Goal: Task Accomplishment & Management: Manage account settings

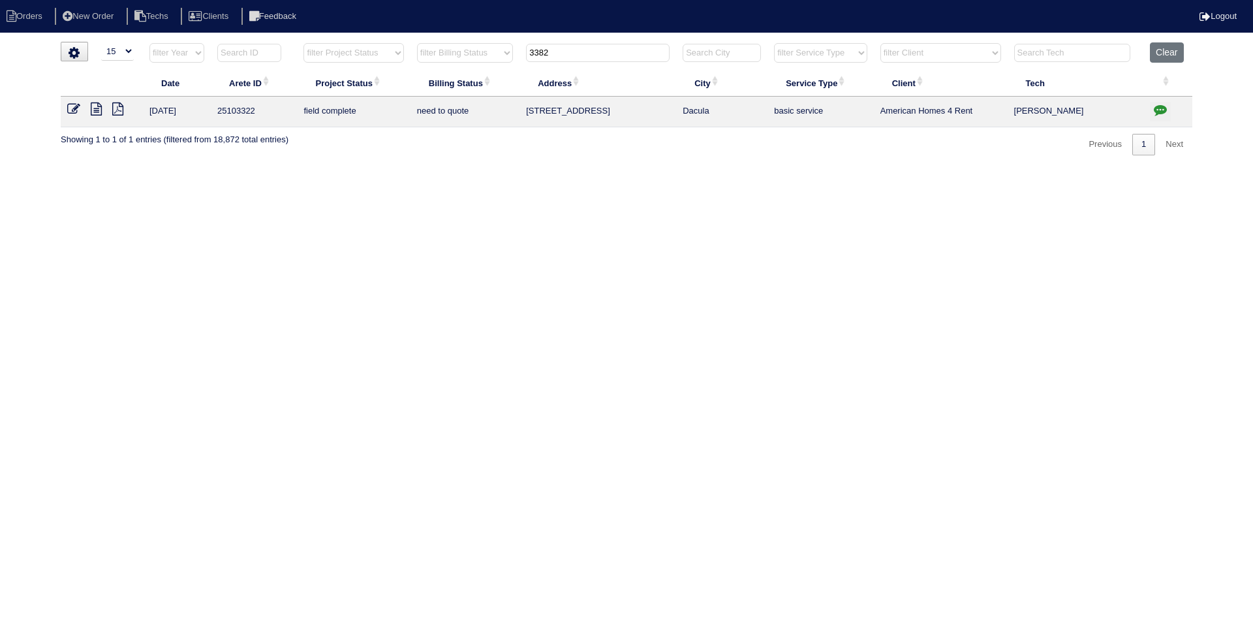
select select "15"
drag, startPoint x: 219, startPoint y: 109, endPoint x: 211, endPoint y: 109, distance: 7.8
click at [211, 109] on td "25103322" at bounding box center [254, 112] width 86 height 31
copy td "25103322"
click at [103, 168] on html "Orders New Order Techs Clients Feedback Logout Orders New Order Users Clients M…" at bounding box center [626, 84] width 1253 height 168
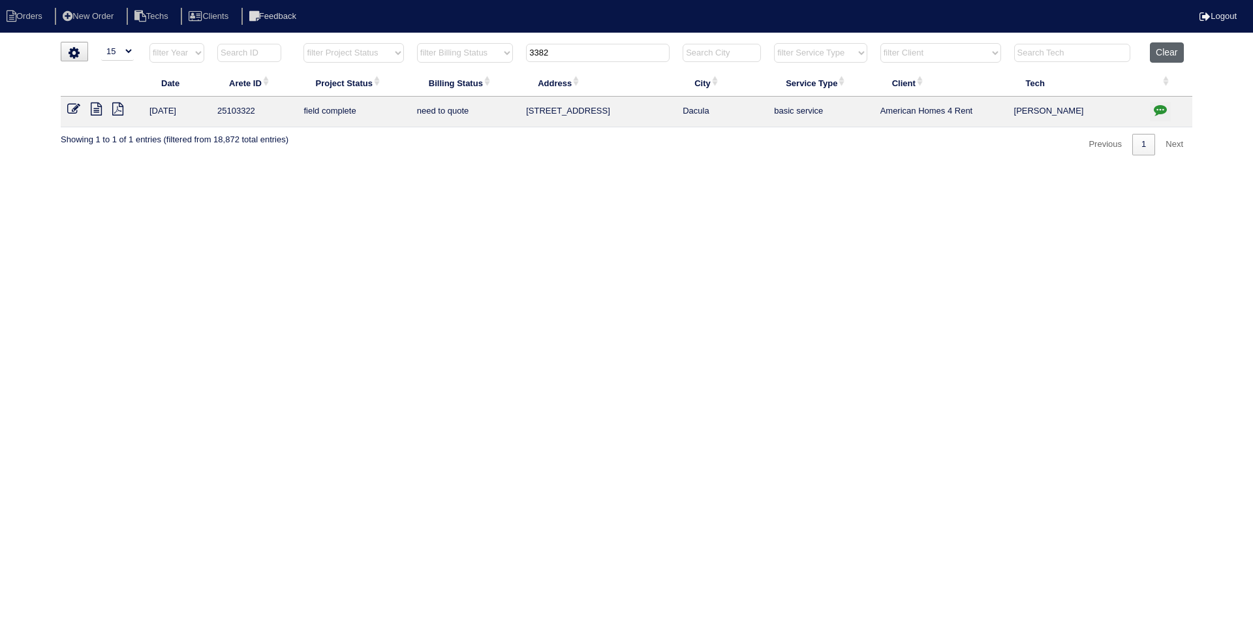
click at [1161, 51] on button "Clear" at bounding box center [1166, 52] width 33 height 20
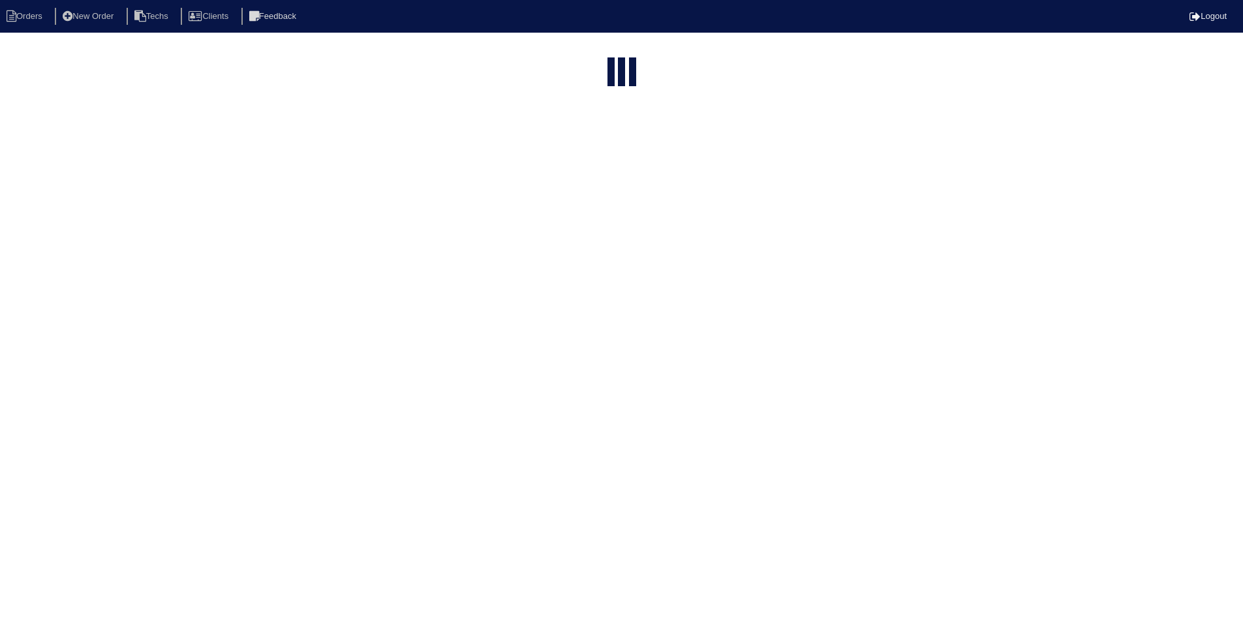
select select "15"
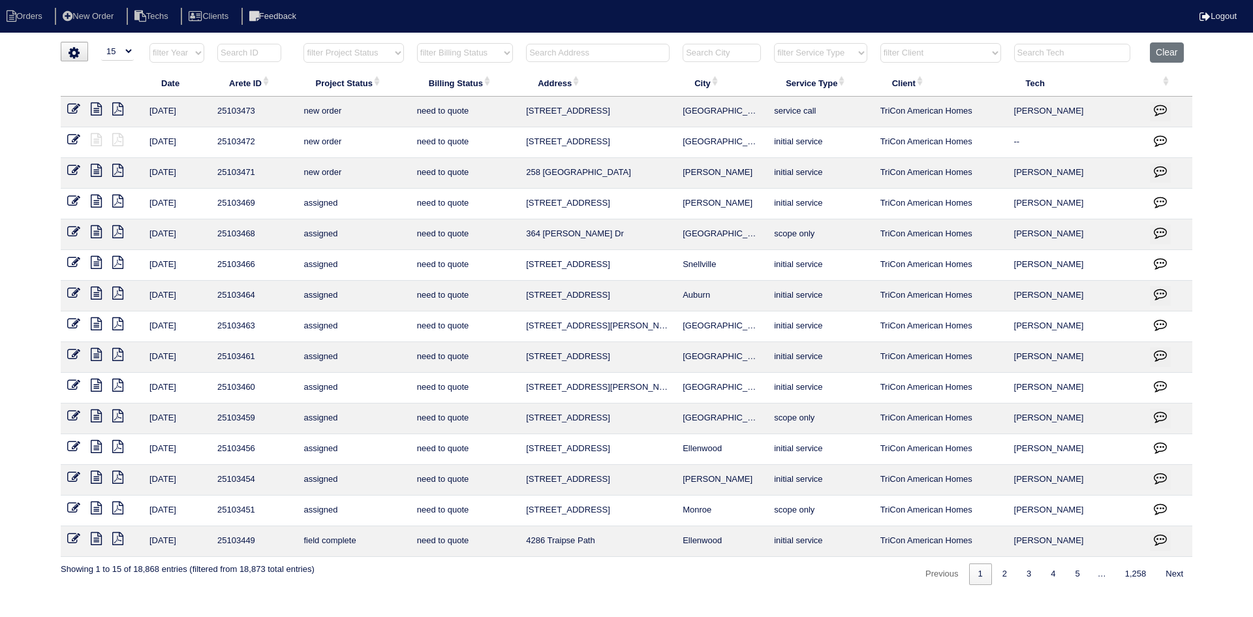
click at [396, 50] on select "filter Project Status -- Any Project Status -- new order assigned in progress f…" at bounding box center [353, 53] width 100 height 20
click at [303, 43] on select "filter Project Status -- Any Project Status -- new order assigned in progress f…" at bounding box center [353, 53] width 100 height 20
select select "field complete"
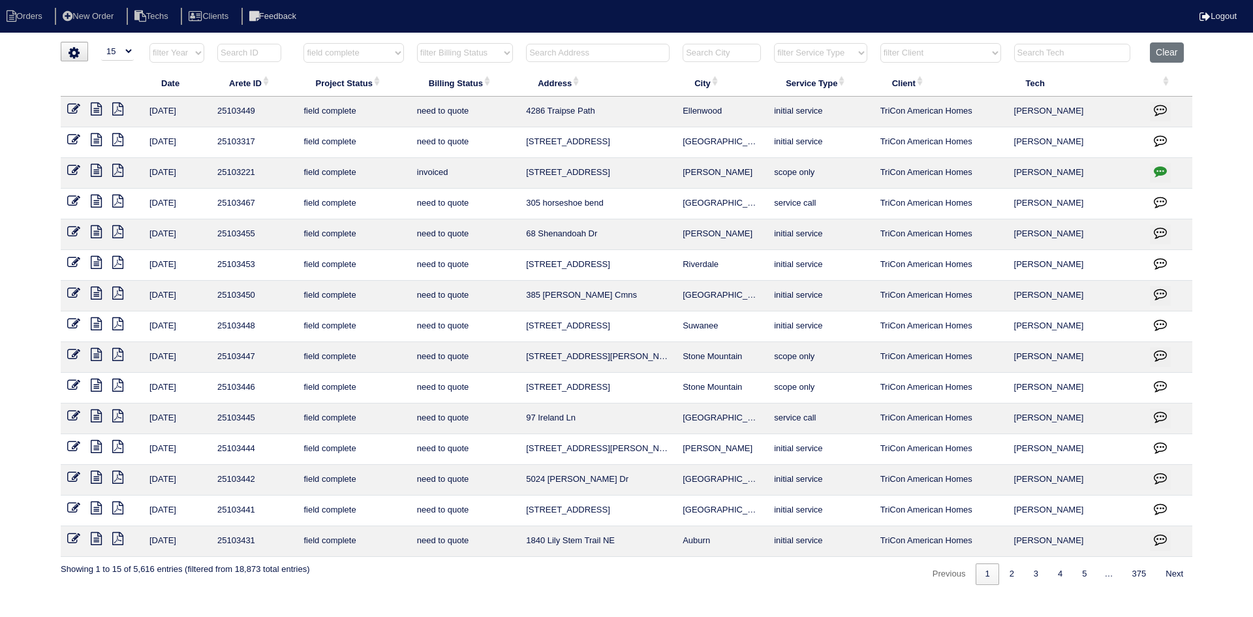
click at [503, 55] on select "filter Billing Status -- Any Billing Status -- need to quote quoted need to inv…" at bounding box center [465, 53] width 96 height 20
select select "need to quote"
click at [417, 43] on select "filter Billing Status -- Any Billing Status -- need to quote quoted need to inv…" at bounding box center [465, 53] width 96 height 20
select select "field complete"
select select "need to quote"
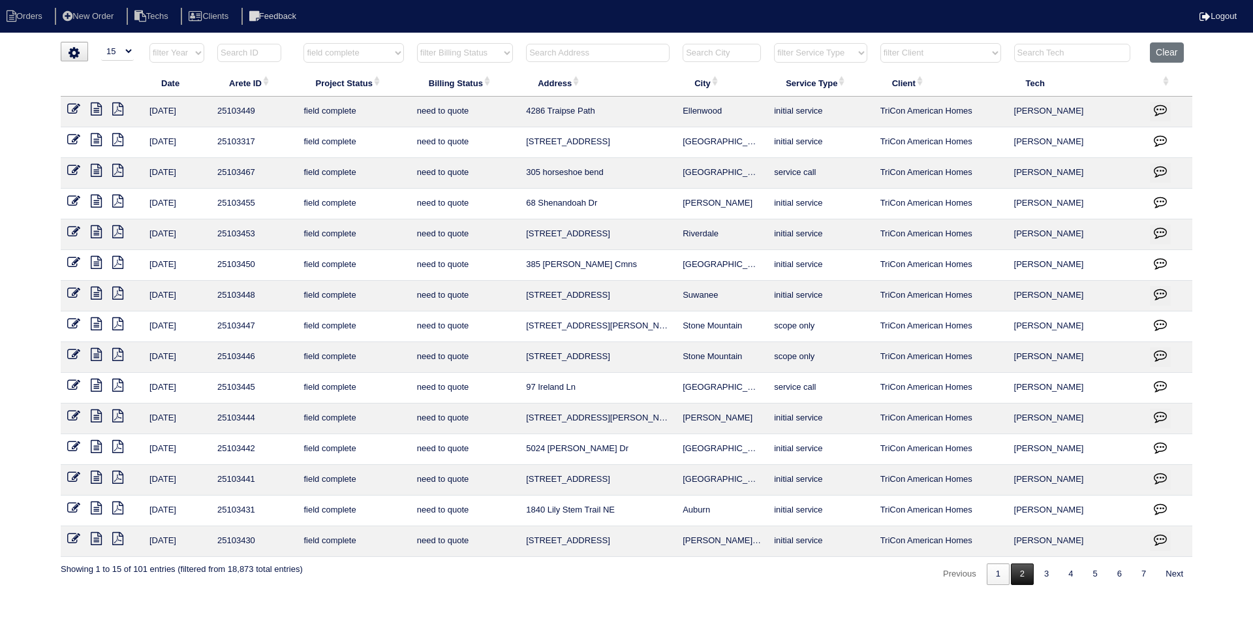
click at [1013, 577] on link "2" at bounding box center [1022, 574] width 23 height 22
select select "field complete"
select select "need to quote"
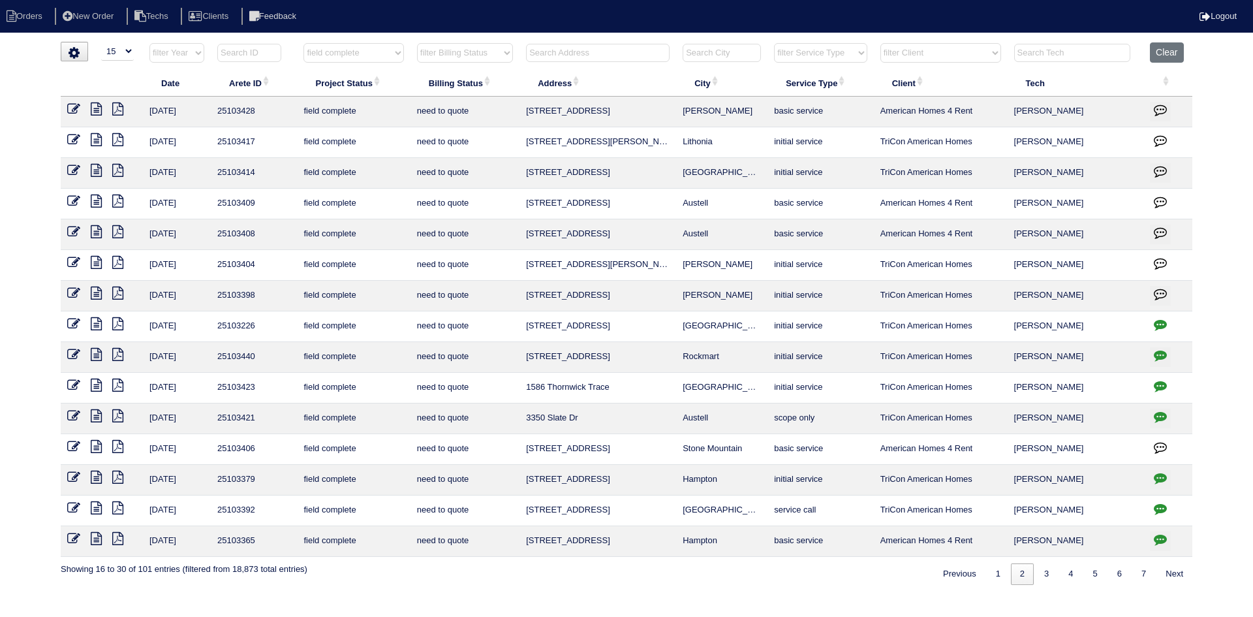
click at [552, 49] on input "text" at bounding box center [598, 53] width 144 height 18
type input "3350"
select select "field complete"
select select "need to quote"
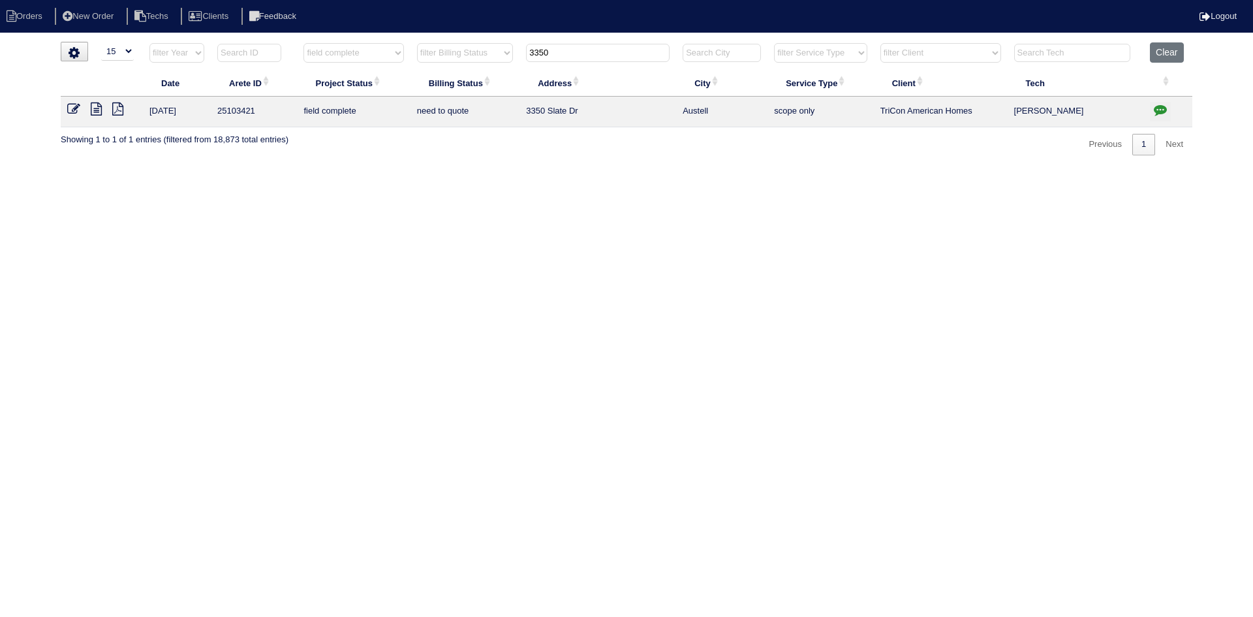
type input "3350"
click at [92, 108] on icon at bounding box center [96, 108] width 11 height 13
click at [1160, 109] on icon "button" at bounding box center [1160, 109] width 13 height 13
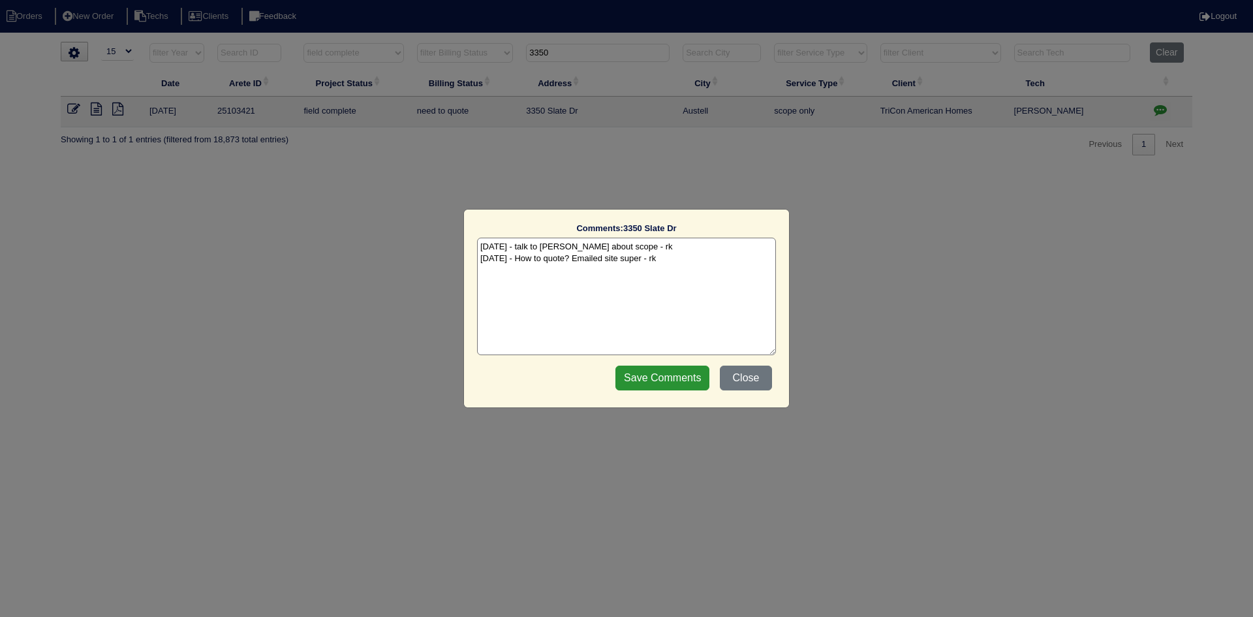
click at [665, 260] on textarea "9/18/25 - talk to Payton about scope - rk 9/18/25 - How to quote? Emailed site …" at bounding box center [626, 296] width 299 height 117
paste textarea "***** Per Site super we are not adding ductwork or mini split to basement area …"
drag, startPoint x: 536, startPoint y: 283, endPoint x: 496, endPoint y: 281, distance: 39.9
click at [496, 281] on textarea "9/18/25 - talk to Payton about scope - rk 9/18/25 - How to quote? Emailed site …" at bounding box center [626, 296] width 299 height 117
drag, startPoint x: 496, startPoint y: 283, endPoint x: 485, endPoint y: 283, distance: 11.1
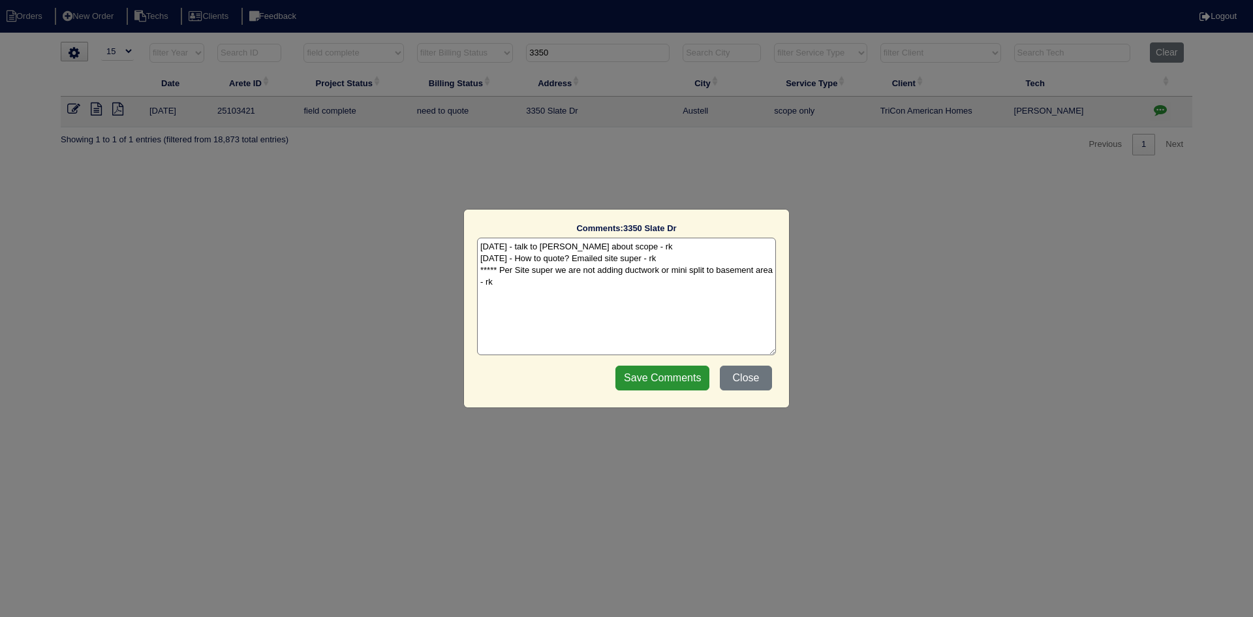
drag, startPoint x: 498, startPoint y: 267, endPoint x: 480, endPoint y: 273, distance: 18.6
click at [480, 273] on textarea "9/18/25 - talk to Payton about scope - rk 9/18/25 - How to quote? Emailed site …" at bounding box center [626, 296] width 299 height 117
paste textarea "[DATE]"
type textarea "9/18/25 - talk to Payton about scope - rk 9/18/25 - How to quote? Emailed site …"
click at [660, 378] on input "Save Comments" at bounding box center [662, 377] width 94 height 25
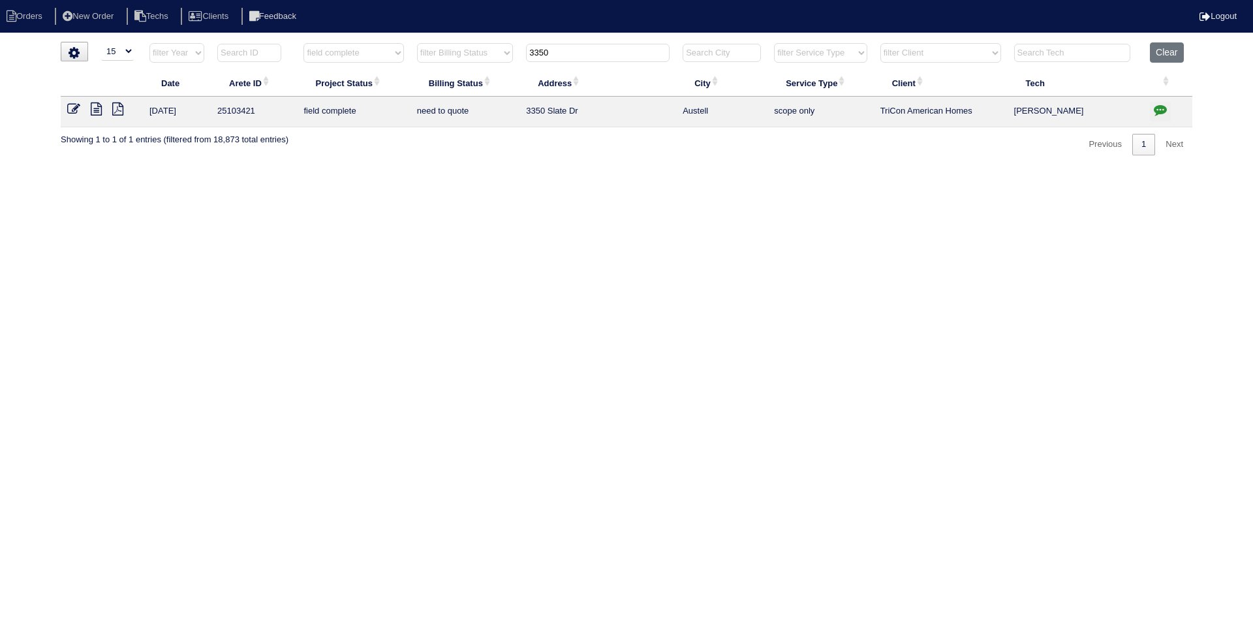
drag, startPoint x: 619, startPoint y: 44, endPoint x: 512, endPoint y: 54, distance: 107.5
click at [512, 54] on tr "filter Year -- Any Year -- 2025 2024 2023 2022 2021 2020 2019 filter Project St…" at bounding box center [626, 55] width 1131 height 27
type input "160 belle"
select select "field complete"
select select "need to quote"
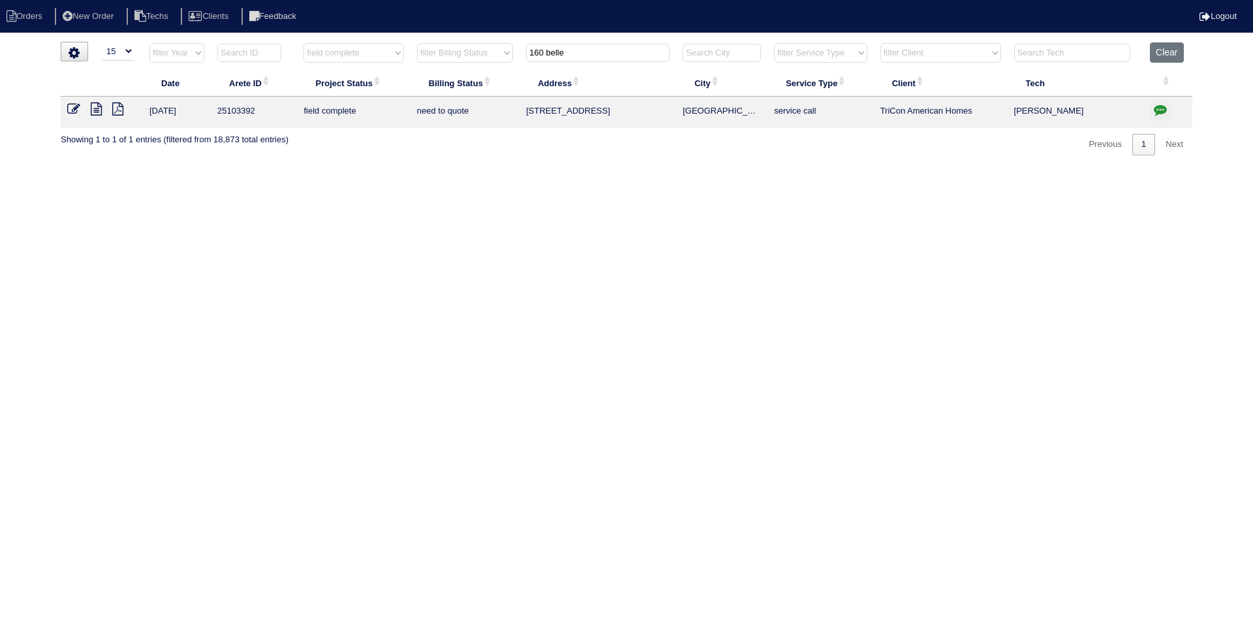
type input "160 belle"
click at [95, 108] on icon at bounding box center [96, 108] width 11 height 13
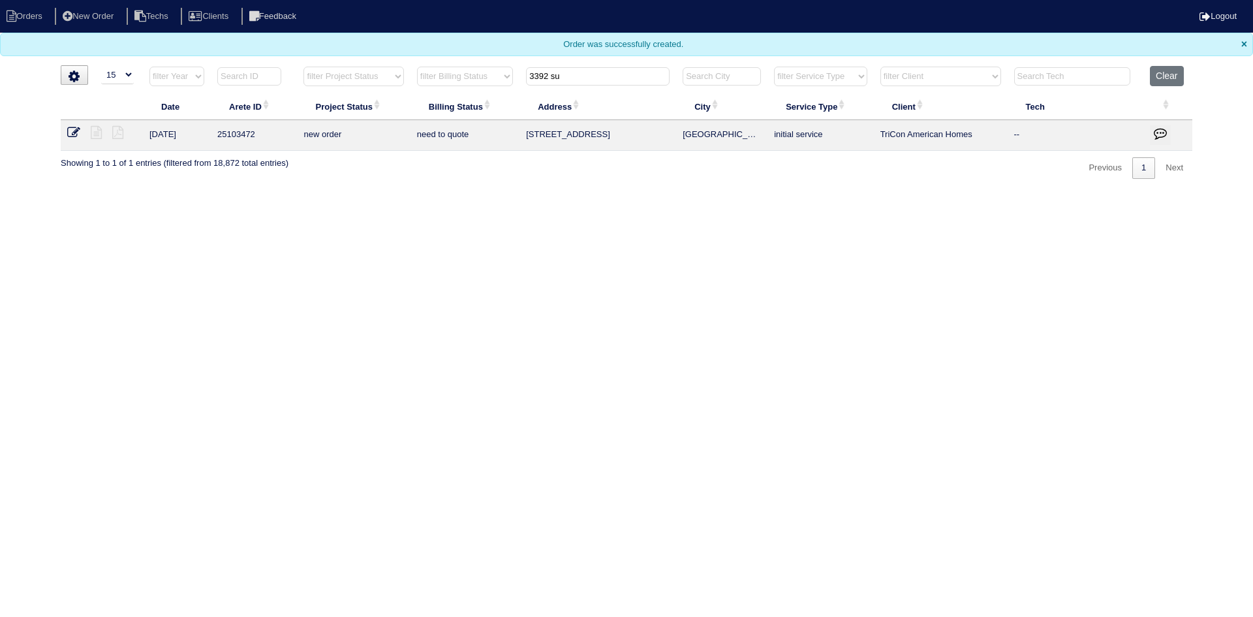
select select "15"
click at [18, 19] on li "Orders" at bounding box center [26, 17] width 53 height 18
select select "15"
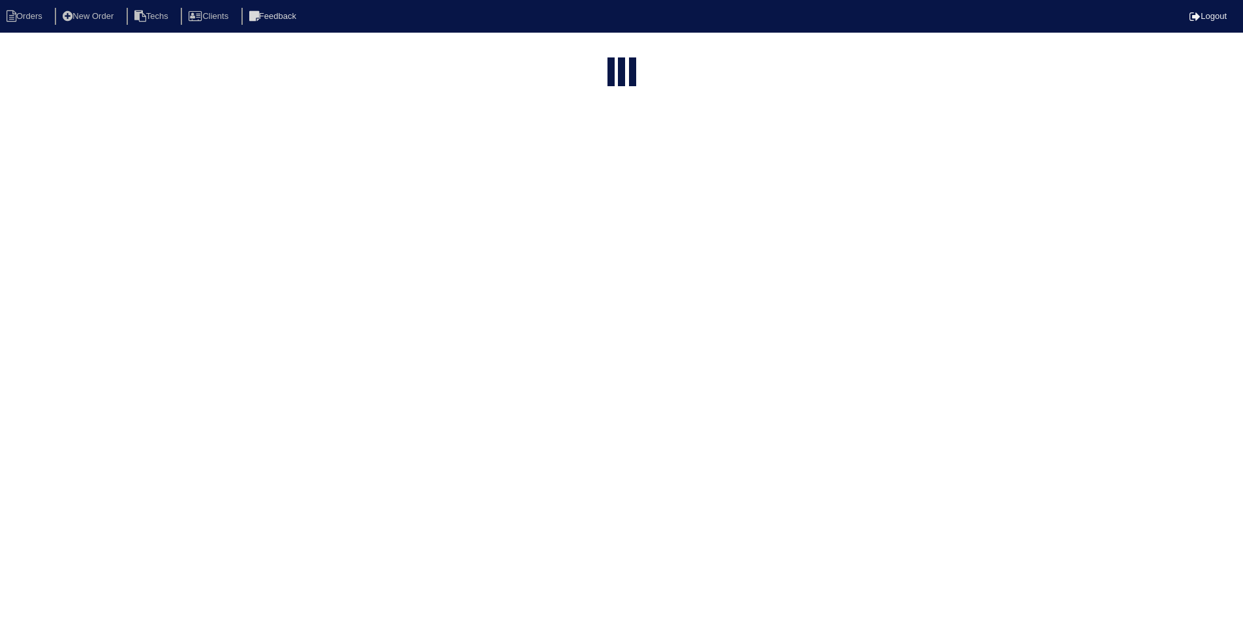
select select "field complete"
select select "need to quote"
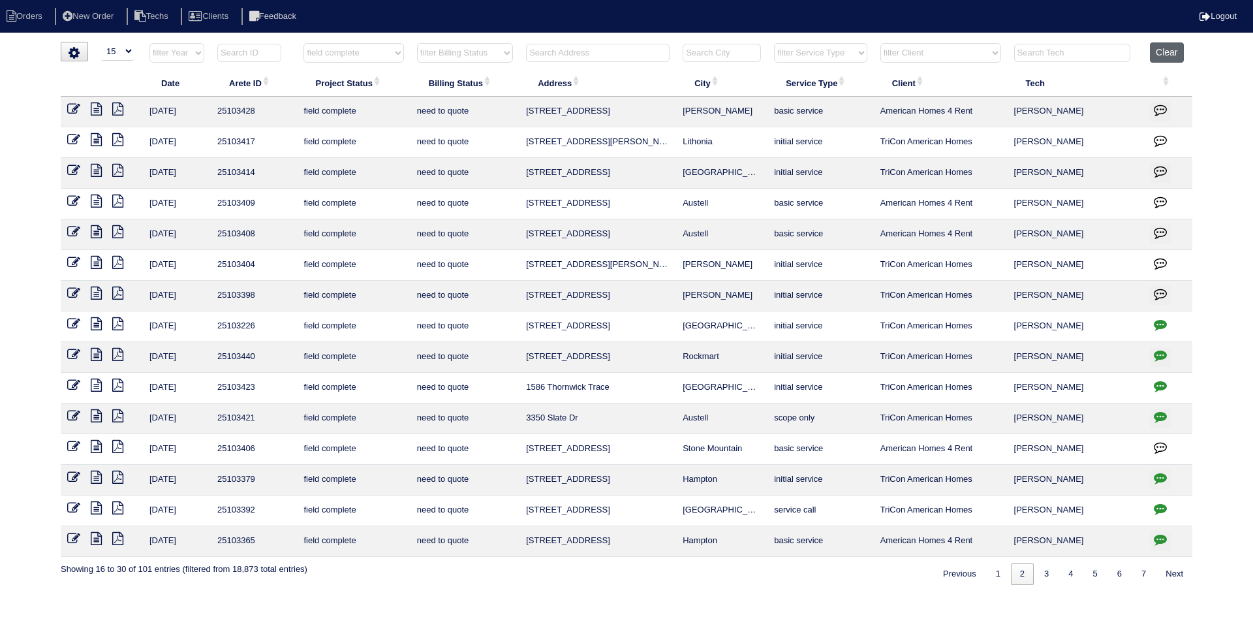
click at [1169, 58] on button "Clear" at bounding box center [1166, 52] width 33 height 20
select select
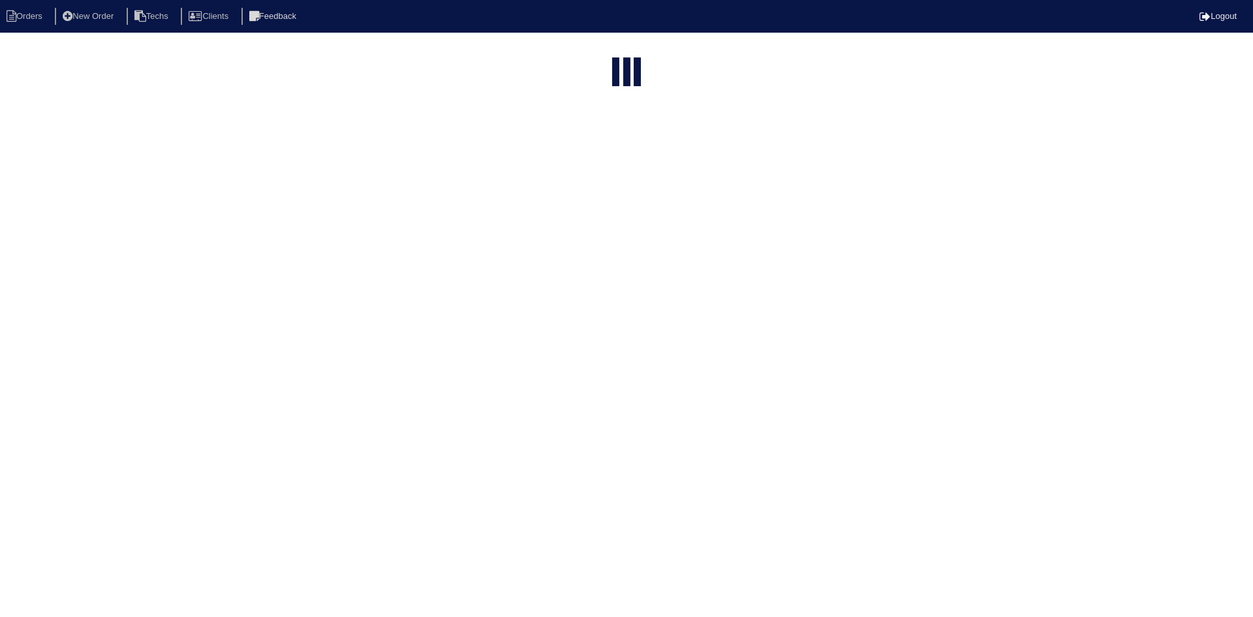
select select "15"
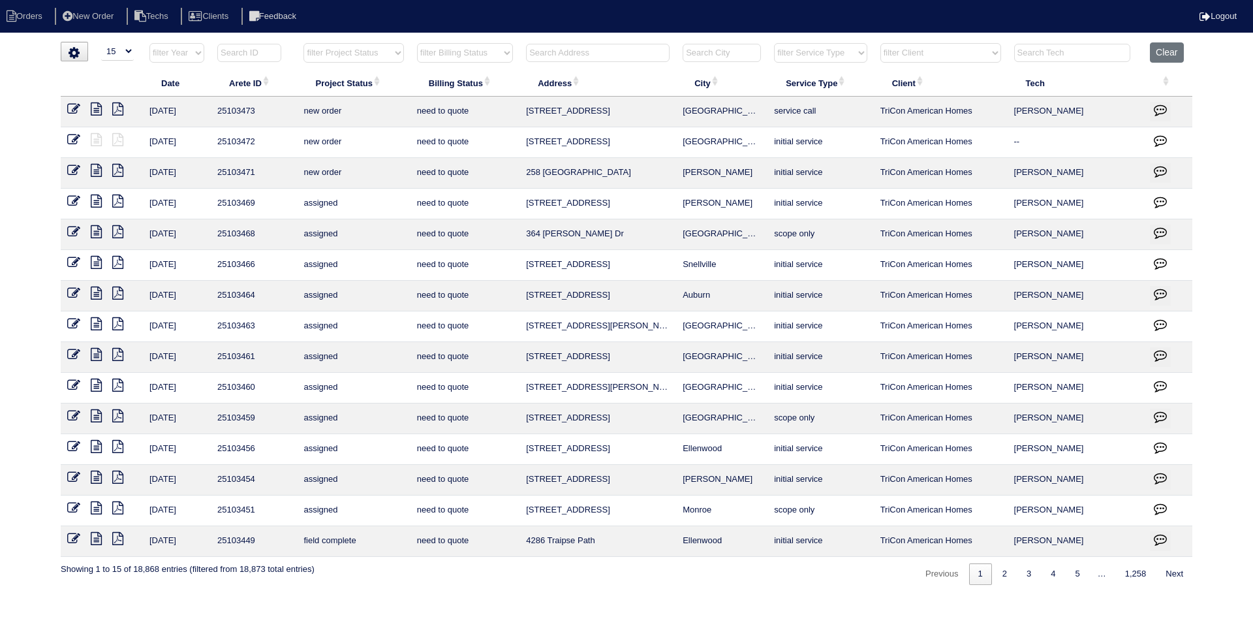
click at [619, 54] on input "text" at bounding box center [598, 53] width 144 height 18
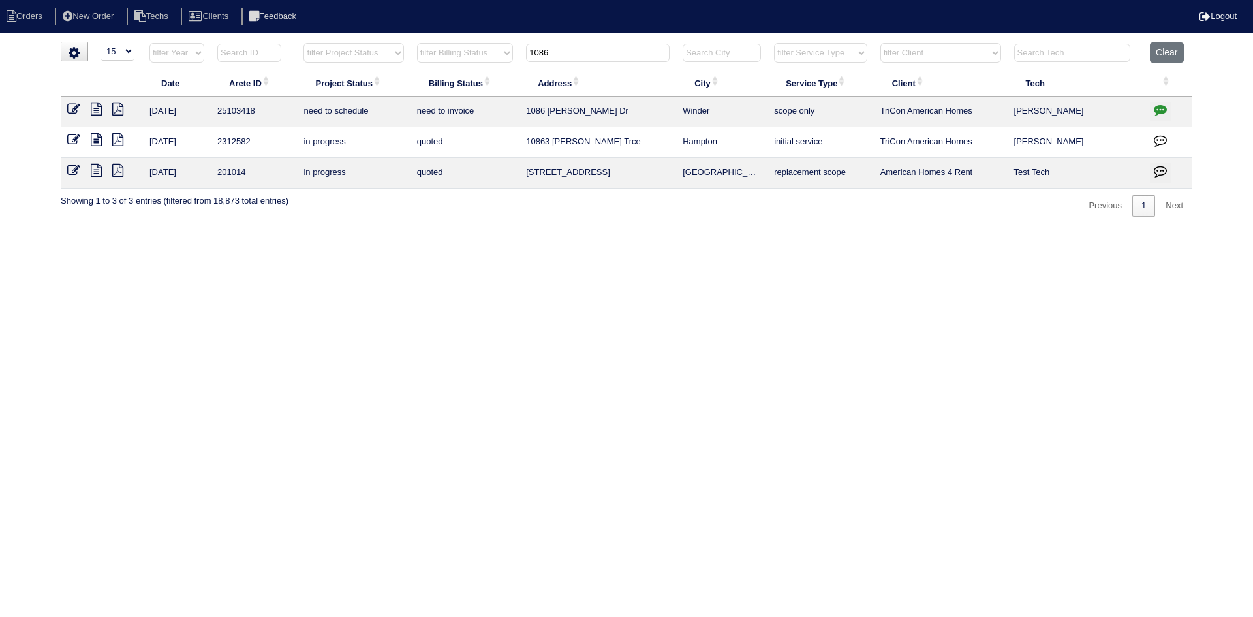
type input "1086"
click at [92, 105] on icon at bounding box center [96, 108] width 11 height 13
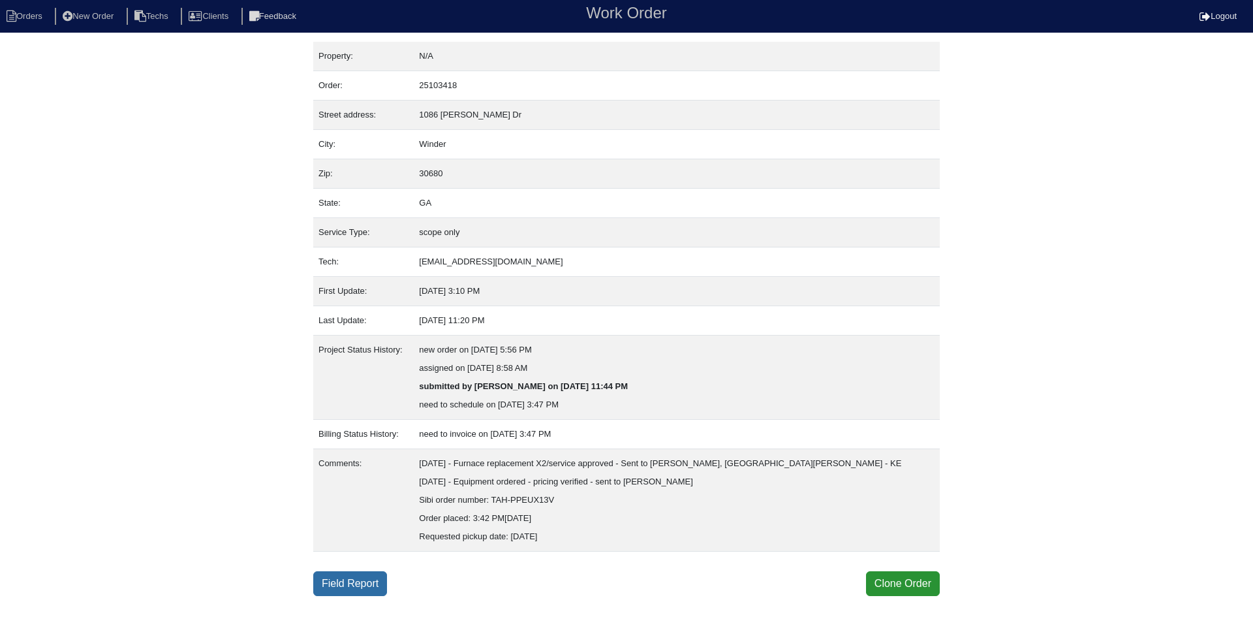
click at [375, 577] on link "Field Report" at bounding box center [350, 583] width 74 height 25
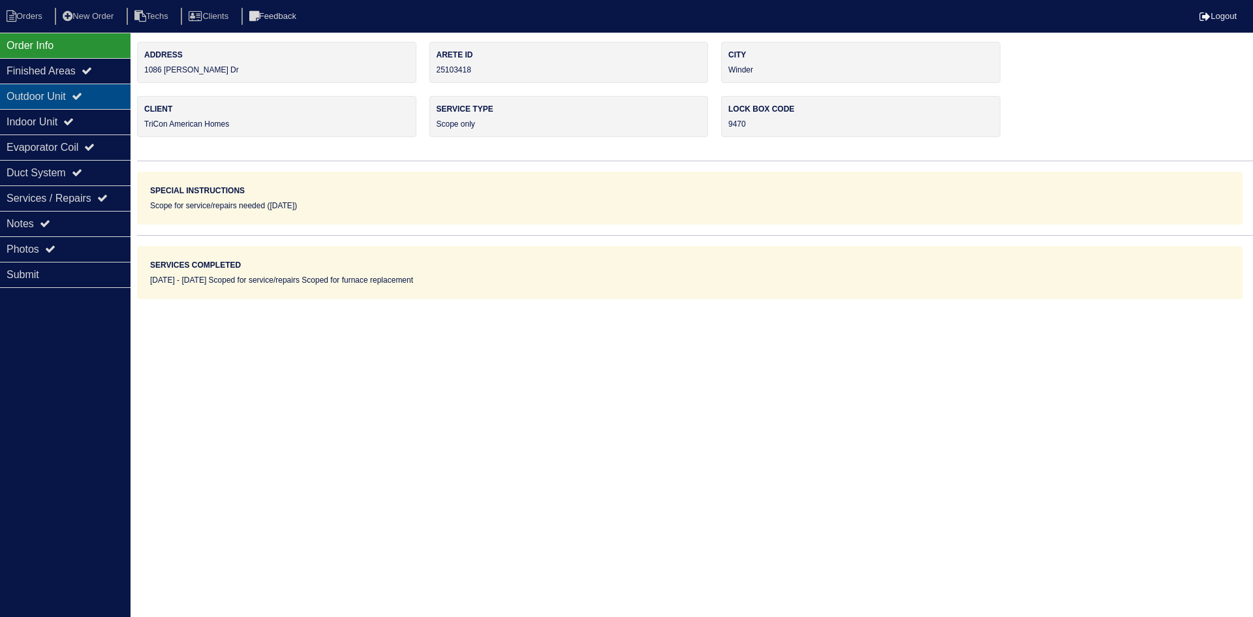
click at [106, 92] on div "Outdoor Unit" at bounding box center [65, 96] width 131 height 25
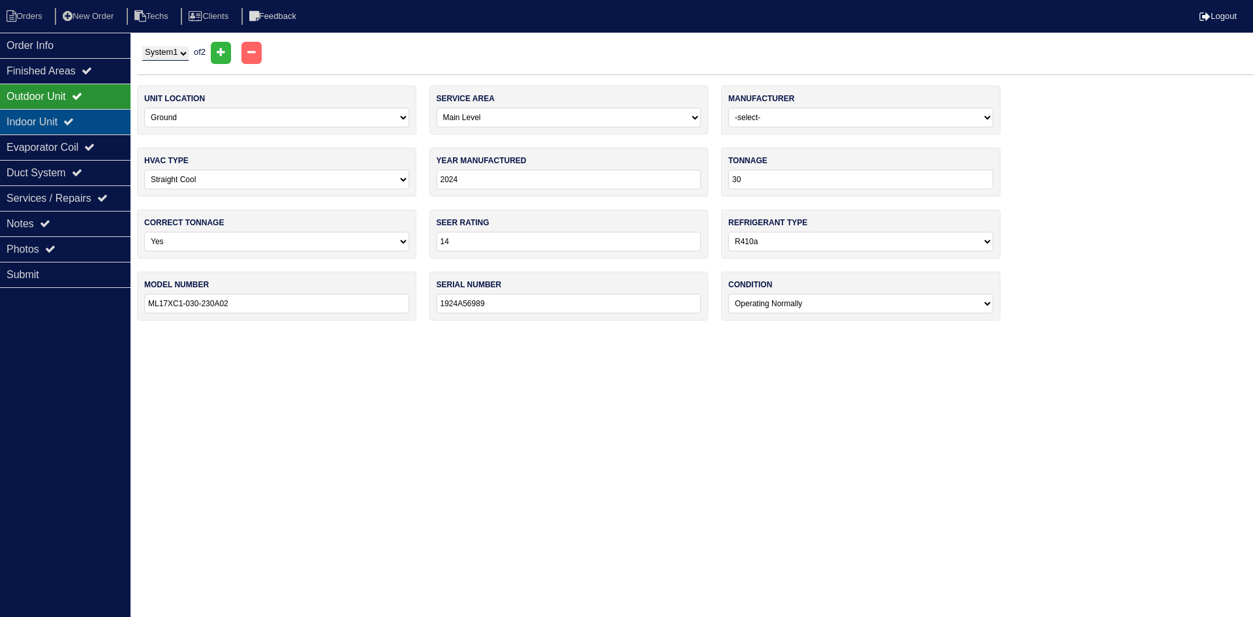
click at [95, 119] on div "Indoor Unit" at bounding box center [65, 121] width 131 height 25
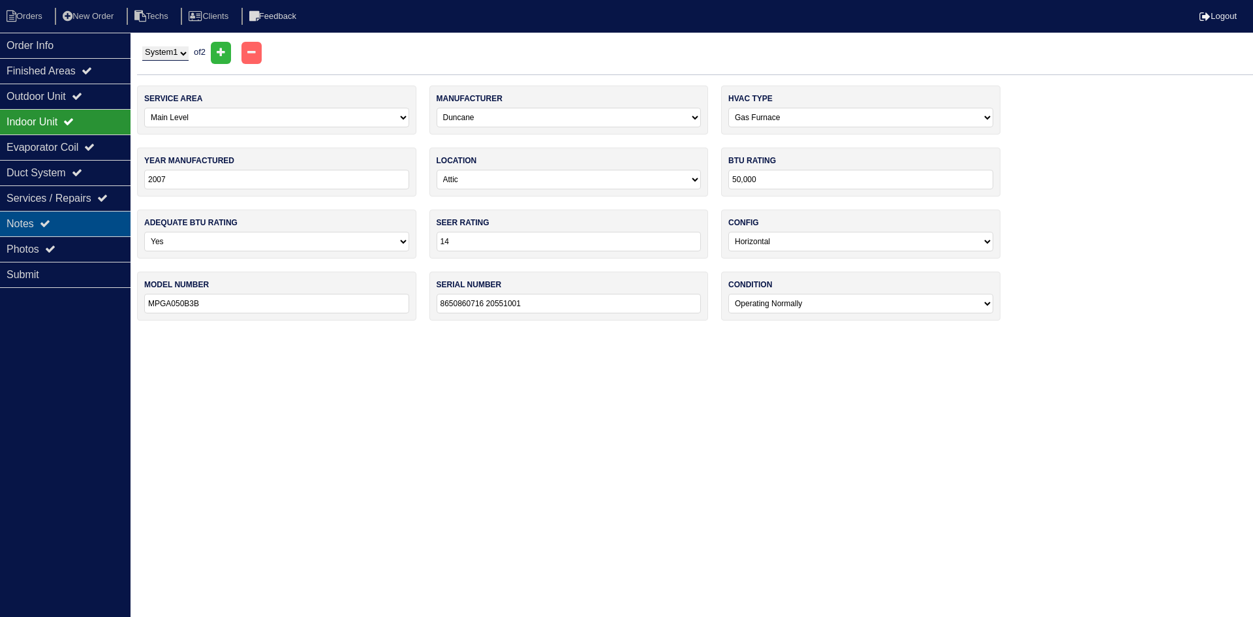
click at [102, 217] on div "Notes" at bounding box center [65, 223] width 131 height 25
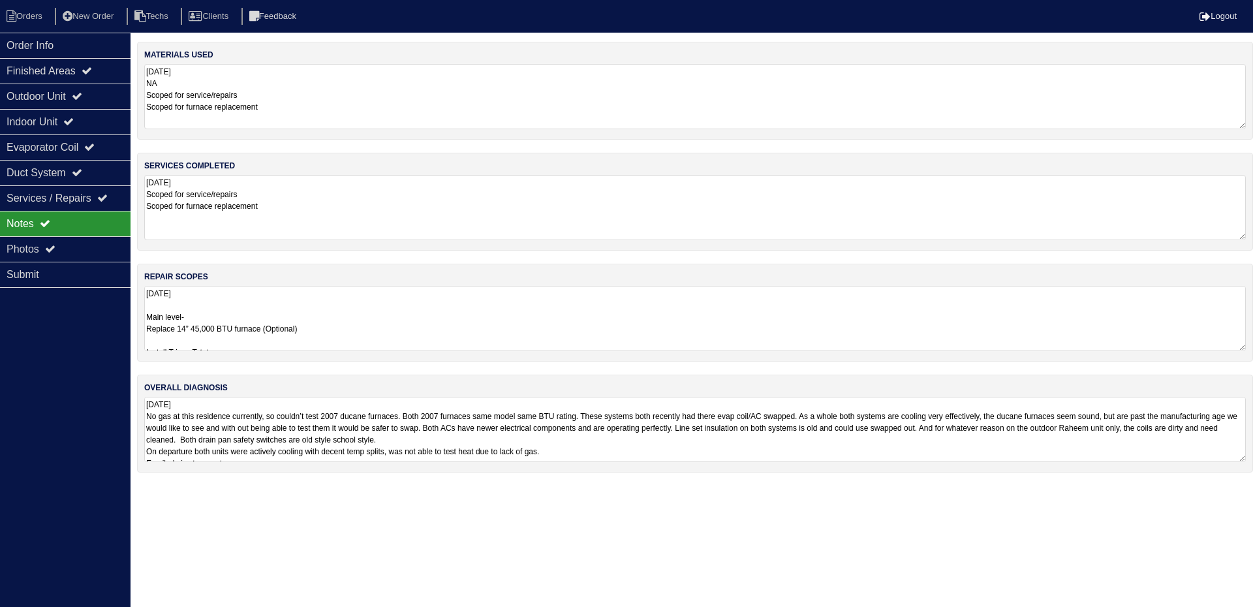
click at [435, 326] on textarea "[DATE] Main level- Replace 14” 45,000 BTU furnace (Optional) Install Tricon Tst…" at bounding box center [694, 318] width 1101 height 65
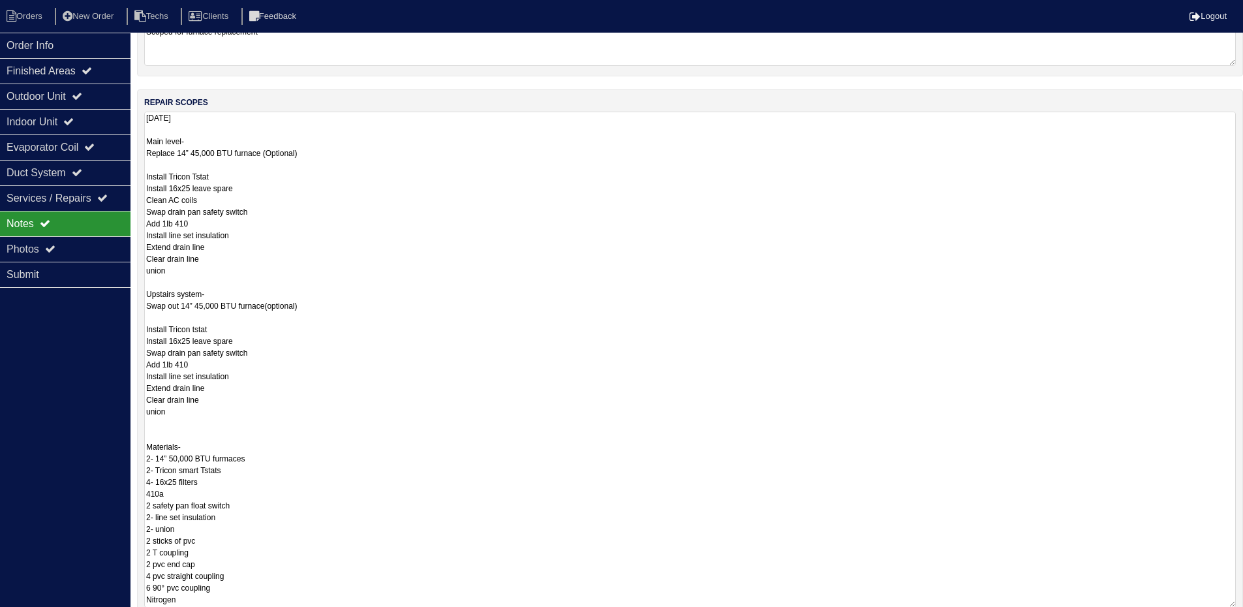
scroll to position [261, 0]
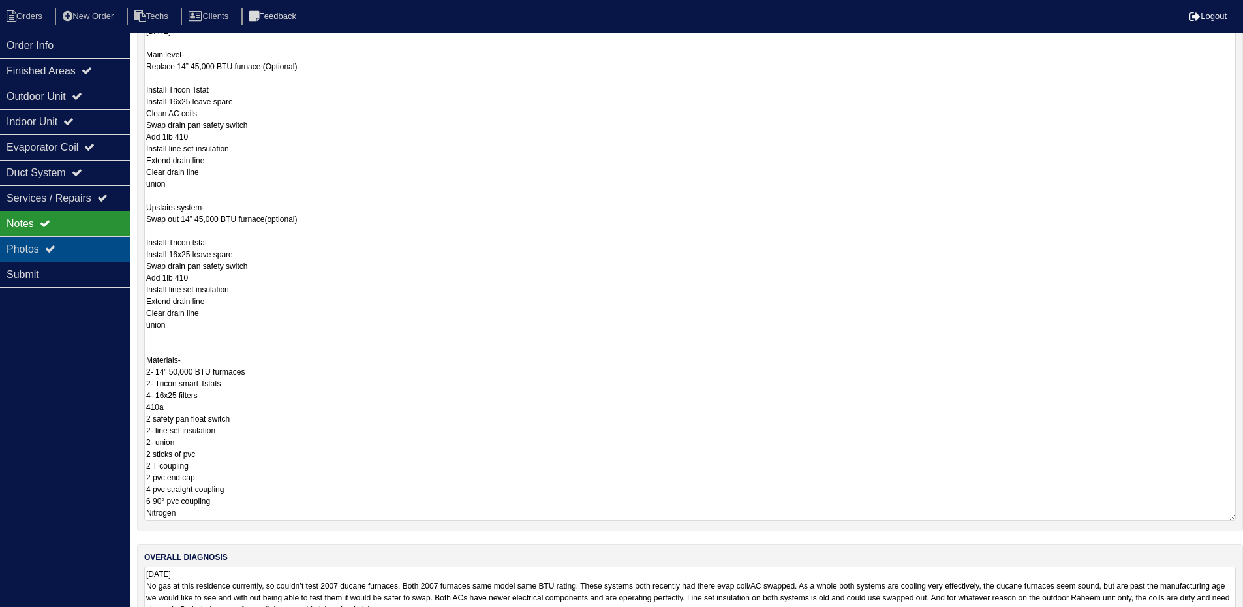
click at [72, 243] on div "Photos" at bounding box center [65, 248] width 131 height 25
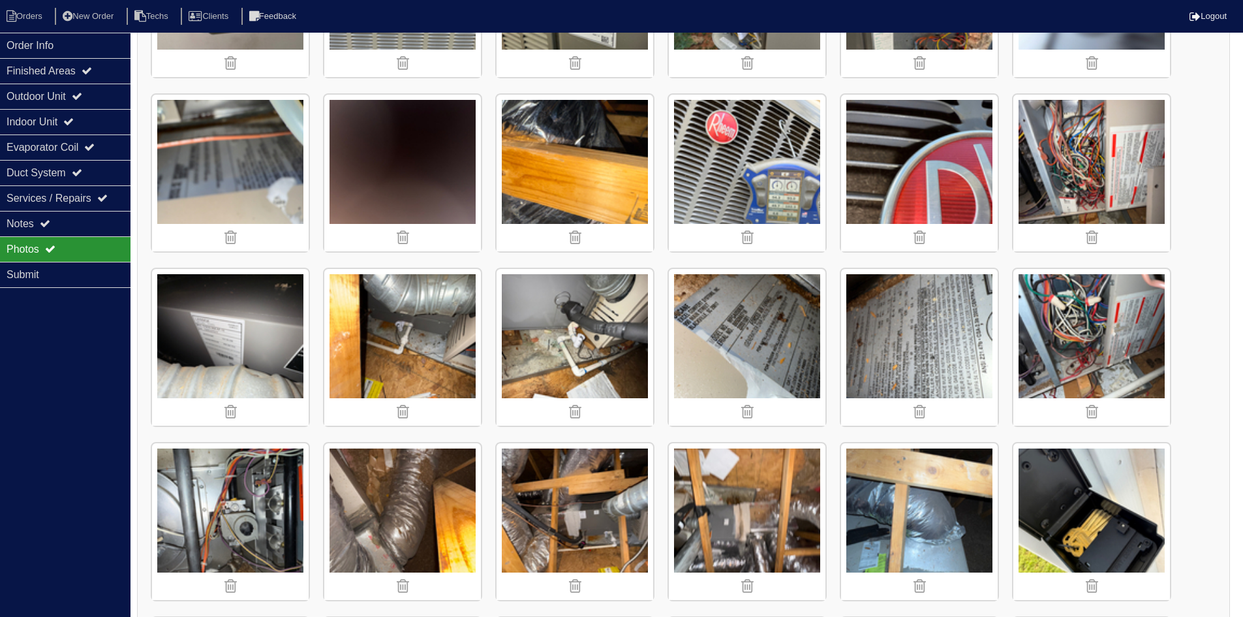
scroll to position [326, 0]
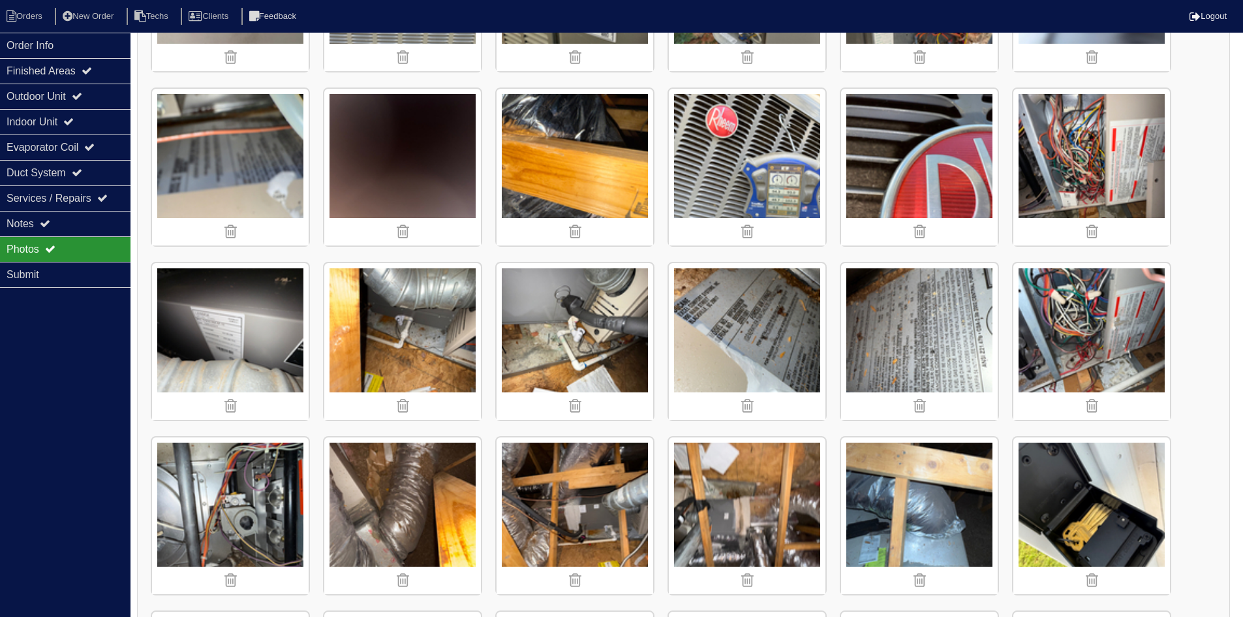
click at [543, 349] on img at bounding box center [575, 341] width 157 height 157
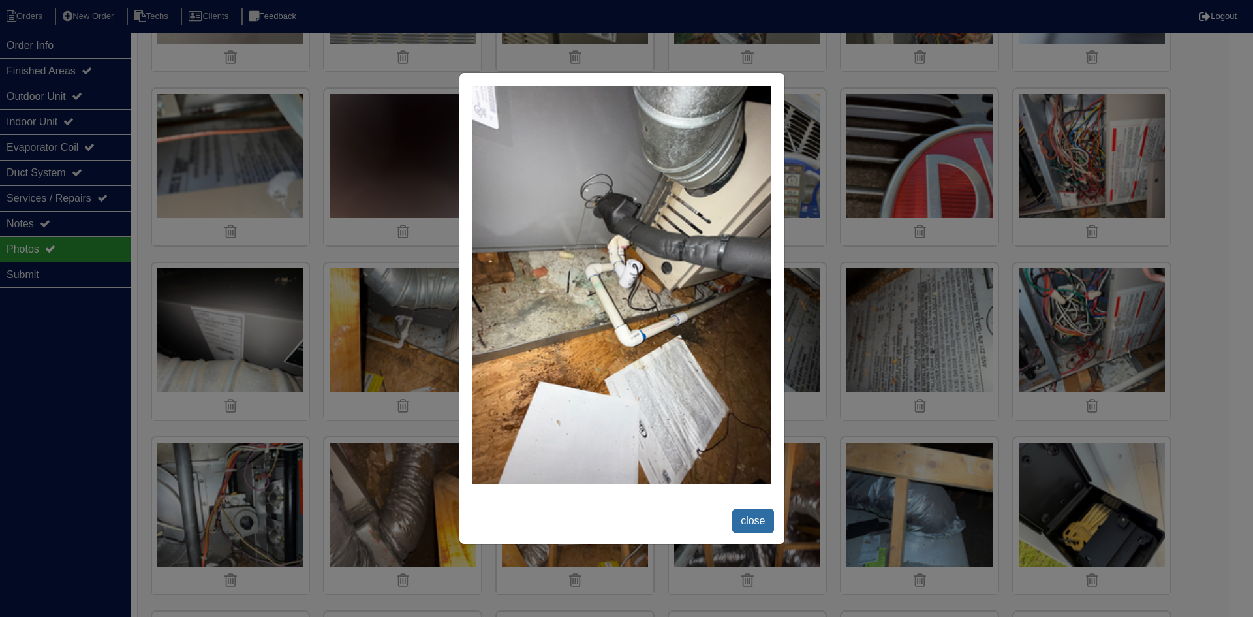
drag, startPoint x: 748, startPoint y: 521, endPoint x: 694, endPoint y: 493, distance: 61.6
click at [748, 520] on span "close" at bounding box center [752, 520] width 41 height 25
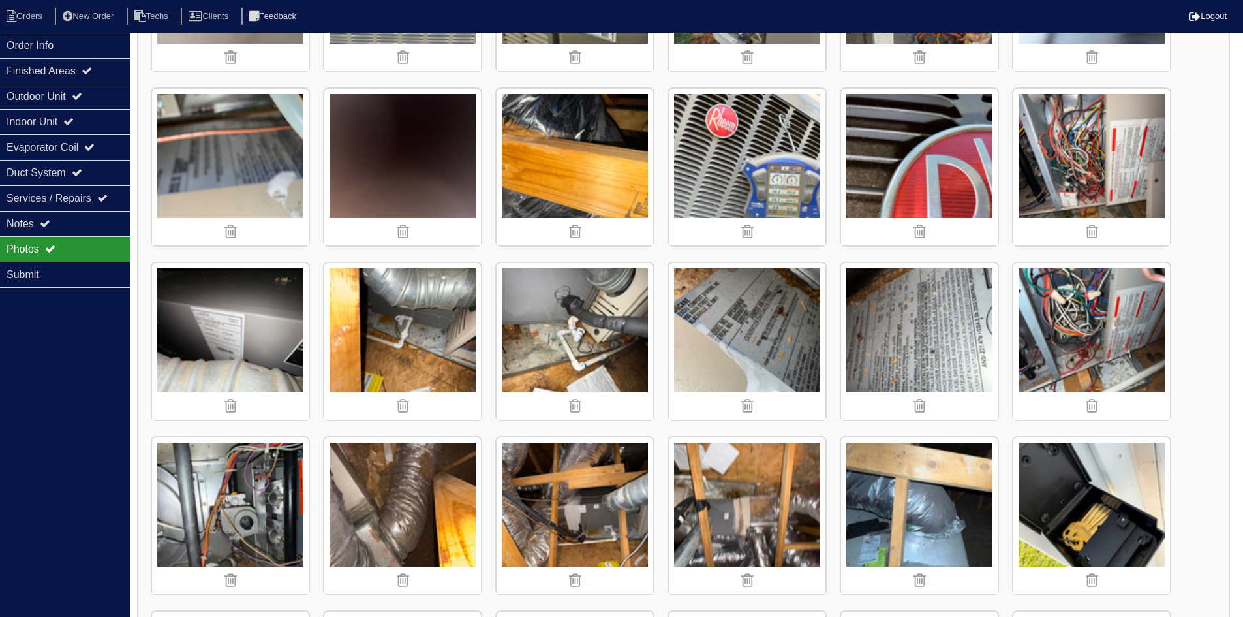
click at [423, 357] on img at bounding box center [402, 341] width 157 height 157
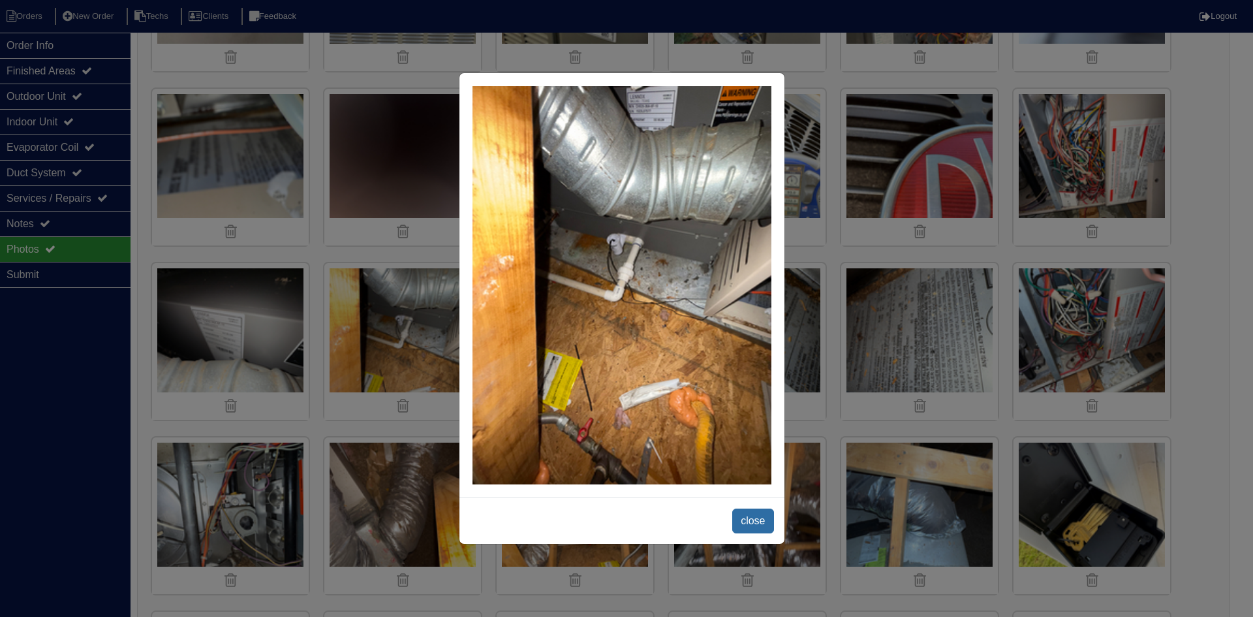
click at [750, 519] on span "close" at bounding box center [752, 520] width 41 height 25
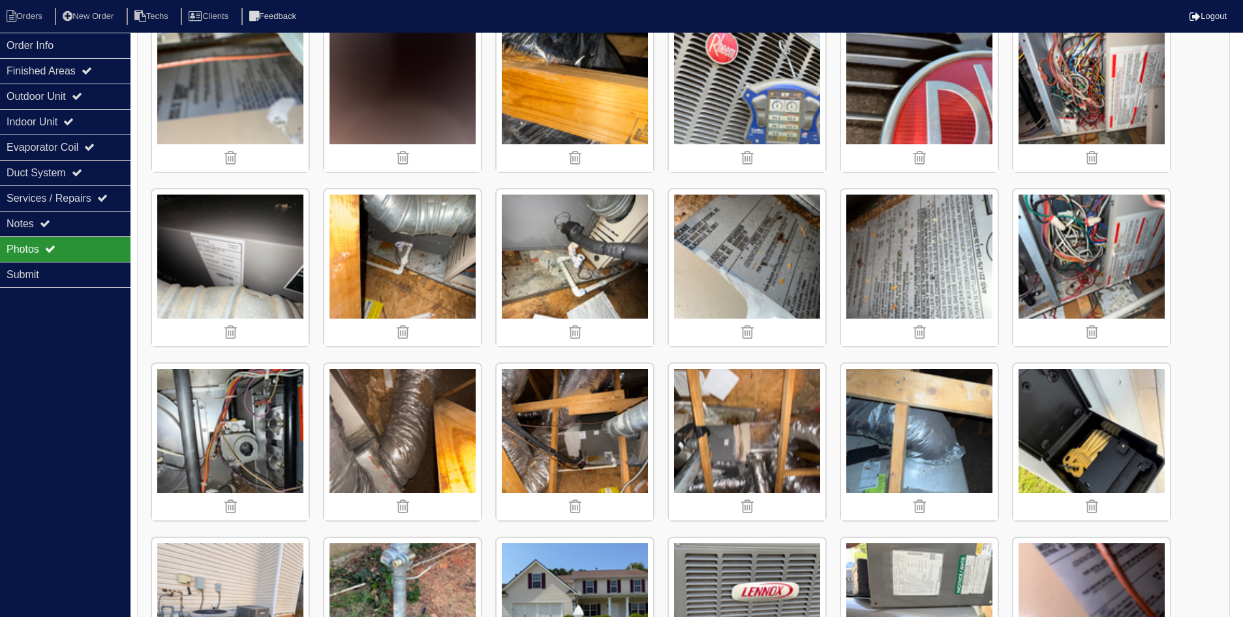
scroll to position [328, 0]
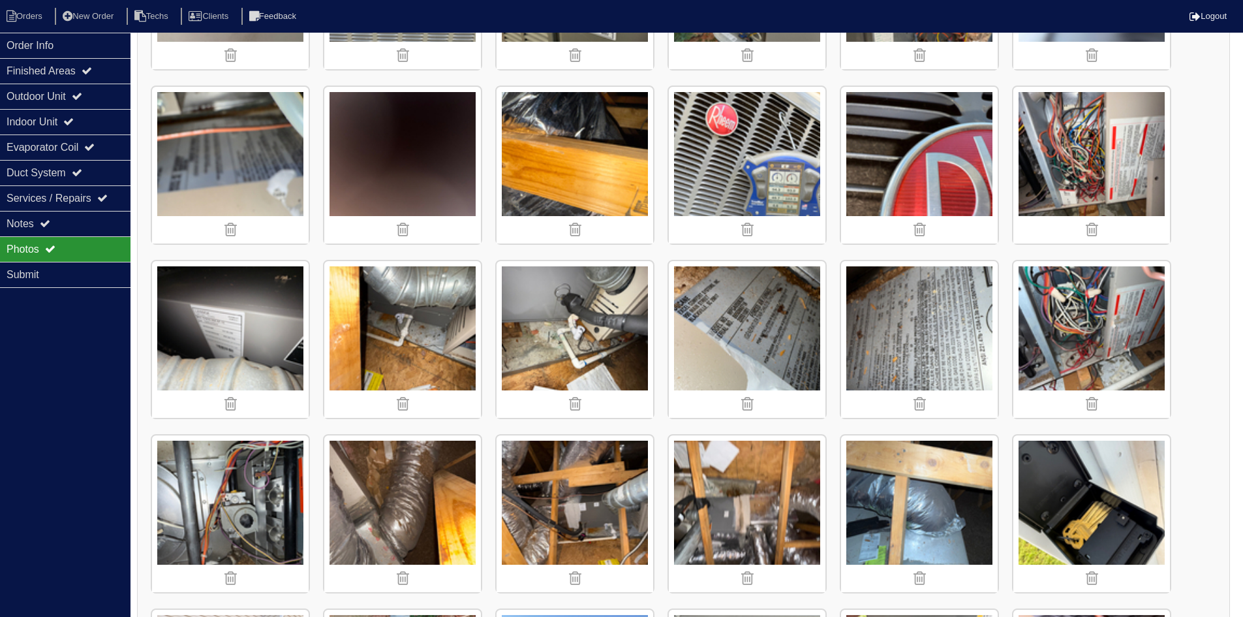
click at [423, 296] on img at bounding box center [402, 339] width 157 height 157
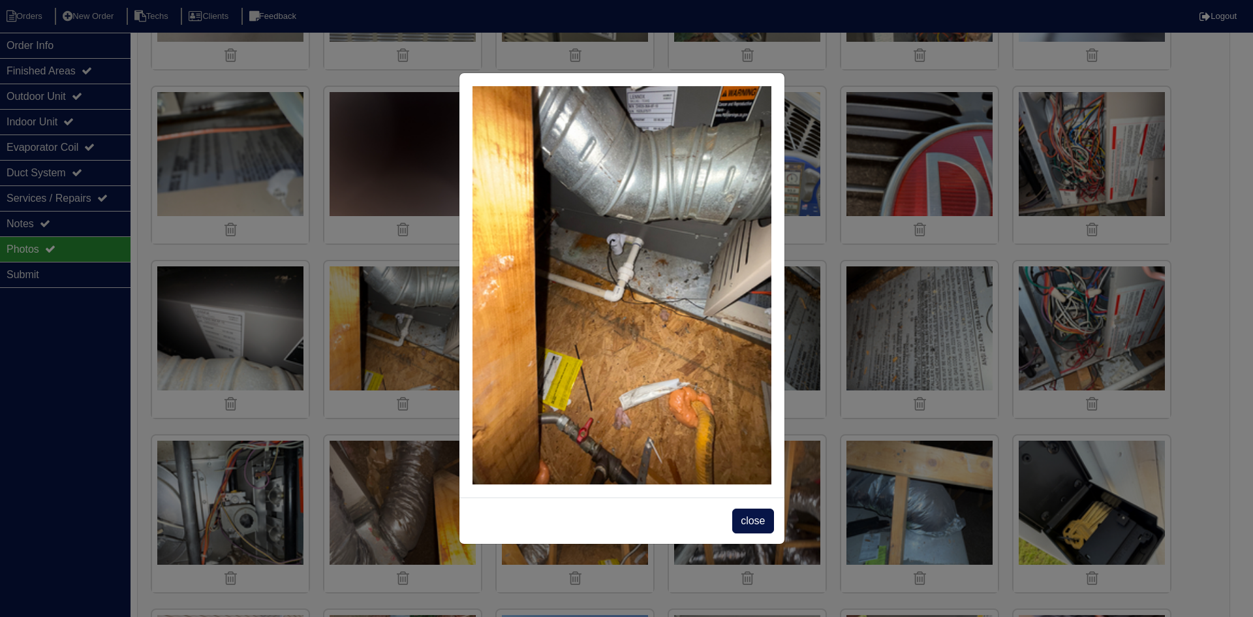
click at [758, 518] on span "close" at bounding box center [752, 520] width 41 height 25
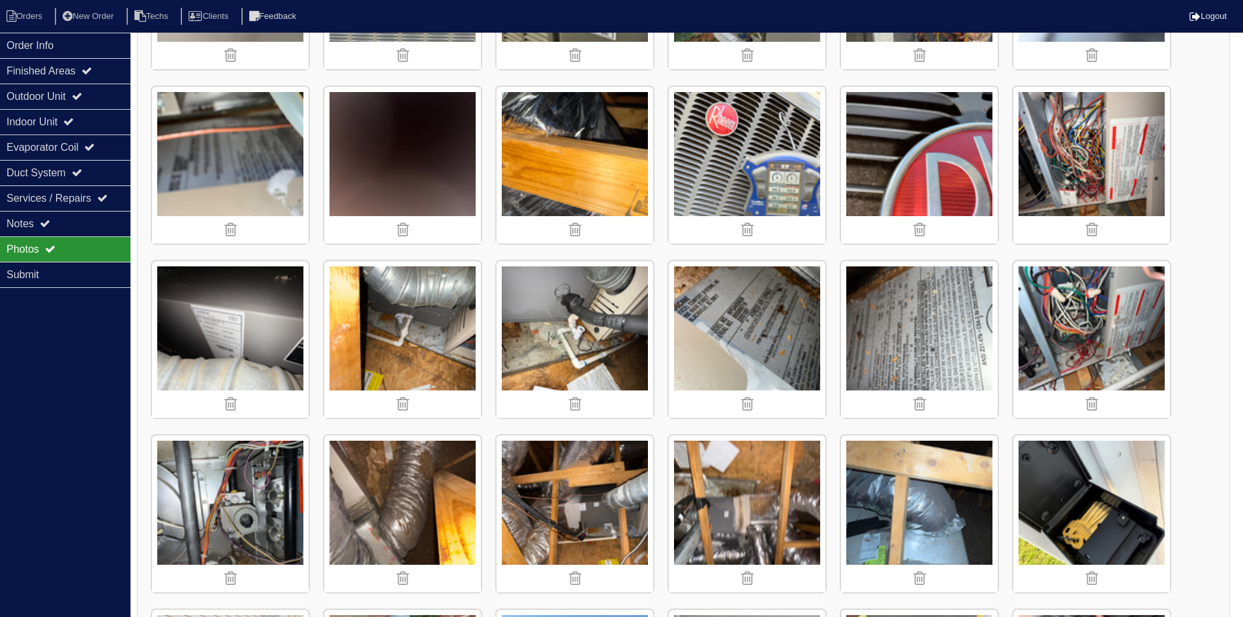
click at [576, 318] on img at bounding box center [575, 339] width 157 height 157
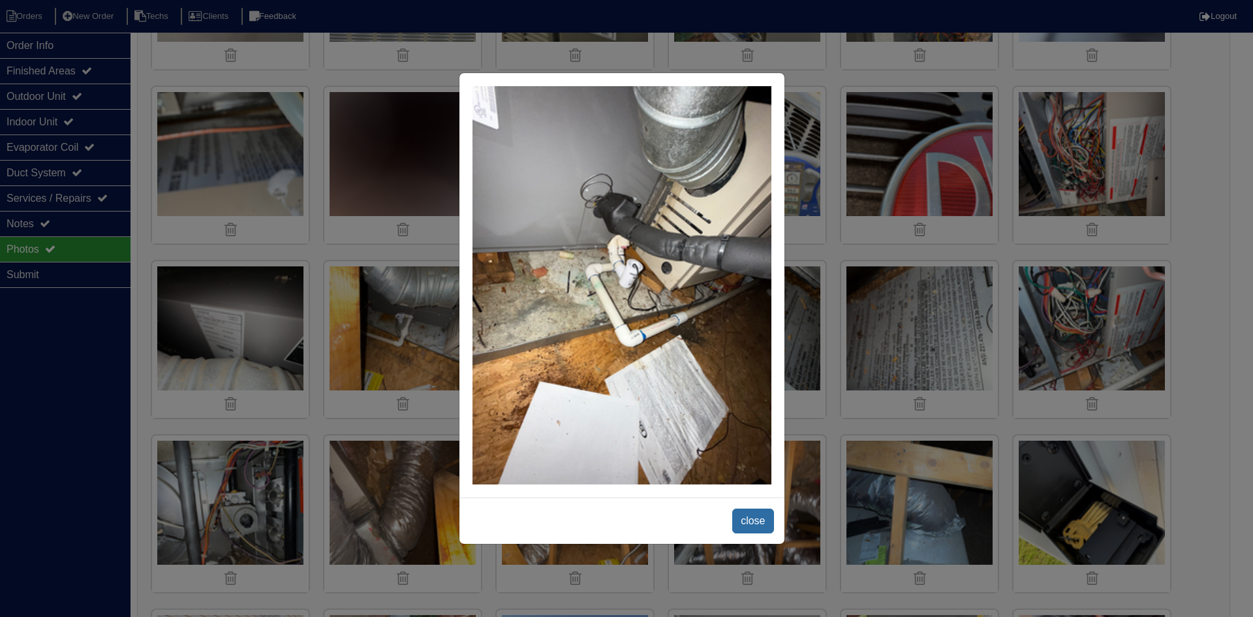
click at [751, 518] on span "close" at bounding box center [752, 520] width 41 height 25
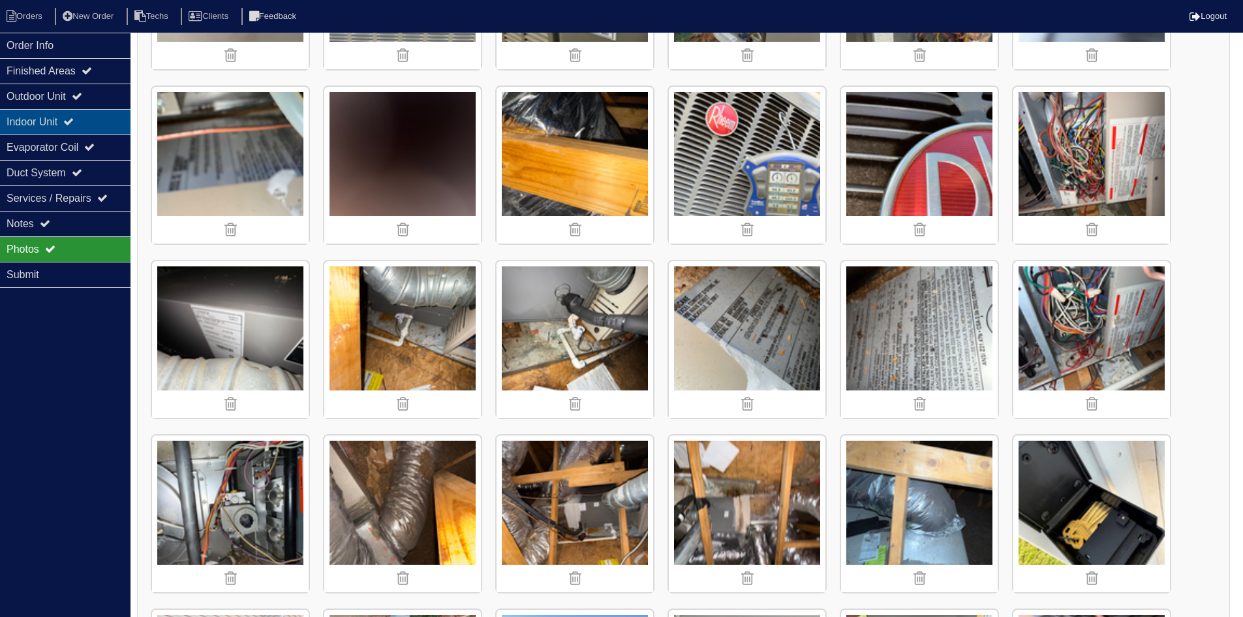
click at [74, 119] on icon at bounding box center [68, 121] width 10 height 10
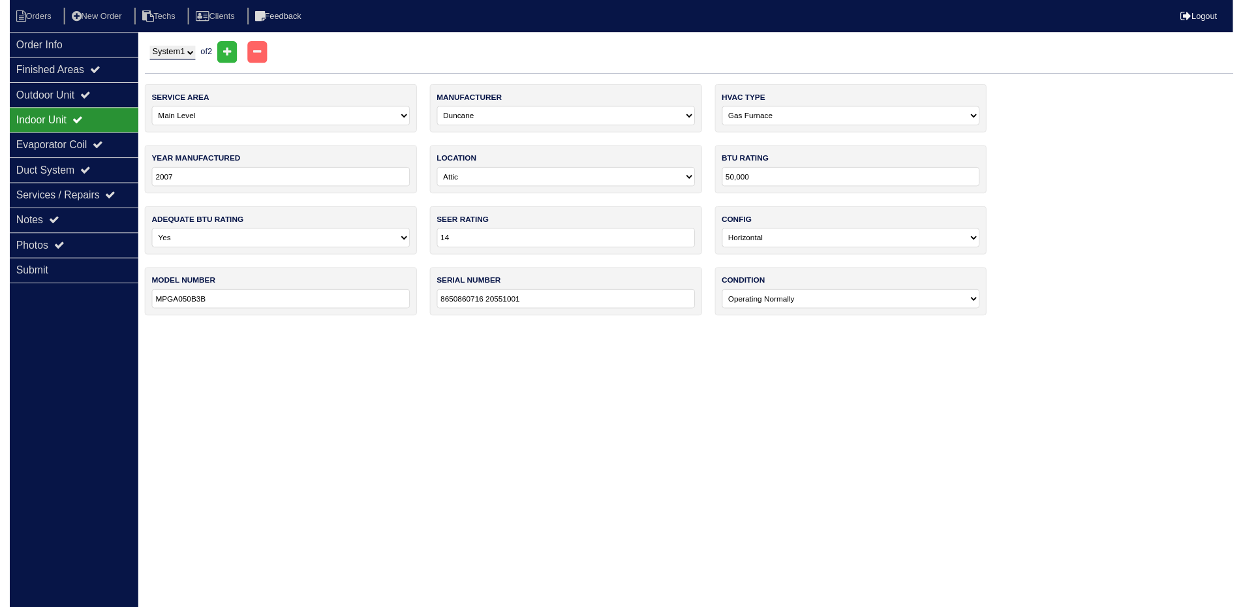
scroll to position [0, 0]
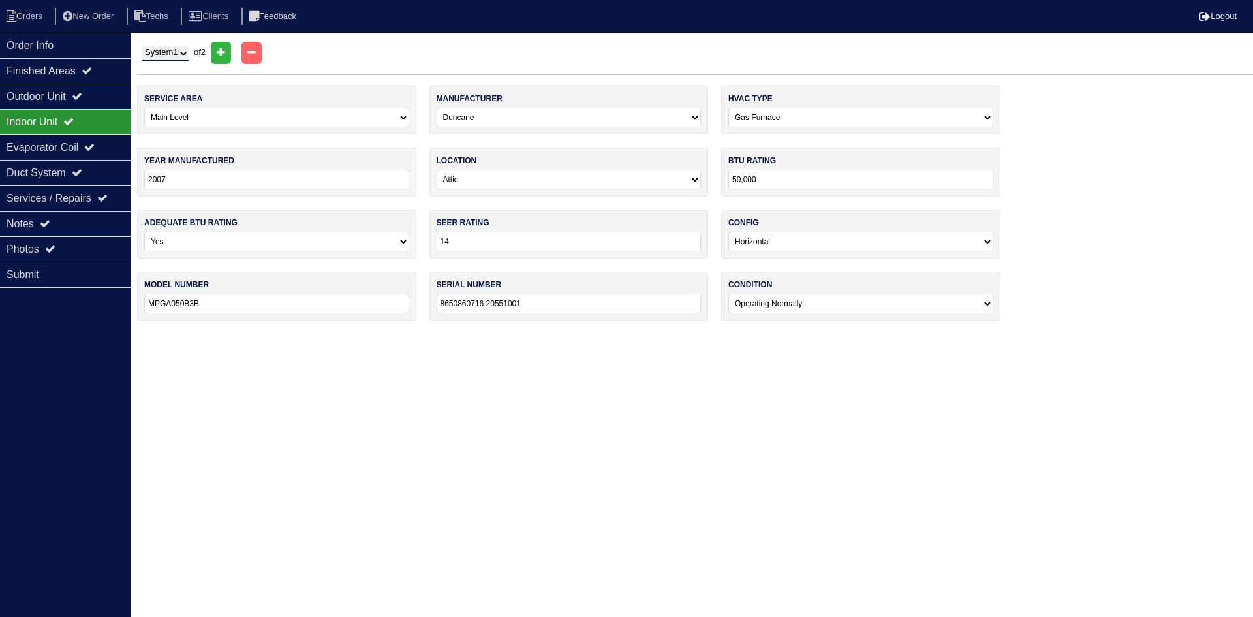
drag, startPoint x: 166, startPoint y: 54, endPoint x: 168, endPoint y: 61, distance: 7.4
click at [166, 54] on select "System 1 System 2" at bounding box center [165, 53] width 46 height 14
select select "2"
click at [142, 46] on select "System 1 System 2" at bounding box center [165, 53] width 46 height 14
select select "1"
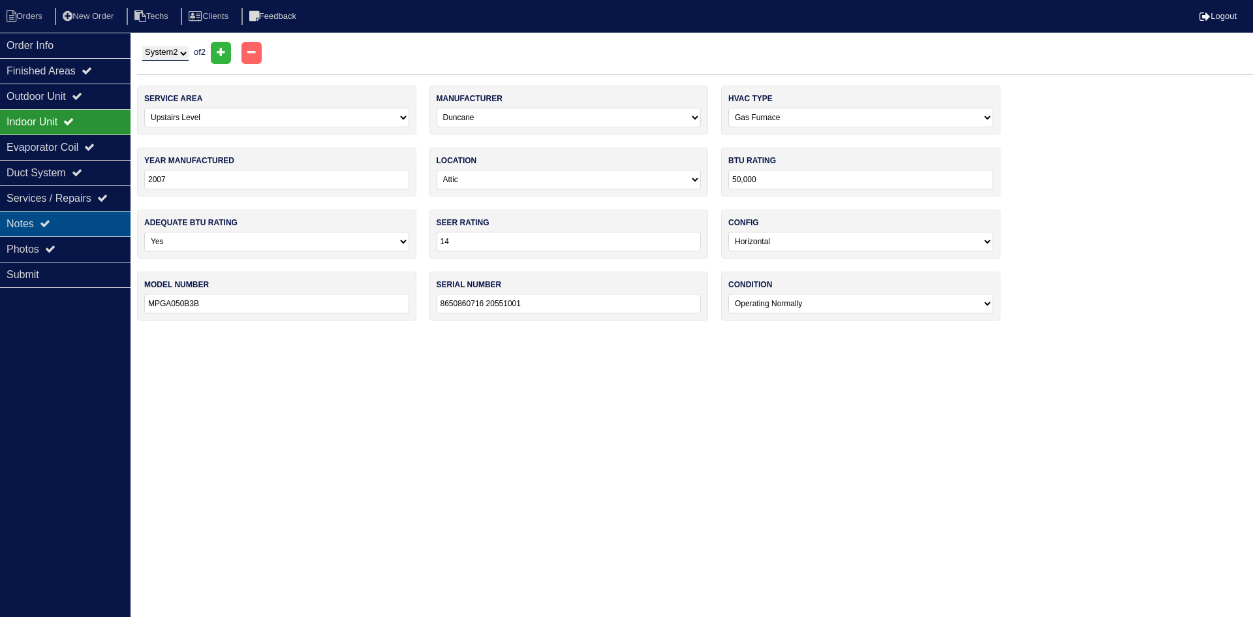
click at [82, 222] on div "Notes" at bounding box center [65, 223] width 131 height 25
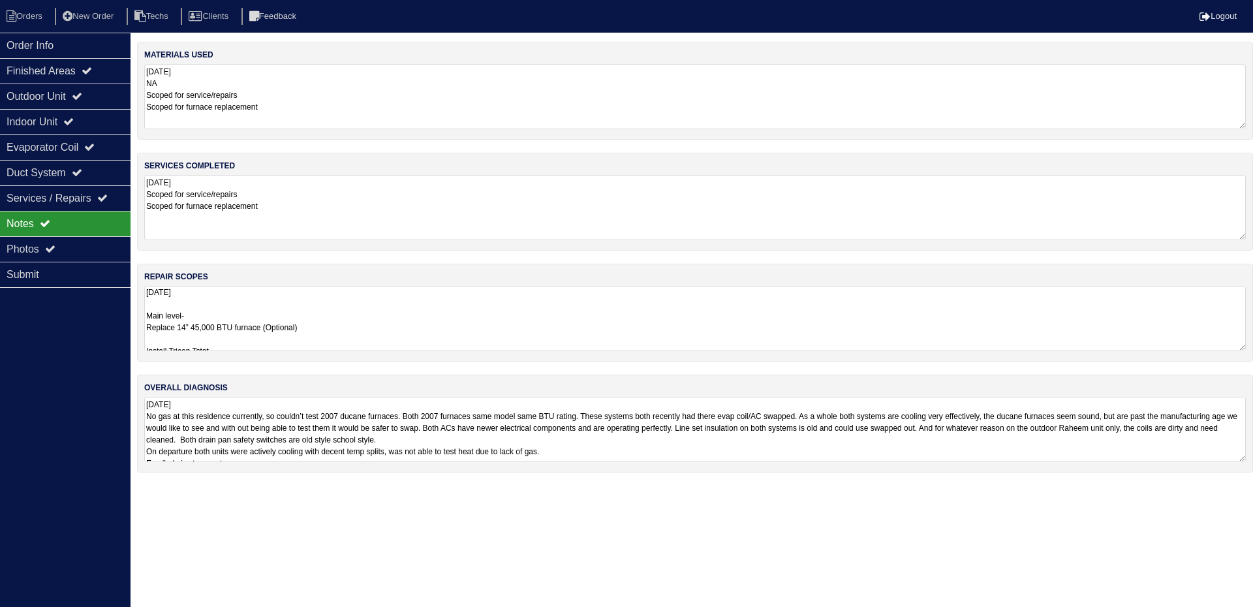
click at [406, 309] on textarea "9.16.25 Main level- Replace 14” 45,000 BTU furnace (Optional) Install Tricon Ts…" at bounding box center [694, 318] width 1101 height 65
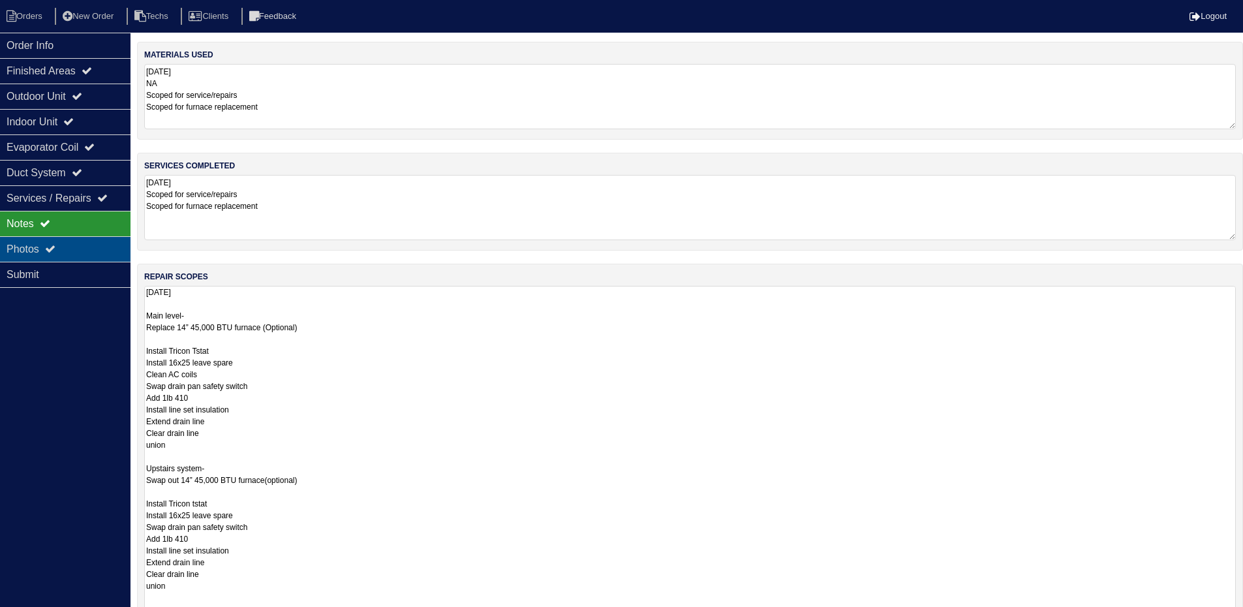
click at [55, 246] on icon at bounding box center [50, 248] width 10 height 10
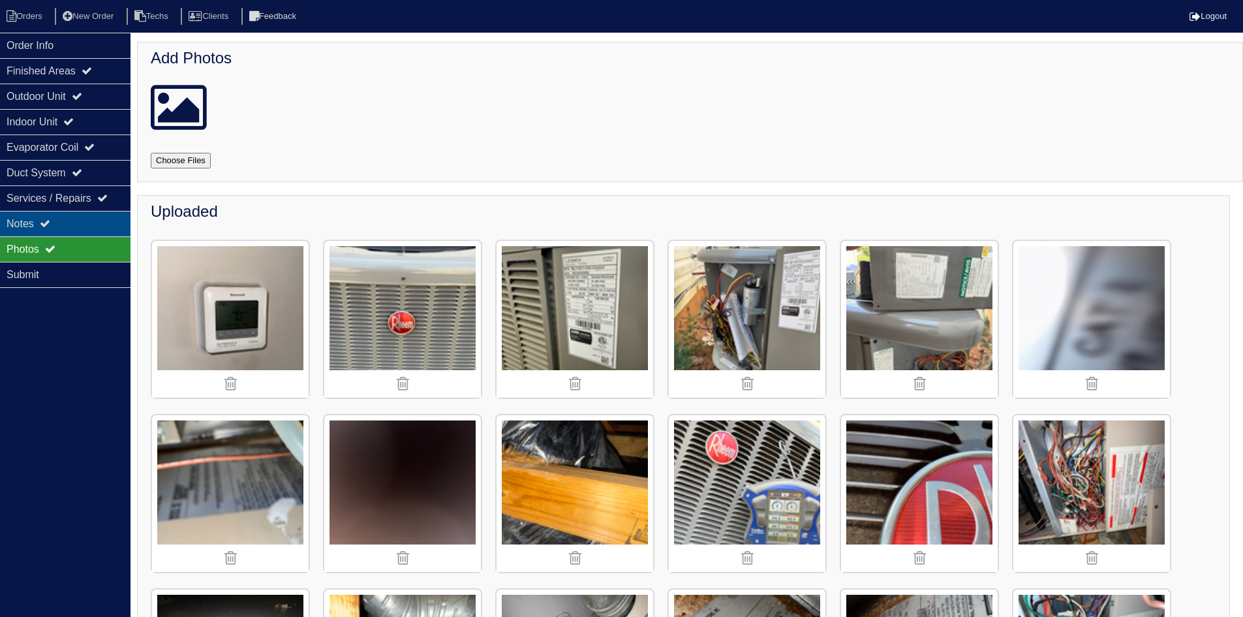
click at [67, 220] on div "Notes" at bounding box center [65, 223] width 131 height 25
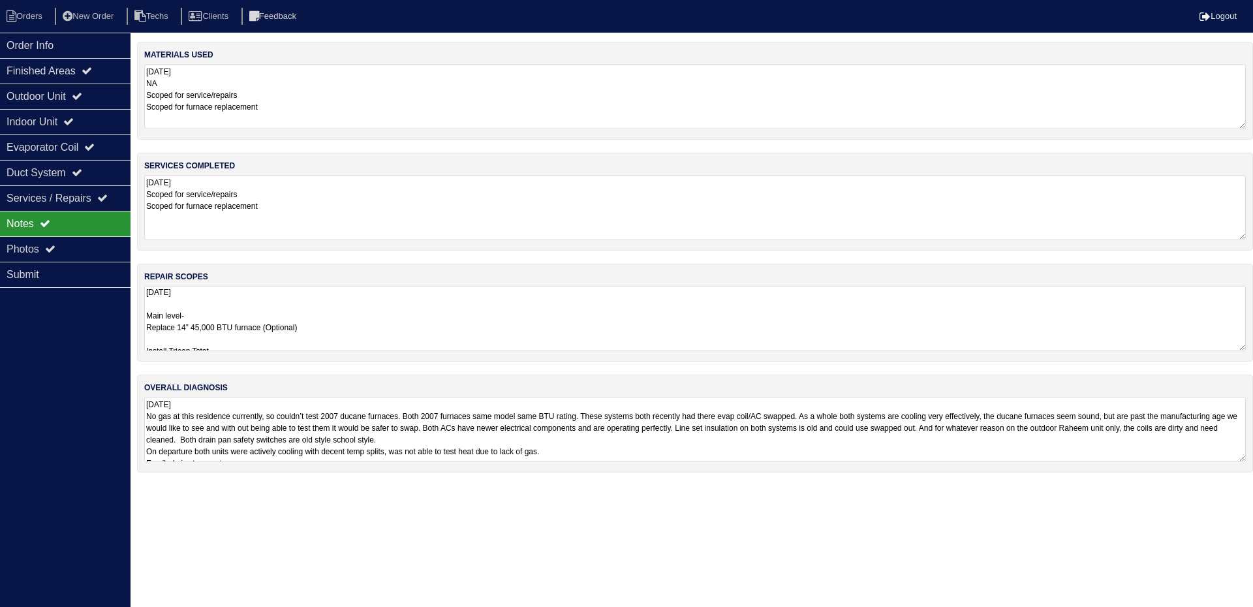
click at [386, 328] on textarea "9.16.25 Main level- Replace 14” 45,000 BTU furnace (Optional) Install Tricon Ts…" at bounding box center [694, 318] width 1101 height 65
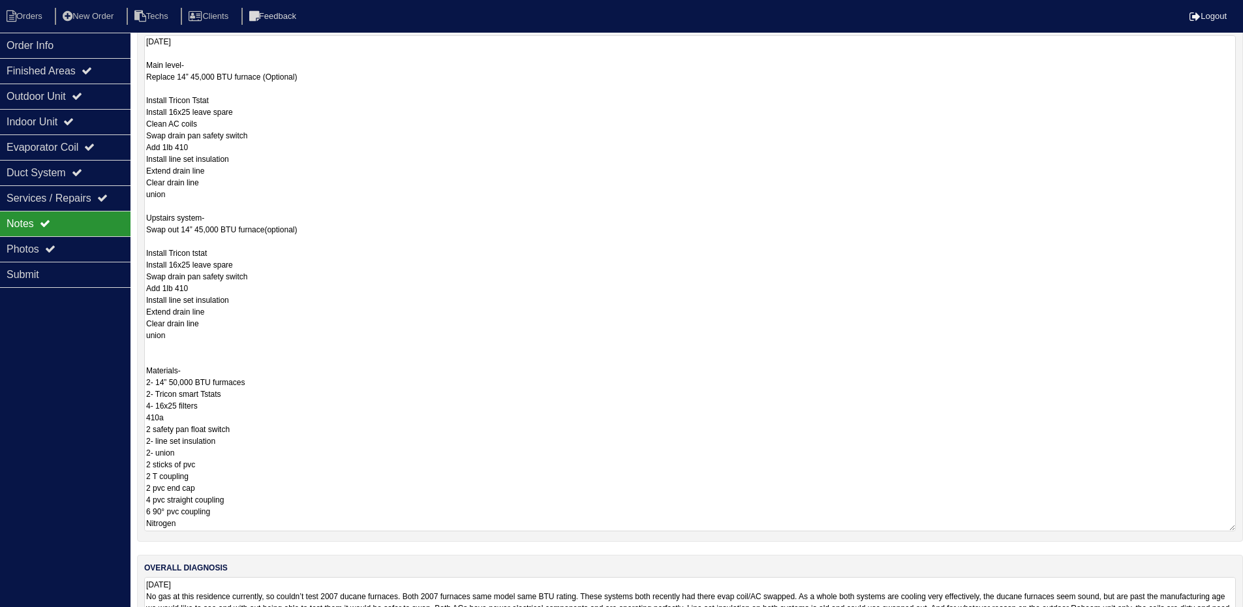
scroll to position [261, 0]
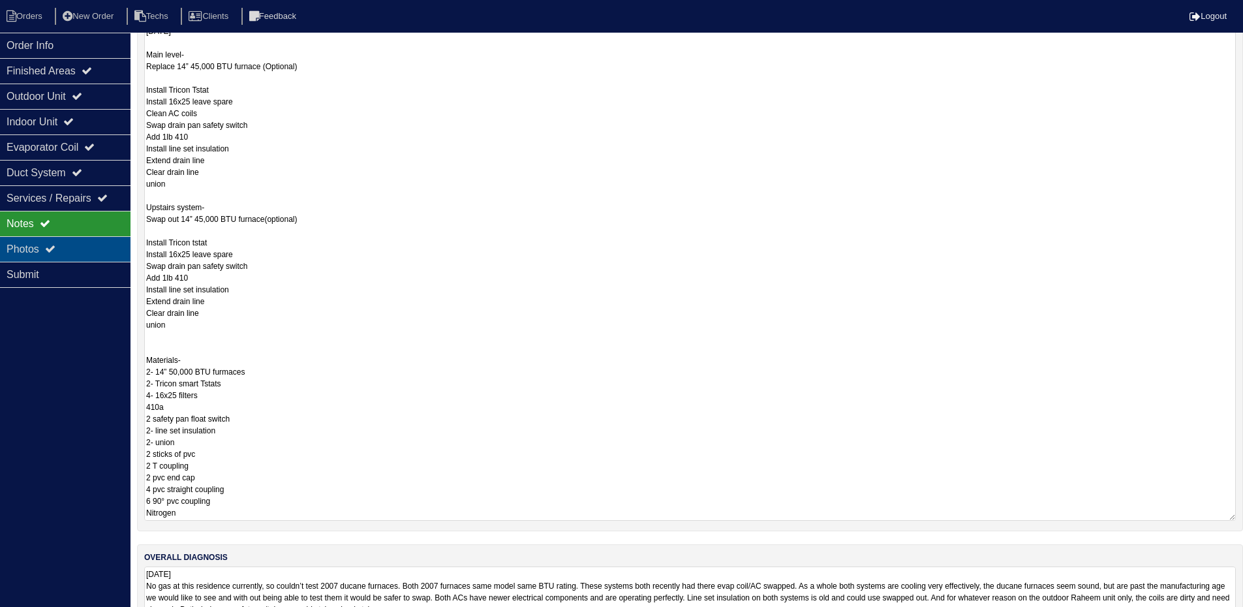
drag, startPoint x: 65, startPoint y: 248, endPoint x: 99, endPoint y: 254, distance: 35.2
click at [64, 247] on div "Photos" at bounding box center [65, 248] width 131 height 25
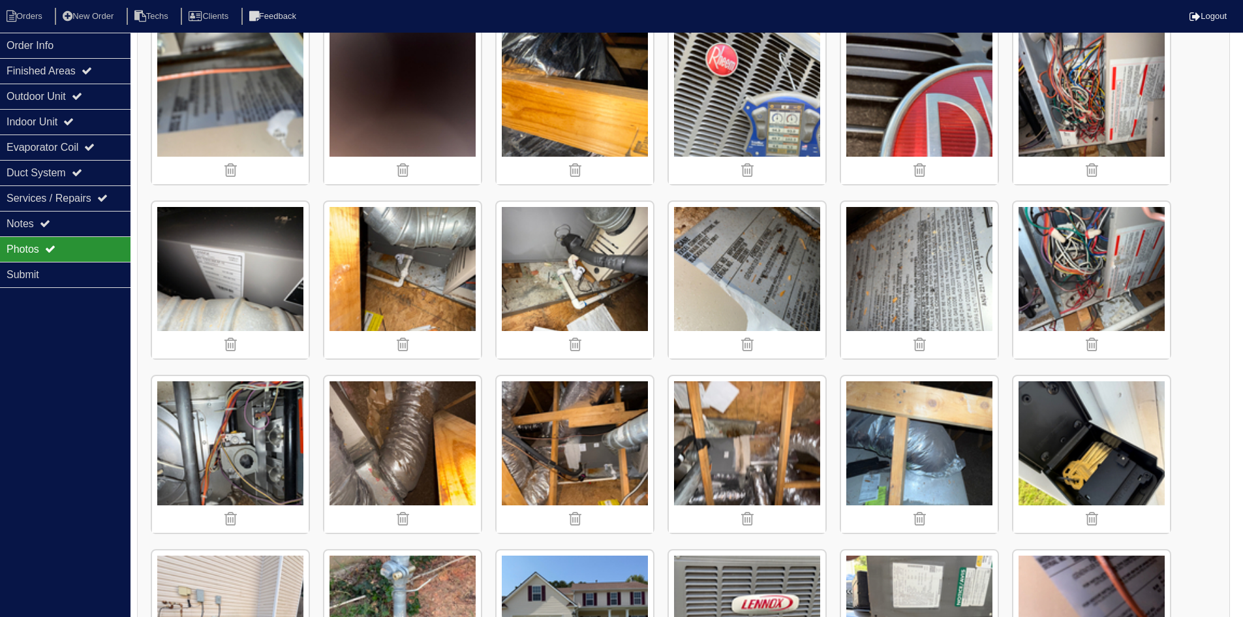
scroll to position [392, 0]
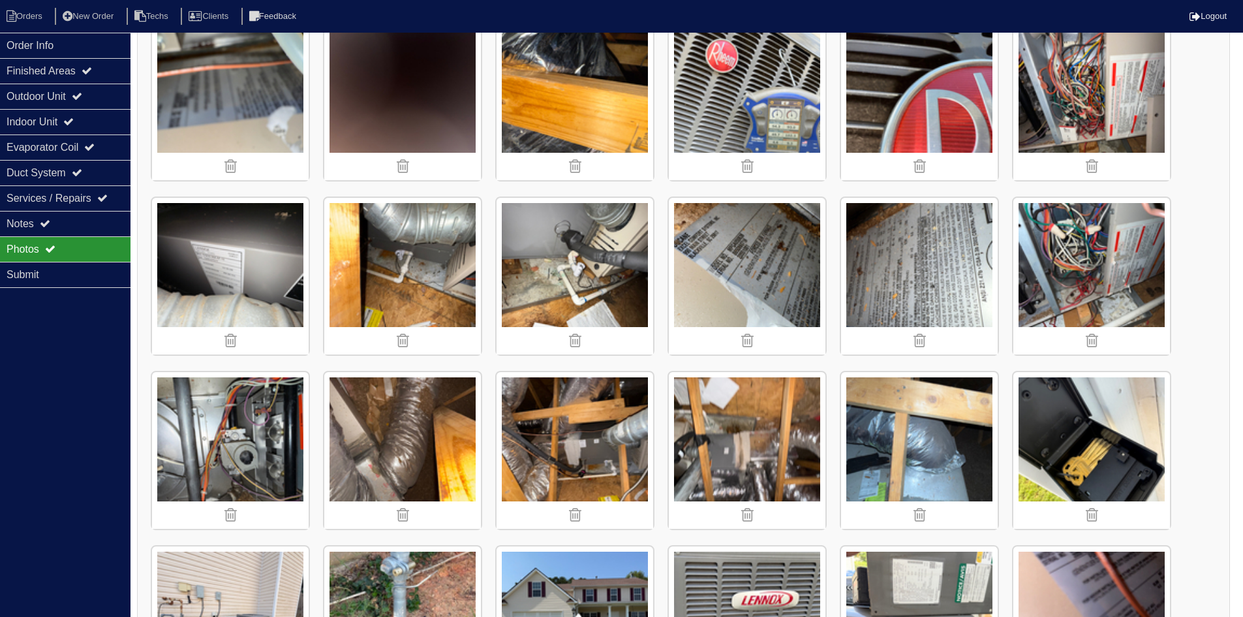
click at [418, 285] on img at bounding box center [402, 276] width 157 height 157
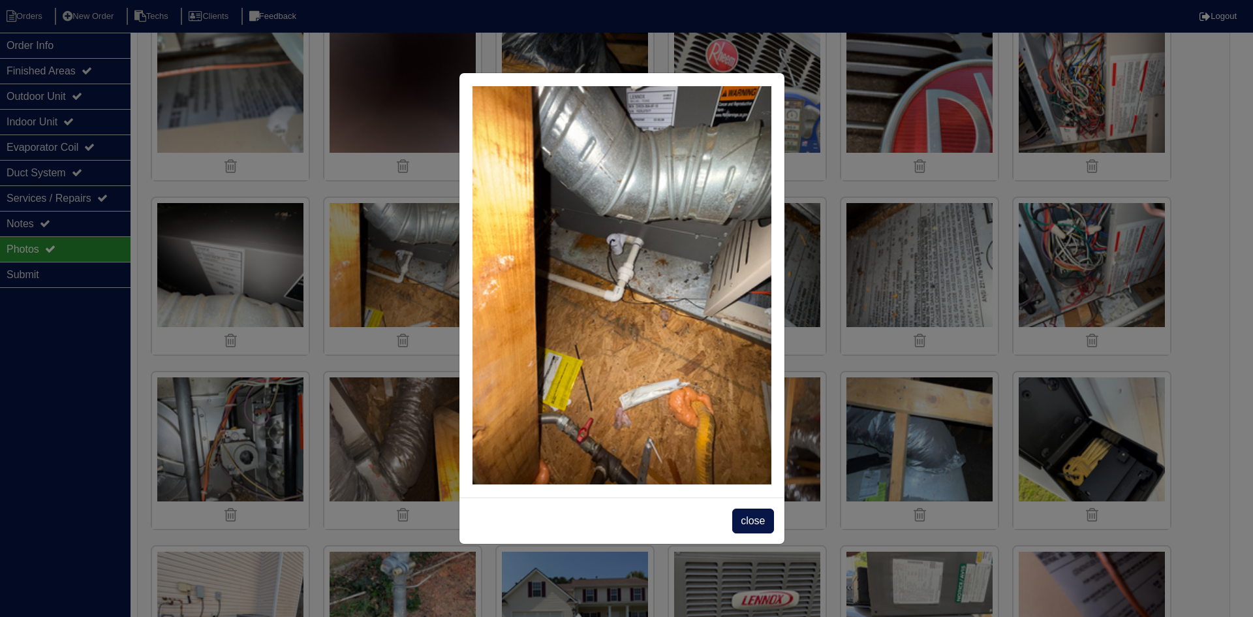
click at [748, 523] on span "close" at bounding box center [752, 520] width 41 height 25
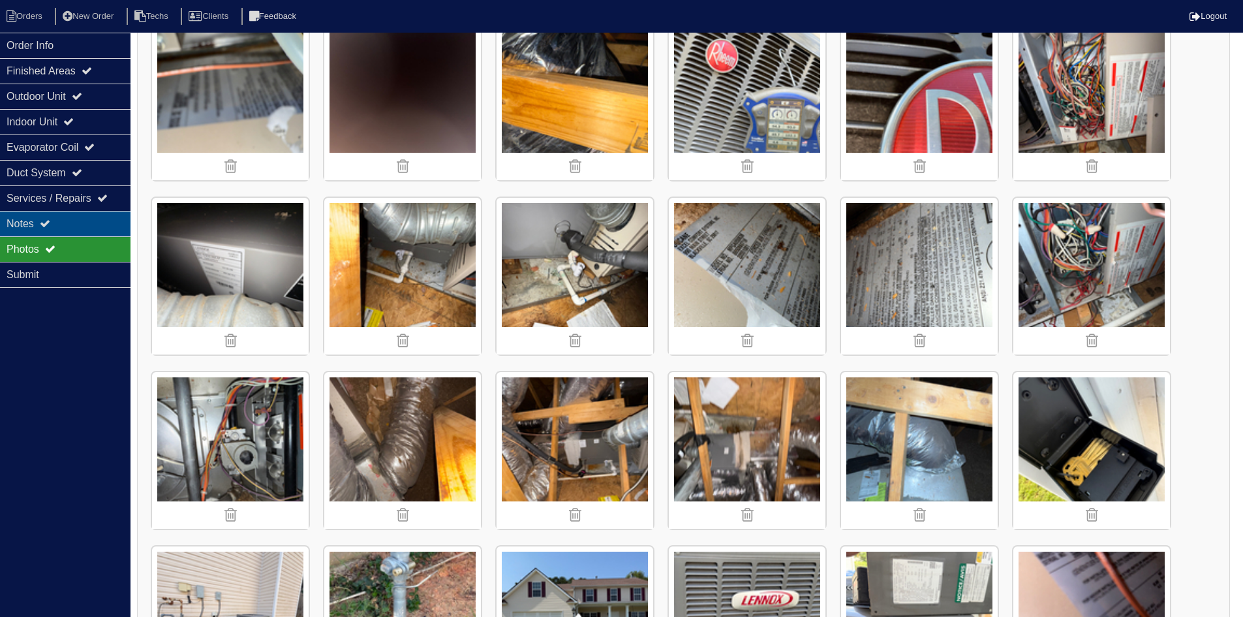
click at [83, 223] on div "Notes" at bounding box center [65, 223] width 131 height 25
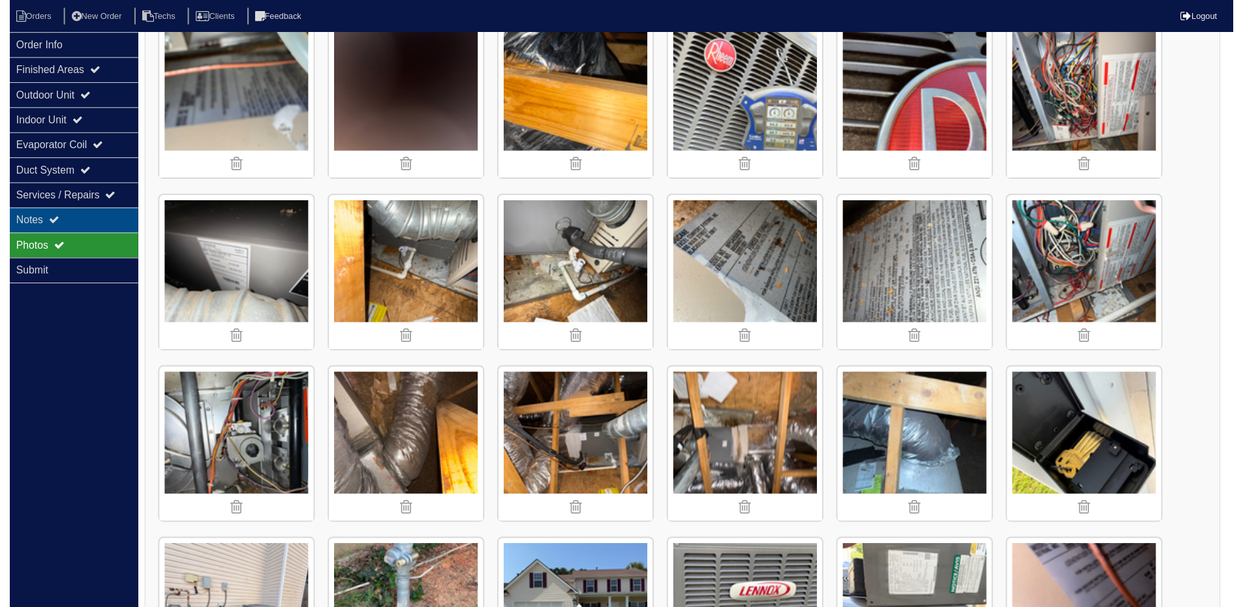
scroll to position [0, 0]
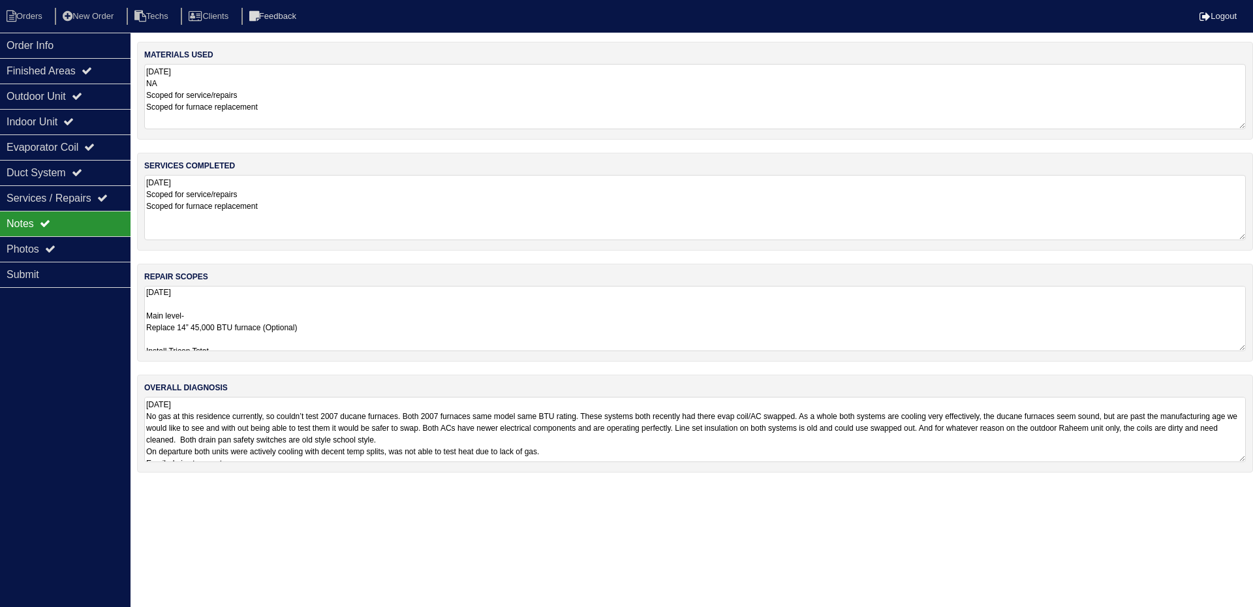
drag, startPoint x: 405, startPoint y: 316, endPoint x: 453, endPoint y: 315, distance: 47.7
click at [406, 316] on textarea "9.16.25 Main level- Replace 14” 45,000 BTU furnace (Optional) Install Tricon Ts…" at bounding box center [694, 318] width 1101 height 65
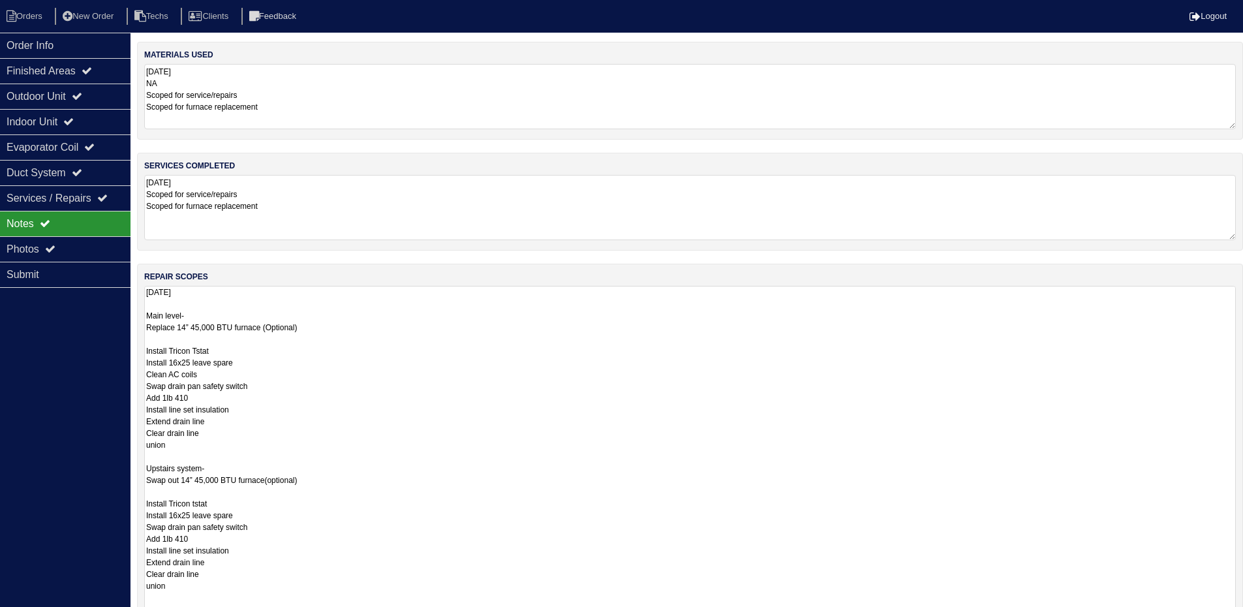
click at [64, 352] on div "Order Info Finished Areas Outdoor Unit Indoor Unit Evaporator Coil Duct System …" at bounding box center [65, 336] width 131 height 607
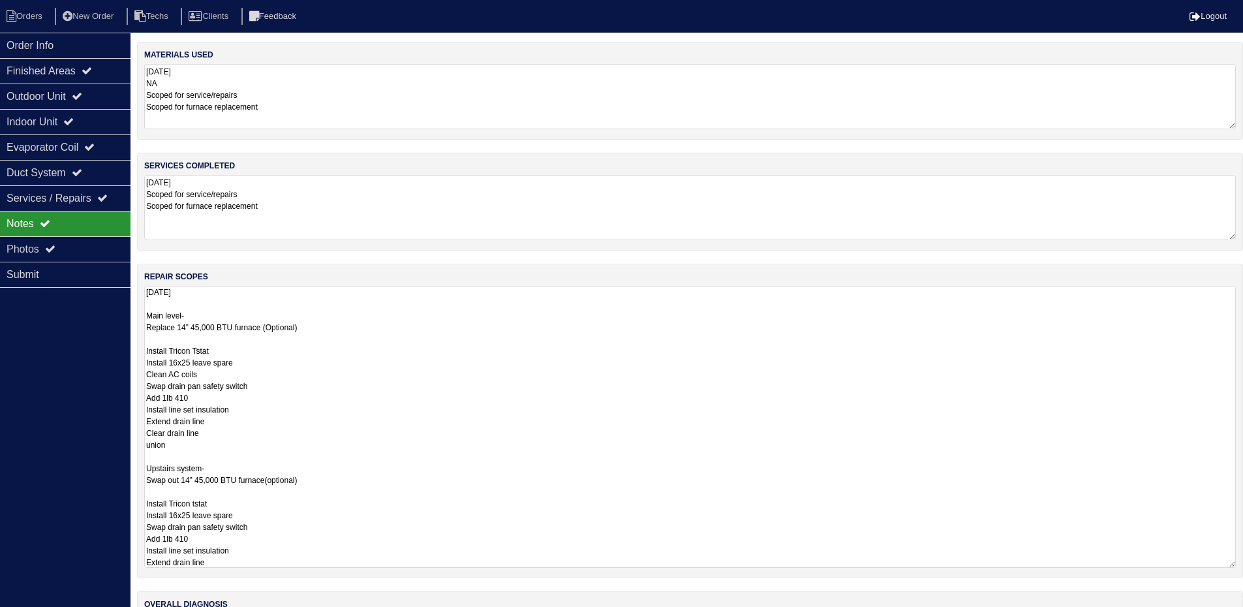
drag, startPoint x: 1240, startPoint y: 346, endPoint x: 1245, endPoint y: 563, distance: 216.7
click at [1243, 563] on html "Orders New Order Techs Clients Feedback Logout Orders New Order Users Clients M…" at bounding box center [621, 351] width 1243 height 702
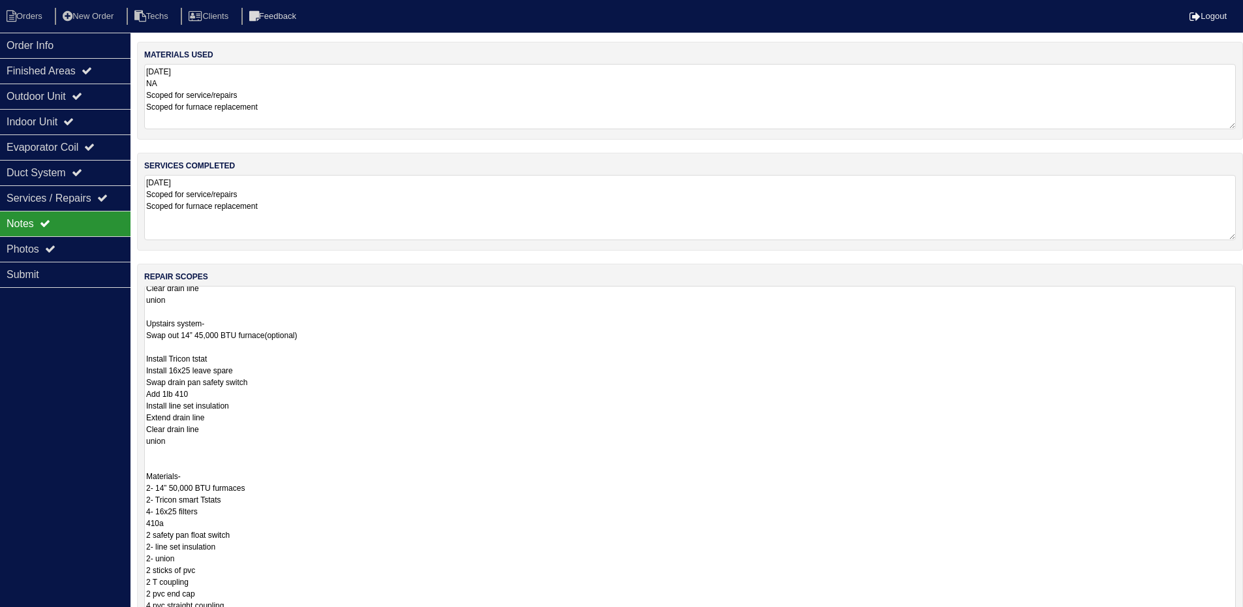
scroll to position [146, 0]
drag, startPoint x: 1232, startPoint y: 562, endPoint x: 1222, endPoint y: 631, distance: 70.0
click at [1222, 616] on html "Orders New Order Techs Clients Feedback Logout Orders New Order Users Clients M…" at bounding box center [621, 385] width 1243 height 771
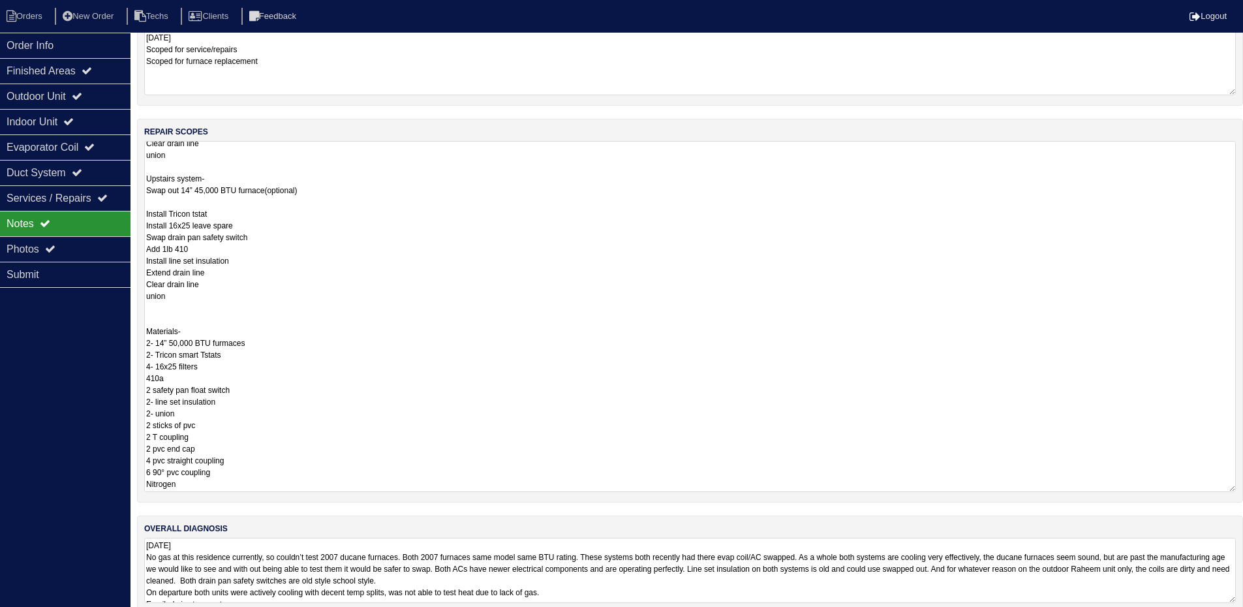
scroll to position [164, 0]
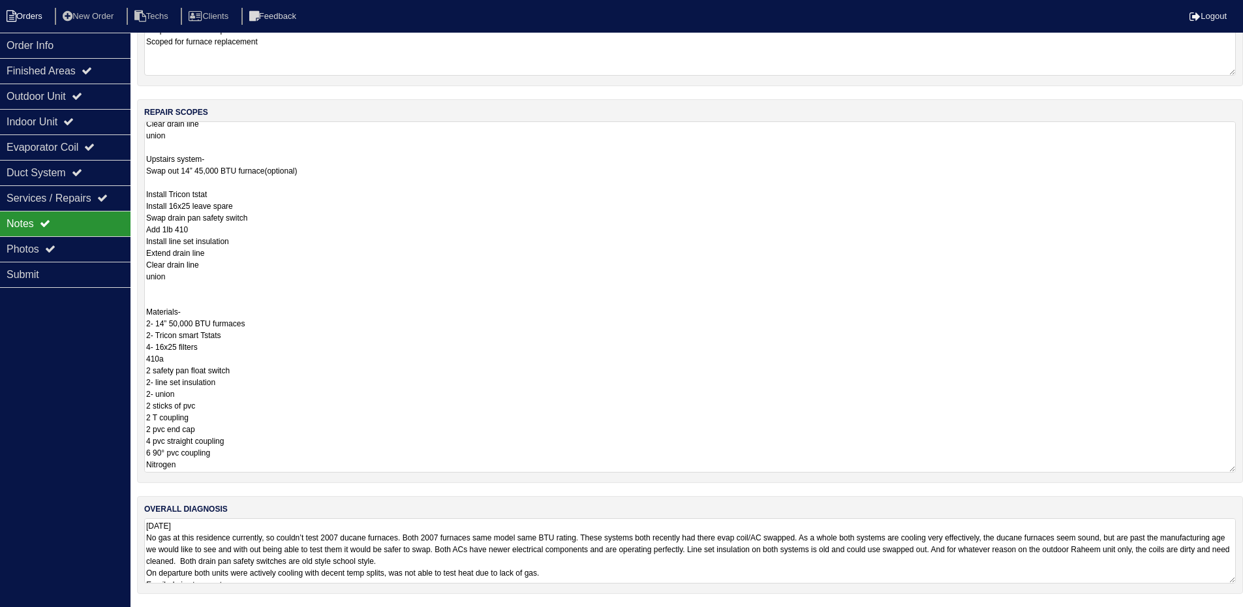
click at [22, 20] on li "Orders" at bounding box center [26, 17] width 53 height 18
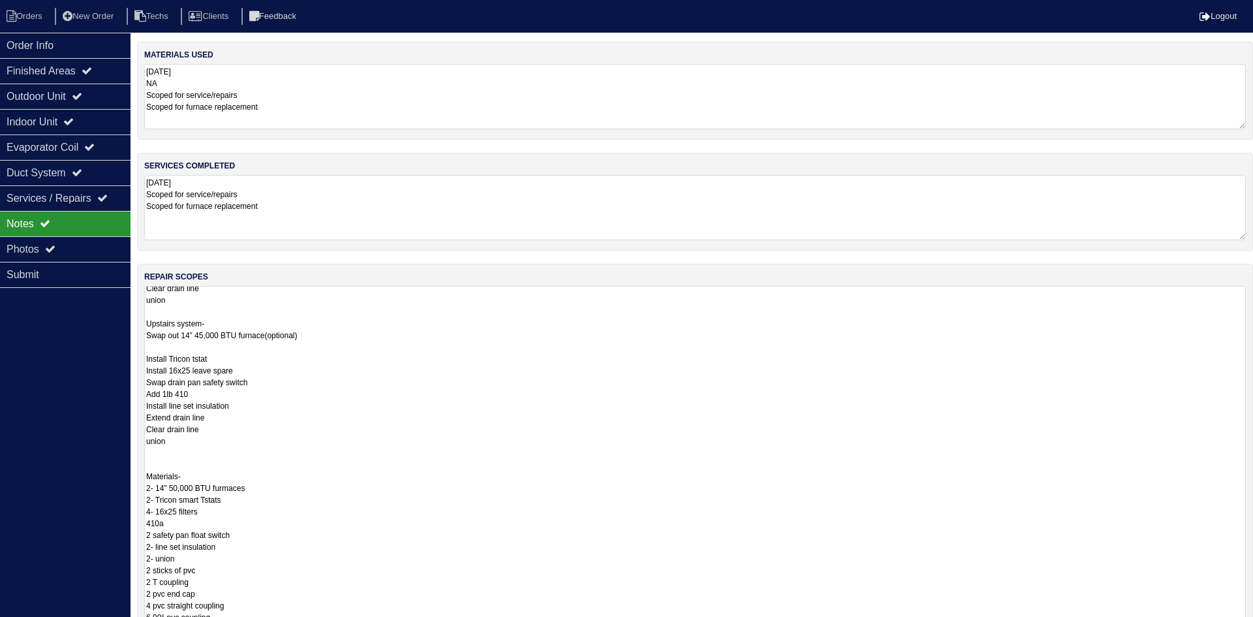
select select "15"
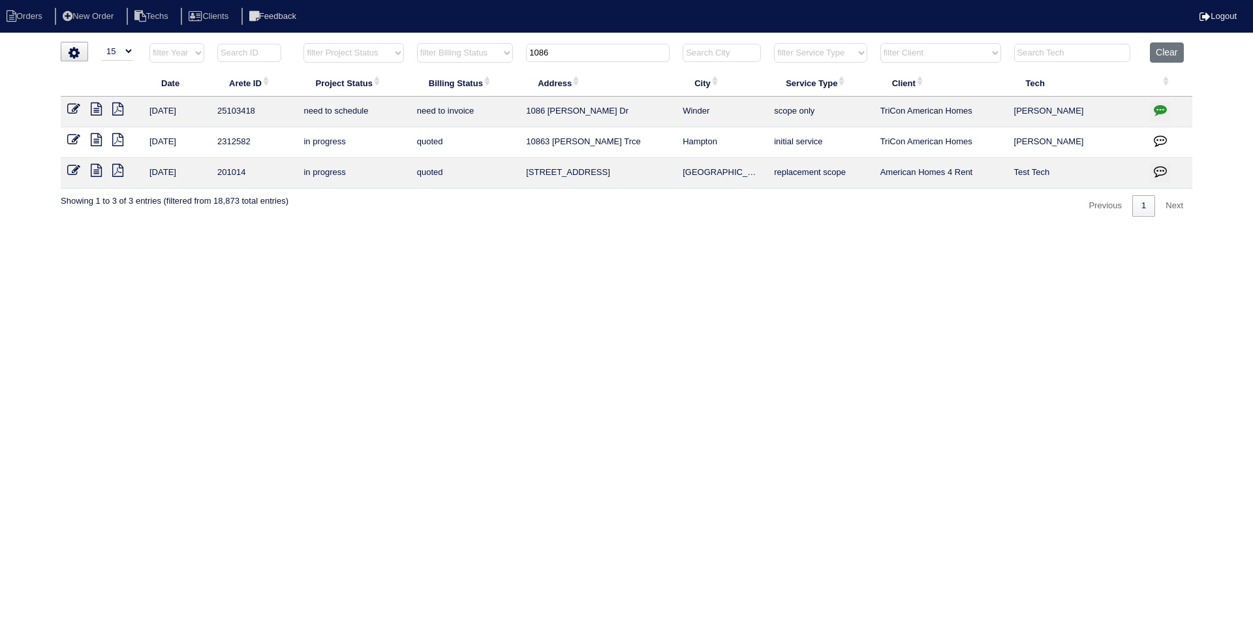
drag, startPoint x: 547, startPoint y: 54, endPoint x: 530, endPoint y: 54, distance: 17.6
click at [530, 54] on input "1086" at bounding box center [598, 53] width 144 height 18
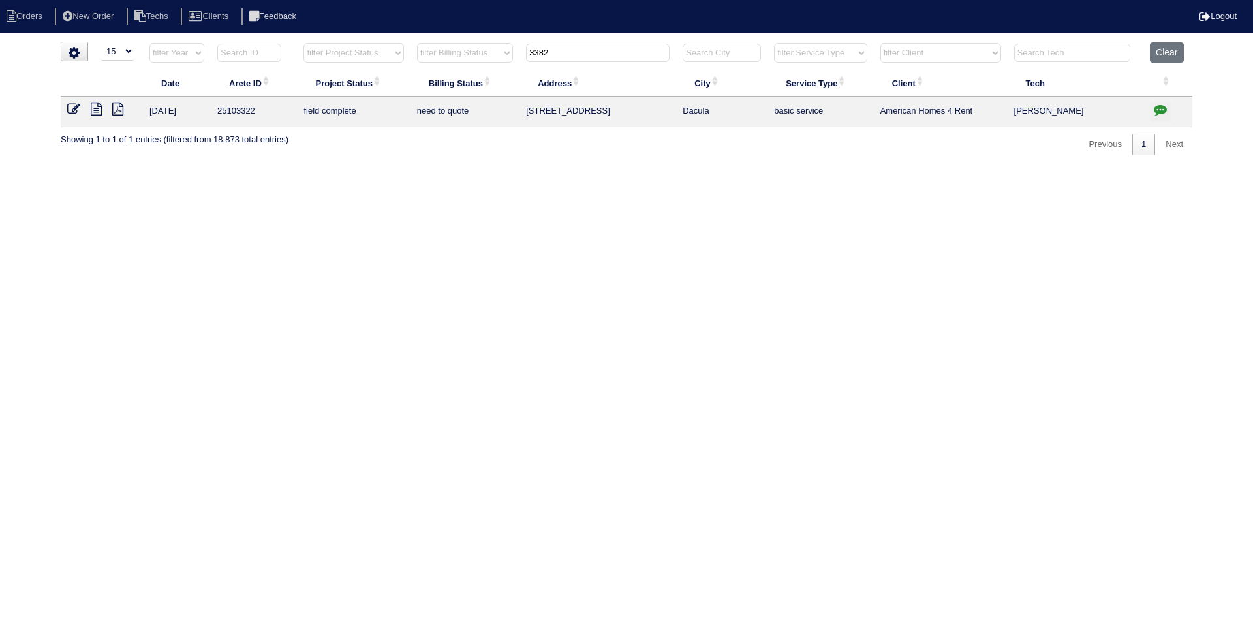
type input "3382"
click at [94, 112] on icon at bounding box center [96, 108] width 11 height 13
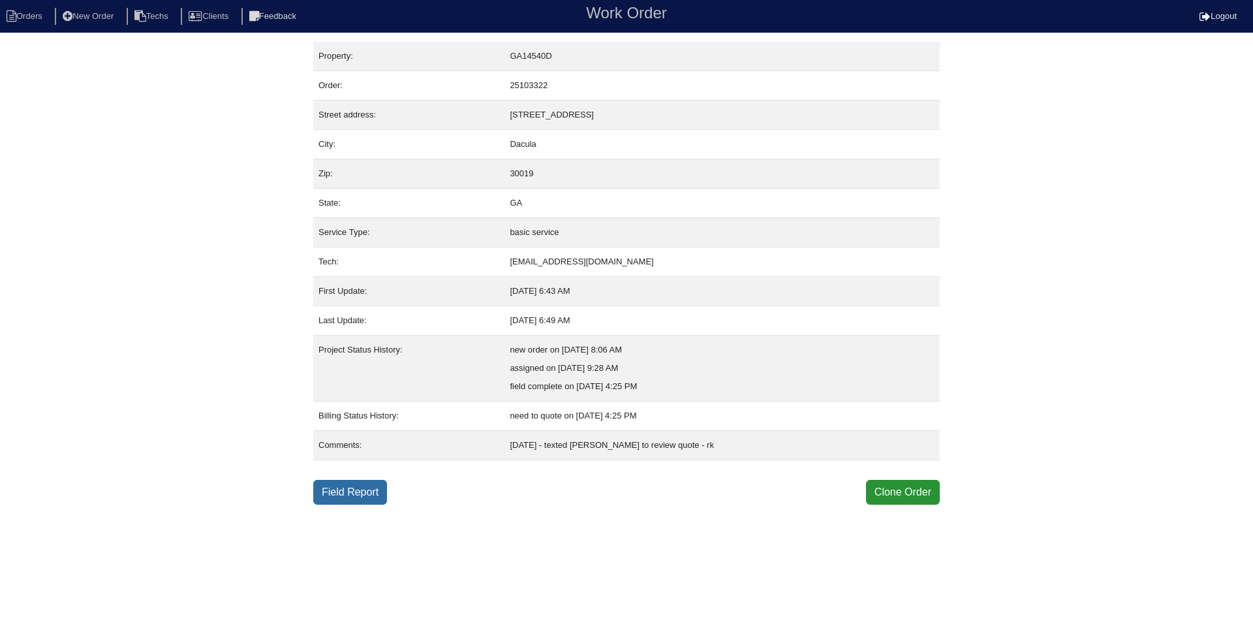
click at [360, 494] on link "Field Report" at bounding box center [350, 492] width 74 height 25
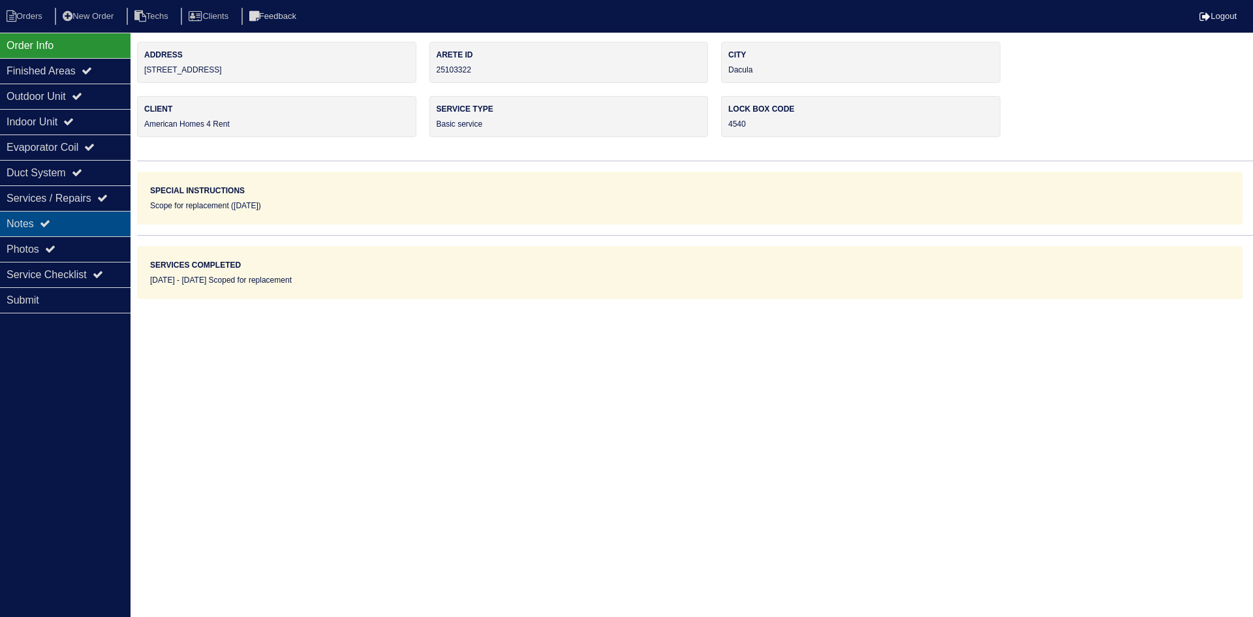
click at [94, 228] on div "Notes" at bounding box center [65, 223] width 131 height 25
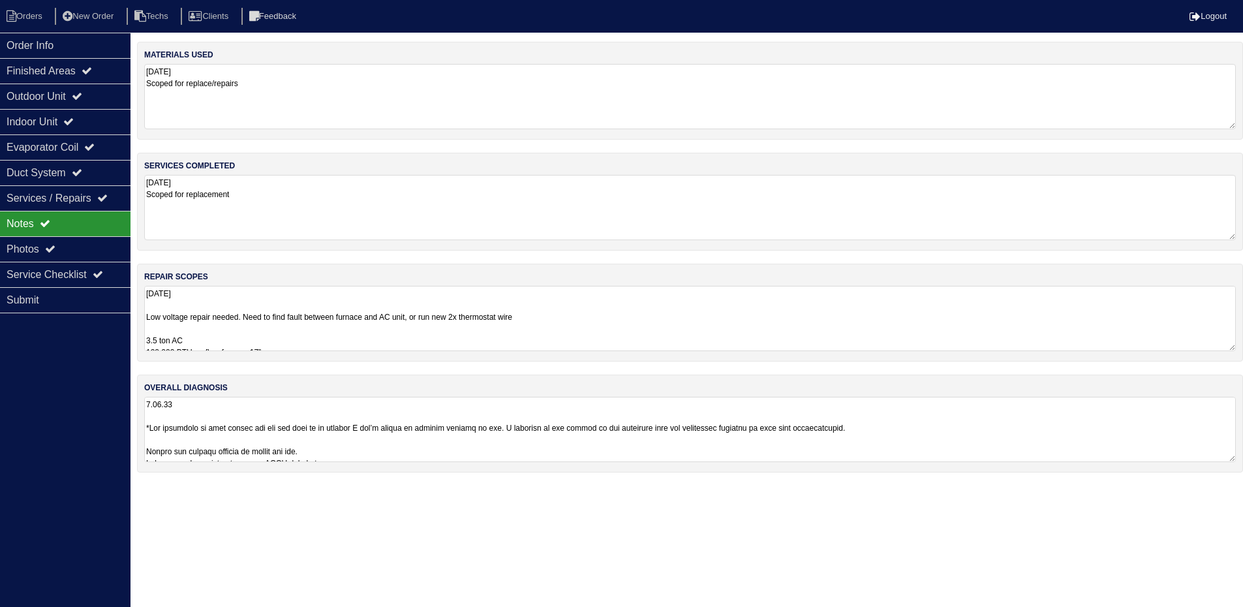
click at [709, 305] on textarea "[DATE] Low voltage repair needed. Need to find fault between furnace and AC uni…" at bounding box center [690, 318] width 1092 height 65
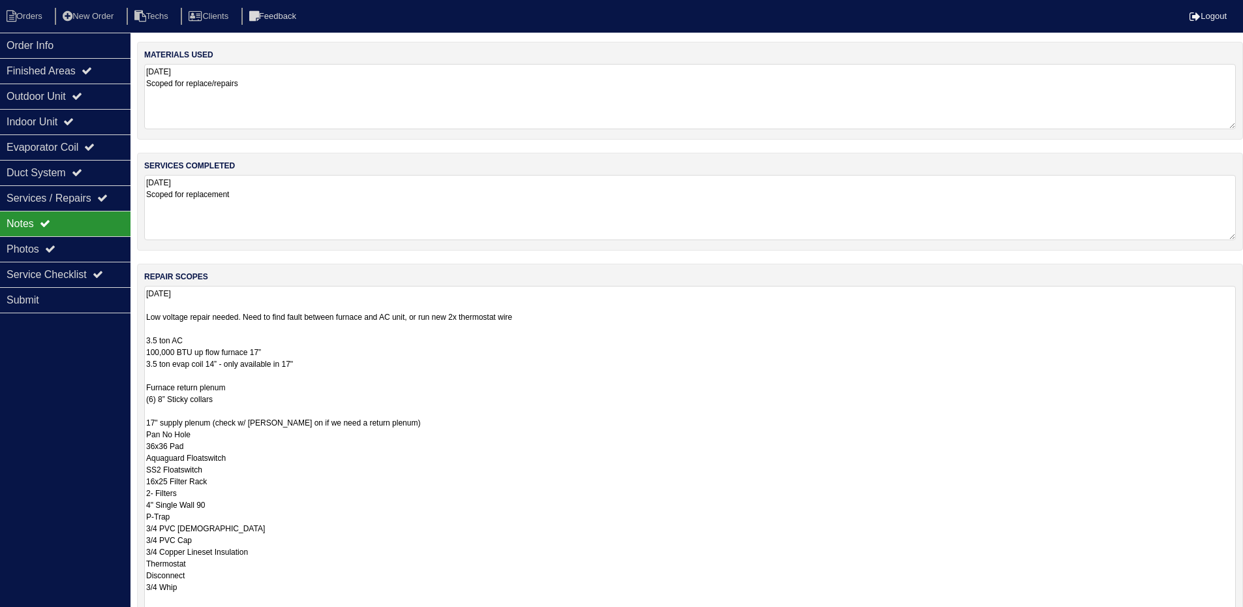
drag, startPoint x: 294, startPoint y: 363, endPoint x: 144, endPoint y: 343, distance: 151.4
click at [144, 343] on div "repair scopes [DATE] Low voltage repair needed. Need to find fault between furn…" at bounding box center [690, 452] width 1106 height 376
click at [615, 399] on textarea "9.10.25 Low voltage repair needed. Need to find fault between furnace and AC un…" at bounding box center [690, 457] width 1092 height 343
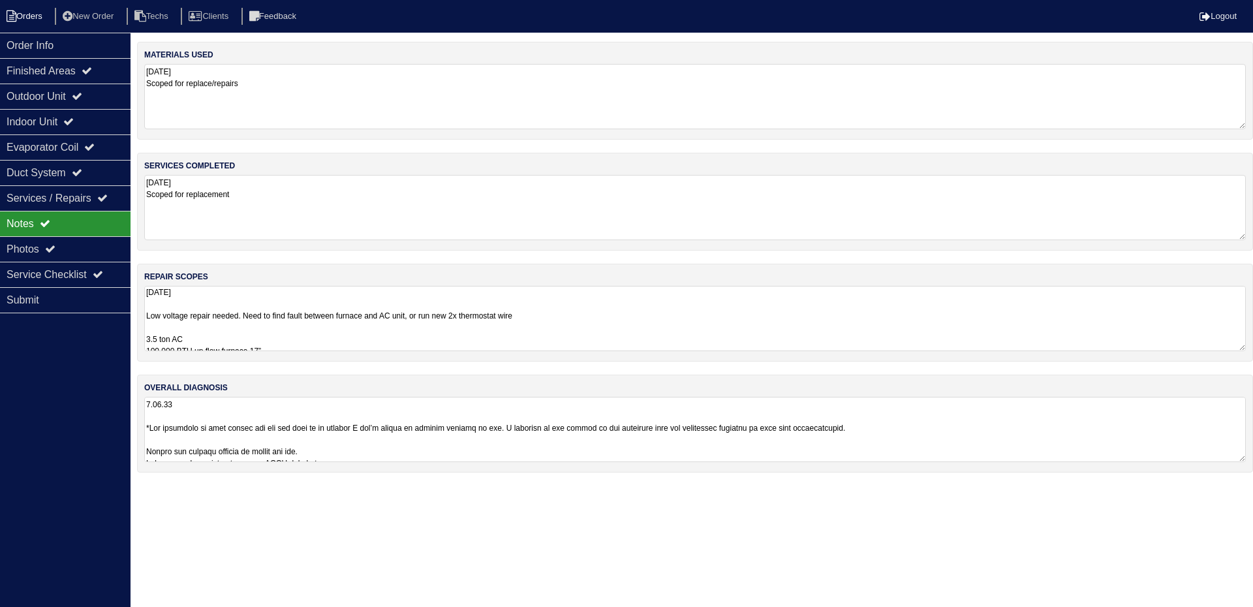
click at [32, 18] on li "Orders" at bounding box center [26, 17] width 53 height 18
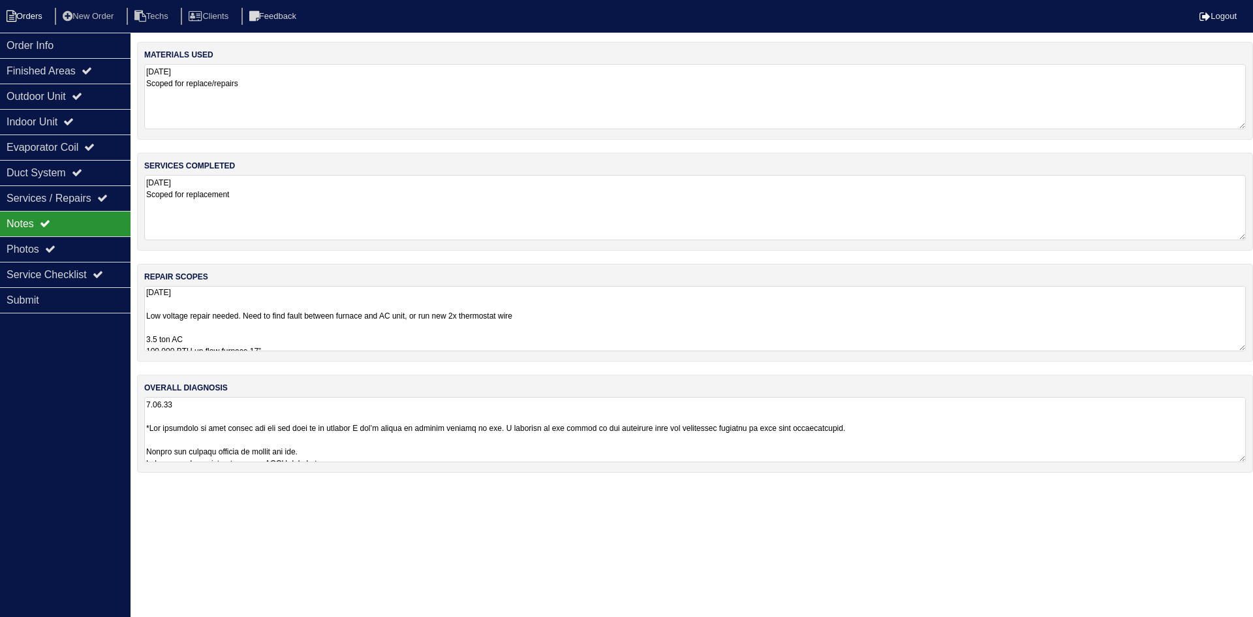
select select "15"
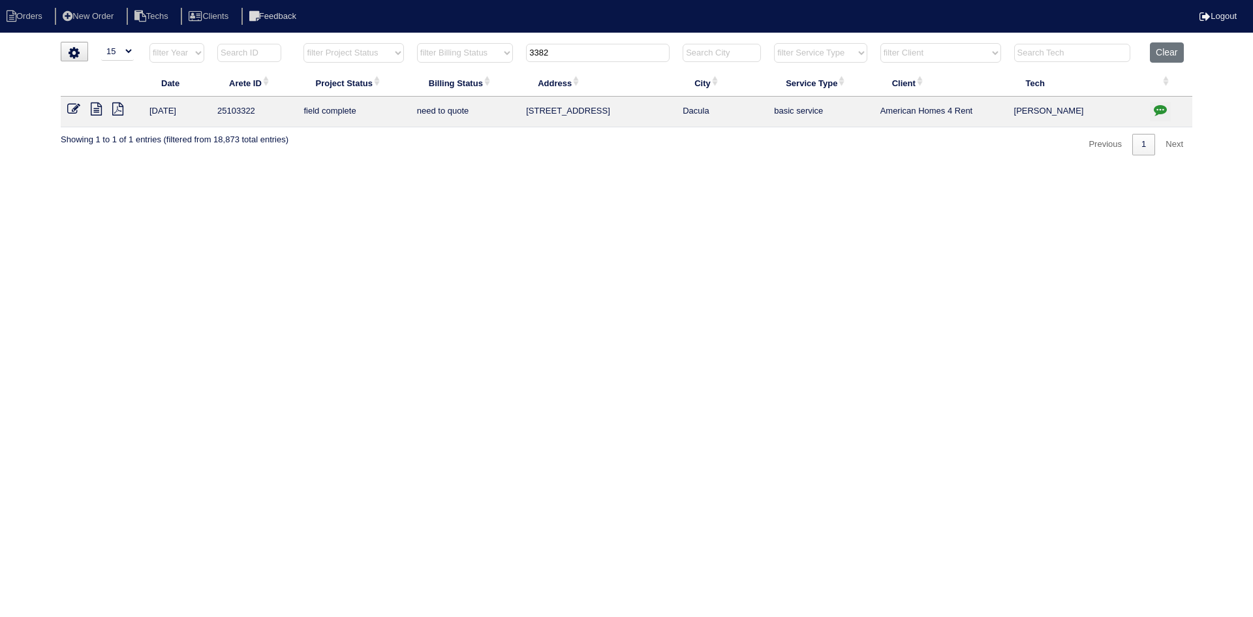
drag, startPoint x: 572, startPoint y: 55, endPoint x: 517, endPoint y: 53, distance: 54.9
click at [517, 48] on tr "filter Year -- Any Year -- 2025 2024 2023 2022 2021 2020 2019 filter Project St…" at bounding box center [626, 55] width 1131 height 27
type input "1586 thorn"
click at [95, 108] on icon at bounding box center [96, 108] width 11 height 13
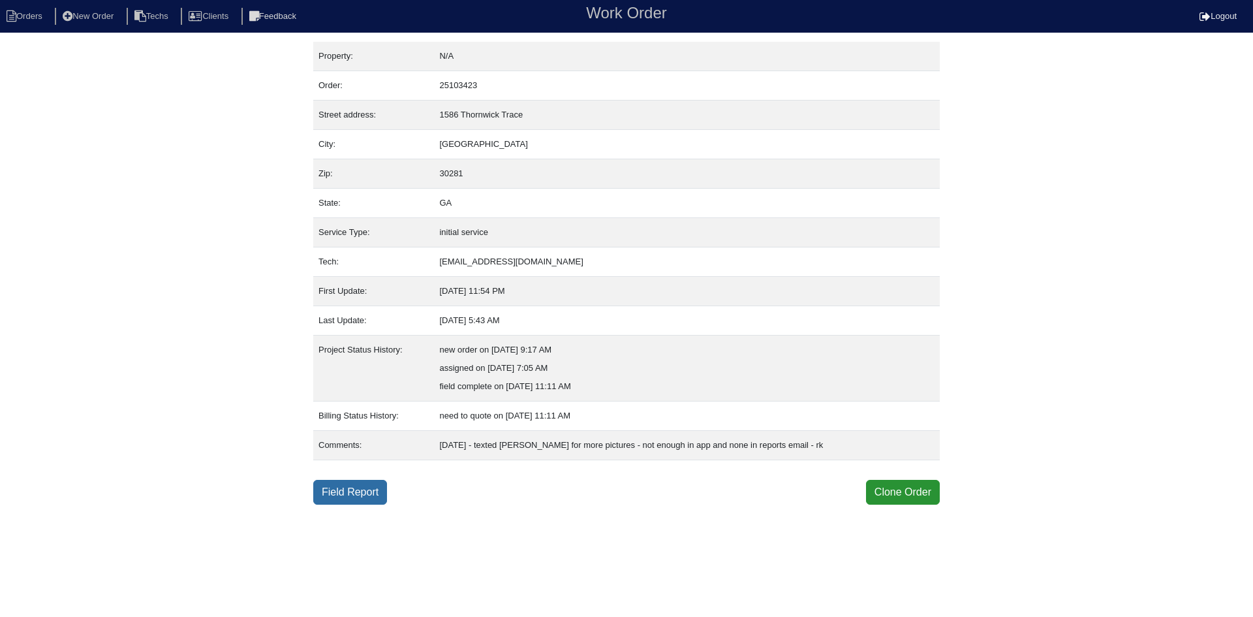
click at [348, 487] on link "Field Report" at bounding box center [350, 492] width 74 height 25
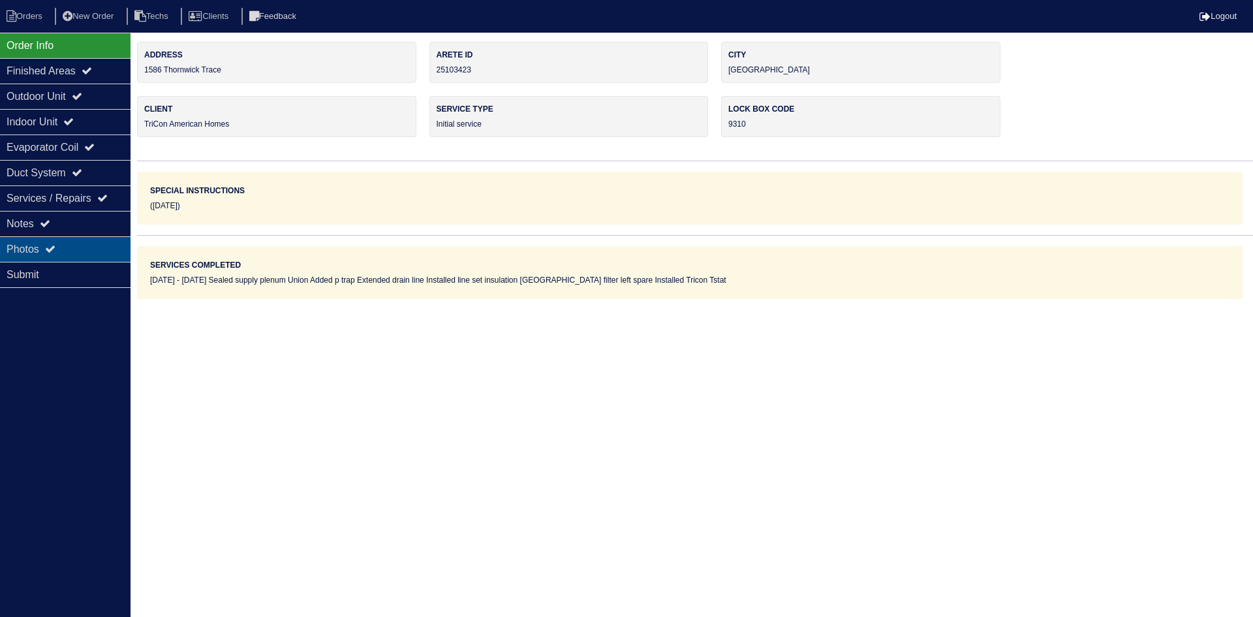
click at [80, 247] on div "Photos" at bounding box center [65, 248] width 131 height 25
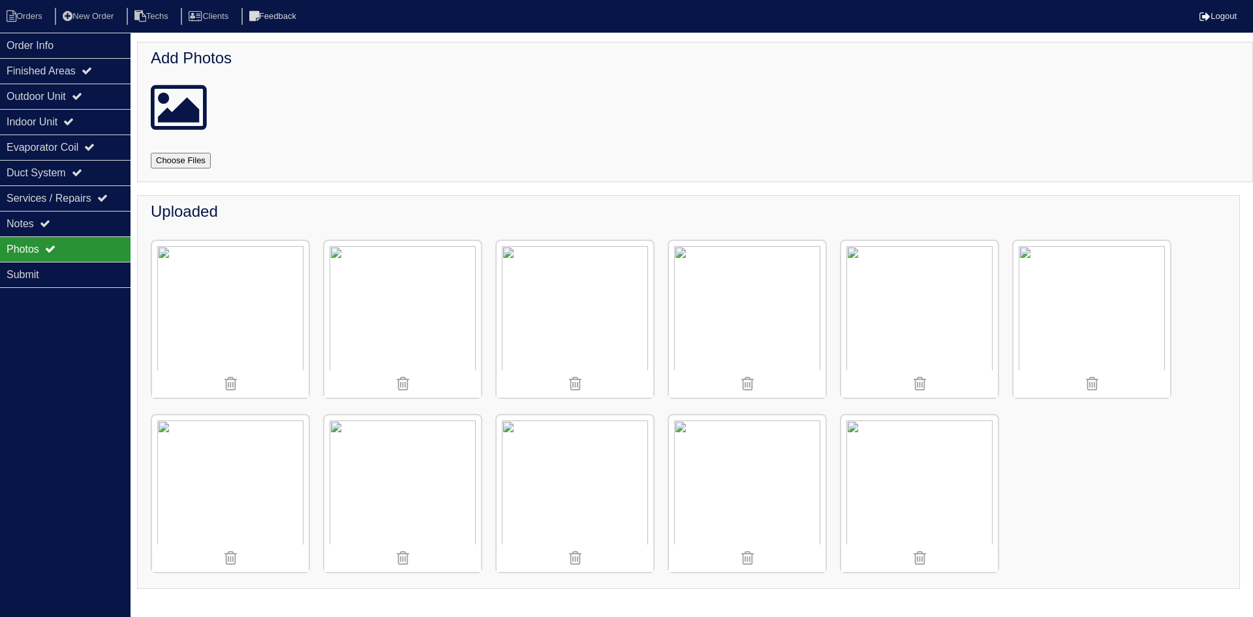
click at [183, 158] on input "file" at bounding box center [196, 161] width 91 height 16
type input "C:\fakepath\IMG_9706.JPEG"
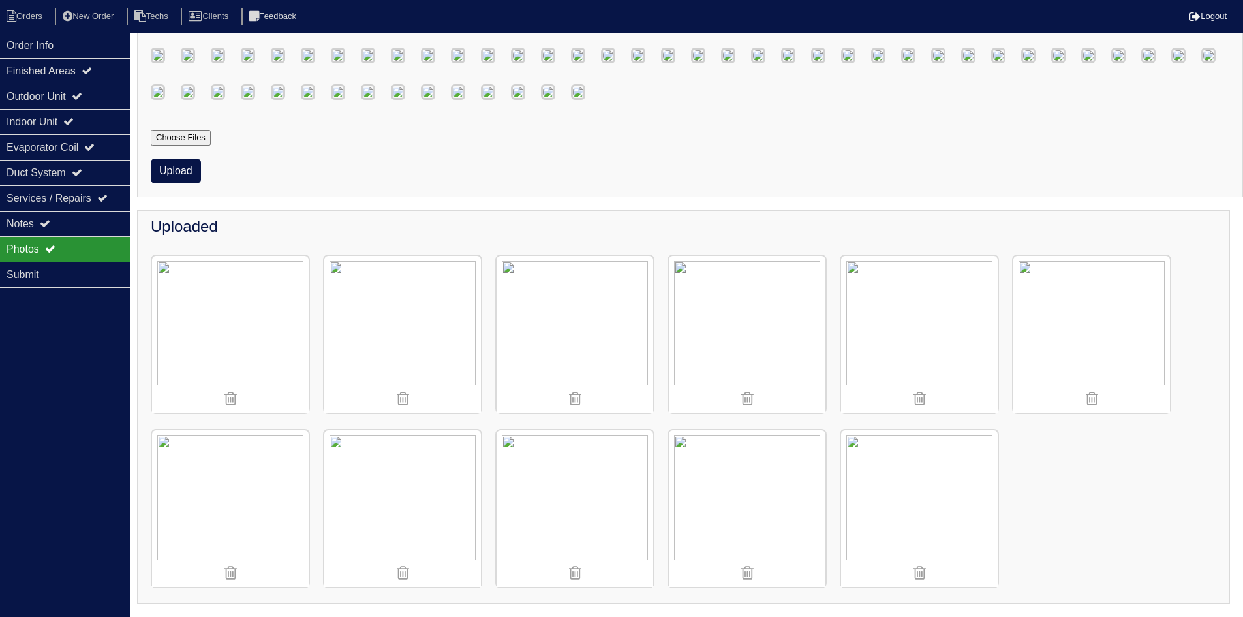
scroll to position [653, 0]
click at [174, 183] on button "Upload" at bounding box center [176, 171] width 50 height 25
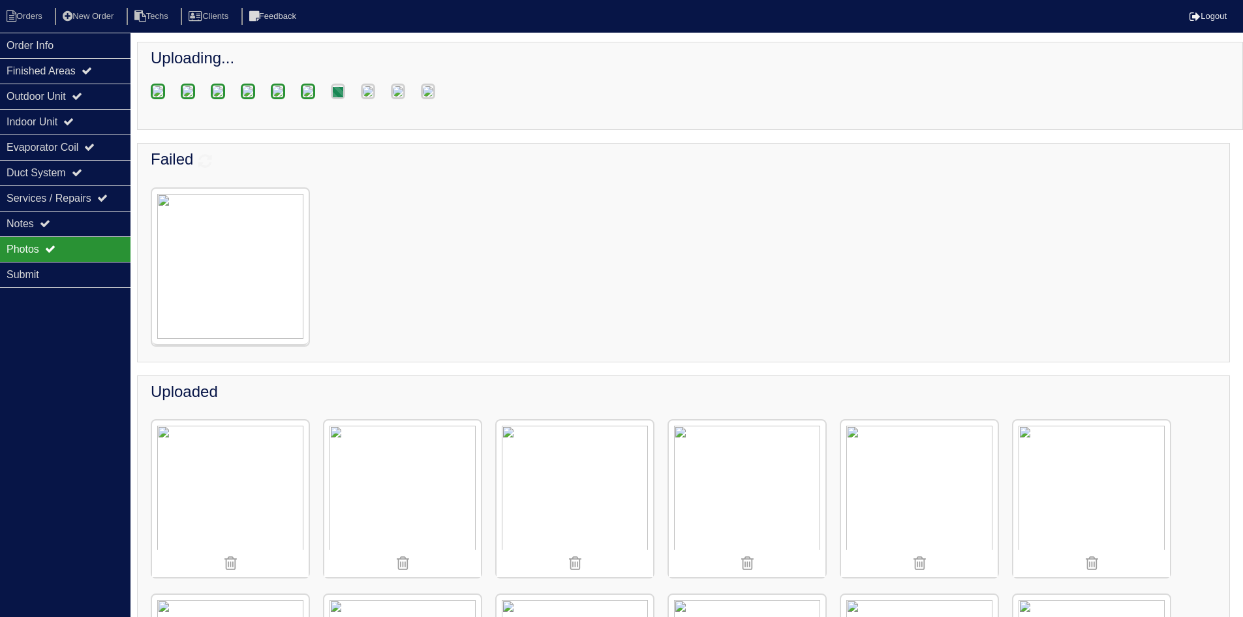
scroll to position [110, 0]
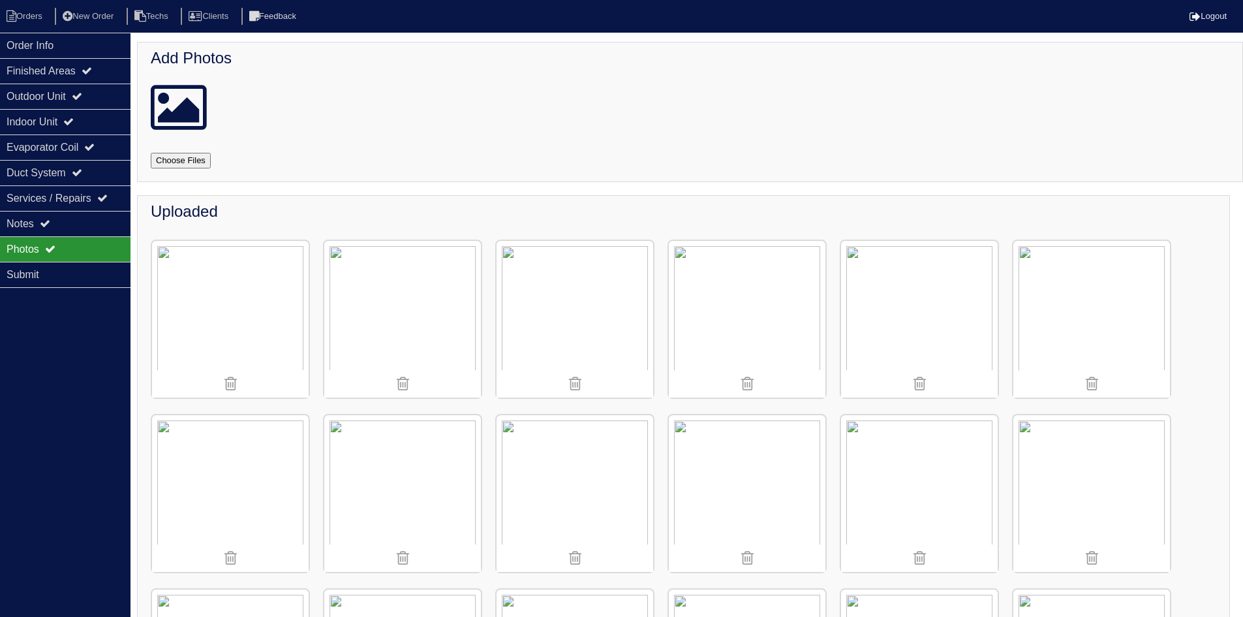
scroll to position [522, 0]
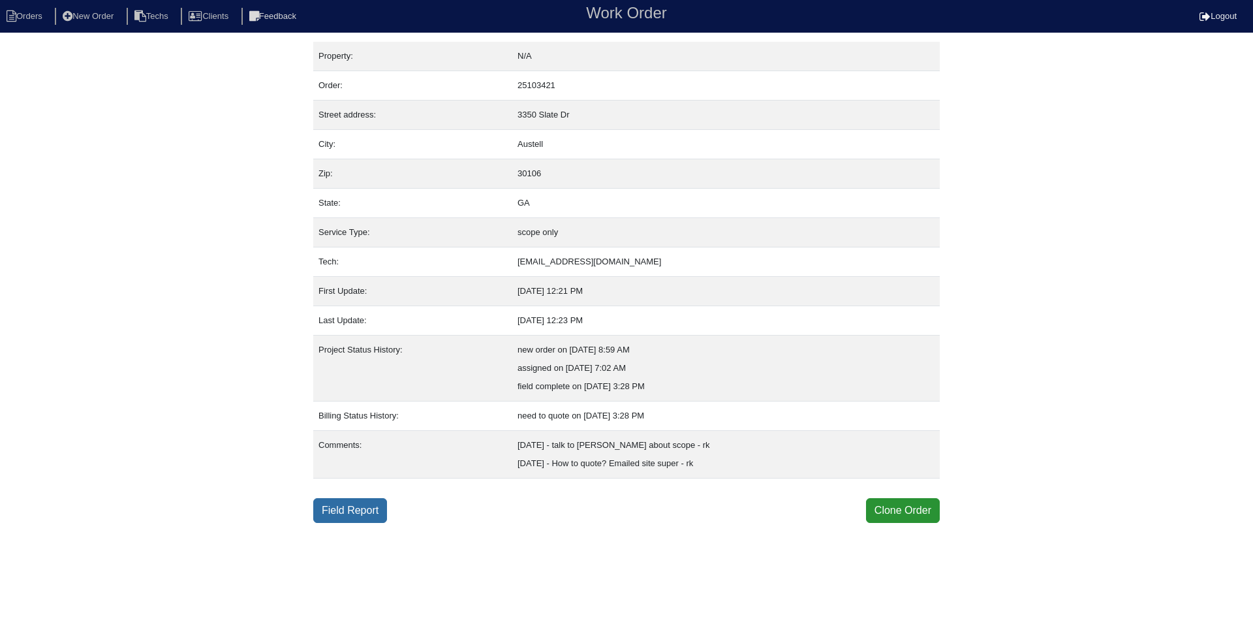
click at [352, 504] on link "Field Report" at bounding box center [350, 510] width 74 height 25
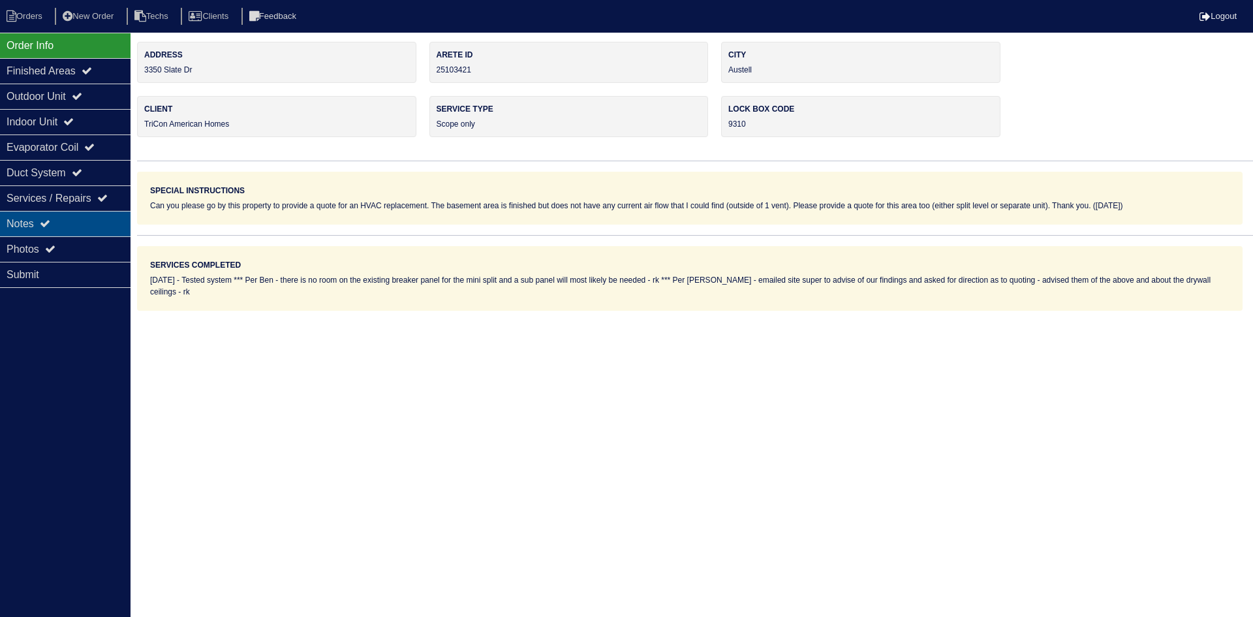
click at [81, 219] on div "Notes" at bounding box center [65, 223] width 131 height 25
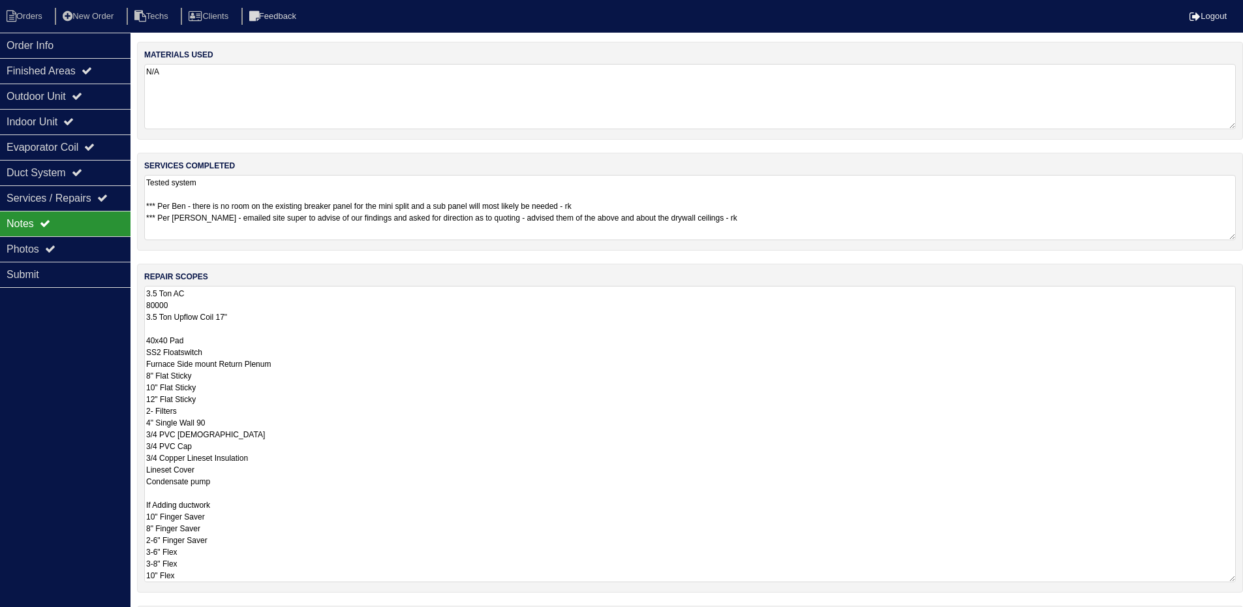
drag, startPoint x: 1242, startPoint y: 347, endPoint x: 1252, endPoint y: 578, distance: 231.2
click at [1243, 578] on html "Orders New Order Techs Clients Feedback Logout Orders New Order Users Clients M…" at bounding box center [621, 358] width 1243 height 716
click at [187, 488] on textarea "3.5 Ton AC 80000 3.5 Ton Upflow Coil 17" 40x40 Pad SS2 Floatswitch Furnace Side…" at bounding box center [690, 434] width 1092 height 296
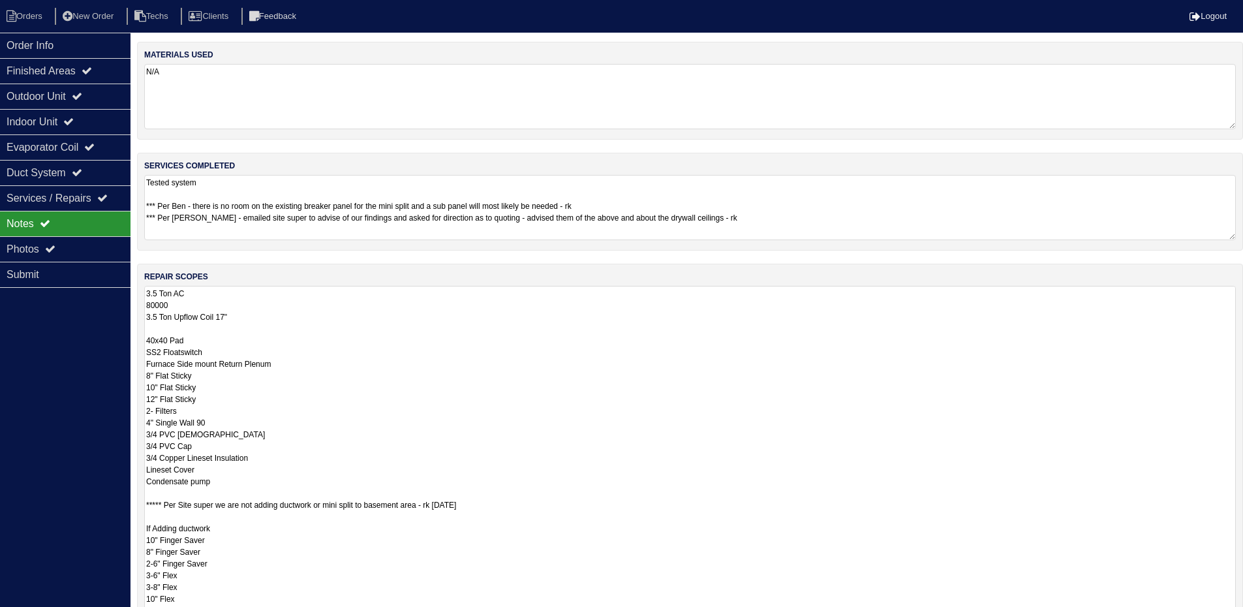
drag, startPoint x: 523, startPoint y: 504, endPoint x: 126, endPoint y: 505, distance: 396.7
click at [126, 505] on div "Order Info Finished Areas Outdoor Unit Indoor Unit Evaporator Coil Duct System …" at bounding box center [621, 420] width 1243 height 757
type textarea "3.5 Ton AC 80000 3.5 Ton Upflow Coil 17" 40x40 Pad SS2 Floatswitch Furnace Side…"
click at [799, 215] on textarea "Tested system *** Per Ben - there is no room on the existing breaker panel for …" at bounding box center [694, 207] width 1101 height 65
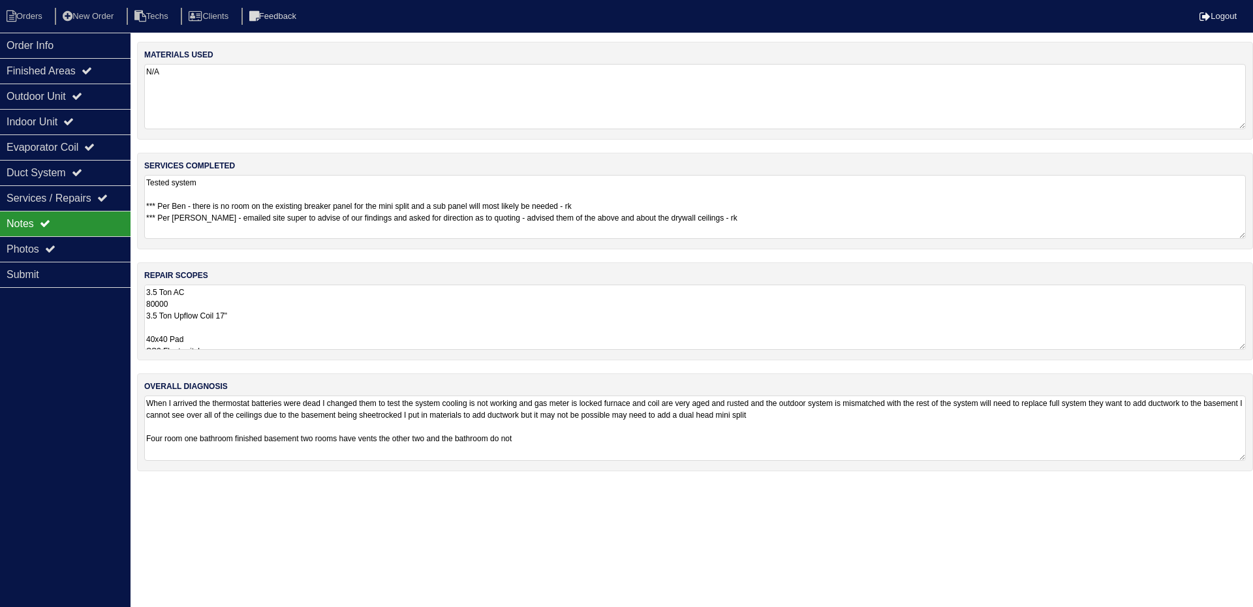
paste textarea "***** Per Site super we are not adding ductwork or mini split to basement area …"
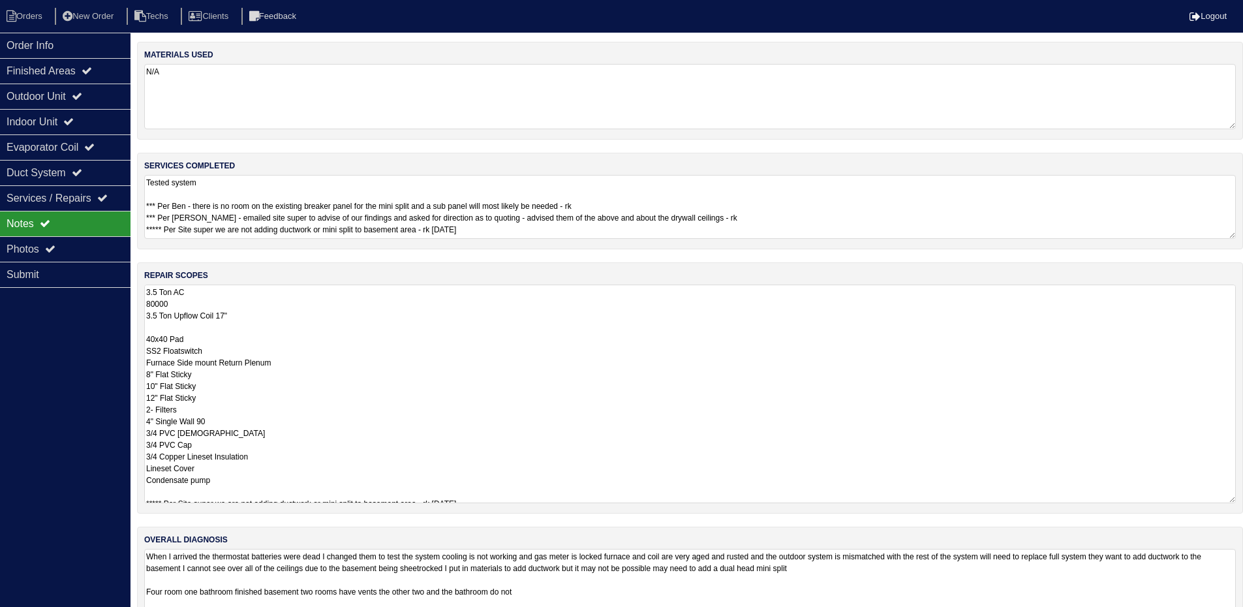
drag, startPoint x: 1240, startPoint y: 343, endPoint x: 1248, endPoint y: 496, distance: 153.6
click at [1243, 496] on html "Orders New Order Techs Clients Feedback Logout Orders New Order Users Clients M…" at bounding box center [621, 319] width 1243 height 638
type textarea "Tested system *** Per Ben - there is no room on the existing breaker panel for …"
click at [60, 98] on div "Outdoor Unit" at bounding box center [65, 96] width 131 height 25
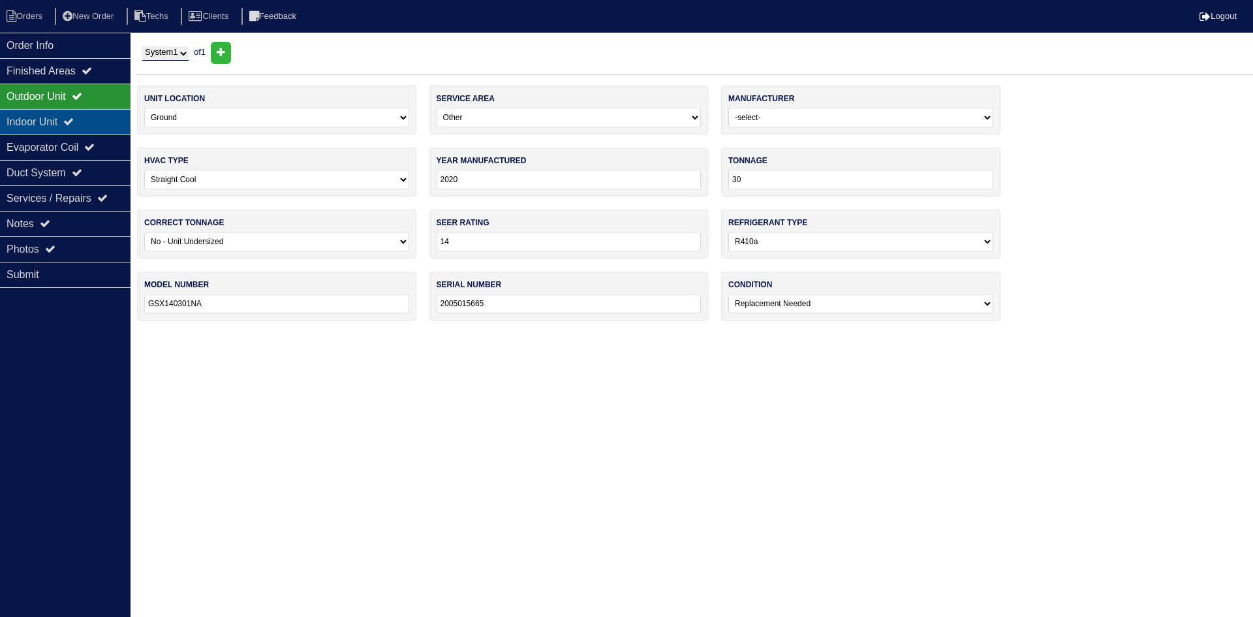
click at [63, 120] on div "Indoor Unit" at bounding box center [65, 121] width 131 height 25
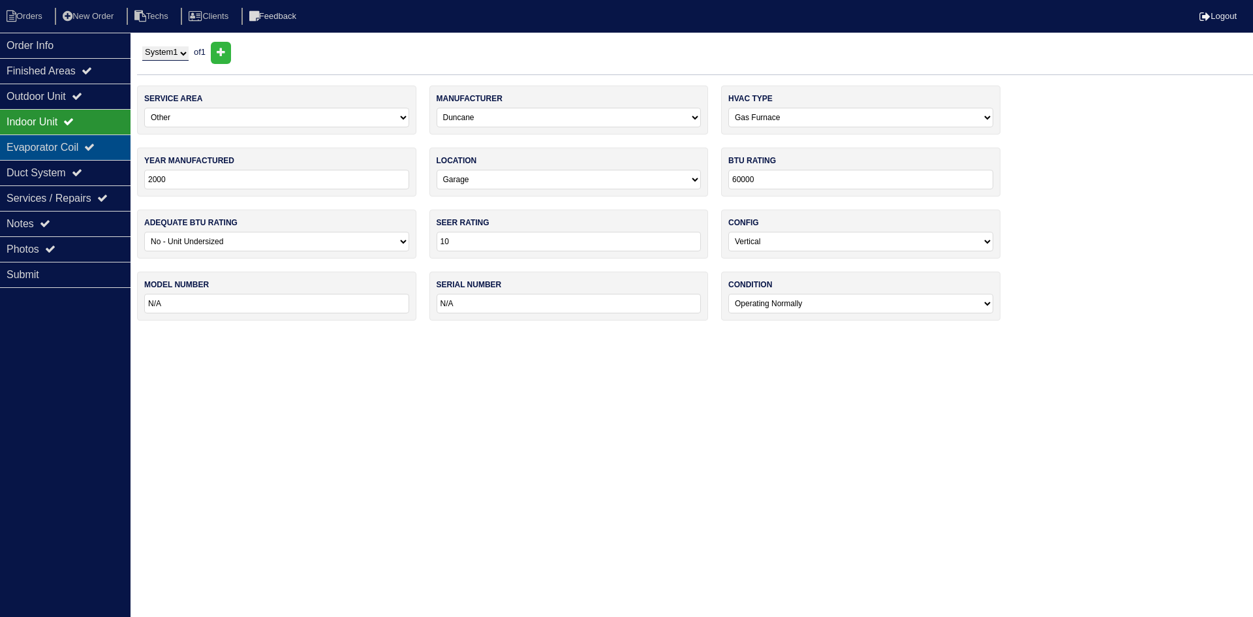
click at [71, 147] on div "Evaporator Coil" at bounding box center [65, 146] width 131 height 25
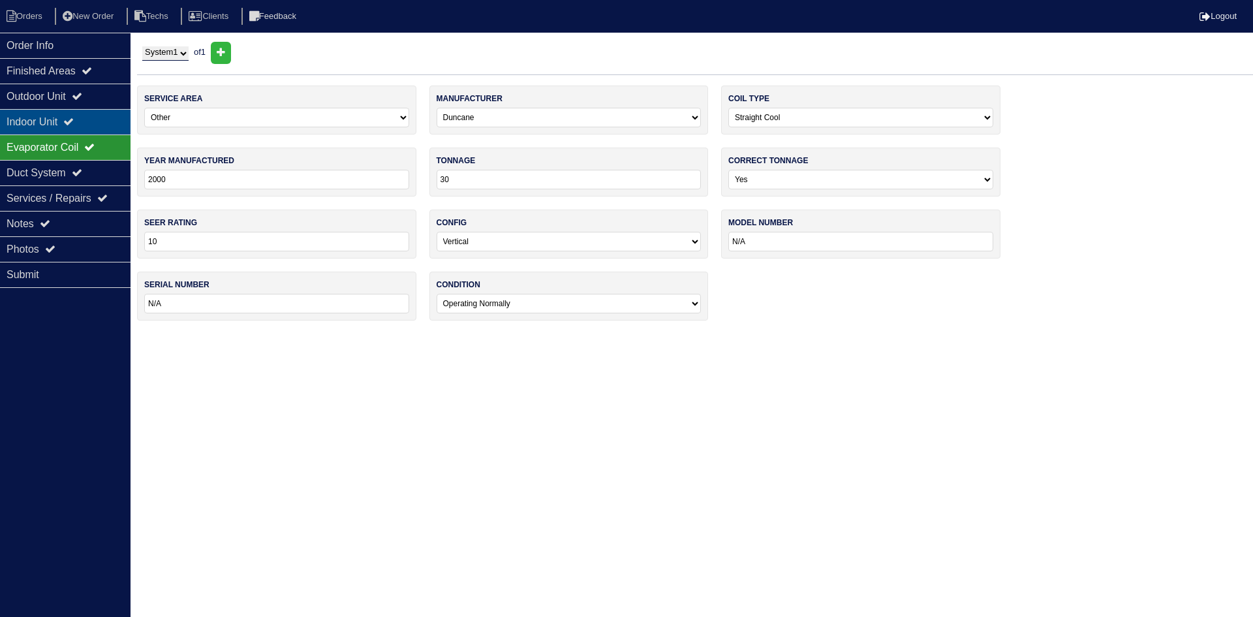
click at [77, 130] on div "Indoor Unit" at bounding box center [65, 121] width 131 height 25
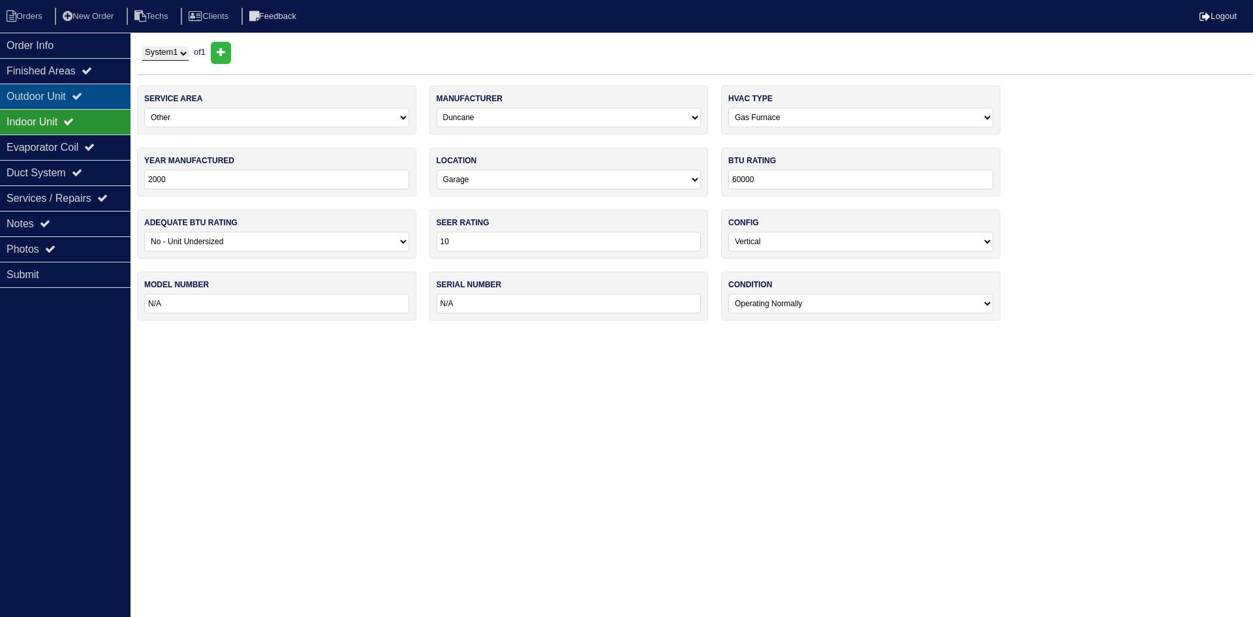
click at [72, 94] on div "Outdoor Unit" at bounding box center [65, 96] width 131 height 25
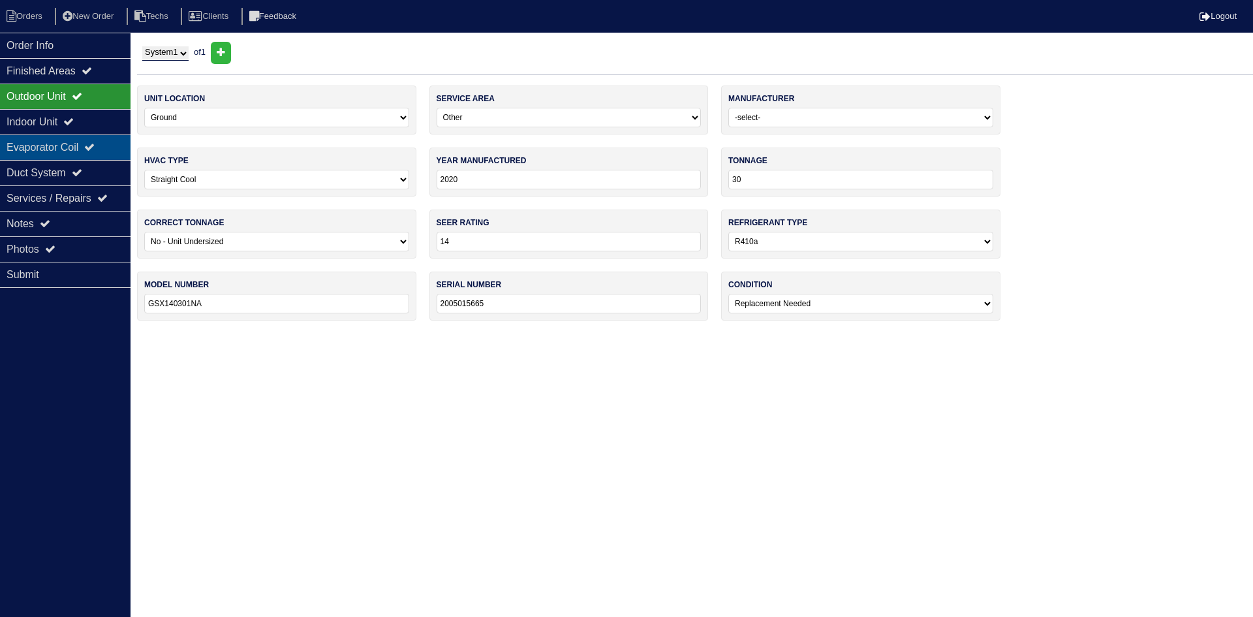
click at [89, 146] on div "Evaporator Coil" at bounding box center [65, 146] width 131 height 25
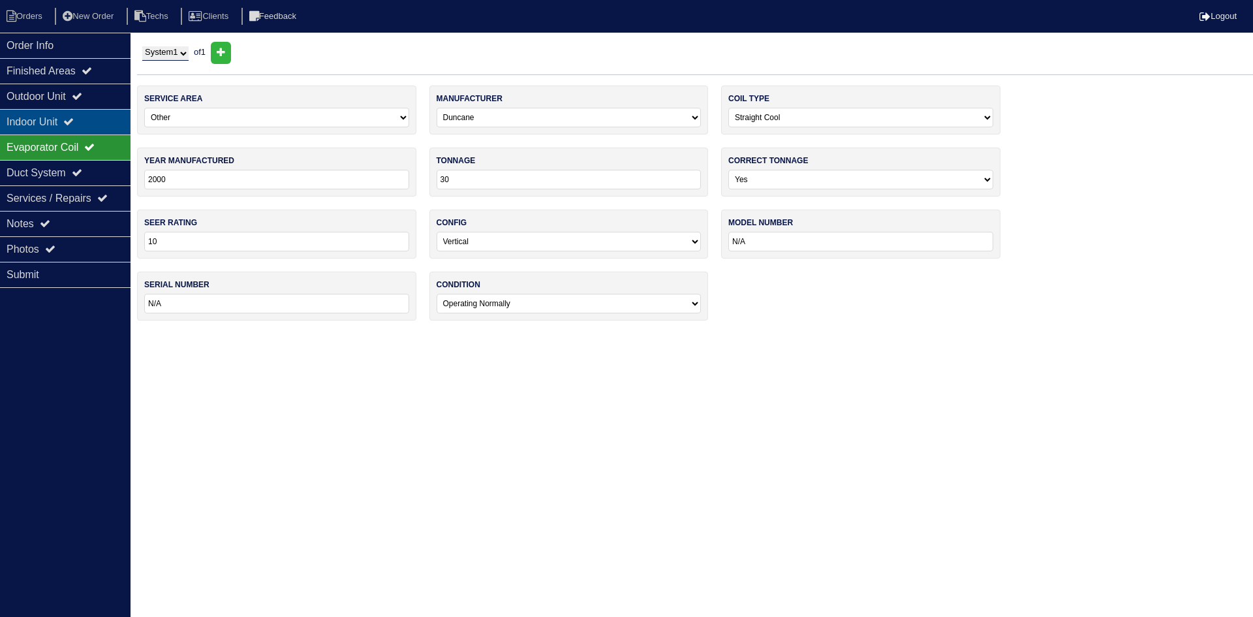
click at [74, 121] on icon at bounding box center [68, 121] width 10 height 10
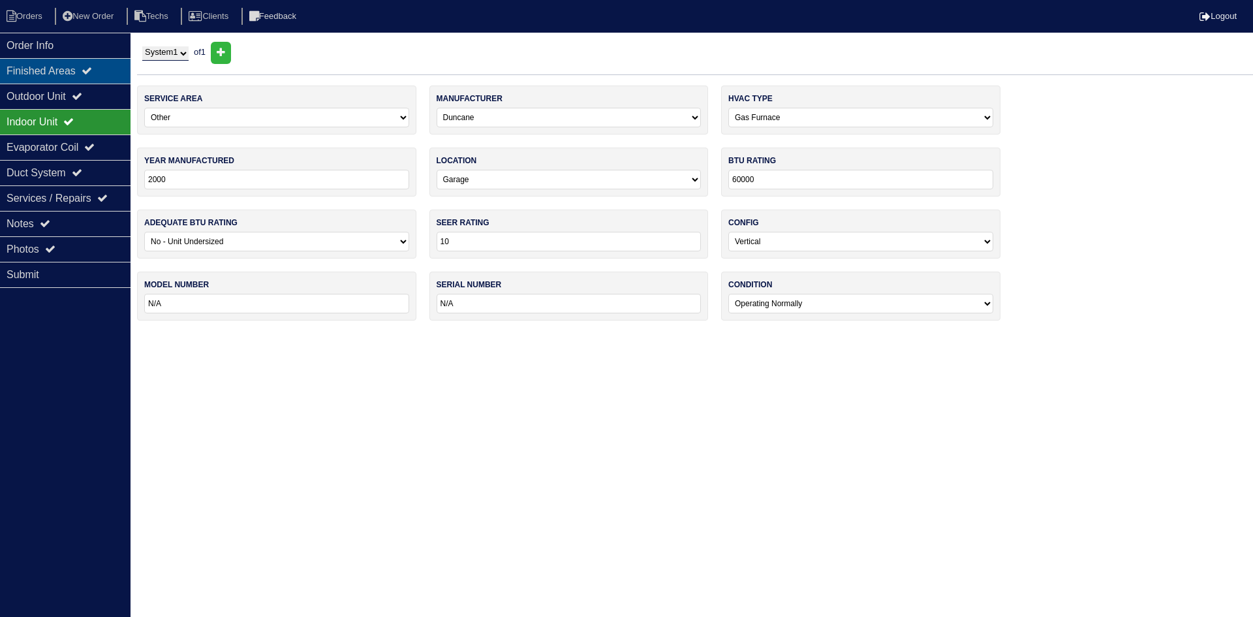
click at [94, 61] on div "Finished Areas" at bounding box center [65, 70] width 131 height 25
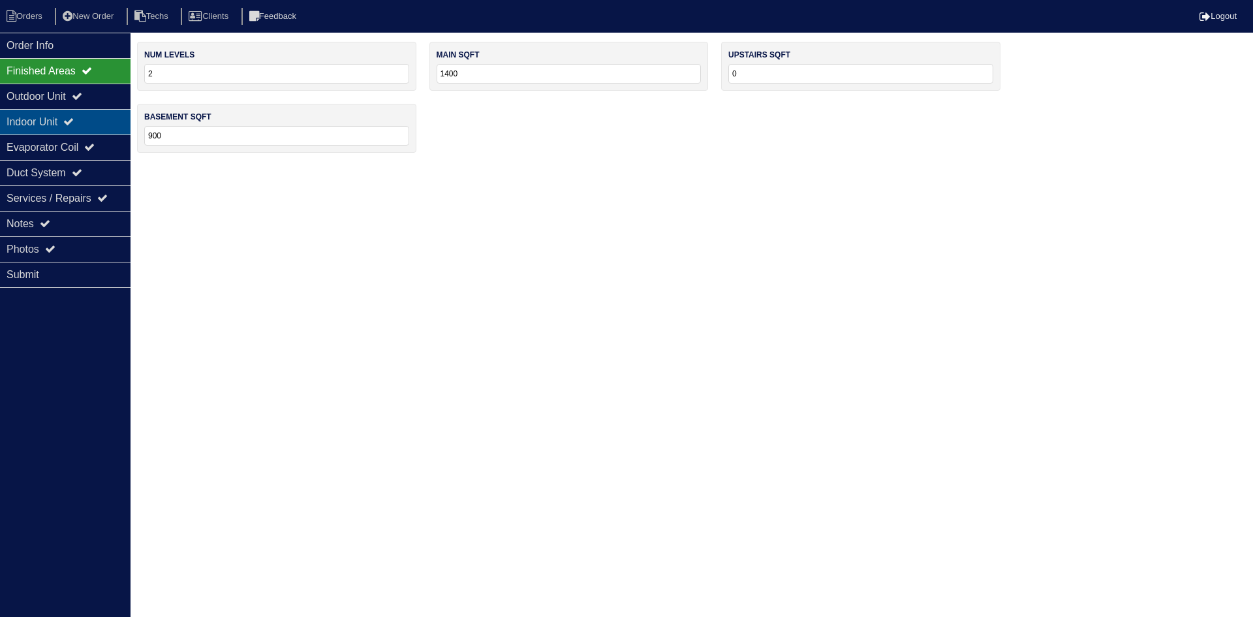
click at [74, 117] on icon at bounding box center [68, 121] width 10 height 10
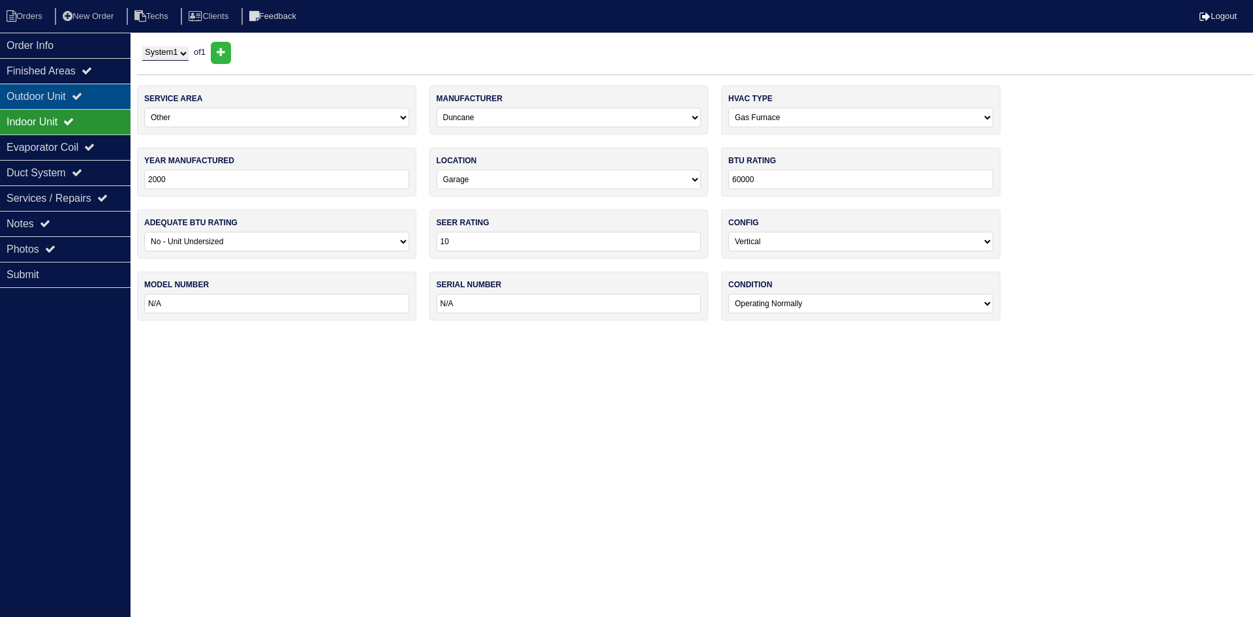
click at [70, 93] on div "Outdoor Unit" at bounding box center [65, 96] width 131 height 25
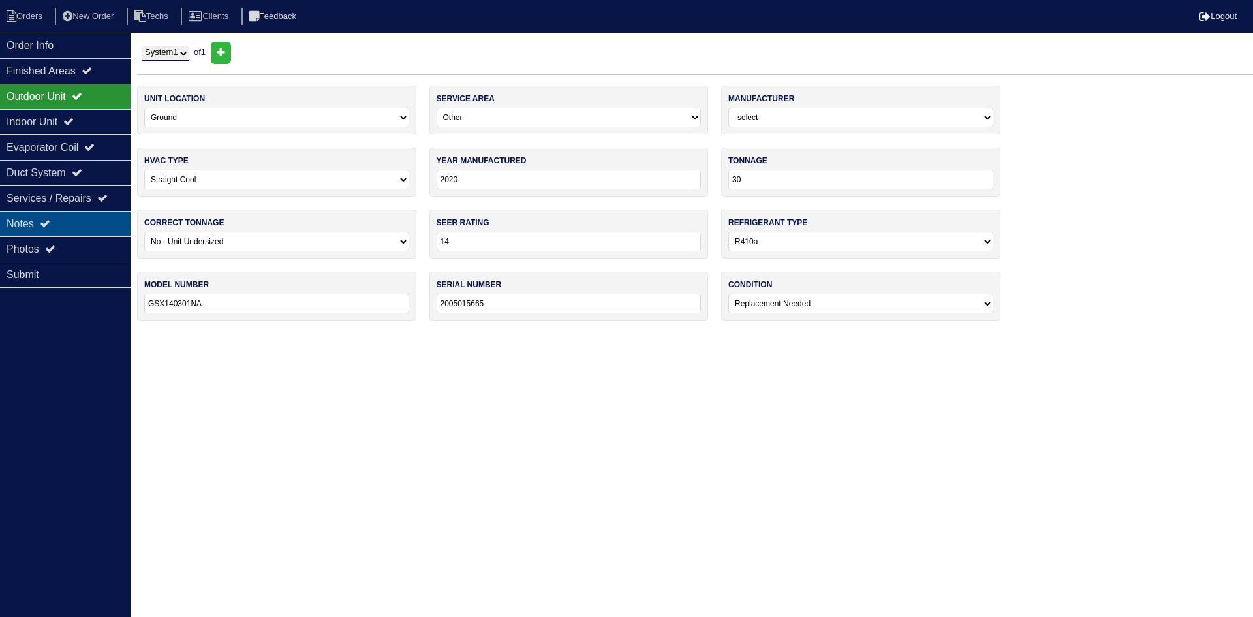
click at [87, 215] on div "Notes" at bounding box center [65, 223] width 131 height 25
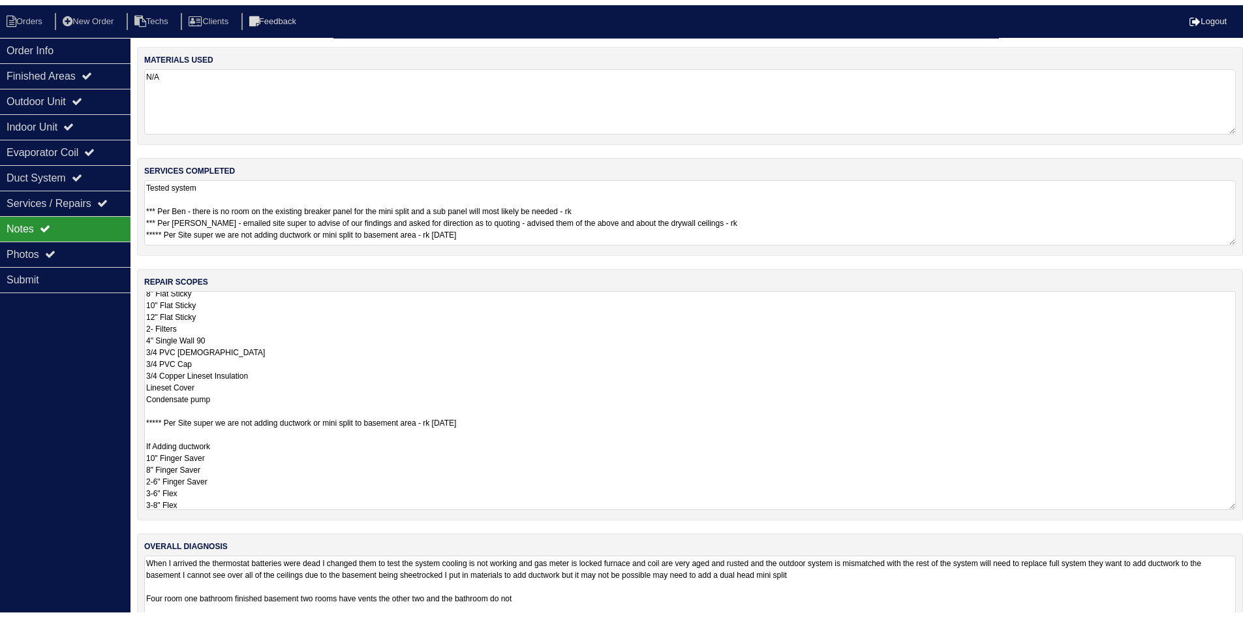
scroll to position [65, 0]
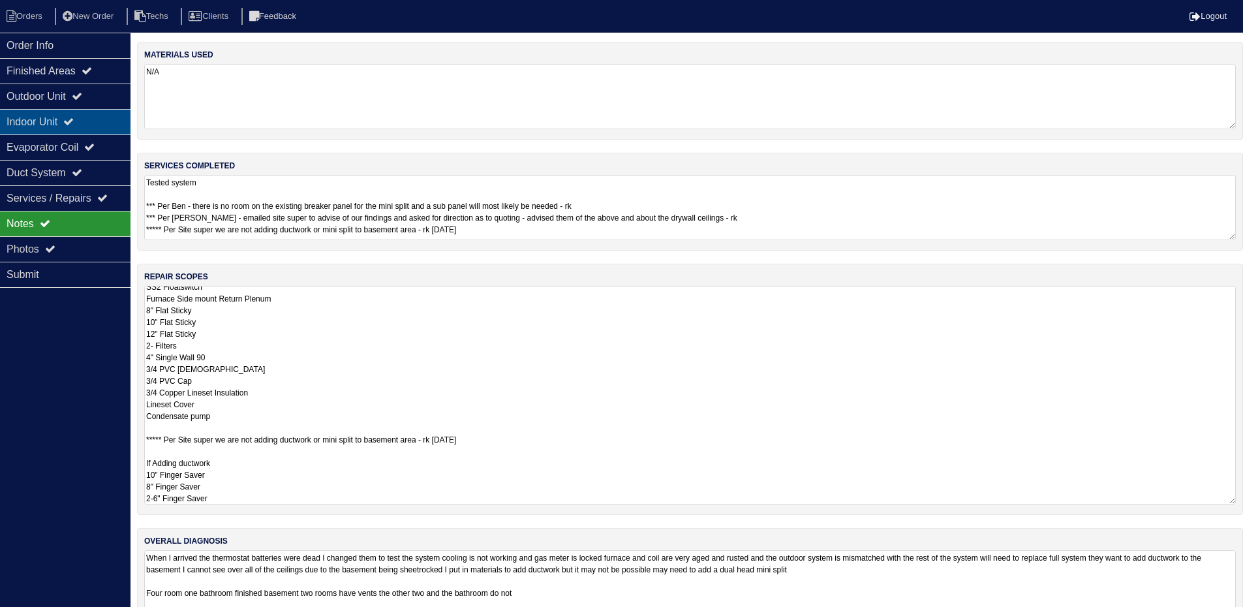
click at [93, 121] on div "Indoor Unit" at bounding box center [65, 121] width 131 height 25
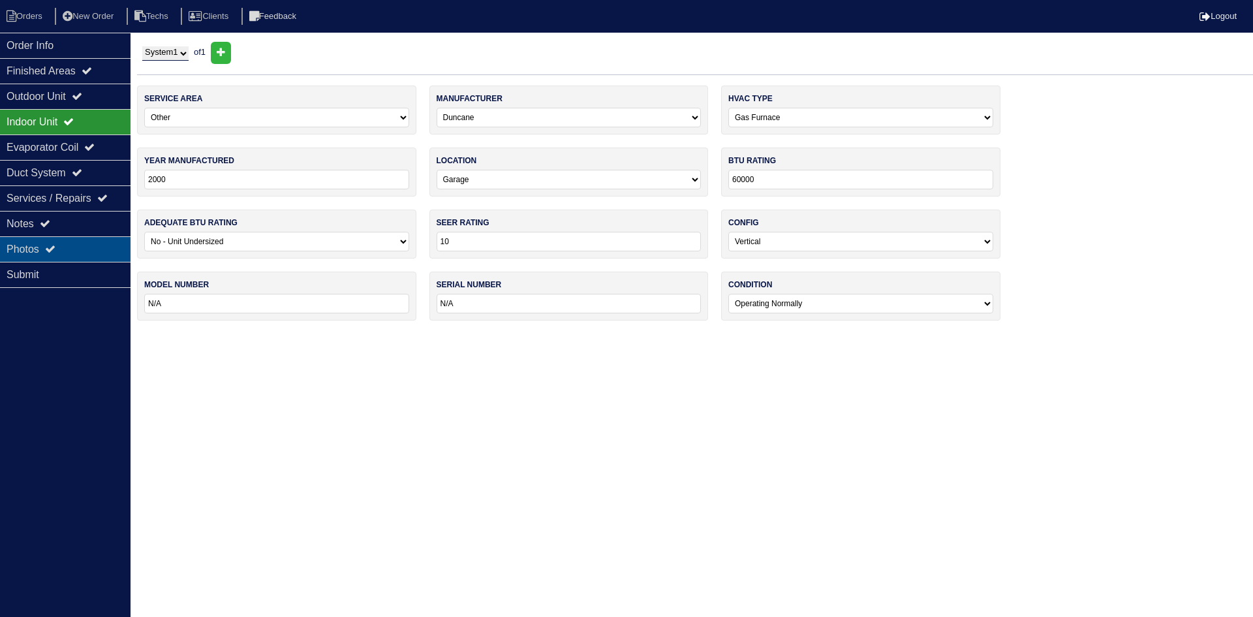
click at [62, 247] on div "Photos" at bounding box center [65, 248] width 131 height 25
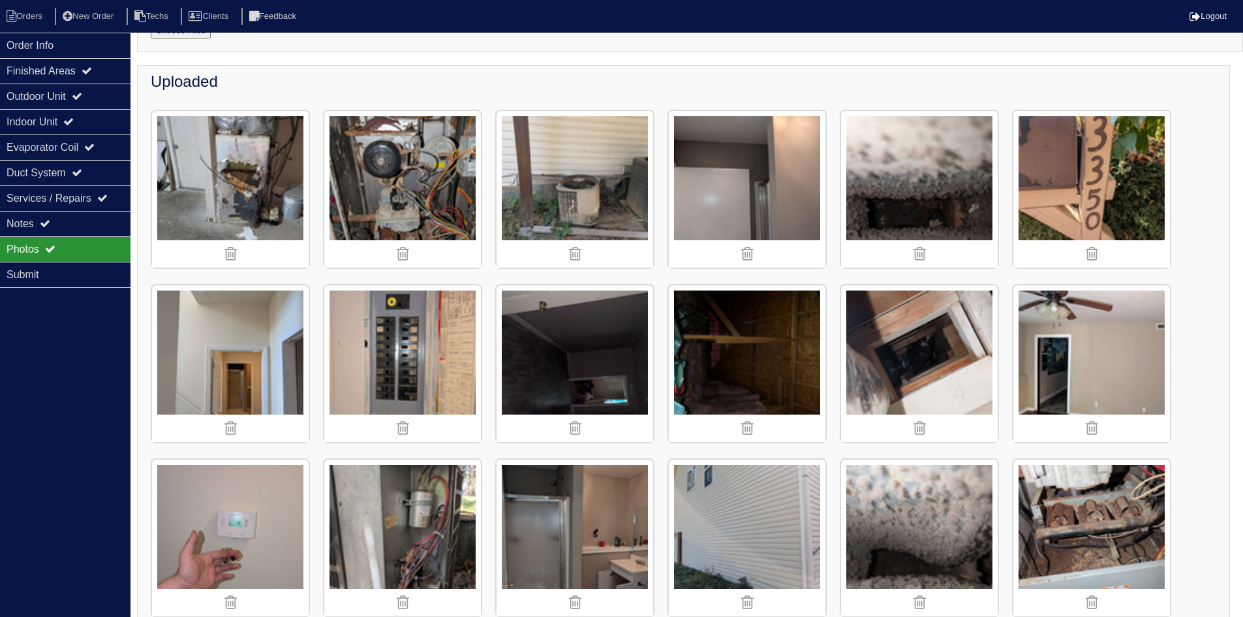
scroll to position [131, 0]
click at [442, 179] on img at bounding box center [402, 188] width 157 height 157
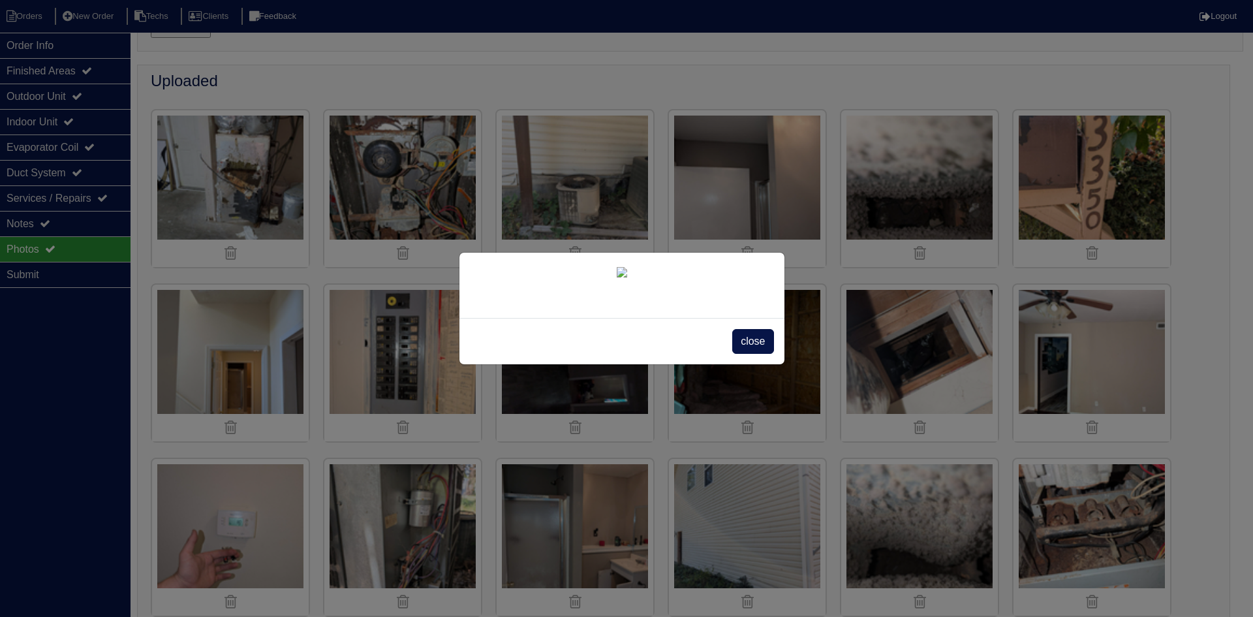
click at [754, 354] on span "close" at bounding box center [752, 341] width 41 height 25
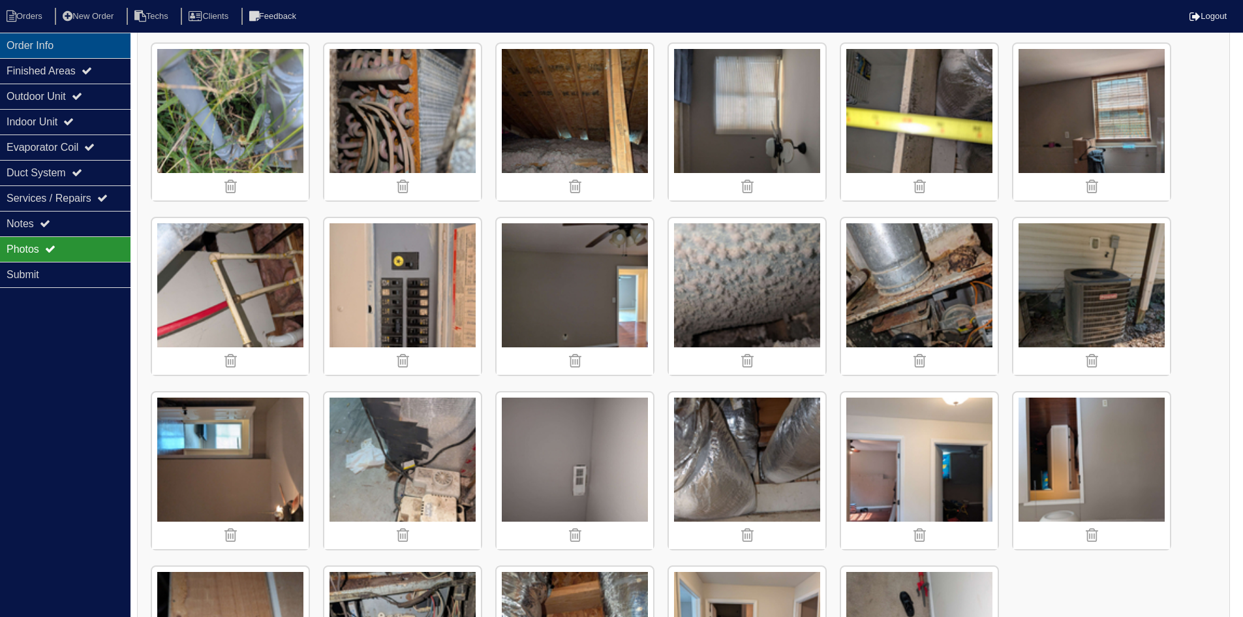
scroll to position [1697, 0]
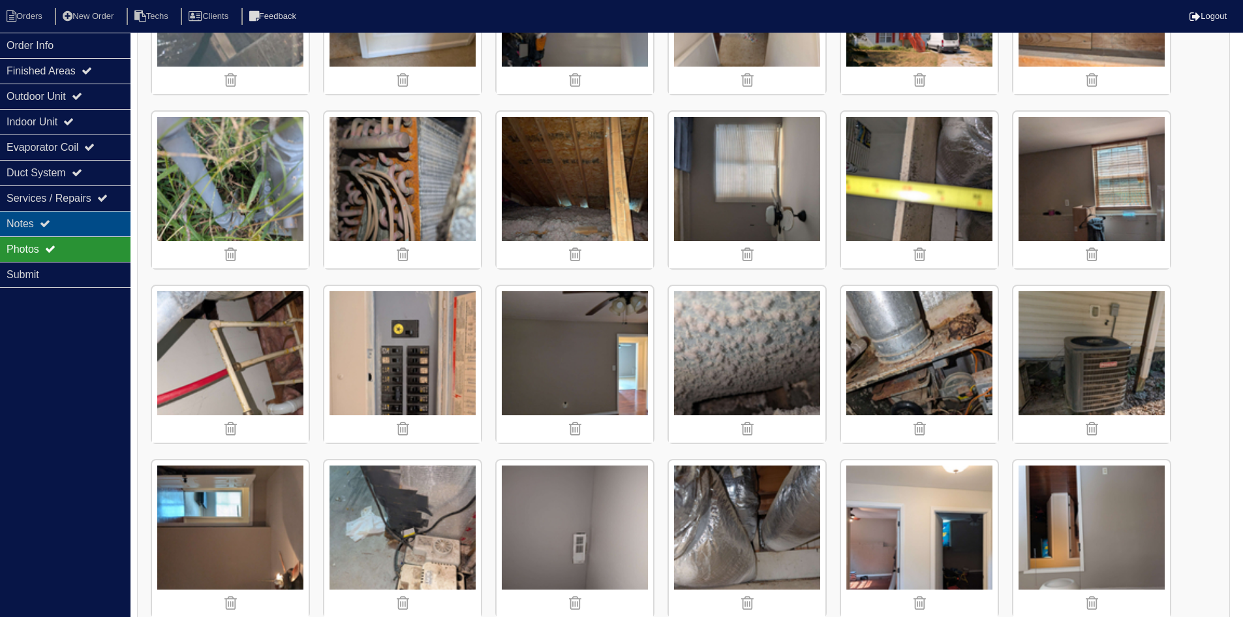
click at [73, 221] on div "Notes" at bounding box center [65, 223] width 131 height 25
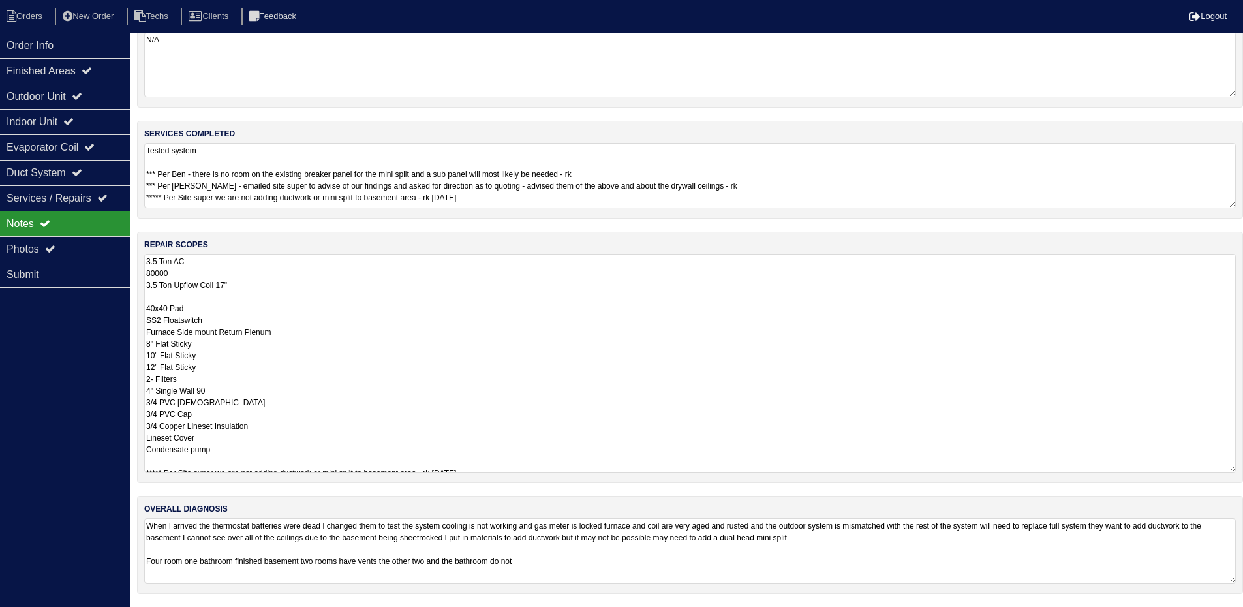
scroll to position [31, 0]
drag, startPoint x: 515, startPoint y: 198, endPoint x: 144, endPoint y: 197, distance: 371.3
click at [144, 197] on textarea "Tested system *** Per Ben - there is no room on the existing breaker panel for …" at bounding box center [690, 176] width 1092 height 64
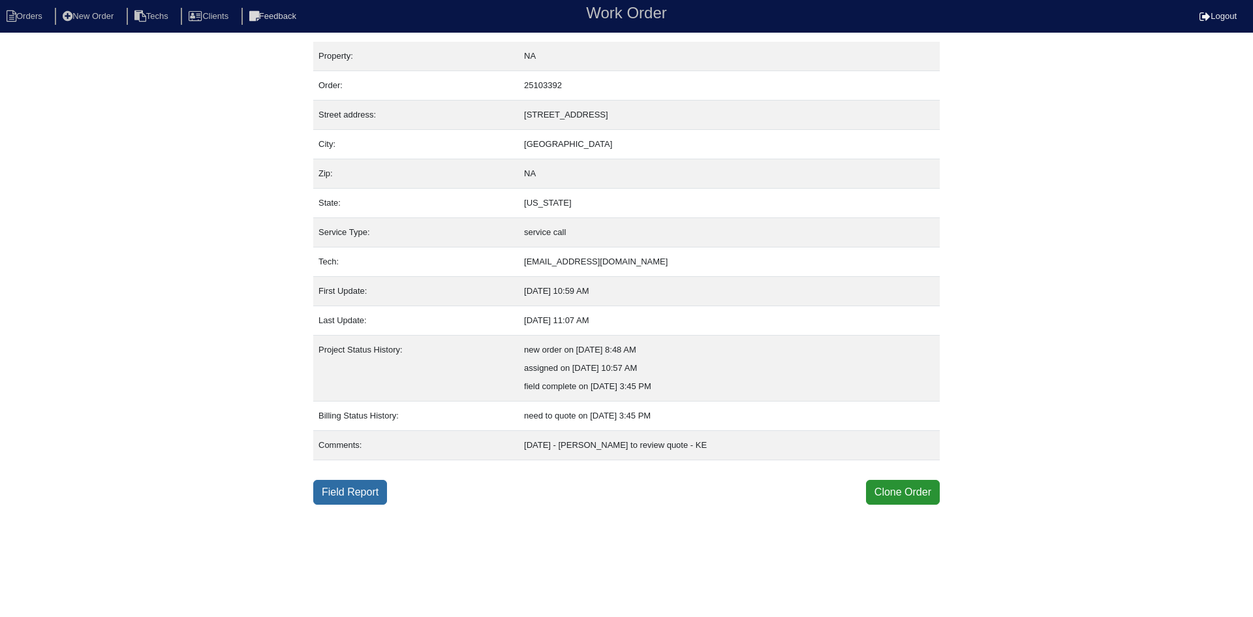
click at [356, 498] on link "Field Report" at bounding box center [350, 492] width 74 height 25
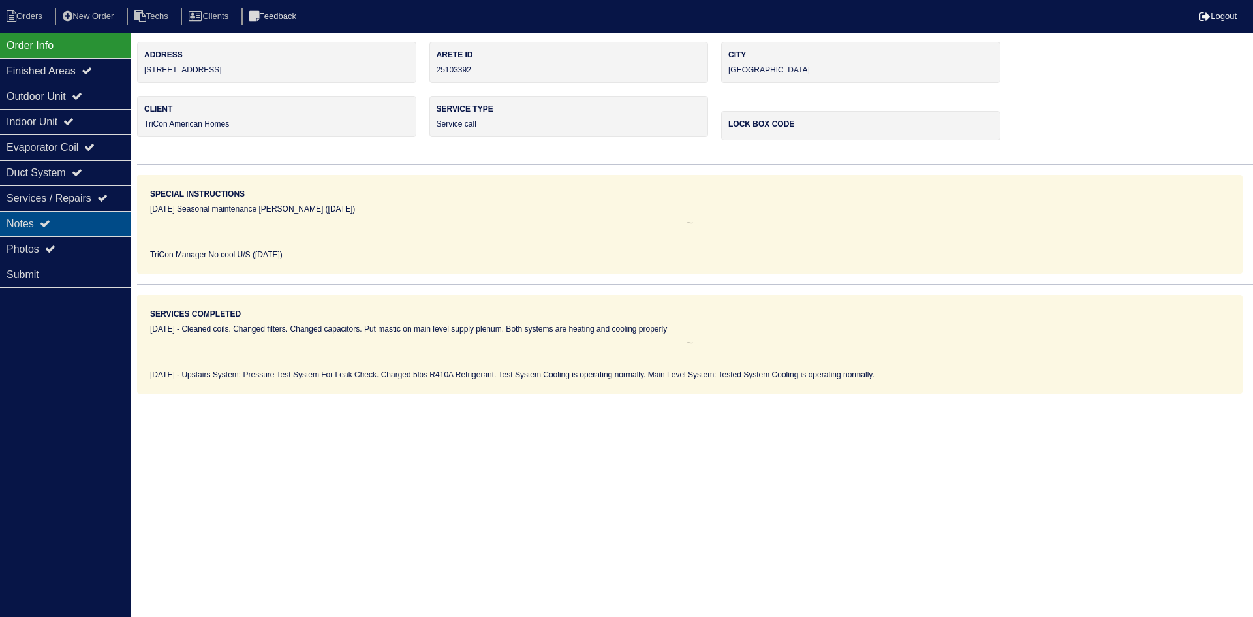
click at [65, 216] on div "Notes" at bounding box center [65, 223] width 131 height 25
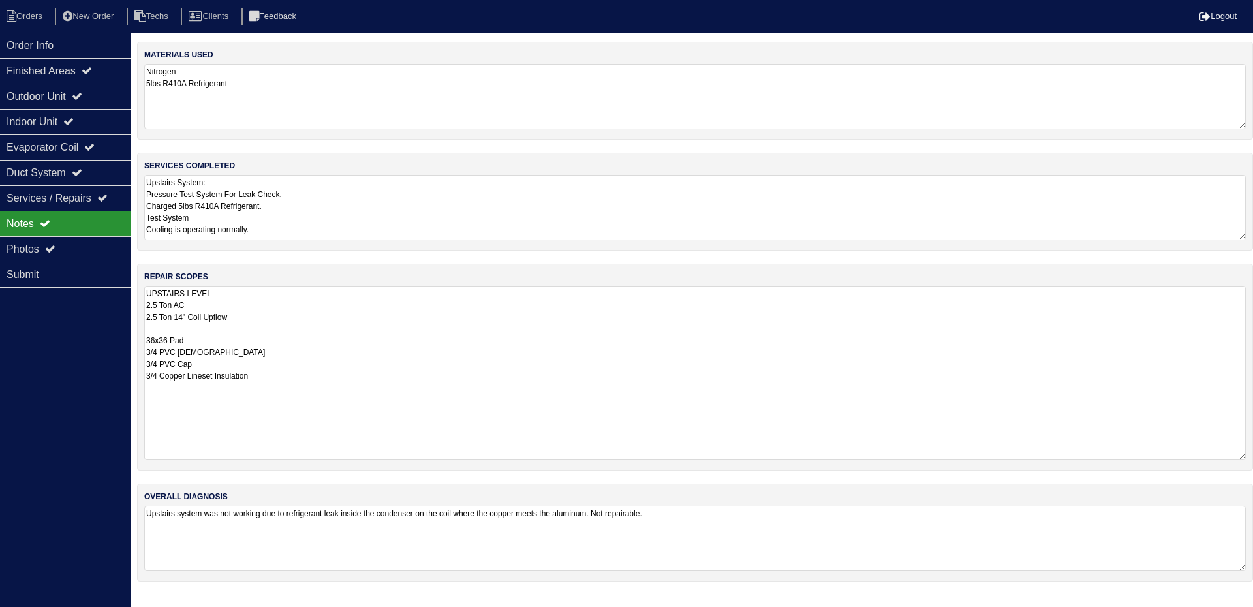
drag, startPoint x: 1239, startPoint y: 345, endPoint x: 1169, endPoint y: 445, distance: 122.4
click at [1252, 456] on div "repair scopes UPSTAIRS LEVEL 2.5 Ton AC 2.5 Ton 14" Coil Upflow 36x36 Pad 3/4 P…" at bounding box center [695, 367] width 1116 height 207
drag, startPoint x: 99, startPoint y: 40, endPoint x: 119, endPoint y: 44, distance: 20.7
click at [99, 40] on div "Order Info" at bounding box center [65, 45] width 131 height 25
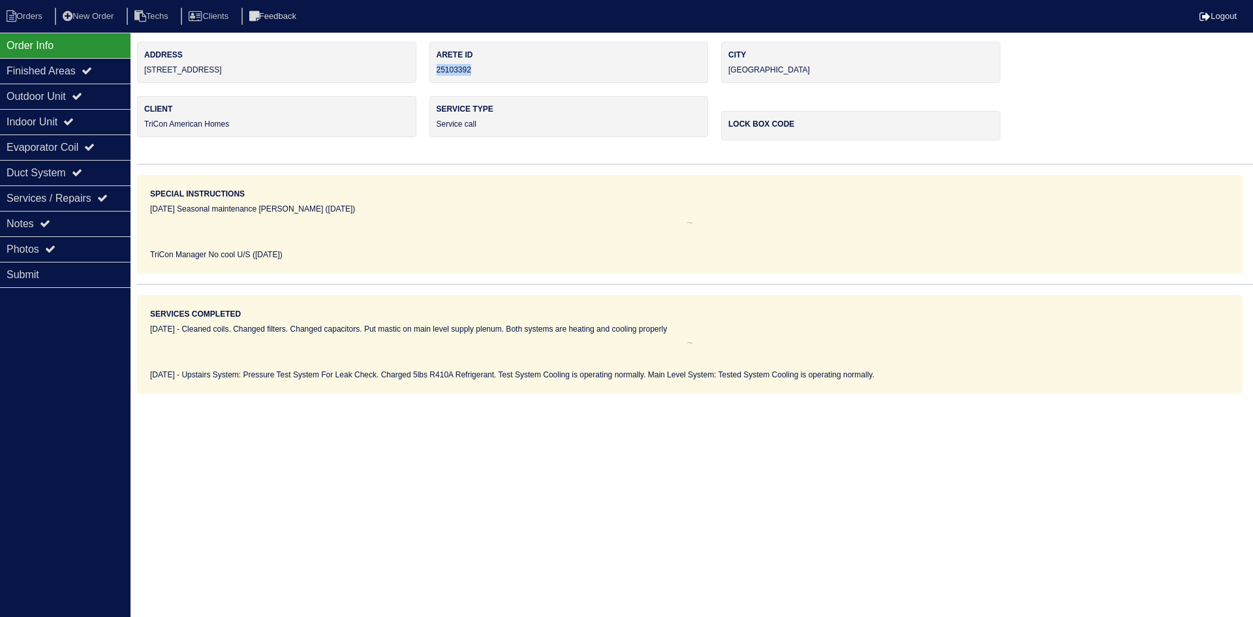
drag, startPoint x: 474, startPoint y: 68, endPoint x: 437, endPoint y: 70, distance: 36.6
click at [437, 70] on div "Arete ID 25103392" at bounding box center [568, 62] width 279 height 41
copy div "25103392"
click at [88, 217] on div "Notes" at bounding box center [65, 223] width 131 height 25
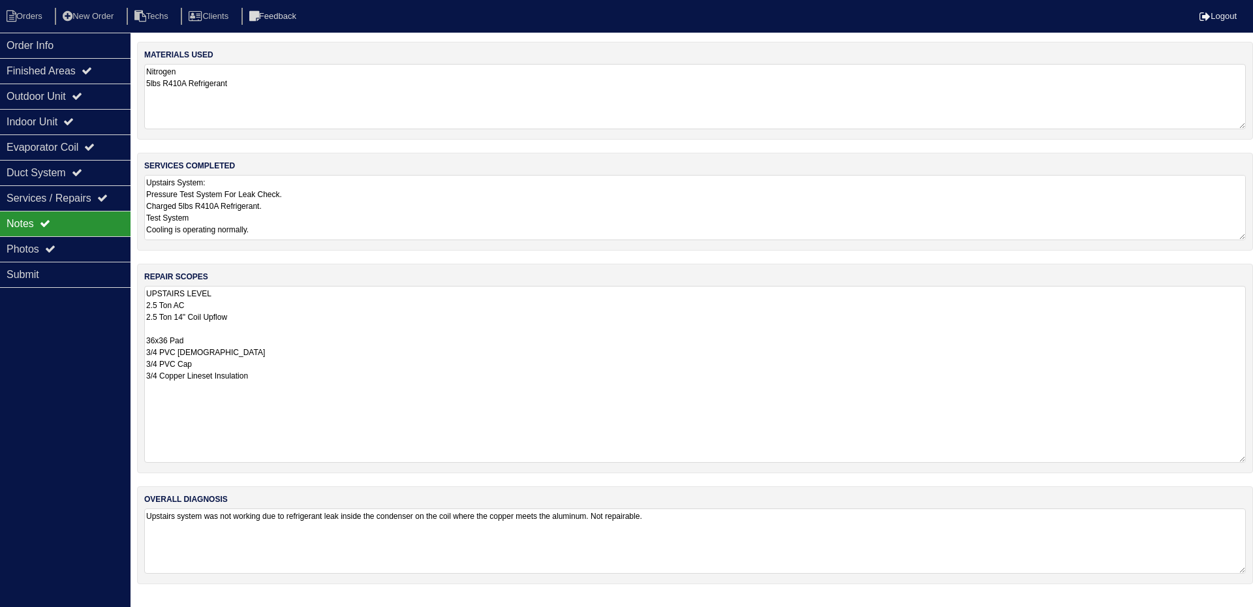
click at [429, 333] on textarea "UPSTAIRS LEVEL 2.5 Ton AC 2.5 Ton 14" Coil Upflow 36x36 Pad 3/4 PVC [DEMOGRAPHI…" at bounding box center [694, 374] width 1101 height 177
click at [360, 338] on textarea "UPSTAIRS LEVEL 2.5 Ton AC 2.5 Ton 14" Coil Upflow 36x36 Pad 3/4 PVC [DEMOGRAPHI…" at bounding box center [694, 374] width 1101 height 176
click at [348, 360] on textarea "UPSTAIRS LEVEL 2.5 Ton AC 2.5 Ton 14" Coil Upflow 36x36 Pad 3/4 PVC [DEMOGRAPHI…" at bounding box center [694, 374] width 1101 height 176
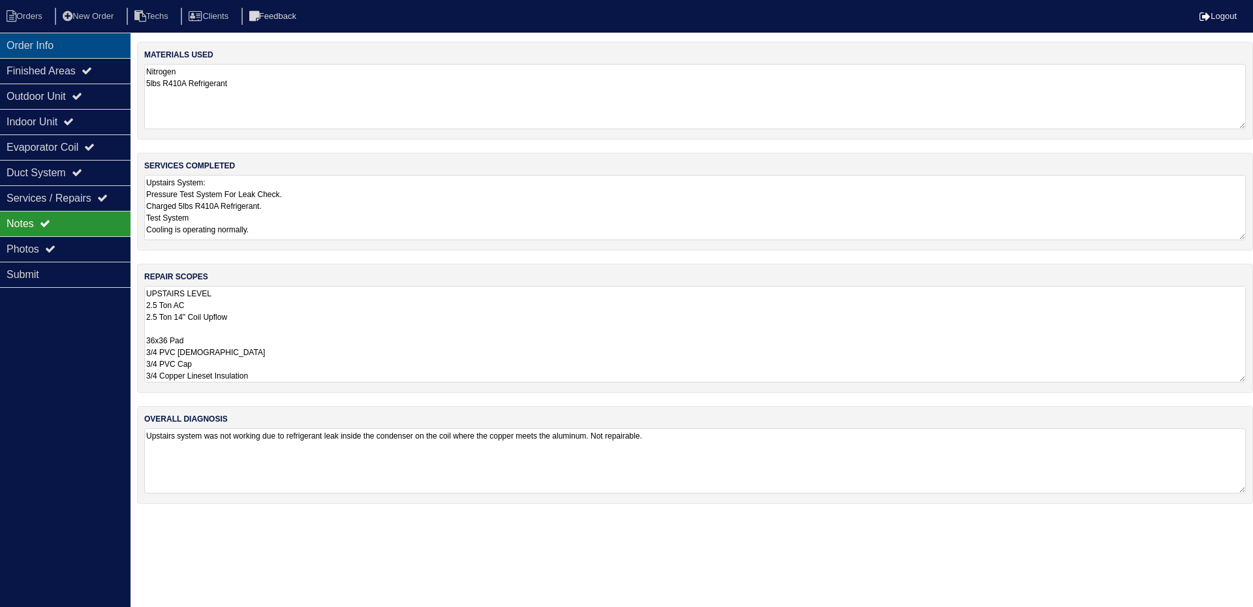
click at [82, 37] on div "Order Info" at bounding box center [65, 45] width 131 height 25
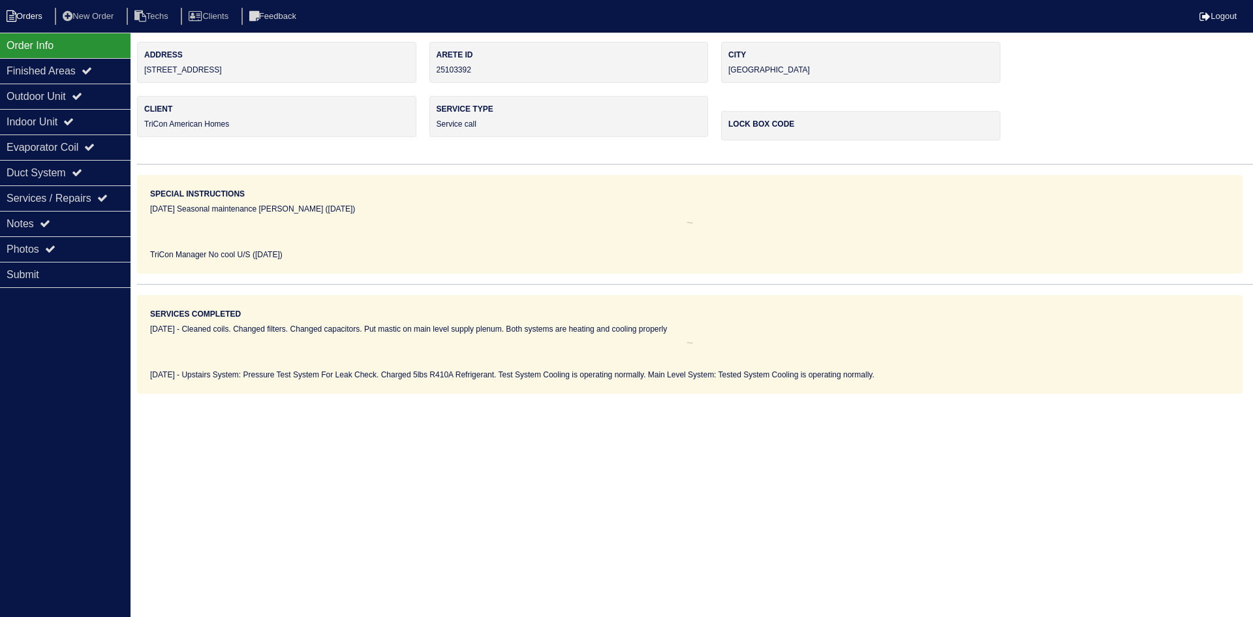
click at [50, 11] on li "Orders" at bounding box center [26, 17] width 53 height 18
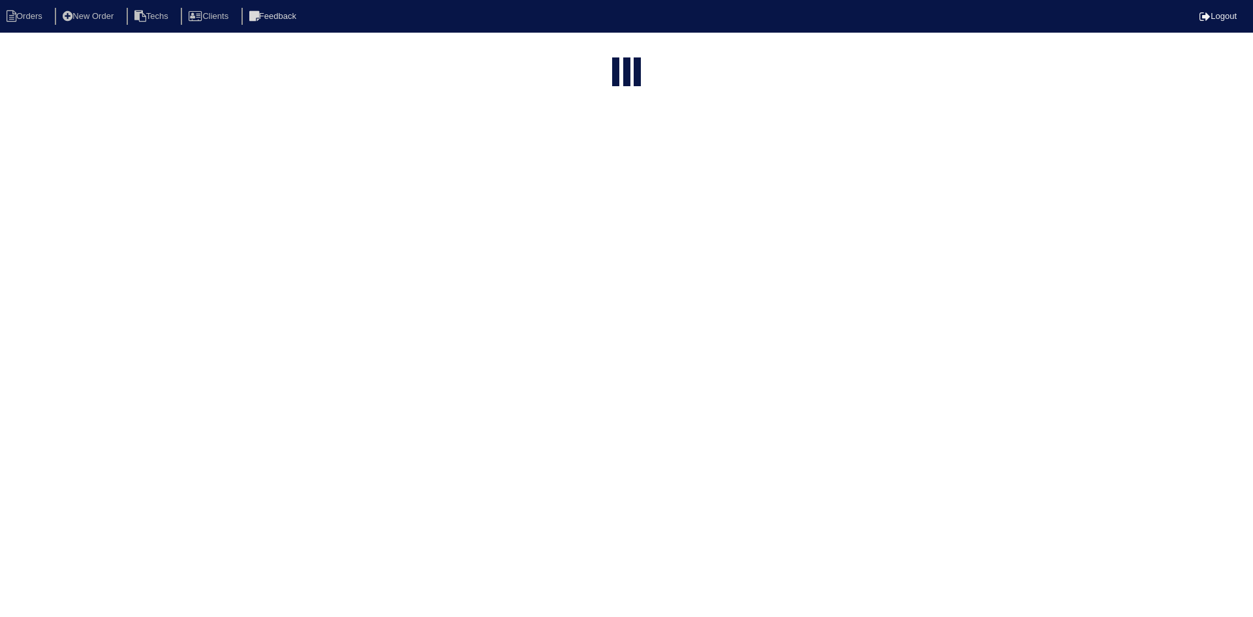
select select "15"
select select "field complete"
select select "need to quote"
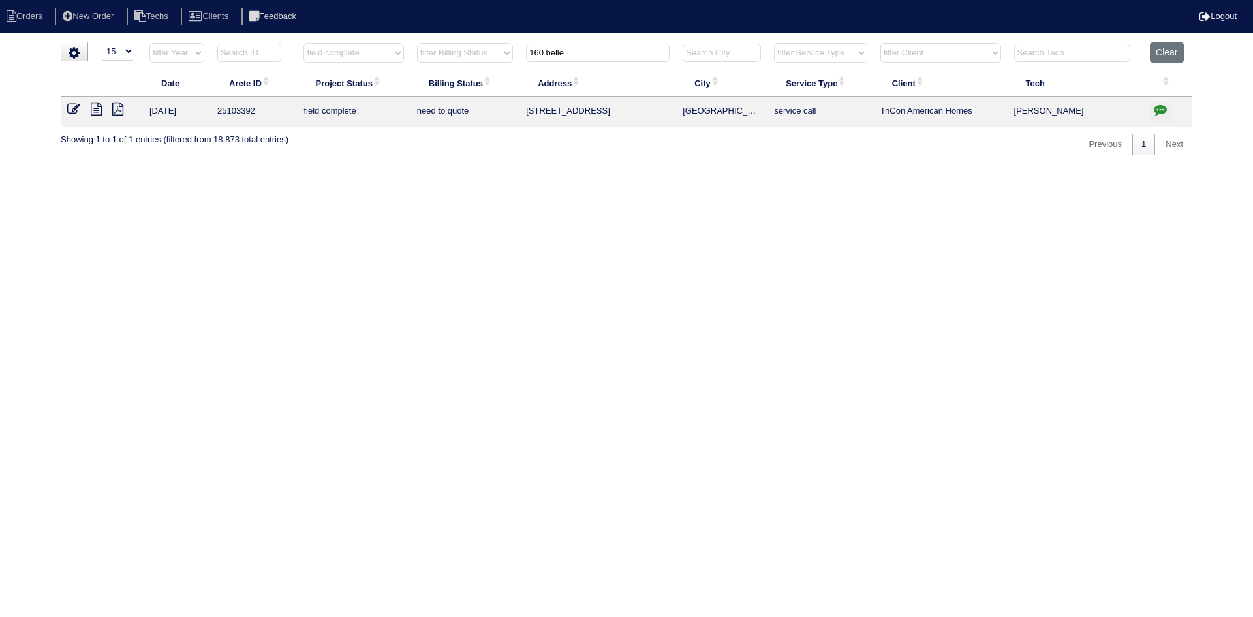
drag, startPoint x: 548, startPoint y: 48, endPoint x: 516, endPoint y: 49, distance: 32.0
click at [516, 49] on tr "filter Year -- Any Year -- 2025 2024 2023 2022 2021 2020 2019 filter Project St…" at bounding box center [626, 55] width 1131 height 27
type input "208"
select select "field complete"
select select "need to quote"
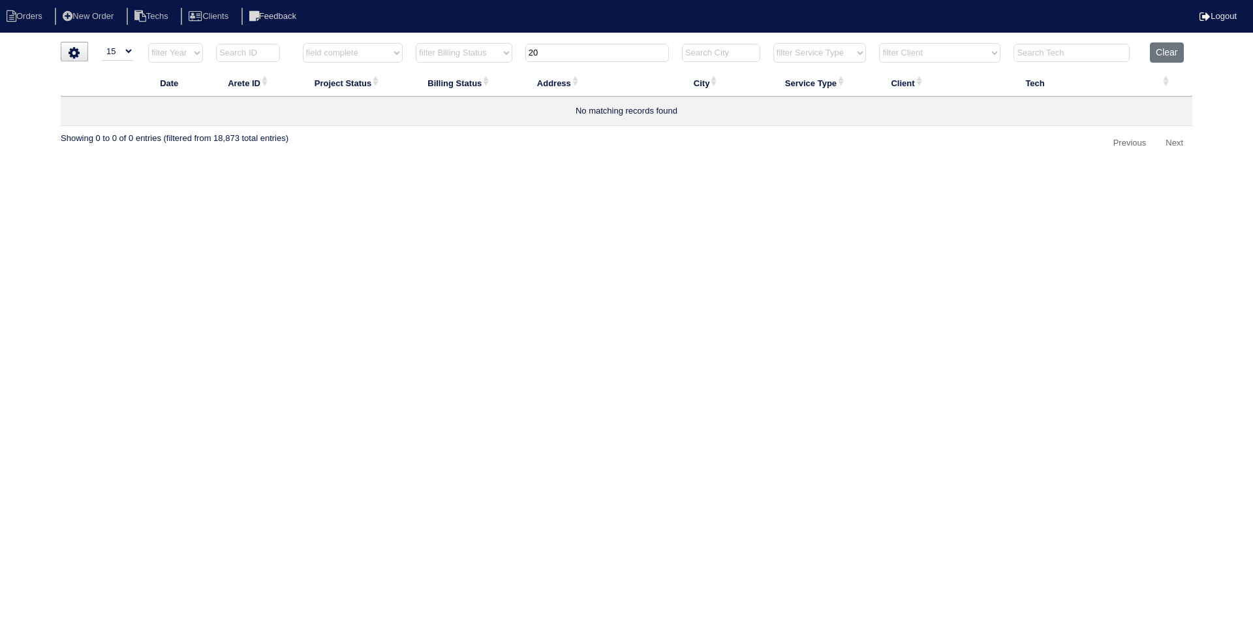
type input "2"
select select "field complete"
select select "need to quote"
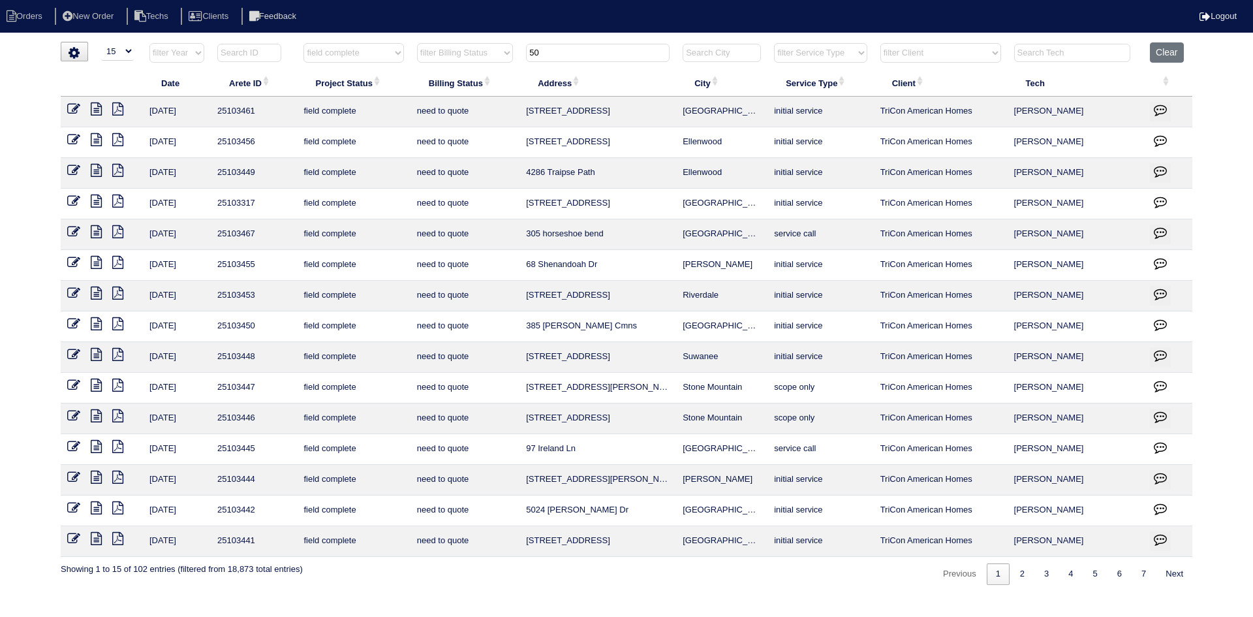
type input "508"
select select "field complete"
select select "need to quote"
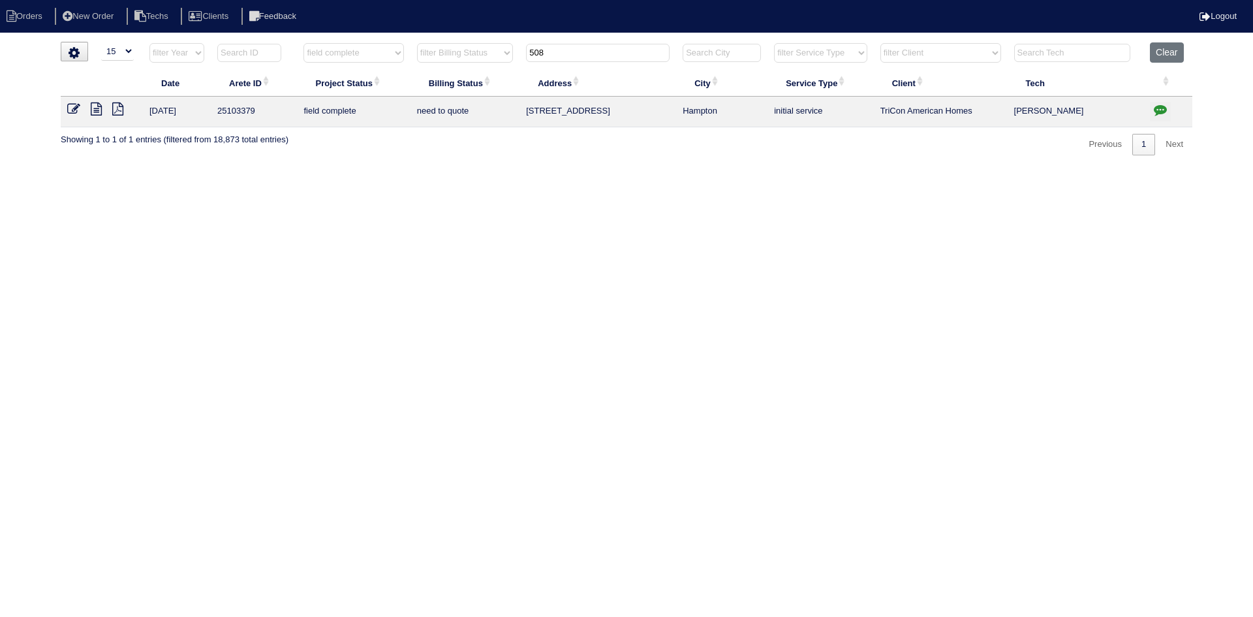
type input "508"
click at [91, 107] on icon at bounding box center [96, 108] width 11 height 13
click at [1158, 108] on icon "button" at bounding box center [1160, 109] width 13 height 13
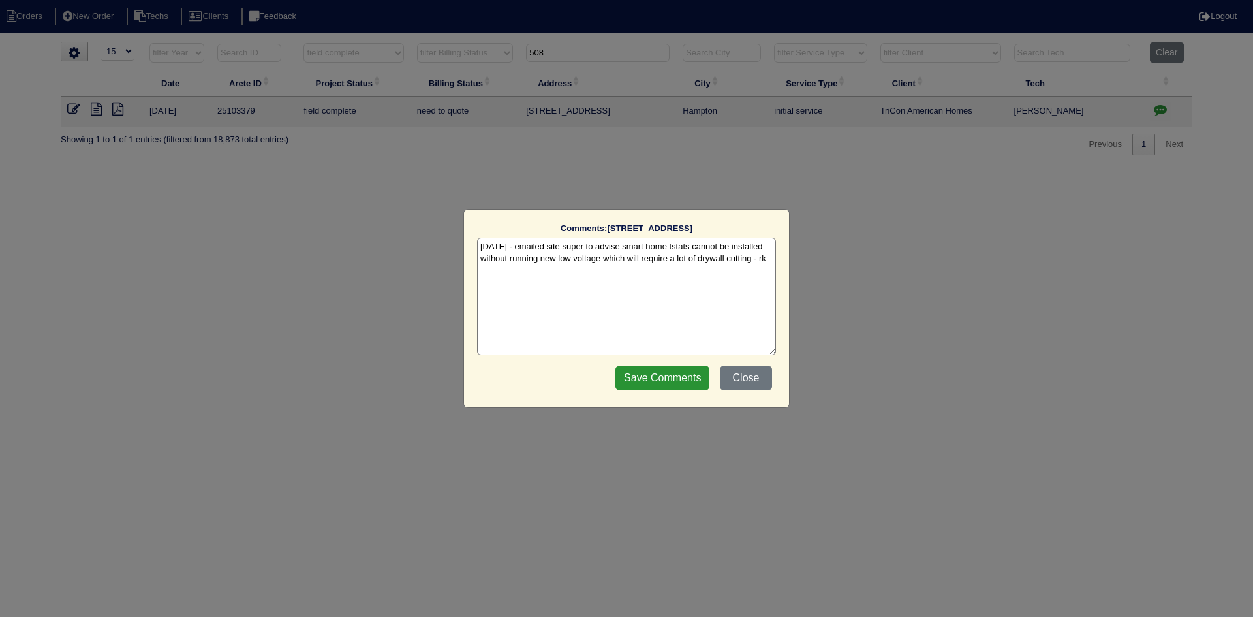
click at [769, 259] on textarea "9/17/25 - emailed site super to advise smart home tstats cannot be installed wi…" at bounding box center [626, 296] width 299 height 117
paste textarea "Per site super - skipping installing smart home tstats - rk 9/19/25"
drag, startPoint x: 729, startPoint y: 269, endPoint x: 697, endPoint y: 274, distance: 32.4
click at [696, 272] on textarea "9/17/25 - emailed site super to advise smart home tstats cannot be installed wi…" at bounding box center [626, 296] width 299 height 117
click at [478, 269] on textarea "9/17/25 - emailed site super to advise smart home tstats cannot be installed wi…" at bounding box center [626, 296] width 299 height 117
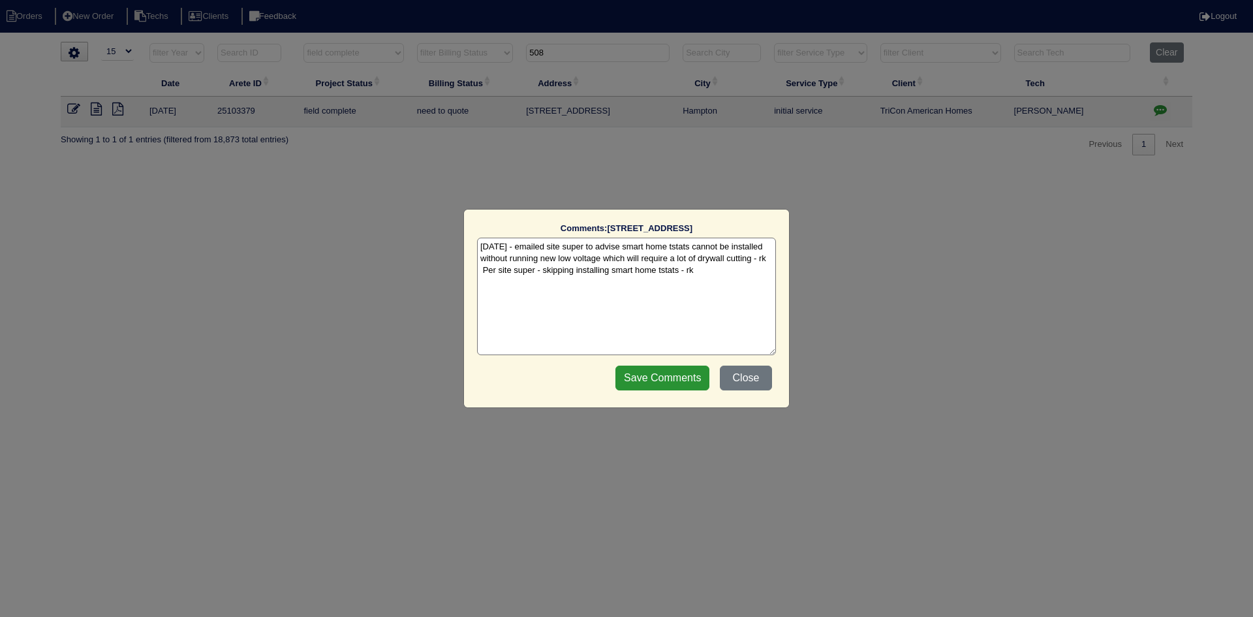
paste textarea "9/19/25"
type textarea "9/17/25 - emailed site super to advise smart home tstats cannot be installed wi…"
click at [636, 373] on input "Save Comments" at bounding box center [662, 377] width 94 height 25
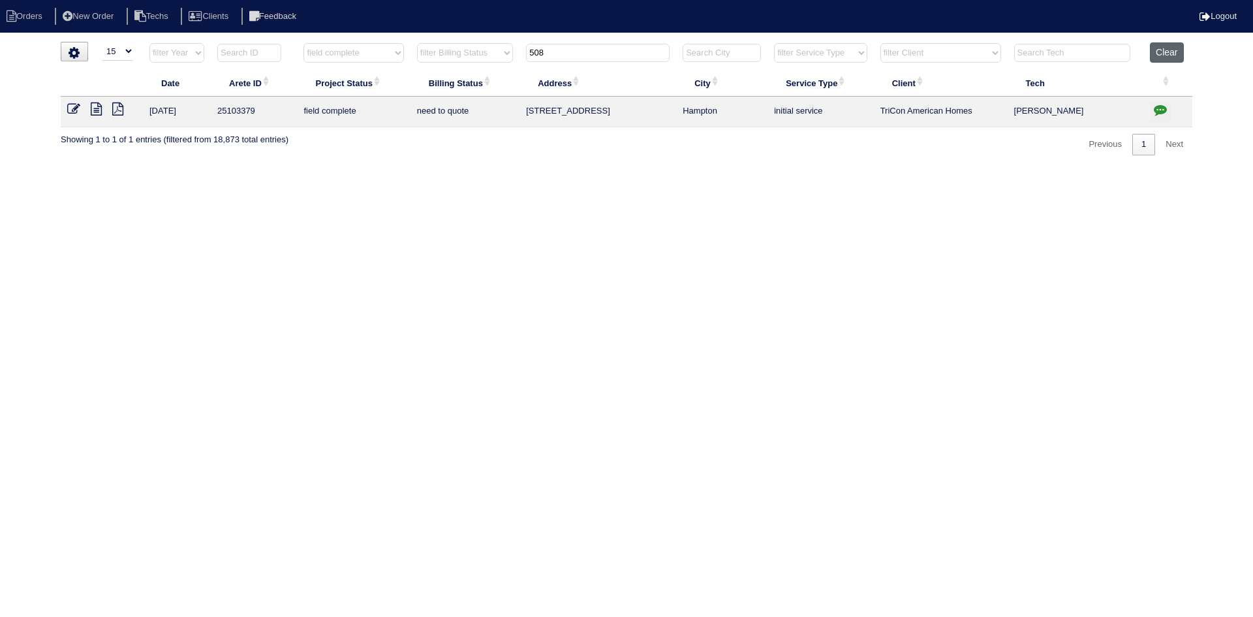
click at [1176, 52] on button "Clear" at bounding box center [1166, 52] width 33 height 20
select select
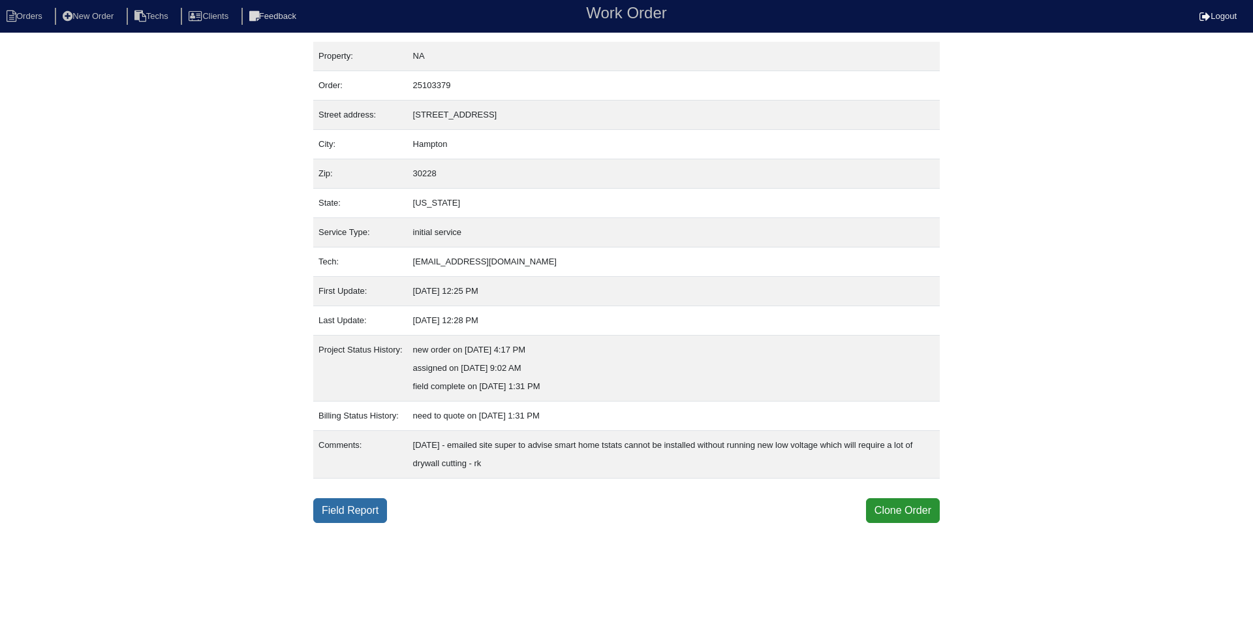
click at [346, 507] on link "Field Report" at bounding box center [350, 510] width 74 height 25
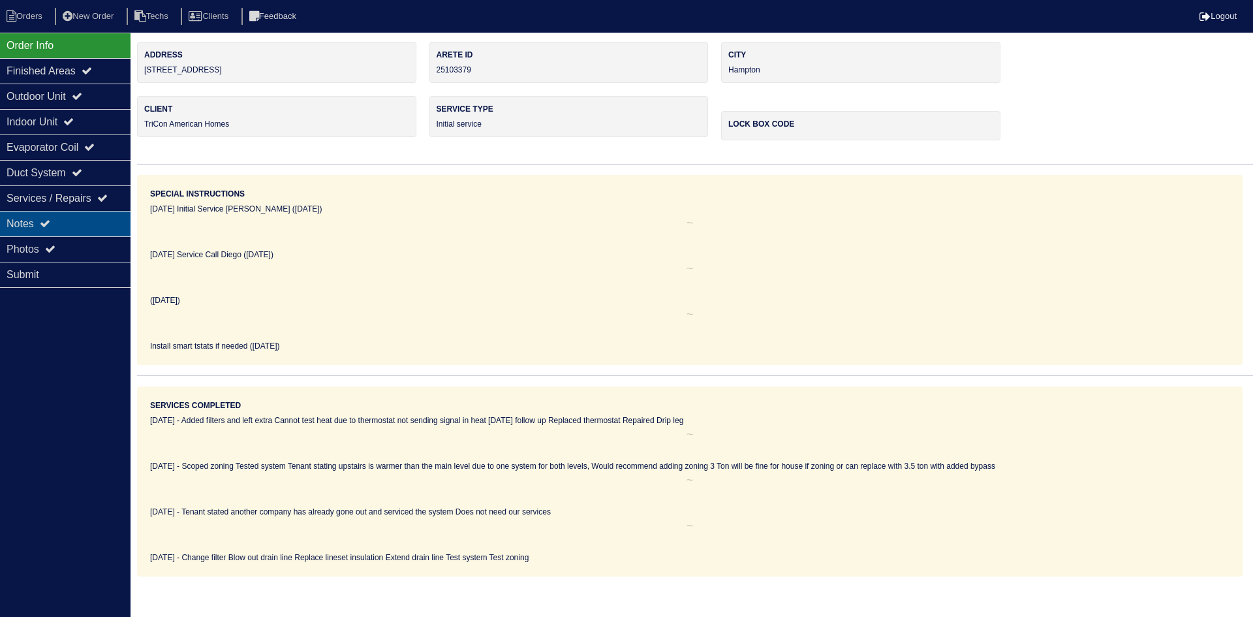
click at [95, 228] on div "Notes" at bounding box center [65, 223] width 131 height 25
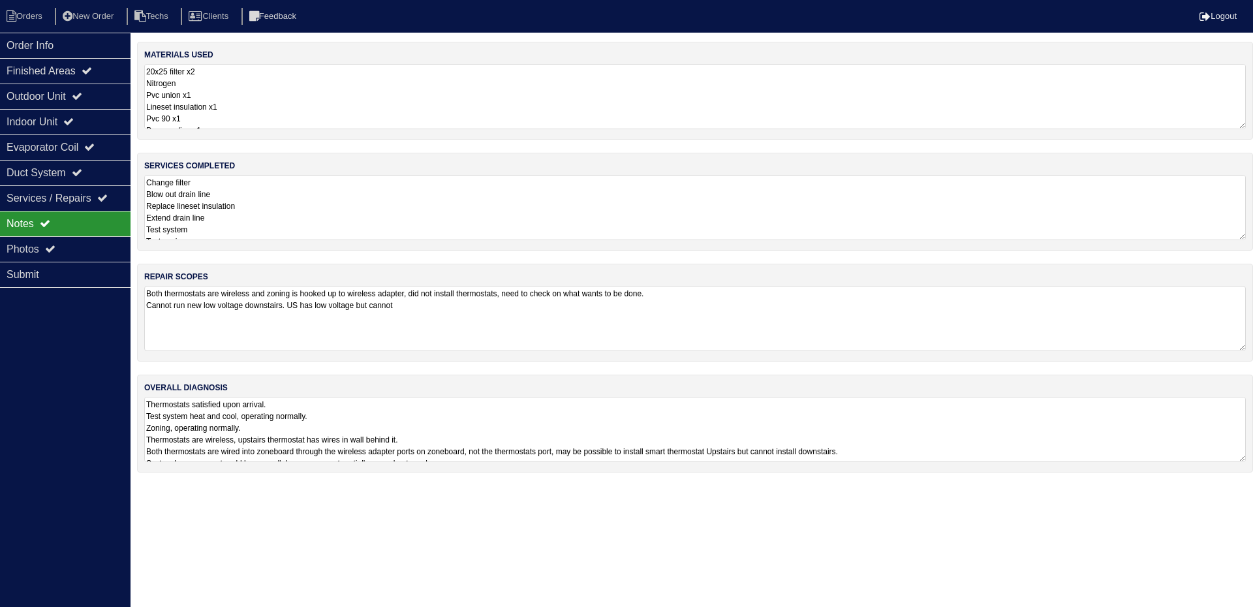
click at [454, 309] on textarea "Both thermostats are wireless and zoning is hooked up to wireless adapter, did …" at bounding box center [694, 318] width 1101 height 65
type textarea "Both thermostats are wireless and zoning is hooked up to wireless adapter, did …"
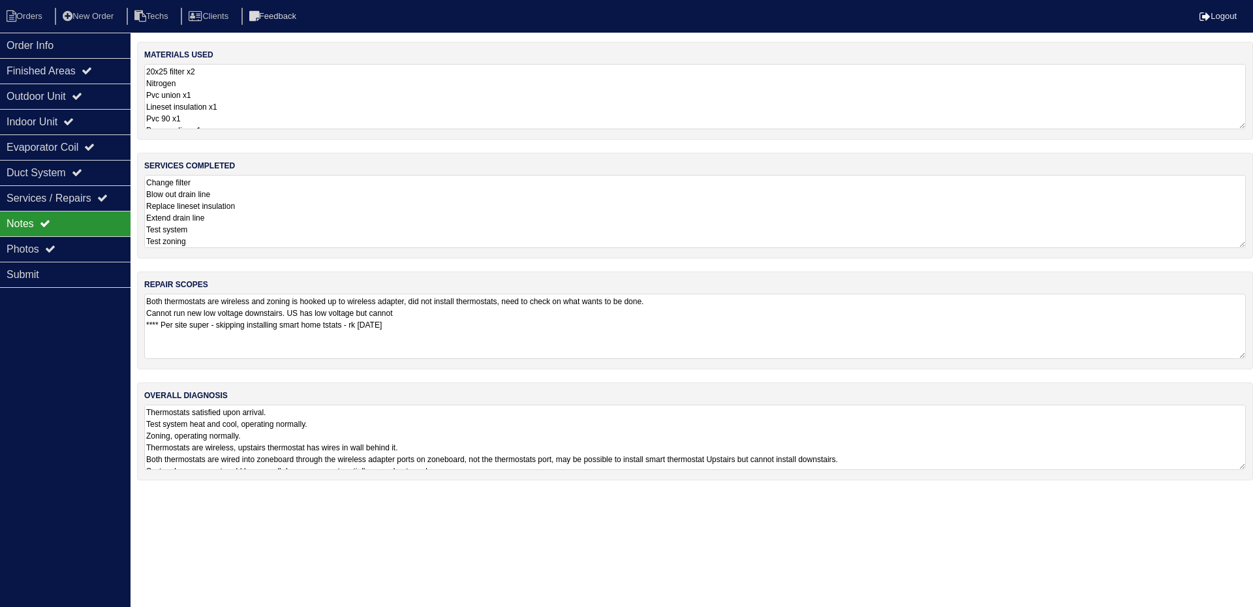
click at [333, 203] on textarea "Change filter Blow out drain line Replace lineset insulation Extend drain line …" at bounding box center [694, 211] width 1101 height 73
click at [1047, 430] on textarea "Thermostats satisfied upon arrival. Test system heat and cool, operating normal…" at bounding box center [694, 437] width 1101 height 65
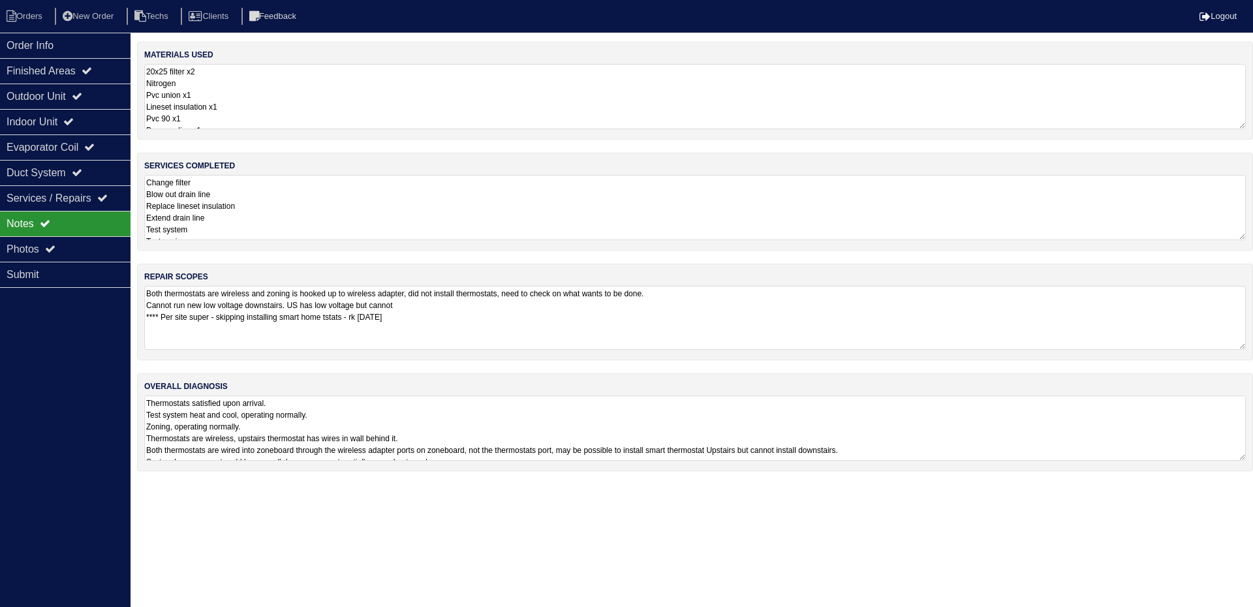
drag, startPoint x: 434, startPoint y: 318, endPoint x: 166, endPoint y: 316, distance: 268.2
click at [166, 316] on textarea "Both thermostats are wireless and zoning is hooked up to wireless adapter, did …" at bounding box center [694, 318] width 1101 height 64
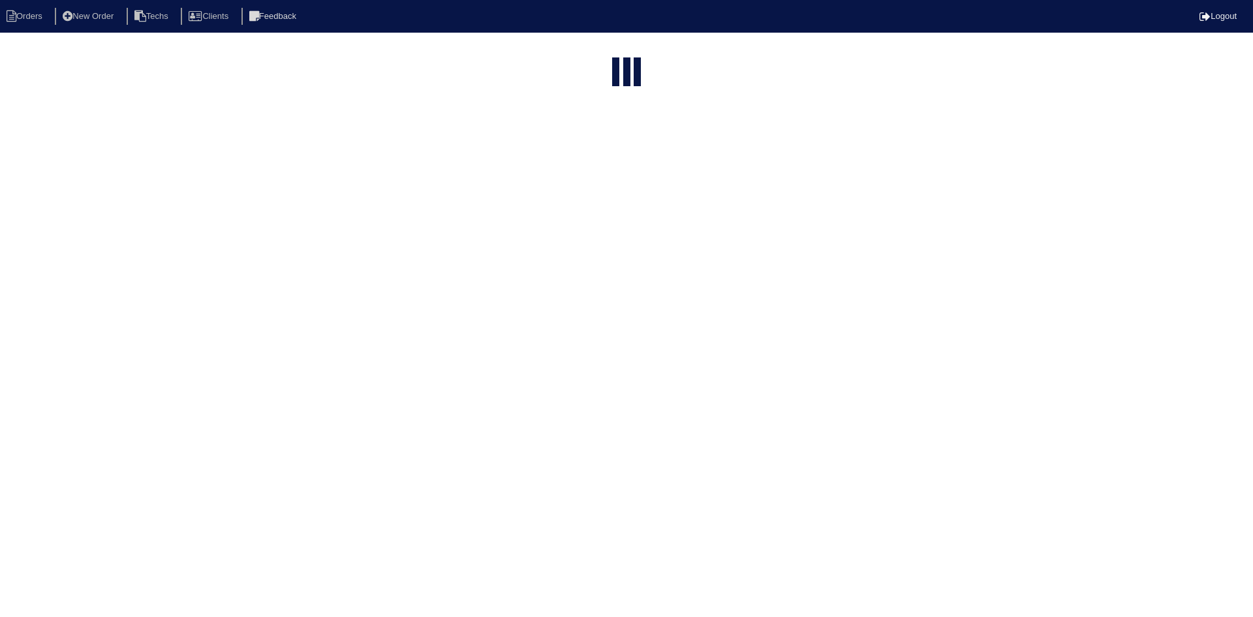
select select "15"
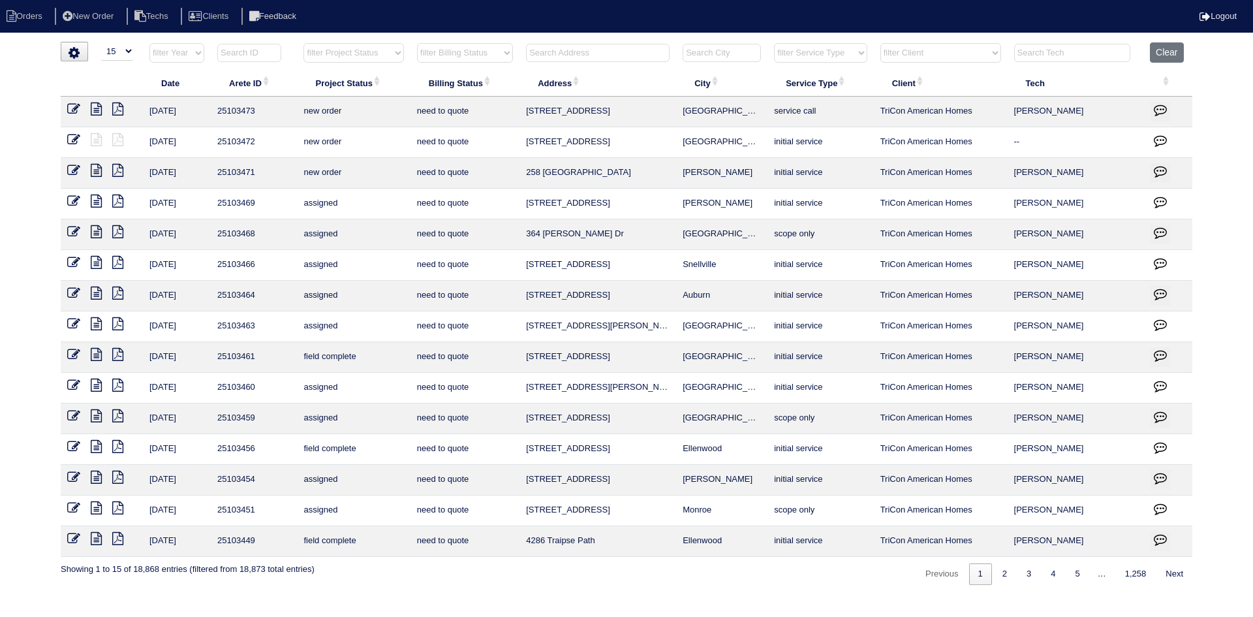
click at [377, 49] on select "filter Project Status -- Any Project Status -- new order assigned in progress f…" at bounding box center [353, 53] width 100 height 20
click at [303, 43] on select "filter Project Status -- Any Project Status -- new order assigned in progress f…" at bounding box center [353, 53] width 100 height 20
select select "field complete"
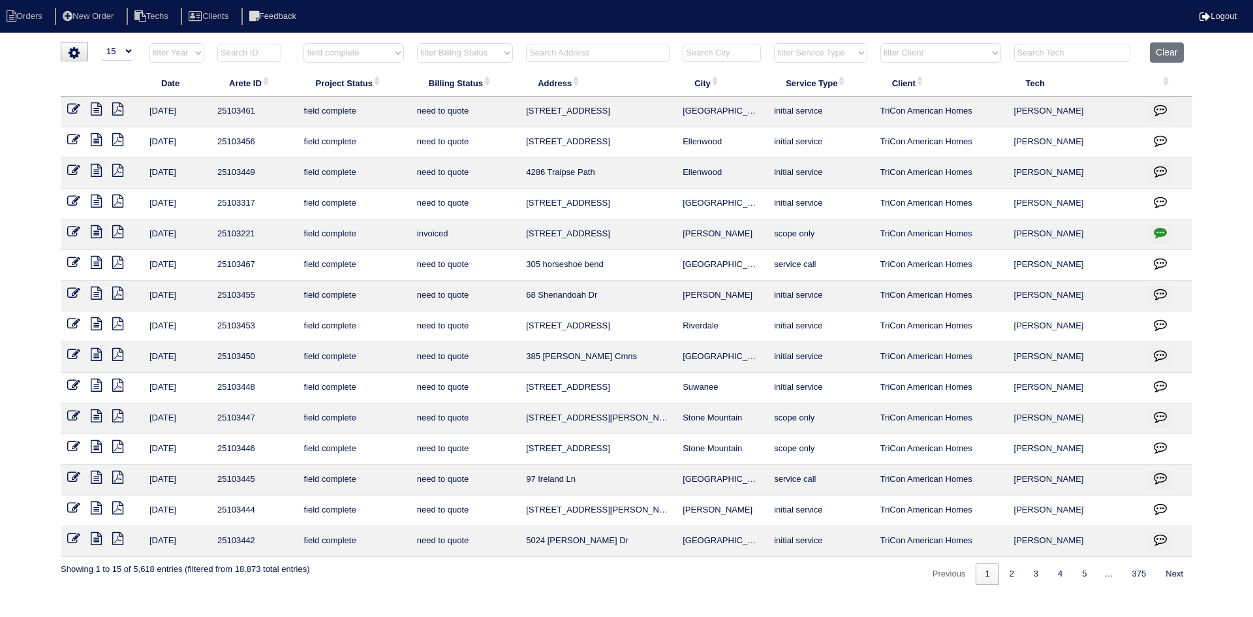
click at [499, 50] on select "filter Billing Status -- Any Billing Status -- need to quote quoted need to inv…" at bounding box center [465, 53] width 96 height 20
select select "need to quote"
click at [417, 43] on select "filter Billing Status -- Any Billing Status -- need to quote quoted need to inv…" at bounding box center [465, 53] width 96 height 20
select select "field complete"
select select "need to quote"
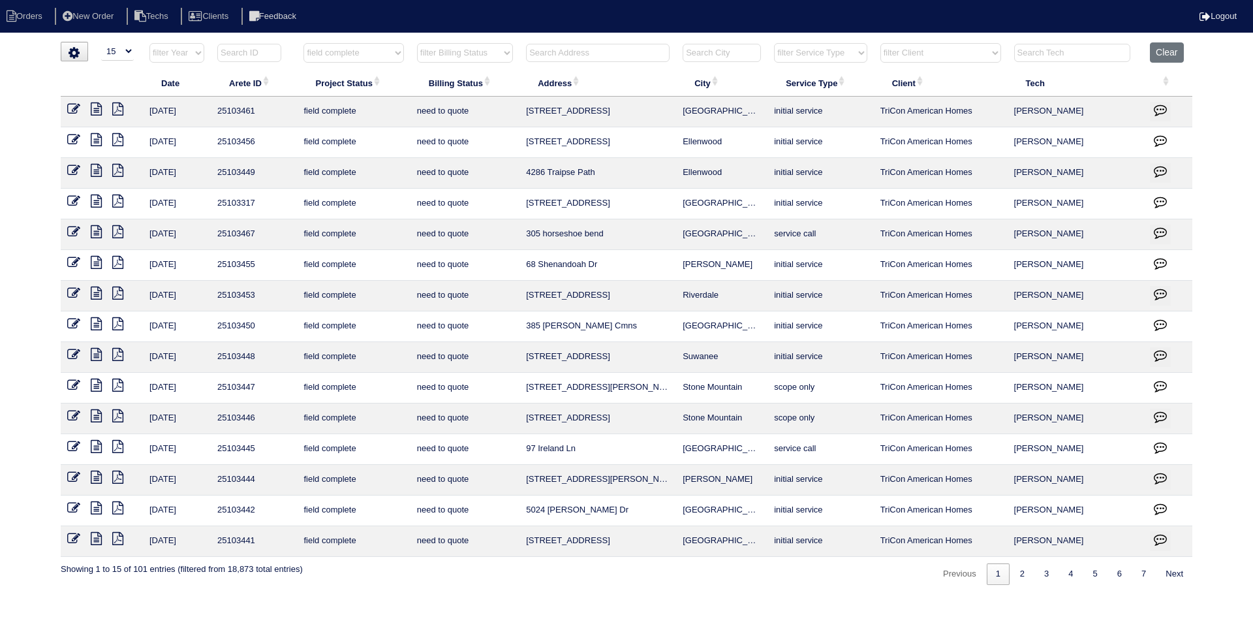
click at [540, 52] on input "text" at bounding box center [598, 53] width 144 height 18
type input "3693"
select select "field complete"
select select "need to quote"
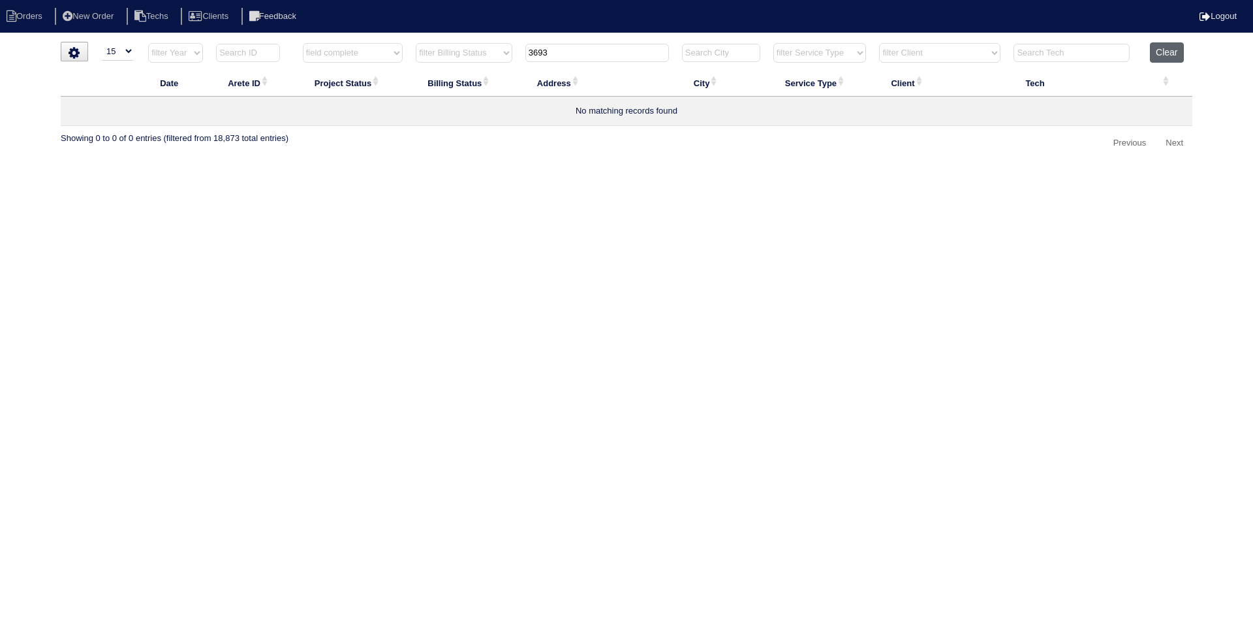
type input "3693"
drag, startPoint x: 1173, startPoint y: 50, endPoint x: 1165, endPoint y: 49, distance: 7.3
click at [1172, 50] on button "Clear" at bounding box center [1166, 52] width 33 height 20
select select
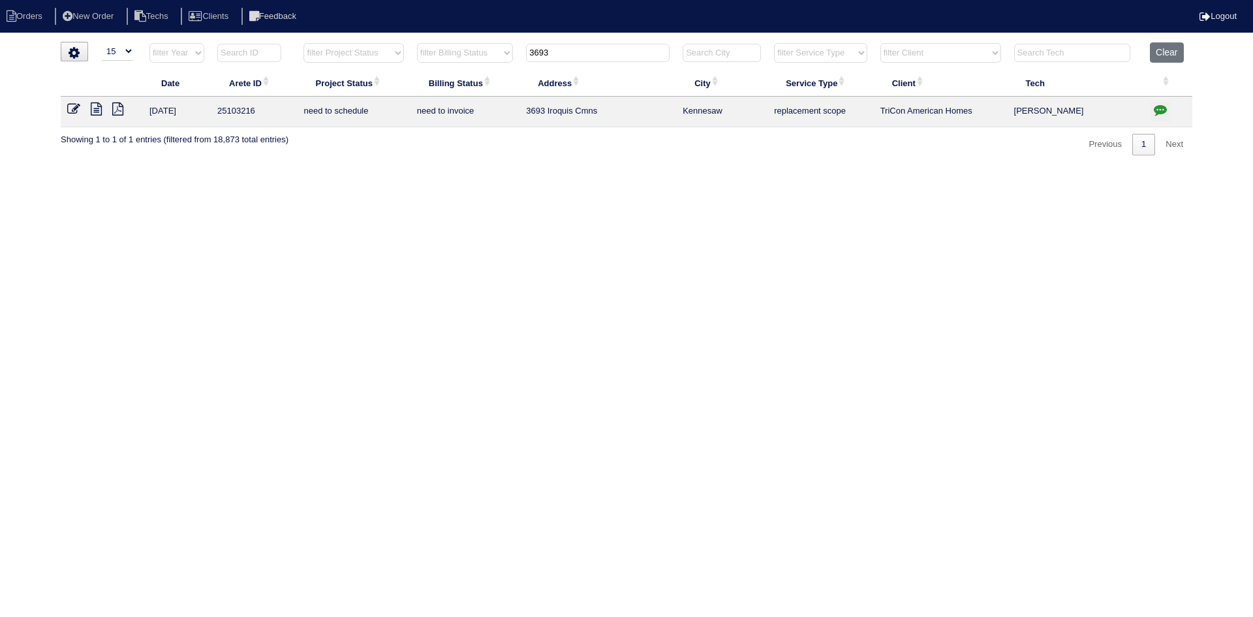
select select "15"
type input "3693"
click at [99, 108] on icon at bounding box center [96, 108] width 11 height 13
click at [1163, 114] on icon "button" at bounding box center [1160, 109] width 13 height 13
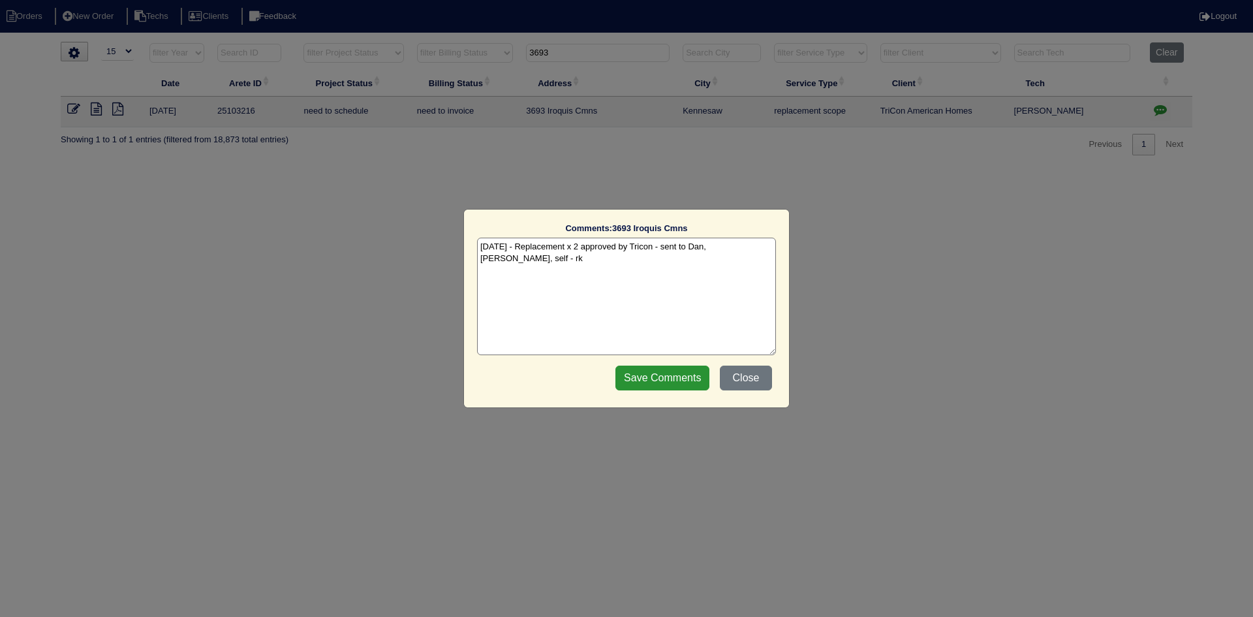
click at [770, 250] on textarea "9/19/25 - Replacement x 2 approved by Tricon - sent to Dan, Payton, self - rk" at bounding box center [626, 296] width 299 height 117
paste textarea "Equipment ordered and pricing verified Sibi order number: TAH-NPSUJV1F Order pl…"
click at [708, 265] on textarea "9/19/25 - Replacement x 2 approved by Tricon - sent to Dan, Payton, self - rk 9…" at bounding box center [626, 296] width 299 height 117
click at [708, 264] on textarea "9/19/25 - Replacement x 2 approved by Tricon - sent to Dan, Payton, self - rk 9…" at bounding box center [626, 296] width 299 height 117
click at [679, 254] on textarea "9/19/25 - Replacement x 2 approved by Tricon - sent to Dan, Payton, self - rk 9…" at bounding box center [626, 296] width 299 height 117
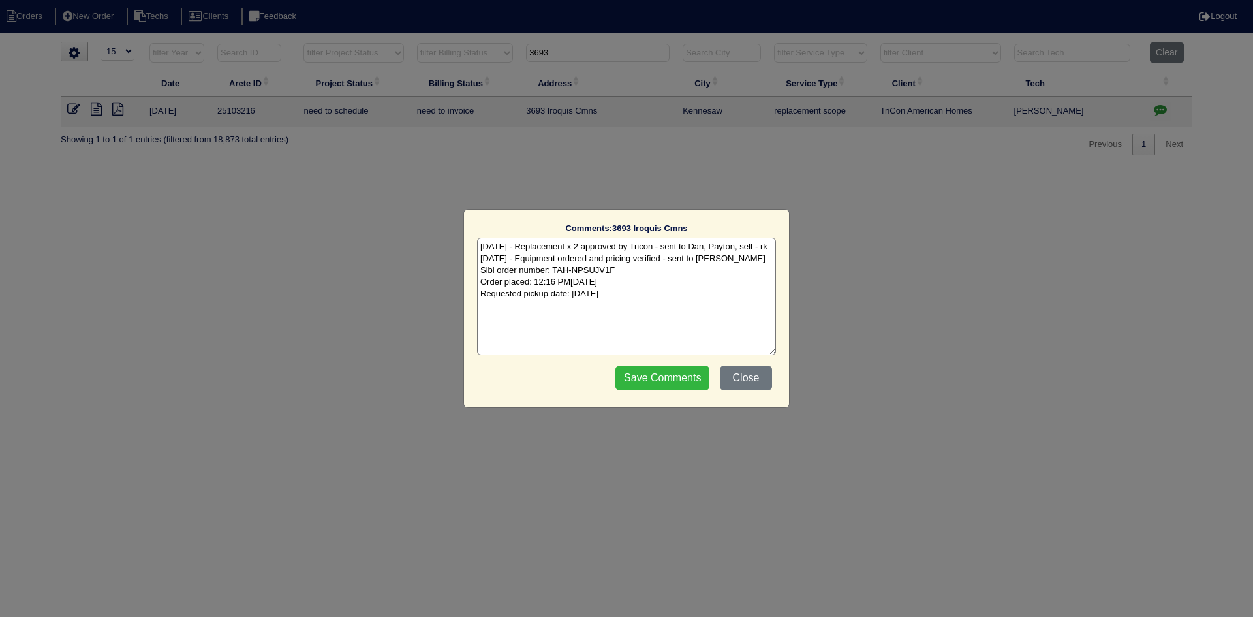
type textarea "9/19/25 - Replacement x 2 approved by Tricon - sent to Dan, Payton, self - rk 9…"
click at [634, 377] on input "Save Comments" at bounding box center [662, 377] width 94 height 25
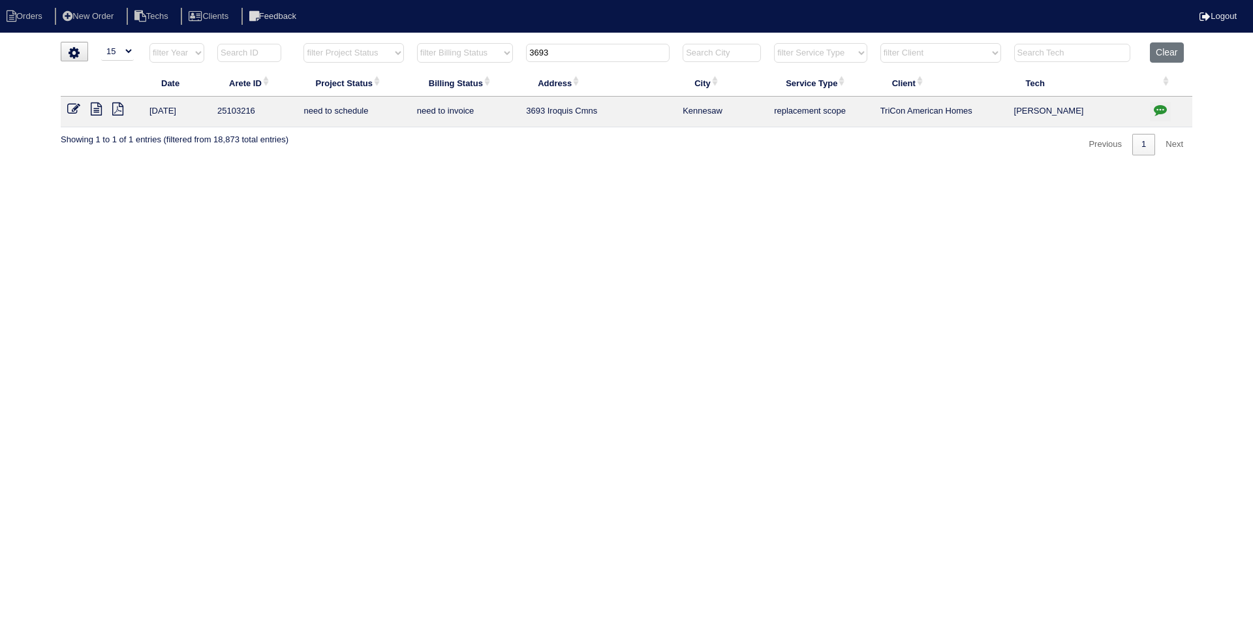
drag, startPoint x: 559, startPoint y: 50, endPoint x: 514, endPoint y: 50, distance: 45.0
click at [514, 50] on tr "filter Year -- Any Year -- 2025 2024 2023 2022 2021 2020 2019 filter Project St…" at bounding box center [626, 55] width 1131 height 27
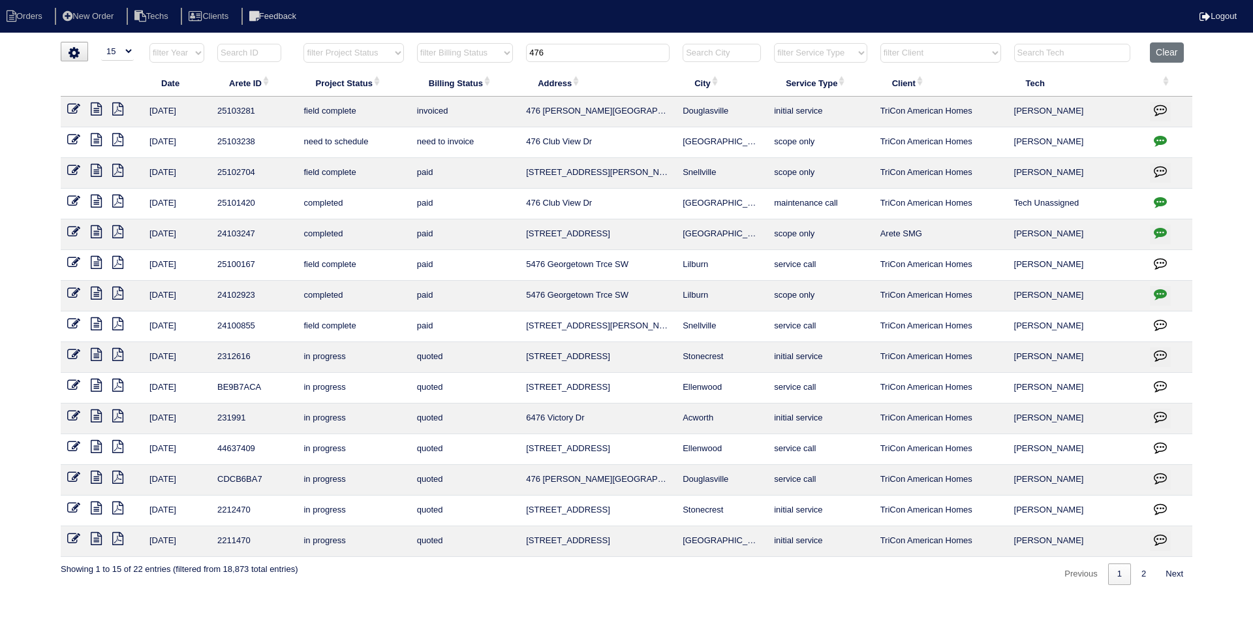
type input "476"
click at [92, 139] on icon at bounding box center [96, 139] width 11 height 13
click at [1158, 141] on icon "button" at bounding box center [1160, 140] width 13 height 13
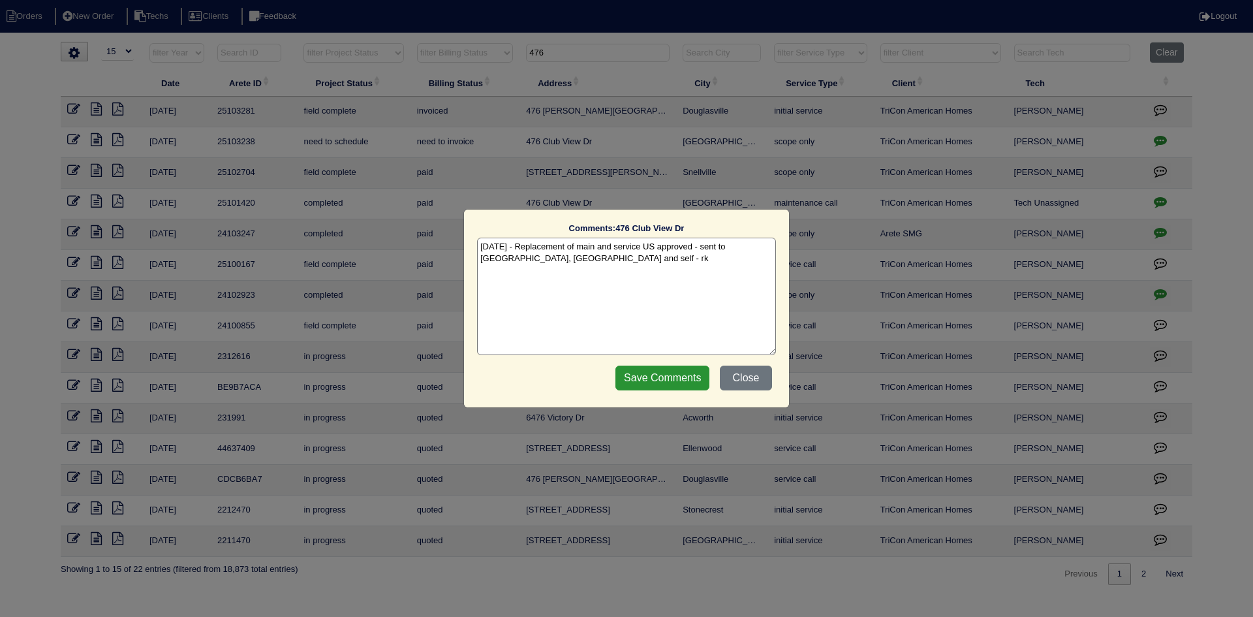
click at [576, 264] on textarea "9/19/25 - Replacement of main and service US approved - sent to Dan, Payton and…" at bounding box center [626, 296] width 299 height 117
paste textarea "Sibi order number: TAH-IMCME78S Order placed: 12:24 PM, September 19, 2025 Requ…"
click at [669, 270] on textarea "9/19/25 - Replacement of main and service US approved - sent to Dan, Payton and…" at bounding box center [626, 296] width 299 height 117
type textarea "9/19/25 - Replacement of main and service US approved - sent to Dan, Payton and…"
click at [659, 377] on input "Save Comments" at bounding box center [662, 377] width 94 height 25
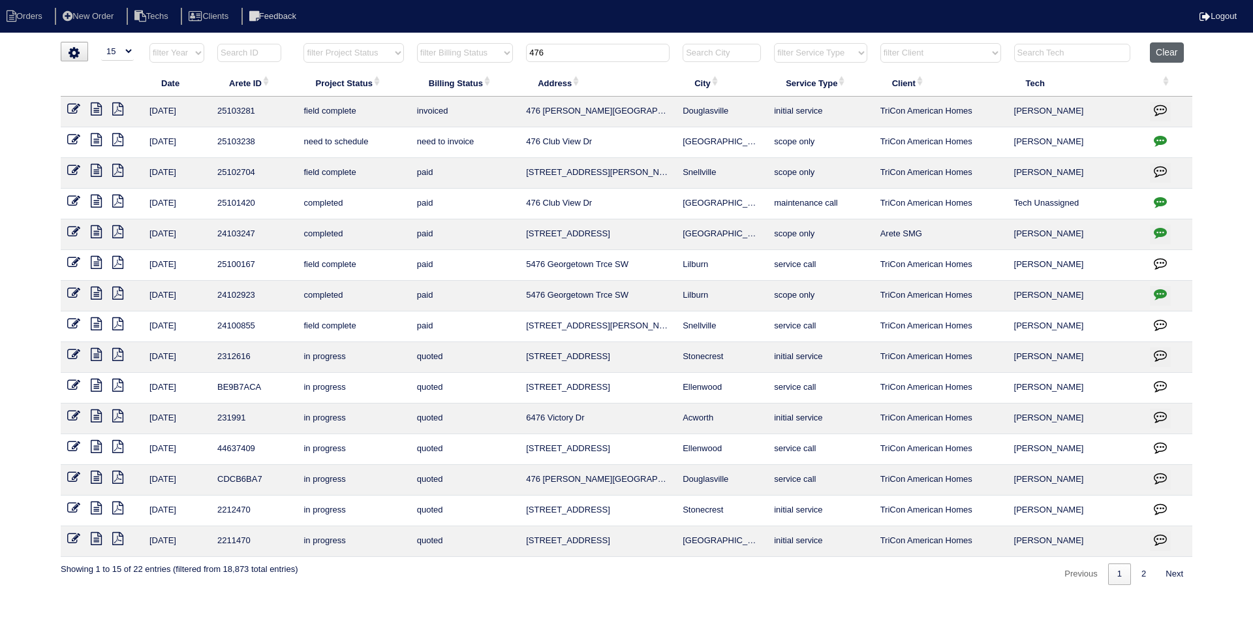
click at [1175, 55] on button "Clear" at bounding box center [1166, 52] width 33 height 20
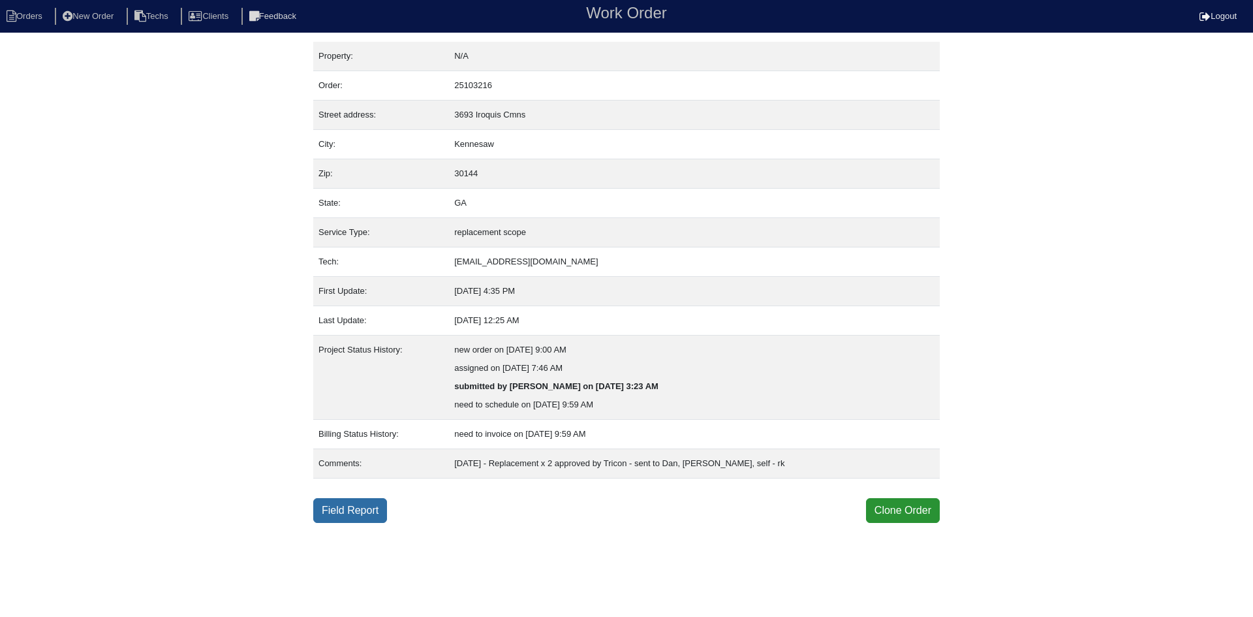
click at [356, 506] on link "Field Report" at bounding box center [350, 510] width 74 height 25
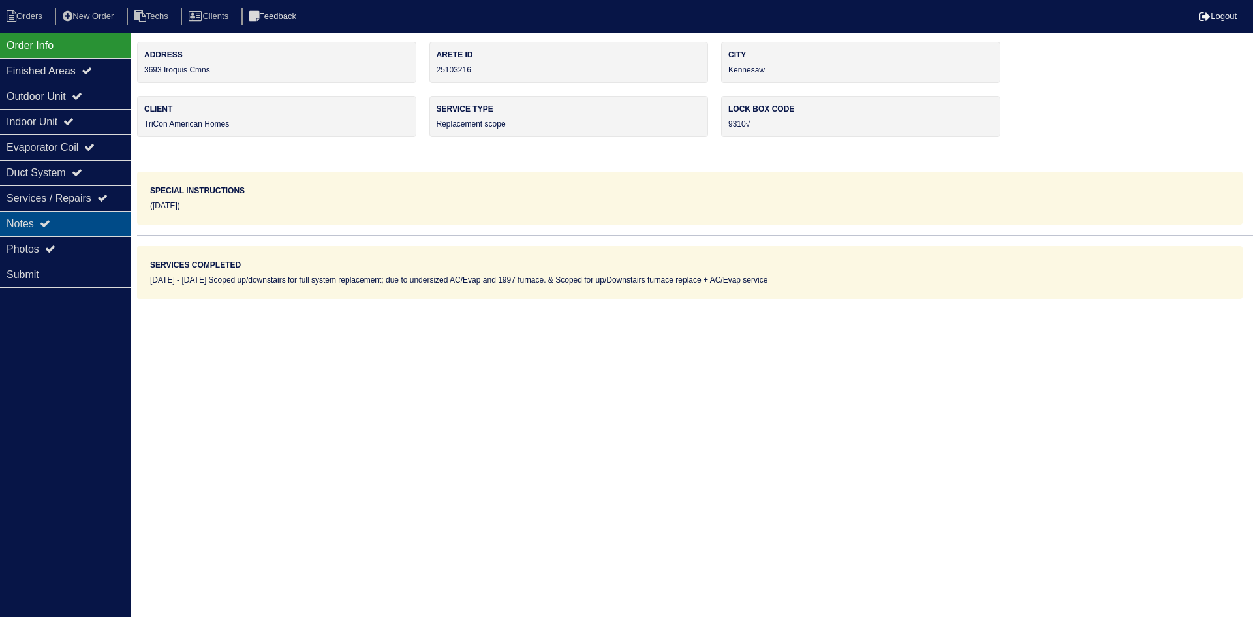
click at [37, 232] on div "Notes" at bounding box center [65, 223] width 131 height 25
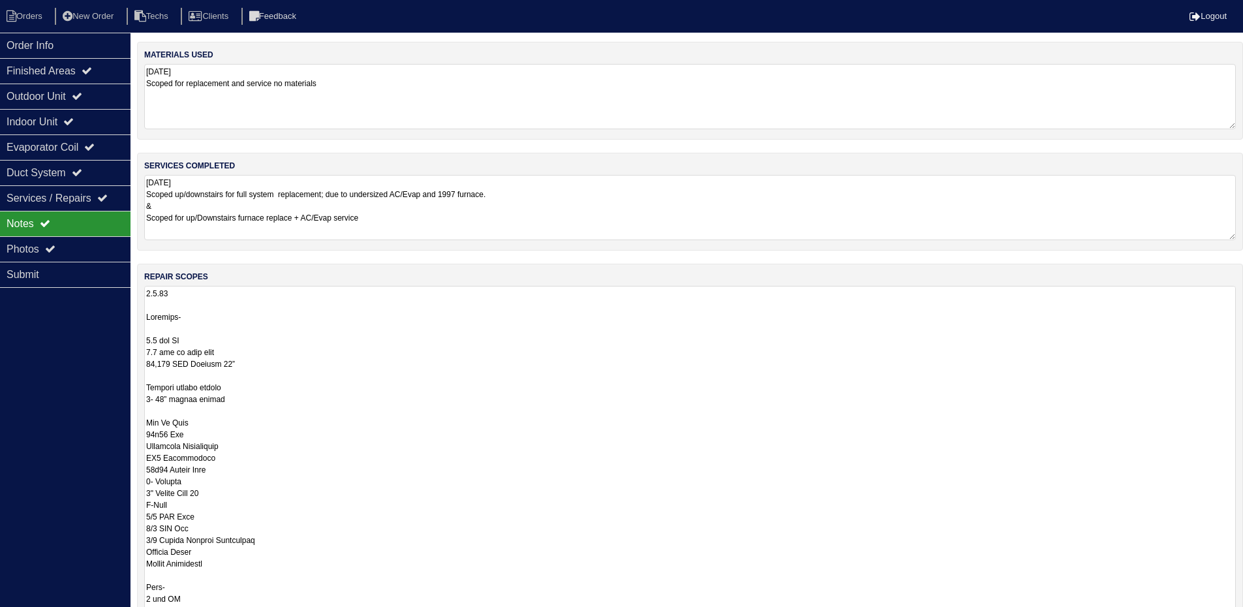
drag, startPoint x: 1241, startPoint y: 348, endPoint x: 1252, endPoint y: 633, distance: 285.4
click at [1243, 616] on html "Orders New Order Techs Clients Feedback Logout Orders New Order Users Clients M…" at bounding box center [621, 379] width 1243 height 759
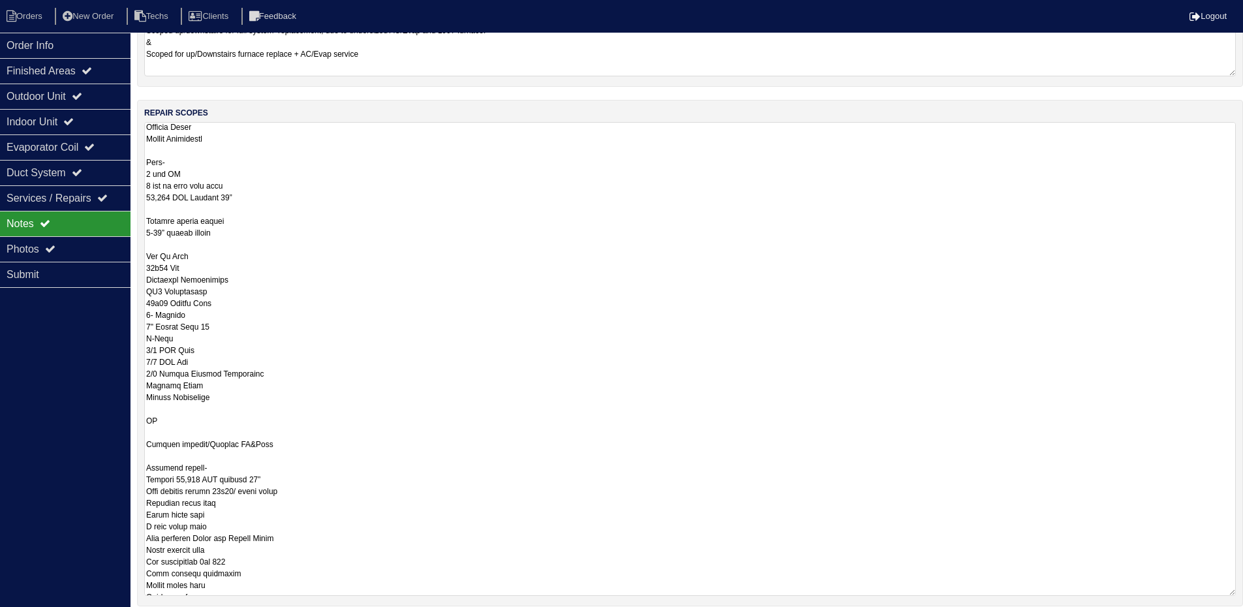
drag, startPoint x: 1233, startPoint y: 468, endPoint x: 1252, endPoint y: 594, distance: 128.0
click at [1243, 594] on html "Orders New Order Techs Clients Feedback Logout Orders New Order Users Clients M…" at bounding box center [621, 283] width 1243 height 894
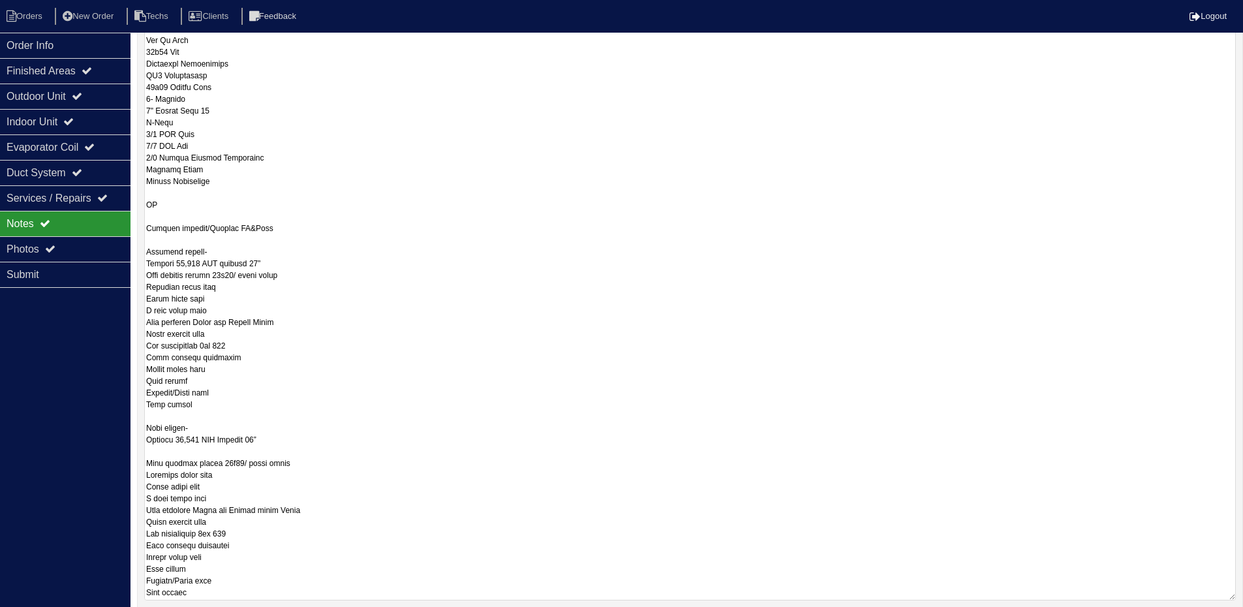
scroll to position [375, 0]
drag, startPoint x: 1231, startPoint y: 469, endPoint x: 1252, endPoint y: 596, distance: 128.9
click at [1243, 596] on html "Orders New Order Techs Clients Feedback Logout Orders New Order Users Clients M…" at bounding box center [621, 222] width 1243 height 1024
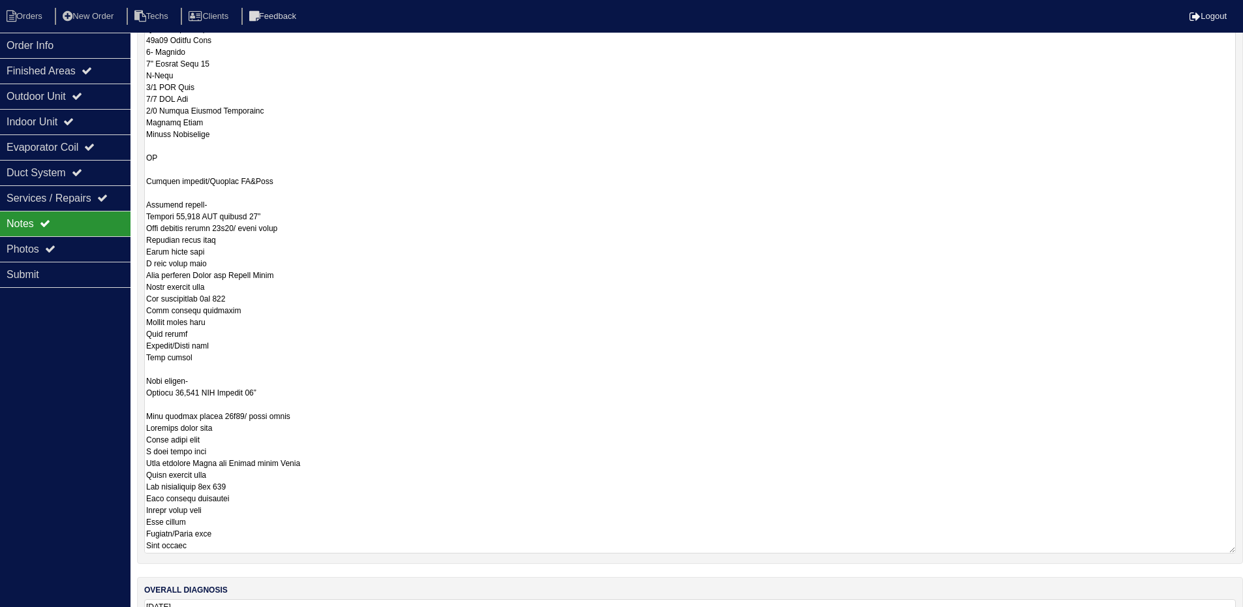
scroll to position [292, 0]
drag, startPoint x: 1231, startPoint y: 470, endPoint x: 1242, endPoint y: 552, distance: 83.1
click at [1242, 552] on div "repair scopes" at bounding box center [690, 205] width 1106 height 718
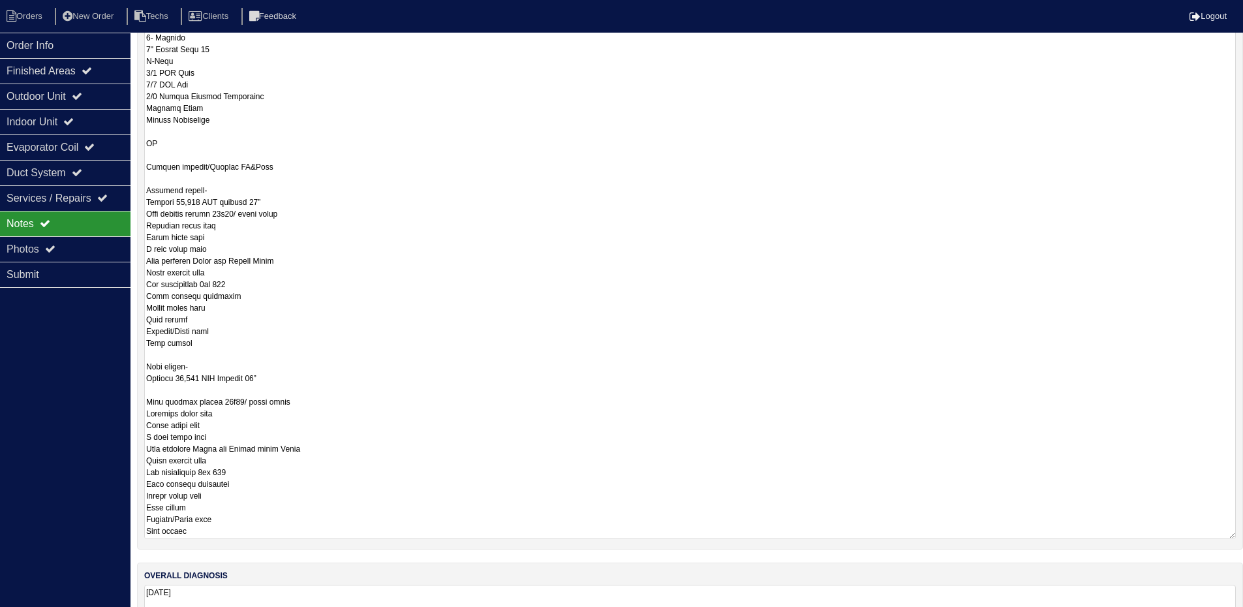
scroll to position [226, 0]
drag, startPoint x: 1239, startPoint y: 510, endPoint x: 1245, endPoint y: 535, distance: 25.5
click at [1243, 535] on html "Orders New Order Techs Clients Feedback Logout Orders New Order Users Clients M…" at bounding box center [621, 86] width 1243 height 1173
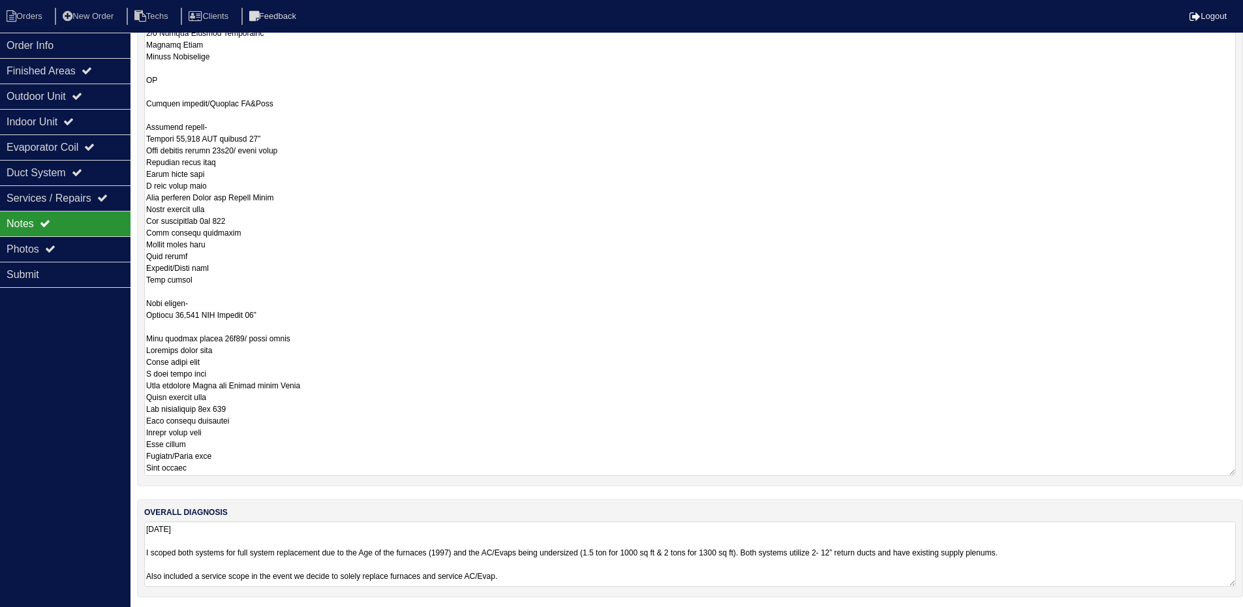
scroll to position [566, 0]
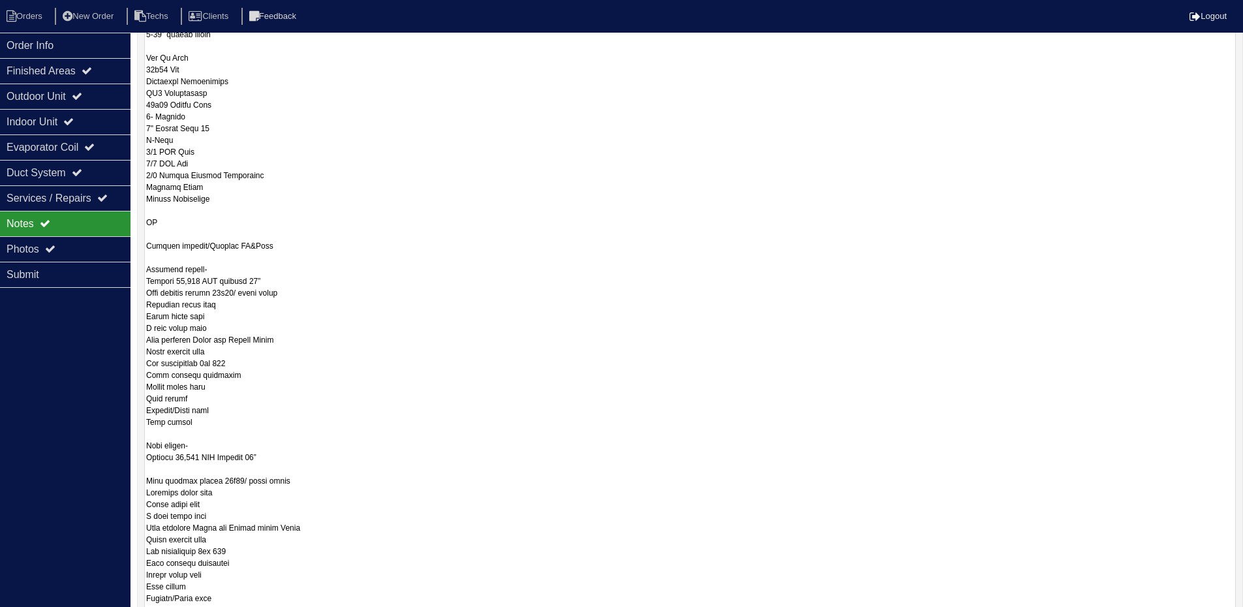
drag, startPoint x: 1232, startPoint y: 468, endPoint x: 1152, endPoint y: 468, distance: 80.3
click at [1238, 611] on html "Orders New Order Techs Clients Feedback Logout Orders New Order Users Clients M…" at bounding box center [621, 93] width 1243 height 1319
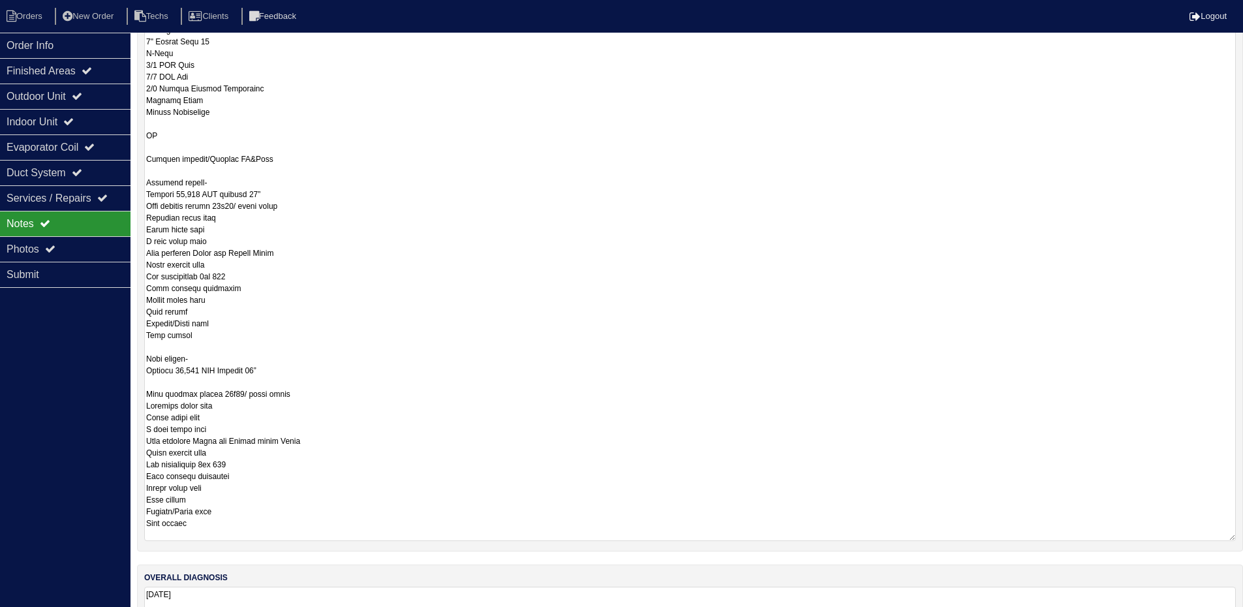
scroll to position [0, 0]
drag, startPoint x: 1233, startPoint y: 469, endPoint x: 1246, endPoint y: 577, distance: 109.8
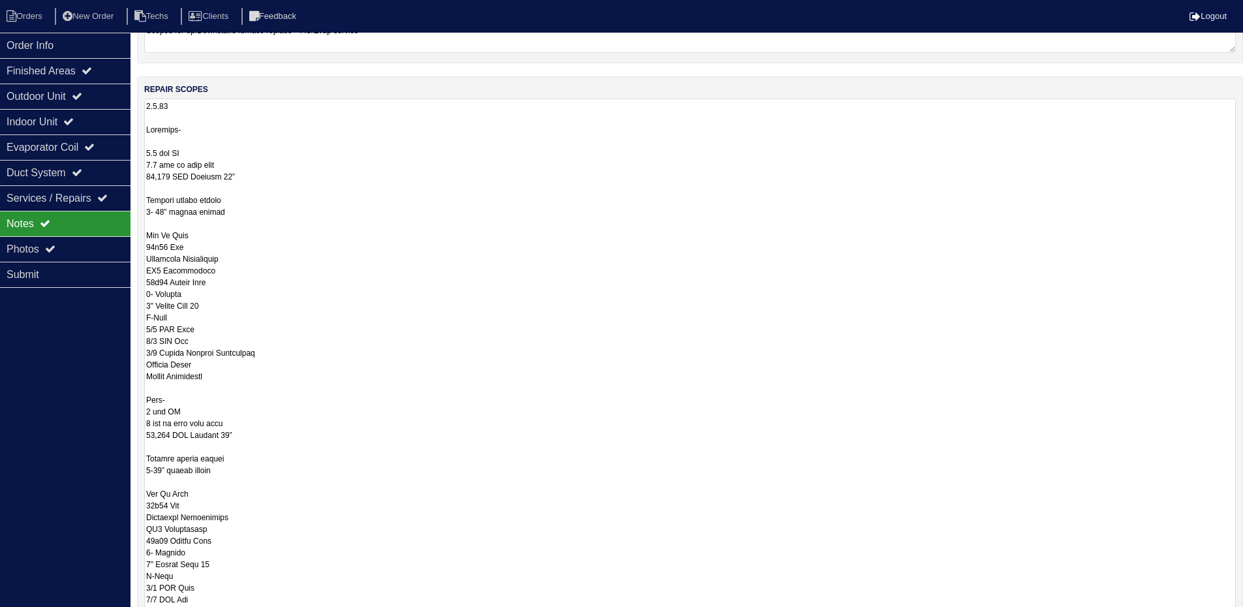
scroll to position [253, 0]
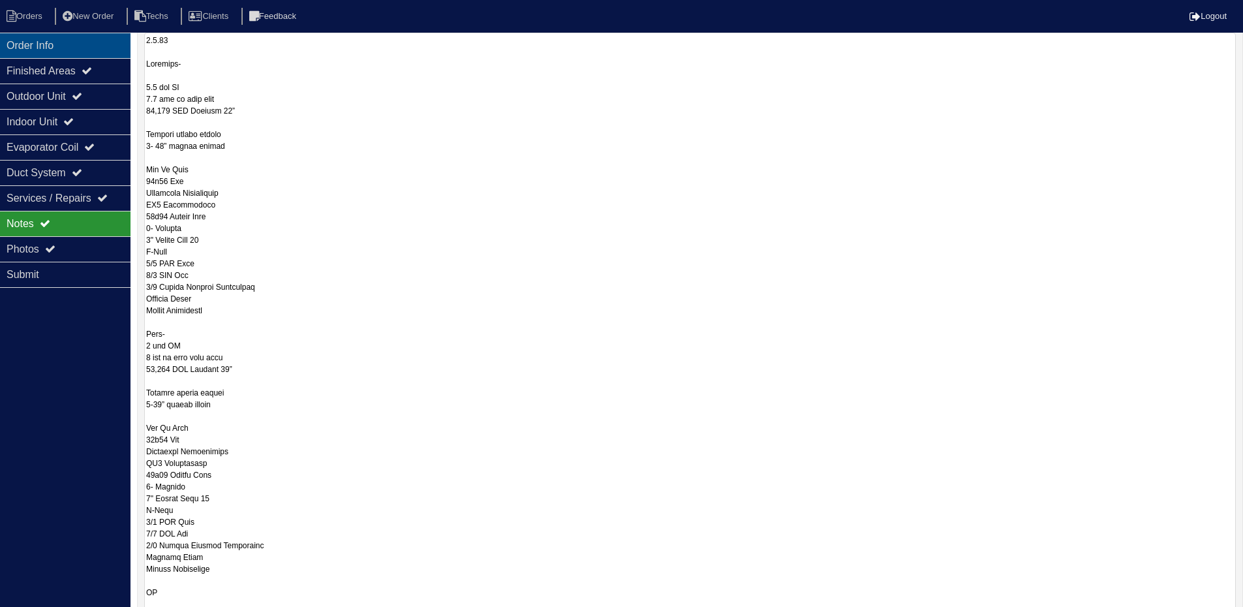
drag, startPoint x: 72, startPoint y: 43, endPoint x: 55, endPoint y: 43, distance: 17.0
click at [72, 43] on div "Order Info" at bounding box center [65, 45] width 131 height 25
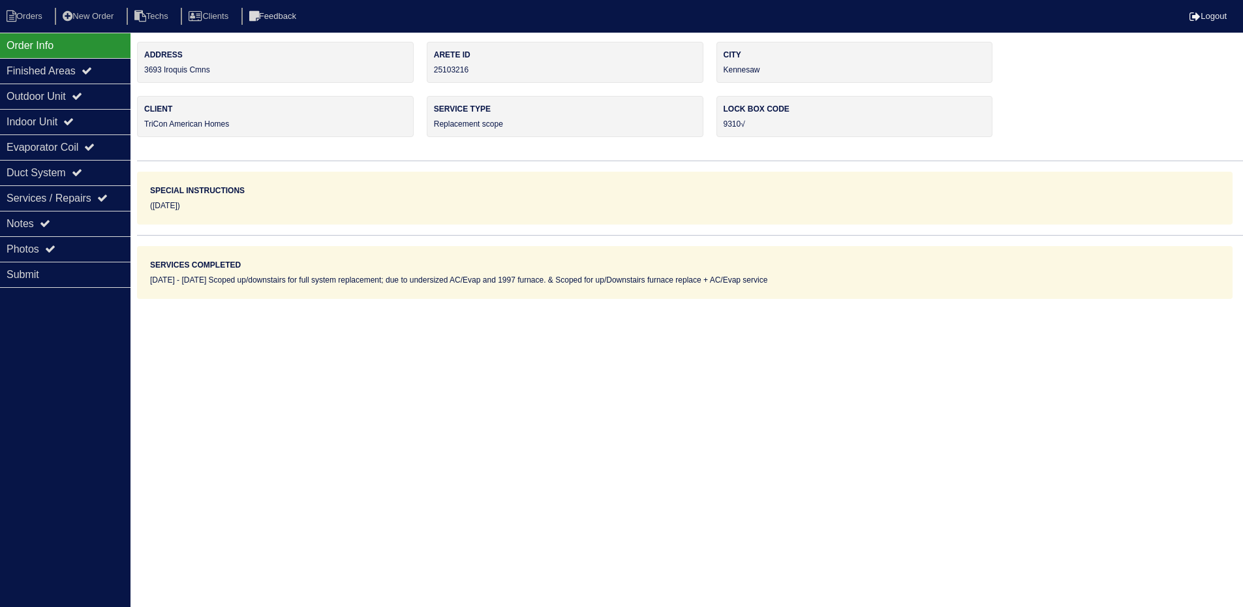
scroll to position [0, 0]
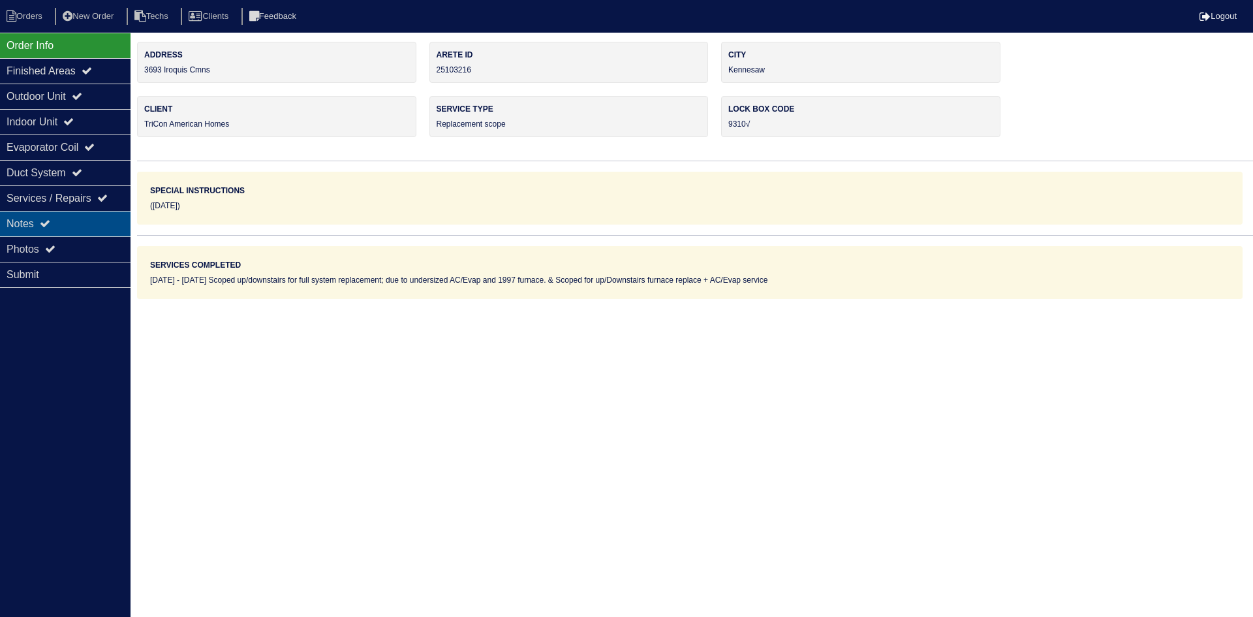
click at [82, 218] on div "Notes" at bounding box center [65, 223] width 131 height 25
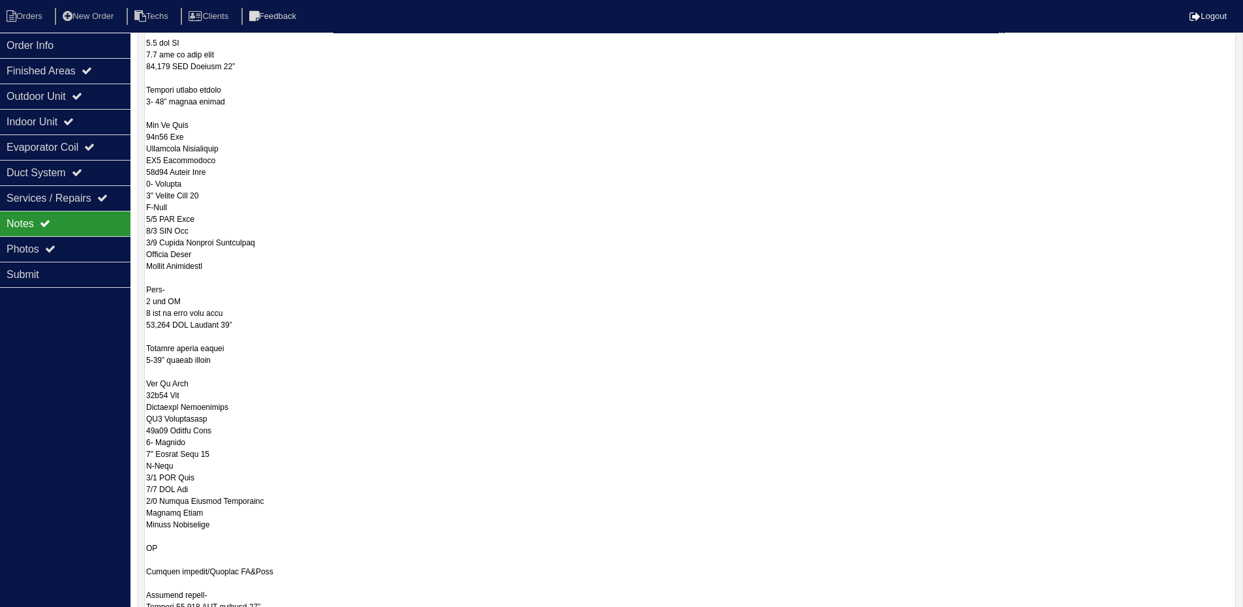
scroll to position [326, 0]
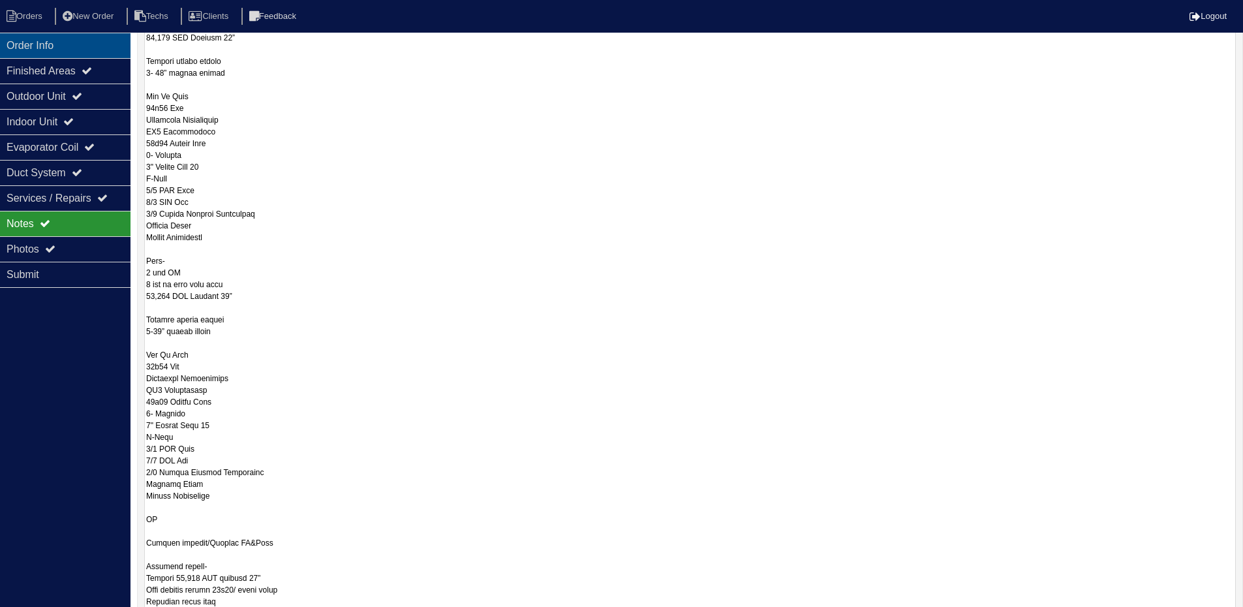
drag, startPoint x: 72, startPoint y: 48, endPoint x: 94, endPoint y: 48, distance: 21.5
click at [72, 48] on div "Order Info" at bounding box center [65, 45] width 131 height 25
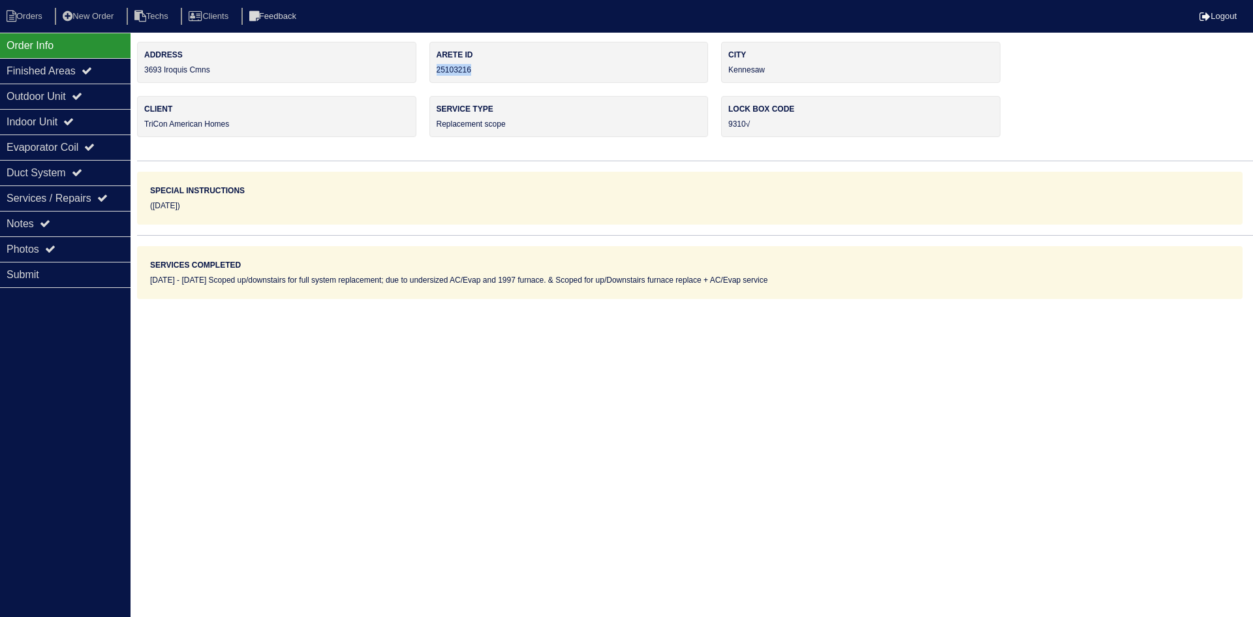
drag, startPoint x: 483, startPoint y: 68, endPoint x: 438, endPoint y: 69, distance: 45.0
click at [438, 69] on div "Arete ID 25103216" at bounding box center [568, 62] width 279 height 41
copy div "25103216"
click at [57, 217] on div "Notes" at bounding box center [65, 223] width 131 height 25
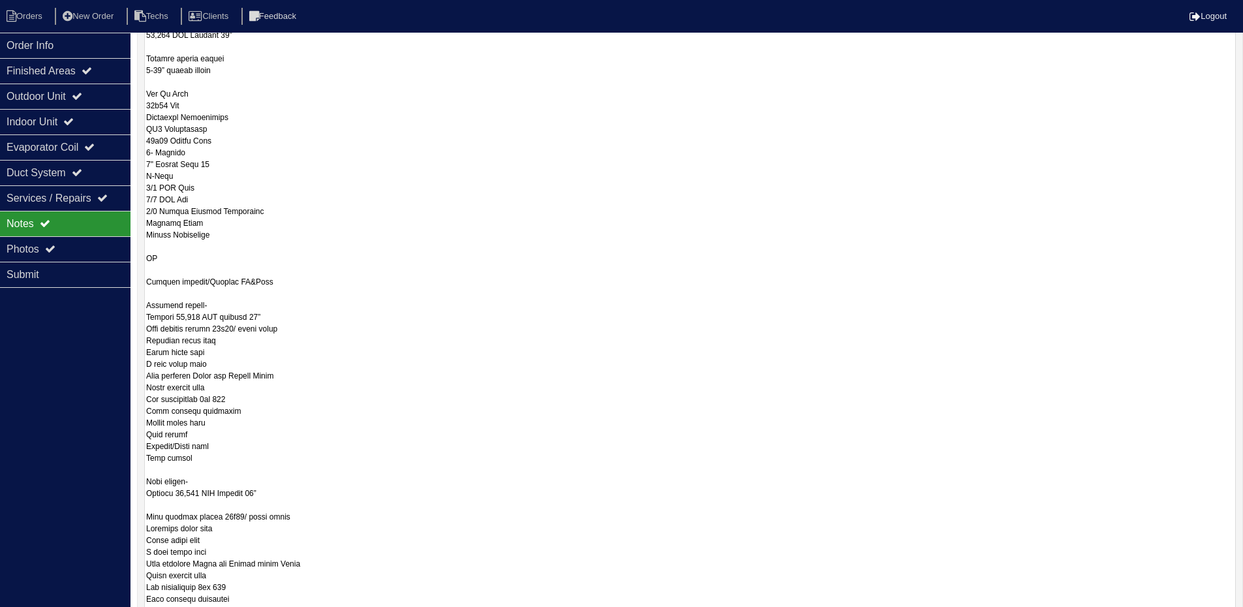
scroll to position [653, 0]
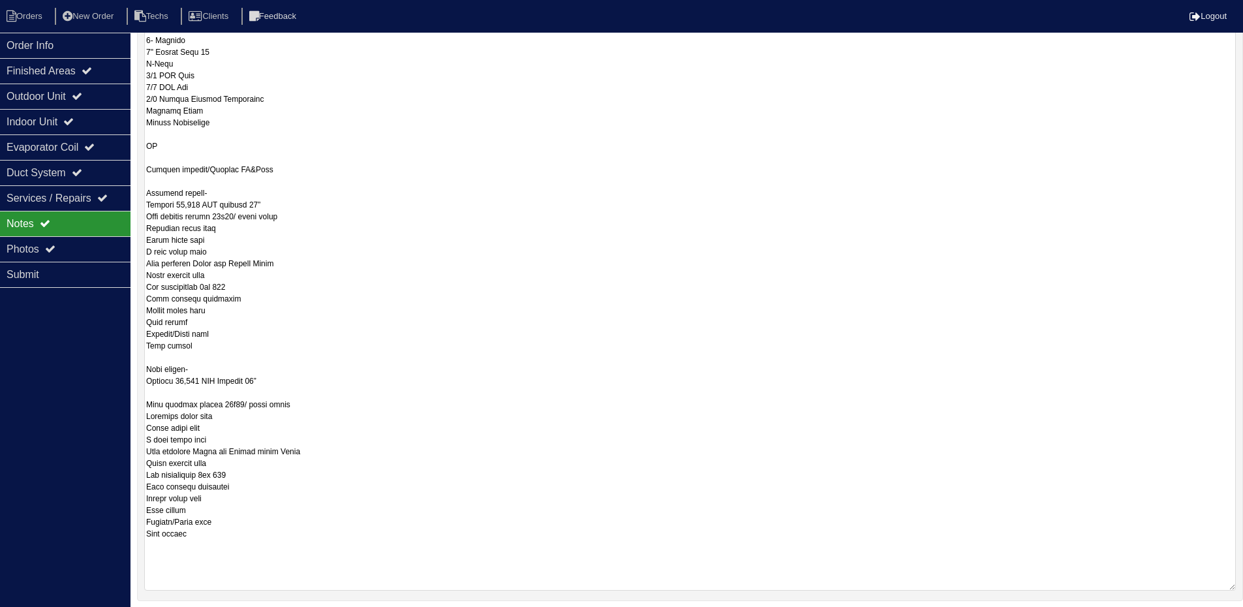
drag, startPoint x: 149, startPoint y: 179, endPoint x: 200, endPoint y: 597, distance: 421.4
click at [200, 597] on div "materials used [DATE] Scoped for replacement and service no materials services …" at bounding box center [690, 33] width 1106 height 1383
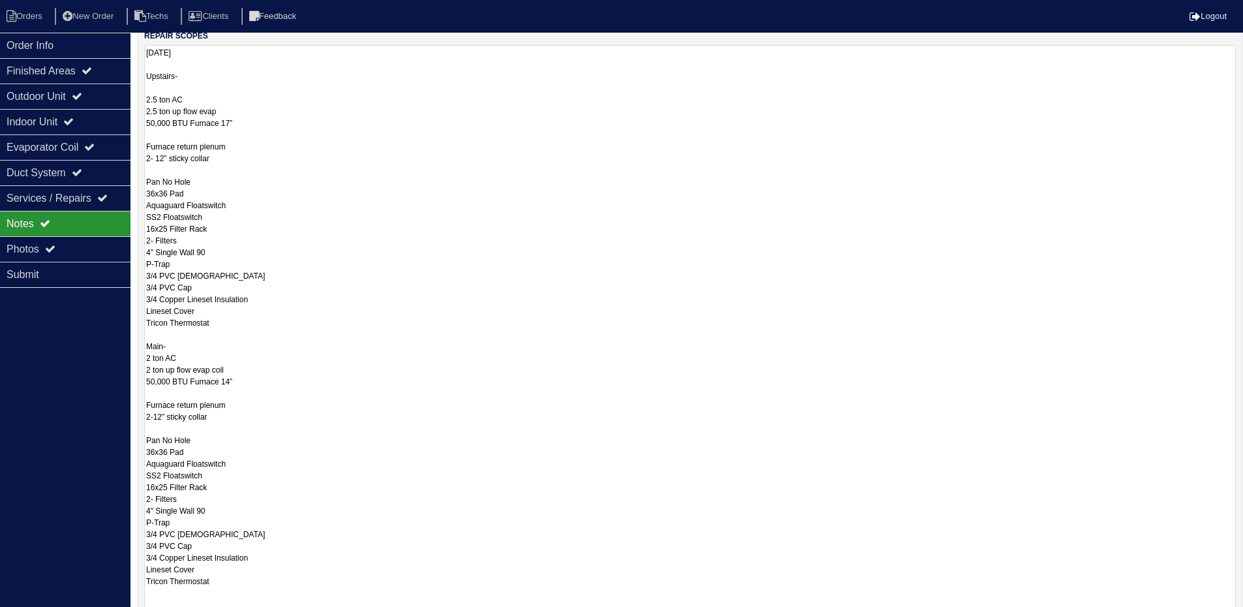
scroll to position [116, 0]
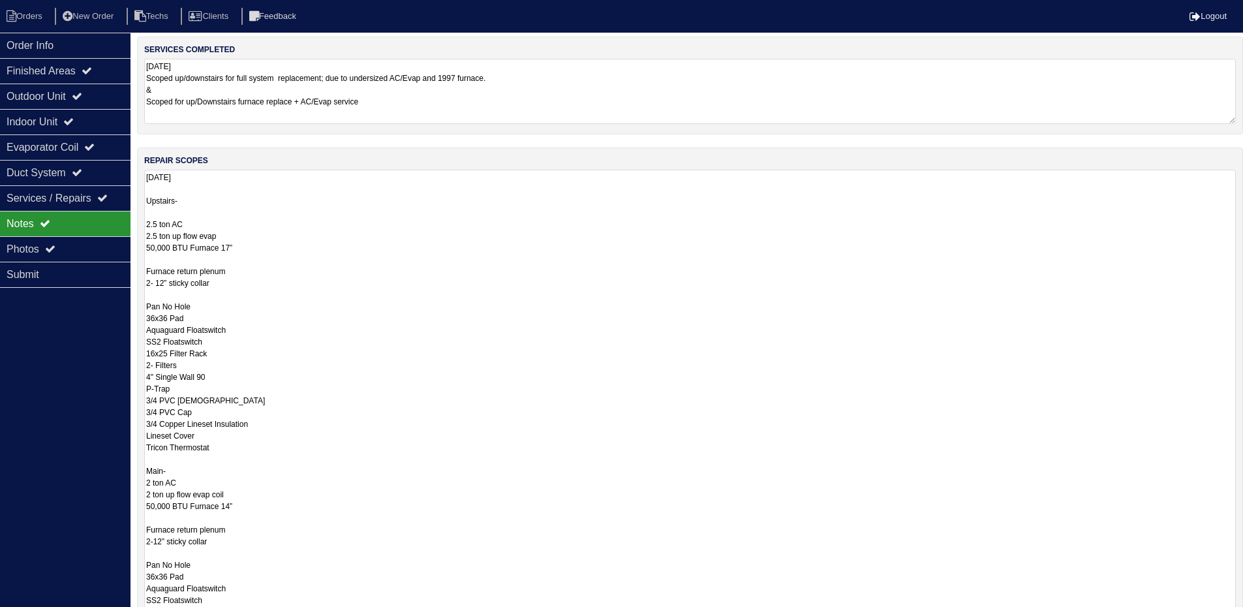
type textarea "[DATE] Upstairs- 2.5 ton AC 2.5 ton up flow evap 50,000 BTU Furnace 17” Furnace…"
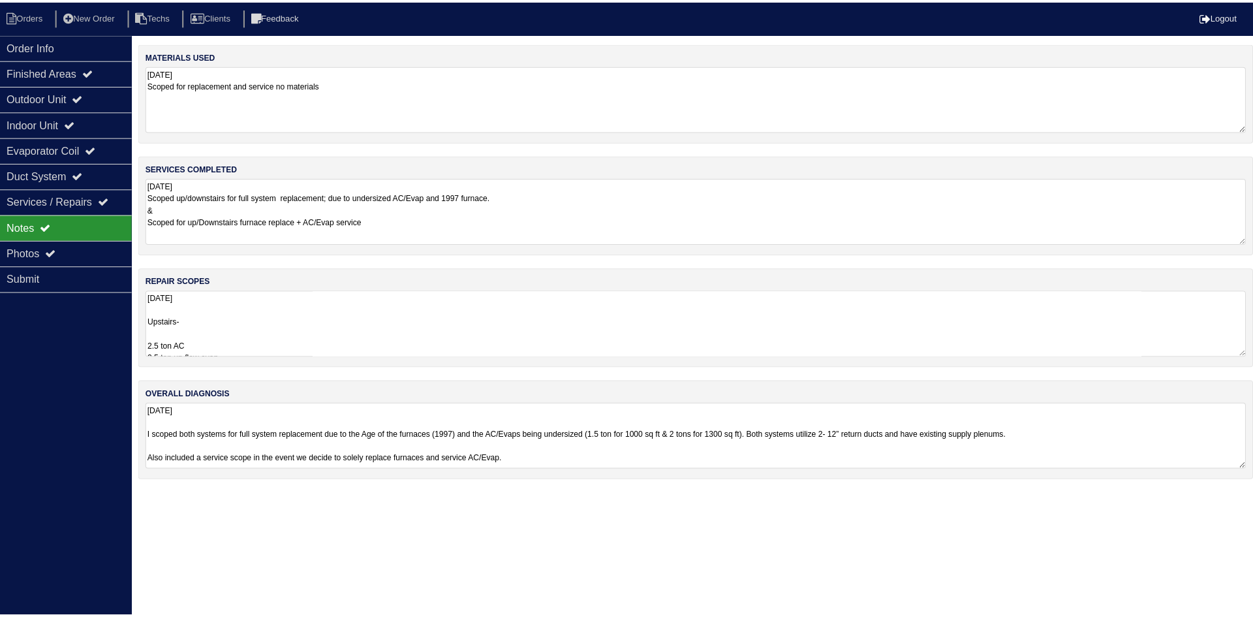
scroll to position [0, 0]
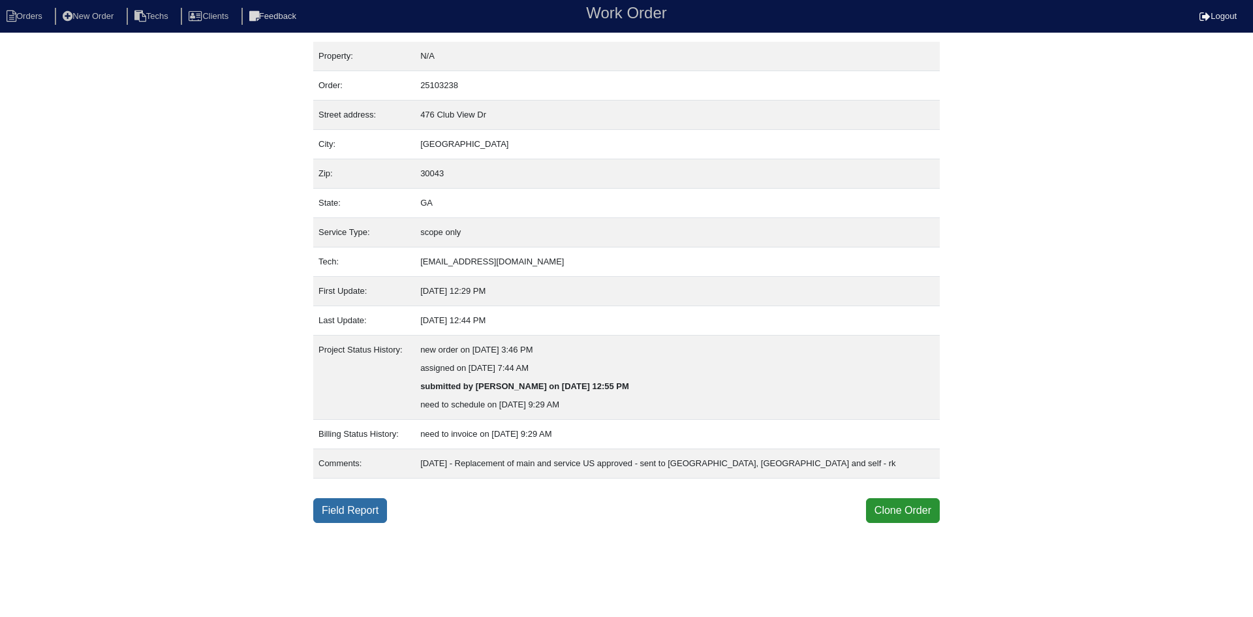
click at [343, 510] on link "Field Report" at bounding box center [350, 510] width 74 height 25
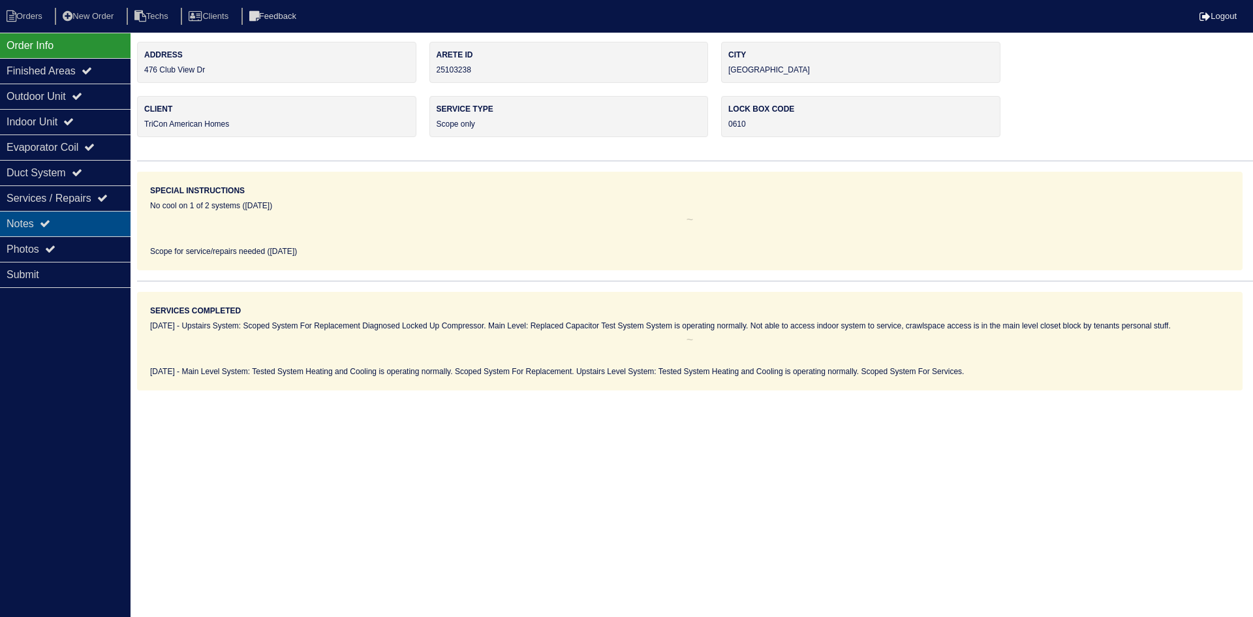
click at [33, 218] on div "Notes" at bounding box center [65, 223] width 131 height 25
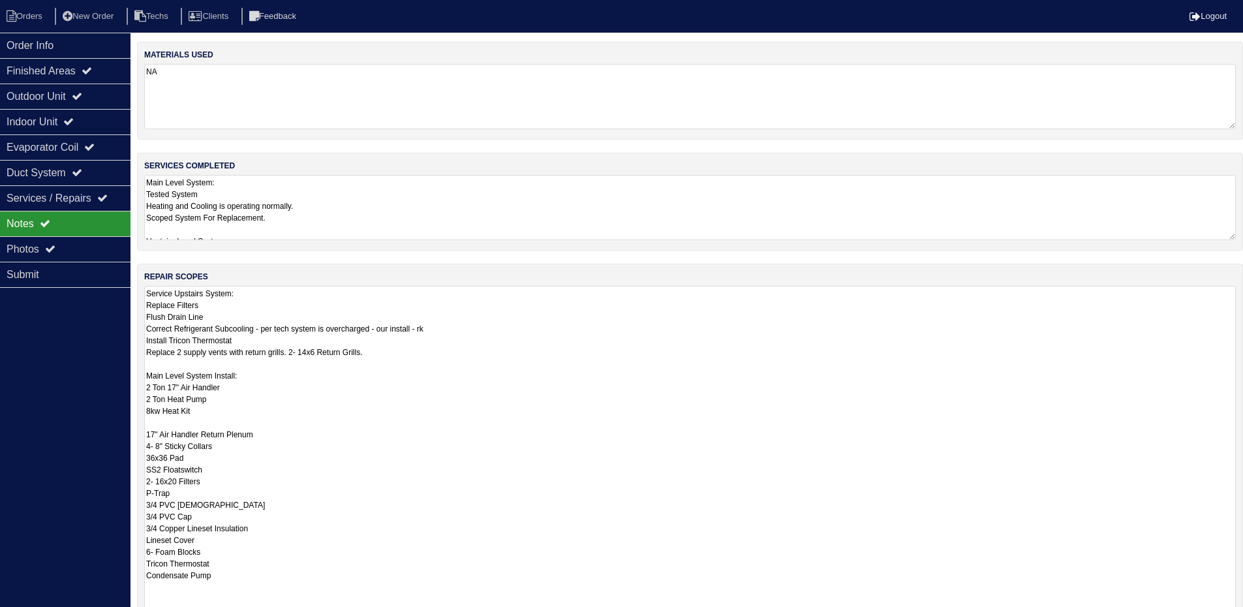
drag, startPoint x: 1241, startPoint y: 347, endPoint x: 1252, endPoint y: 647, distance: 300.3
click at [1243, 616] on html "Orders New Order Techs Clients Feedback Logout Orders New Order Users Clients M…" at bounding box center [621, 393] width 1243 height 786
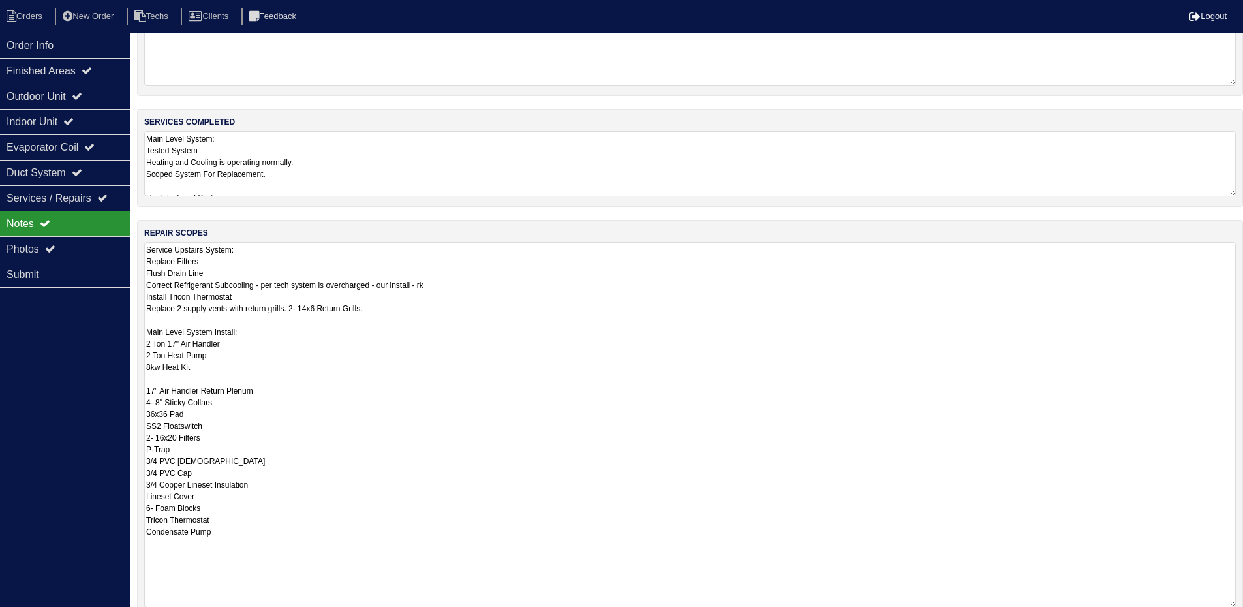
scroll to position [65, 0]
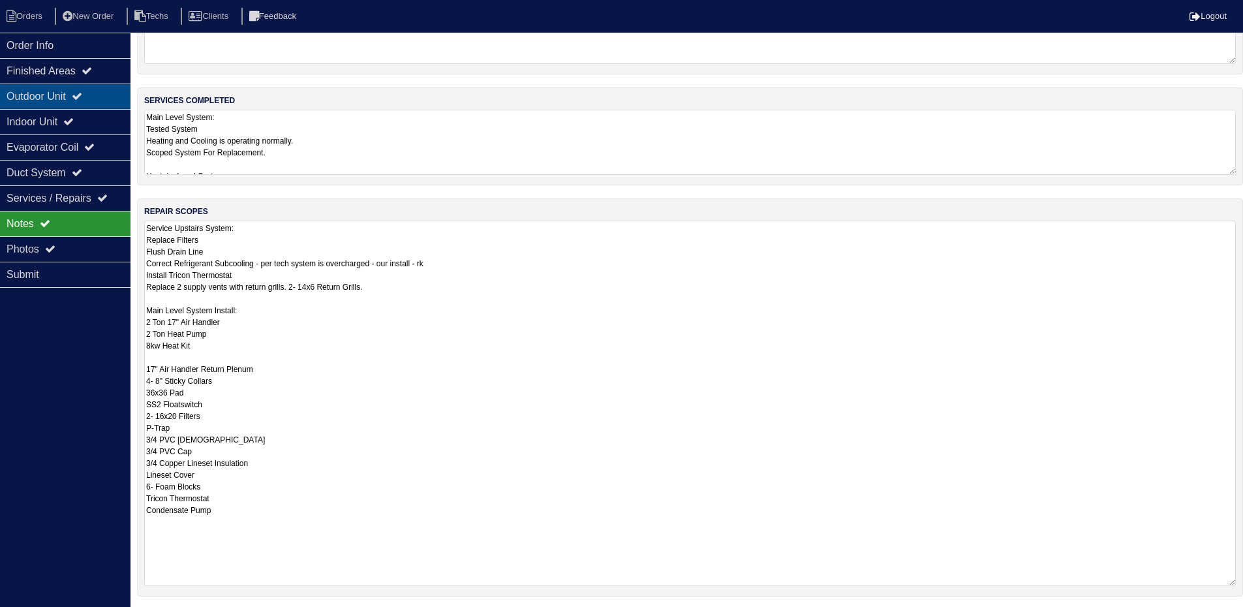
click at [110, 91] on div "Outdoor Unit" at bounding box center [65, 96] width 131 height 25
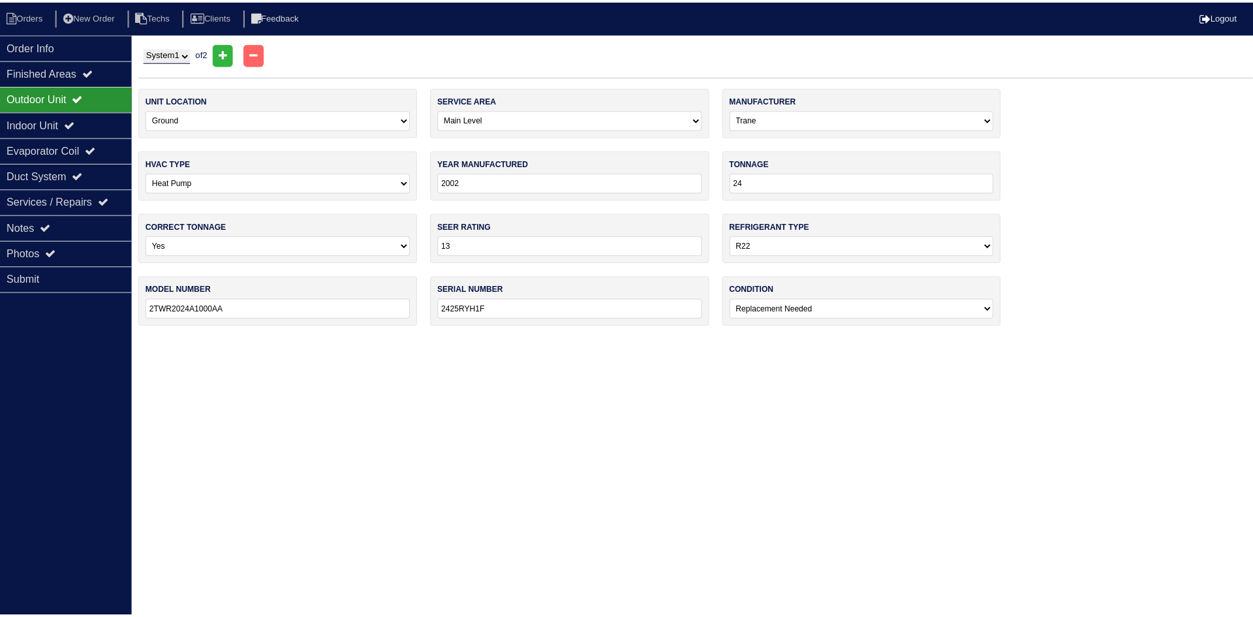
scroll to position [0, 0]
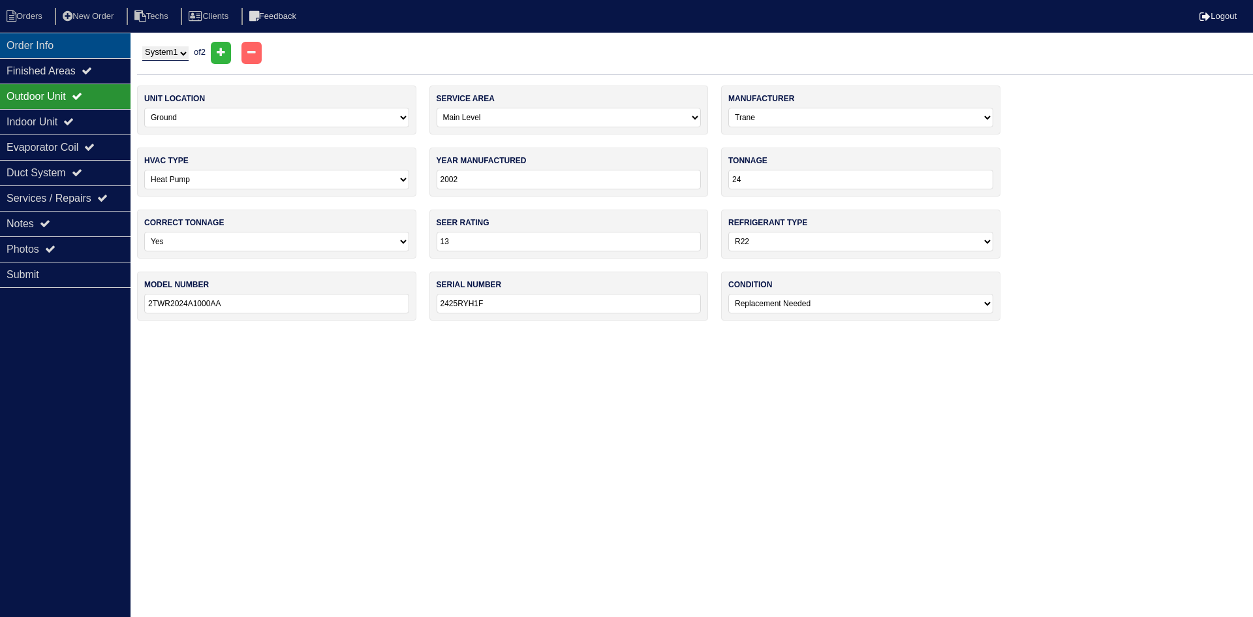
click at [106, 44] on div "Order Info" at bounding box center [65, 45] width 131 height 25
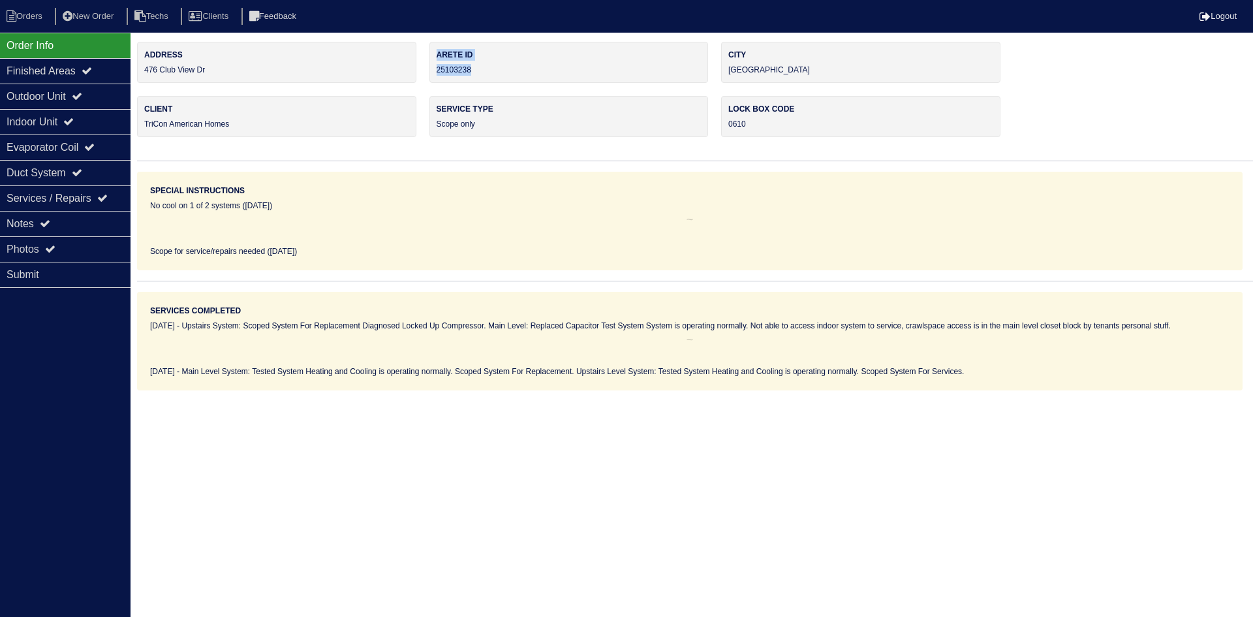
drag, startPoint x: 480, startPoint y: 70, endPoint x: 425, endPoint y: 69, distance: 55.5
click at [425, 69] on div "Address 476 Club View Dr Arete ID 25103238 City Lawrenceville Client TriCon Ame…" at bounding box center [695, 216] width 1116 height 348
click at [504, 69] on div "Arete ID 25103238" at bounding box center [568, 62] width 279 height 41
drag, startPoint x: 477, startPoint y: 69, endPoint x: 436, endPoint y: 73, distance: 41.4
click at [436, 73] on div "Arete ID 25103238" at bounding box center [568, 62] width 279 height 41
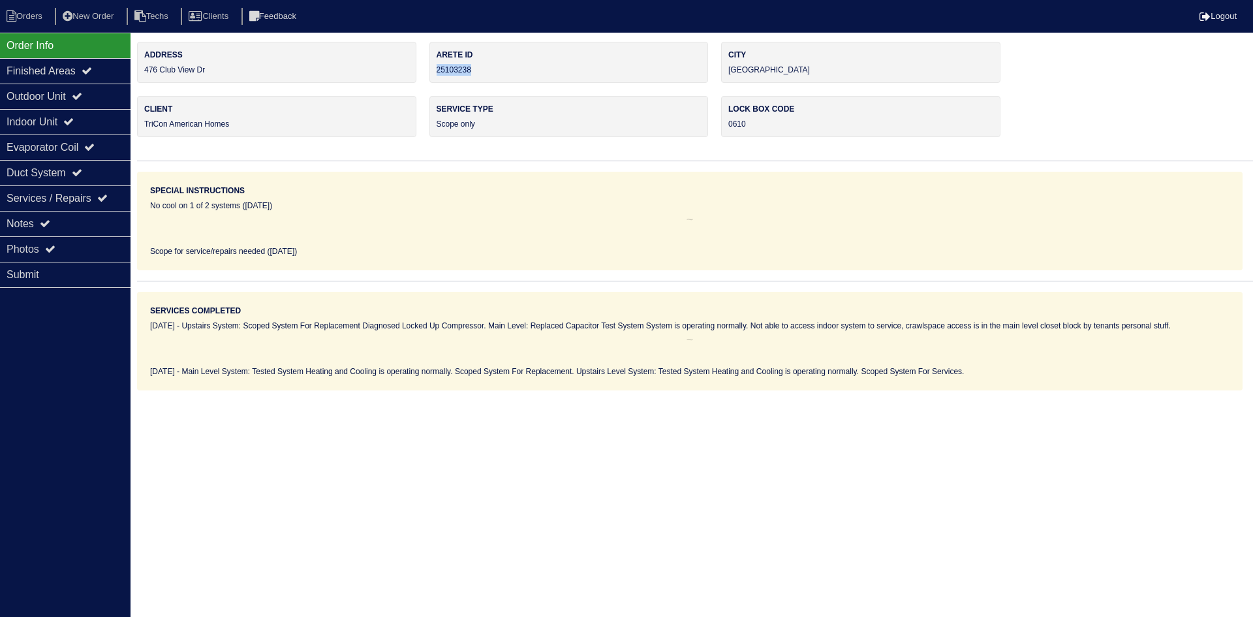
copy div "25103238"
click at [76, 221] on div "Notes" at bounding box center [65, 223] width 131 height 25
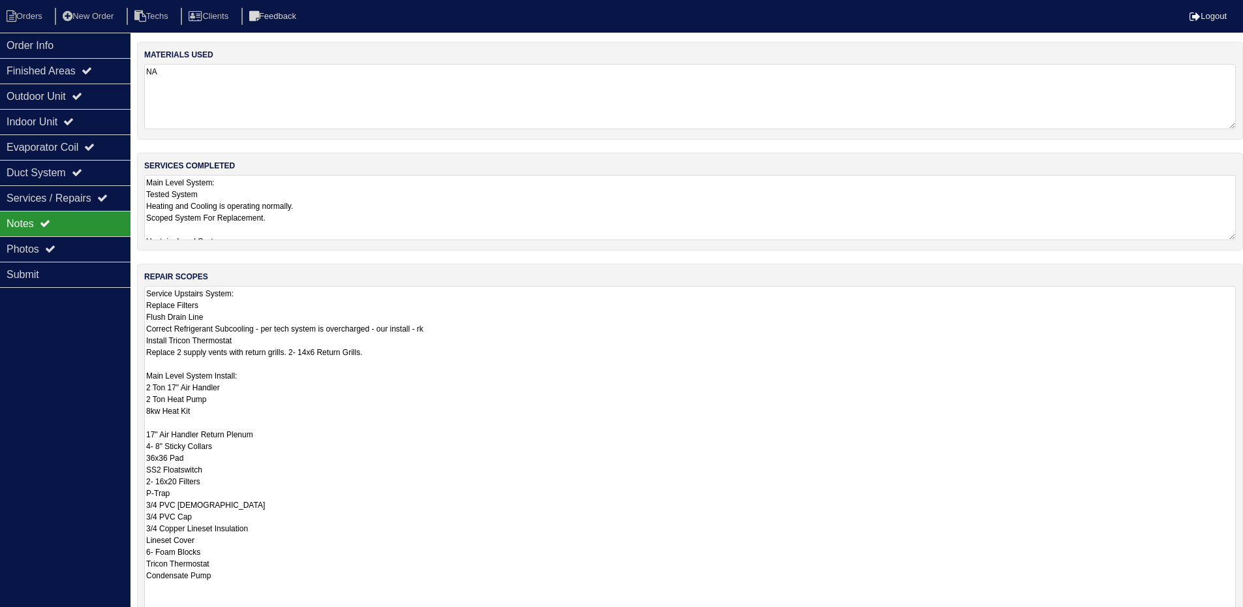
click at [537, 372] on textarea "Service Upstairs System: Replace Filters Flush Drain Line Correct Refrigerant S…" at bounding box center [690, 468] width 1092 height 364
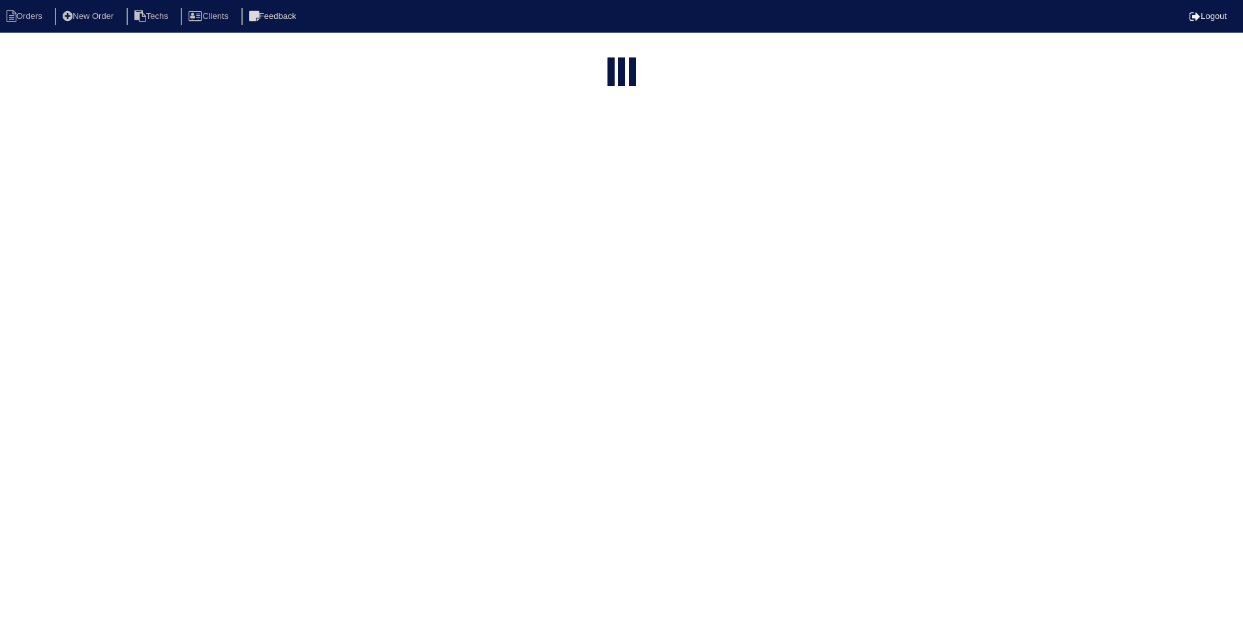
select select "15"
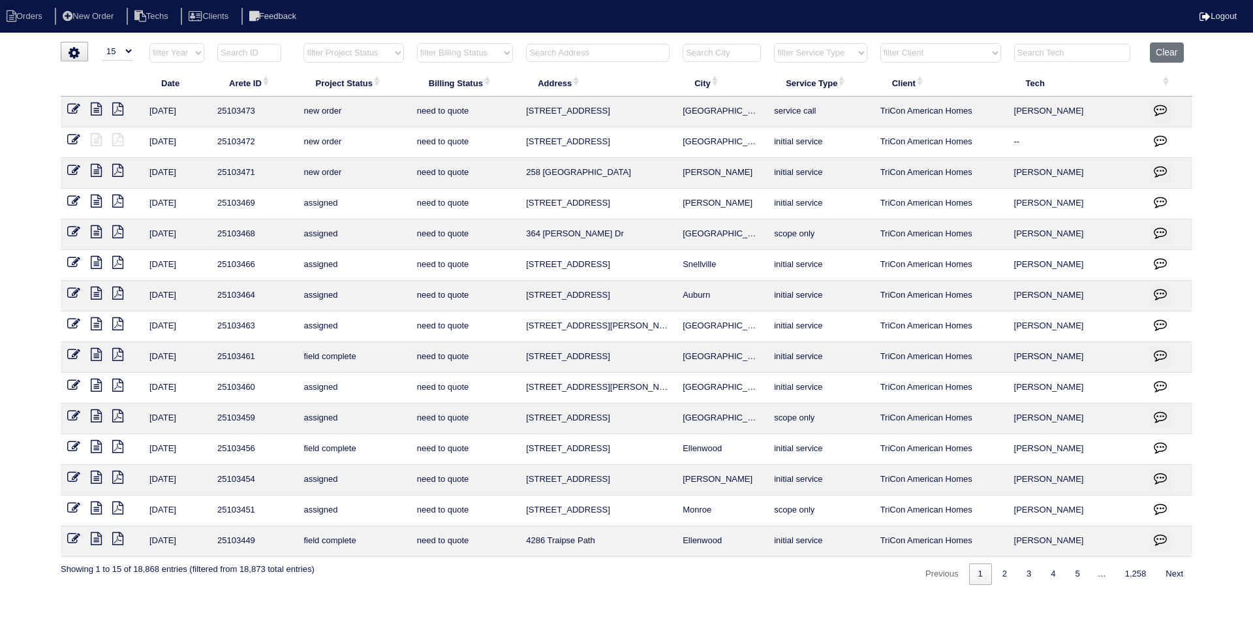
click at [381, 53] on select "filter Project Status -- Any Project Status -- new order assigned in progress f…" at bounding box center [353, 53] width 100 height 20
click at [303, 43] on select "filter Project Status -- Any Project Status -- new order assigned in progress f…" at bounding box center [353, 53] width 100 height 20
select select "field complete"
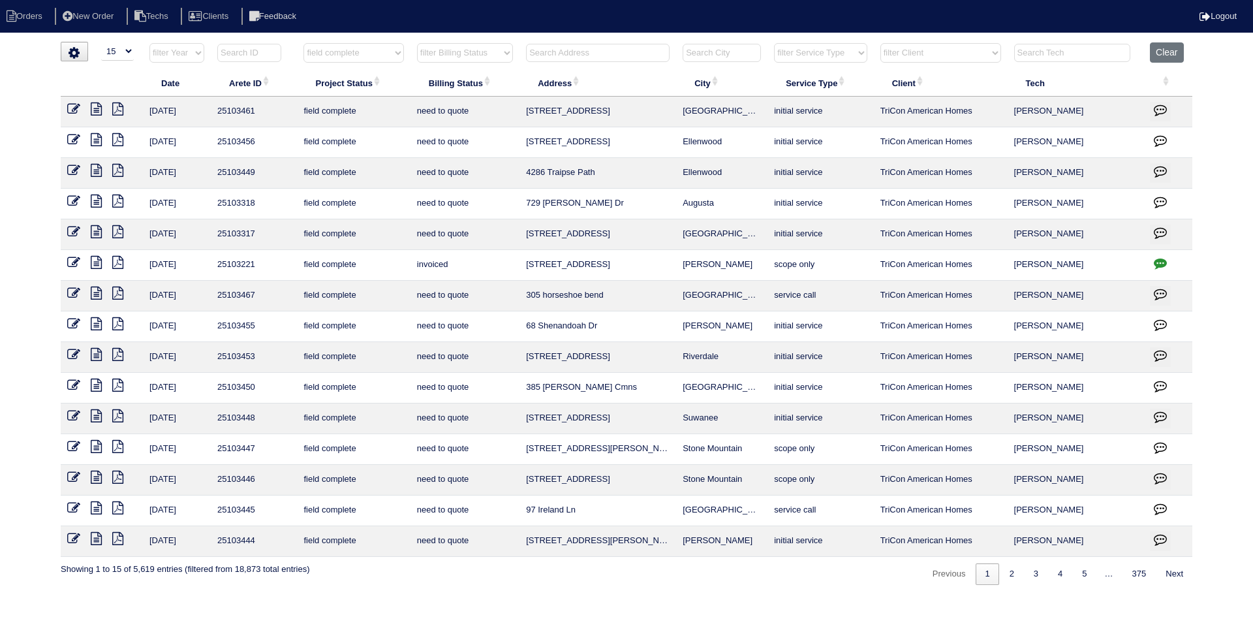
click at [454, 51] on select "filter Billing Status -- Any Billing Status -- need to quote quoted need to inv…" at bounding box center [465, 53] width 96 height 20
select select "need to quote"
click at [417, 43] on select "filter Billing Status -- Any Billing Status -- need to quote quoted need to inv…" at bounding box center [465, 53] width 96 height 20
select select "field complete"
select select "need to quote"
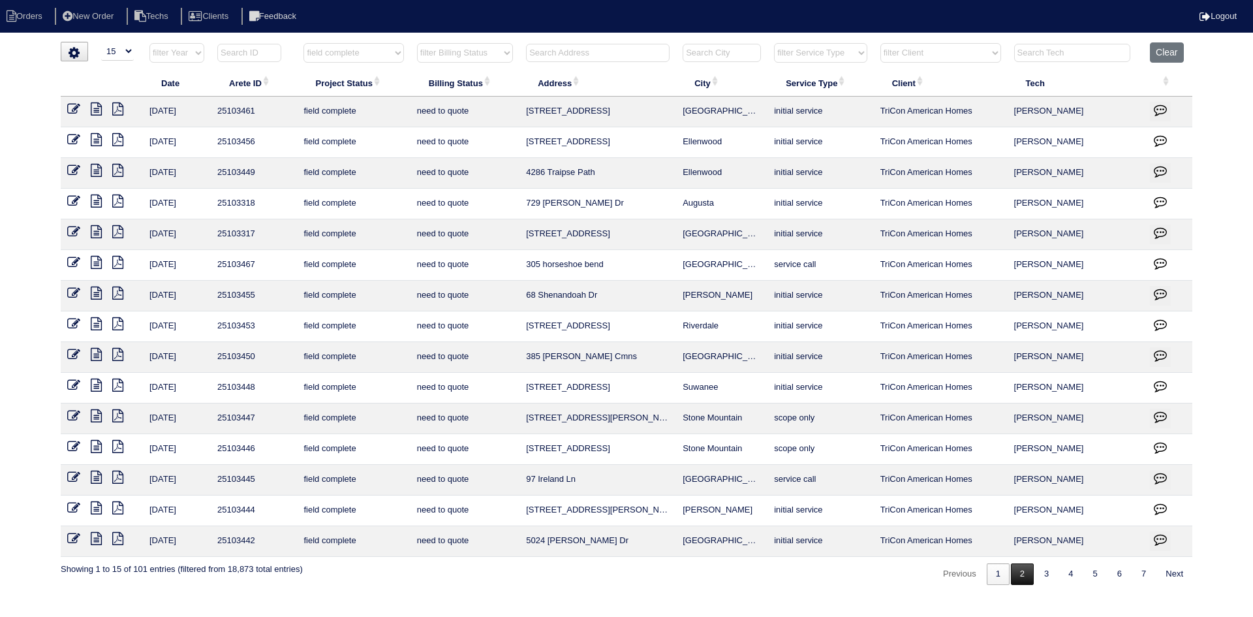
click at [1015, 576] on link "2" at bounding box center [1022, 574] width 23 height 22
select select "field complete"
select select "need to quote"
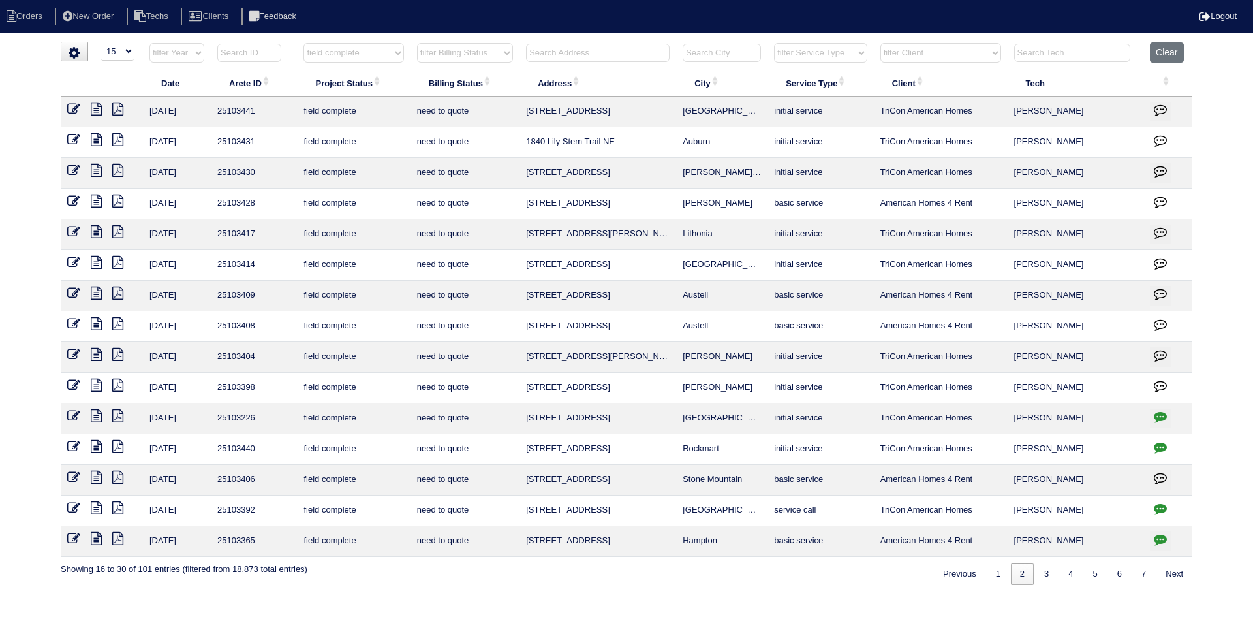
click at [1161, 418] on icon "button" at bounding box center [1160, 416] width 13 height 13
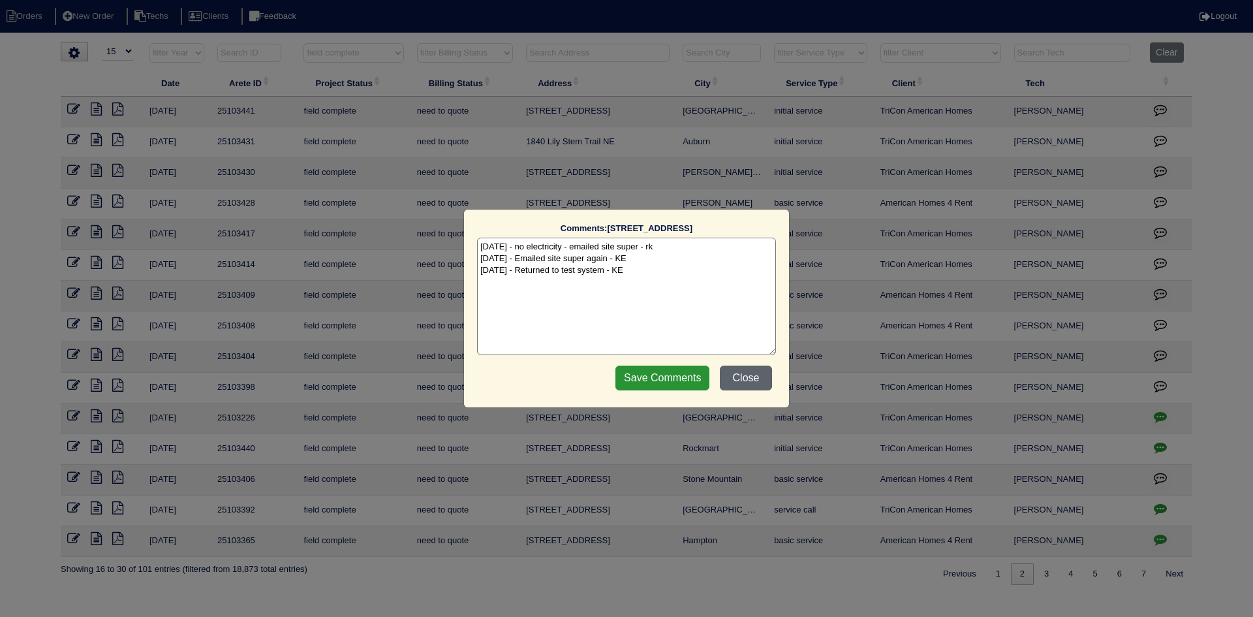
click at [752, 374] on button "Close" at bounding box center [746, 377] width 52 height 25
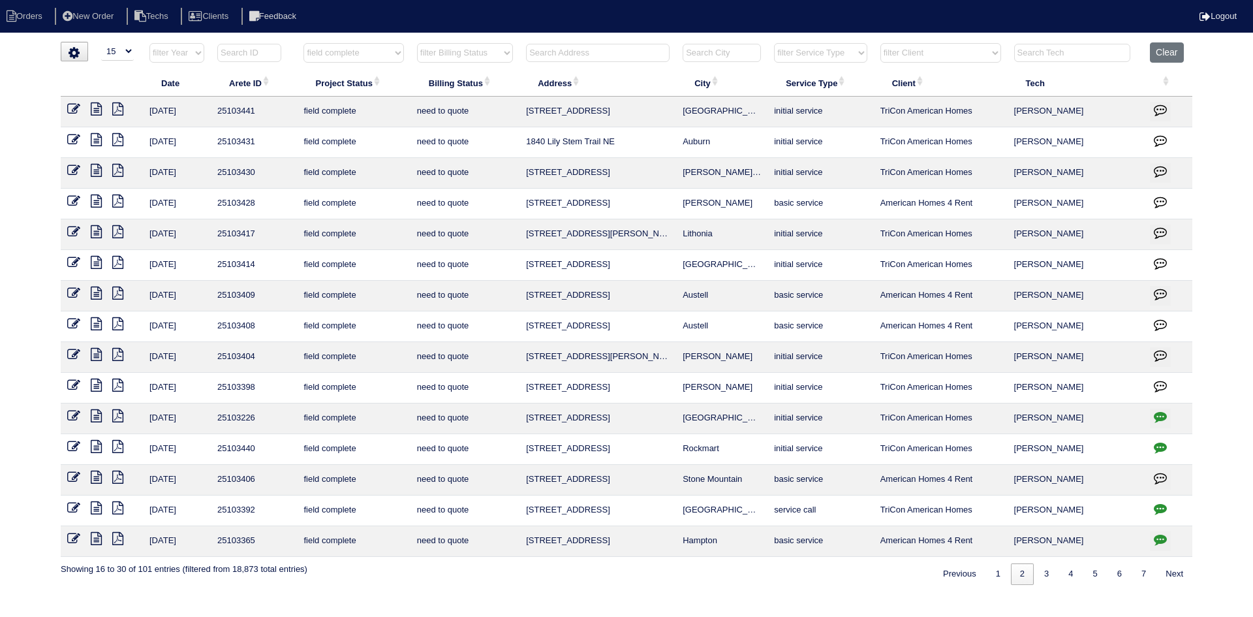
click at [95, 388] on icon at bounding box center [96, 384] width 11 height 13
click at [551, 55] on input "text" at bounding box center [598, 53] width 144 height 18
type input "350"
select select "field complete"
select select "need to quote"
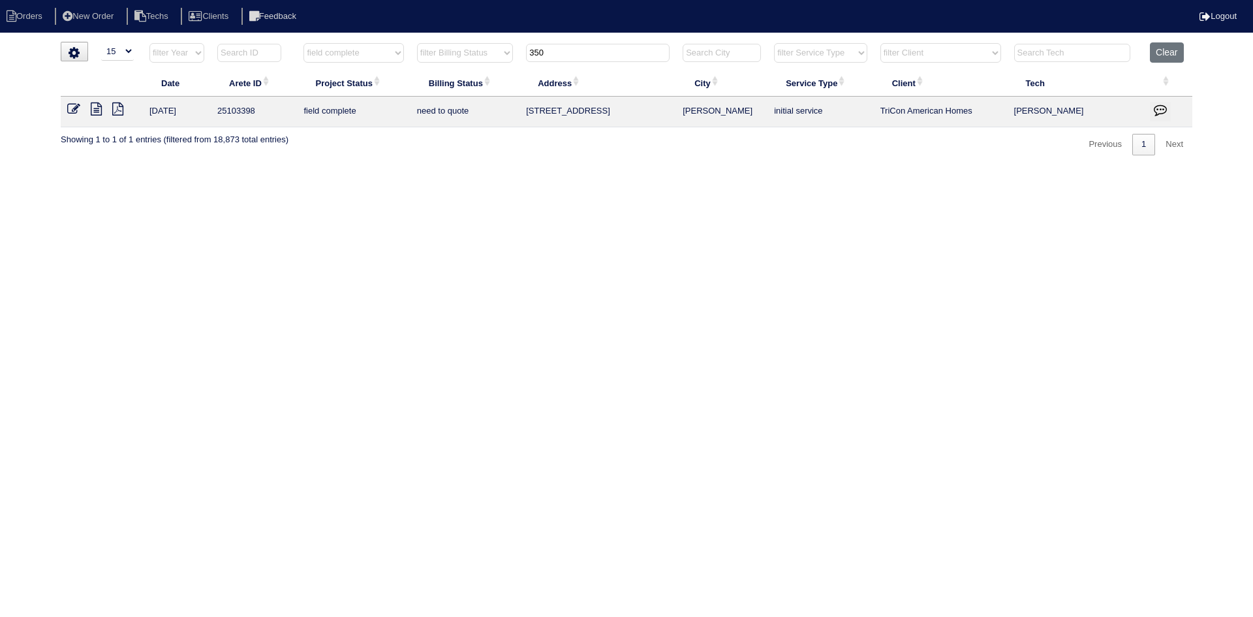
type input "350"
click at [93, 105] on icon at bounding box center [96, 108] width 11 height 13
click at [74, 103] on icon at bounding box center [73, 108] width 13 height 13
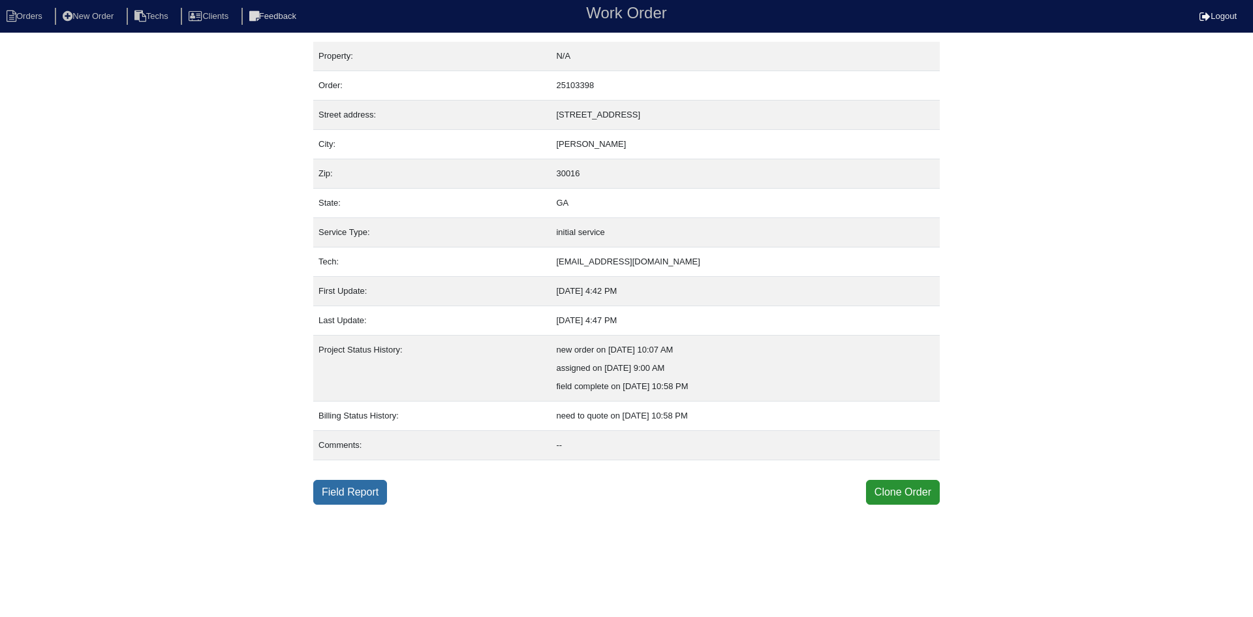
click at [341, 493] on link "Field Report" at bounding box center [350, 492] width 74 height 25
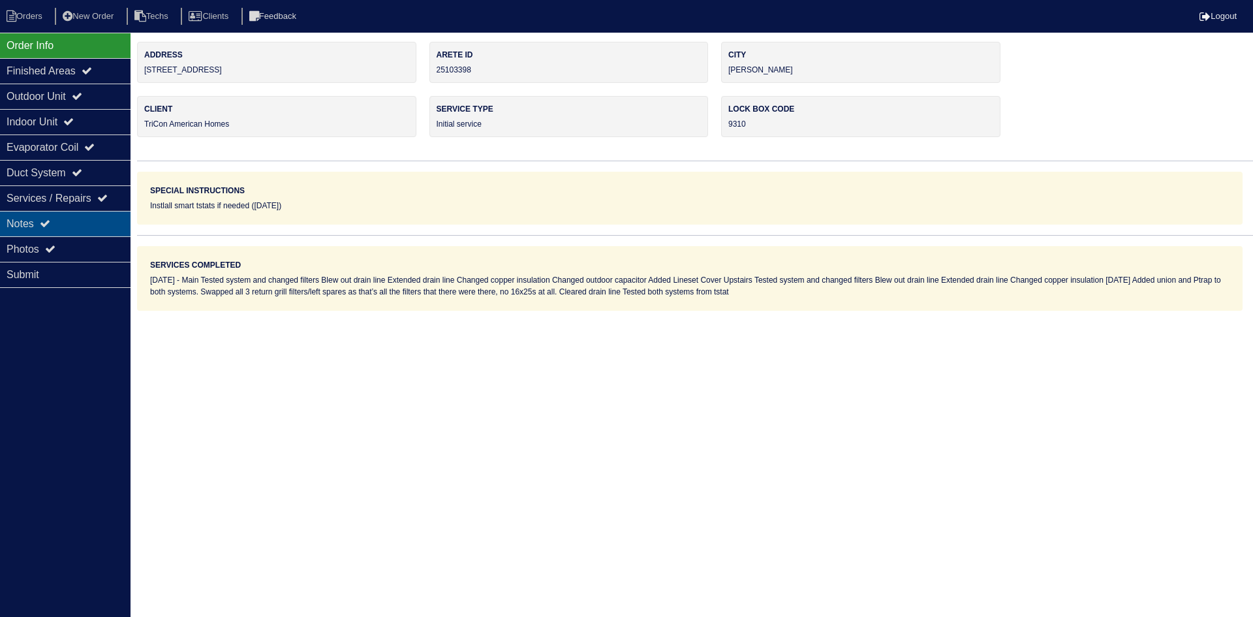
click at [77, 228] on div "Notes" at bounding box center [65, 223] width 131 height 25
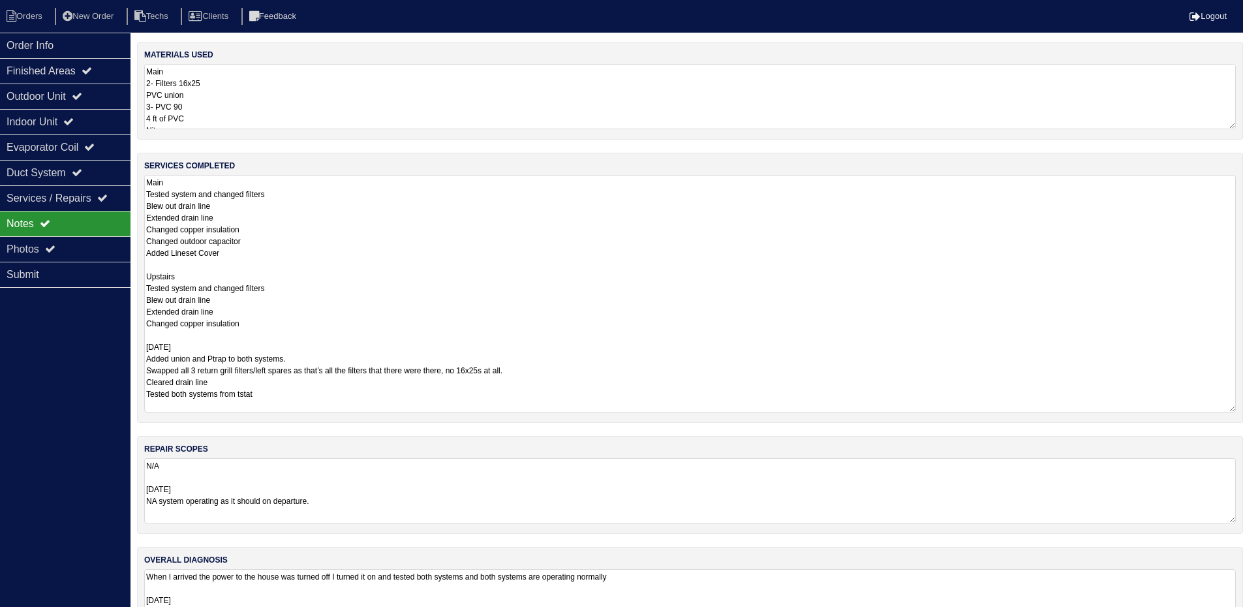
drag, startPoint x: 1238, startPoint y: 236, endPoint x: 1237, endPoint y: 408, distance: 172.3
click at [1237, 408] on div "services completed Main Tested system and changed filters Blew out drain line E…" at bounding box center [690, 288] width 1106 height 270
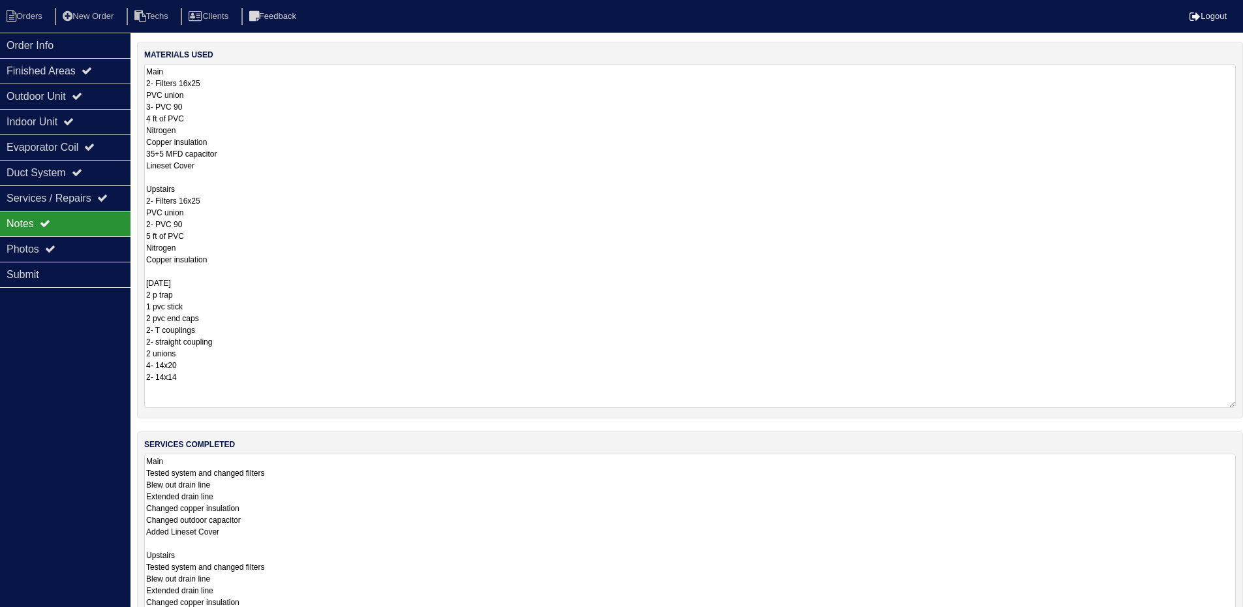
drag, startPoint x: 1232, startPoint y: 123, endPoint x: 767, endPoint y: 371, distance: 527.2
click at [1243, 401] on html "Orders New Order Techs Clients Feedback Logout Orders New Order Users Clients M…" at bounding box center [621, 468] width 1243 height 936
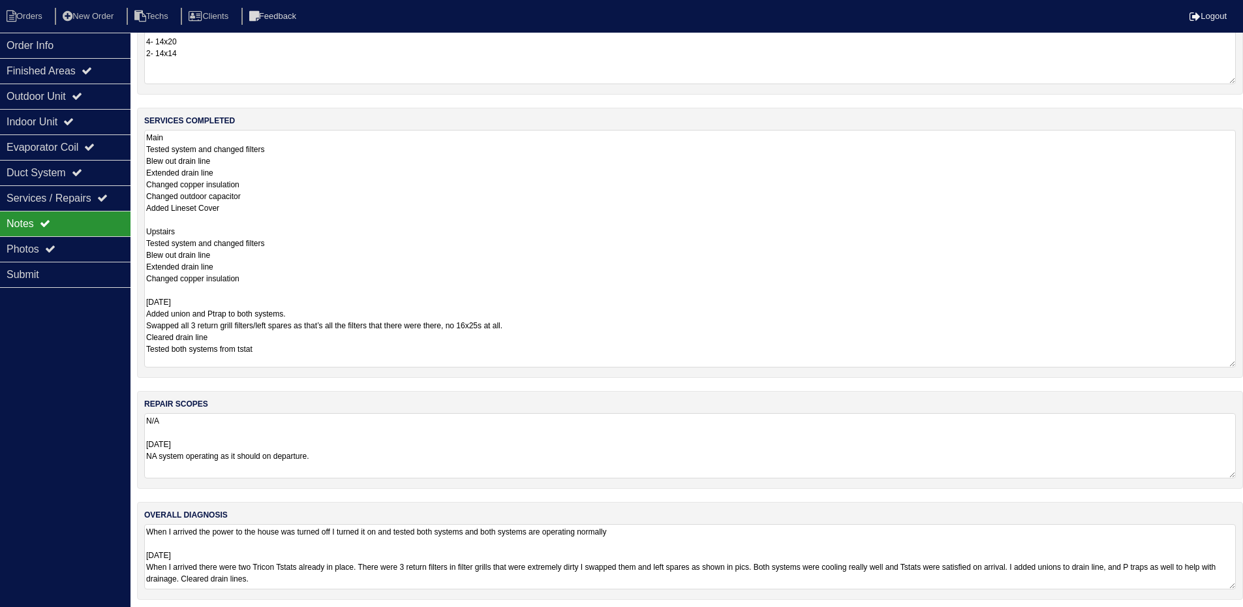
scroll to position [326, 0]
click at [82, 94] on icon at bounding box center [77, 96] width 10 height 10
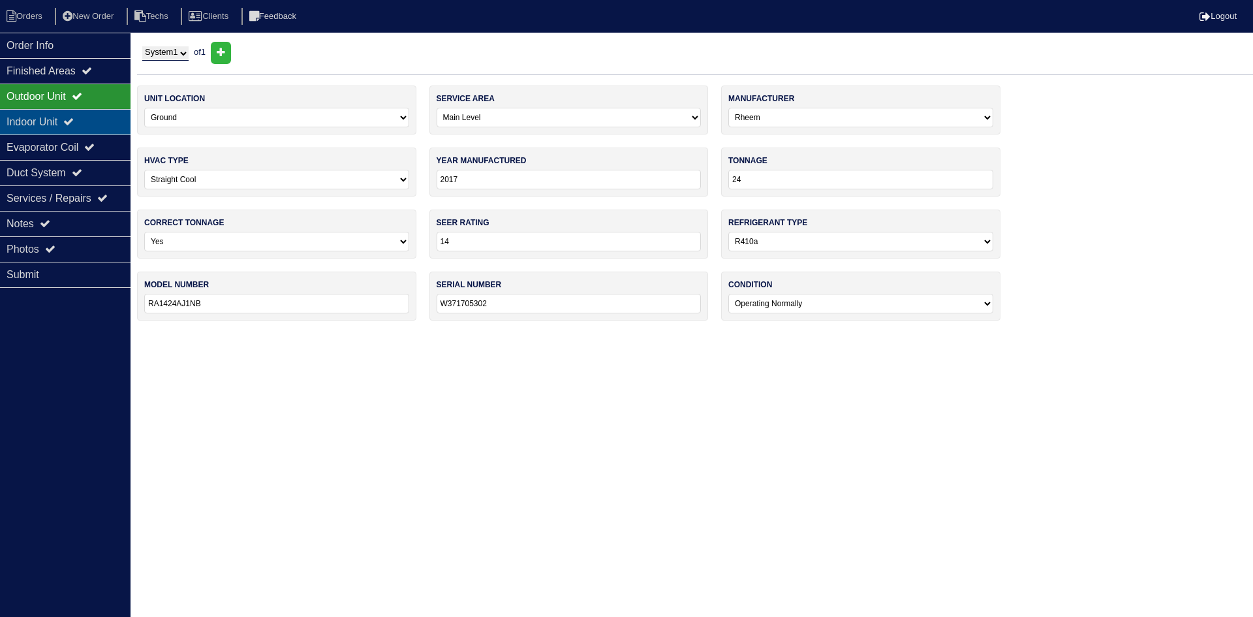
click at [93, 115] on div "Indoor Unit" at bounding box center [65, 121] width 131 height 25
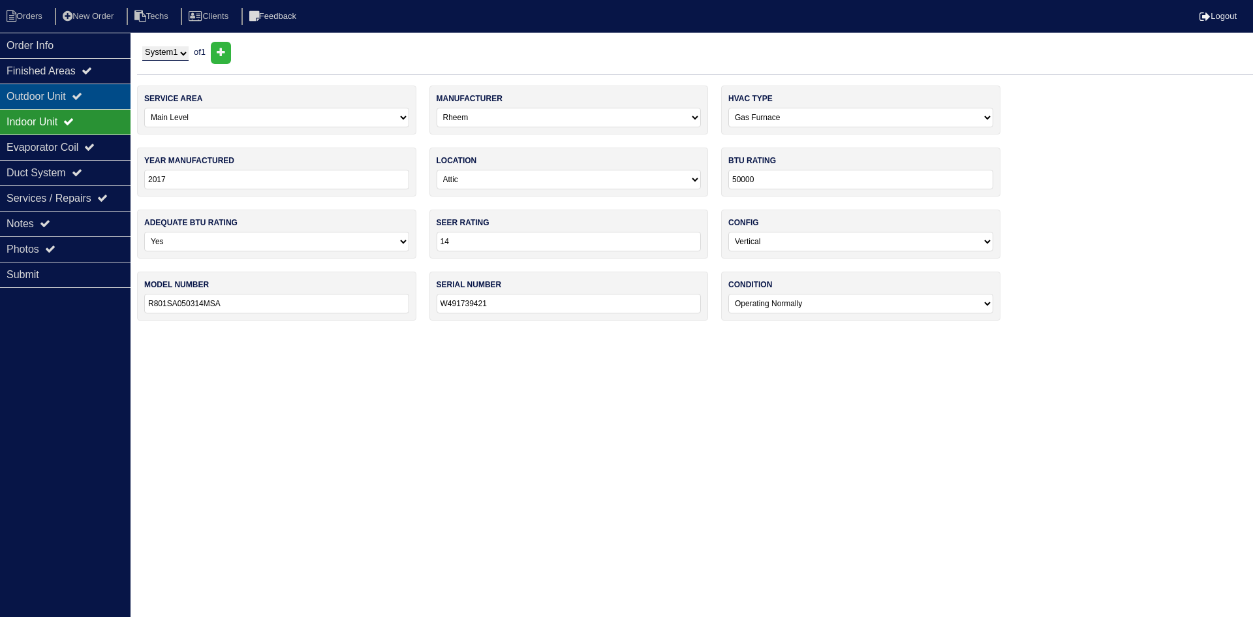
click at [93, 93] on div "Outdoor Unit" at bounding box center [65, 96] width 131 height 25
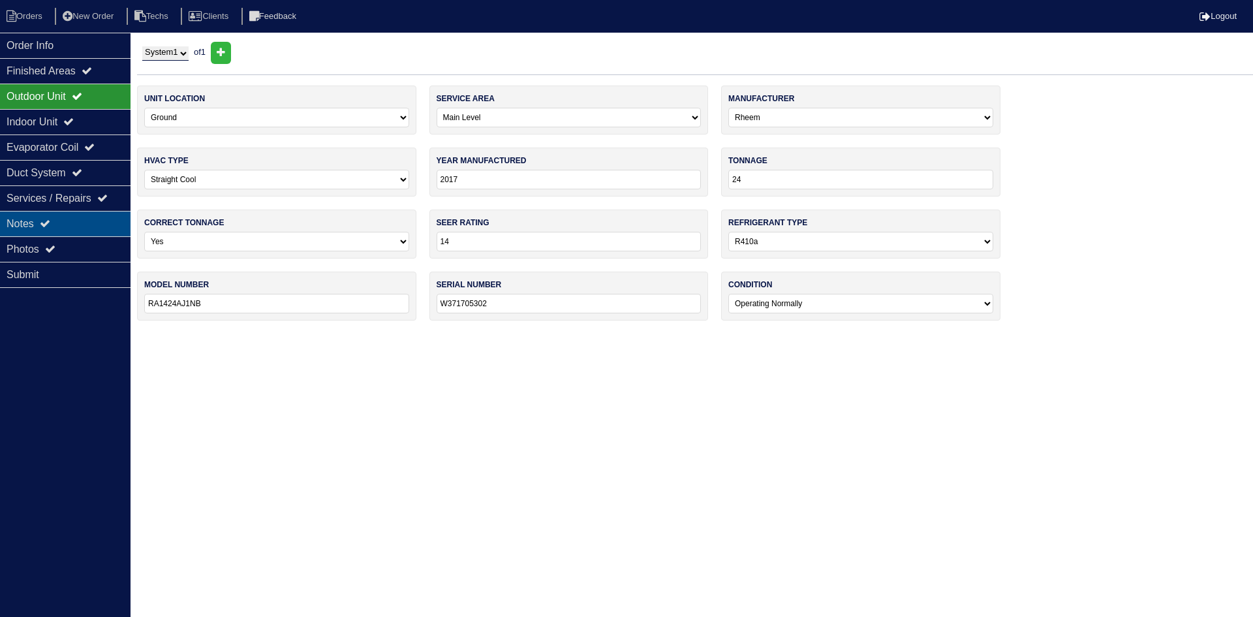
click at [44, 220] on icon at bounding box center [45, 223] width 10 height 10
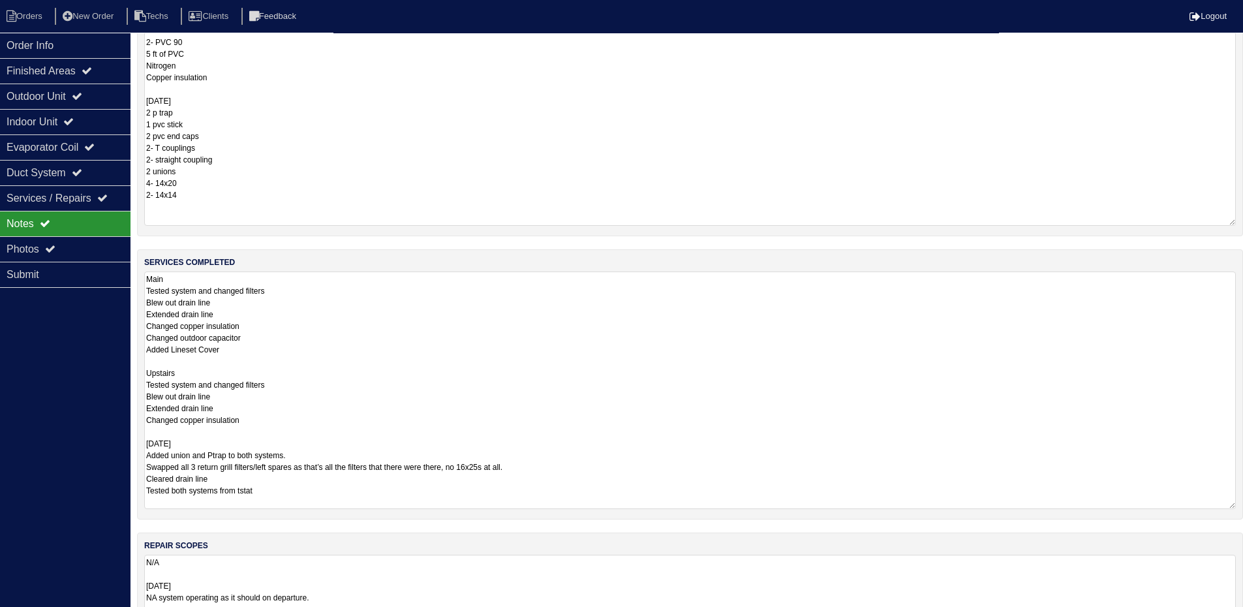
scroll to position [261, 0]
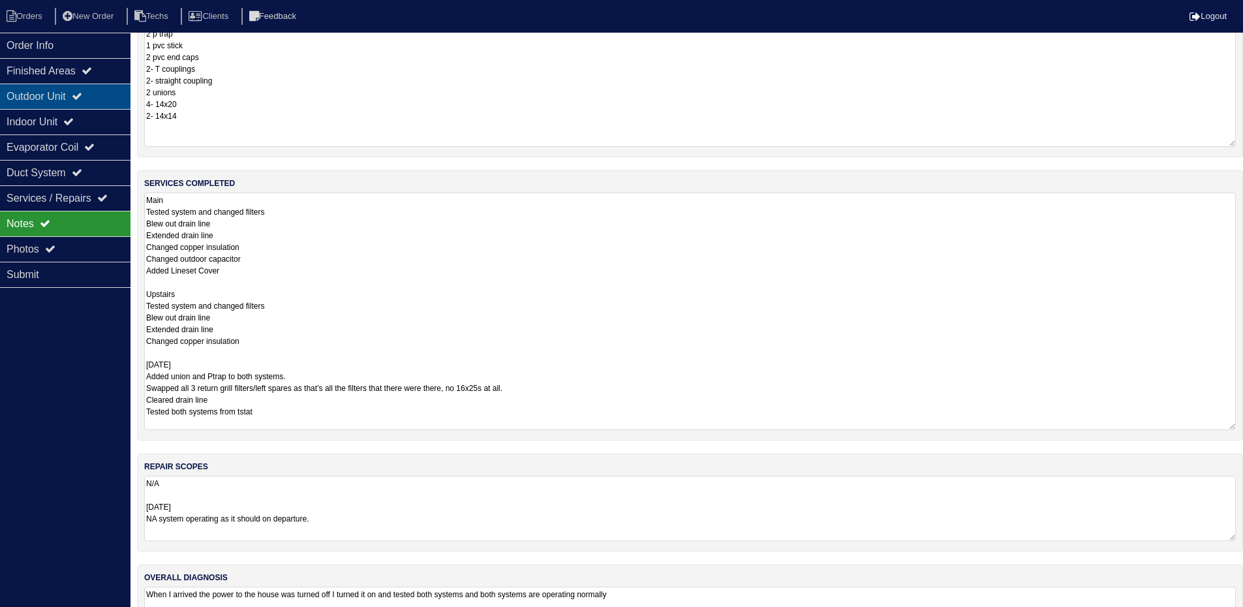
click at [54, 100] on div "Outdoor Unit" at bounding box center [65, 96] width 131 height 25
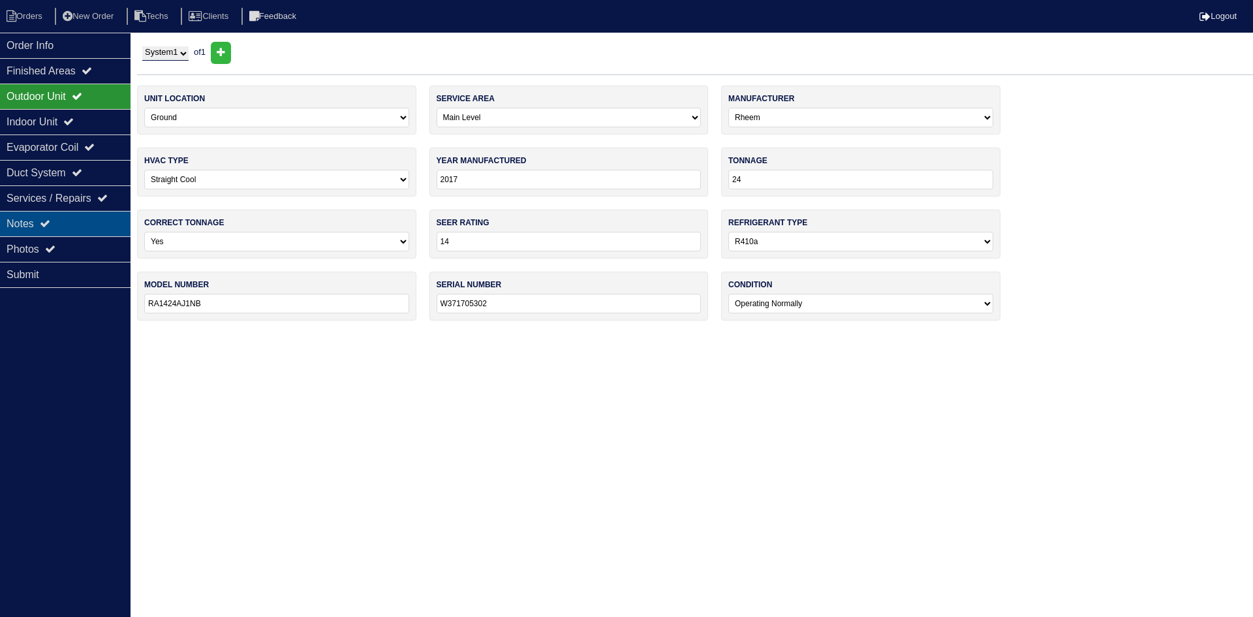
click at [54, 214] on div "Notes" at bounding box center [65, 223] width 131 height 25
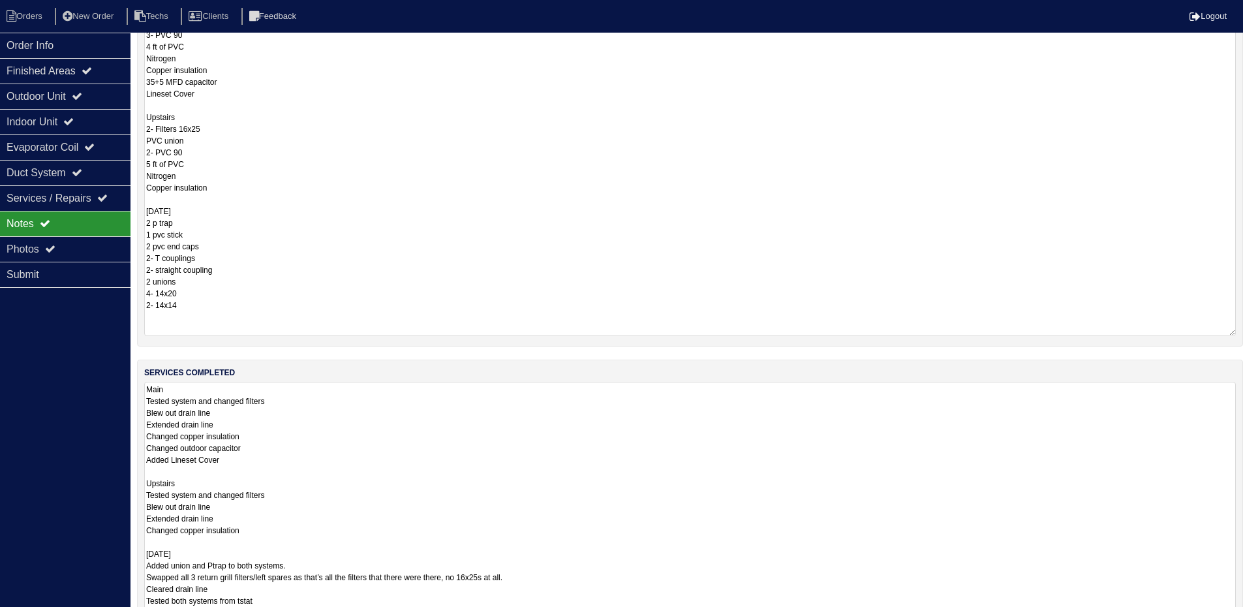
scroll to position [134, 0]
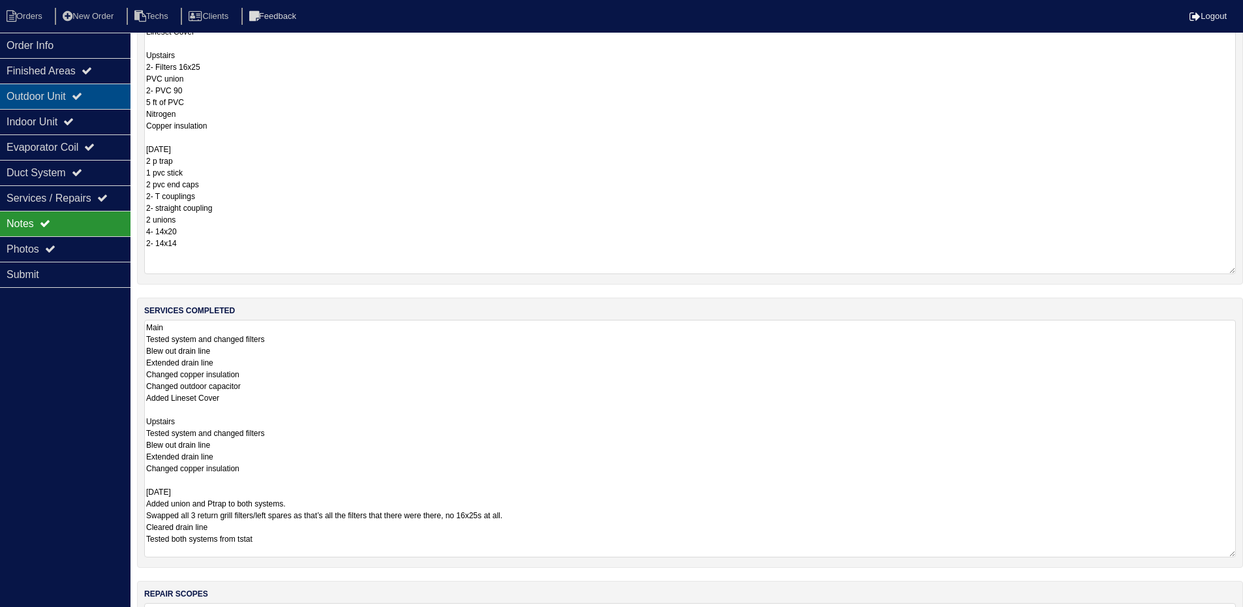
click at [57, 91] on div "Outdoor Unit" at bounding box center [65, 96] width 131 height 25
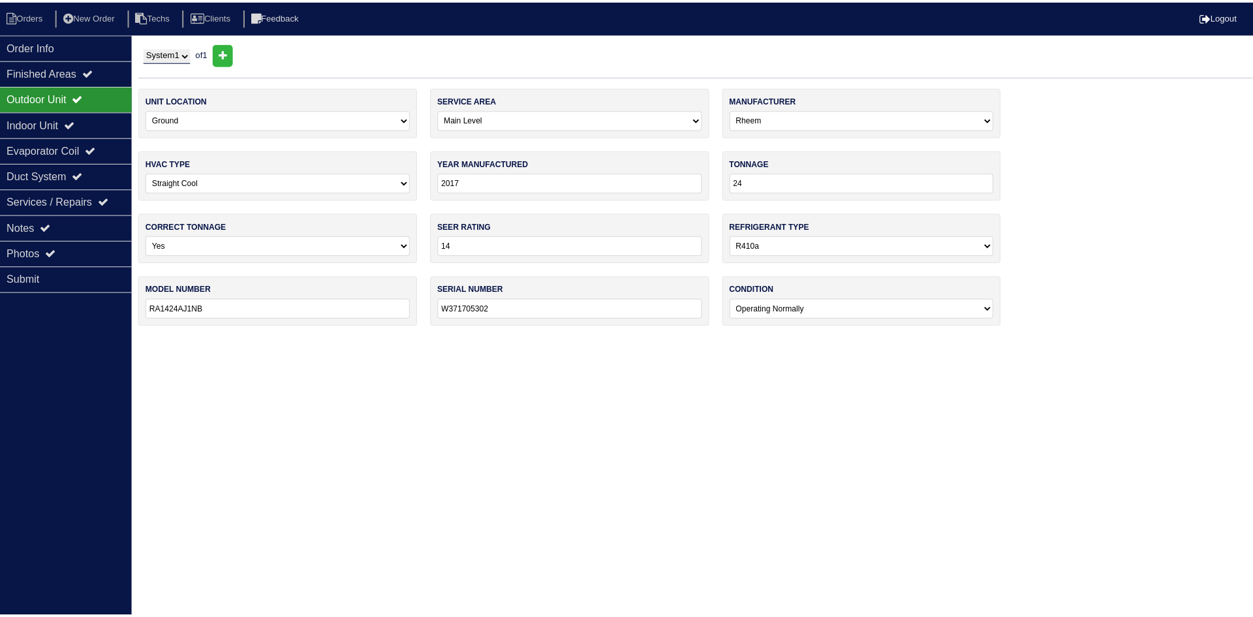
scroll to position [0, 0]
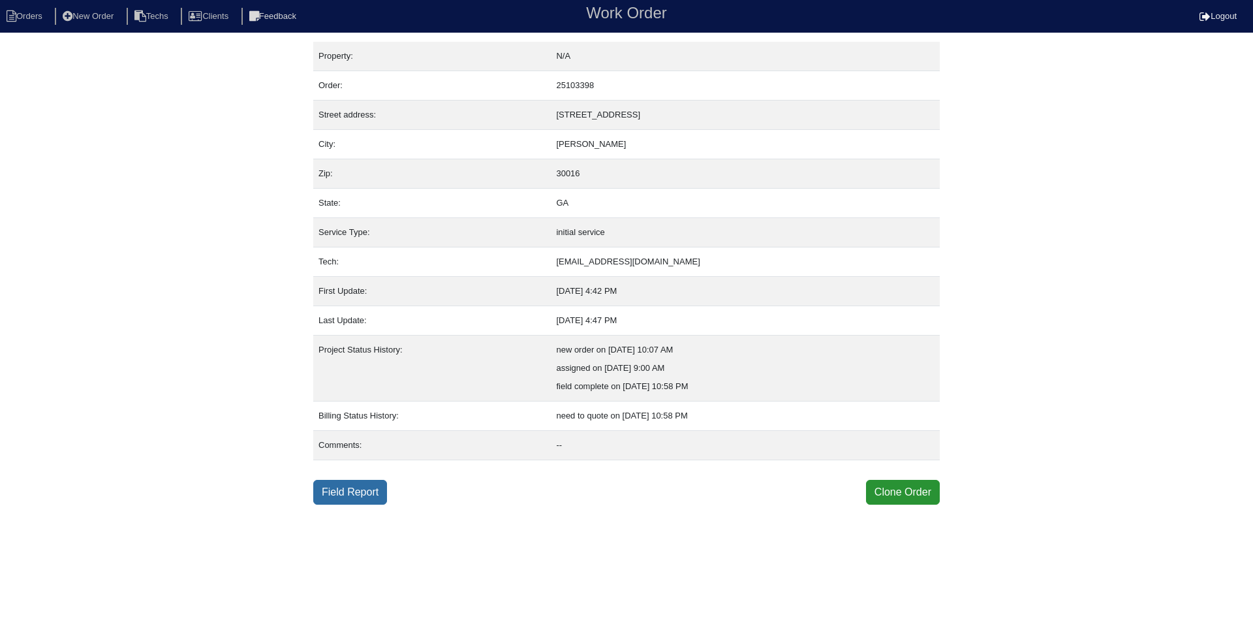
click at [342, 493] on link "Field Report" at bounding box center [350, 492] width 74 height 25
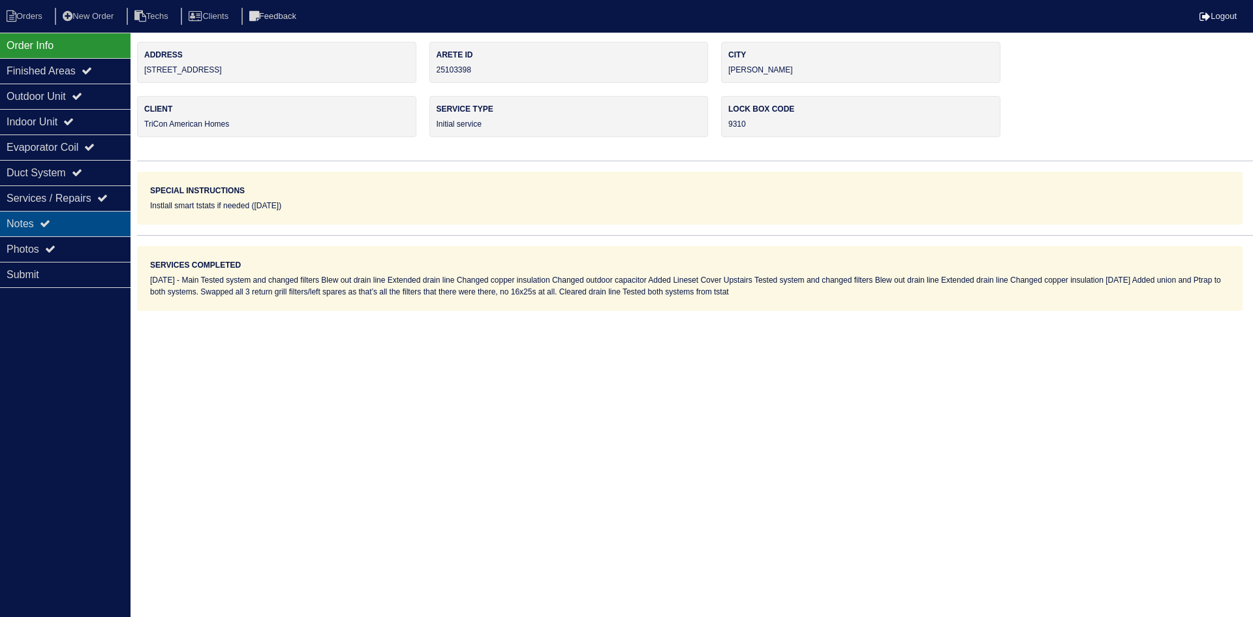
click at [82, 228] on div "Notes" at bounding box center [65, 223] width 131 height 25
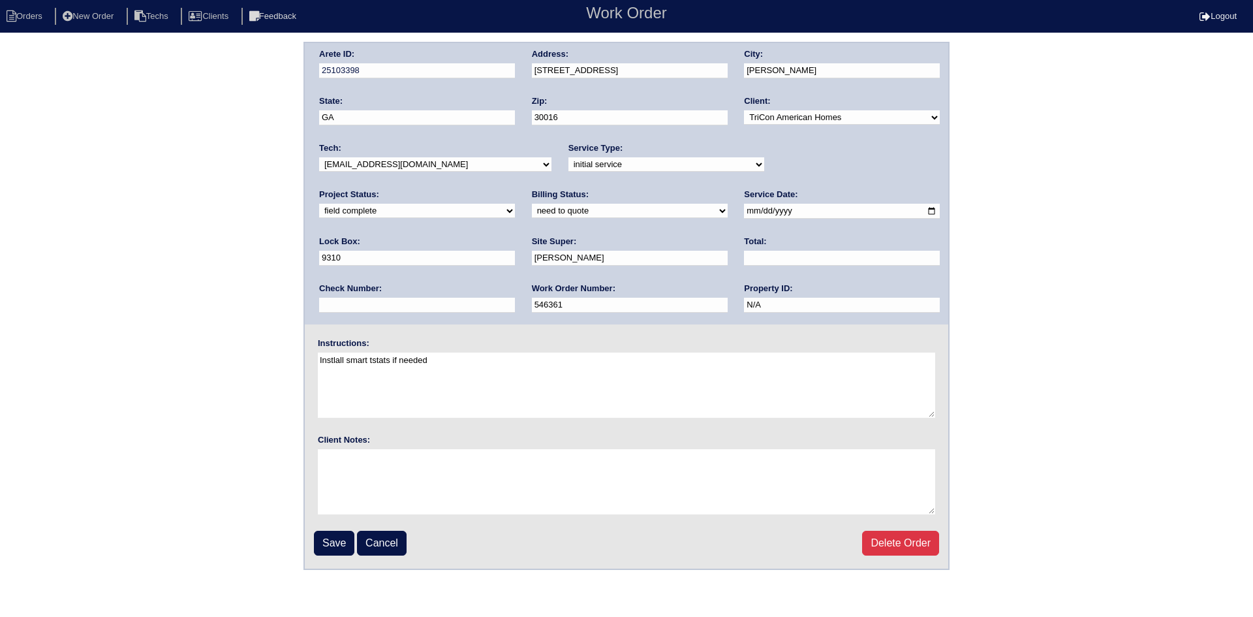
click at [515, 204] on select "new order assigned in progress field complete need to schedule admin review arc…" at bounding box center [417, 211] width 196 height 14
select select "assigned"
click at [515, 204] on select "new order assigned in progress field complete need to schedule admin review arc…" at bounding box center [417, 211] width 196 height 14
click at [333, 549] on input "Save" at bounding box center [334, 543] width 40 height 25
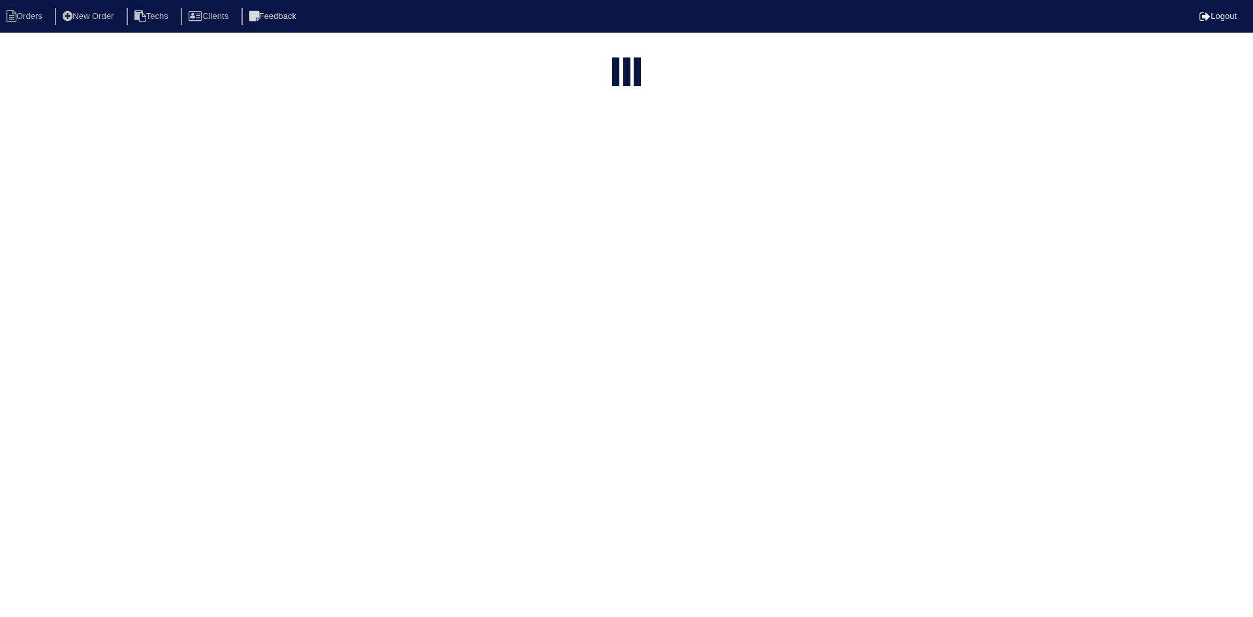
select select "15"
type input "350"
select select "field complete"
select select "need to quote"
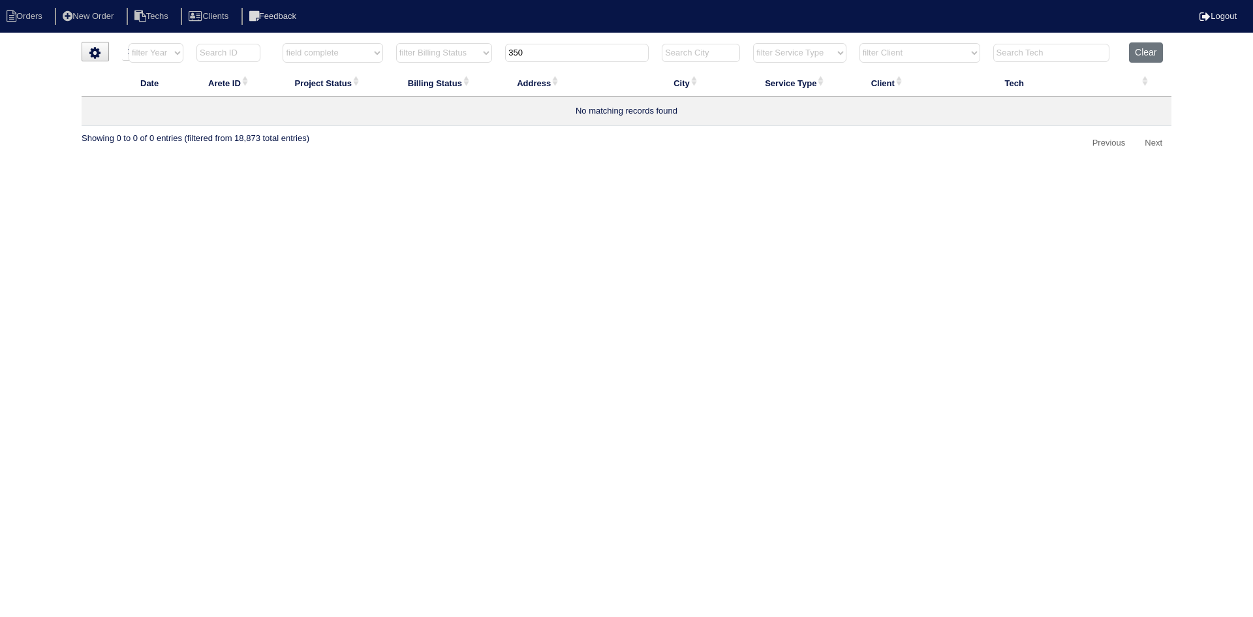
drag, startPoint x: 540, startPoint y: 51, endPoint x: 500, endPoint y: 57, distance: 40.9
click at [501, 55] on th "350" at bounding box center [577, 55] width 157 height 27
type input "5378"
select select "field complete"
select select "need to quote"
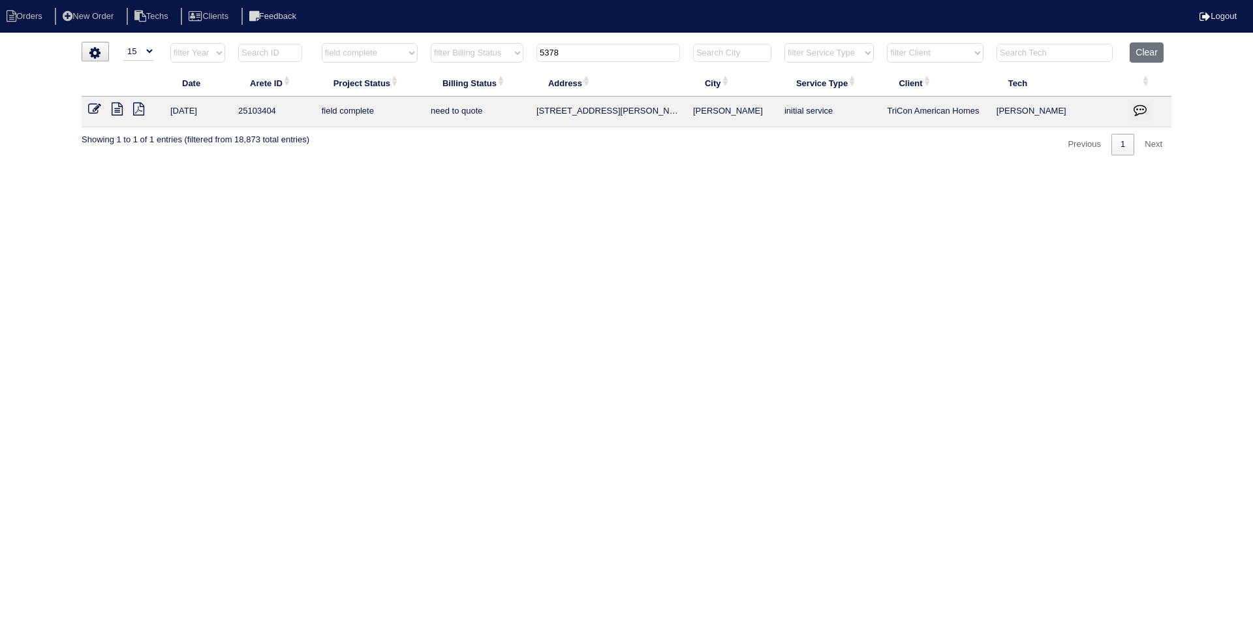
type input "5378"
click at [118, 110] on icon at bounding box center [117, 108] width 11 height 13
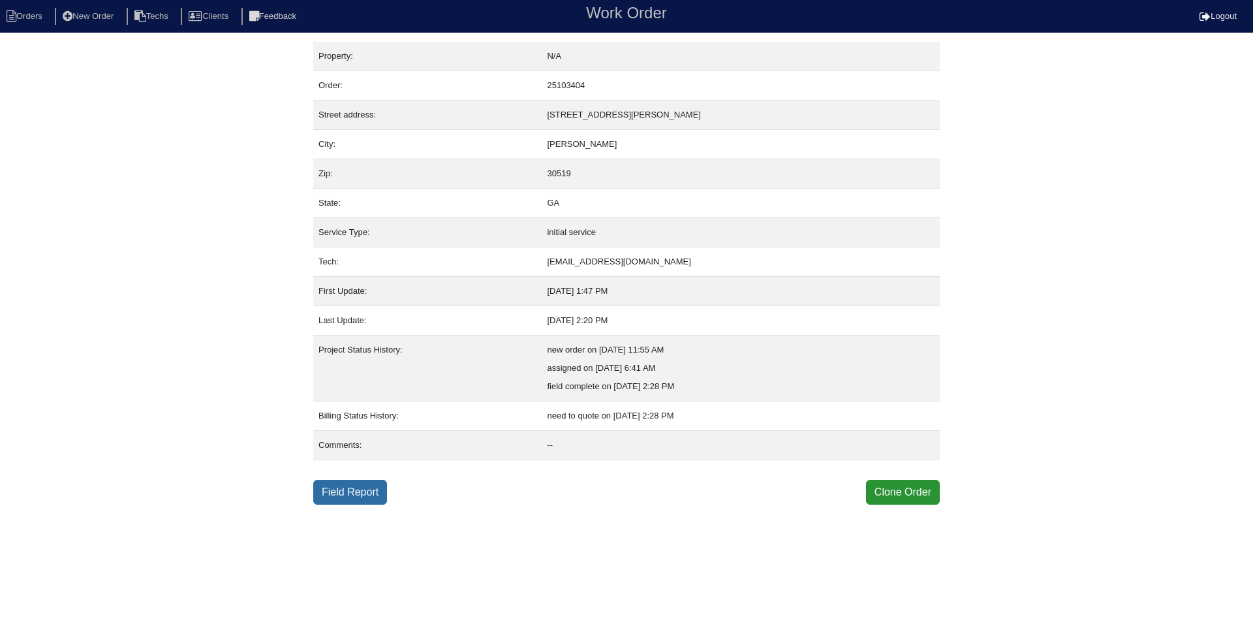
click at [368, 498] on link "Field Report" at bounding box center [350, 492] width 74 height 25
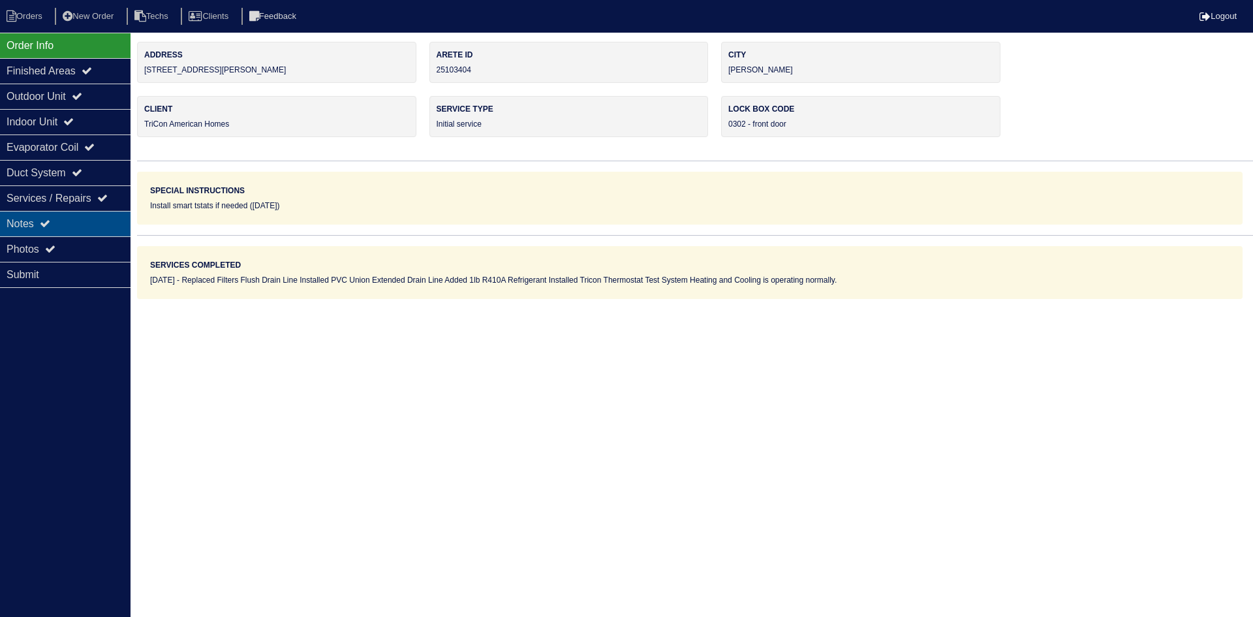
click at [91, 219] on div "Notes" at bounding box center [65, 223] width 131 height 25
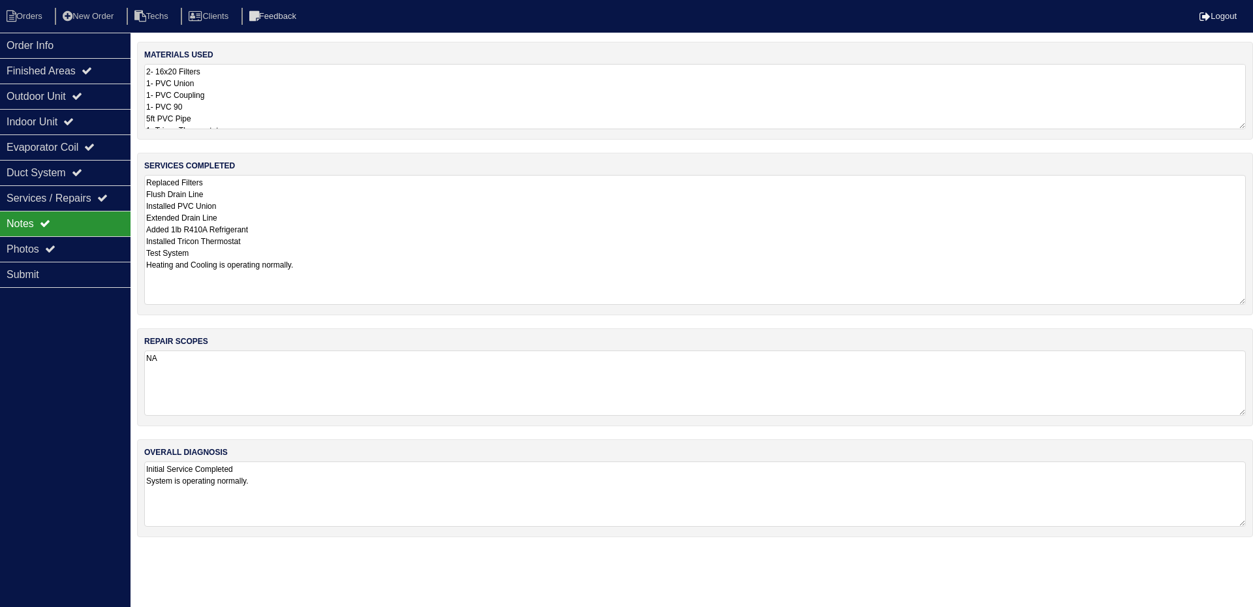
drag, startPoint x: 1240, startPoint y: 232, endPoint x: 1250, endPoint y: 292, distance: 60.1
click at [1250, 296] on div "services completed Replaced Filters Flush Drain Line Installed PVC Union Extend…" at bounding box center [695, 234] width 1116 height 162
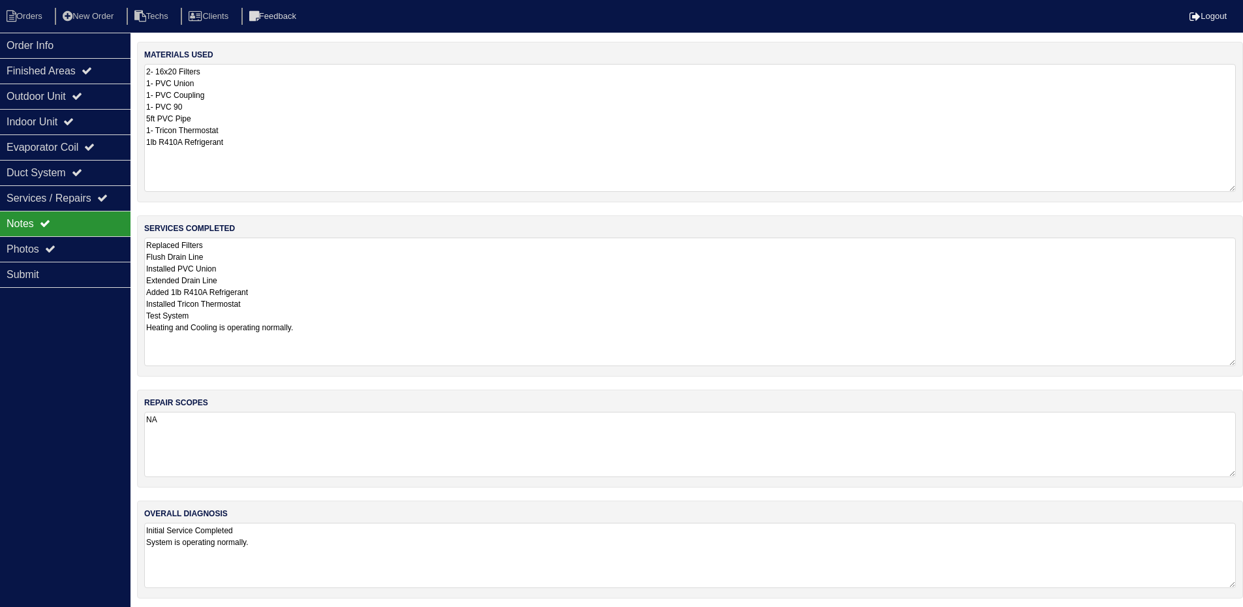
drag, startPoint x: 1239, startPoint y: 125, endPoint x: 1252, endPoint y: 187, distance: 64.0
click at [1243, 187] on html "Orders New Order Techs Clients Feedback Logout Orders New Order Users Clients M…" at bounding box center [621, 305] width 1243 height 611
click at [44, 95] on div "Outdoor Unit" at bounding box center [65, 96] width 131 height 25
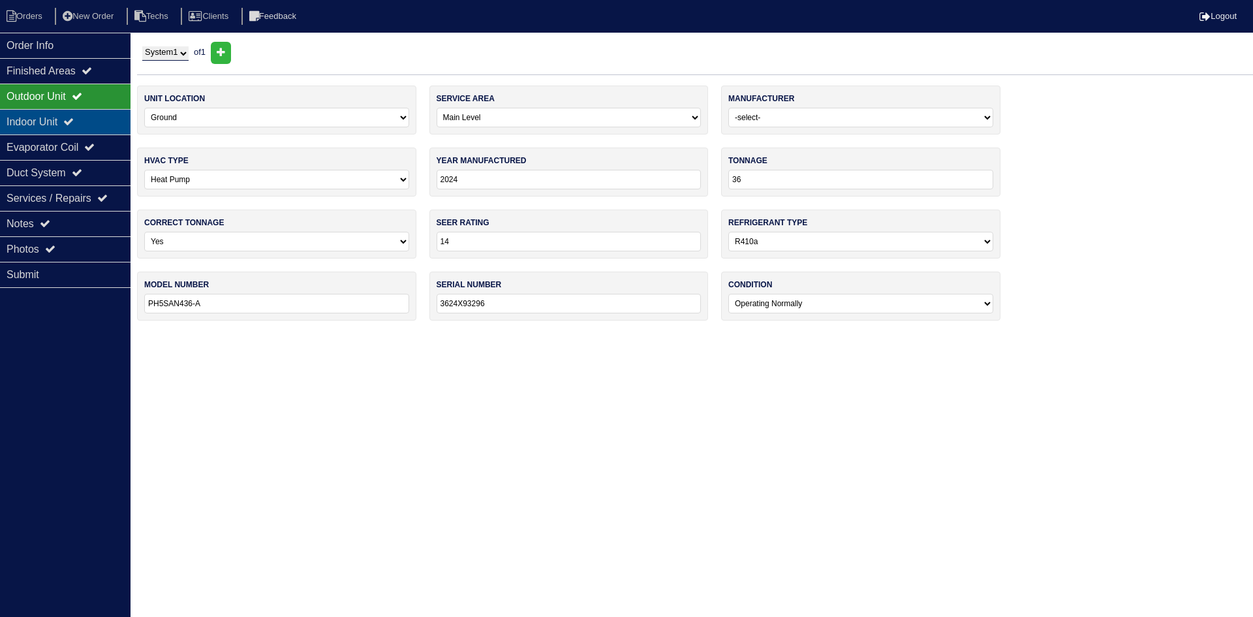
click at [47, 123] on div "Indoor Unit" at bounding box center [65, 121] width 131 height 25
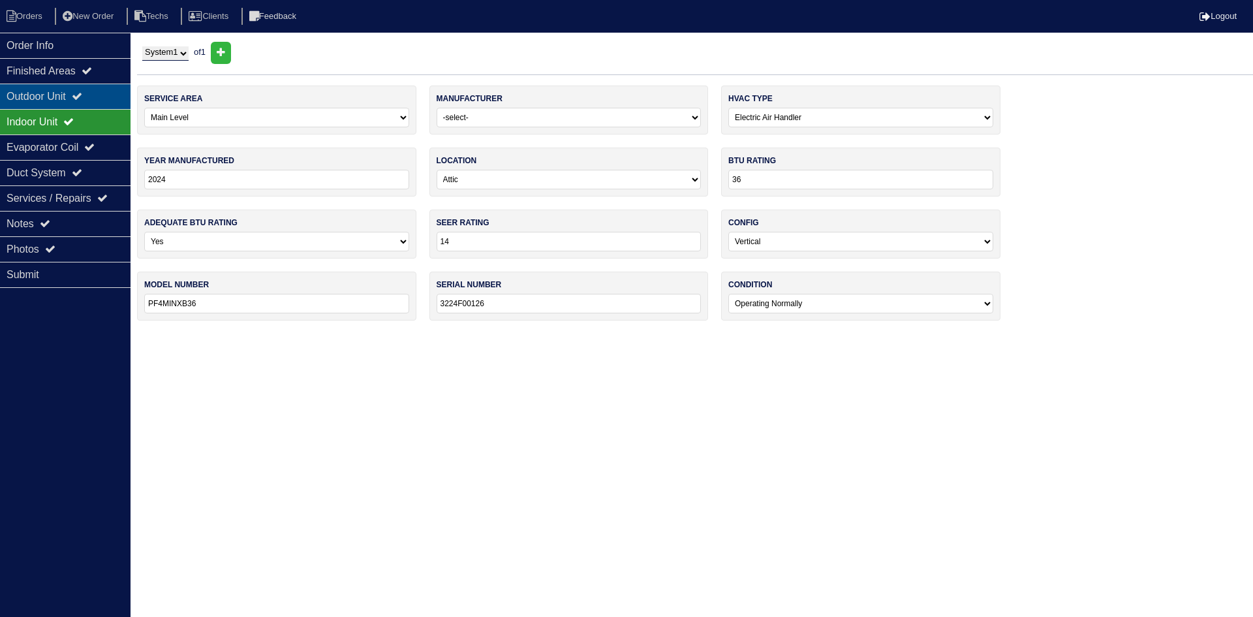
click at [57, 95] on div "Outdoor Unit" at bounding box center [65, 96] width 131 height 25
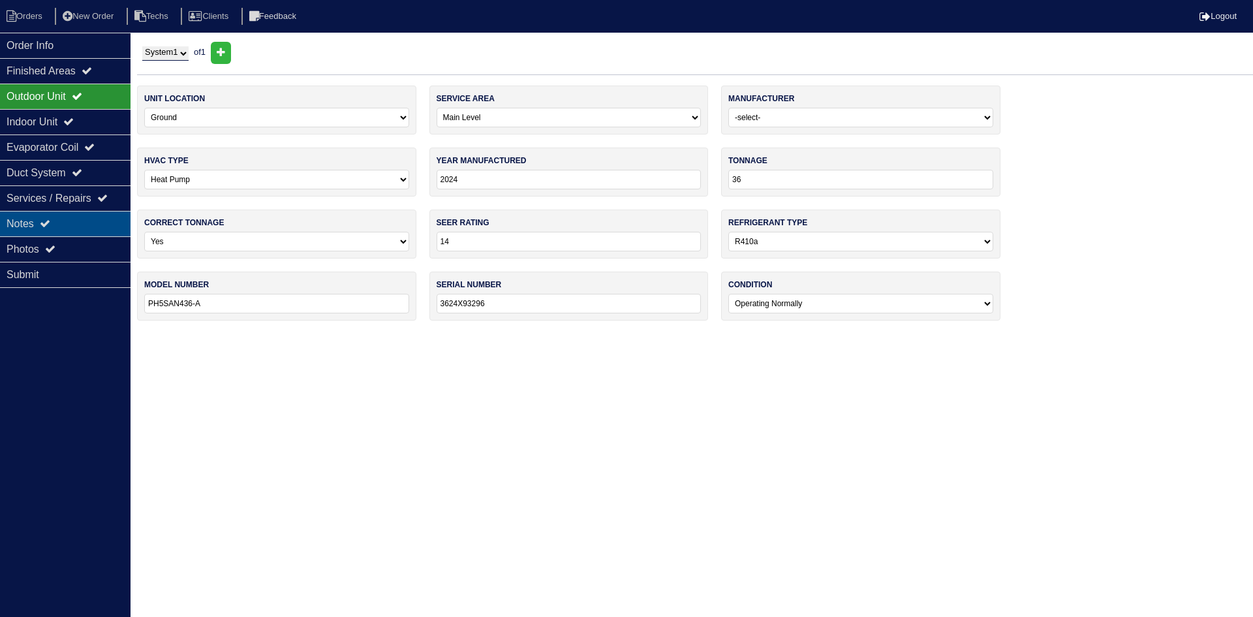
click at [38, 222] on div "Notes" at bounding box center [65, 223] width 131 height 25
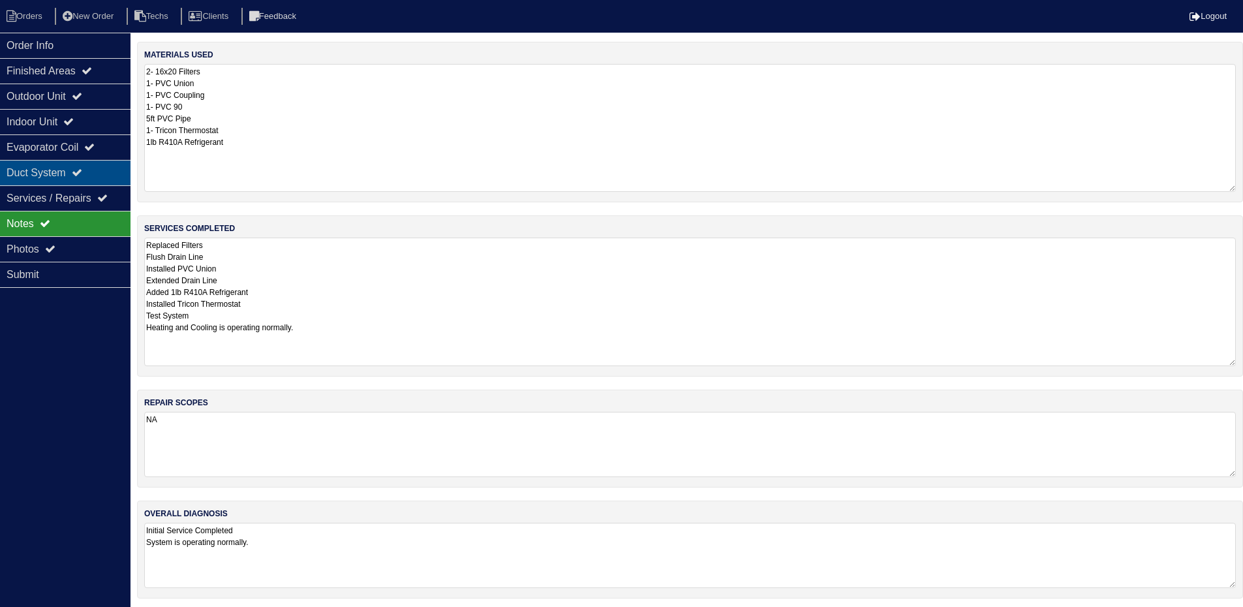
click at [78, 173] on div "Duct System" at bounding box center [65, 172] width 131 height 25
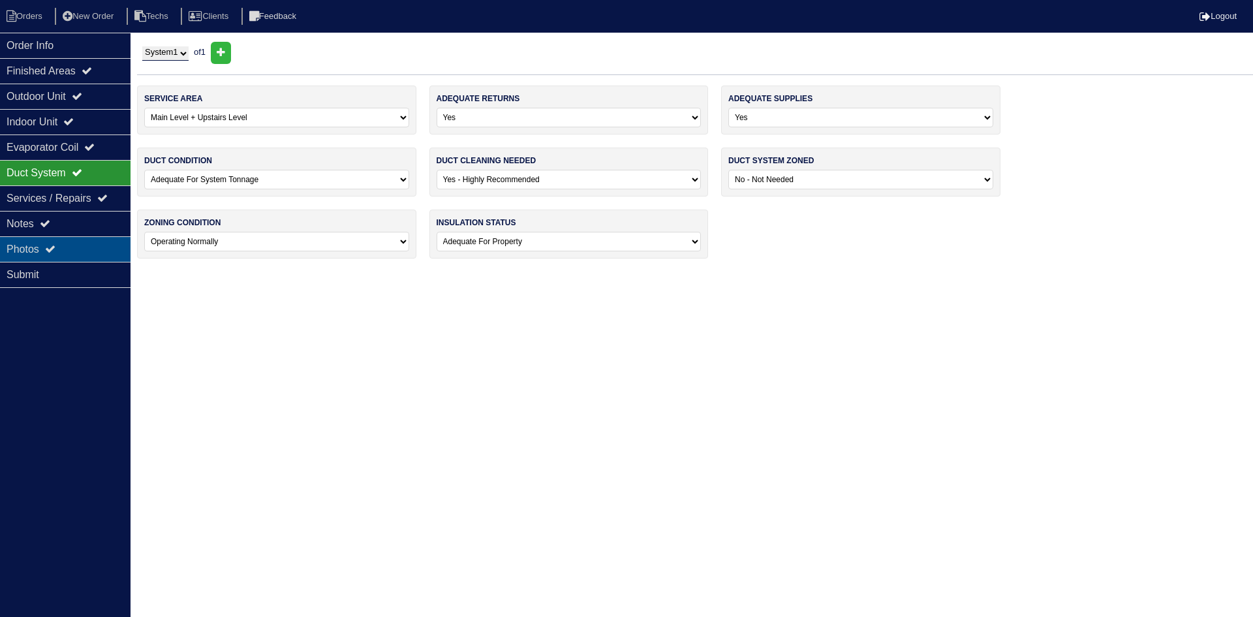
click at [99, 246] on div "Photos" at bounding box center [65, 248] width 131 height 25
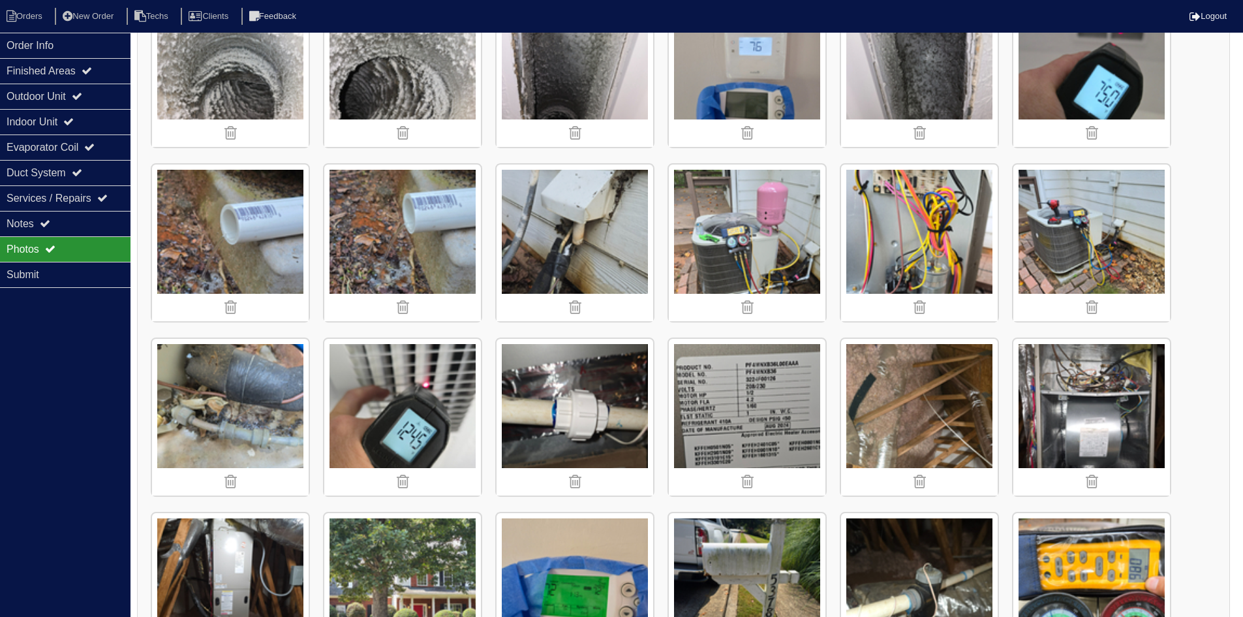
scroll to position [261, 0]
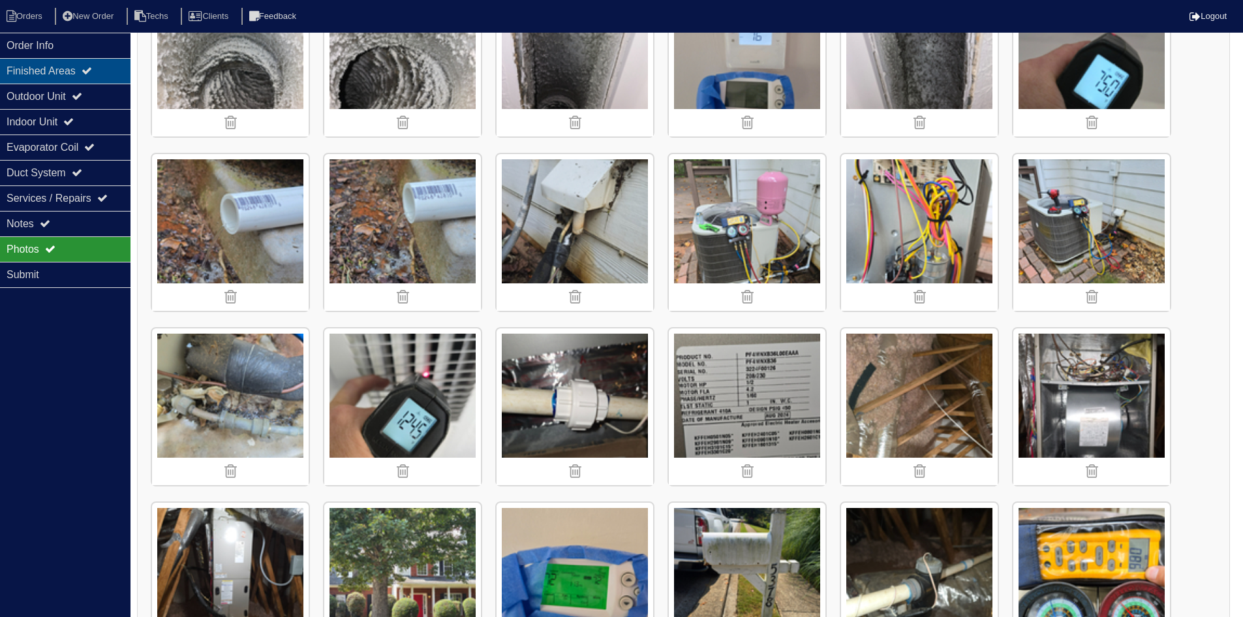
click at [93, 65] on div "Finished Areas" at bounding box center [65, 70] width 131 height 25
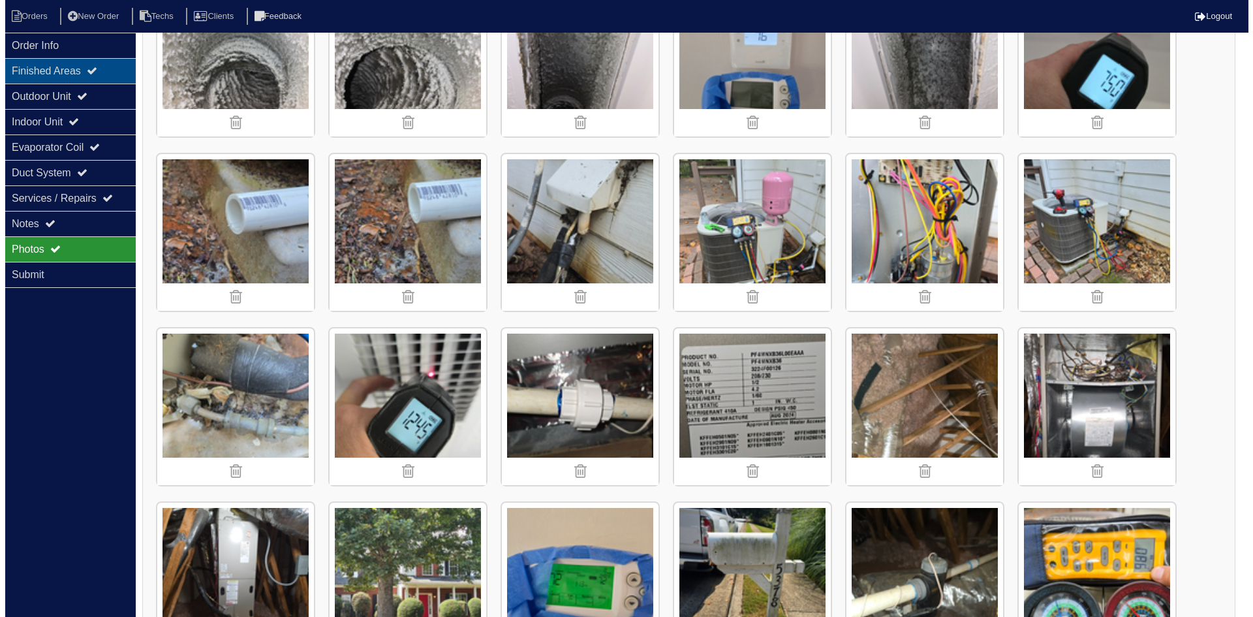
scroll to position [0, 0]
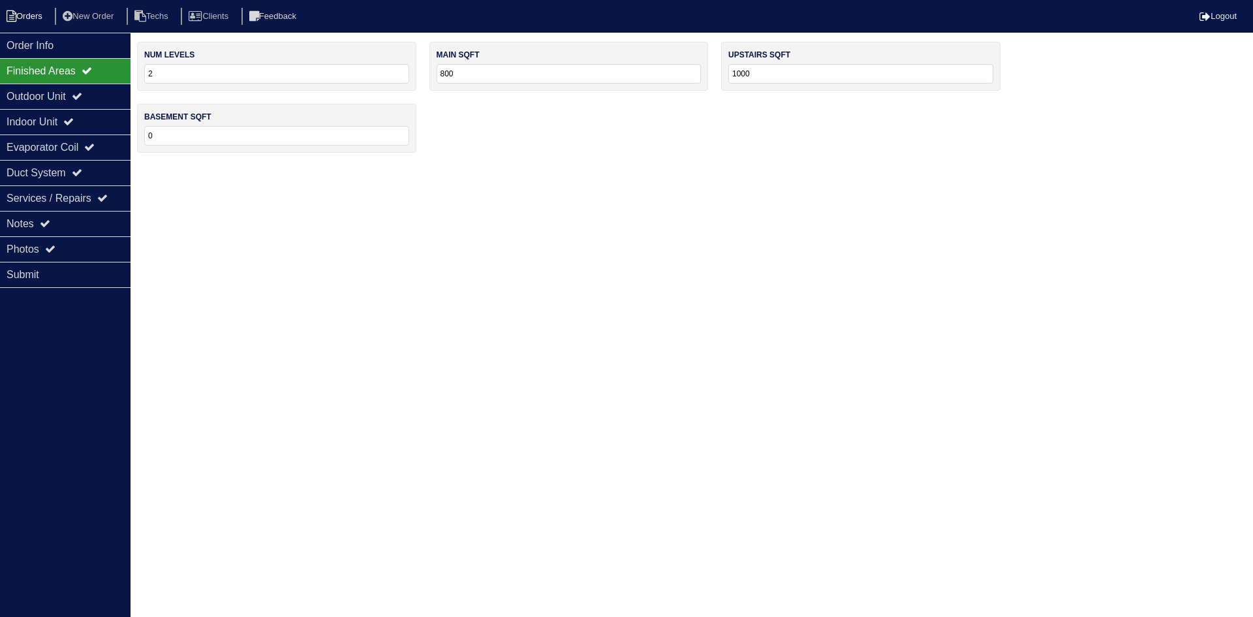
click at [35, 22] on li "Orders" at bounding box center [26, 17] width 53 height 18
select select "15"
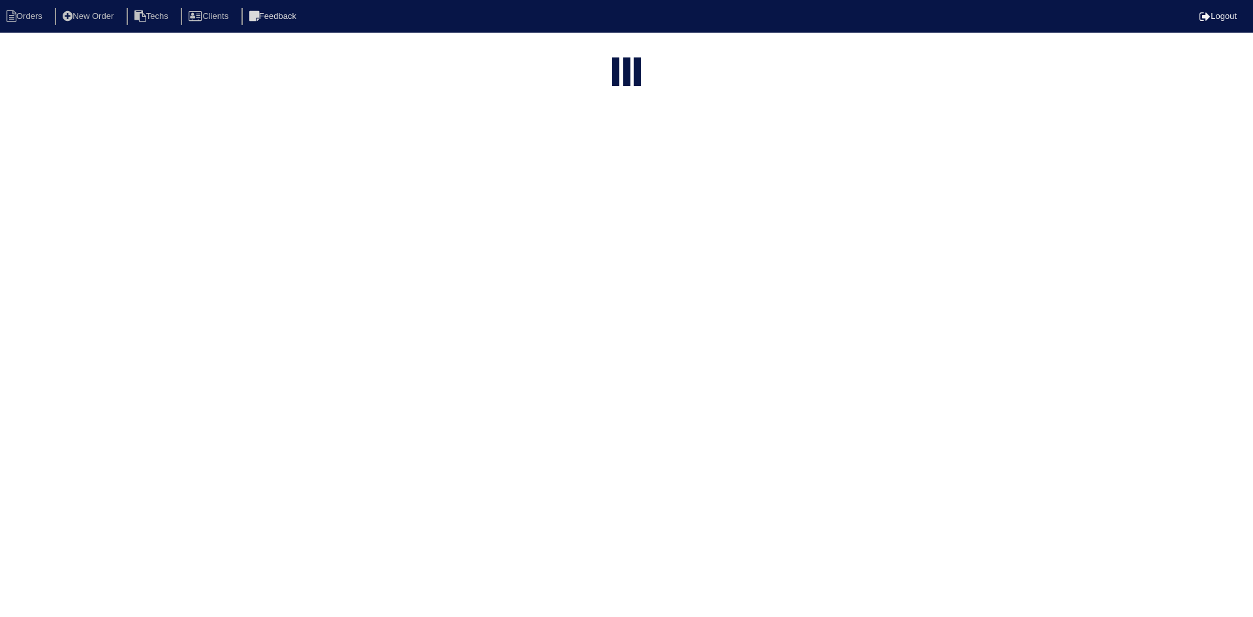
type input "5378"
select select "field complete"
select select "need to quote"
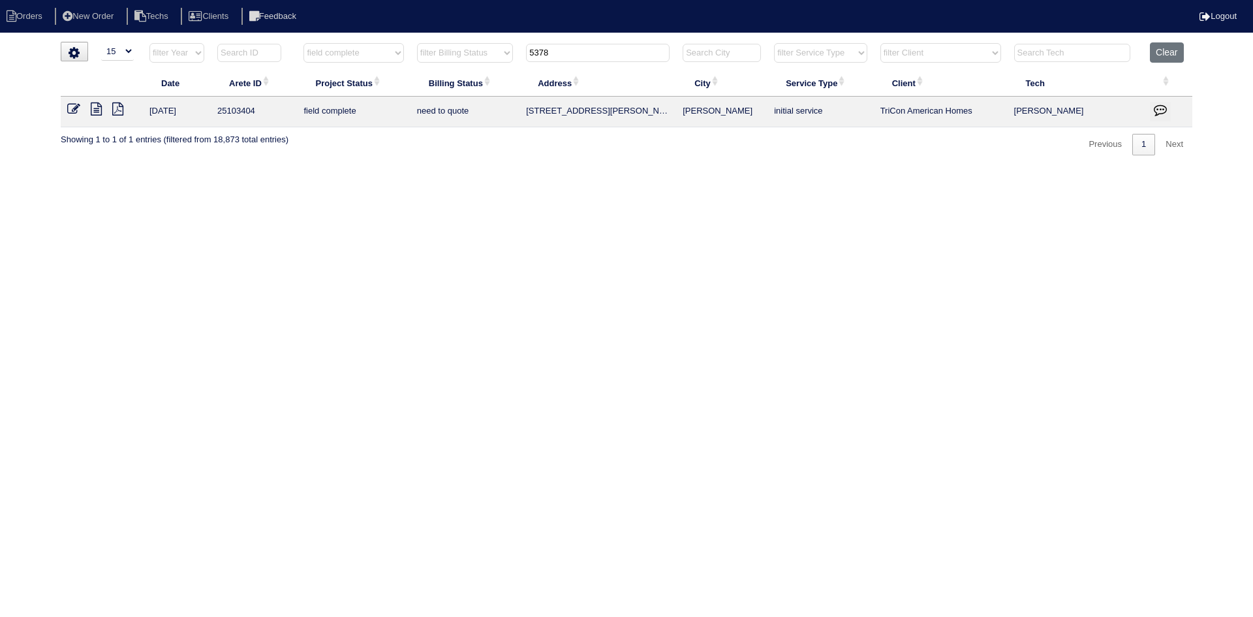
drag, startPoint x: 531, startPoint y: 58, endPoint x: 517, endPoint y: 61, distance: 14.1
click at [517, 61] on tr "filter Year -- Any Year -- 2025 2024 2023 2022 2021 2020 2019 filter Project St…" at bounding box center [626, 55] width 1131 height 27
type input "2338"
select select "field complete"
select select "need to quote"
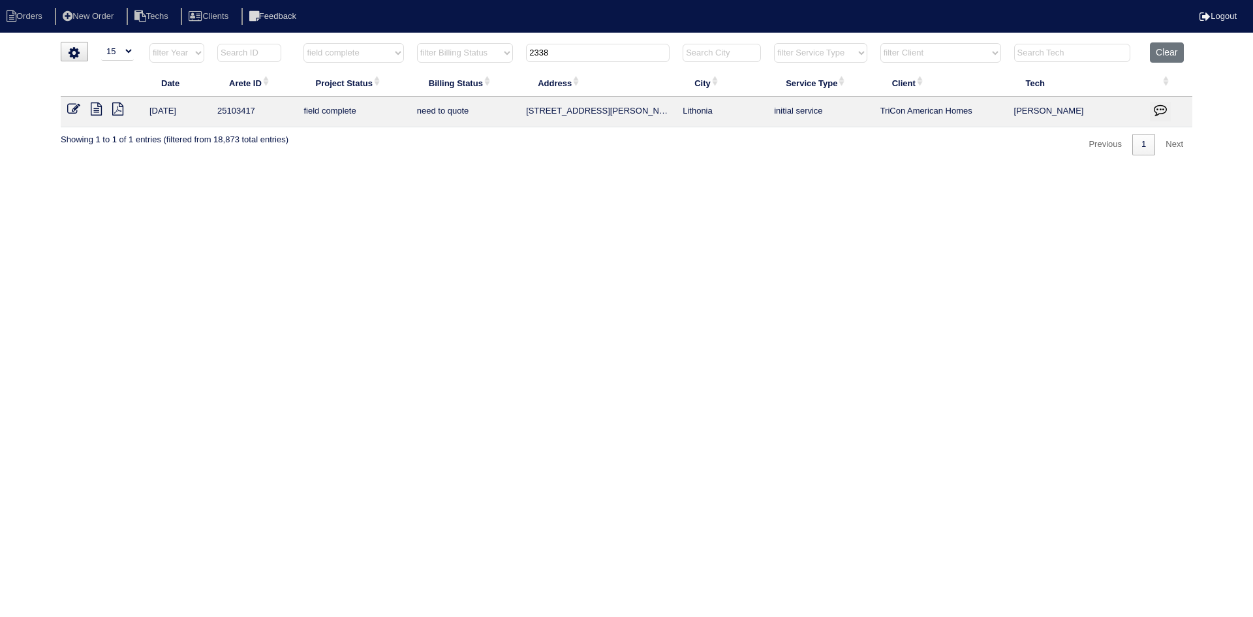
type input "2338"
click at [95, 109] on icon at bounding box center [96, 108] width 11 height 13
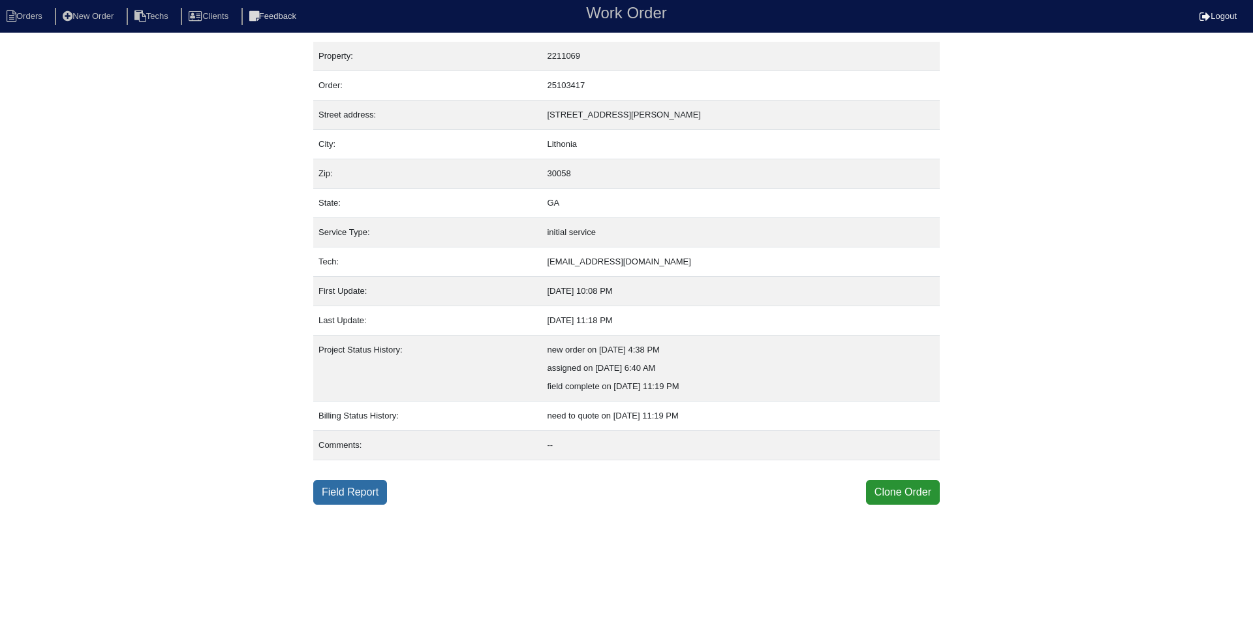
click at [354, 491] on link "Field Report" at bounding box center [350, 492] width 74 height 25
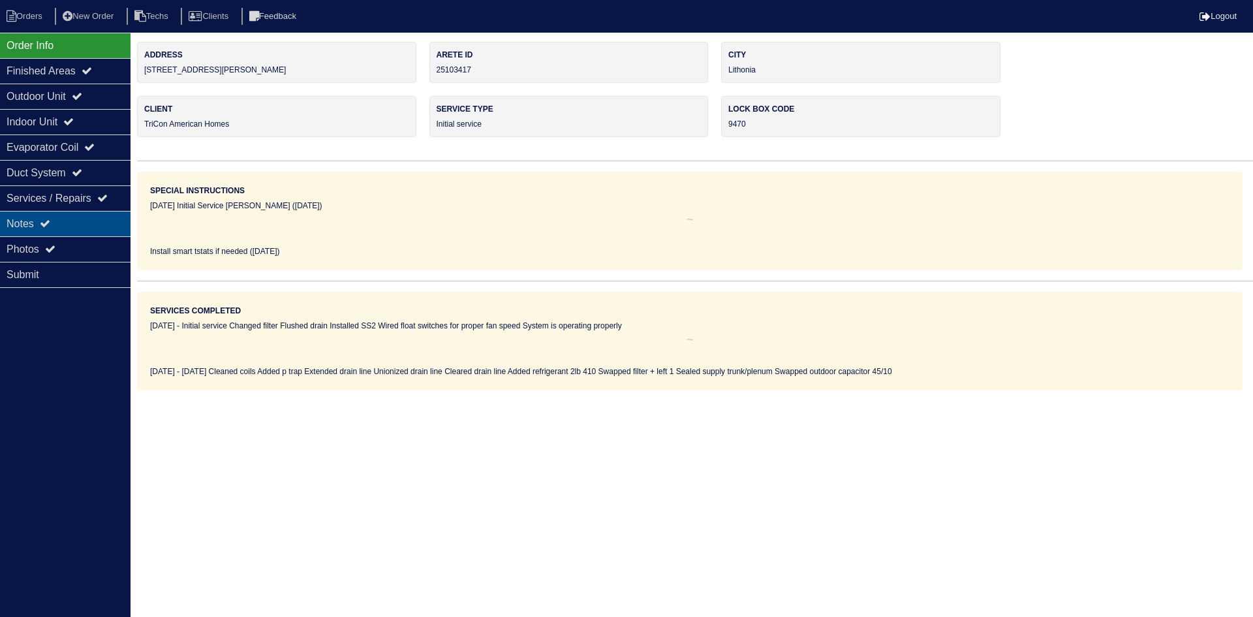
click at [101, 227] on div "Notes" at bounding box center [65, 223] width 131 height 25
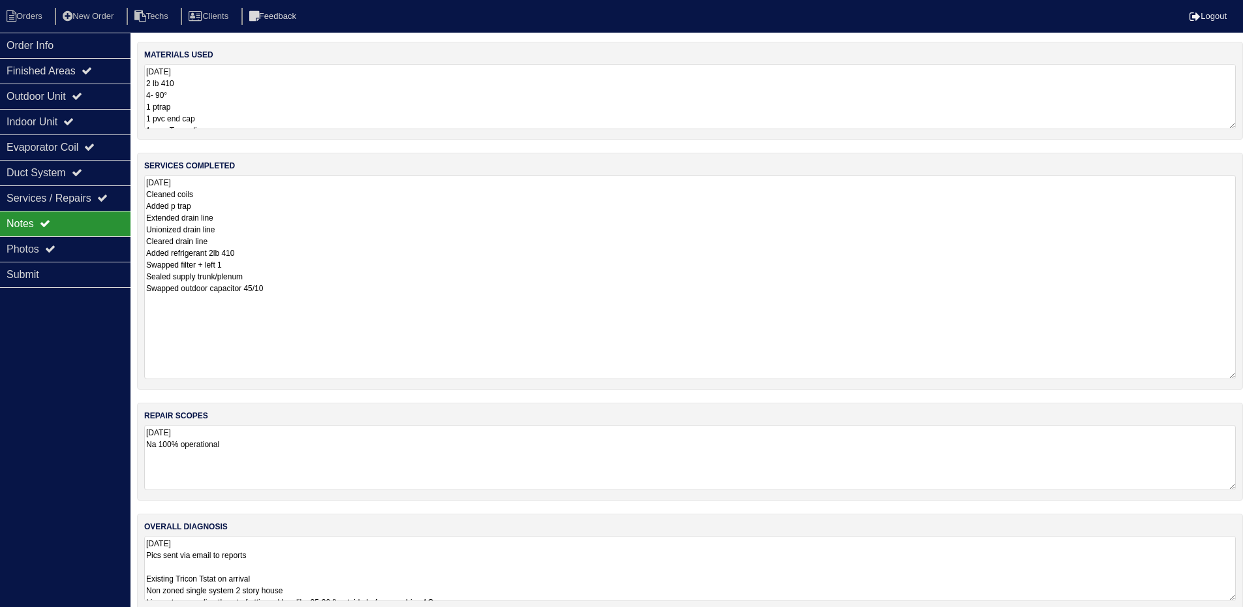
drag, startPoint x: 1241, startPoint y: 232, endPoint x: 1240, endPoint y: 276, distance: 43.7
click at [1243, 371] on html "Orders New Order Techs Clients Feedback Logout Orders New Order Users Clients M…" at bounding box center [621, 312] width 1243 height 624
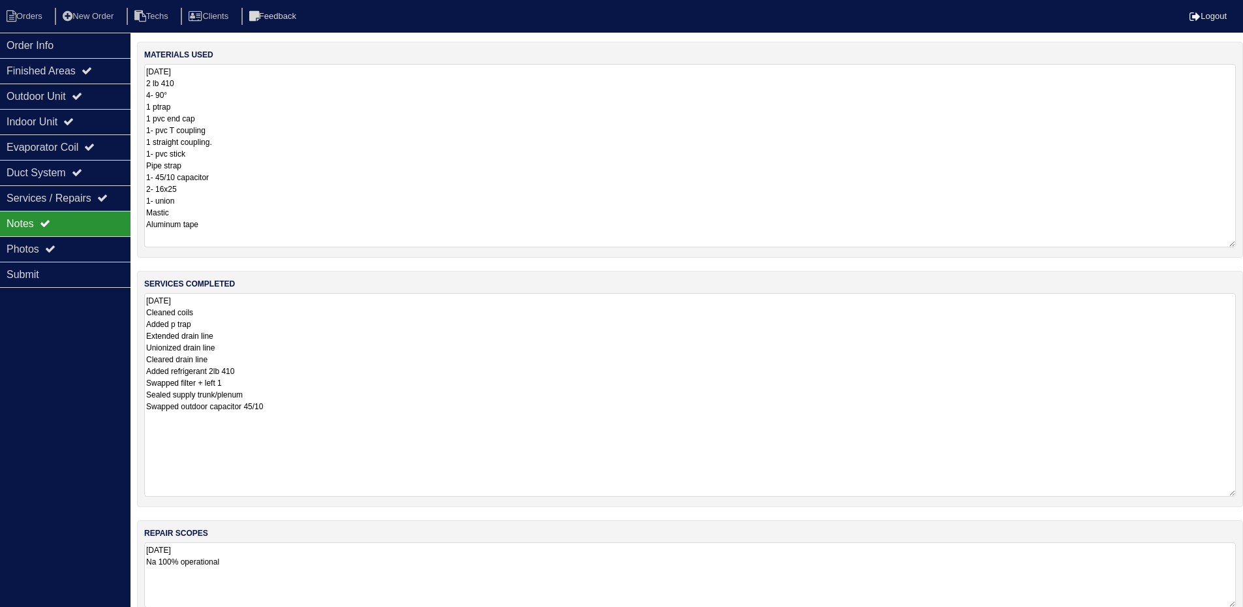
drag, startPoint x: 1231, startPoint y: 127, endPoint x: 1252, endPoint y: 245, distance: 120.1
click at [1243, 245] on html "Orders New Order Techs Clients Feedback Logout Orders New Order Users Clients M…" at bounding box center [621, 371] width 1243 height 742
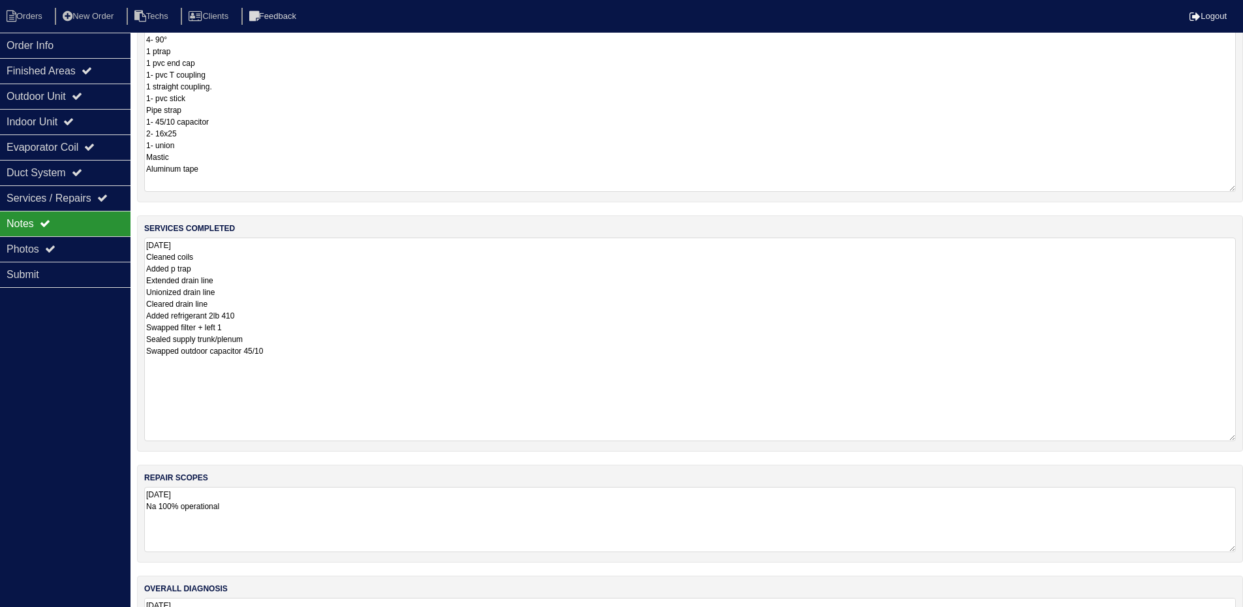
scroll to position [135, 0]
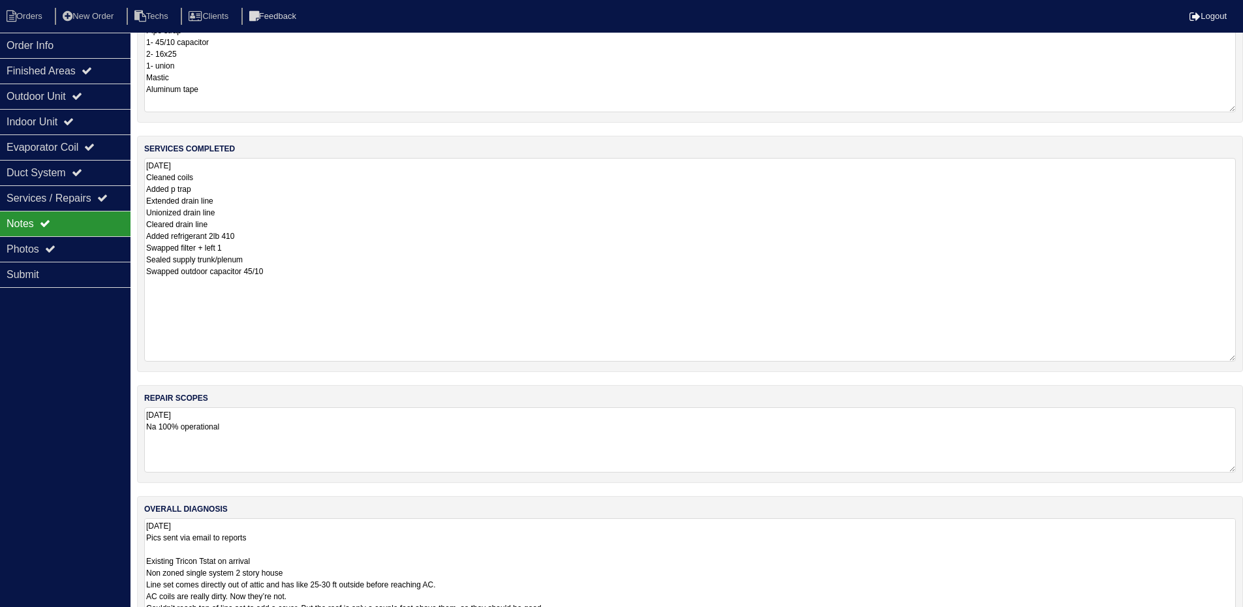
drag, startPoint x: 1231, startPoint y: 579, endPoint x: 1237, endPoint y: 647, distance: 68.1
click at [1237, 616] on html "Orders New Order Techs Clients Feedback Logout Orders New Order Users Clients M…" at bounding box center [621, 270] width 1243 height 810
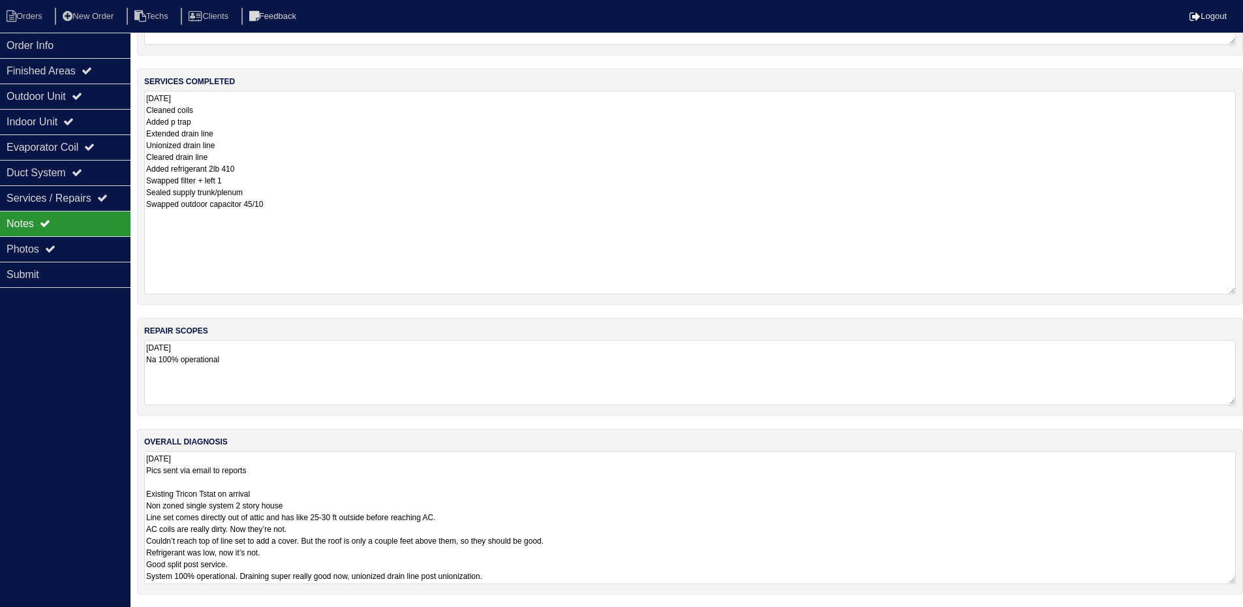
scroll to position [203, 0]
drag, startPoint x: 1232, startPoint y: 579, endPoint x: 1242, endPoint y: 647, distance: 68.6
click at [1242, 616] on html "Orders New Order Techs Clients Feedback Logout Orders New Order Users Clients M…" at bounding box center [621, 236] width 1243 height 878
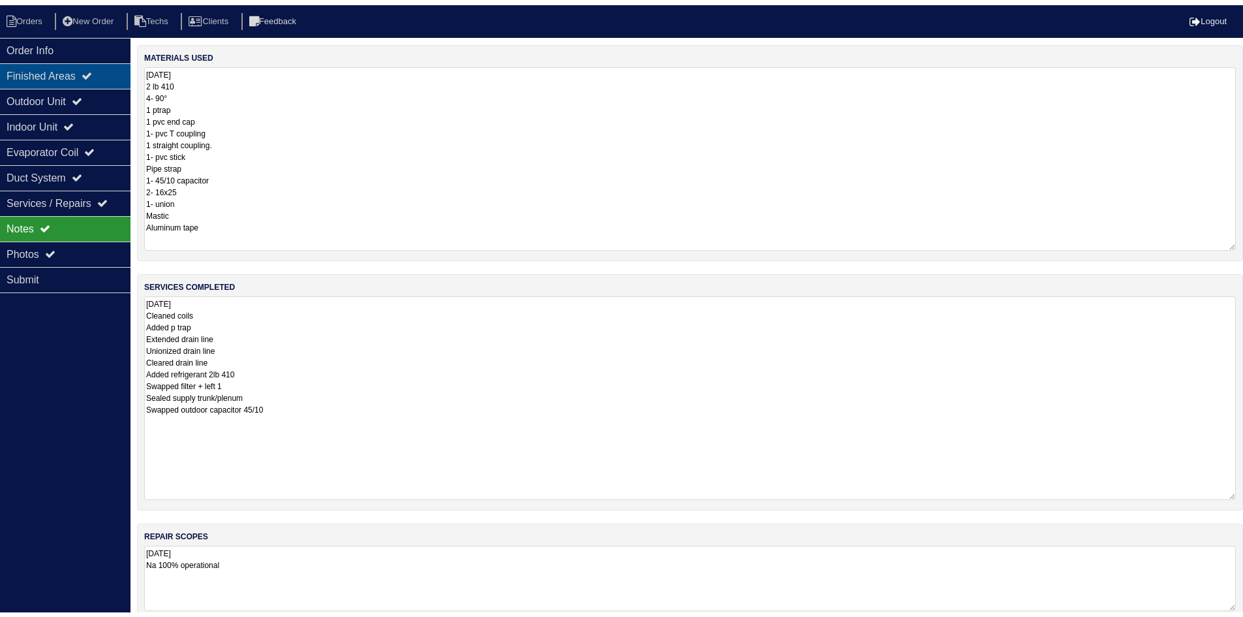
scroll to position [0, 0]
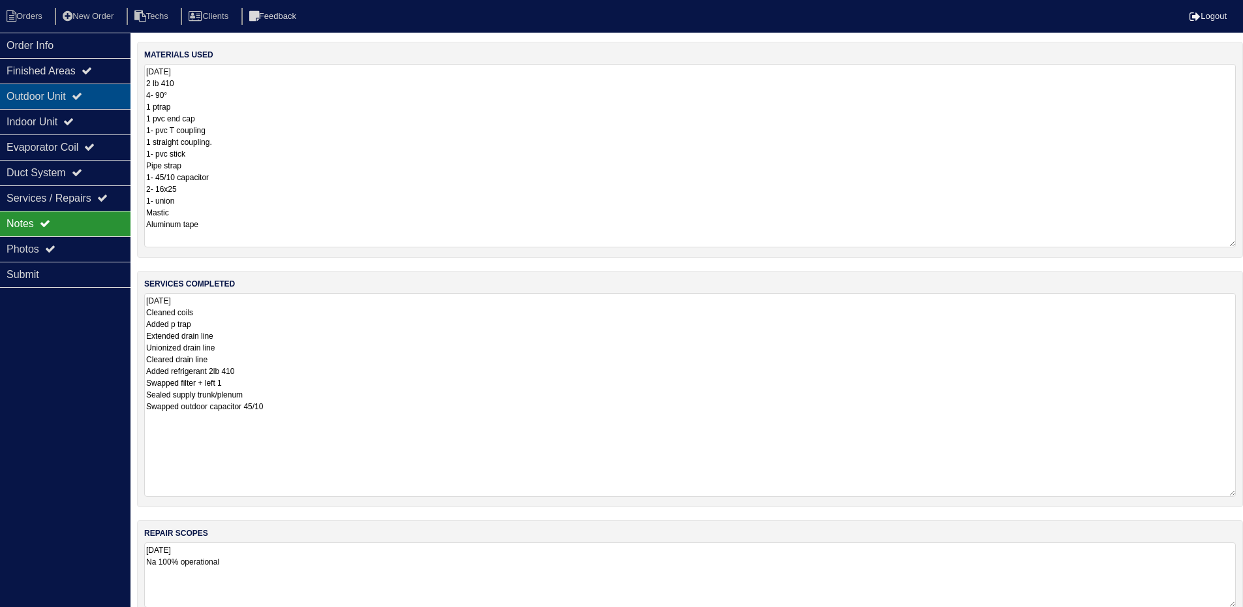
click at [60, 94] on div "Outdoor Unit" at bounding box center [65, 96] width 131 height 25
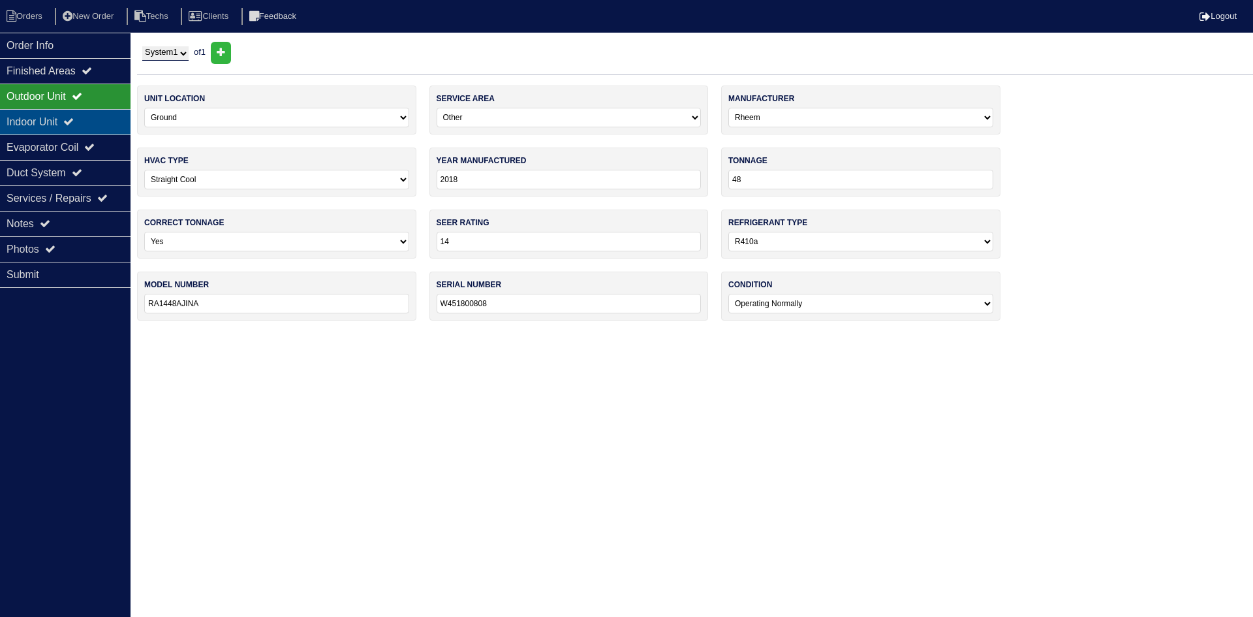
click at [68, 122] on div "Indoor Unit" at bounding box center [65, 121] width 131 height 25
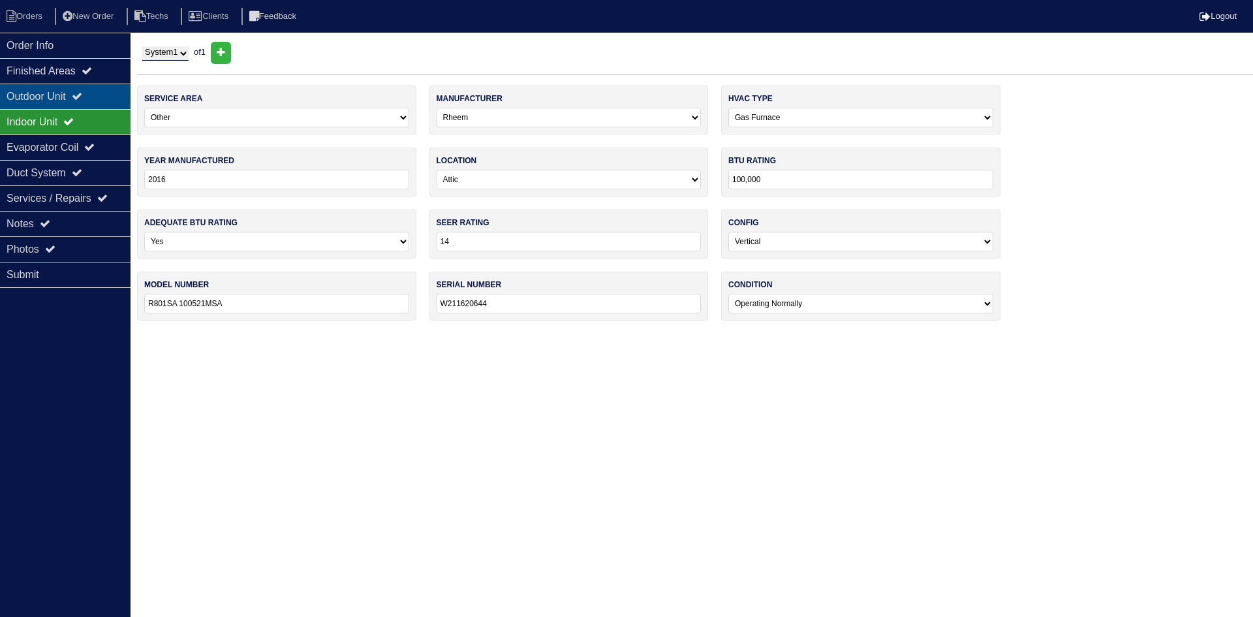
click at [75, 98] on div "Outdoor Unit" at bounding box center [65, 96] width 131 height 25
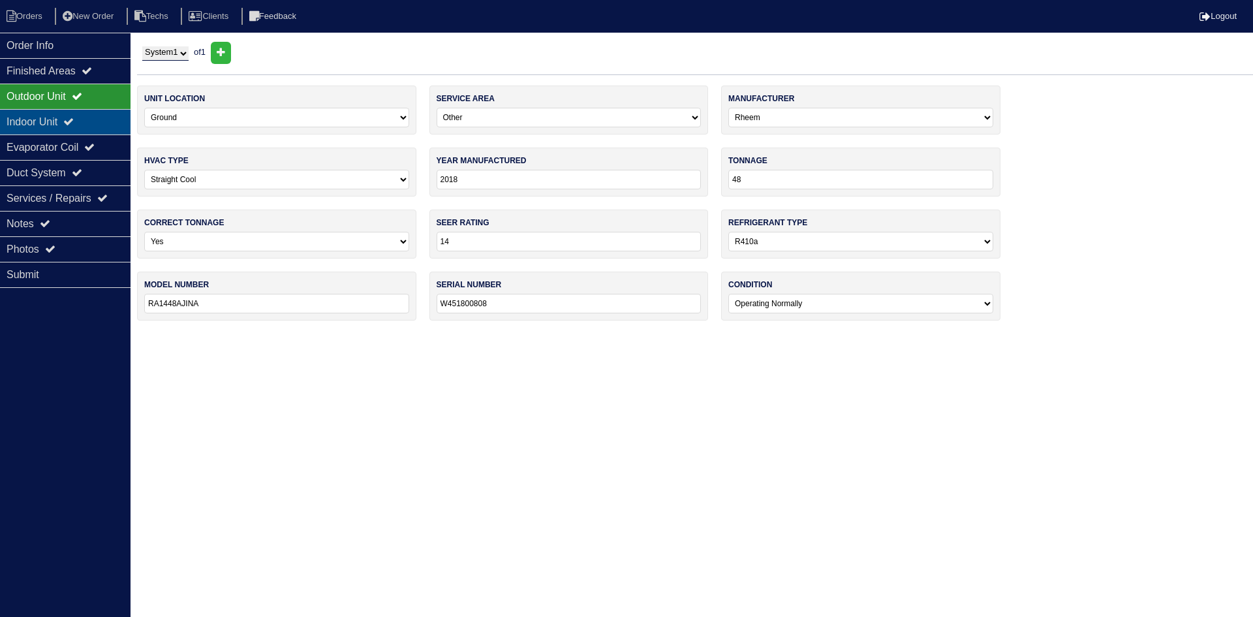
click at [68, 119] on div "Indoor Unit" at bounding box center [65, 121] width 131 height 25
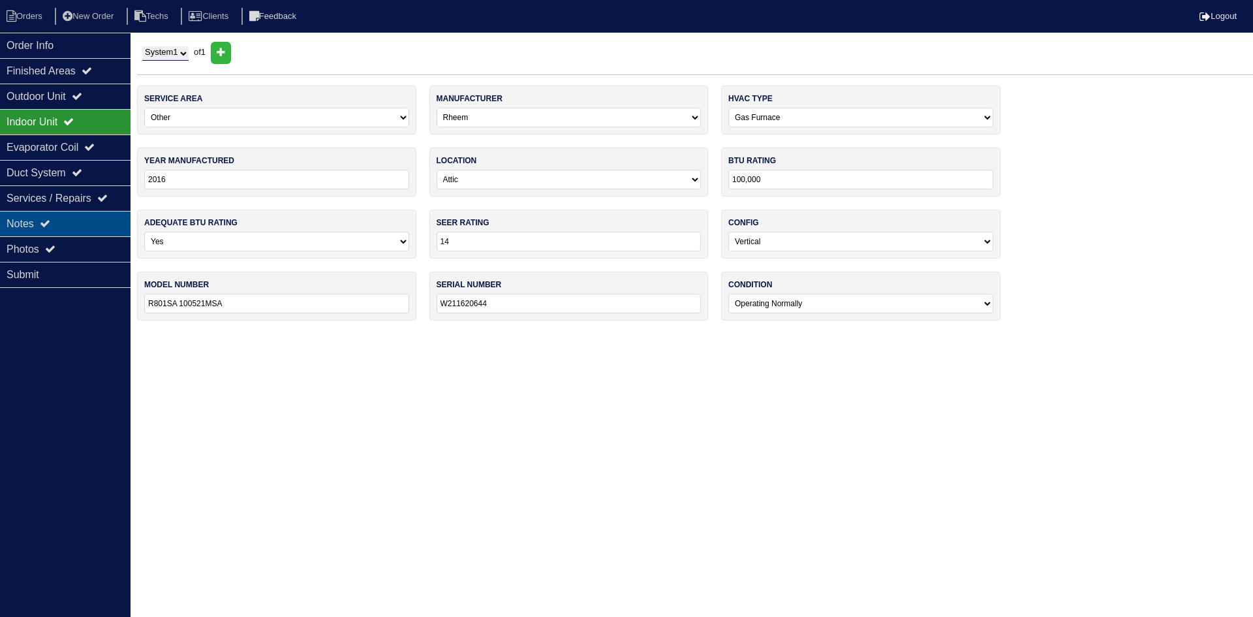
click at [80, 211] on div "Notes" at bounding box center [65, 223] width 131 height 25
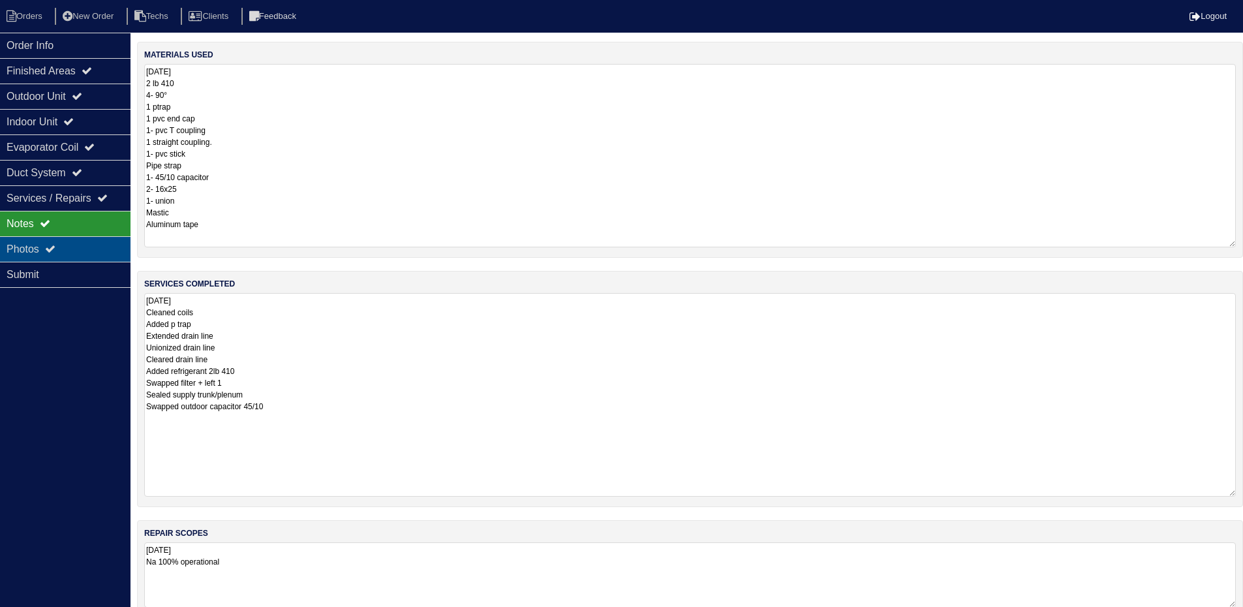
click at [73, 247] on div "Photos" at bounding box center [65, 248] width 131 height 25
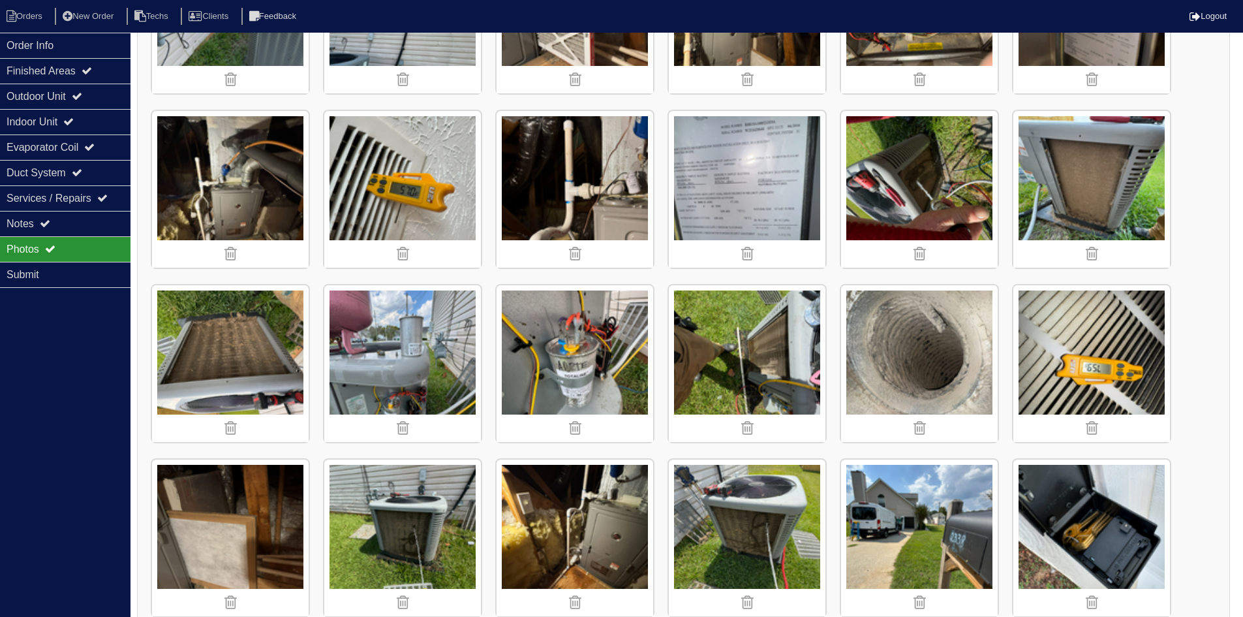
scroll to position [718, 0]
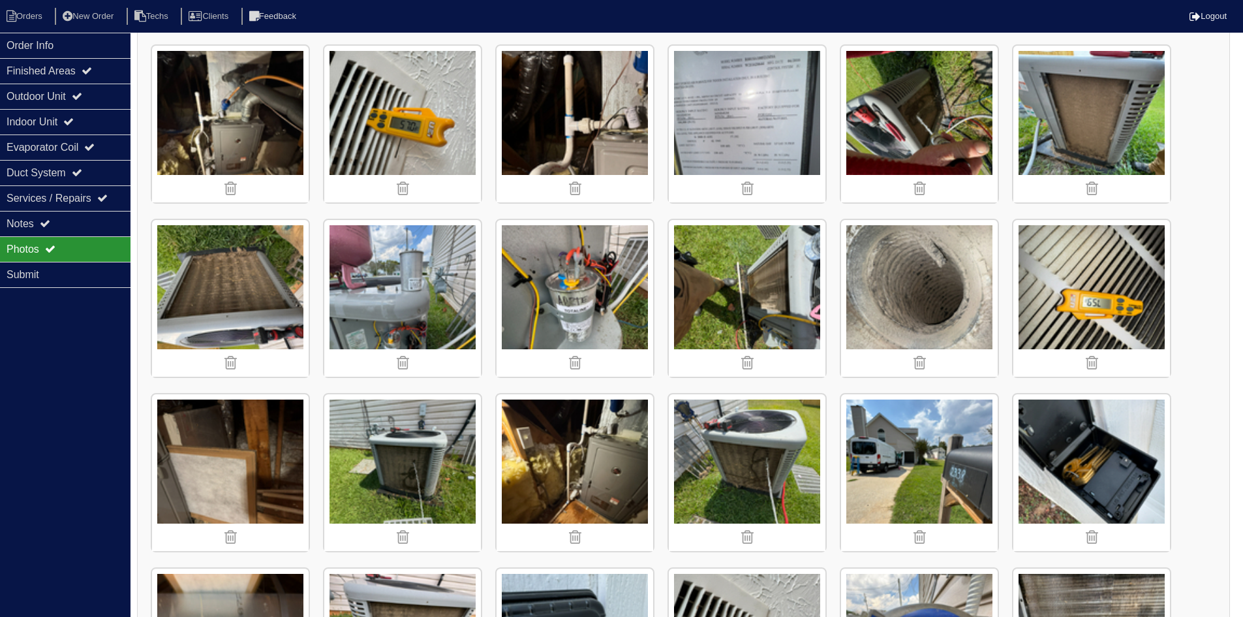
click at [938, 277] on img at bounding box center [919, 298] width 157 height 157
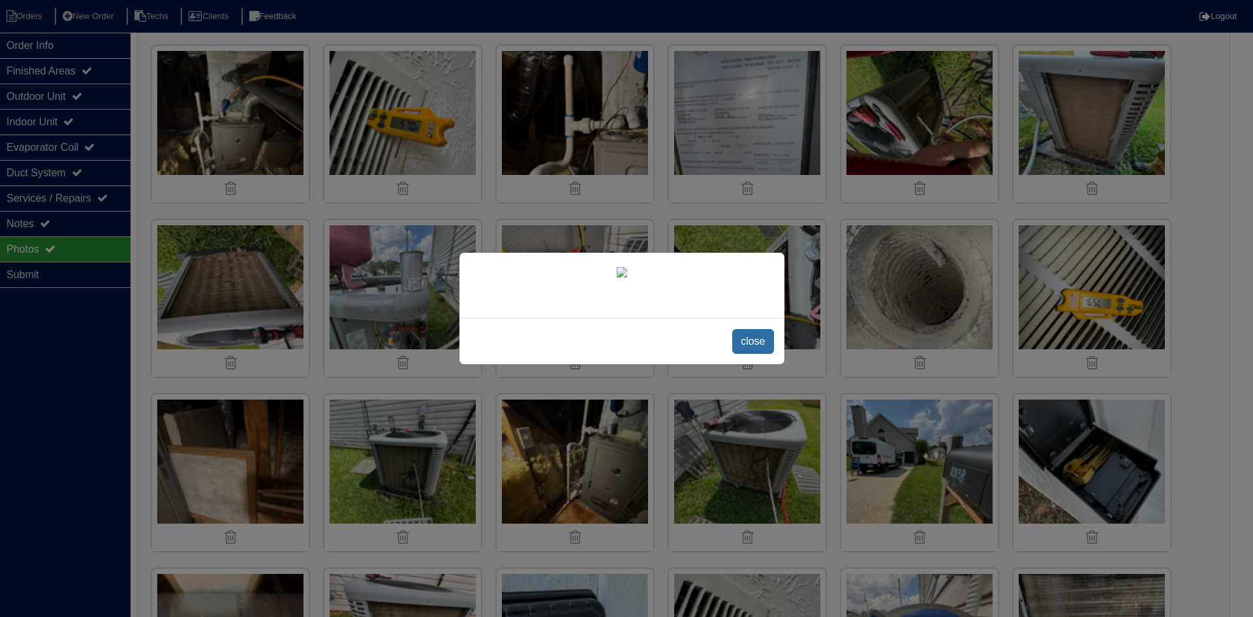
click at [748, 354] on span "close" at bounding box center [752, 341] width 41 height 25
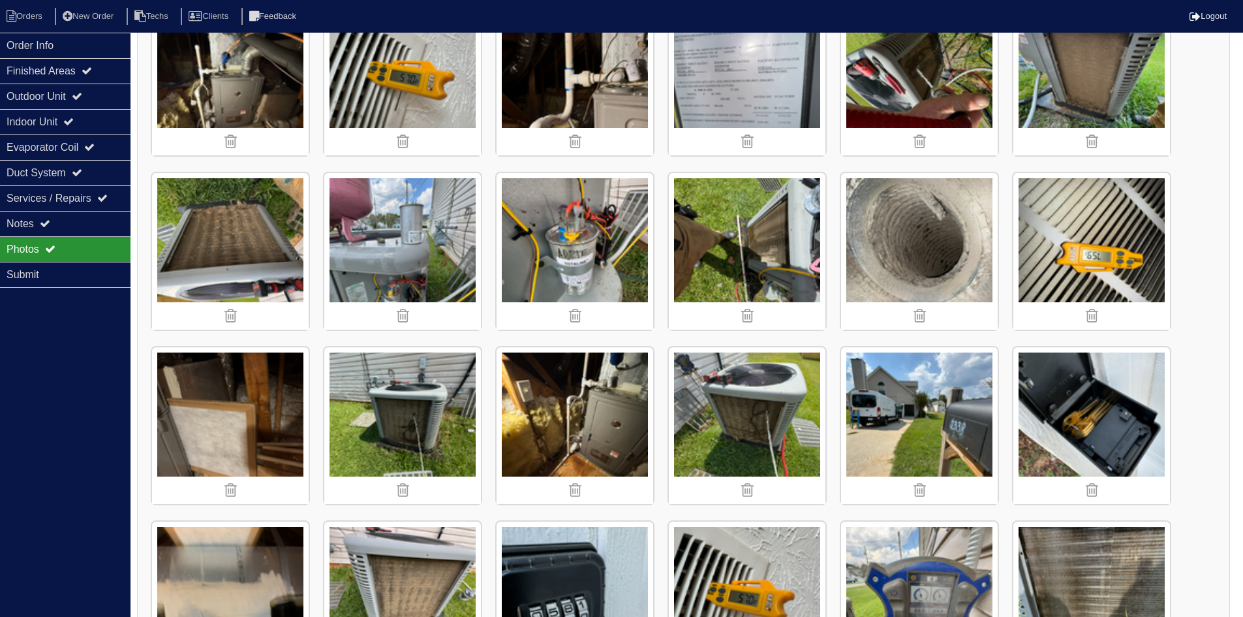
scroll to position [852, 0]
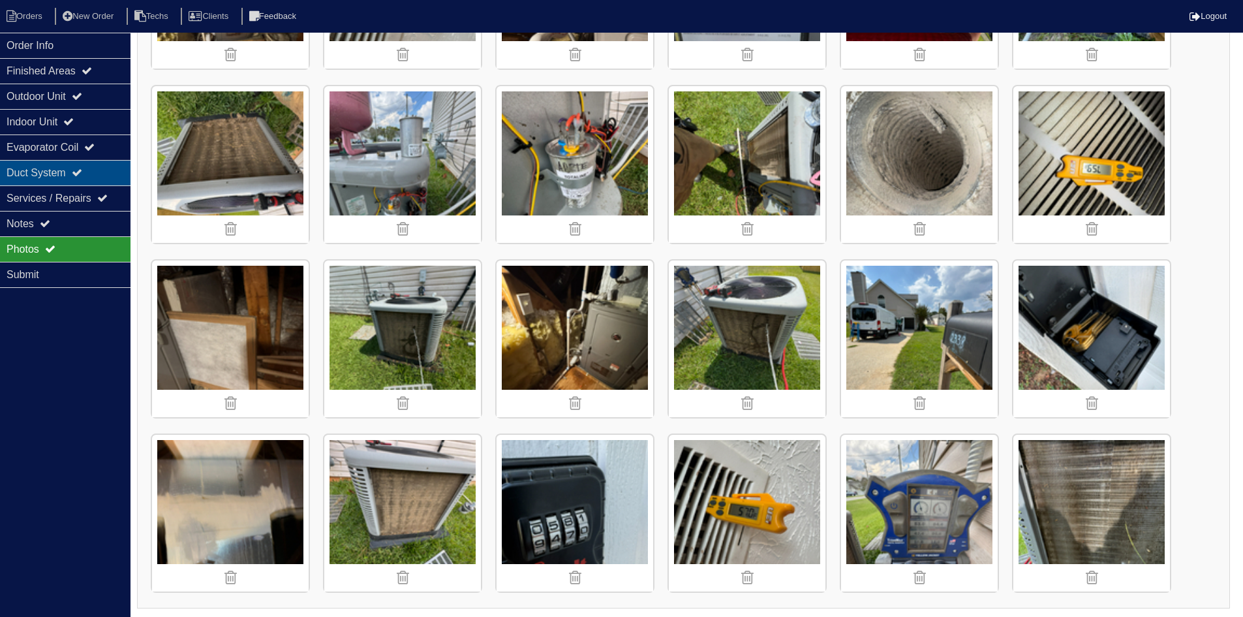
click at [69, 167] on div "Duct System" at bounding box center [65, 172] width 131 height 25
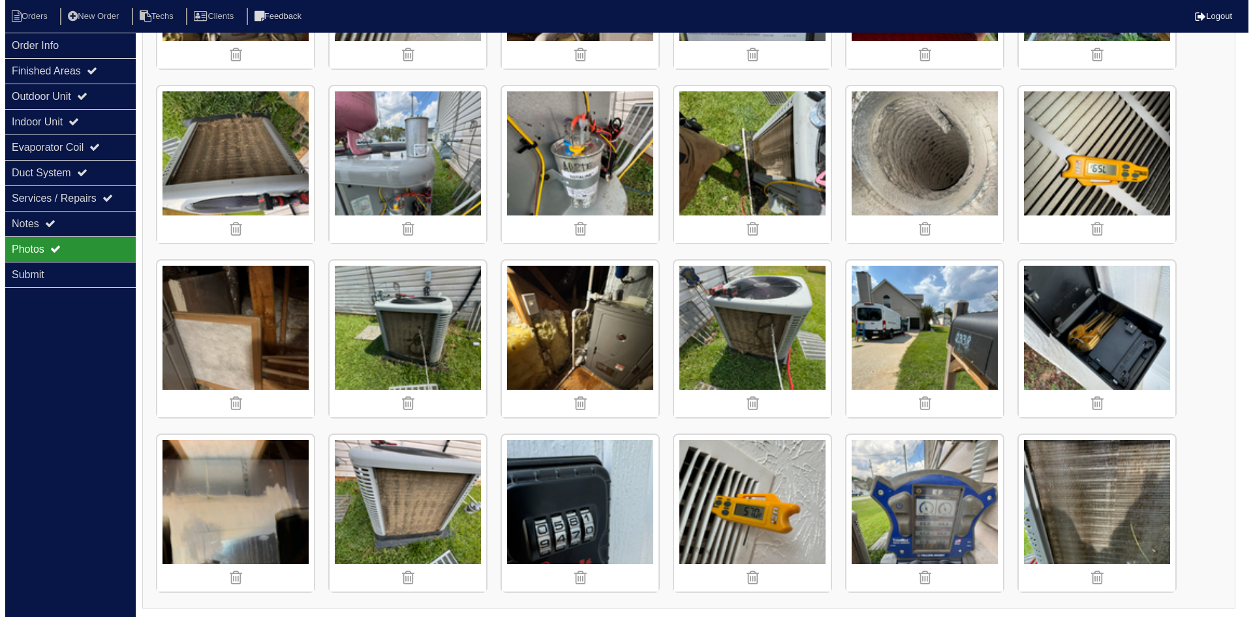
scroll to position [0, 0]
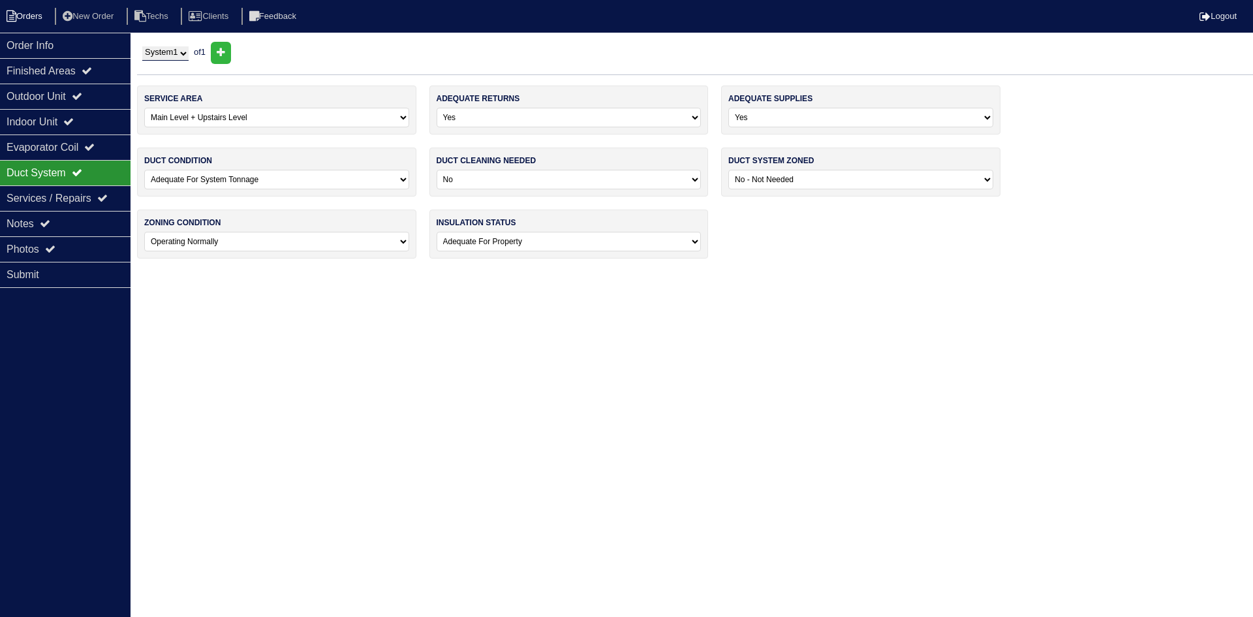
click at [34, 14] on li "Orders" at bounding box center [26, 17] width 53 height 18
select select "15"
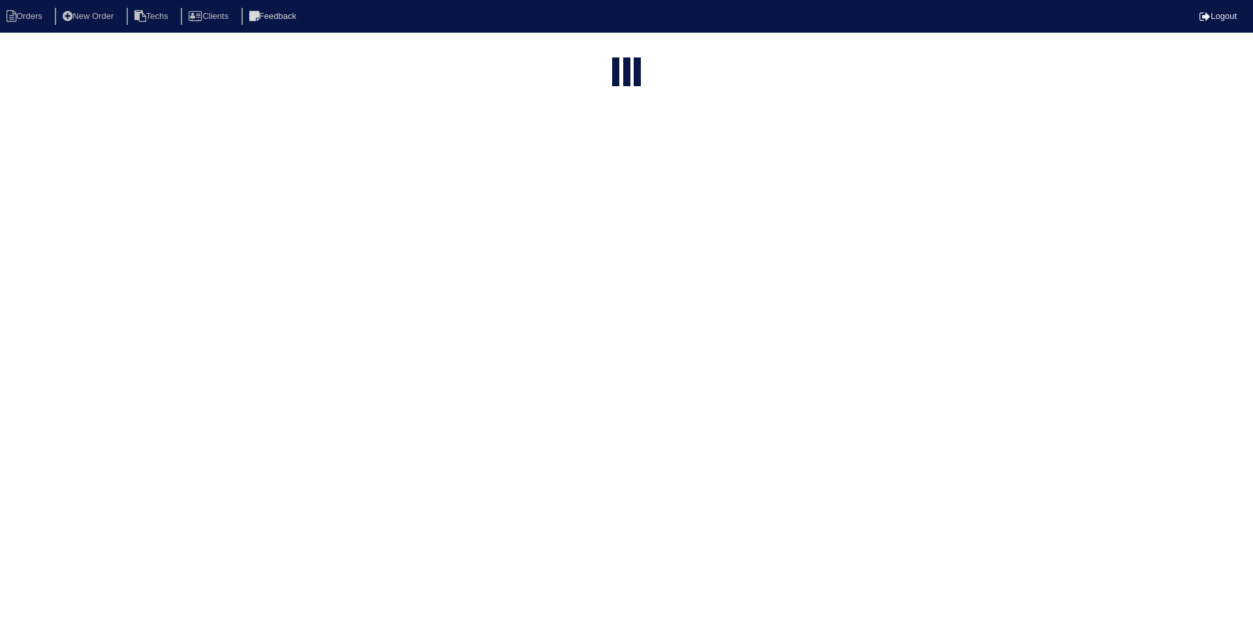
type input "2338"
select select "field complete"
select select "need to quote"
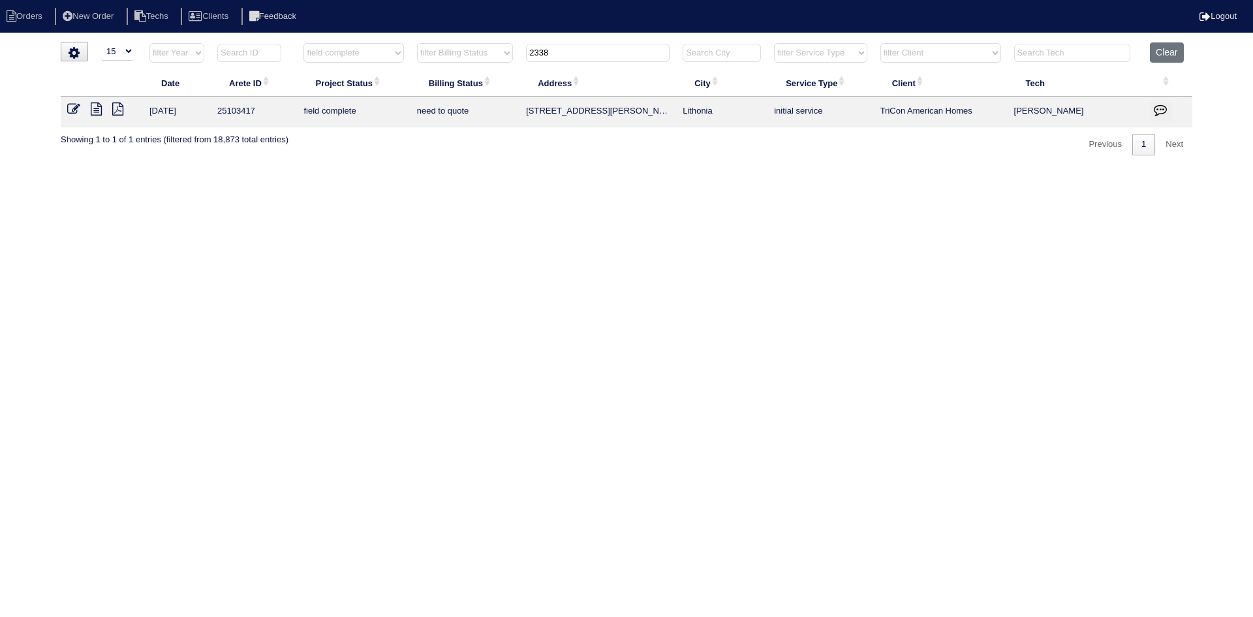
drag, startPoint x: 561, startPoint y: 53, endPoint x: 517, endPoint y: 53, distance: 43.7
click at [517, 53] on tr "filter Year -- Any Year -- 2025 2024 2023 2022 2021 2020 2019 filter Project St…" at bounding box center [626, 55] width 1131 height 27
type input "229"
select select "field complete"
select select "need to quote"
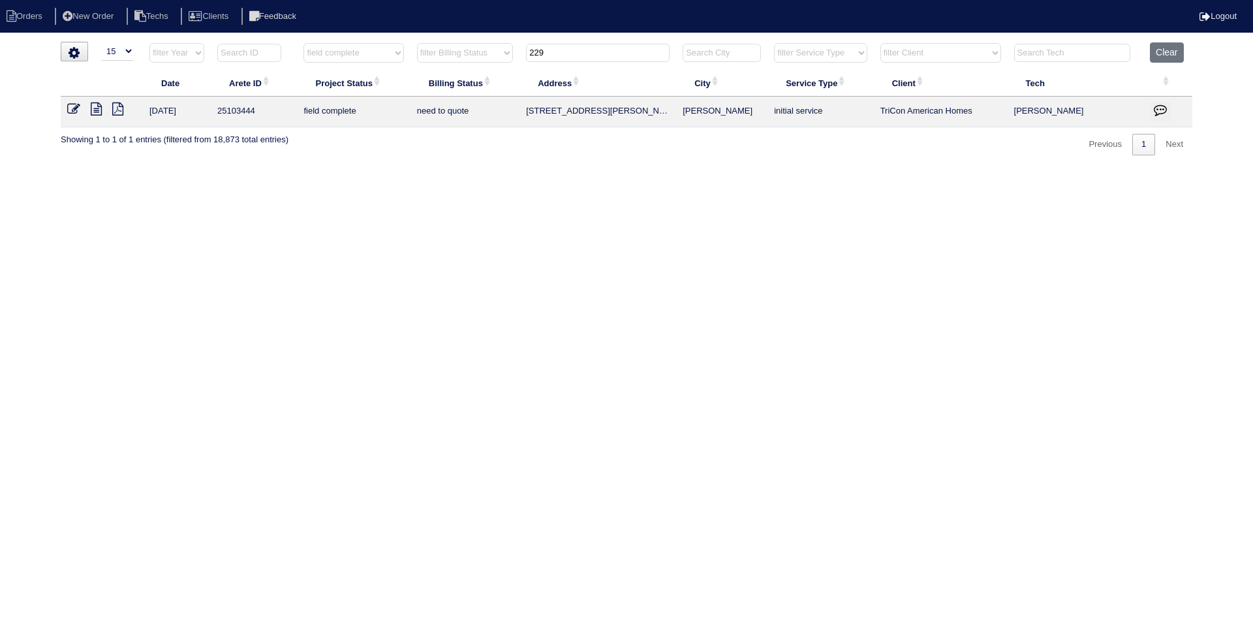
click at [98, 108] on icon at bounding box center [96, 108] width 11 height 13
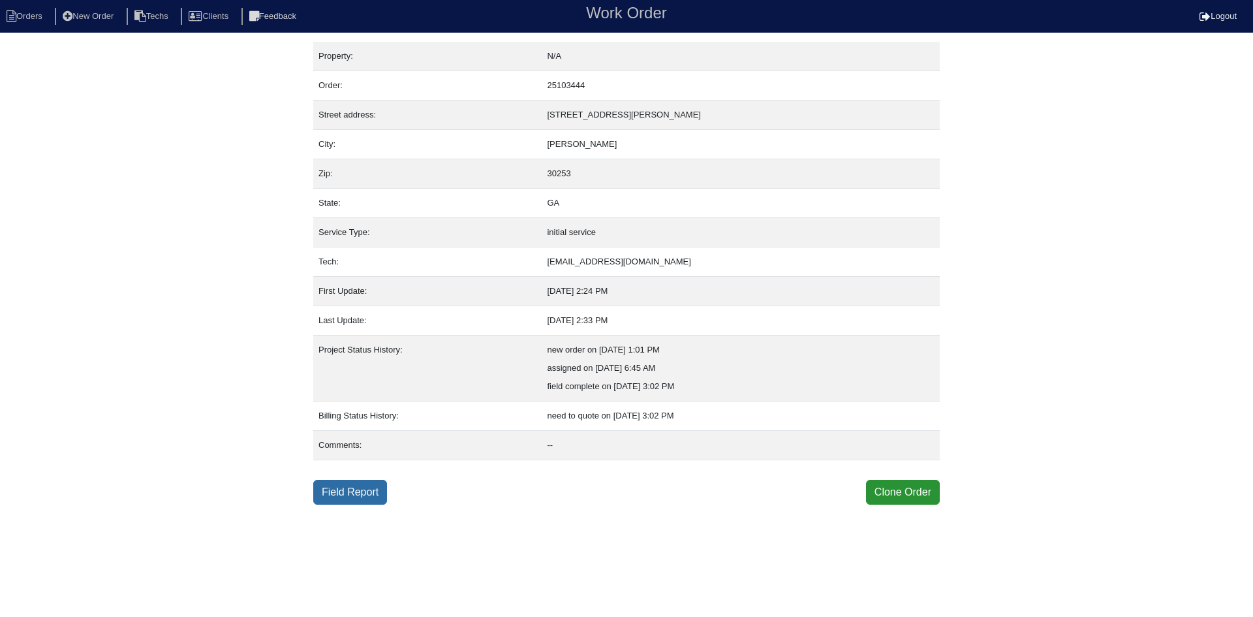
click at [356, 490] on link "Field Report" at bounding box center [350, 492] width 74 height 25
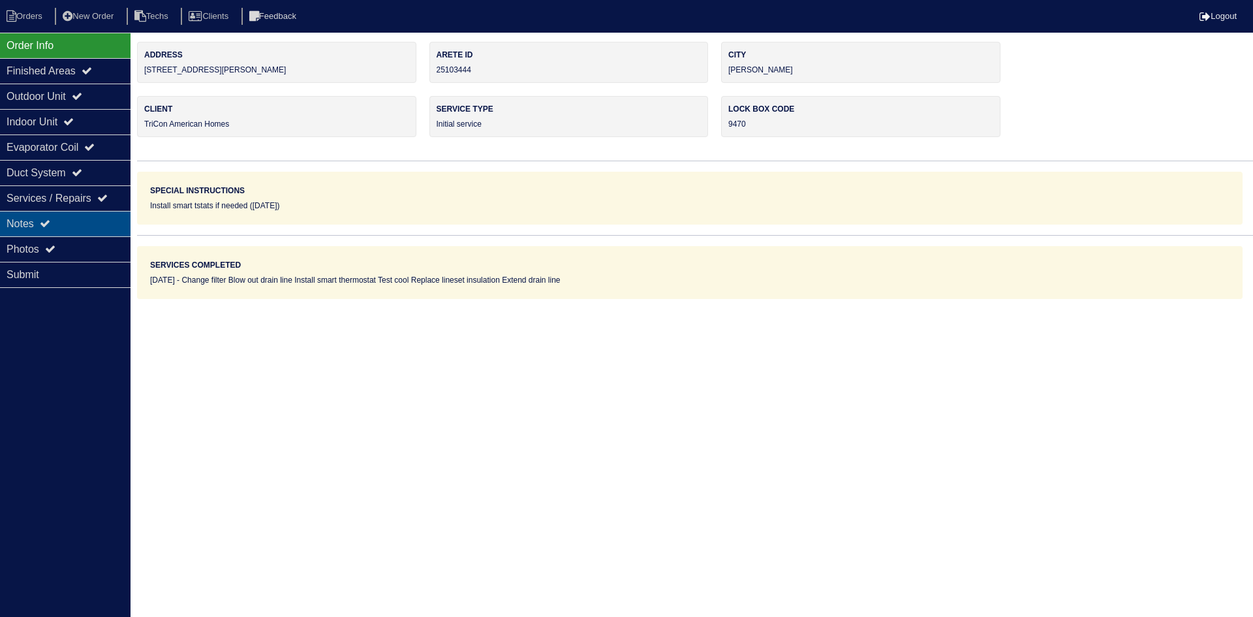
click at [48, 222] on icon at bounding box center [45, 223] width 10 height 10
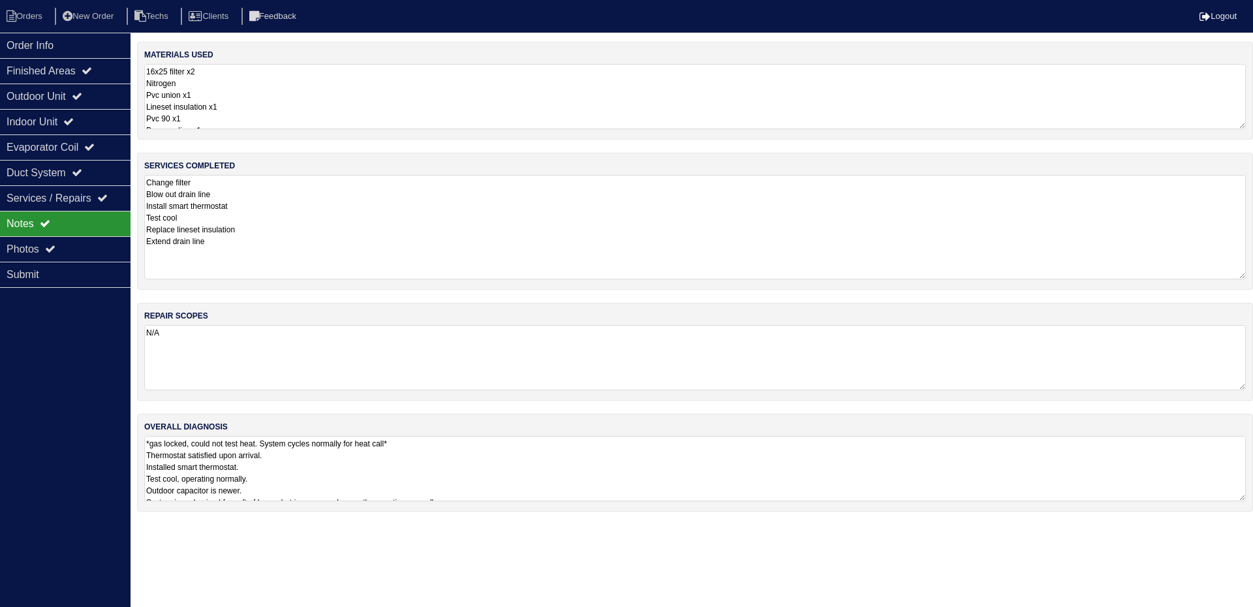
drag, startPoint x: 1242, startPoint y: 235, endPoint x: 1235, endPoint y: 274, distance: 39.9
click at [1235, 274] on textarea "Change filter Blow out drain line Install smart thermostat Test cool Replace li…" at bounding box center [694, 227] width 1101 height 104
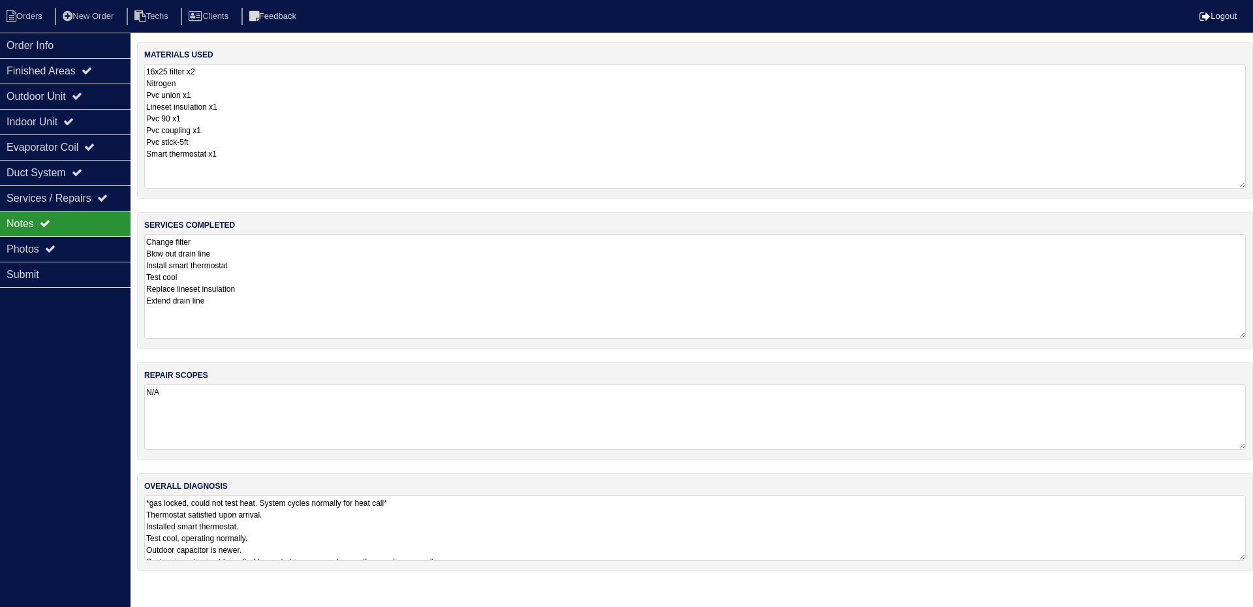
drag, startPoint x: 1242, startPoint y: 124, endPoint x: 1242, endPoint y: 183, distance: 59.4
click at [1242, 183] on textarea "16x25 filter x2 Nitrogen Pvc union x1 Lineset insulation x1 Pvc 90 x1 Pvc coupl…" at bounding box center [694, 126] width 1101 height 125
drag, startPoint x: 1244, startPoint y: 555, endPoint x: 1179, endPoint y: 568, distance: 66.5
click at [1243, 616] on html "Orders New Order Techs Clients Feedback Logout Orders New Order Users Clients M…" at bounding box center [621, 326] width 1243 height 652
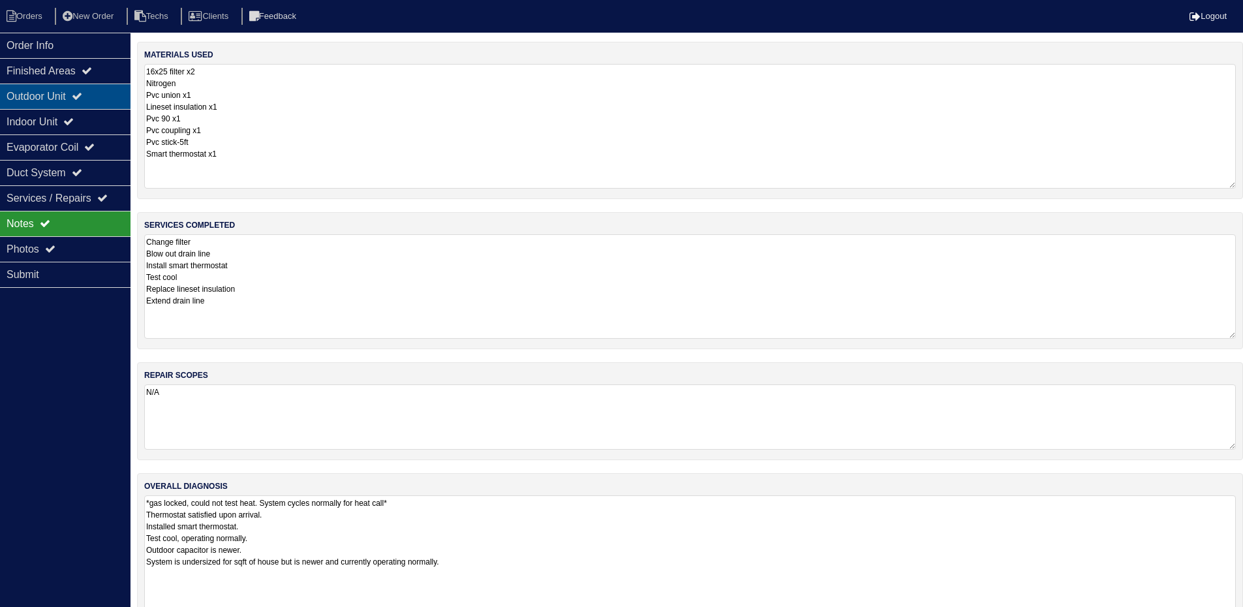
drag, startPoint x: 90, startPoint y: 97, endPoint x: 96, endPoint y: 101, distance: 7.4
click at [82, 97] on icon at bounding box center [77, 96] width 10 height 10
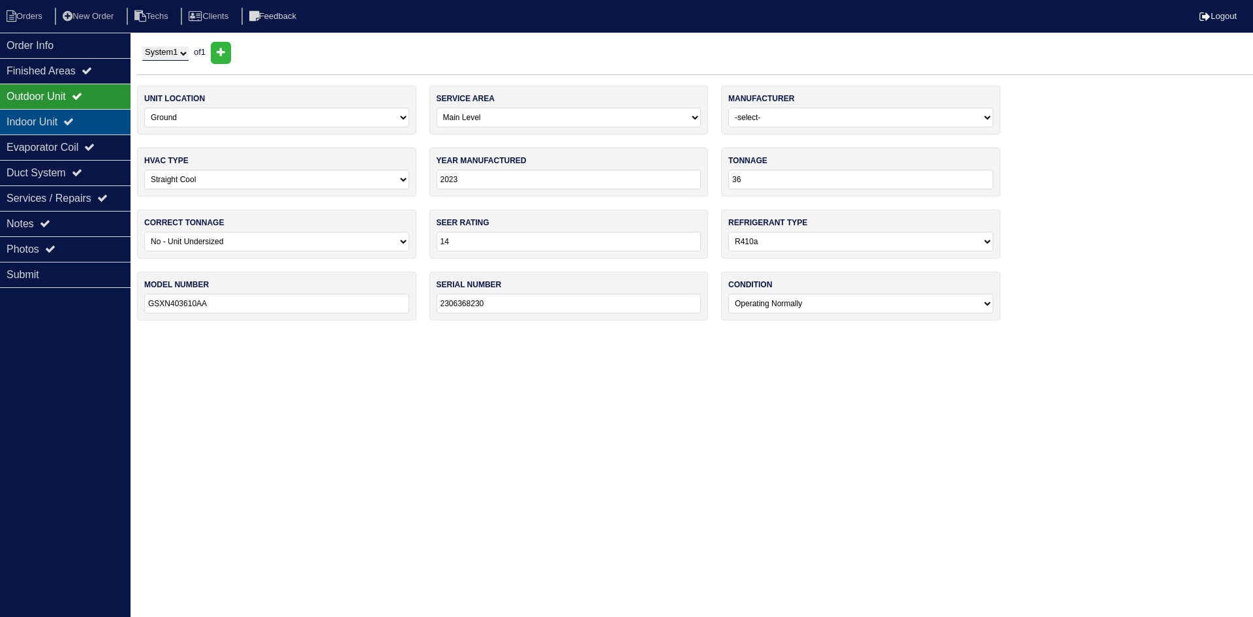
click at [98, 110] on div "Indoor Unit" at bounding box center [65, 121] width 131 height 25
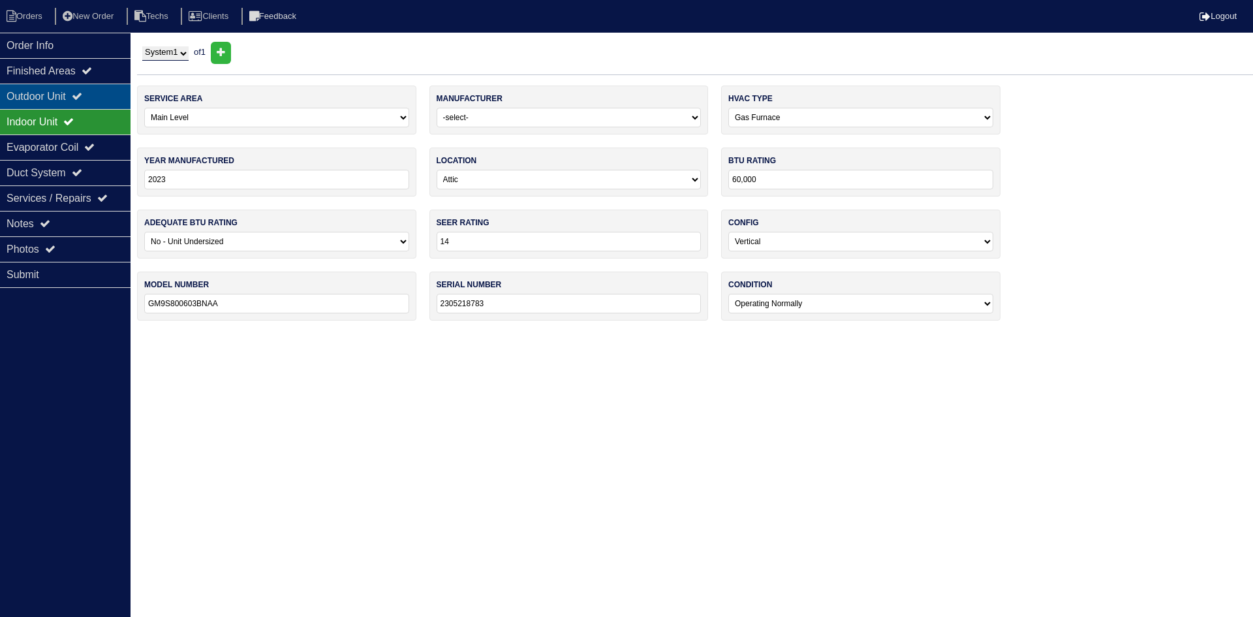
click at [52, 95] on div "Outdoor Unit" at bounding box center [65, 96] width 131 height 25
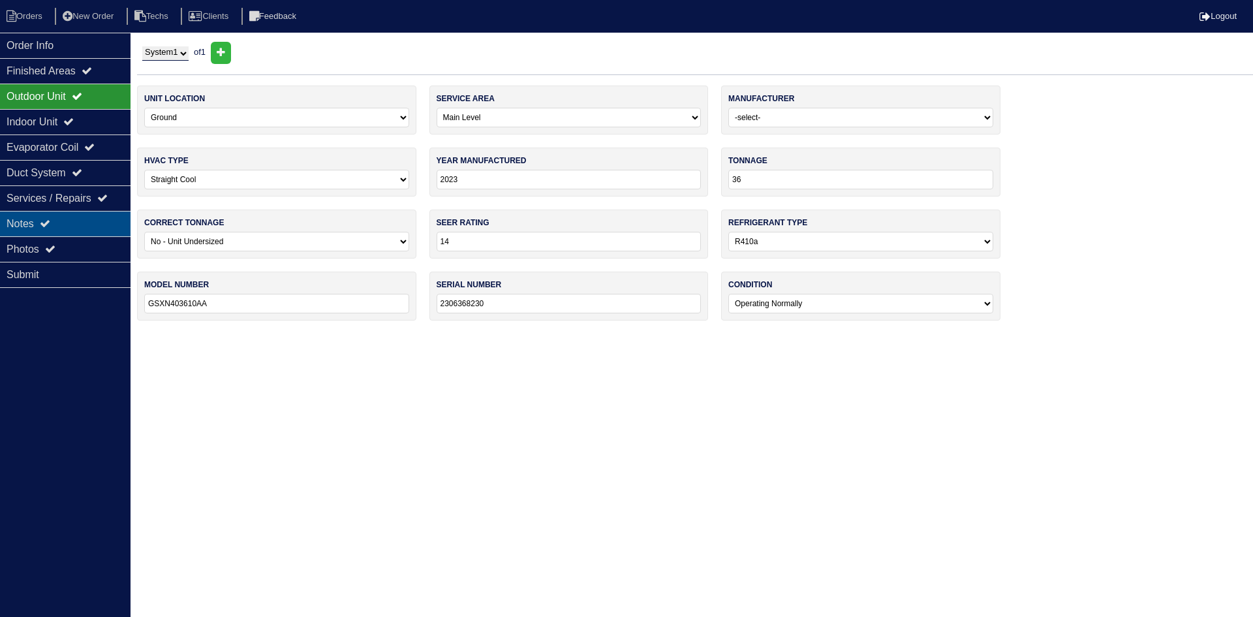
click at [24, 234] on div "Notes" at bounding box center [65, 223] width 131 height 25
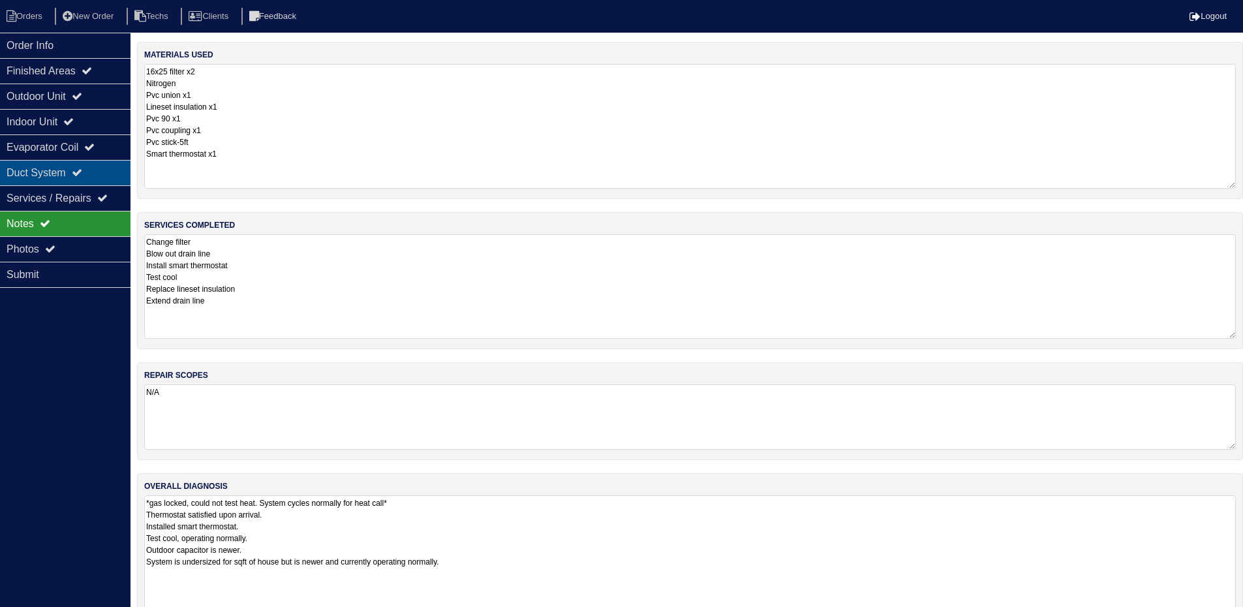
click at [79, 174] on div "Duct System" at bounding box center [65, 172] width 131 height 25
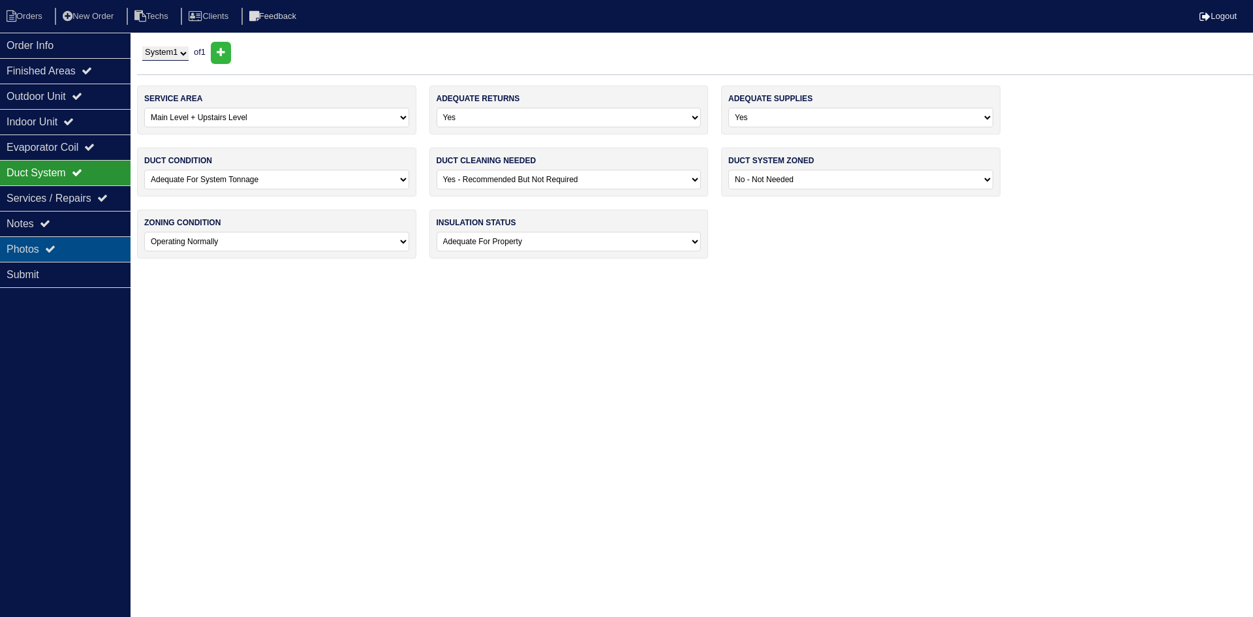
drag, startPoint x: 74, startPoint y: 250, endPoint x: 97, endPoint y: 248, distance: 22.9
click at [74, 249] on div "Photos" at bounding box center [65, 248] width 131 height 25
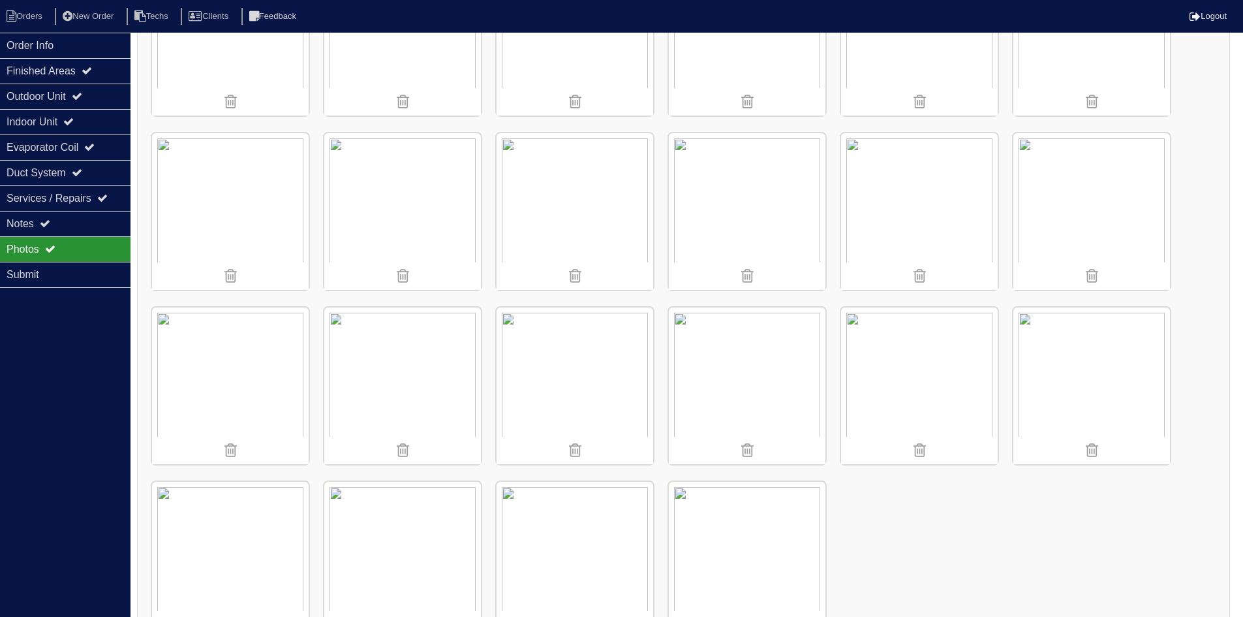
scroll to position [1199, 0]
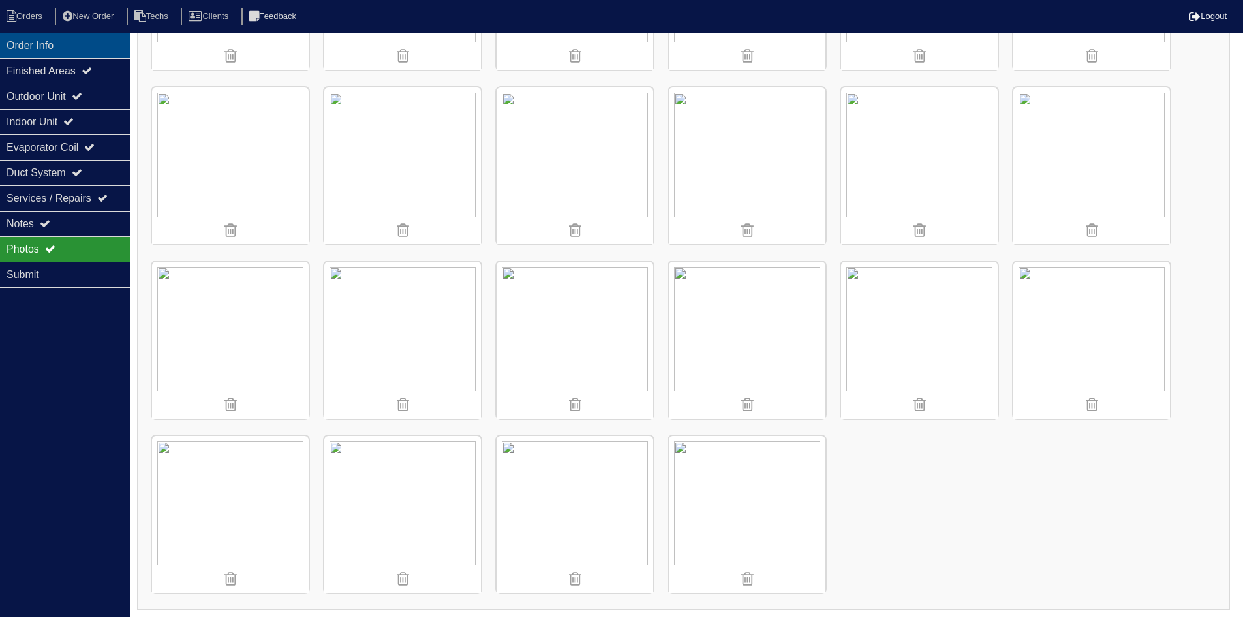
drag, startPoint x: 47, startPoint y: 46, endPoint x: 54, endPoint y: 43, distance: 7.9
click at [53, 44] on div "Order Info" at bounding box center [65, 45] width 131 height 25
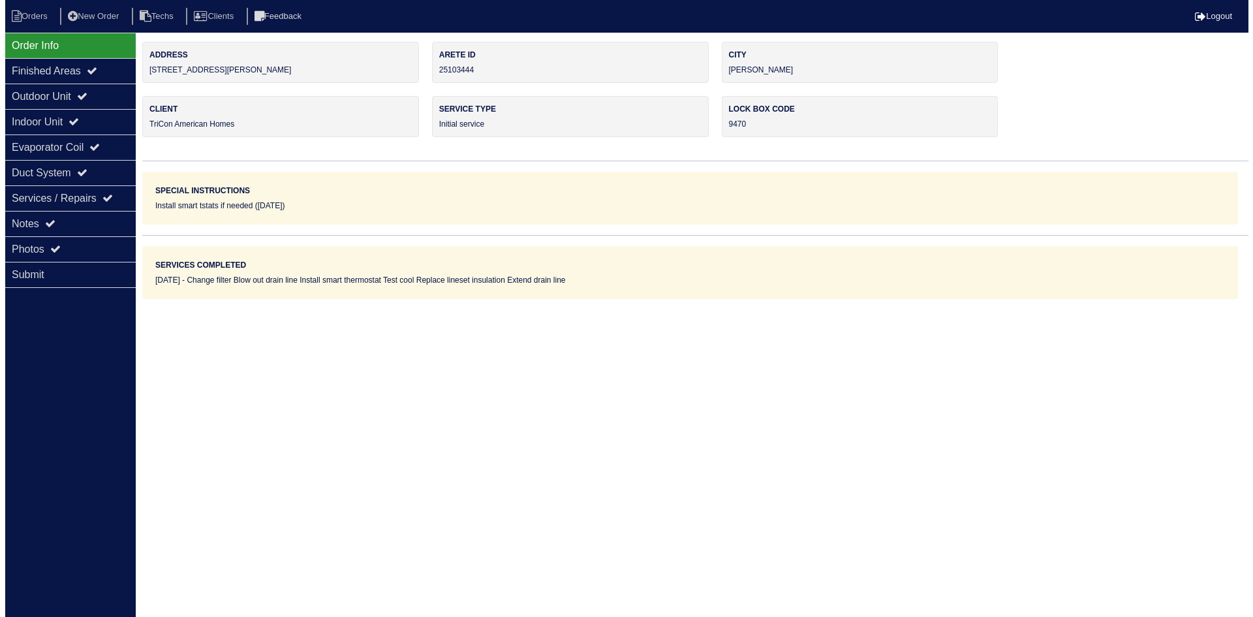
scroll to position [0, 0]
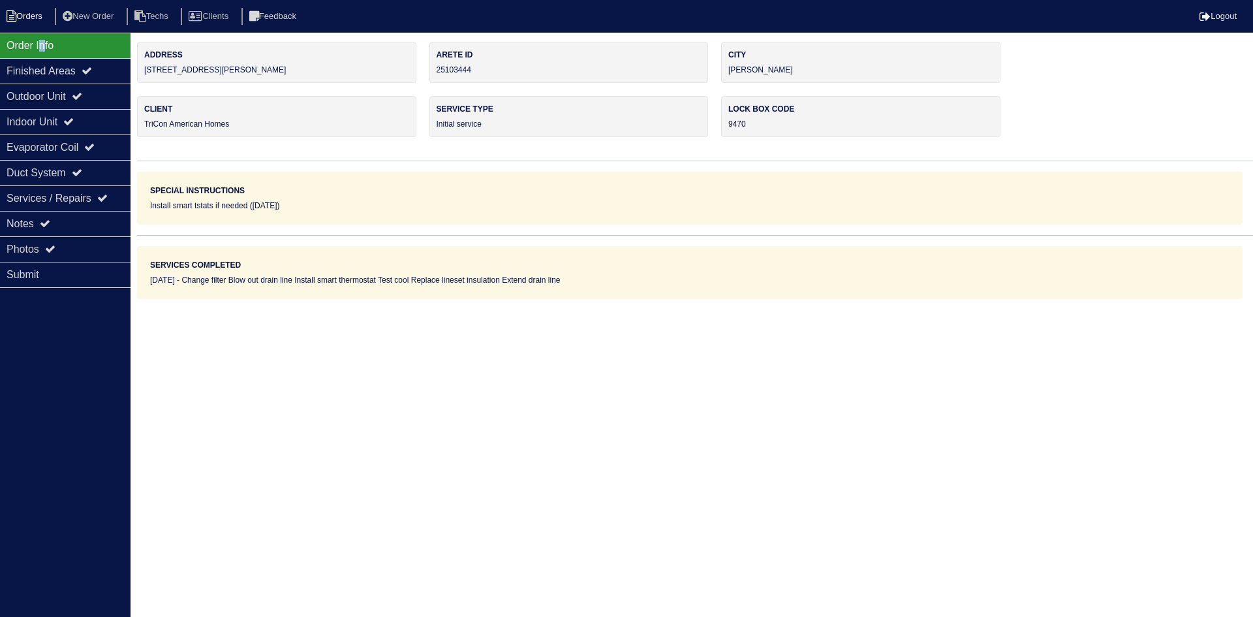
click at [36, 18] on li "Orders" at bounding box center [26, 17] width 53 height 18
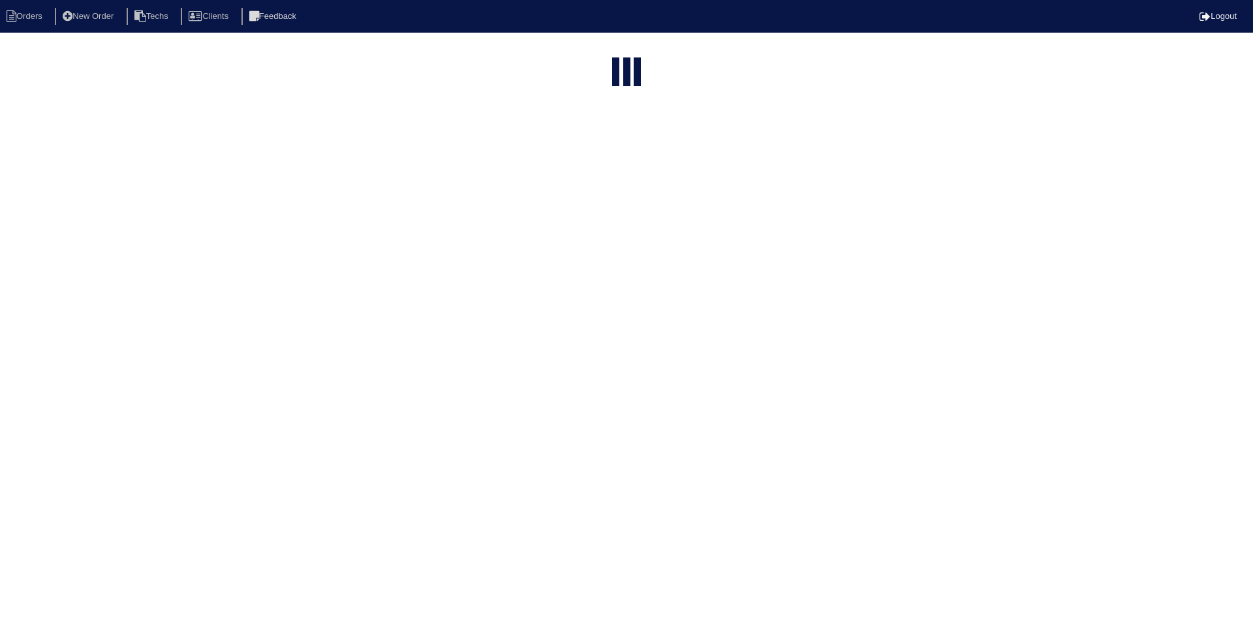
select select "15"
select select "field complete"
select select "need to quote"
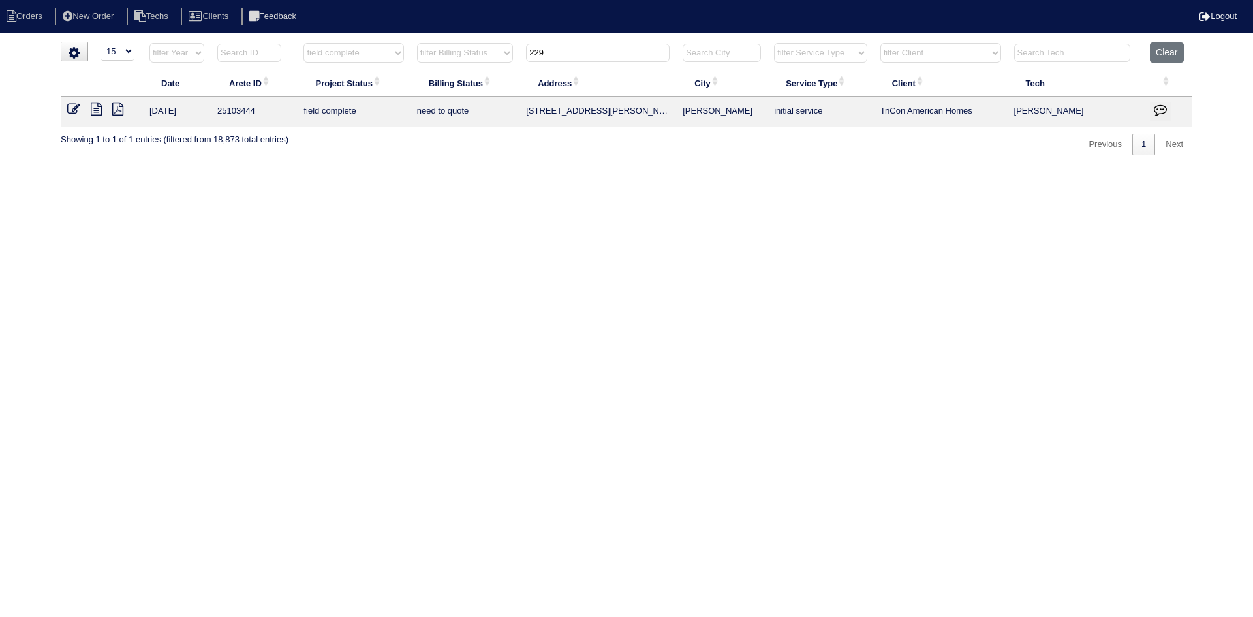
drag, startPoint x: 562, startPoint y: 52, endPoint x: 529, endPoint y: 52, distance: 33.3
click at [529, 52] on input "229" at bounding box center [598, 53] width 144 height 18
type input "350"
select select "field complete"
select select "need to quote"
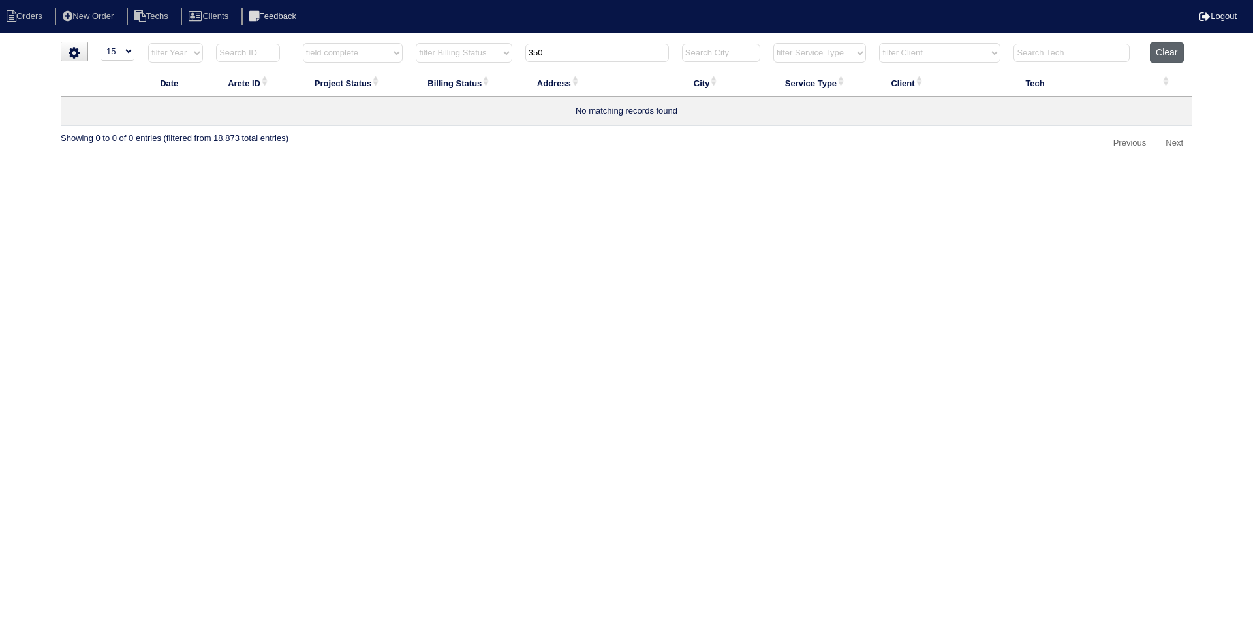
type input "350"
click at [1165, 54] on button "Clear" at bounding box center [1166, 52] width 33 height 20
select select
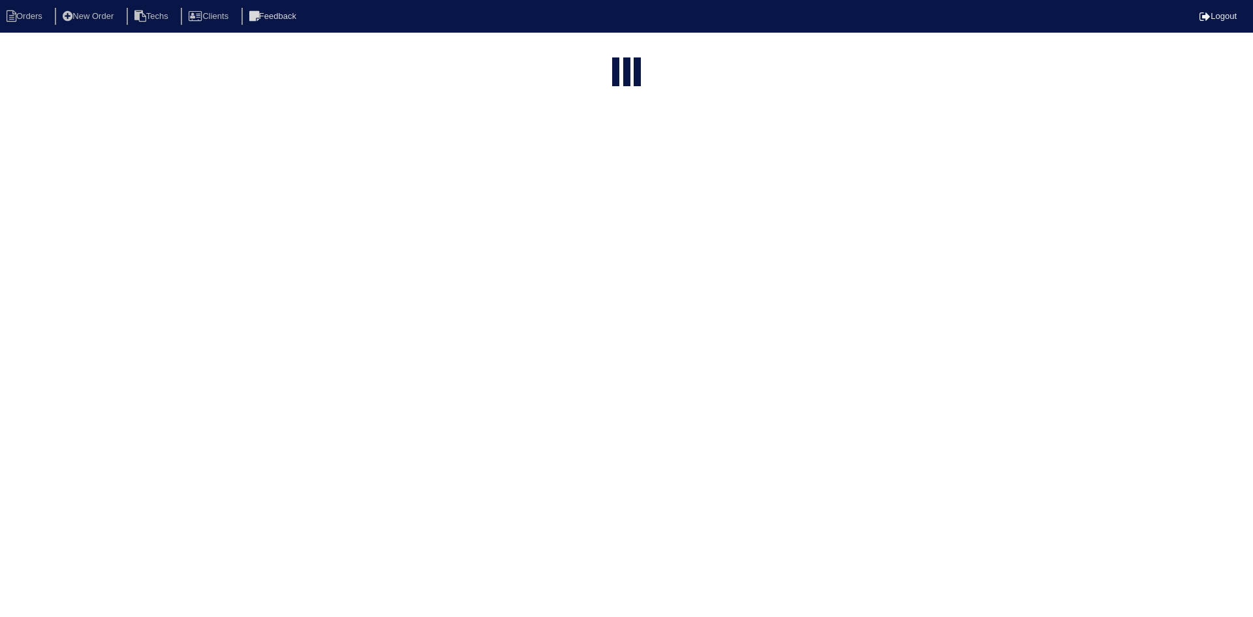
select select "15"
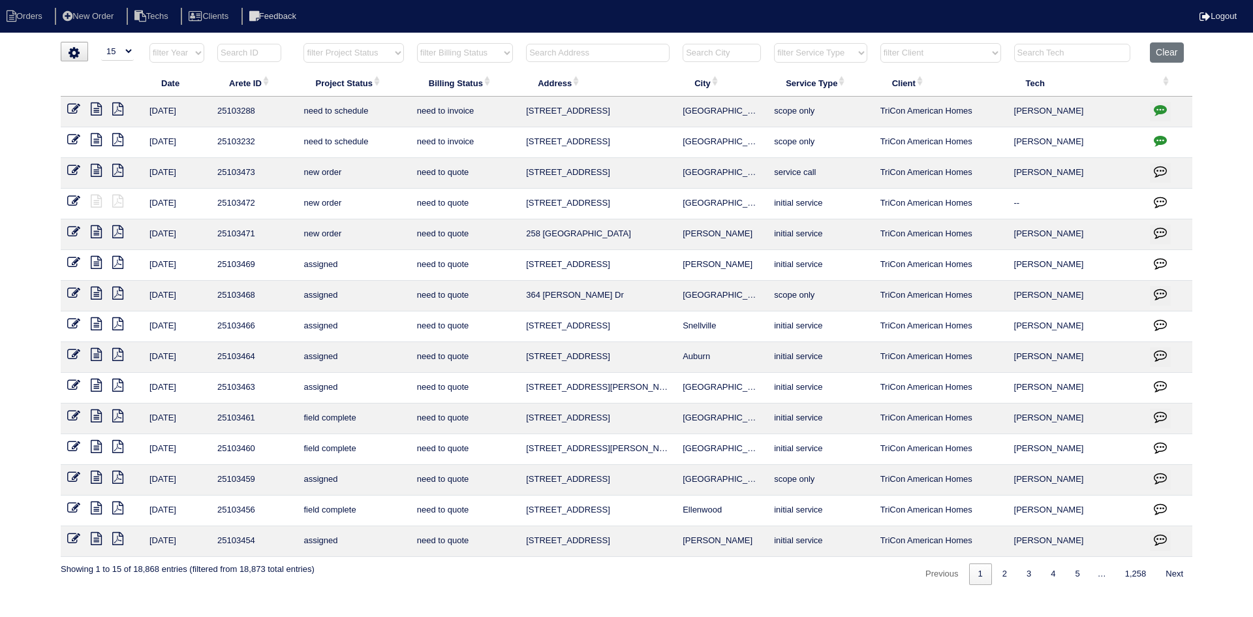
click at [592, 50] on input "text" at bounding box center [598, 53] width 144 height 18
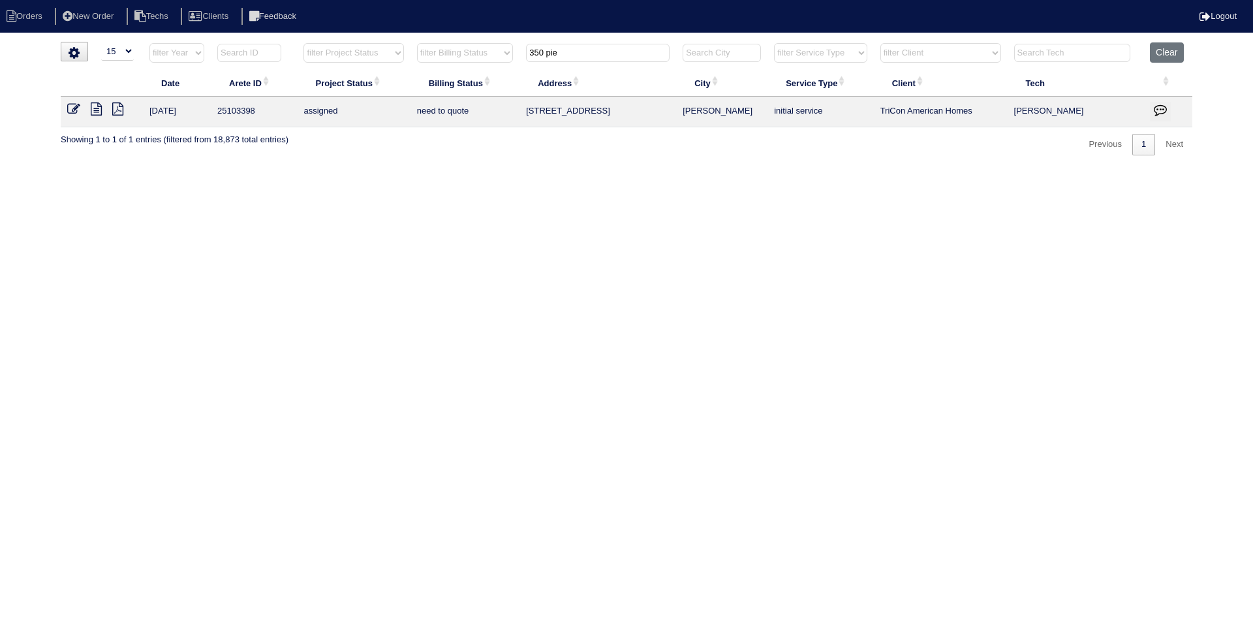
type input "350 pie"
click at [96, 113] on icon at bounding box center [96, 108] width 11 height 13
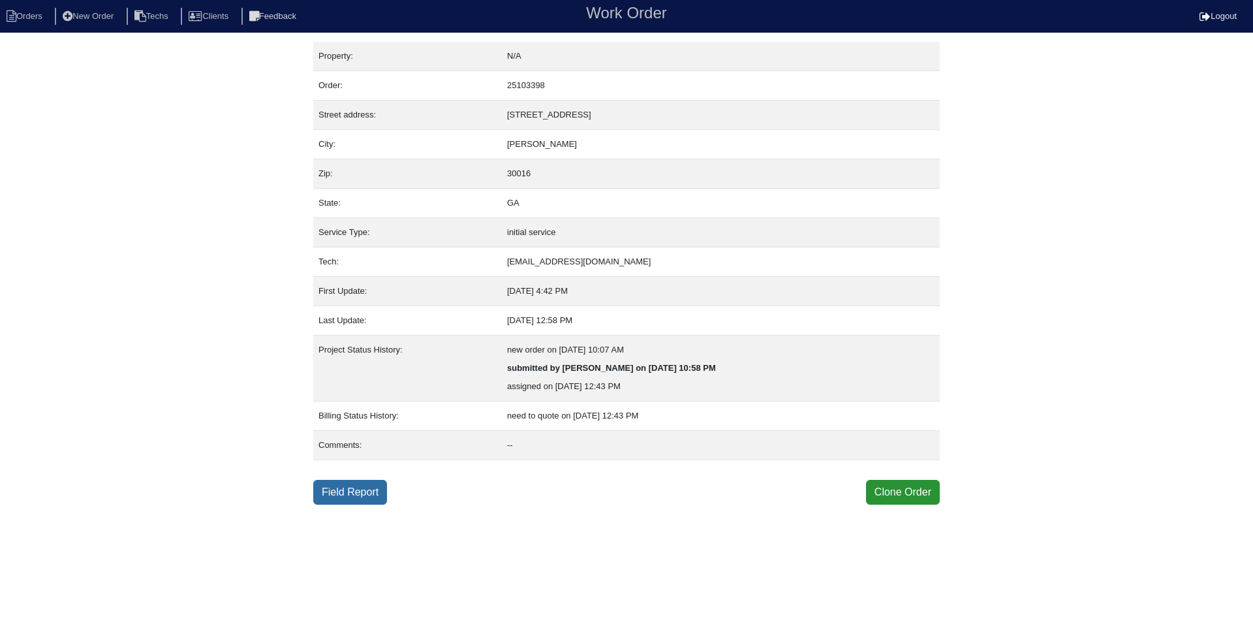
click at [346, 494] on link "Field Report" at bounding box center [350, 492] width 74 height 25
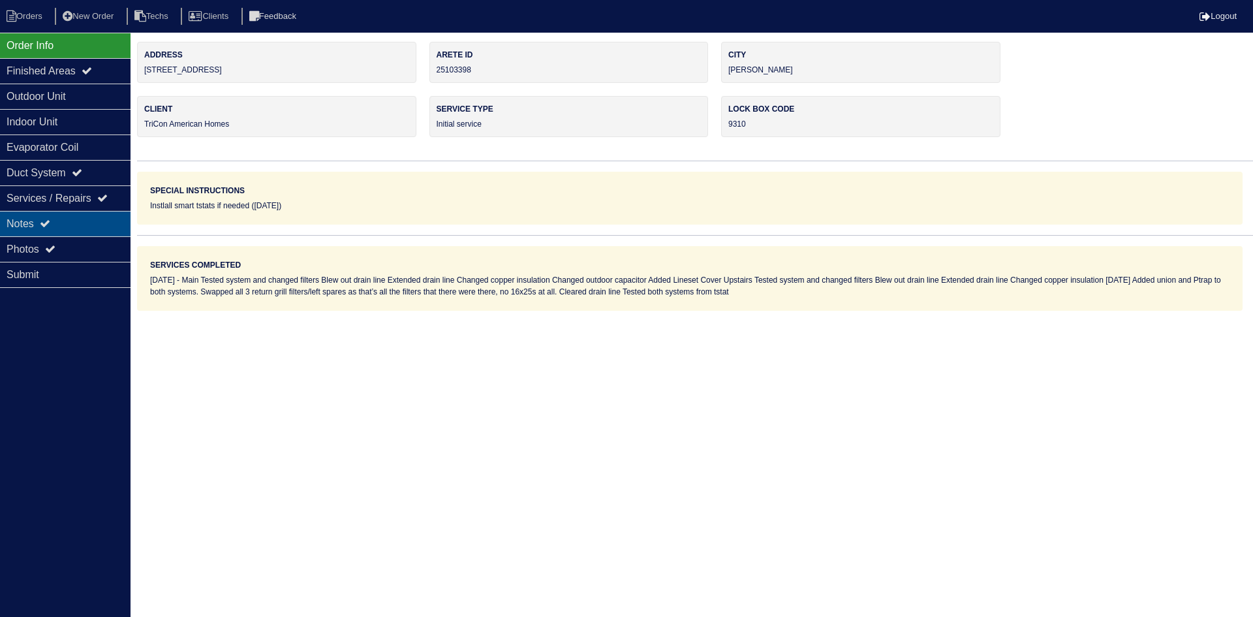
click at [70, 219] on div "Notes" at bounding box center [65, 223] width 131 height 25
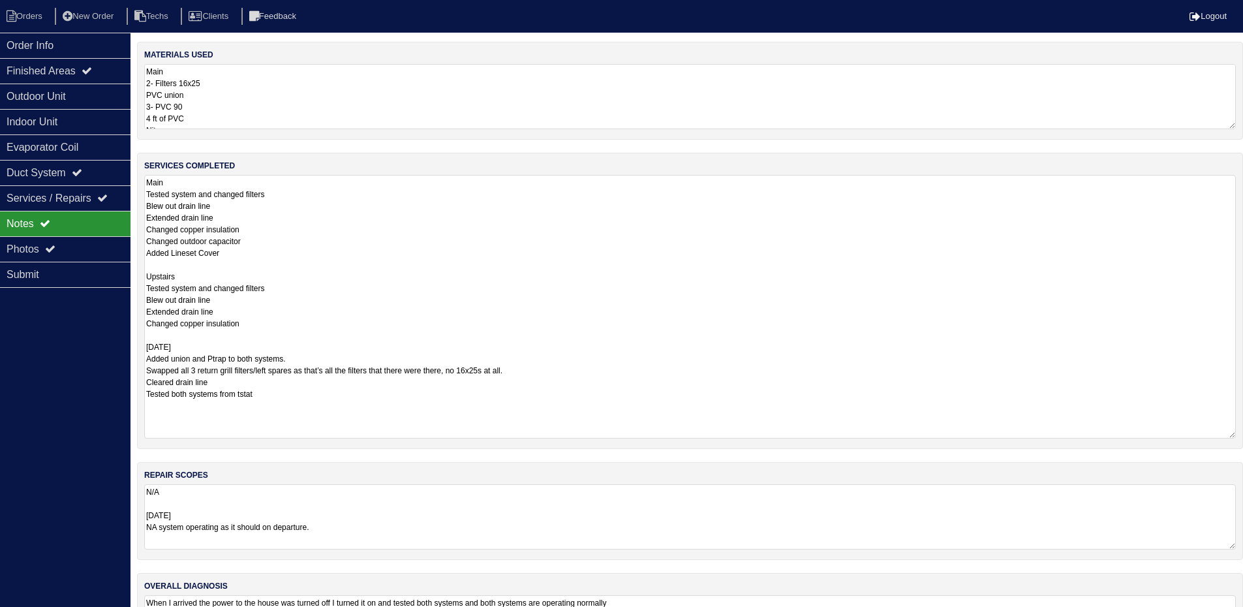
drag, startPoint x: 1240, startPoint y: 232, endPoint x: 1246, endPoint y: 422, distance: 190.6
click at [1243, 429] on html "Orders New Order Techs Clients Feedback Logout Orders New Order Users Clients M…" at bounding box center [621, 342] width 1243 height 684
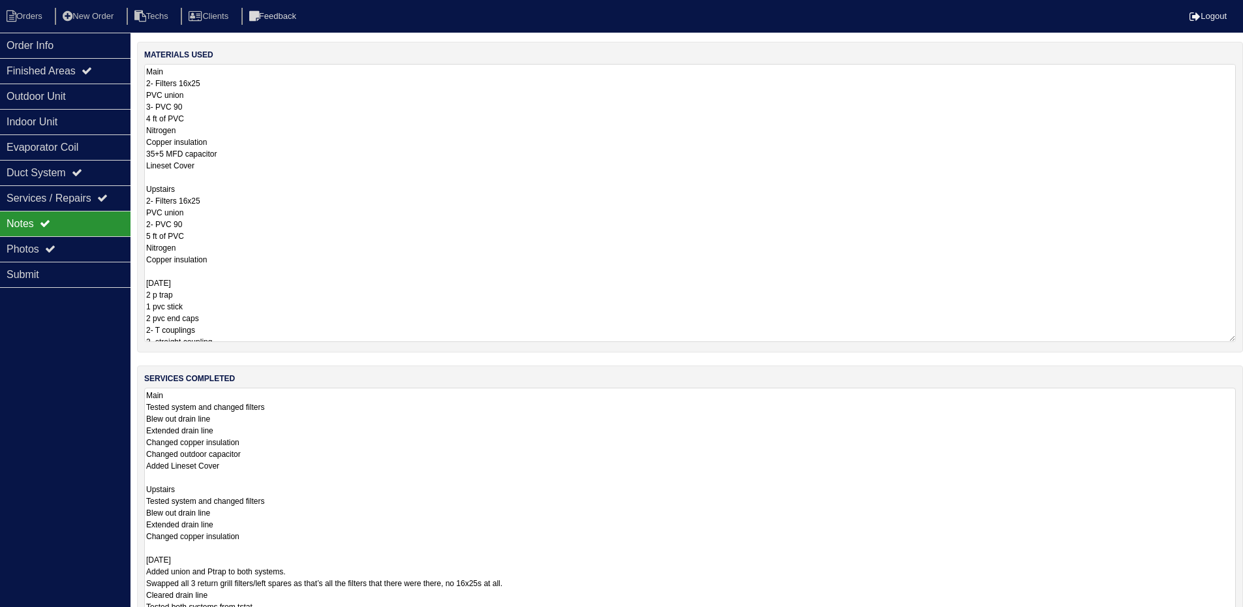
drag, startPoint x: 1233, startPoint y: 121, endPoint x: 1252, endPoint y: 336, distance: 215.5
click at [1243, 336] on html "Orders New Order Techs Clients Feedback Logout Orders New Order Users Clients M…" at bounding box center [621, 447] width 1243 height 895
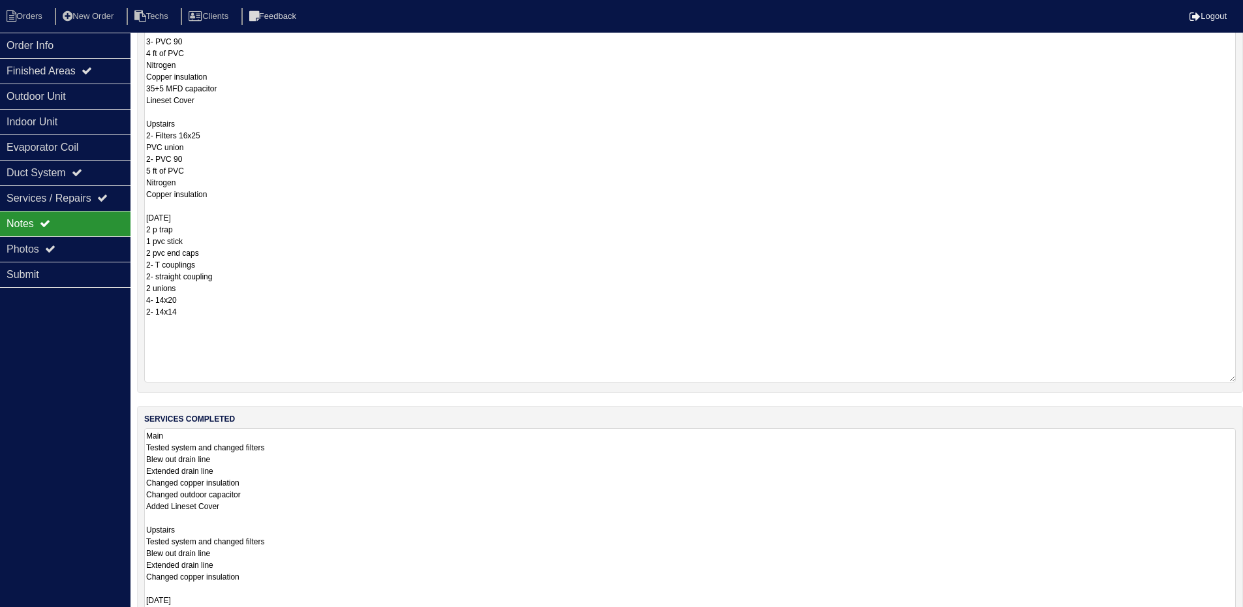
drag, startPoint x: 1229, startPoint y: 277, endPoint x: 1225, endPoint y: 373, distance: 96.7
click at [1230, 380] on textarea "Main 2- Filters 16x25 PVC union 3- PVC 90 4 ft of PVC Nitrogen Copper insulatio…" at bounding box center [690, 191] width 1092 height 384
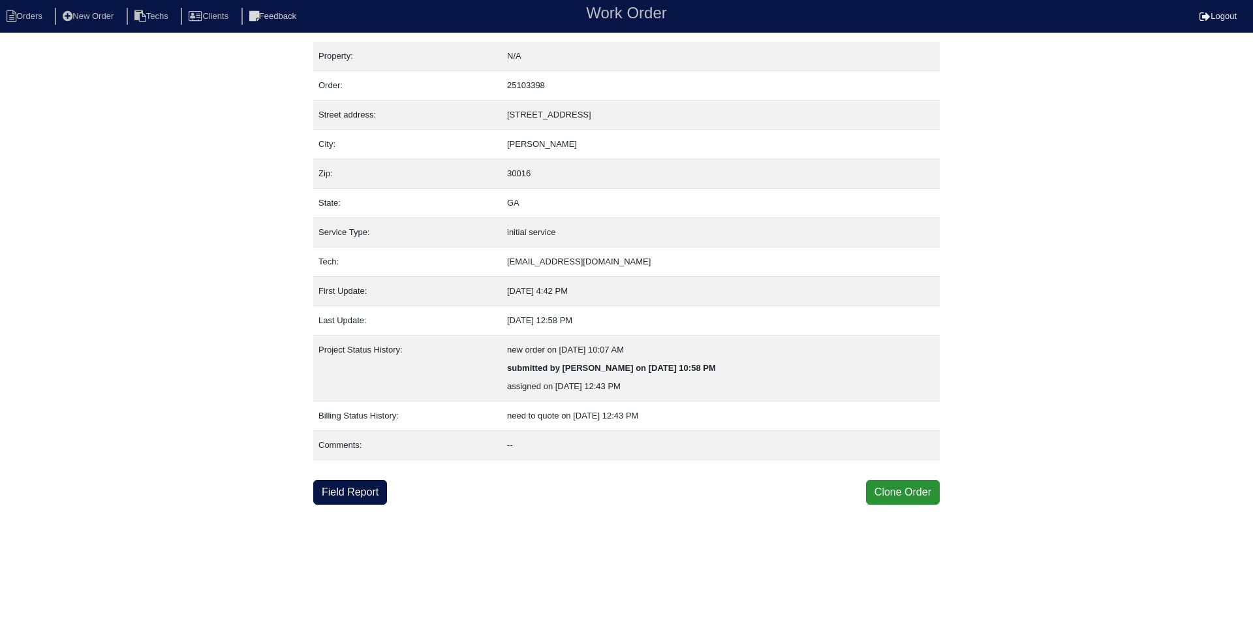
click at [377, 488] on link "Field Report" at bounding box center [350, 492] width 74 height 25
click at [21, 12] on li "Orders" at bounding box center [26, 17] width 53 height 18
select select "15"
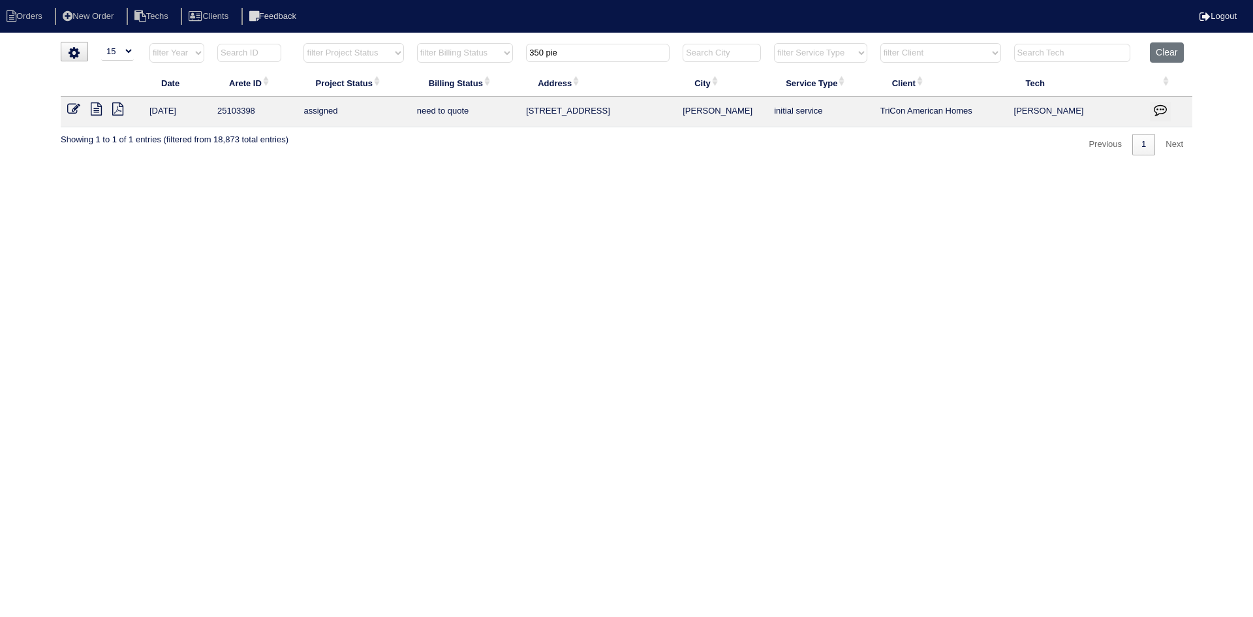
drag, startPoint x: 599, startPoint y: 48, endPoint x: 529, endPoint y: 51, distance: 70.5
click at [529, 51] on input "350 pie" at bounding box center [598, 53] width 144 height 18
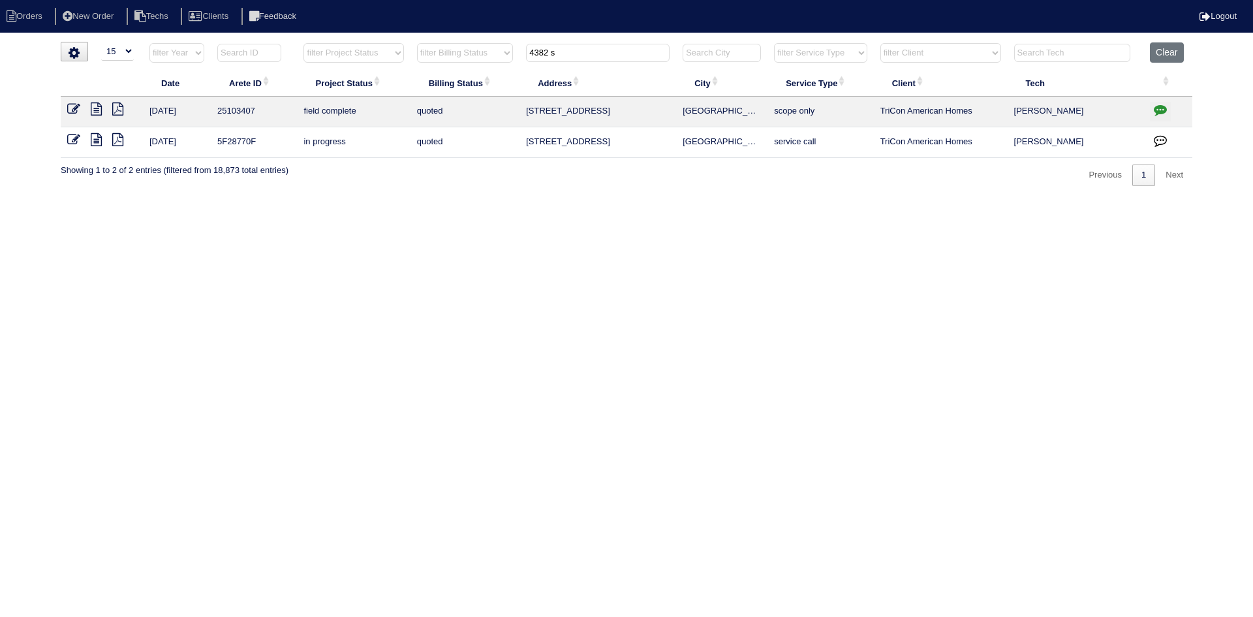
drag, startPoint x: 565, startPoint y: 54, endPoint x: 510, endPoint y: 65, distance: 55.9
click at [514, 48] on tr "filter Year -- Any Year -- 2025 2024 2023 2022 2021 2020 2019 filter Project St…" at bounding box center [626, 55] width 1131 height 27
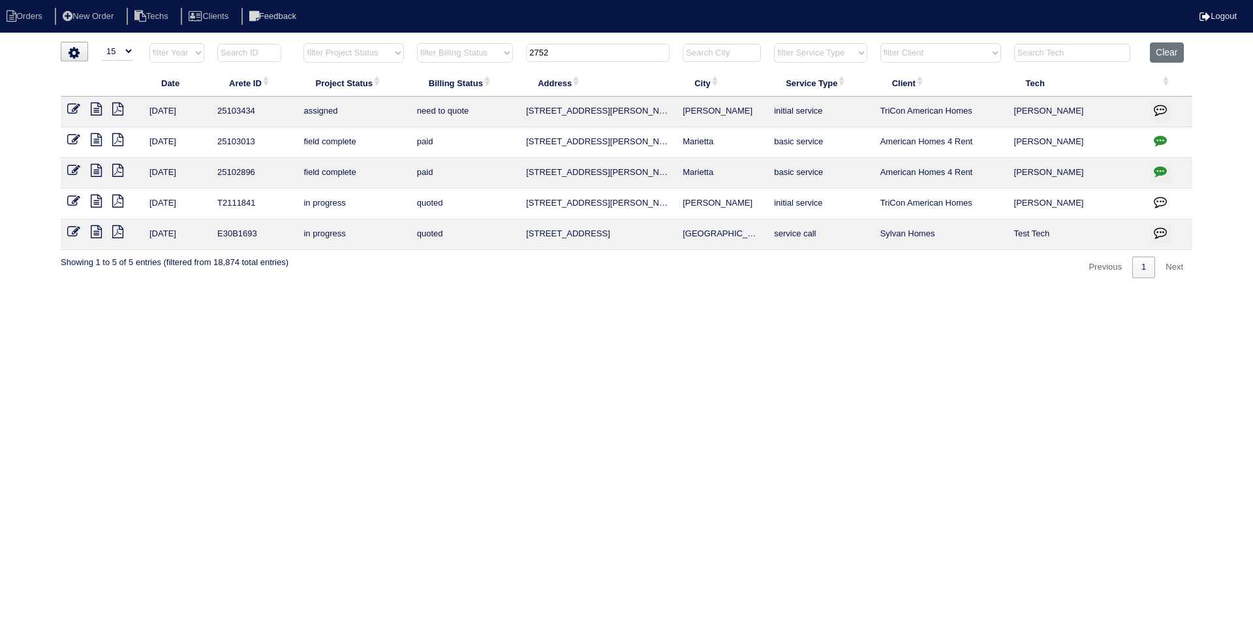
type input "2752"
click at [94, 106] on icon at bounding box center [96, 108] width 11 height 13
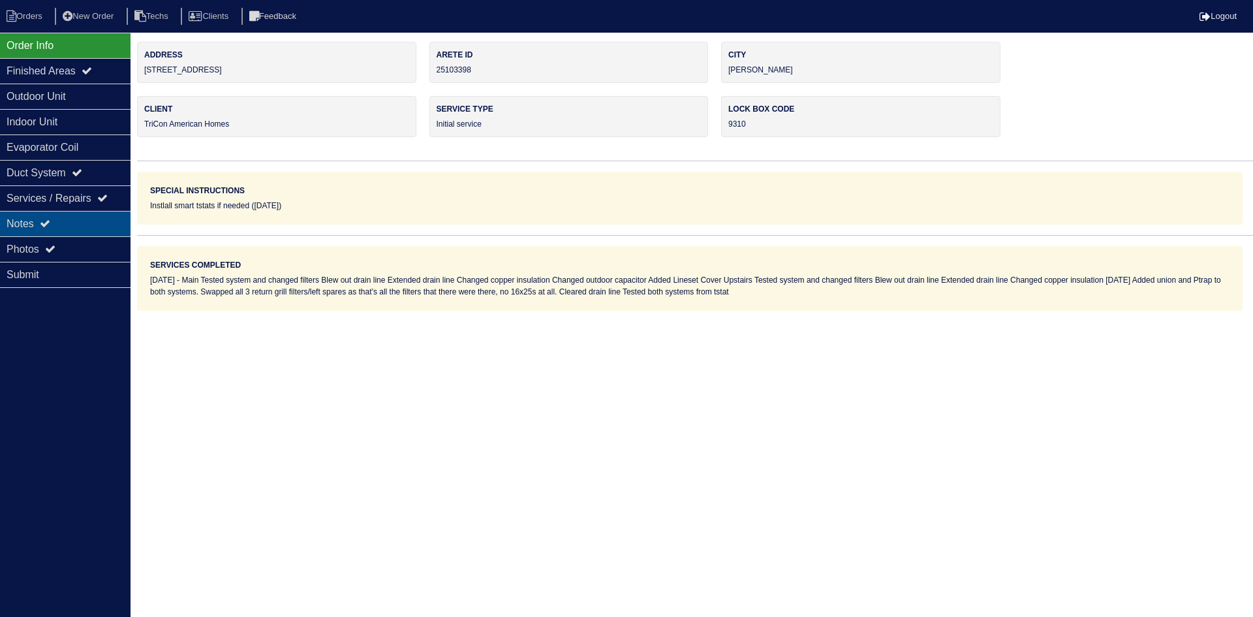
click at [86, 217] on div "Notes" at bounding box center [65, 223] width 131 height 25
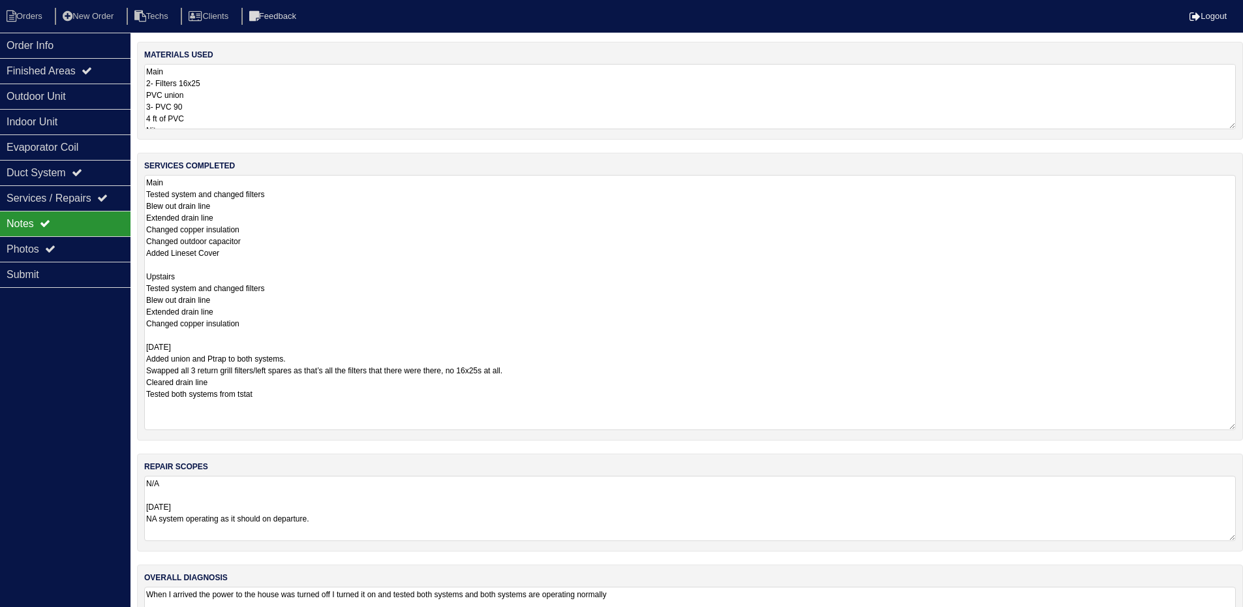
drag, startPoint x: 1240, startPoint y: 239, endPoint x: 725, endPoint y: 340, distance: 524.7
click at [1243, 429] on html "Orders New Order Techs Clients Feedback Logout Orders New Order Users Clients M…" at bounding box center [621, 337] width 1243 height 675
click at [53, 251] on icon at bounding box center [50, 248] width 10 height 10
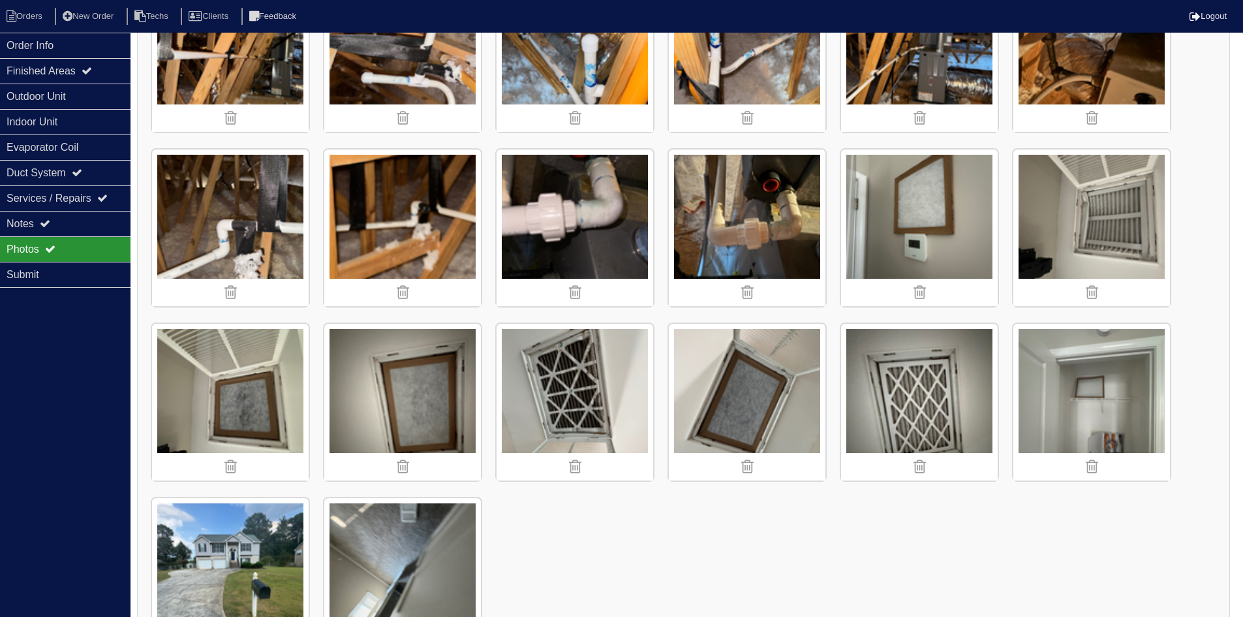
scroll to position [331, 0]
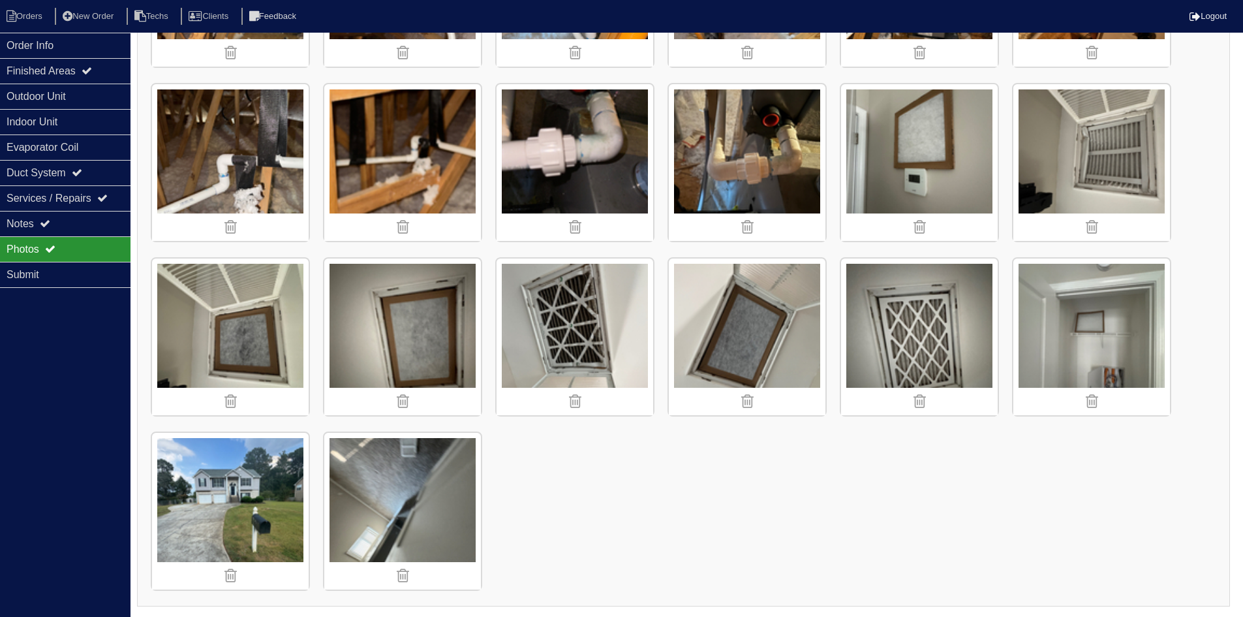
drag, startPoint x: 93, startPoint y: 220, endPoint x: 147, endPoint y: 234, distance: 56.0
click at [93, 220] on div "Notes" at bounding box center [65, 223] width 131 height 25
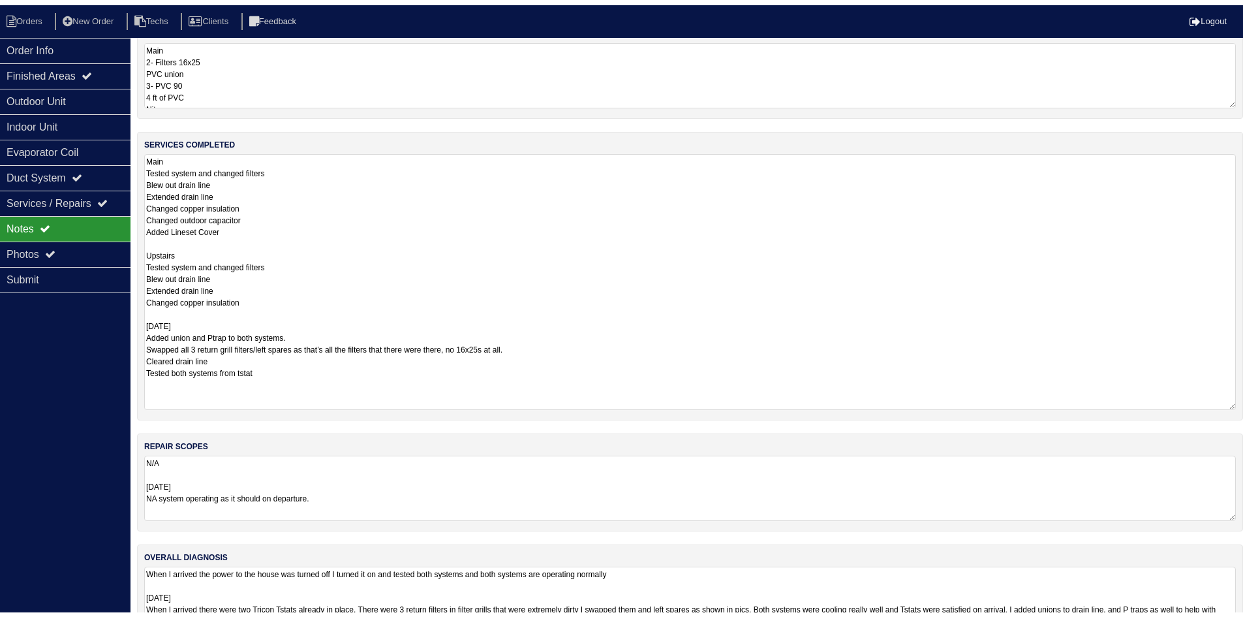
scroll to position [4, 0]
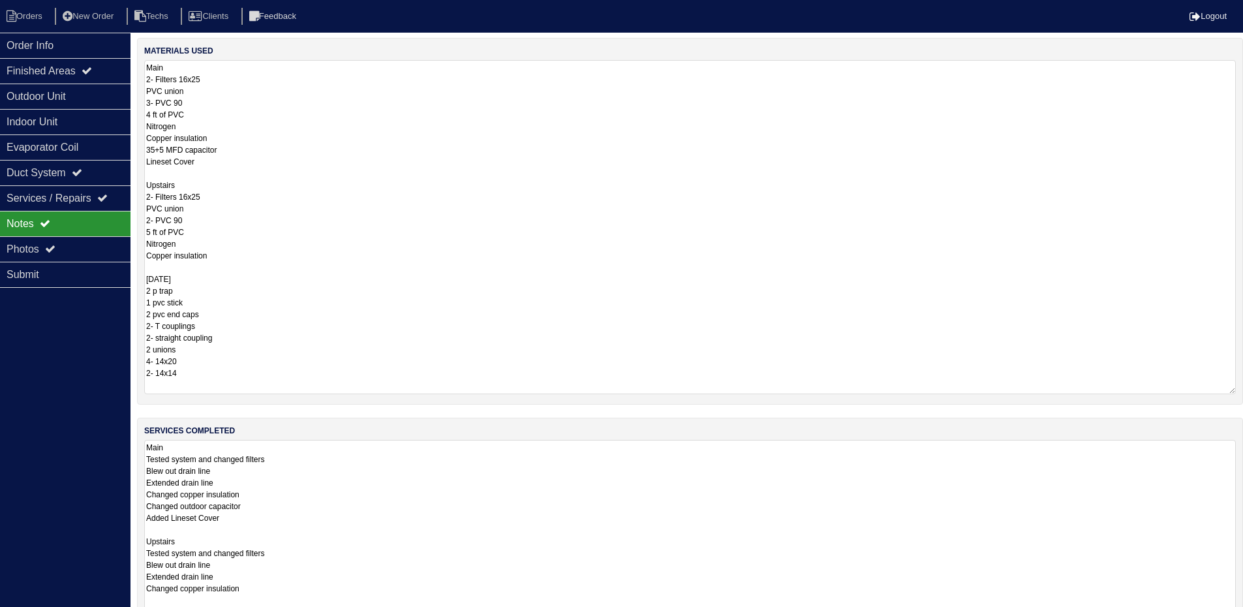
drag, startPoint x: 1231, startPoint y: 123, endPoint x: 1247, endPoint y: 393, distance: 270.6
click at [1243, 393] on html "Orders New Order Techs Clients Feedback Logout Orders New Order Users Clients M…" at bounding box center [621, 468] width 1243 height 945
drag, startPoint x: 52, startPoint y: 249, endPoint x: 153, endPoint y: 254, distance: 100.6
click at [55, 249] on icon at bounding box center [50, 248] width 10 height 10
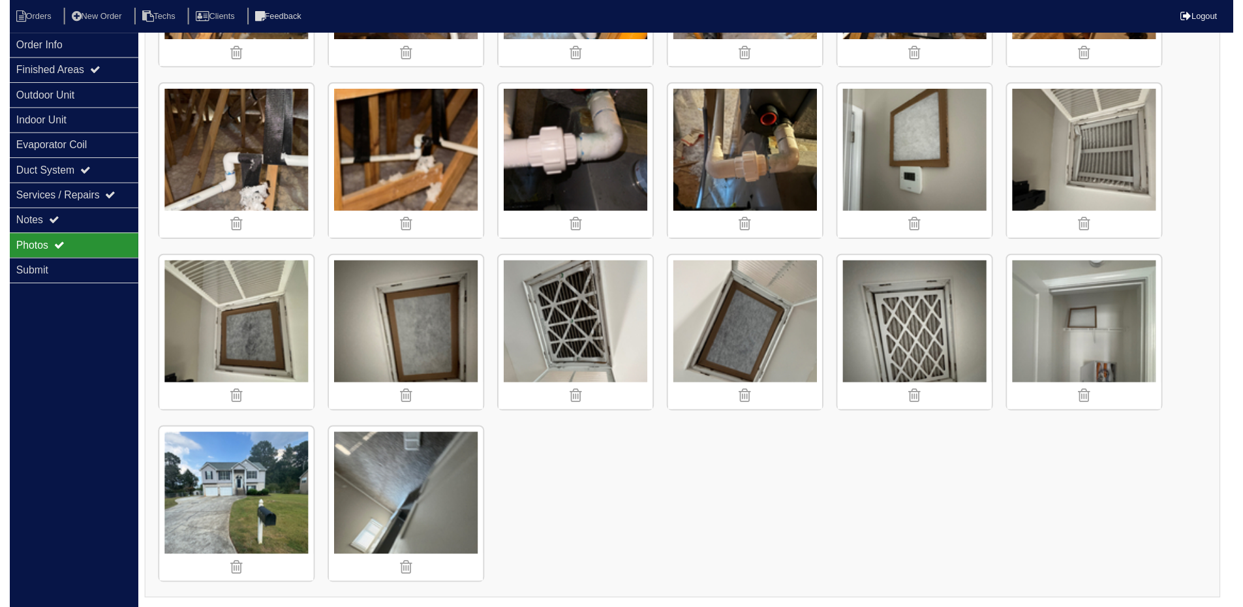
scroll to position [331, 0]
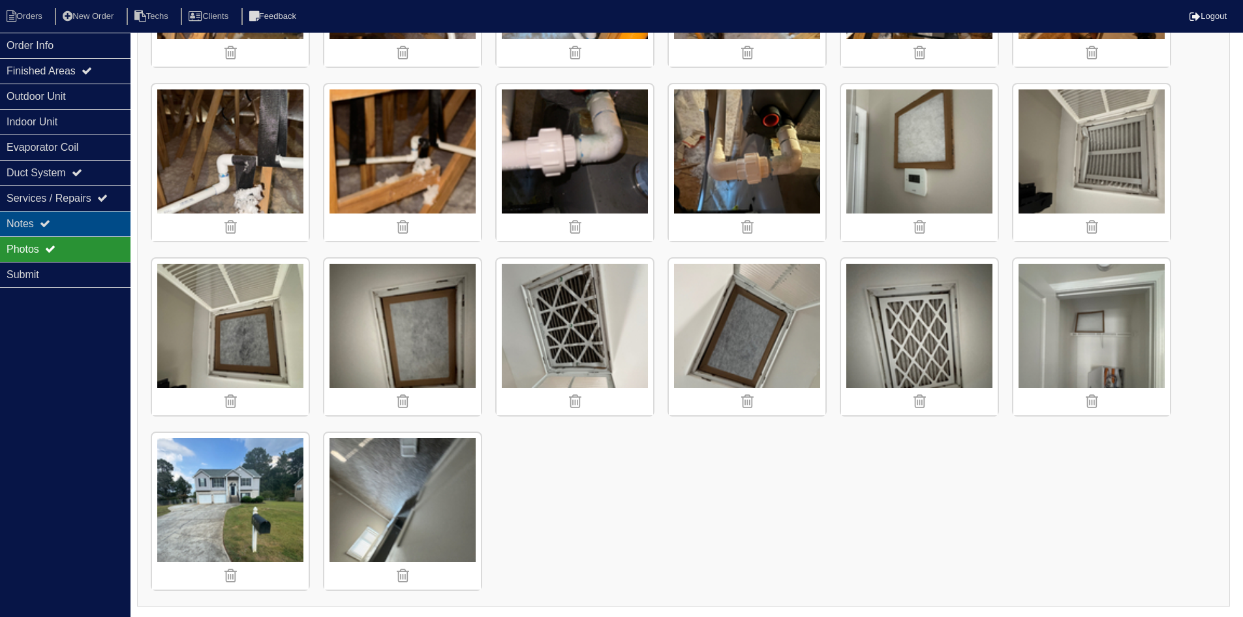
drag, startPoint x: 51, startPoint y: 225, endPoint x: 57, endPoint y: 218, distance: 9.7
click at [50, 224] on icon at bounding box center [45, 223] width 10 height 10
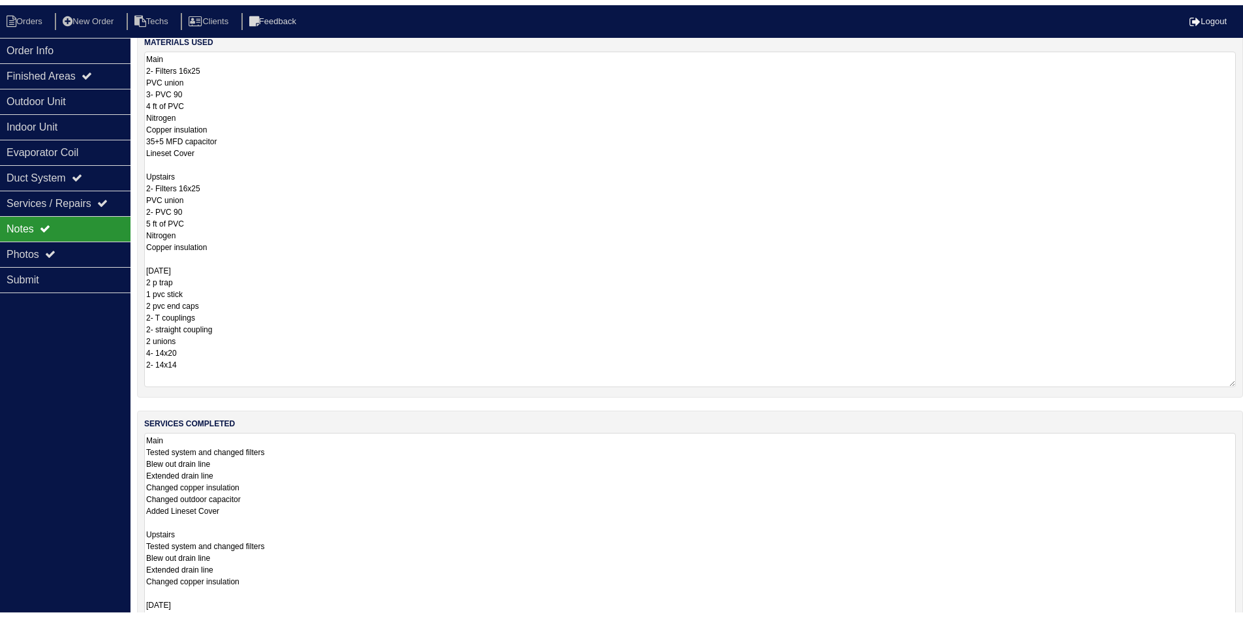
scroll to position [0, 0]
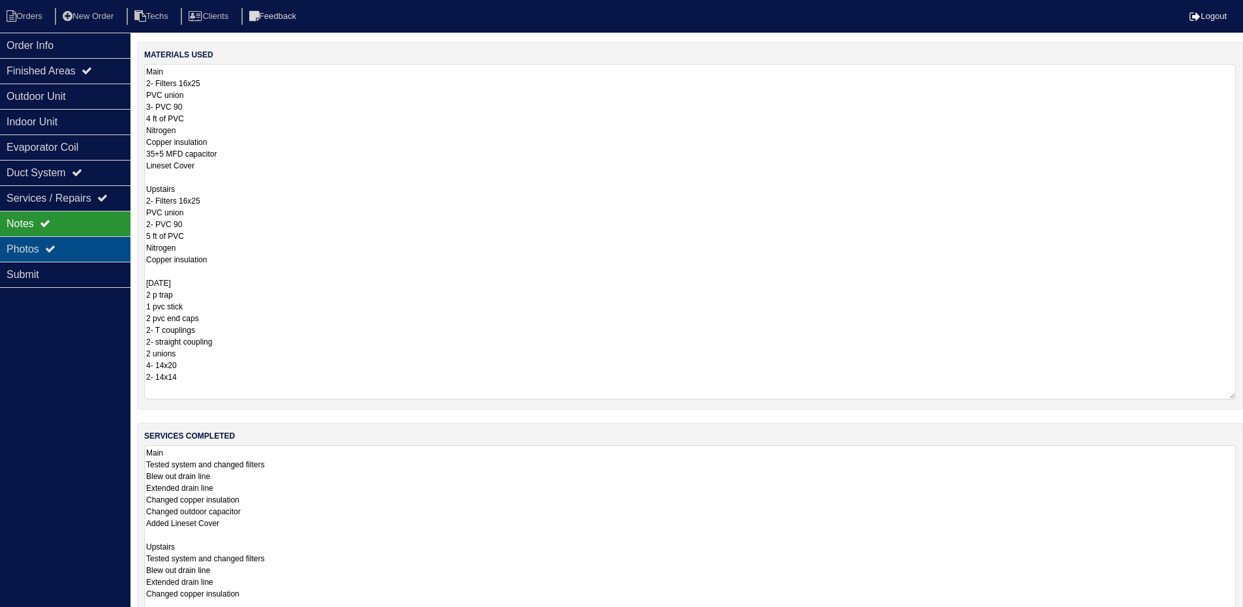
drag, startPoint x: 52, startPoint y: 245, endPoint x: 237, endPoint y: 251, distance: 185.4
click at [53, 245] on icon at bounding box center [50, 248] width 10 height 10
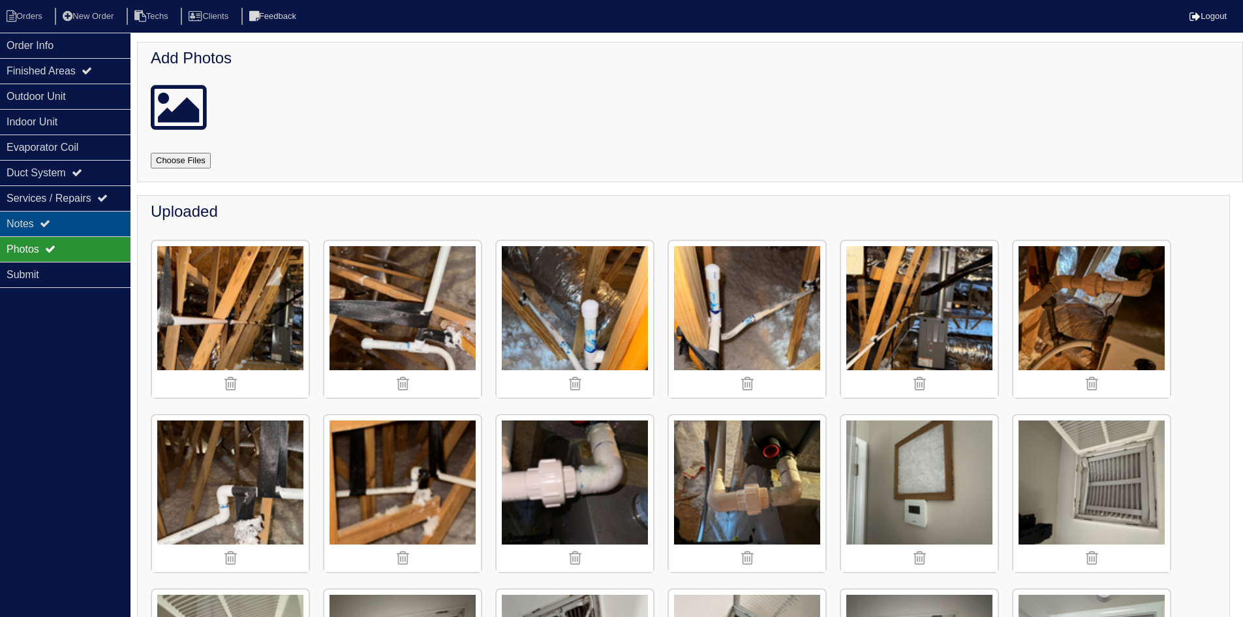
click at [55, 228] on div "Notes" at bounding box center [65, 223] width 131 height 25
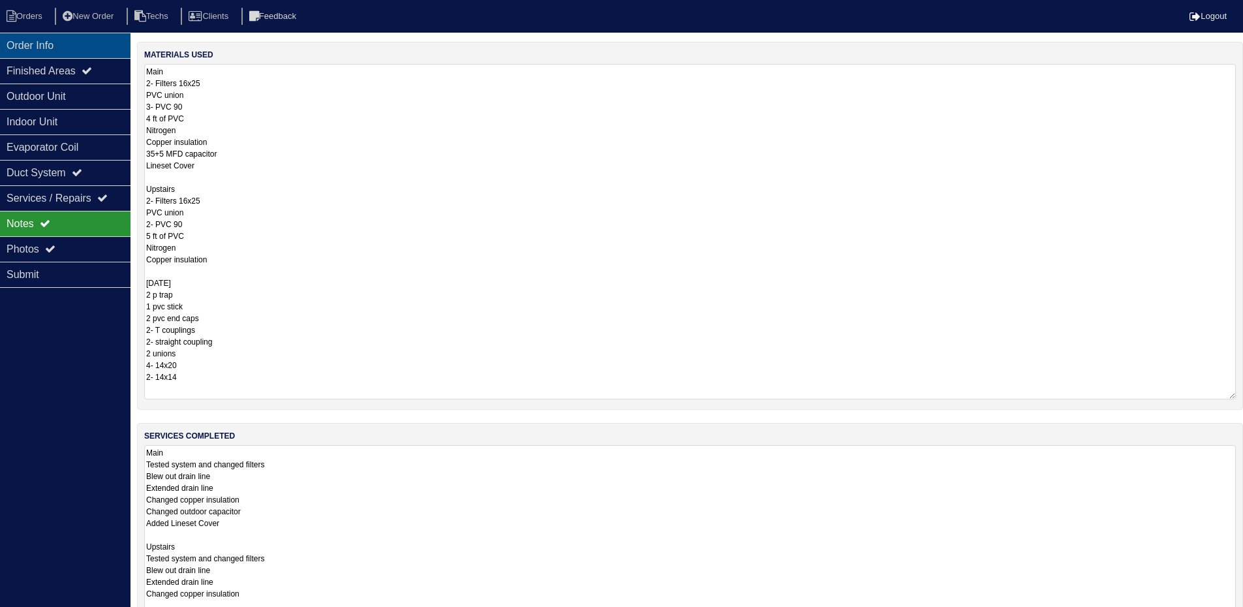
click at [76, 44] on div "Order Info" at bounding box center [65, 45] width 131 height 25
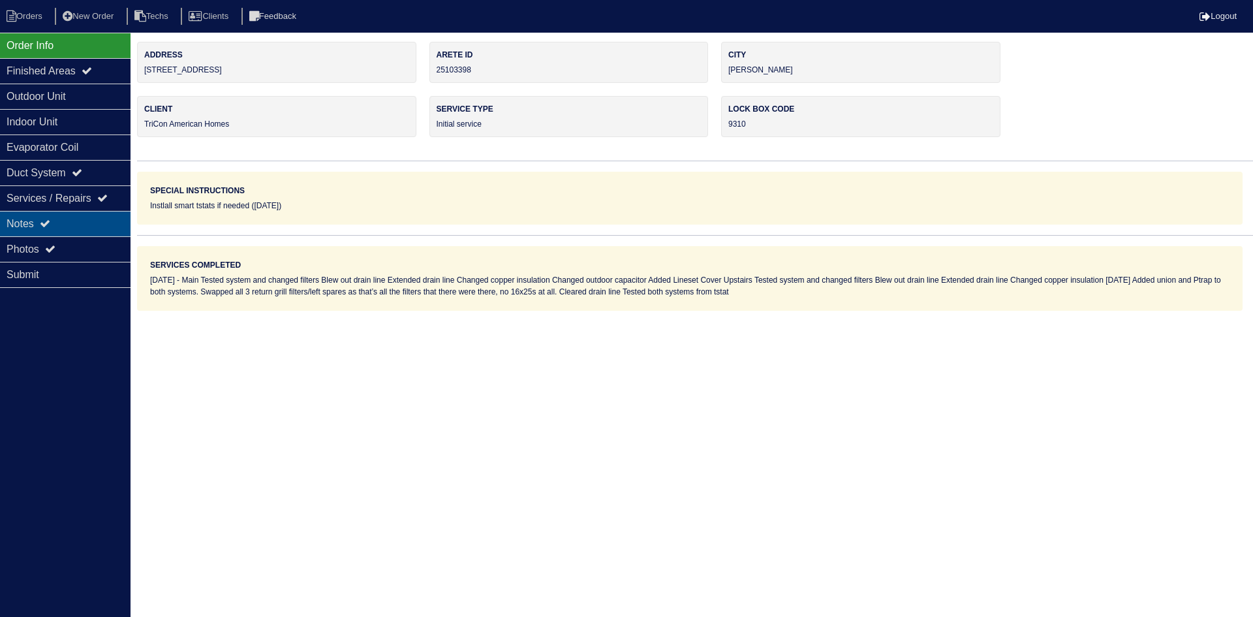
click at [91, 223] on div "Notes" at bounding box center [65, 223] width 131 height 25
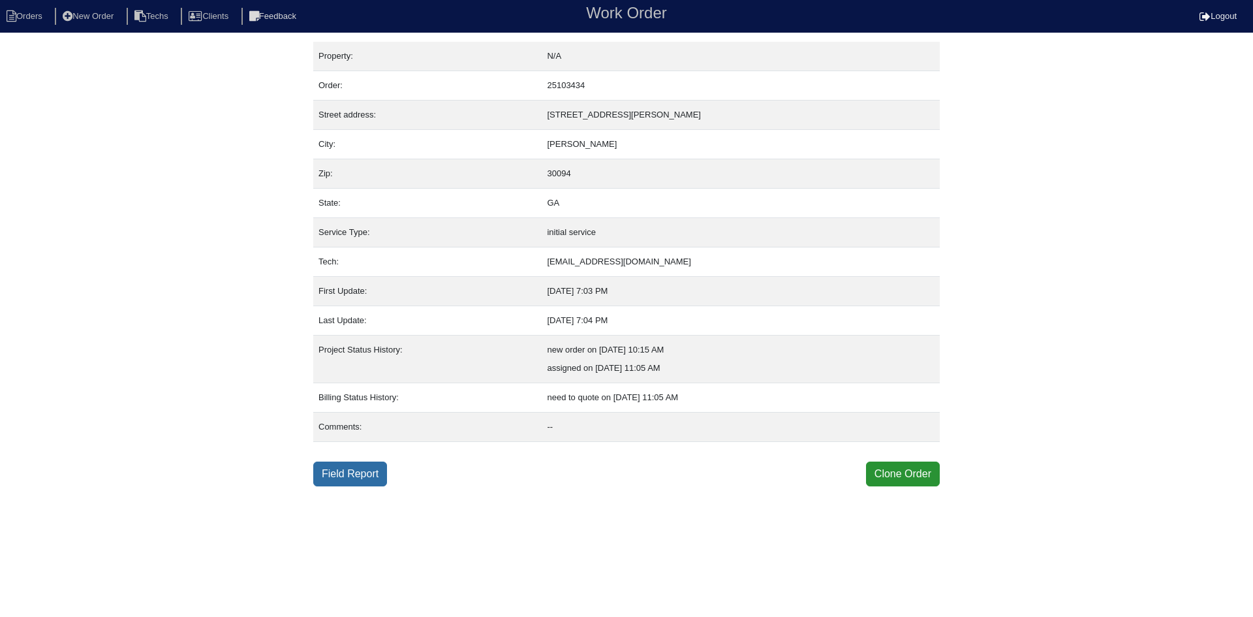
click at [363, 476] on link "Field Report" at bounding box center [350, 473] width 74 height 25
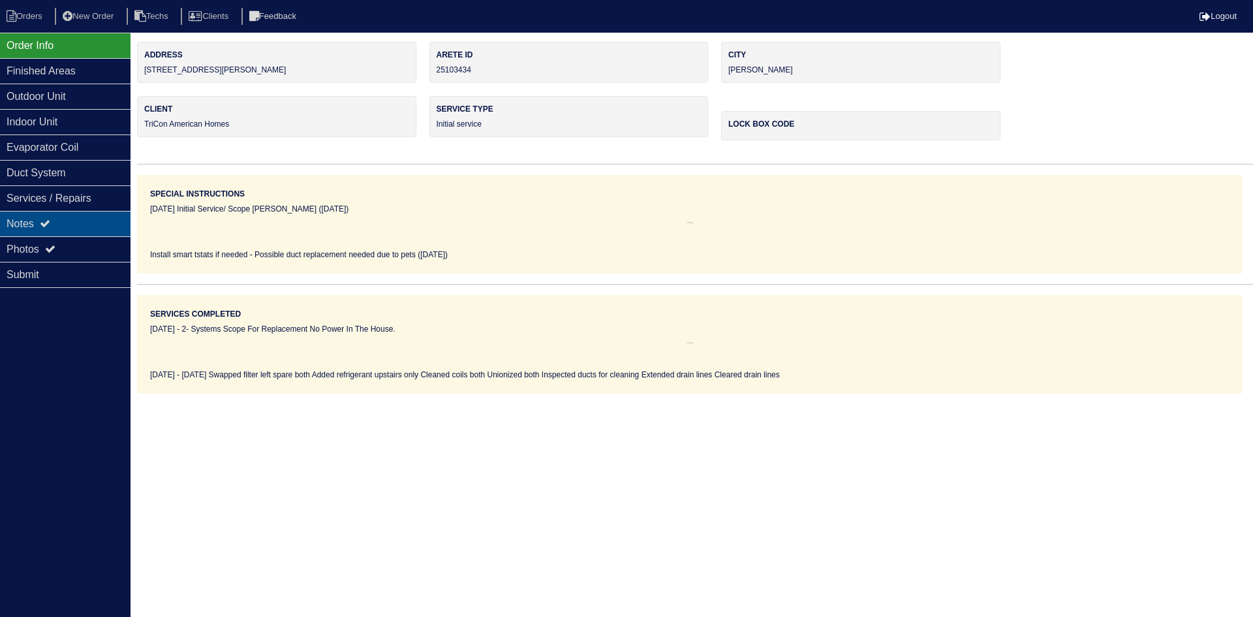
click at [58, 218] on div "Notes" at bounding box center [65, 223] width 131 height 25
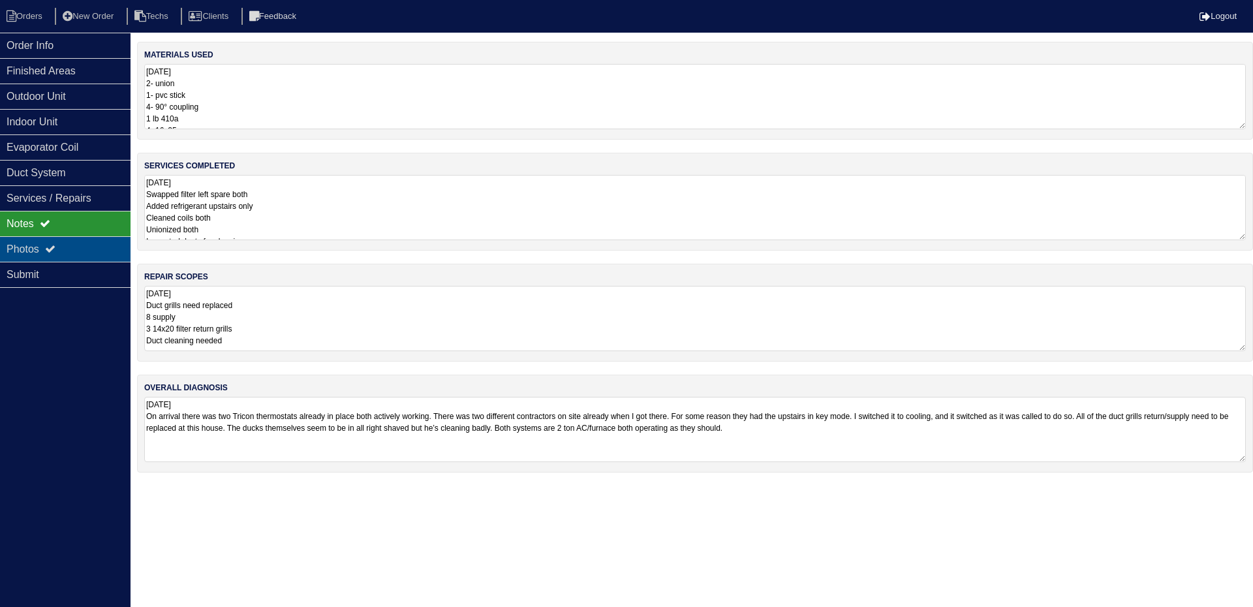
click at [69, 245] on div "Photos" at bounding box center [65, 248] width 131 height 25
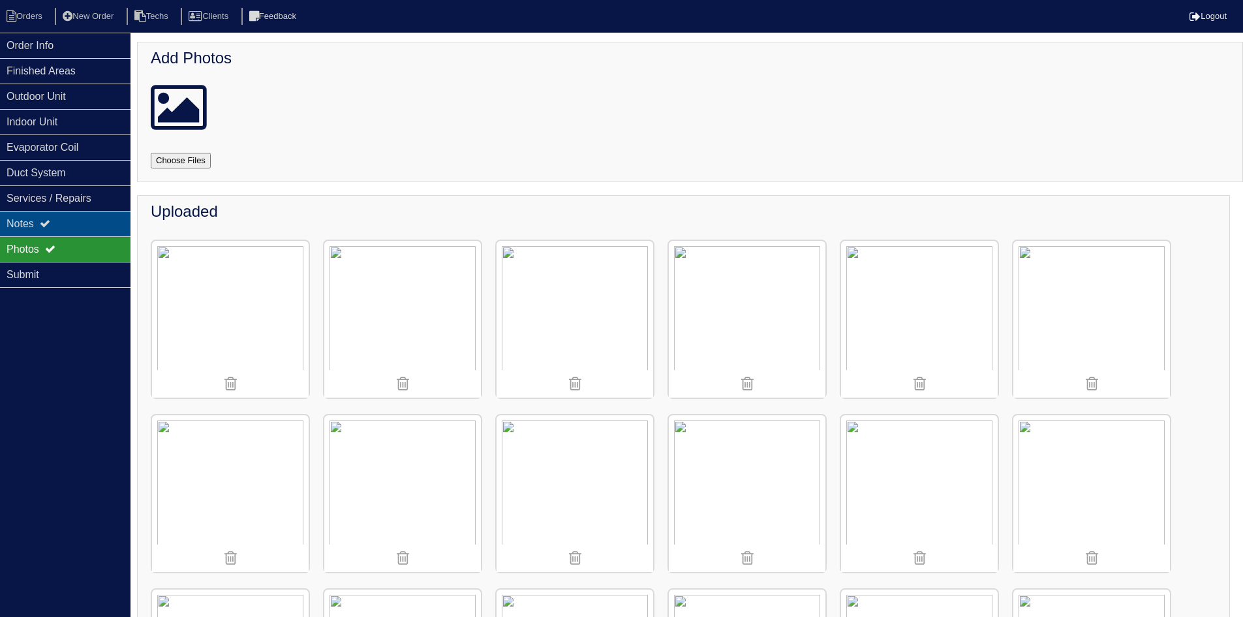
click at [91, 224] on div "Notes" at bounding box center [65, 223] width 131 height 25
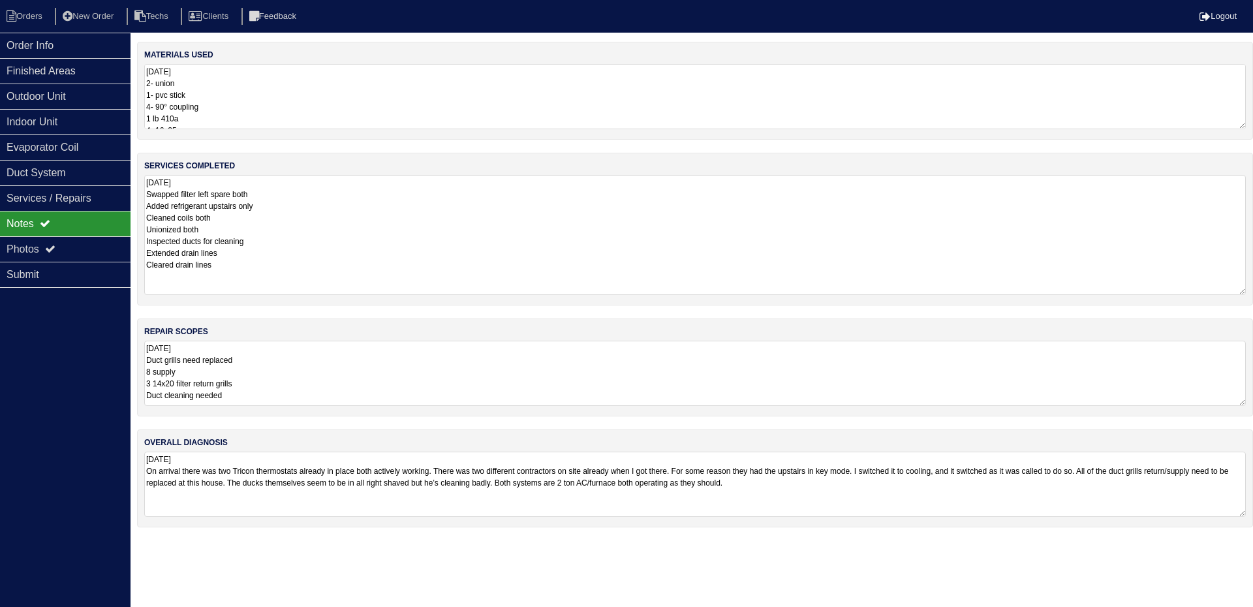
drag, startPoint x: 1239, startPoint y: 236, endPoint x: 1245, endPoint y: 290, distance: 55.1
click at [1245, 290] on textarea "9.18.25 Swapped filter left spare both Added refrigerant upstairs only Cleaned …" at bounding box center [694, 235] width 1101 height 120
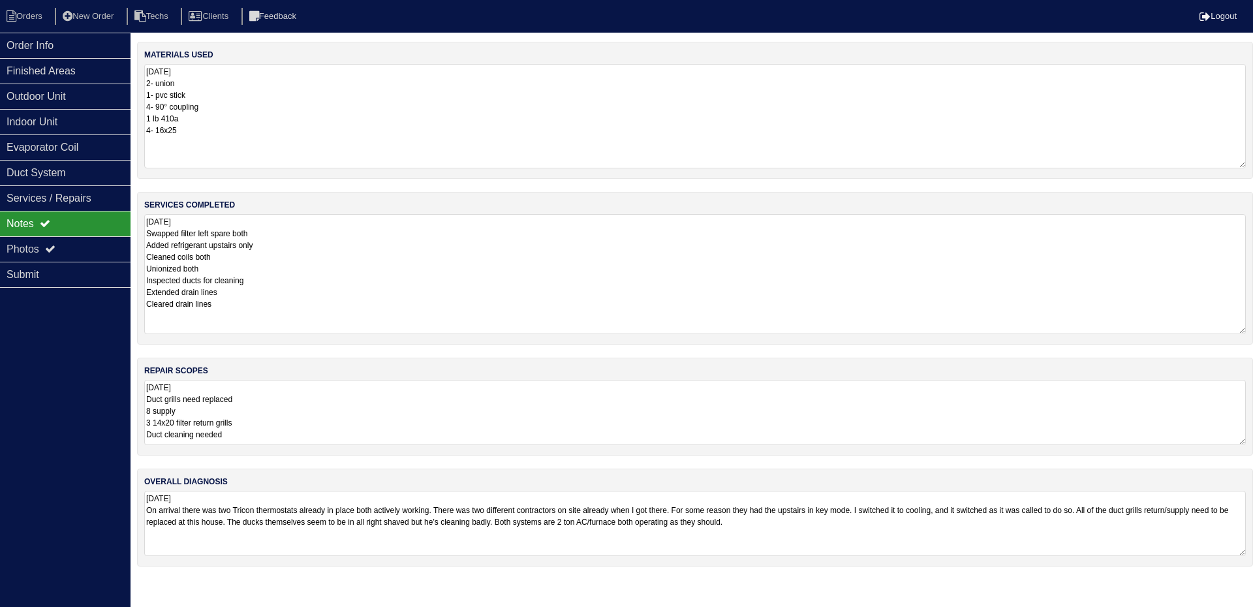
drag, startPoint x: 1240, startPoint y: 124, endPoint x: 1252, endPoint y: 163, distance: 41.1
click at [1252, 163] on div "materials used 9.18.25 2- union 1- pvc stick 4- 90° coupling 1 lb 410a 4- 16x25" at bounding box center [695, 110] width 1116 height 137
click at [31, 14] on li "Orders" at bounding box center [26, 17] width 53 height 18
select select "15"
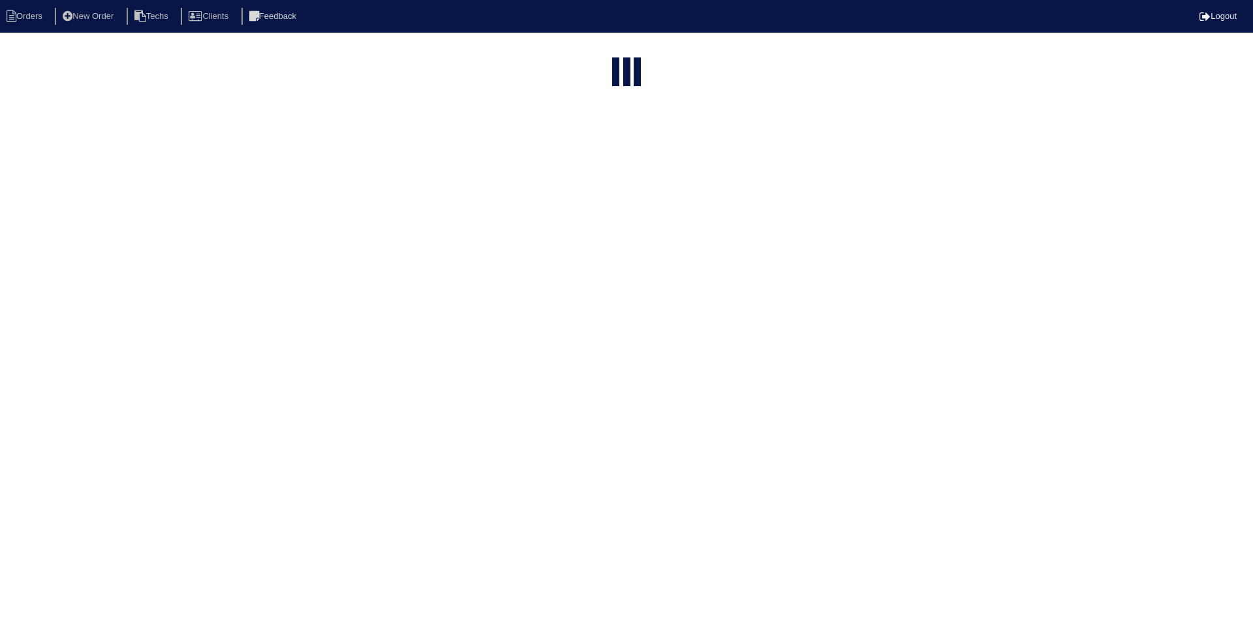
type input "1840"
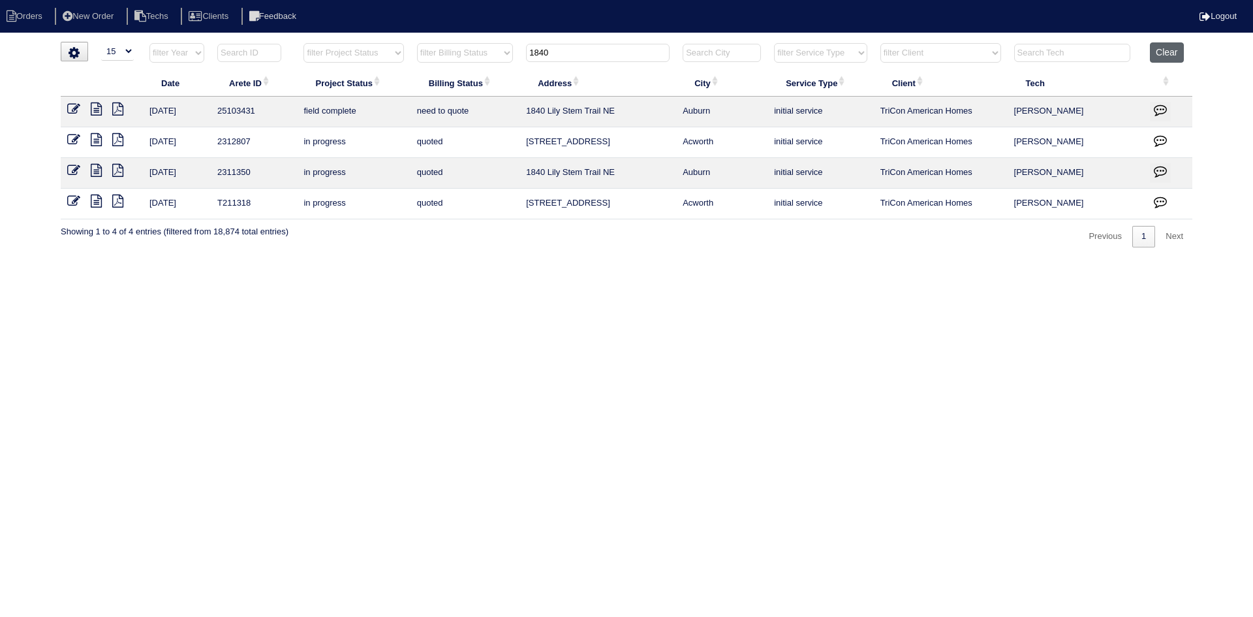
click at [1169, 53] on button "Clear" at bounding box center [1166, 52] width 33 height 20
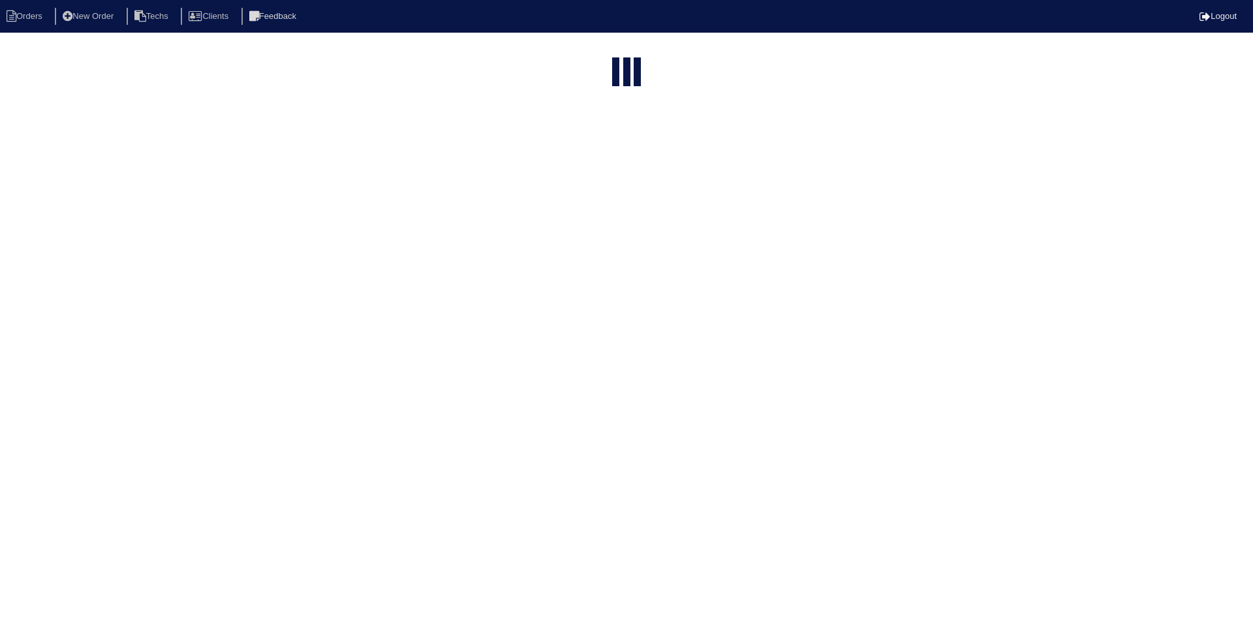
select select "15"
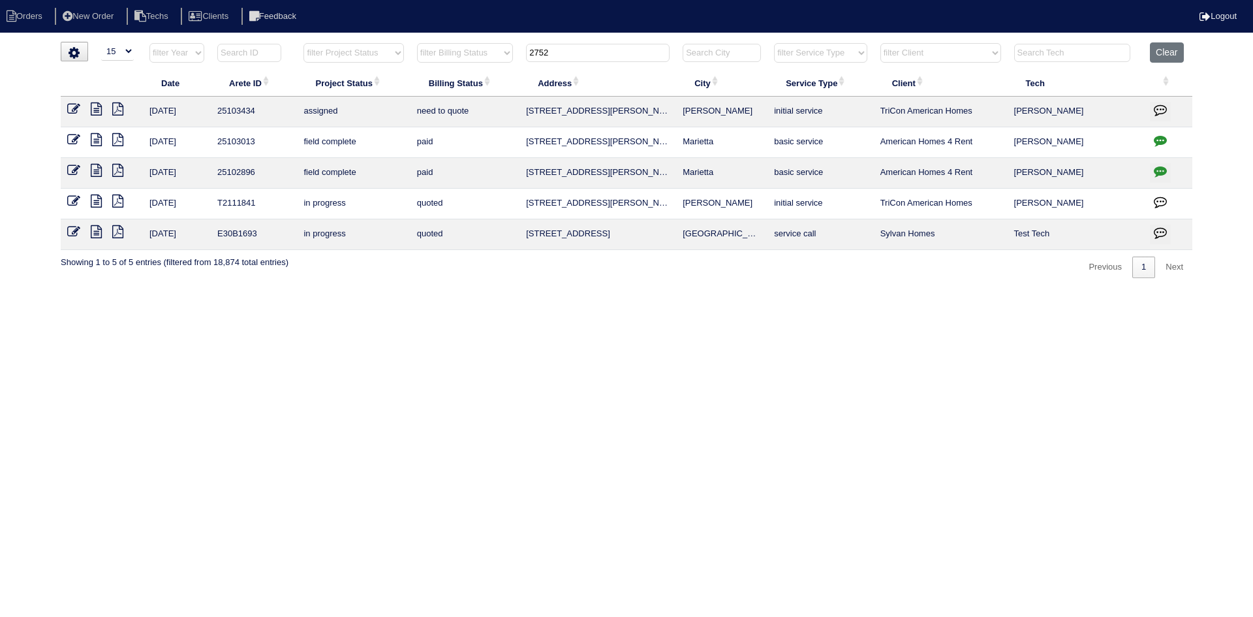
drag, startPoint x: 542, startPoint y: 50, endPoint x: 517, endPoint y: 48, distance: 24.8
click at [522, 50] on th "2752" at bounding box center [597, 55] width 157 height 27
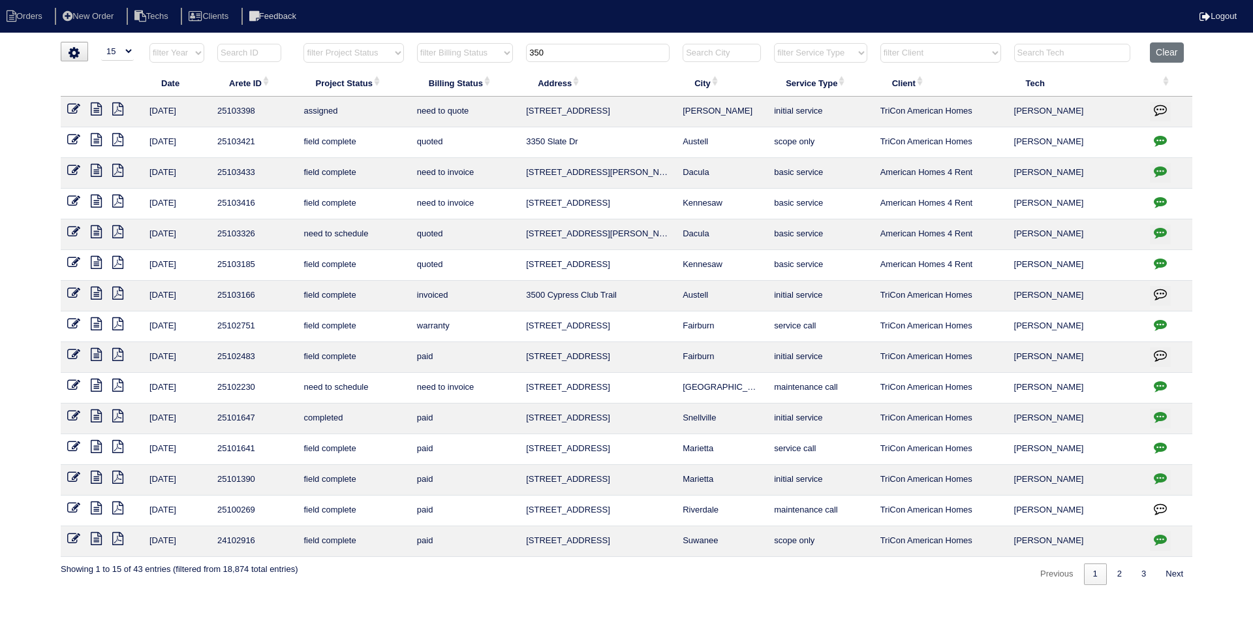
type input "350"
click at [1161, 102] on button "button" at bounding box center [1160, 112] width 21 height 20
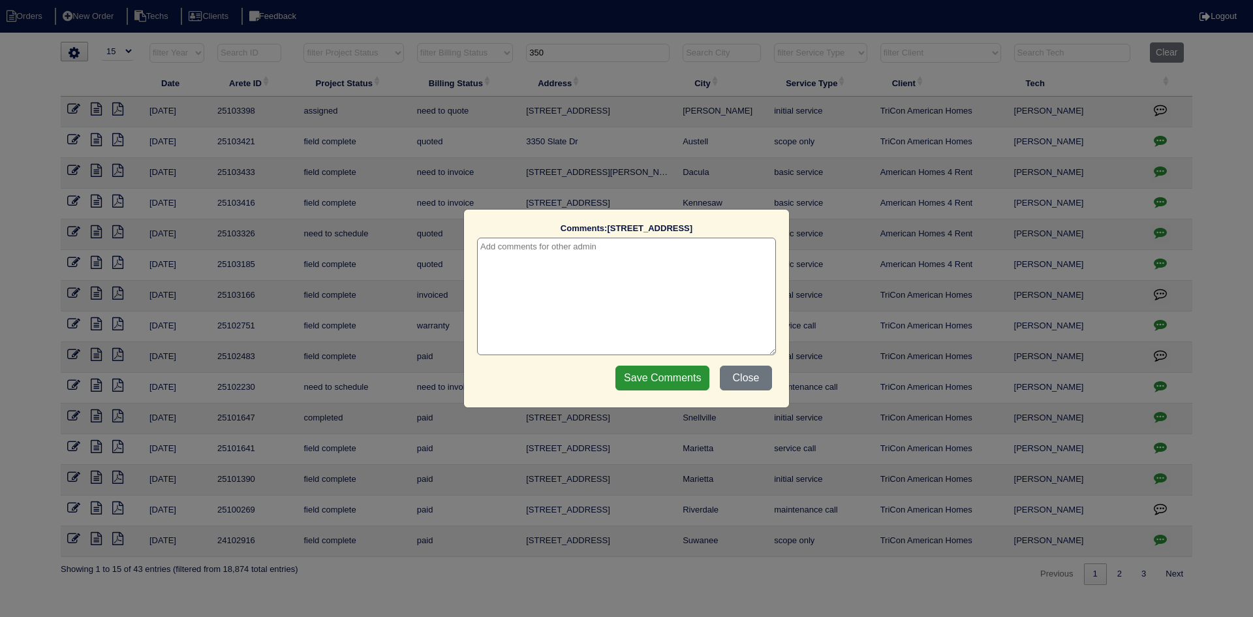
click at [609, 248] on textarea at bounding box center [626, 296] width 299 height 117
type textarea "[DATE] - Hold off on quoting per [PERSON_NAME] going back to get second system …"
click at [648, 370] on input "Save Comments" at bounding box center [662, 377] width 94 height 25
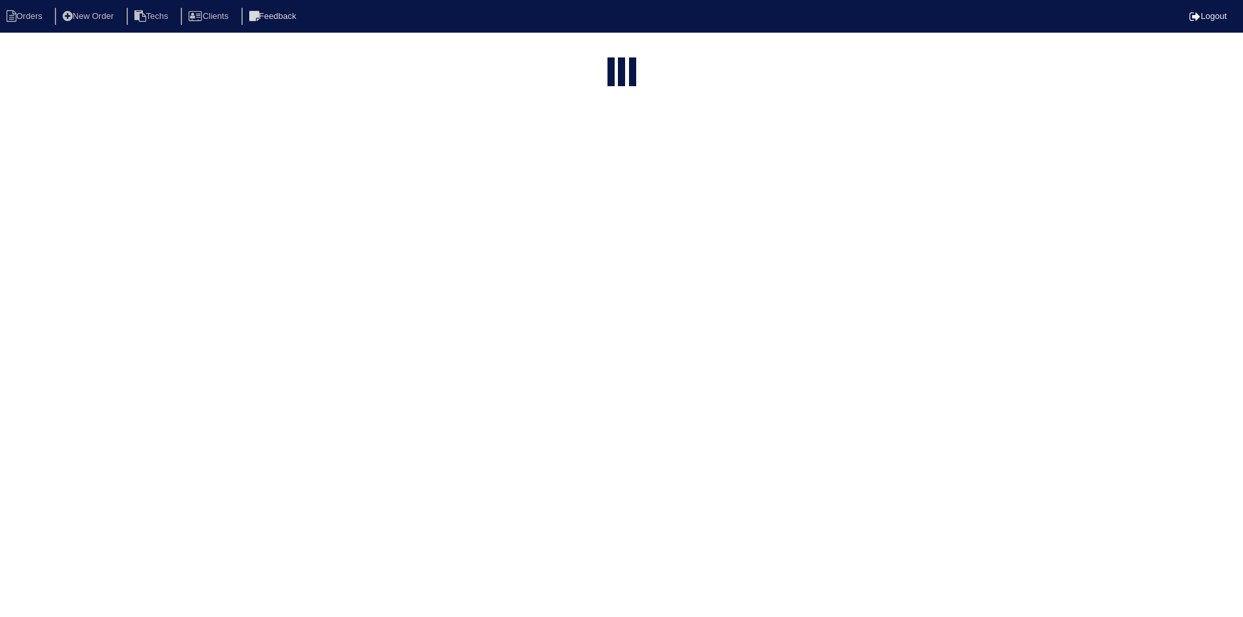
select select "15"
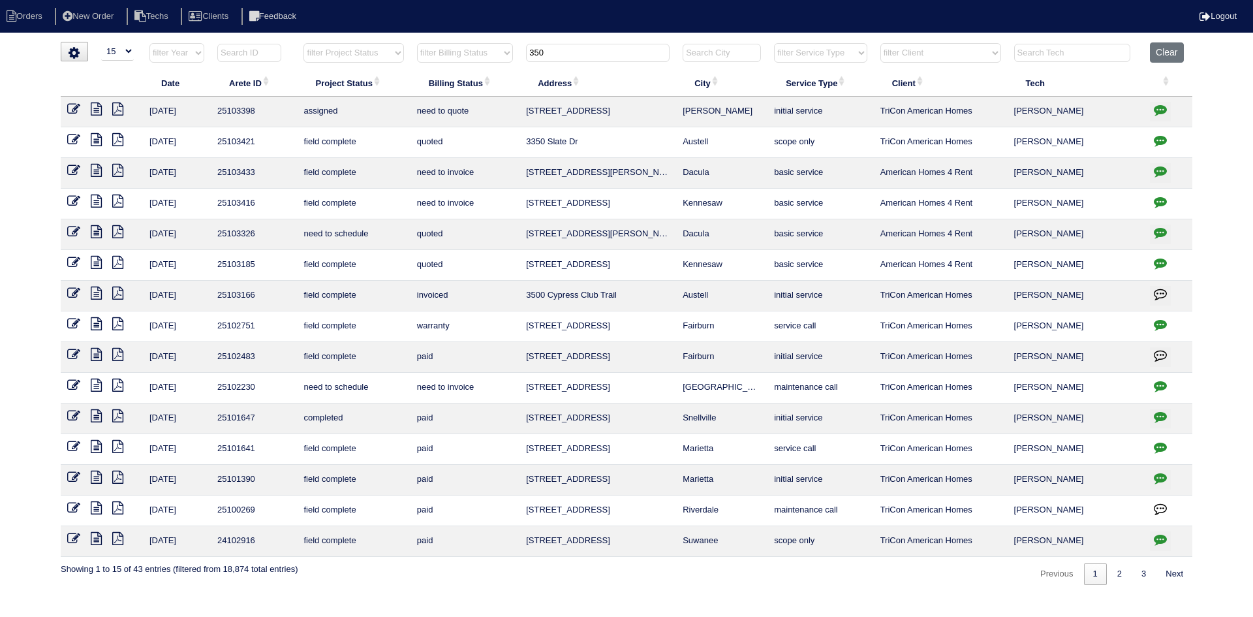
drag, startPoint x: 551, startPoint y: 49, endPoint x: 524, endPoint y: 50, distance: 27.4
click at [524, 50] on th "350" at bounding box center [597, 55] width 157 height 27
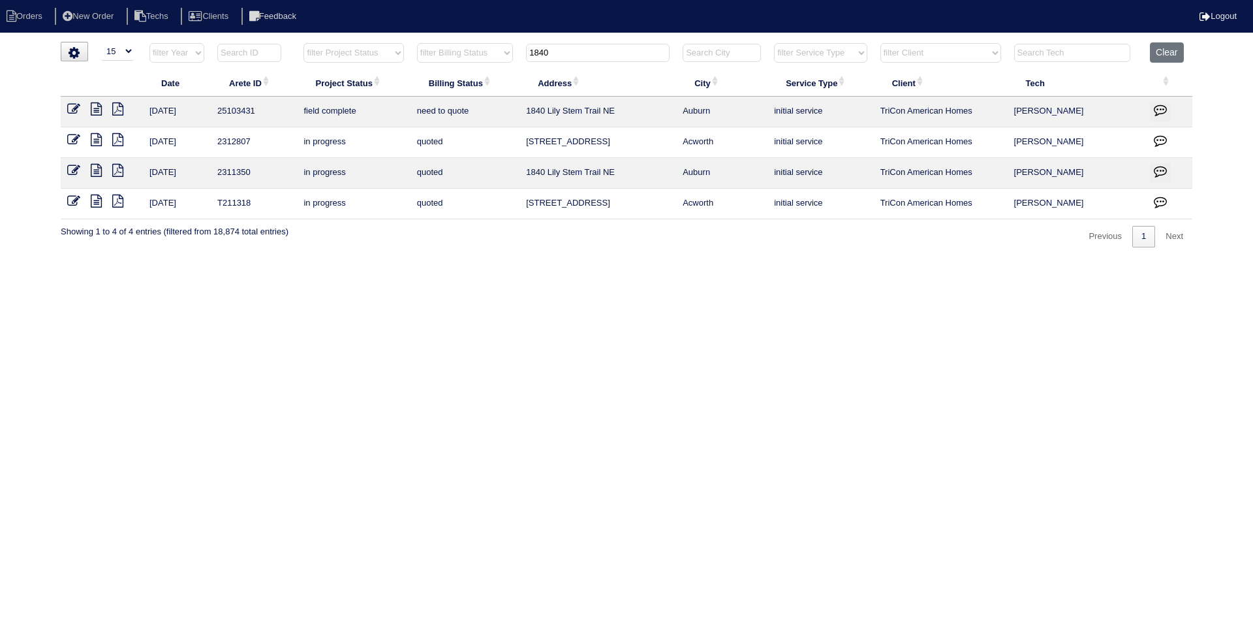
type input "1840"
click at [93, 111] on icon at bounding box center [96, 108] width 11 height 13
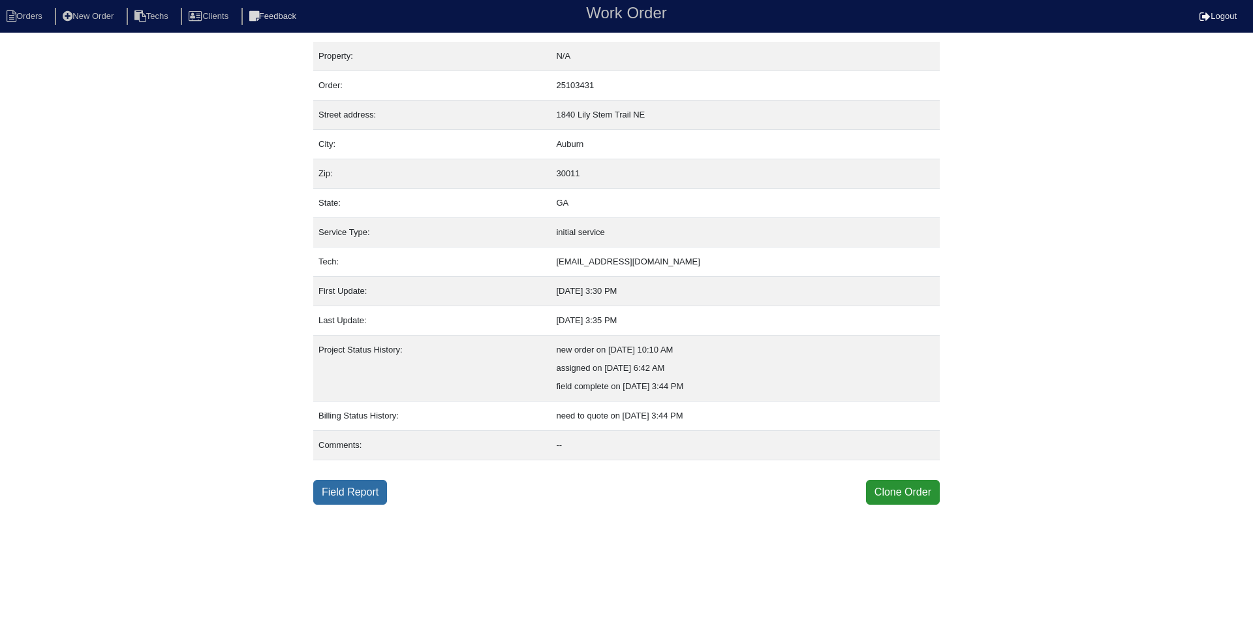
click at [365, 496] on link "Field Report" at bounding box center [350, 492] width 74 height 25
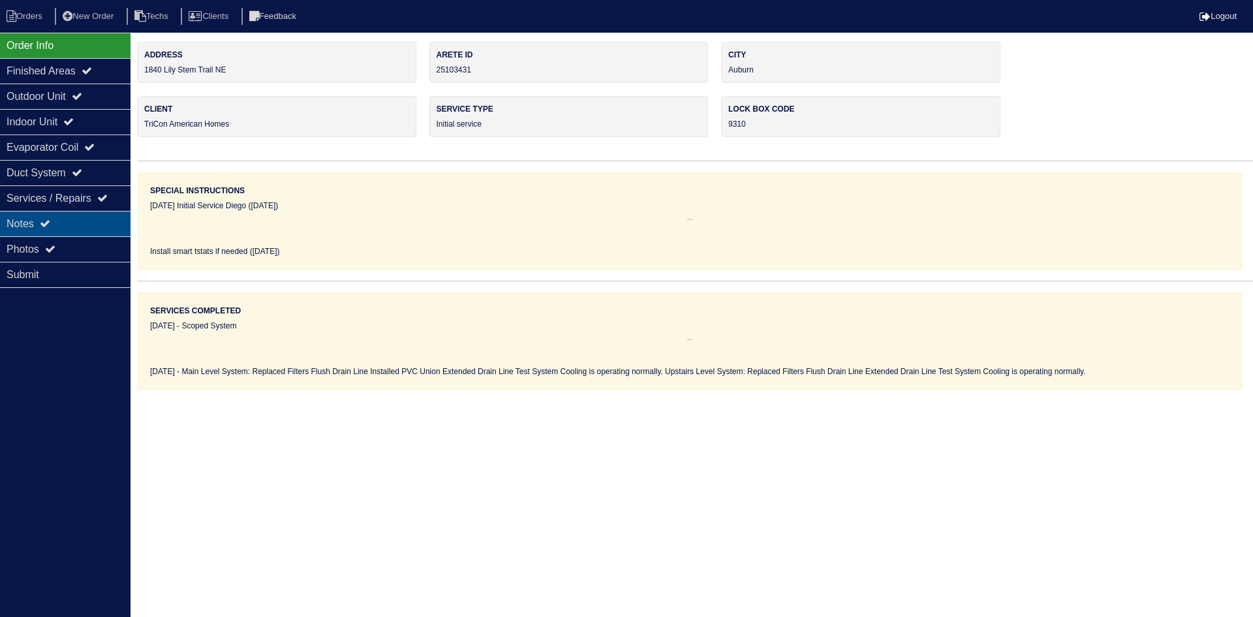
click at [33, 220] on div "Notes" at bounding box center [65, 223] width 131 height 25
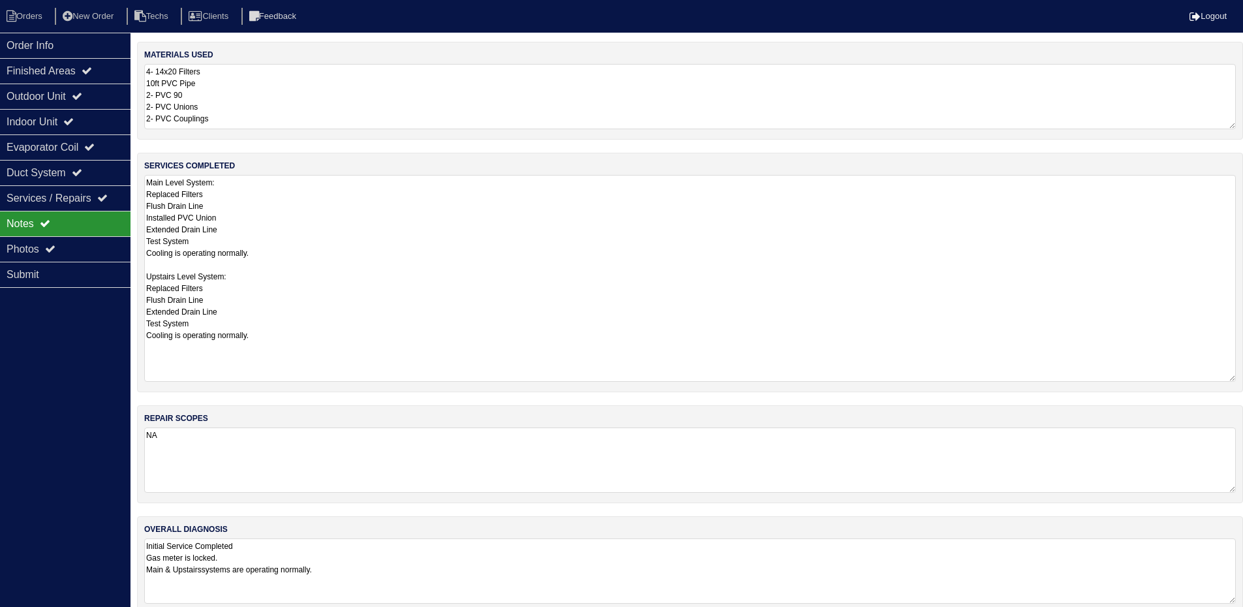
drag, startPoint x: 1239, startPoint y: 238, endPoint x: 989, endPoint y: 390, distance: 293.1
click at [1243, 380] on html "Orders New Order Techs Clients Feedback Logout Orders New Order Users Clients M…" at bounding box center [621, 313] width 1243 height 627
click at [55, 101] on div "Outdoor Unit" at bounding box center [65, 96] width 131 height 25
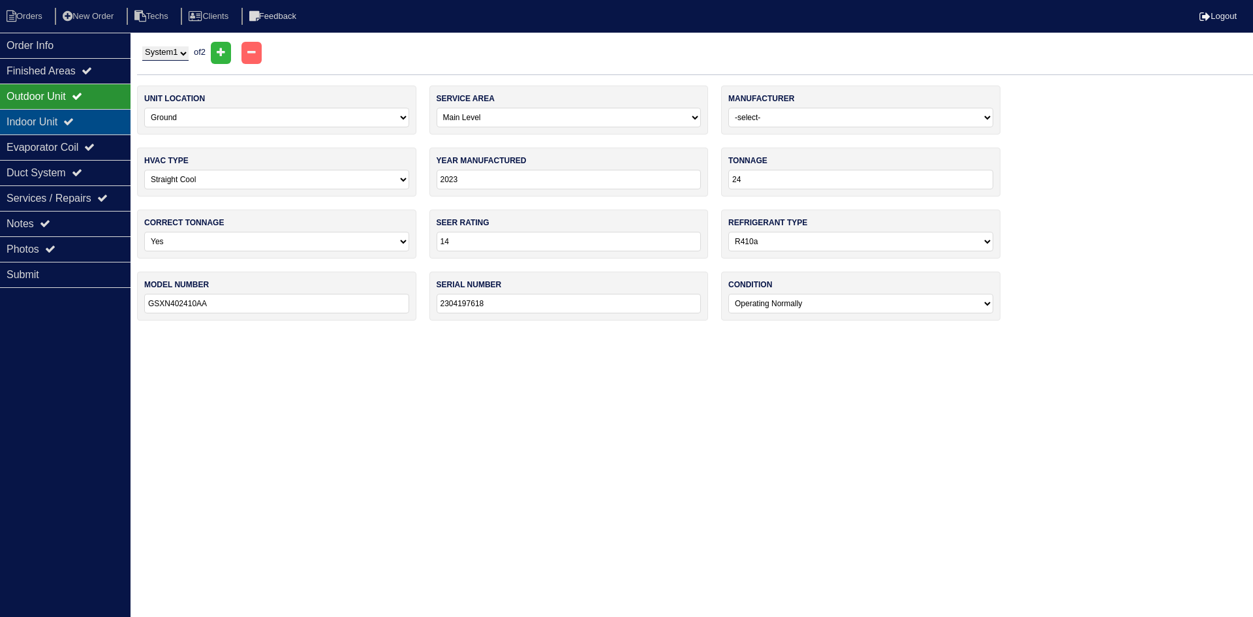
click at [101, 121] on div "Indoor Unit" at bounding box center [65, 121] width 131 height 25
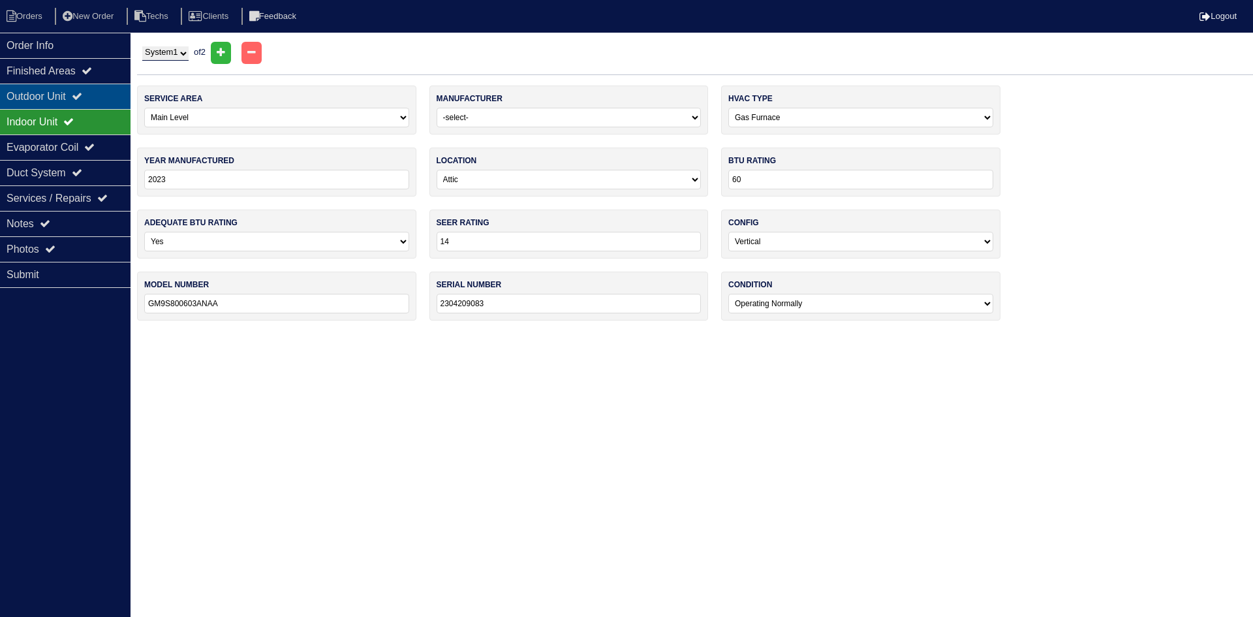
click at [82, 98] on icon at bounding box center [77, 96] width 10 height 10
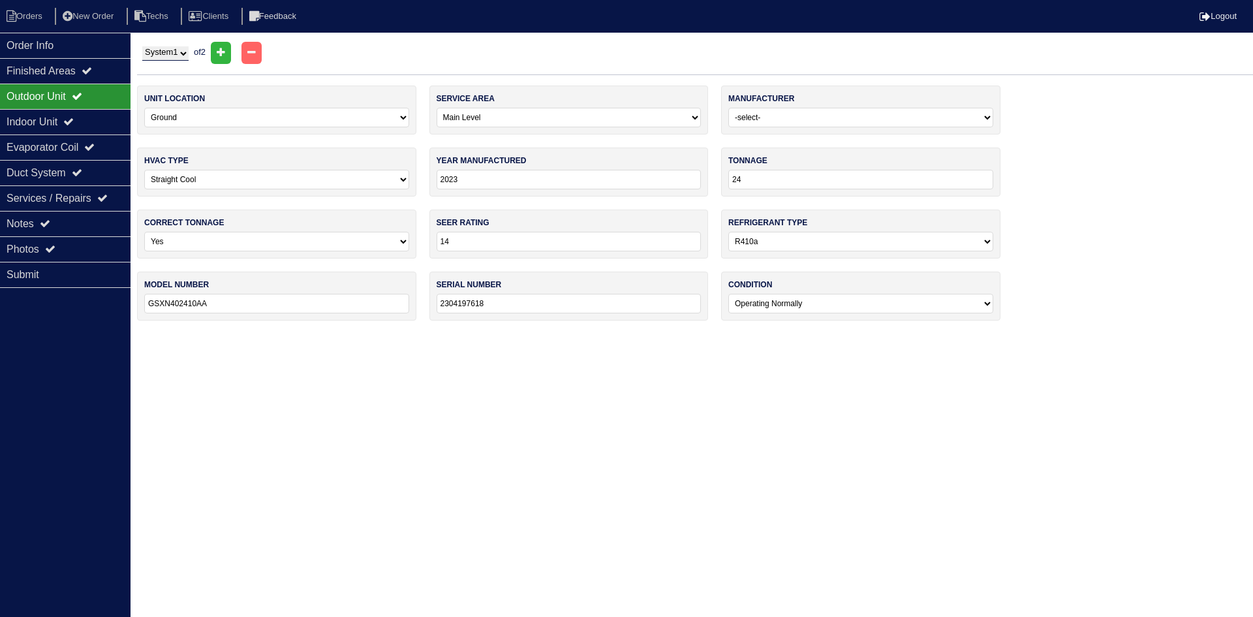
click at [156, 55] on select "System 1 System 2" at bounding box center [165, 53] width 46 height 14
select select "2"
click at [142, 46] on select "System 1 System 2" at bounding box center [165, 53] width 46 height 14
select select "1"
type input "30"
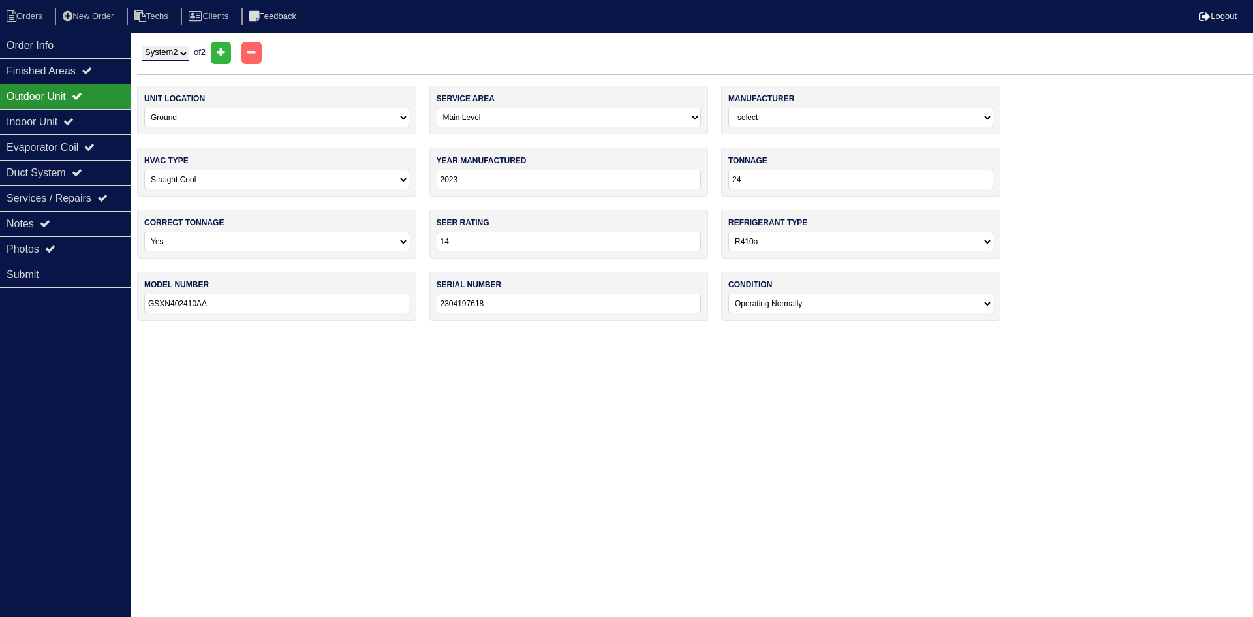
type input "GSXN403010AA"
type input "2303004378"
click at [74, 119] on icon at bounding box center [68, 121] width 10 height 10
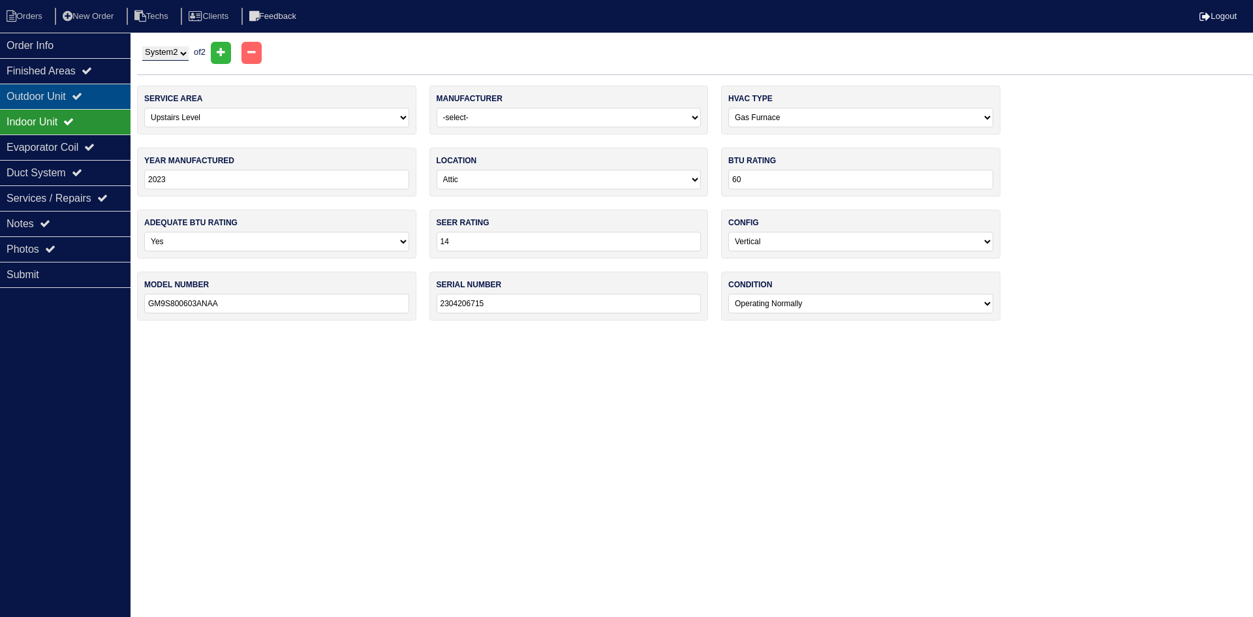
click at [74, 93] on div "Outdoor Unit" at bounding box center [65, 96] width 131 height 25
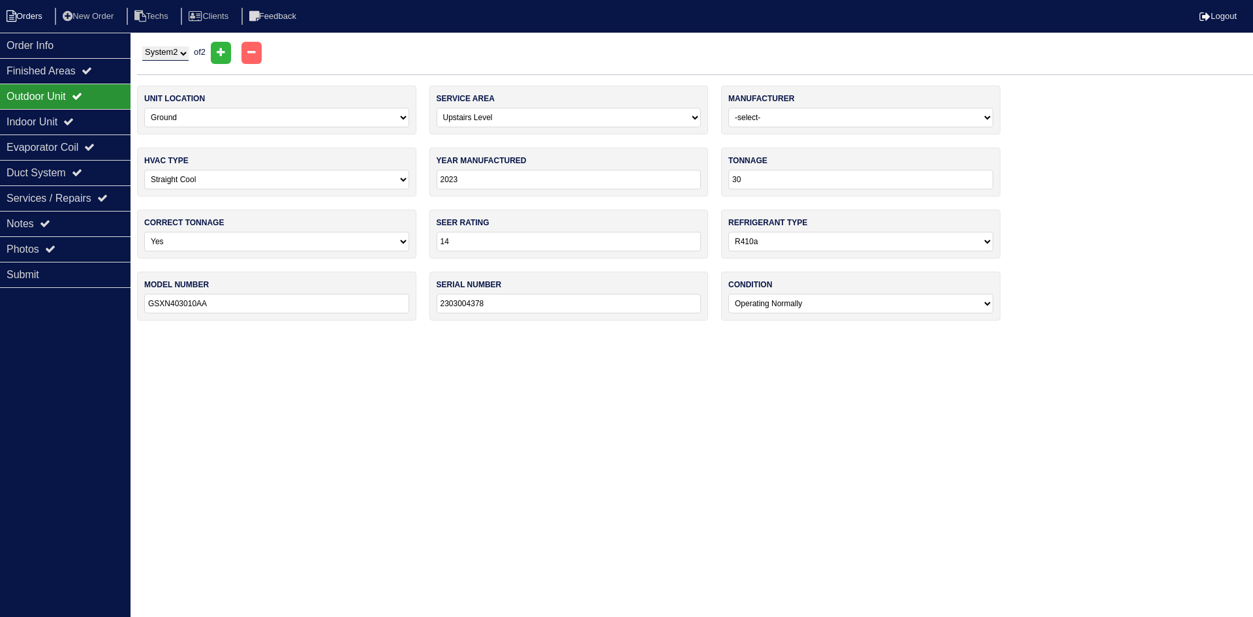
click at [36, 10] on li "Orders" at bounding box center [26, 17] width 53 height 18
select select "15"
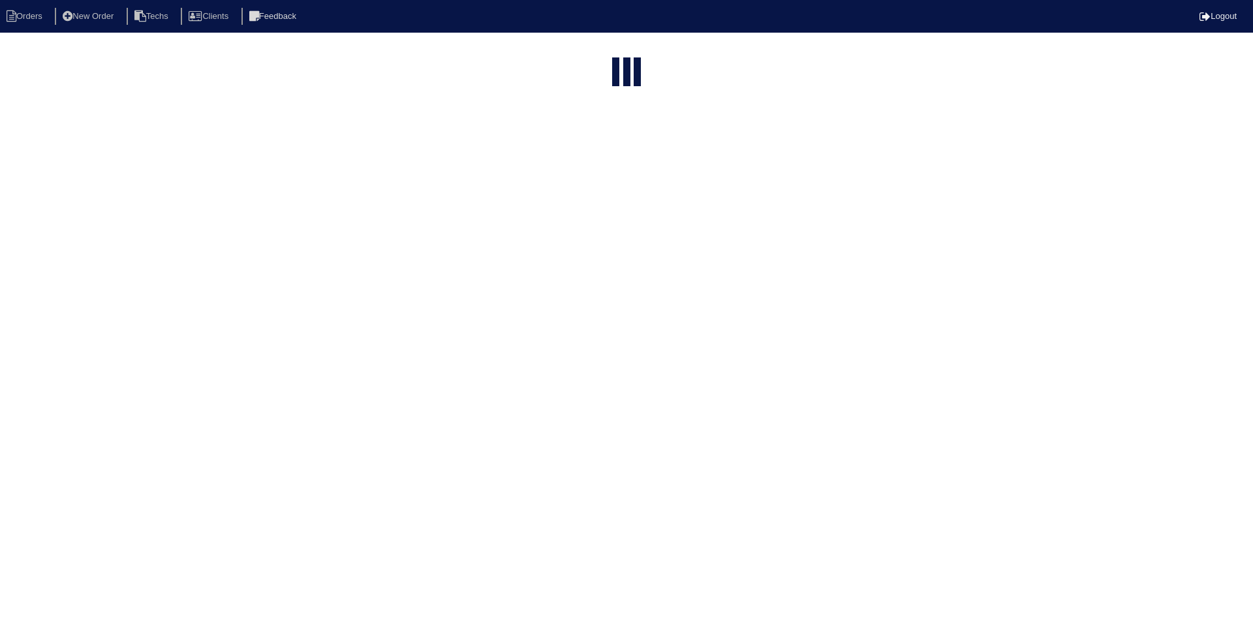
type input "350 piedmont"
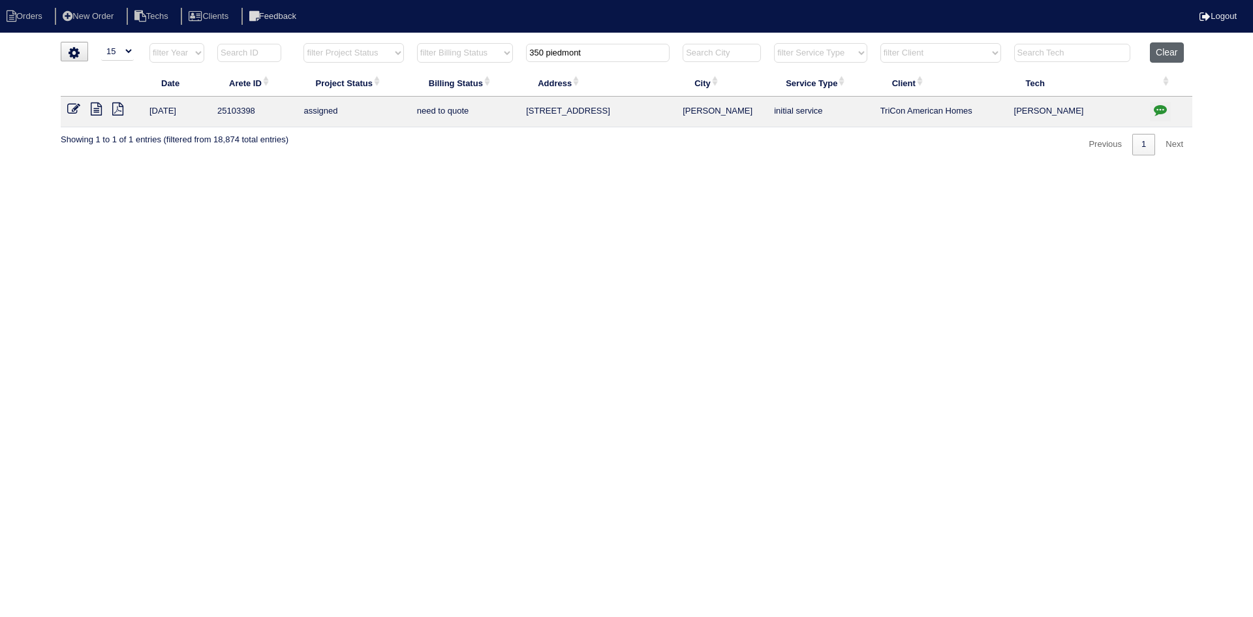
click at [1177, 54] on button "Clear" at bounding box center [1166, 52] width 33 height 20
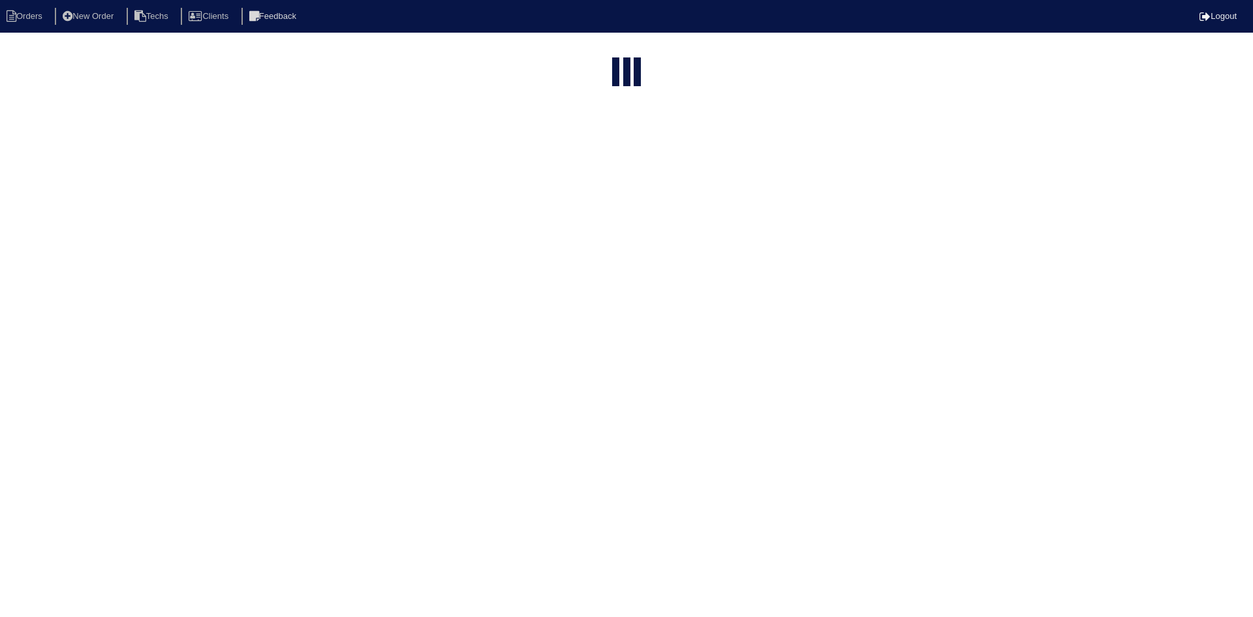
select select "15"
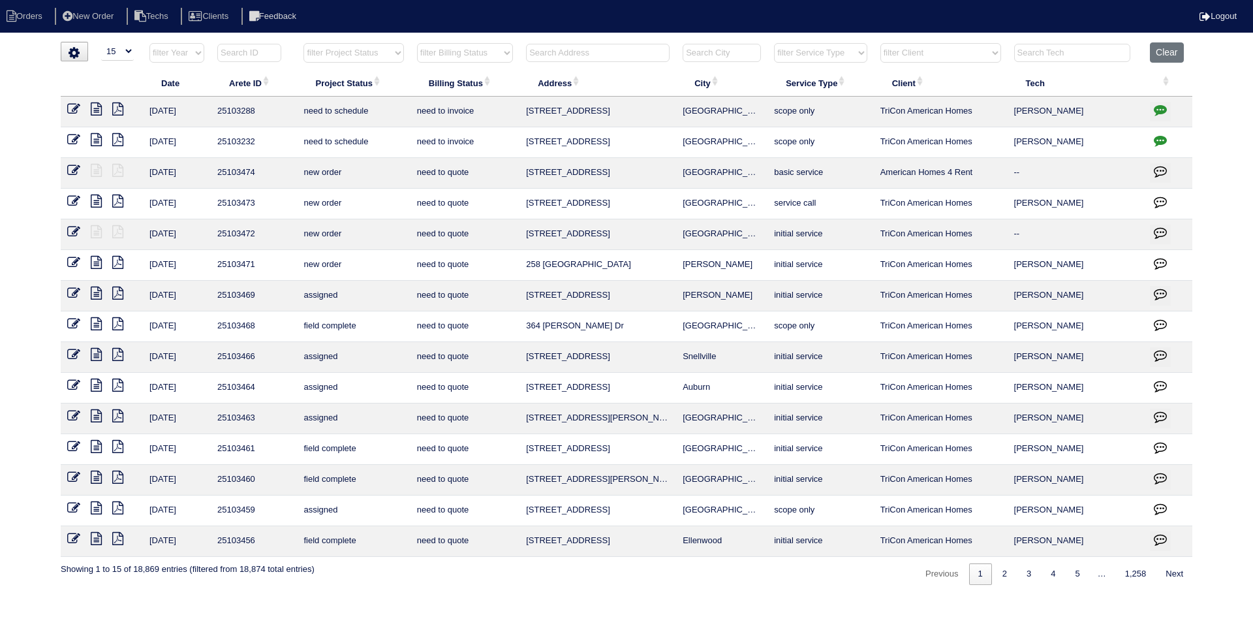
click at [581, 52] on input "text" at bounding box center [598, 53] width 144 height 18
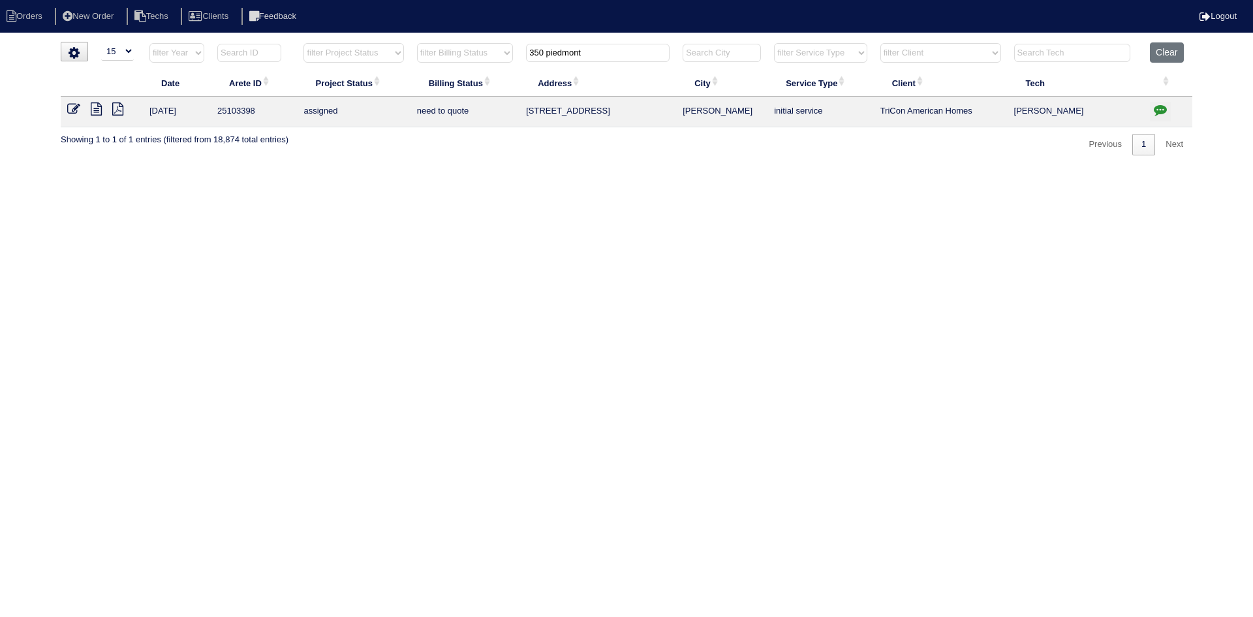
type input "350 piedmont"
click at [1165, 106] on icon "button" at bounding box center [1160, 109] width 13 height 13
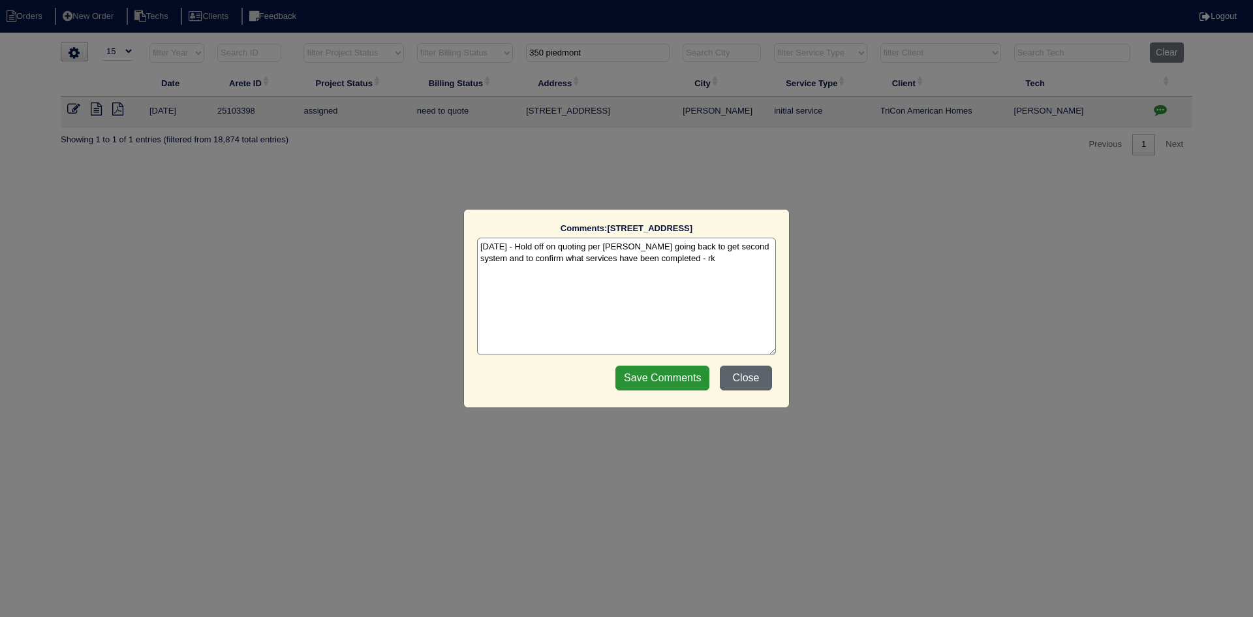
click at [745, 373] on button "Close" at bounding box center [746, 377] width 52 height 25
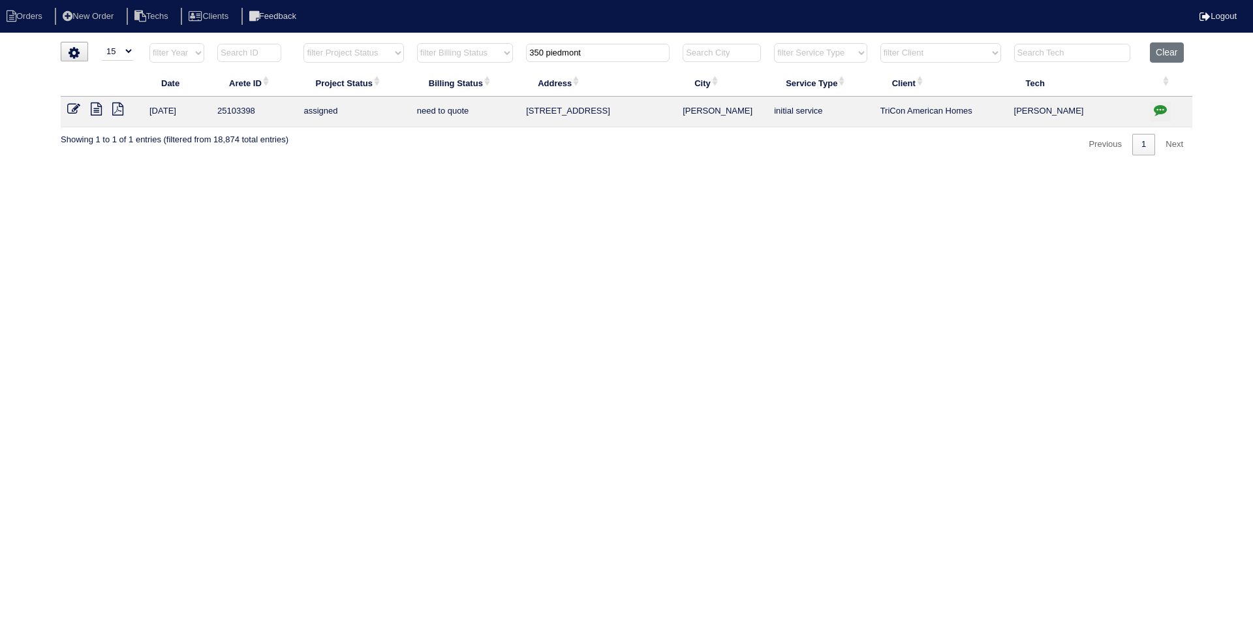
click at [95, 110] on icon at bounding box center [96, 108] width 11 height 13
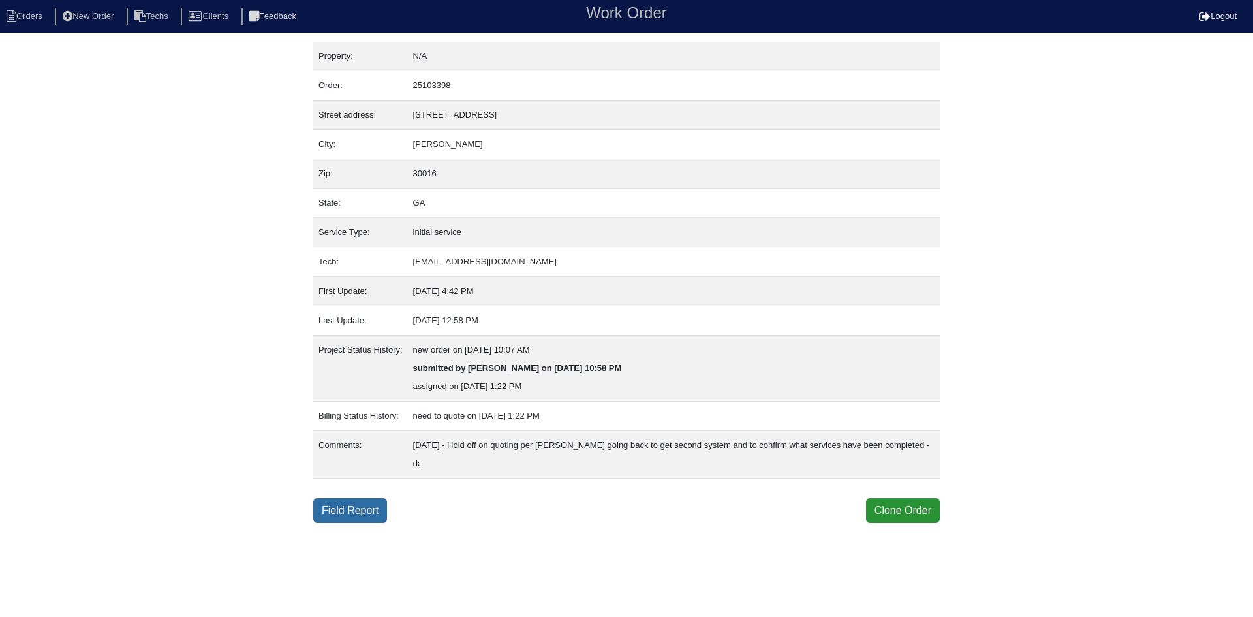
click at [361, 506] on link "Field Report" at bounding box center [350, 510] width 74 height 25
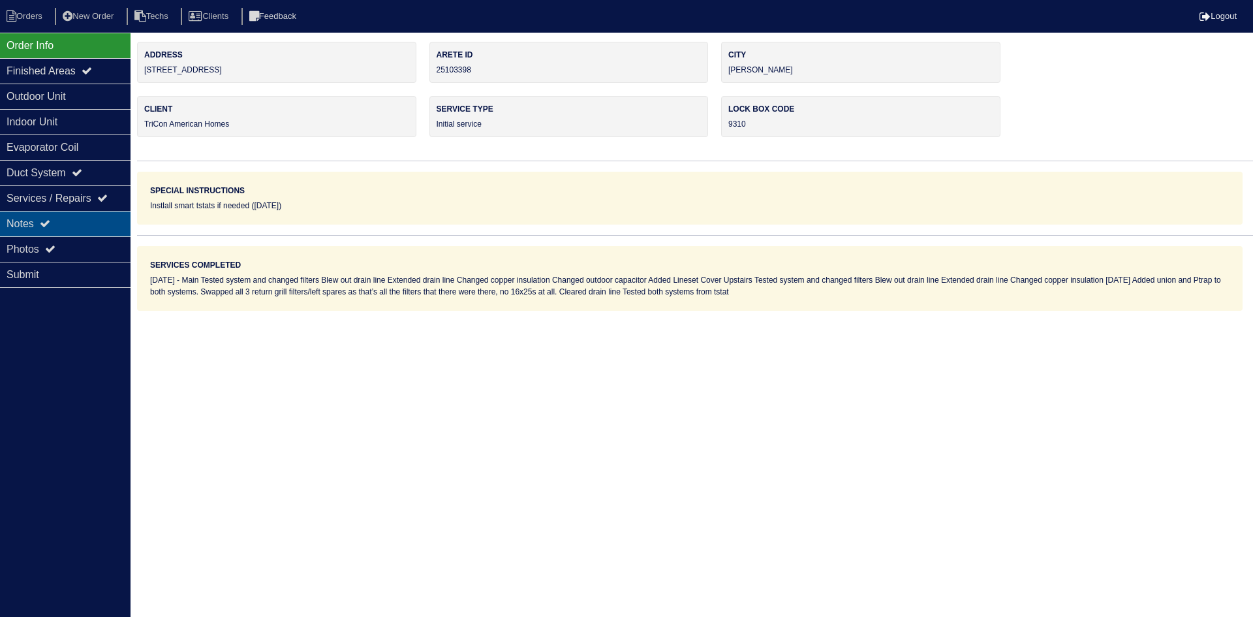
click at [59, 219] on div "Notes" at bounding box center [65, 223] width 131 height 25
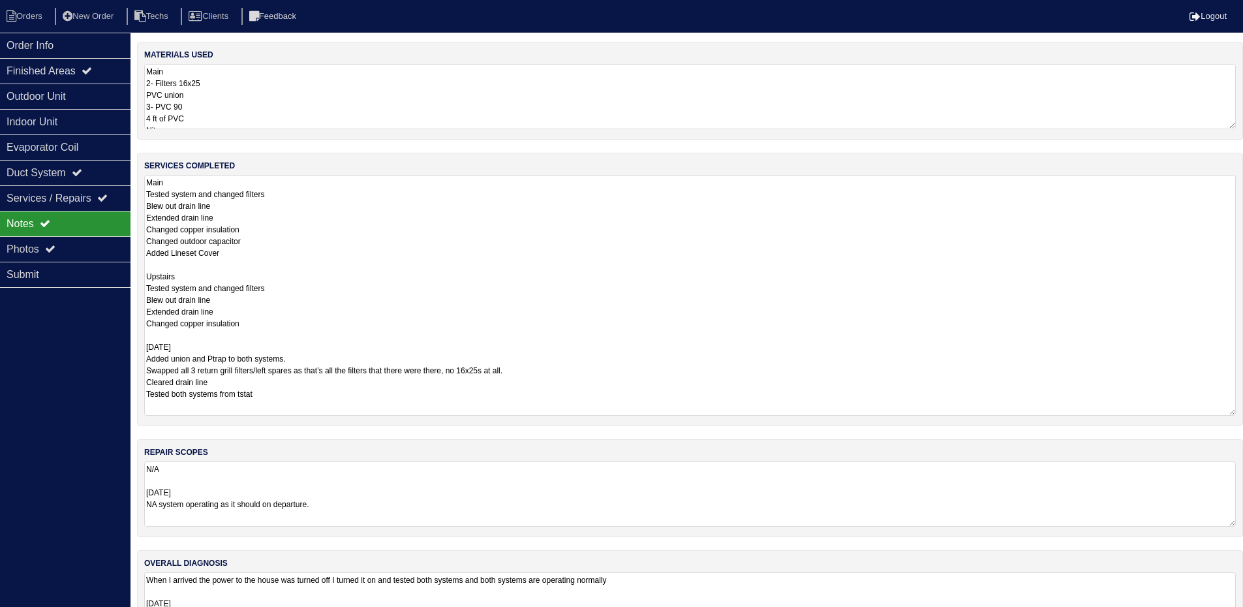
drag, startPoint x: 1243, startPoint y: 247, endPoint x: 1248, endPoint y: 406, distance: 158.6
click at [1243, 410] on html "Orders New Order Techs Clients Feedback Logout Orders New Order Users Clients M…" at bounding box center [621, 330] width 1243 height 661
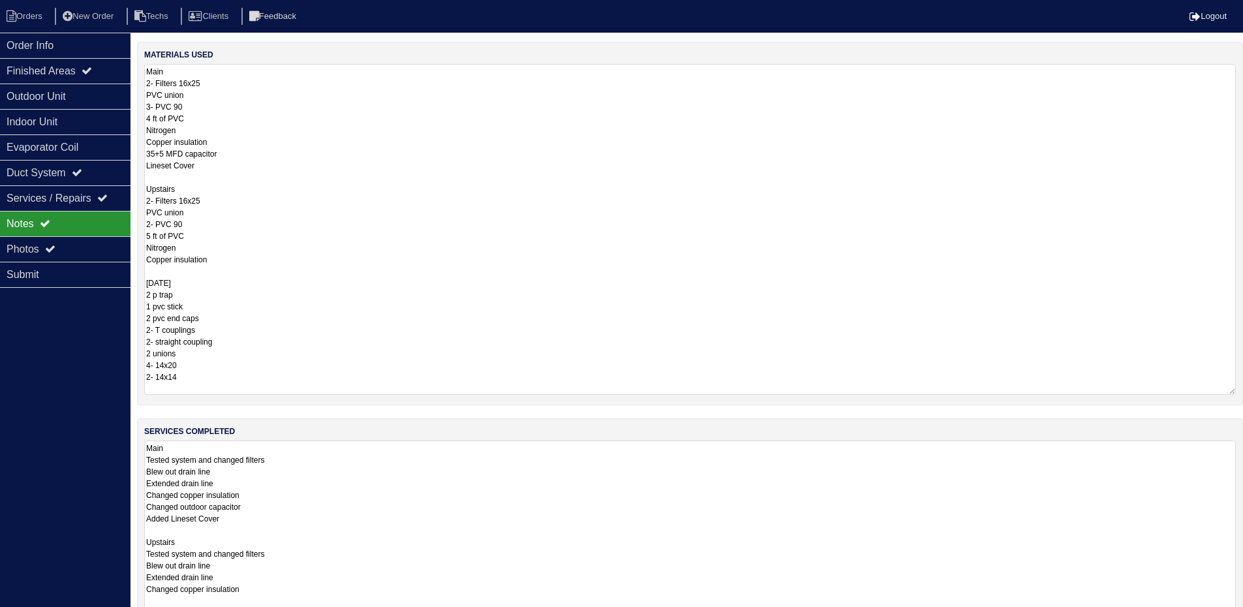
drag, startPoint x: 1233, startPoint y: 126, endPoint x: 1220, endPoint y: 373, distance: 247.0
click at [1243, 391] on html "Orders New Order Techs Clients Feedback Logout Orders New Order Users Clients M…" at bounding box center [621, 462] width 1243 height 924
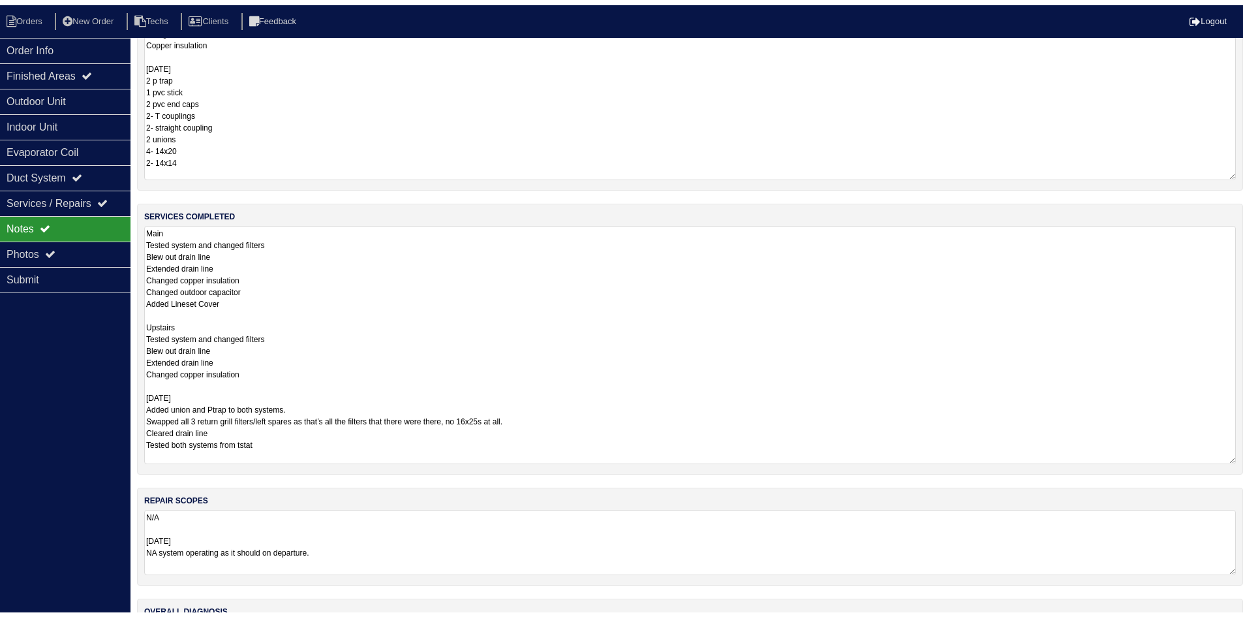
scroll to position [316, 0]
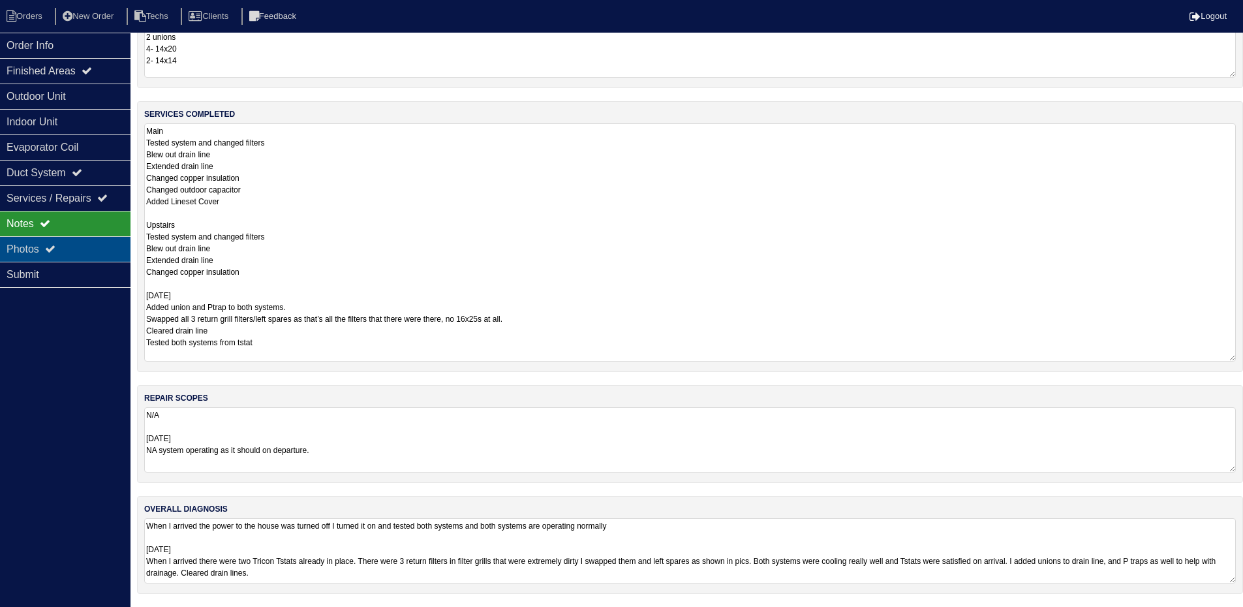
click at [67, 237] on div "Photos" at bounding box center [65, 248] width 131 height 25
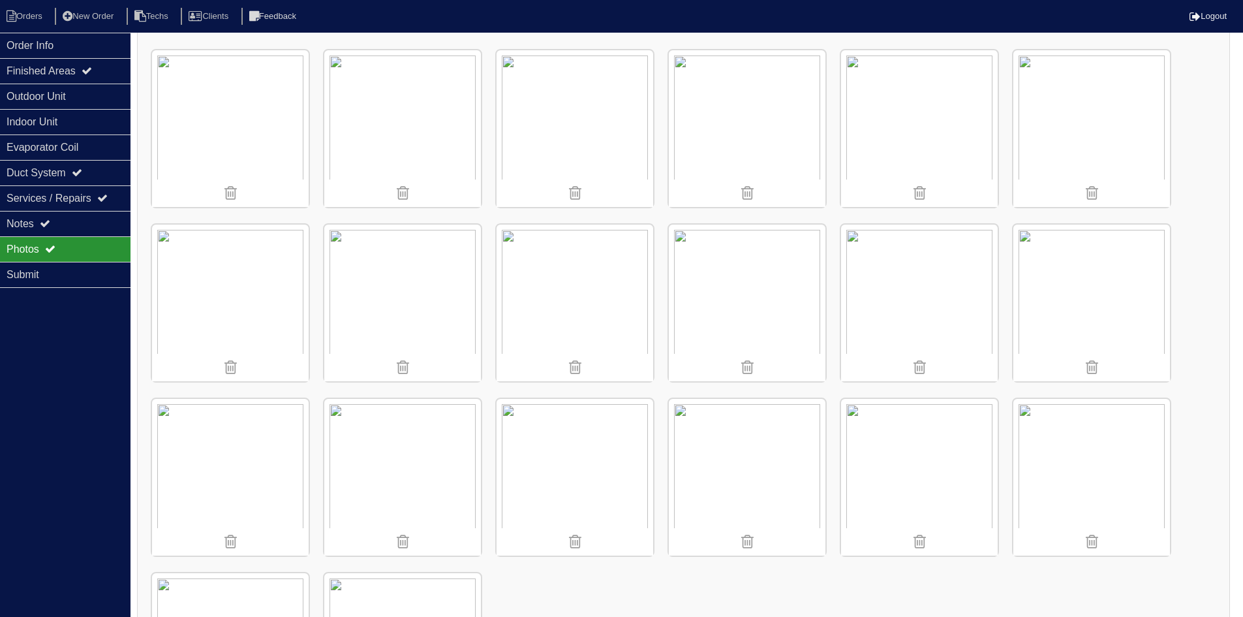
scroll to position [70, 0]
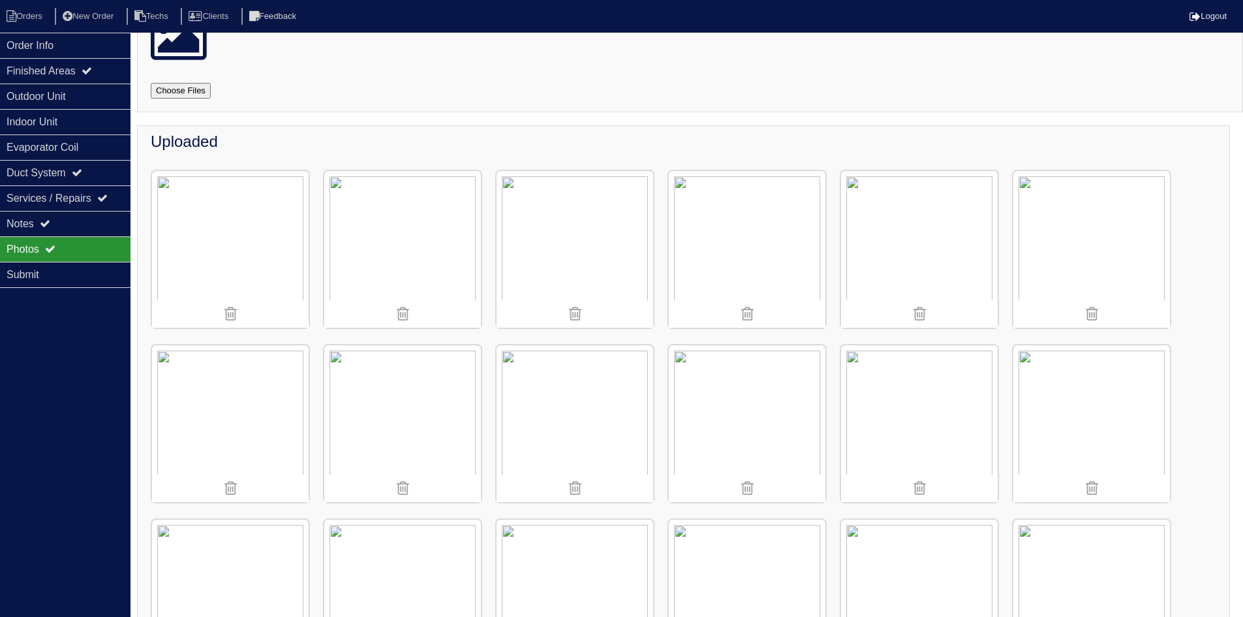
click at [971, 248] on img at bounding box center [919, 249] width 157 height 157
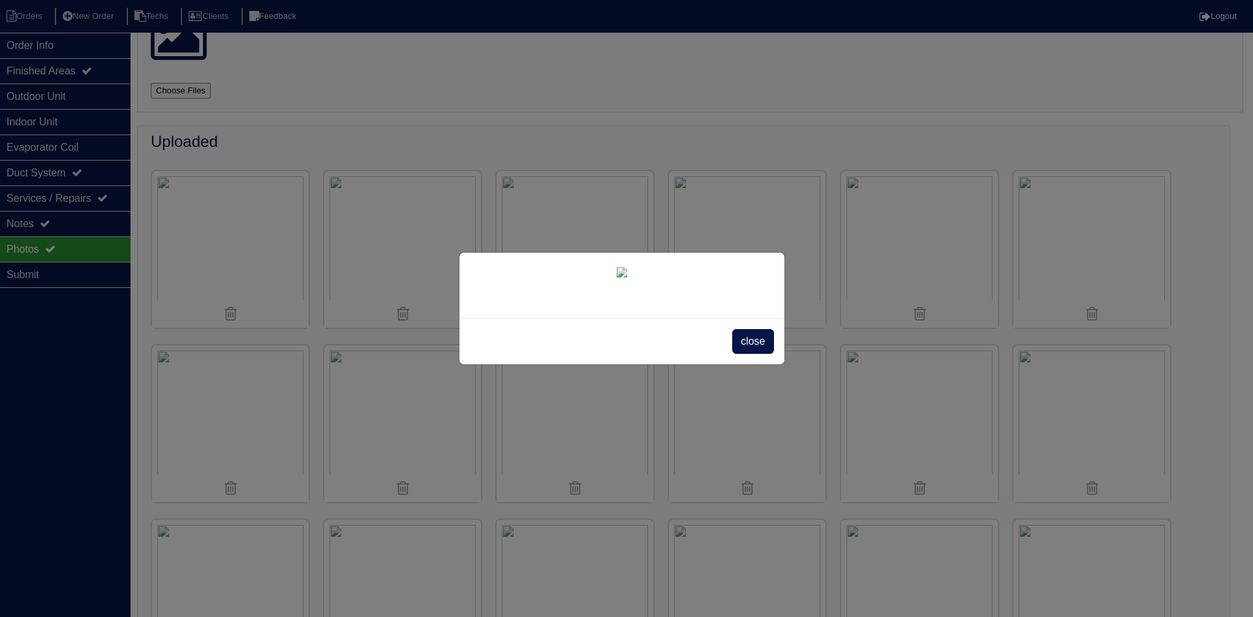
click at [746, 354] on span "close" at bounding box center [752, 341] width 41 height 25
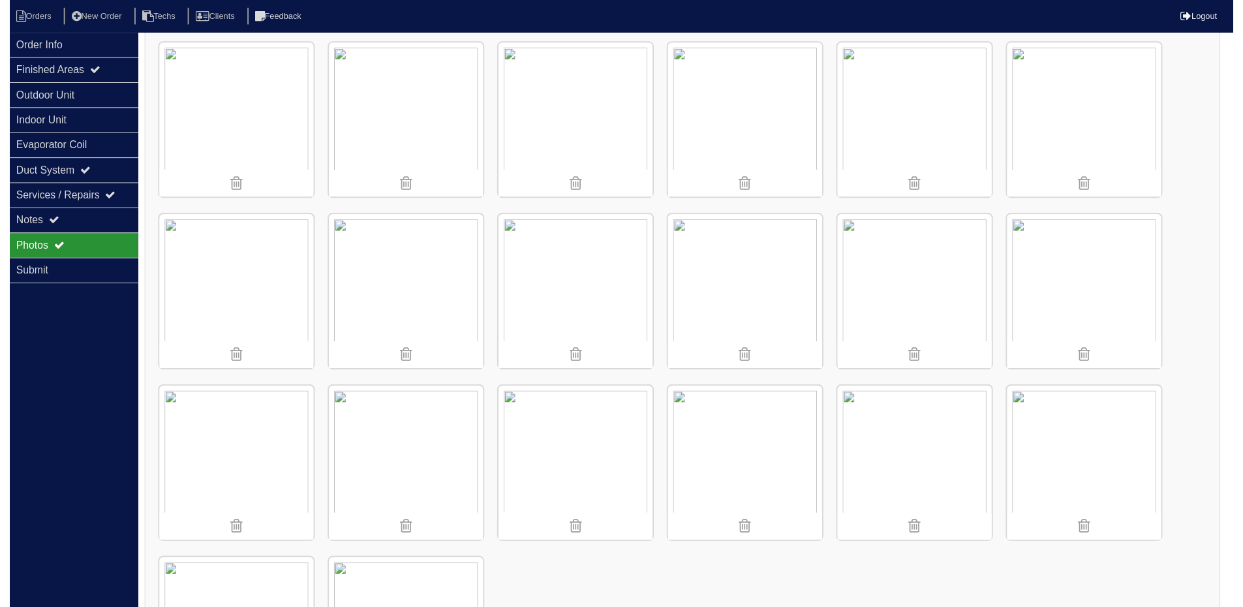
scroll to position [5, 0]
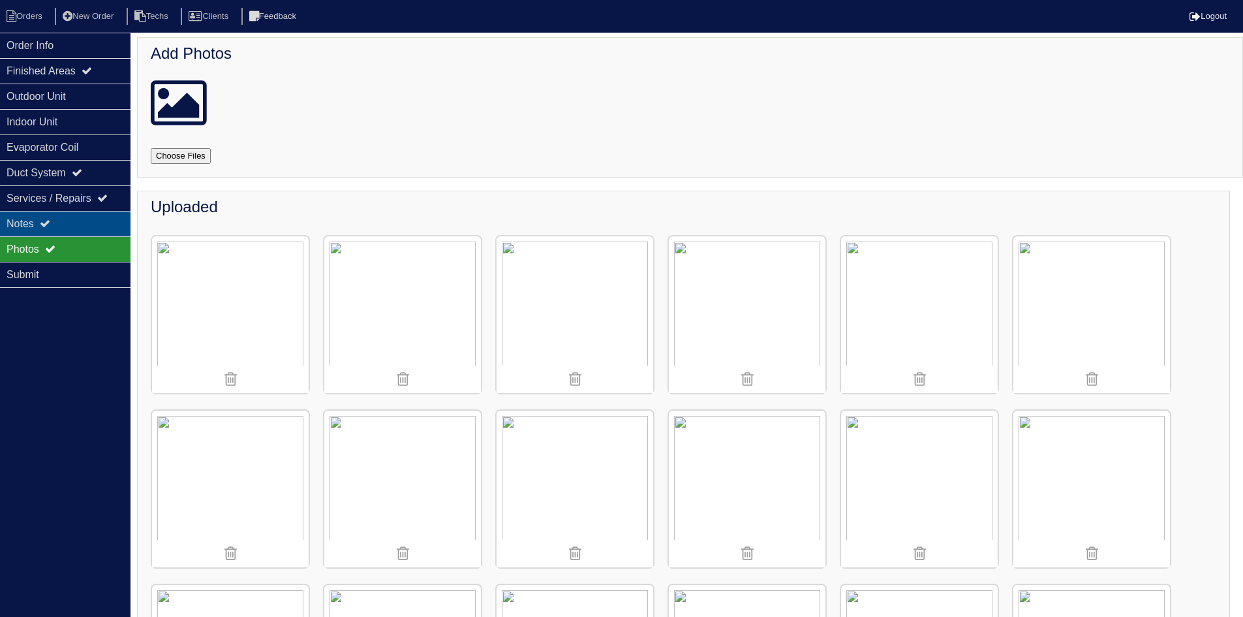
click at [71, 232] on div "Notes" at bounding box center [65, 223] width 131 height 25
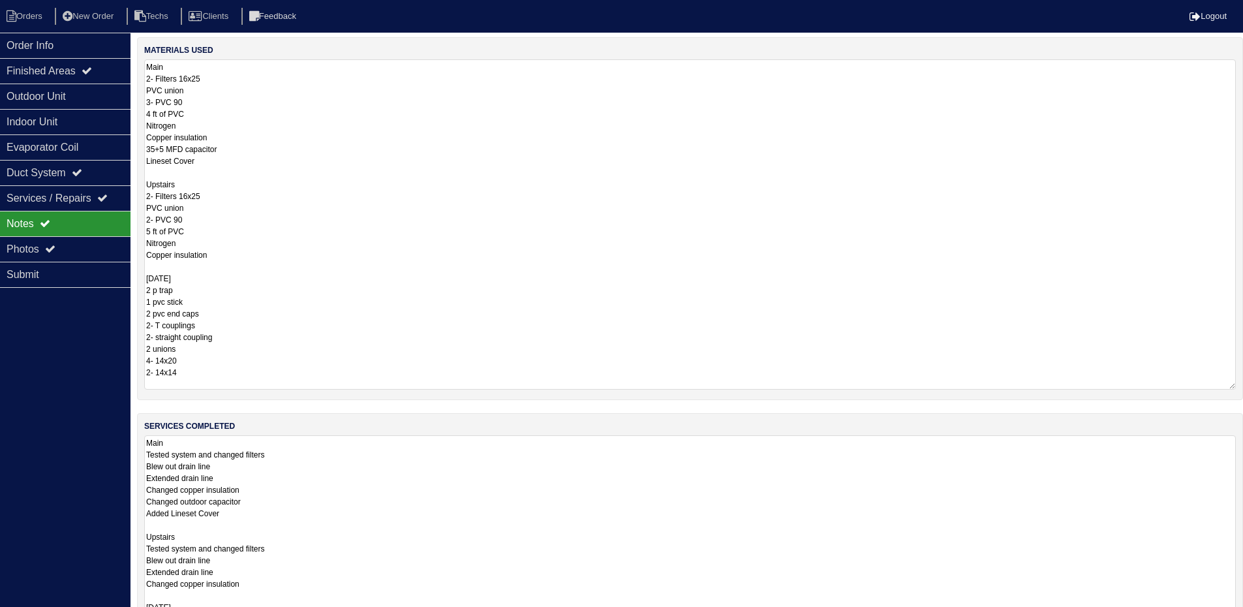
click at [305, 163] on textarea "Main 2- Filters 16x25 PVC union 3- PVC 90 4 ft of PVC Nitrogen Copper insulatio…" at bounding box center [690, 224] width 1092 height 330
click at [72, 50] on div "Order Info" at bounding box center [65, 45] width 131 height 25
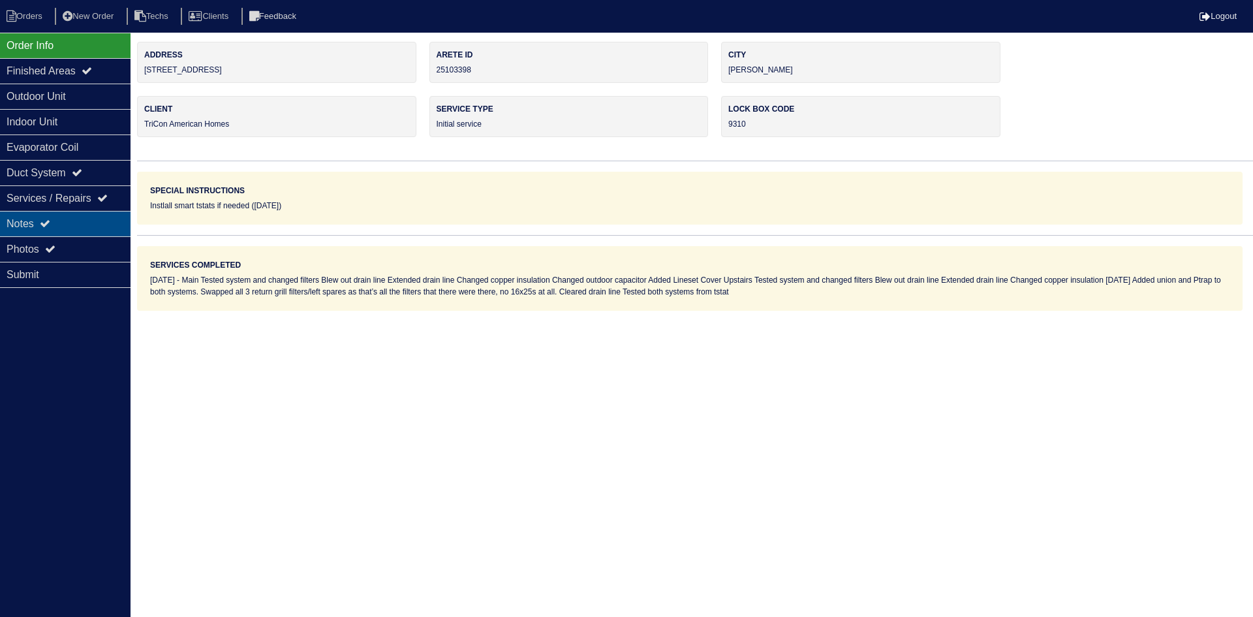
click at [87, 226] on div "Notes" at bounding box center [65, 223] width 131 height 25
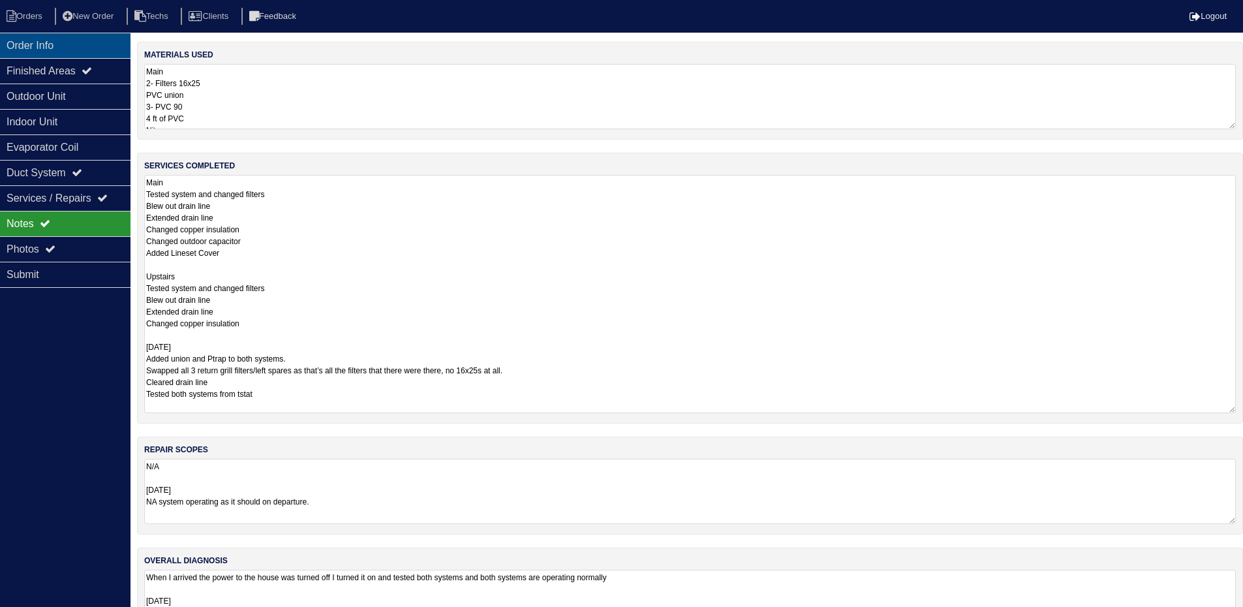
click at [88, 45] on div "Order Info" at bounding box center [65, 45] width 131 height 25
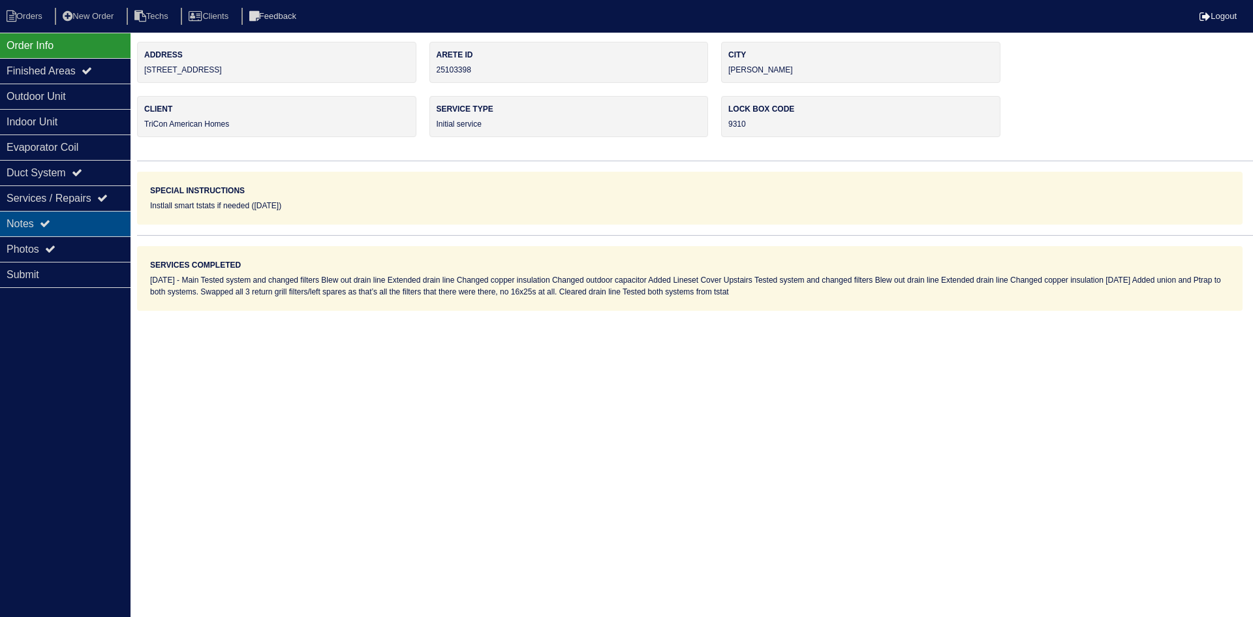
click at [60, 217] on div "Notes" at bounding box center [65, 223] width 131 height 25
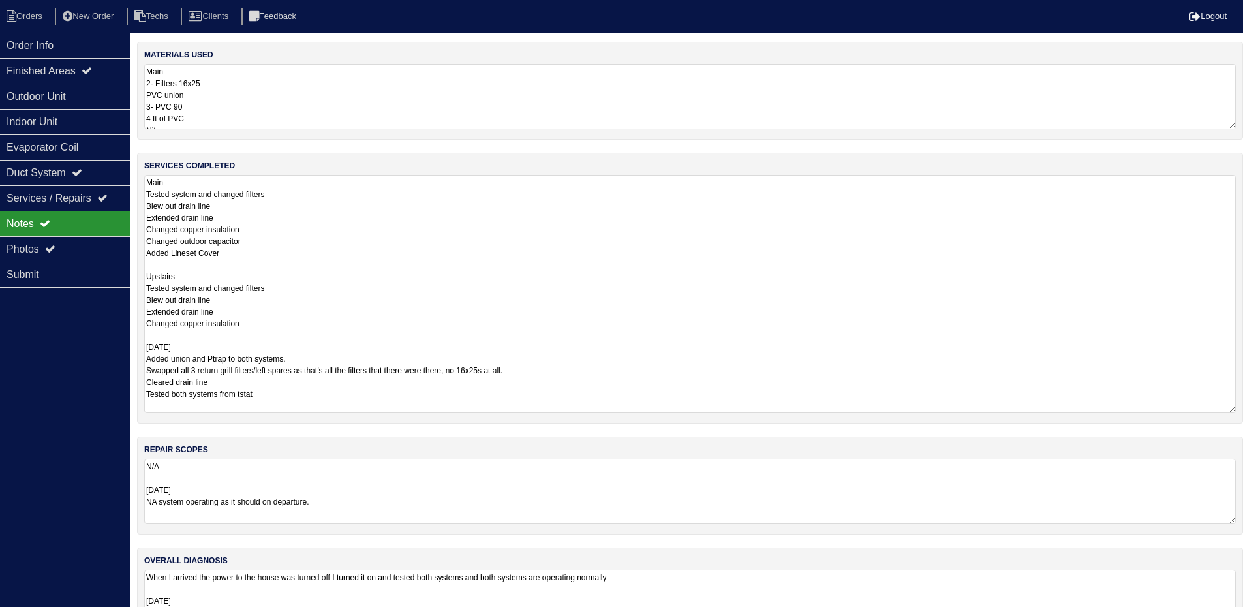
click at [293, 87] on textarea "Main 2- Filters 16x25 PVC union 3- PVC 90 4 ft of PVC Nitrogen Copper insulatio…" at bounding box center [690, 96] width 1092 height 65
click at [82, 236] on div "Photos" at bounding box center [65, 248] width 131 height 25
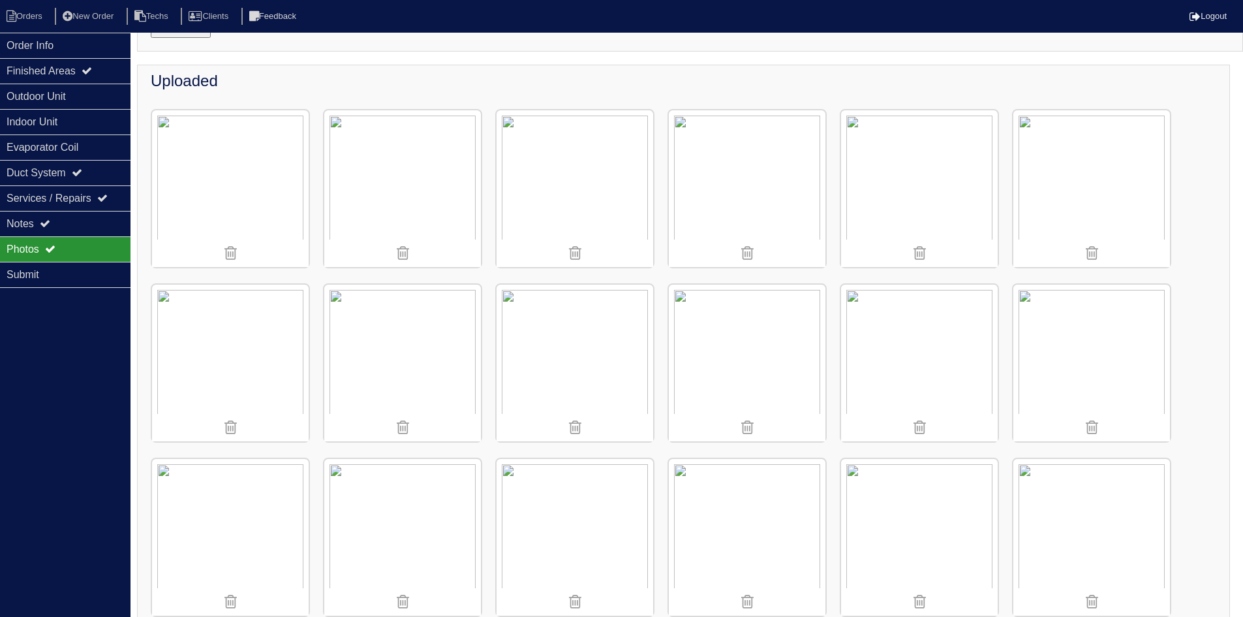
scroll to position [331, 0]
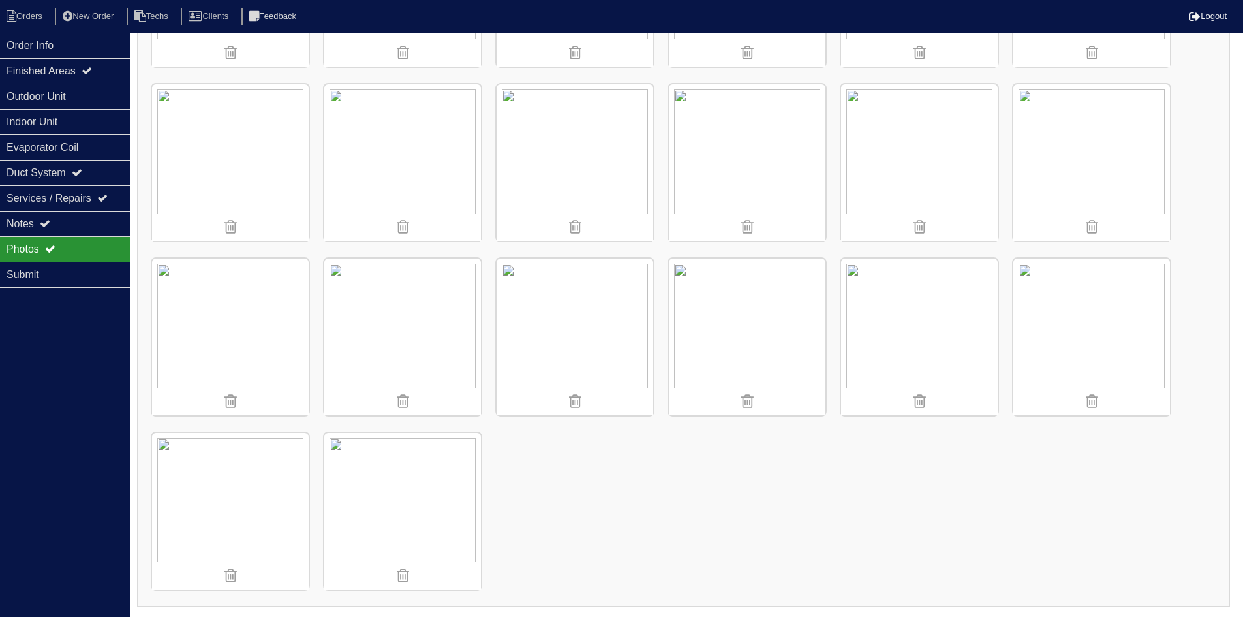
click at [232, 509] on img at bounding box center [230, 511] width 157 height 157
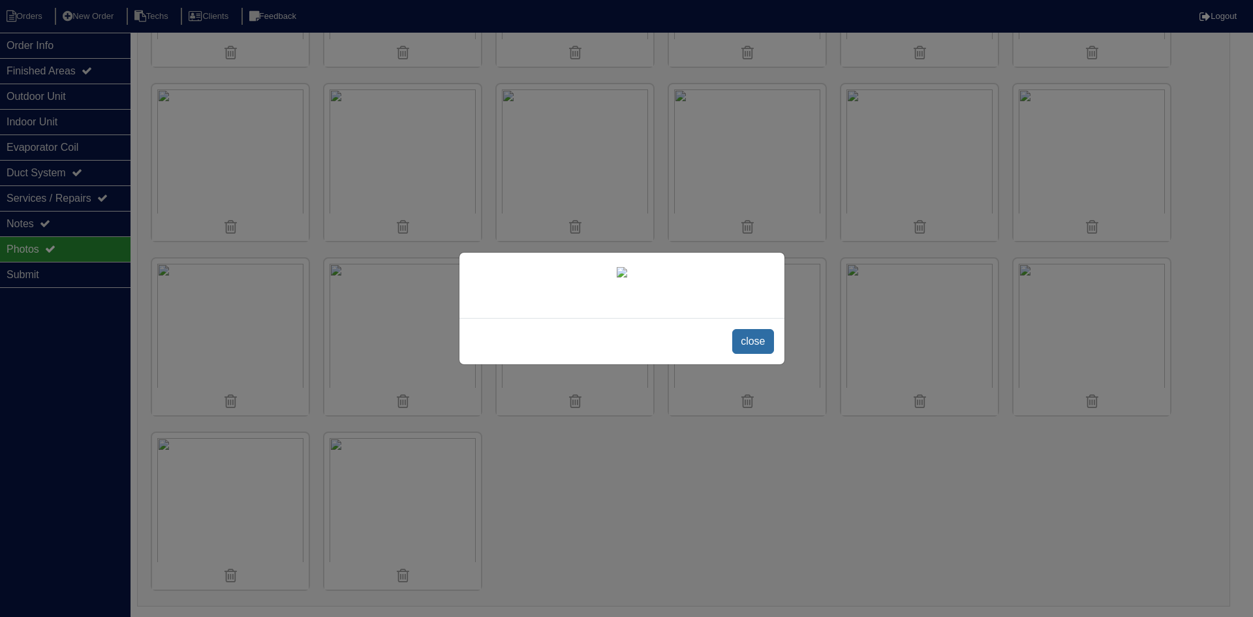
click at [767, 341] on span "close" at bounding box center [752, 341] width 41 height 25
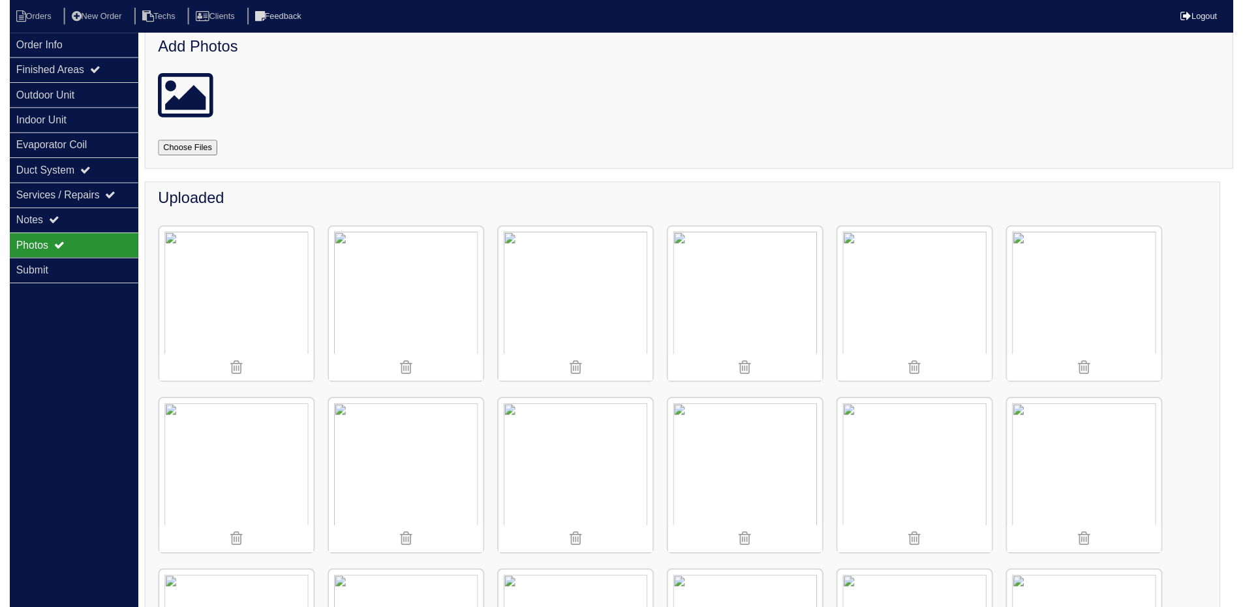
scroll to position [0, 0]
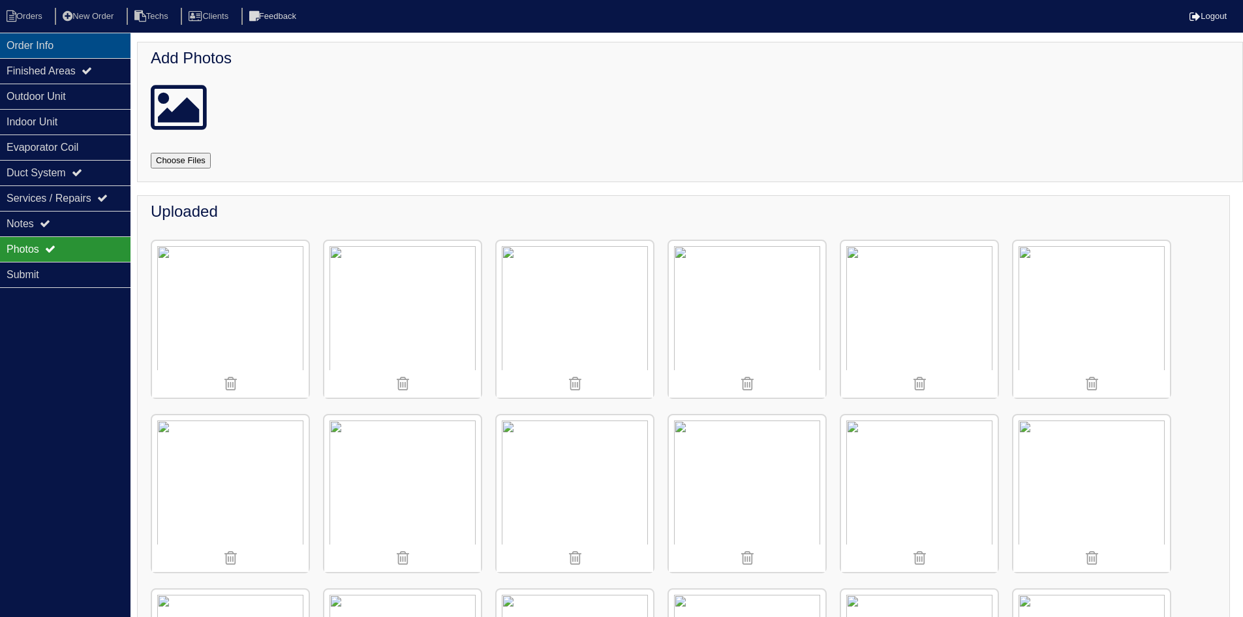
click at [93, 49] on div "Order Info" at bounding box center [65, 45] width 131 height 25
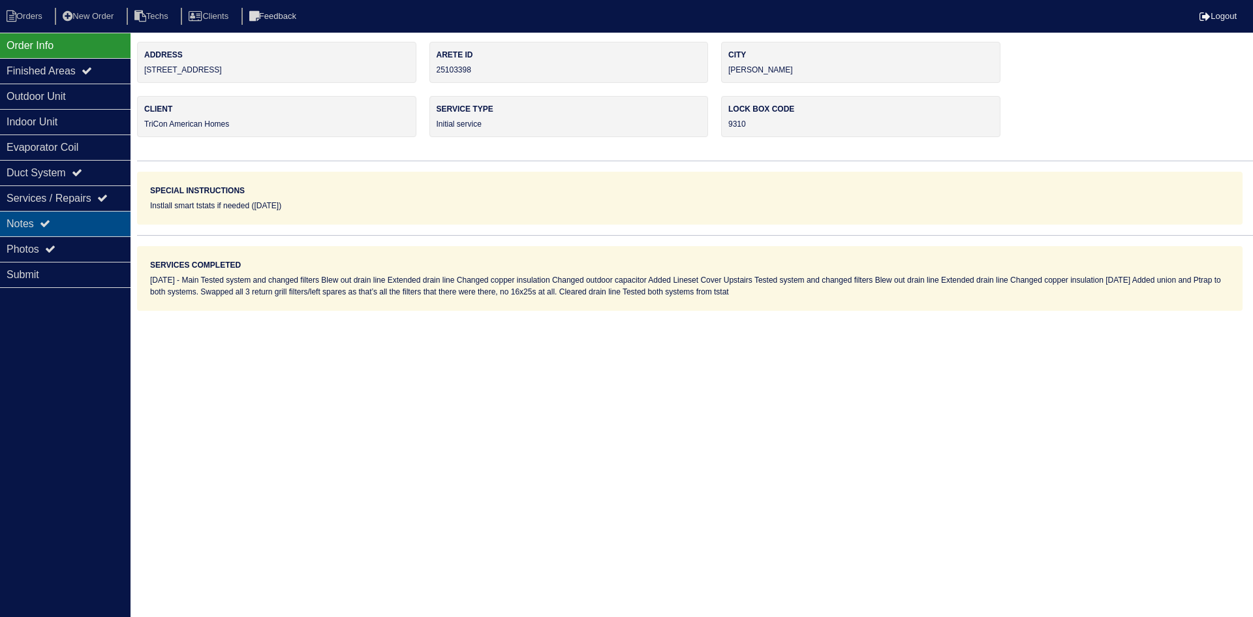
click at [74, 227] on div "Notes" at bounding box center [65, 223] width 131 height 25
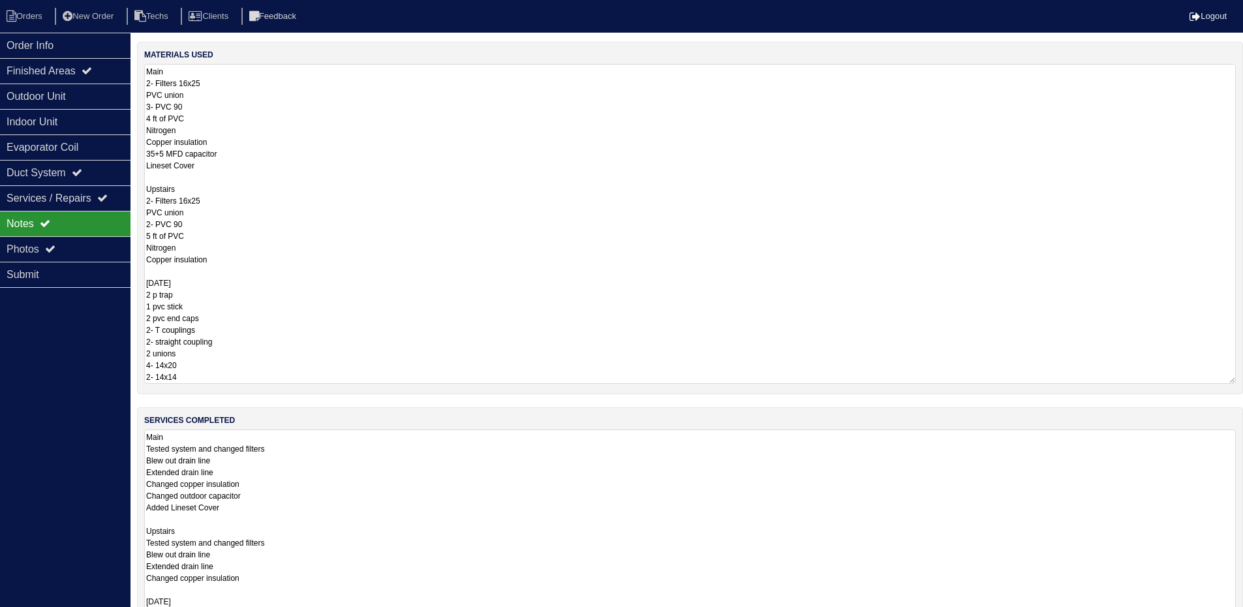
click at [228, 87] on textarea "Main 2- Filters 16x25 PVC union 3- PVC 90 4 ft of PVC Nitrogen Copper insulatio…" at bounding box center [690, 224] width 1092 height 320
click at [269, 555] on div "materials used Main 2- Filters 16x25 PVC union 3- PVC 90 4 ft of PVC Nitrogen C…" at bounding box center [690, 477] width 1106 height 871
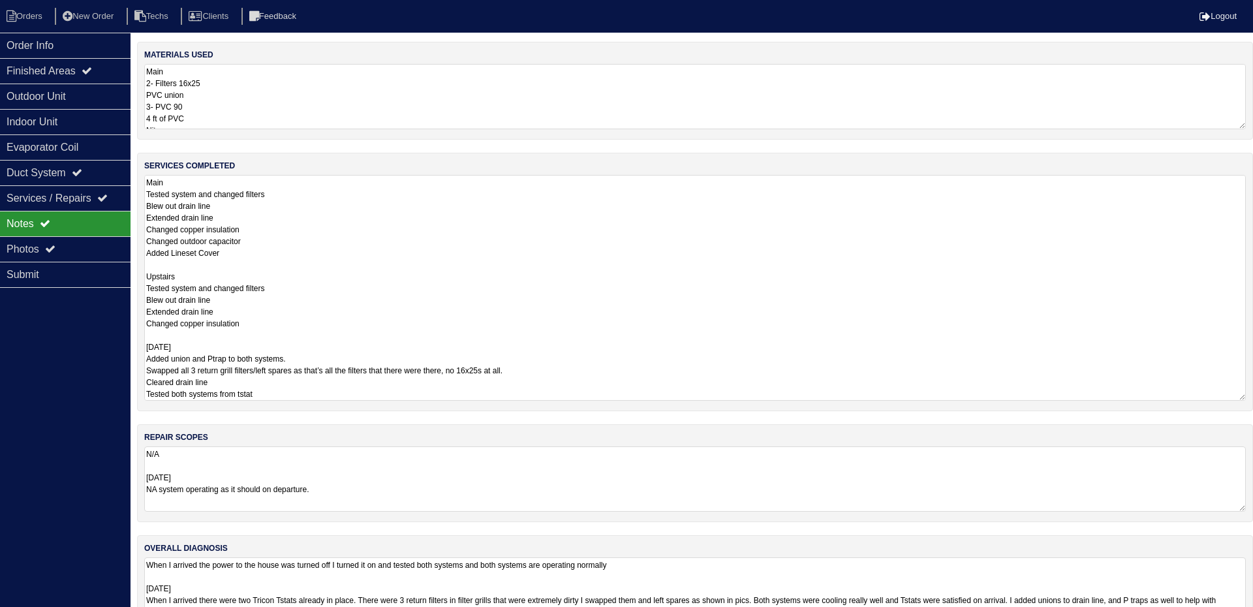
click at [320, 446] on div "materials used Main 2- Filters 16x25 PVC union 3- PVC 90 4 ft of PVC Nitrogen C…" at bounding box center [695, 344] width 1116 height 604
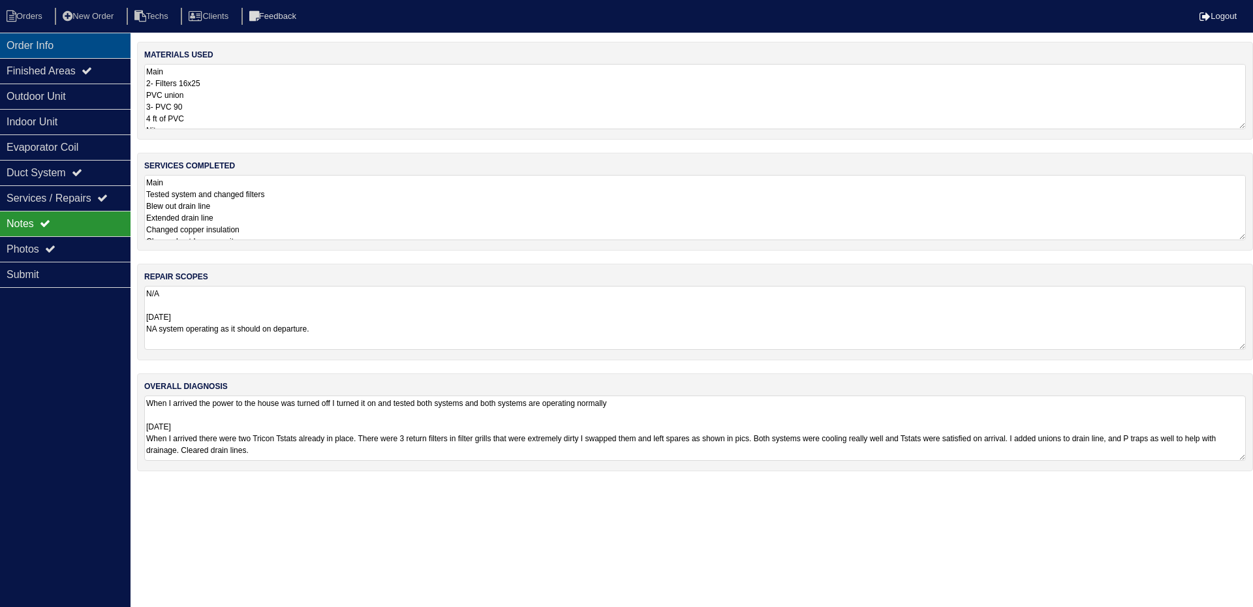
click at [31, 52] on div "Order Info" at bounding box center [65, 45] width 131 height 25
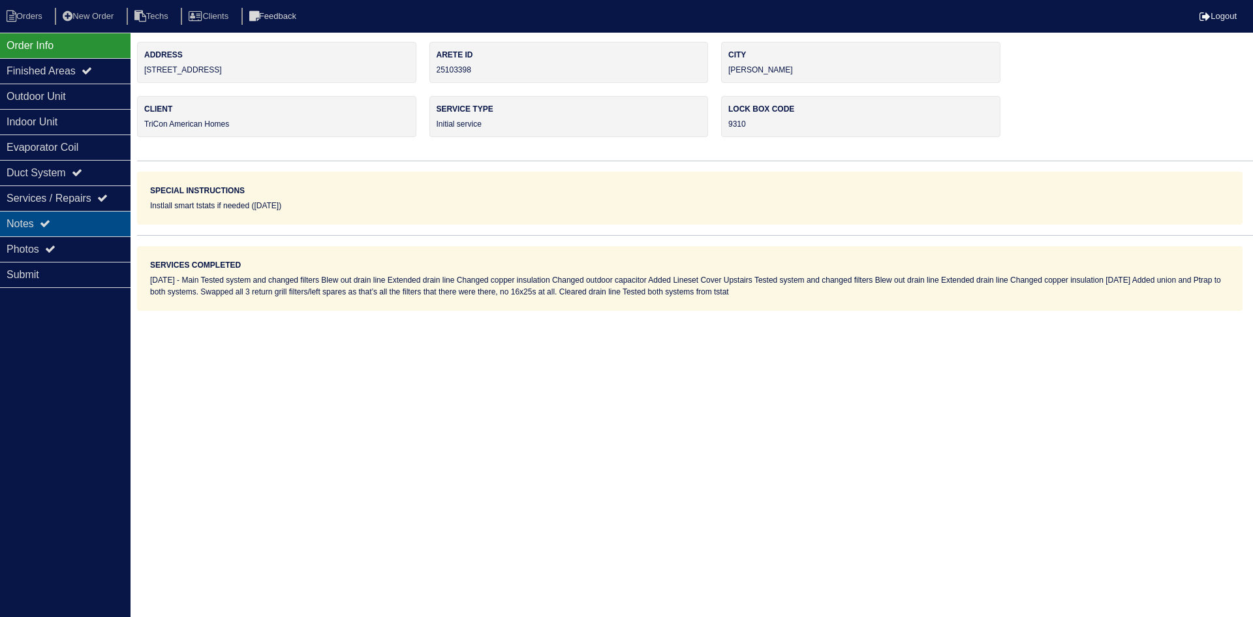
click at [91, 234] on div "Notes" at bounding box center [65, 223] width 131 height 25
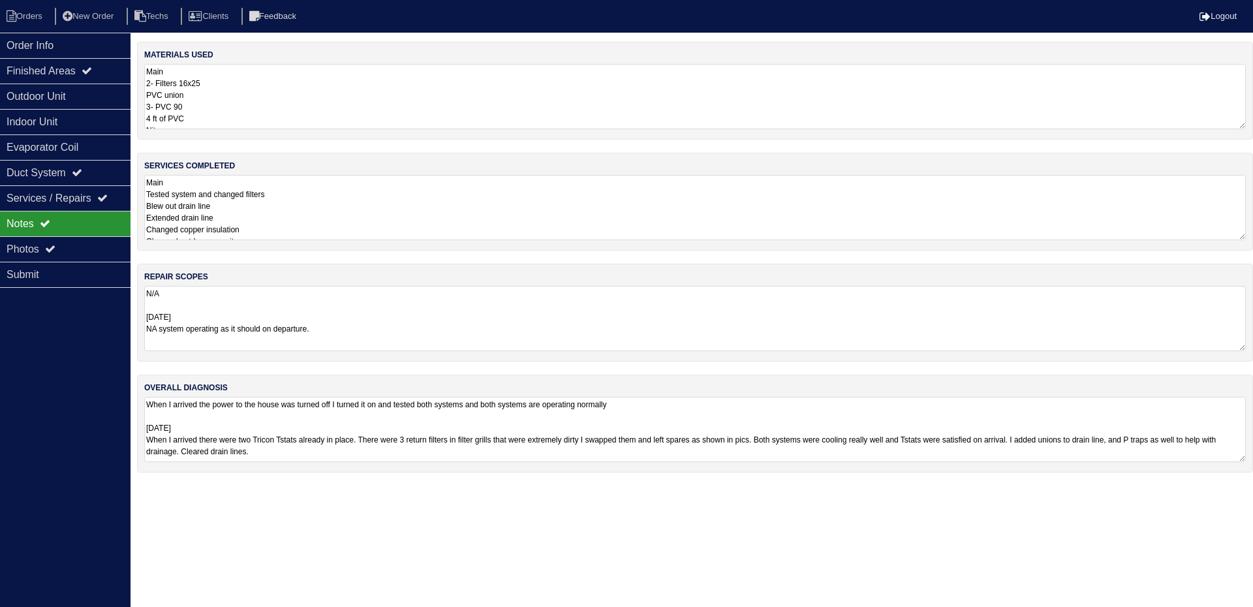
click at [276, 119] on textarea "Main 2- Filters 16x25 PVC union 3- PVC 90 4 ft of PVC Nitrogen Copper insulatio…" at bounding box center [694, 96] width 1101 height 65
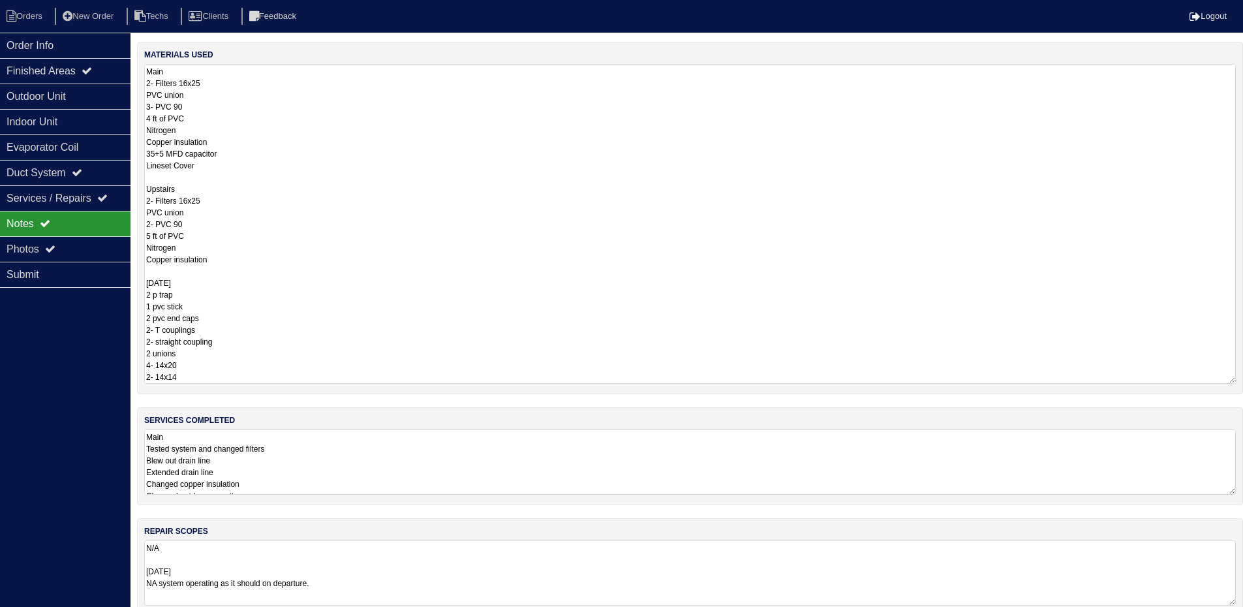
click at [213, 475] on div "materials used Main 2- Filters 16x25 PVC union 3- PVC 90 4 ft of PVC Nitrogen C…" at bounding box center [690, 391] width 1106 height 698
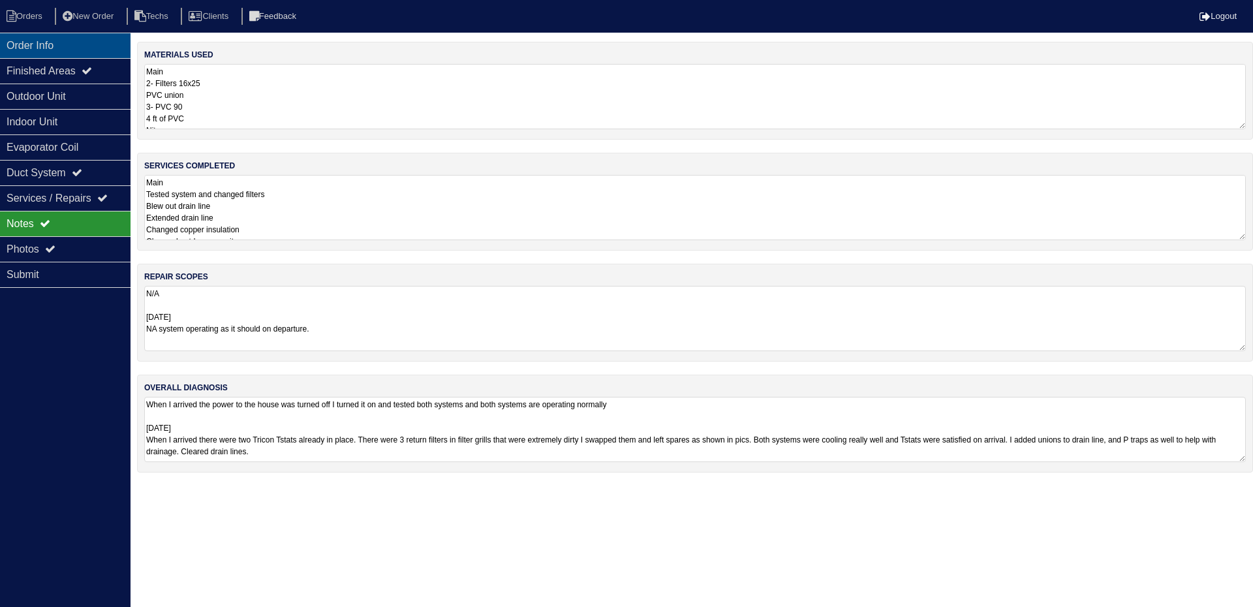
click at [53, 44] on div "Order Info" at bounding box center [65, 45] width 131 height 25
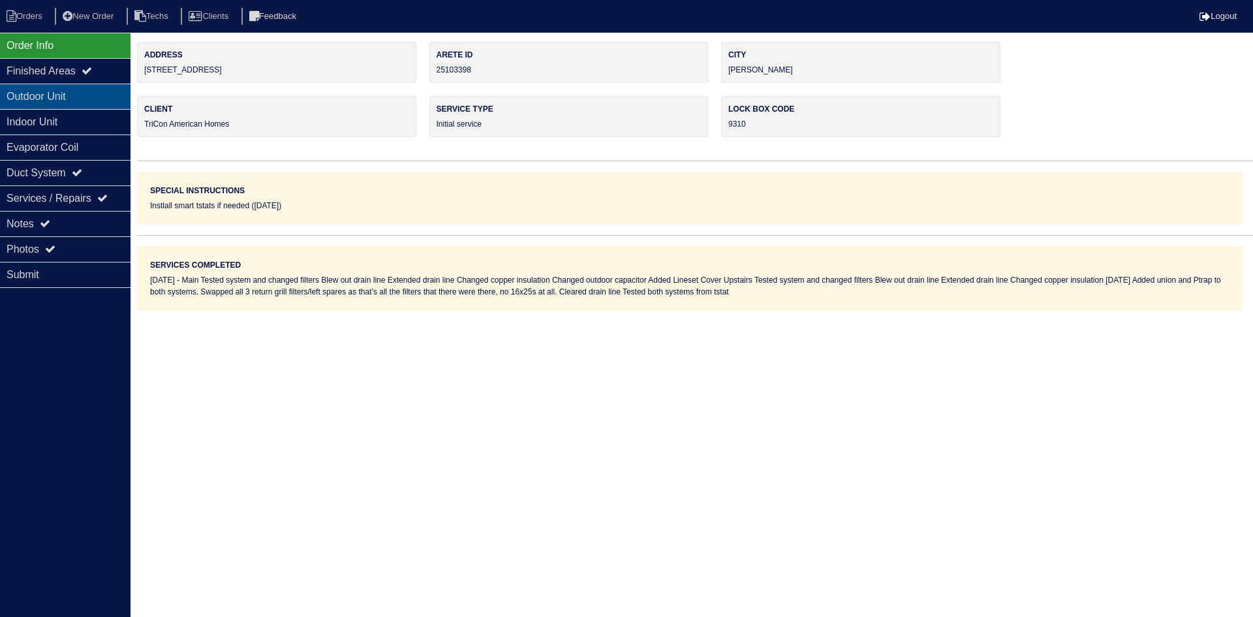
click at [69, 98] on div "Outdoor Unit" at bounding box center [65, 96] width 131 height 25
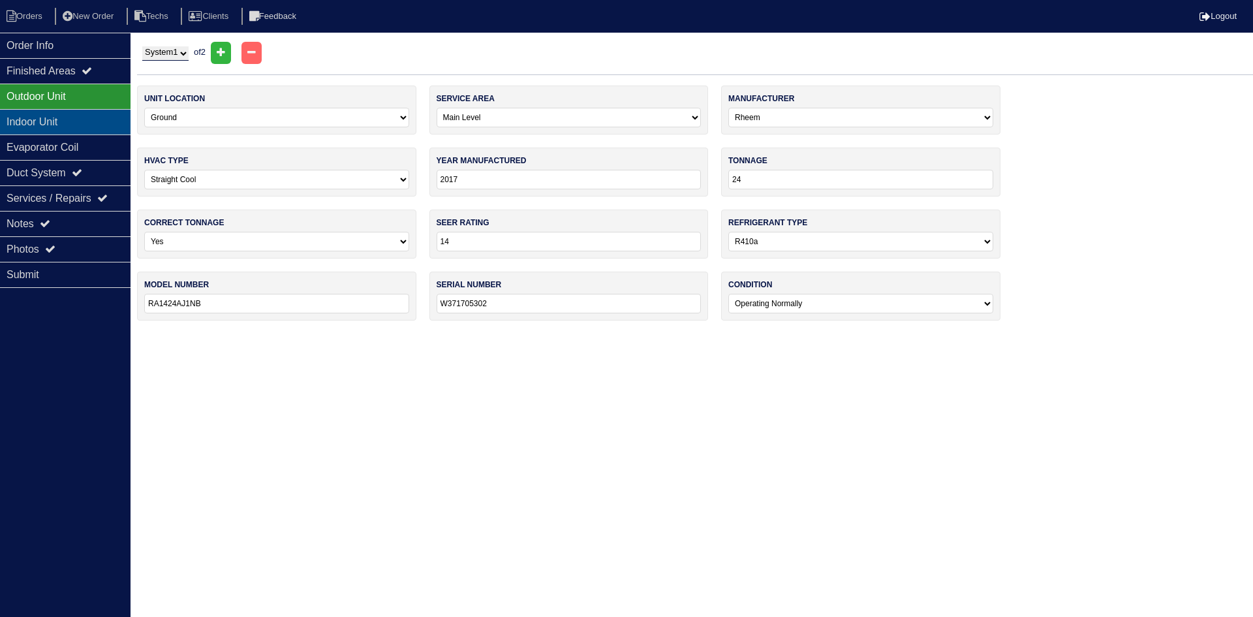
click at [66, 119] on div "Indoor Unit" at bounding box center [65, 121] width 131 height 25
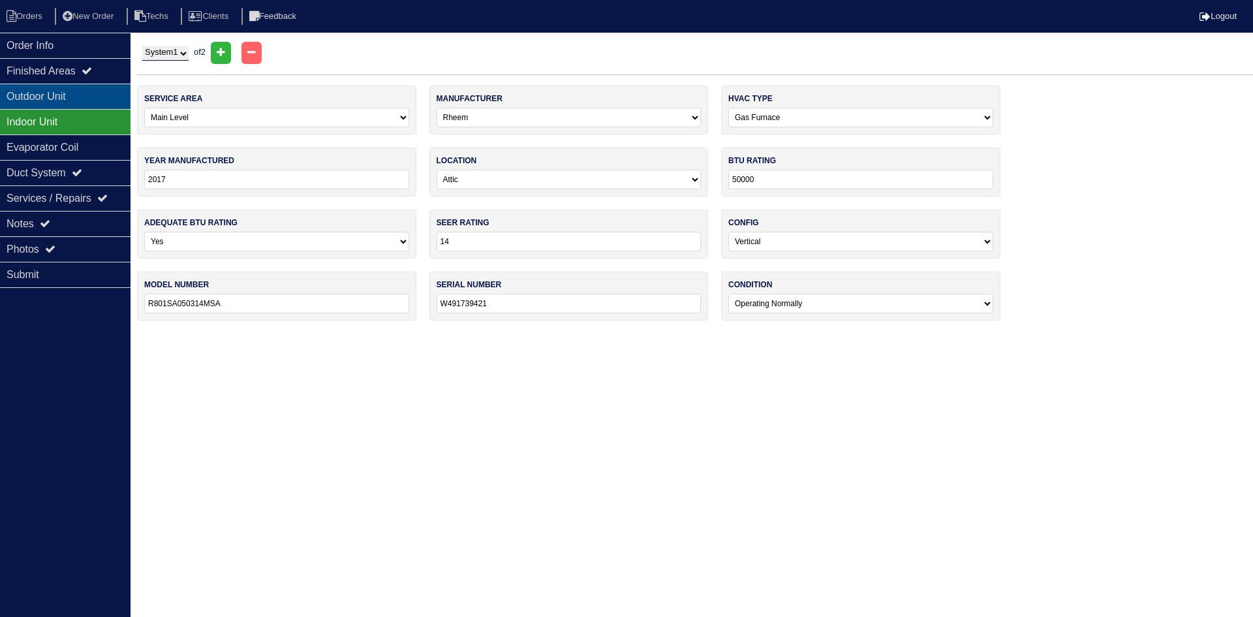
click at [78, 101] on div "Outdoor Unit" at bounding box center [65, 96] width 131 height 25
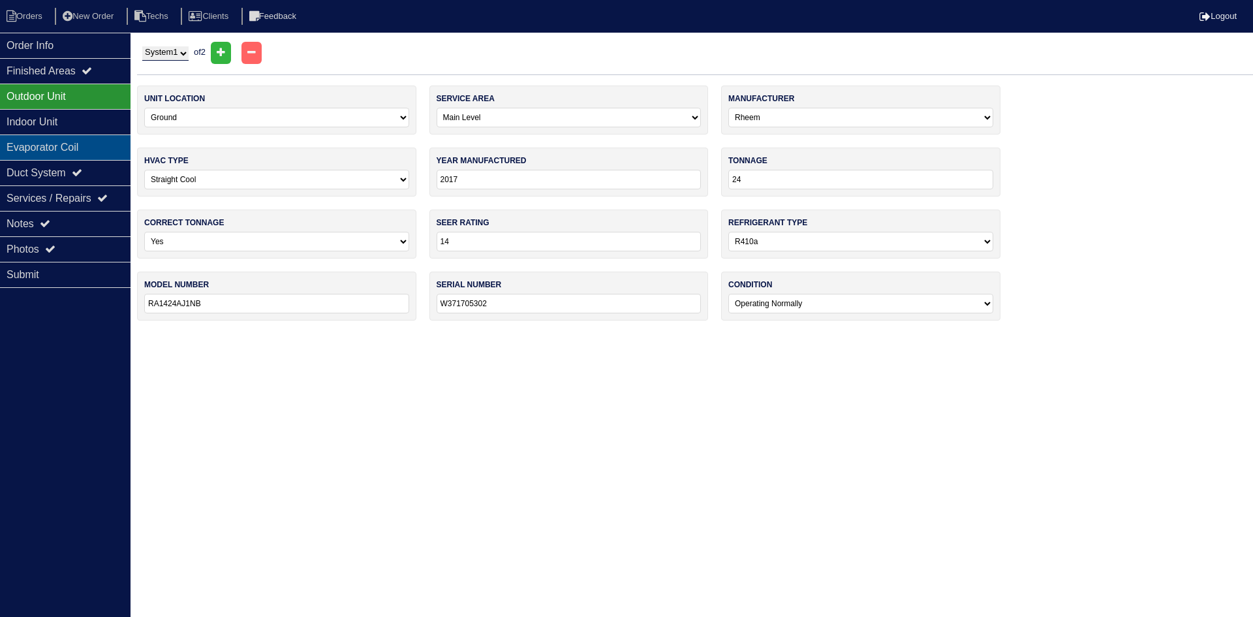
click at [99, 155] on div "Evaporator Coil" at bounding box center [65, 146] width 131 height 25
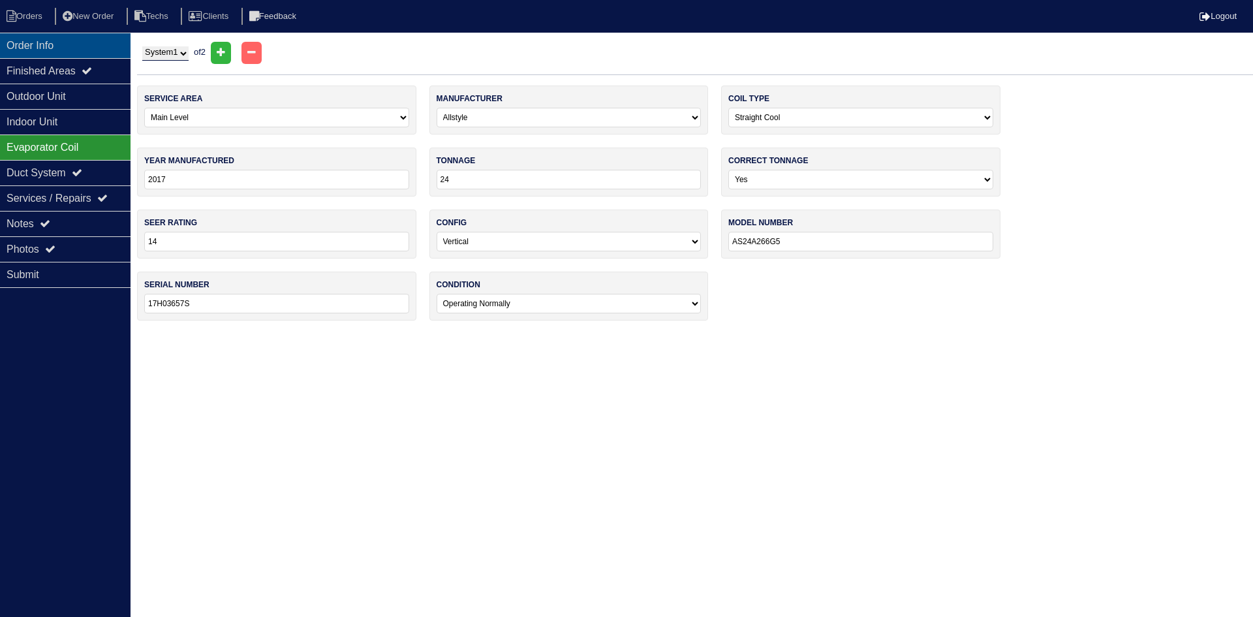
drag, startPoint x: 49, startPoint y: 49, endPoint x: 55, endPoint y: 52, distance: 6.7
click at [54, 52] on div "Order Info" at bounding box center [65, 45] width 131 height 25
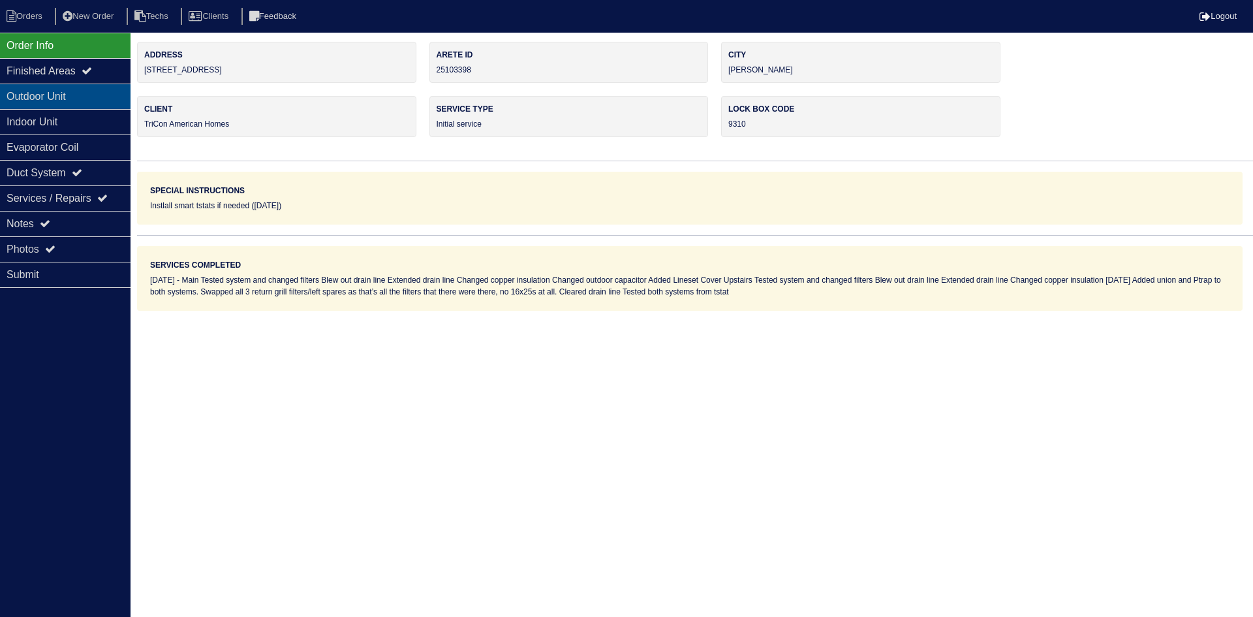
click at [80, 97] on div "Outdoor Unit" at bounding box center [65, 96] width 131 height 25
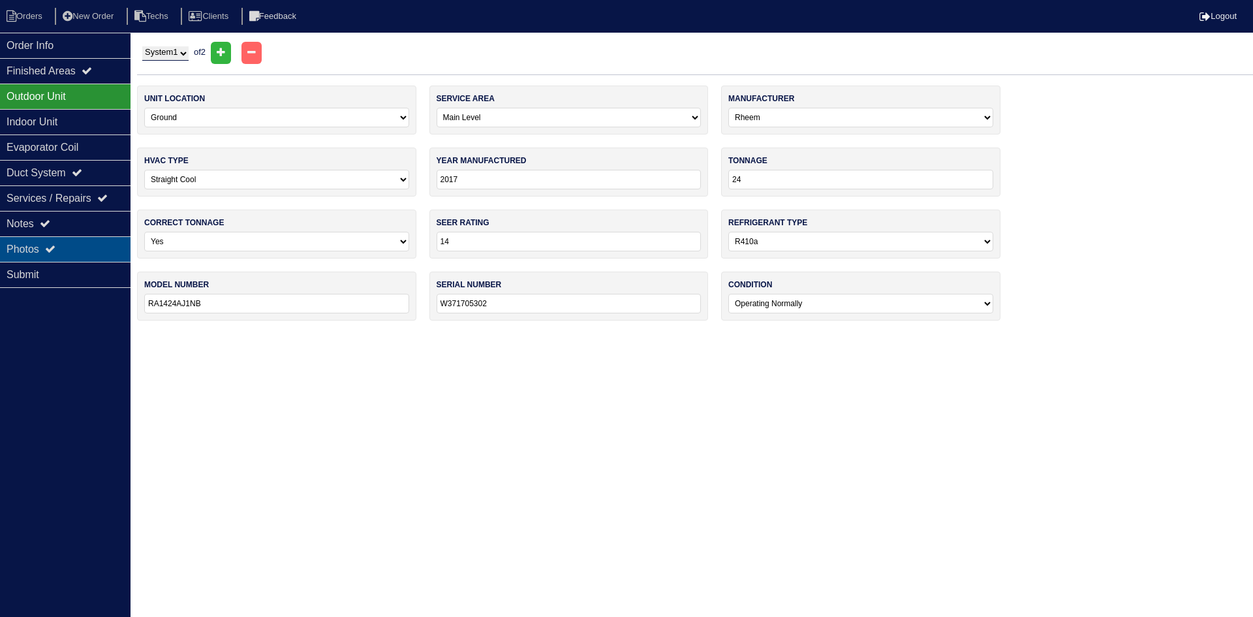
click at [85, 246] on div "Photos" at bounding box center [65, 248] width 131 height 25
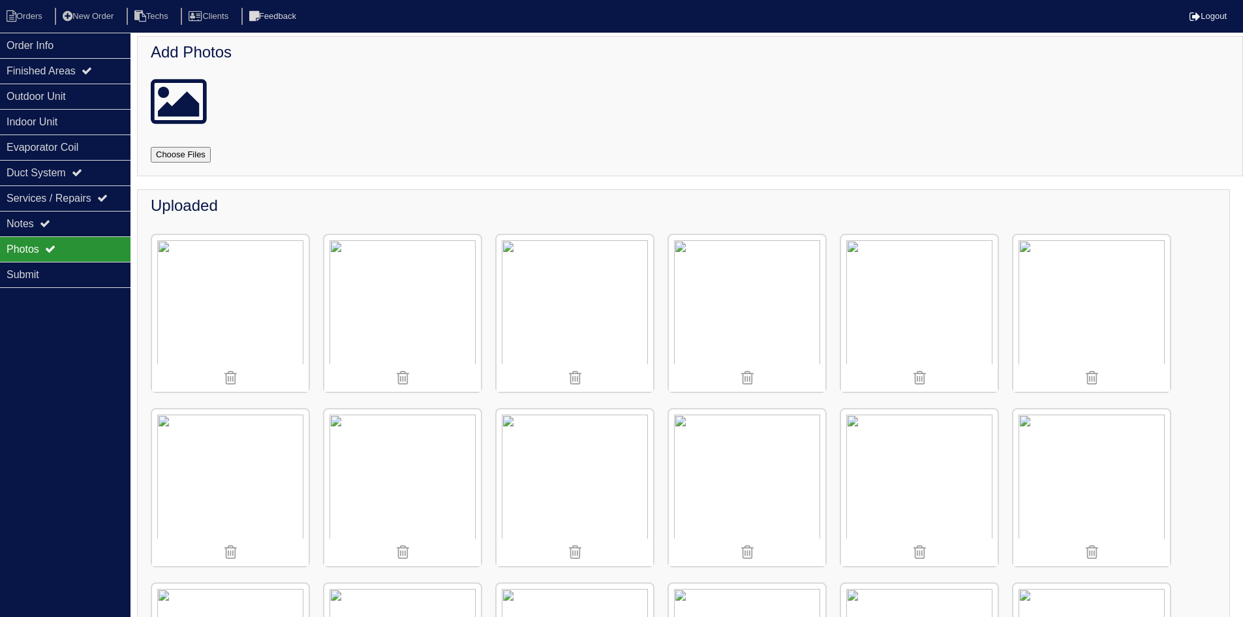
scroll to position [5, 0]
click at [85, 106] on div "Outdoor Unit" at bounding box center [65, 96] width 131 height 25
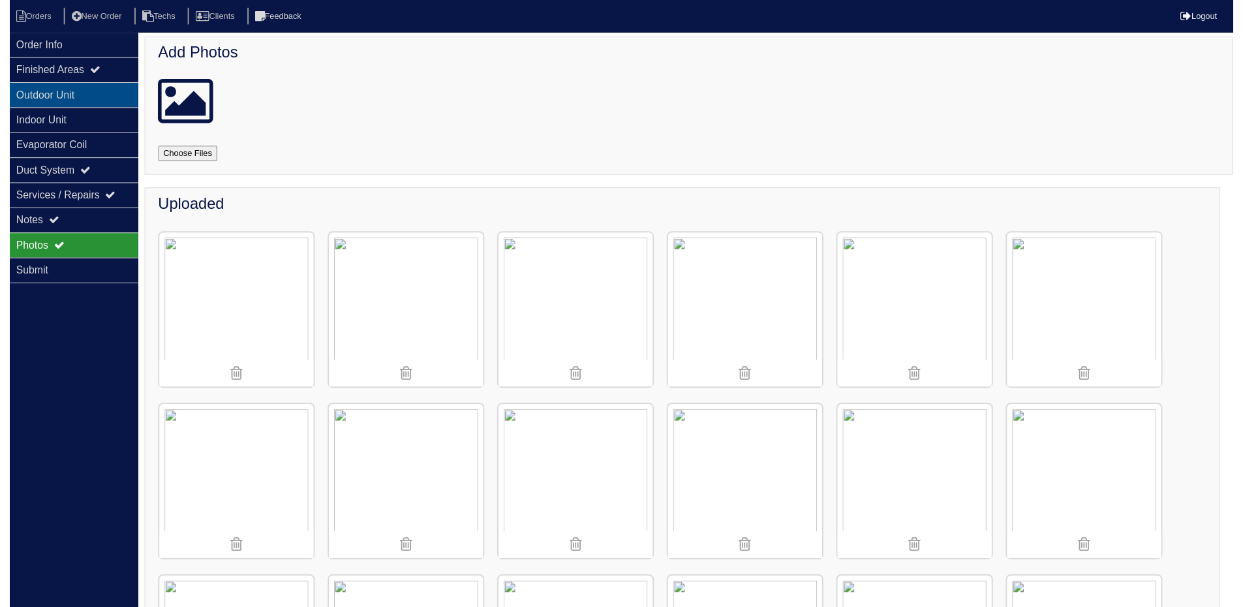
scroll to position [0, 0]
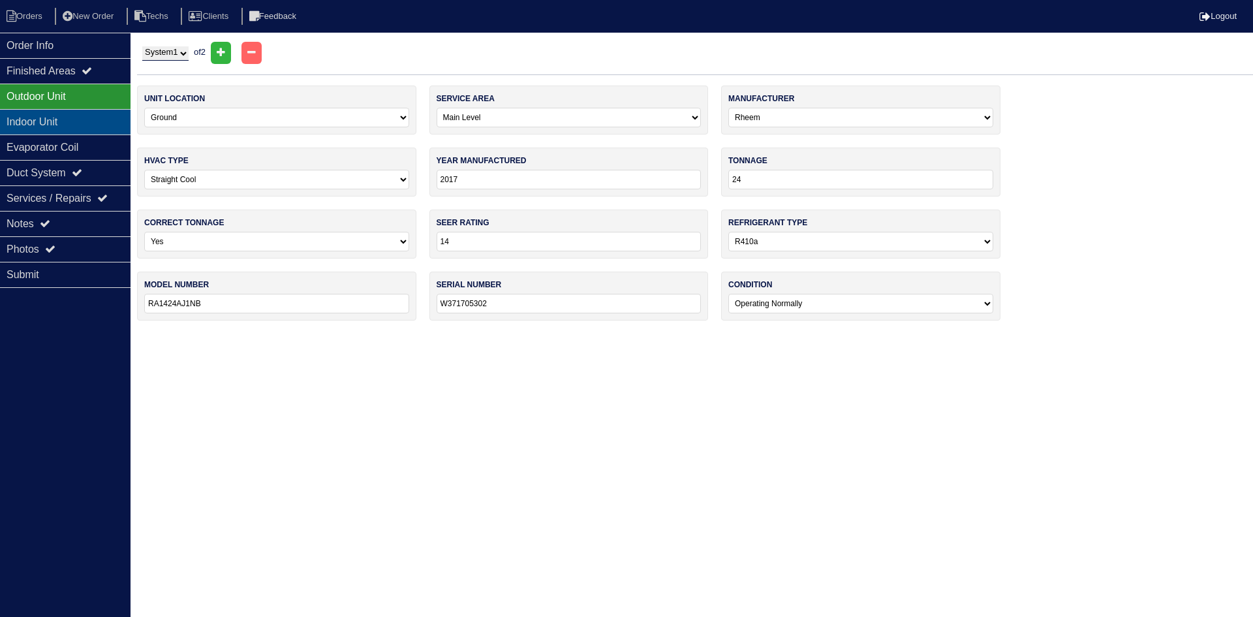
click at [93, 128] on div "Indoor Unit" at bounding box center [65, 121] width 131 height 25
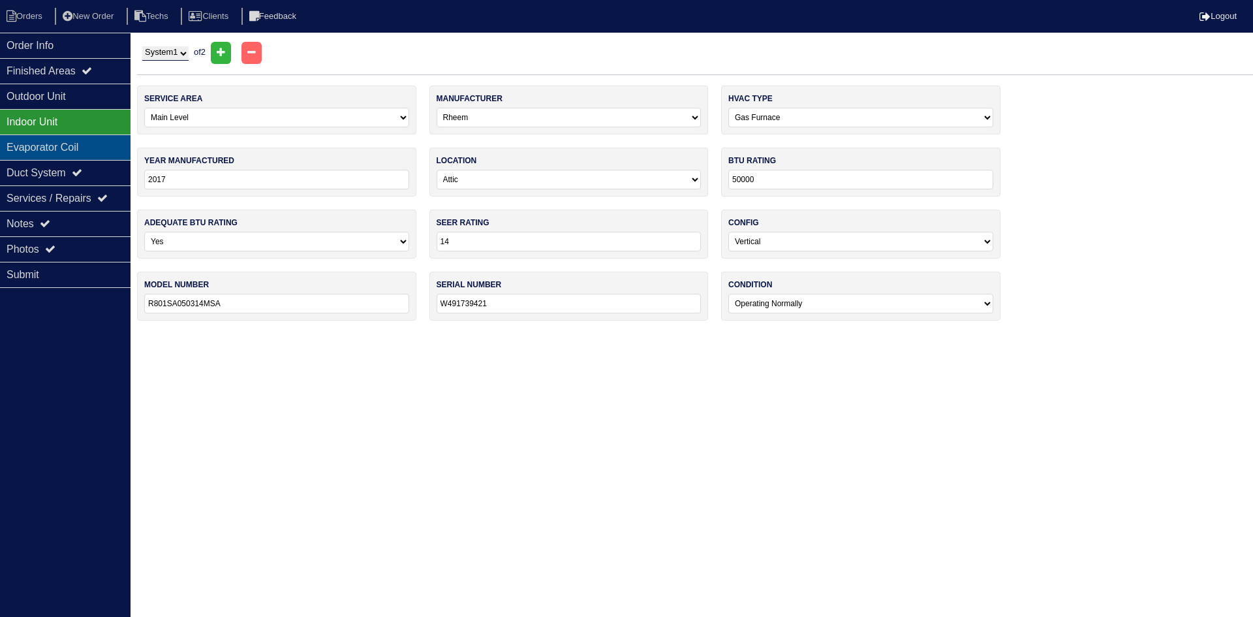
click at [85, 147] on div "Evaporator Coil" at bounding box center [65, 146] width 131 height 25
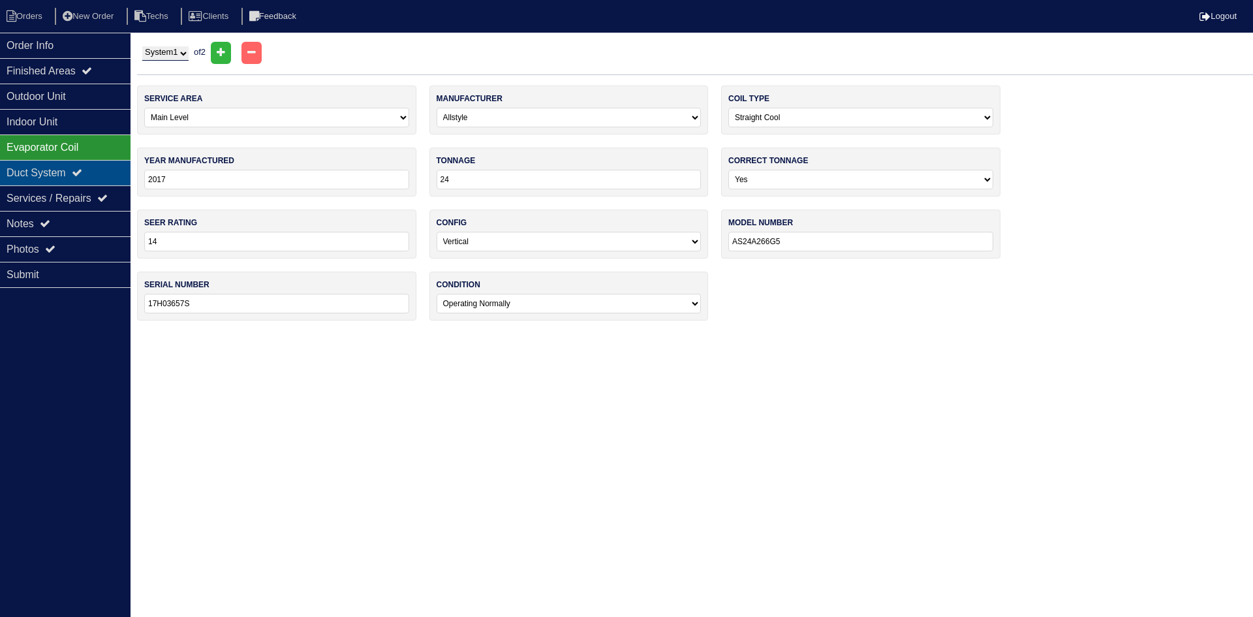
click at [82, 168] on icon at bounding box center [77, 172] width 10 height 10
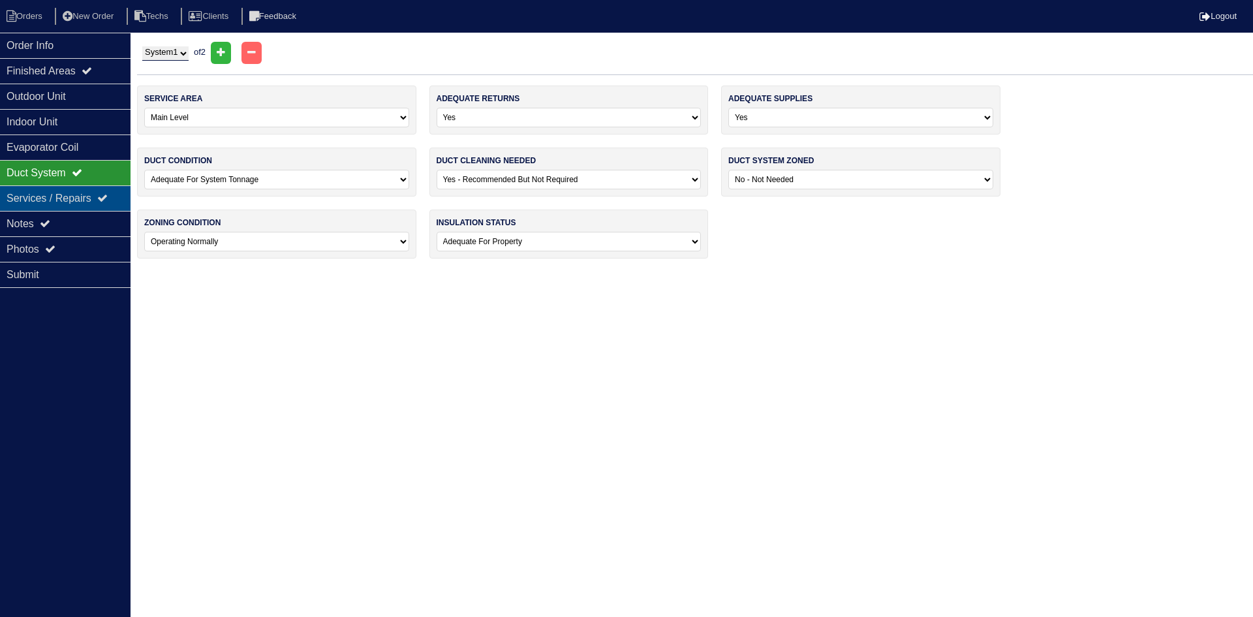
click at [91, 204] on div "Services / Repairs" at bounding box center [65, 197] width 131 height 25
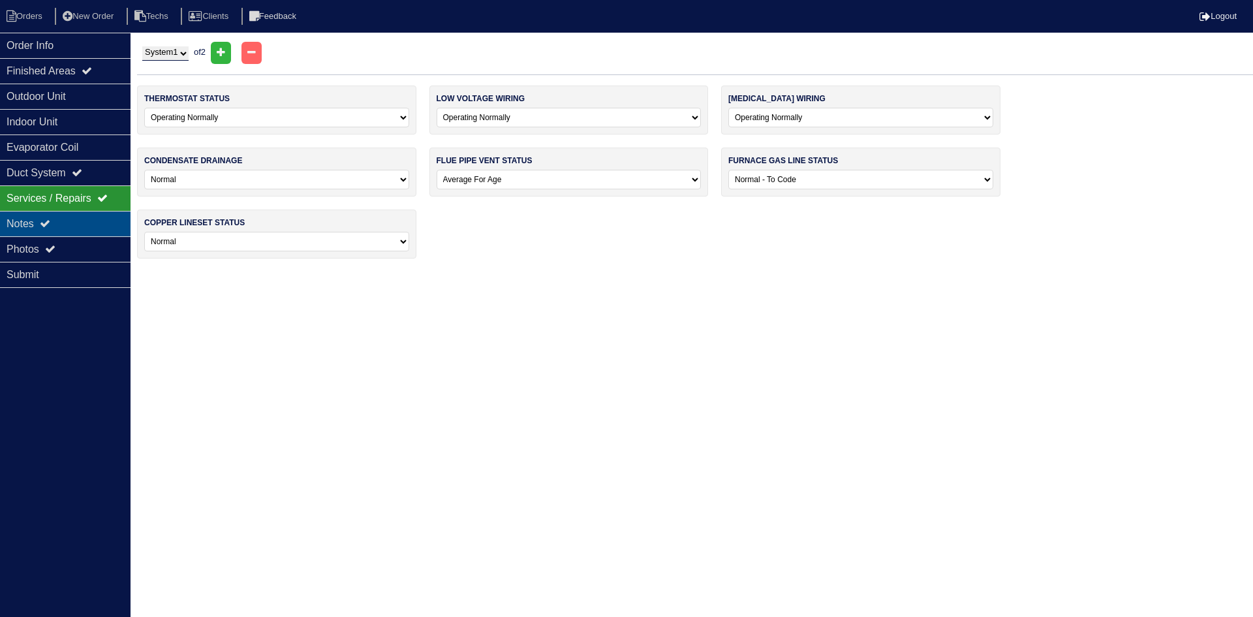
click at [85, 224] on div "Notes" at bounding box center [65, 223] width 131 height 25
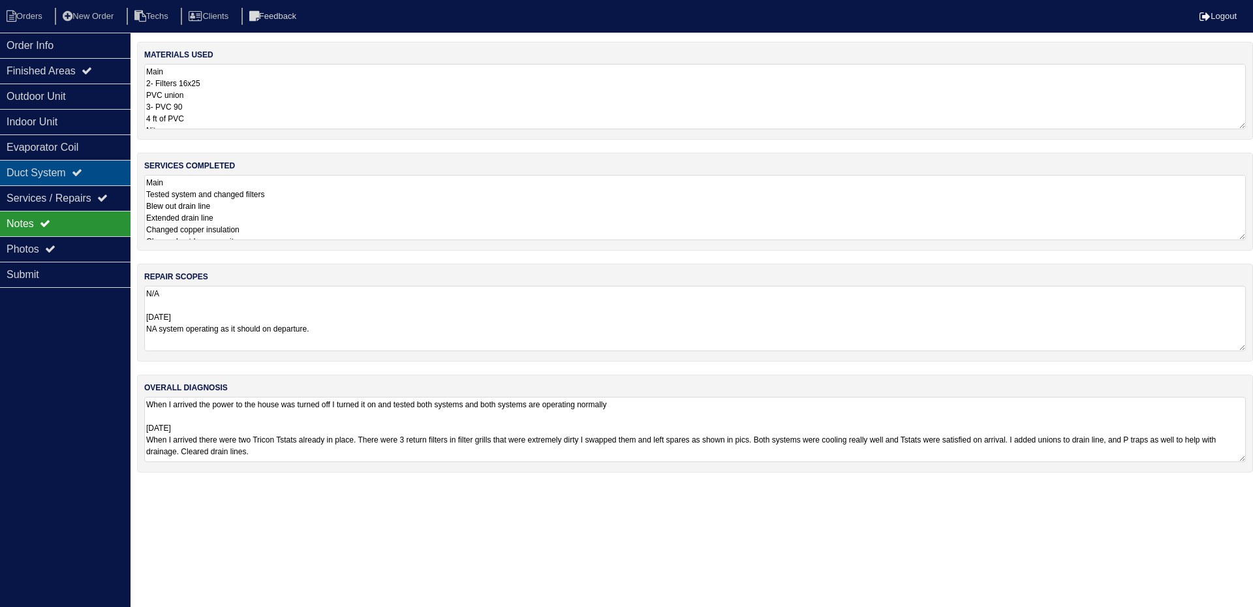
drag, startPoint x: 72, startPoint y: 248, endPoint x: 101, endPoint y: 162, distance: 90.4
click at [72, 248] on div "Photos" at bounding box center [65, 248] width 131 height 25
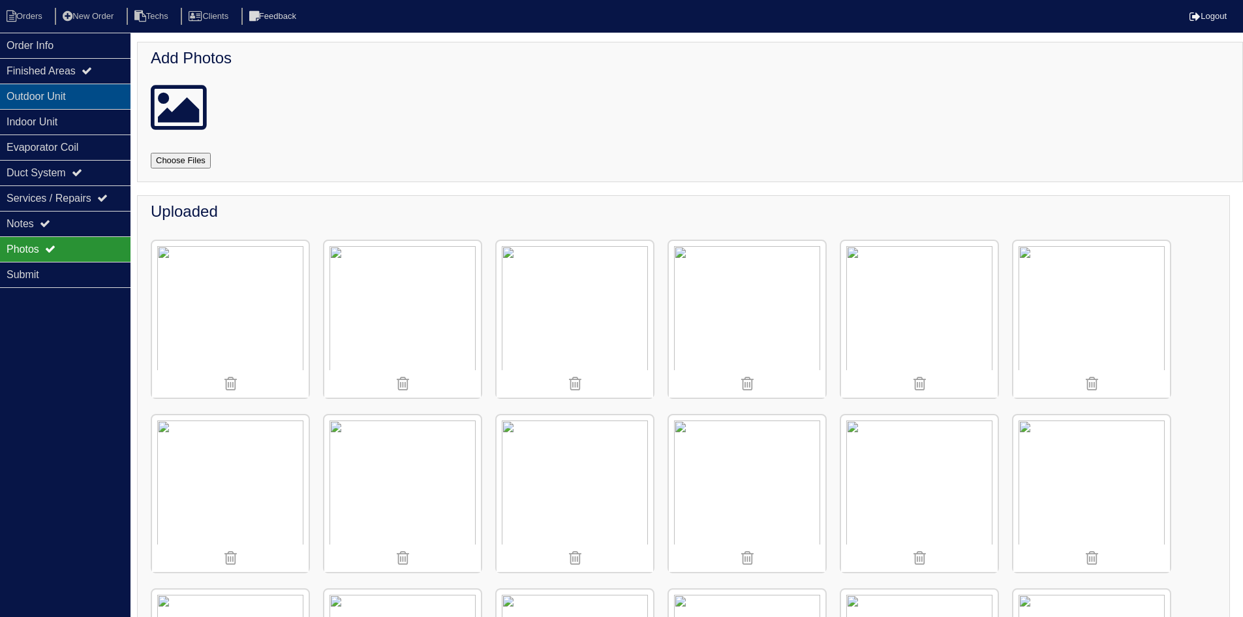
click at [85, 104] on div "Outdoor Unit" at bounding box center [65, 96] width 131 height 25
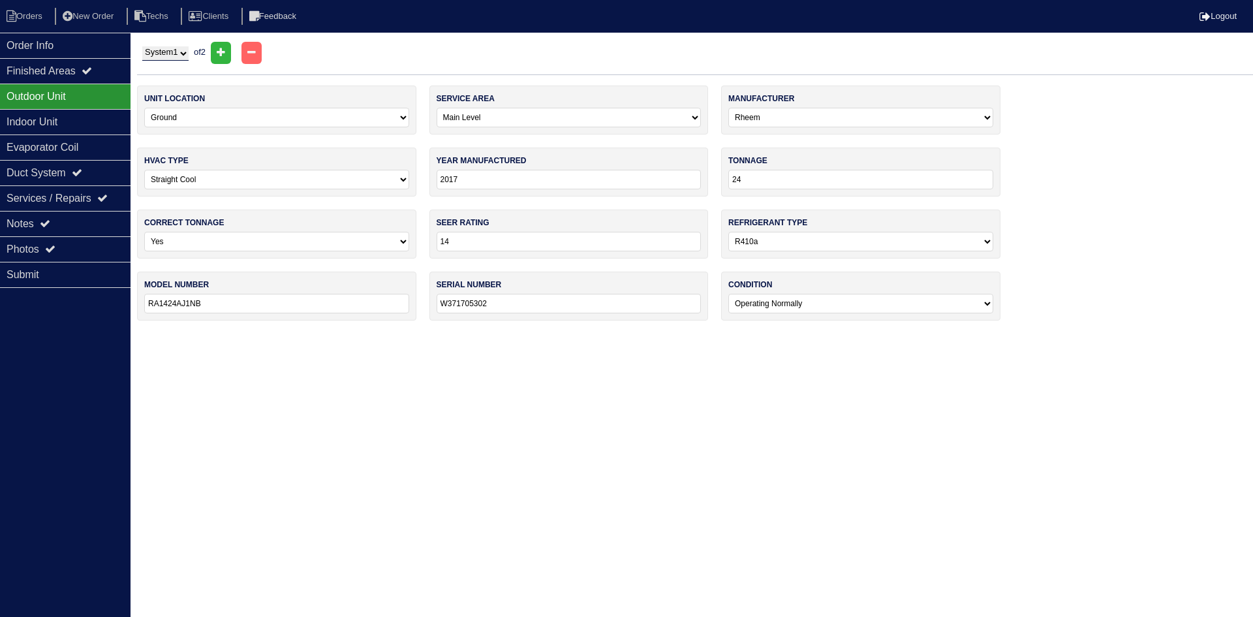
drag, startPoint x: 179, startPoint y: 54, endPoint x: 173, endPoint y: 59, distance: 8.3
click at [176, 57] on select "System 1 System 2" at bounding box center [165, 53] width 46 height 14
select select "2"
click at [142, 46] on select "System 1 System 2" at bounding box center [165, 53] width 46 height 14
select select
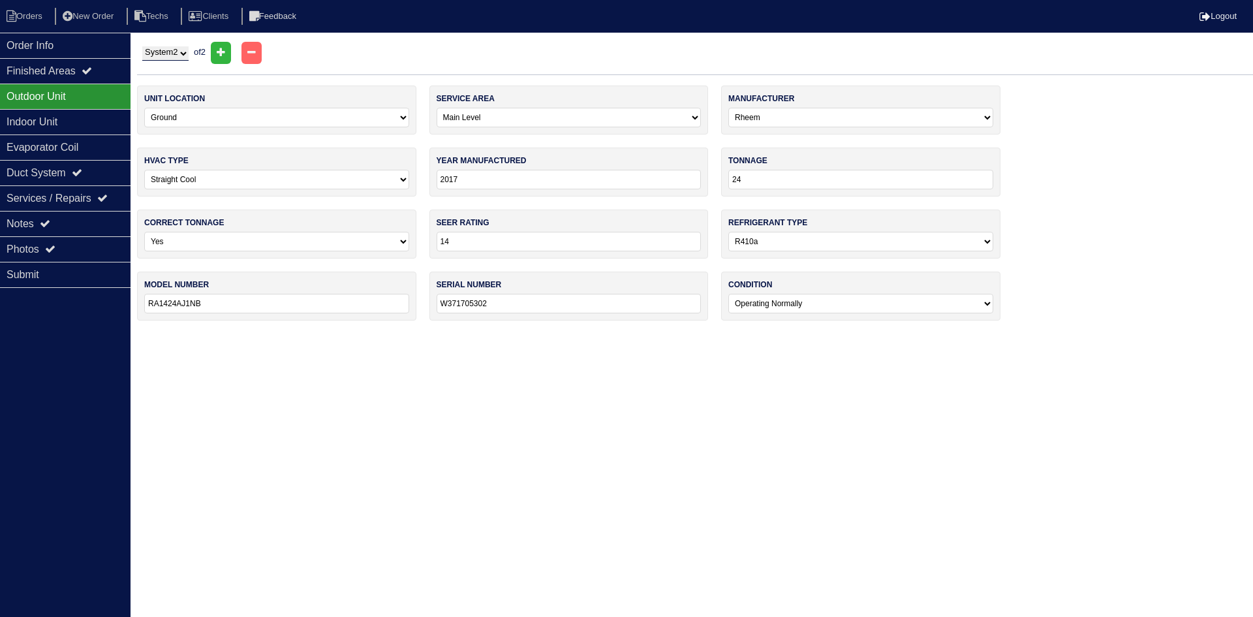
select select
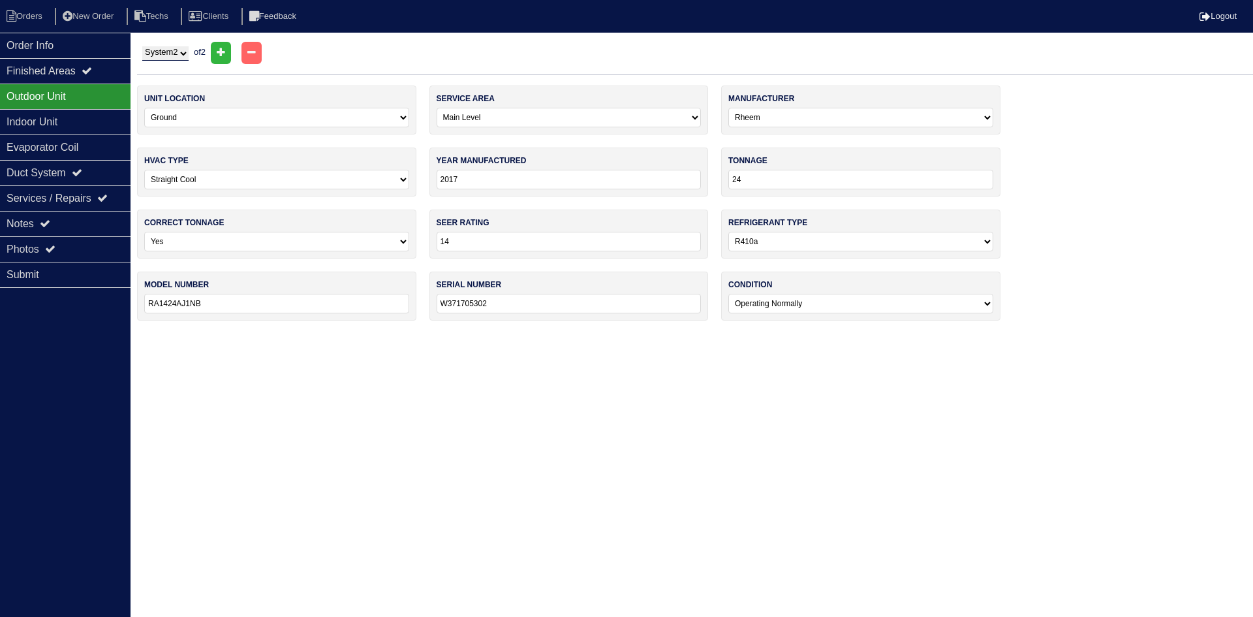
select select
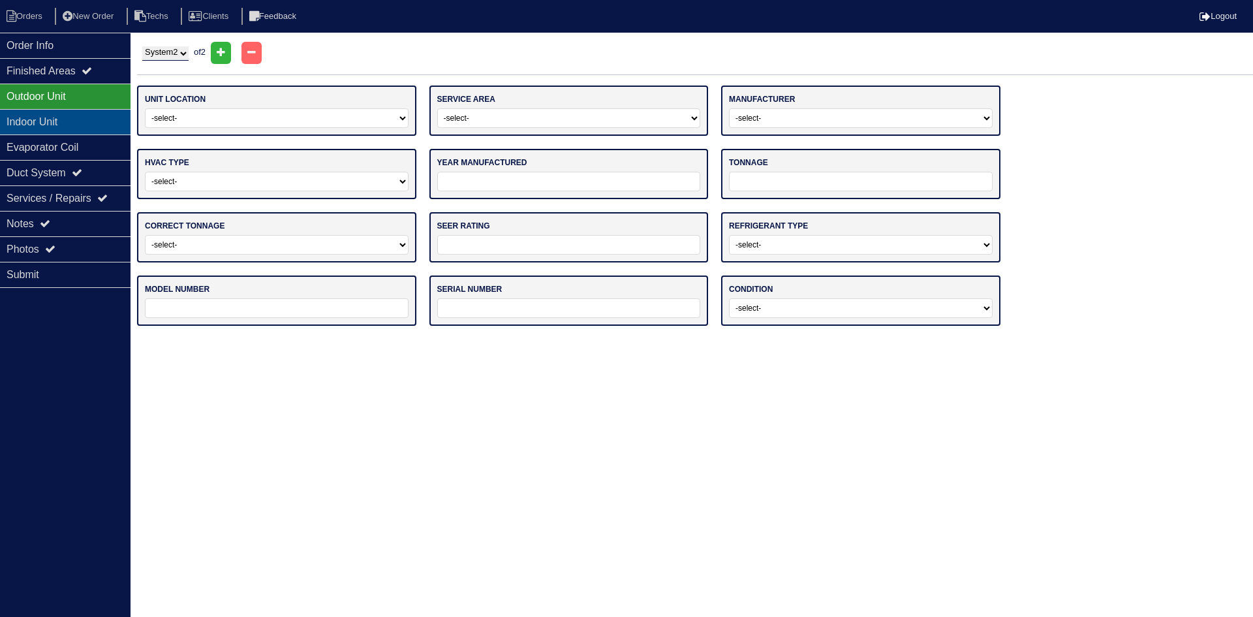
click at [92, 129] on div "Indoor Unit" at bounding box center [65, 121] width 131 height 25
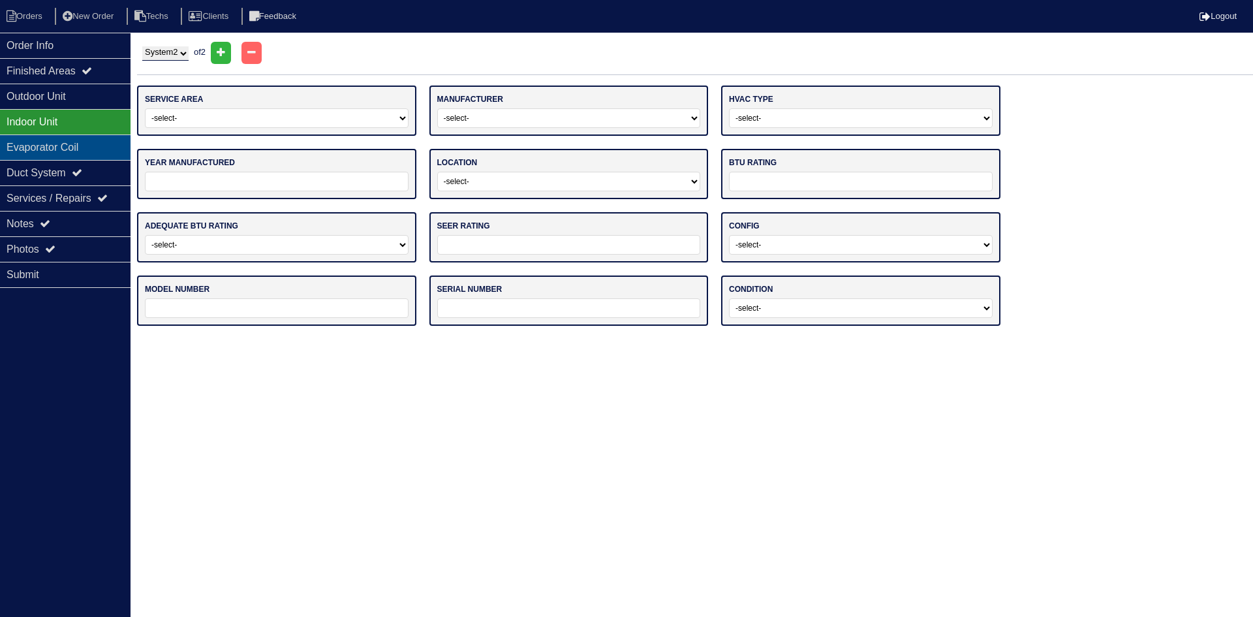
click at [90, 149] on div "Evaporator Coil" at bounding box center [65, 146] width 131 height 25
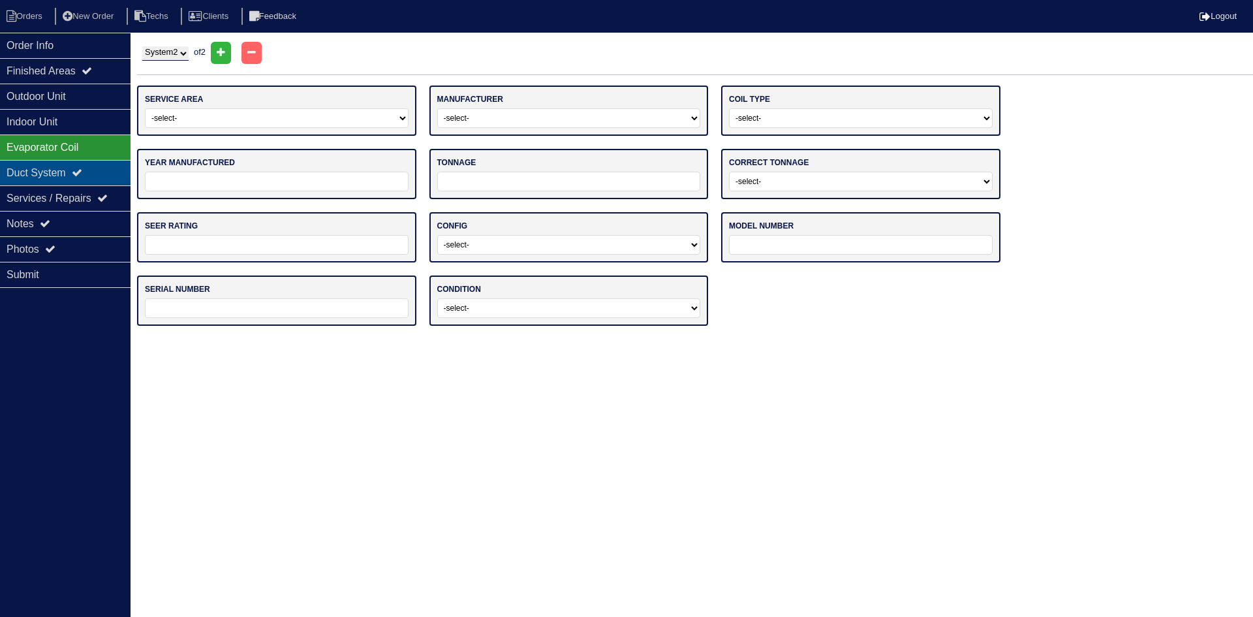
click at [82, 170] on icon at bounding box center [77, 172] width 10 height 10
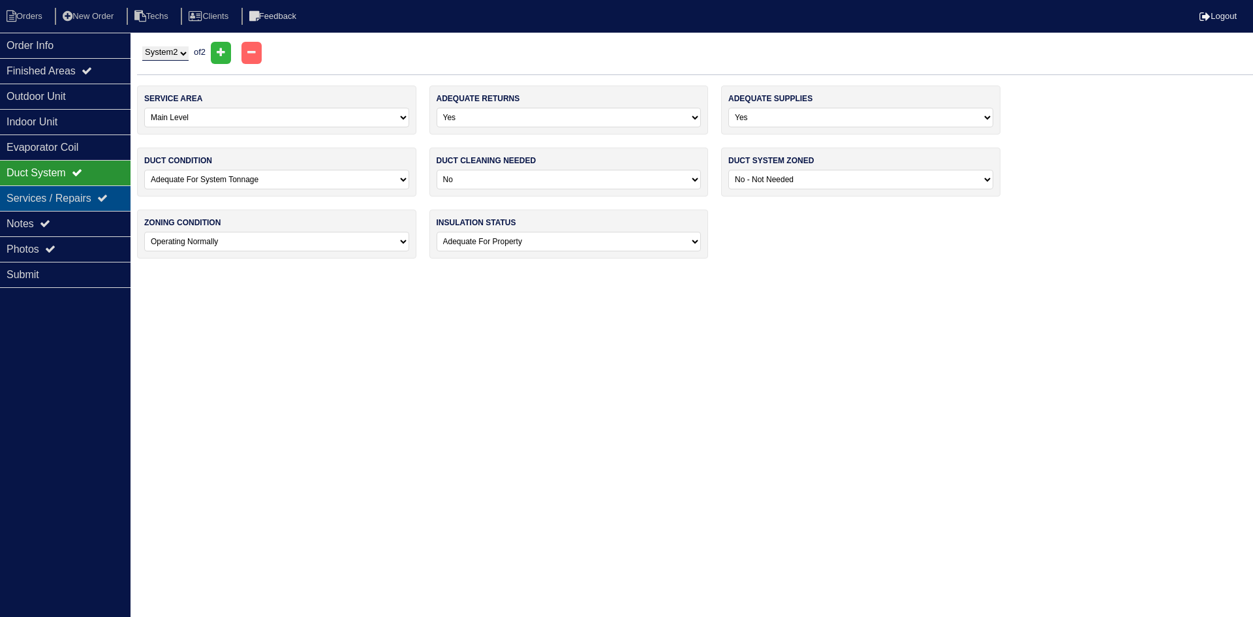
click at [70, 198] on div "Services / Repairs" at bounding box center [65, 197] width 131 height 25
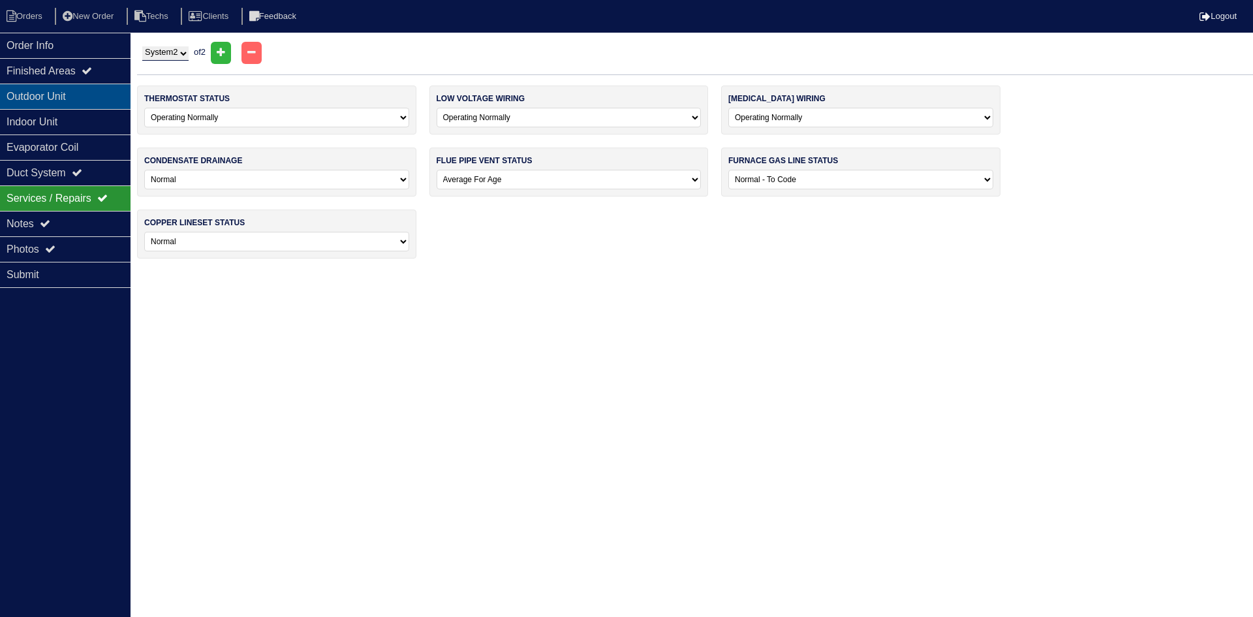
click at [85, 97] on div "Outdoor Unit" at bounding box center [65, 96] width 131 height 25
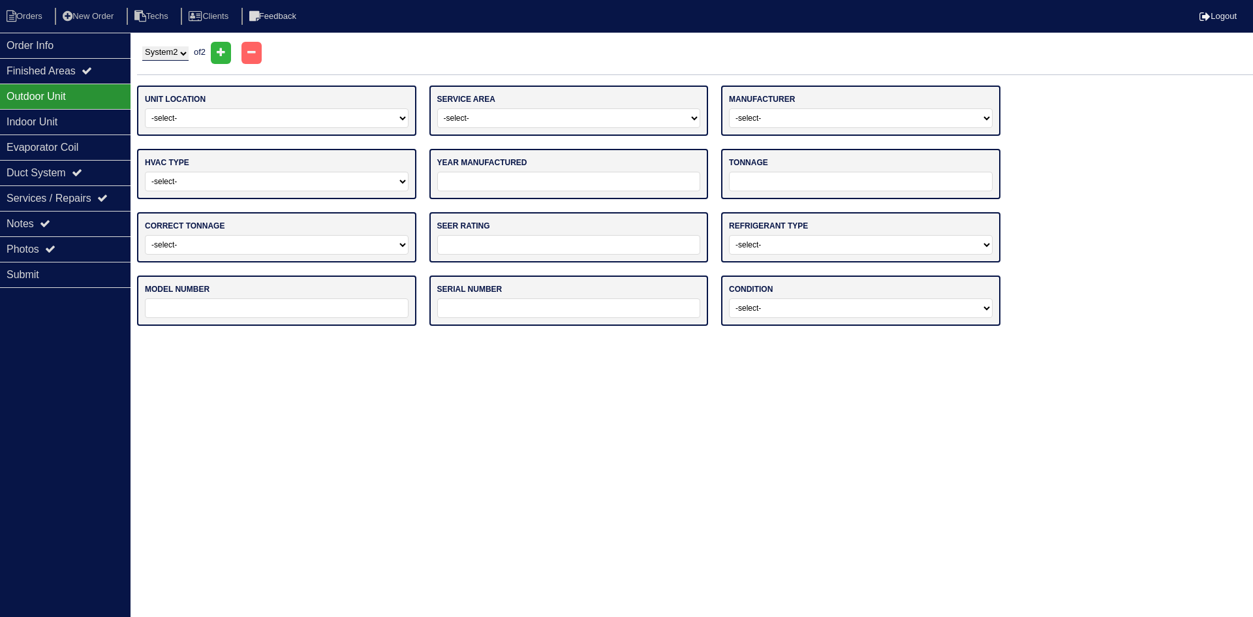
click at [163, 57] on select "System 1 System 2" at bounding box center [165, 53] width 46 height 14
select select "1"
click at [142, 46] on select "System 1 System 2" at bounding box center [165, 53] width 46 height 14
select select "0"
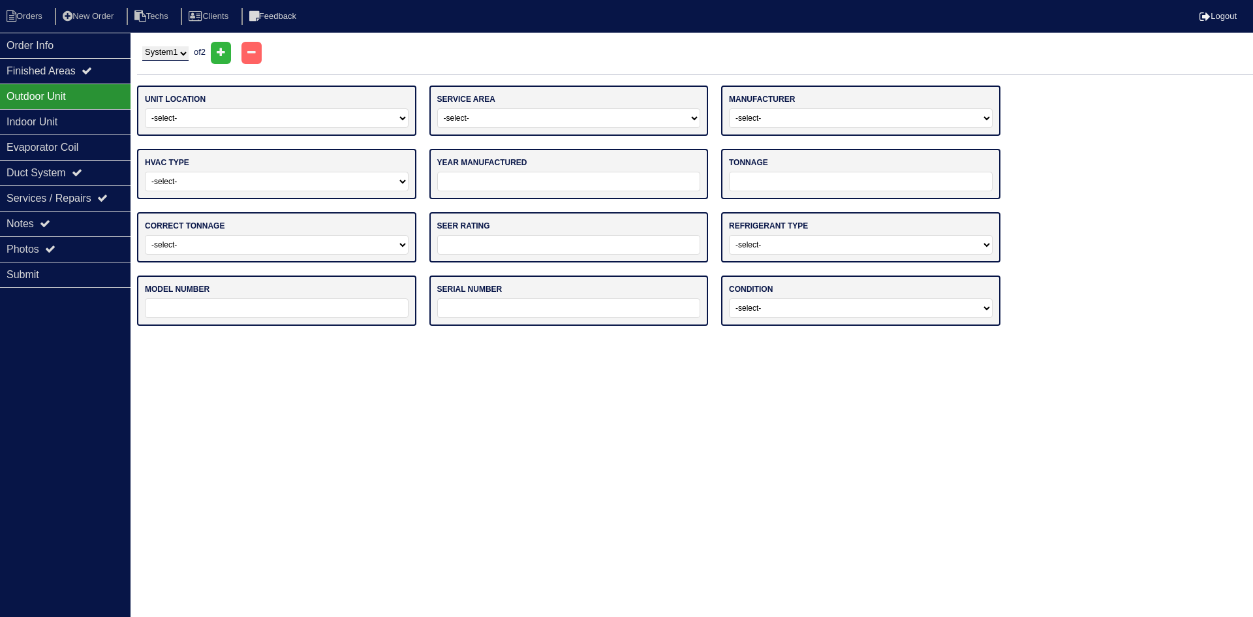
select select "Rheem"
select select "0"
type input "2017"
type input "24"
select select "0"
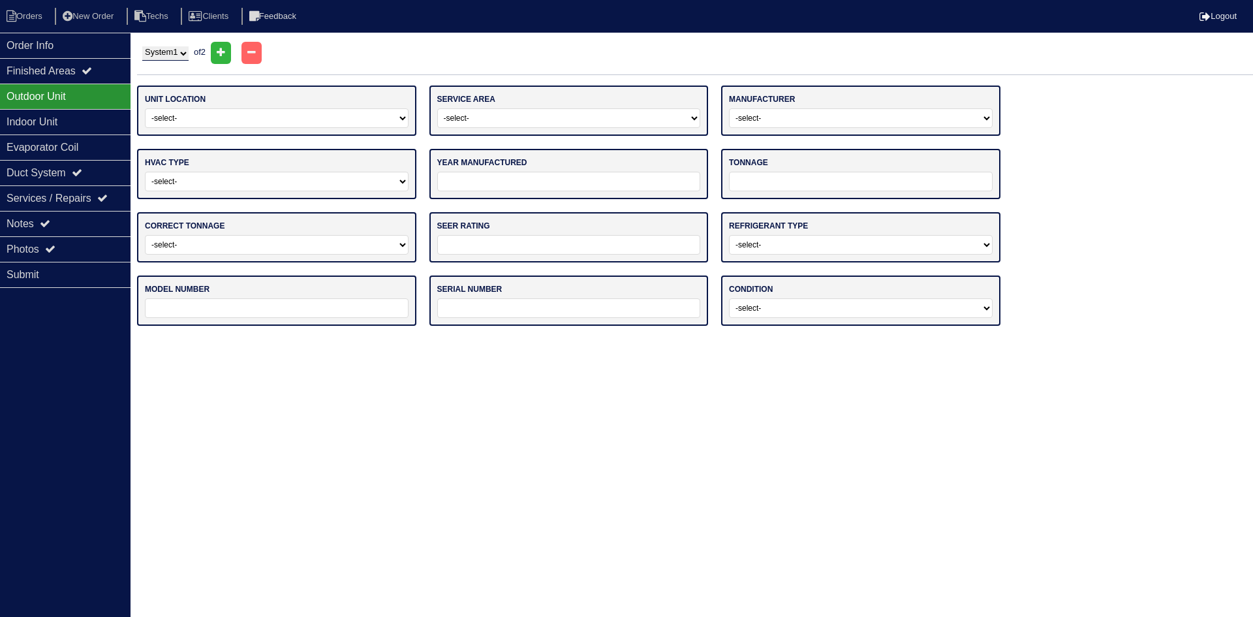
type input "14"
select select "1"
type input "RA1424AJ1NB"
type input "W371705302"
select select "0"
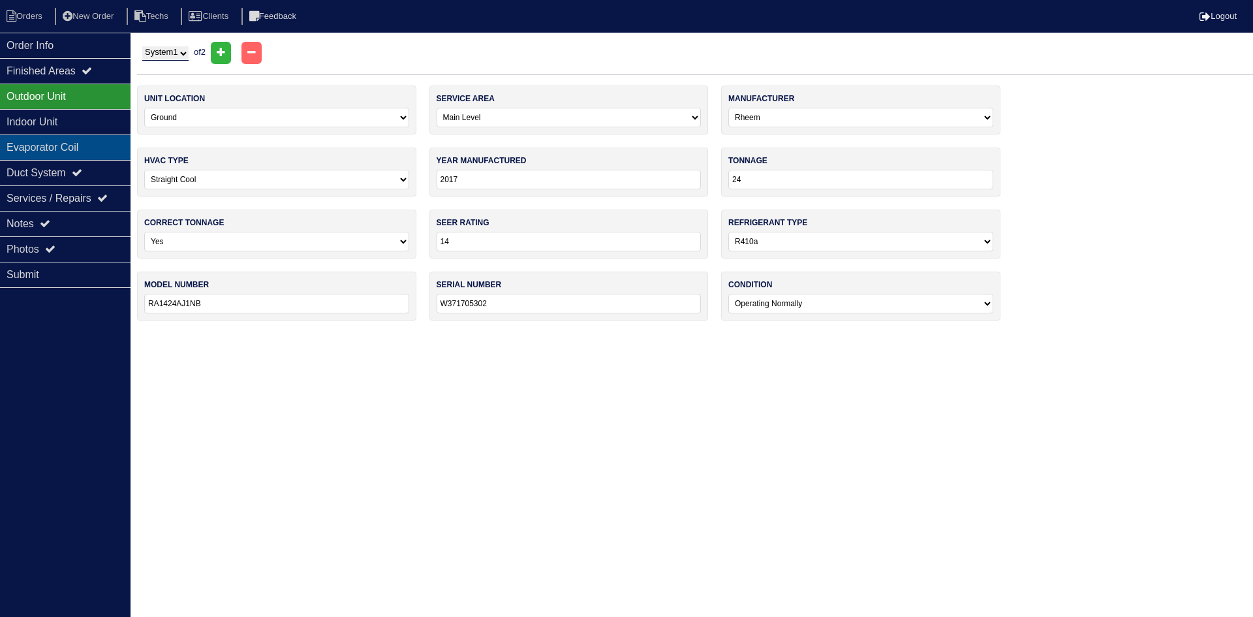
click at [88, 144] on div "Evaporator Coil" at bounding box center [65, 146] width 131 height 25
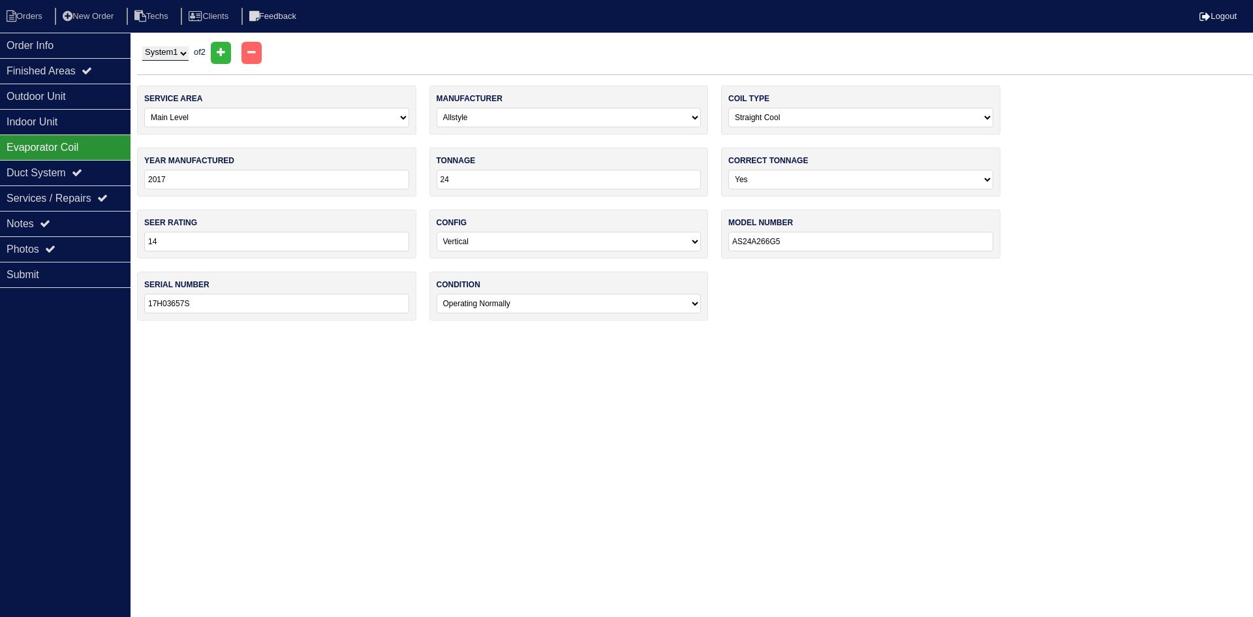
drag, startPoint x: 811, startPoint y: 238, endPoint x: 673, endPoint y: 242, distance: 138.4
click at [673, 242] on div "service area -select- Main Level Upstairs Level Lower/Basement Level Other manu…" at bounding box center [695, 209] width 1116 height 248
click at [76, 172] on div "Duct System" at bounding box center [65, 172] width 131 height 25
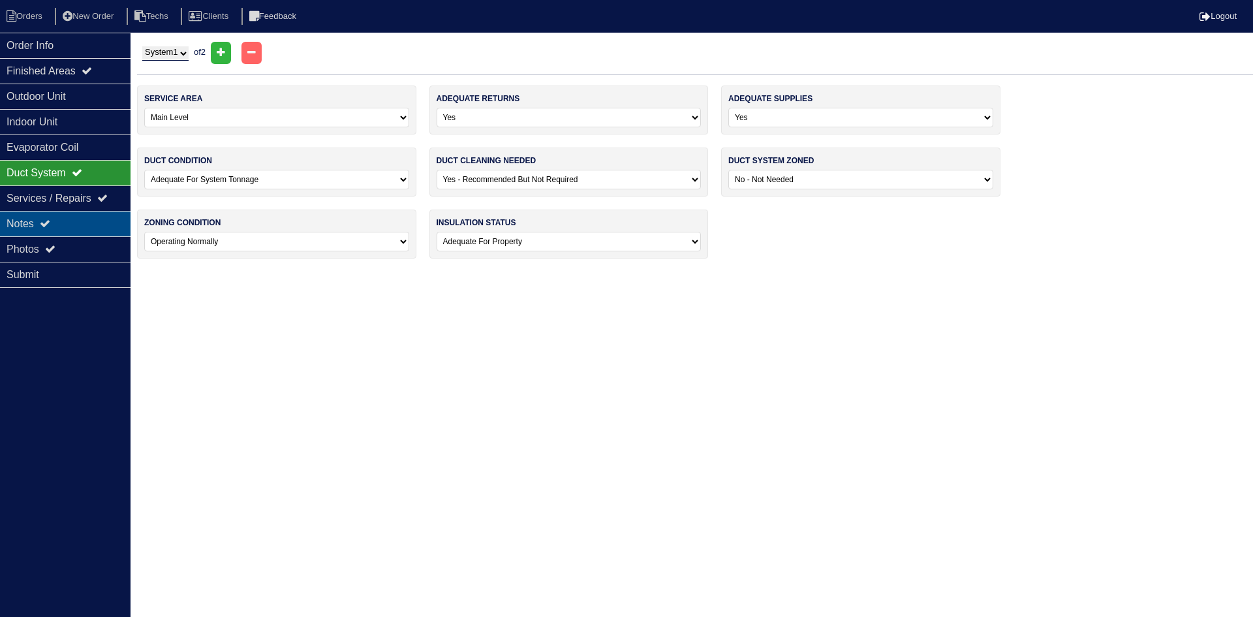
drag, startPoint x: 78, startPoint y: 215, endPoint x: 70, endPoint y: 224, distance: 12.0
click at [73, 220] on div "Notes" at bounding box center [65, 223] width 131 height 25
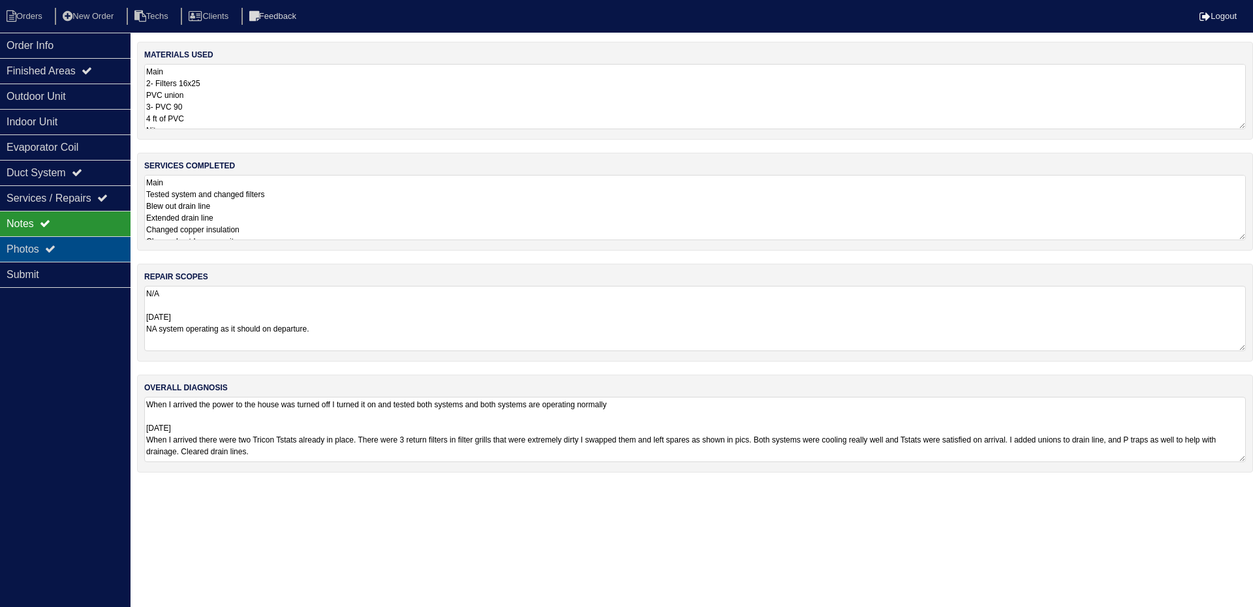
click at [63, 241] on div "Photos" at bounding box center [65, 248] width 131 height 25
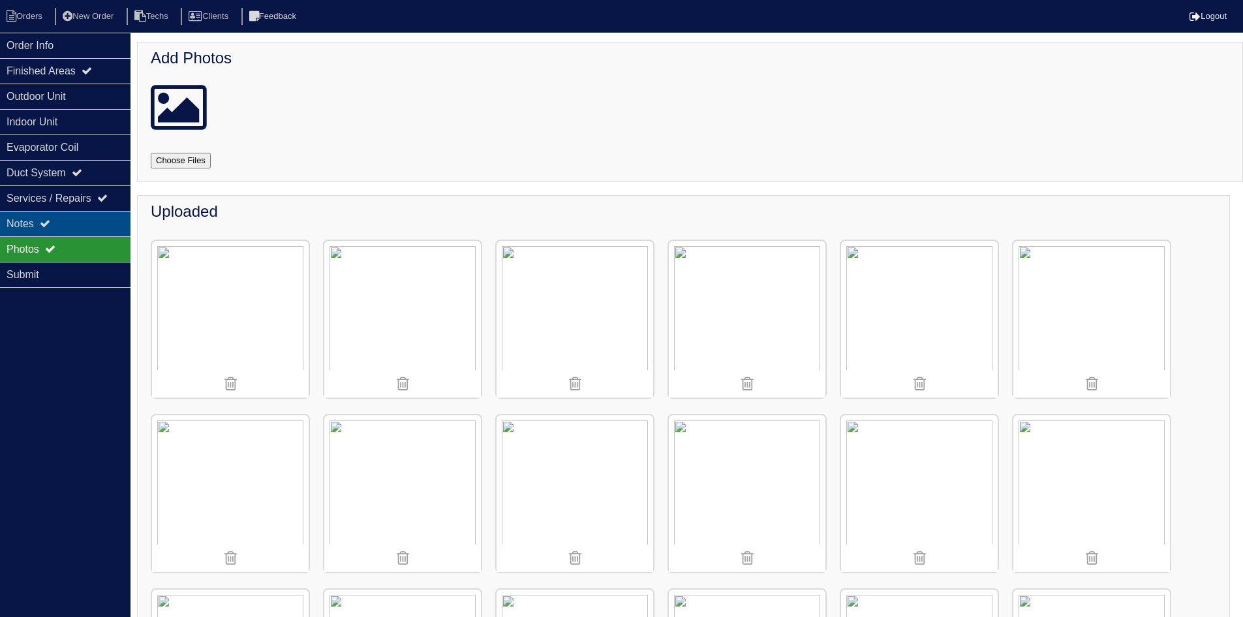
click at [85, 227] on div "Notes" at bounding box center [65, 223] width 131 height 25
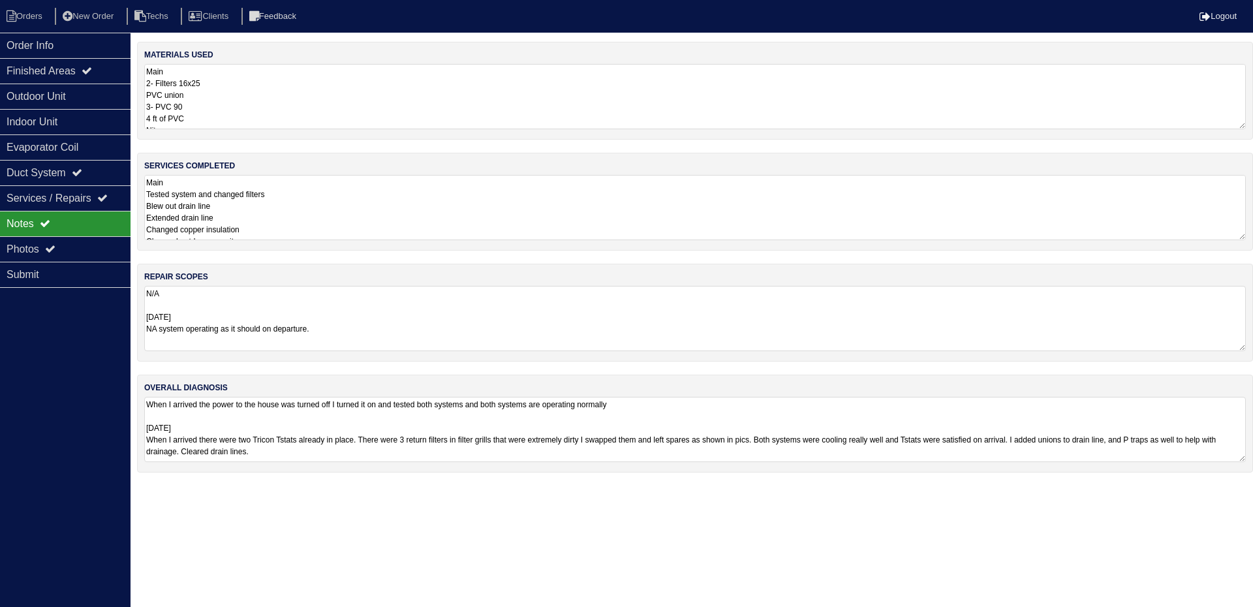
click at [293, 211] on textarea "Main Tested system and changed filters Blew out drain line Extended drain line …" at bounding box center [694, 207] width 1101 height 65
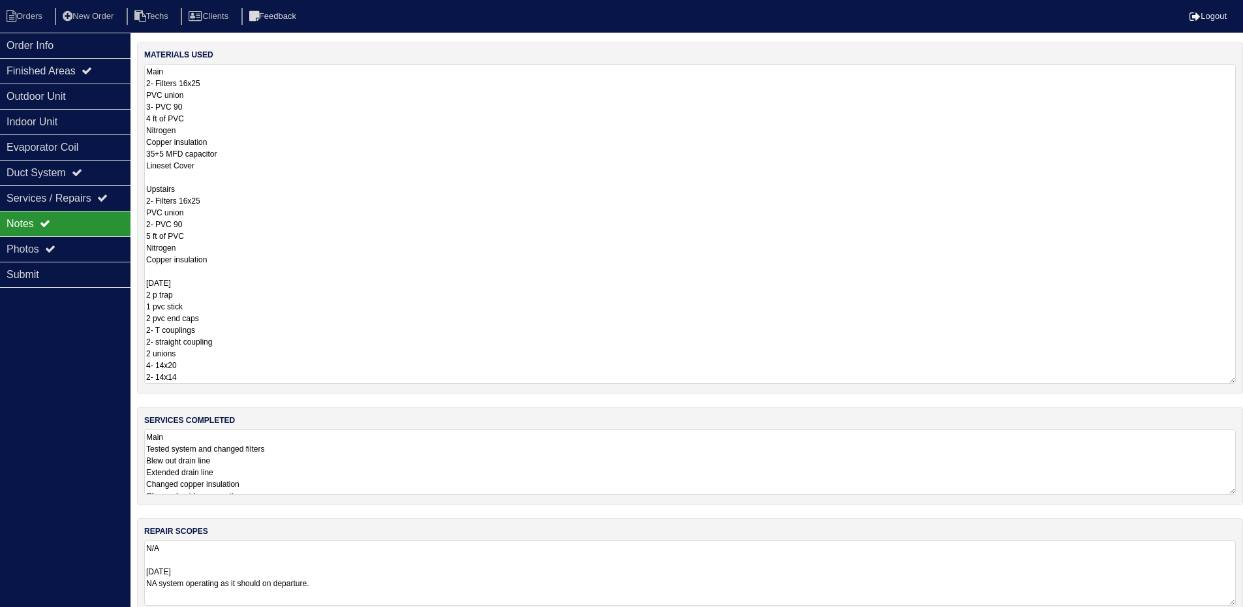
click at [258, 98] on textarea "Main 2- Filters 16x25 PVC union 3- PVC 90 4 ft of PVC Nitrogen Copper insulatio…" at bounding box center [690, 224] width 1092 height 320
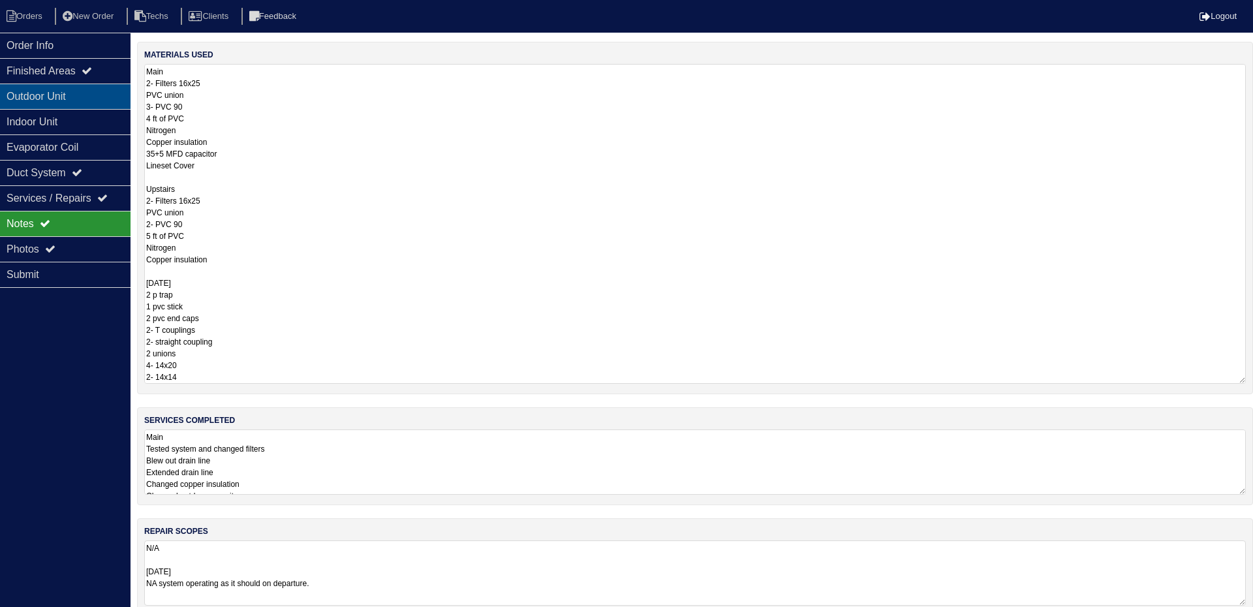
click at [110, 91] on div "Outdoor Unit" at bounding box center [65, 96] width 131 height 25
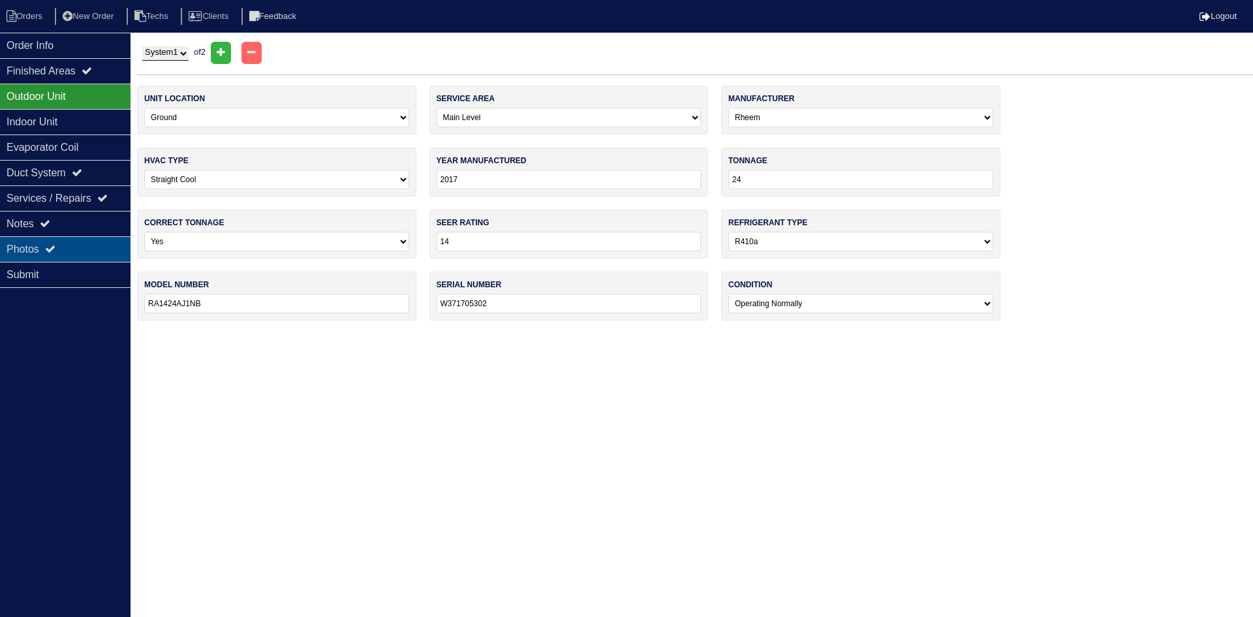
click at [67, 237] on div "Photos" at bounding box center [65, 248] width 131 height 25
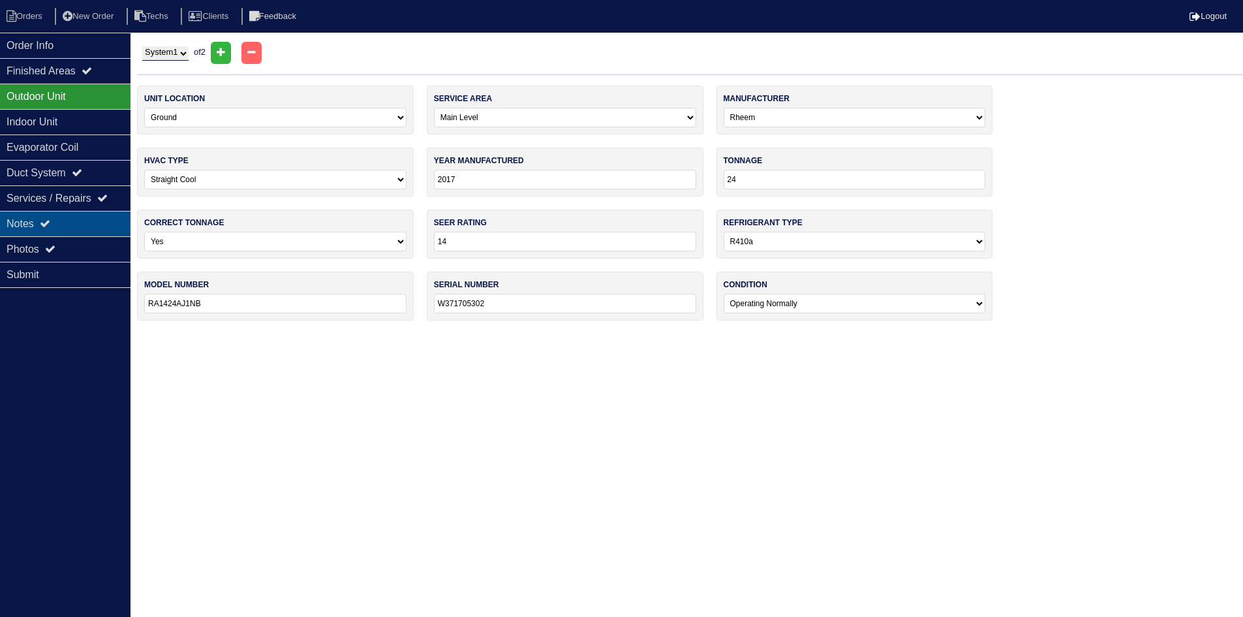
click at [67, 229] on div "Notes" at bounding box center [65, 223] width 131 height 25
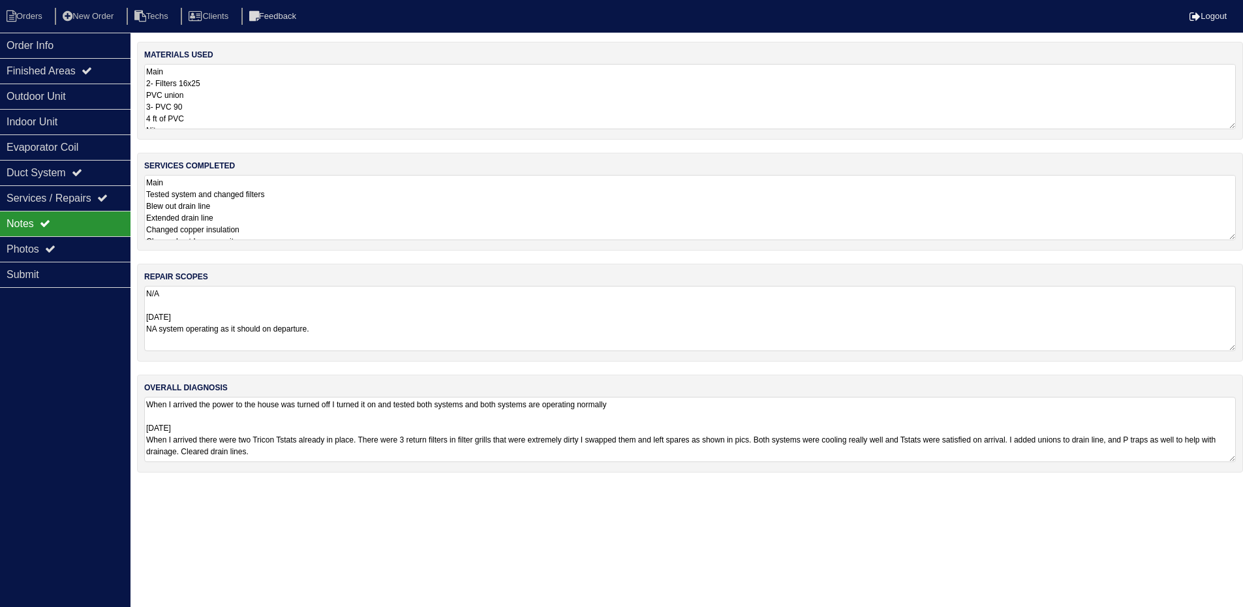
click at [284, 80] on textarea "Main 2- Filters 16x25 PVC union 3- PVC 90 4 ft of PVC Nitrogen Copper insulatio…" at bounding box center [690, 96] width 1092 height 65
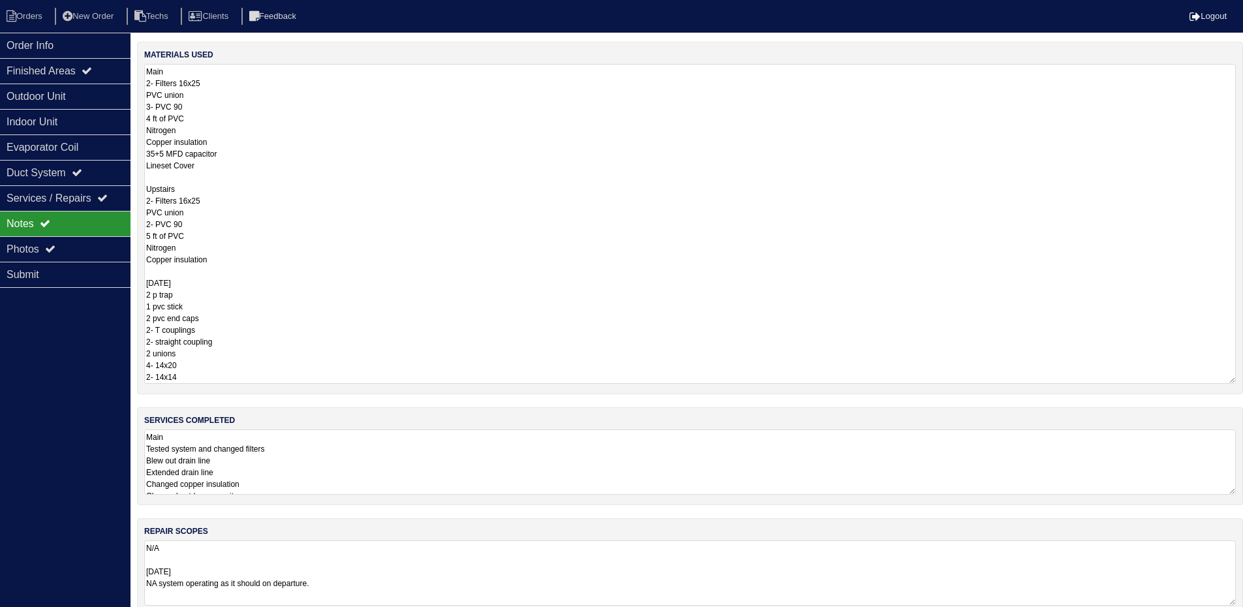
drag, startPoint x: 225, startPoint y: 263, endPoint x: 215, endPoint y: 266, distance: 10.1
click at [215, 266] on textarea "Main 2- Filters 16x25 PVC union 3- PVC 90 4 ft of PVC Nitrogen Copper insulatio…" at bounding box center [690, 224] width 1092 height 320
click at [83, 37] on div "Order Info" at bounding box center [65, 45] width 131 height 25
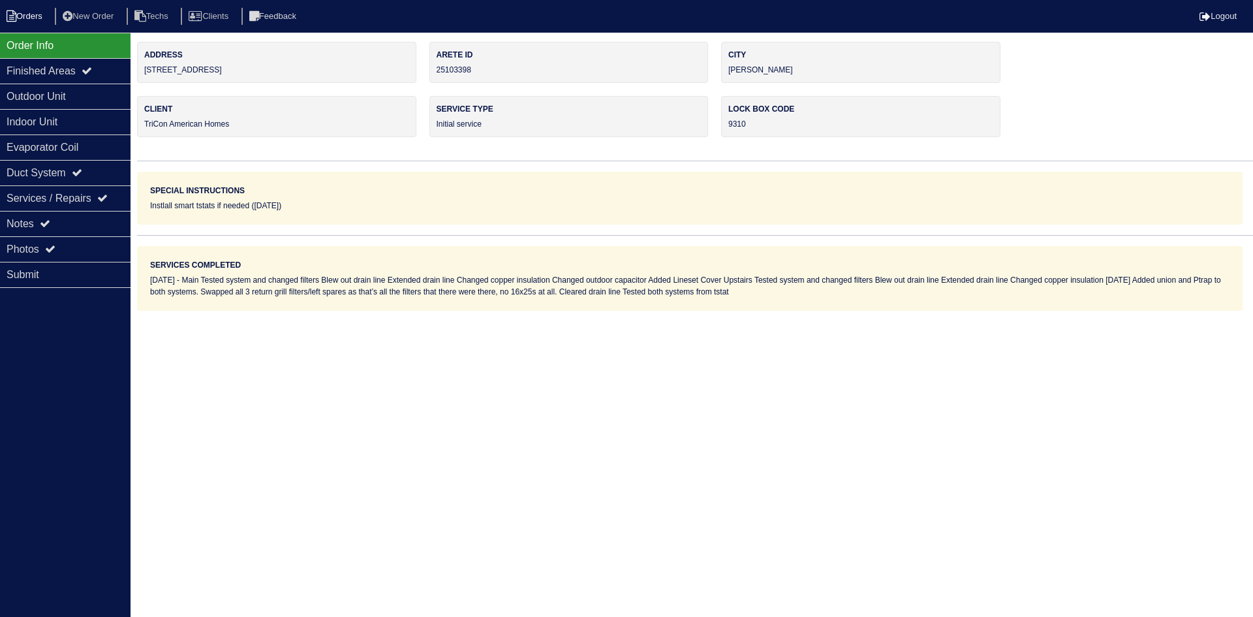
click at [45, 21] on li "Orders" at bounding box center [26, 17] width 53 height 18
select select "15"
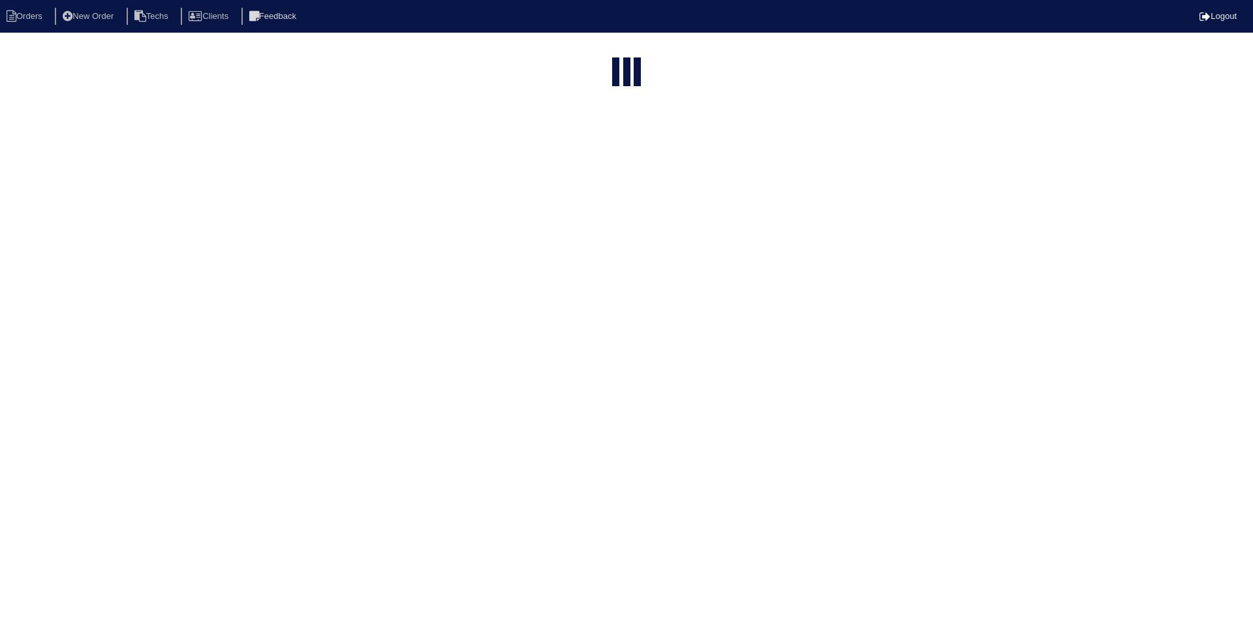
type input "ben"
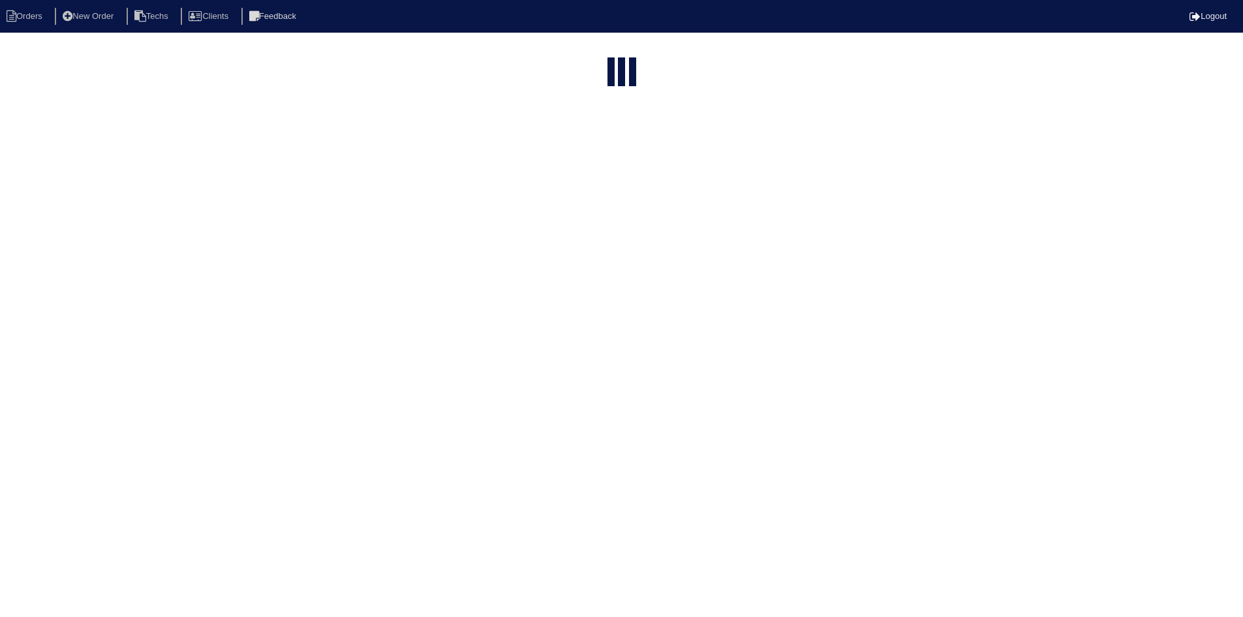
select select "field complete"
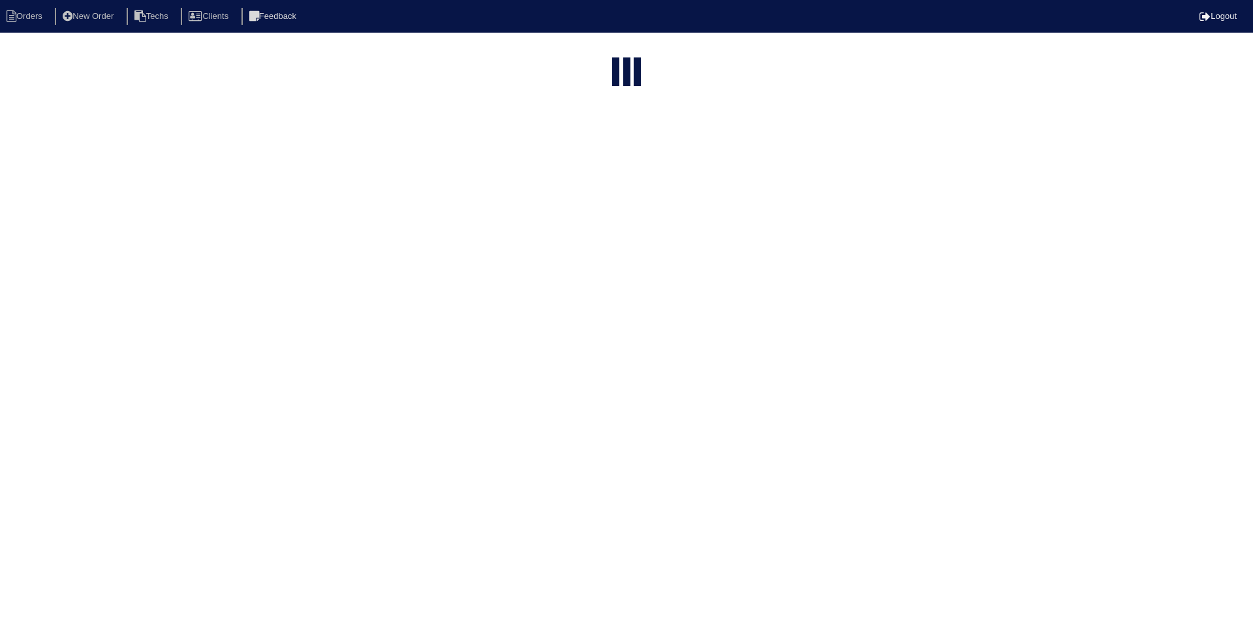
select select "15"
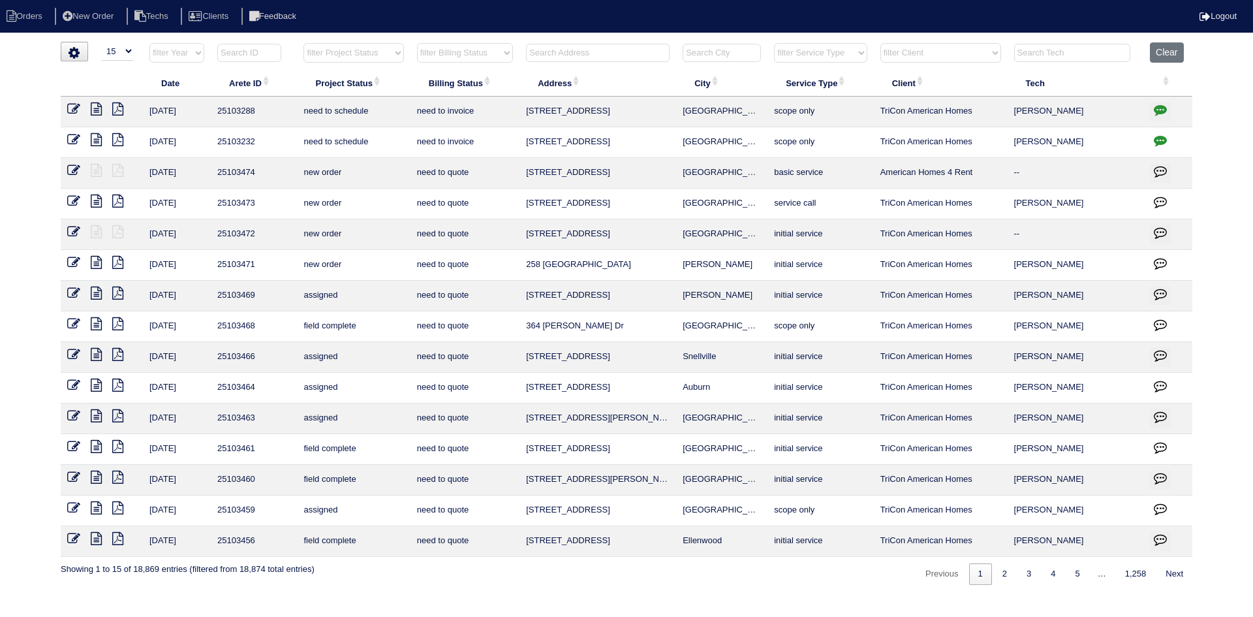
click at [591, 46] on input "text" at bounding box center [598, 53] width 144 height 18
click at [1166, 49] on button "Clear" at bounding box center [1166, 52] width 33 height 20
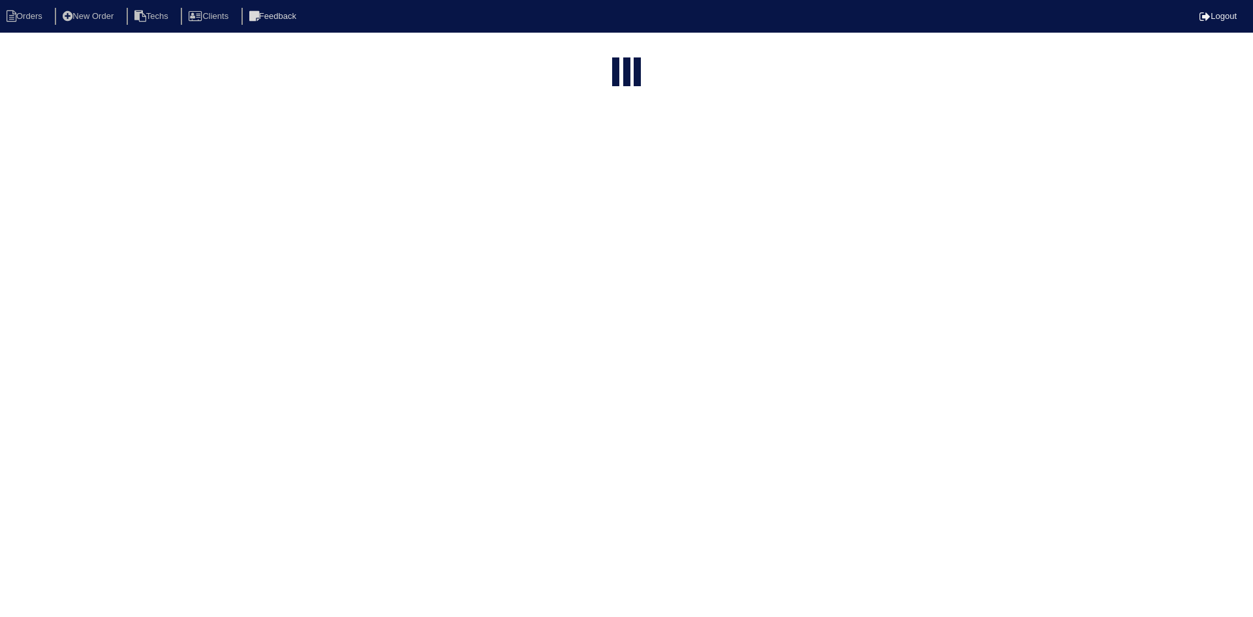
select select "15"
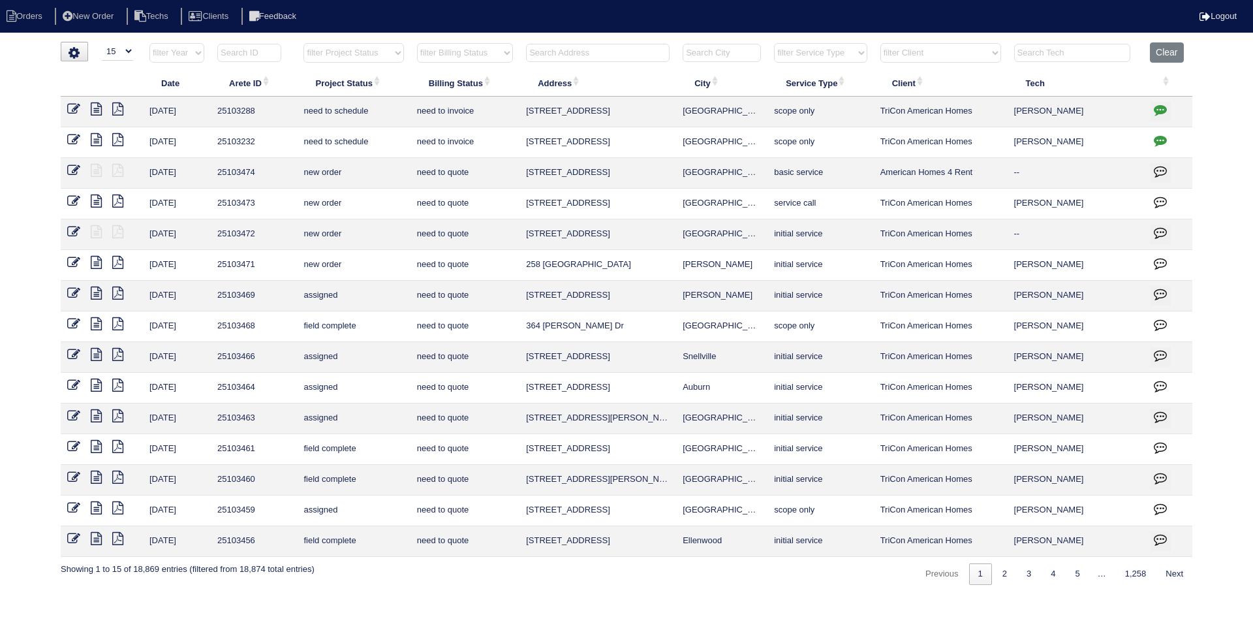
click at [1054, 53] on input "text" at bounding box center [1072, 53] width 116 height 18
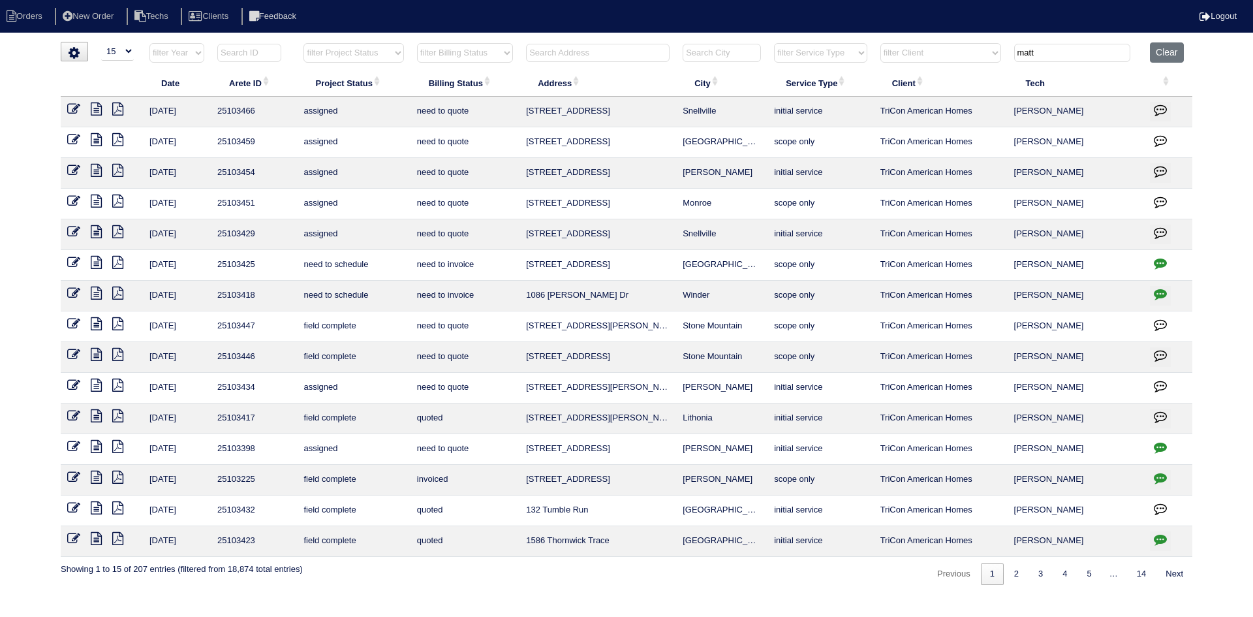
type input "matt"
drag, startPoint x: 360, startPoint y: 50, endPoint x: 368, endPoint y: 62, distance: 14.1
click at [360, 50] on select "filter Project Status -- Any Project Status -- new order assigned in progress f…" at bounding box center [353, 53] width 100 height 20
click at [303, 43] on select "filter Project Status -- Any Project Status -- new order assigned in progress f…" at bounding box center [353, 53] width 100 height 20
select select "field complete"
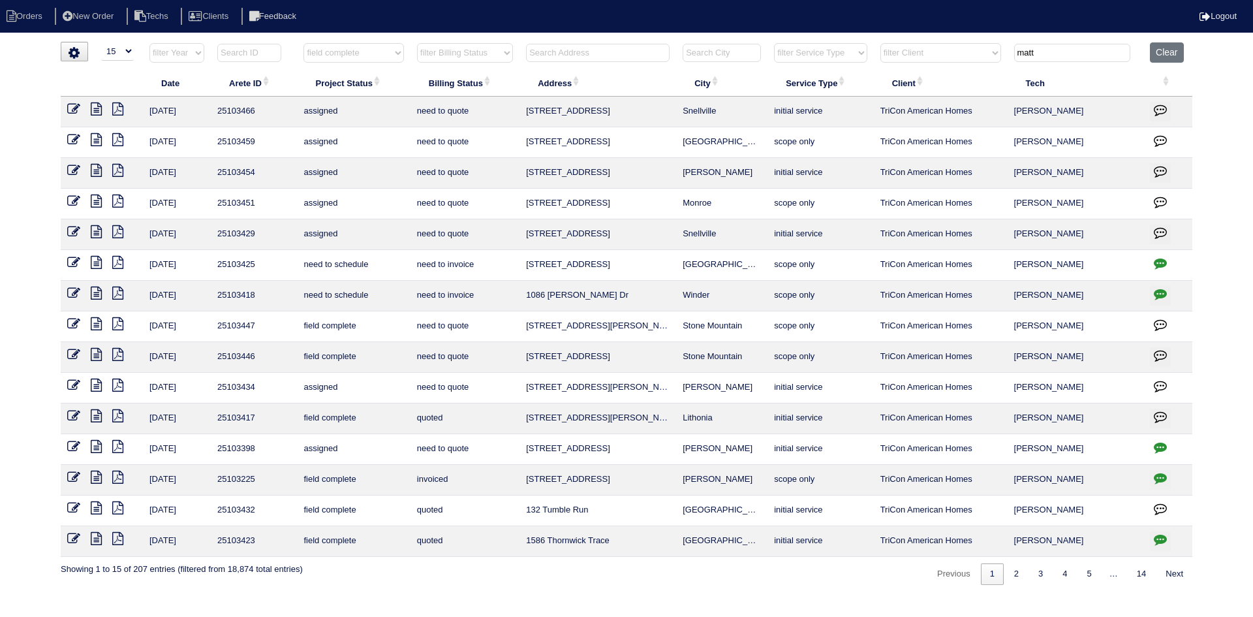
type input "matt"
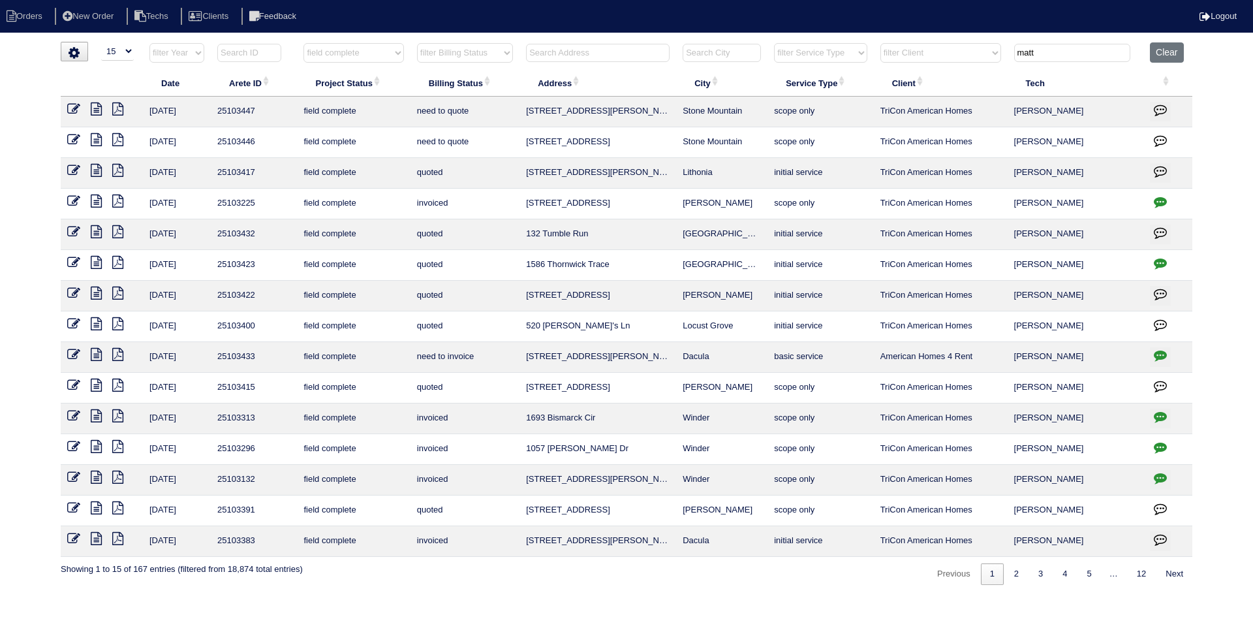
click at [98, 201] on icon at bounding box center [96, 200] width 11 height 13
click at [99, 167] on icon at bounding box center [96, 170] width 11 height 13
click at [92, 140] on icon at bounding box center [96, 139] width 11 height 13
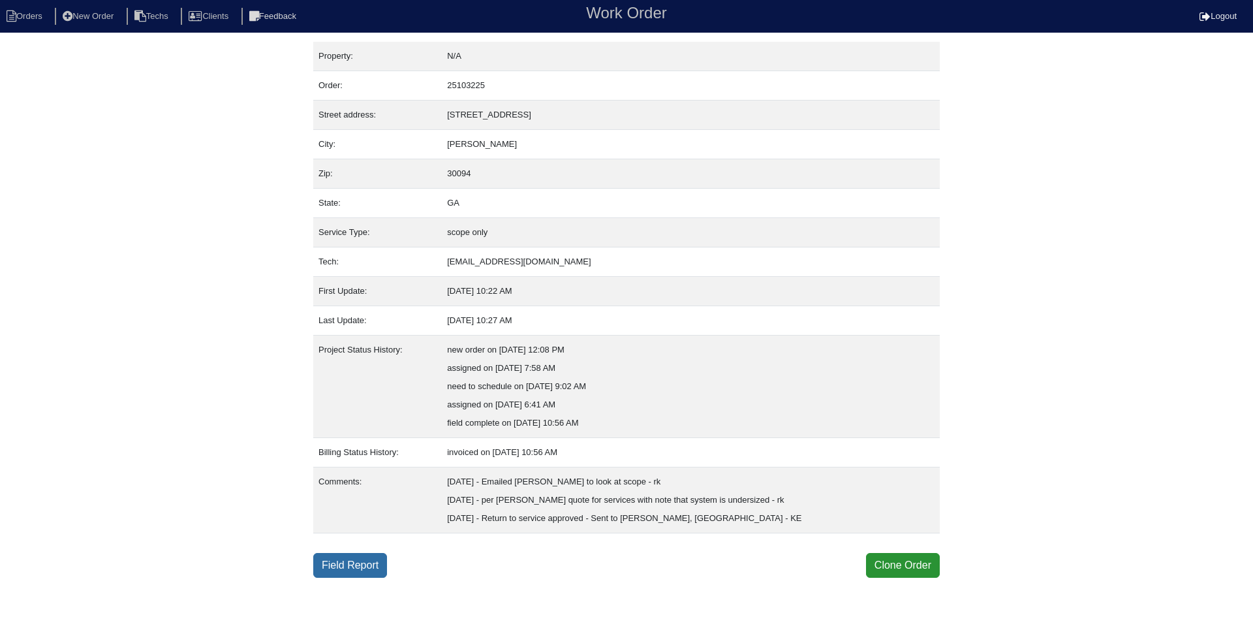
click at [336, 569] on link "Field Report" at bounding box center [350, 565] width 74 height 25
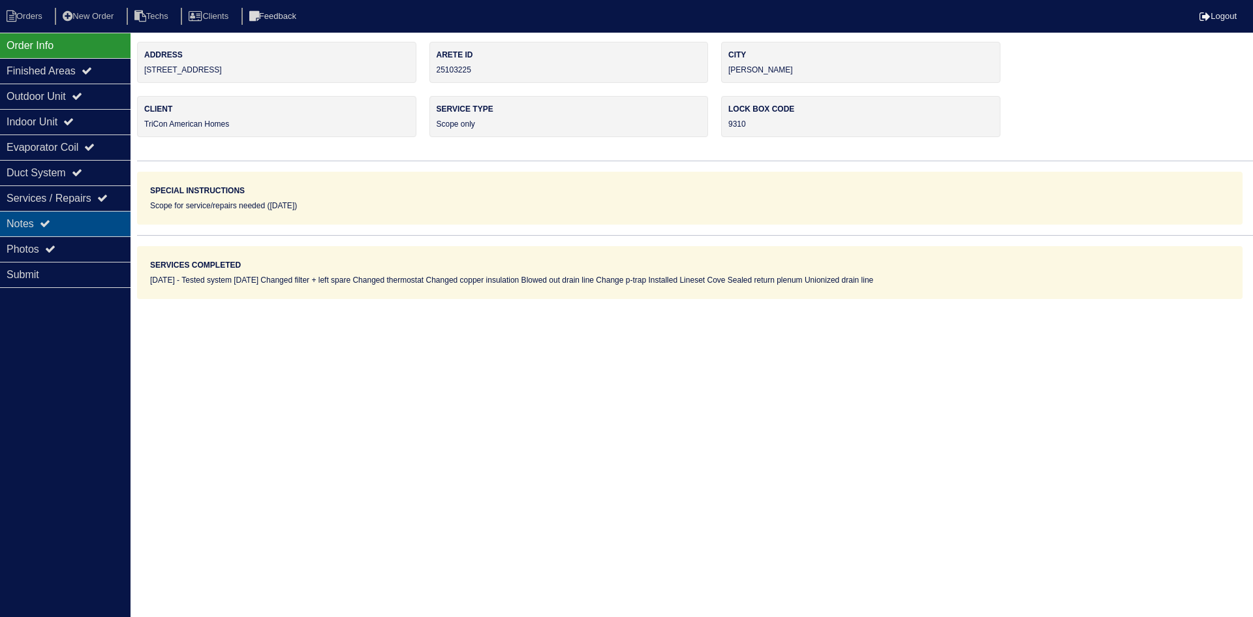
click at [84, 219] on div "Notes" at bounding box center [65, 223] width 131 height 25
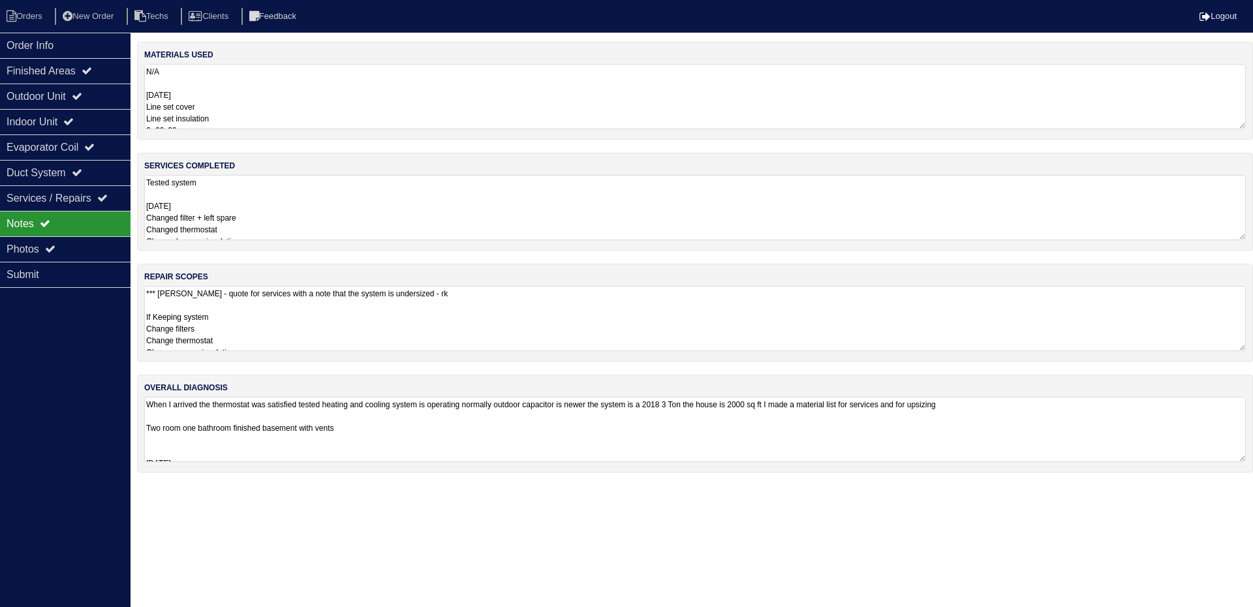
click at [365, 187] on textarea "Tested system [DATE] Changed filter + left spare Changed thermostat Changed cop…" at bounding box center [694, 207] width 1101 height 65
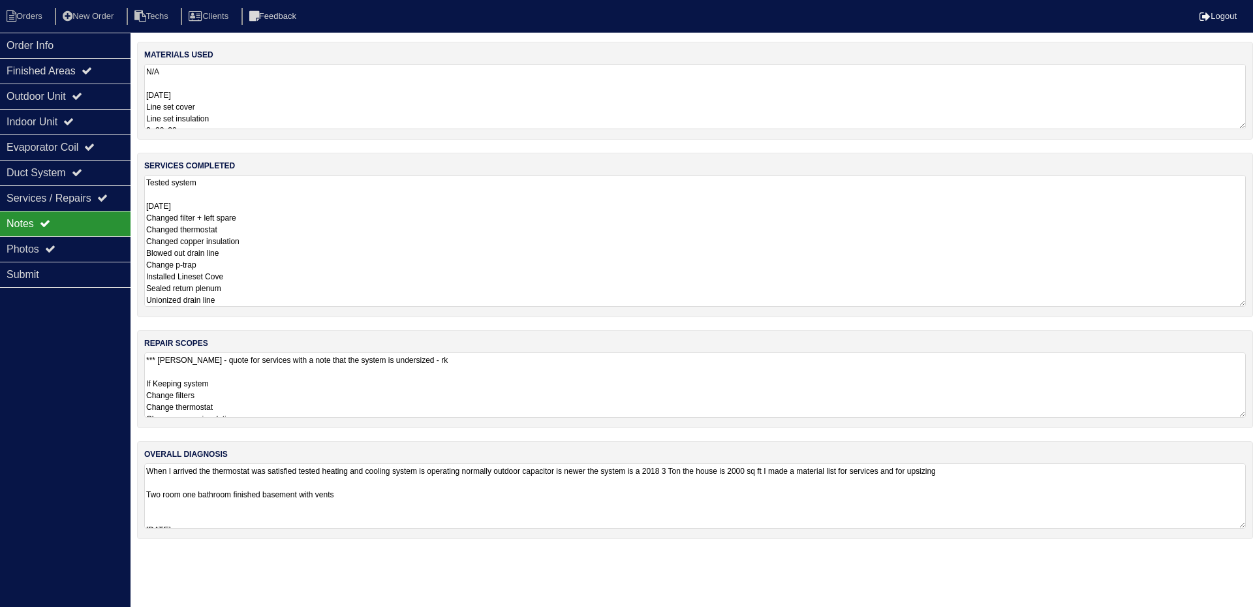
click at [366, 115] on textarea "N/A [DATE] Line set cover Line set insulation 2- 20x20 1- Tricon Tstat Union" at bounding box center [694, 96] width 1101 height 65
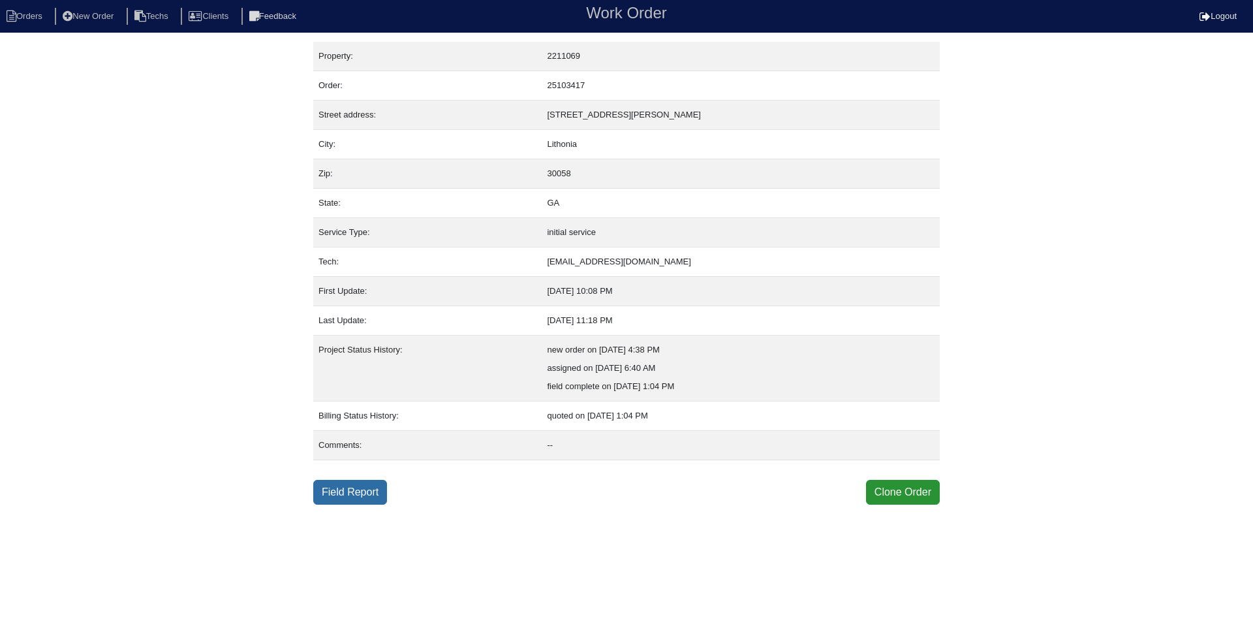
click at [371, 484] on link "Field Report" at bounding box center [350, 492] width 74 height 25
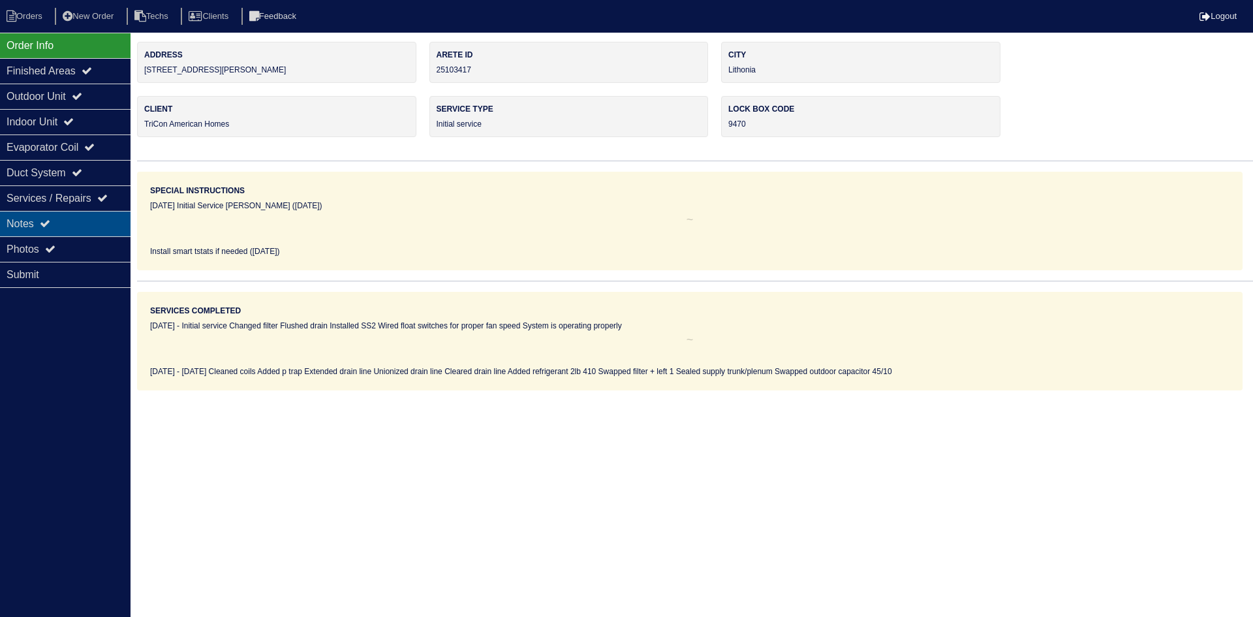
click at [106, 223] on div "Notes" at bounding box center [65, 223] width 131 height 25
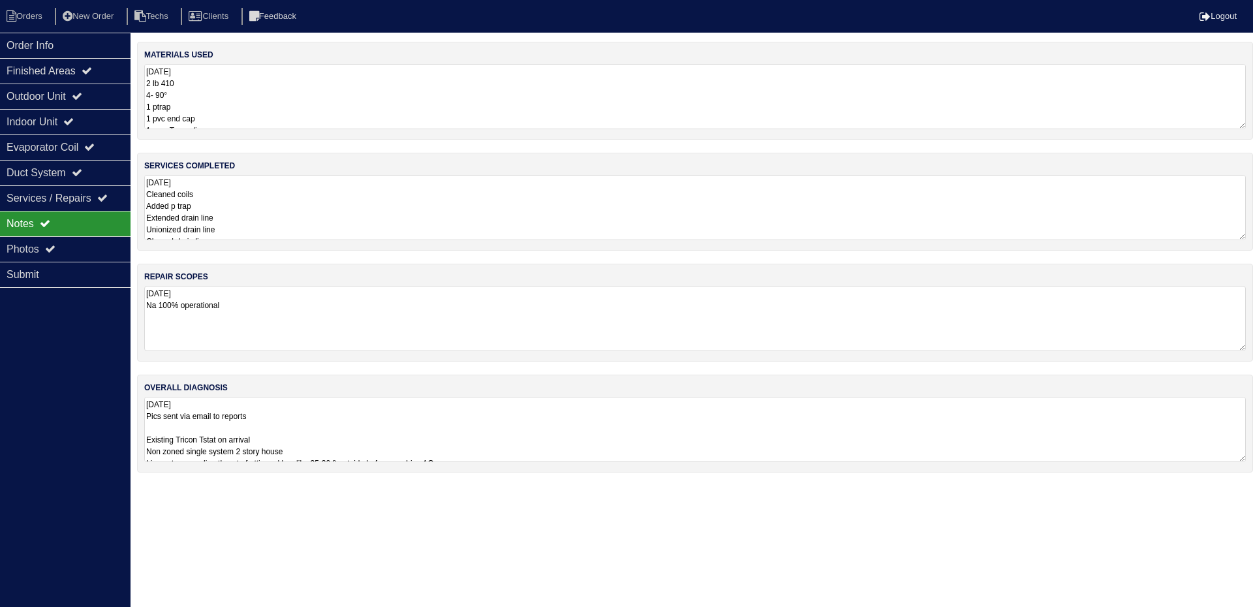
click at [231, 114] on textarea "[DATE] 2 lb 410 4- 90° 1 ptrap 1 pvc end cap 1- pvc T coupling 1 straight coupl…" at bounding box center [694, 96] width 1101 height 65
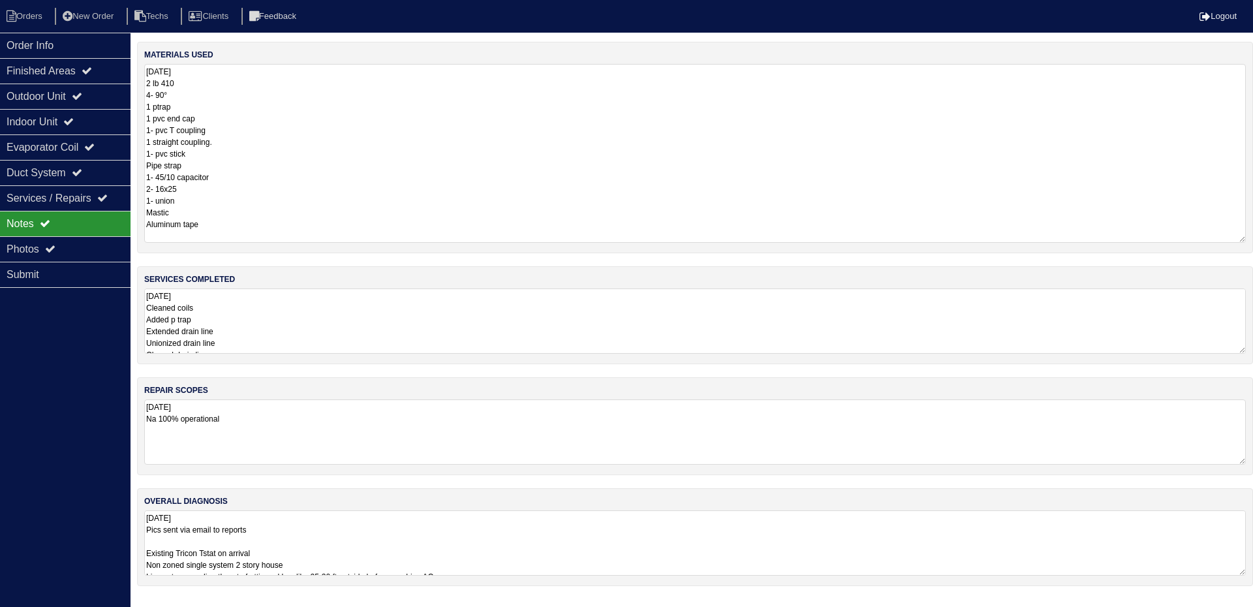
click at [218, 368] on div "materials used [DATE] 2 lb 410 4- 90° 1 ptrap 1 pvc end cap 1- pvc T coupling 1…" at bounding box center [695, 320] width 1116 height 557
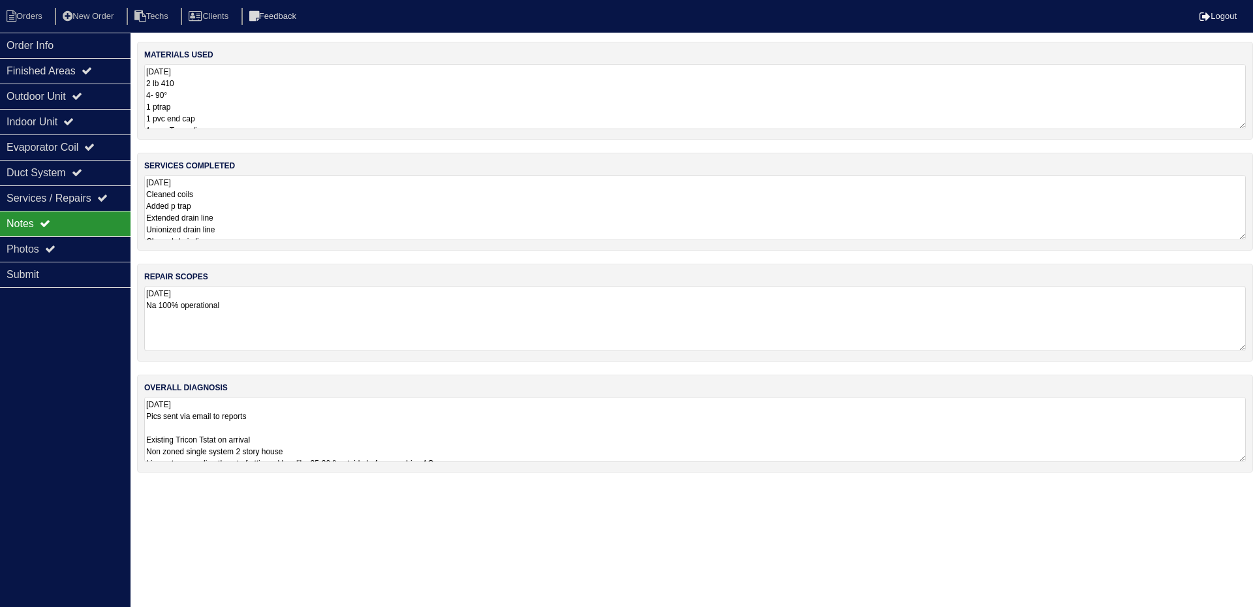
click at [277, 188] on textarea "[DATE] Cleaned coils Added p trap Extended drain line Unionized drain line Clea…" at bounding box center [694, 207] width 1101 height 65
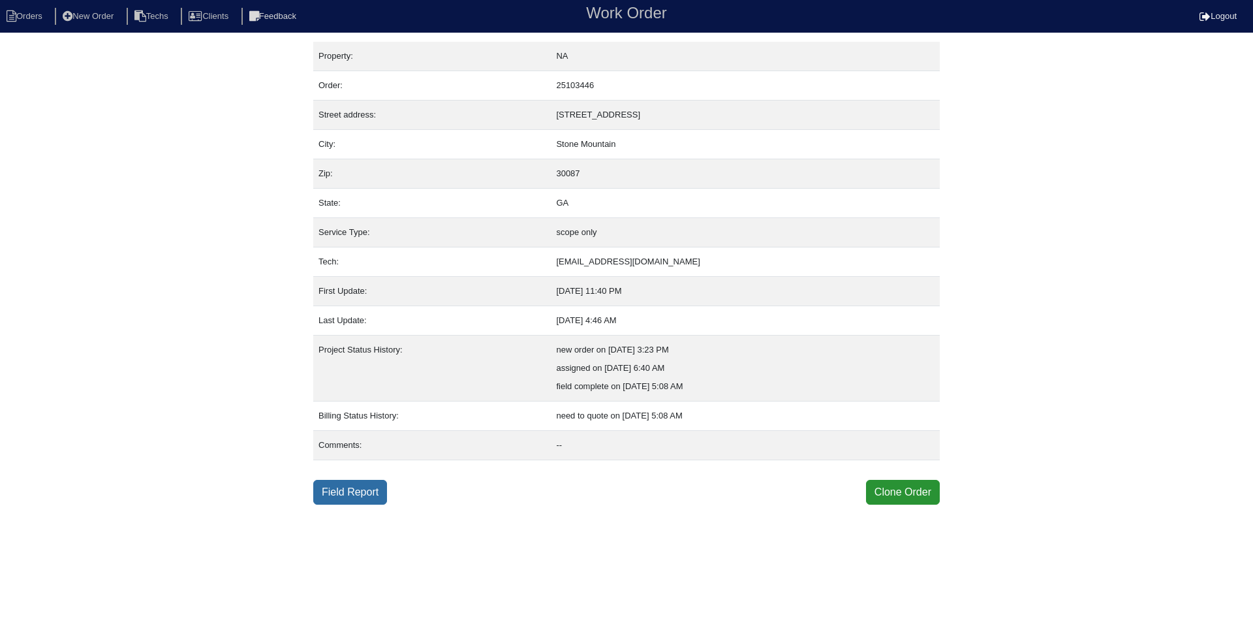
click at [356, 493] on link "Field Report" at bounding box center [350, 492] width 74 height 25
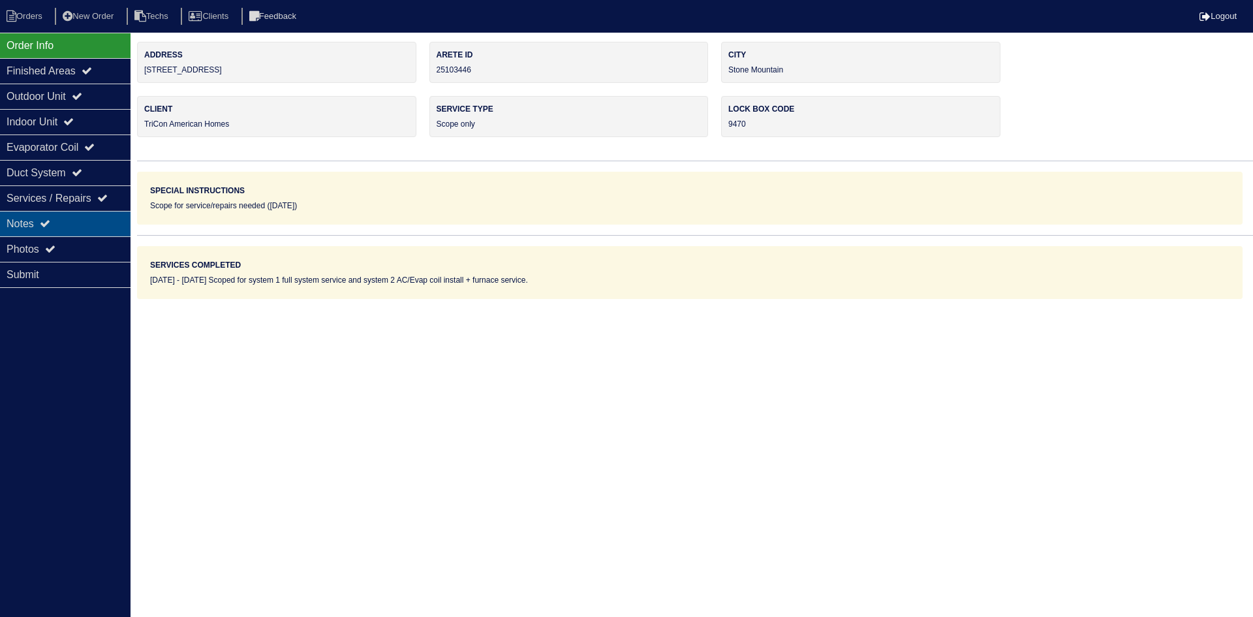
click at [93, 221] on div "Notes" at bounding box center [65, 223] width 131 height 25
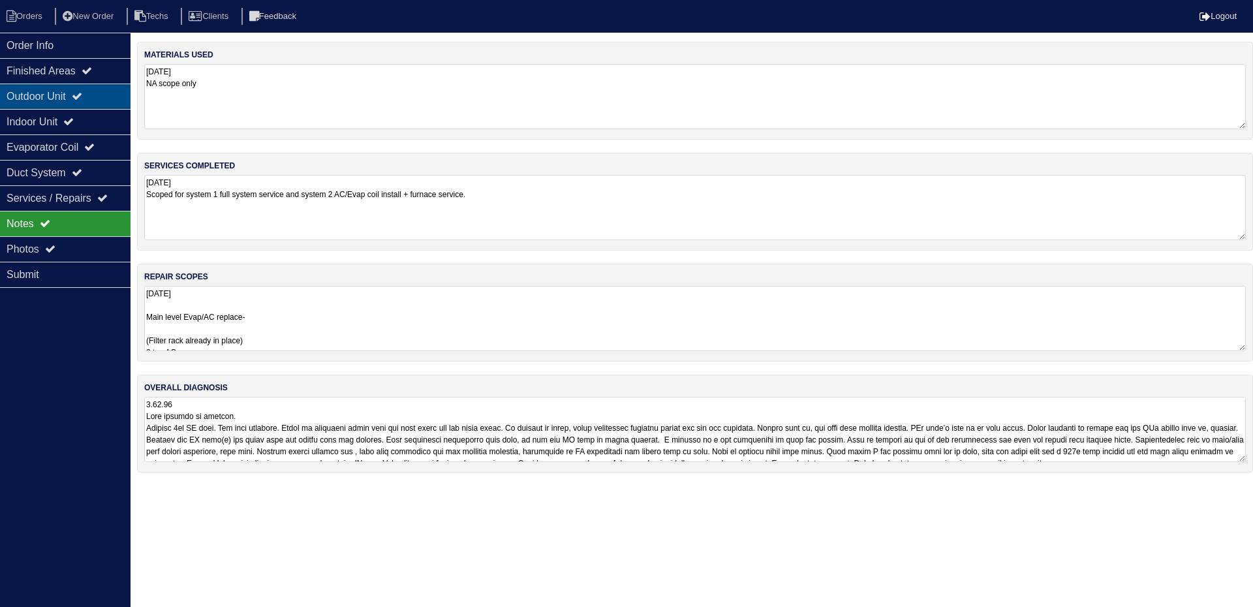
click at [100, 99] on div "Outdoor Unit" at bounding box center [65, 96] width 131 height 25
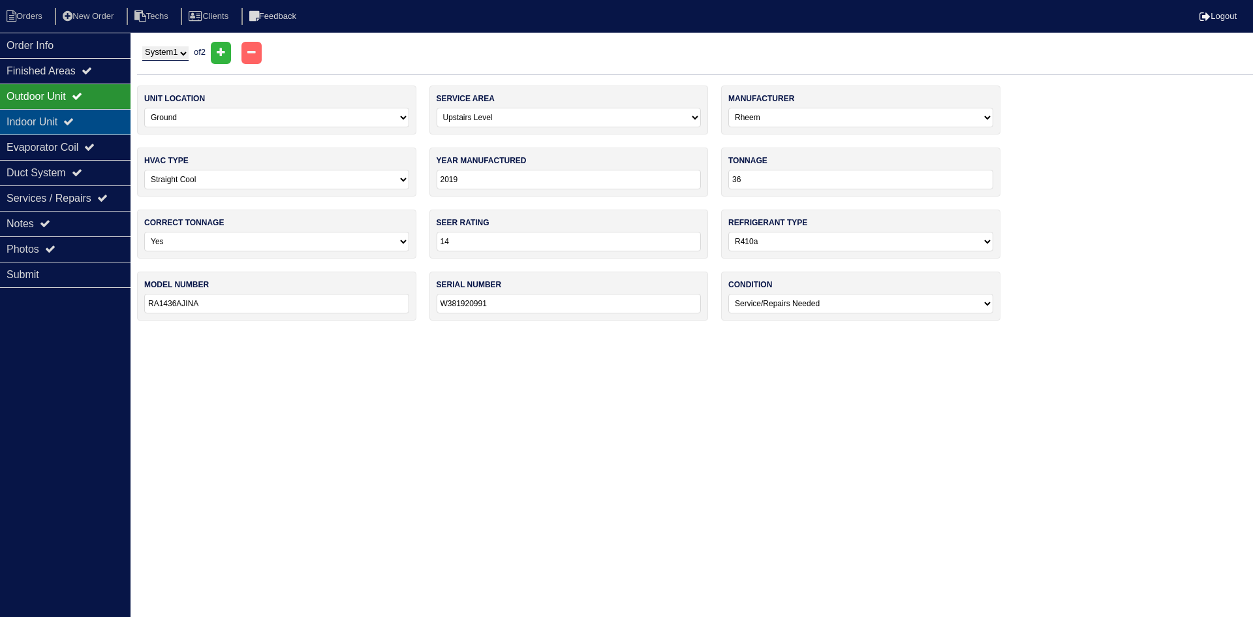
click at [97, 118] on div "Indoor Unit" at bounding box center [65, 121] width 131 height 25
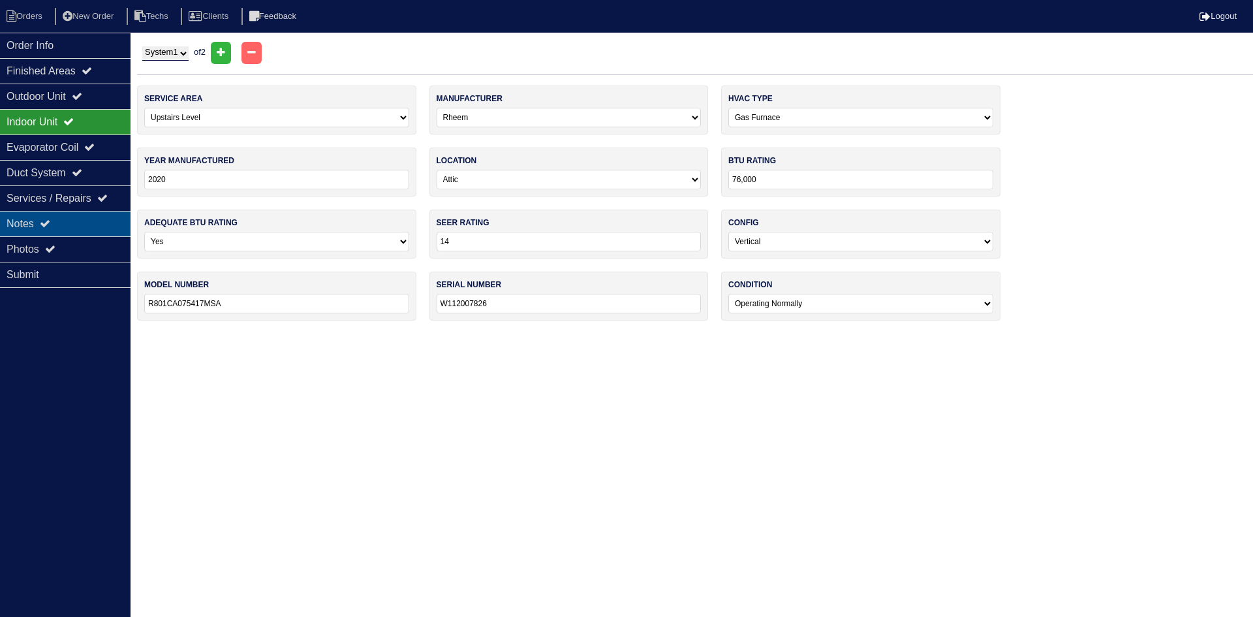
click at [74, 235] on div "Notes" at bounding box center [65, 223] width 131 height 25
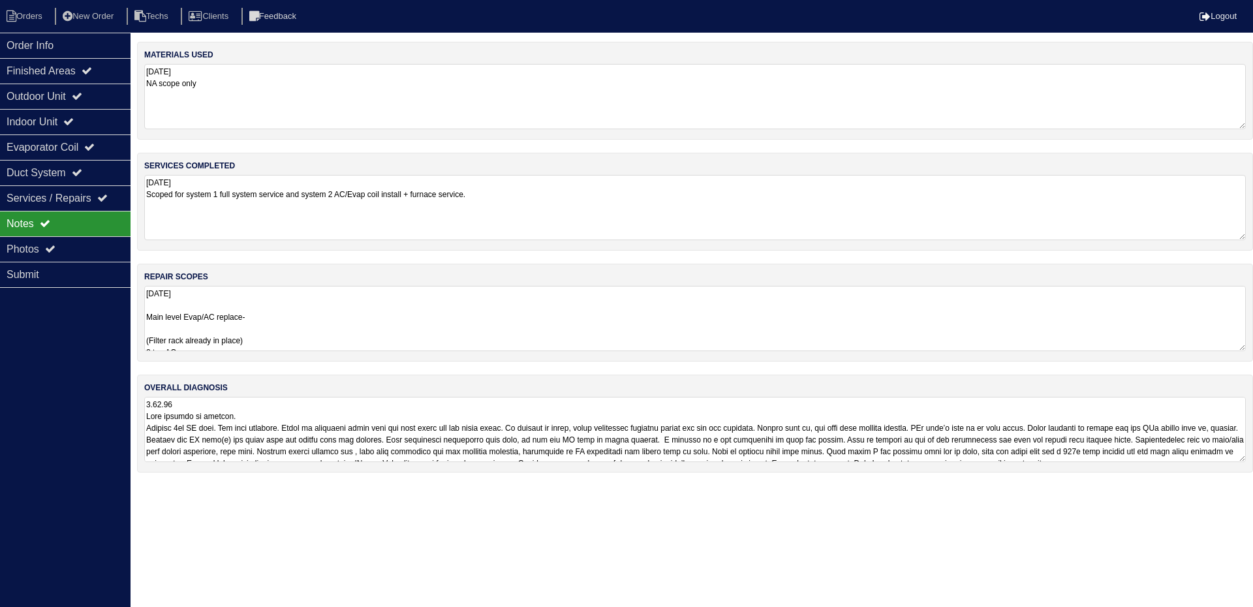
click at [258, 175] on textarea "[DATE] Scoped for system 1 full system service and system 2 AC/Evap coil instal…" at bounding box center [694, 207] width 1101 height 65
click at [256, 108] on textarea "[DATE] NA scope only" at bounding box center [694, 96] width 1101 height 64
click at [207, 414] on textarea at bounding box center [694, 427] width 1101 height 65
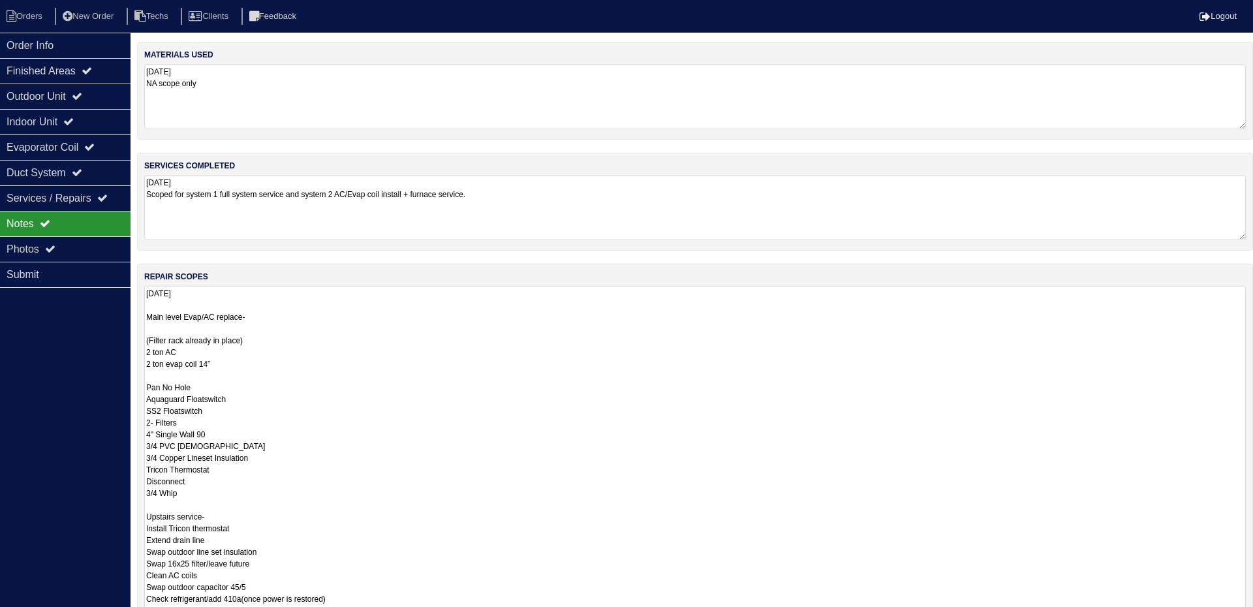
click at [224, 313] on textarea "[DATE] Main level Evap/AC replace- (Filter rack already in place) 2 ton AC 2 to…" at bounding box center [694, 510] width 1101 height 449
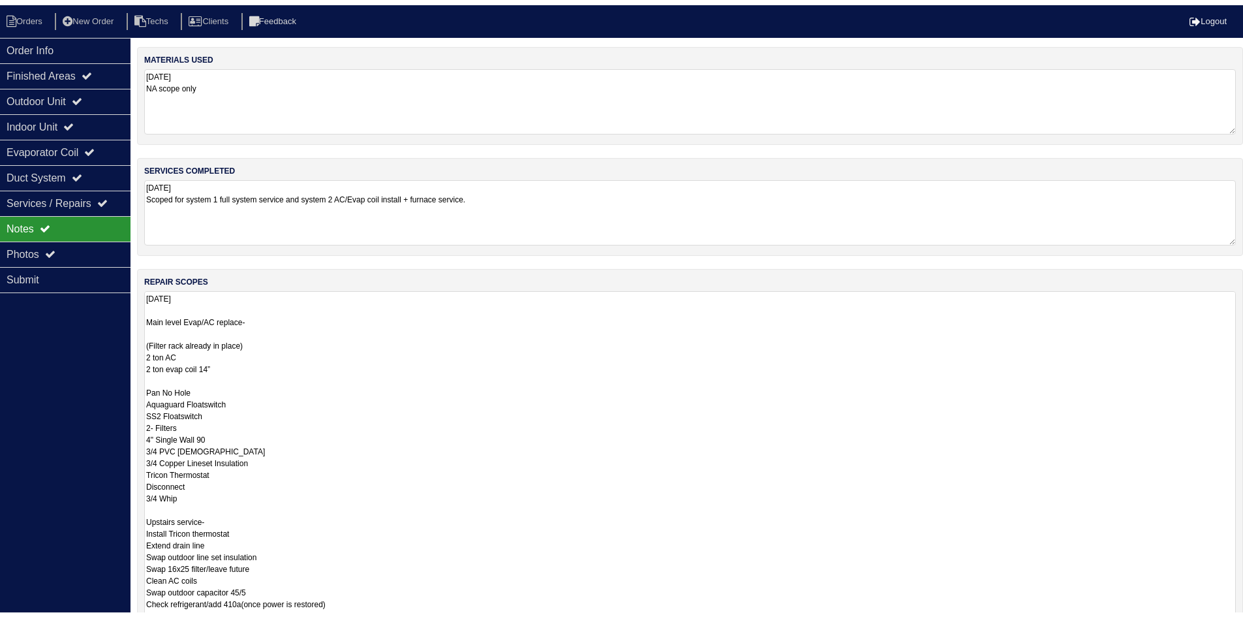
scroll to position [1, 0]
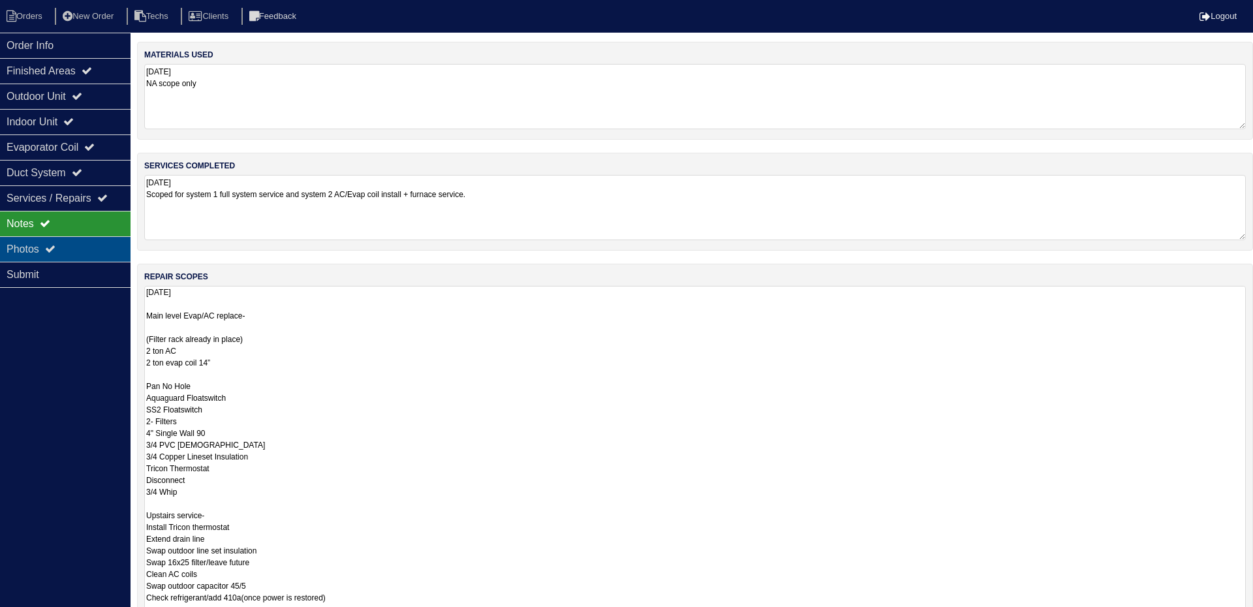
click at [78, 253] on div "Photos" at bounding box center [65, 248] width 131 height 25
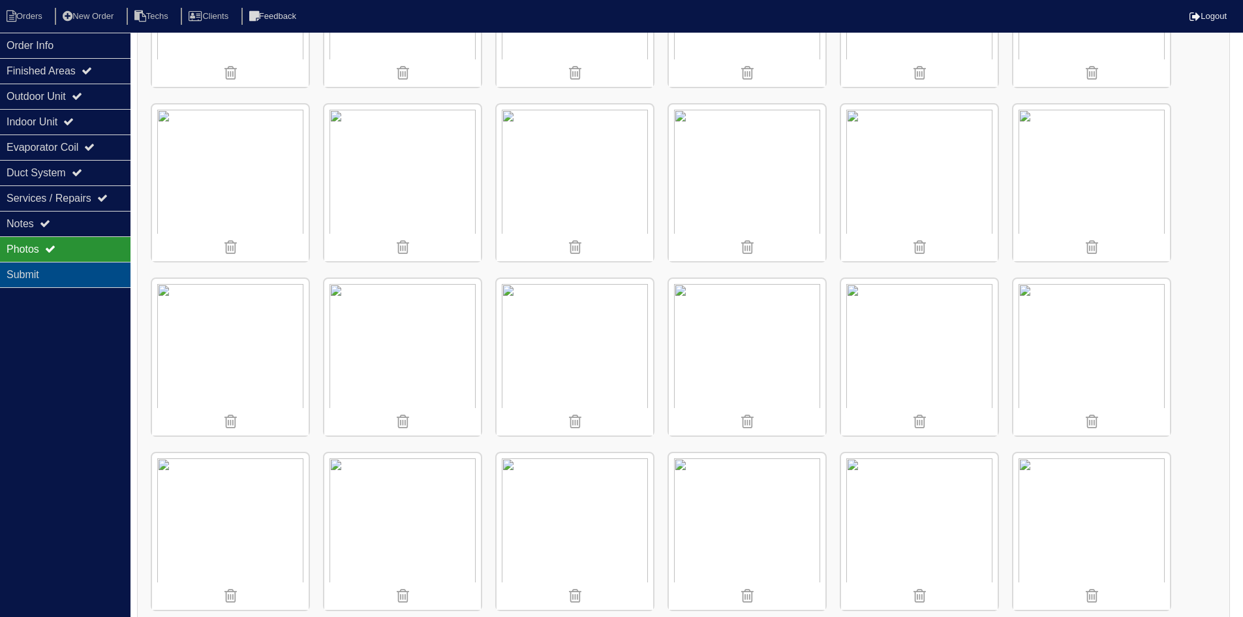
scroll to position [656, 0]
click at [99, 230] on div "Notes" at bounding box center [65, 223] width 131 height 25
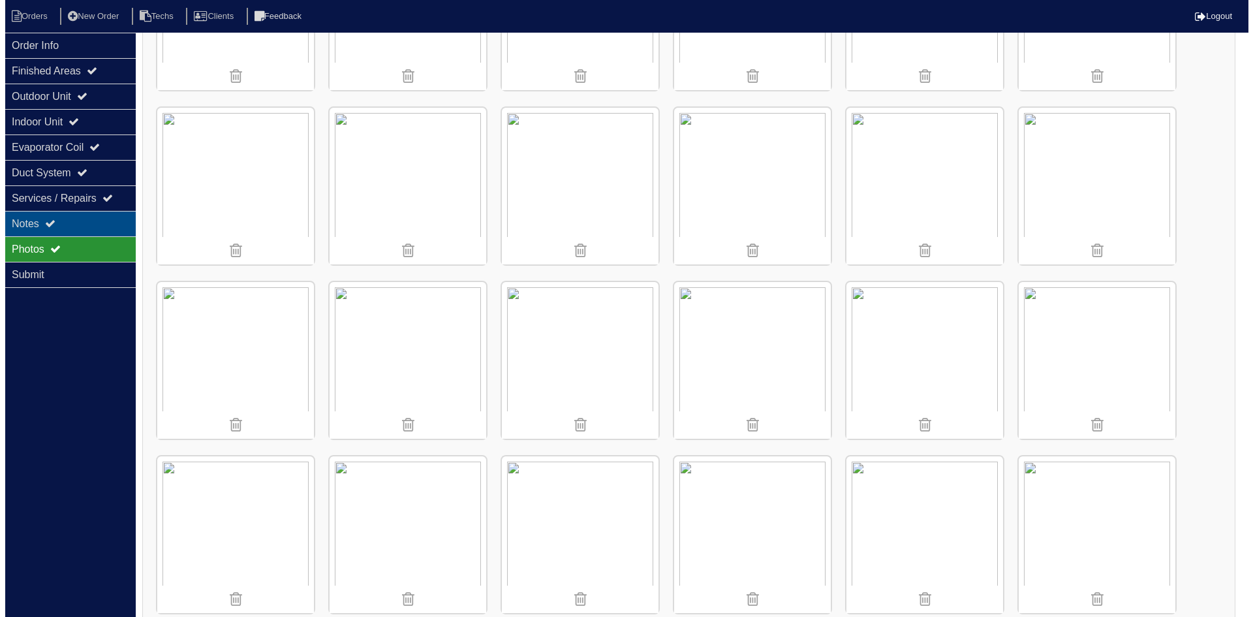
scroll to position [0, 0]
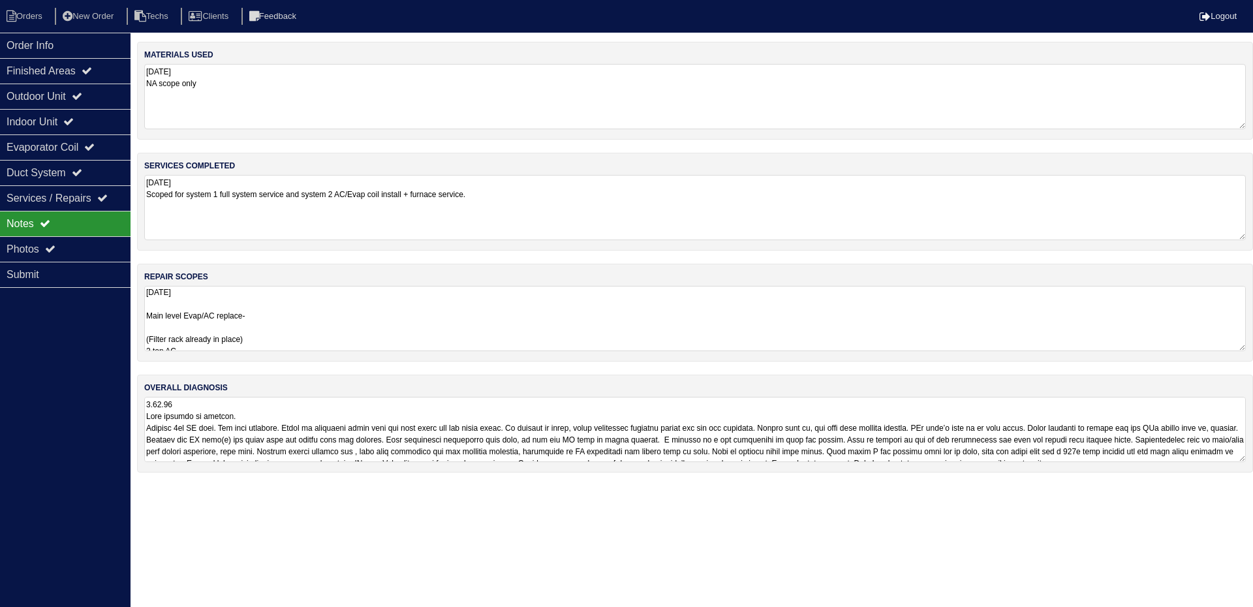
click at [220, 285] on div "repair scopes [DATE] Main level Evap/AC replace- (Filter rack already in place)…" at bounding box center [695, 313] width 1116 height 98
click at [221, 311] on textarea "[DATE] Main level Evap/AC replace- (Filter rack already in place) 2 ton AC 2 to…" at bounding box center [694, 318] width 1101 height 65
click at [45, 16] on li "Orders" at bounding box center [26, 17] width 53 height 18
select select "15"
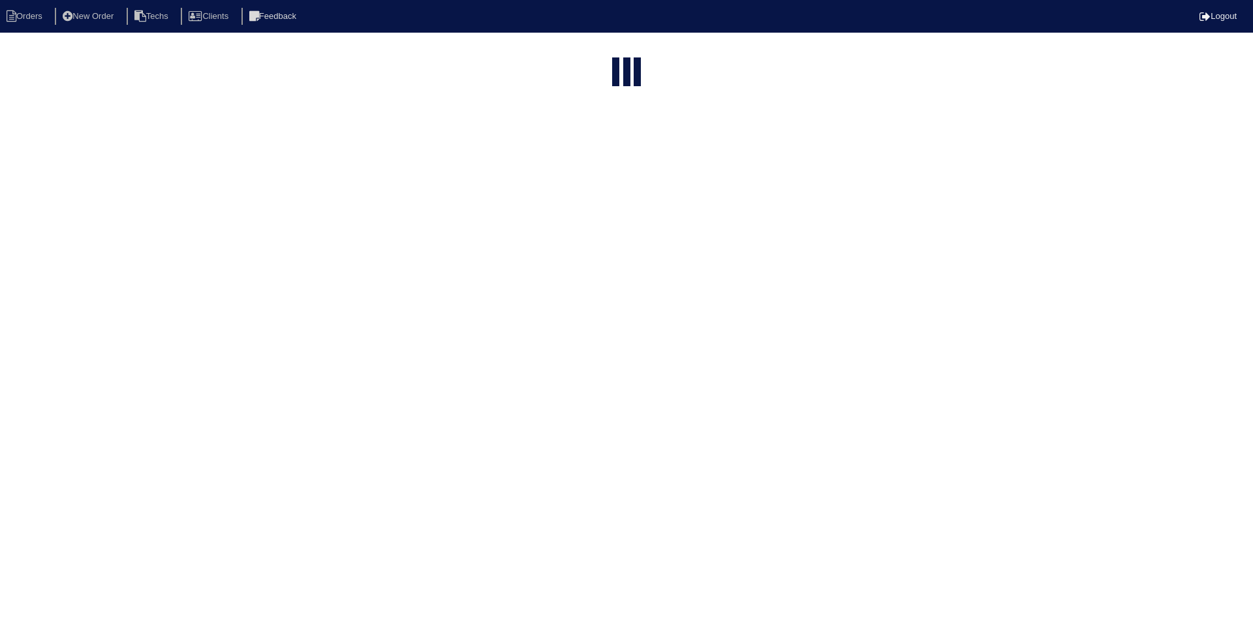
type input "matt"
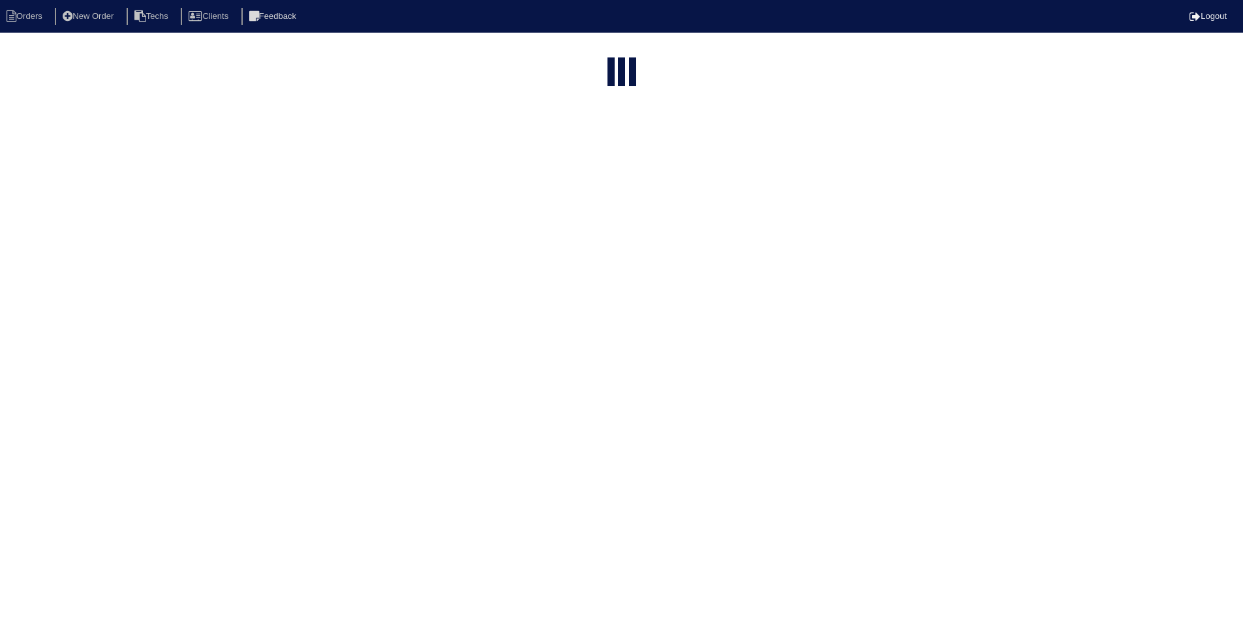
select select "field complete"
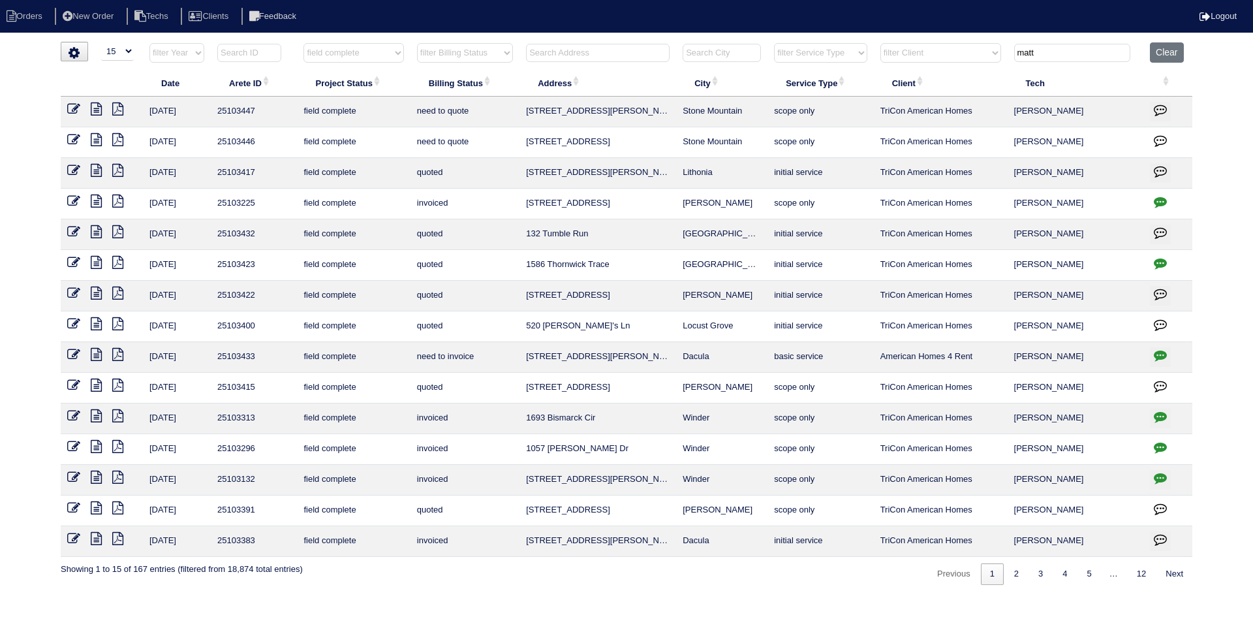
click at [93, 107] on icon at bounding box center [96, 108] width 11 height 13
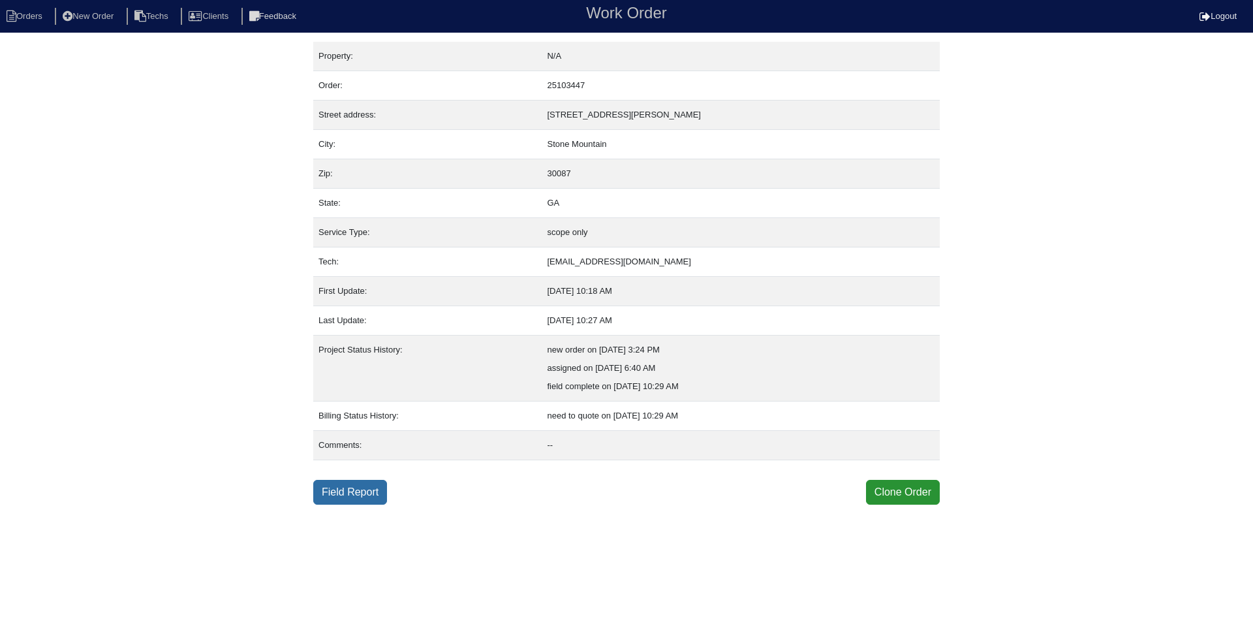
click at [376, 489] on link "Field Report" at bounding box center [350, 492] width 74 height 25
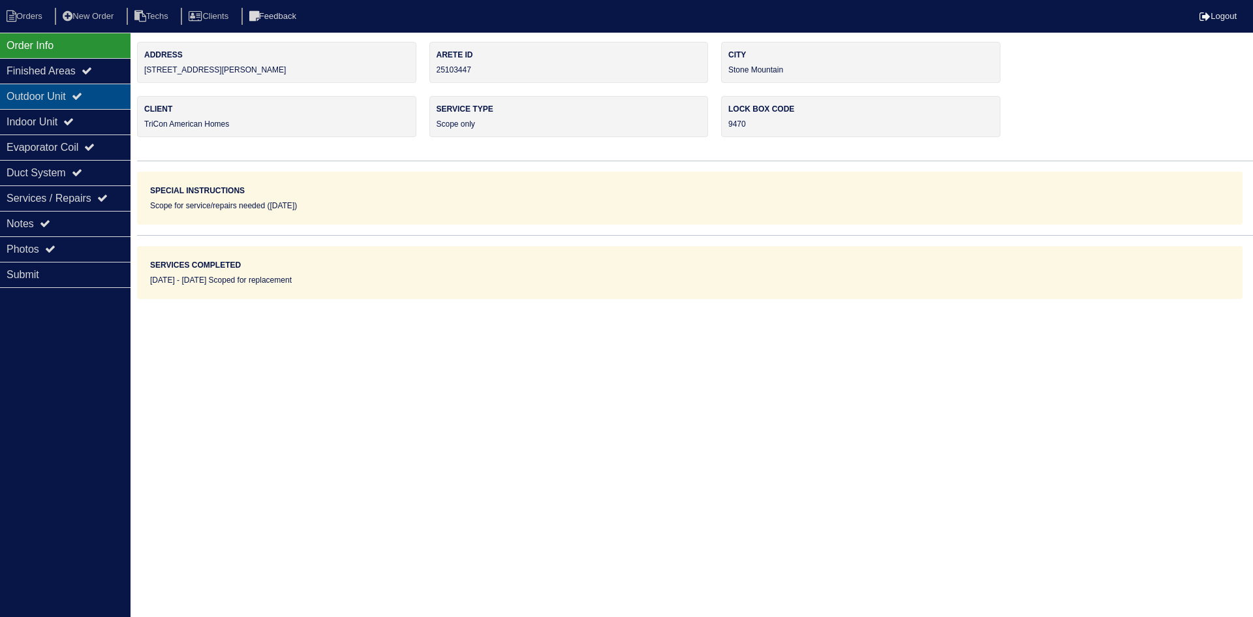
click at [87, 84] on div "Outdoor Unit" at bounding box center [65, 96] width 131 height 25
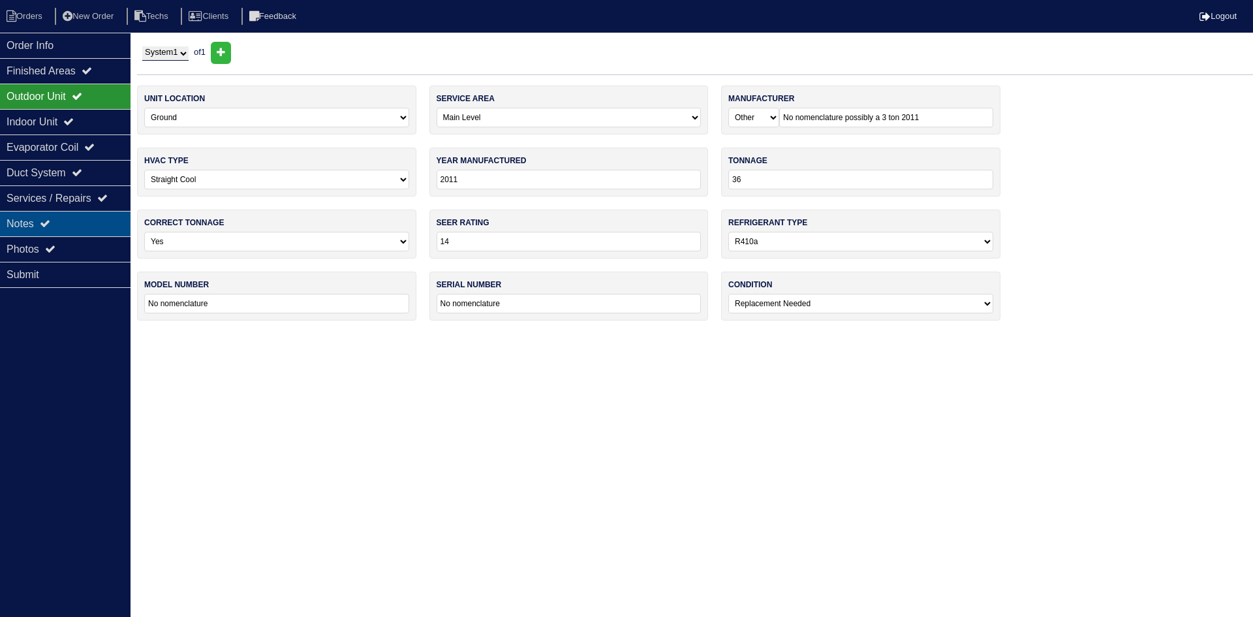
click at [31, 233] on div "Notes" at bounding box center [65, 223] width 131 height 25
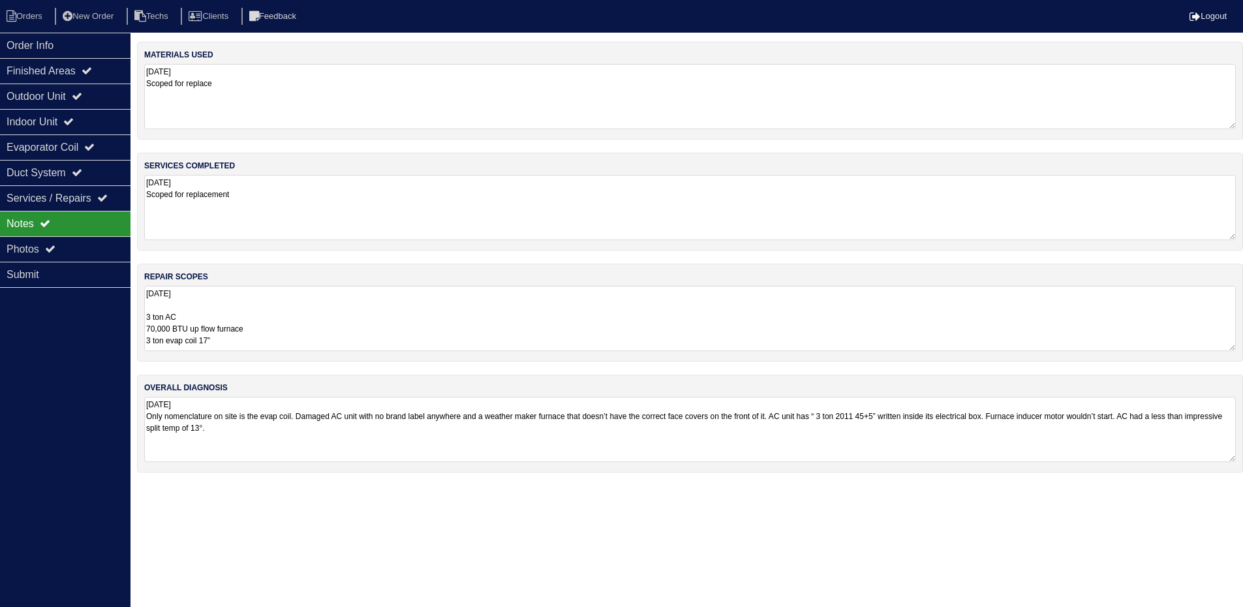
click at [299, 306] on textarea "[DATE] 3 ton AC 70,000 BTU up flow furnace 3 ton evap coil 17” Pan No Hole 36x3…" at bounding box center [690, 318] width 1092 height 65
click at [61, 46] on div "Order Info" at bounding box center [65, 45] width 131 height 25
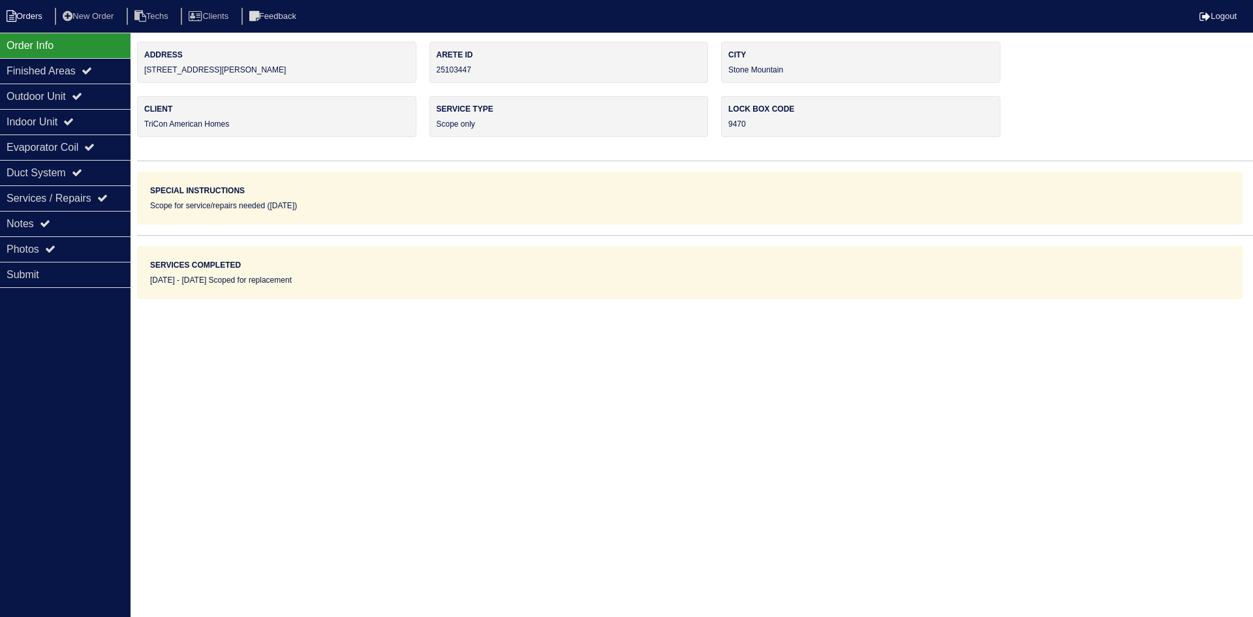
click at [38, 10] on li "Orders" at bounding box center [26, 17] width 53 height 18
select select "15"
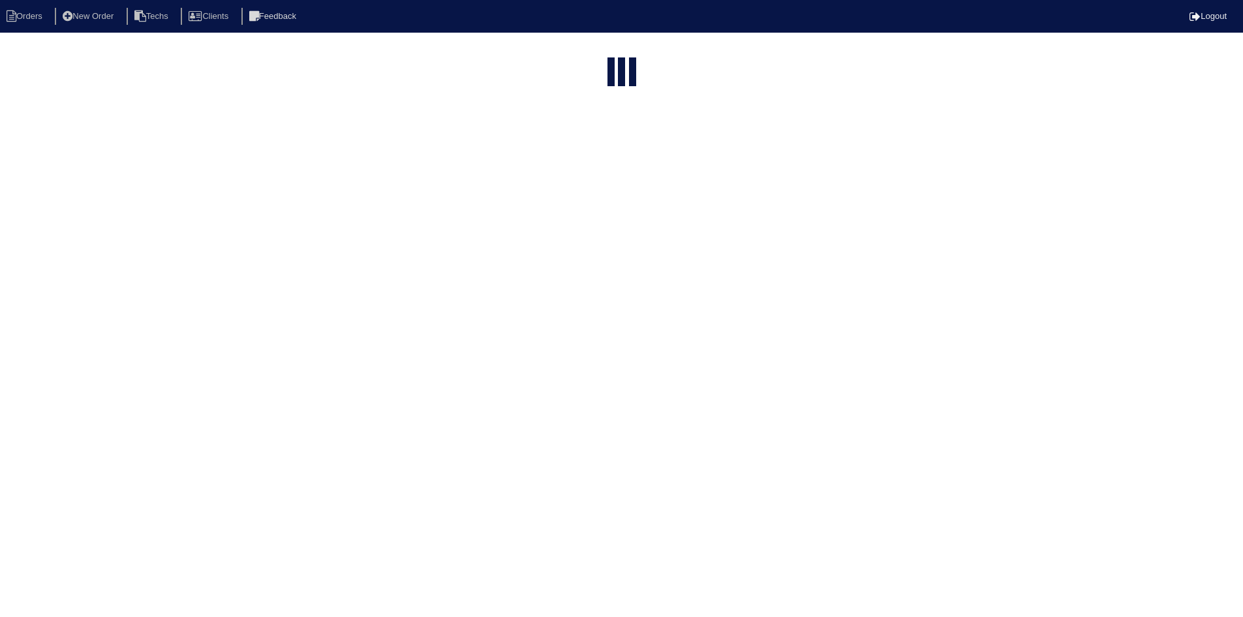
select select "field complete"
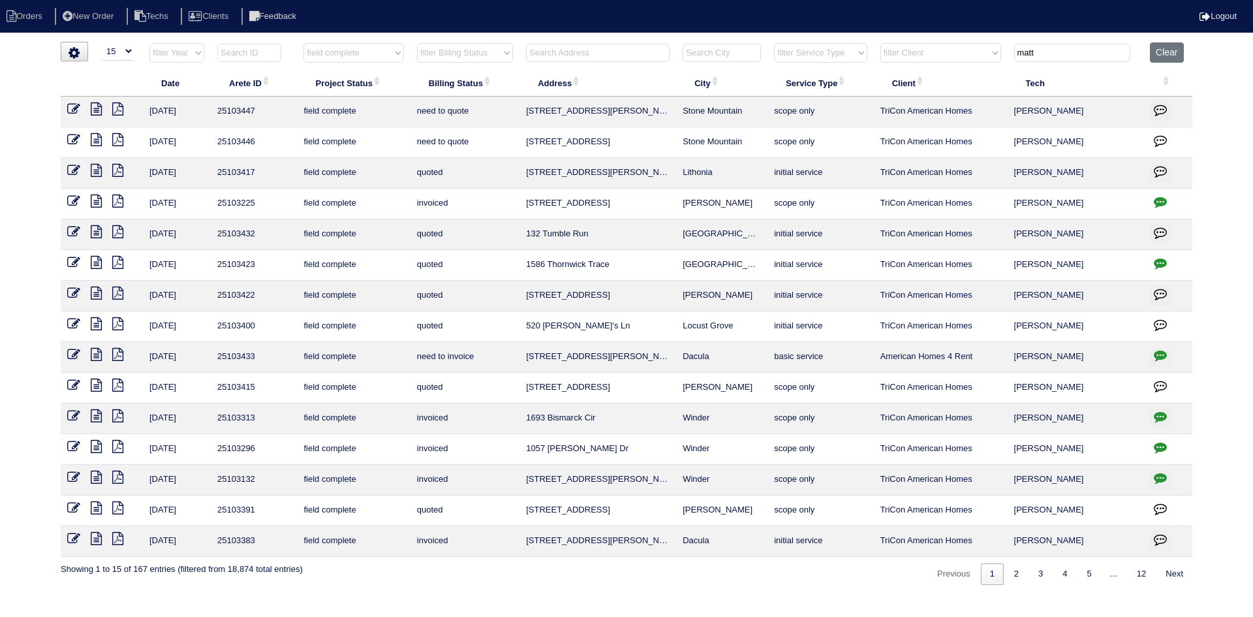
click at [96, 292] on icon at bounding box center [96, 292] width 11 height 13
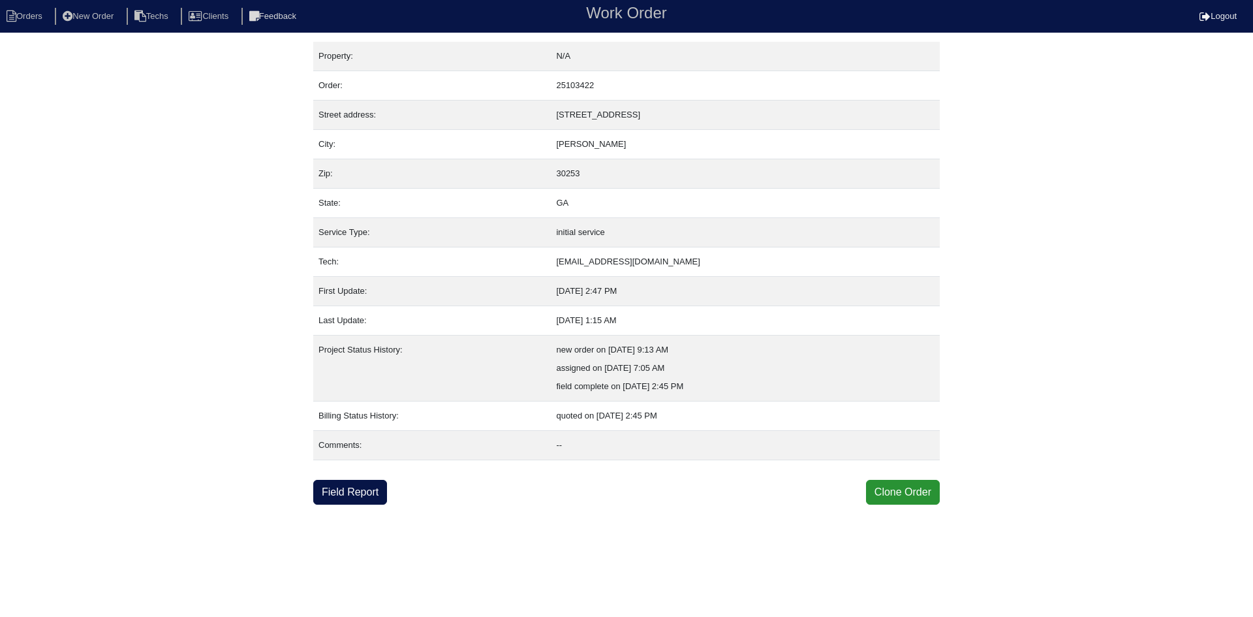
click at [369, 504] on html "Orders New Order Techs Clients Feedback Work Order Logout Work Order Orders New…" at bounding box center [626, 252] width 1253 height 504
click at [361, 493] on link "Field Report" at bounding box center [350, 492] width 74 height 25
select select "0"
select select "[PERSON_NAME]"
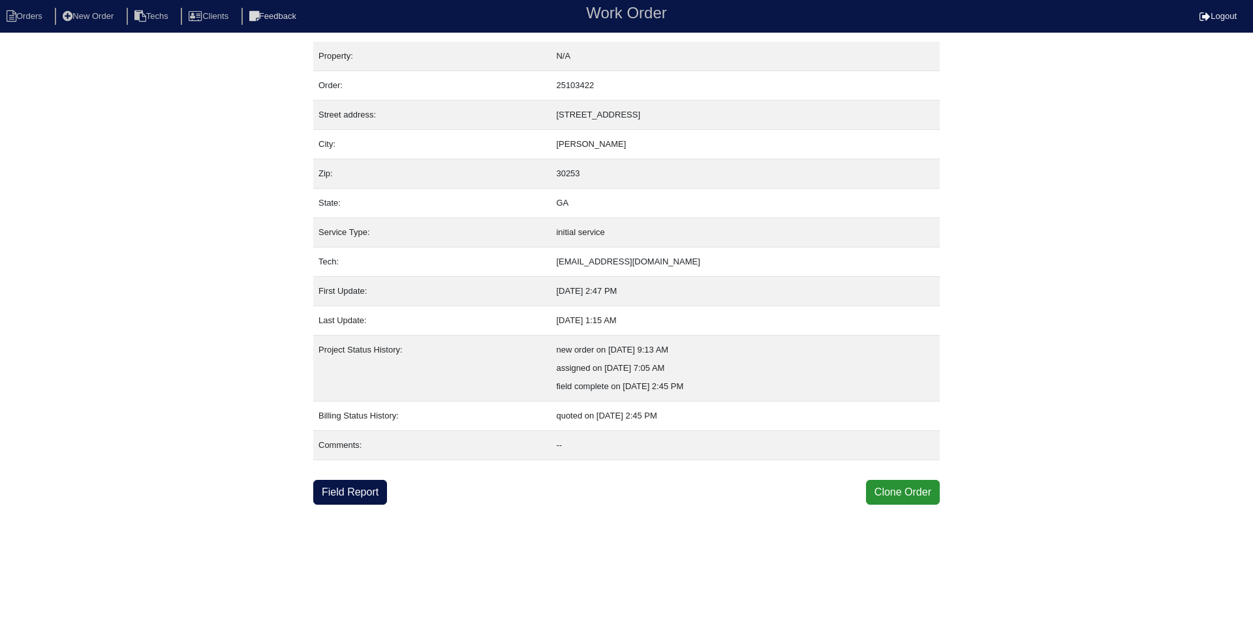
select select "0"
select select "1"
select select "0"
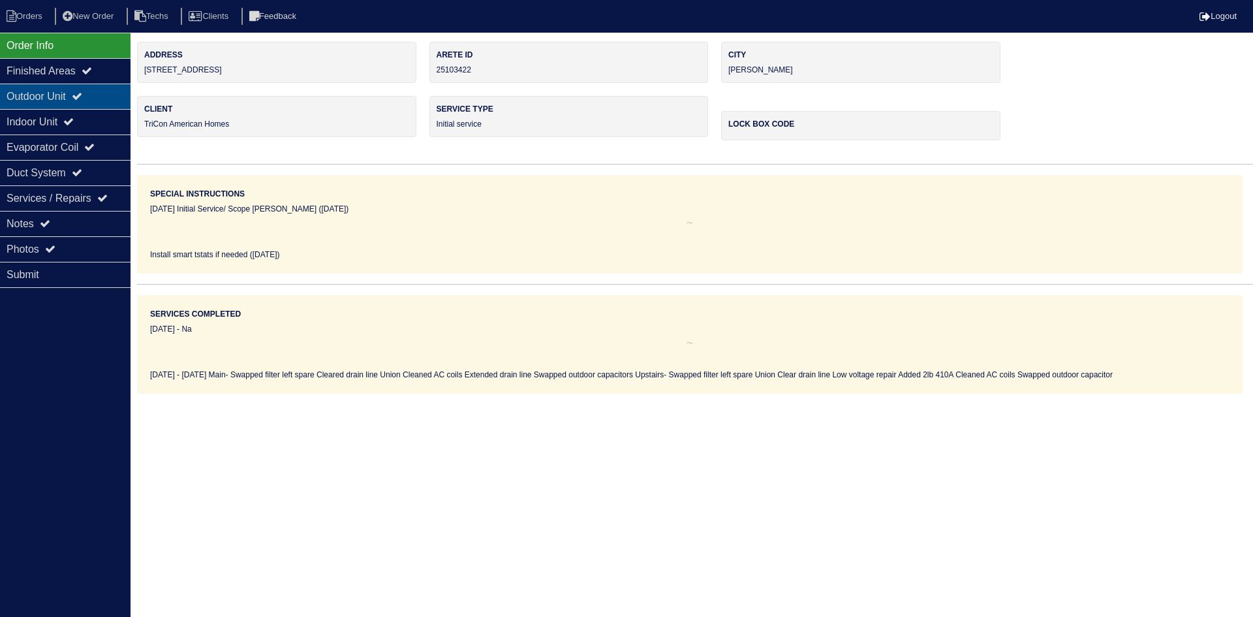
click at [74, 91] on div "Outdoor Unit" at bounding box center [65, 96] width 131 height 25
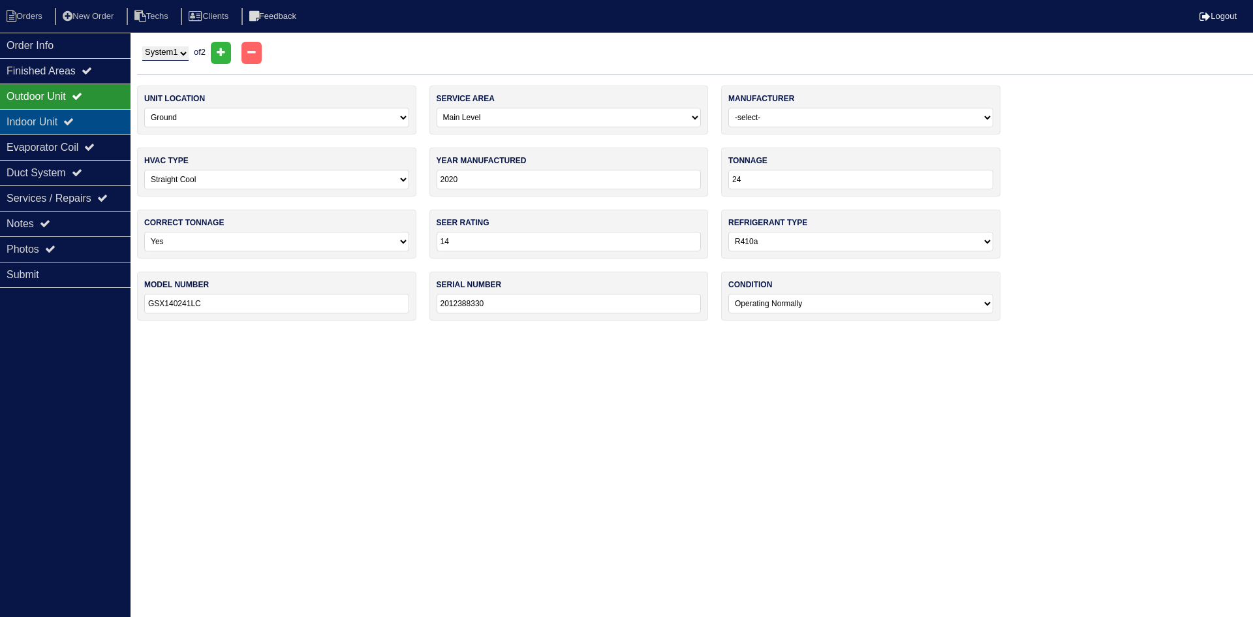
click at [67, 114] on div "Indoor Unit" at bounding box center [65, 121] width 131 height 25
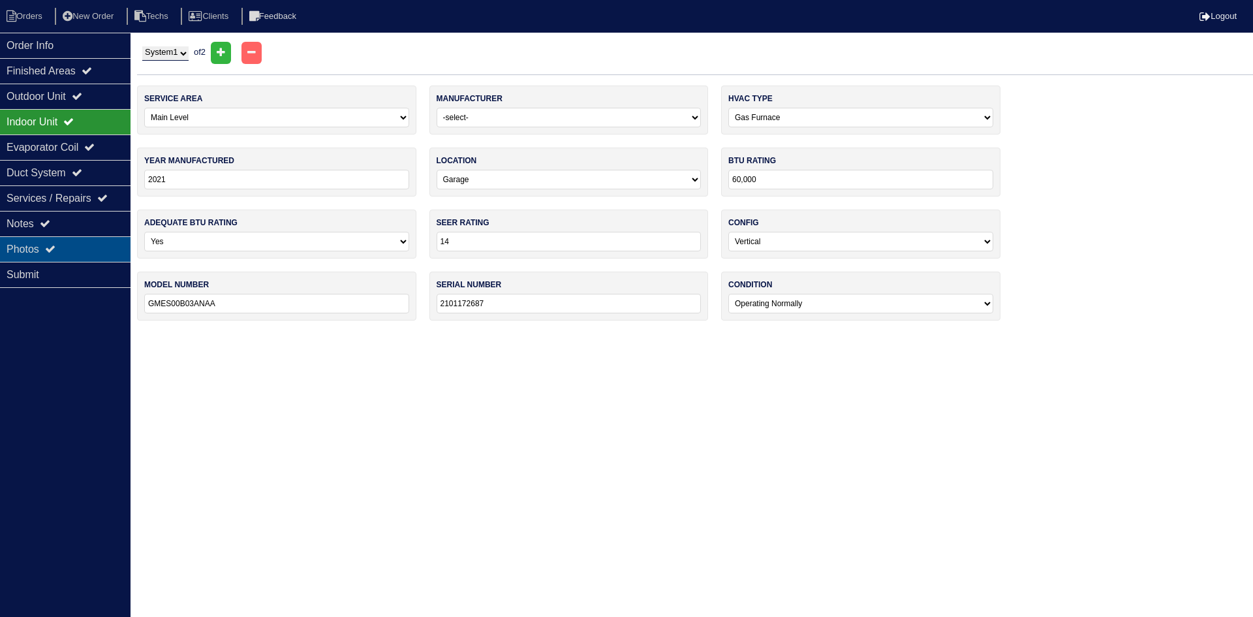
click at [80, 254] on div "Photos" at bounding box center [65, 248] width 131 height 25
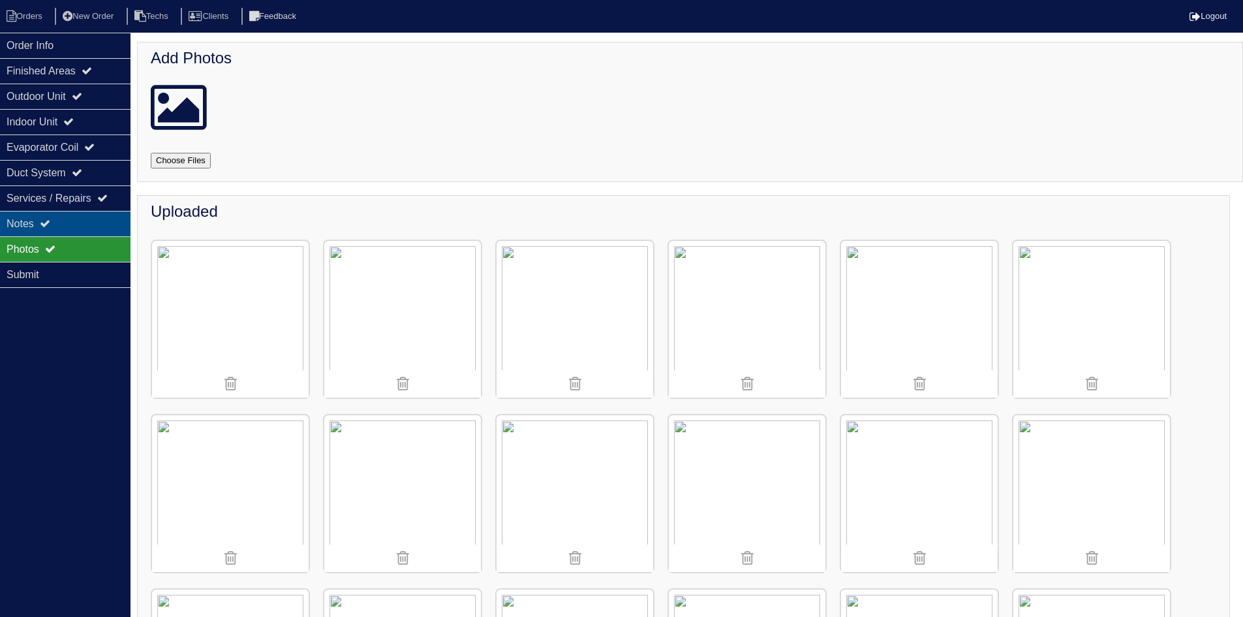
click at [74, 227] on div "Notes" at bounding box center [65, 223] width 131 height 25
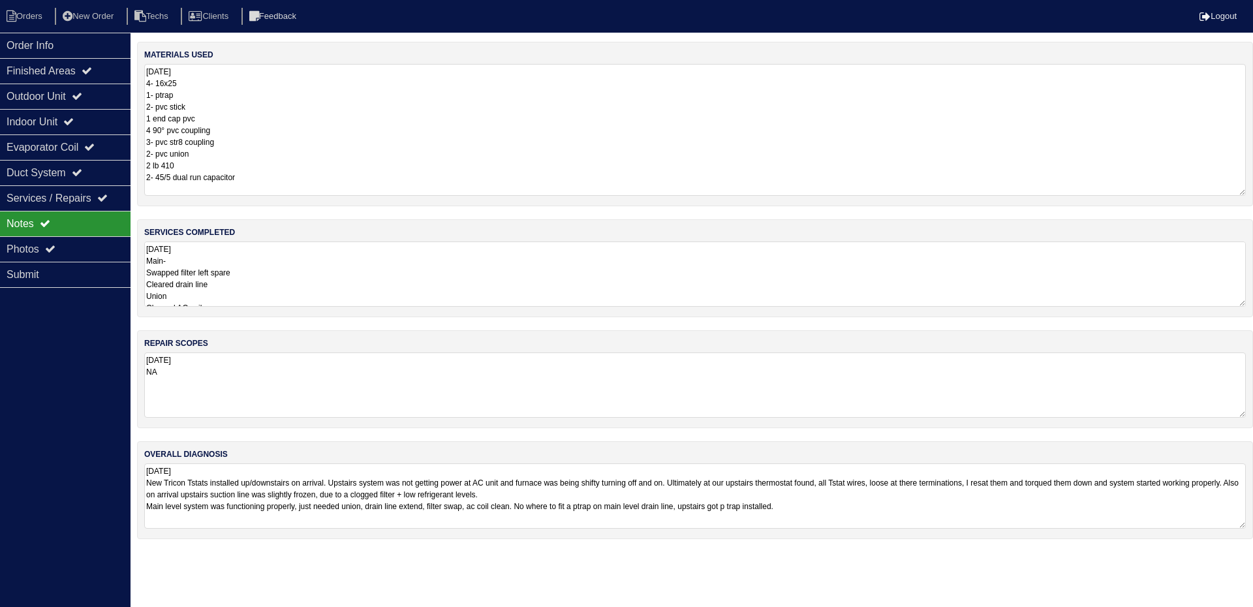
click at [272, 69] on textarea "9.17.25 4- 16x25 1- ptrap 2- pvc stick 1 end cap pvc 4 90° pvc coupling 3- pvc …" at bounding box center [694, 130] width 1101 height 132
click at [234, 266] on textarea "9.17.25 Main- Swapped filter left spare Cleared drain line Union Cleaned AC coi…" at bounding box center [690, 273] width 1092 height 65
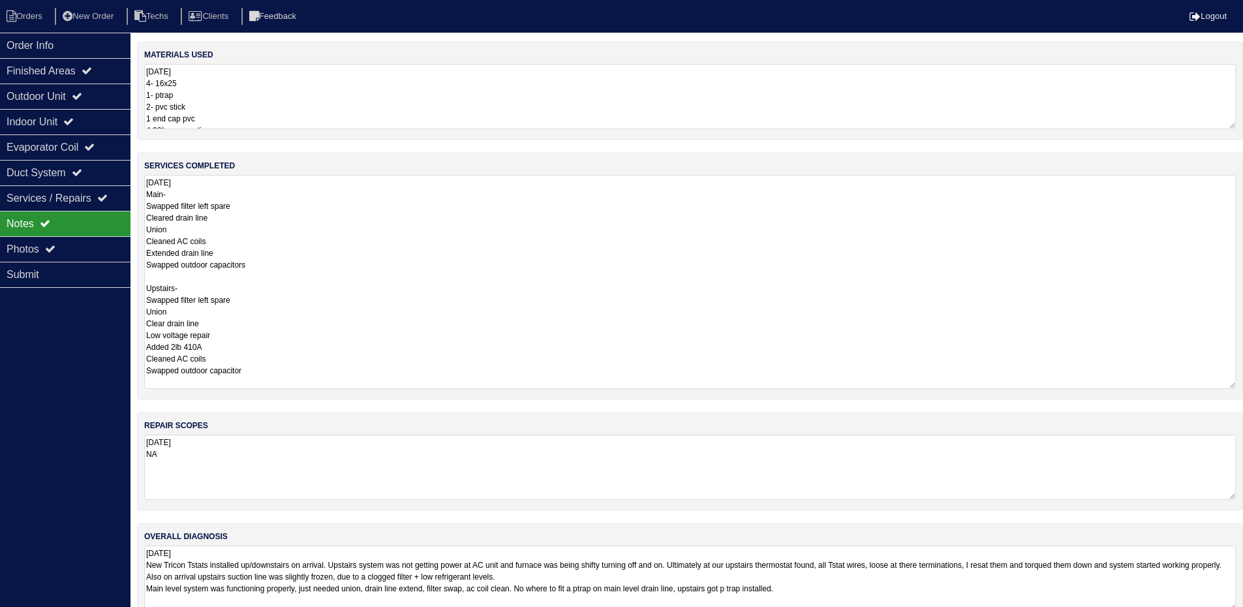
click at [240, 106] on textarea "9.17.25 4- 16x25 1- ptrap 2- pvc stick 1 end cap pvc 4 90° pvc coupling 3- pvc …" at bounding box center [690, 96] width 1092 height 65
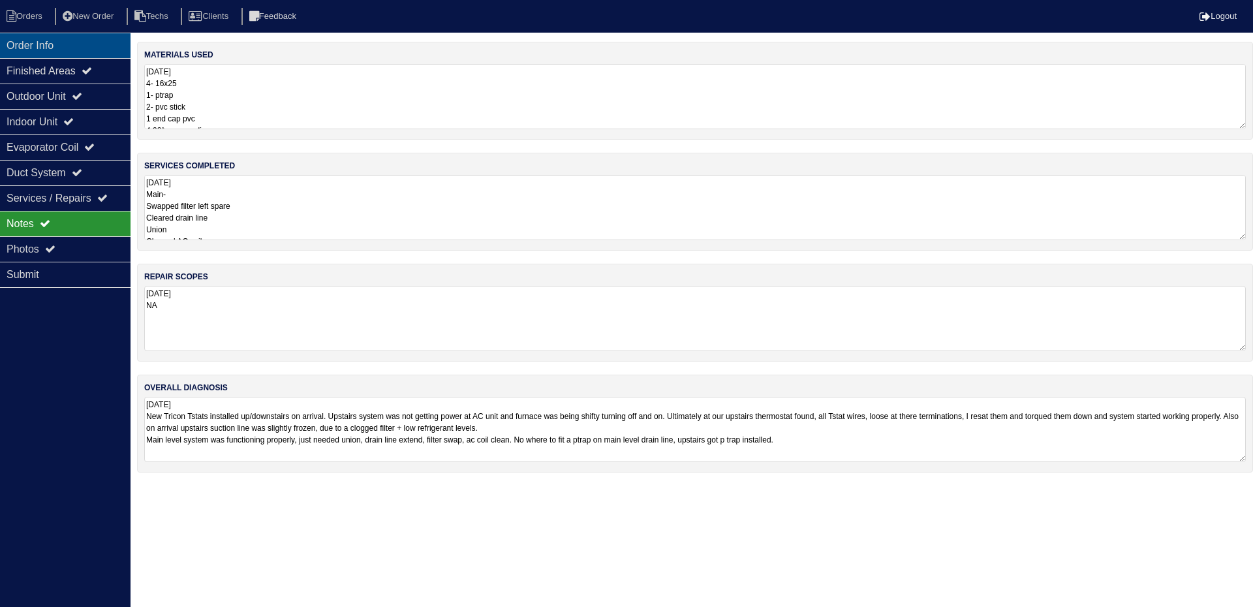
click at [84, 44] on div "Order Info" at bounding box center [65, 45] width 131 height 25
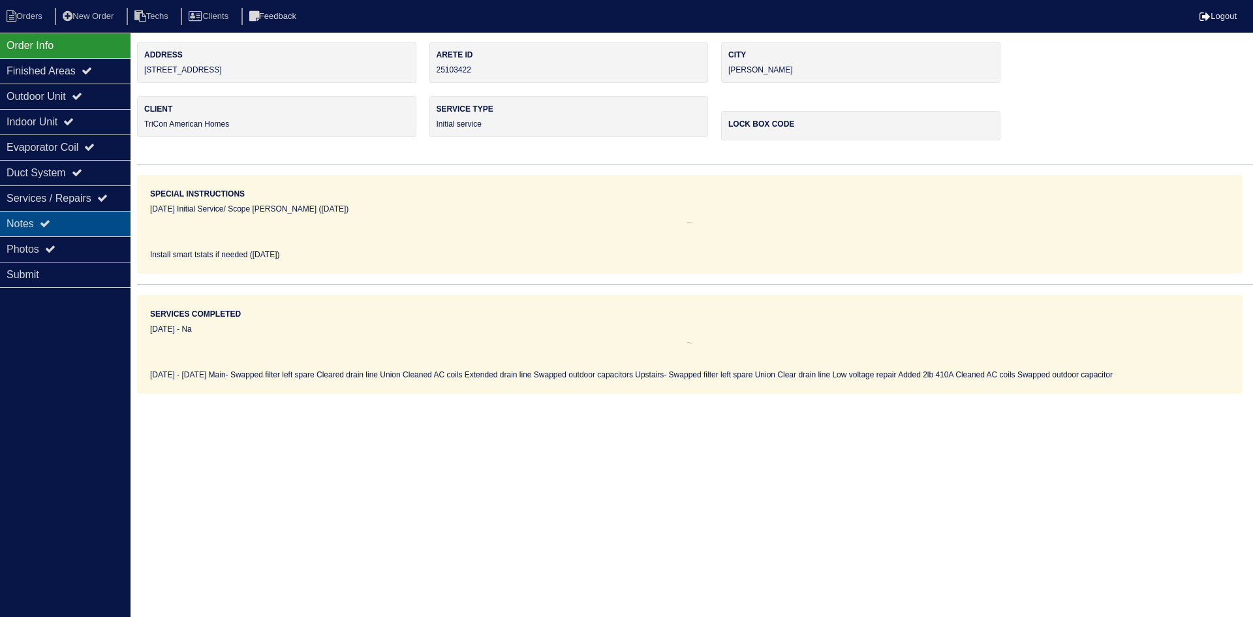
click at [46, 234] on div "Notes" at bounding box center [65, 223] width 131 height 25
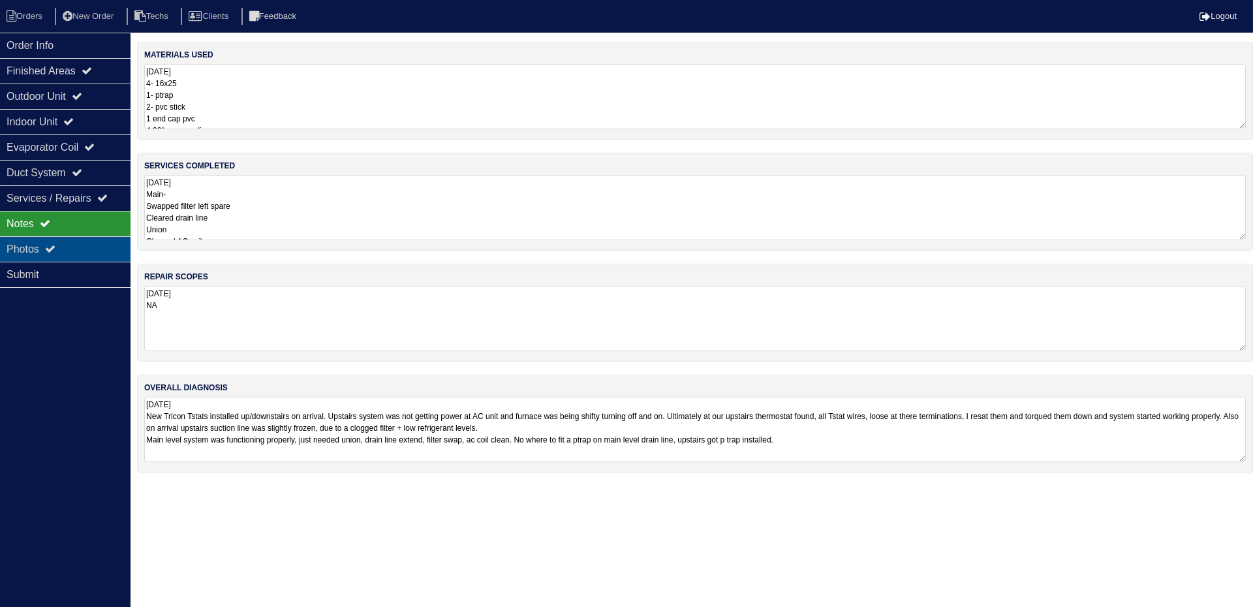
click at [42, 241] on div "Photos" at bounding box center [65, 248] width 131 height 25
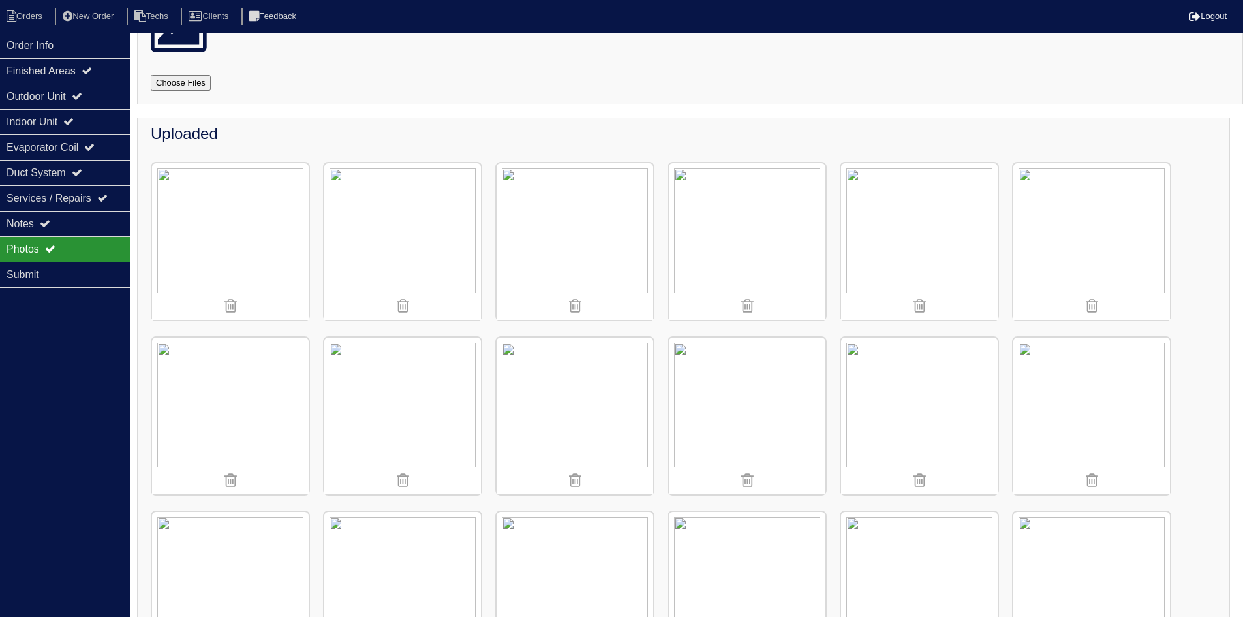
scroll to position [261, 0]
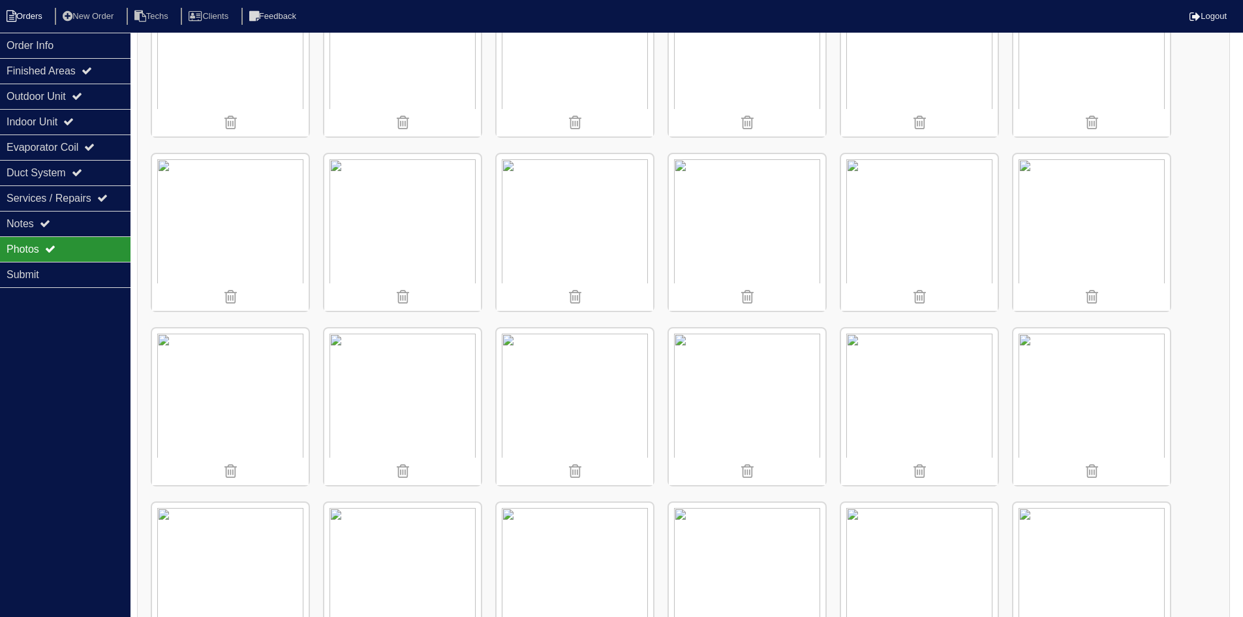
drag, startPoint x: 97, startPoint y: 50, endPoint x: 25, endPoint y: 20, distance: 78.4
click at [97, 50] on div "Order Info" at bounding box center [65, 45] width 131 height 25
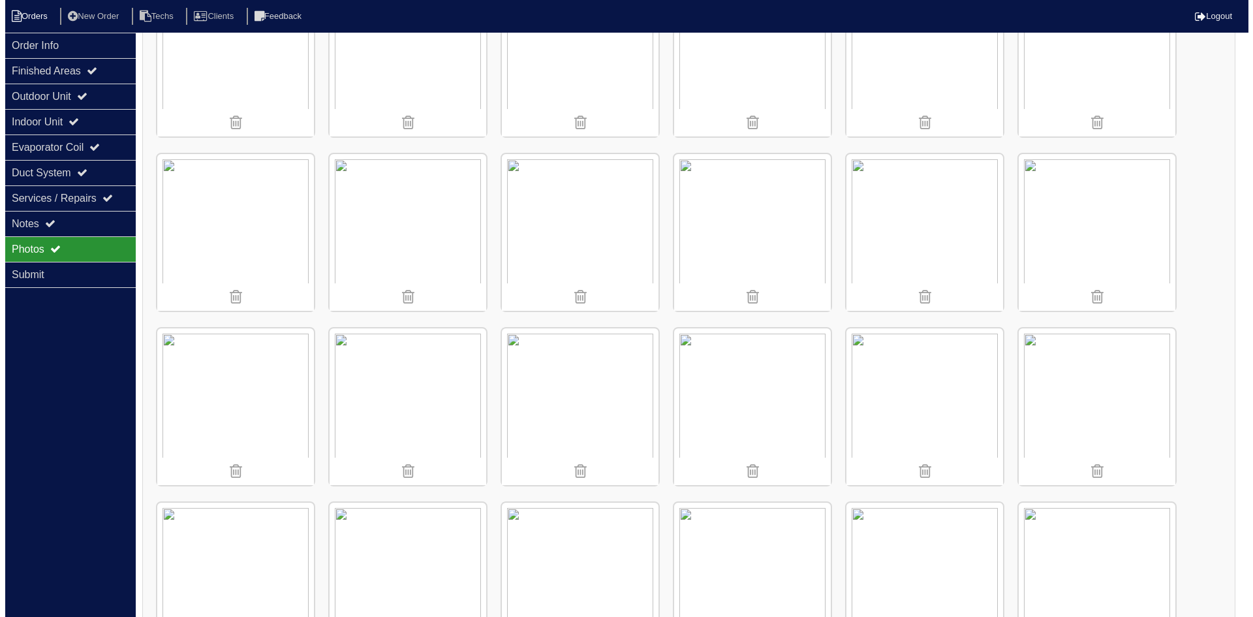
scroll to position [0, 0]
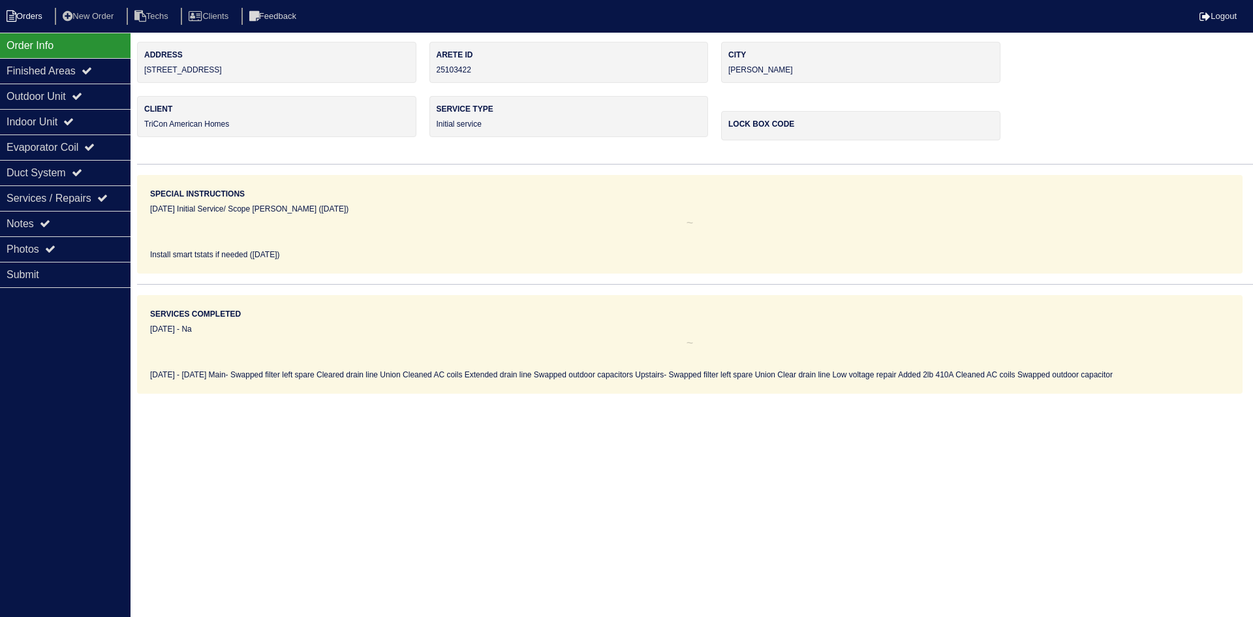
click at [22, 18] on li "Orders" at bounding box center [26, 17] width 53 height 18
select select "15"
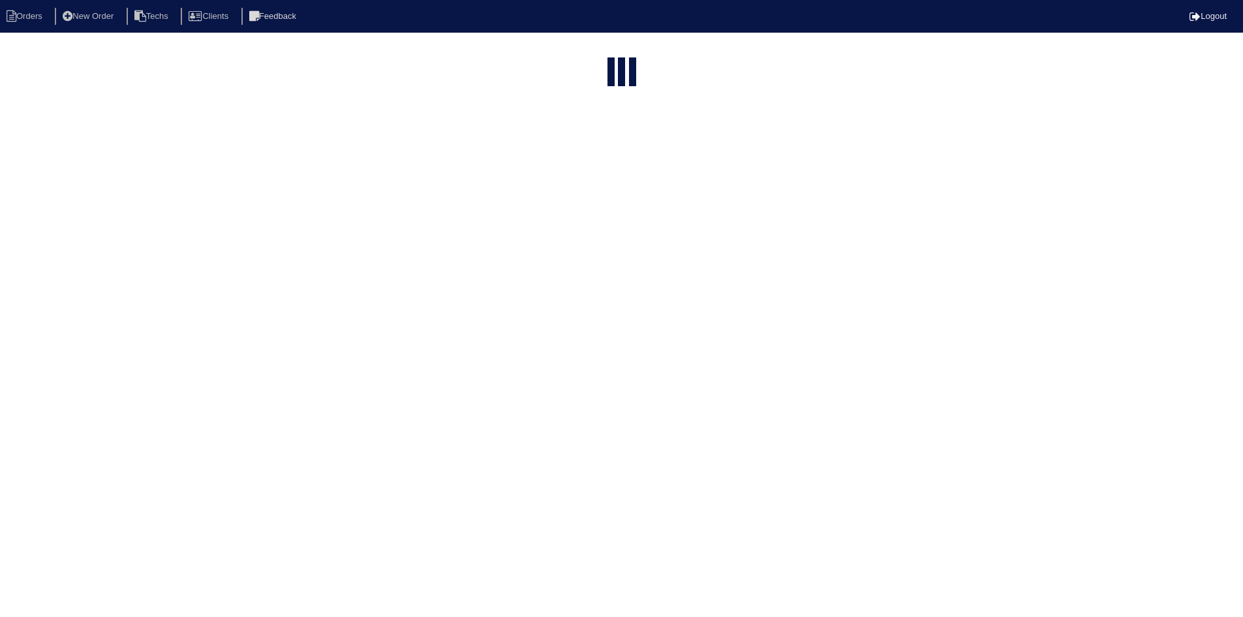
select select "field complete"
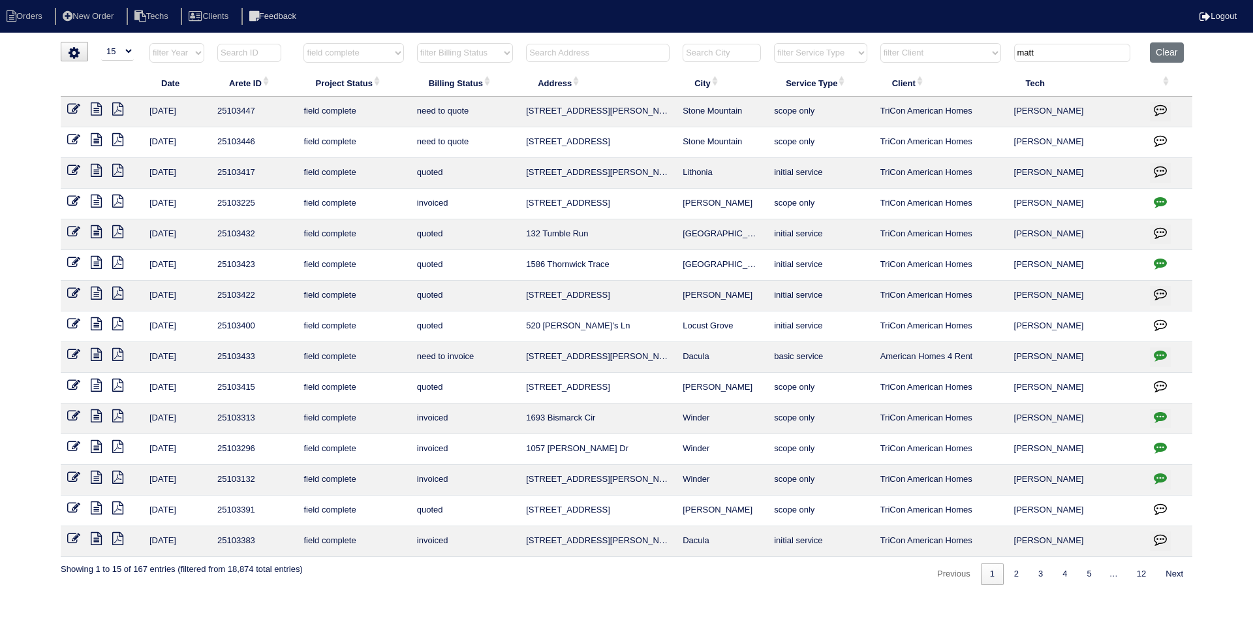
click at [844, 50] on tr "filter Year -- Any Year -- 2025 2024 2023 2022 2021 2020 2019 filter Project St…" at bounding box center [626, 55] width 1131 height 27
type input "bew"
select select "field complete"
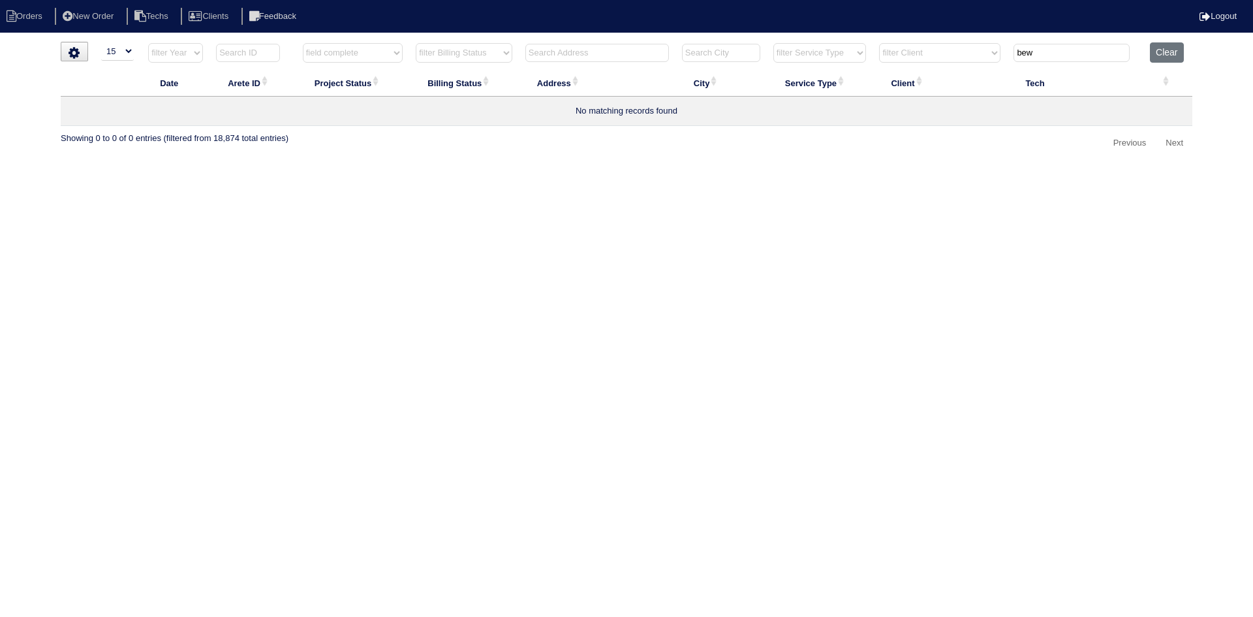
type input "bewn"
select select "field complete"
type input "ben"
select select "field complete"
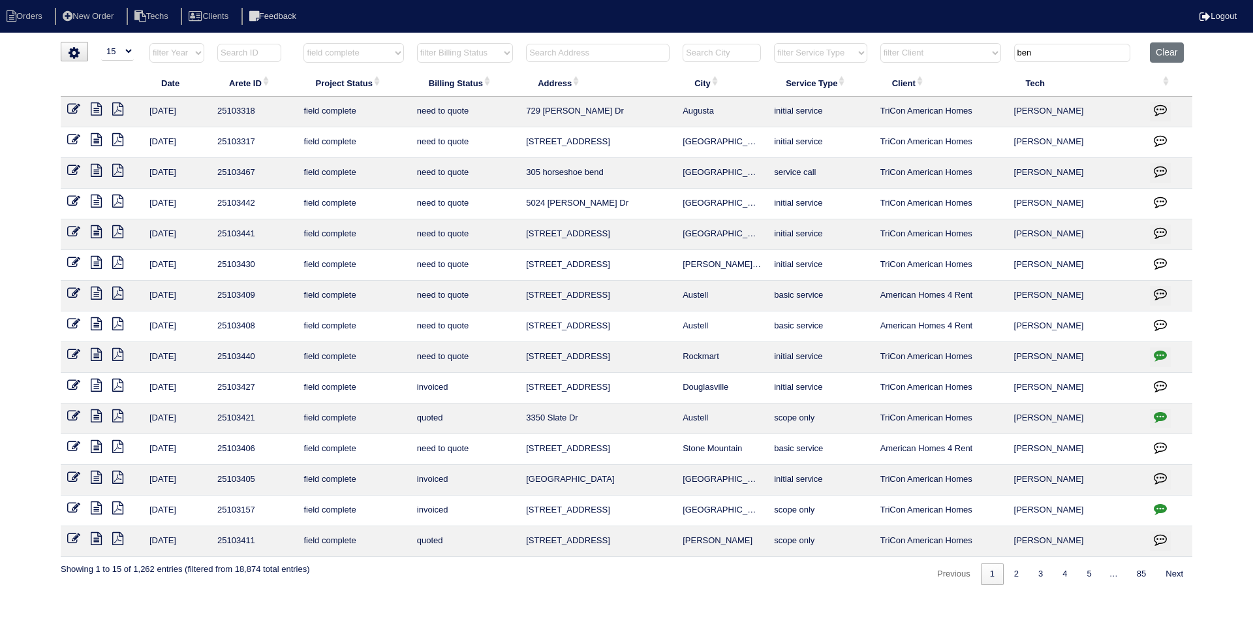
type input "ben"
click at [99, 535] on icon at bounding box center [96, 538] width 11 height 13
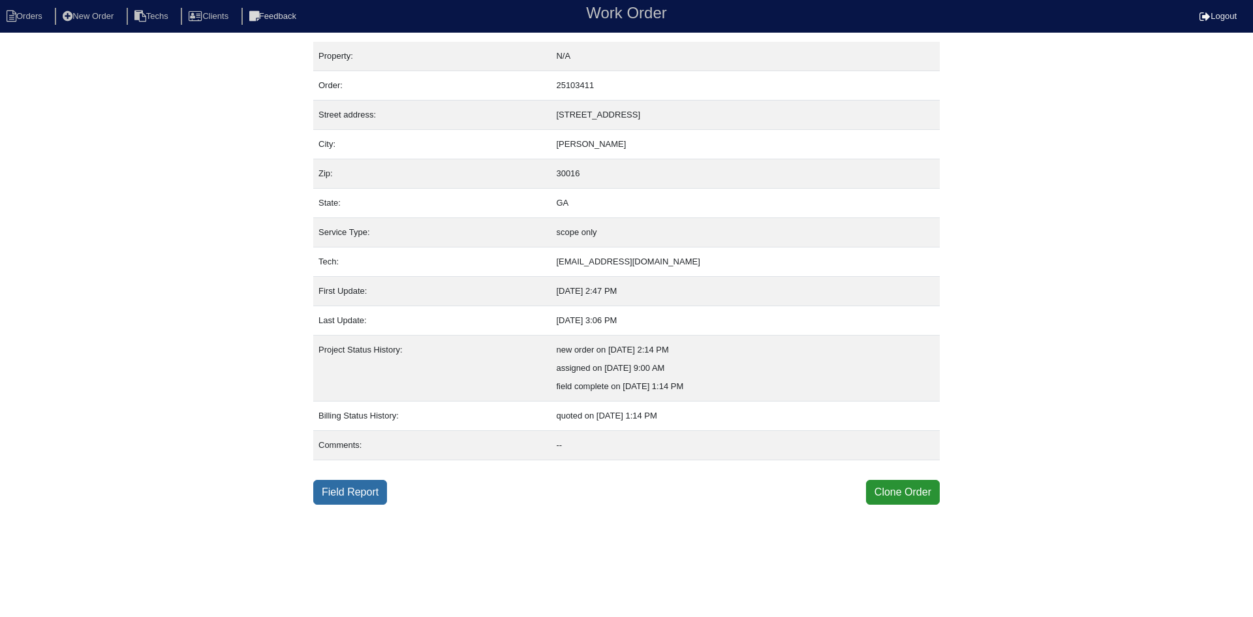
click at [382, 489] on link "Field Report" at bounding box center [350, 492] width 74 height 25
select select "0"
select select "3"
select select "[PERSON_NAME]"
select select "0"
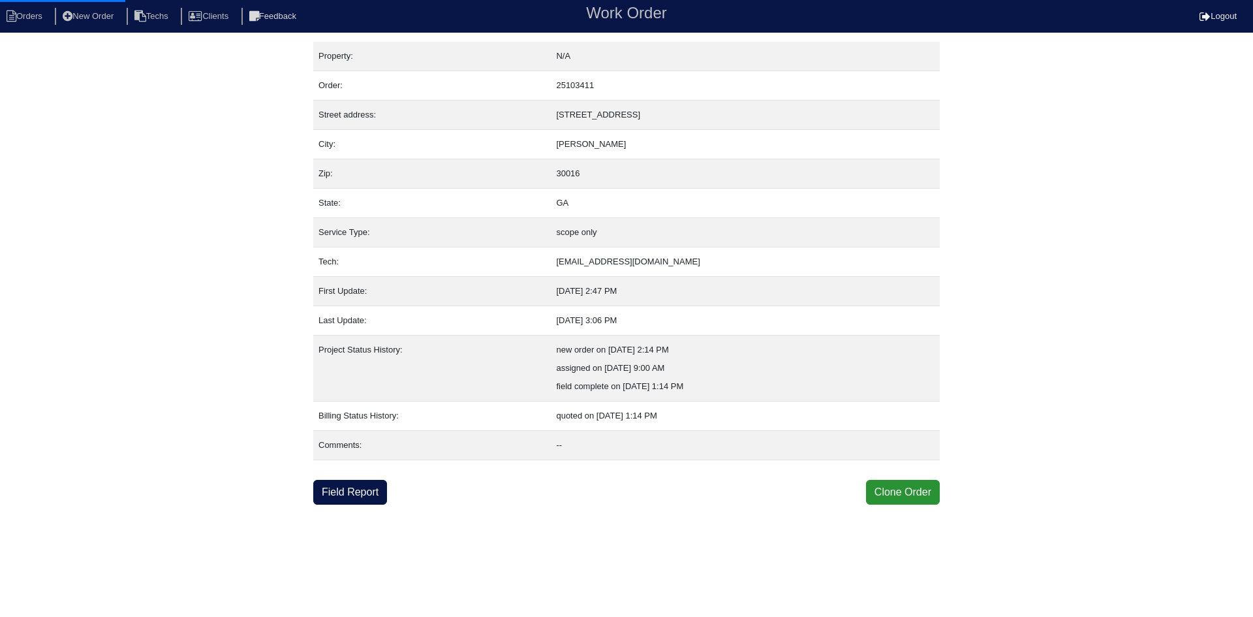
select select "0"
select select "1"
select select "0"
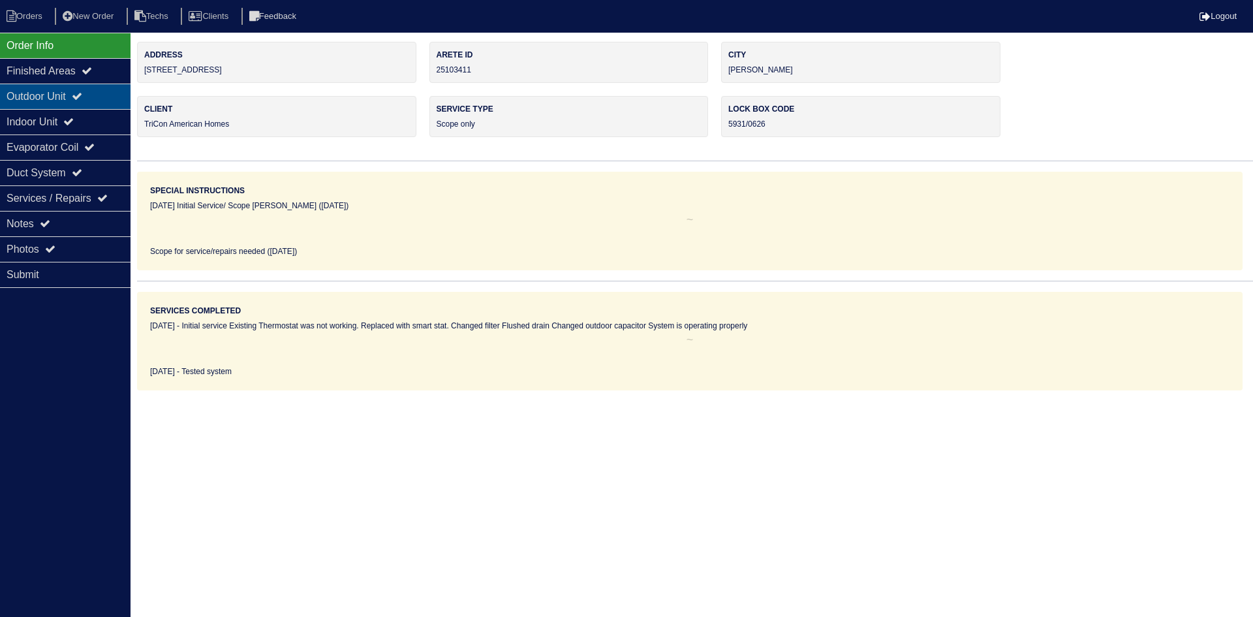
click at [113, 99] on div "Outdoor Unit" at bounding box center [65, 96] width 131 height 25
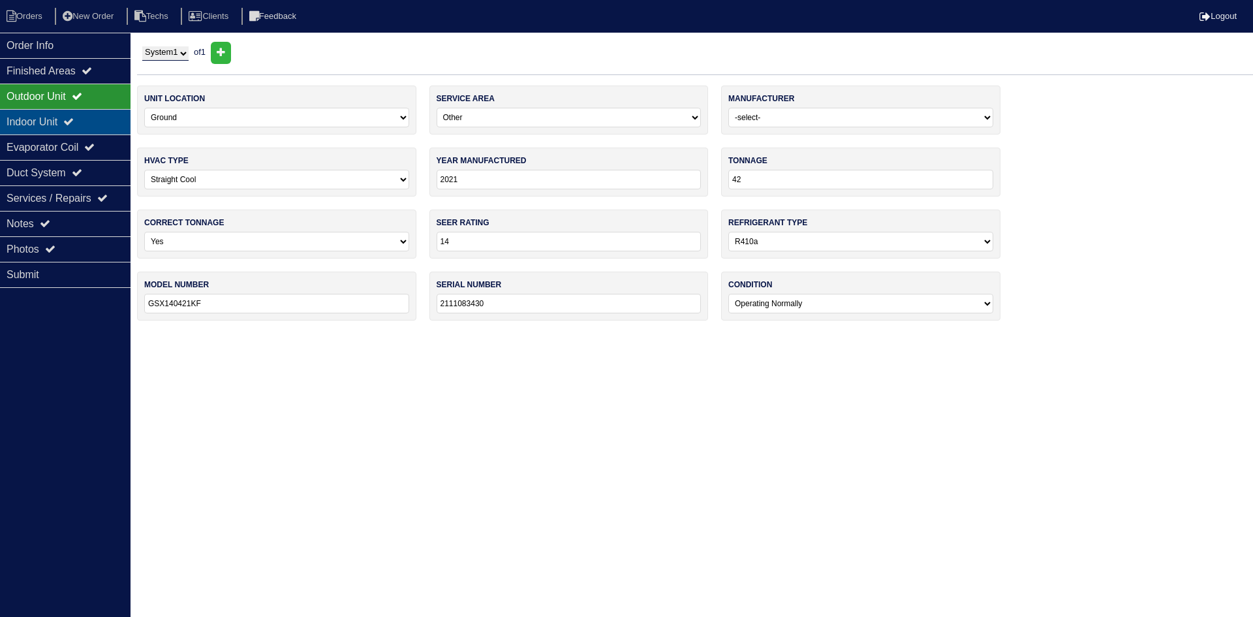
drag, startPoint x: 102, startPoint y: 107, endPoint x: 101, endPoint y: 127, distance: 19.6
click at [101, 108] on div "Outdoor Unit" at bounding box center [65, 96] width 131 height 25
click at [61, 223] on div "Notes" at bounding box center [65, 223] width 131 height 25
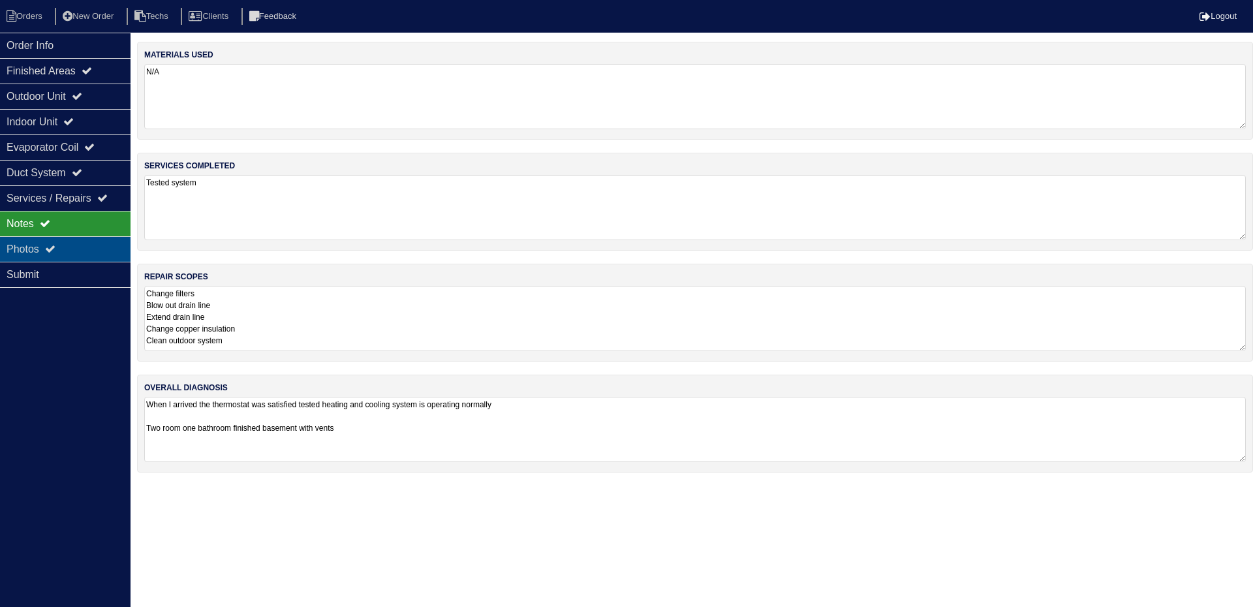
click at [84, 260] on div "Photos" at bounding box center [65, 248] width 131 height 25
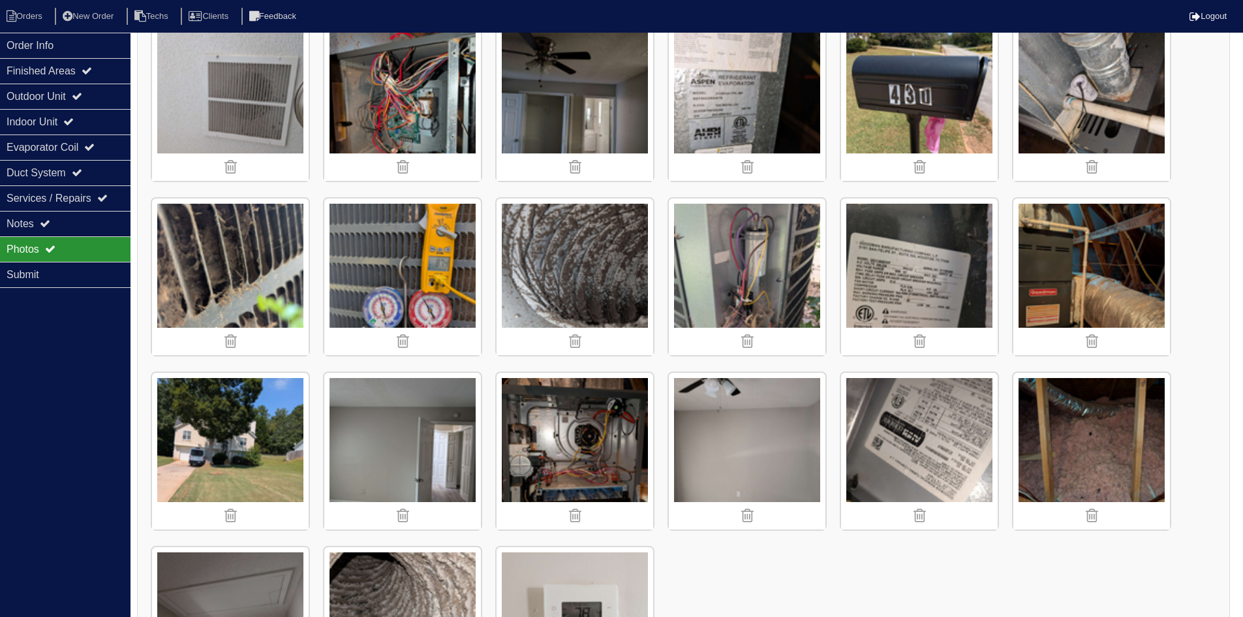
scroll to position [1025, 0]
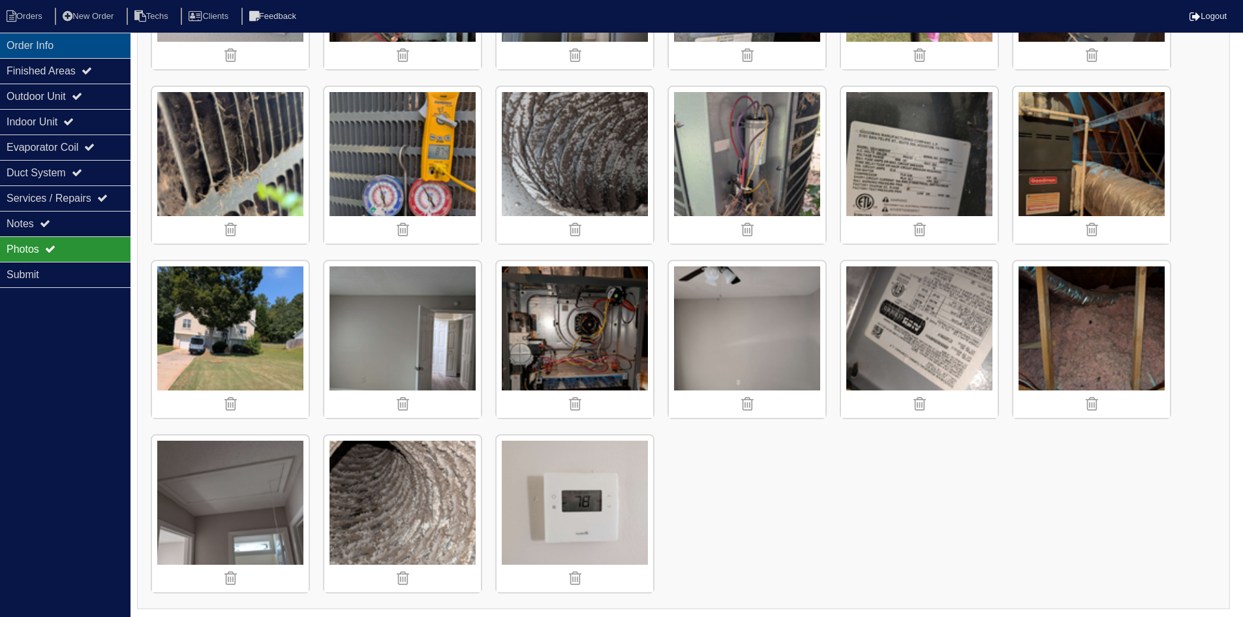
click at [46, 49] on div "Order Info" at bounding box center [65, 45] width 131 height 25
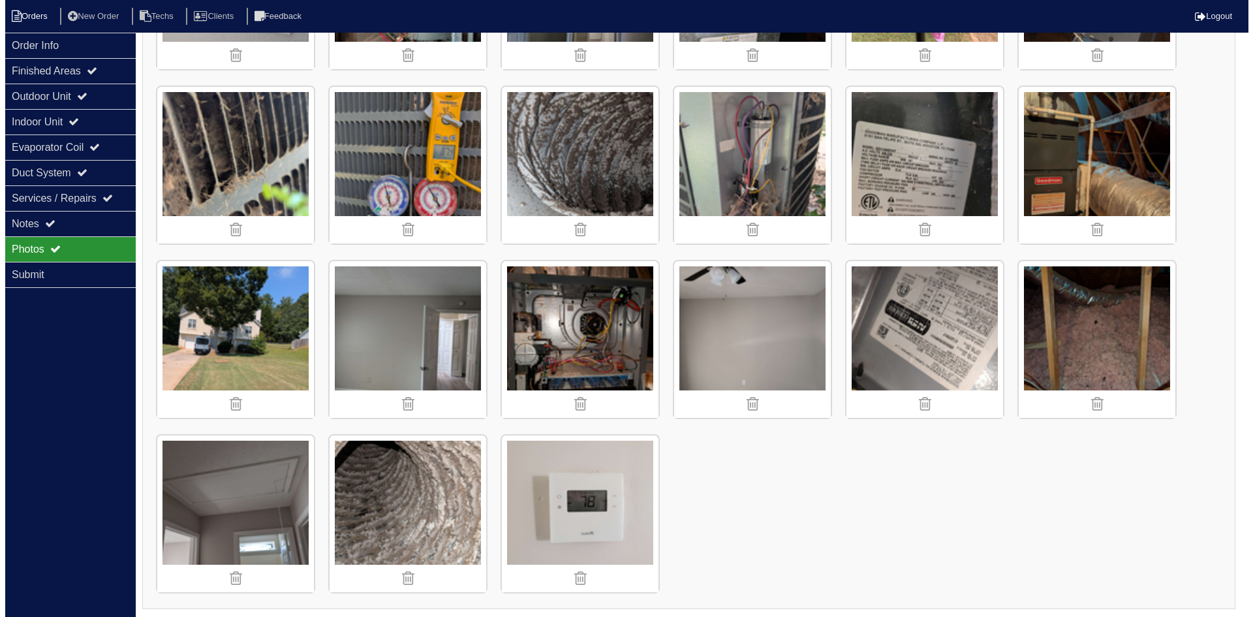
scroll to position [0, 0]
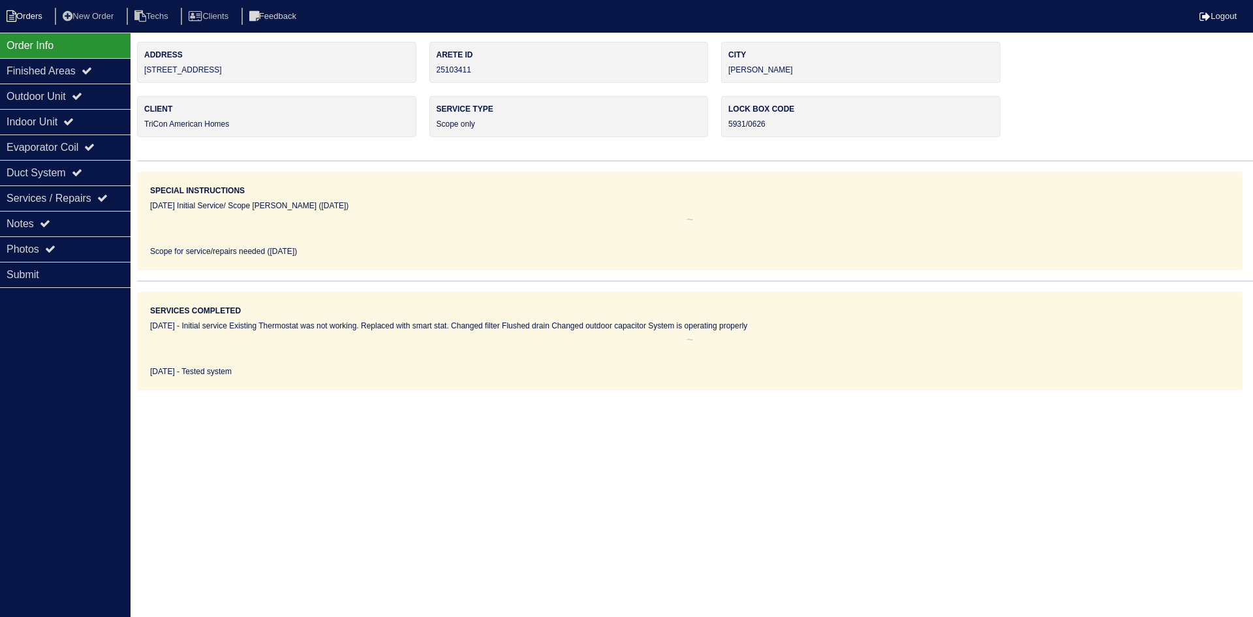
click at [31, 16] on li "Orders" at bounding box center [26, 17] width 53 height 18
select select "15"
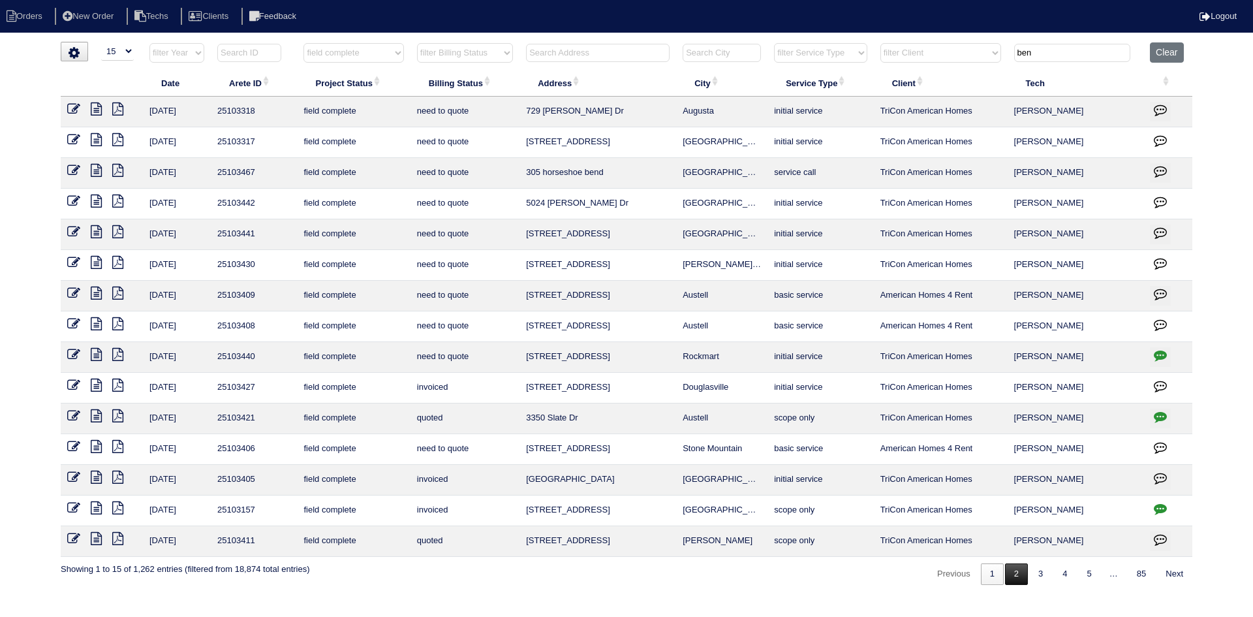
click at [1010, 574] on link "2" at bounding box center [1016, 574] width 23 height 22
select select "field complete"
type input "ben"
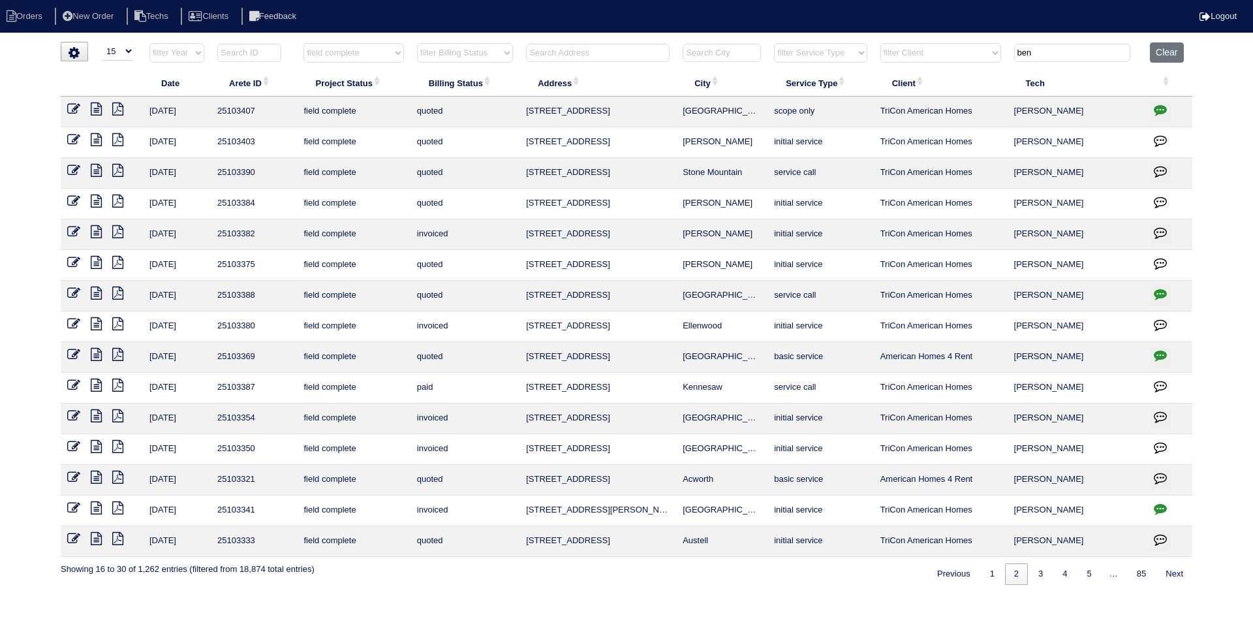
click at [100, 114] on icon at bounding box center [96, 108] width 11 height 13
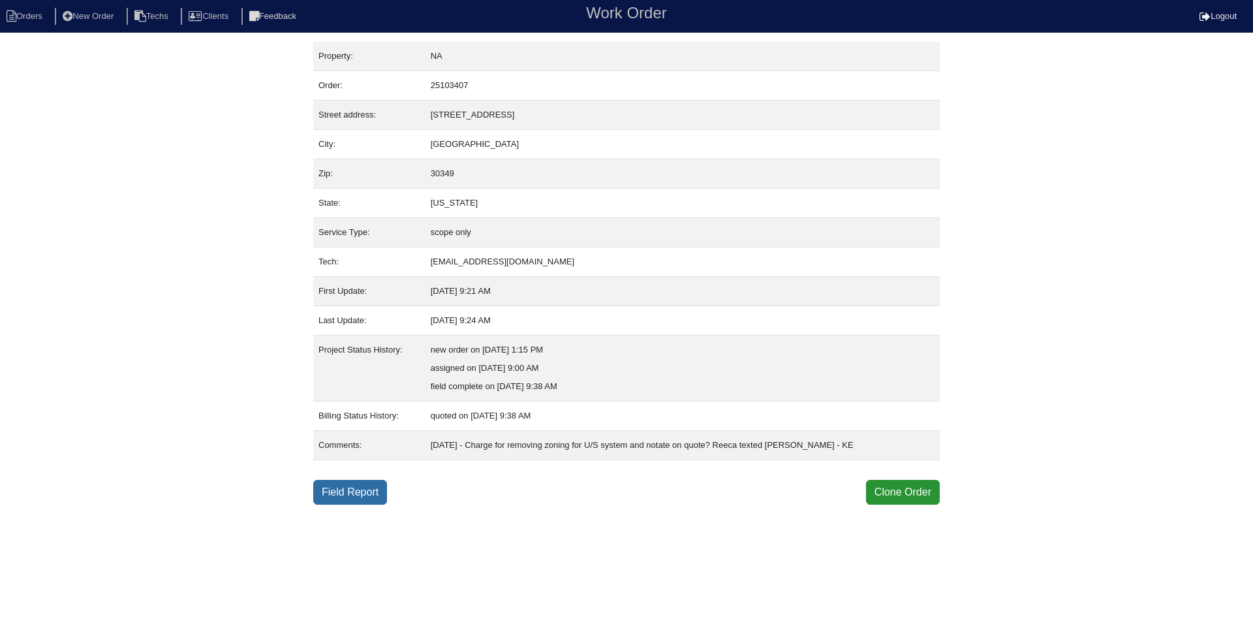
click at [351, 483] on link "Field Report" at bounding box center [350, 492] width 74 height 25
select select "0"
select select "Other"
select select "1"
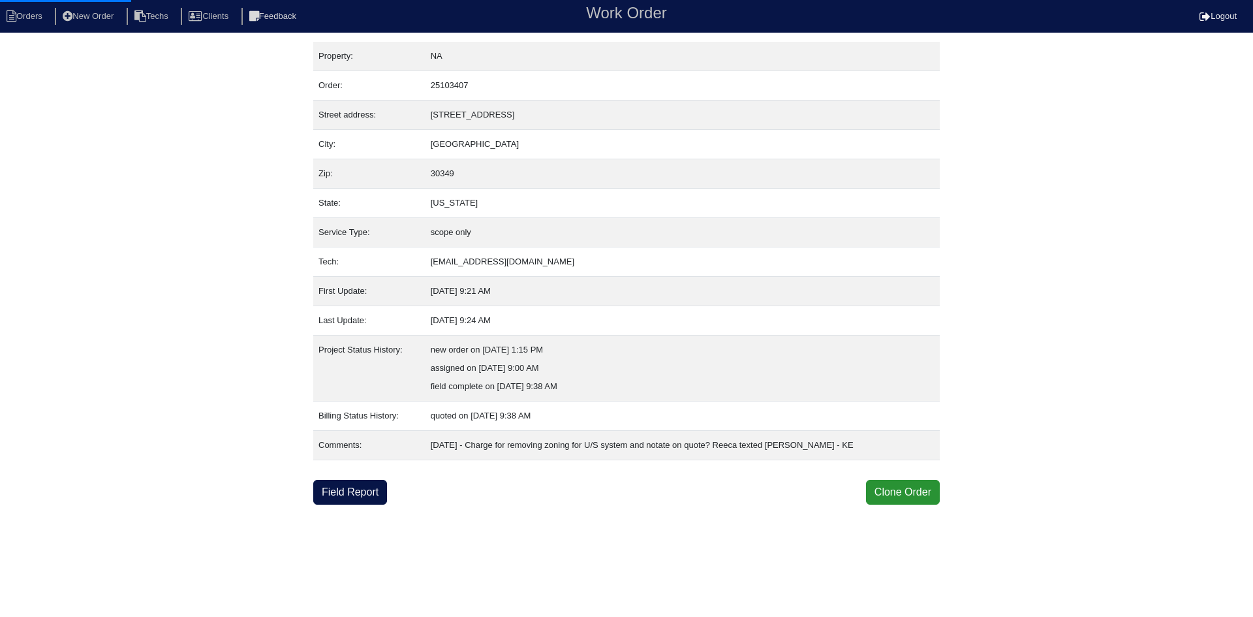
select select "0"
select select "1"
select select "0"
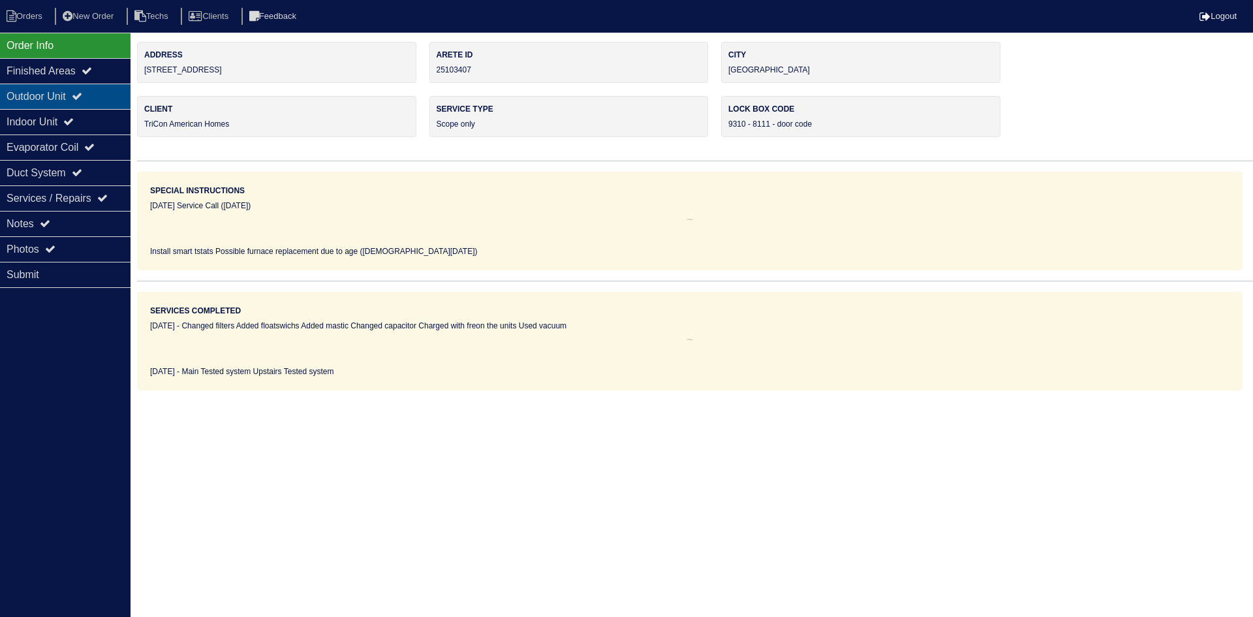
click at [105, 102] on div "Outdoor Unit" at bounding box center [65, 96] width 131 height 25
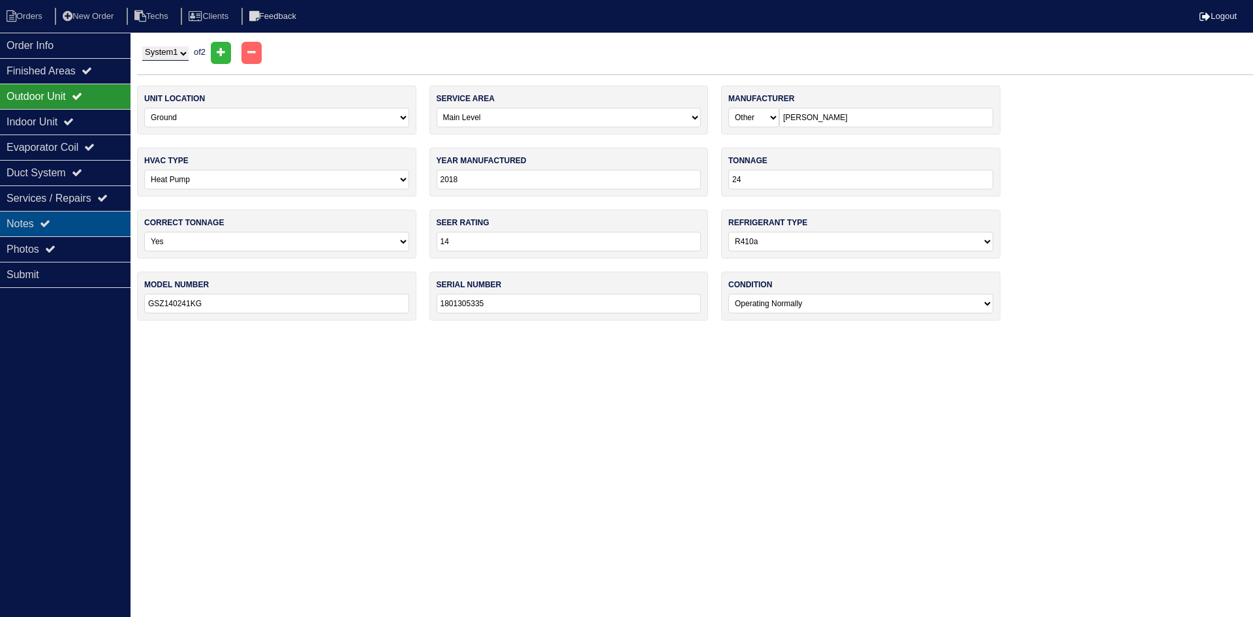
click at [68, 231] on div "Notes" at bounding box center [65, 223] width 131 height 25
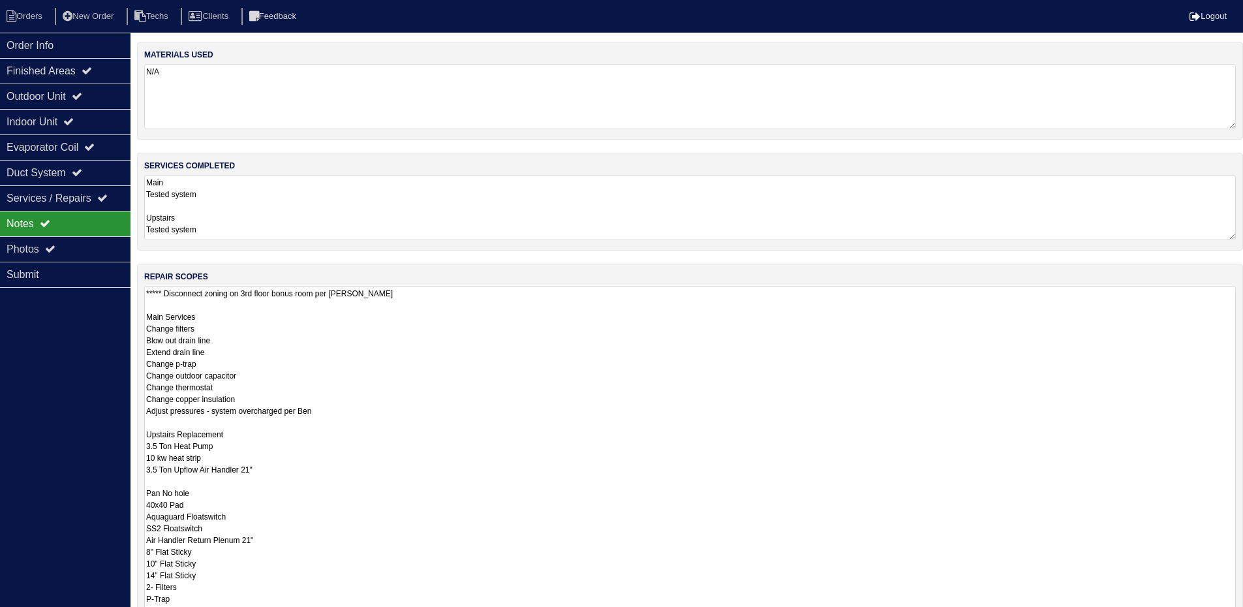
click at [204, 302] on textarea "***** Disconnect zoning on 3rd floor bonus room per [PERSON_NAME] Main Services…" at bounding box center [690, 469] width 1092 height 367
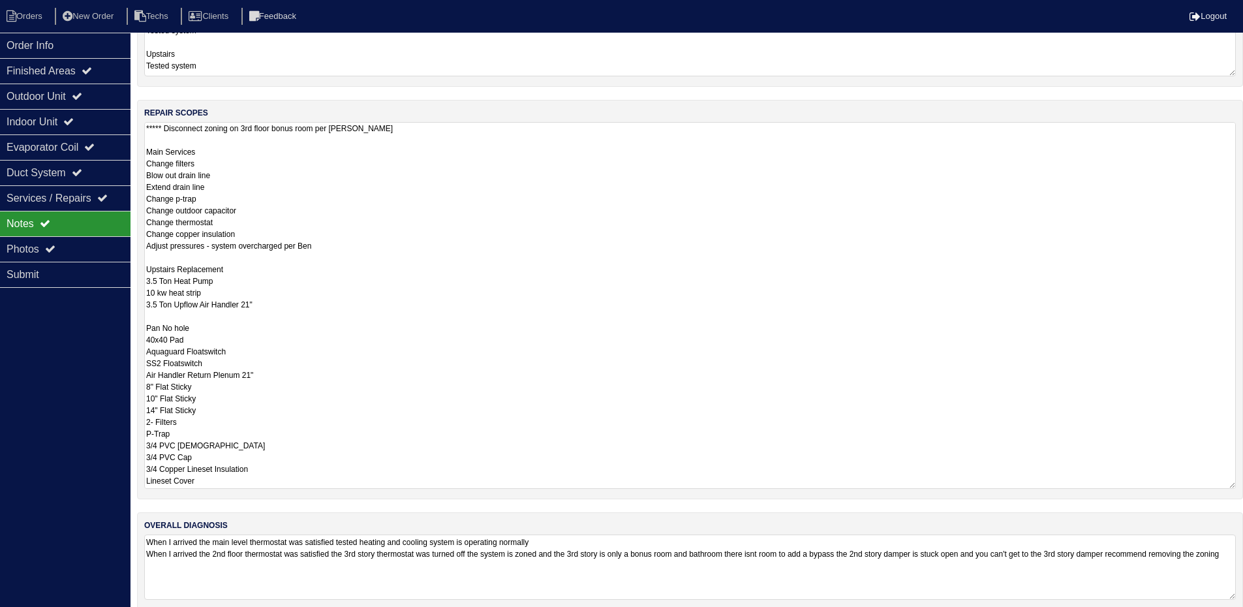
scroll to position [180, 0]
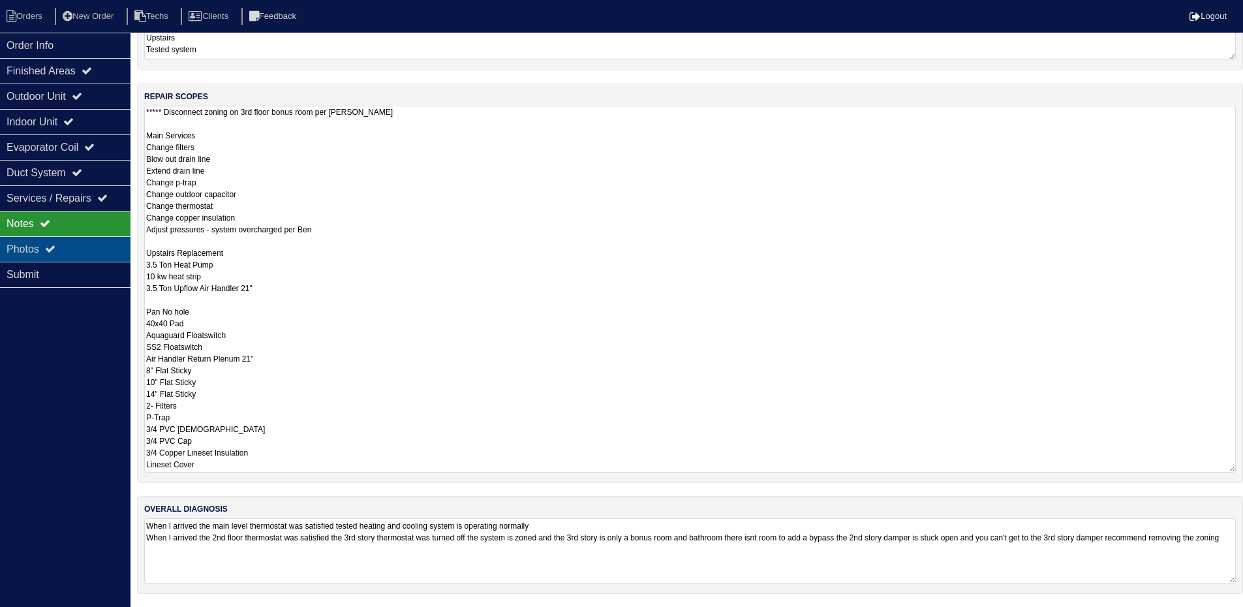
click at [48, 241] on div "Photos" at bounding box center [65, 248] width 131 height 25
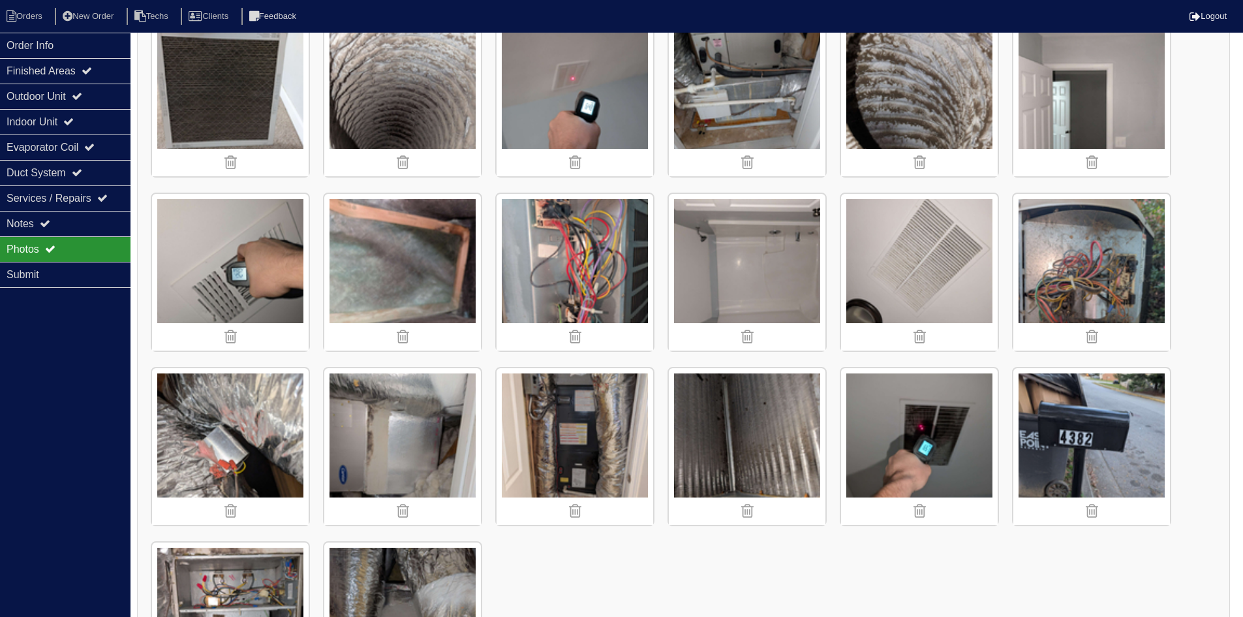
scroll to position [1546, 0]
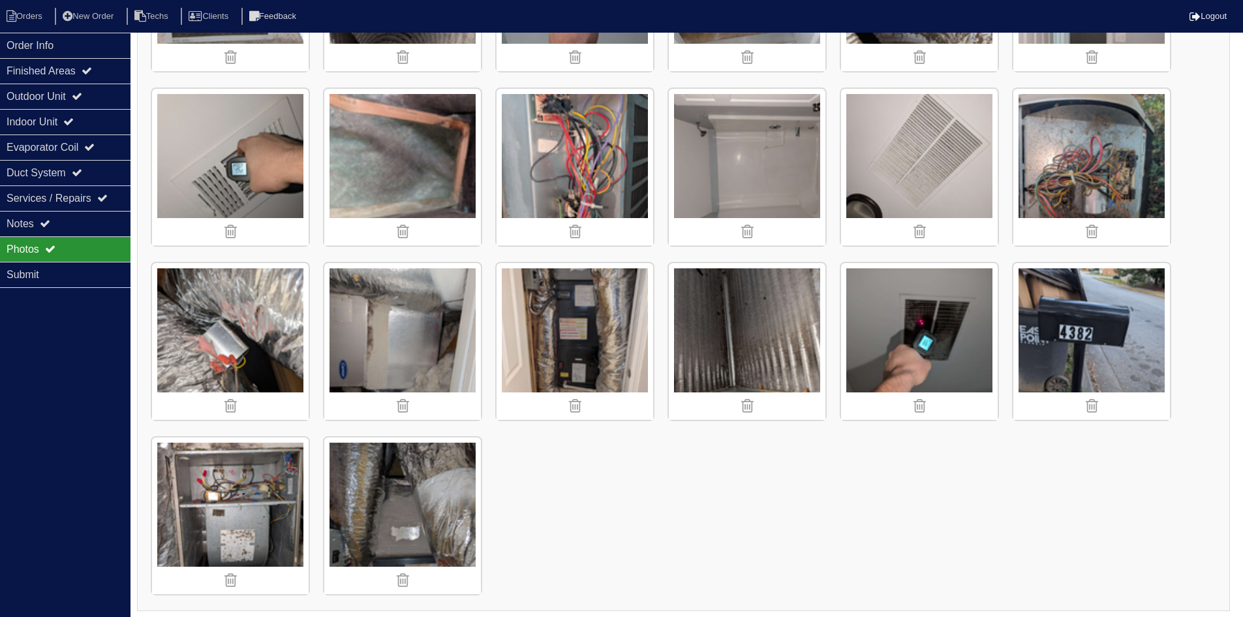
click at [38, 29] on nav "Orders New Order Techs Clients Feedback Logout" at bounding box center [621, 16] width 1243 height 33
click at [35, 14] on li "Orders" at bounding box center [26, 17] width 53 height 18
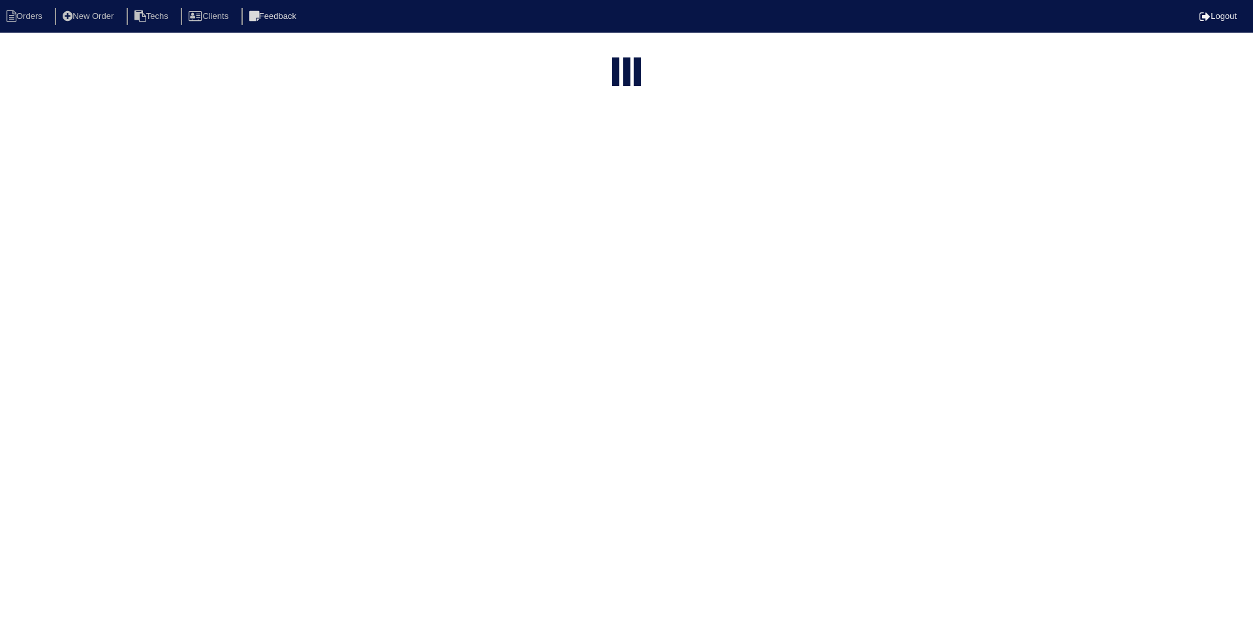
select select "15"
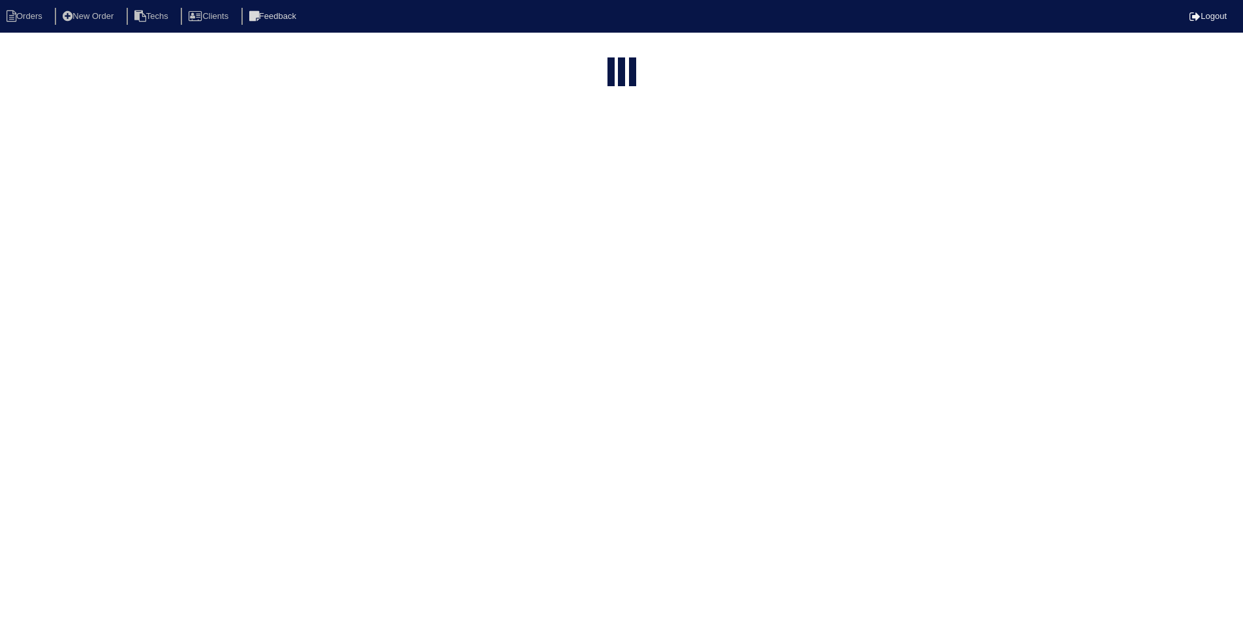
select select "field complete"
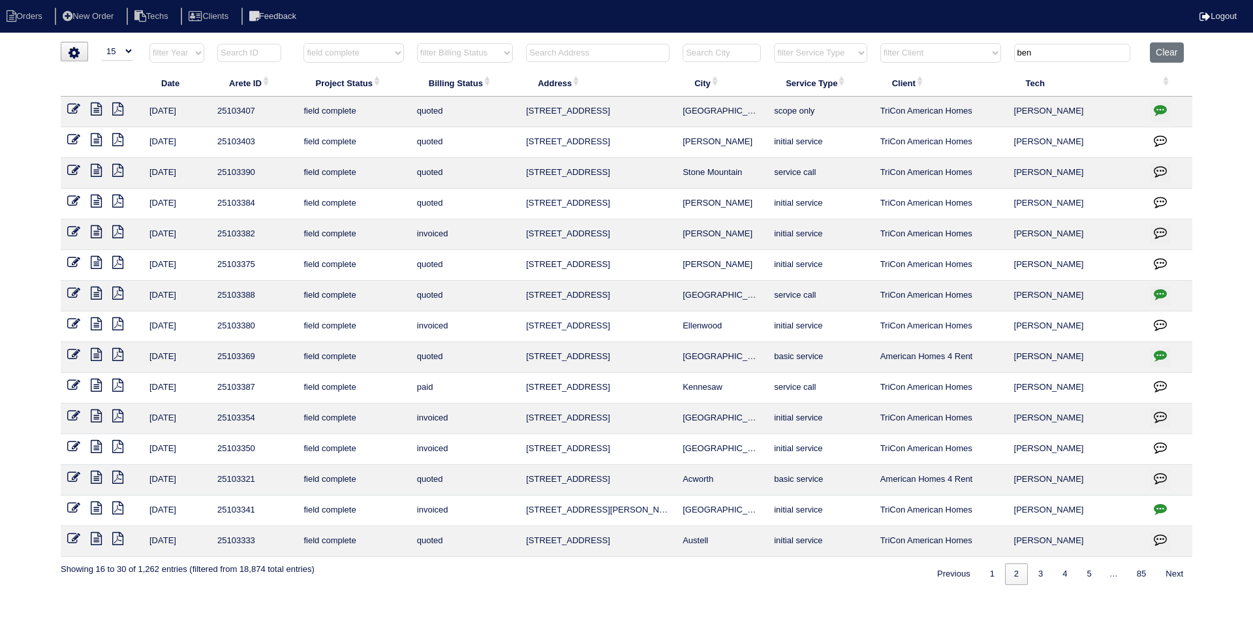
click at [102, 140] on icon at bounding box center [96, 139] width 11 height 13
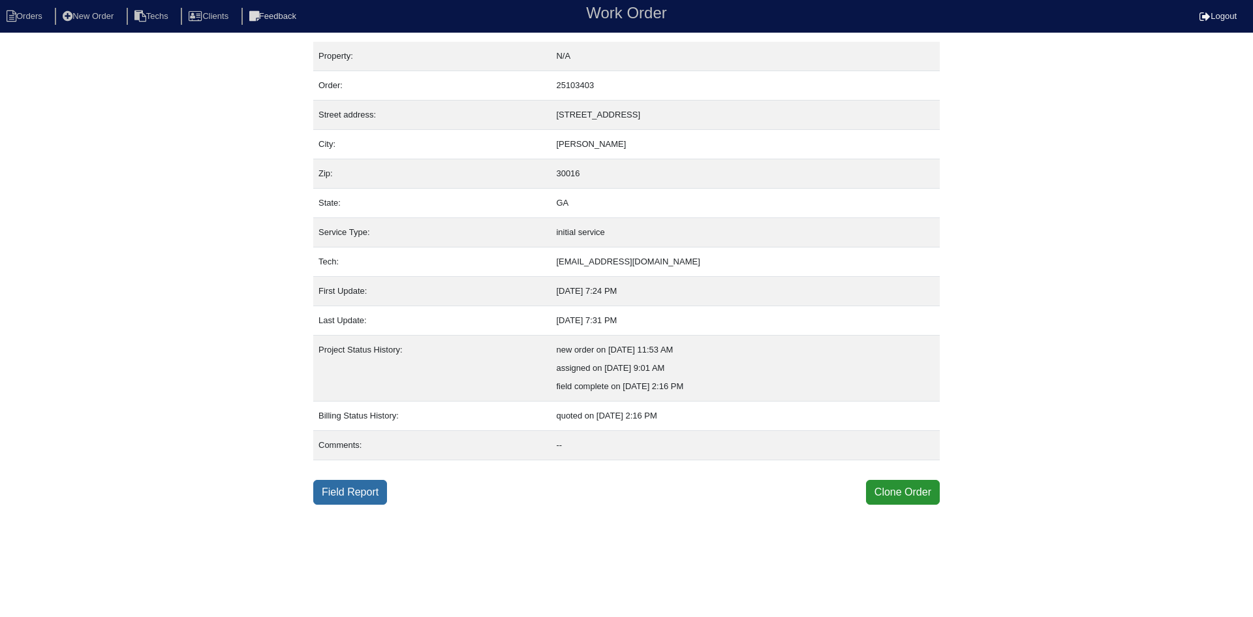
click at [343, 489] on link "Field Report" at bounding box center [350, 492] width 74 height 25
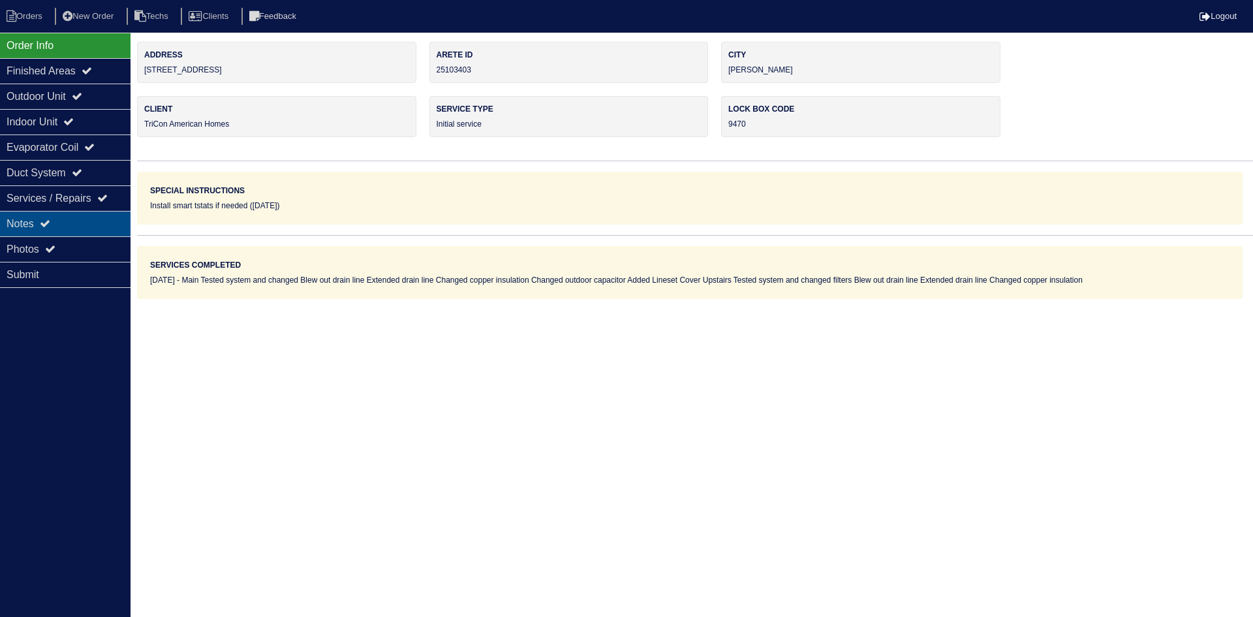
click at [95, 215] on div "Notes" at bounding box center [65, 223] width 131 height 25
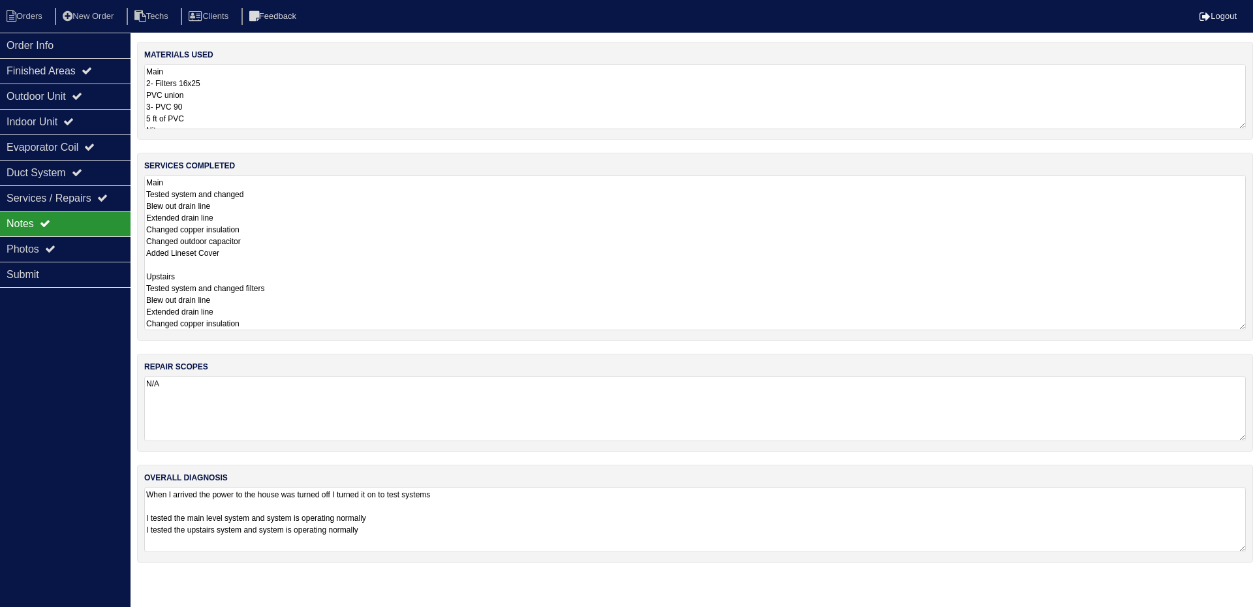
click at [215, 205] on textarea "Main Tested system and changed Blew out drain line Extended drain line Changed …" at bounding box center [694, 252] width 1101 height 155
click at [230, 99] on textarea "Main 2- Filters 16x25 PVC union 3- PVC 90 5 ft of PVC Nitrogen Copper insulatio…" at bounding box center [694, 96] width 1101 height 65
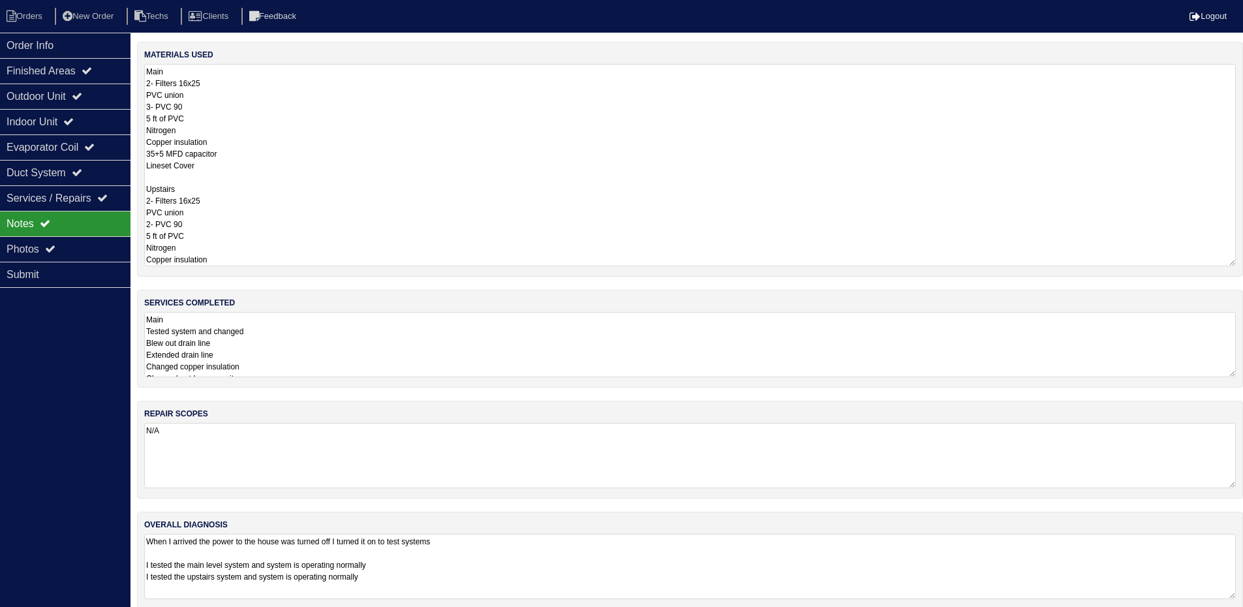
click at [177, 163] on textarea "Main 2- Filters 16x25 PVC union 3- PVC 90 5 ft of PVC Nitrogen Copper insulatio…" at bounding box center [690, 165] width 1092 height 202
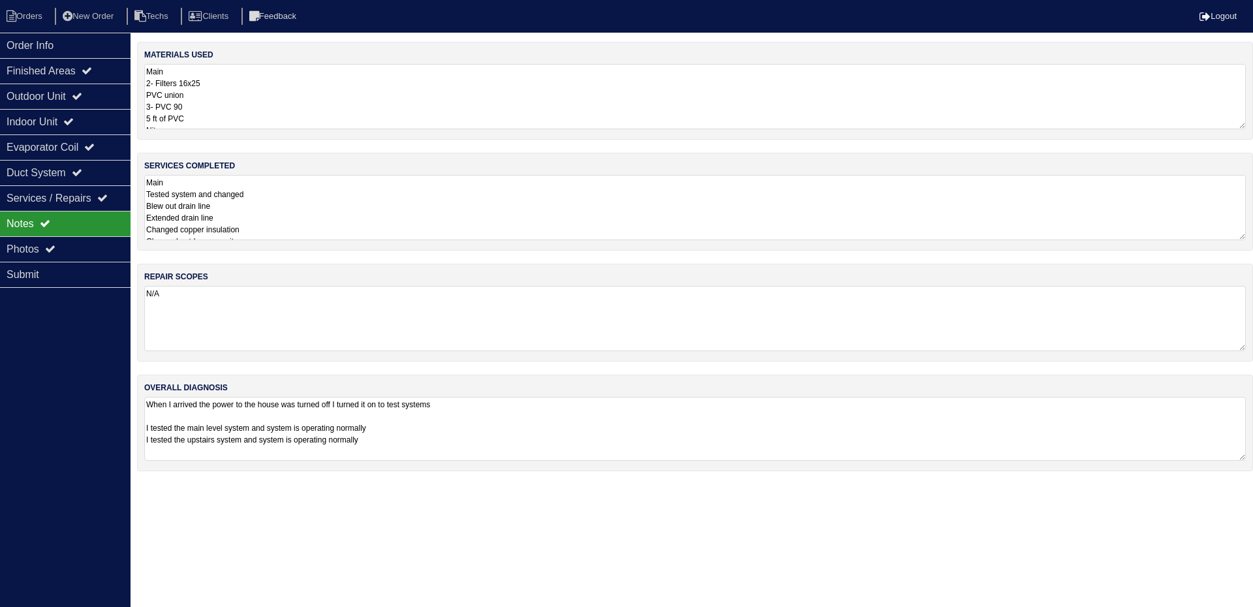
click at [302, 484] on html "Orders New Order Techs Clients Feedback Logout Orders New Order Users Clients M…" at bounding box center [626, 242] width 1253 height 484
click at [246, 410] on textarea "When I arrived the power to the house was turned off I turned it on to test sys…" at bounding box center [694, 429] width 1101 height 64
click at [528, 415] on textarea "When I arrived the power to the house was turned off I turned it on to test sys…" at bounding box center [694, 429] width 1101 height 64
click at [521, 408] on textarea "When I arrived the power to the house was turned off I turned it on to test sys…" at bounding box center [694, 429] width 1101 height 64
click at [237, 409] on textarea "When I arrived the power to the house was turned off I turned it on to test sys…" at bounding box center [694, 429] width 1101 height 64
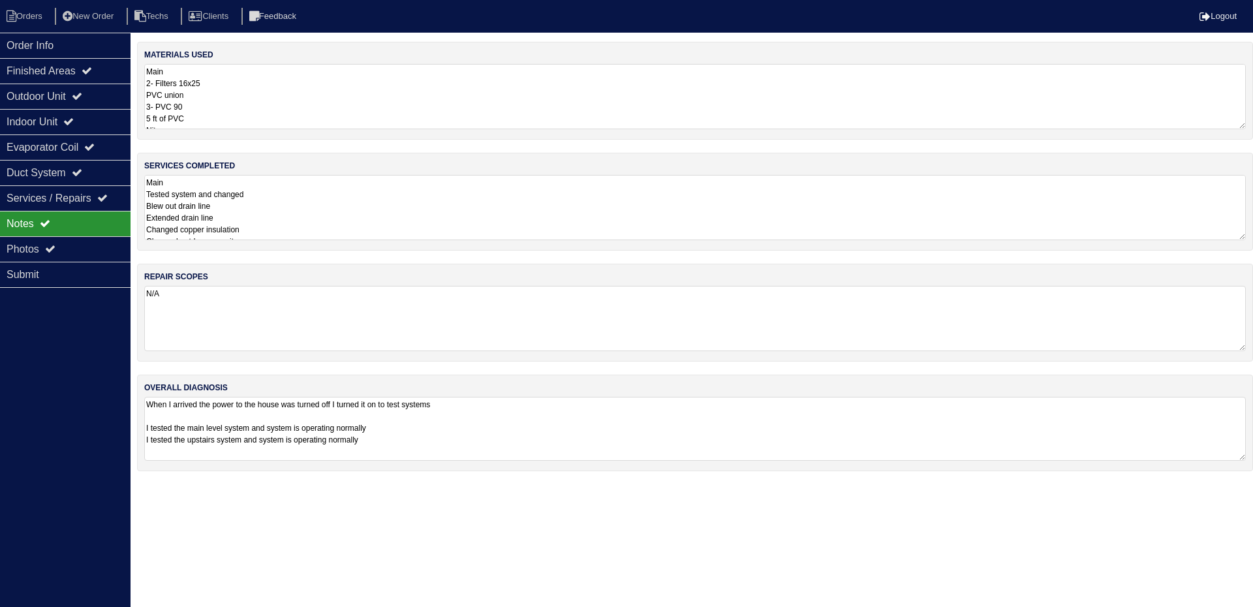
click at [379, 393] on div "overall diagnosis When I arrived the power to the house was turned off I turned…" at bounding box center [695, 423] width 1116 height 97
drag, startPoint x: 375, startPoint y: 413, endPoint x: 330, endPoint y: 129, distance: 287.4
click at [375, 408] on textarea "When I arrived the power to the house was turned off I turned it on to test sys…" at bounding box center [694, 429] width 1101 height 64
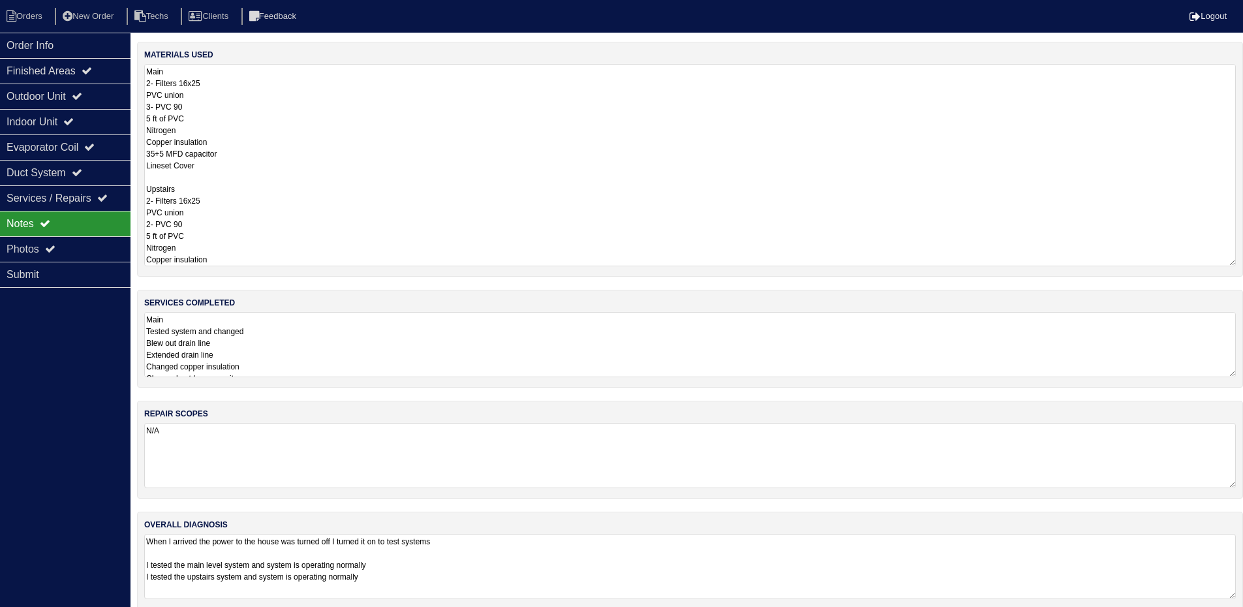
drag, startPoint x: 318, startPoint y: 131, endPoint x: 313, endPoint y: 149, distance: 19.2
click at [318, 131] on textarea "Main 2- Filters 16x25 PVC union 3- PVC 90 5 ft of PVC Nitrogen Copper insulatio…" at bounding box center [690, 165] width 1092 height 202
click at [277, 367] on div "materials used Main 2- Filters 16x25 PVC union 3- PVC 90 5 ft of PVC Nitrogen C…" at bounding box center [690, 332] width 1106 height 581
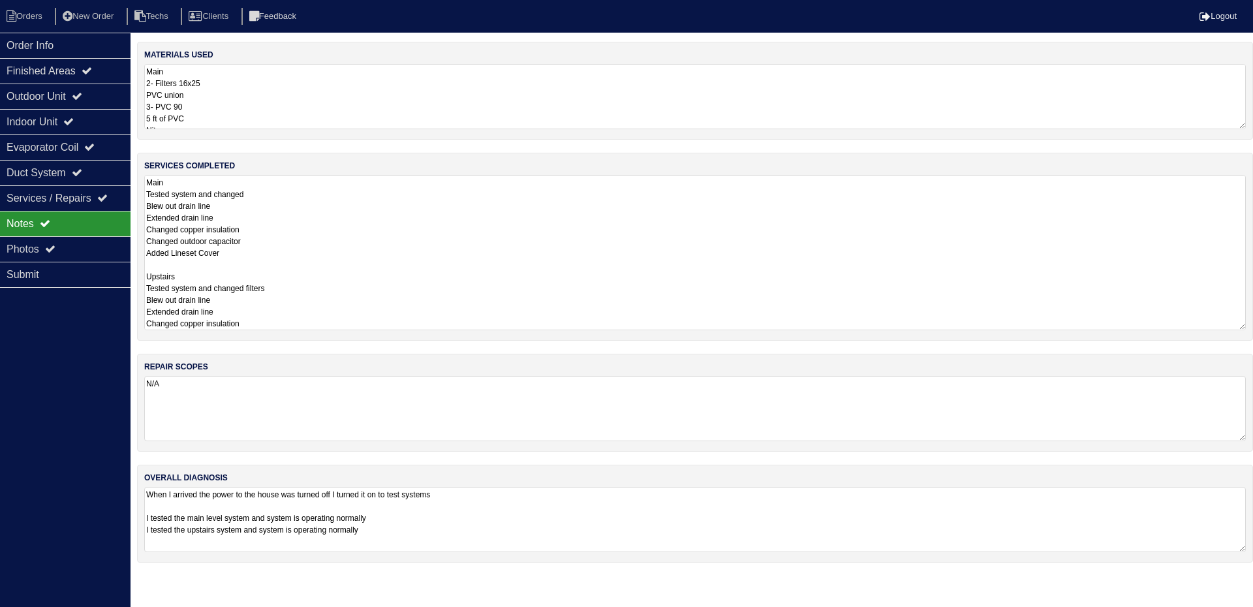
click at [265, 244] on textarea "Main Tested system and changed Blew out drain line Extended drain line Changed …" at bounding box center [694, 252] width 1101 height 155
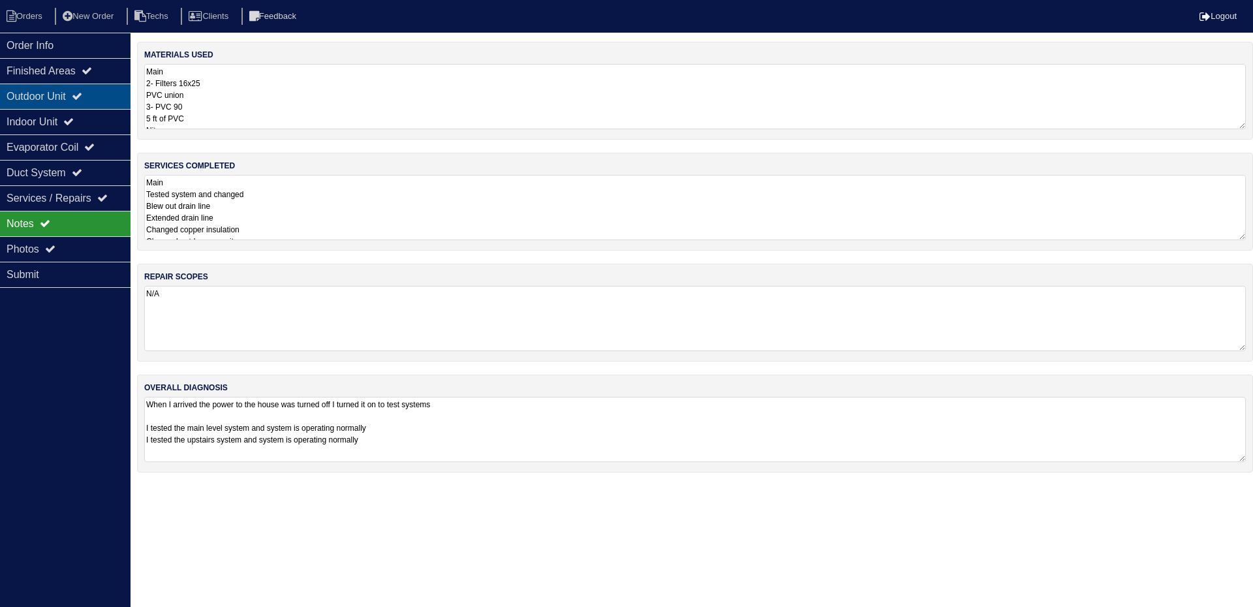
click at [82, 91] on icon at bounding box center [77, 96] width 10 height 10
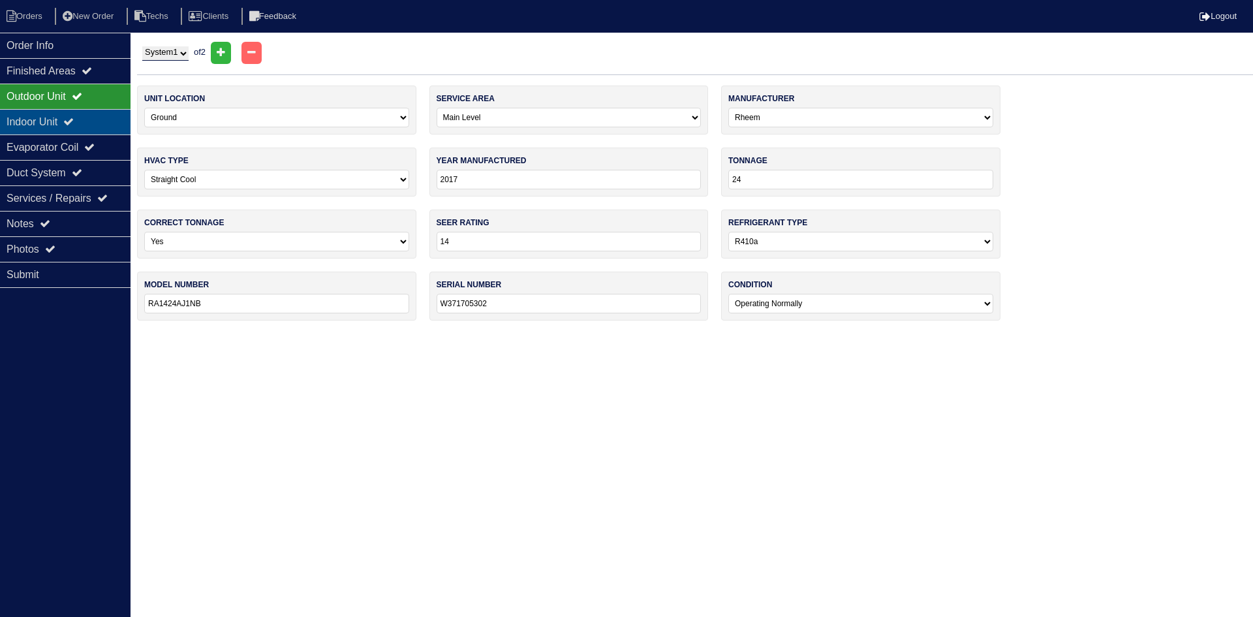
drag, startPoint x: 76, startPoint y: 121, endPoint x: 80, endPoint y: 132, distance: 11.2
click at [74, 121] on icon at bounding box center [68, 121] width 10 height 10
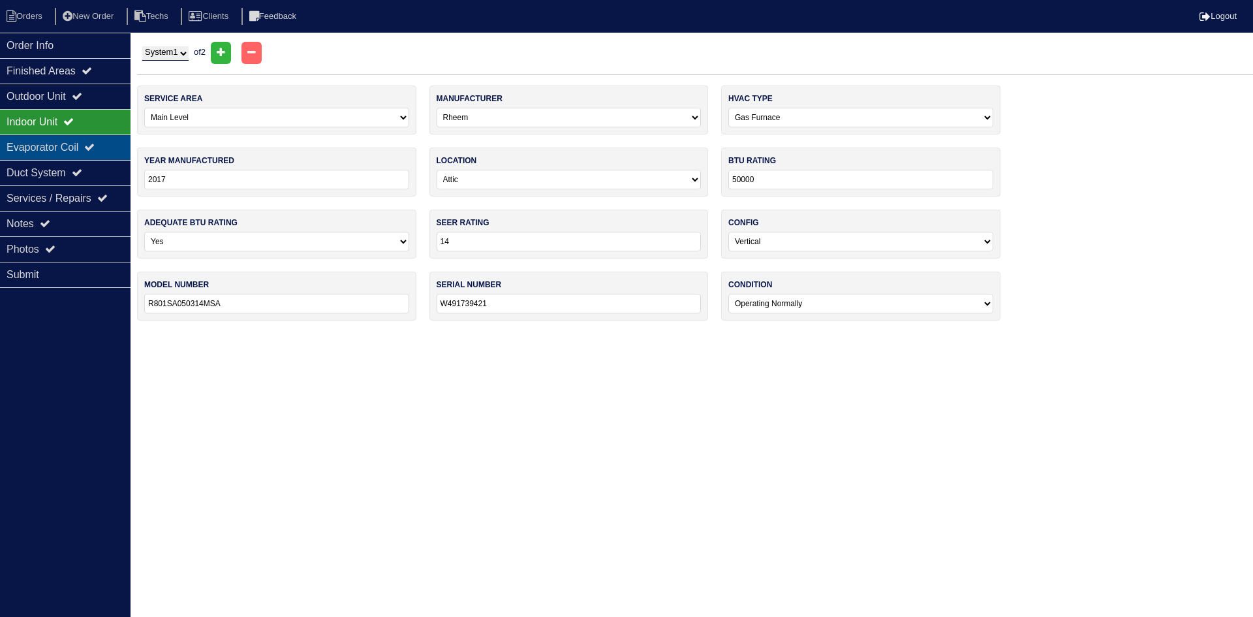
click at [80, 143] on div "Evaporator Coil" at bounding box center [65, 146] width 131 height 25
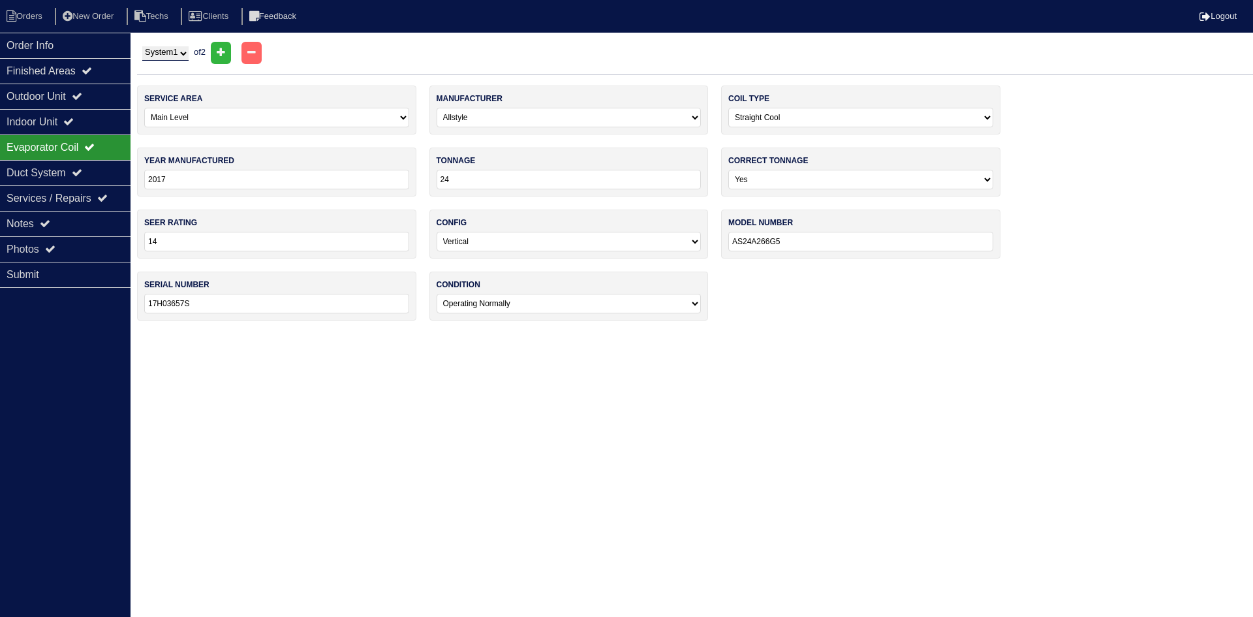
click at [170, 55] on select "System 1 System 2" at bounding box center [165, 53] width 46 height 14
select select "2"
click at [142, 46] on select "System 1 System 2" at bounding box center [165, 53] width 46 height 14
select select "1"
select select "[PERSON_NAME]"
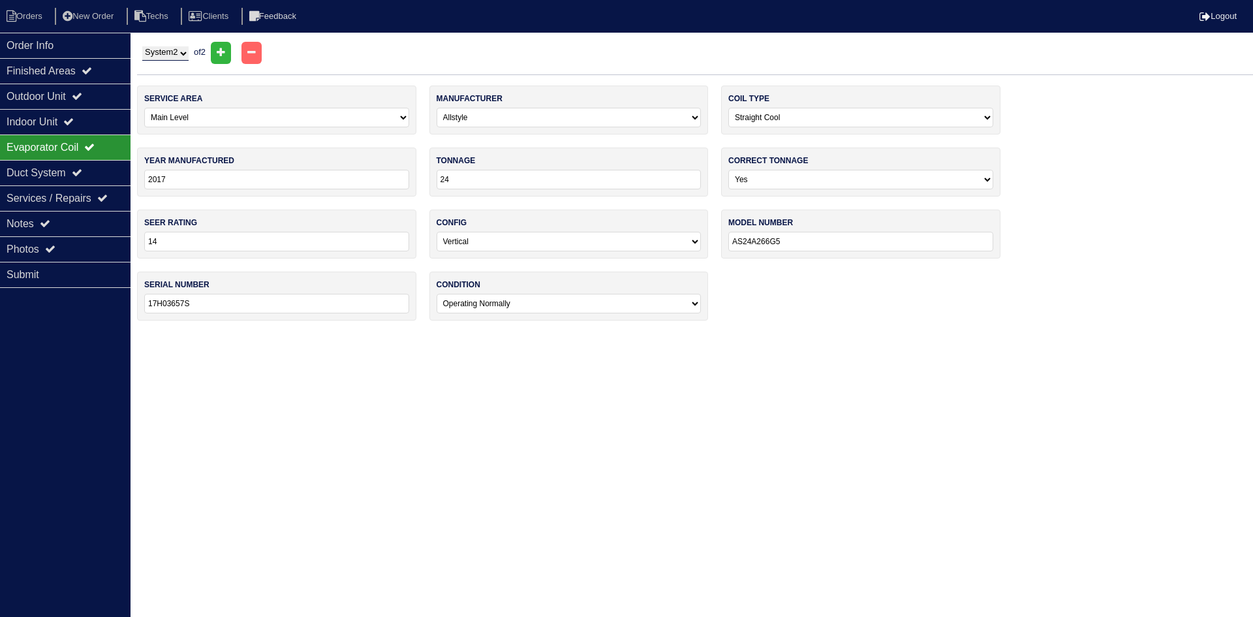
type input "2021"
type input "30"
type input "CAPFA2922A6BA"
type input "2111150748"
click at [177, 55] on select "System 1 System 2" at bounding box center [165, 53] width 46 height 14
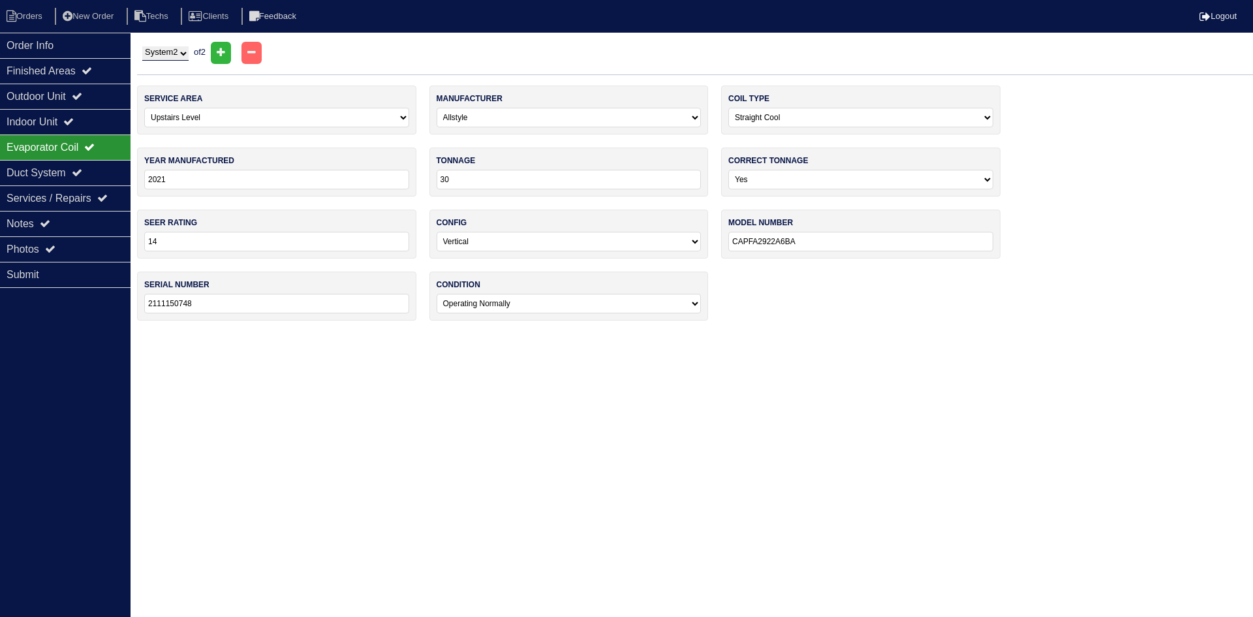
select select "1"
click at [142, 46] on select "System 1 System 2" at bounding box center [165, 53] width 46 height 14
select select "0"
select select "Allstyle"
type input "2017"
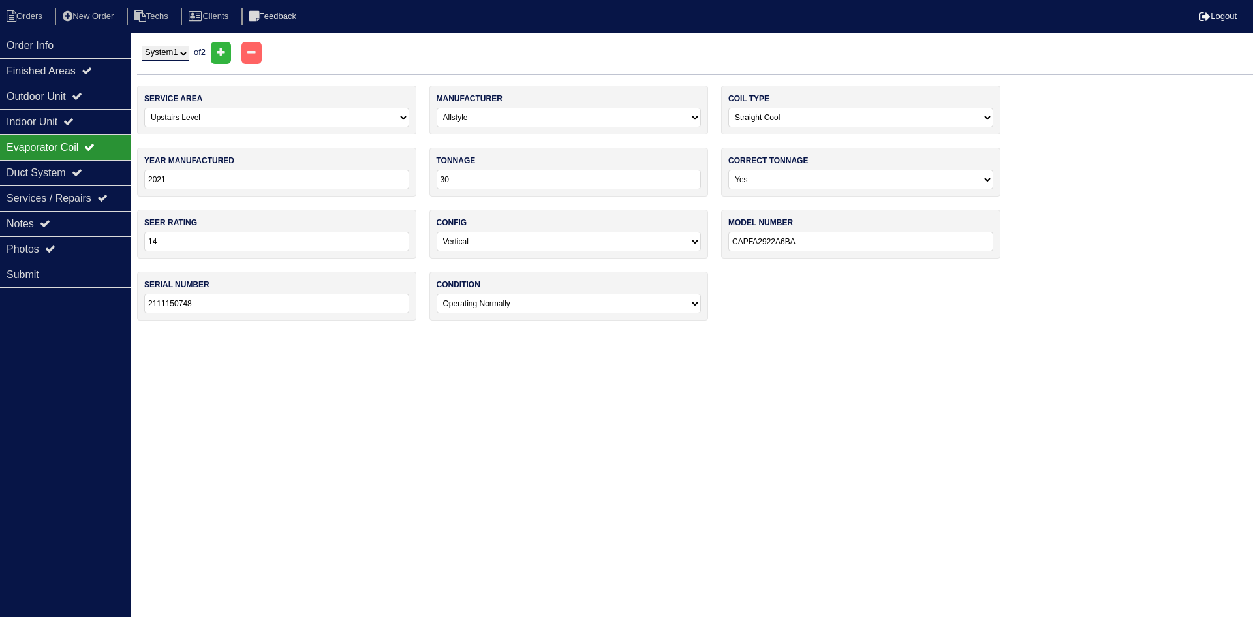
type input "24"
type input "AS24A266G5"
type input "17H03657S"
drag, startPoint x: 797, startPoint y: 238, endPoint x: 671, endPoint y: 247, distance: 126.3
click at [671, 247] on div "service area -select- Main Level Upstairs Level Lower/Basement Level Other manu…" at bounding box center [695, 209] width 1116 height 248
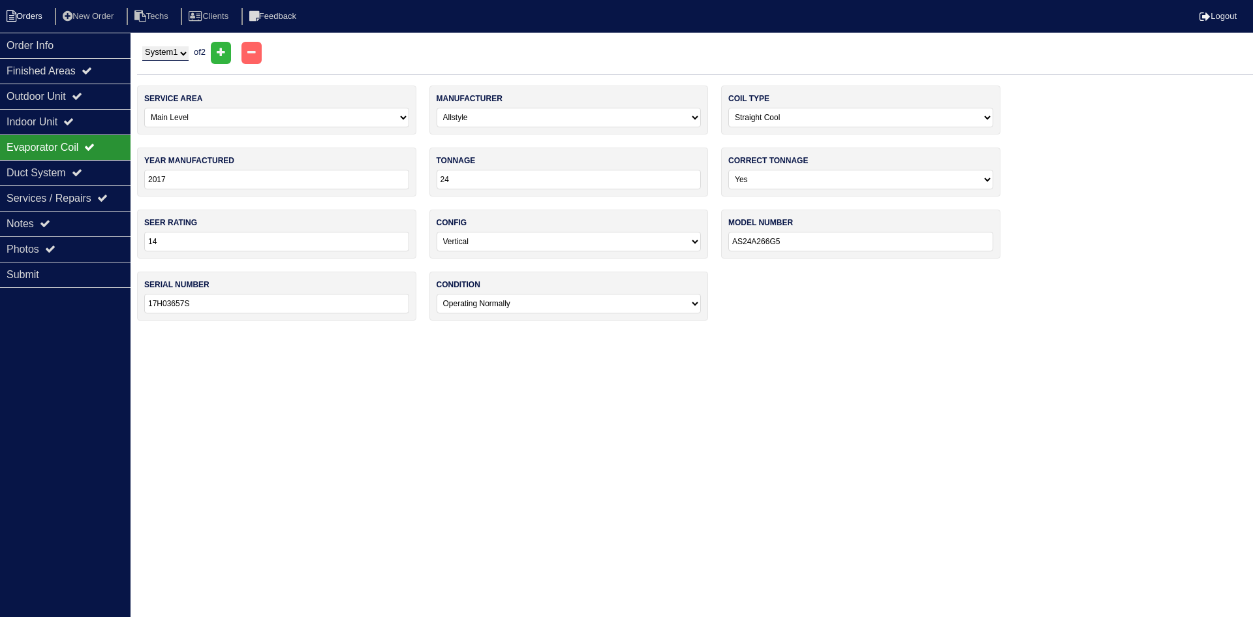
click at [31, 20] on li "Orders" at bounding box center [26, 17] width 53 height 18
select select "15"
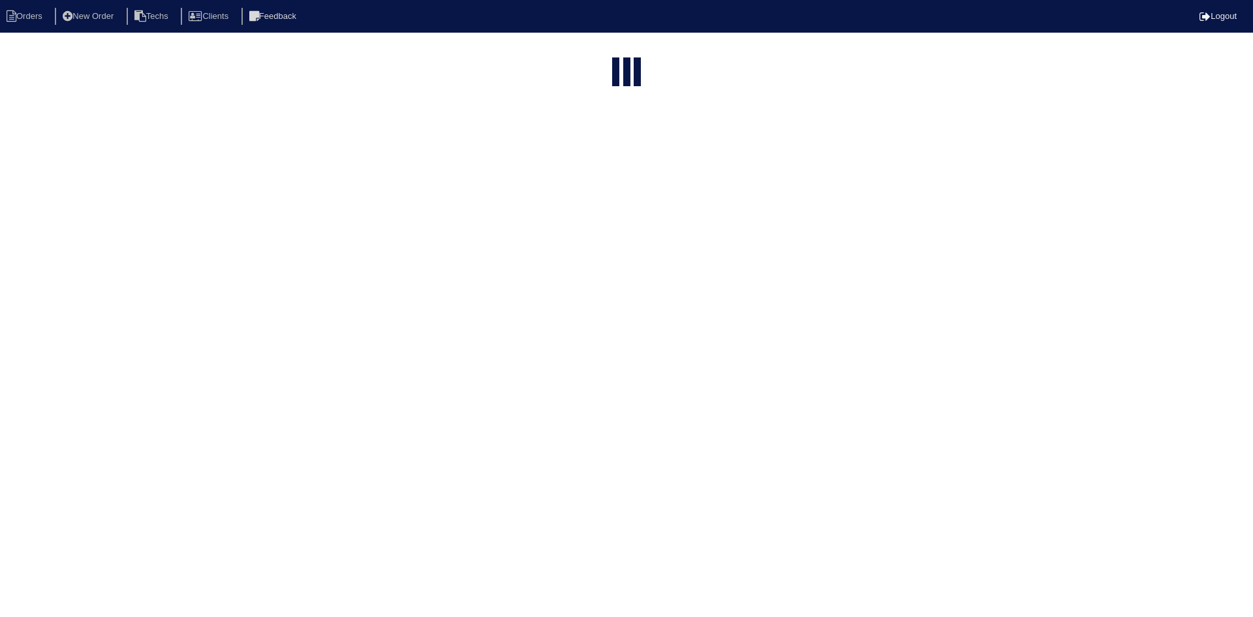
type input "ben"
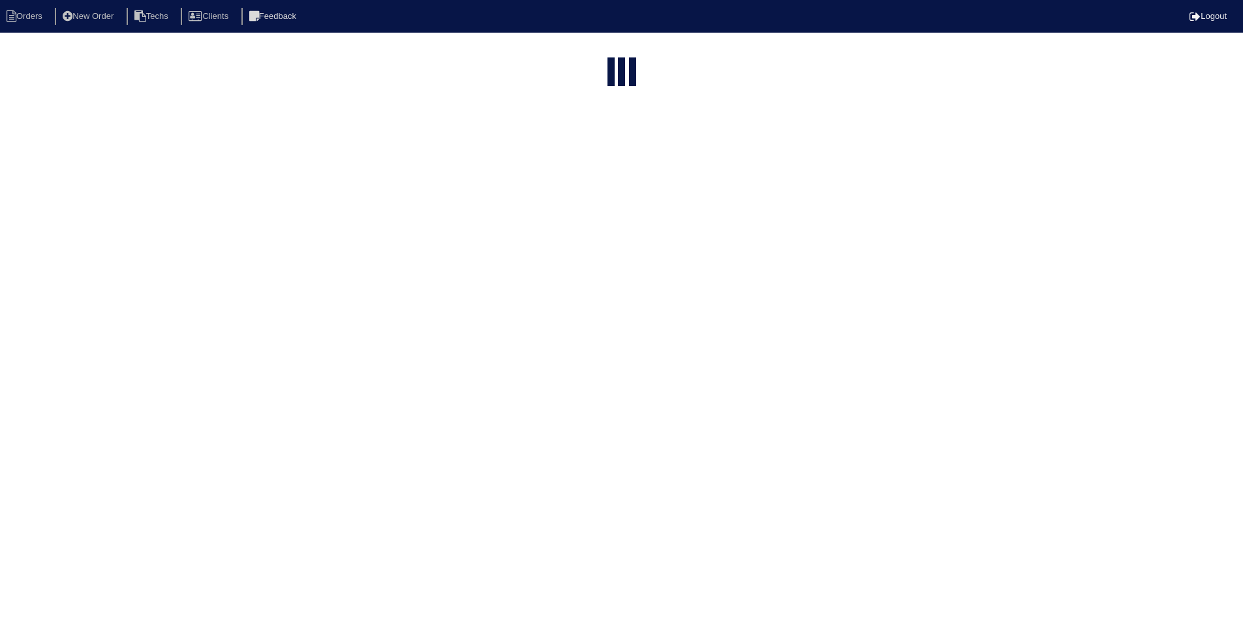
select select "field complete"
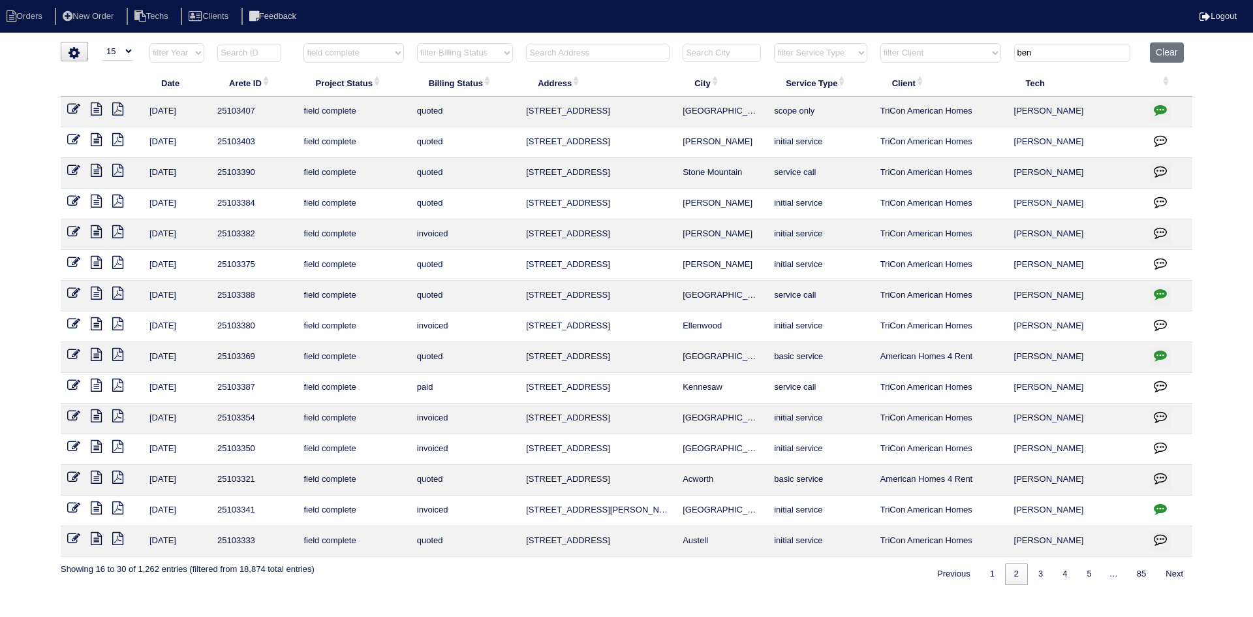
click at [622, 55] on input "text" at bounding box center [598, 53] width 144 height 18
type input "184"
type input "ben"
select select "field complete"
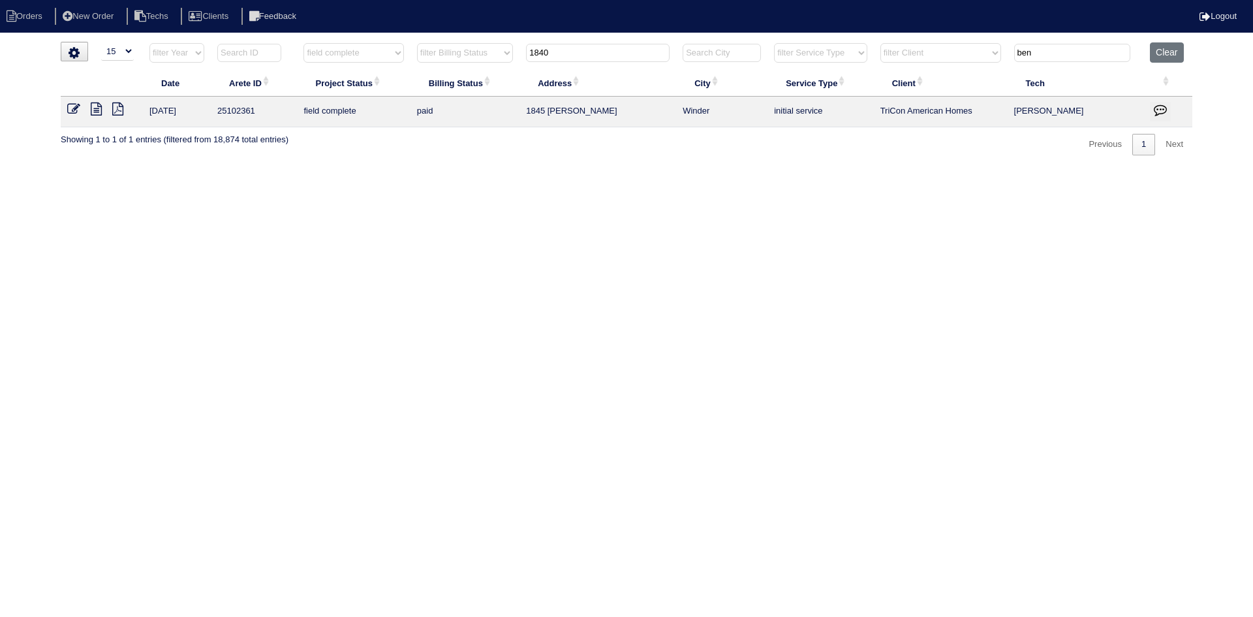
type input "1840"
type input "ben"
select select "field complete"
type input "1840"
click at [1165, 51] on button "Clear" at bounding box center [1166, 52] width 33 height 20
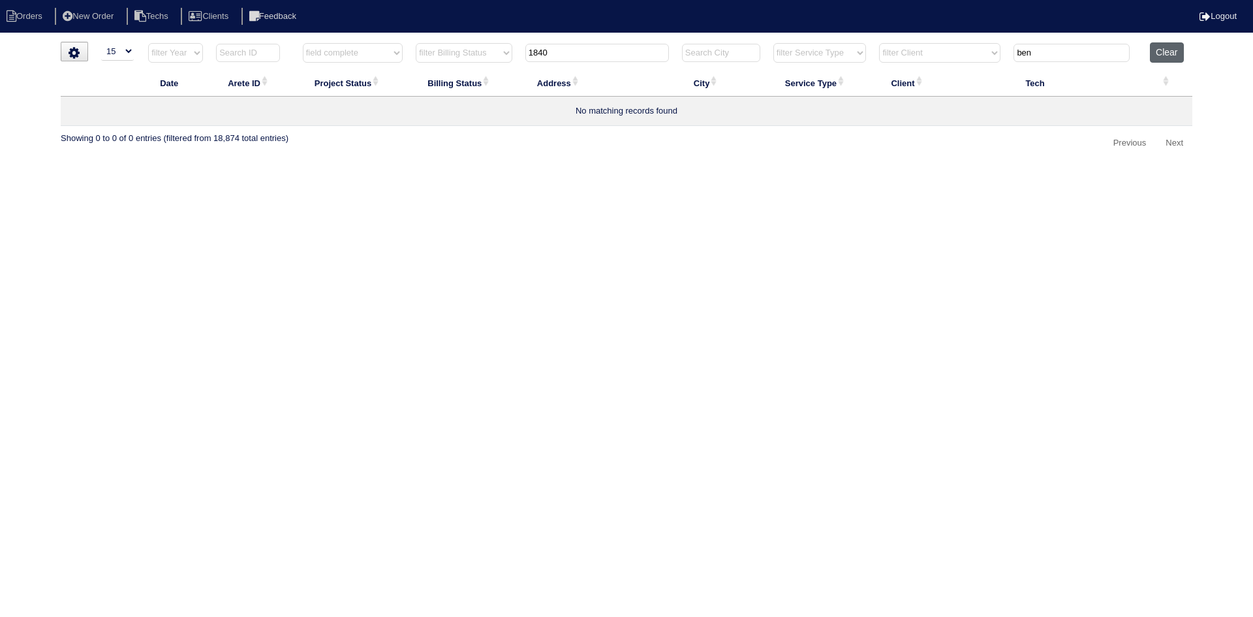
select select
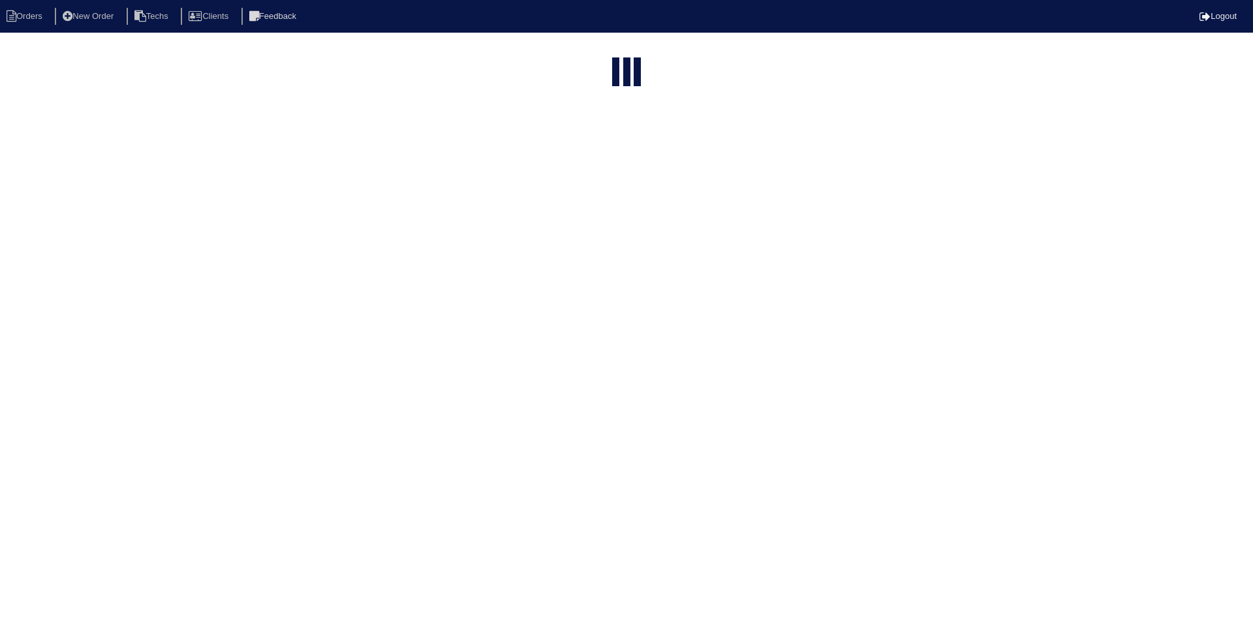
select select "15"
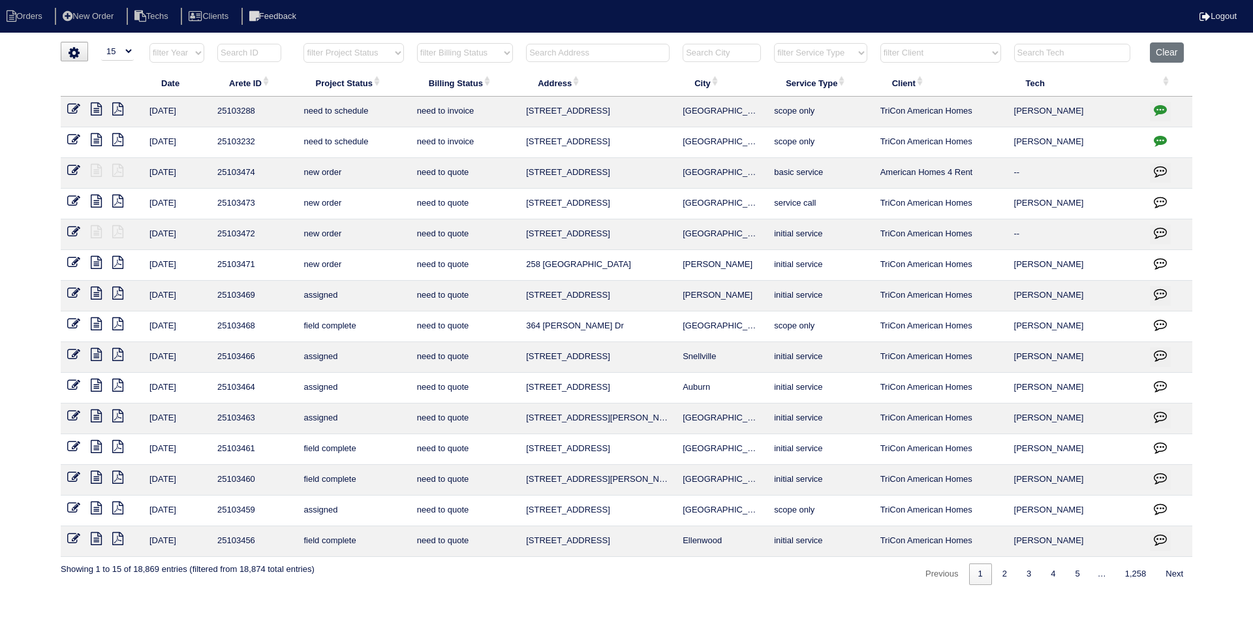
click at [583, 58] on input "text" at bounding box center [598, 53] width 144 height 18
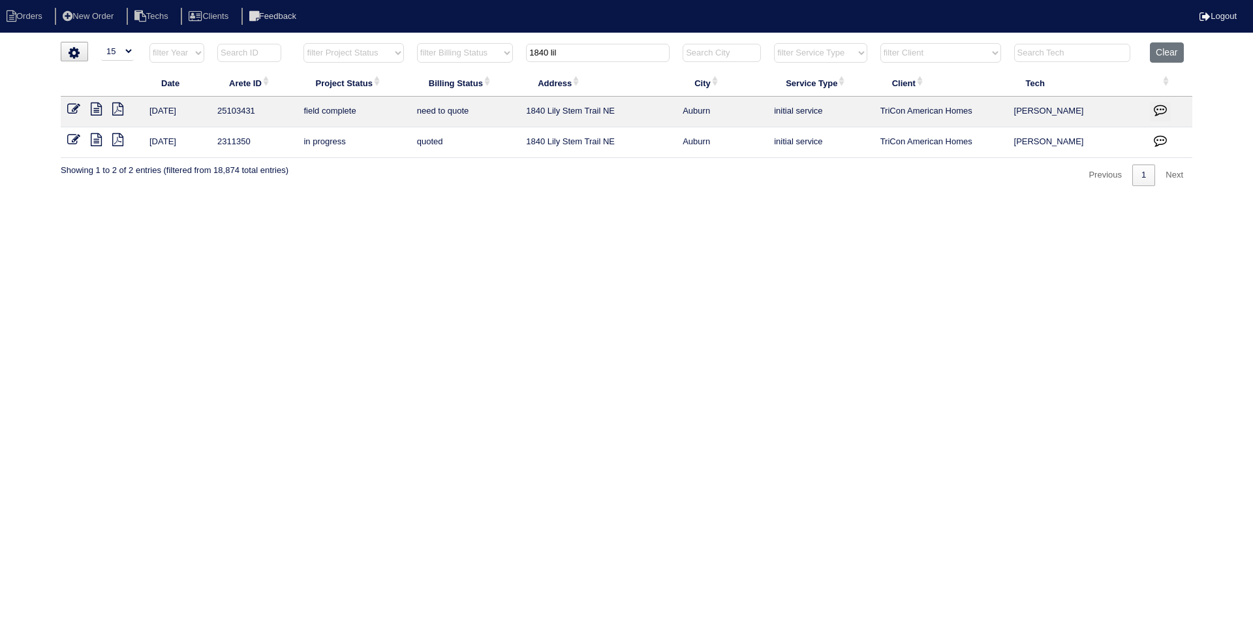
type input "1840 lil"
click at [95, 112] on icon at bounding box center [96, 108] width 11 height 13
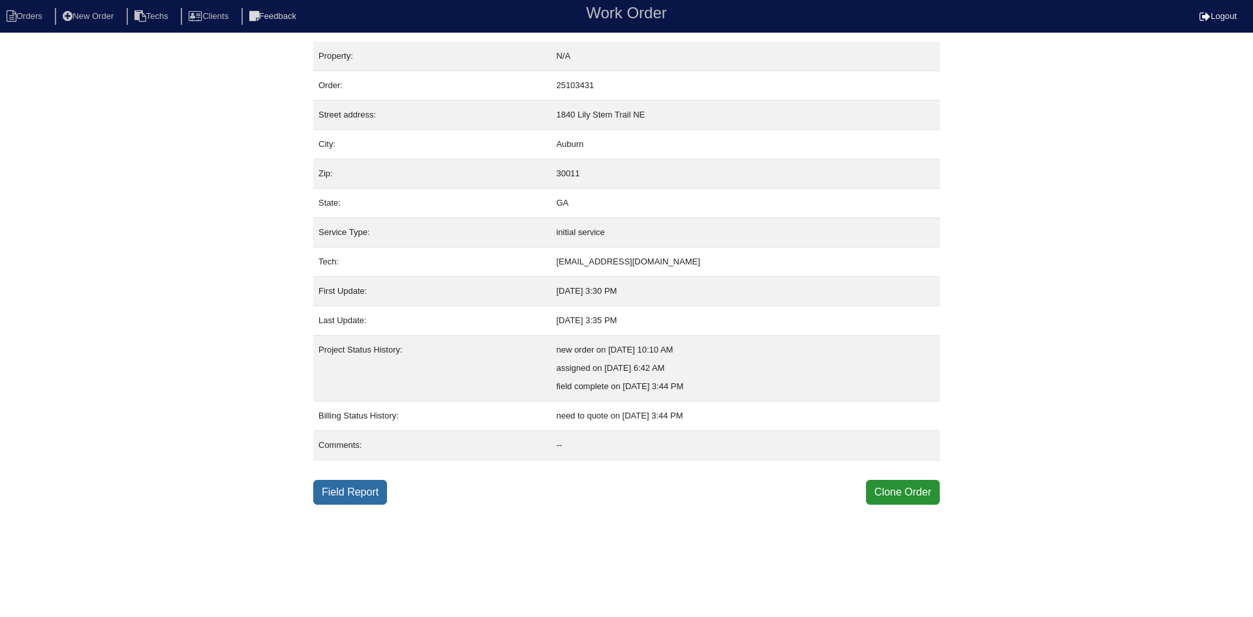
click at [368, 494] on link "Field Report" at bounding box center [350, 492] width 74 height 25
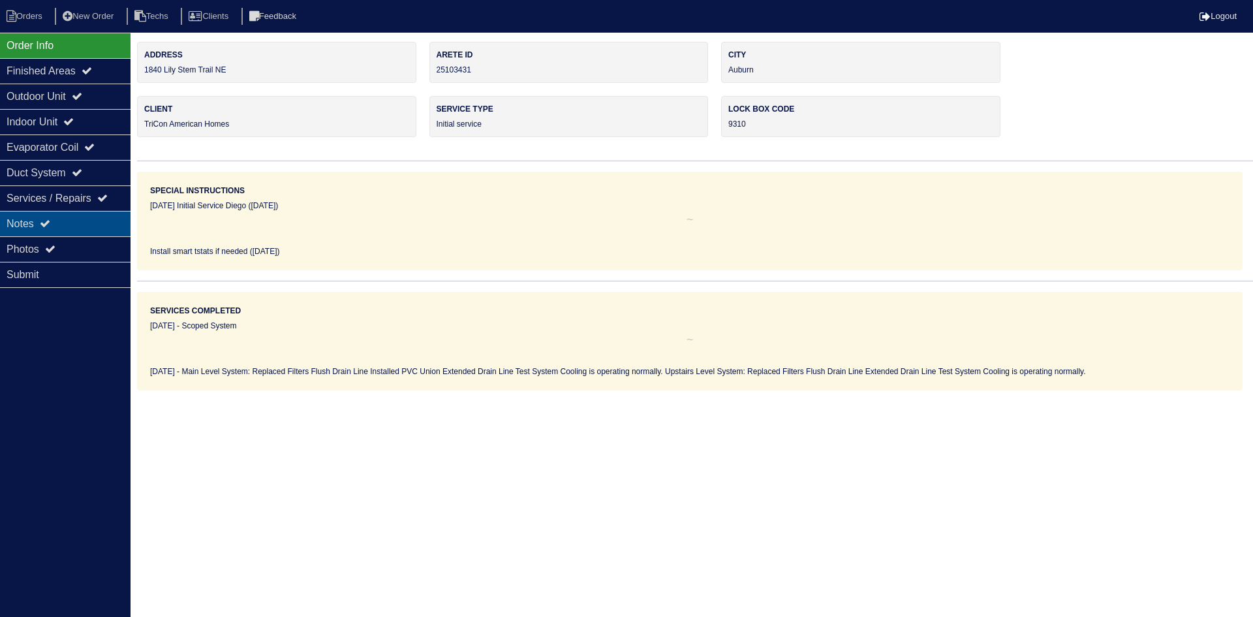
click at [40, 219] on div "Notes" at bounding box center [65, 223] width 131 height 25
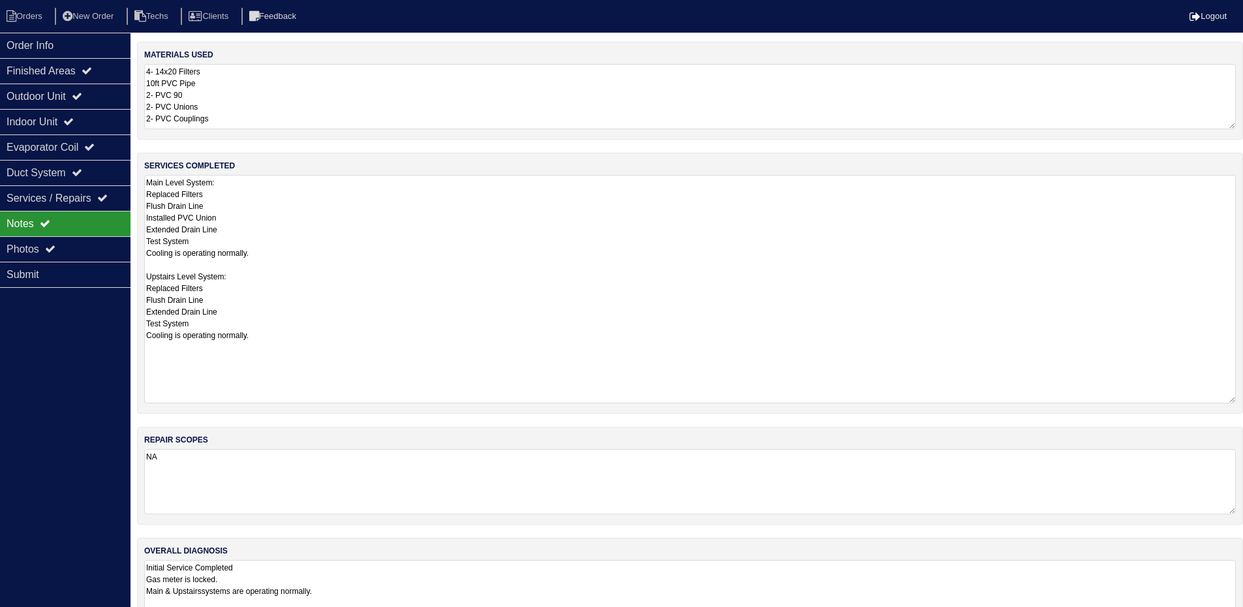
drag, startPoint x: 1239, startPoint y: 237, endPoint x: 1141, endPoint y: 321, distance: 129.1
click at [1243, 399] on html "Orders New Order Techs Clients Feedback Logout Orders New Order Users Clients M…" at bounding box center [621, 324] width 1243 height 649
click at [33, 38] on div "Order Info" at bounding box center [65, 45] width 131 height 25
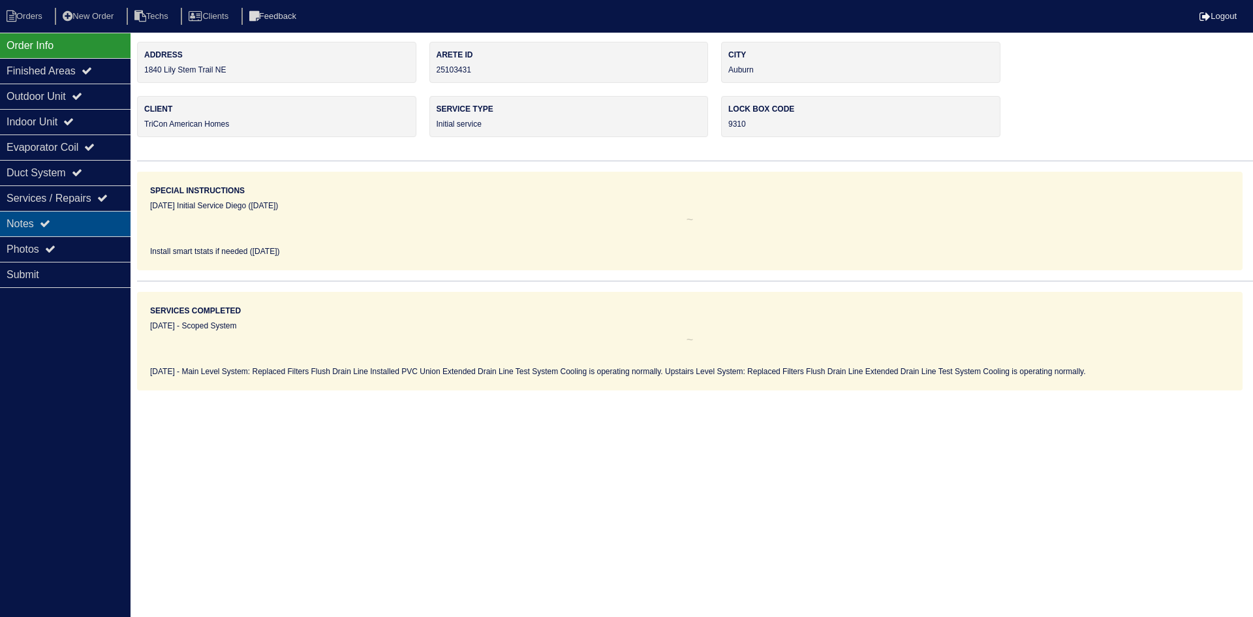
click at [37, 220] on div "Notes" at bounding box center [65, 223] width 131 height 25
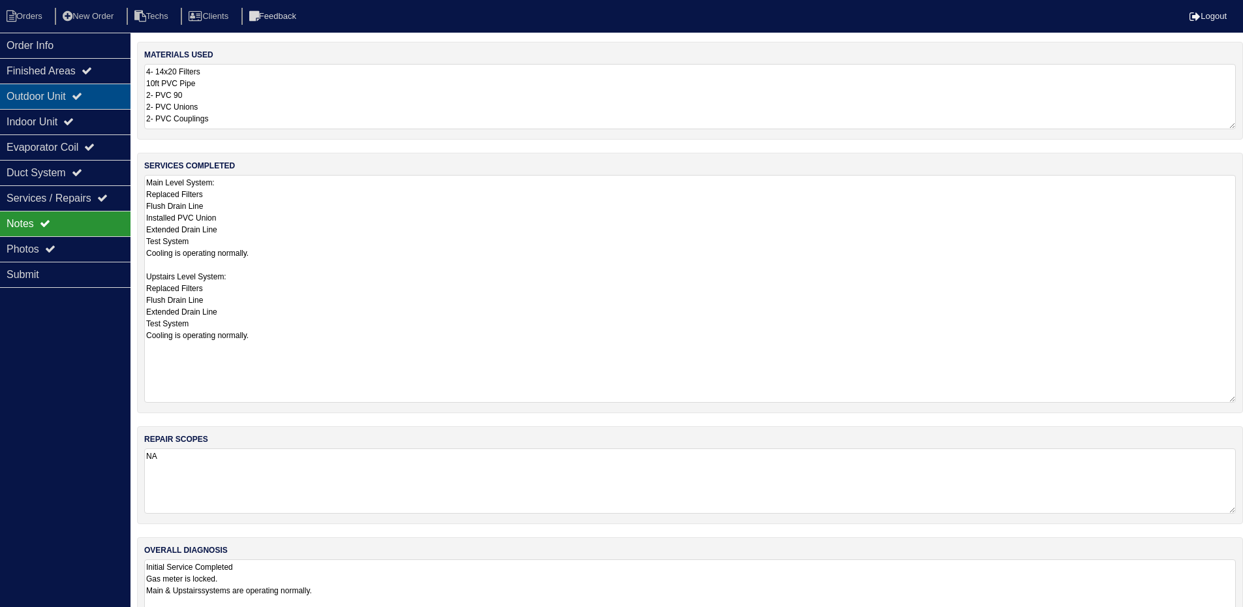
click at [97, 97] on div "Outdoor Unit" at bounding box center [65, 96] width 131 height 25
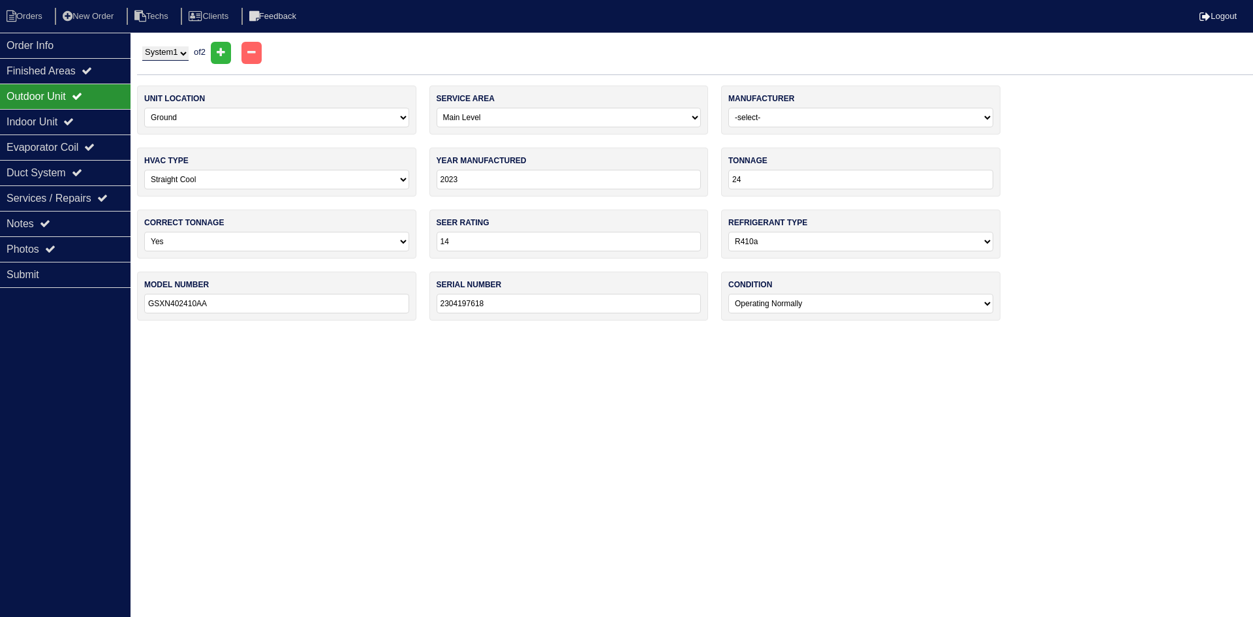
click at [162, 54] on select "System 1 System 2" at bounding box center [165, 53] width 46 height 14
select select "2"
click at [142, 46] on select "System 1 System 2" at bounding box center [165, 53] width 46 height 14
select select "1"
type input "30"
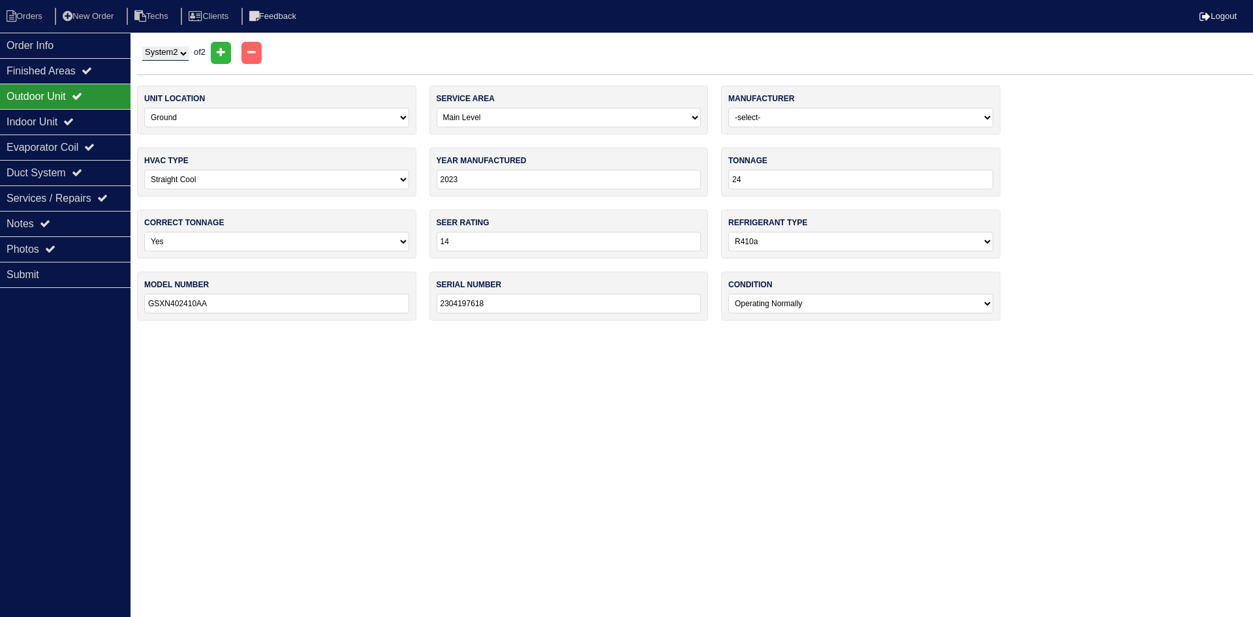
type input "GSXN403010AA"
type input "2303004378"
click at [74, 117] on icon at bounding box center [68, 121] width 10 height 10
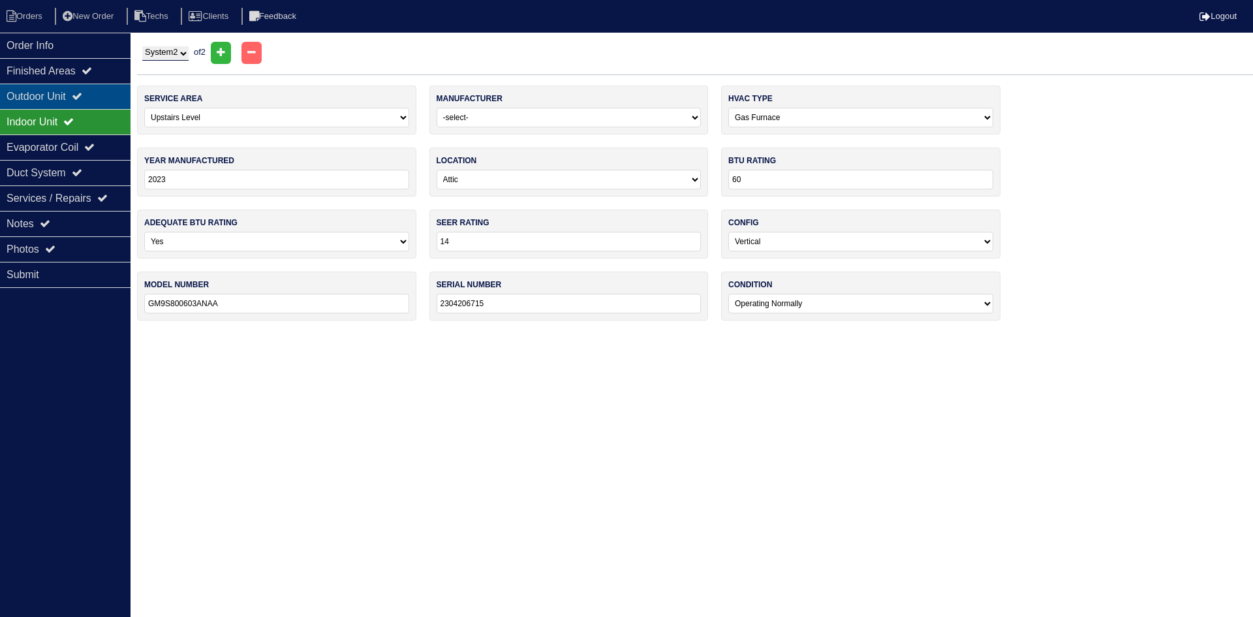
click at [76, 97] on div "Outdoor Unit" at bounding box center [65, 96] width 131 height 25
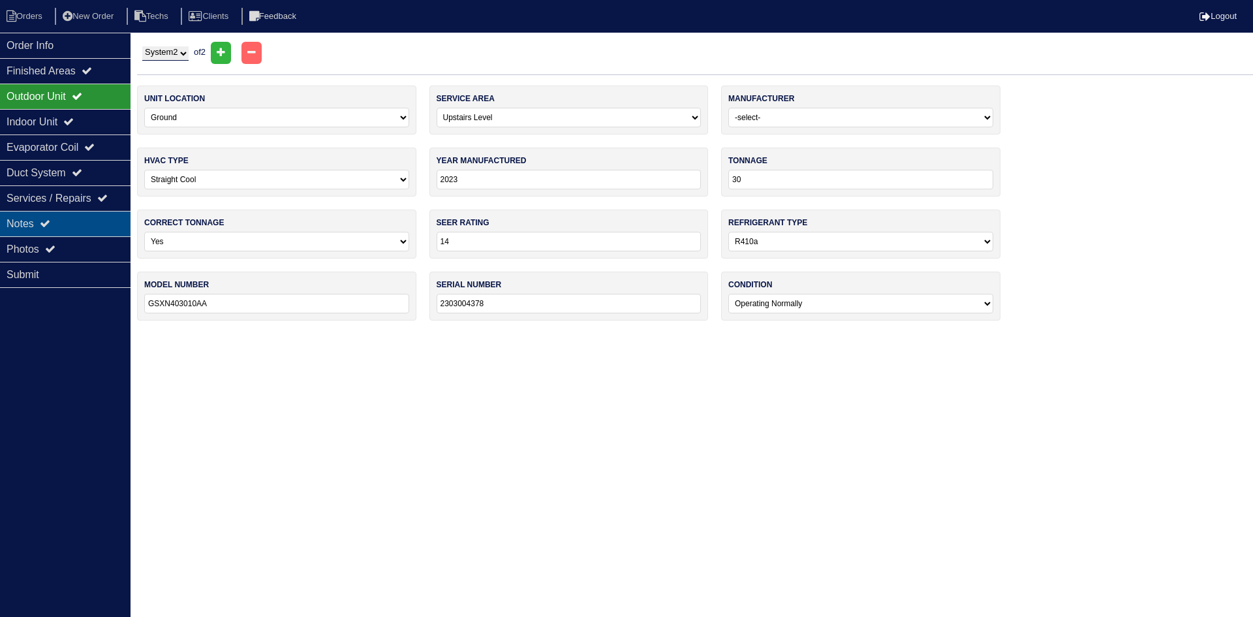
click at [105, 226] on div "Notes" at bounding box center [65, 223] width 131 height 25
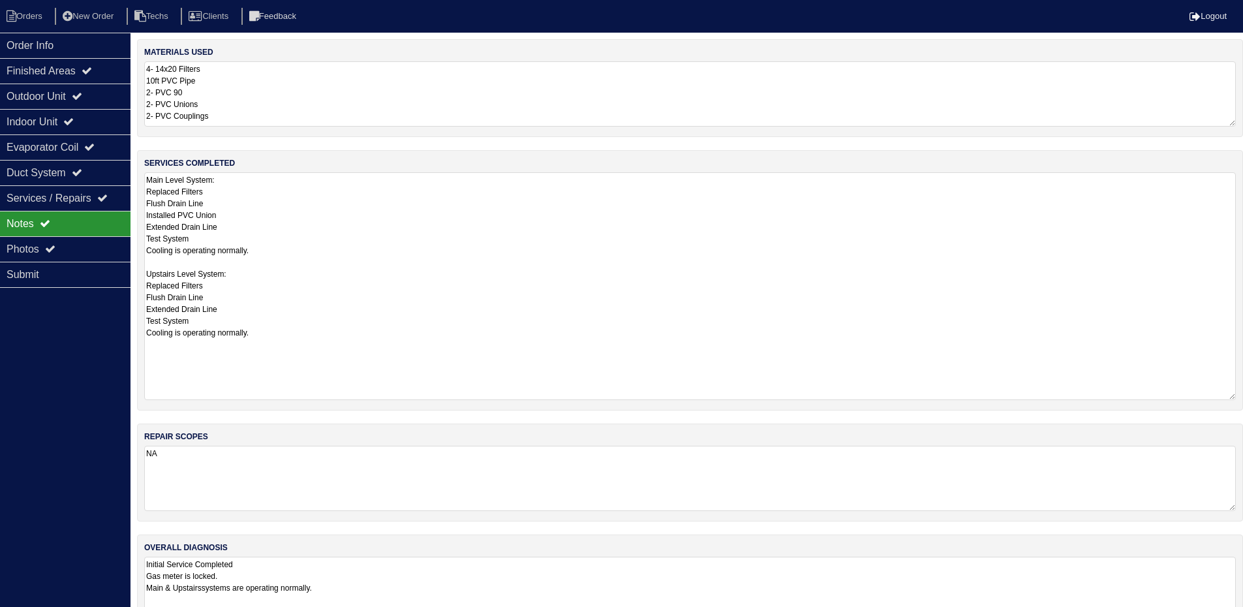
scroll to position [41, 0]
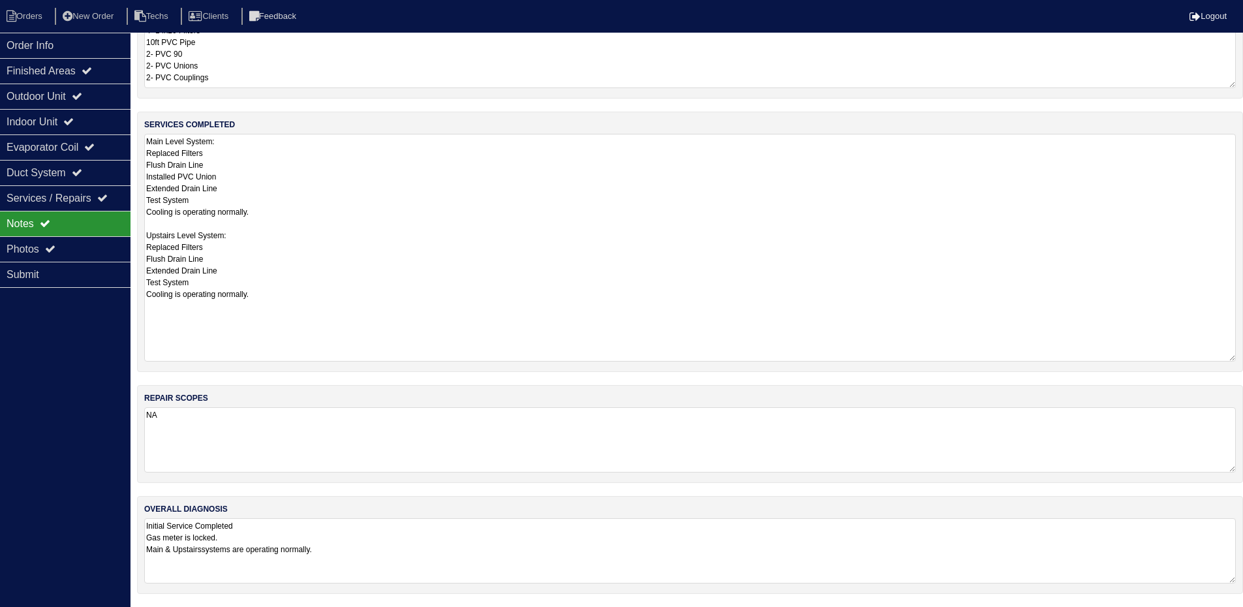
drag, startPoint x: 207, startPoint y: 551, endPoint x: 209, endPoint y: 561, distance: 10.0
click at [207, 551] on textarea "Initial Service Completed Gas meter is locked. Main & Upstairssystems are opera…" at bounding box center [690, 550] width 1092 height 65
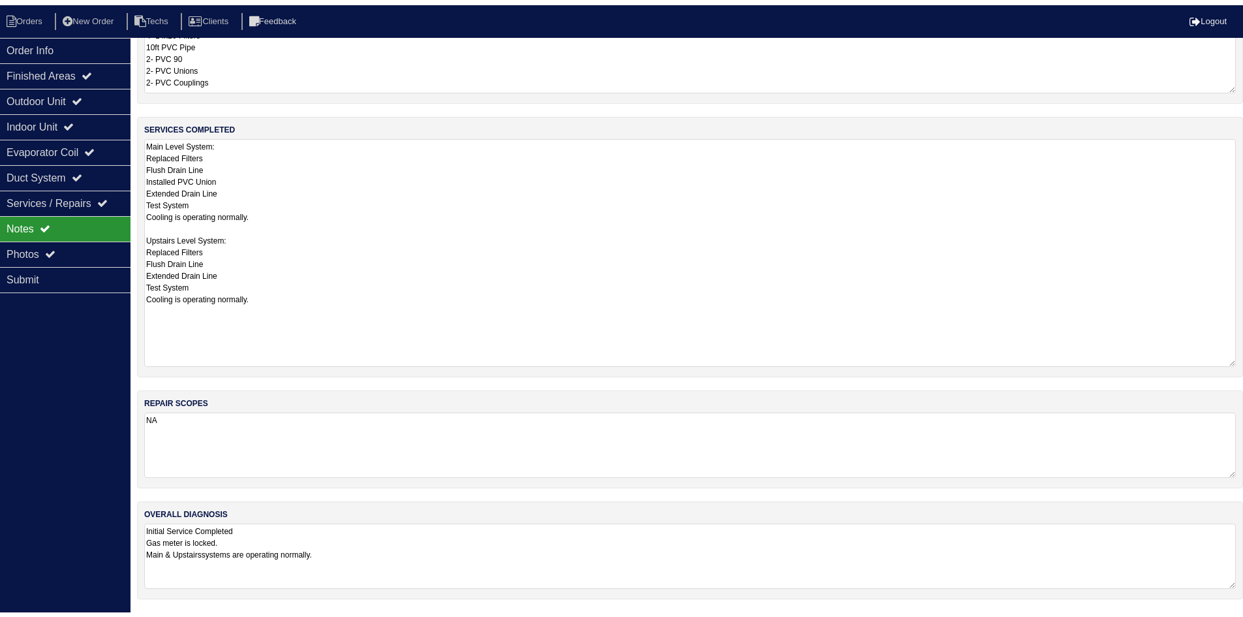
scroll to position [40, 0]
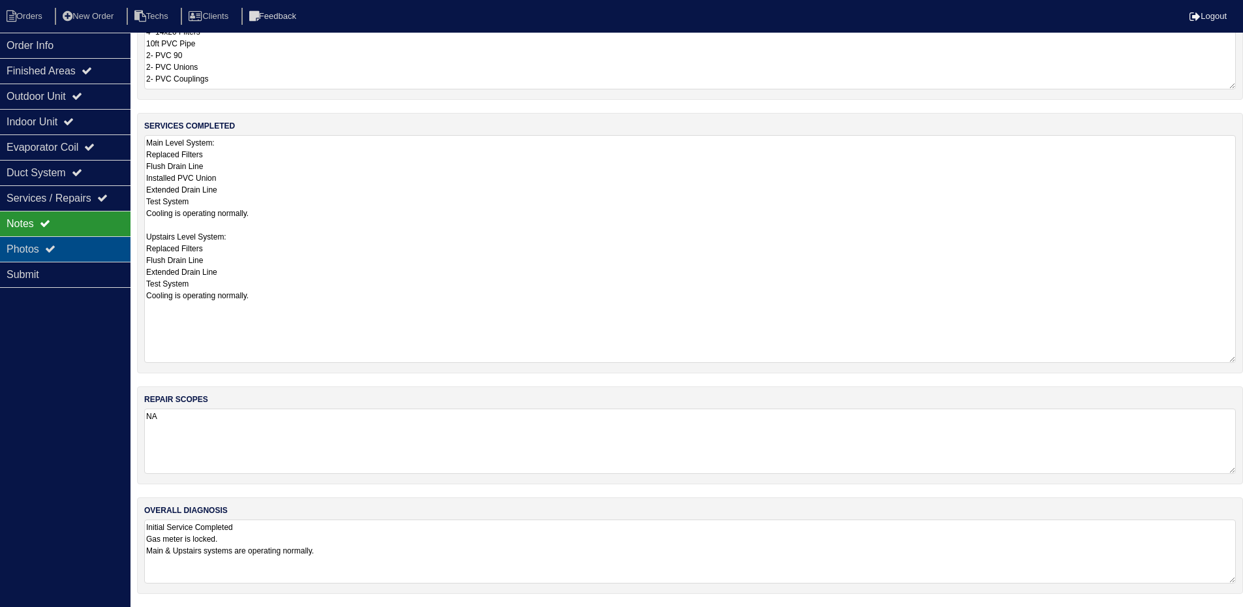
type textarea "Initial Service Completed Gas meter is locked. Main & Upstairs systems are oper…"
drag, startPoint x: 32, startPoint y: 248, endPoint x: 58, endPoint y: 246, distance: 26.2
click at [35, 247] on div "Photos" at bounding box center [65, 248] width 131 height 25
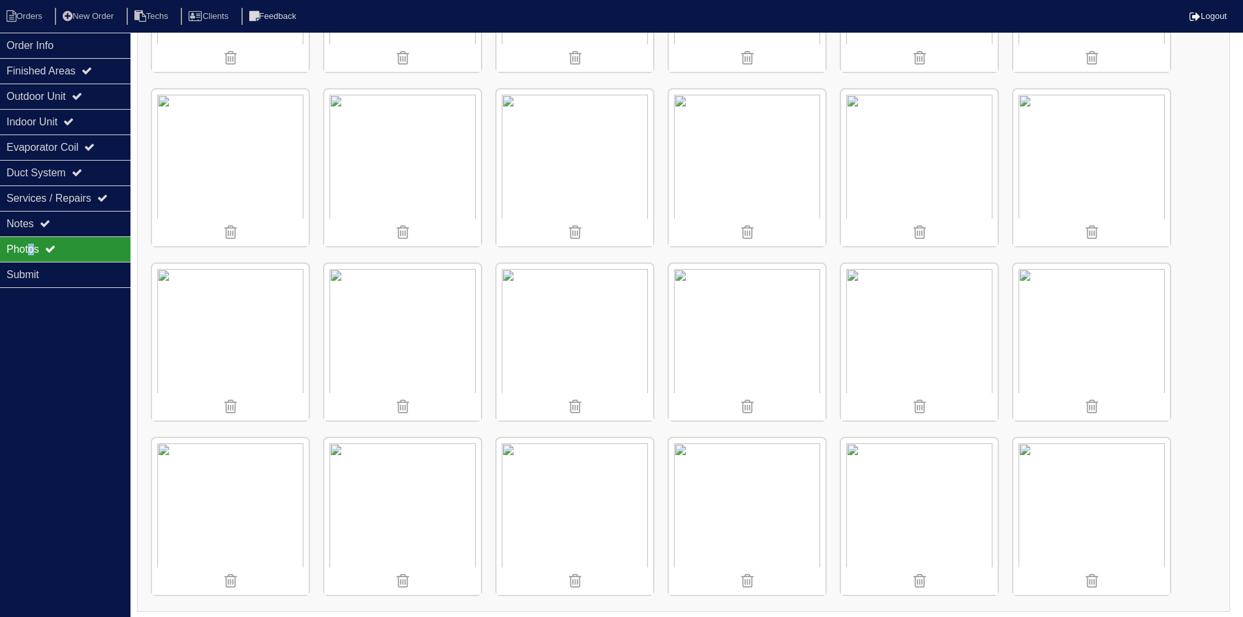
scroll to position [1025, 0]
click at [21, 8] on li "Orders" at bounding box center [26, 17] width 53 height 18
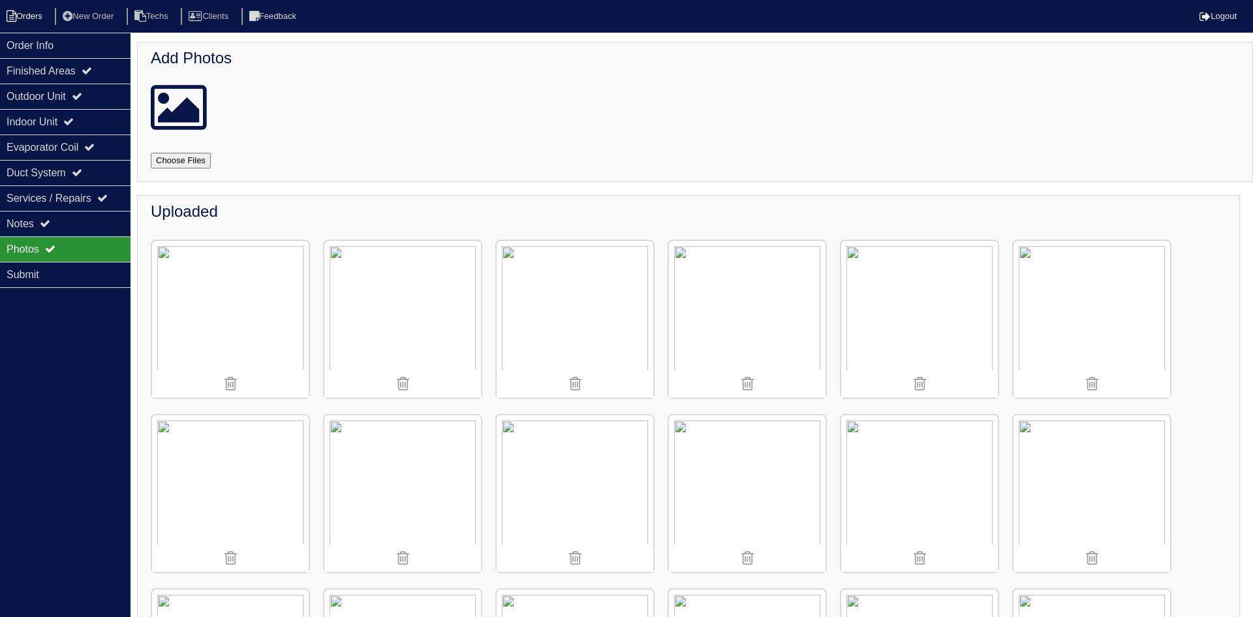
select select "15"
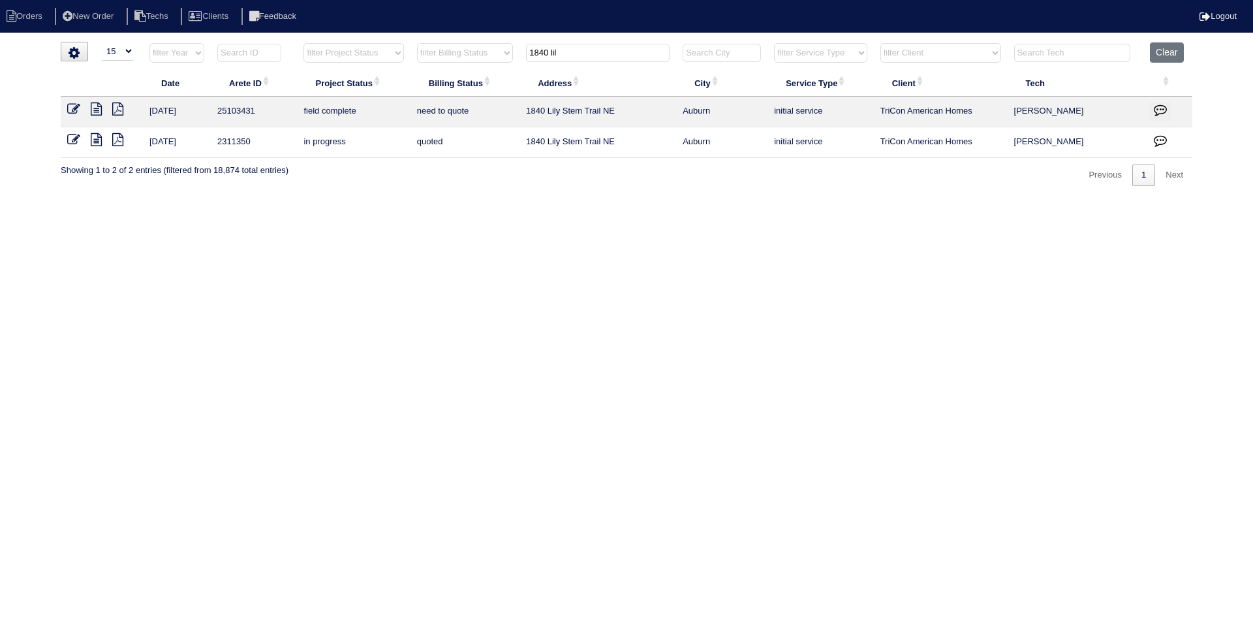
drag, startPoint x: 560, startPoint y: 54, endPoint x: 509, endPoint y: 48, distance: 51.2
click at [508, 45] on tr "filter Year -- Any Year -- 2025 2024 2023 2022 2021 2020 2019 filter Project St…" at bounding box center [626, 55] width 1131 height 27
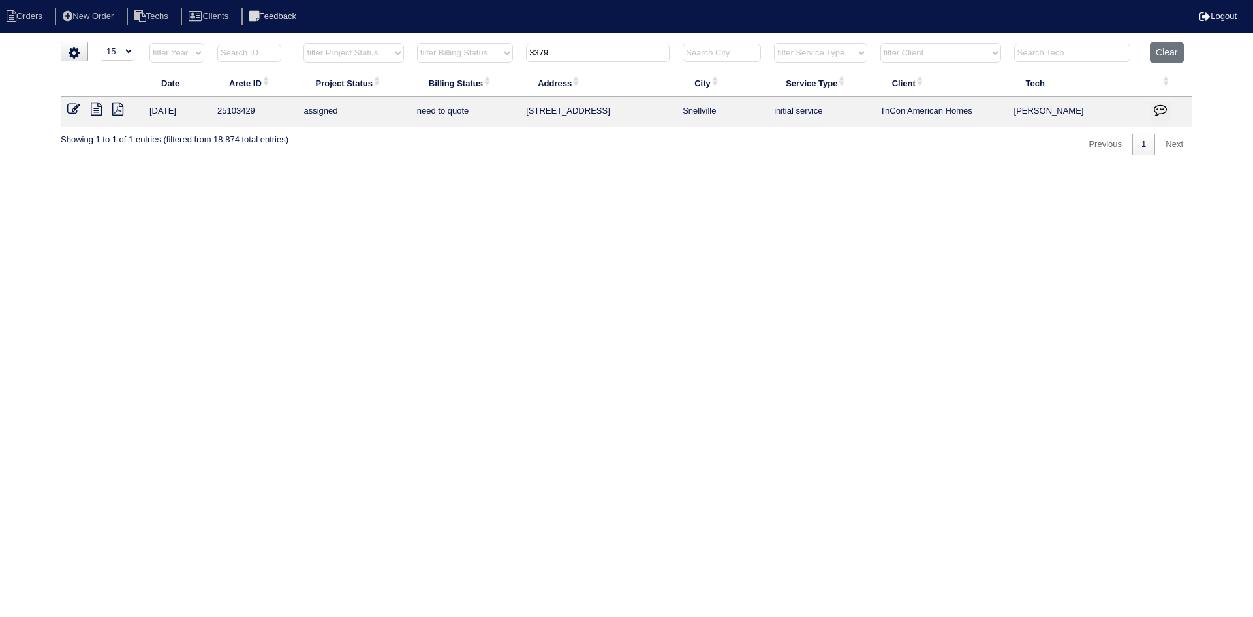
click at [97, 105] on icon at bounding box center [96, 108] width 11 height 13
drag, startPoint x: 569, startPoint y: 52, endPoint x: 510, endPoint y: 50, distance: 58.8
click at [508, 50] on tr "filter Year -- Any Year -- 2025 2024 2023 2022 2021 2020 2019 filter Project St…" at bounding box center [626, 55] width 1131 height 27
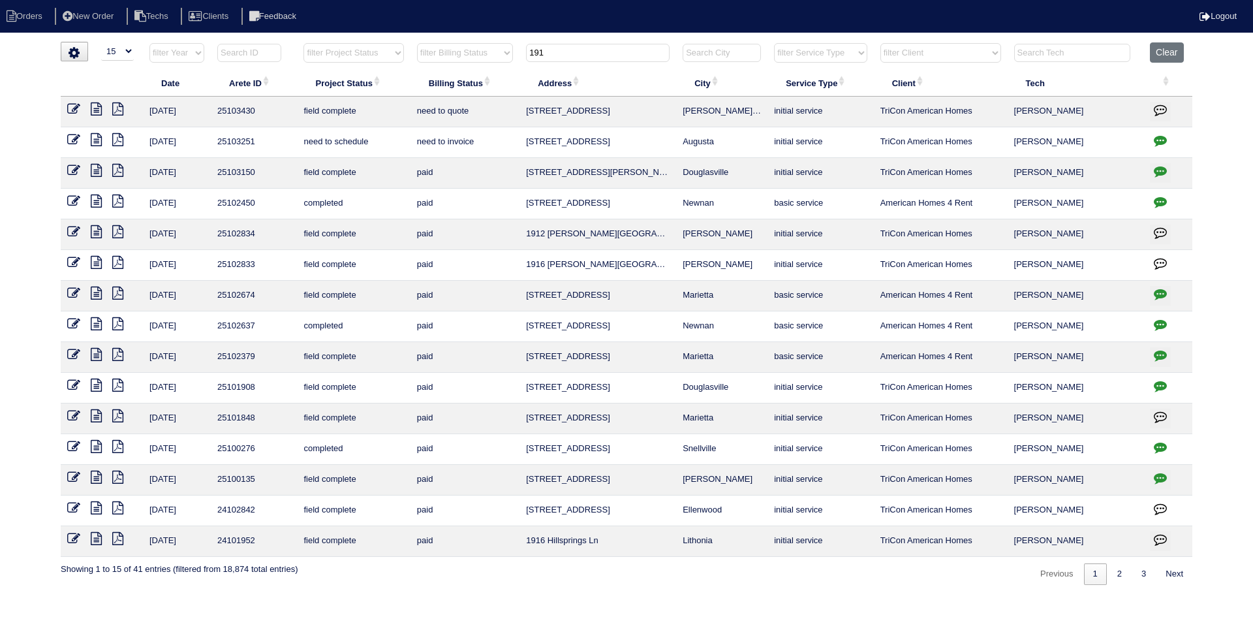
type input "191"
click at [96, 109] on icon at bounding box center [96, 108] width 11 height 13
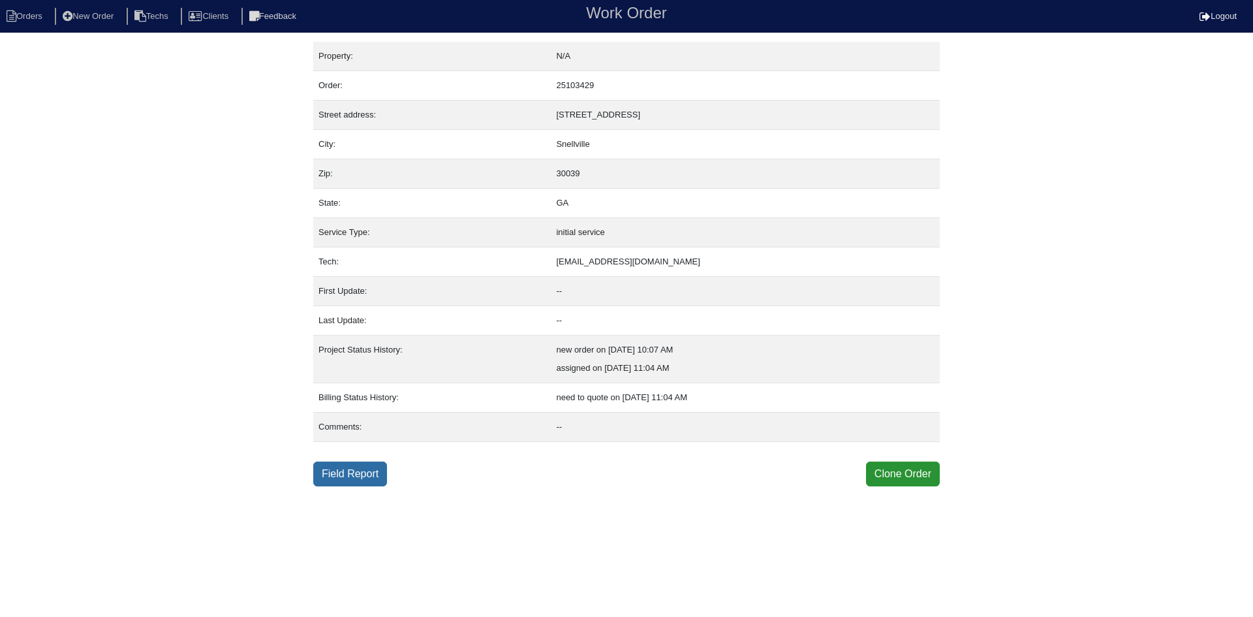
click at [333, 478] on link "Field Report" at bounding box center [350, 473] width 74 height 25
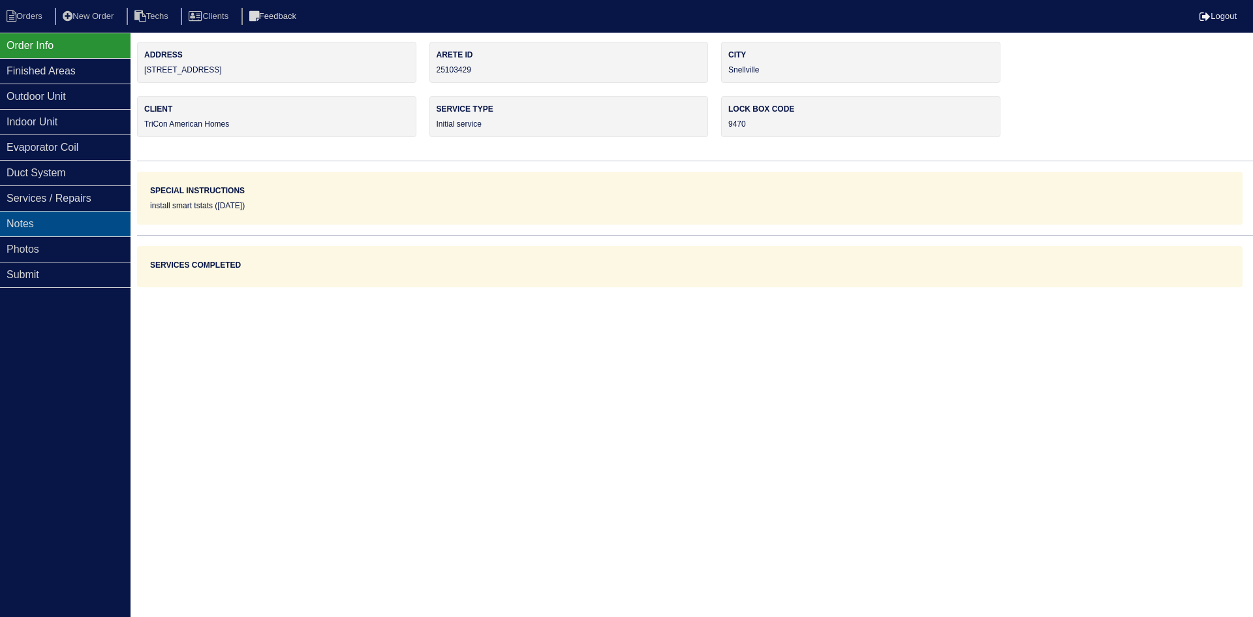
click at [82, 219] on div "Notes" at bounding box center [65, 223] width 131 height 25
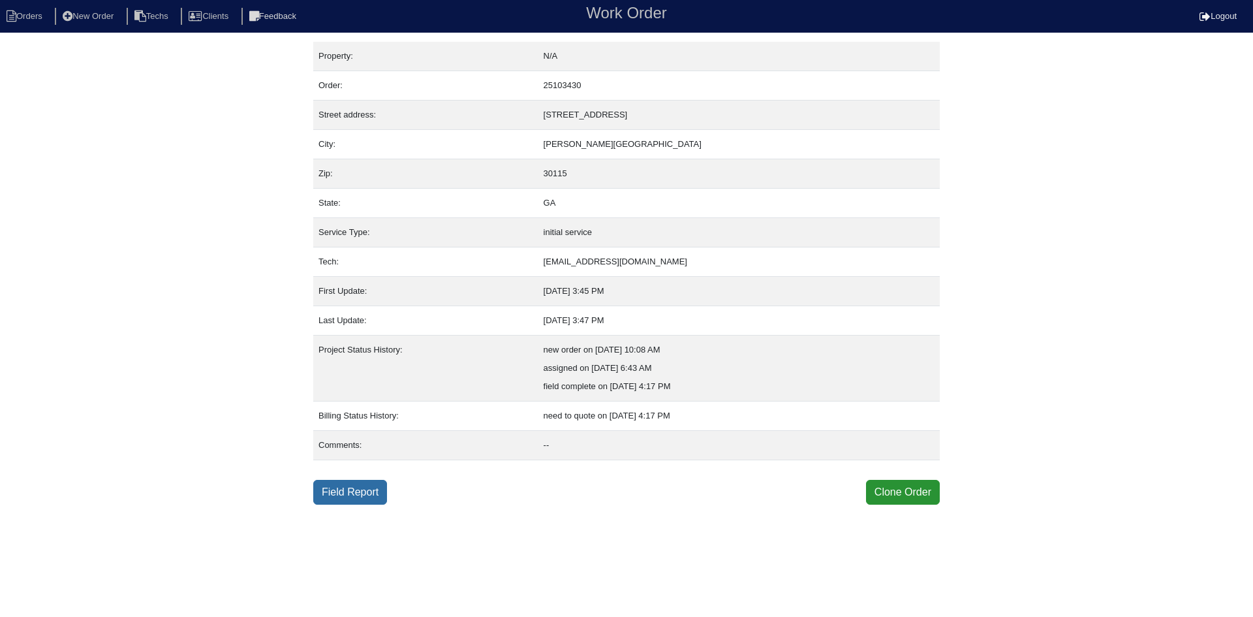
click at [362, 496] on link "Field Report" at bounding box center [350, 492] width 74 height 25
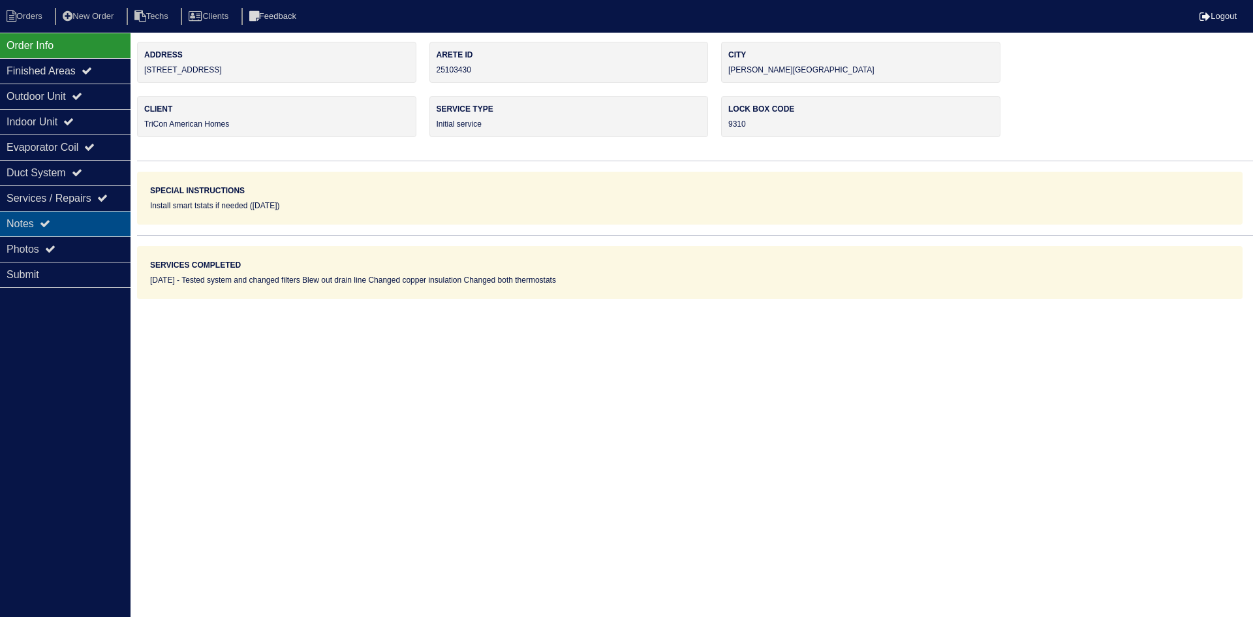
click at [61, 224] on div "Notes" at bounding box center [65, 223] width 131 height 25
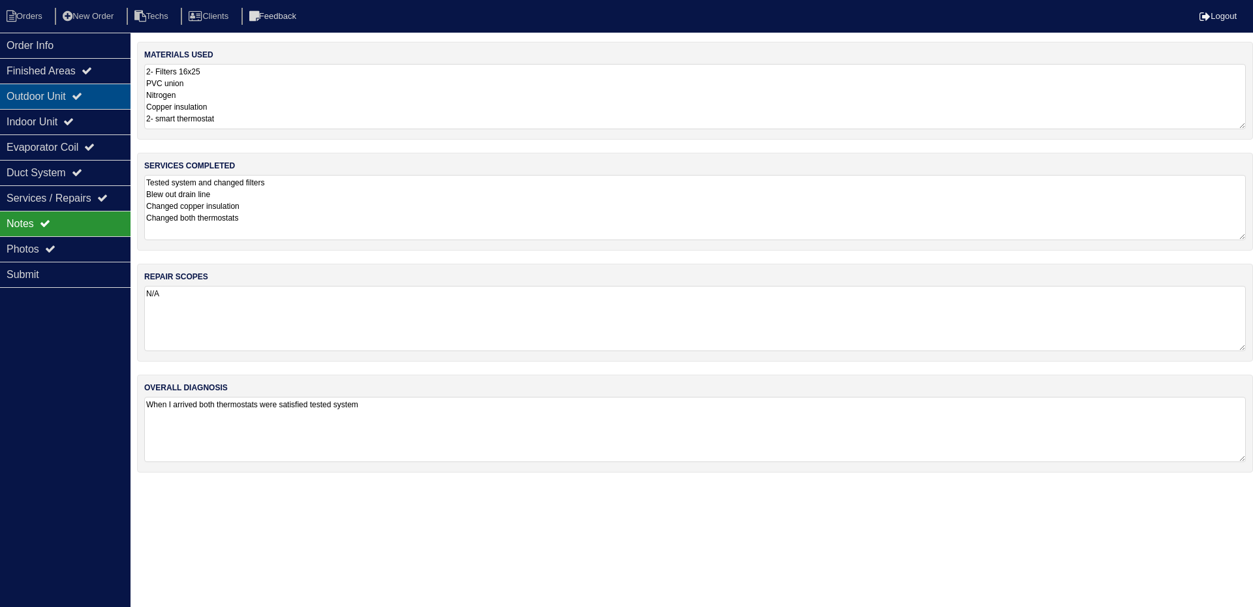
click at [100, 108] on div "Outdoor Unit" at bounding box center [65, 96] width 131 height 25
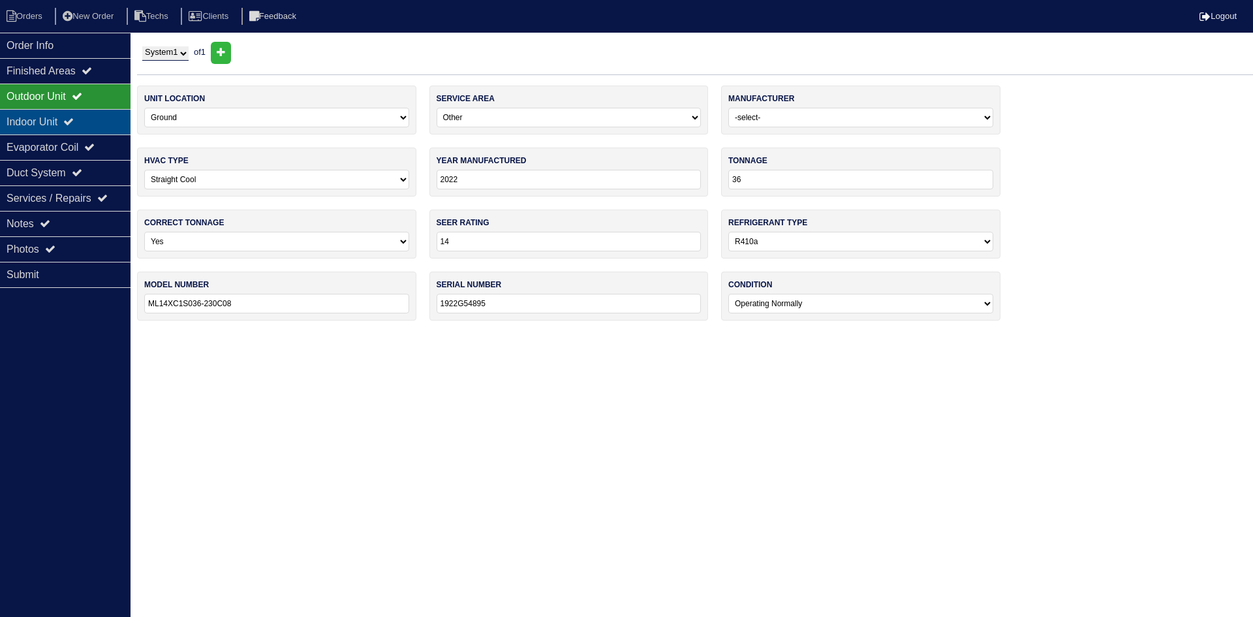
click at [100, 123] on div "Indoor Unit" at bounding box center [65, 121] width 131 height 25
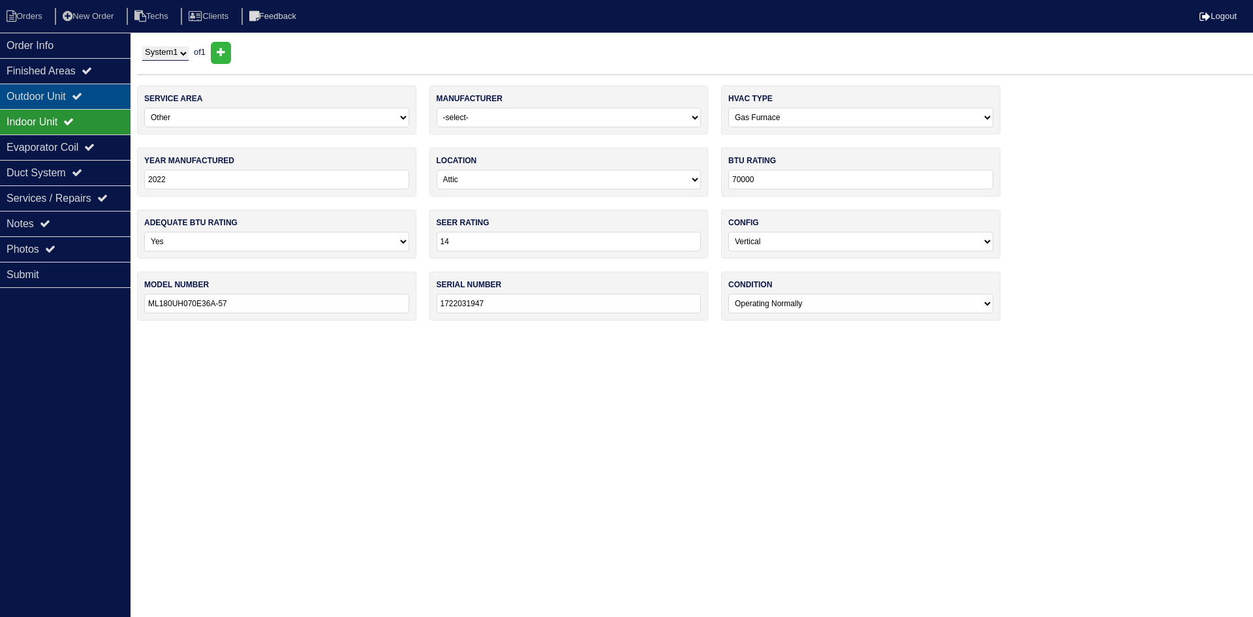
click at [99, 94] on div "Outdoor Unit" at bounding box center [65, 96] width 131 height 25
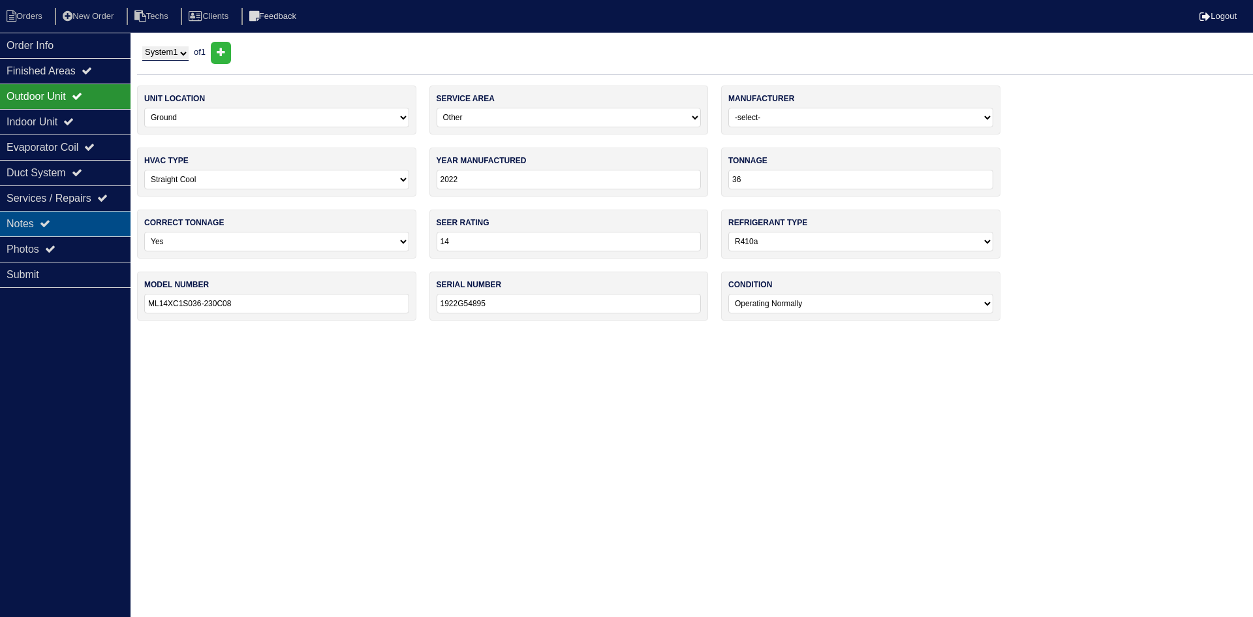
click at [37, 228] on div "Notes" at bounding box center [65, 223] width 131 height 25
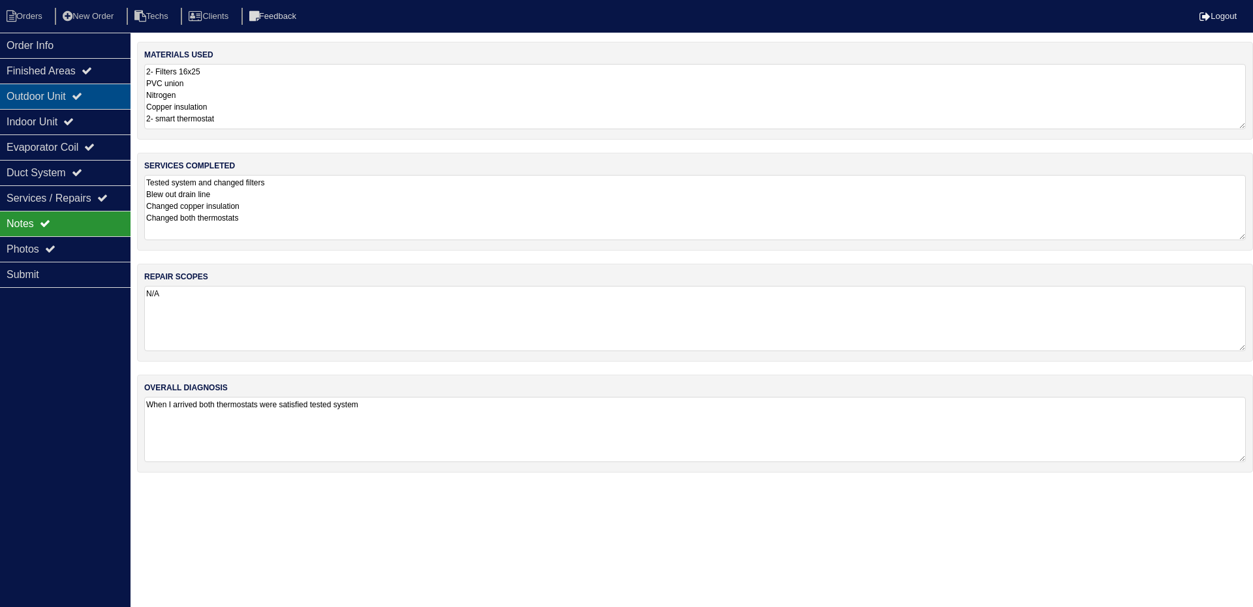
click at [67, 88] on div "Outdoor Unit" at bounding box center [65, 96] width 131 height 25
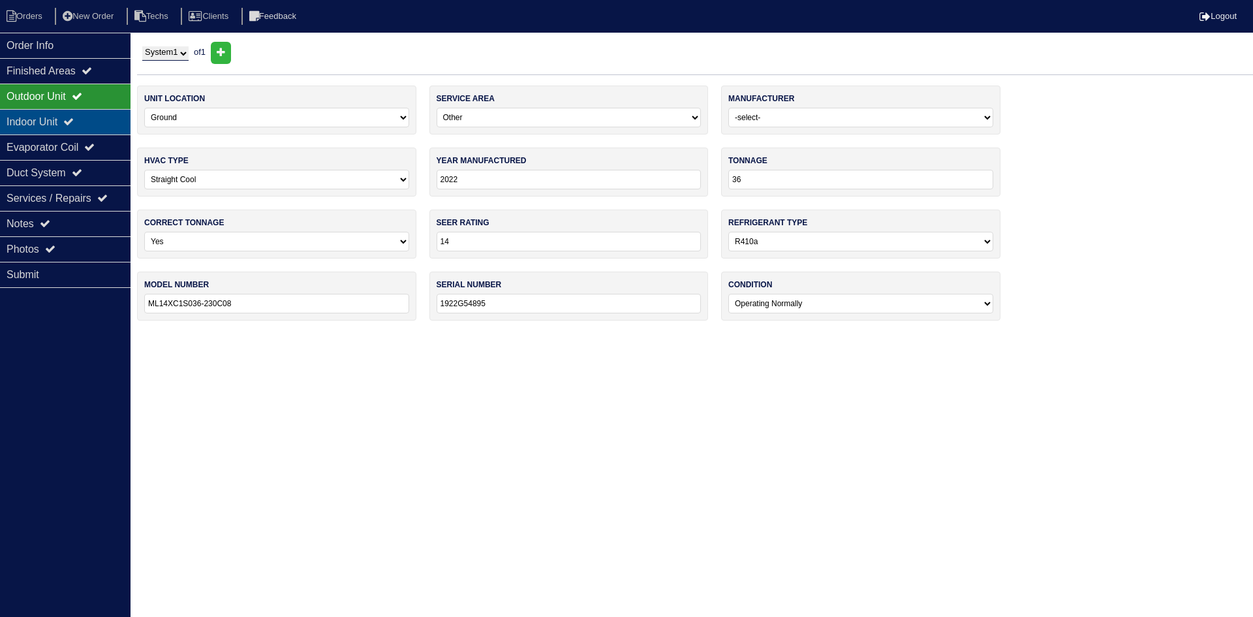
click at [80, 115] on div "Indoor Unit" at bounding box center [65, 121] width 131 height 25
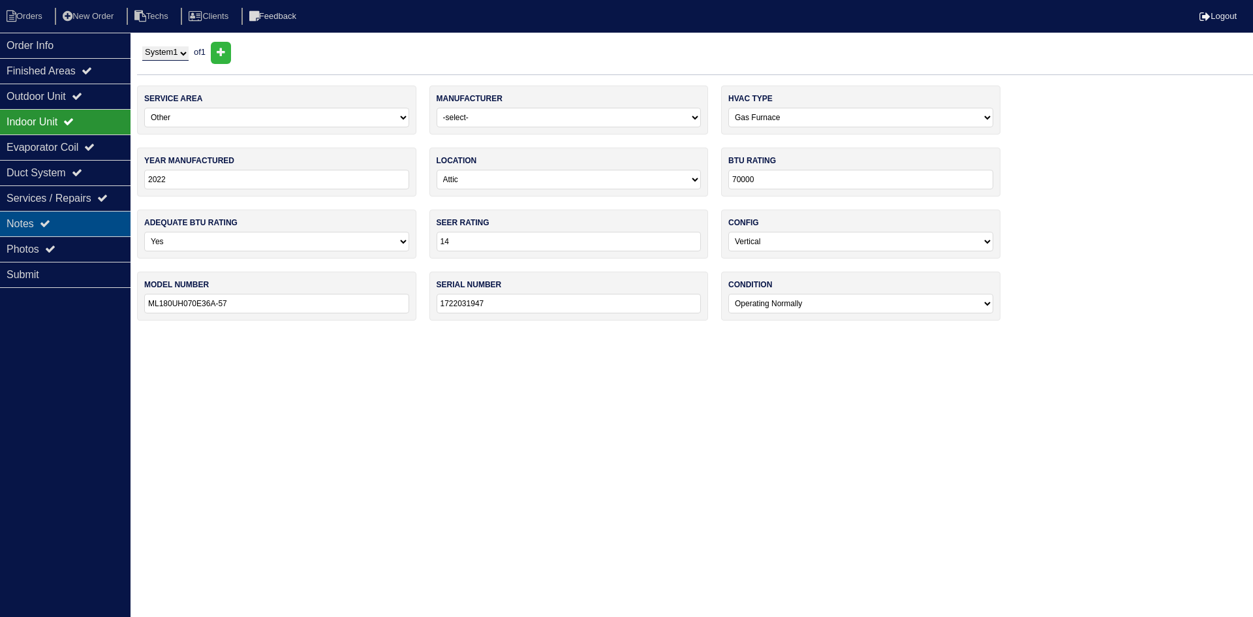
click at [76, 224] on div "Notes" at bounding box center [65, 223] width 131 height 25
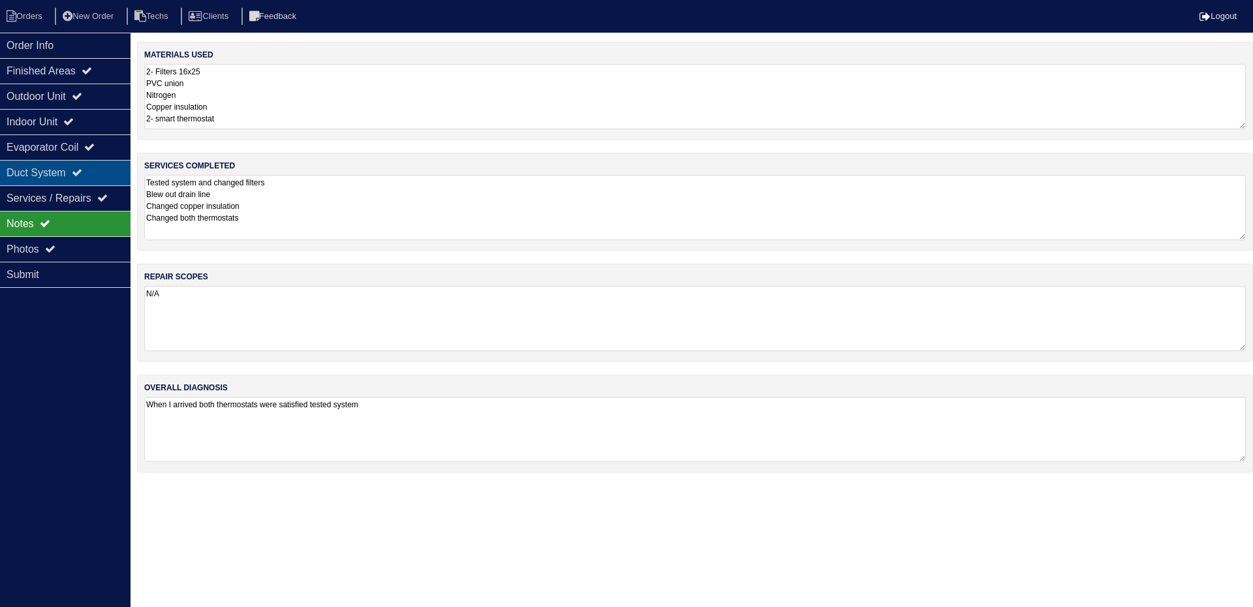
click at [64, 170] on div "Duct System" at bounding box center [65, 172] width 131 height 25
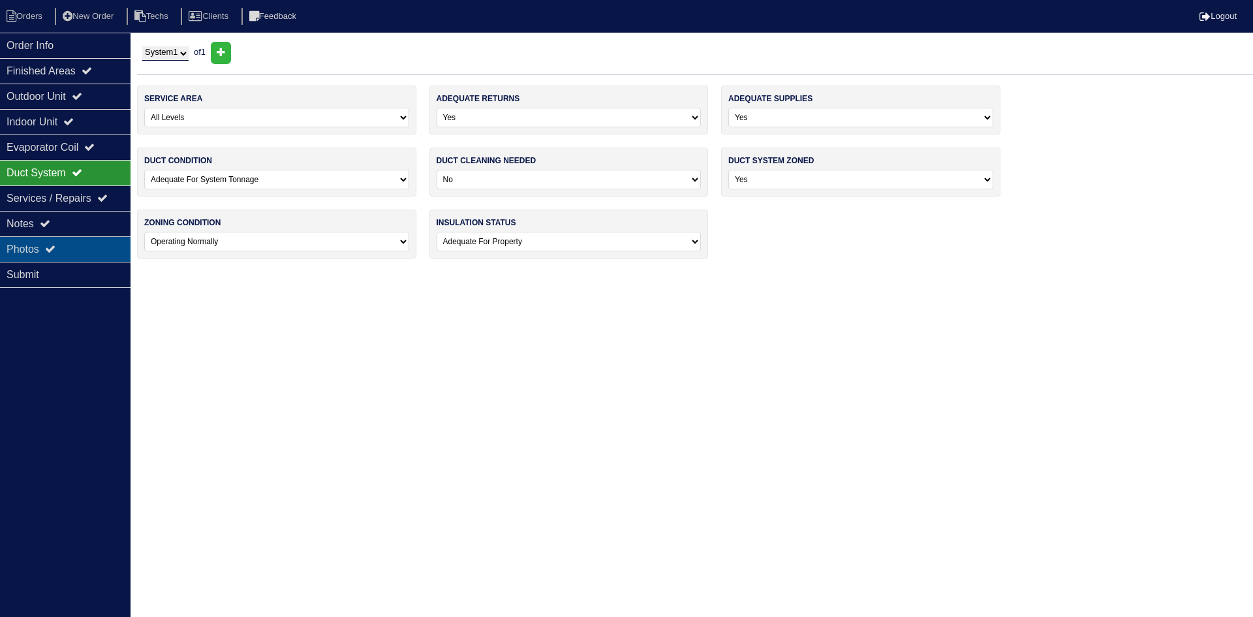
click at [70, 245] on div "Photos" at bounding box center [65, 248] width 131 height 25
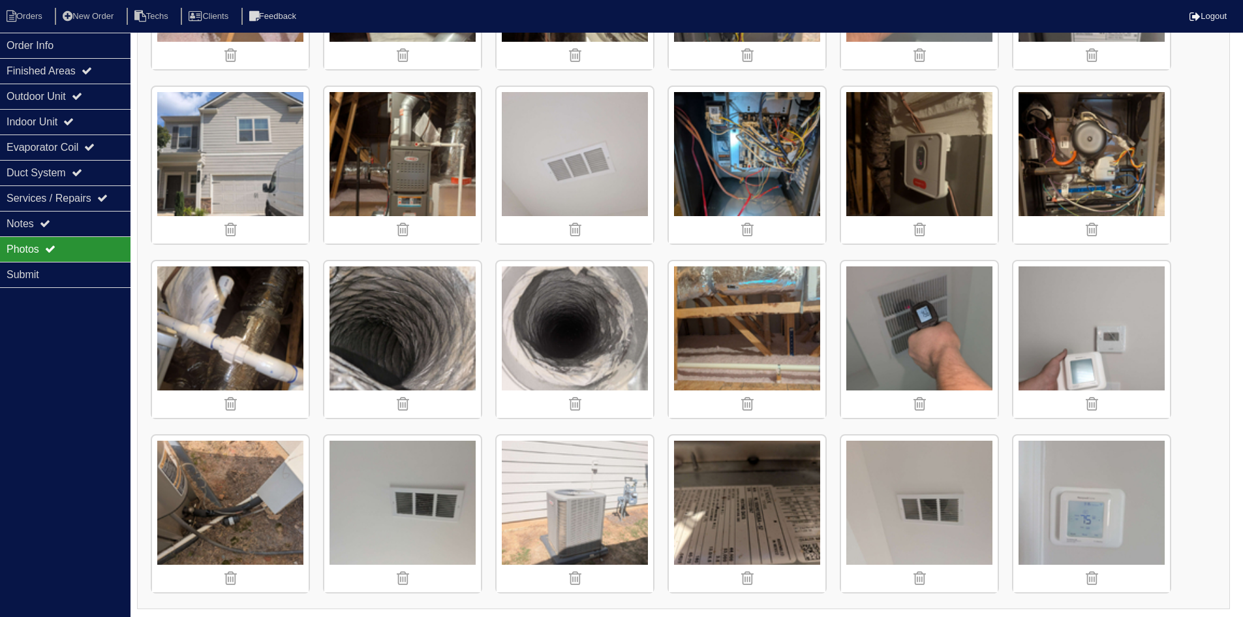
scroll to position [852, 0]
click at [33, 19] on li "Orders" at bounding box center [26, 17] width 53 height 18
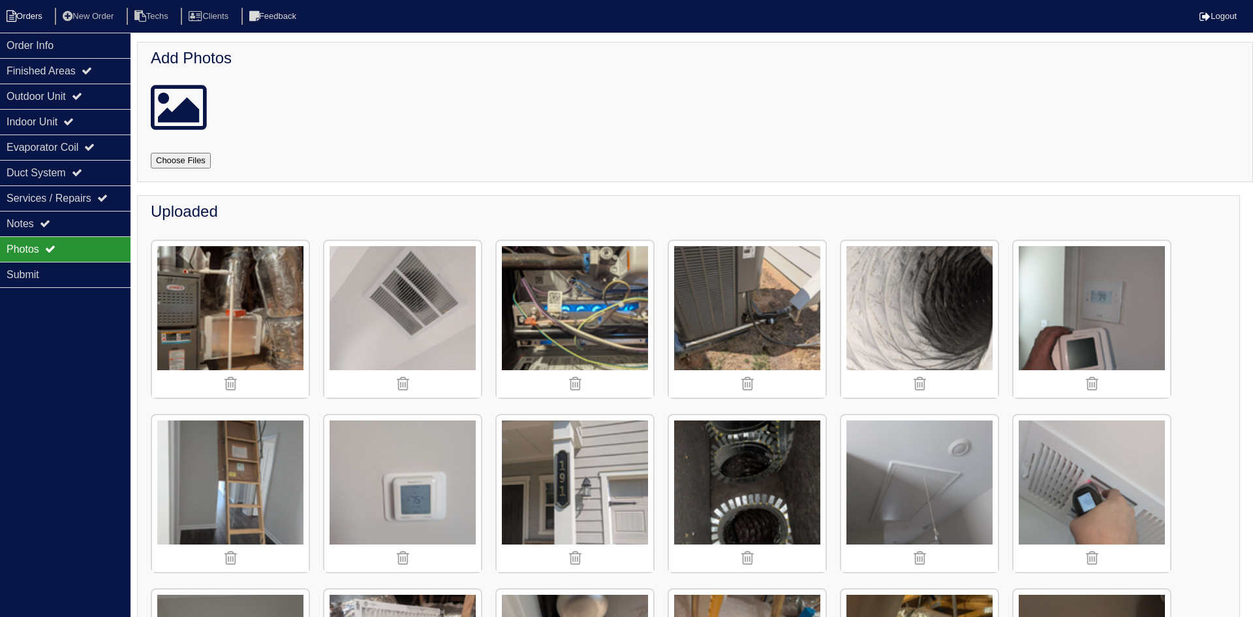
select select "15"
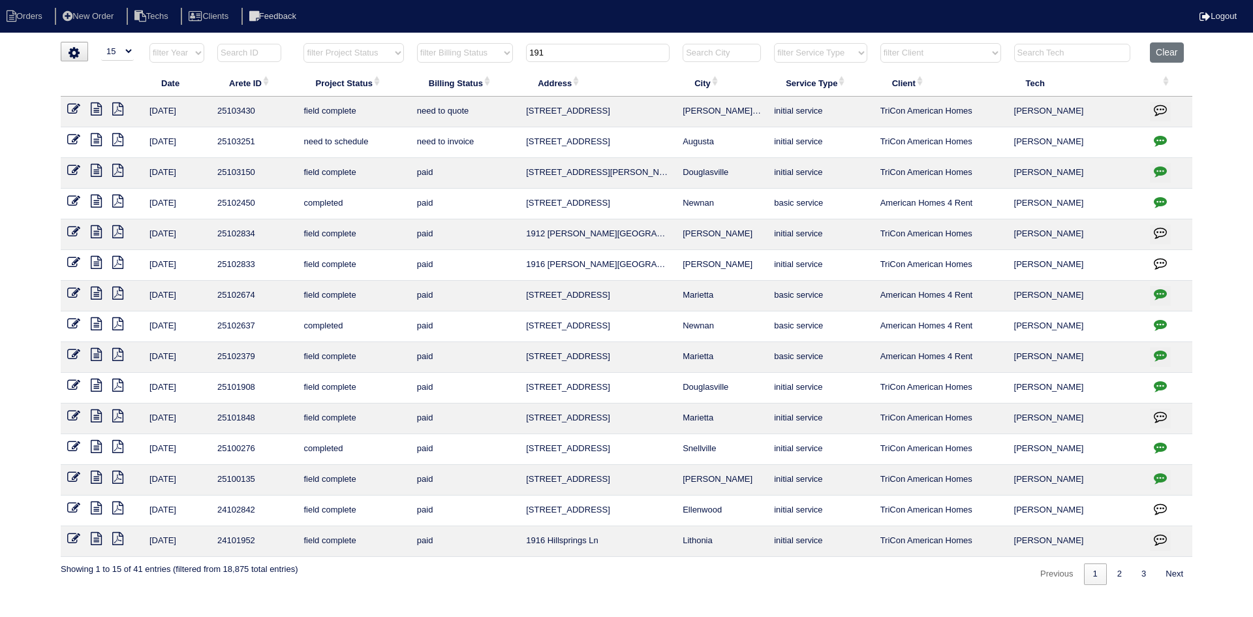
drag, startPoint x: 553, startPoint y: 52, endPoint x: 531, endPoint y: 50, distance: 21.6
click at [531, 50] on input "191" at bounding box center [598, 53] width 144 height 18
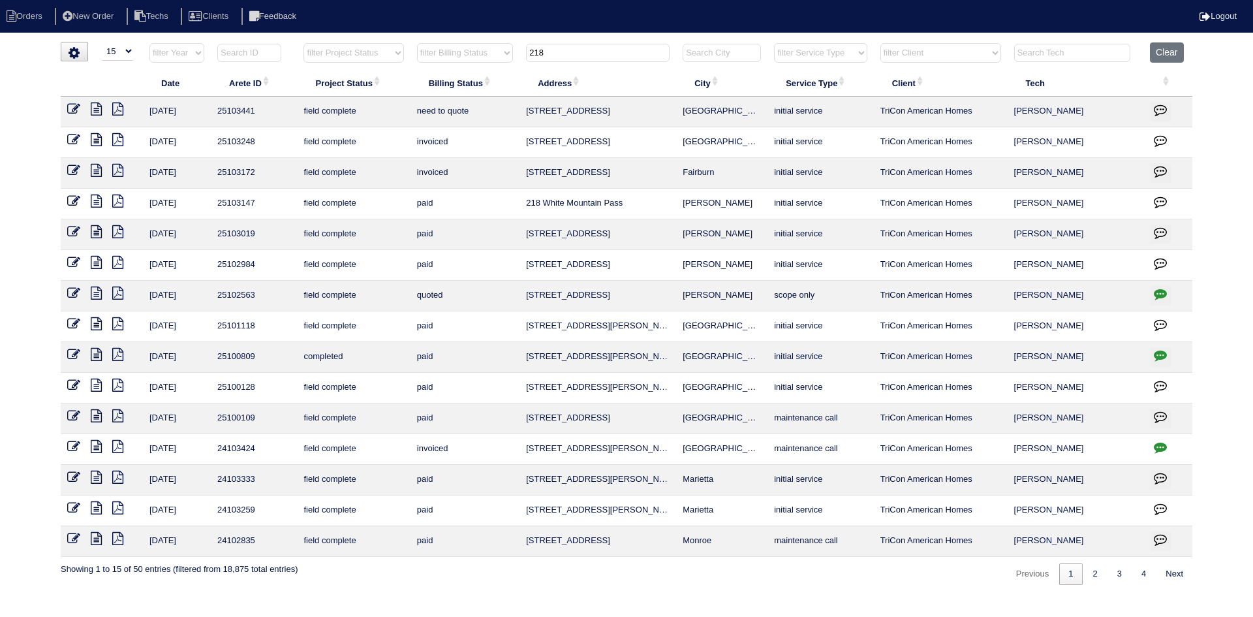
type input "218"
click at [97, 108] on icon at bounding box center [96, 108] width 11 height 13
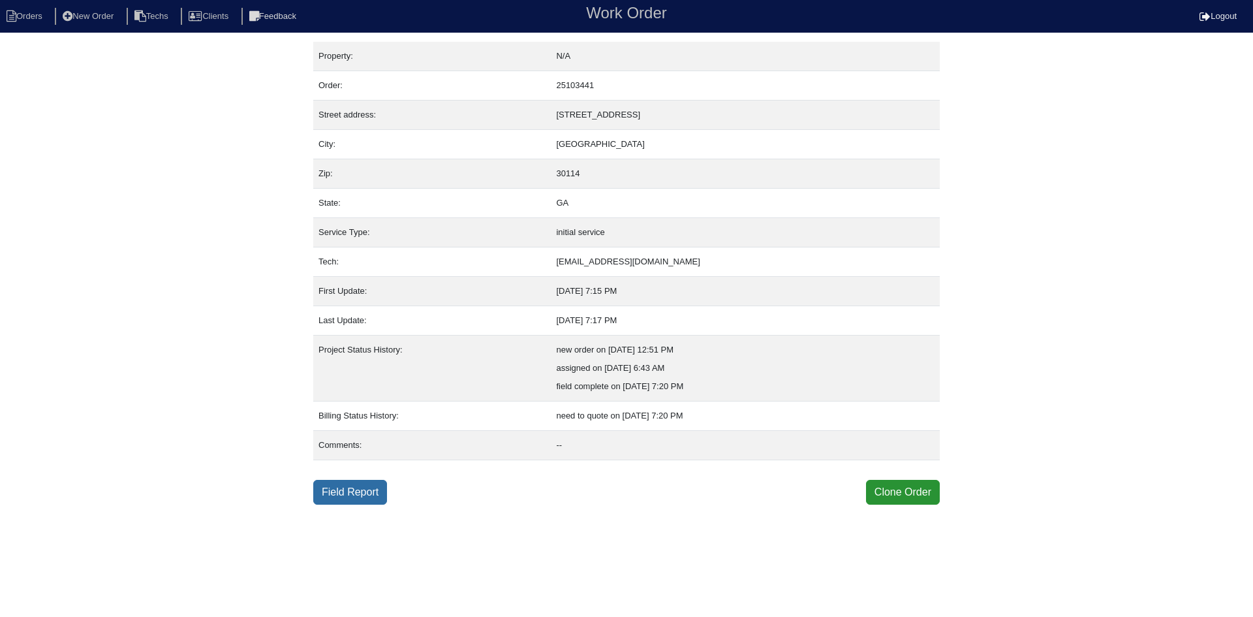
click at [339, 498] on link "Field Report" at bounding box center [350, 492] width 74 height 25
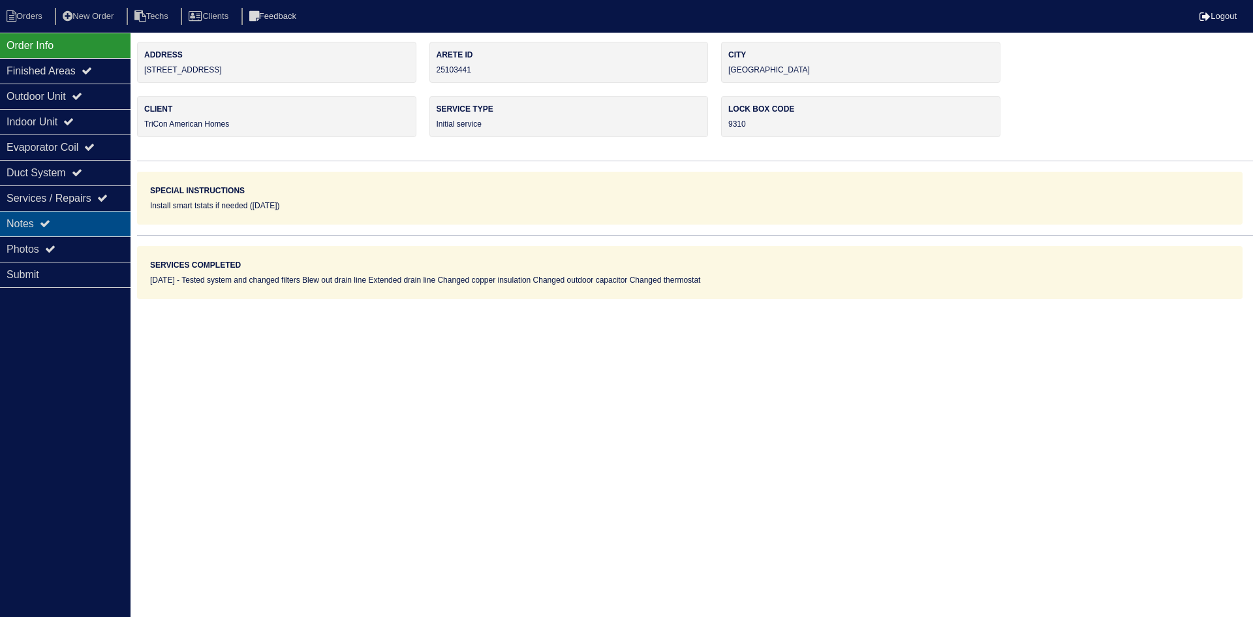
click at [102, 215] on div "Notes" at bounding box center [65, 223] width 131 height 25
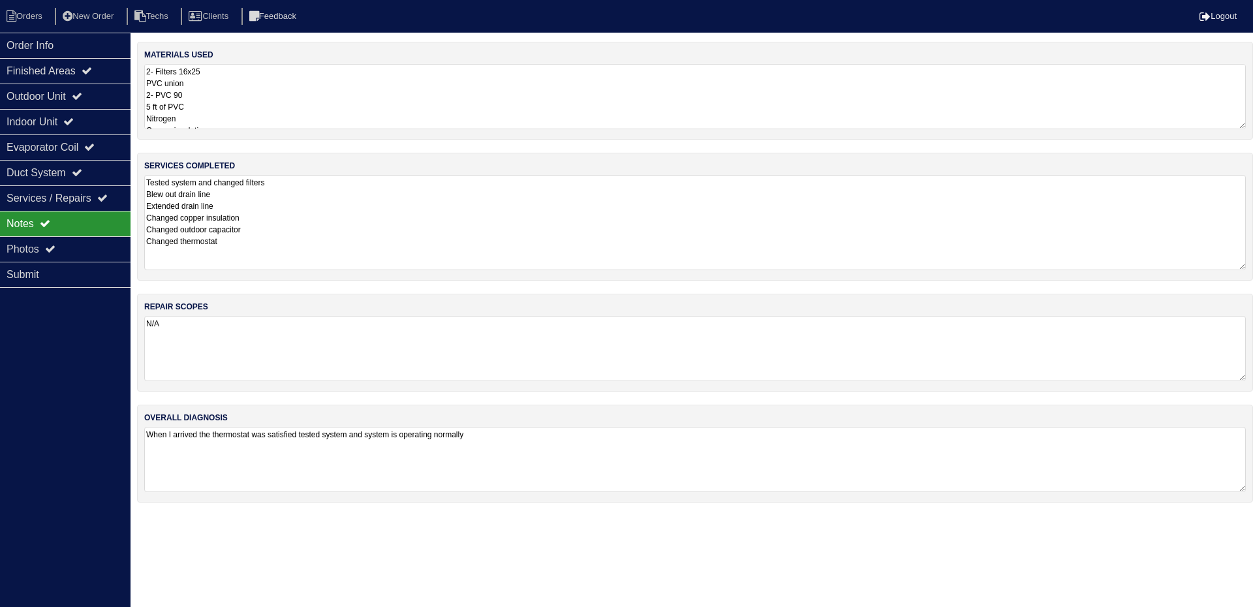
drag, startPoint x: 1238, startPoint y: 238, endPoint x: 1226, endPoint y: 195, distance: 44.2
click at [1248, 268] on div "services completed Tested system and changed filters Blew out drain line Extend…" at bounding box center [695, 217] width 1116 height 128
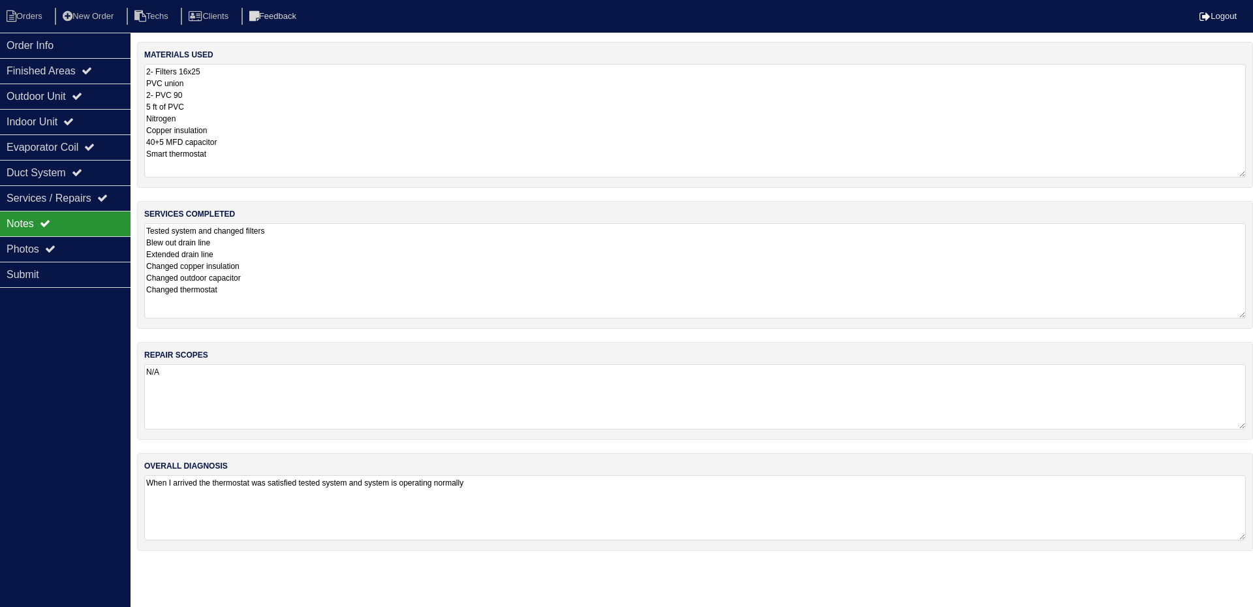
drag, startPoint x: 1243, startPoint y: 126, endPoint x: 1252, endPoint y: 174, distance: 49.1
click at [1252, 174] on div "materials used 2- Filters 16x25 PVC union 2- PVC 90 5 ft of PVC Nitrogen Copper…" at bounding box center [695, 115] width 1116 height 146
click at [97, 94] on div "Outdoor Unit" at bounding box center [65, 96] width 131 height 25
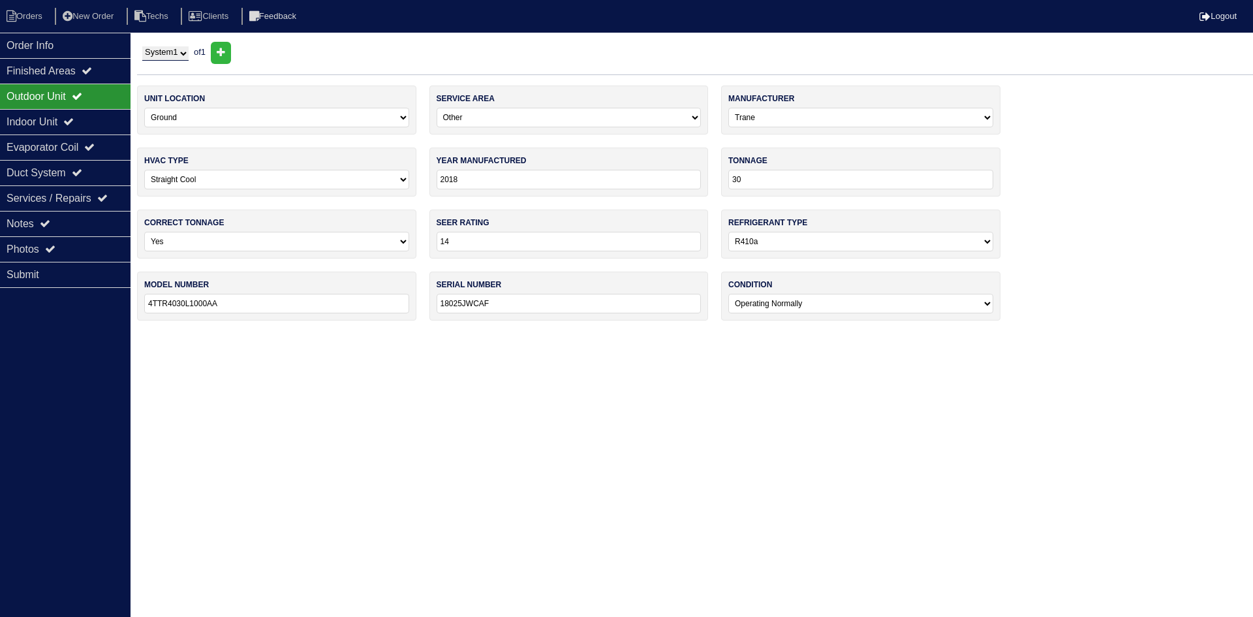
drag, startPoint x: 100, startPoint y: 113, endPoint x: 100, endPoint y: 104, distance: 8.5
click at [100, 114] on div "Indoor Unit" at bounding box center [65, 121] width 131 height 25
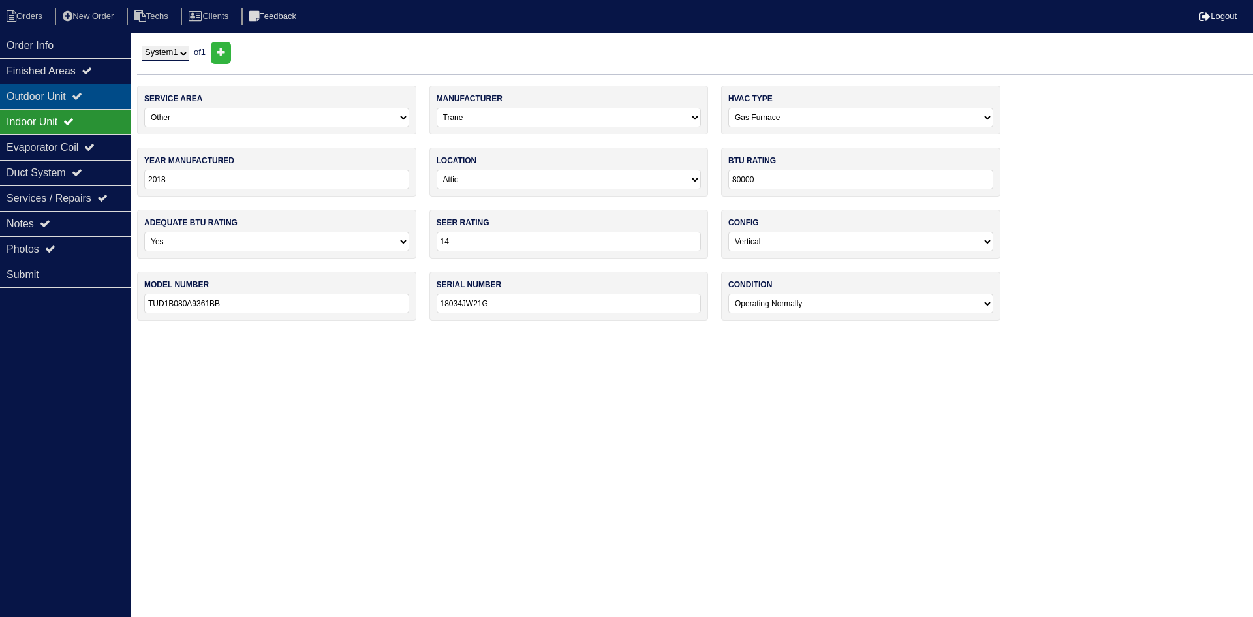
click at [100, 94] on div "Outdoor Unit" at bounding box center [65, 96] width 131 height 25
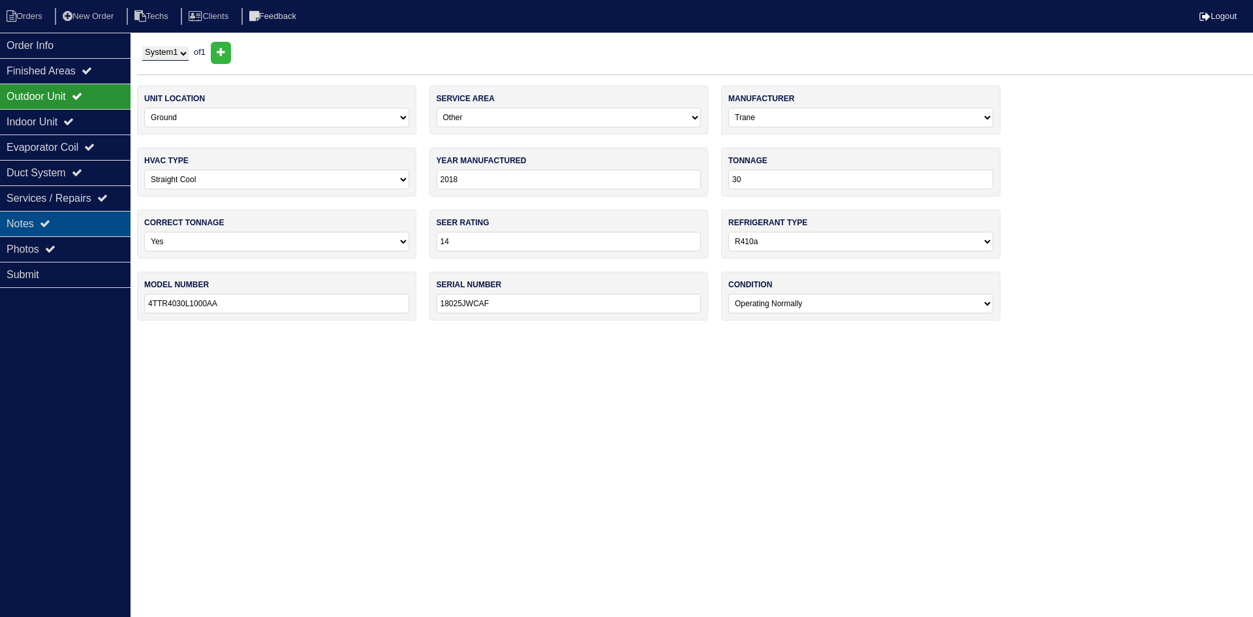
click at [74, 221] on div "Notes" at bounding box center [65, 223] width 131 height 25
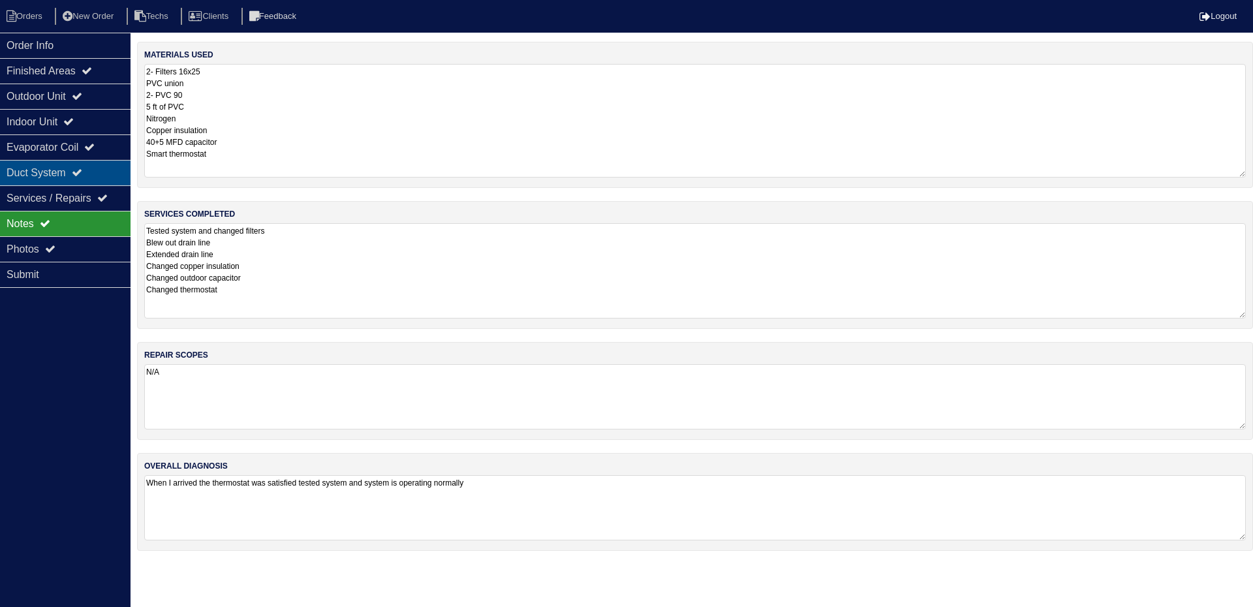
click at [66, 168] on div "Duct System" at bounding box center [65, 172] width 131 height 25
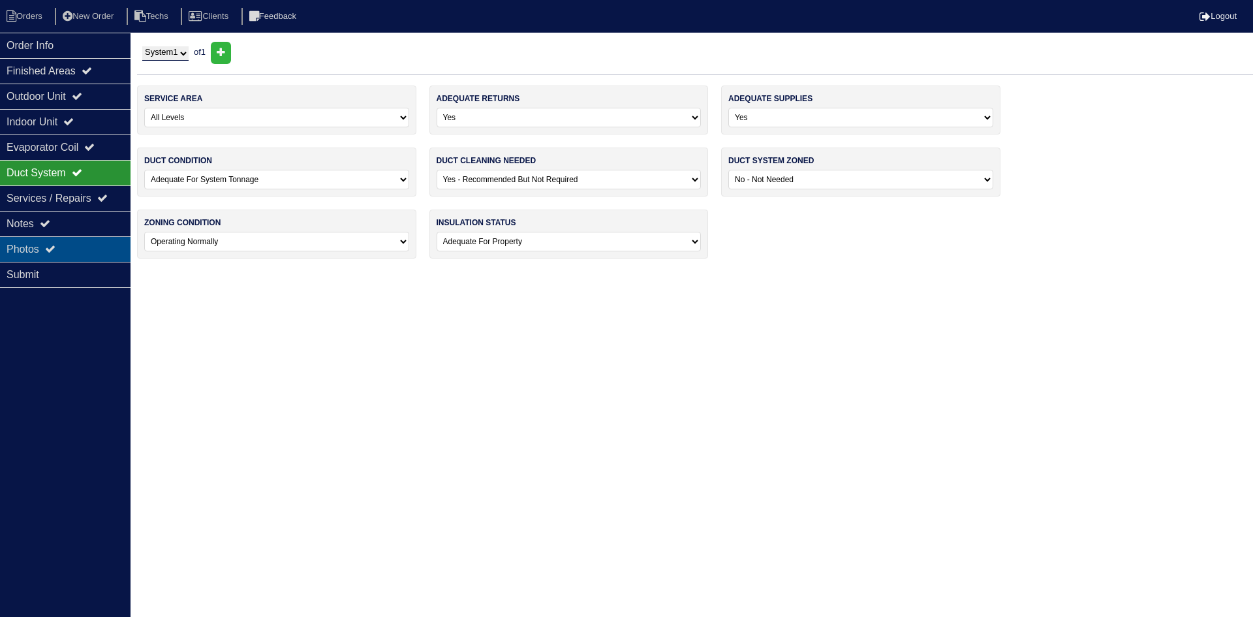
drag, startPoint x: 73, startPoint y: 241, endPoint x: 84, endPoint y: 241, distance: 11.1
click at [73, 239] on div "Photos" at bounding box center [65, 248] width 131 height 25
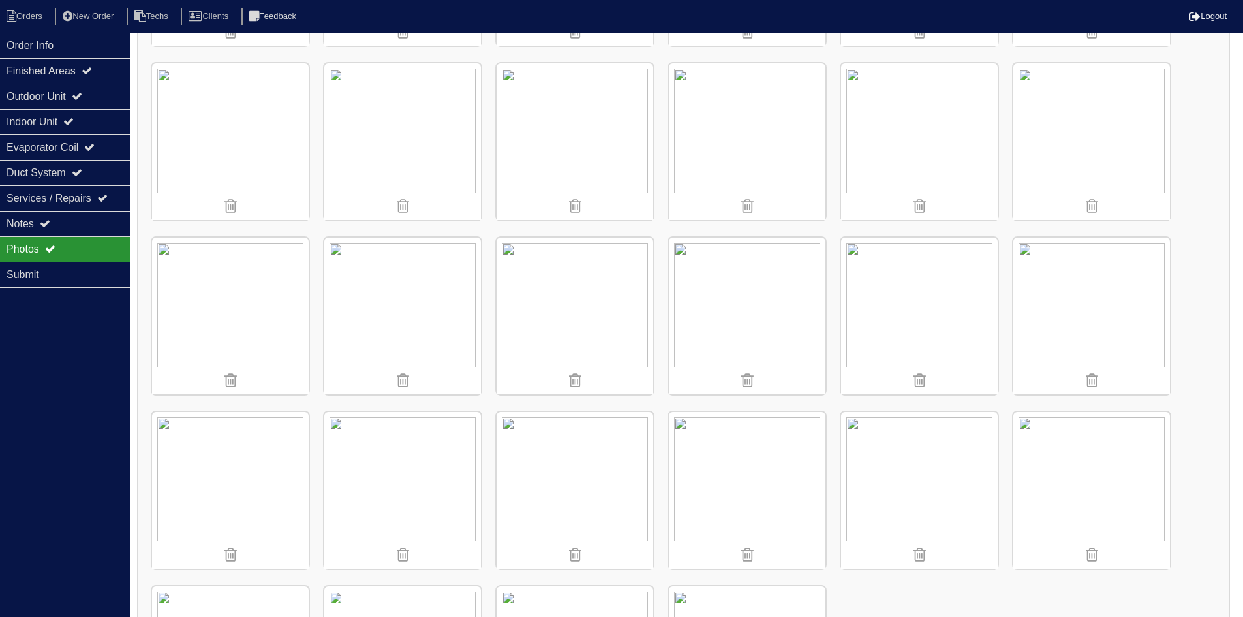
scroll to position [852, 0]
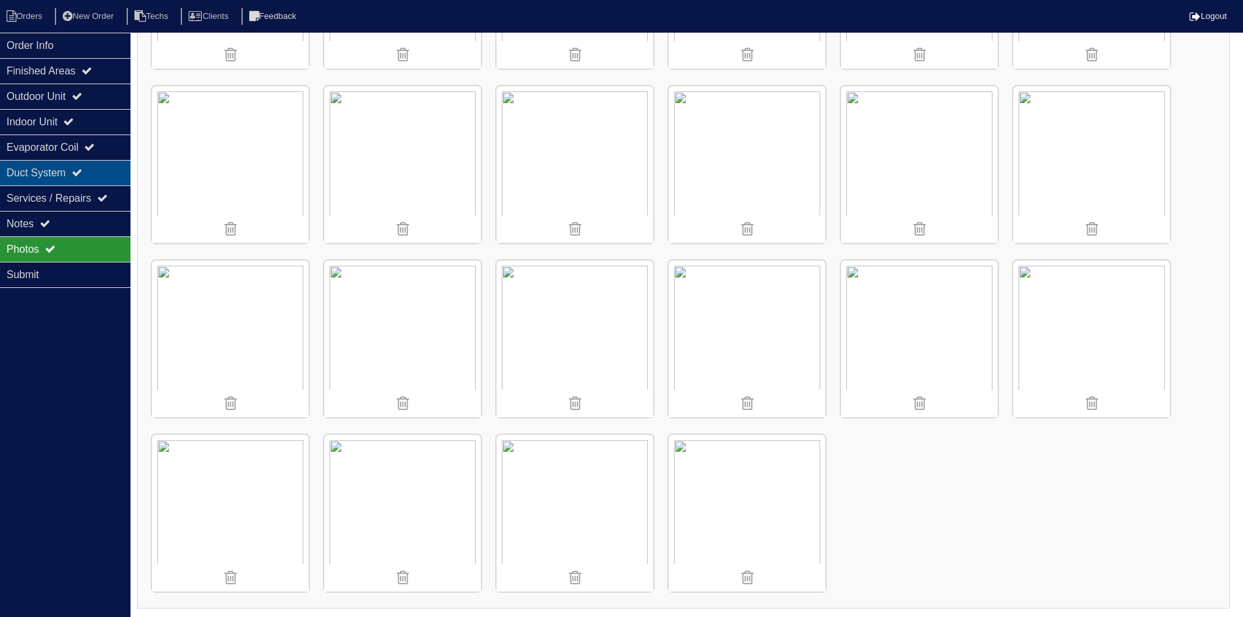
click at [100, 171] on div "Duct System" at bounding box center [65, 172] width 131 height 25
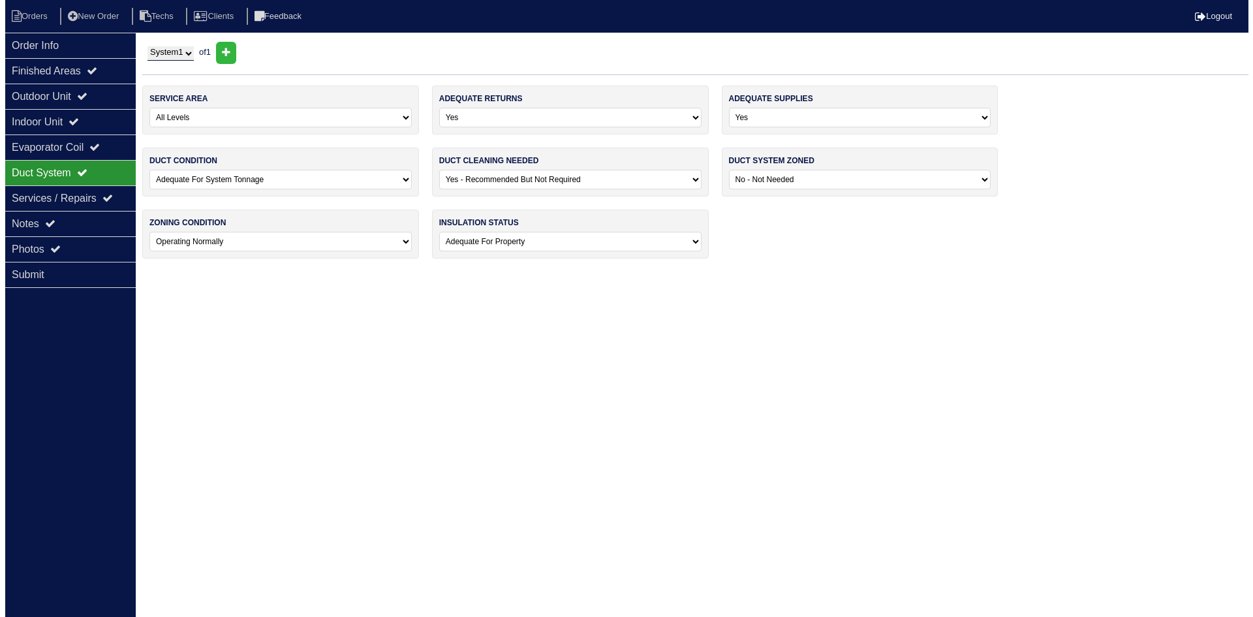
scroll to position [0, 0]
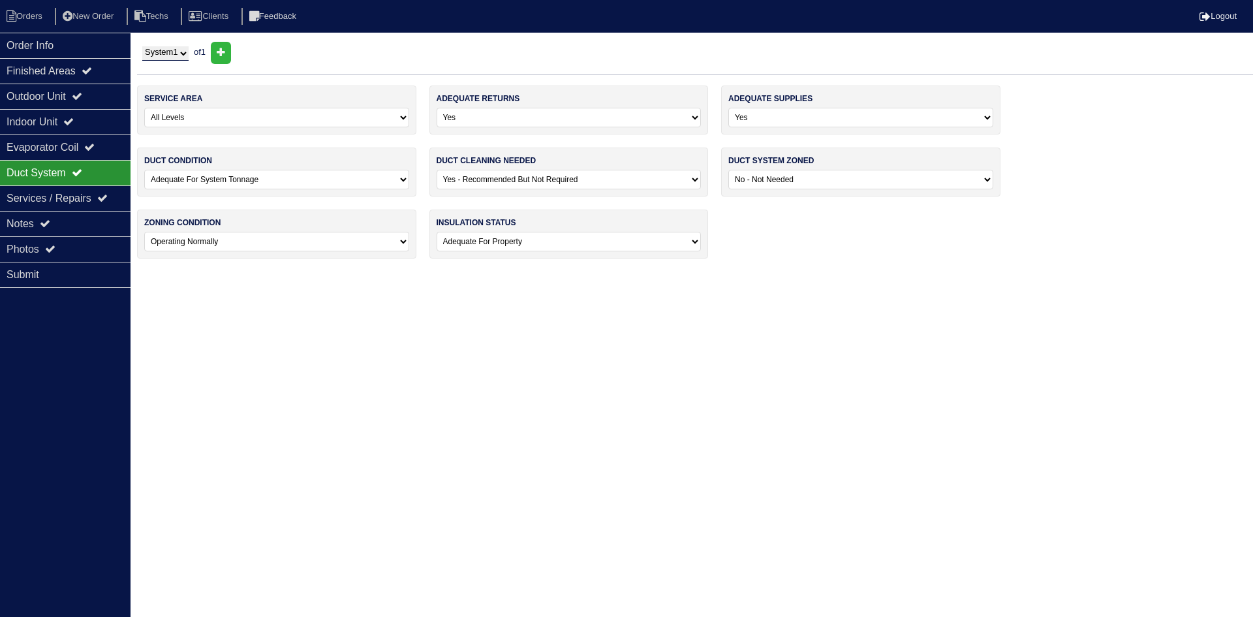
click at [690, 176] on select "-select- No Yes - Recommended But Not Required Yes - Highly Recommended" at bounding box center [569, 180] width 265 height 20
click at [437, 170] on select "-select- No Yes - Recommended But Not Required Yes - Highly Recommended" at bounding box center [569, 180] width 265 height 20
click at [632, 176] on select "-select- No Yes - Recommended But Not Required Yes - Highly Recommended" at bounding box center [569, 180] width 265 height 20
select select "0"
click at [437, 170] on select "-select- No Yes - Recommended But Not Required Yes - Highly Recommended" at bounding box center [569, 180] width 265 height 20
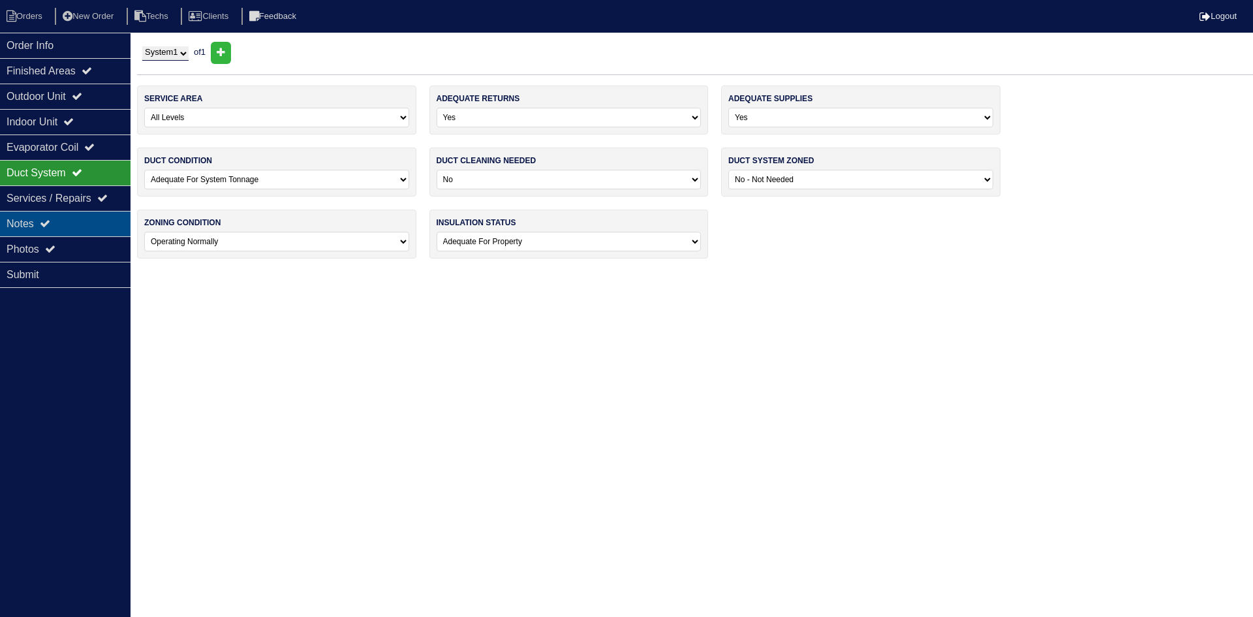
click at [56, 219] on div "Notes" at bounding box center [65, 223] width 131 height 25
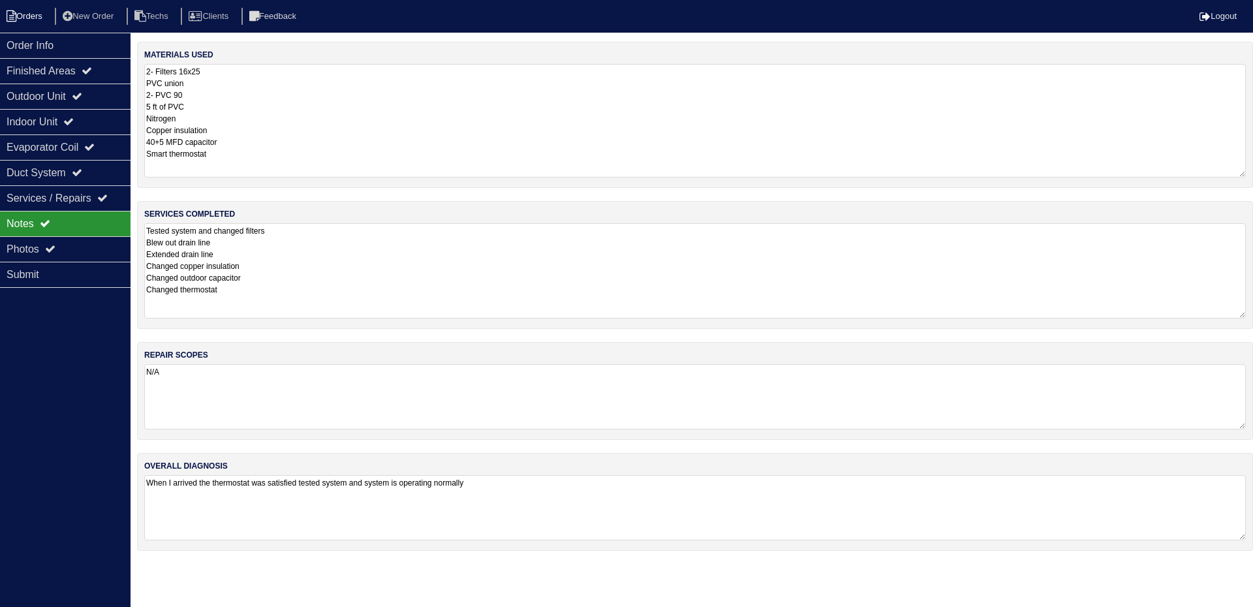
click at [30, 16] on li "Orders" at bounding box center [26, 17] width 53 height 18
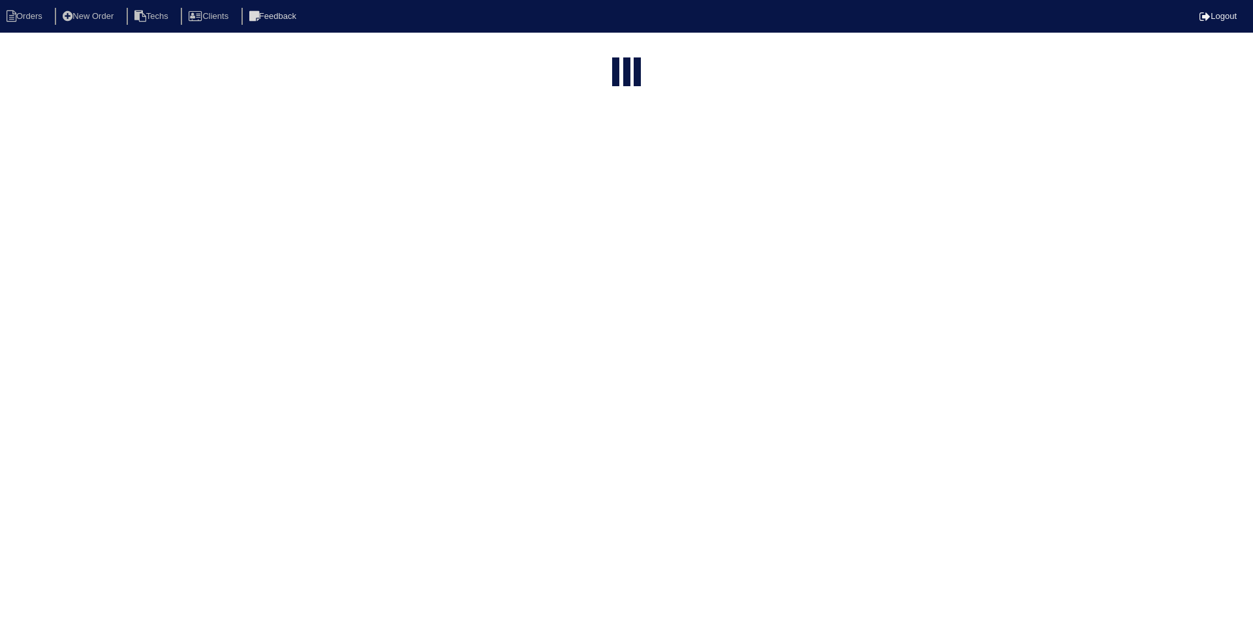
select select "15"
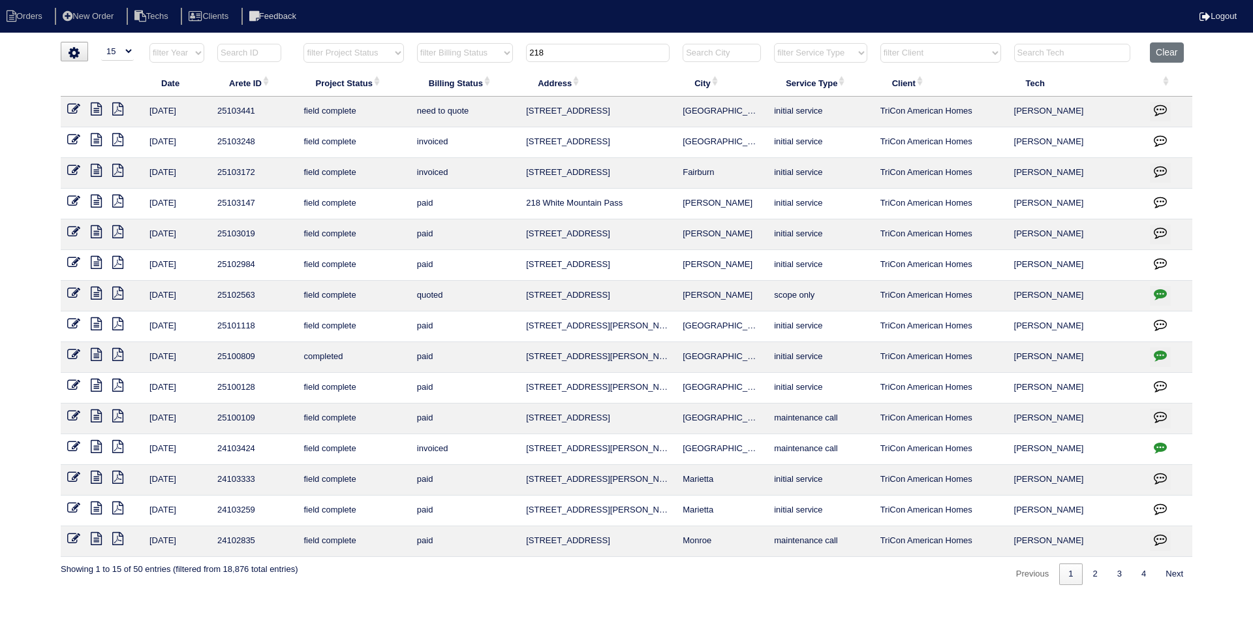
drag, startPoint x: 538, startPoint y: 54, endPoint x: 512, endPoint y: 54, distance: 26.1
click at [512, 54] on tr "filter Year -- Any Year -- 2025 2024 2023 2022 2021 2020 2019 filter Project St…" at bounding box center [626, 55] width 1131 height 27
type input "5024"
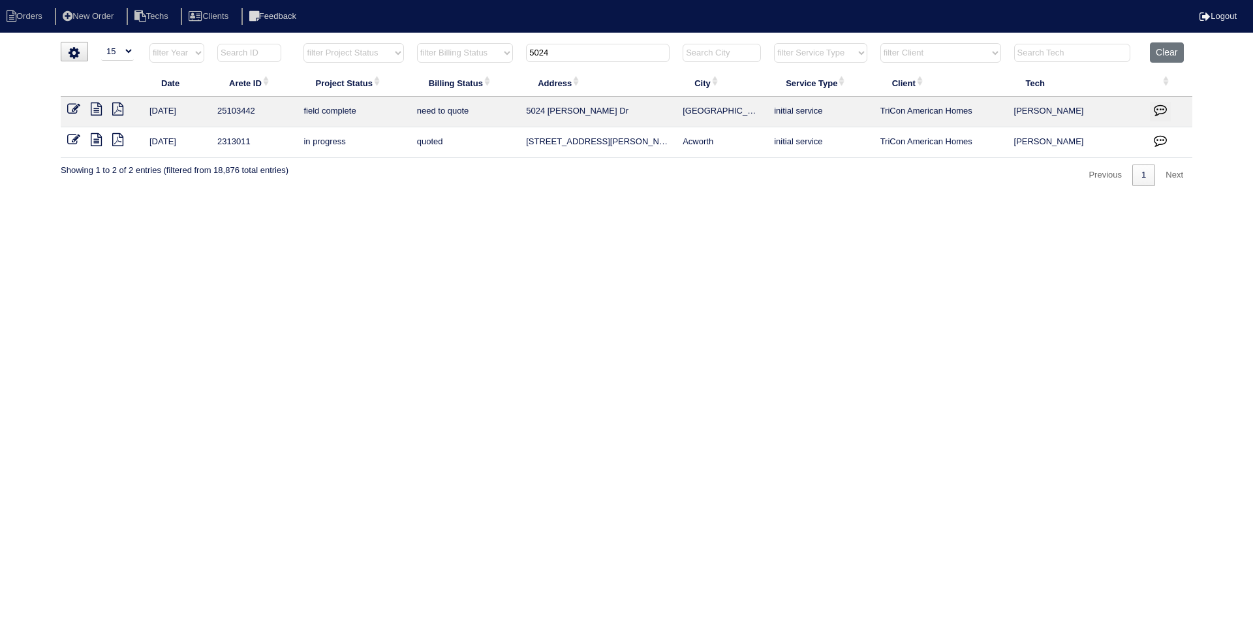
click at [97, 108] on icon at bounding box center [96, 108] width 11 height 13
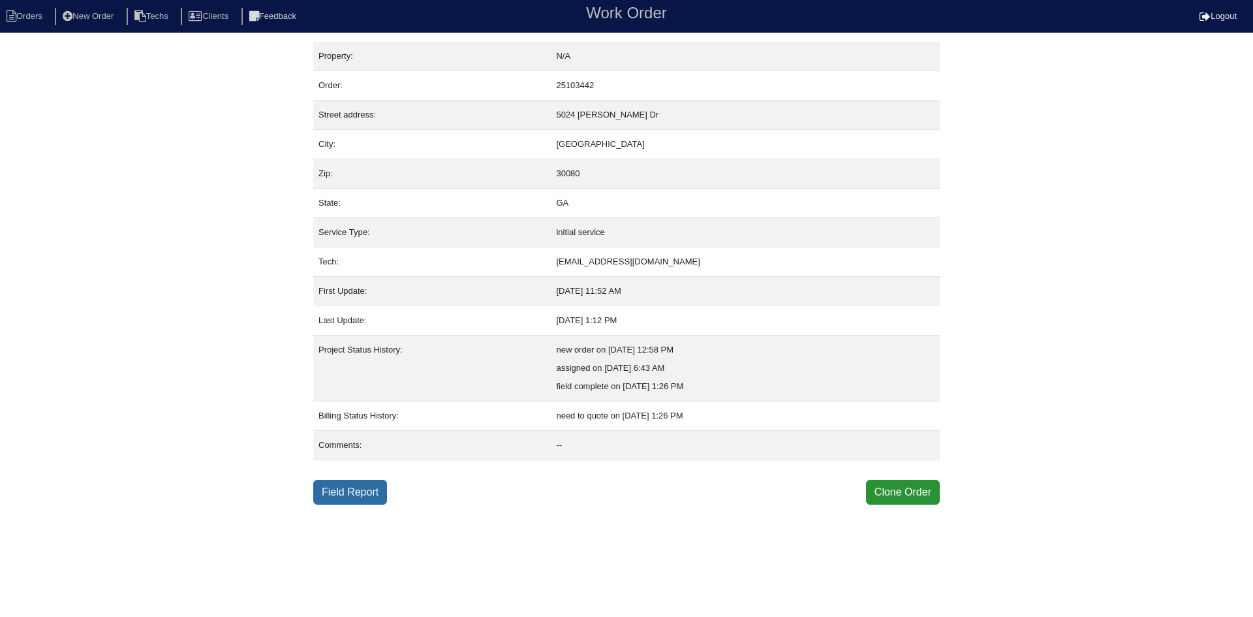
click at [348, 487] on link "Field Report" at bounding box center [350, 492] width 74 height 25
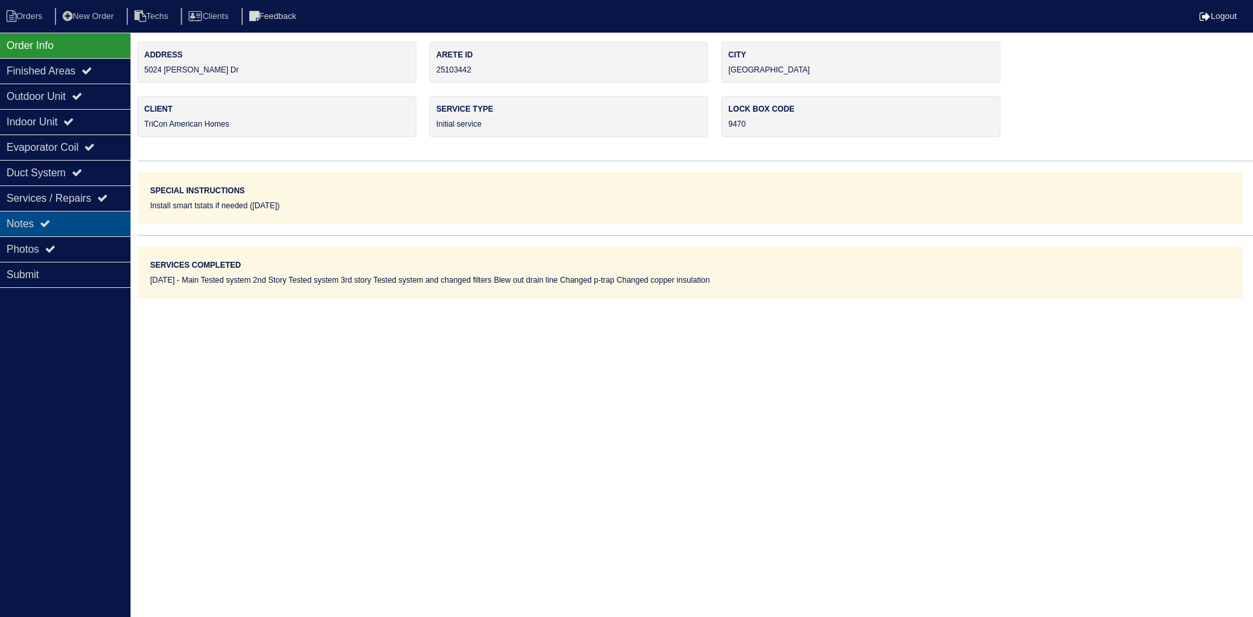
click at [49, 222] on icon at bounding box center [45, 223] width 10 height 10
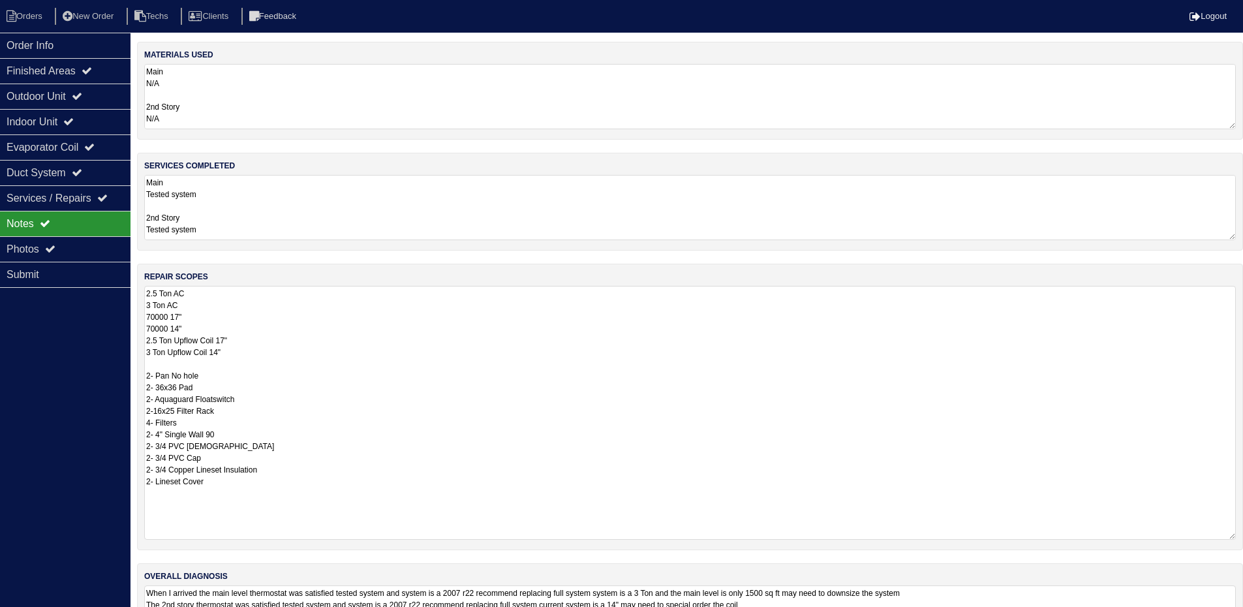
drag, startPoint x: 1242, startPoint y: 347, endPoint x: 1252, endPoint y: 536, distance: 188.9
click at [1243, 536] on html "Orders New Order Techs Clients Feedback Logout Orders New Order Users Clients M…" at bounding box center [621, 337] width 1243 height 674
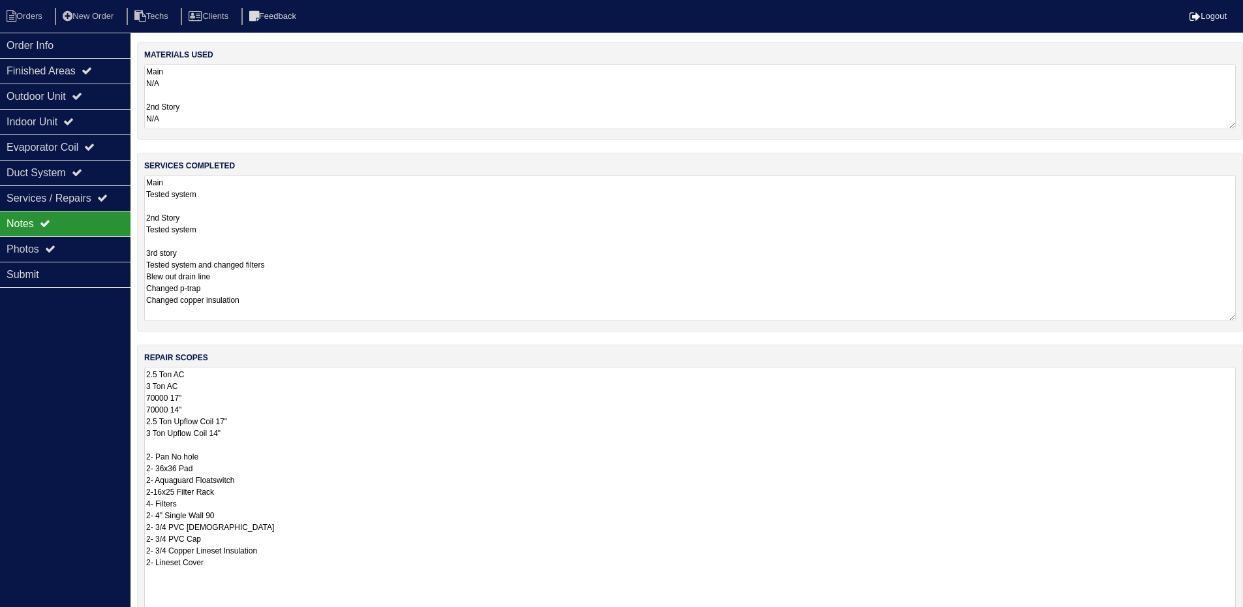
drag, startPoint x: 1231, startPoint y: 236, endPoint x: 1228, endPoint y: 317, distance: 81.0
click at [1228, 317] on textarea "Main Tested system 2nd Story Tested system 3rd story Tested system and changed …" at bounding box center [690, 248] width 1092 height 146
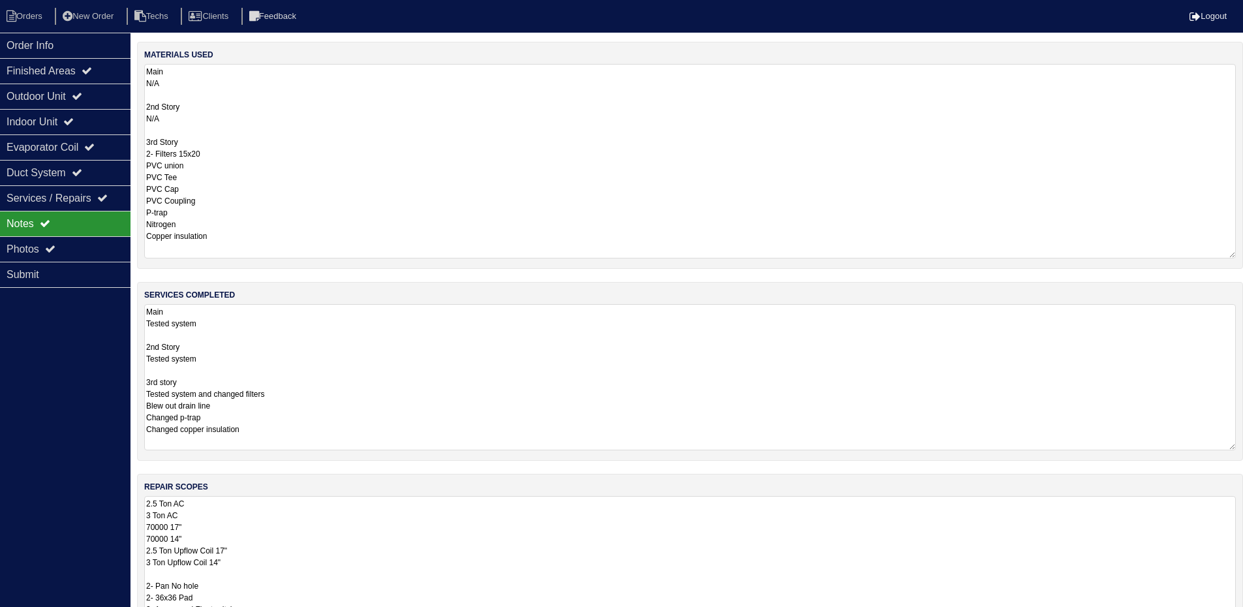
drag, startPoint x: 1231, startPoint y: 123, endPoint x: 820, endPoint y: 202, distance: 418.5
click at [1243, 250] on html "Orders New Order Techs Clients Feedback Logout Orders New Order Users Clients M…" at bounding box center [621, 442] width 1243 height 884
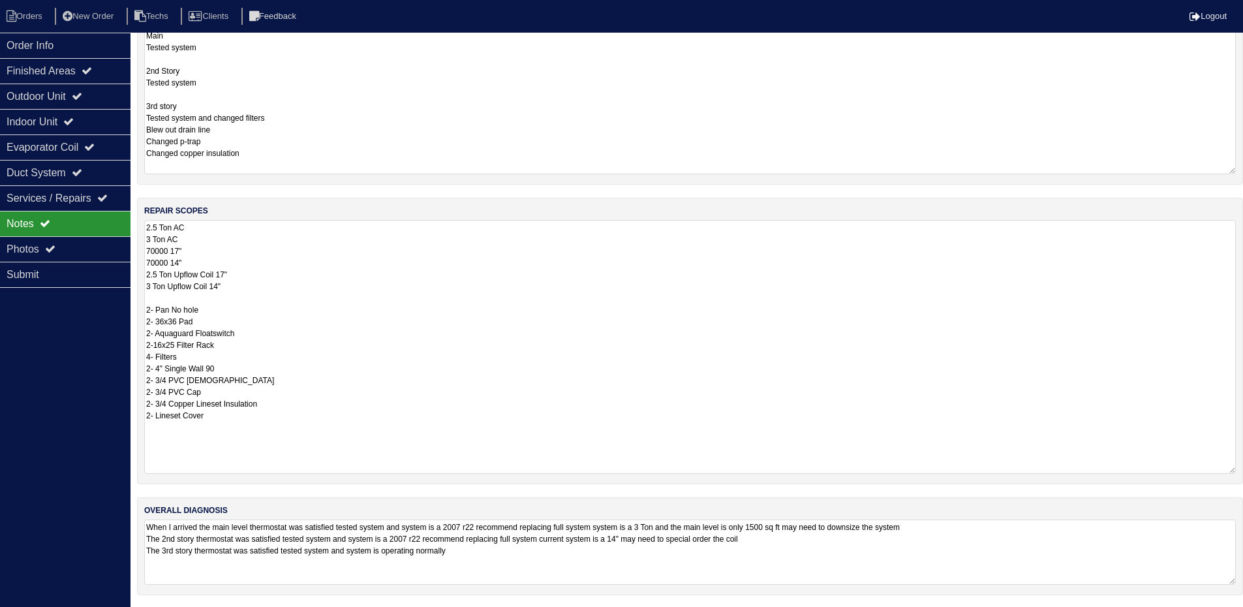
scroll to position [275, 0]
click at [85, 124] on div "Indoor Unit" at bounding box center [65, 121] width 131 height 25
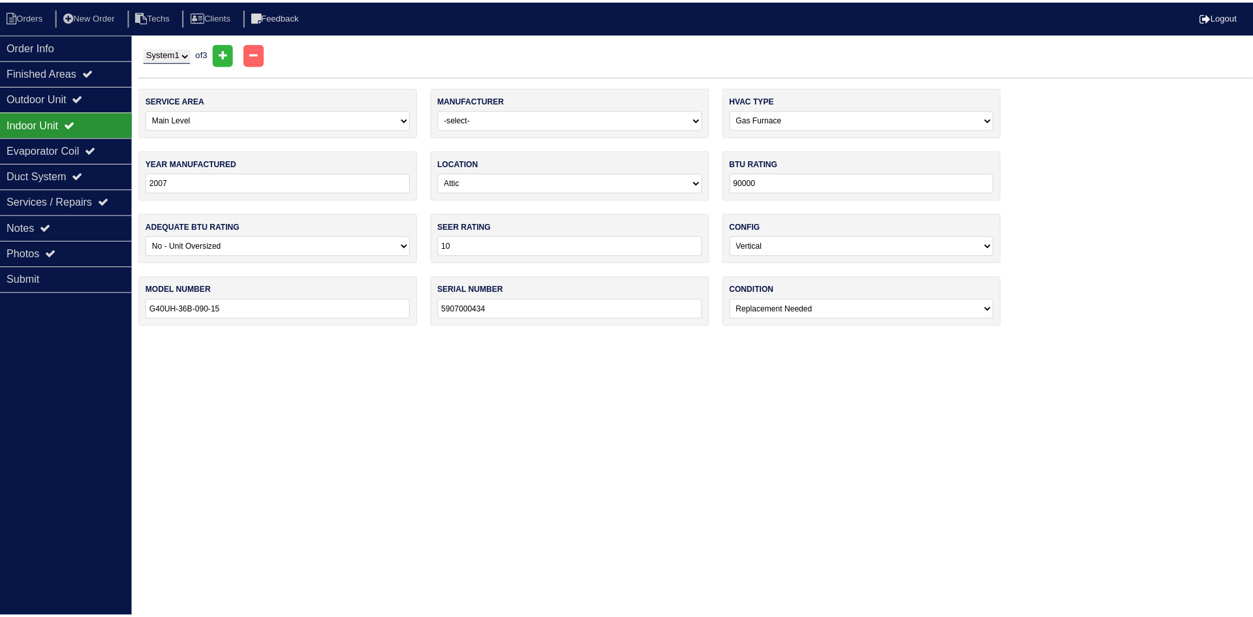
scroll to position [0, 0]
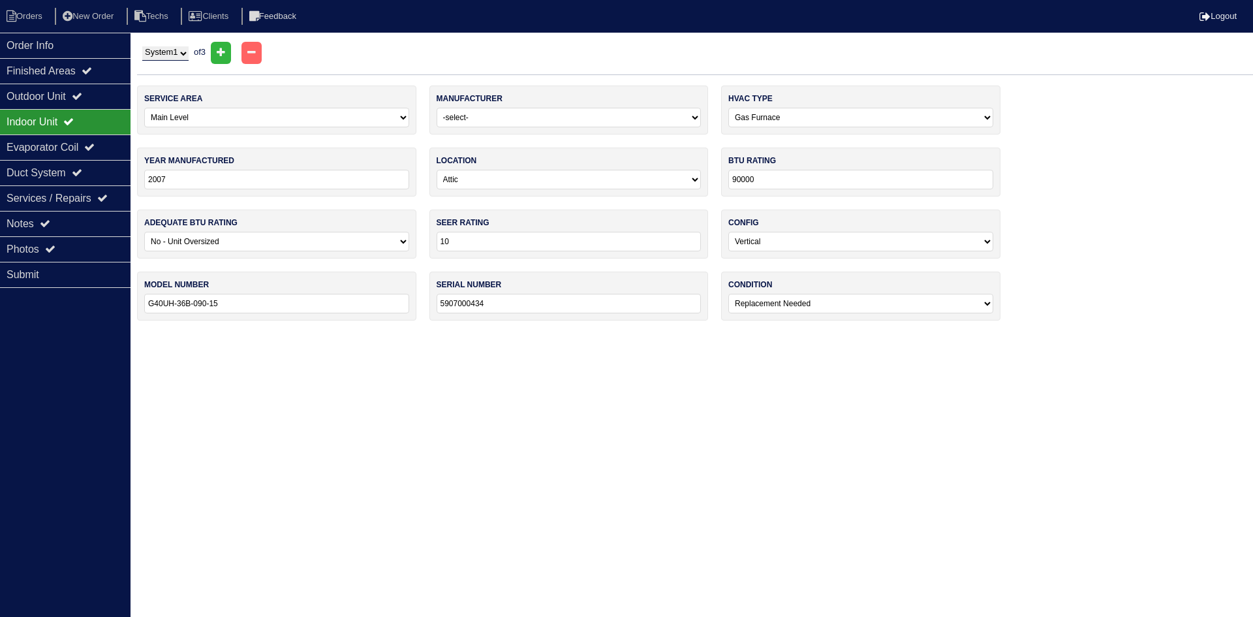
click at [185, 52] on select "System 1 System 2 System 3" at bounding box center [165, 53] width 46 height 14
select select "2"
click at [142, 46] on select "System 1 System 2 System 3" at bounding box center [165, 53] width 46 height 14
select select "1"
type input "70000"
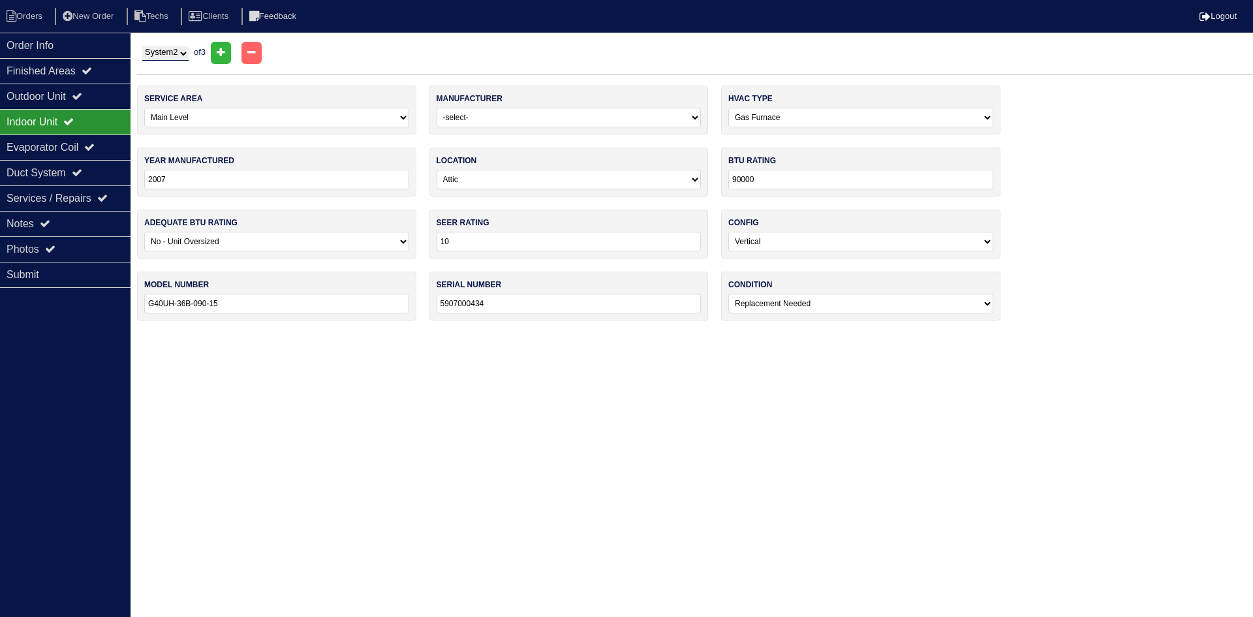
select select "0"
type input "G40UH-36A-070-15"
type input "5907E04402"
click at [70, 149] on div "Evaporator Coil" at bounding box center [65, 146] width 131 height 25
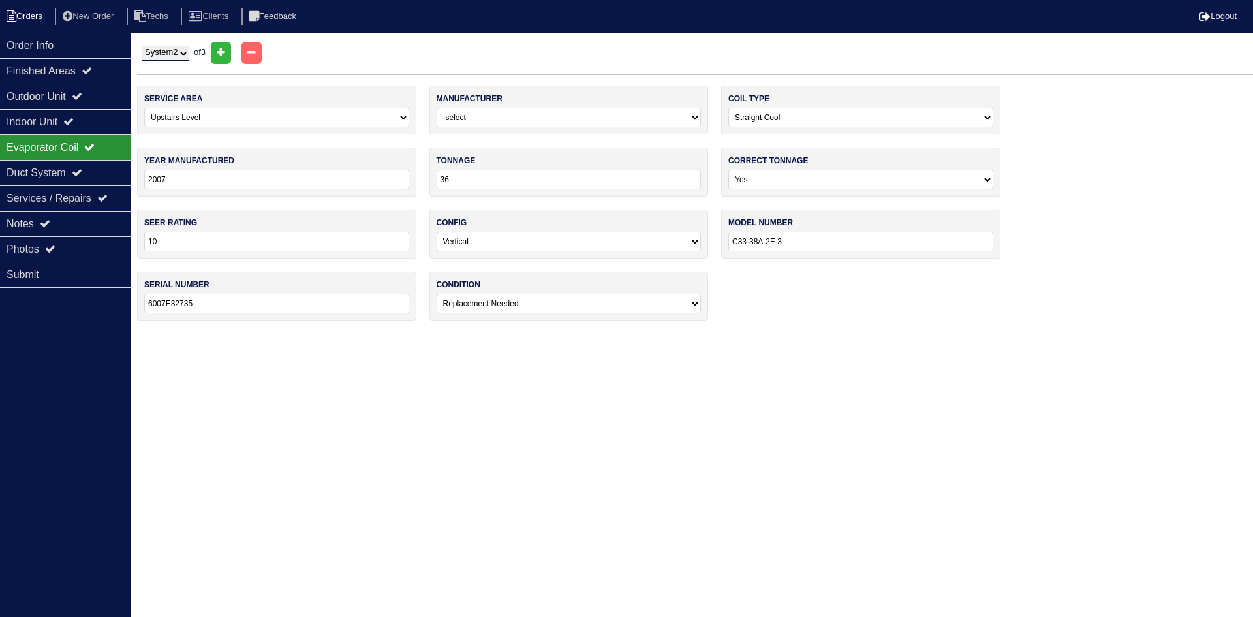
click at [32, 11] on li "Orders" at bounding box center [26, 17] width 53 height 18
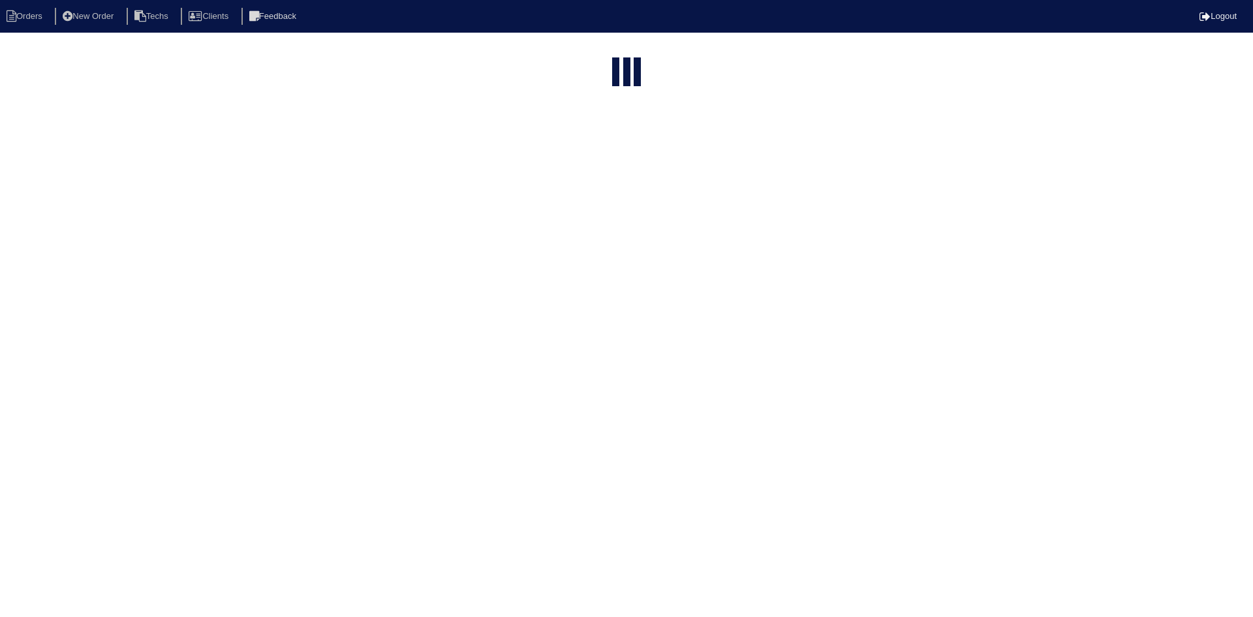
select select "15"
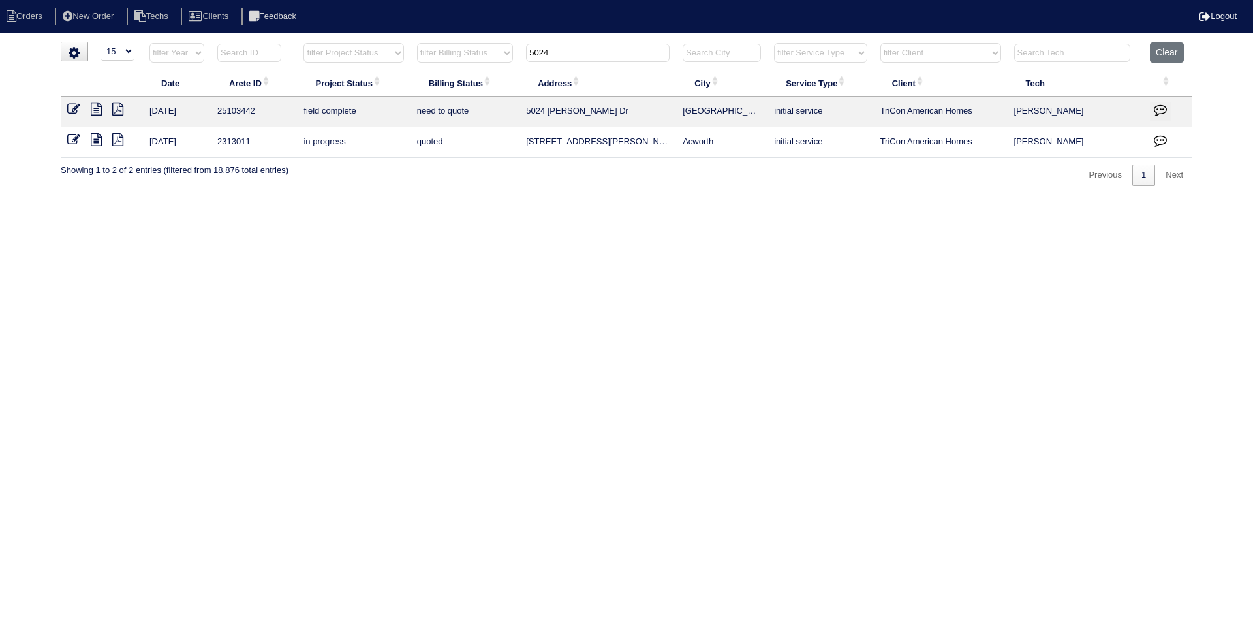
click at [100, 110] on icon at bounding box center [96, 108] width 11 height 13
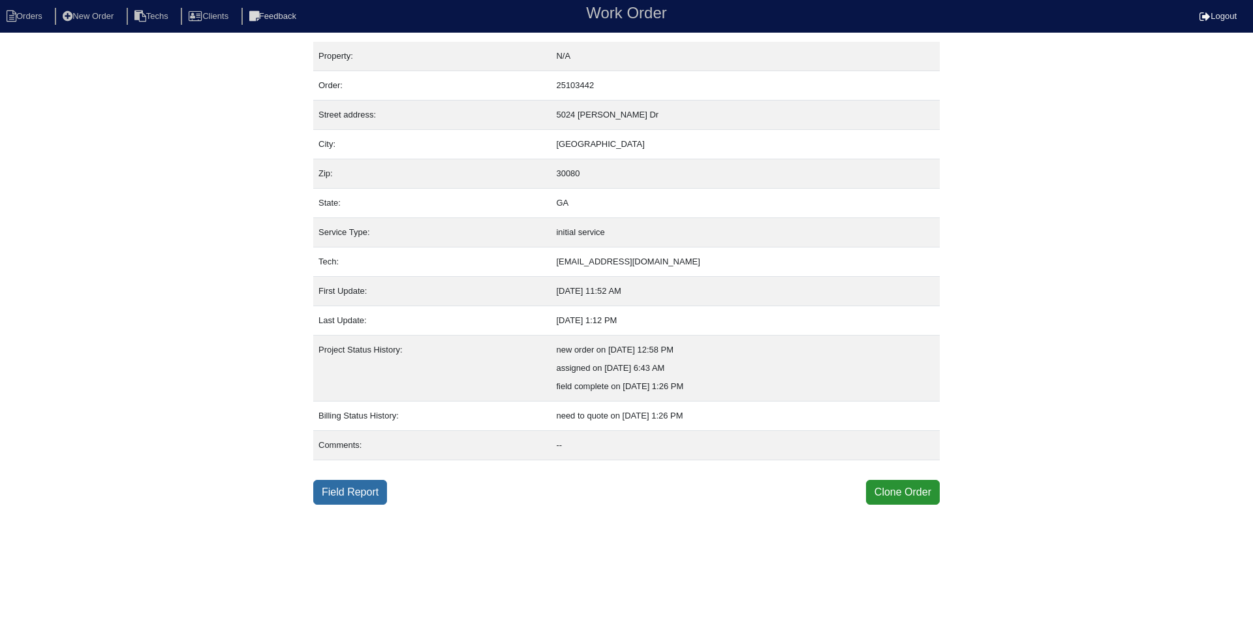
click at [331, 495] on link "Field Report" at bounding box center [350, 492] width 74 height 25
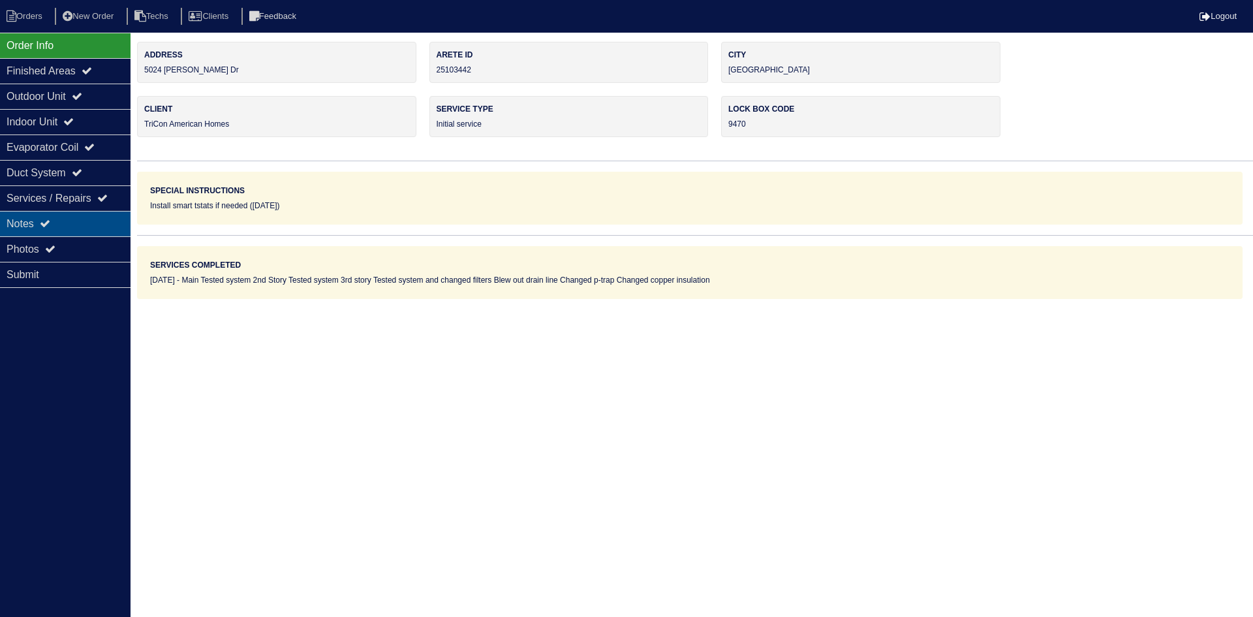
click at [61, 223] on div "Notes" at bounding box center [65, 223] width 131 height 25
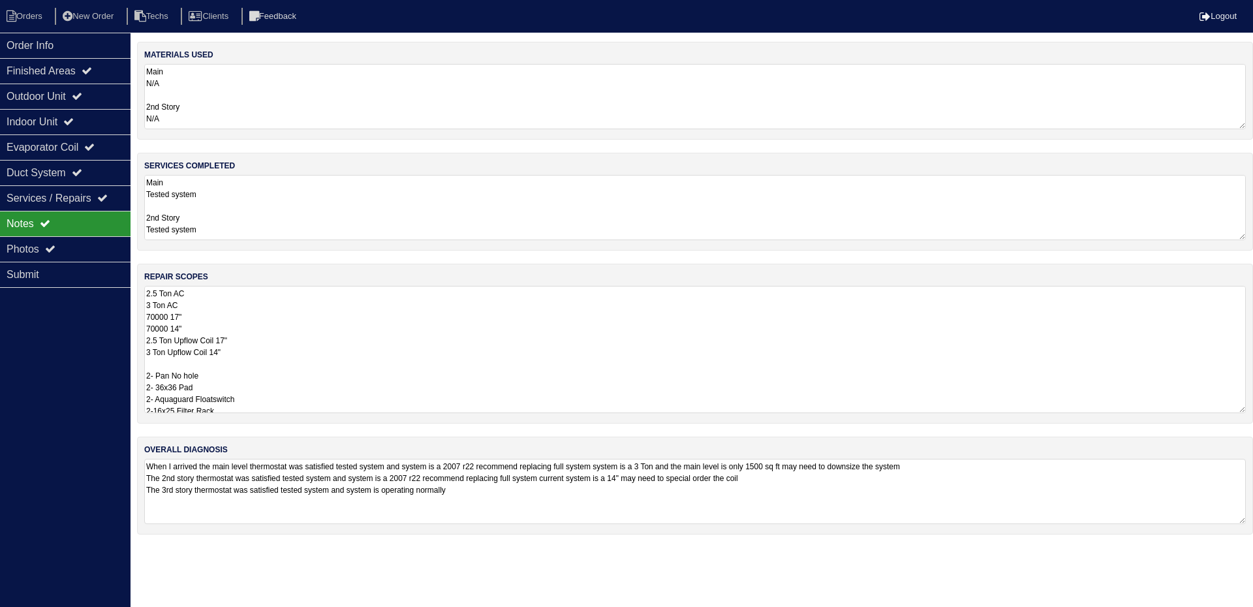
drag, startPoint x: 1243, startPoint y: 348, endPoint x: 1248, endPoint y: 420, distance: 72.0
click at [1248, 420] on div "repair scopes 2.5 Ton AC 3 Ton AC 70000 17" 70000 14" 2.5 Ton Upflow Coil 17" 3…" at bounding box center [695, 344] width 1116 height 160
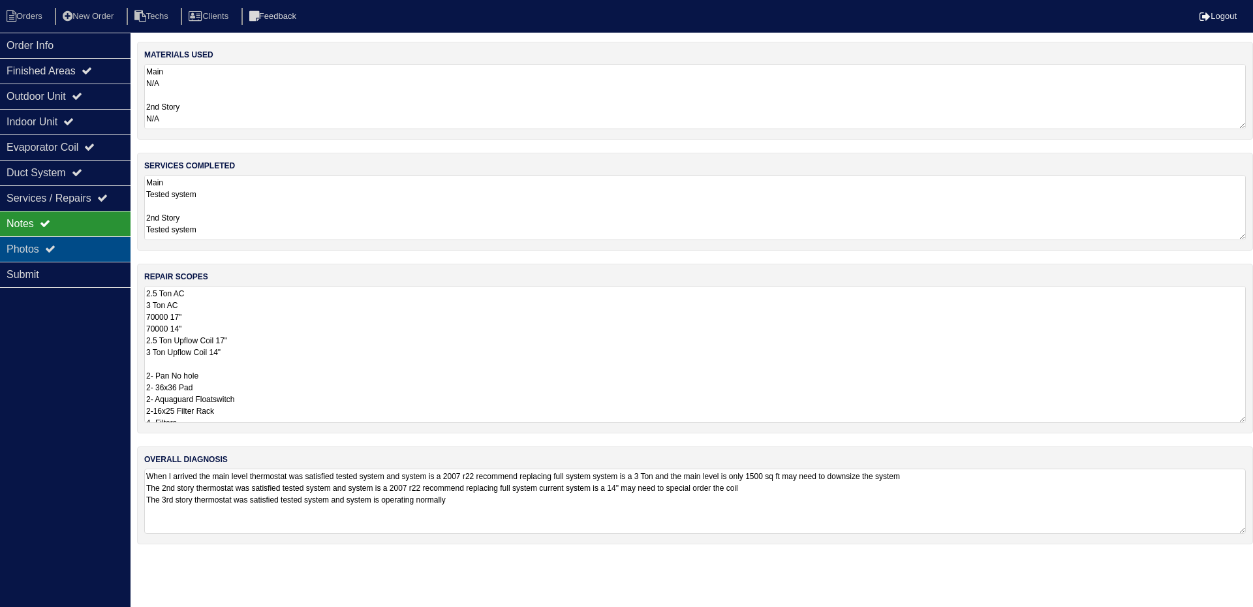
click at [35, 250] on div "Photos" at bounding box center [65, 248] width 131 height 25
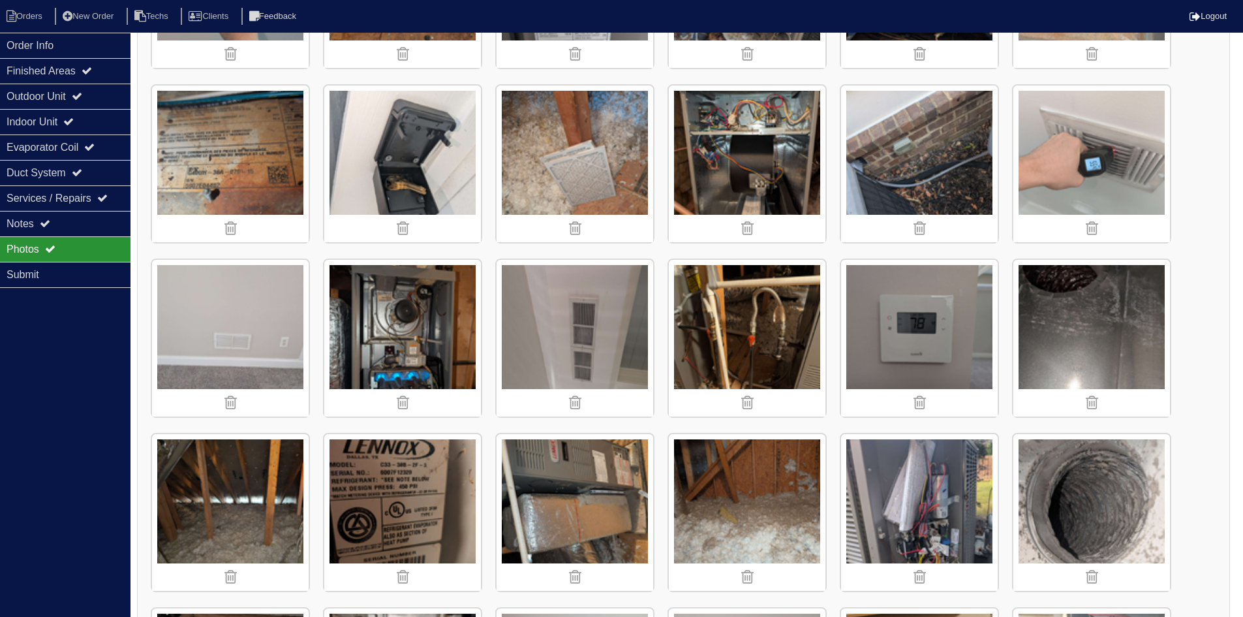
scroll to position [392, 0]
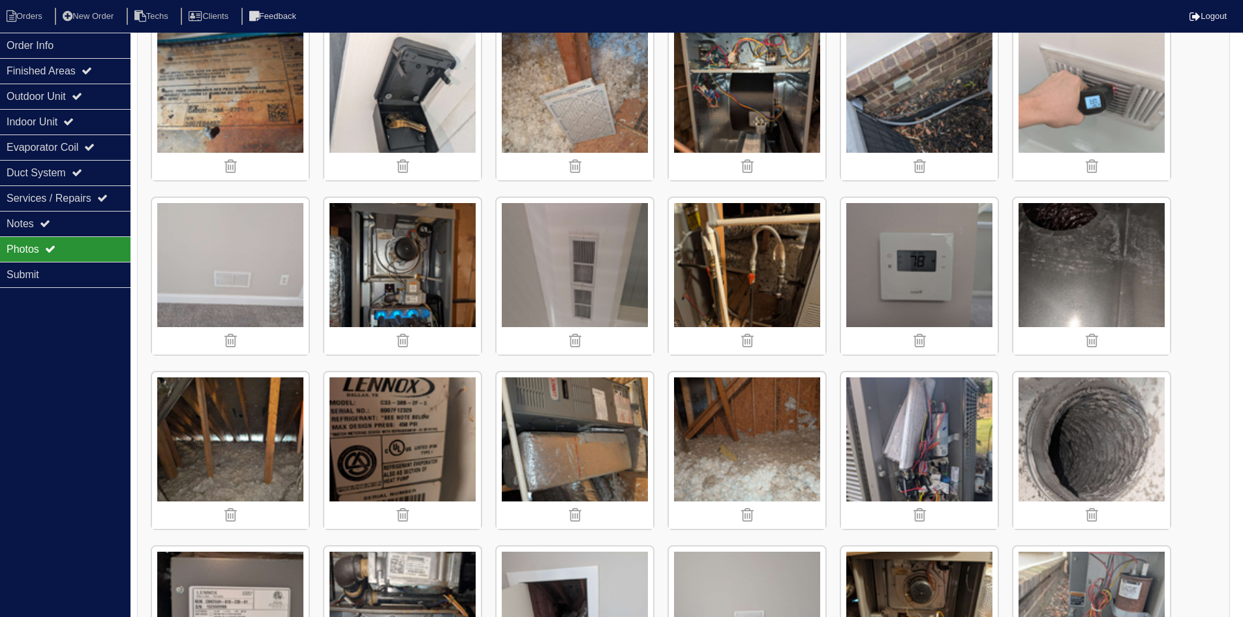
click at [414, 256] on img at bounding box center [402, 276] width 157 height 157
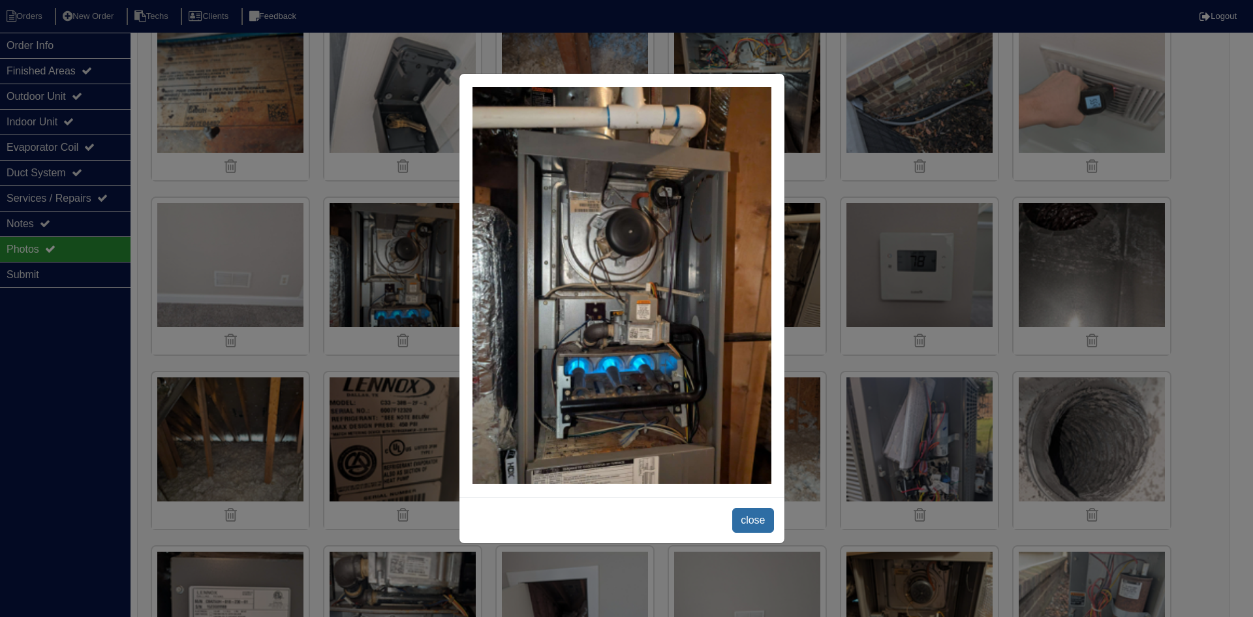
drag, startPoint x: 746, startPoint y: 519, endPoint x: 771, endPoint y: 501, distance: 30.8
click at [748, 518] on span "close" at bounding box center [752, 520] width 41 height 25
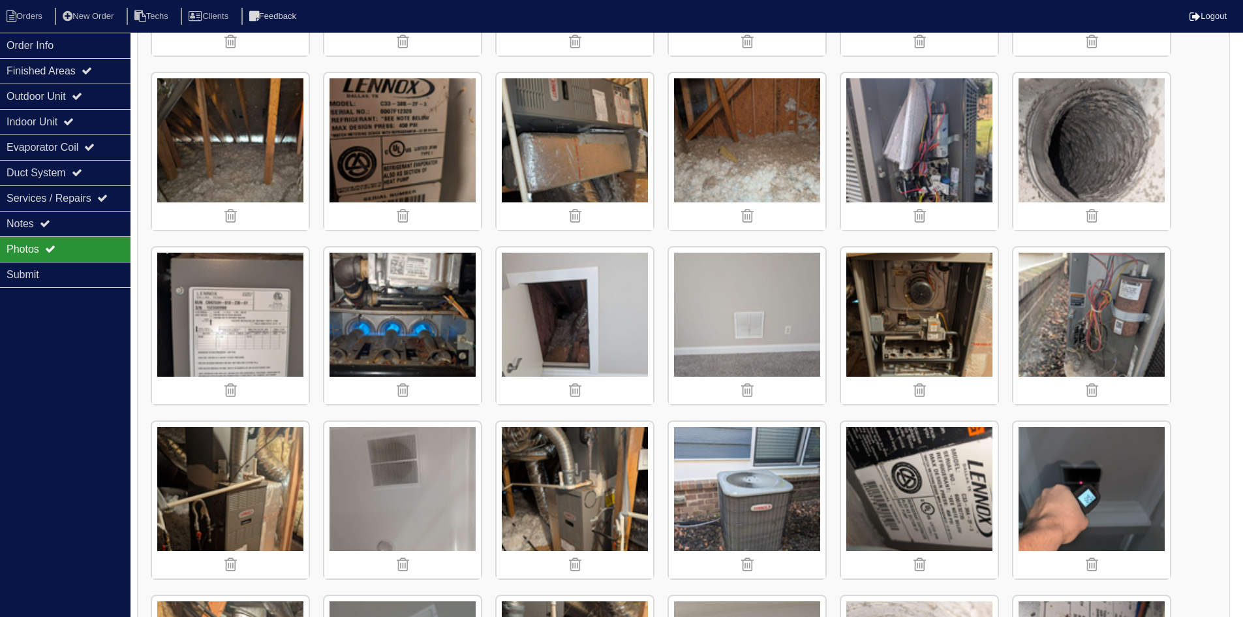
scroll to position [718, 0]
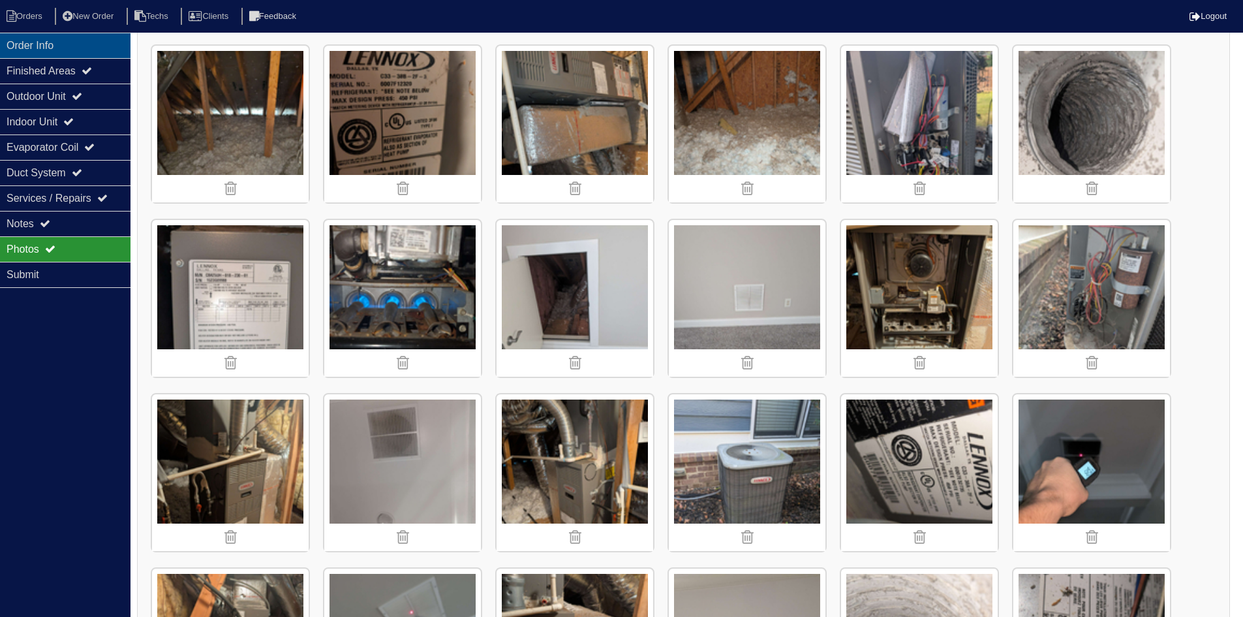
click at [69, 46] on div "Order Info" at bounding box center [65, 45] width 131 height 25
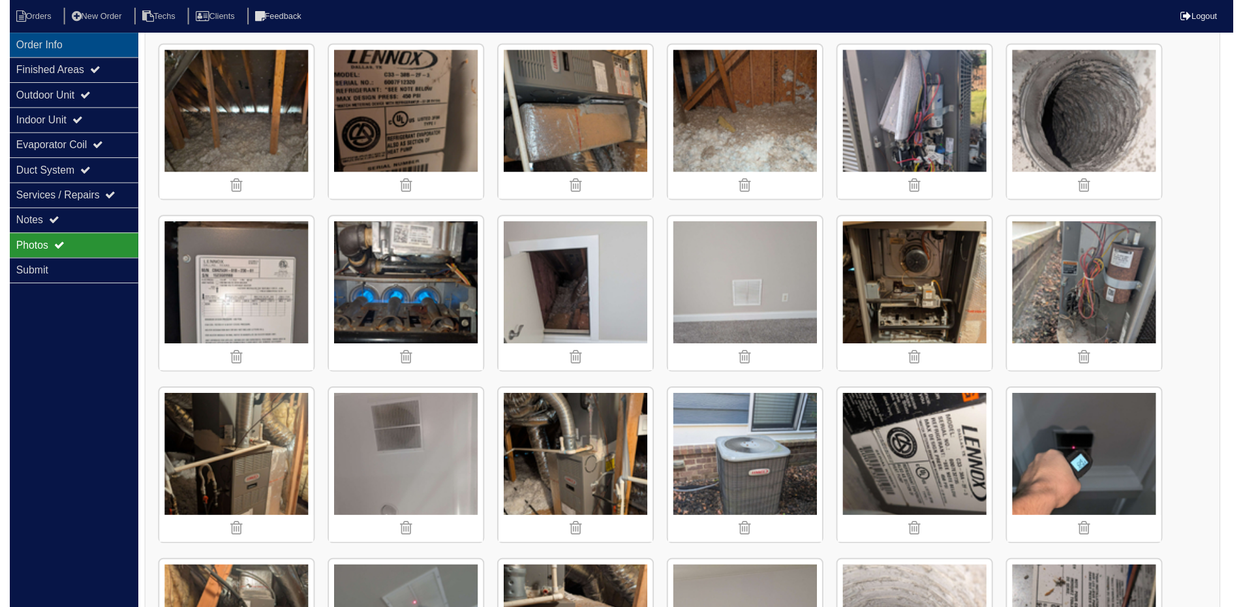
scroll to position [0, 0]
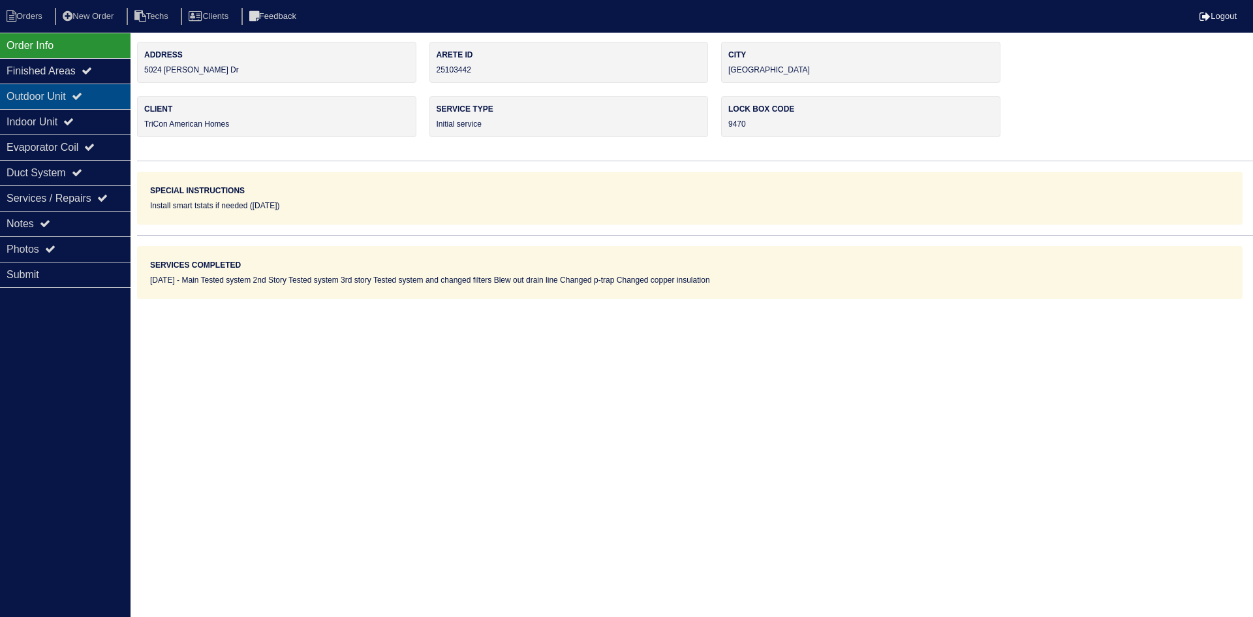
click at [97, 100] on div "Outdoor Unit" at bounding box center [65, 96] width 131 height 25
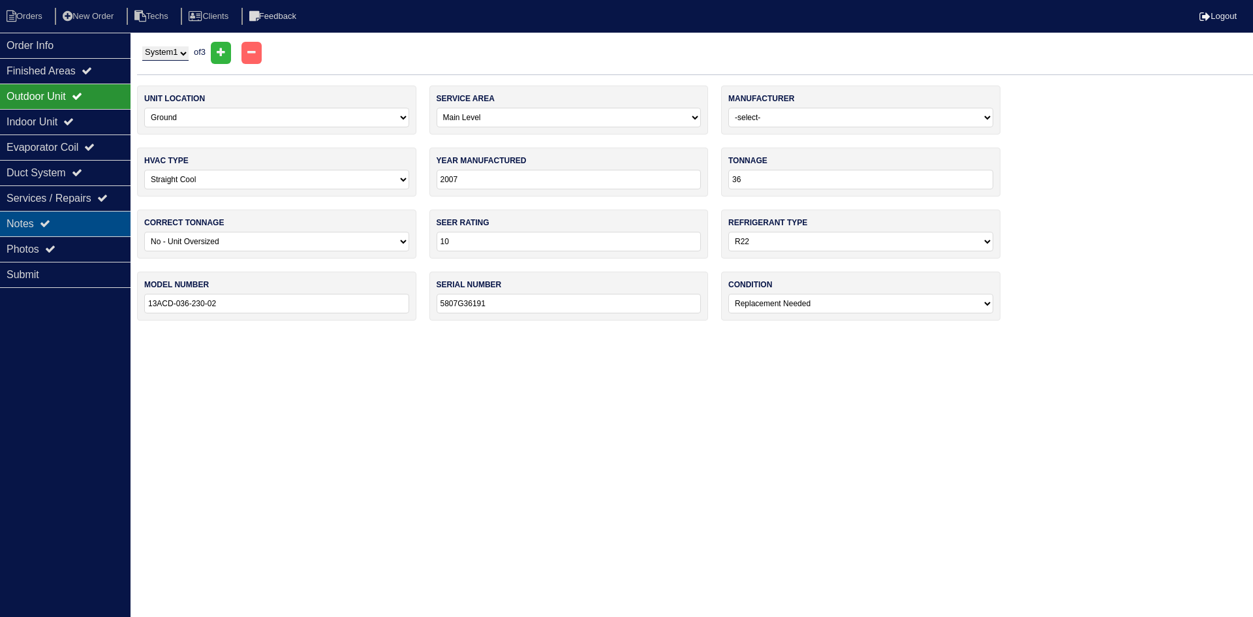
click at [65, 230] on div "Notes" at bounding box center [65, 223] width 131 height 25
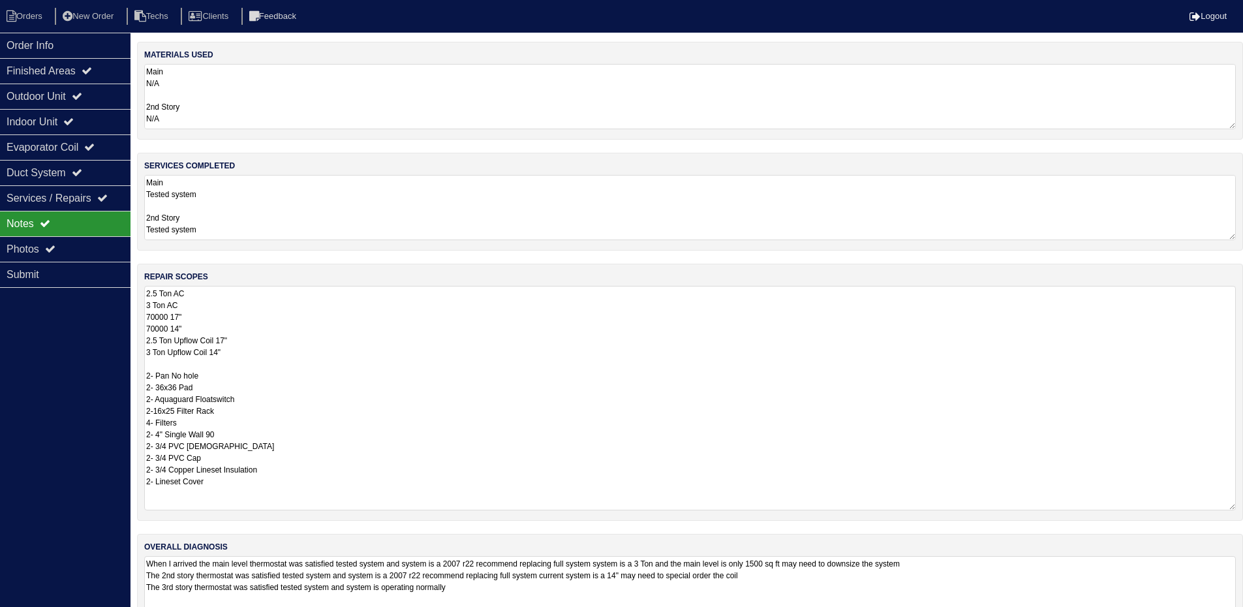
drag, startPoint x: 1242, startPoint y: 418, endPoint x: 1245, endPoint y: 506, distance: 87.5
click at [1243, 506] on html "Orders New Order Techs Clients Feedback Logout Orders New Order Users Clients M…" at bounding box center [621, 322] width 1243 height 645
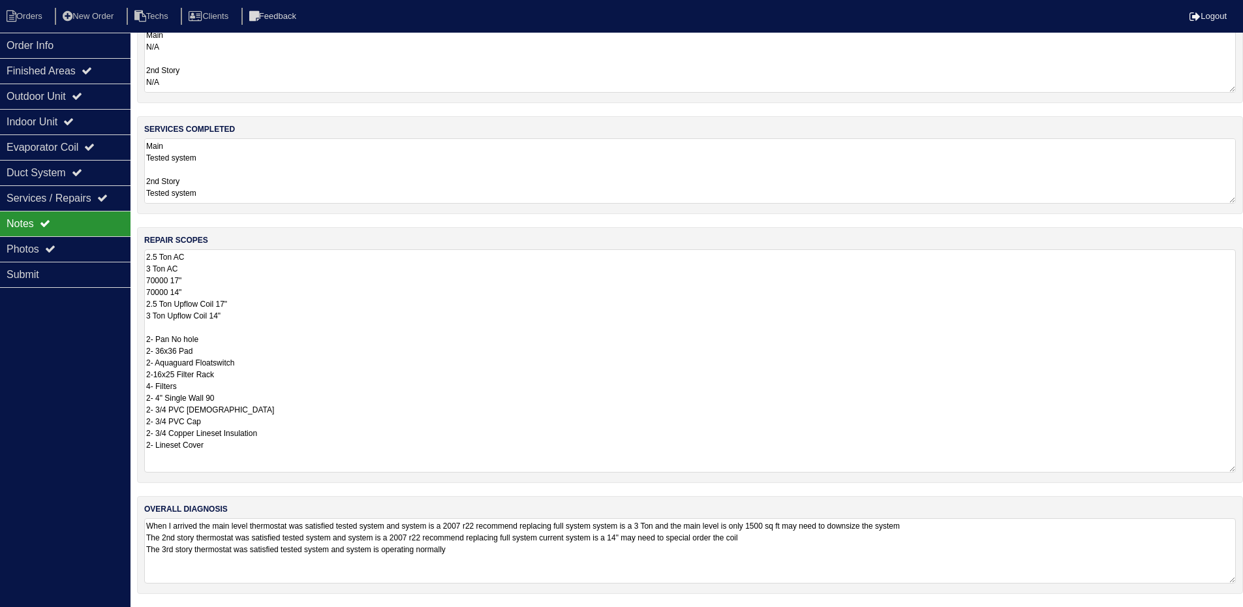
click at [228, 320] on textarea "2.5 Ton AC 3 Ton AC 70000 17" 70000 14" 2.5 Ton Upflow Coil 17" 3 Ton Upflow Co…" at bounding box center [690, 360] width 1092 height 223
click at [224, 317] on textarea "2.5 Ton AC 3 Ton AC 70000 17" 70000 14" 2.5 Ton Upflow Coil 17" 3 Ton Upflow Co…" at bounding box center [690, 360] width 1092 height 223
drag, startPoint x: 183, startPoint y: 294, endPoint x: 189, endPoint y: 297, distance: 6.7
click at [184, 294] on textarea "2.5 Ton AC 3 Ton AC 70000 17" 70000 14" 2.5 Ton Upflow Coil 17" 3 Ton Upflow Co…" at bounding box center [690, 360] width 1092 height 223
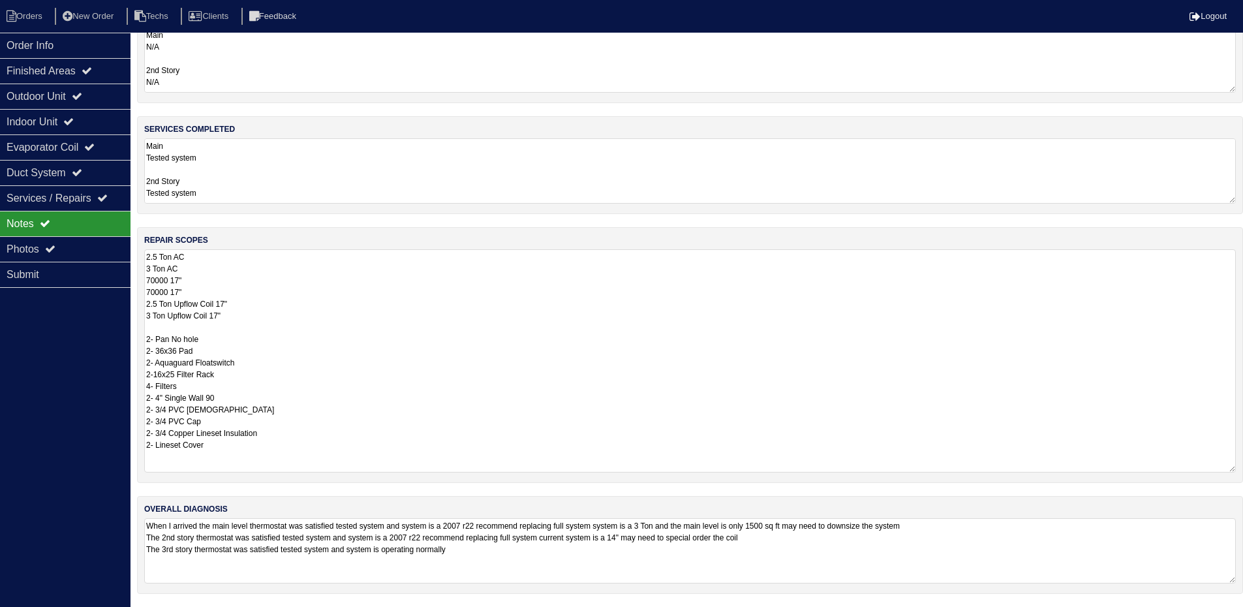
drag, startPoint x: 236, startPoint y: 317, endPoint x: 146, endPoint y: 317, distance: 90.0
click at [146, 317] on textarea "2.5 Ton AC 3 Ton AC 70000 17" 70000 17" 2.5 Ton Upflow Coil 17" 3 Ton Upflow Co…" at bounding box center [690, 360] width 1092 height 223
click at [192, 271] on textarea "2.5 Ton AC 3 Ton AC 70000 17" 70000 17" 2.5 Ton Upflow Coil 17" 2- Pan No hole …" at bounding box center [690, 360] width 1092 height 223
paste textarea "3 Ton Upflow Coil 17""
drag, startPoint x: 202, startPoint y: 258, endPoint x: 141, endPoint y: 260, distance: 60.7
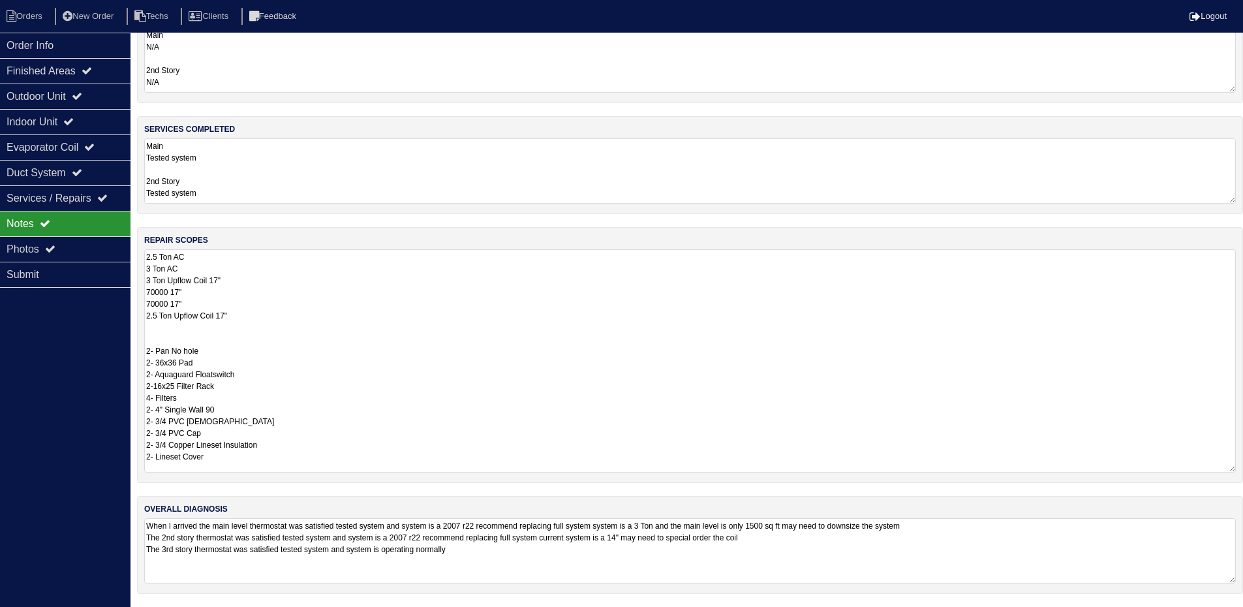
click at [141, 260] on div "repair scopes 2.5 Ton AC 3 Ton AC 3 Ton Upflow Coil 17" 70000 17" 70000 17" 2.5…" at bounding box center [690, 355] width 1106 height 256
click at [185, 291] on textarea "3 Ton AC 3 Ton Upflow Coil 17" 70000 17" 70000 17" 2.5 Ton Upflow Coil 17" 2- P…" at bounding box center [690, 360] width 1092 height 223
click at [197, 290] on textarea "3 Ton AC 3 Ton Upflow Coil 17" 70000 17" 70000 17" 2.5 Ton Upflow Coil 17" 2- P…" at bounding box center [690, 360] width 1092 height 223
paste textarea "2.5 Ton AC"
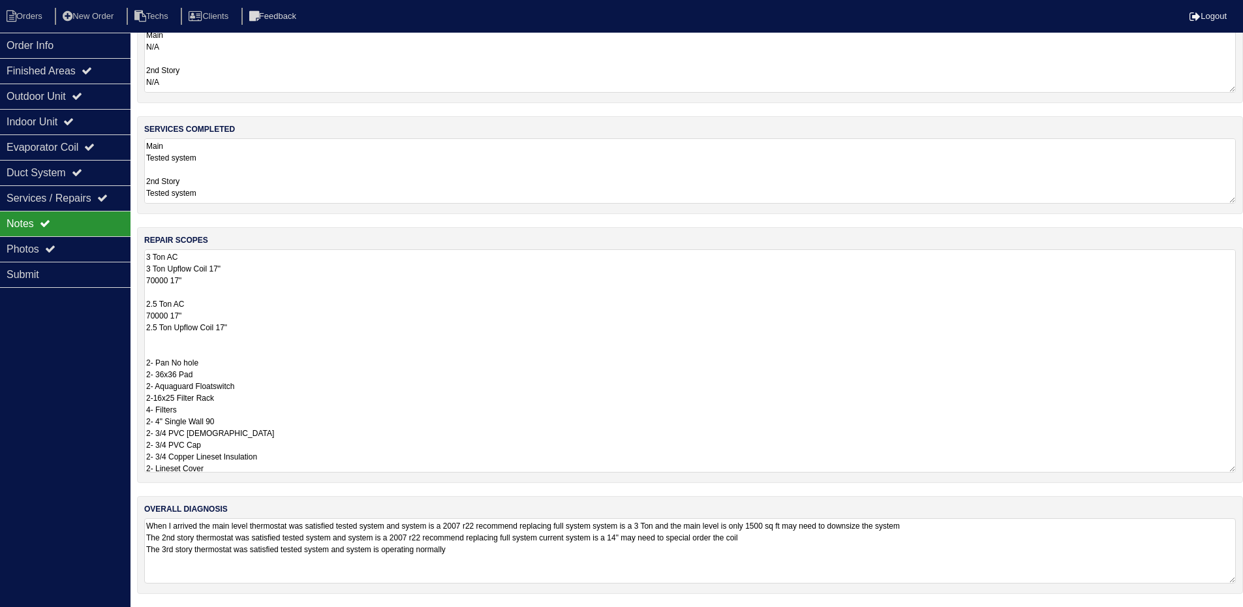
type textarea "3 Ton AC 3 Ton Upflow Coil 17" 70000 17" 2.5 Ton AC 70000 17" 2.5 Ton Upflow Co…"
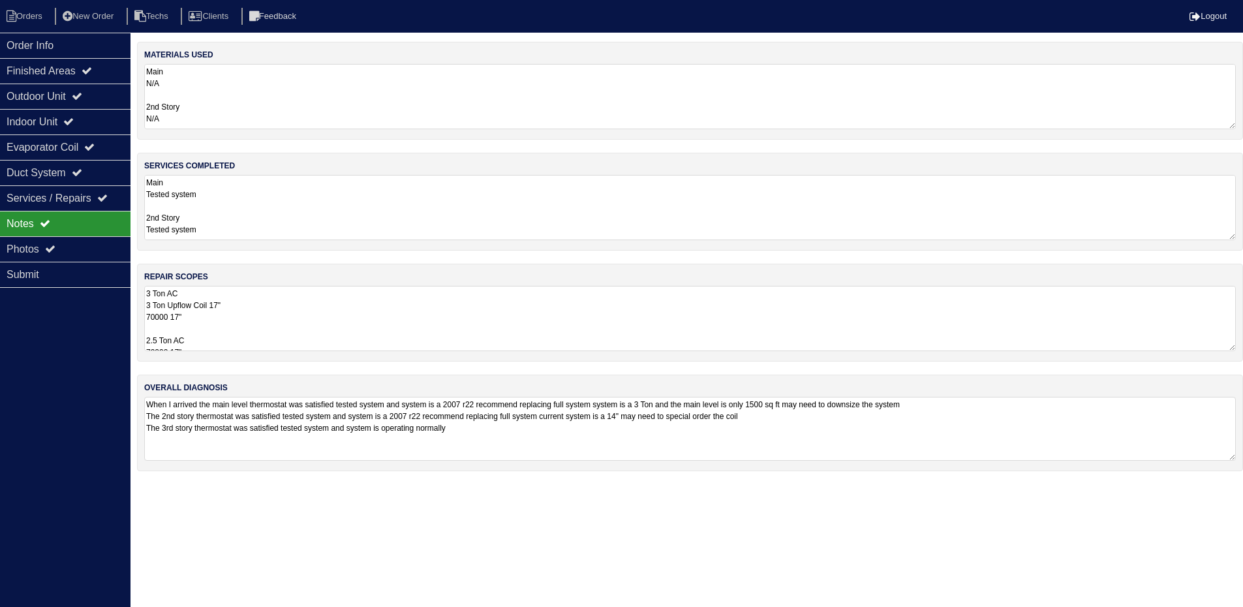
click at [842, 484] on html "Orders New Order Techs Clients Feedback Logout Orders New Order Users Clients M…" at bounding box center [621, 242] width 1243 height 484
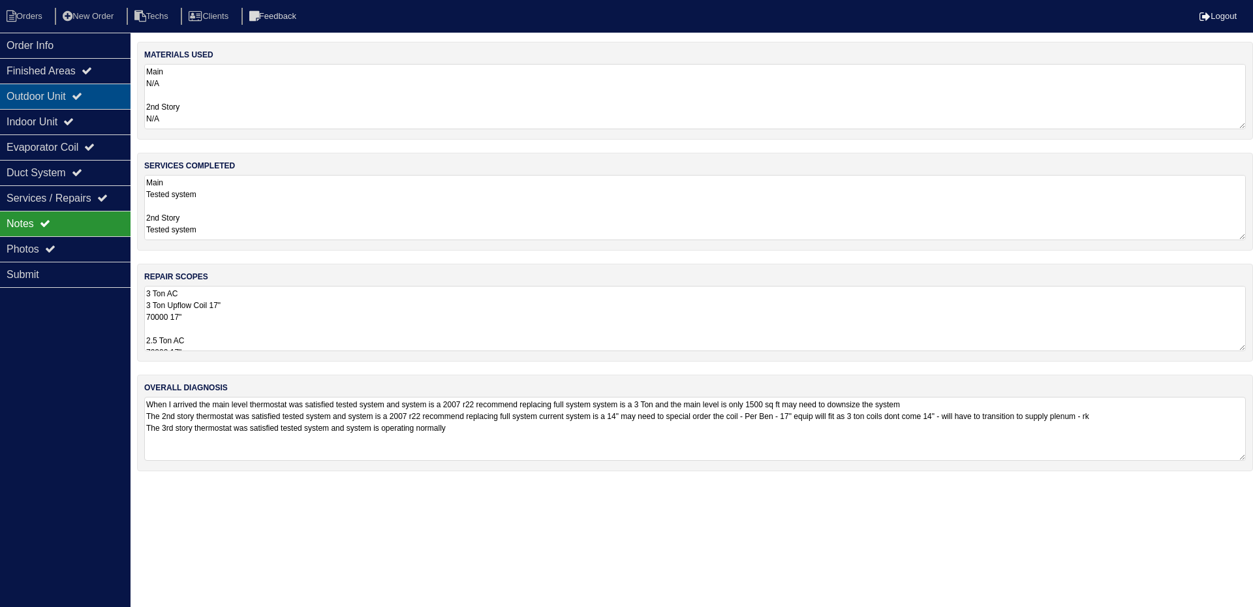
type textarea "When I arrived the main level thermostat was satisfied tested system and system…"
click at [51, 91] on div "Outdoor Unit" at bounding box center [65, 96] width 131 height 25
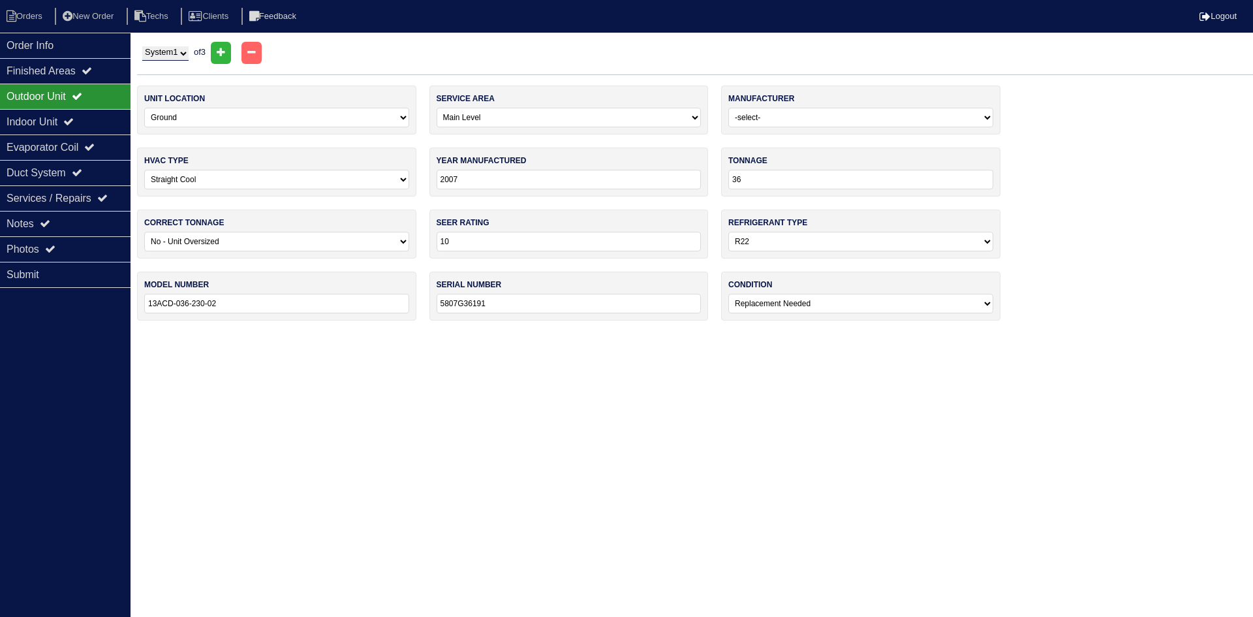
click at [182, 55] on select "System 1 System 2 System 3" at bounding box center [165, 53] width 46 height 14
select select "2"
click at [142, 46] on select "System 1 System 2 System 3" at bounding box center [165, 53] width 46 height 14
select select "1"
select select "0"
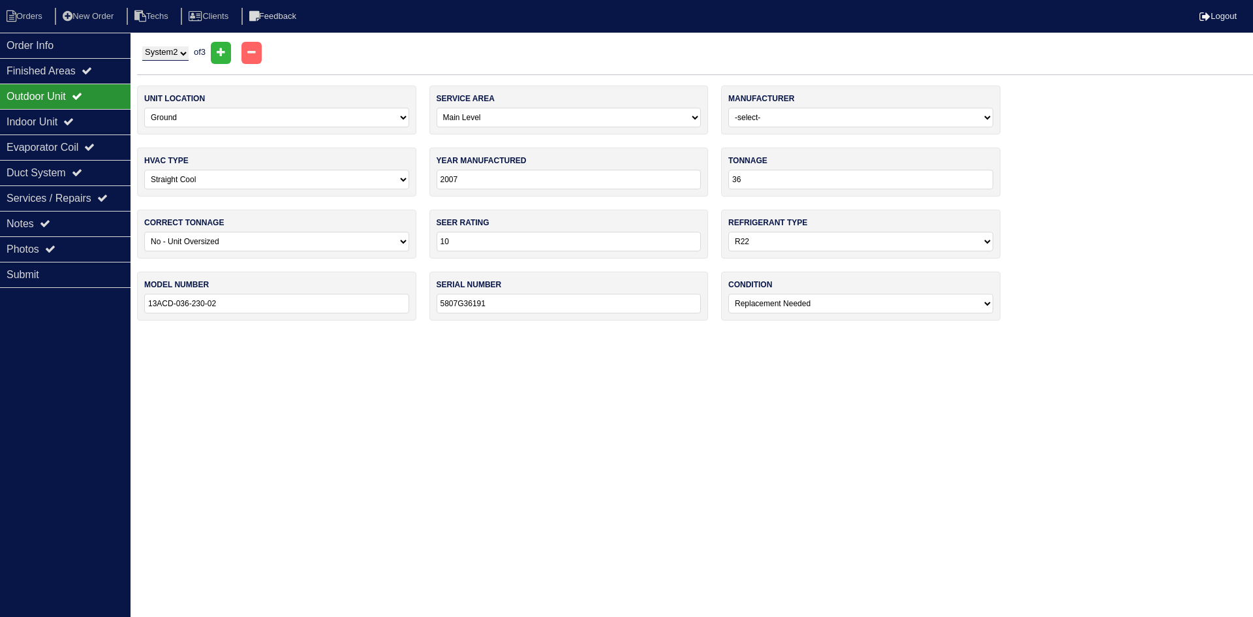
type input "5807G36210"
click at [181, 55] on select "System 1 System 2 System 3" at bounding box center [165, 53] width 46 height 14
select select "1"
click at [142, 46] on select "System 1 System 2 System 3" at bounding box center [165, 53] width 46 height 14
select select "0"
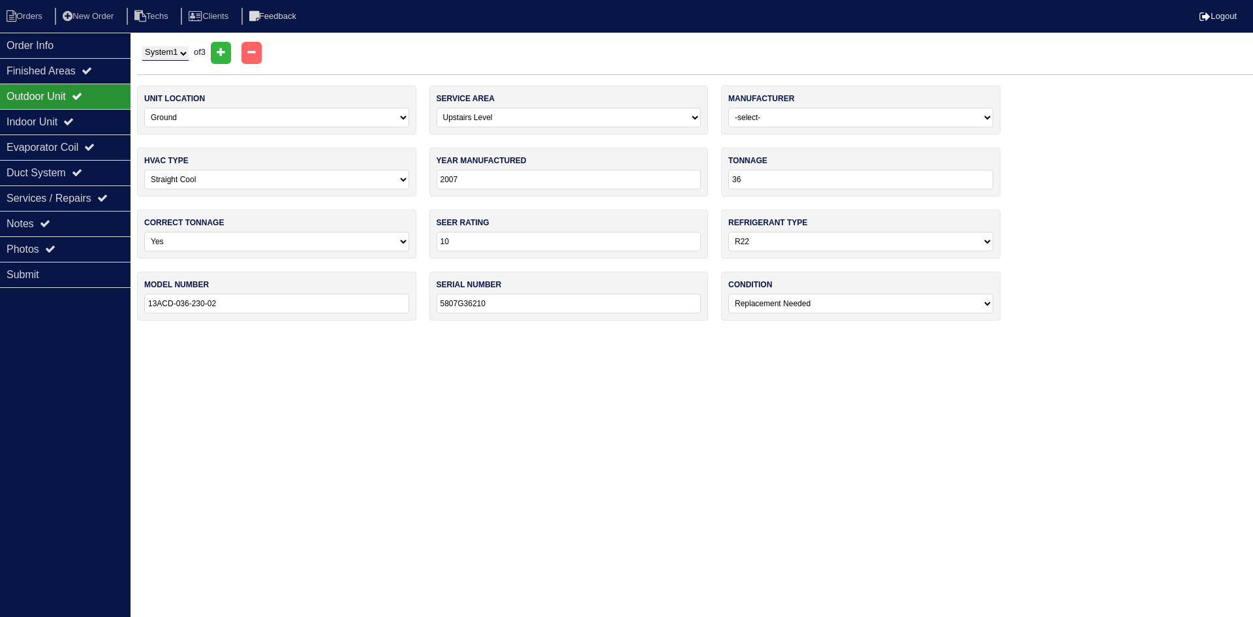
select select "2"
type input "5807G36191"
click at [71, 219] on div "Notes" at bounding box center [65, 223] width 131 height 25
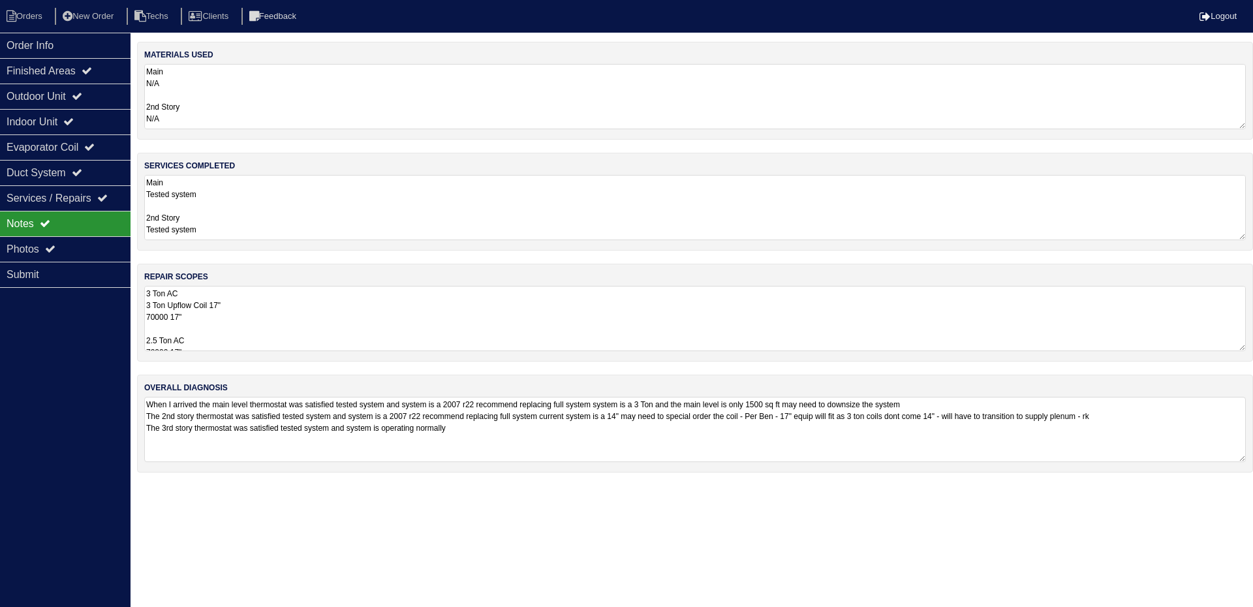
click at [173, 293] on textarea "3 Ton AC 3 Ton Upflow Coil 17" 70000 17" 2.5 Ton AC 70000 17" 2.5 Ton Upflow Co…" at bounding box center [694, 318] width 1101 height 65
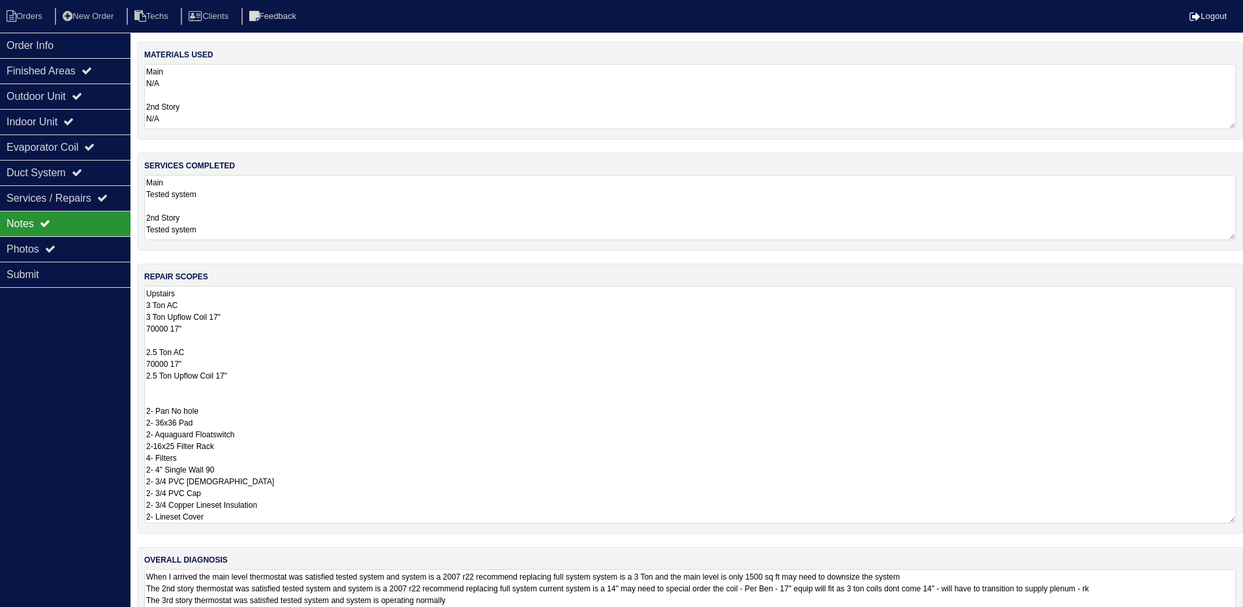
click at [162, 341] on textarea "Upstairs 3 Ton AC 3 Ton Upflow Coil 17" 70000 17" 2.5 Ton AC 70000 17" 2.5 Ton …" at bounding box center [690, 405] width 1092 height 238
type textarea "Upstairs 3 Ton AC 3 Ton Upflow Coil 17" 70000 17" Main 2.5 Ton AC 70000 17" 2.5…"
click at [303, 206] on textarea "Main Tested system 2nd Story Tested system 3rd story Tested system and changed …" at bounding box center [690, 207] width 1092 height 65
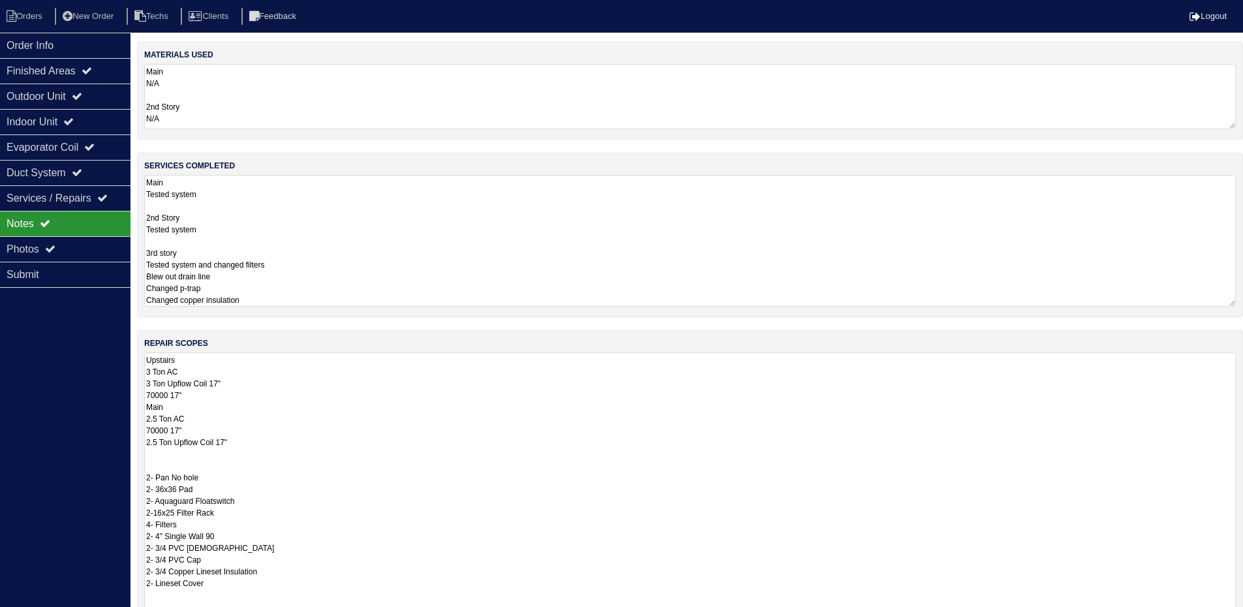
drag, startPoint x: 1240, startPoint y: 414, endPoint x: 1244, endPoint y: 636, distance: 222.5
click at [1243, 616] on html "Orders New Order Techs Clients Feedback Logout Orders New Order Users Clients M…" at bounding box center [621, 380] width 1243 height 761
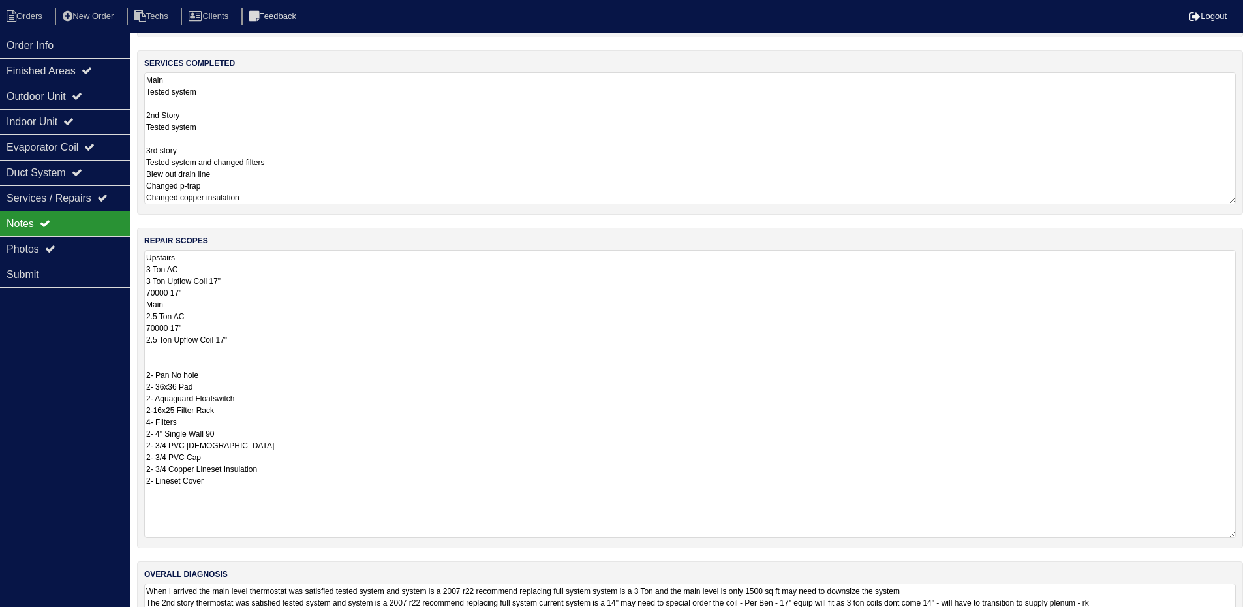
scroll to position [101, 0]
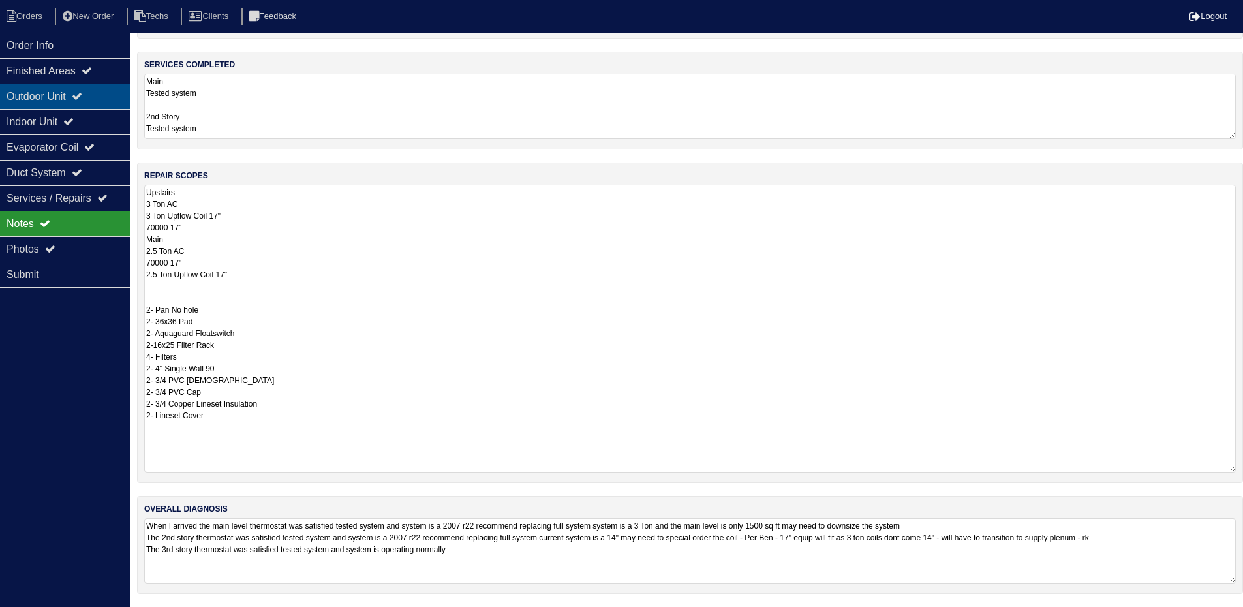
click at [74, 101] on div "Outdoor Unit" at bounding box center [65, 96] width 131 height 25
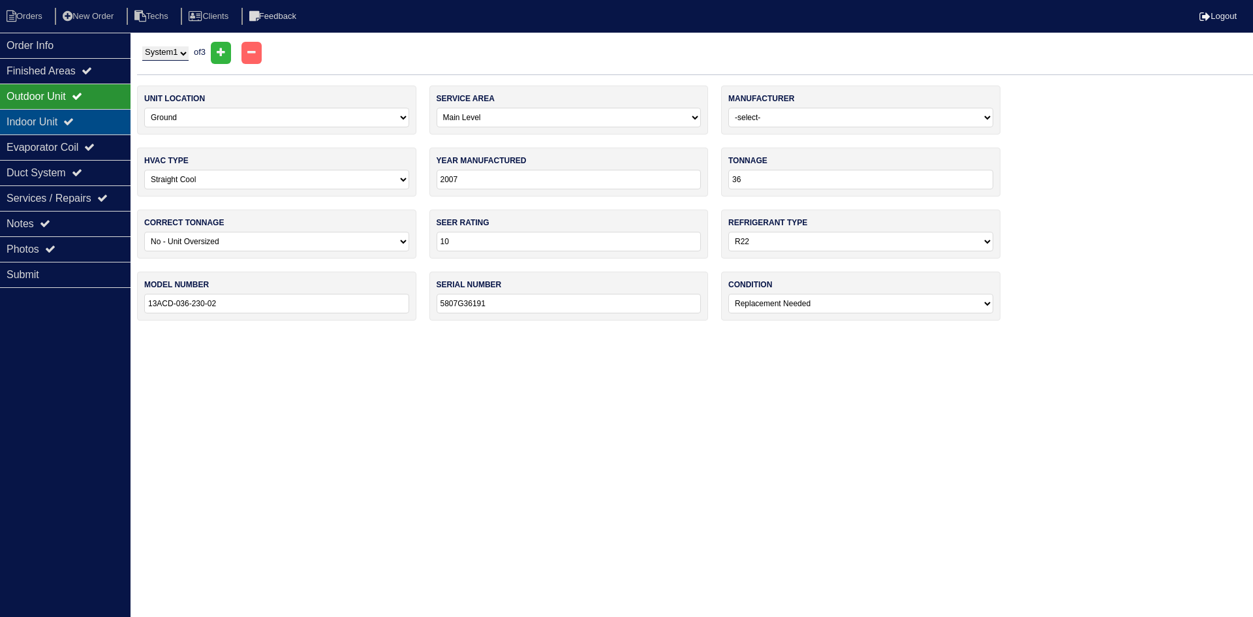
click at [74, 123] on icon at bounding box center [68, 121] width 10 height 10
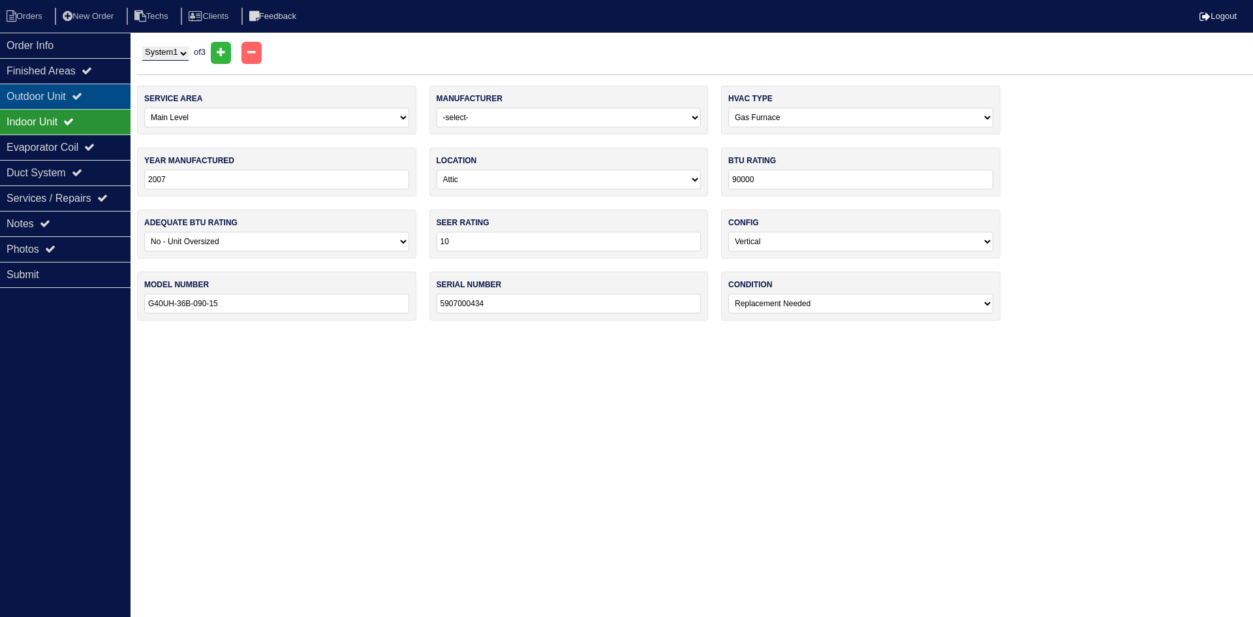
click at [77, 95] on div "Outdoor Unit" at bounding box center [65, 96] width 131 height 25
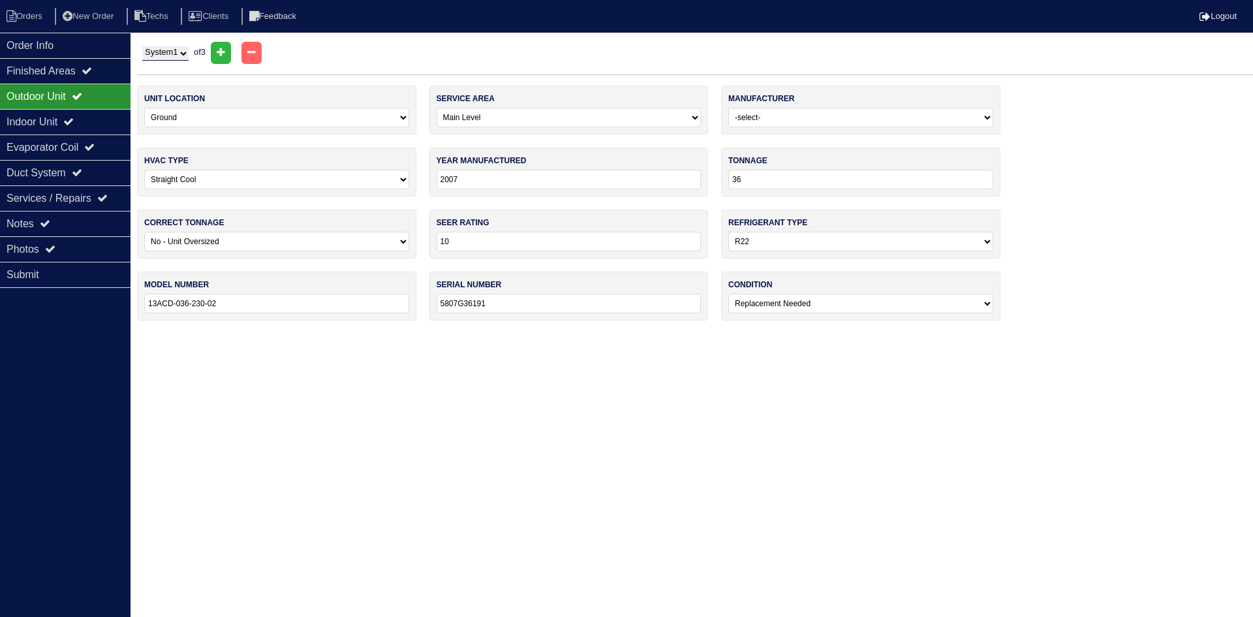
drag, startPoint x: 177, startPoint y: 51, endPoint x: 177, endPoint y: 61, distance: 9.8
click at [176, 51] on select "System 1 System 2 System 3" at bounding box center [165, 53] width 46 height 14
select select "2"
click at [142, 46] on select "System 1 System 2 System 3" at bounding box center [165, 53] width 46 height 14
select select "1"
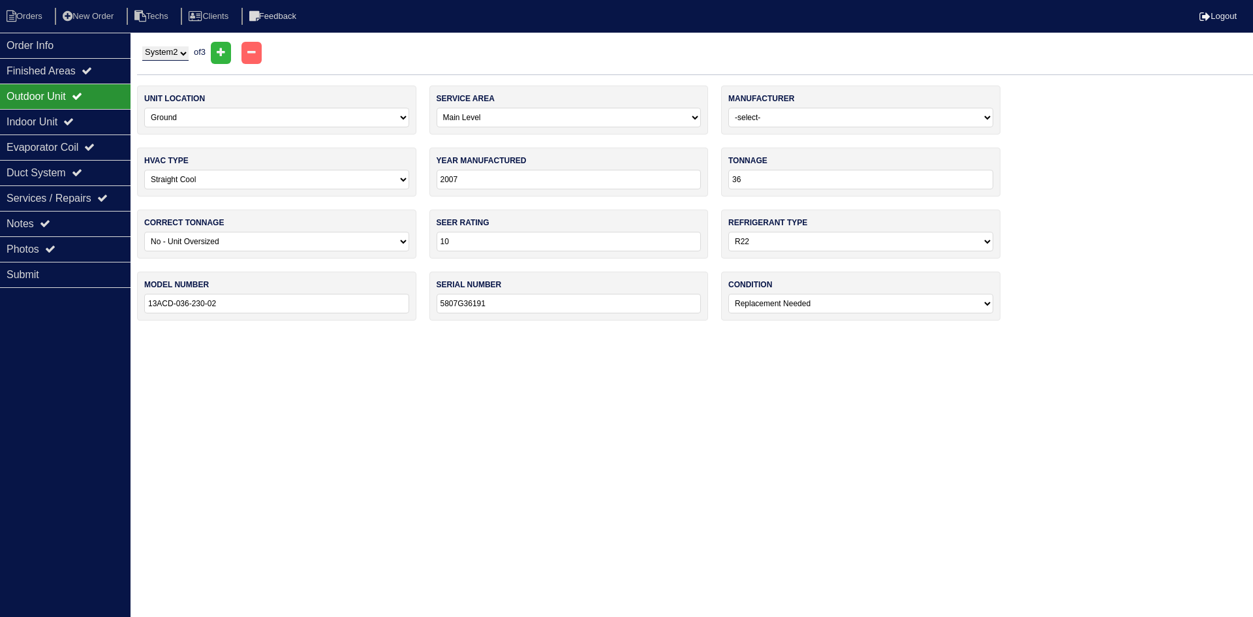
select select "0"
type input "5807G36210"
click at [72, 117] on div "Indoor Unit" at bounding box center [65, 121] width 131 height 25
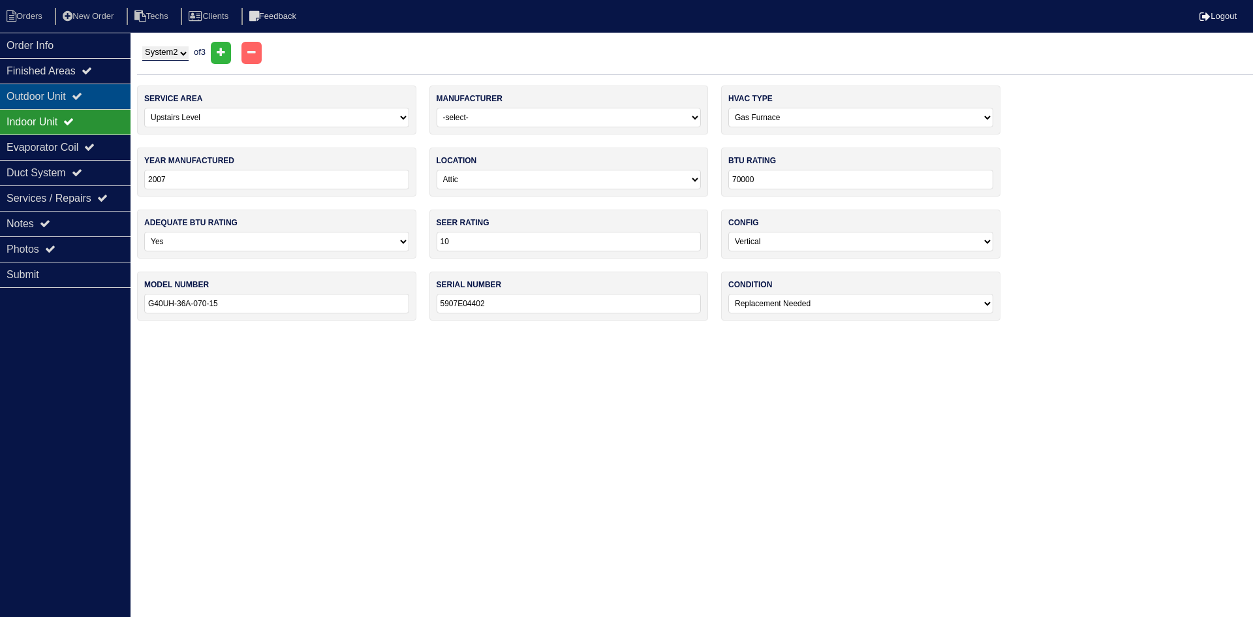
click at [74, 97] on div "Outdoor Unit" at bounding box center [65, 96] width 131 height 25
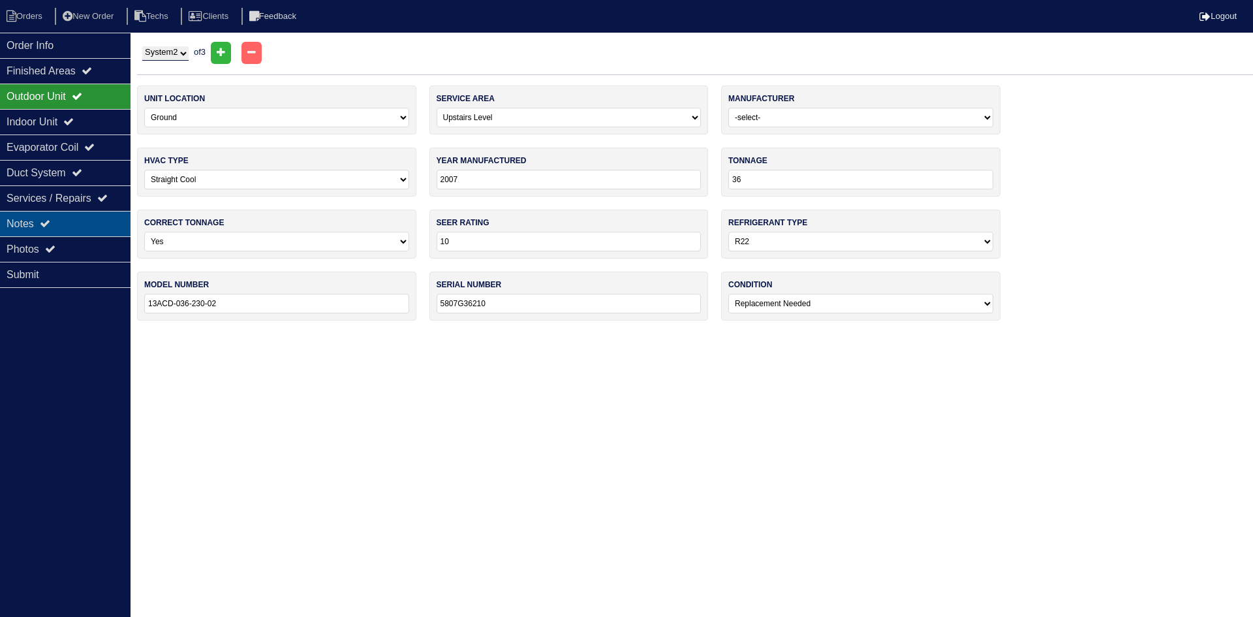
click at [42, 221] on div "Notes" at bounding box center [65, 223] width 131 height 25
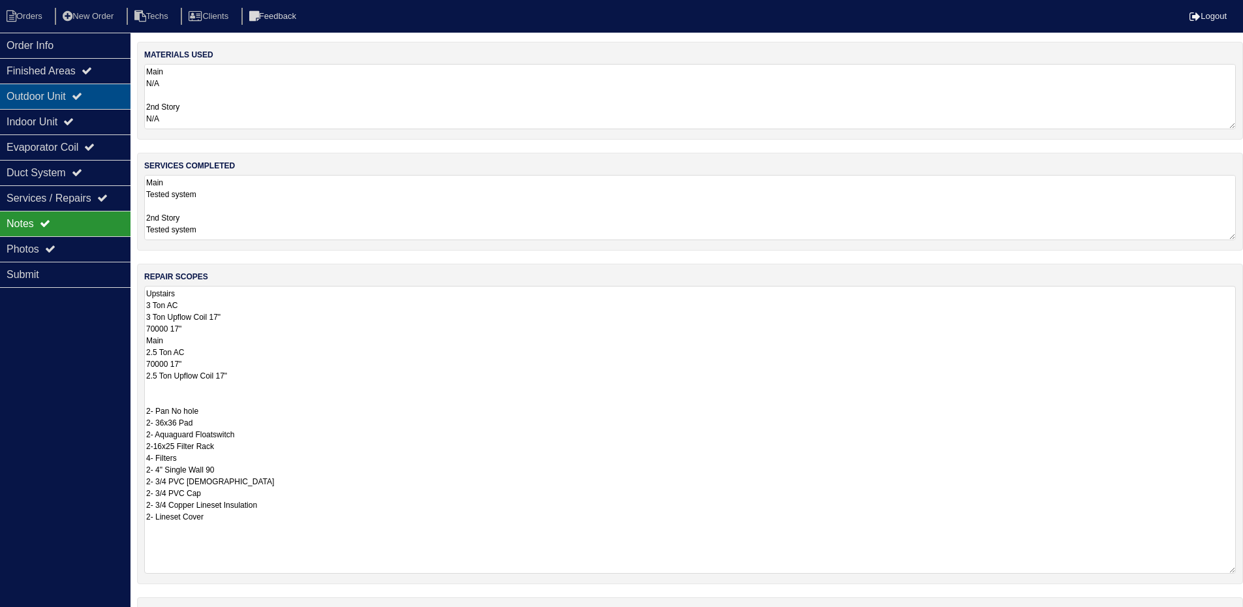
click at [82, 97] on icon at bounding box center [77, 96] width 10 height 10
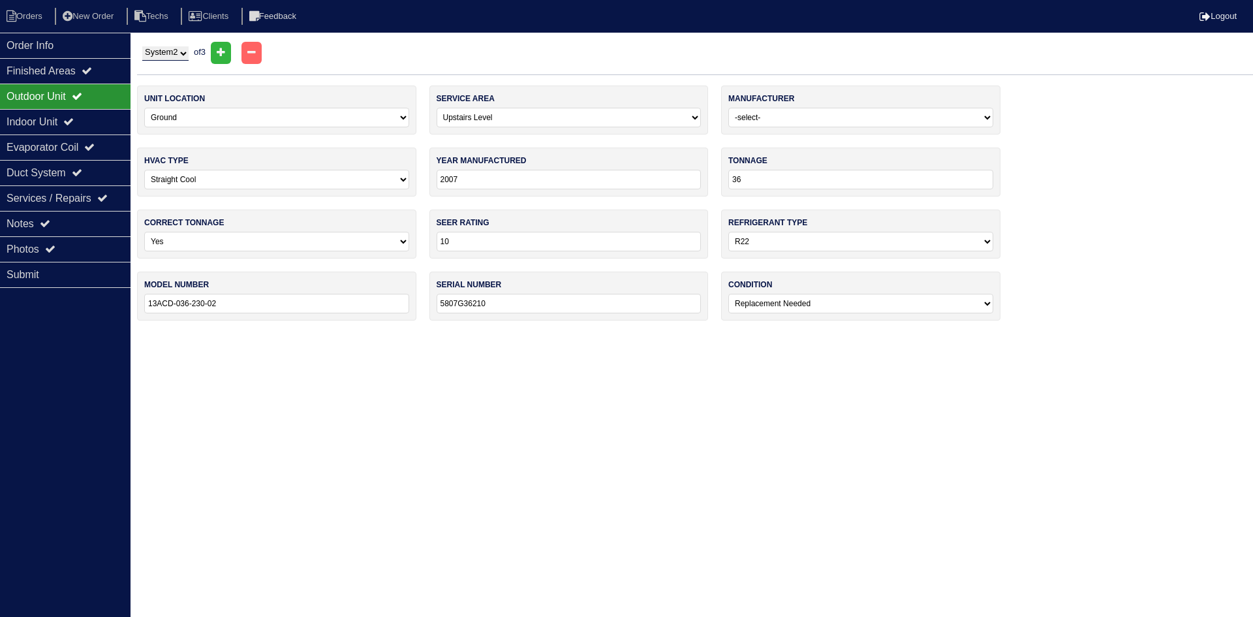
drag, startPoint x: 174, startPoint y: 54, endPoint x: 176, endPoint y: 61, distance: 6.8
click at [174, 54] on select "System 1 System 2 System 3" at bounding box center [165, 53] width 46 height 14
select select "3"
click at [142, 46] on select "System 1 System 2 System 3" at bounding box center [165, 53] width 46 height 14
select select "1"
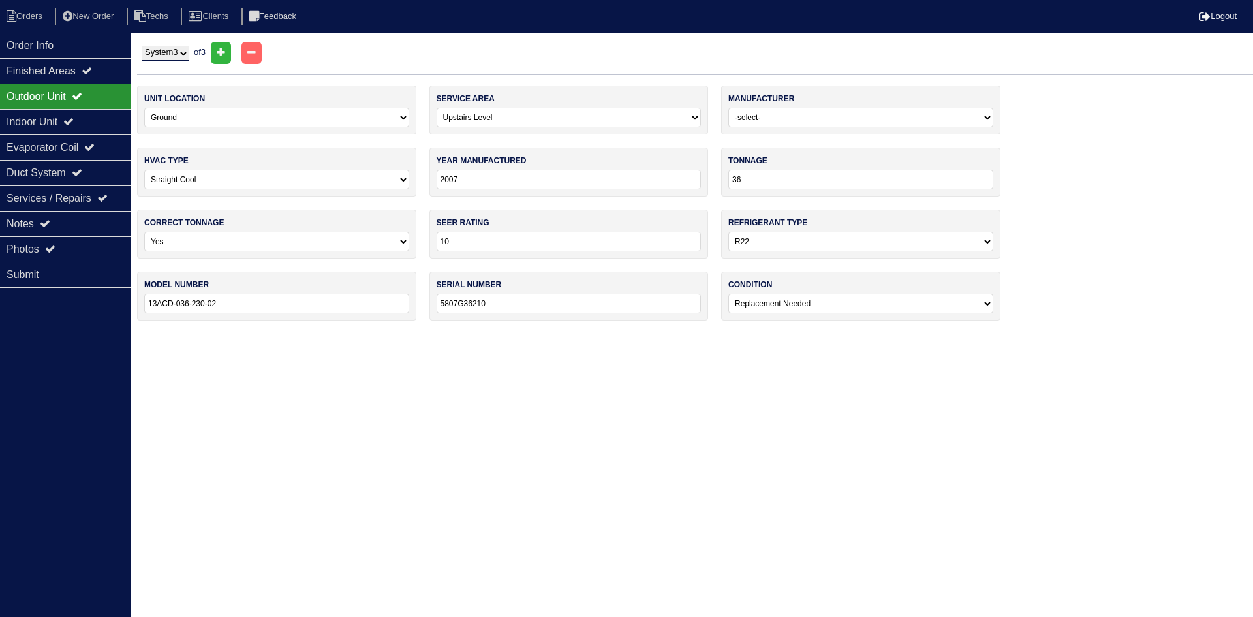
type input "2023"
type input "18"
type input "14"
select select "1"
type input "ML17XP1-018-230A01"
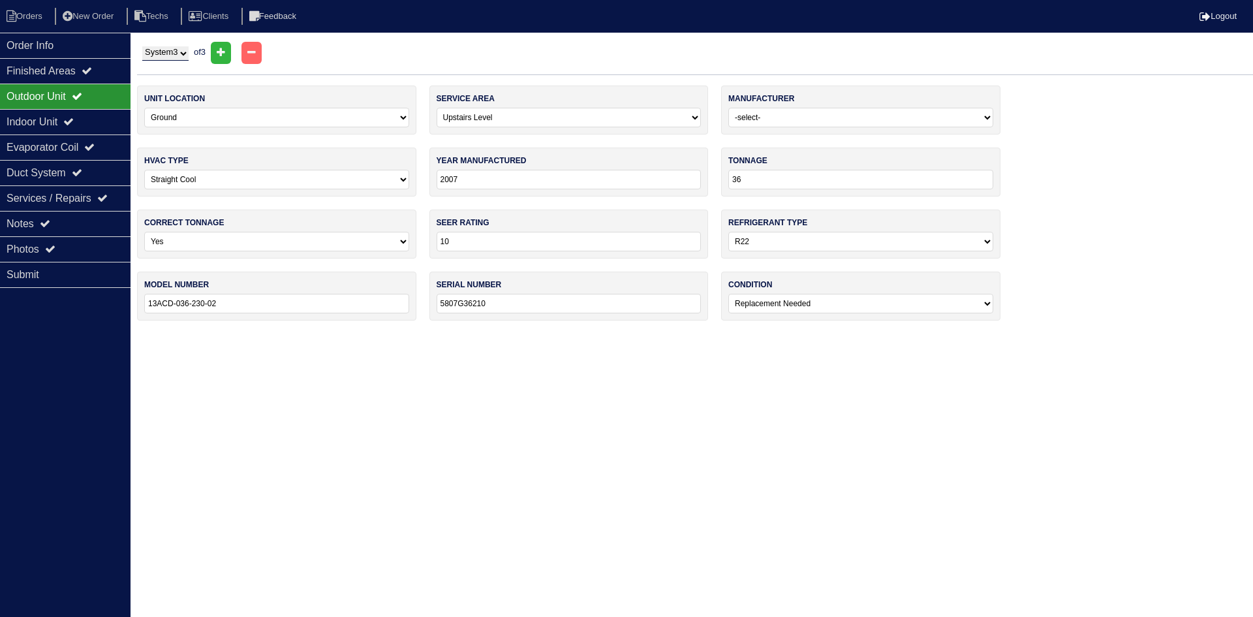
type input "1923H26422"
select select "0"
select select "1"
type input "2023"
type input "18000"
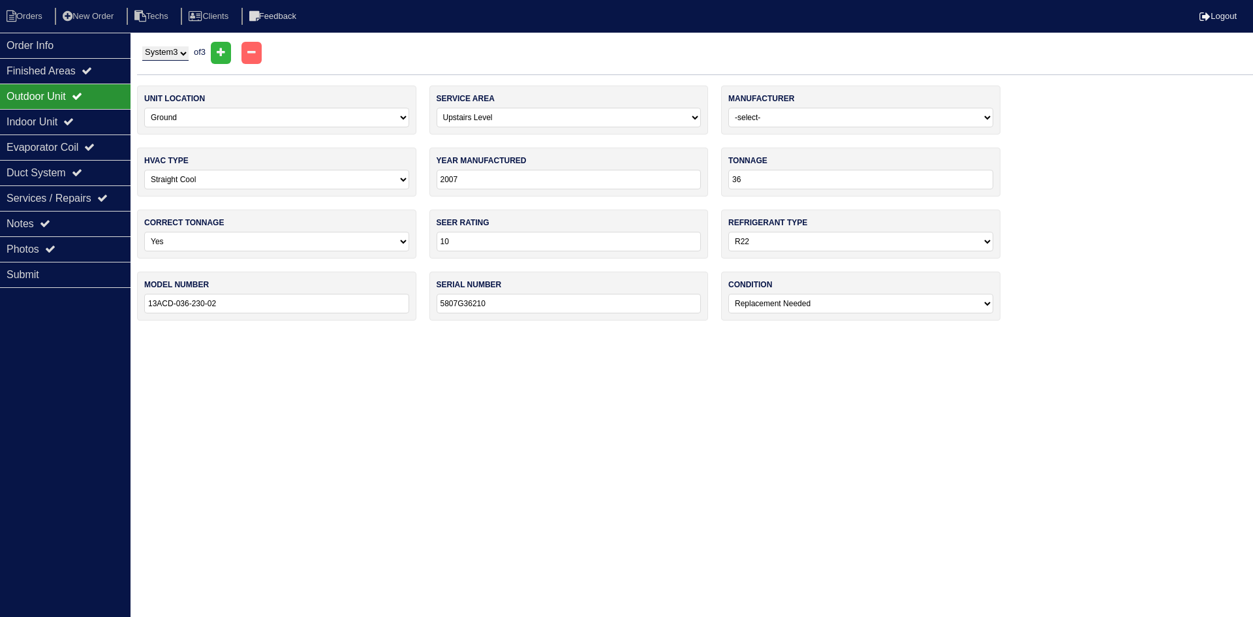
type input "14"
type input "CBA25UH-018-230-01"
type input "1523G09988"
select select "0"
click at [61, 117] on div "Indoor Unit" at bounding box center [65, 121] width 131 height 25
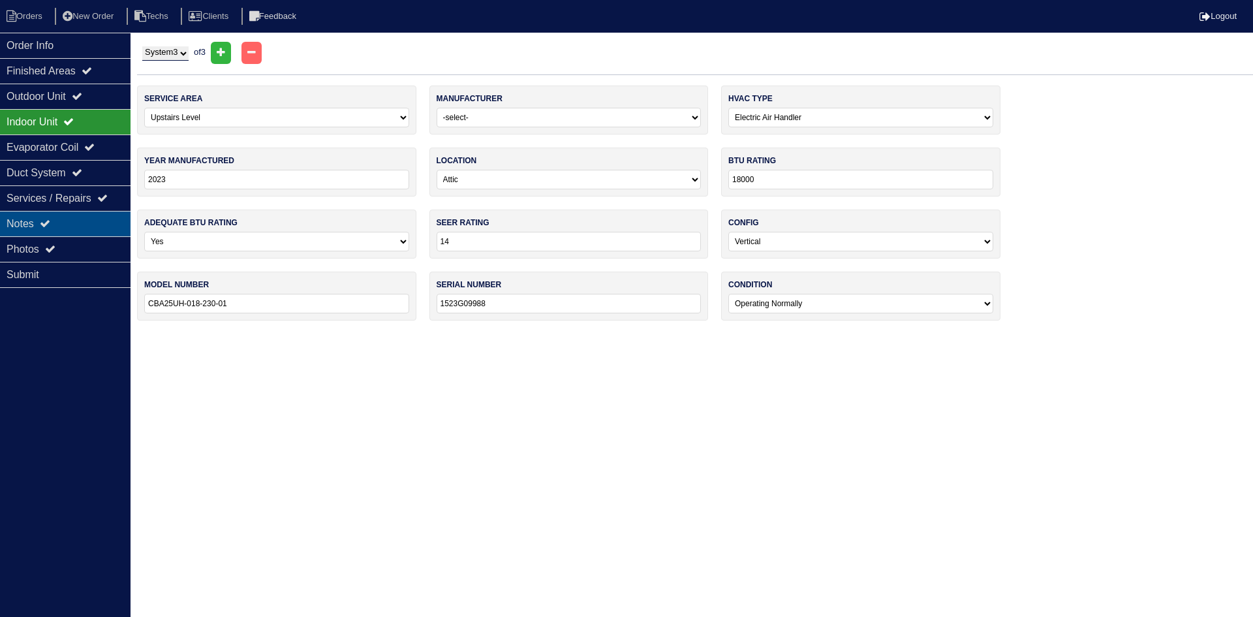
click at [57, 213] on div "Notes" at bounding box center [65, 223] width 131 height 25
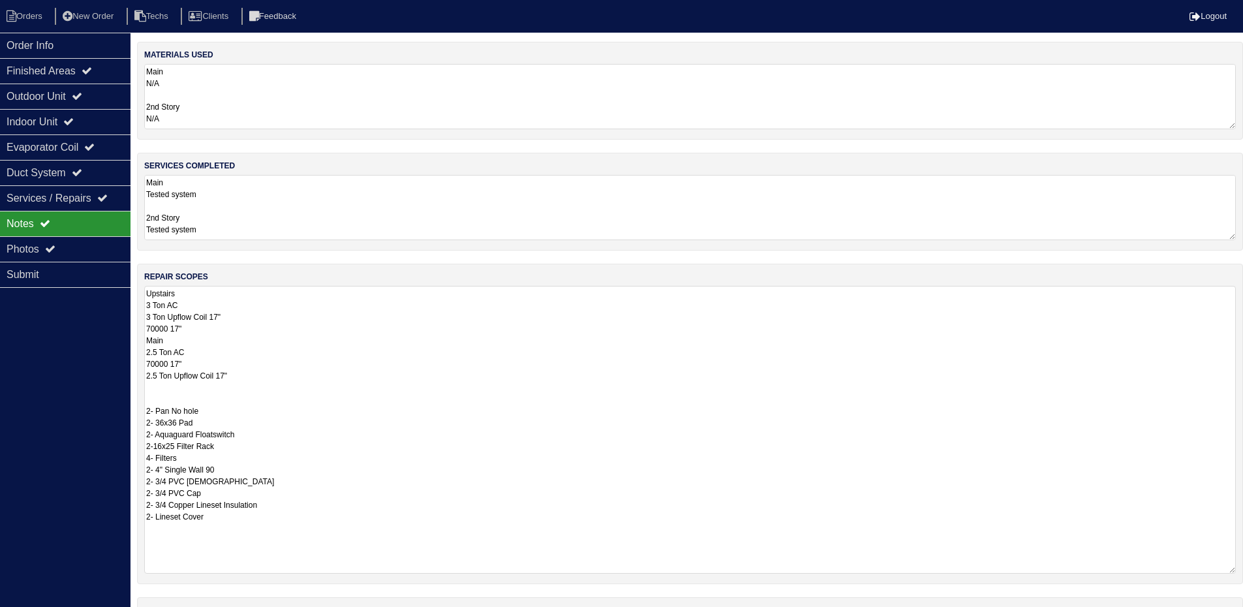
click at [316, 203] on textarea "Main Tested system 2nd Story Tested system 3rd story Tested system and changed …" at bounding box center [690, 207] width 1092 height 65
click at [81, 95] on icon at bounding box center [77, 96] width 10 height 10
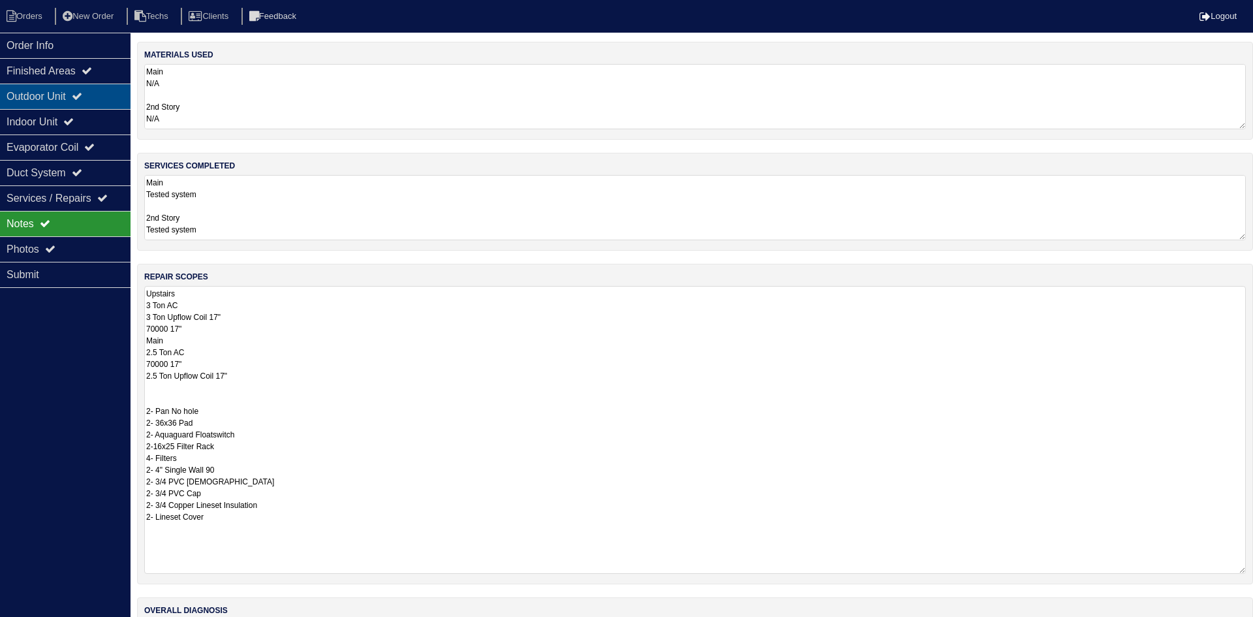
select select "3"
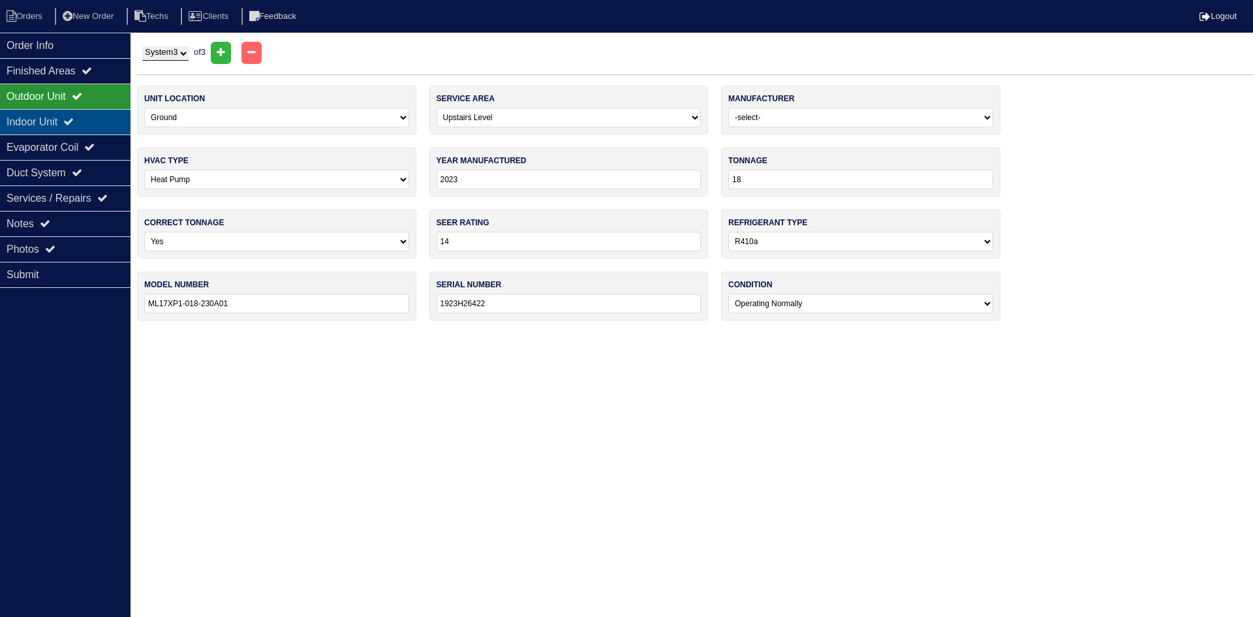
click at [74, 119] on icon at bounding box center [68, 121] width 10 height 10
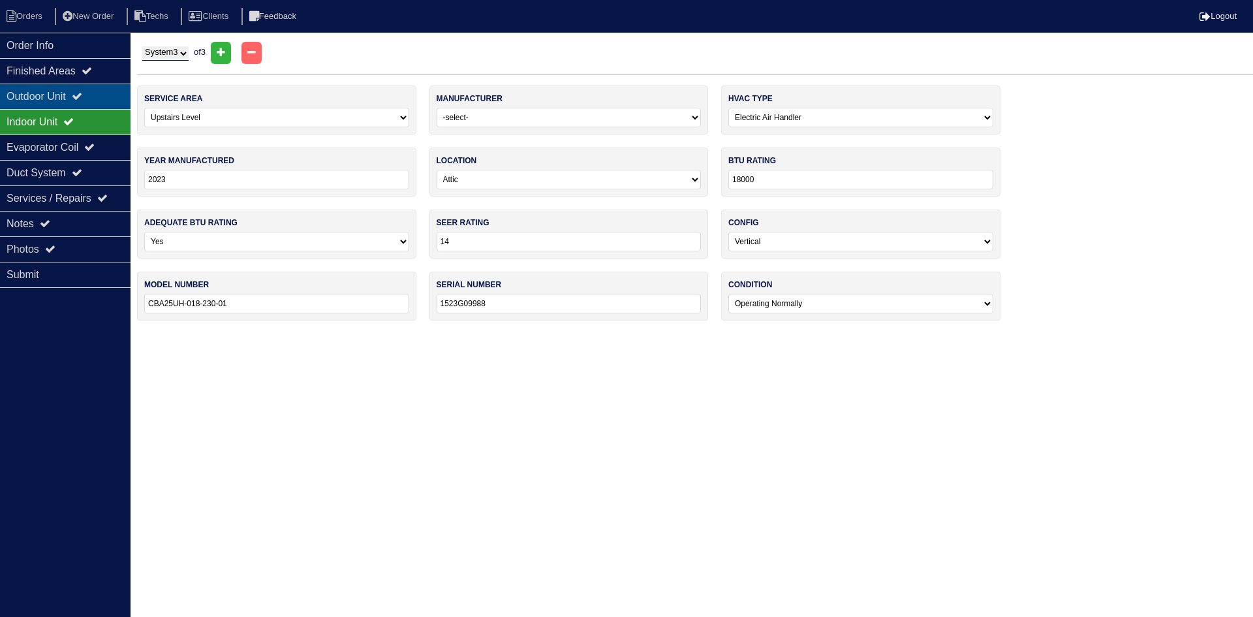
click at [80, 96] on div "Outdoor Unit" at bounding box center [65, 96] width 131 height 25
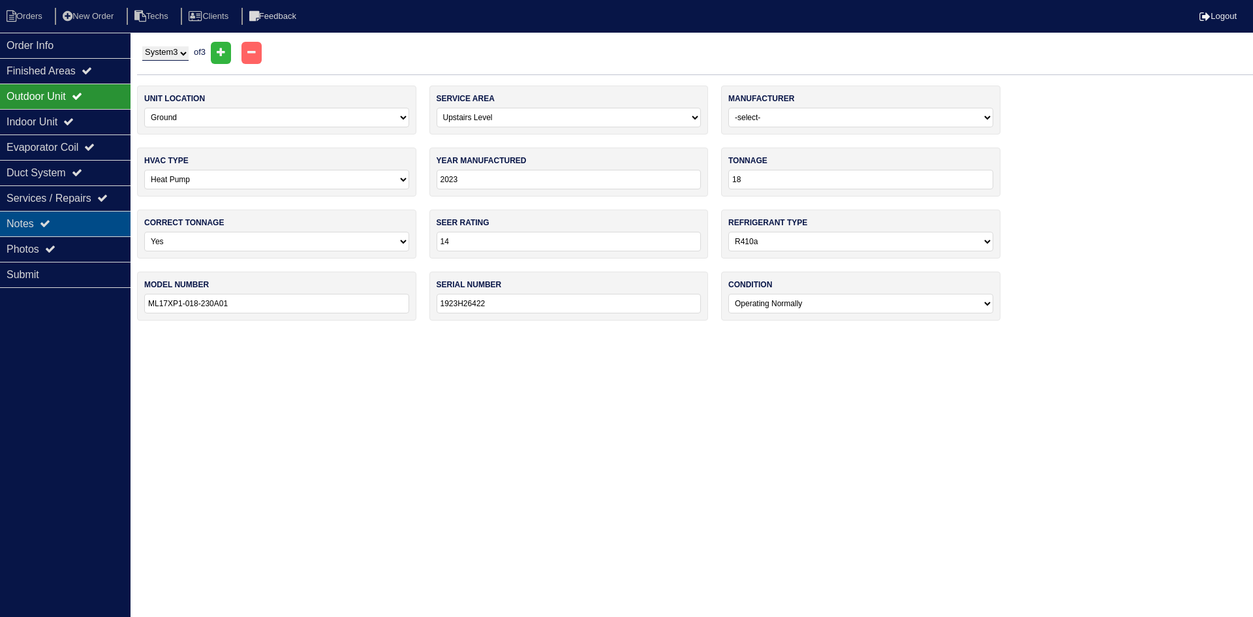
click at [55, 213] on div "Notes" at bounding box center [65, 223] width 131 height 25
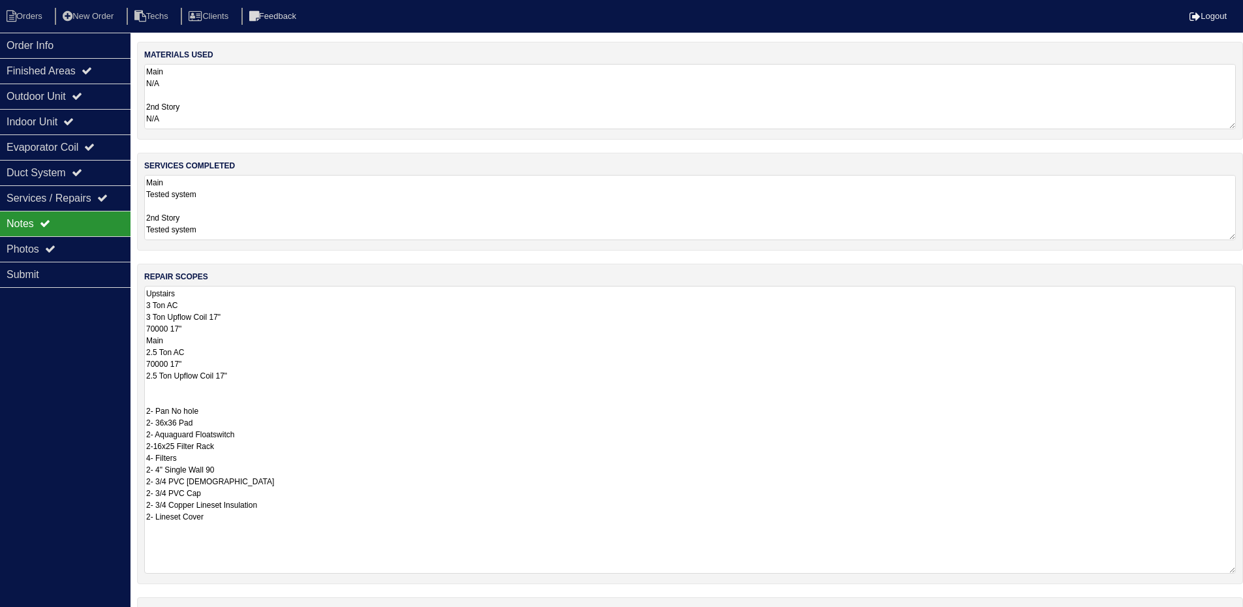
click at [303, 208] on textarea "Main Tested system 2nd Story Tested system 3rd story Tested system and changed …" at bounding box center [690, 207] width 1092 height 65
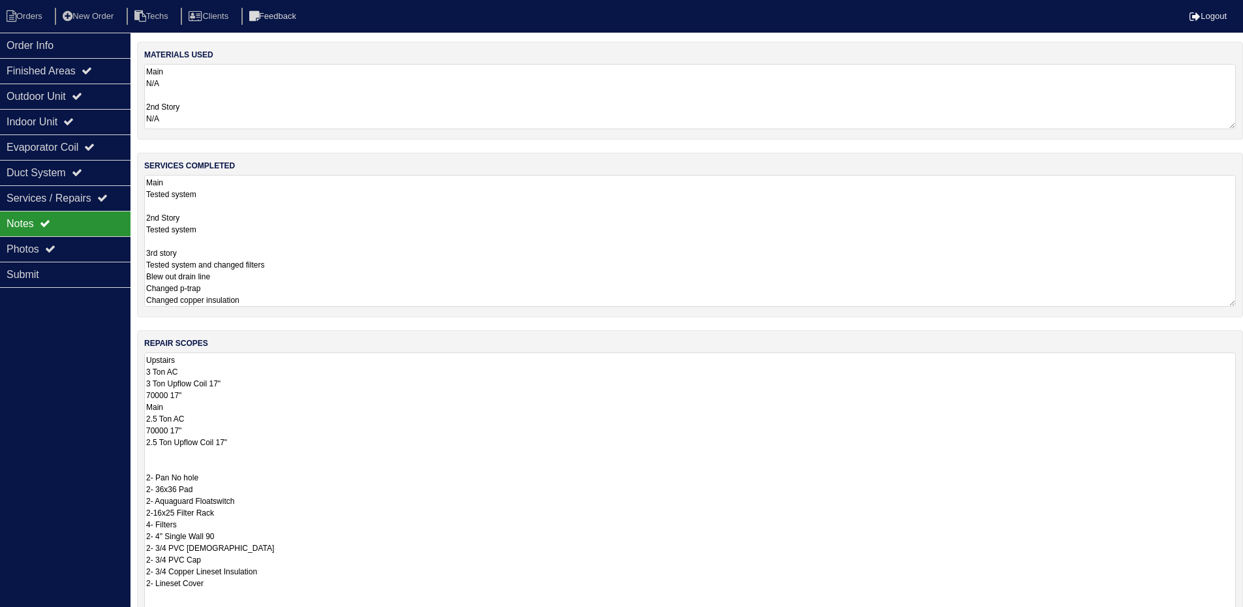
click at [1214, 104] on textarea "Main N/A 2nd Story N/A 3rd Story 2- Filters 15x20 PVC union PVC Tee PVC Cap PVC…" at bounding box center [690, 96] width 1092 height 65
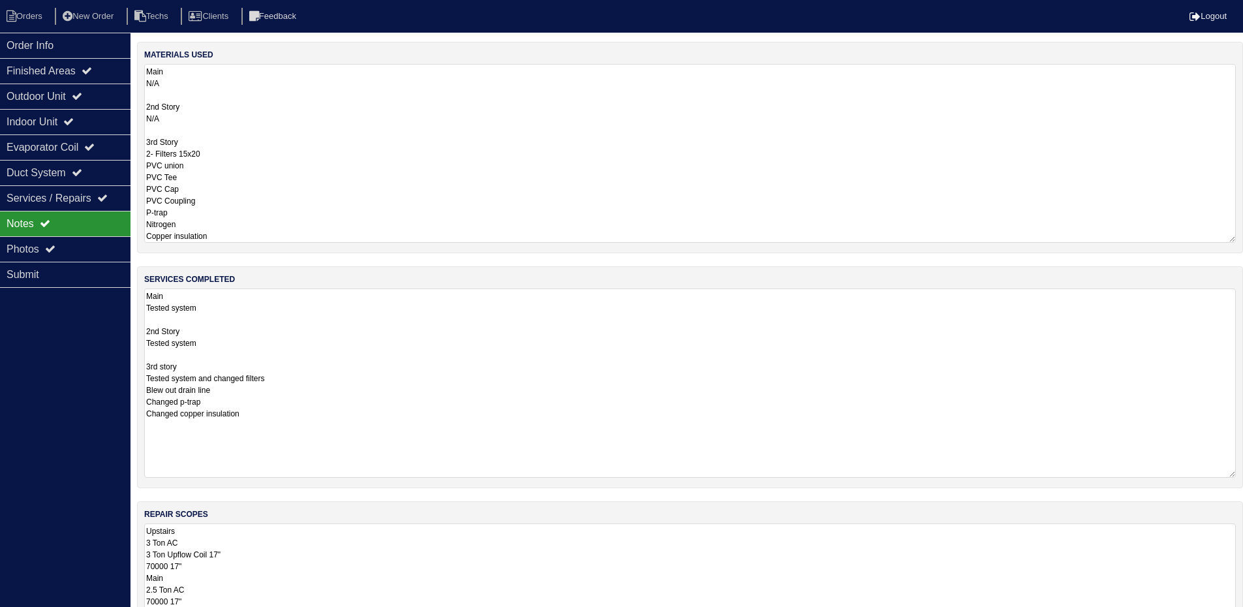
drag, startPoint x: 1231, startPoint y: 352, endPoint x: 1237, endPoint y: 476, distance: 124.2
click at [1237, 476] on div "services completed Main Tested system 2nd Story Tested system 3rd story Tested …" at bounding box center [690, 377] width 1106 height 222
click at [43, 341] on div "Order Info Finished Areas Outdoor Unit Indoor Unit Evaporator Coil Duct System …" at bounding box center [65, 336] width 131 height 607
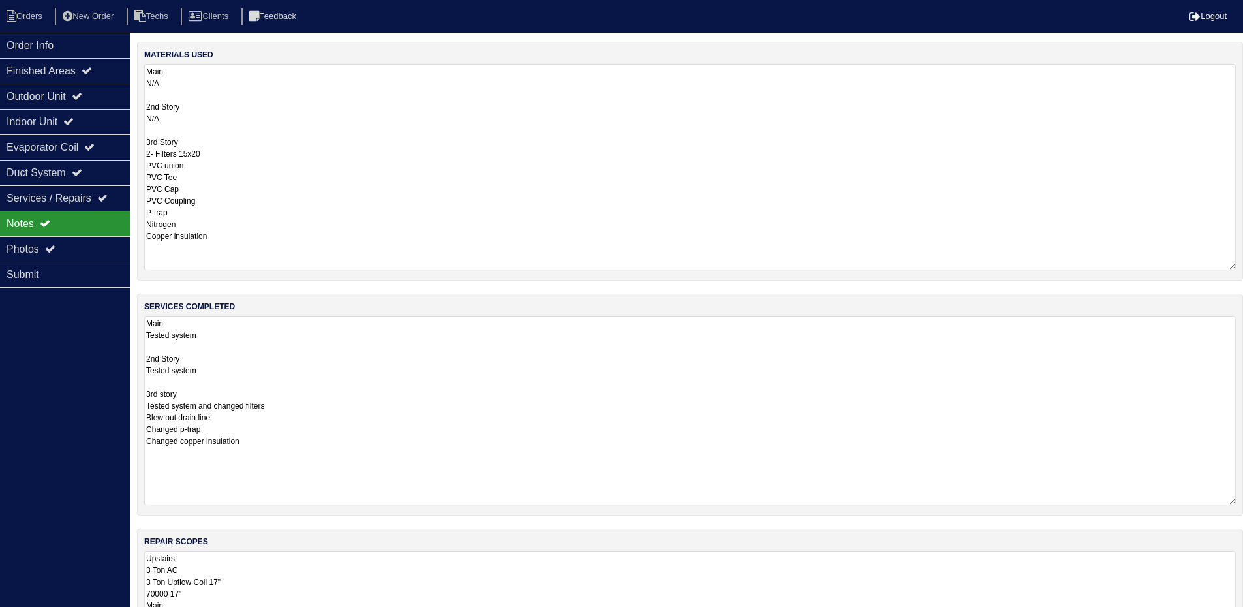
drag, startPoint x: 1230, startPoint y: 125, endPoint x: 1230, endPoint y: 266, distance: 140.9
click at [1230, 266] on textarea "Main N/A 2nd Story N/A 3rd Story 2- Filters 15x20 PVC union PVC Tee PVC Cap PVC…" at bounding box center [690, 167] width 1092 height 206
click at [65, 176] on div "Duct System" at bounding box center [65, 172] width 131 height 25
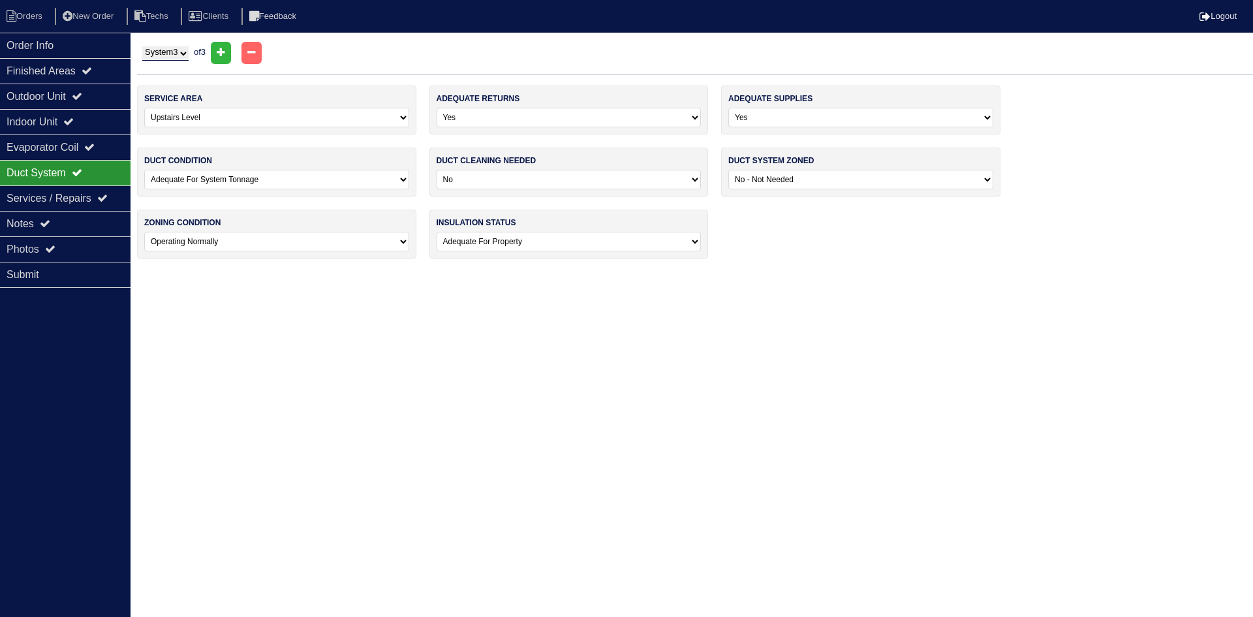
click at [177, 55] on select "System 1 System 2 System 3" at bounding box center [165, 53] width 46 height 14
select select "2"
click at [142, 46] on select "System 1 System 2 System 3" at bounding box center [165, 53] width 46 height 14
select select "1"
click at [168, 49] on select "System 1 System 2 System 3" at bounding box center [165, 53] width 46 height 14
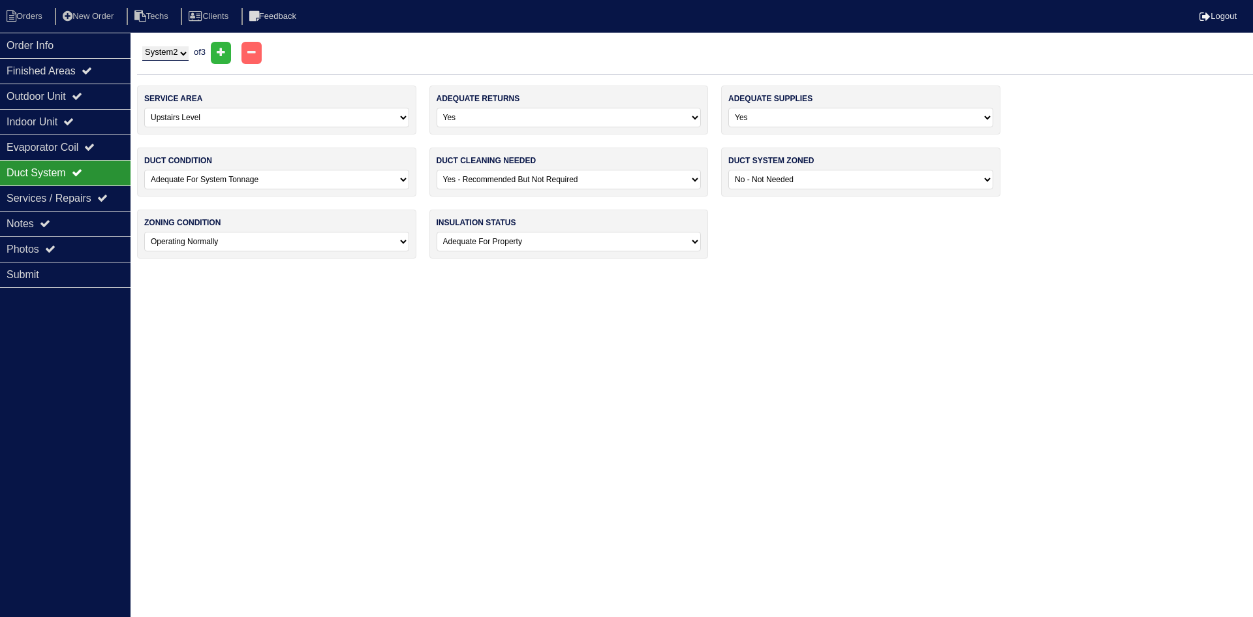
select select "1"
click at [142, 46] on select "System 1 System 2 System 3" at bounding box center [165, 53] width 46 height 14
select select "0"
click at [102, 251] on div "Photos" at bounding box center [65, 248] width 131 height 25
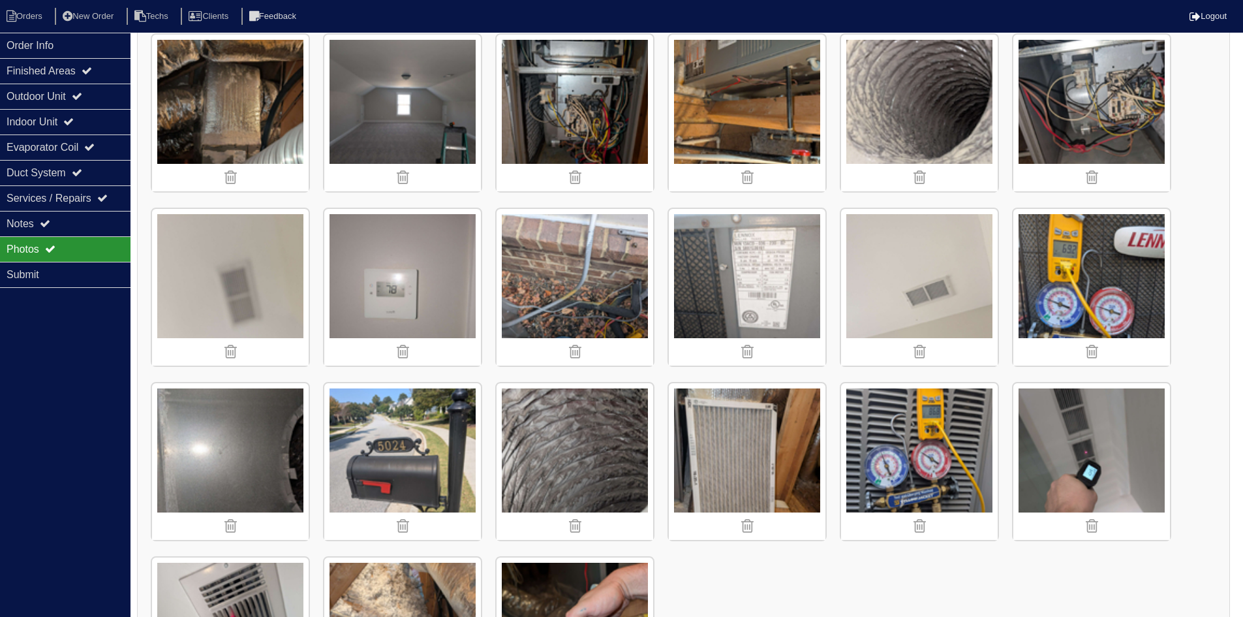
scroll to position [2067, 0]
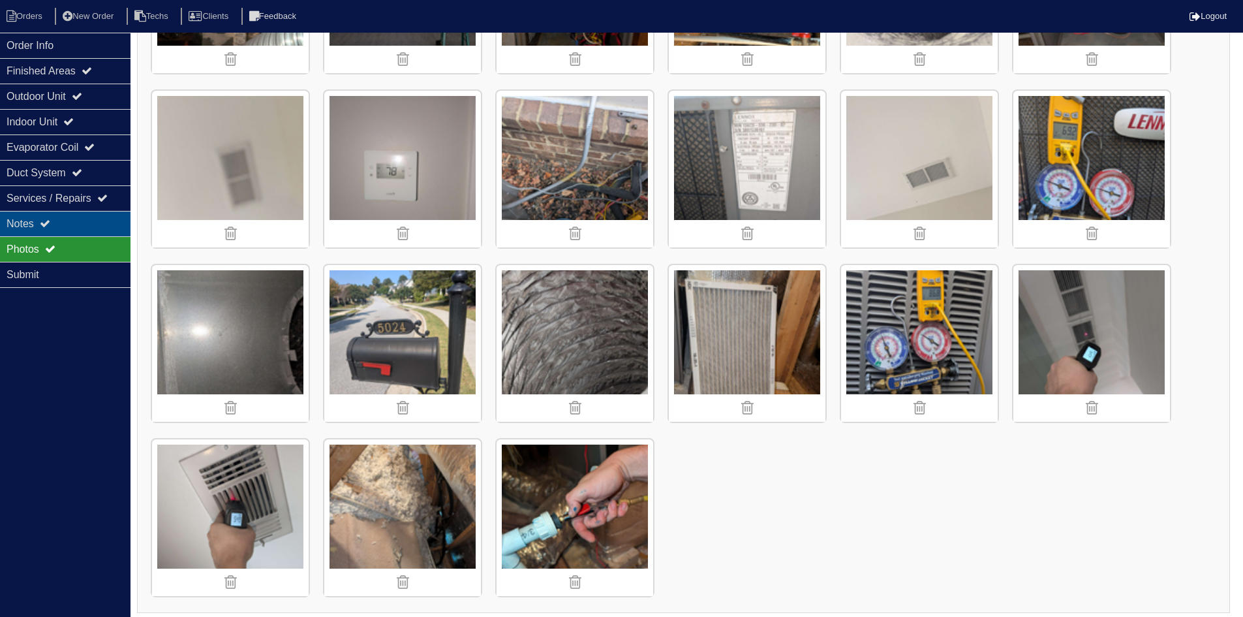
drag, startPoint x: 72, startPoint y: 223, endPoint x: 91, endPoint y: 227, distance: 19.3
click at [72, 223] on div "Notes" at bounding box center [65, 223] width 131 height 25
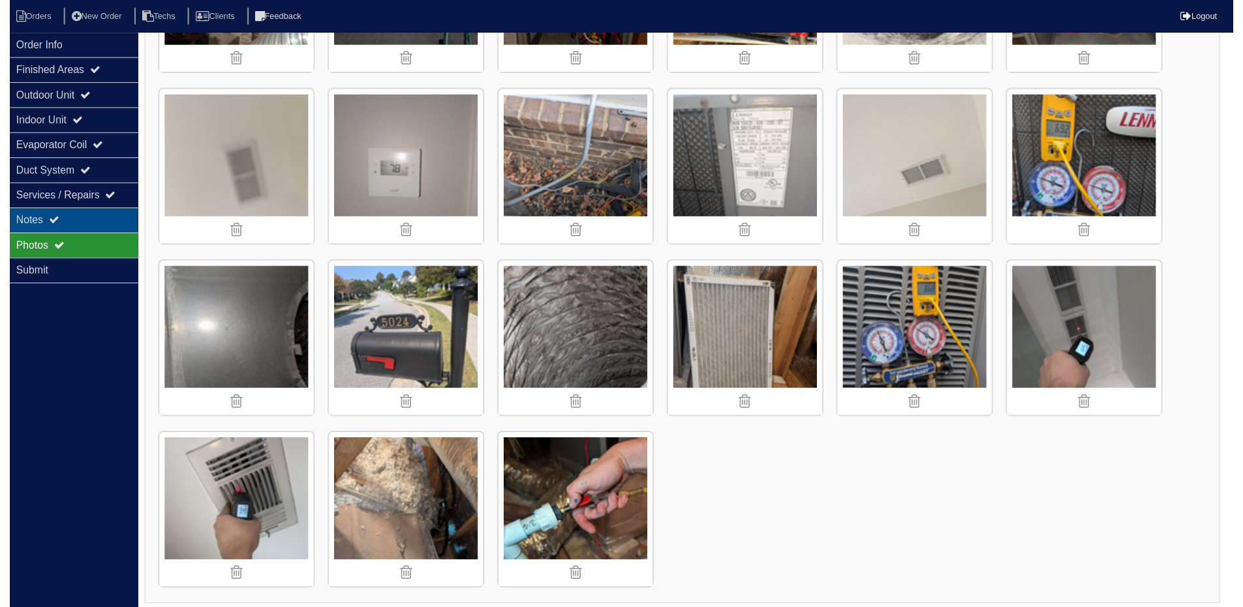
scroll to position [366, 0]
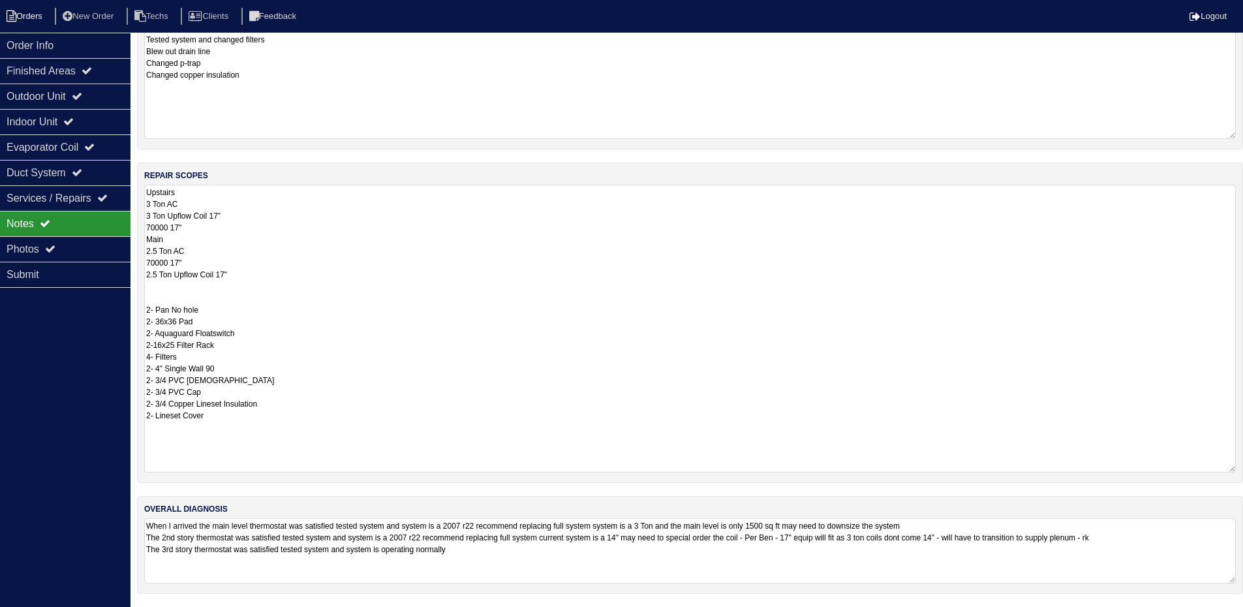
drag, startPoint x: 31, startPoint y: 13, endPoint x: 42, endPoint y: 13, distance: 11.1
click at [31, 13] on li "Orders" at bounding box center [26, 17] width 53 height 18
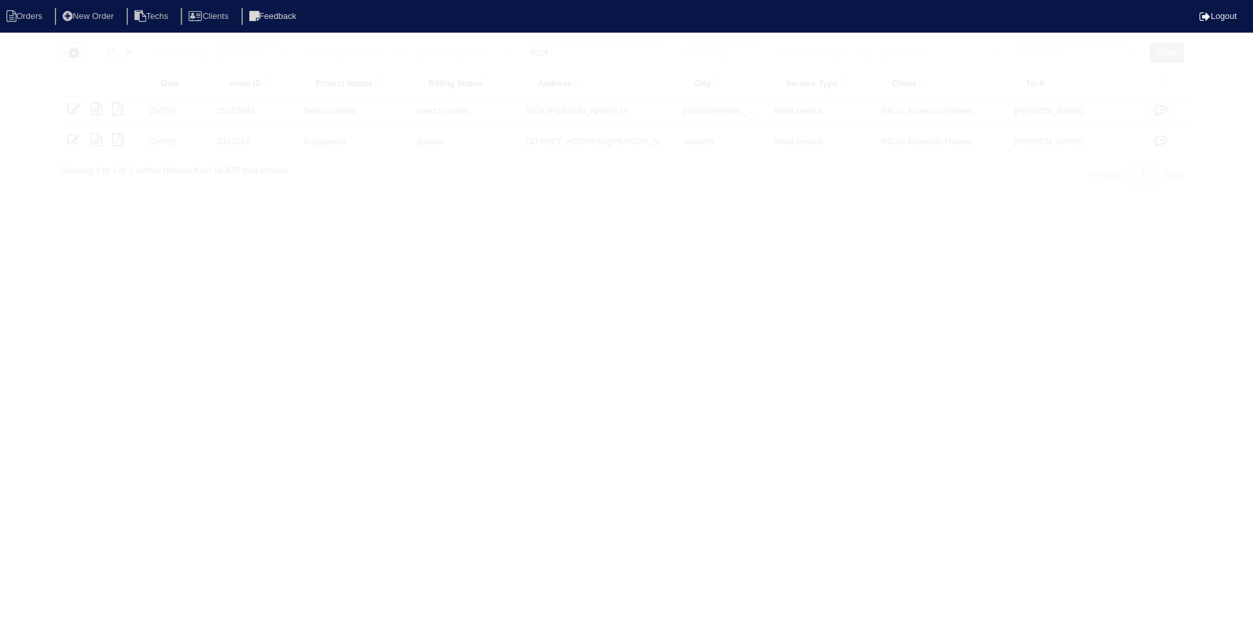
select select "15"
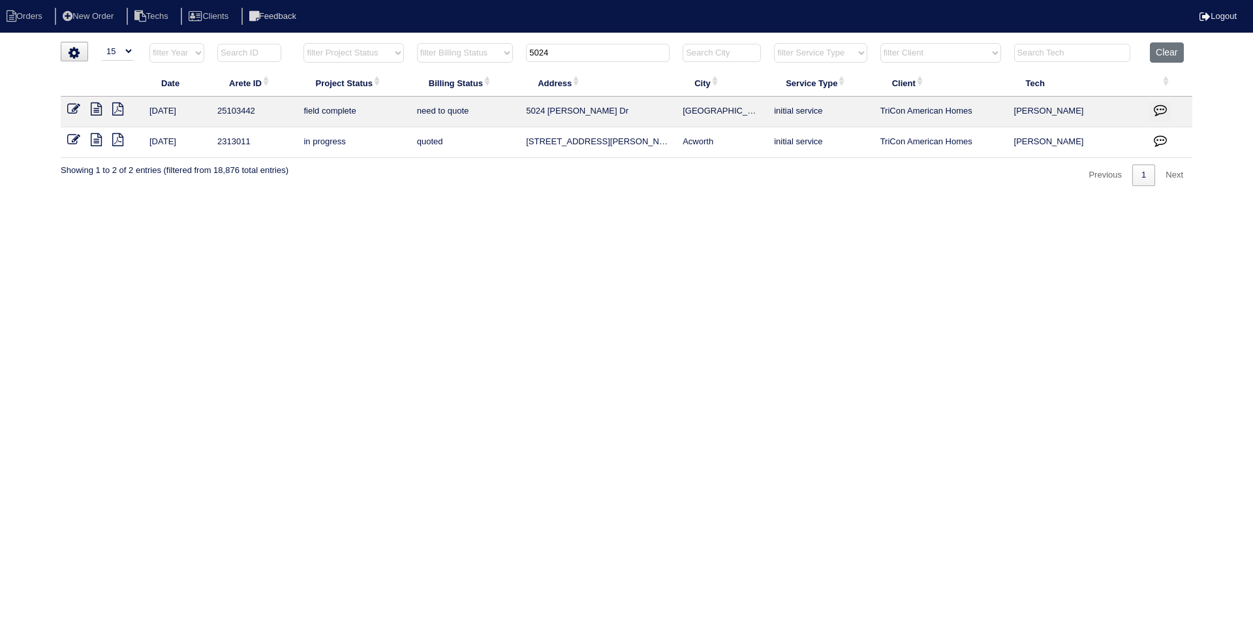
drag, startPoint x: 547, startPoint y: 52, endPoint x: 523, endPoint y: 51, distance: 24.2
click at [523, 51] on th "5024" at bounding box center [597, 55] width 157 height 27
type input "97"
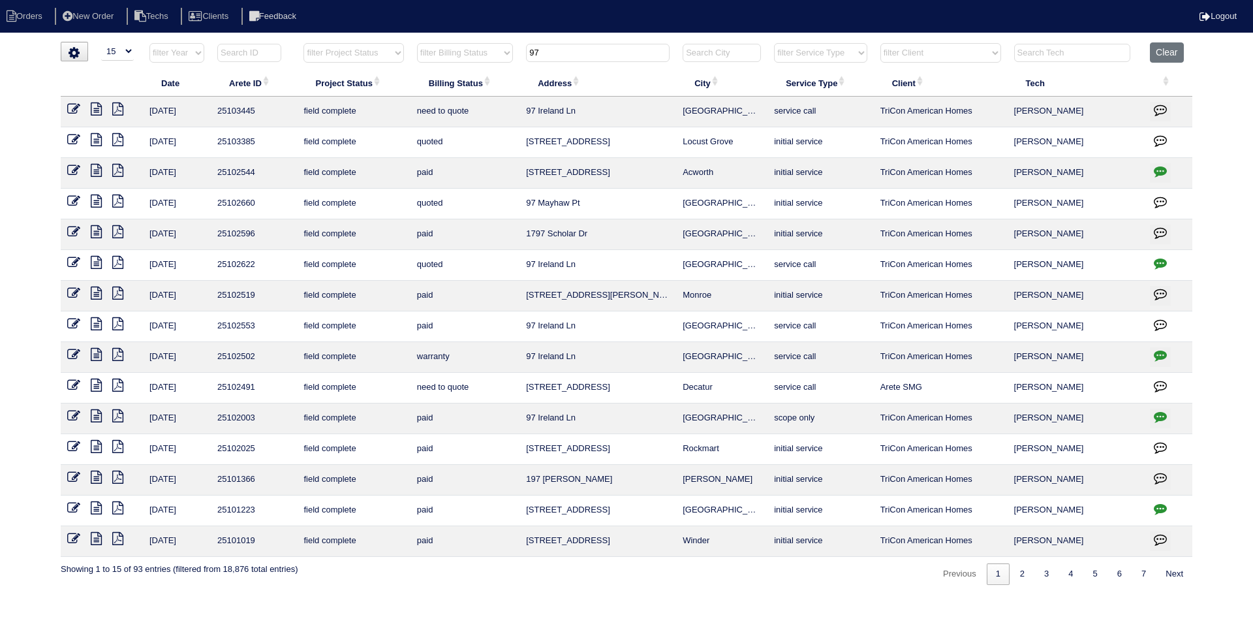
click at [95, 109] on icon at bounding box center [96, 108] width 11 height 13
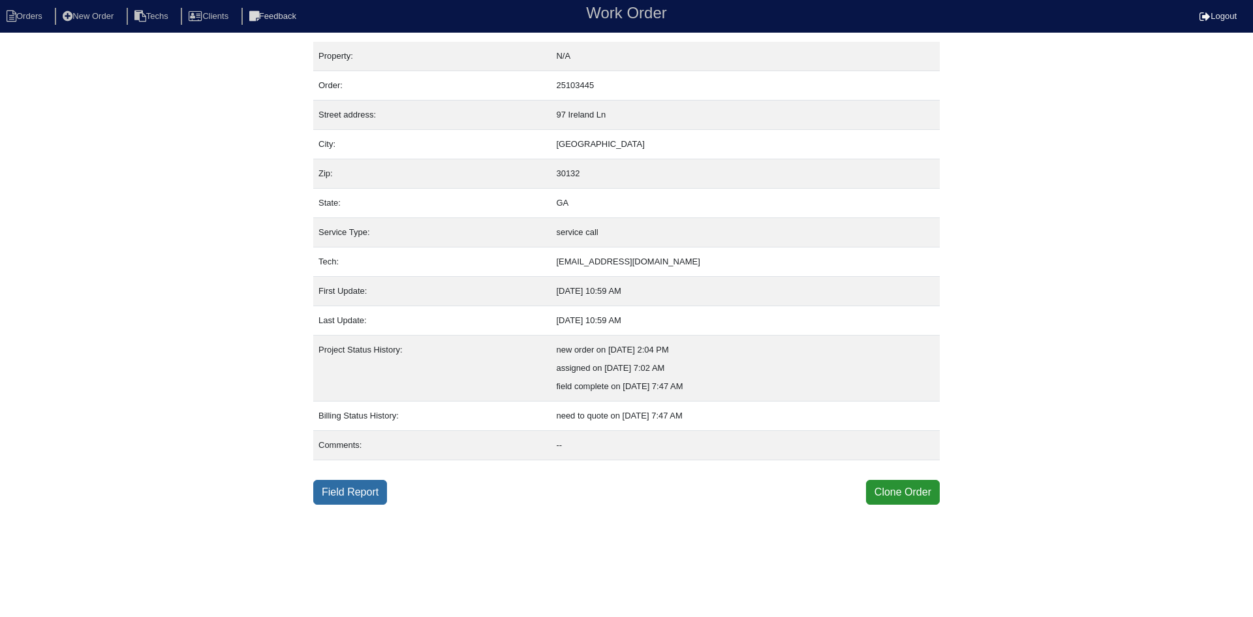
click at [347, 498] on link "Field Report" at bounding box center [350, 492] width 74 height 25
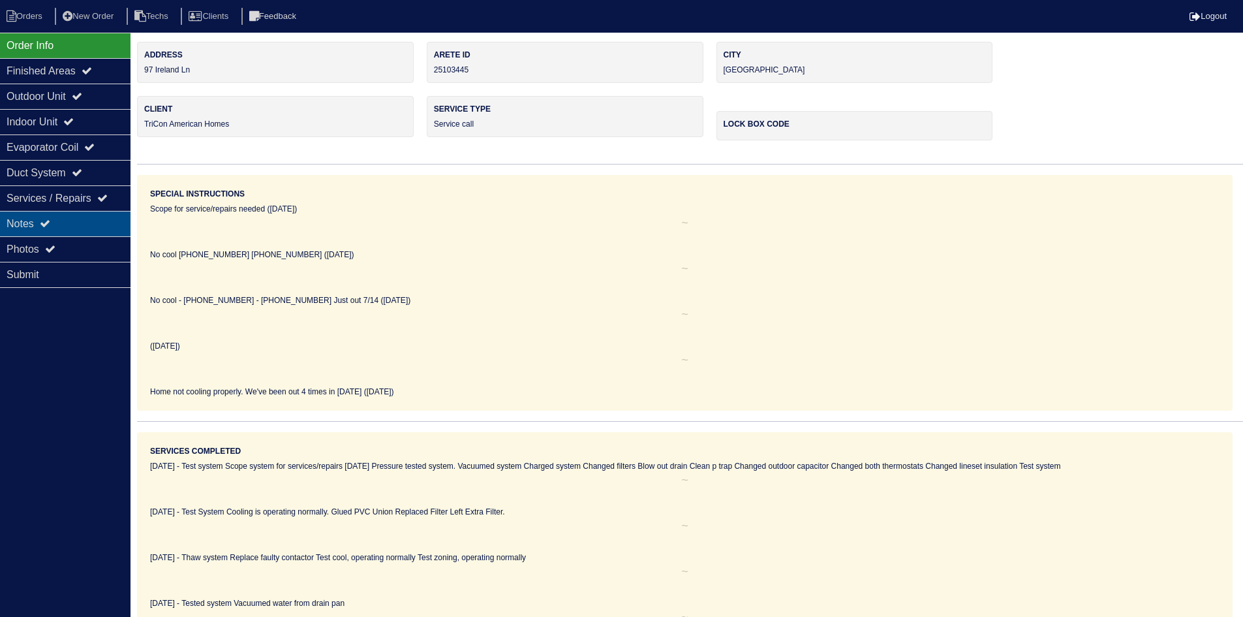
click at [50, 224] on icon at bounding box center [45, 223] width 10 height 10
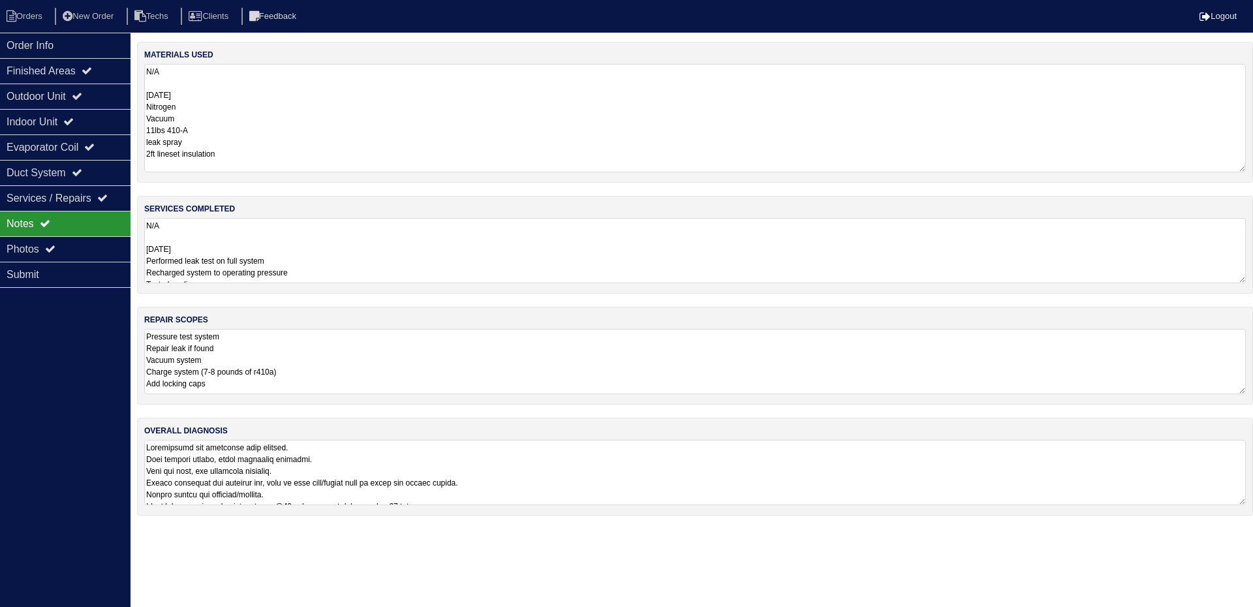
drag, startPoint x: 1242, startPoint y: 121, endPoint x: 1247, endPoint y: 165, distance: 44.0
click at [1247, 165] on div "materials used N/A [DATE] Nitrogen Vacuum 11lbs 410-A leak spray 2ft lineset in…" at bounding box center [695, 112] width 1116 height 141
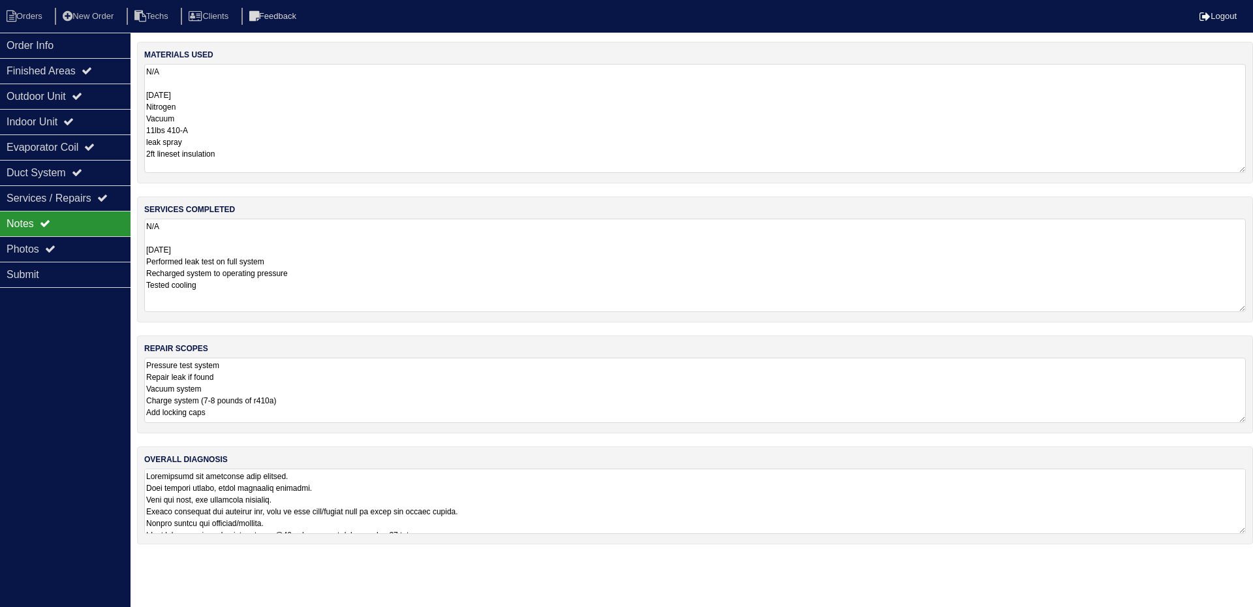
drag, startPoint x: 1242, startPoint y: 280, endPoint x: 1240, endPoint y: 308, distance: 28.1
click at [1240, 308] on textarea "N/A [DATE] Performed leak test on full system Recharged system to operating pre…" at bounding box center [694, 265] width 1101 height 93
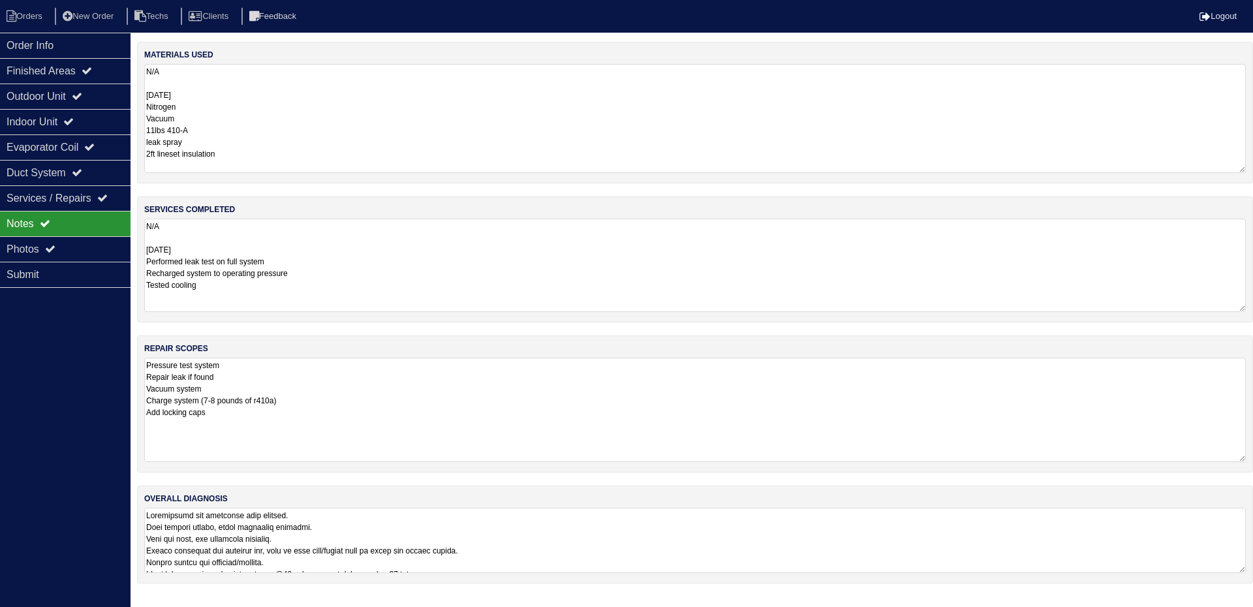
drag, startPoint x: 1240, startPoint y: 418, endPoint x: 1247, endPoint y: 457, distance: 39.8
click at [1247, 457] on div "repair scopes Pressure test system Repair leak if found Vacuum system Charge sy…" at bounding box center [695, 403] width 1116 height 137
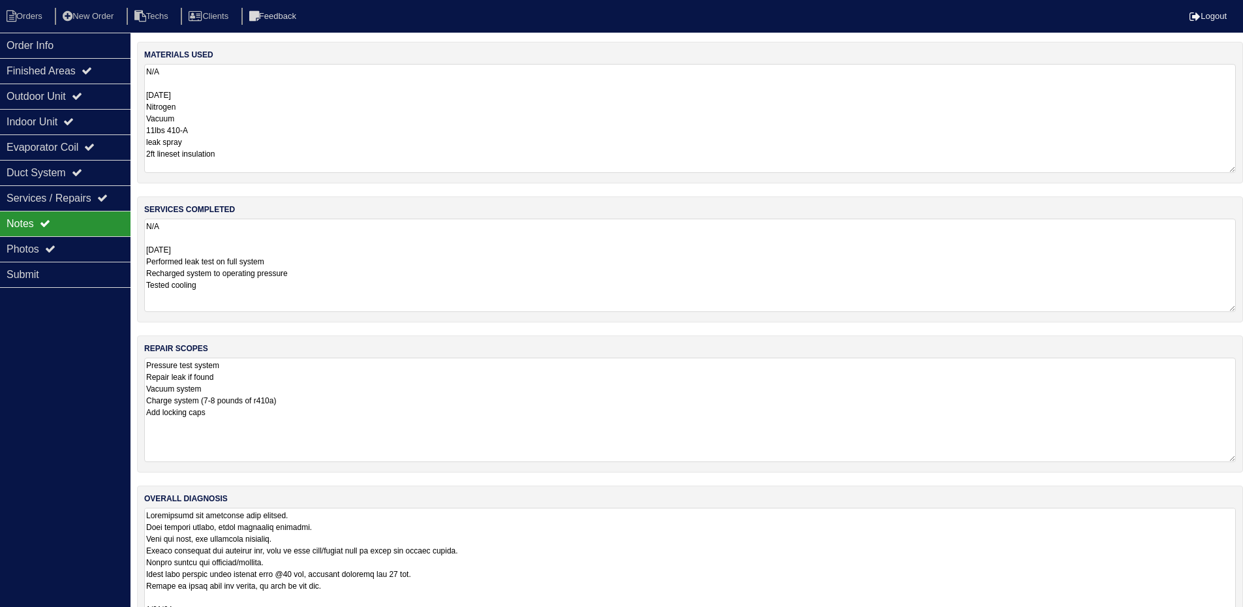
drag, startPoint x: 1241, startPoint y: 571, endPoint x: 1245, endPoint y: 647, distance: 76.4
click at [1243, 616] on html "Orders New Order Techs Clients Feedback Logout Orders New Order Users Clients M…" at bounding box center [621, 336] width 1243 height 673
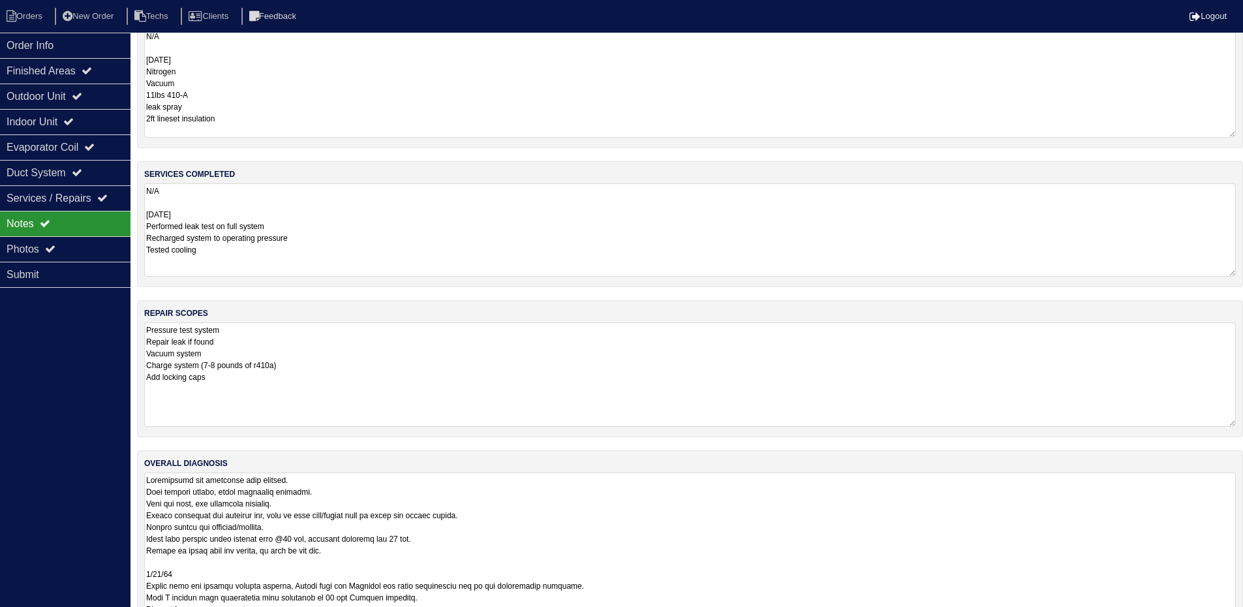
scroll to position [66, 0]
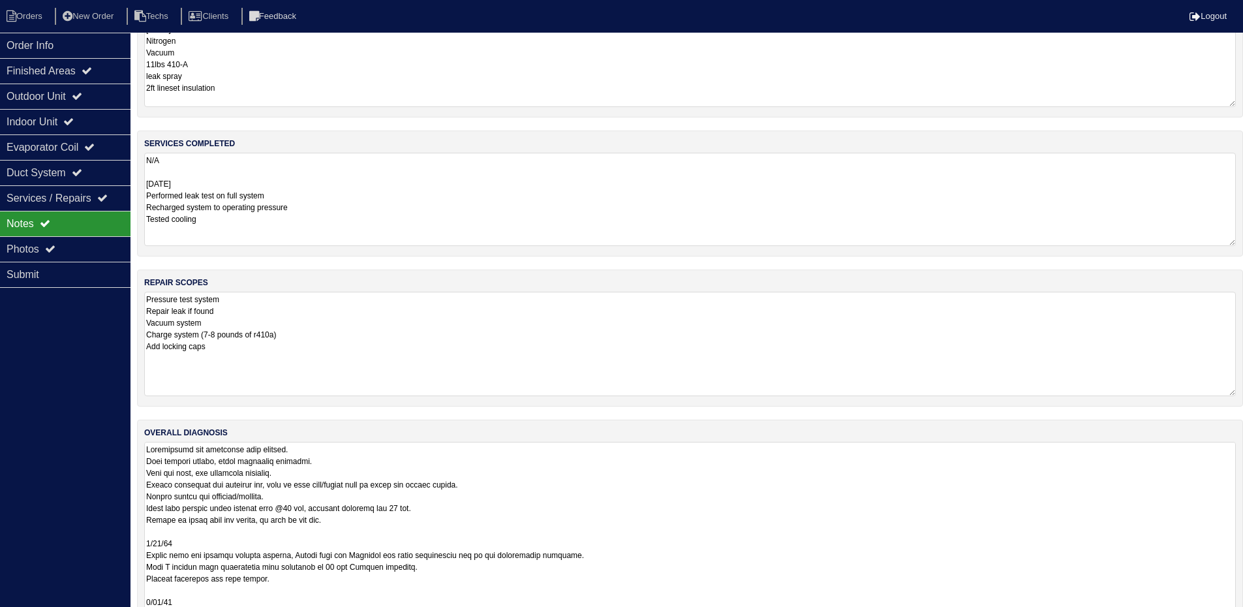
drag, startPoint x: 1233, startPoint y: 579, endPoint x: 1232, endPoint y: 647, distance: 67.9
click at [1232, 616] on html "Orders New Order Techs Clients Feedback Logout Orders New Order Users Clients M…" at bounding box center [621, 304] width 1243 height 741
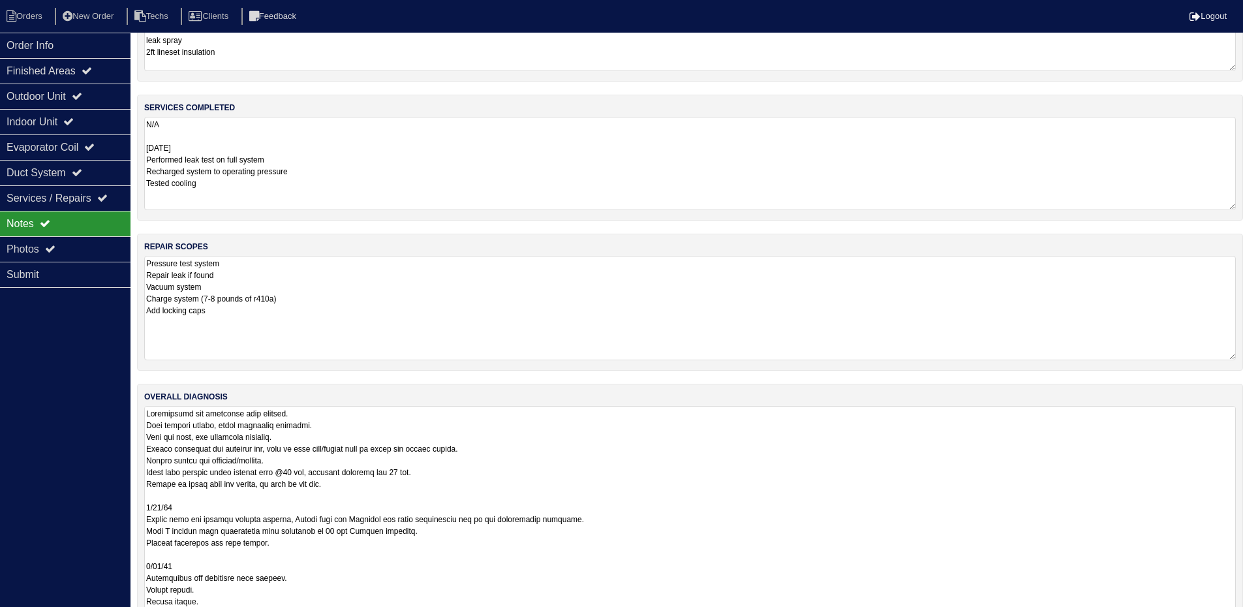
scroll to position [134, 0]
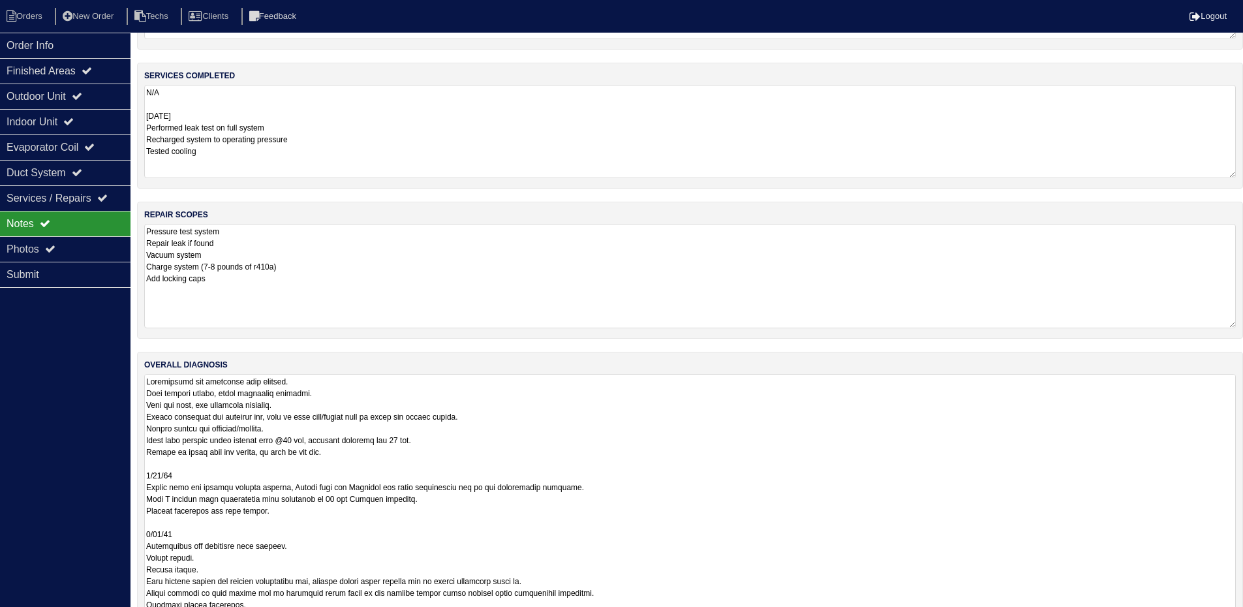
drag, startPoint x: 1231, startPoint y: 574, endPoint x: 1231, endPoint y: 647, distance: 73.1
click at [1231, 616] on html "Orders New Order Techs Clients Feedback Logout Orders New Order Users Clients M…" at bounding box center [621, 273] width 1243 height 814
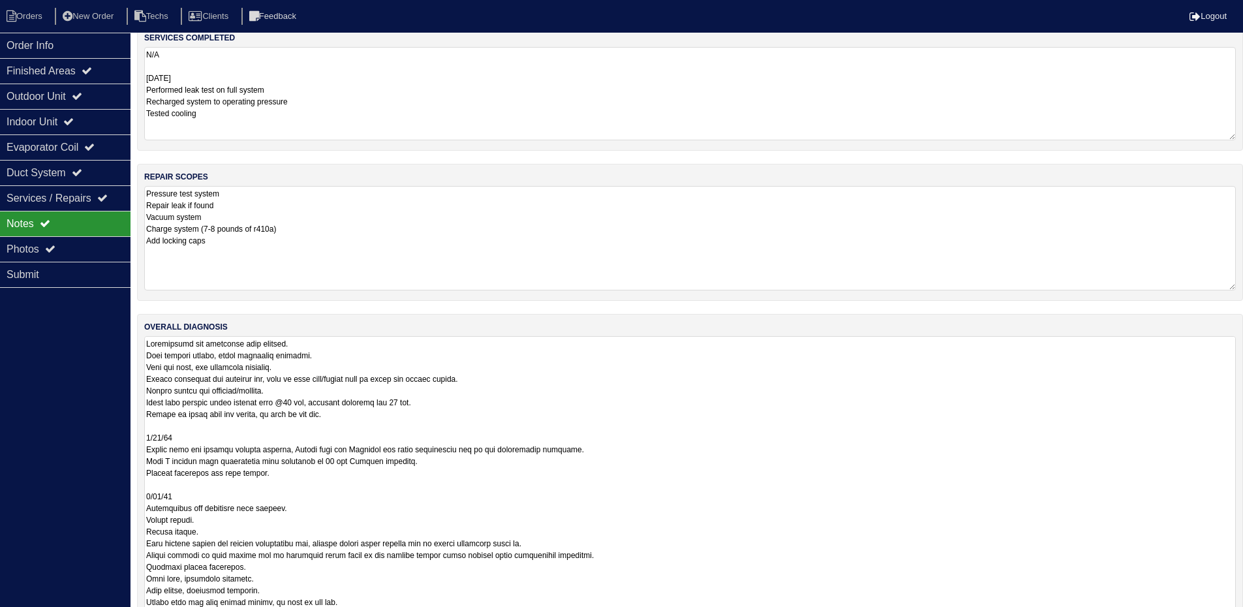
scroll to position [207, 0]
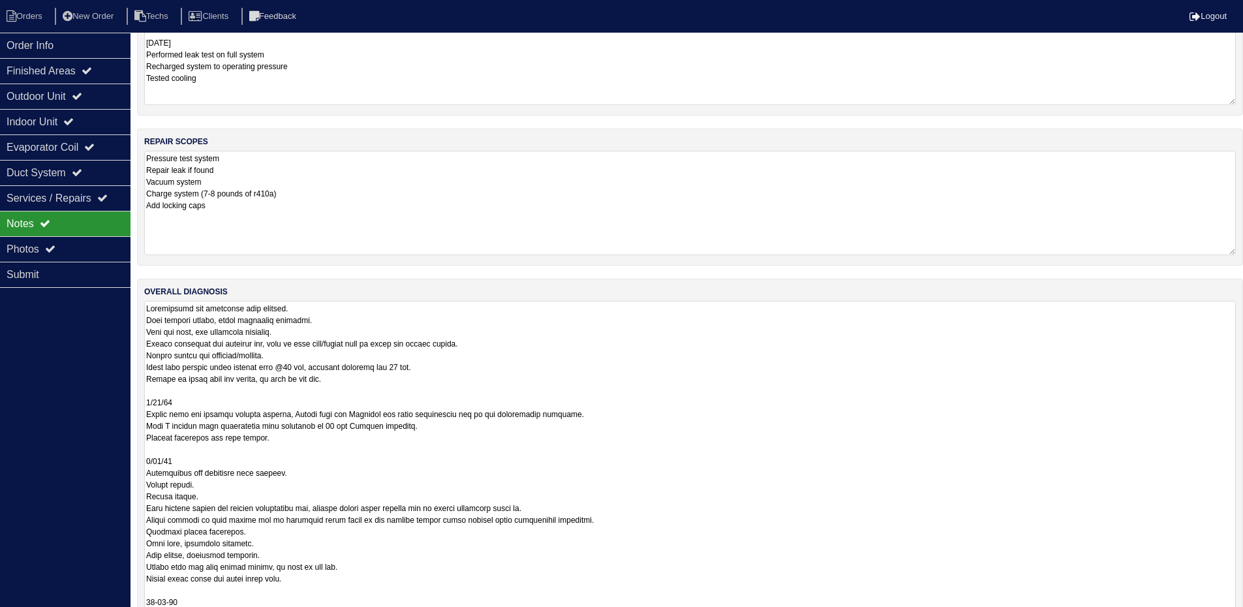
drag, startPoint x: 1231, startPoint y: 578, endPoint x: 1230, endPoint y: 647, distance: 69.2
click at [1230, 616] on html "Orders New Order Techs Clients Feedback Logout Orders New Order Users Clients M…" at bounding box center [621, 234] width 1243 height 883
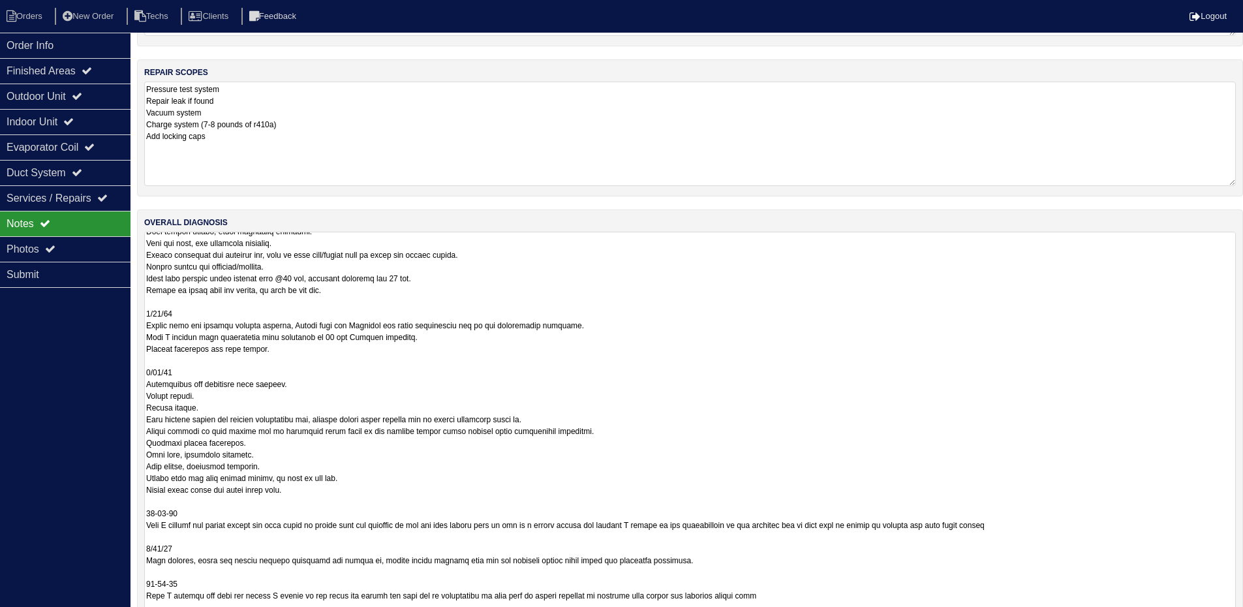
scroll to position [29, 0]
drag, startPoint x: 1233, startPoint y: 580, endPoint x: 1231, endPoint y: 638, distance: 57.4
click at [1231, 616] on html "Orders New Order Techs Clients Feedback Logout Orders New Order Users Clients M…" at bounding box center [621, 193] width 1243 height 938
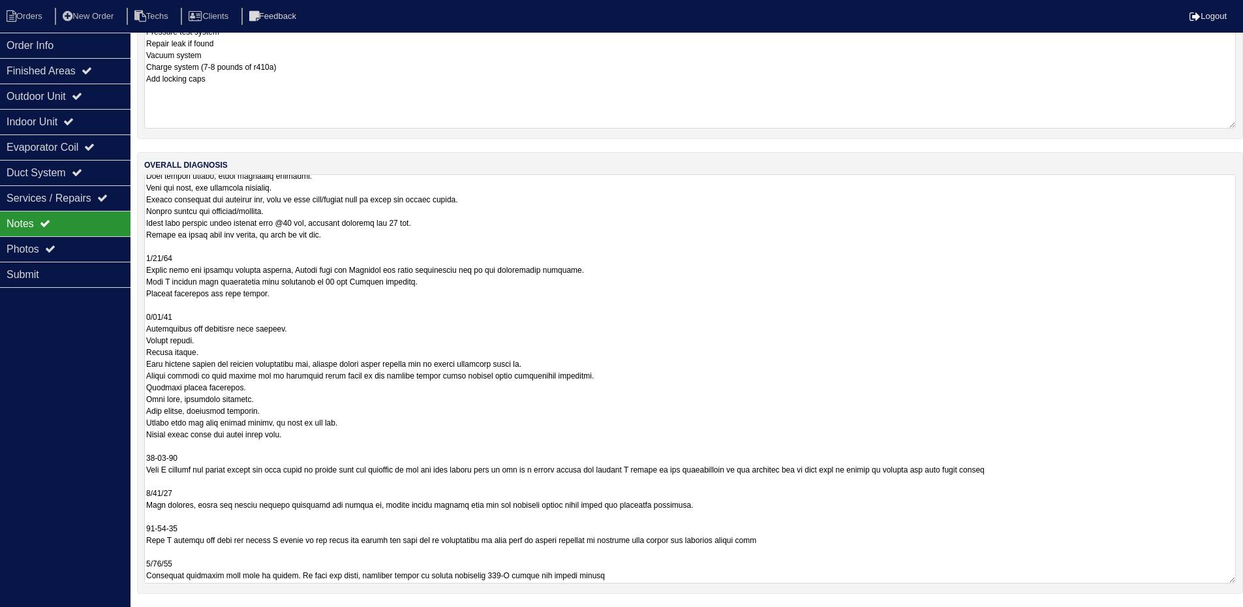
scroll to position [0, 0]
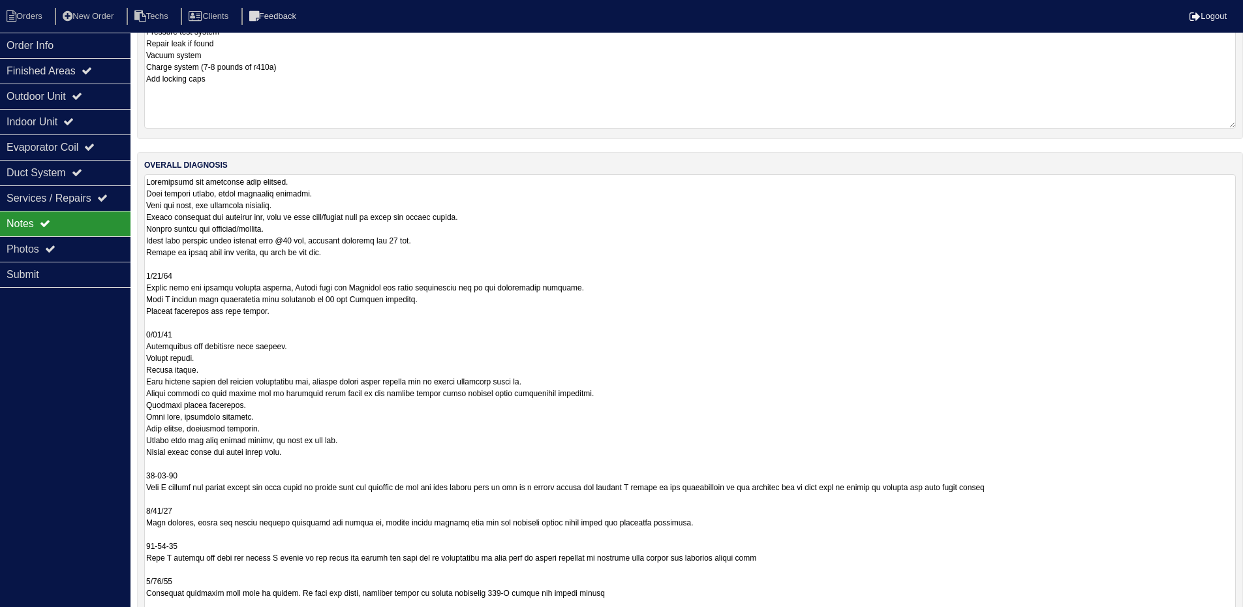
drag, startPoint x: 1229, startPoint y: 577, endPoint x: 1236, endPoint y: 647, distance: 69.5
click at [1236, 616] on html "Orders New Order Techs Clients Feedback Logout Orders New Order Users Clients M…" at bounding box center [621, 170] width 1243 height 1006
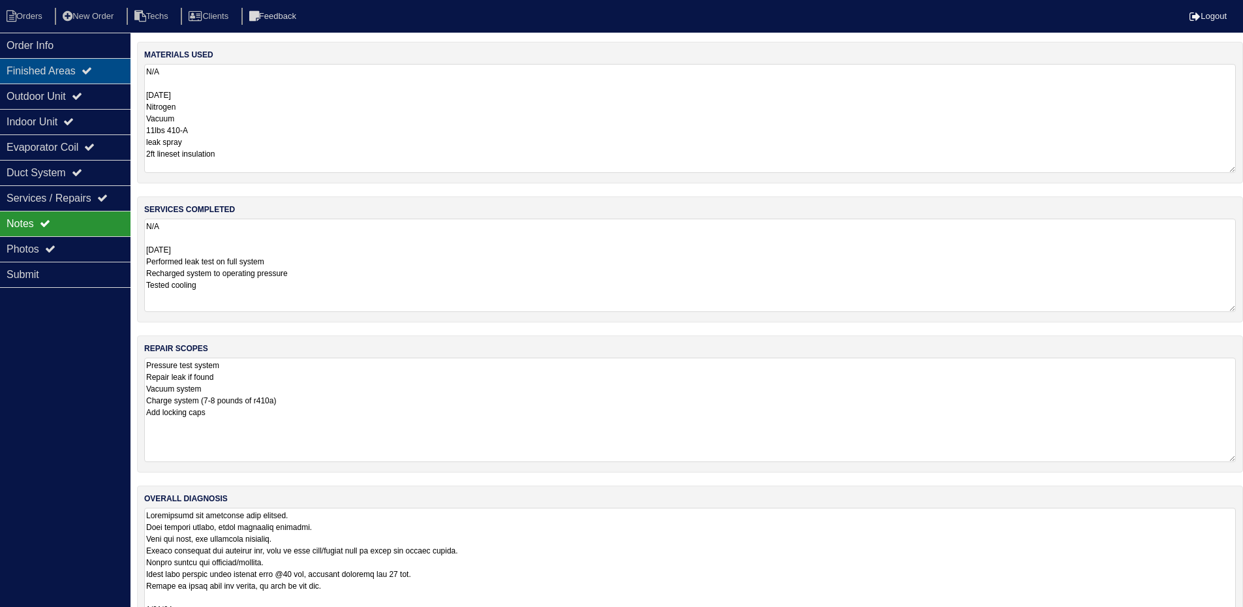
click at [117, 83] on div "Finished Areas" at bounding box center [65, 70] width 131 height 25
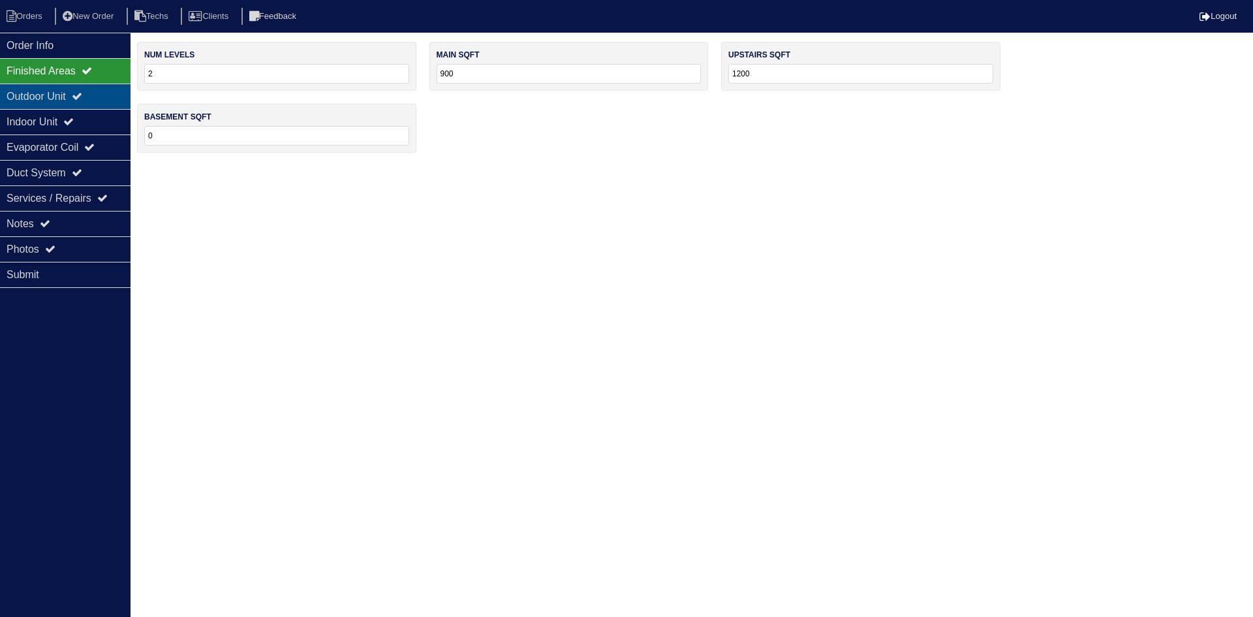
click at [104, 93] on div "Outdoor Unit" at bounding box center [65, 96] width 131 height 25
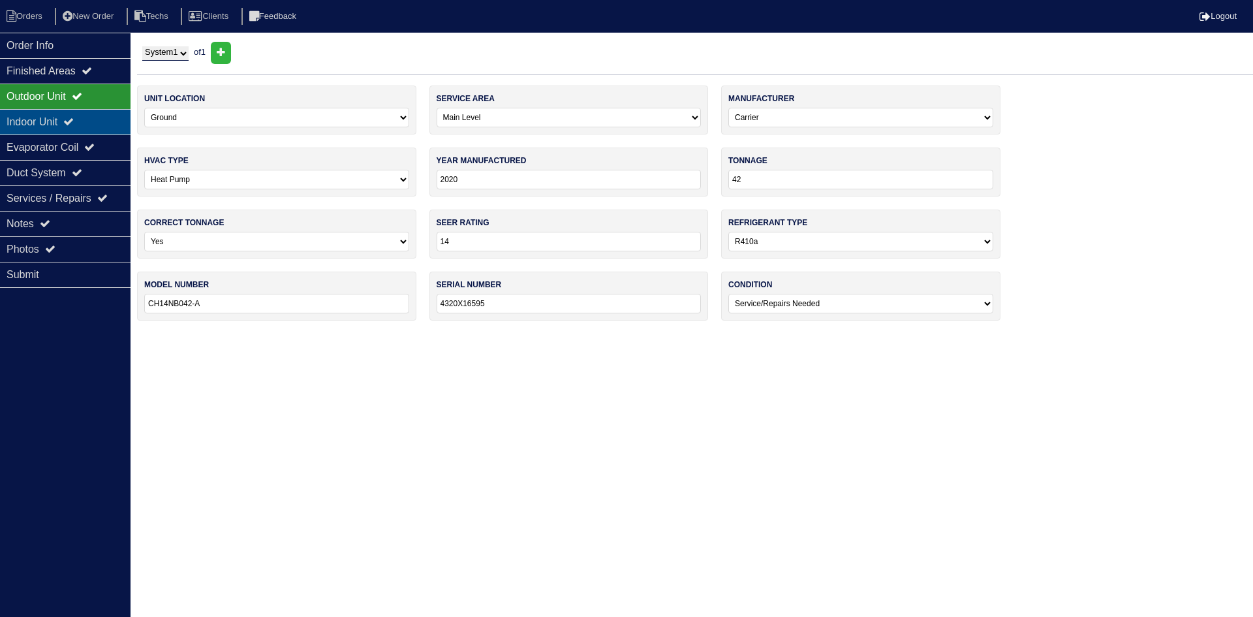
click at [100, 115] on div "Indoor Unit" at bounding box center [65, 121] width 131 height 25
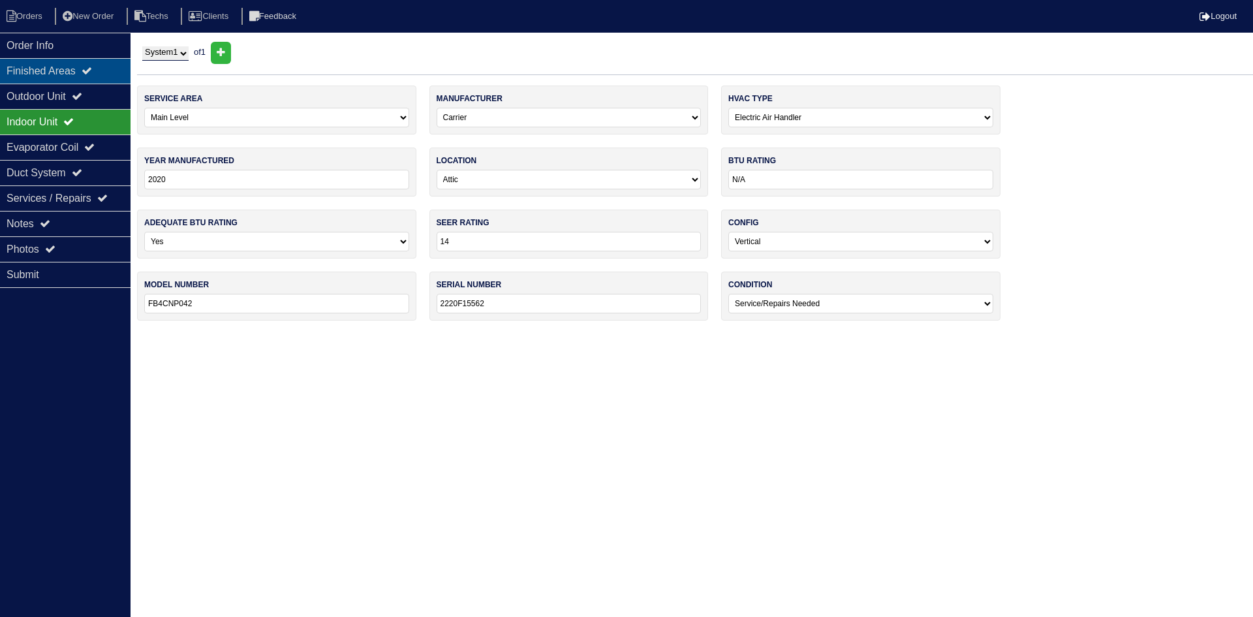
drag, startPoint x: 102, startPoint y: 87, endPoint x: 85, endPoint y: 80, distance: 18.2
click at [102, 87] on div "Outdoor Unit" at bounding box center [65, 96] width 131 height 25
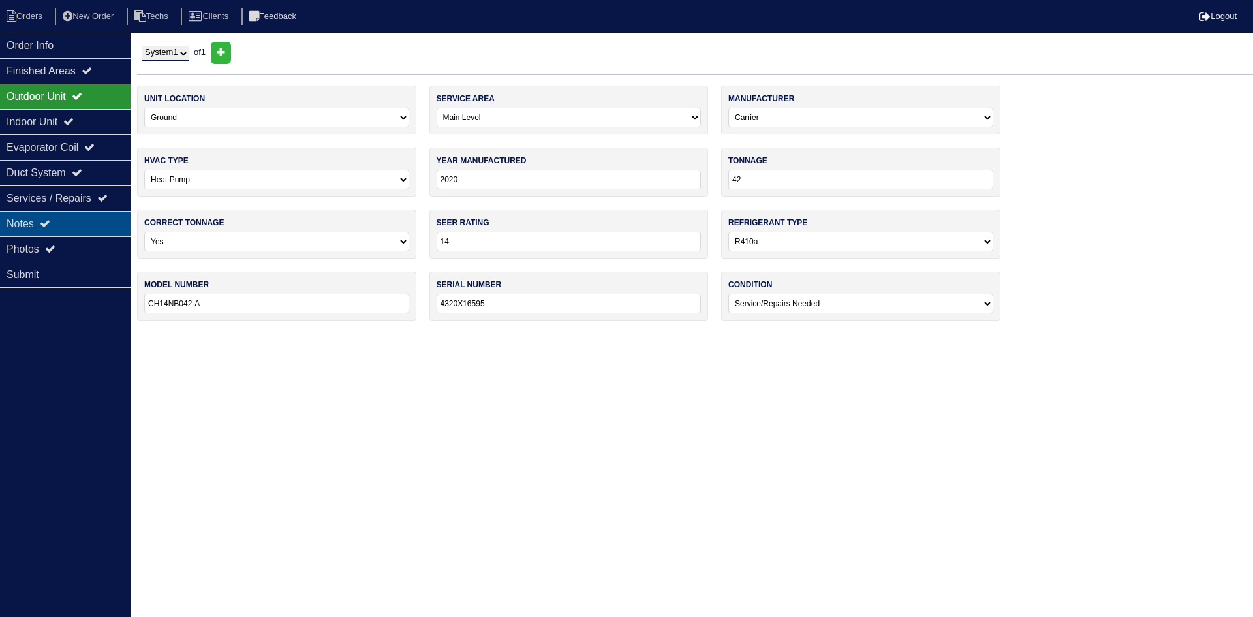
click at [67, 222] on div "Notes" at bounding box center [65, 223] width 131 height 25
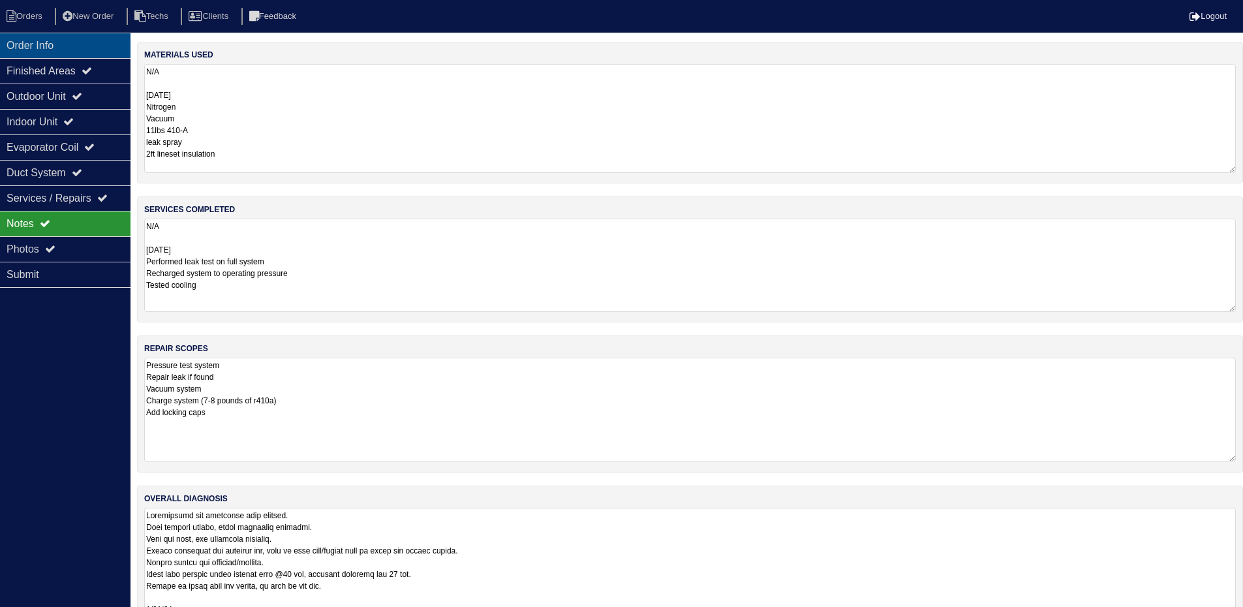
drag, startPoint x: 72, startPoint y: 44, endPoint x: 16, endPoint y: 48, distance: 56.2
click at [72, 44] on div "Order Info" at bounding box center [65, 45] width 131 height 25
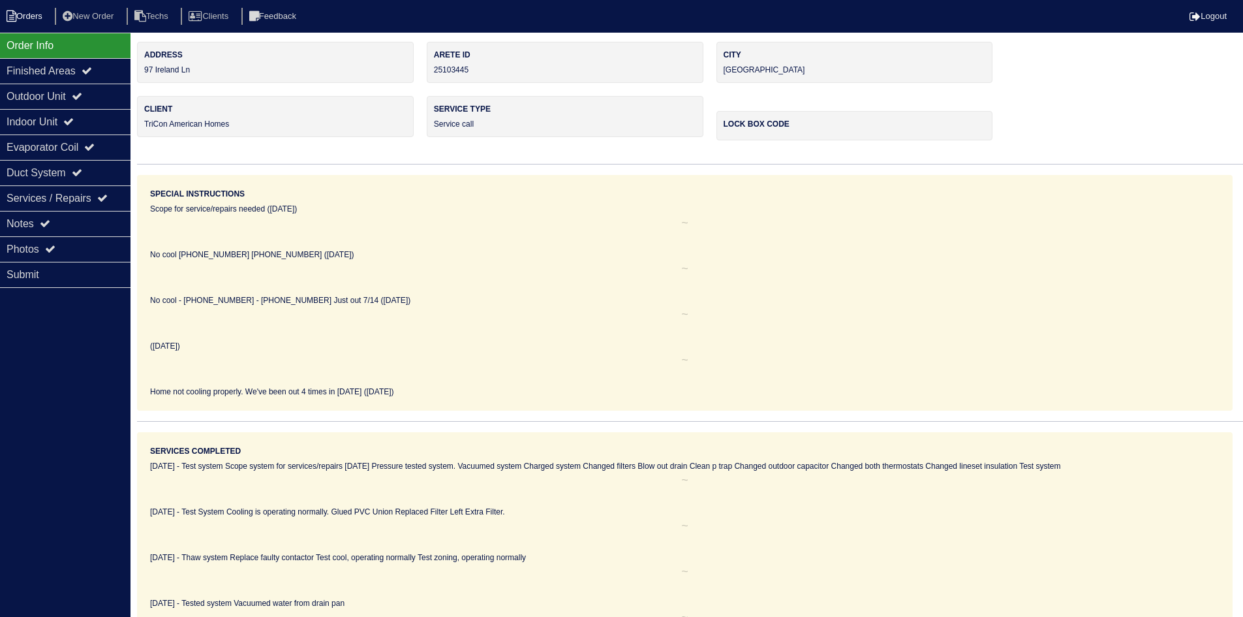
click at [30, 13] on li "Orders" at bounding box center [26, 17] width 53 height 18
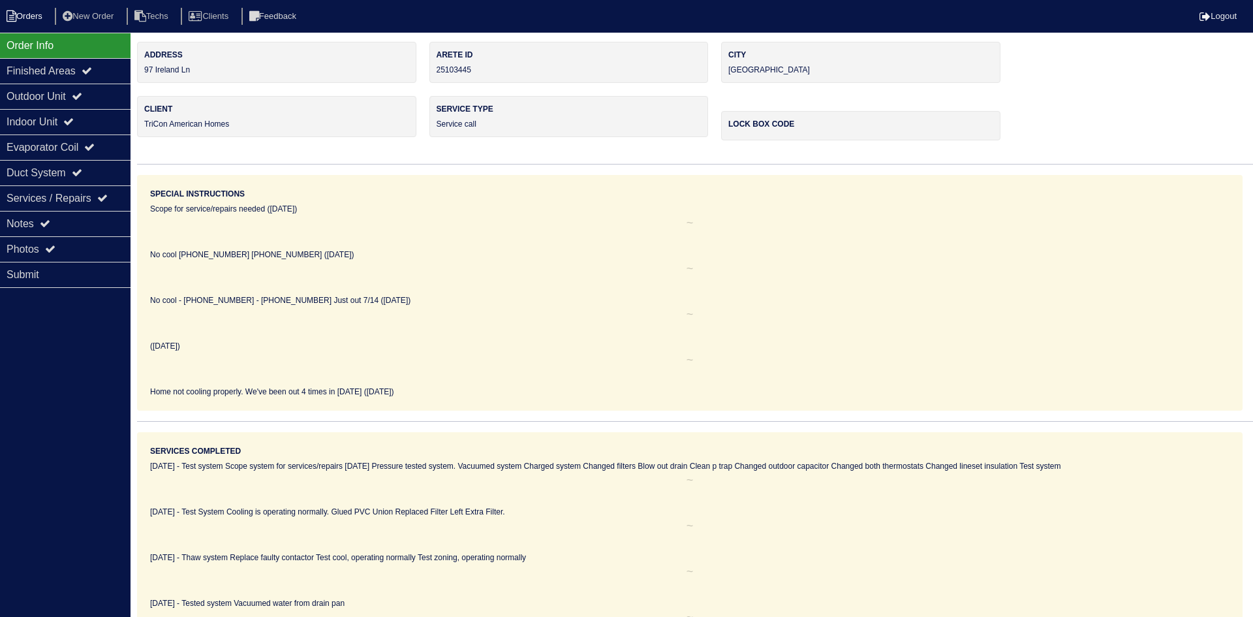
select select "15"
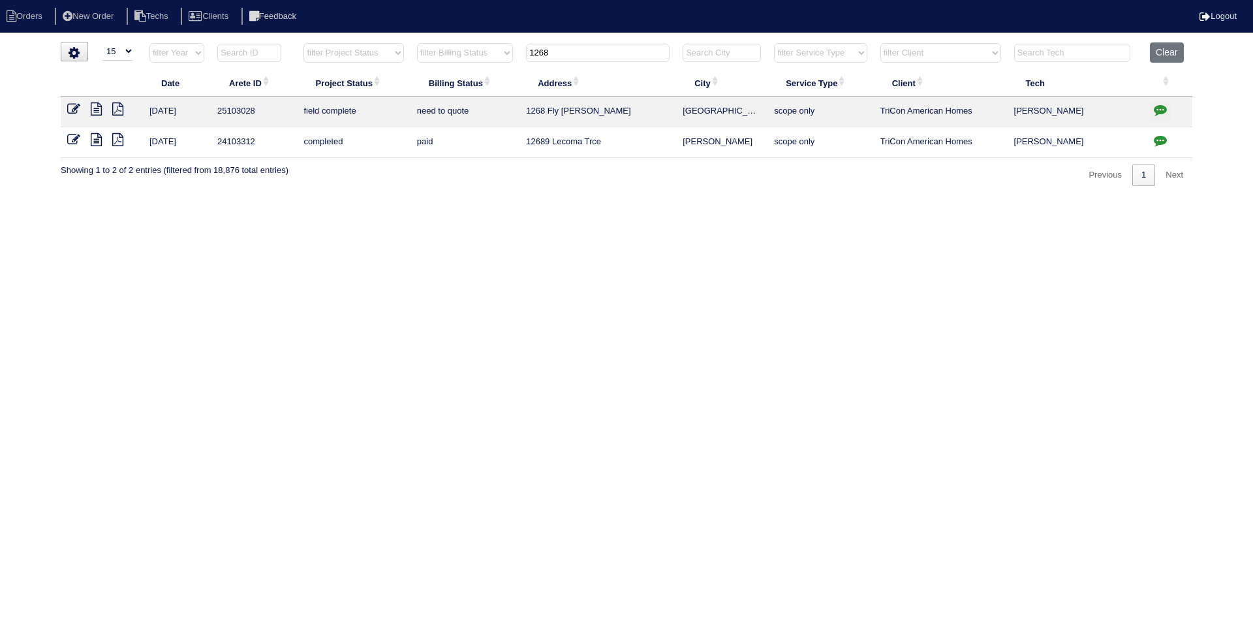
click at [521, 54] on th "1268" at bounding box center [597, 55] width 157 height 27
type input "2177"
click at [97, 106] on icon at bounding box center [96, 108] width 11 height 13
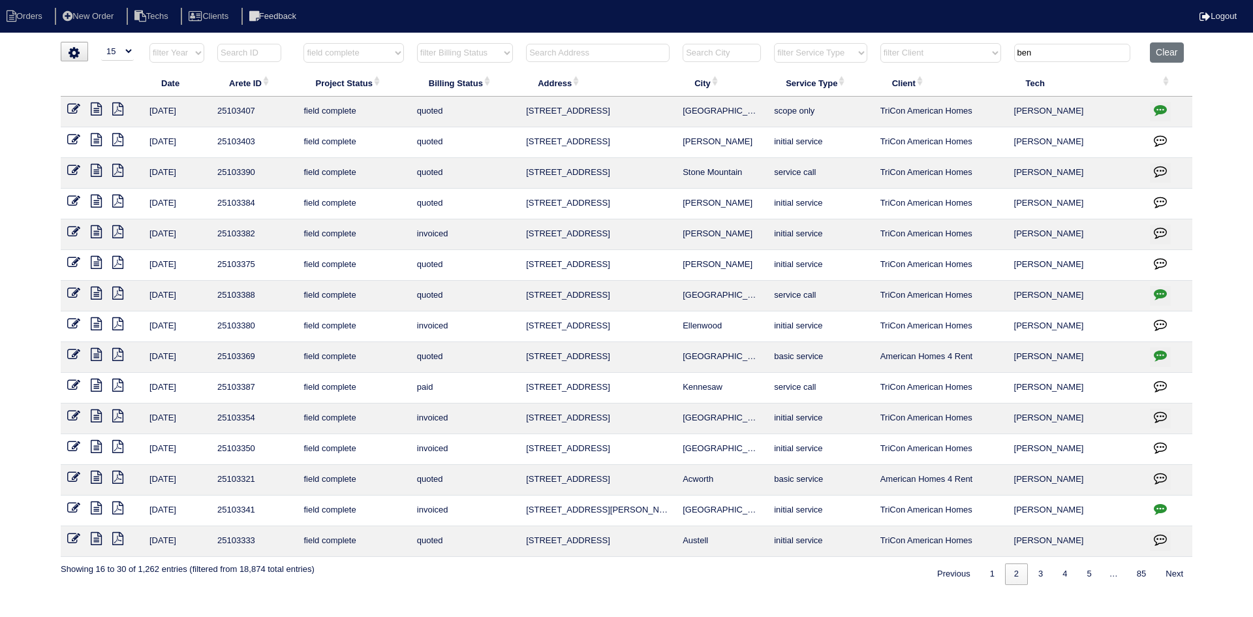
select select "15"
select select "field complete"
click at [585, 50] on input "text" at bounding box center [598, 53] width 144 height 18
type input "1278"
select select "field complete"
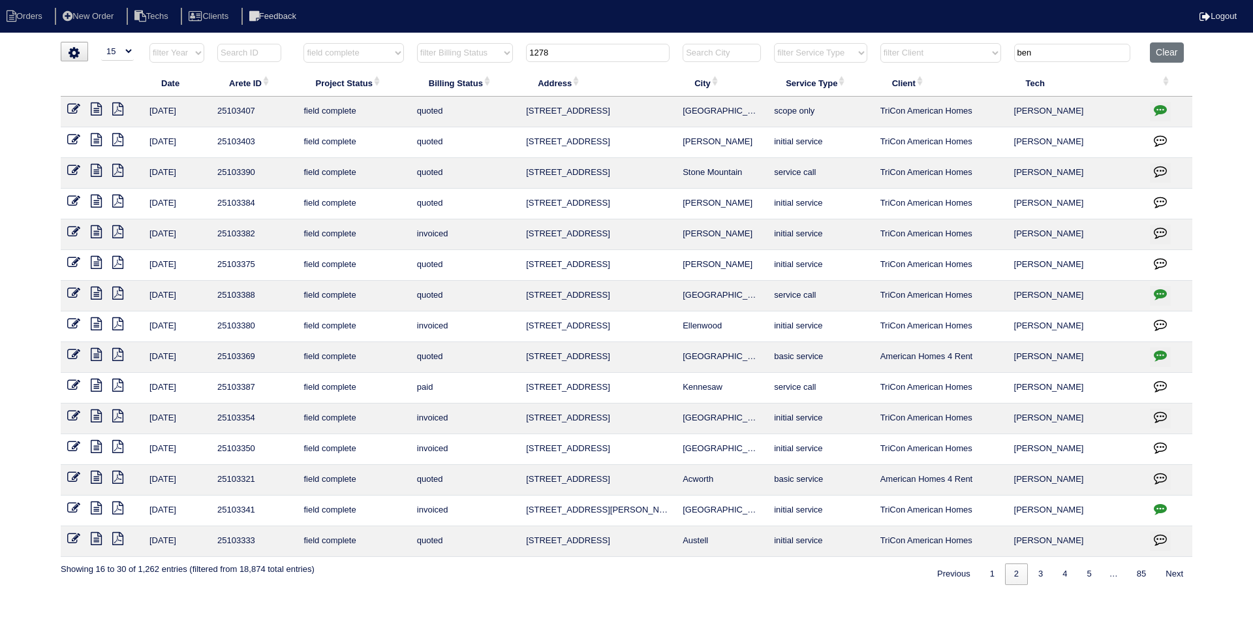
type input "1278"
type input "ben"
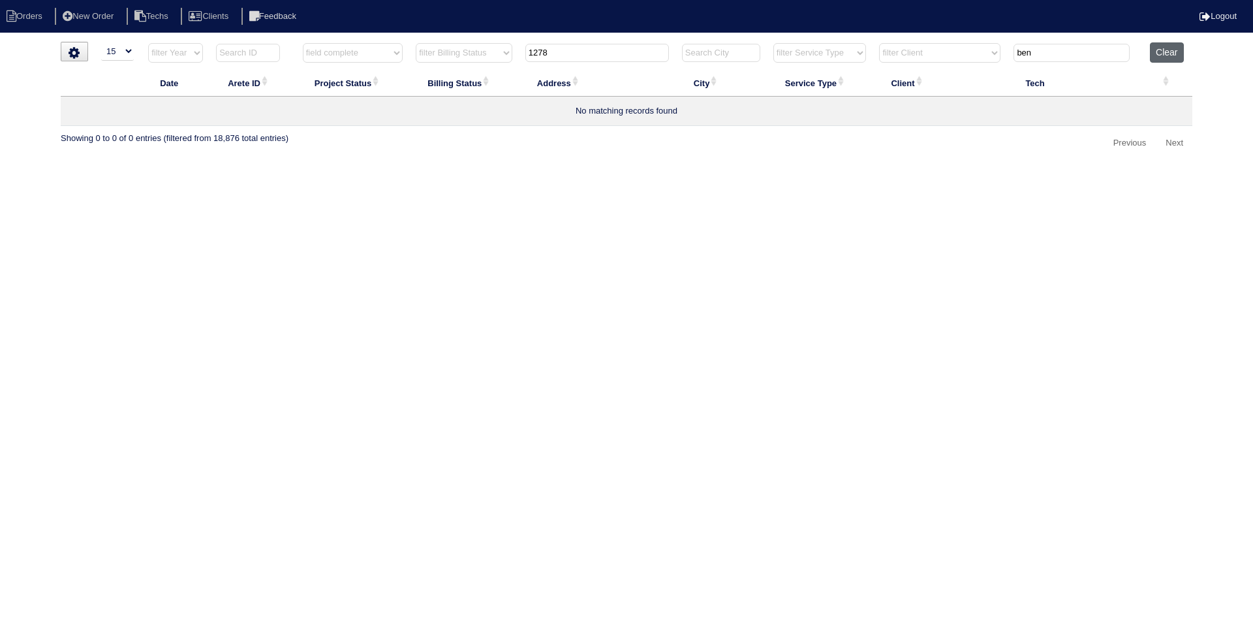
type input "1278"
click at [1167, 45] on button "Clear" at bounding box center [1166, 52] width 33 height 20
select select
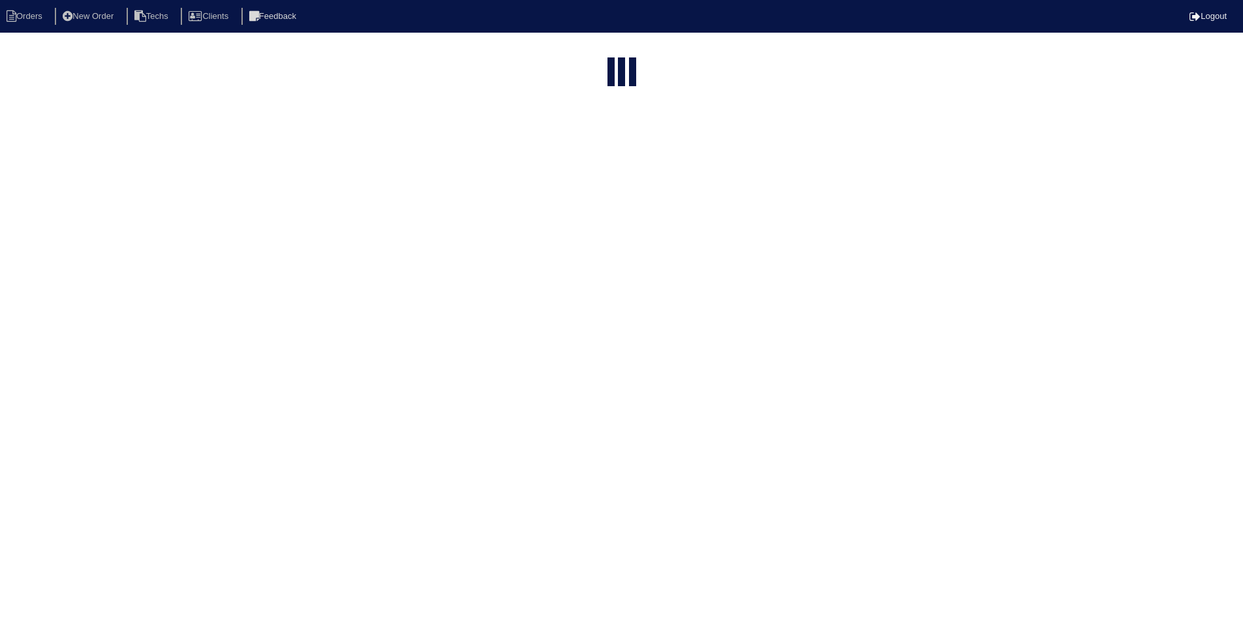
select select "15"
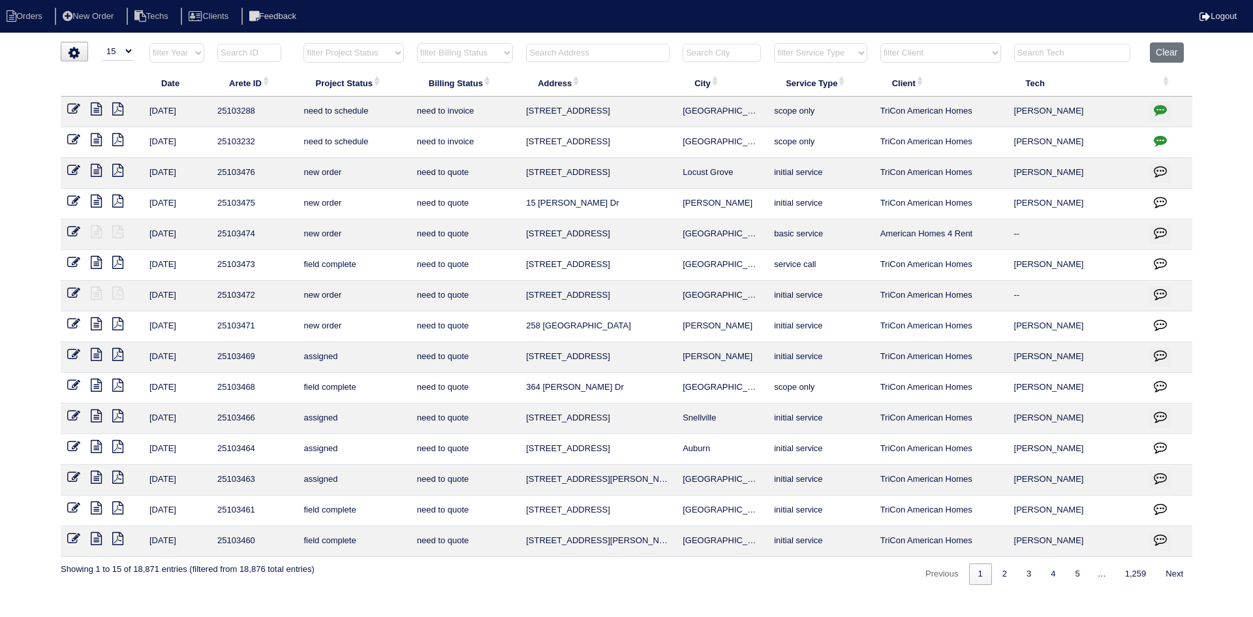
click at [599, 50] on input "text" at bounding box center [598, 53] width 144 height 18
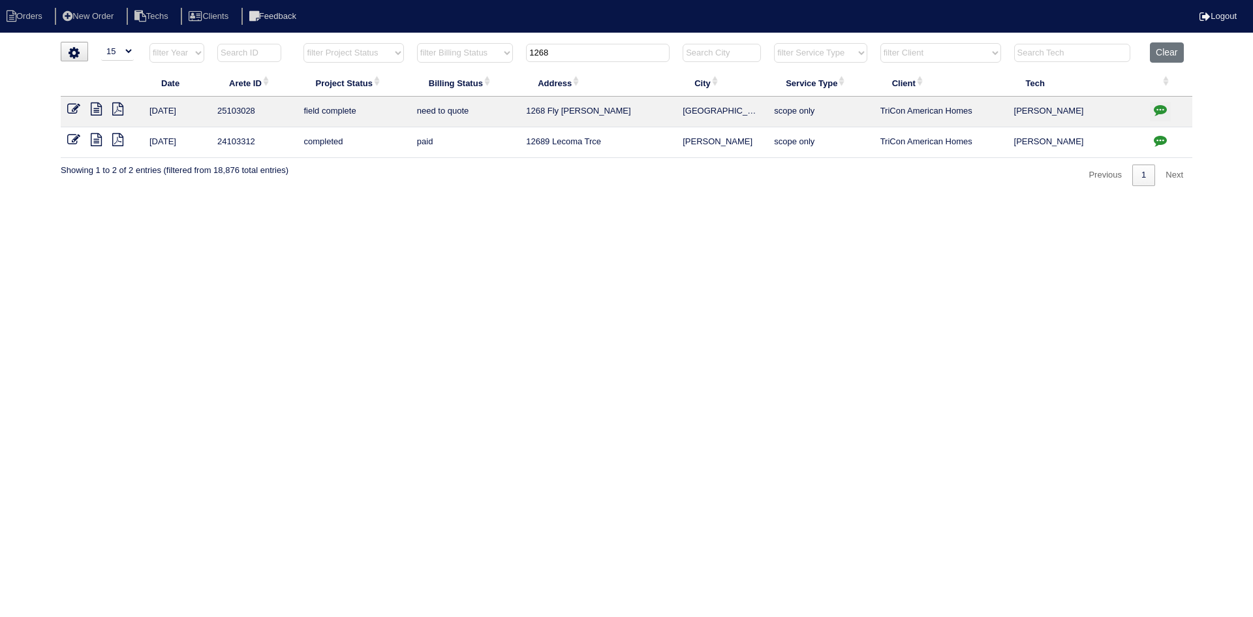
type input "1268"
click at [1158, 109] on icon "button" at bounding box center [1160, 109] width 13 height 13
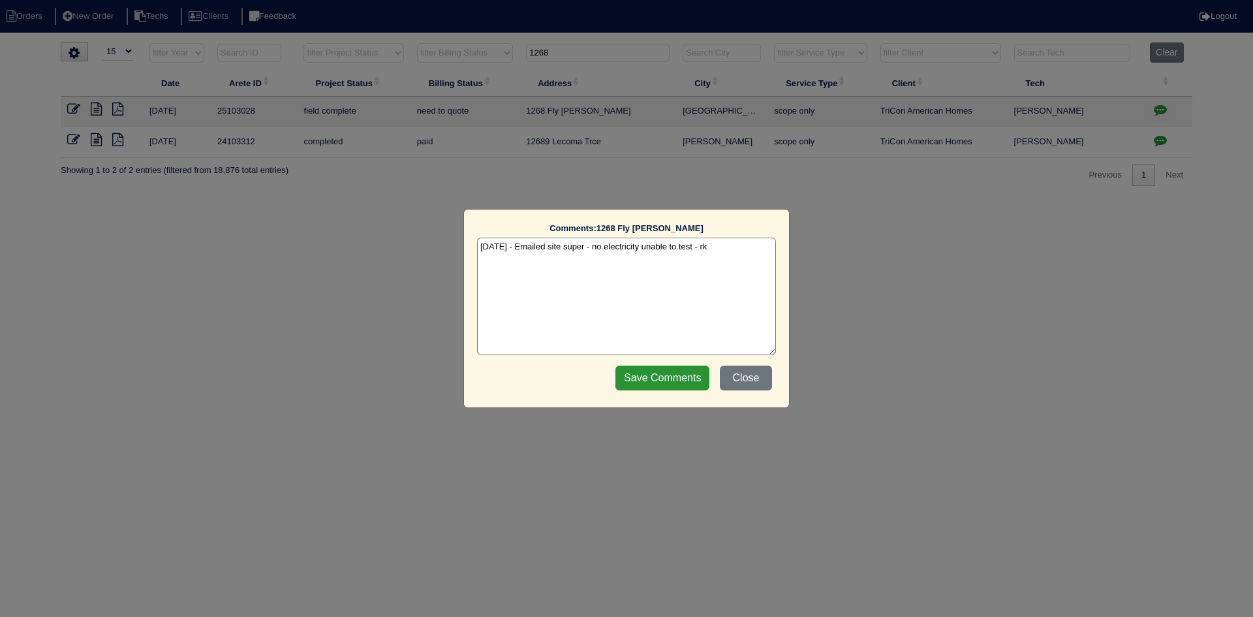
click at [722, 253] on textarea "8/19/25 - Emailed site super - no electricity unable to test - rk" at bounding box center [626, 296] width 299 height 117
type textarea "8/19/25 - Emailed site super - no electricity unable to test - rk 9/19/25 - Pow…"
click at [643, 380] on input "Save Comments" at bounding box center [662, 377] width 94 height 25
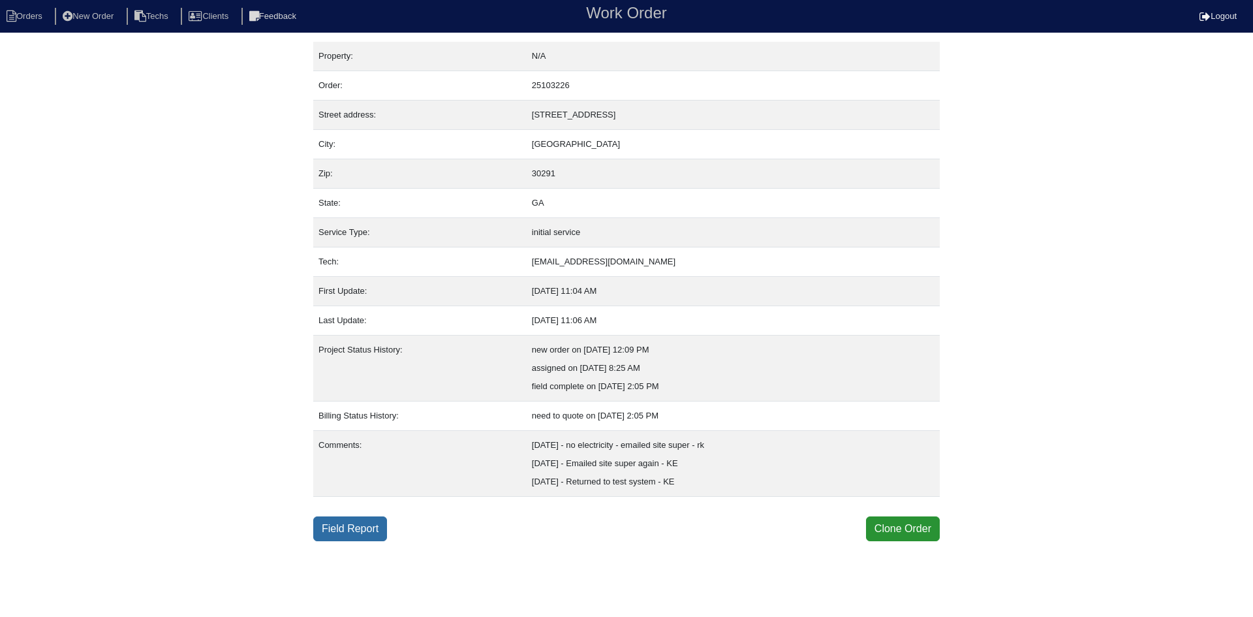
click at [343, 532] on link "Field Report" at bounding box center [350, 528] width 74 height 25
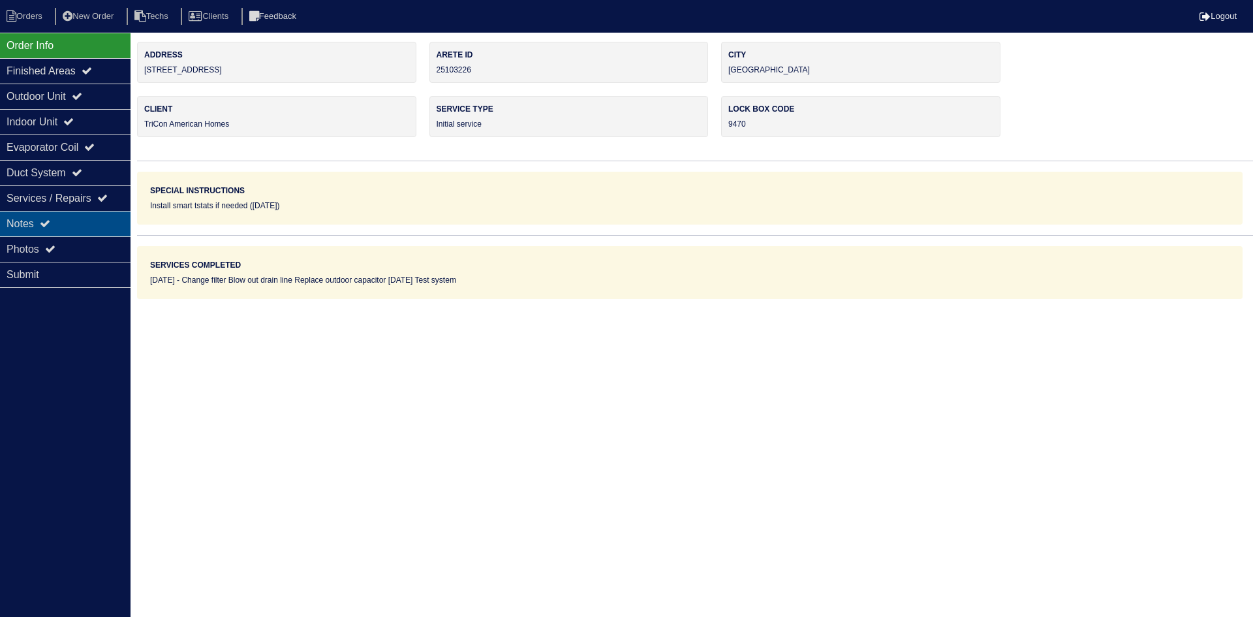
click at [69, 219] on div "Notes" at bounding box center [65, 223] width 131 height 25
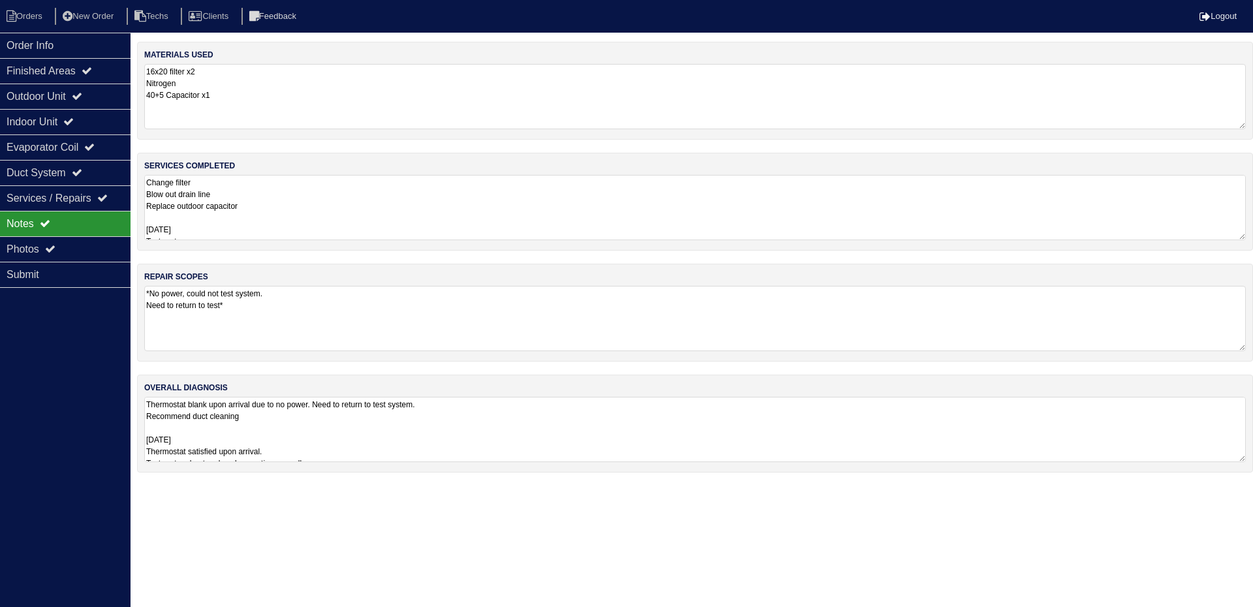
click at [376, 206] on textarea "Change filter Blow out drain line Replace outdoor capacitor [DATE] Test system" at bounding box center [694, 207] width 1101 height 65
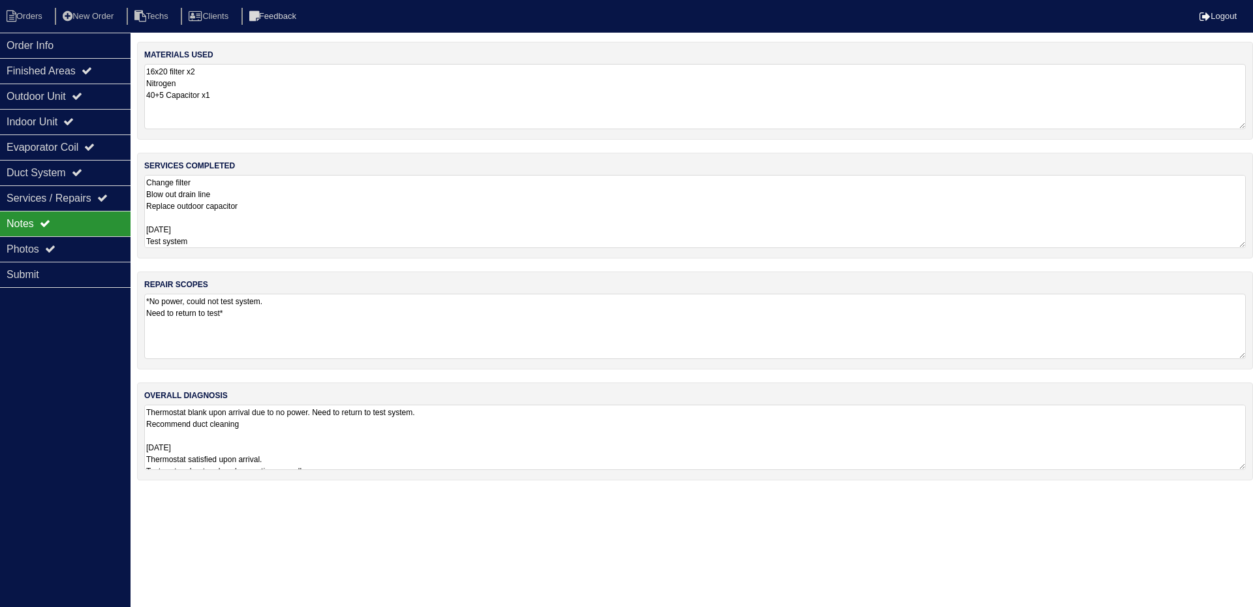
click at [531, 435] on textarea "Thermostat blank upon arrival due to no power. Need to return to test system. R…" at bounding box center [694, 437] width 1101 height 65
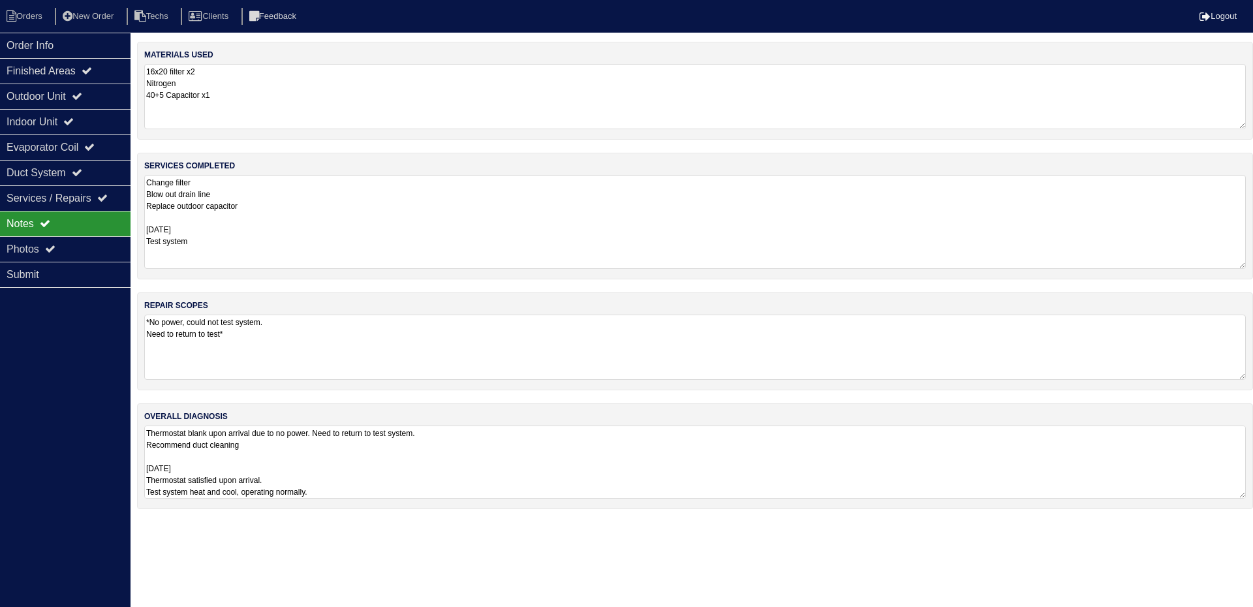
drag, startPoint x: 1240, startPoint y: 238, endPoint x: 1242, endPoint y: 266, distance: 28.8
click at [1242, 266] on textarea "Change filter Blow out drain line Replace outdoor capacitor [DATE] Test system" at bounding box center [694, 222] width 1101 height 94
drag, startPoint x: 1240, startPoint y: 489, endPoint x: 1120, endPoint y: 516, distance: 123.6
click at [1237, 546] on textarea "Thermostat blank upon arrival due to no power. Need to return to test system. R…" at bounding box center [694, 490] width 1101 height 130
click at [76, 179] on div "Duct System" at bounding box center [65, 172] width 131 height 25
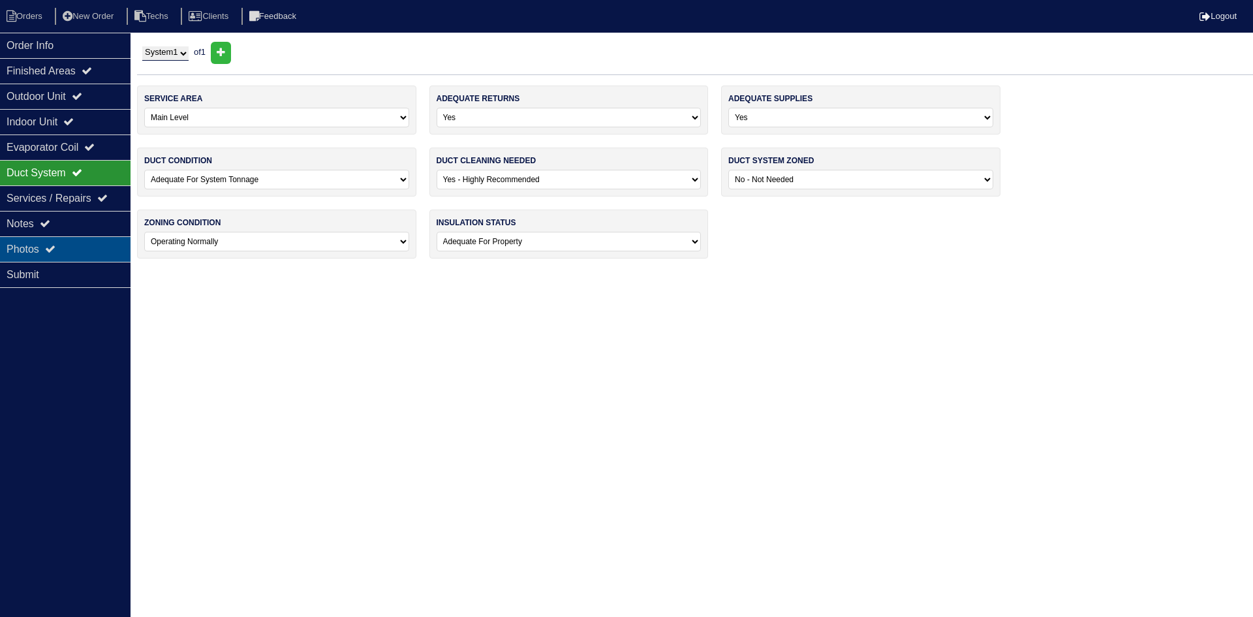
click at [70, 244] on div "Photos" at bounding box center [65, 248] width 131 height 25
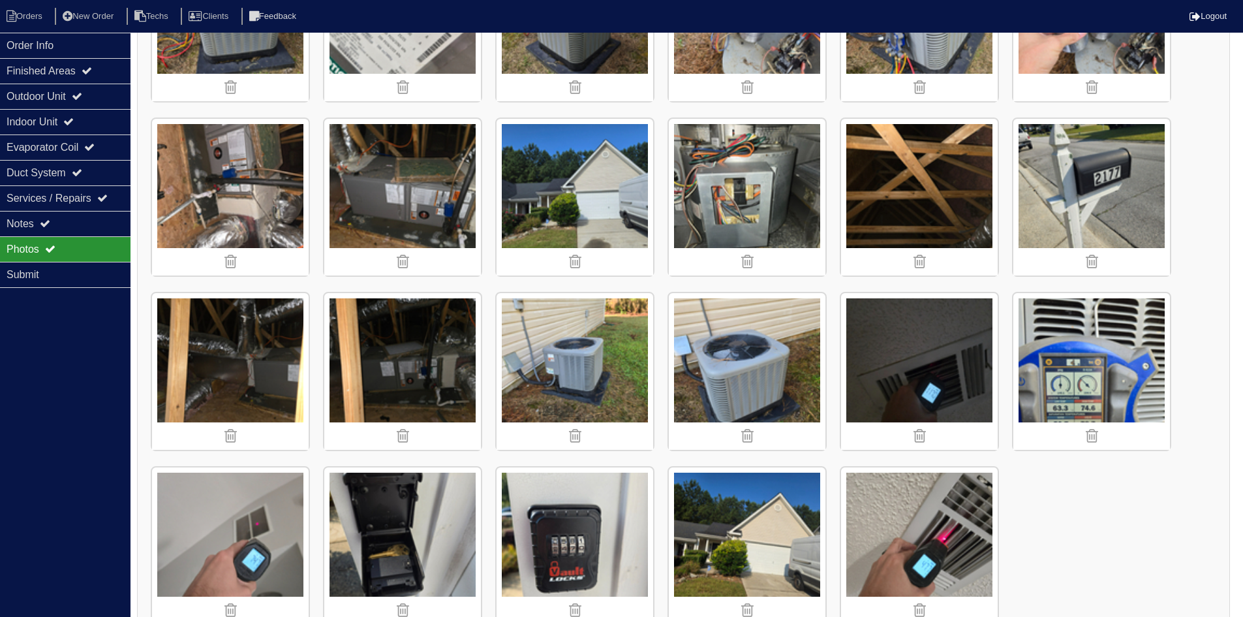
scroll to position [1199, 0]
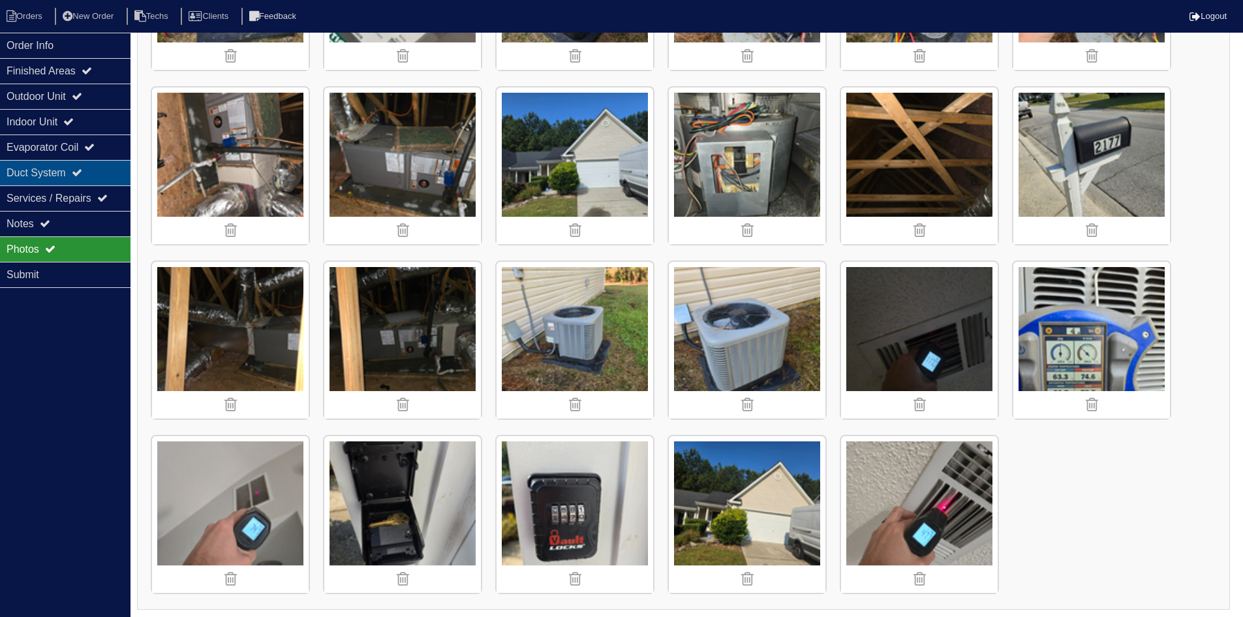
click at [70, 172] on div "Duct System" at bounding box center [65, 172] width 131 height 25
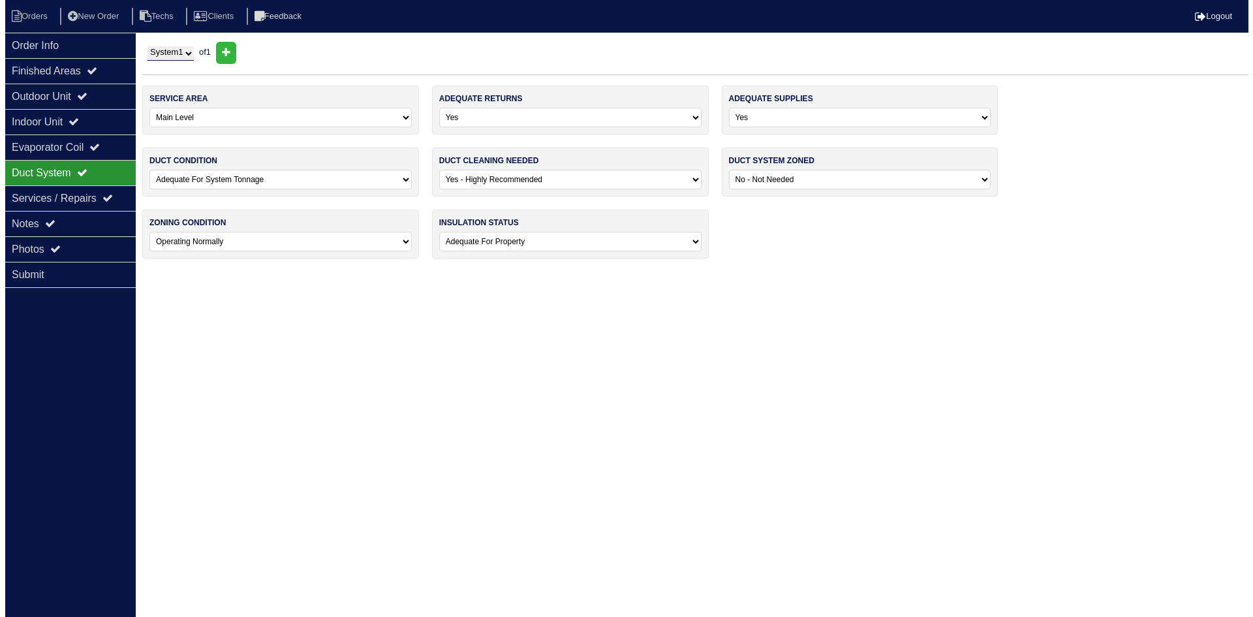
scroll to position [0, 0]
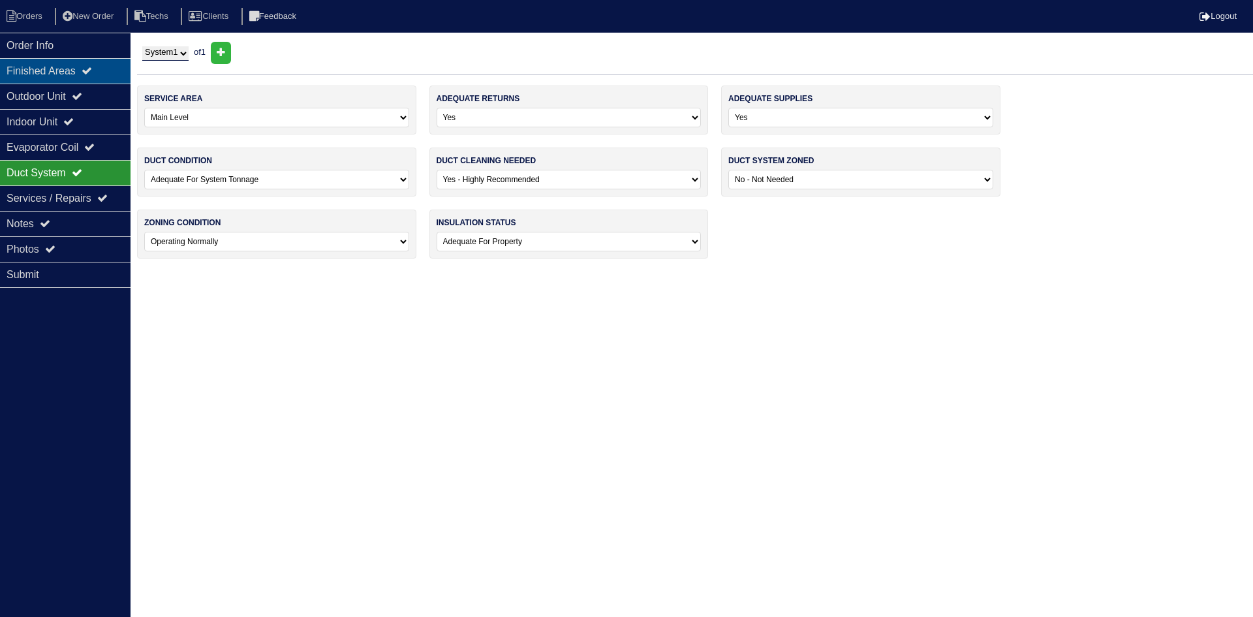
click at [72, 78] on div "Finished Areas" at bounding box center [65, 70] width 131 height 25
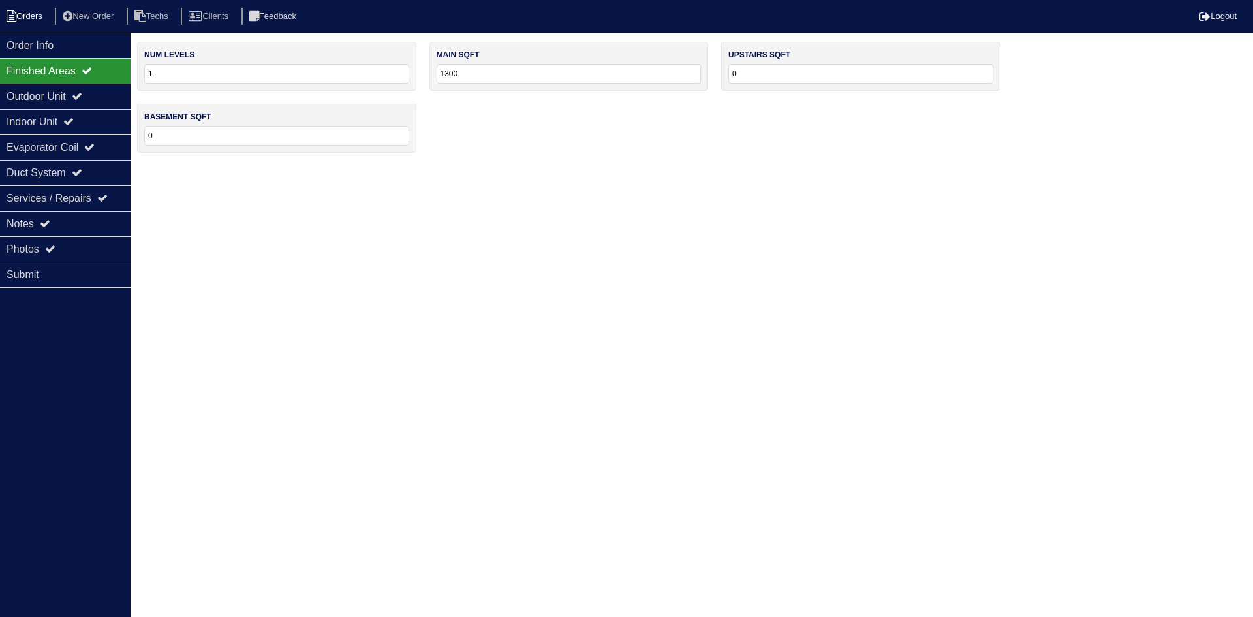
click at [27, 13] on li "Orders" at bounding box center [26, 17] width 53 height 18
select select "15"
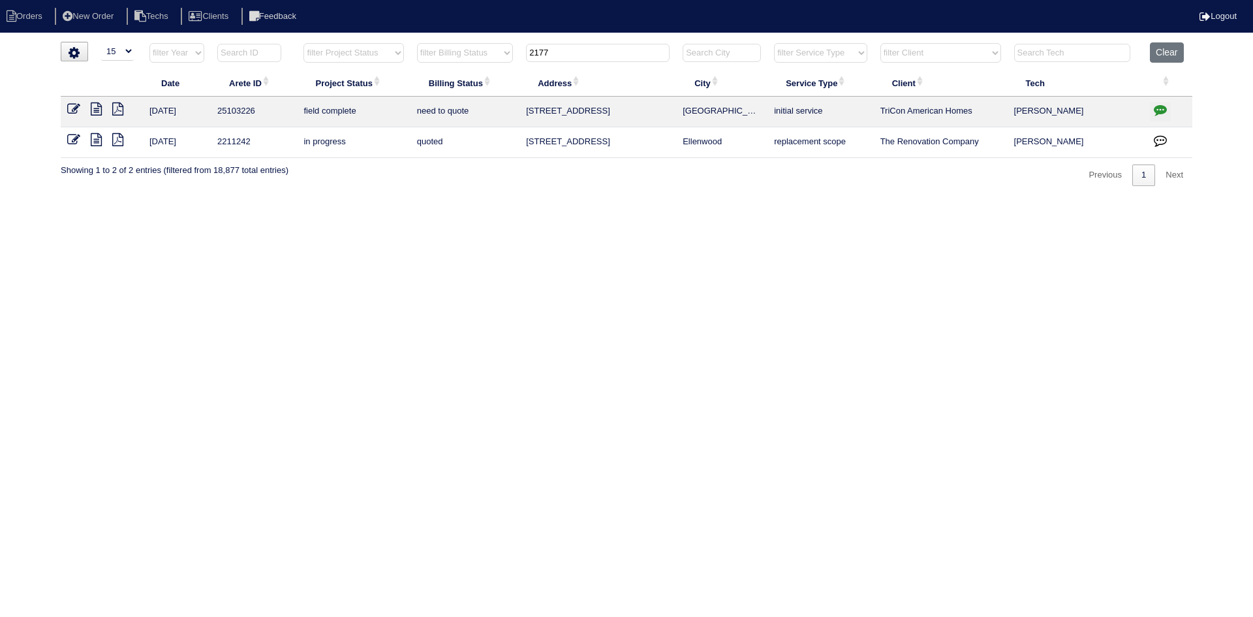
drag, startPoint x: 561, startPoint y: 49, endPoint x: 525, endPoint y: 48, distance: 35.9
click at [525, 48] on th "2177" at bounding box center [597, 55] width 157 height 27
type input "257"
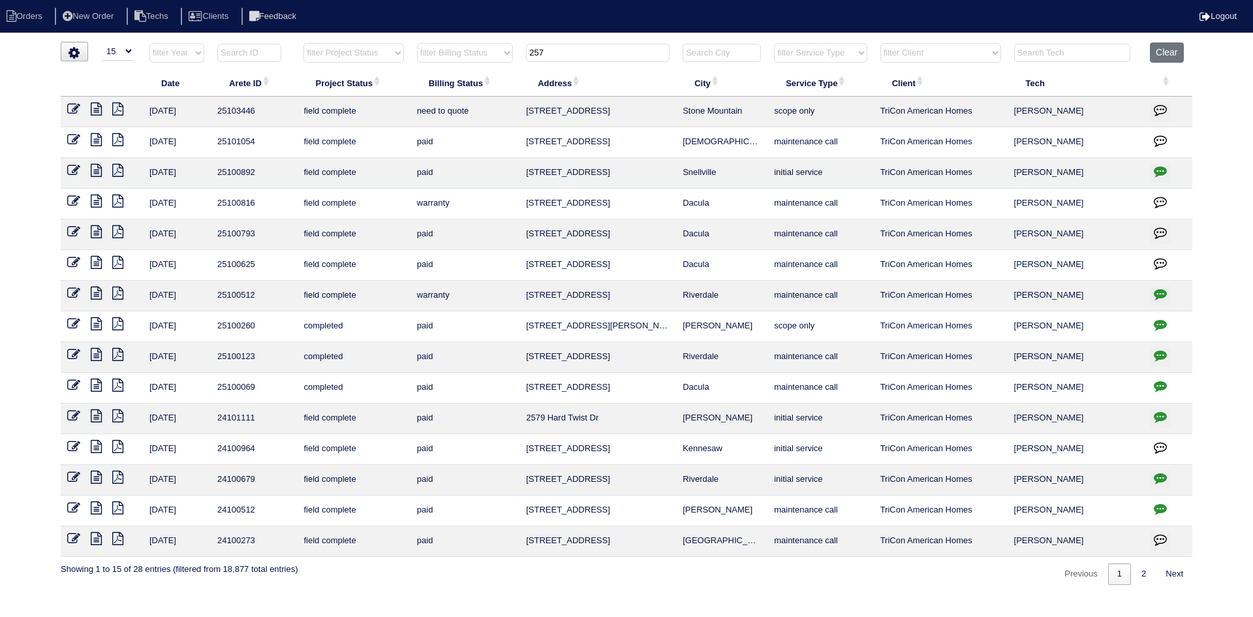
click at [95, 114] on icon at bounding box center [96, 108] width 11 height 13
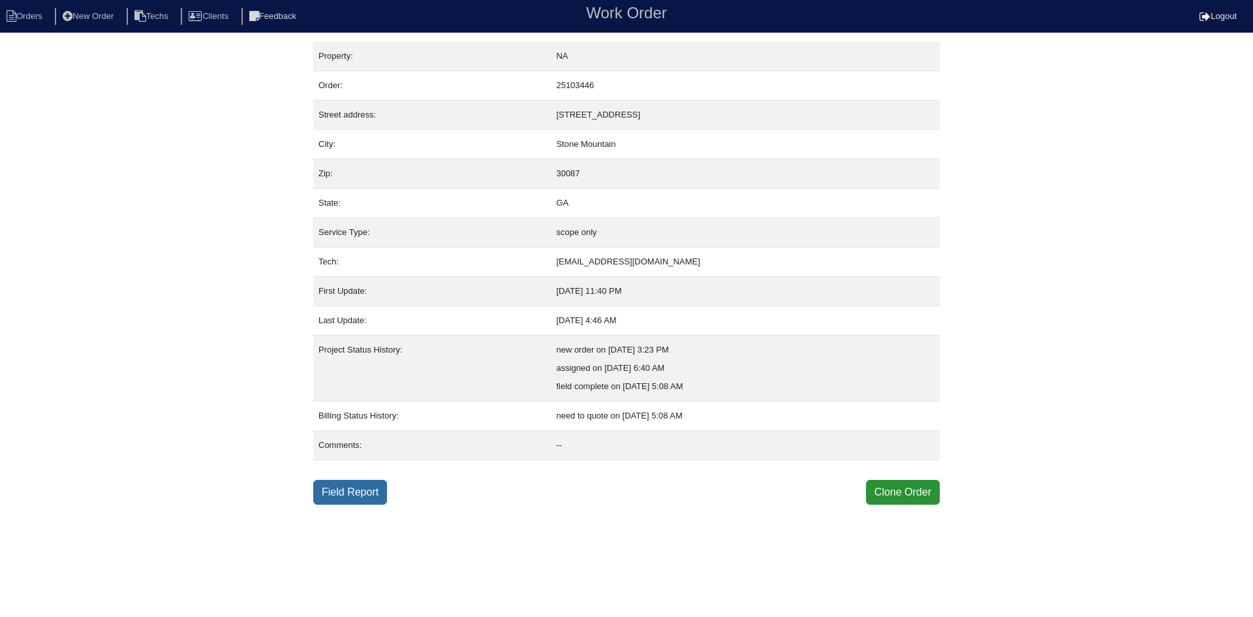
click at [354, 493] on link "Field Report" at bounding box center [350, 492] width 74 height 25
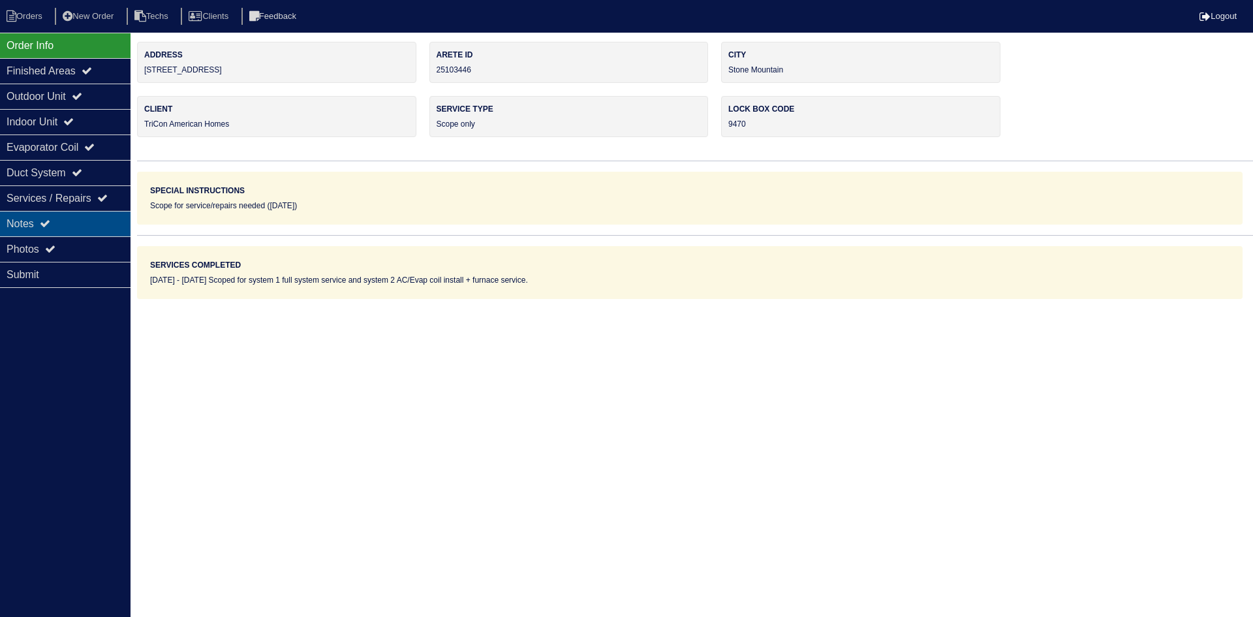
click at [70, 221] on div "Notes" at bounding box center [65, 223] width 131 height 25
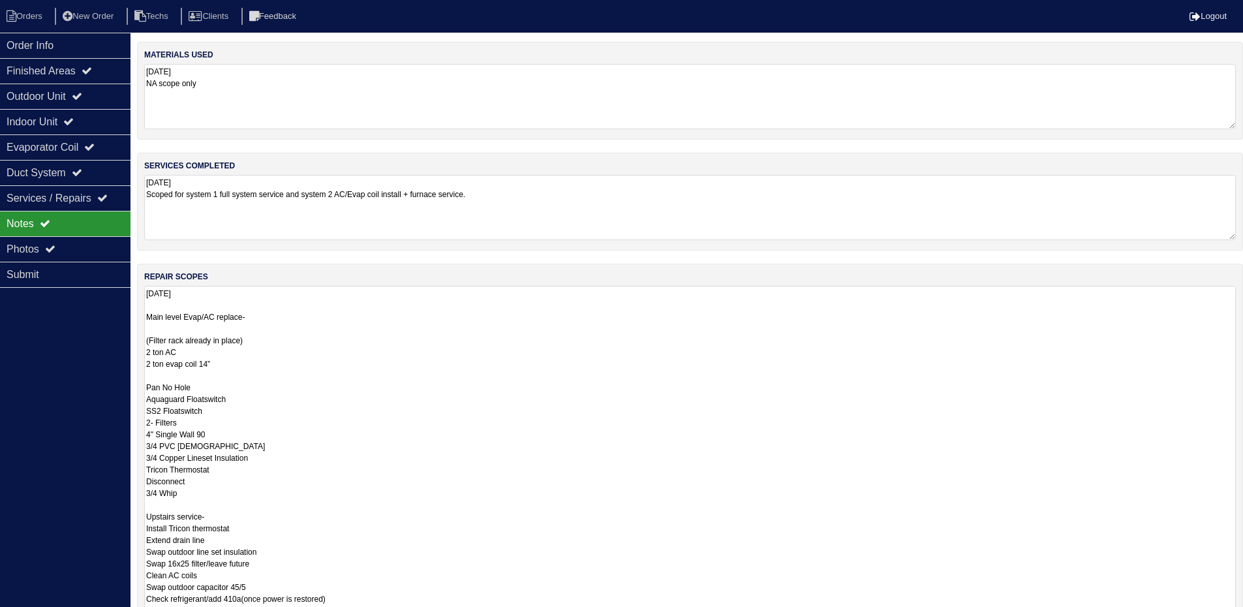
drag, startPoint x: 1240, startPoint y: 346, endPoint x: 1252, endPoint y: 639, distance: 292.6
click at [1243, 616] on html "Orders New Order Techs Clients Feedback Logout Orders New Order Users Clients M…" at bounding box center [621, 391] width 1243 height 783
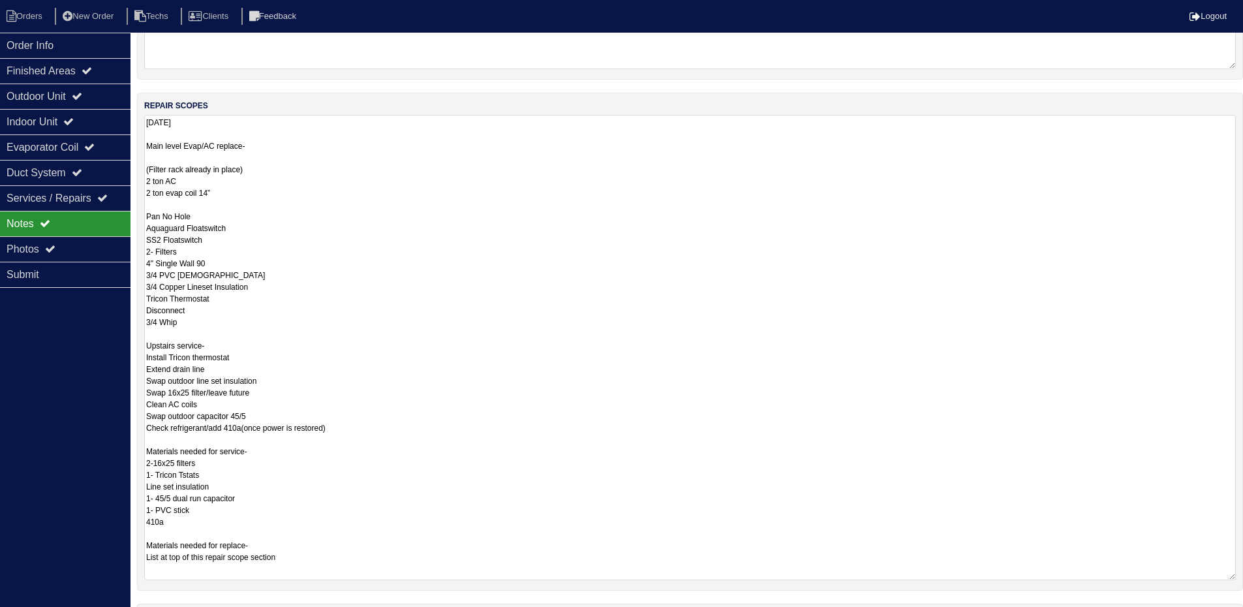
drag, startPoint x: 1233, startPoint y: 469, endPoint x: 724, endPoint y: 466, distance: 509.0
click at [1232, 577] on textarea "9.18.25 Main level Evap/AC replace- (Filter rack already in place) 2 ton AC 2 t…" at bounding box center [690, 347] width 1092 height 465
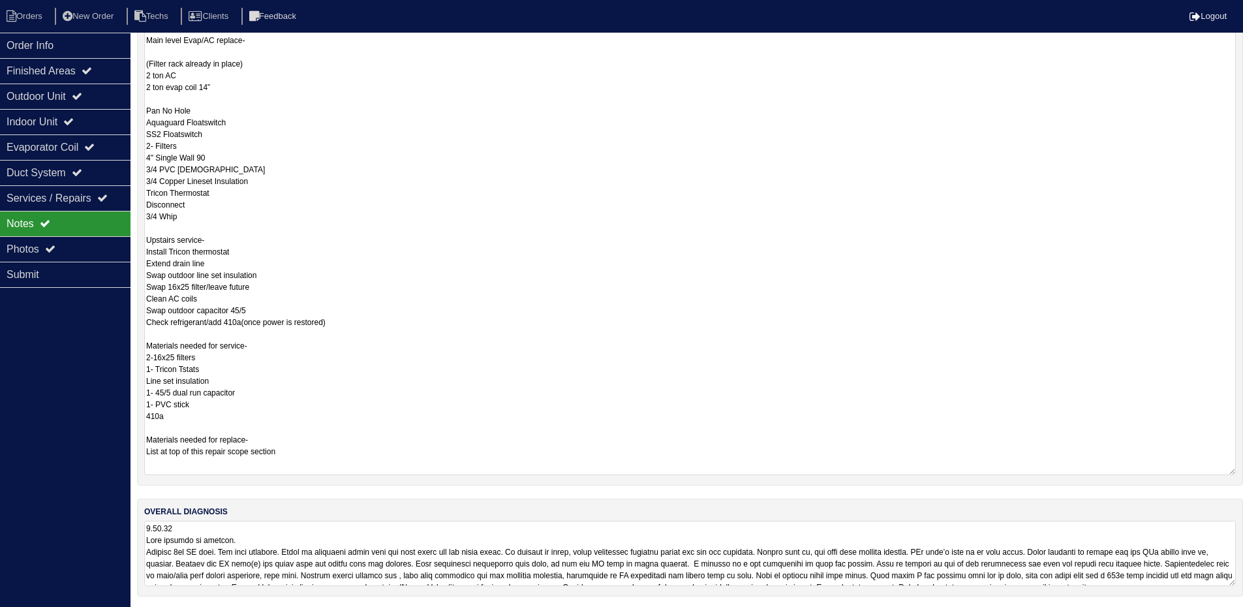
scroll to position [279, 0]
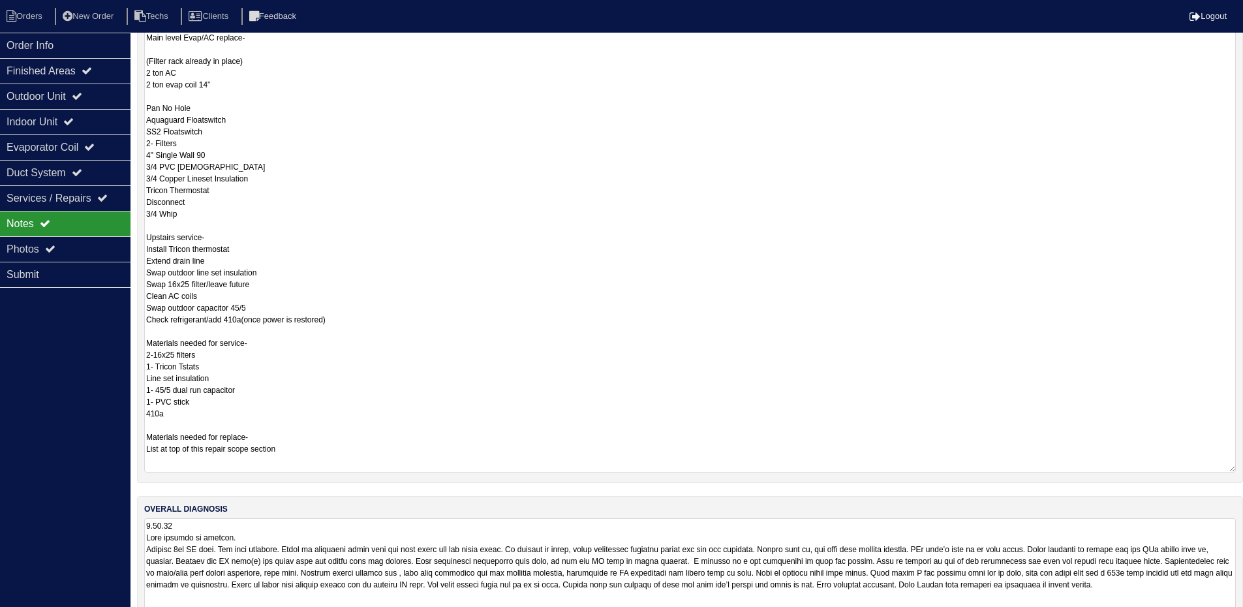
click at [1231, 616] on html "Orders New Order Techs Clients Feedback Logout Orders New Order Users Clients M…" at bounding box center [621, 198] width 1243 height 955
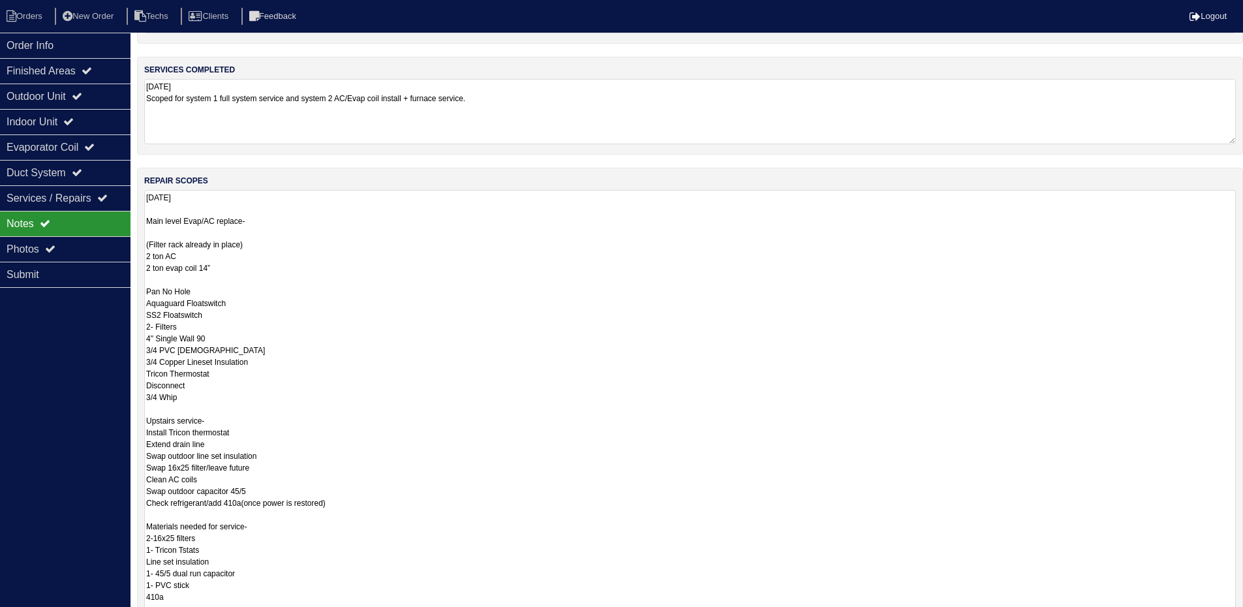
scroll to position [85, 0]
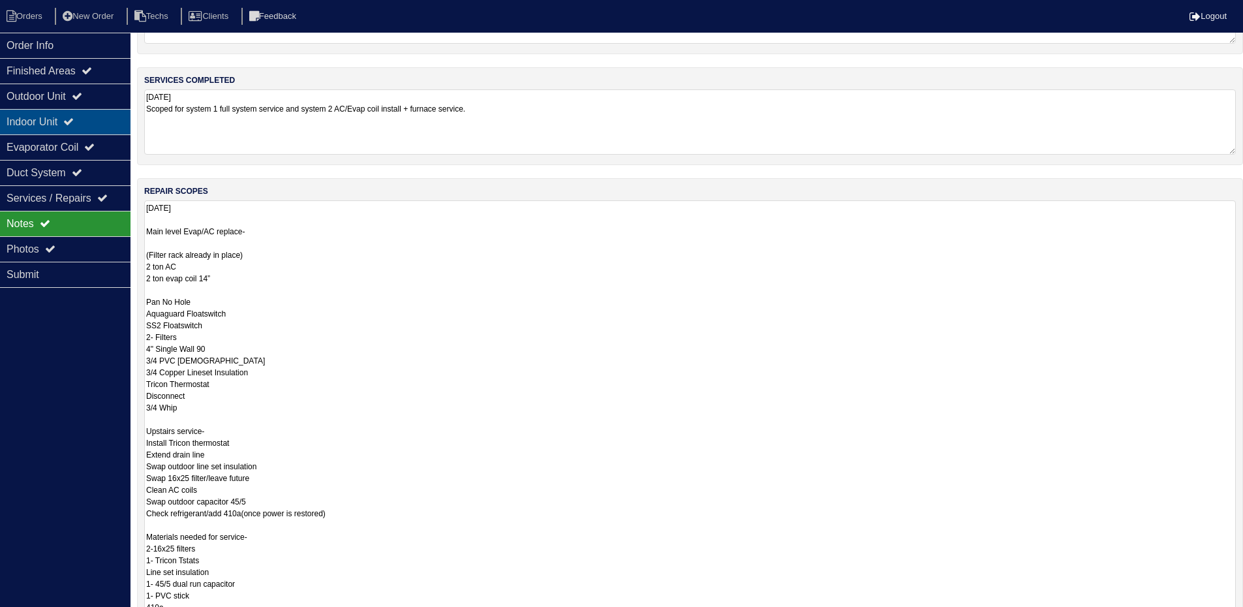
click at [114, 123] on div "Indoor Unit" at bounding box center [65, 121] width 131 height 25
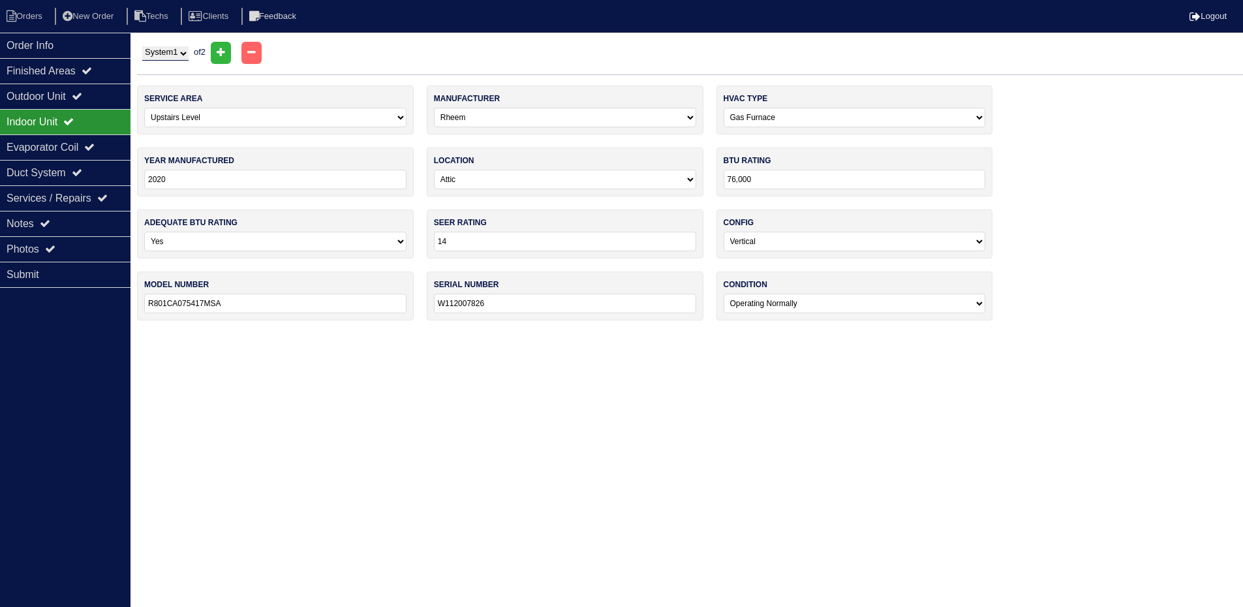
scroll to position [0, 0]
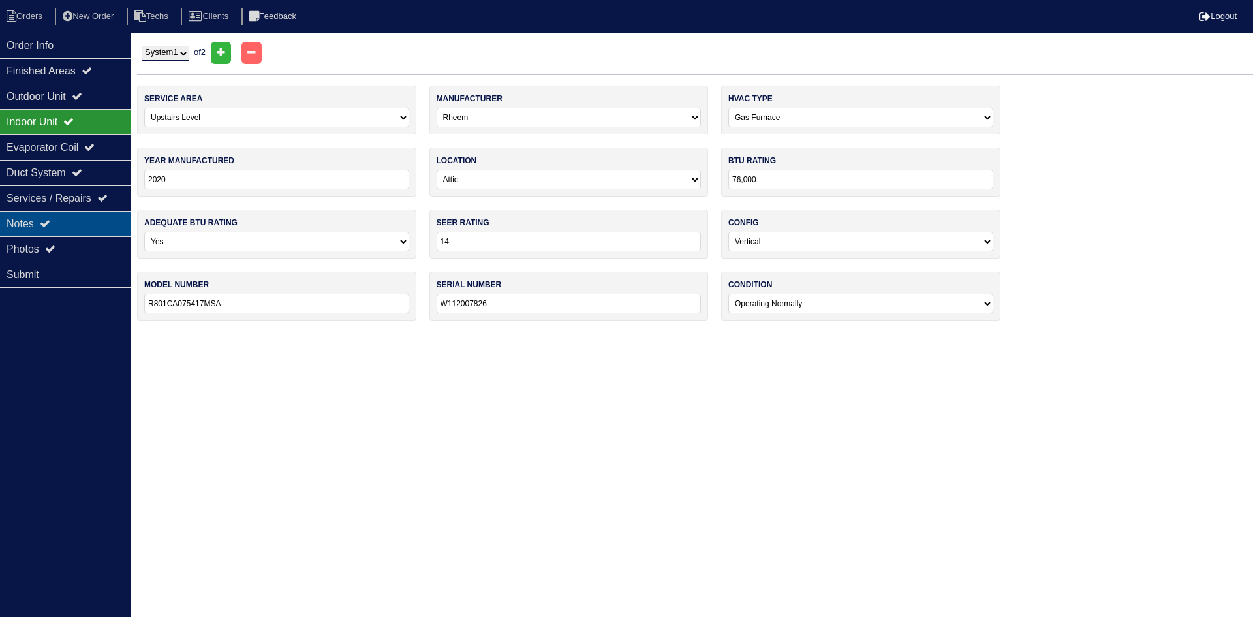
click at [60, 217] on div "Notes" at bounding box center [65, 223] width 131 height 25
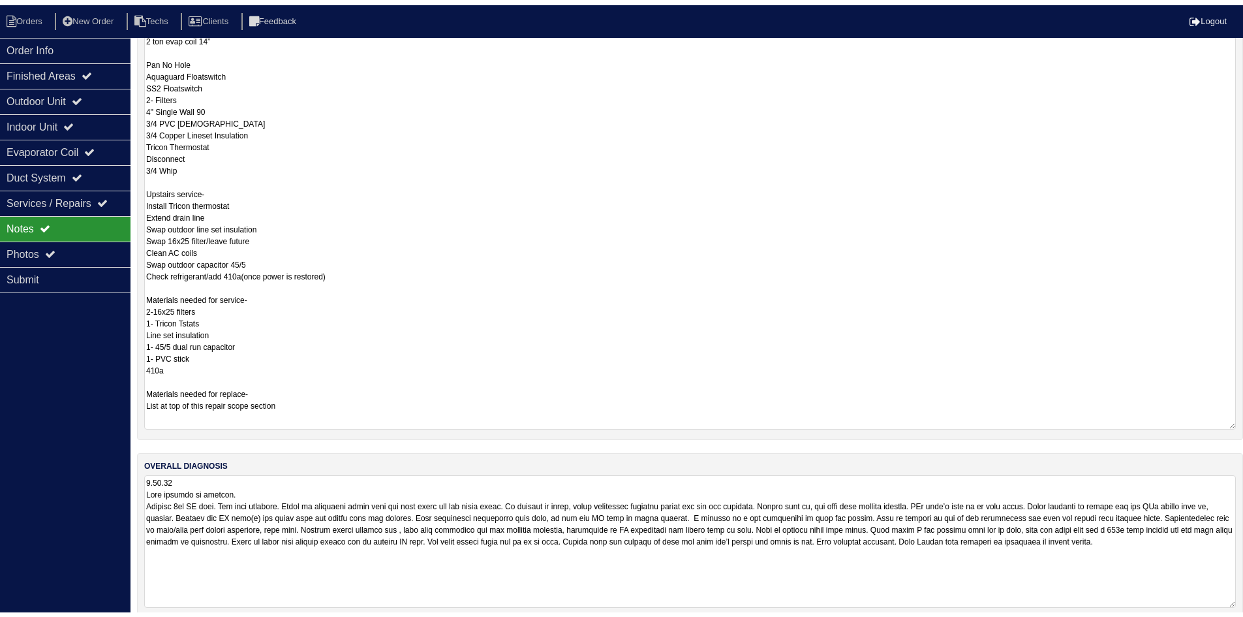
scroll to position [346, 0]
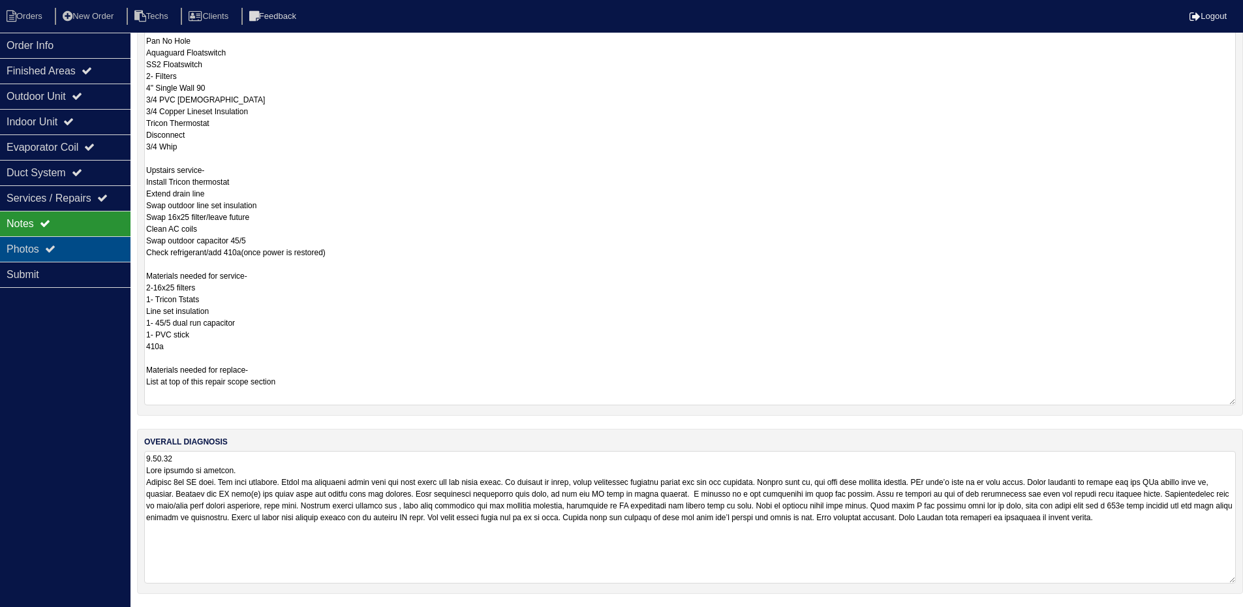
click at [69, 247] on div "Photos" at bounding box center [65, 248] width 131 height 25
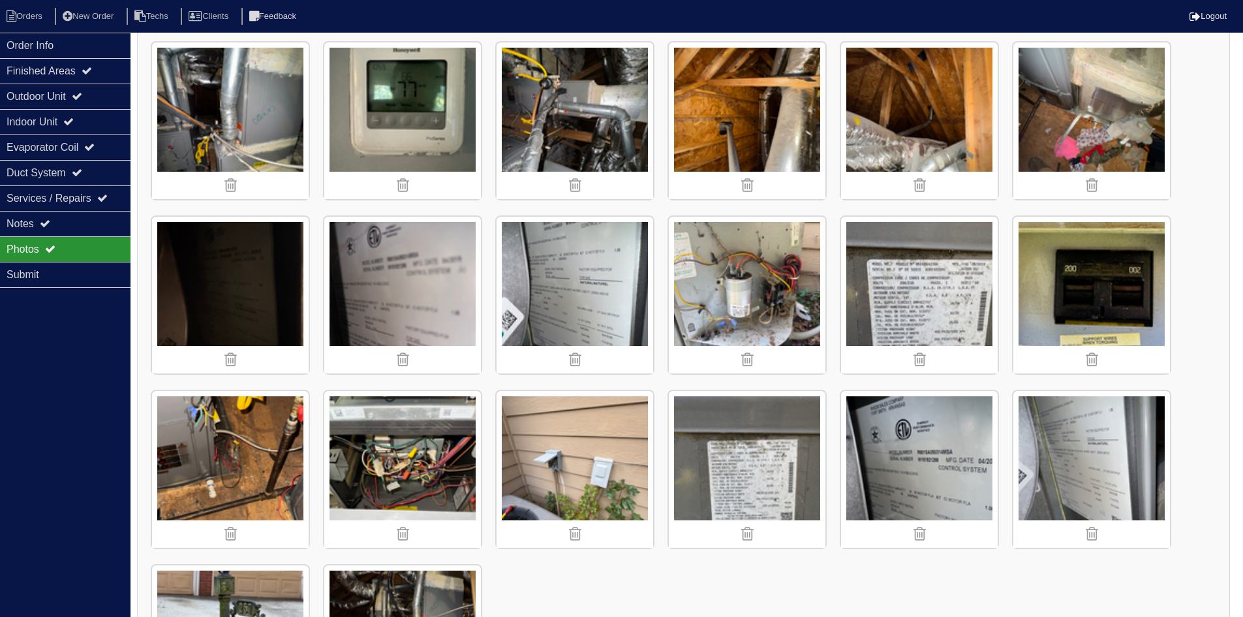
scroll to position [460, 0]
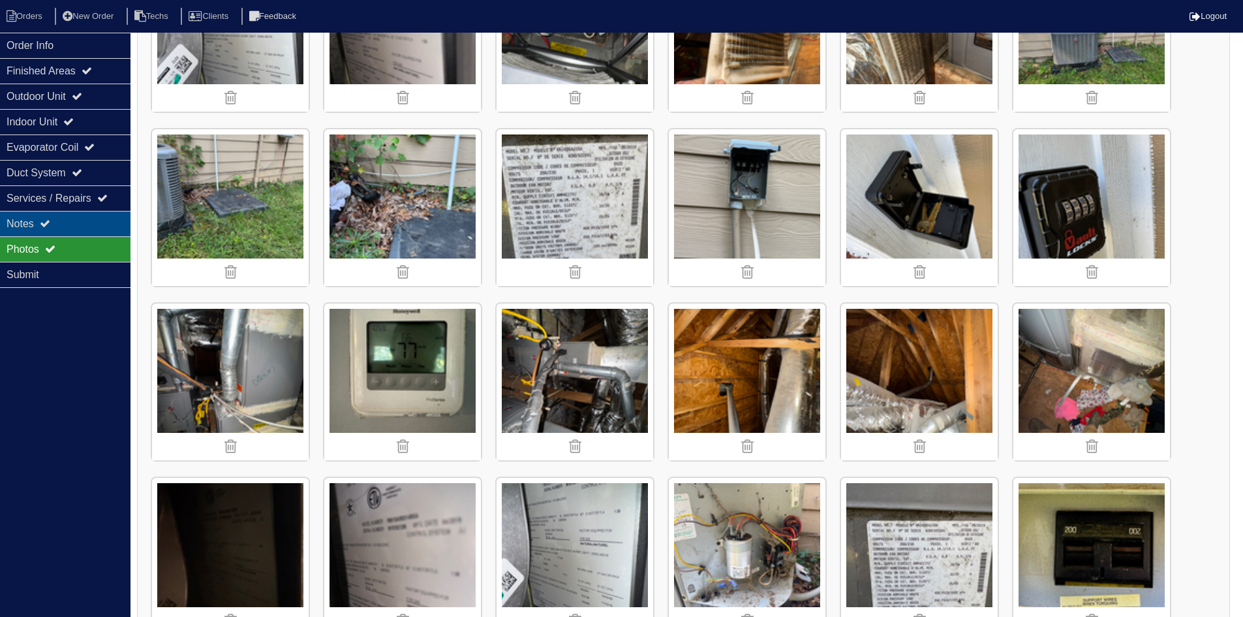
click at [93, 218] on div "Notes" at bounding box center [65, 223] width 131 height 25
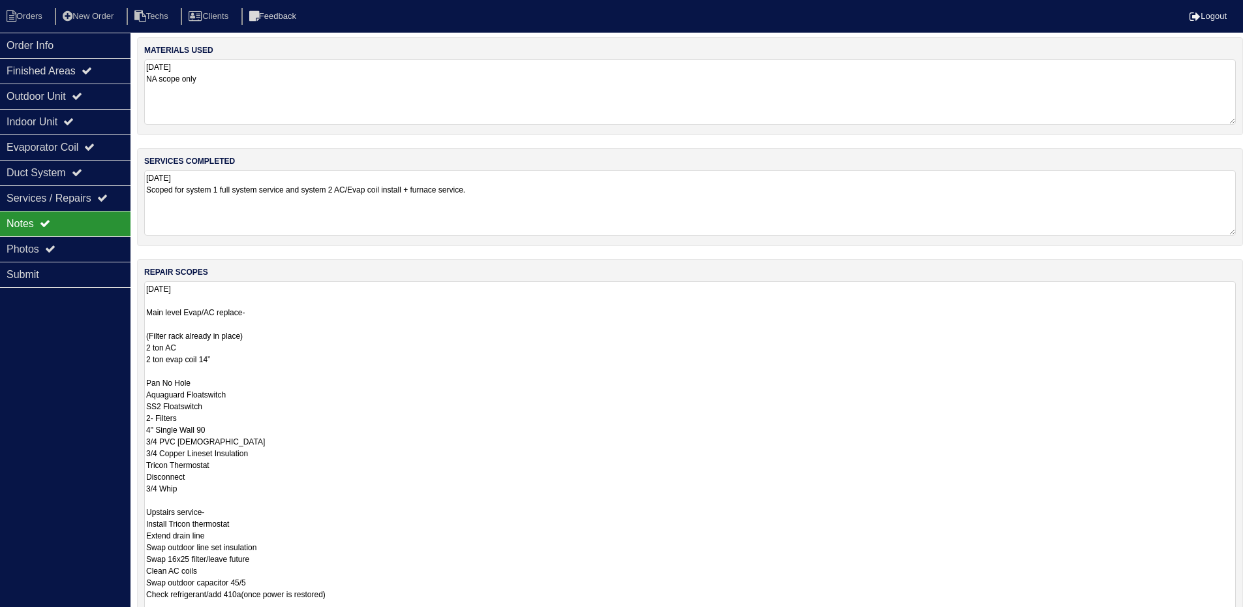
scroll to position [0, 0]
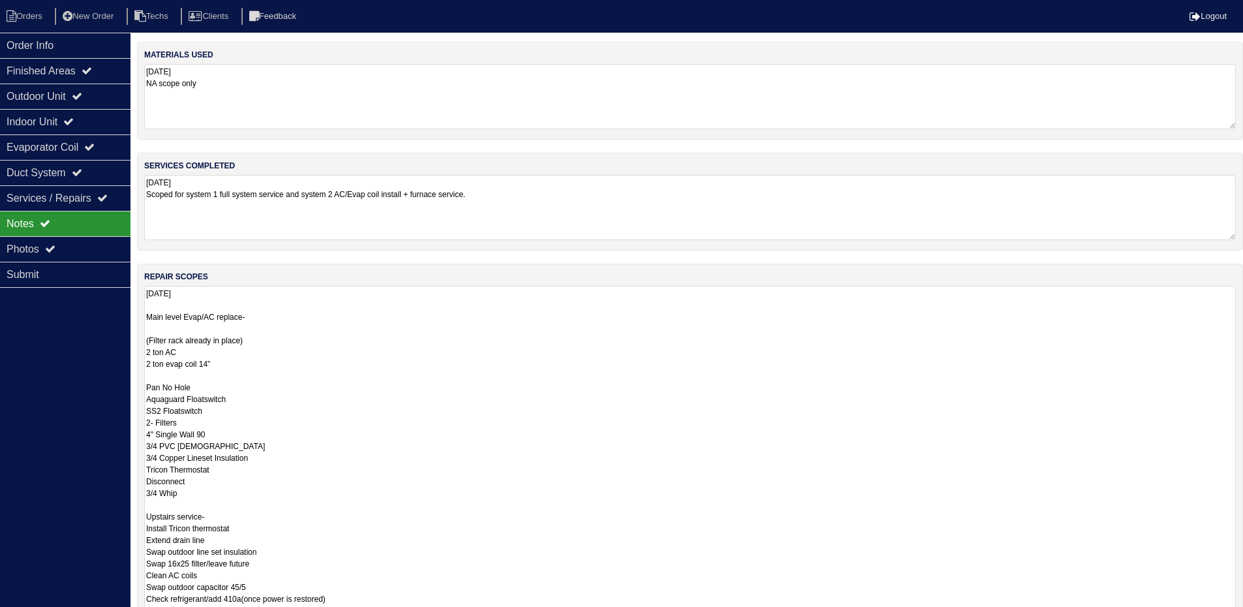
click at [227, 82] on textarea "9.18.25 NA scope only" at bounding box center [690, 96] width 1092 height 65
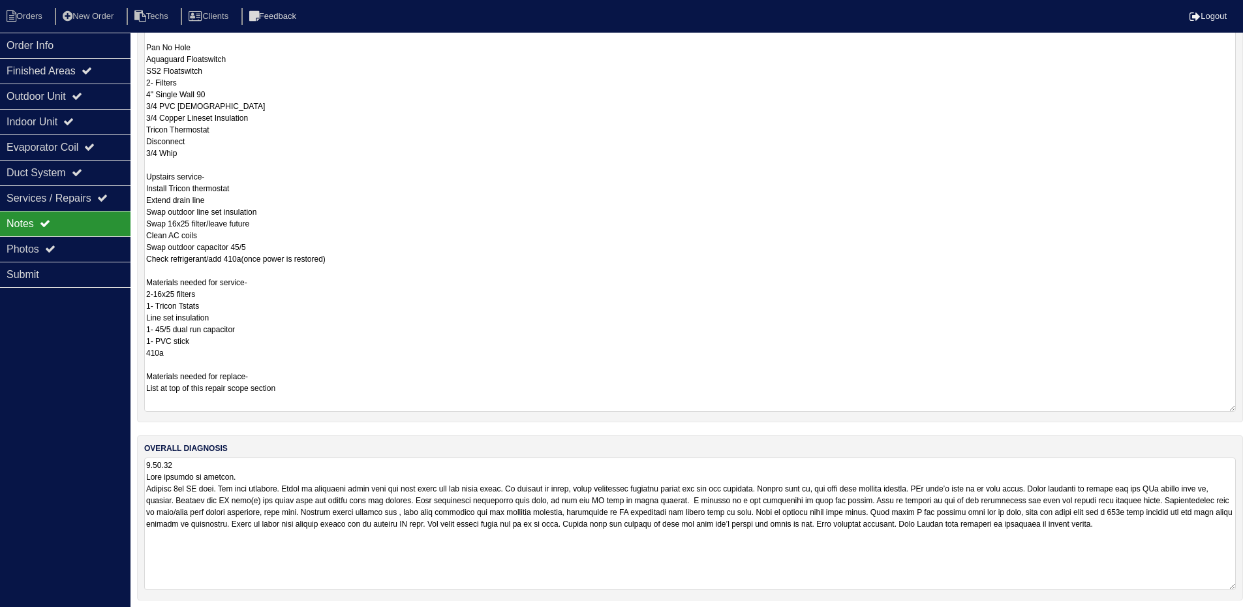
scroll to position [345, 0]
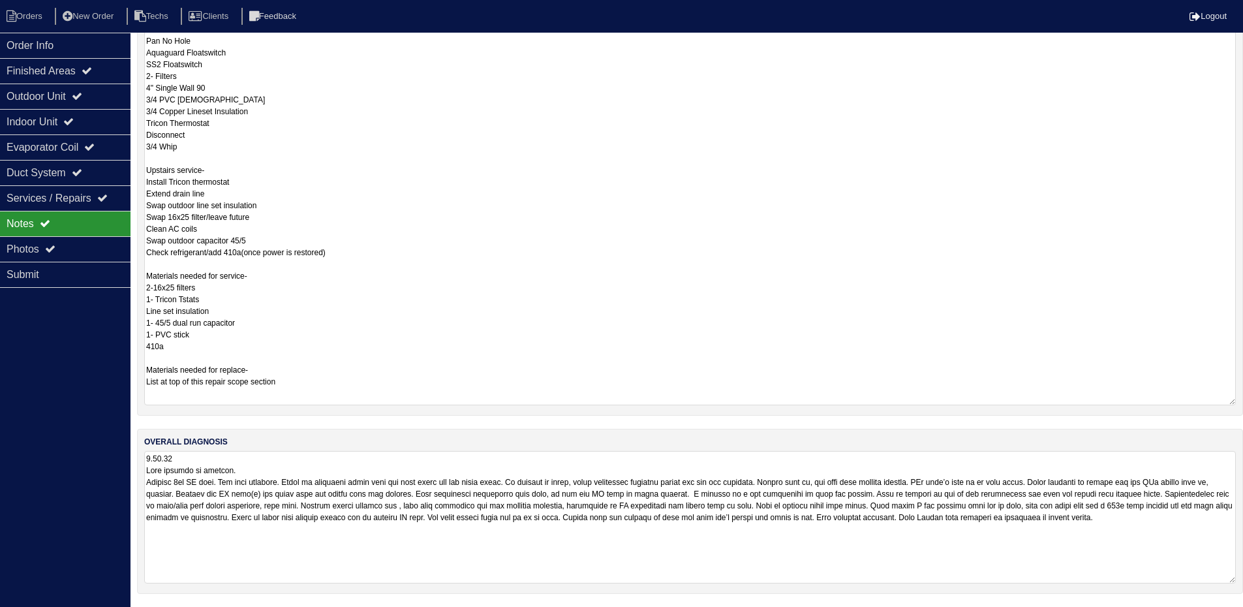
type textarea "9.18.25 NA scope only Disconnect"
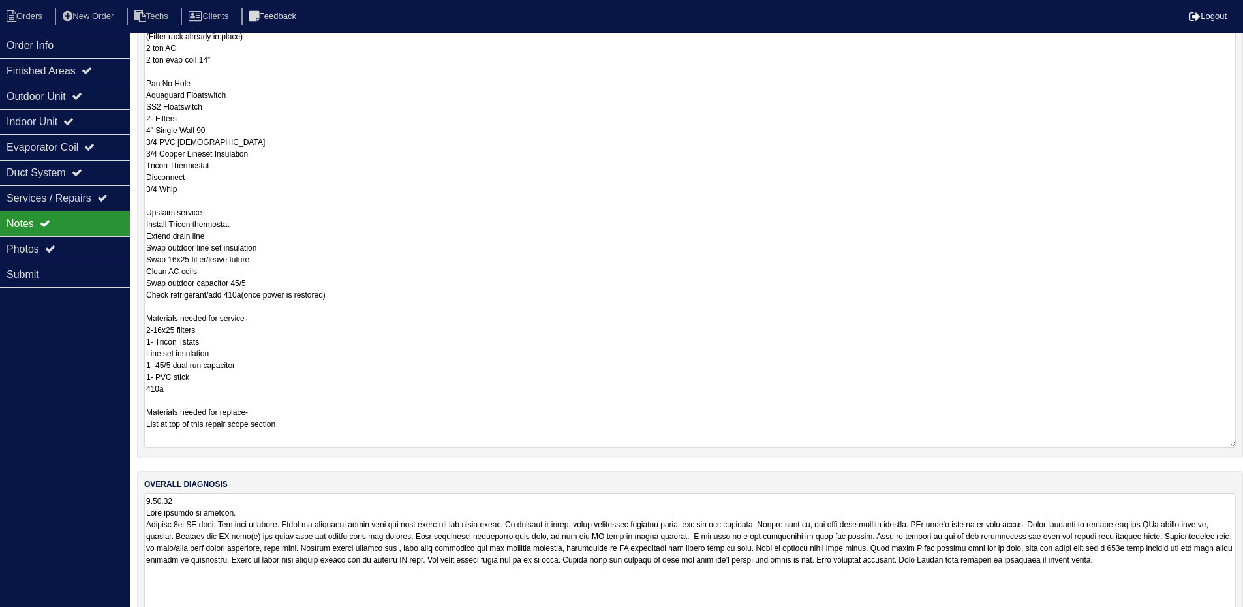
scroll to position [281, 0]
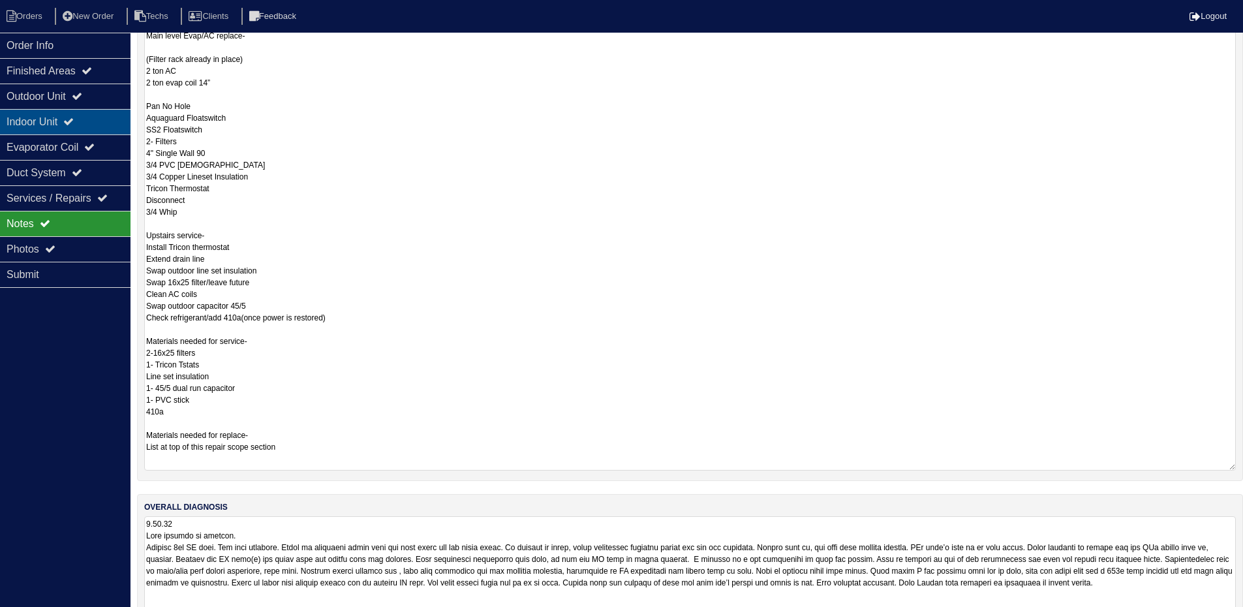
drag, startPoint x: 93, startPoint y: 95, endPoint x: 93, endPoint y: 117, distance: 22.2
click at [92, 96] on div "Outdoor Unit" at bounding box center [65, 96] width 131 height 25
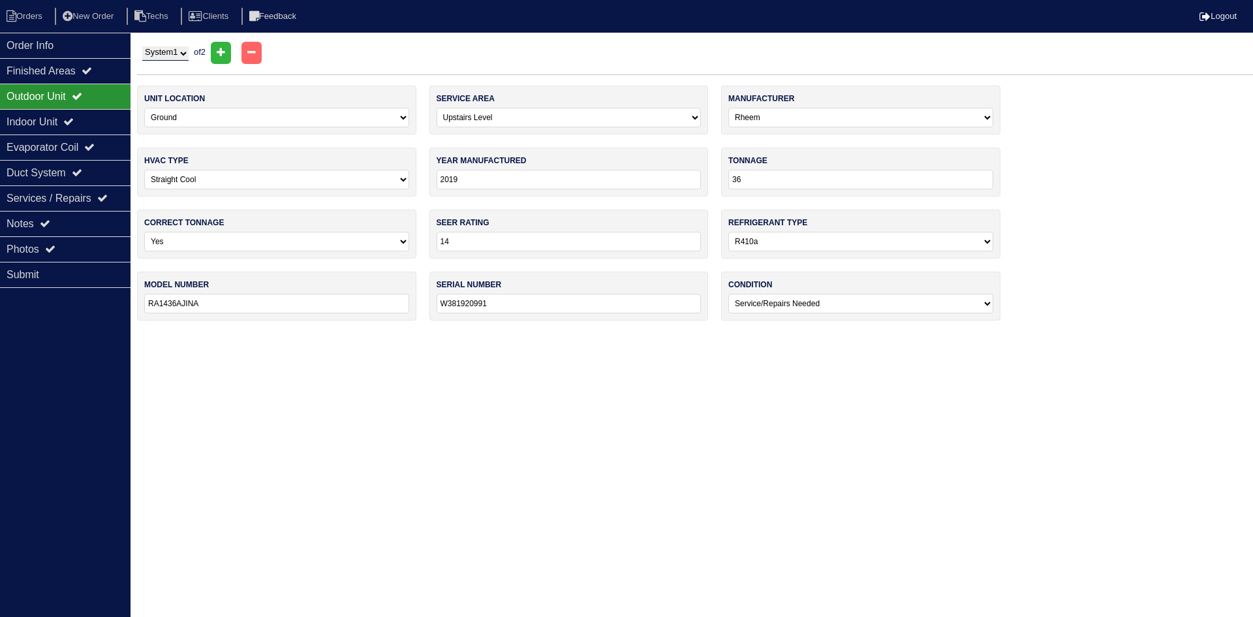
click at [162, 54] on select "System 1 System 2" at bounding box center [165, 53] width 46 height 14
select select "2"
click at [142, 46] on select "System 1 System 2" at bounding box center [165, 53] width 46 height 14
select select "0"
select select "Other"
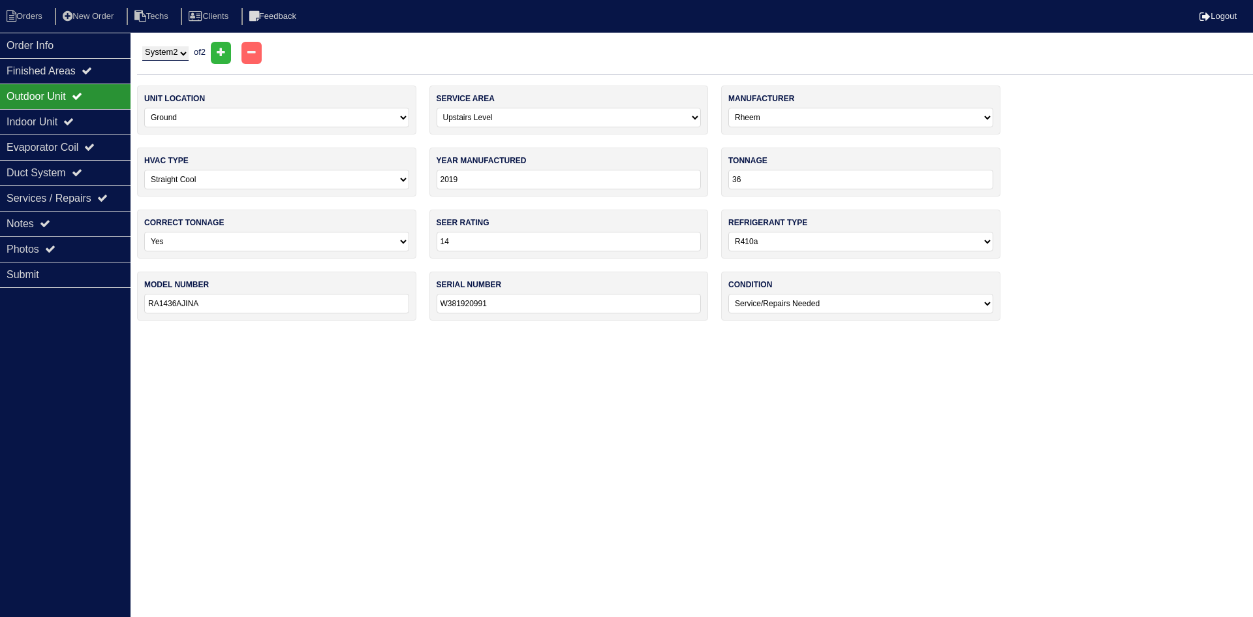
type input "0"
select select "1"
type input "0"
select select "2"
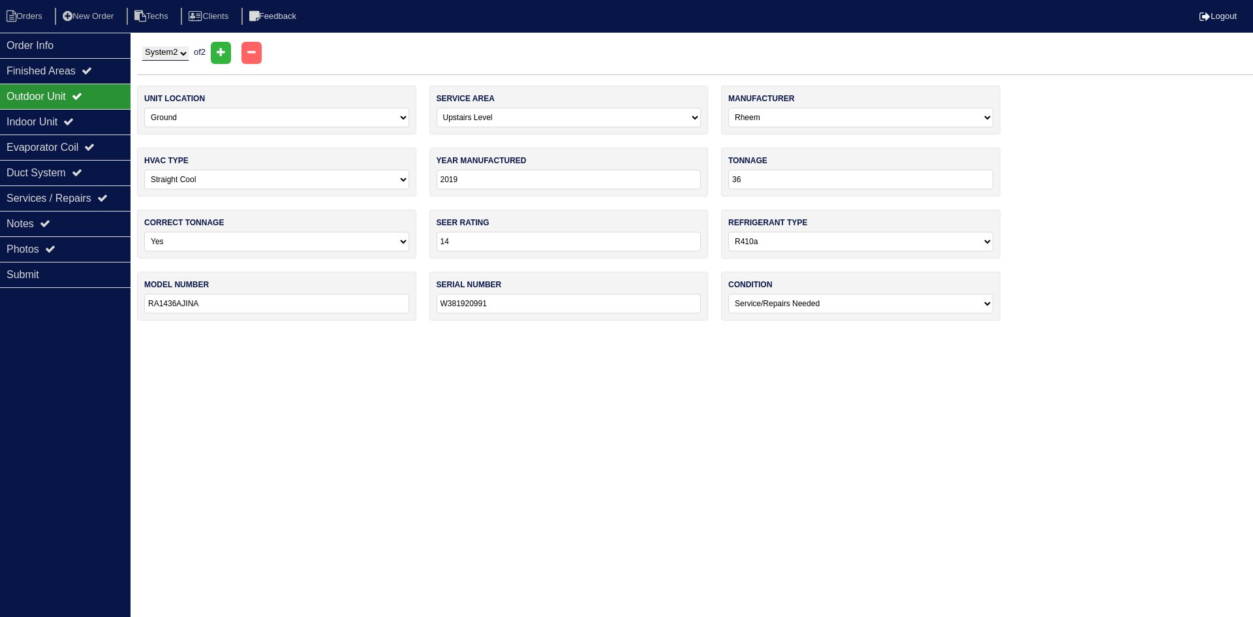
type input "——-"
type input "——"
select select "3"
click at [178, 55] on select "System 1 System 2" at bounding box center [165, 53] width 46 height 14
select select "1"
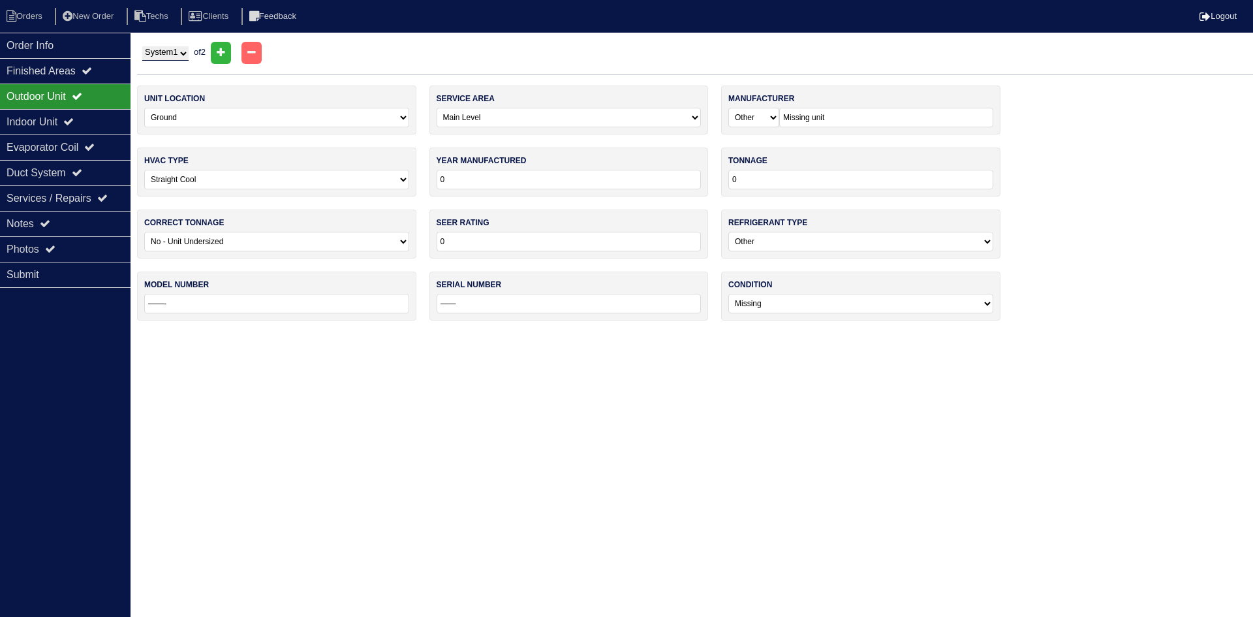
click at [142, 46] on select "System 1 System 2" at bounding box center [165, 53] width 46 height 14
select select "1"
select select "Rheem"
type input "2019"
type input "36"
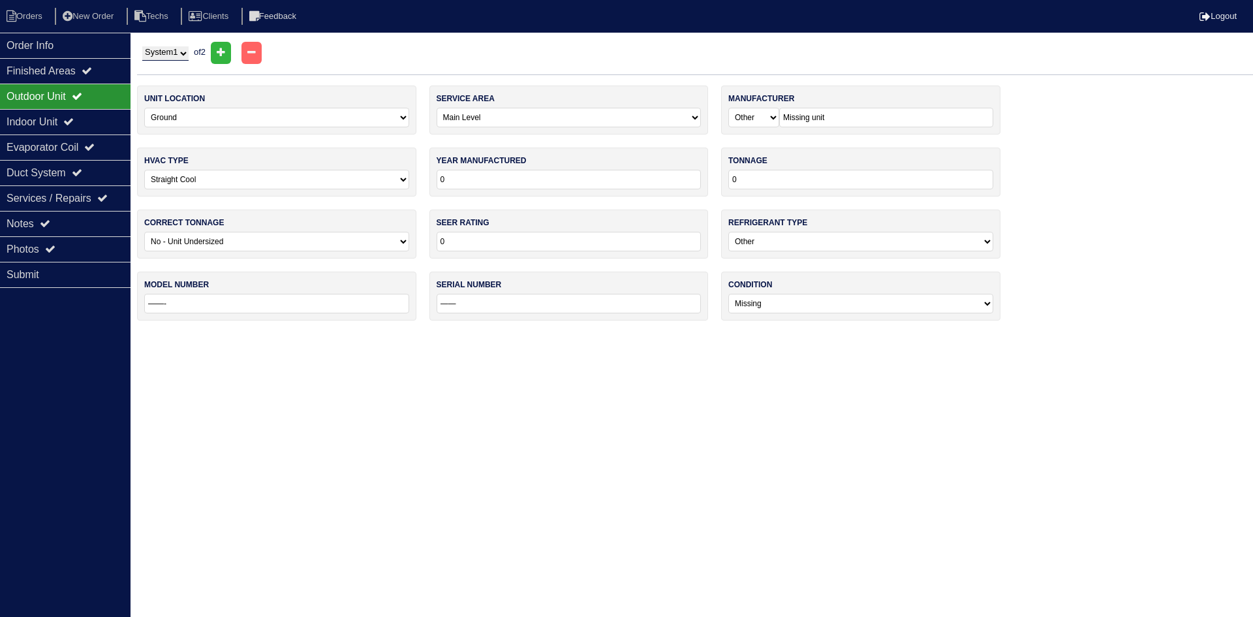
select select "0"
type input "14"
select select "1"
type input "RA1436AJINA"
type input "W381920991"
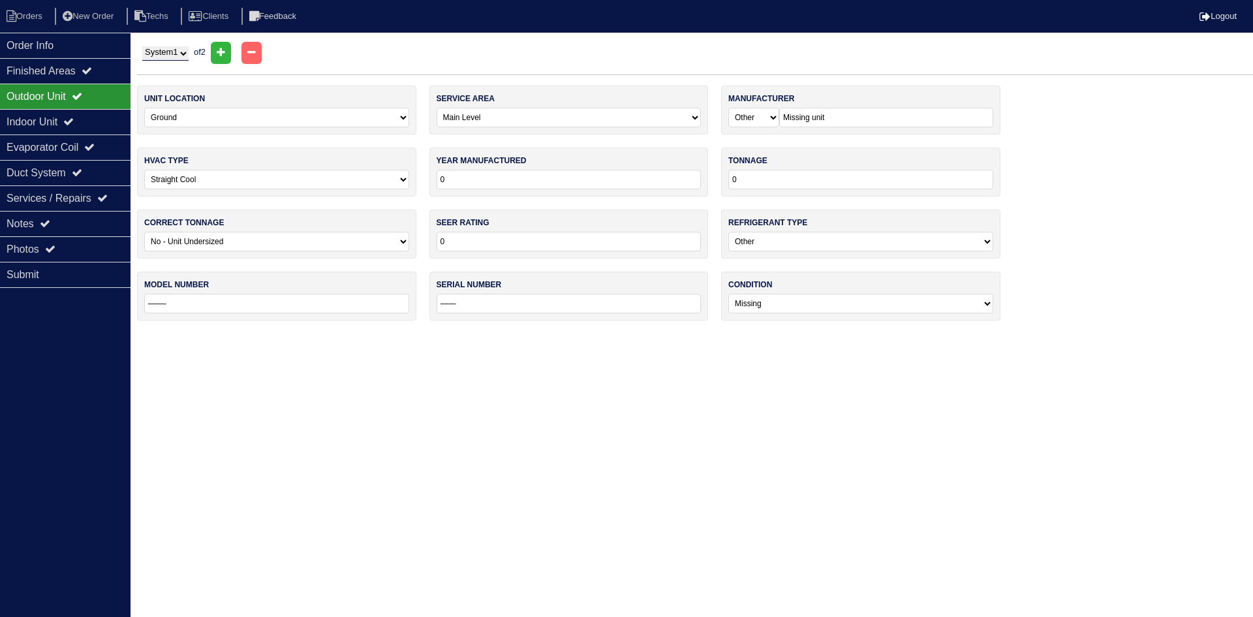
select select "1"
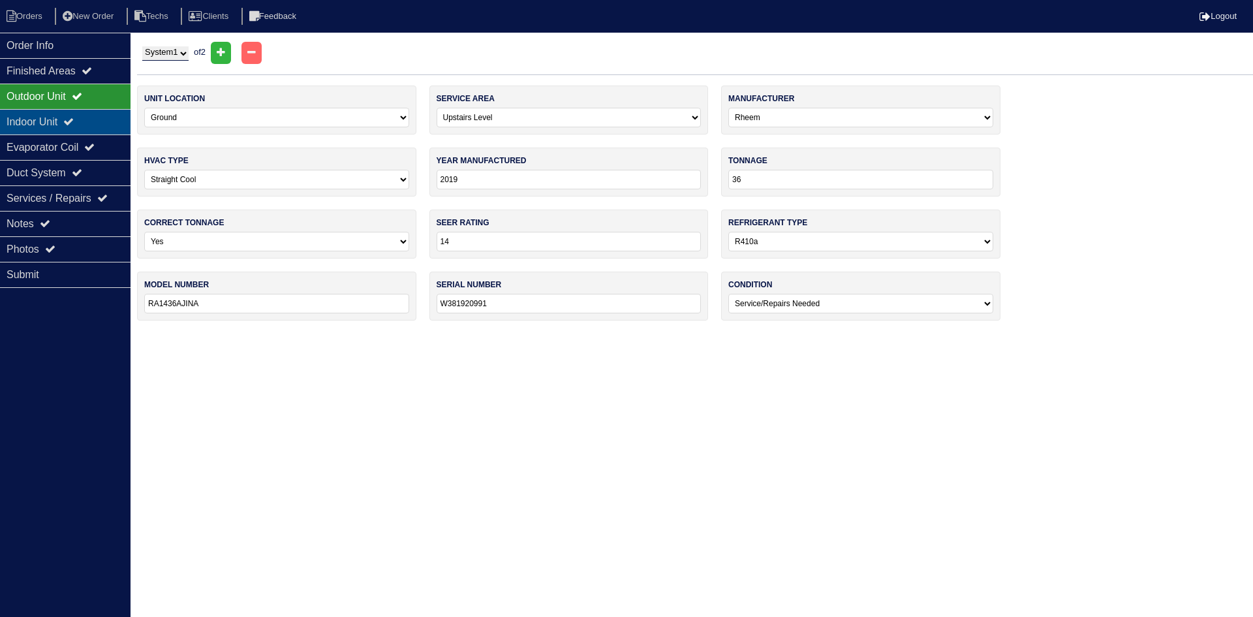
click at [104, 124] on div "Indoor Unit" at bounding box center [65, 121] width 131 height 25
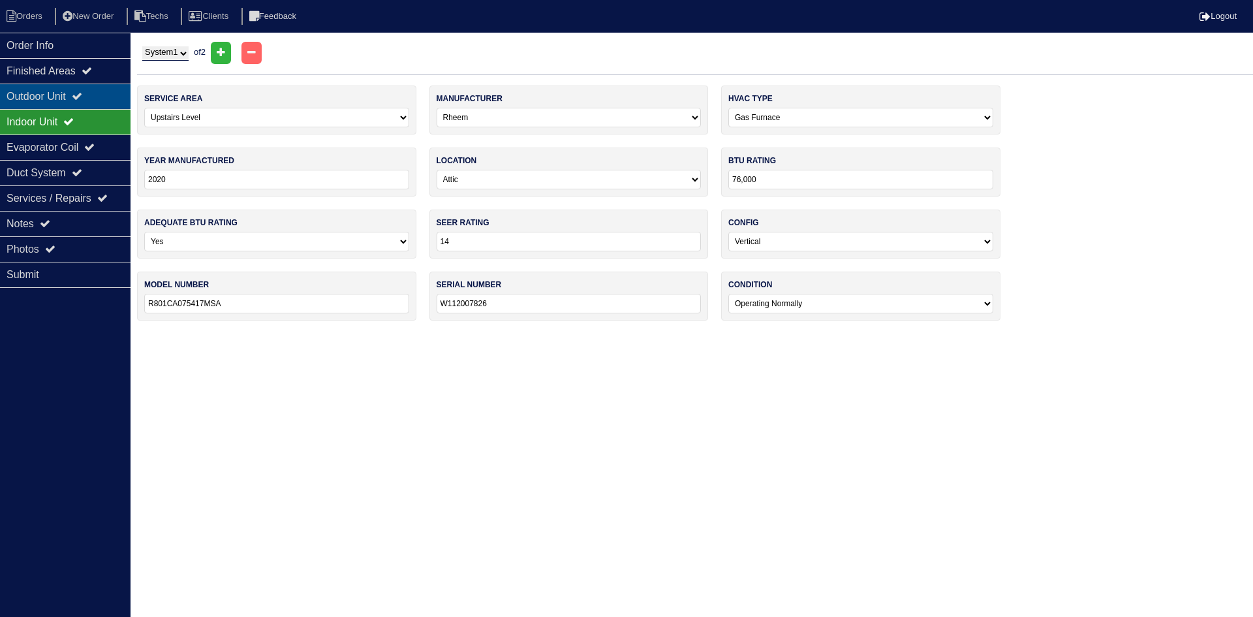
click at [104, 97] on div "Outdoor Unit" at bounding box center [65, 96] width 131 height 25
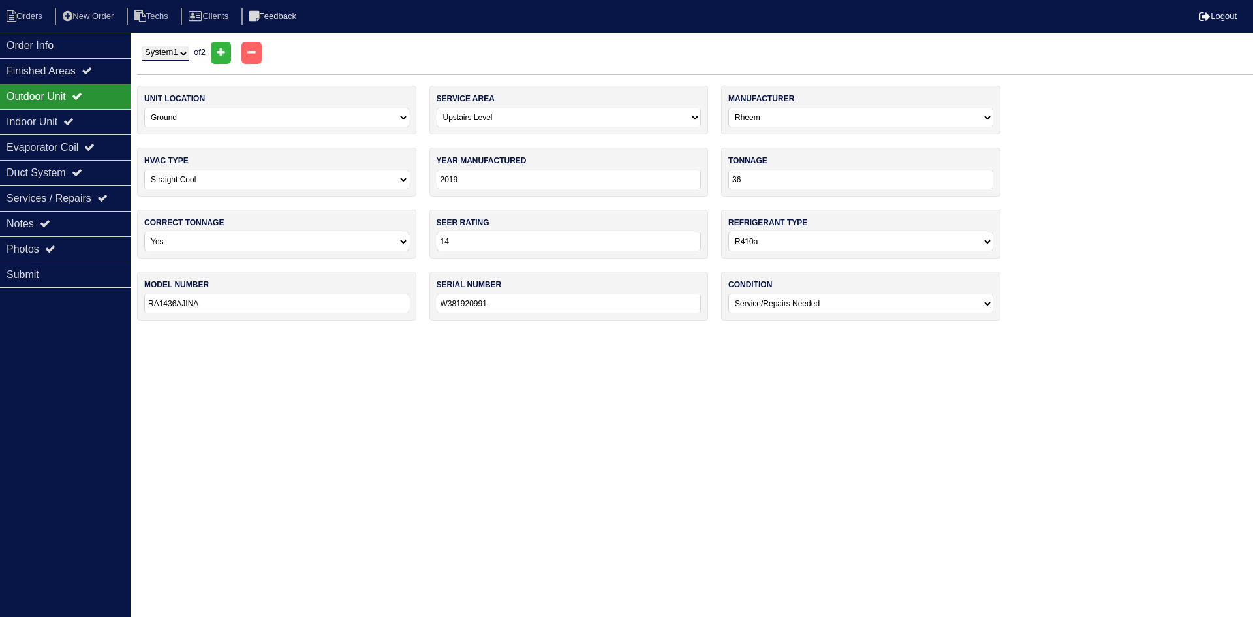
drag, startPoint x: 99, startPoint y: 122, endPoint x: 5, endPoint y: 108, distance: 94.3
click at [98, 121] on div "Indoor Unit" at bounding box center [65, 121] width 131 height 25
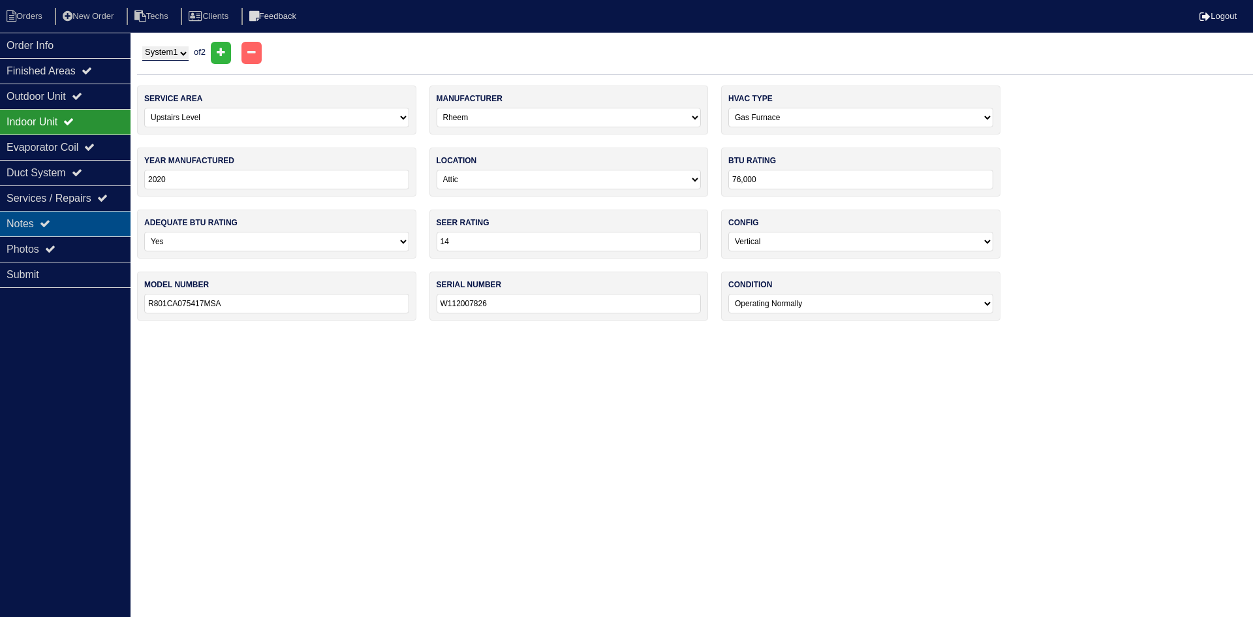
click at [38, 223] on div "Notes" at bounding box center [65, 223] width 131 height 25
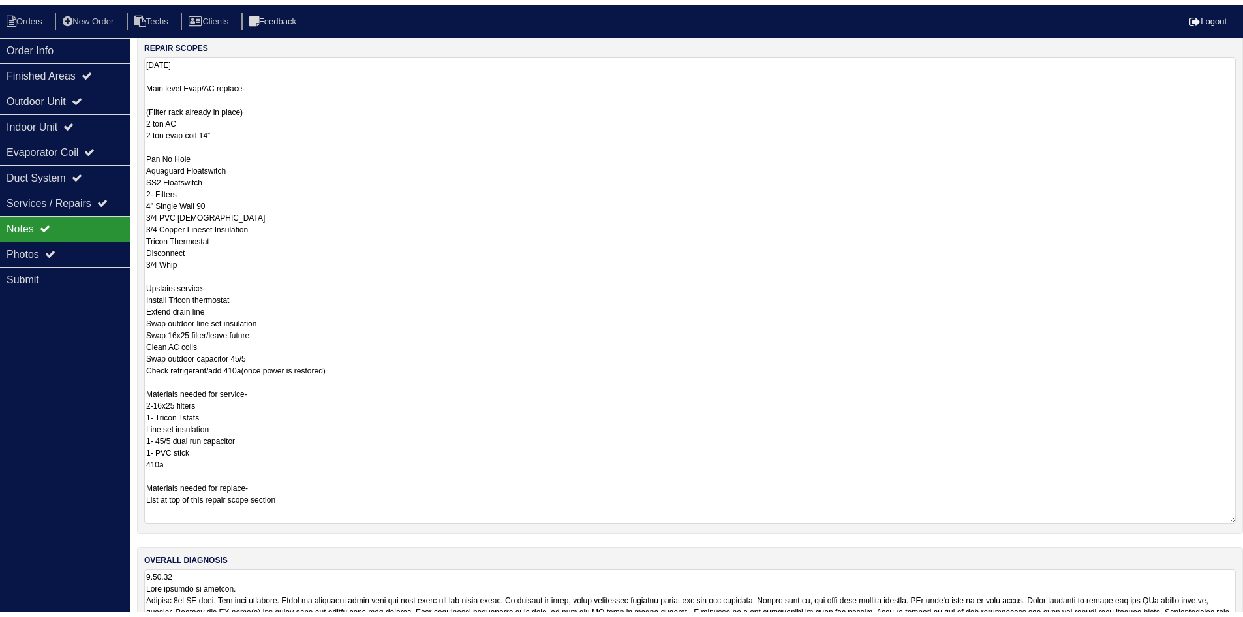
scroll to position [261, 0]
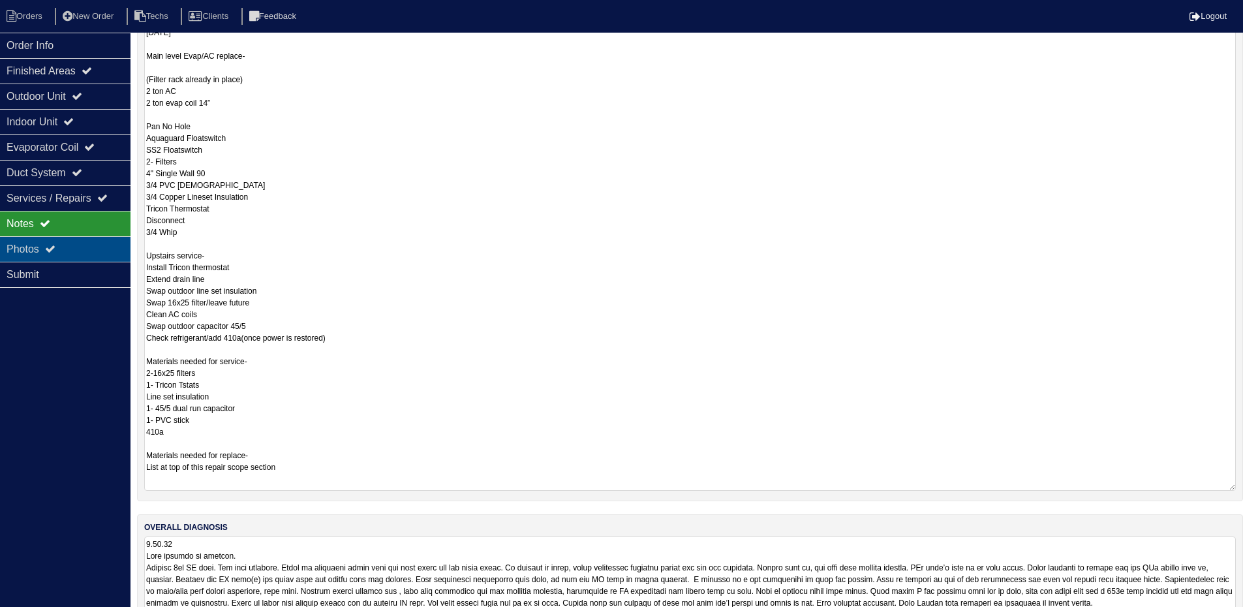
click at [63, 257] on div "Photos" at bounding box center [65, 248] width 131 height 25
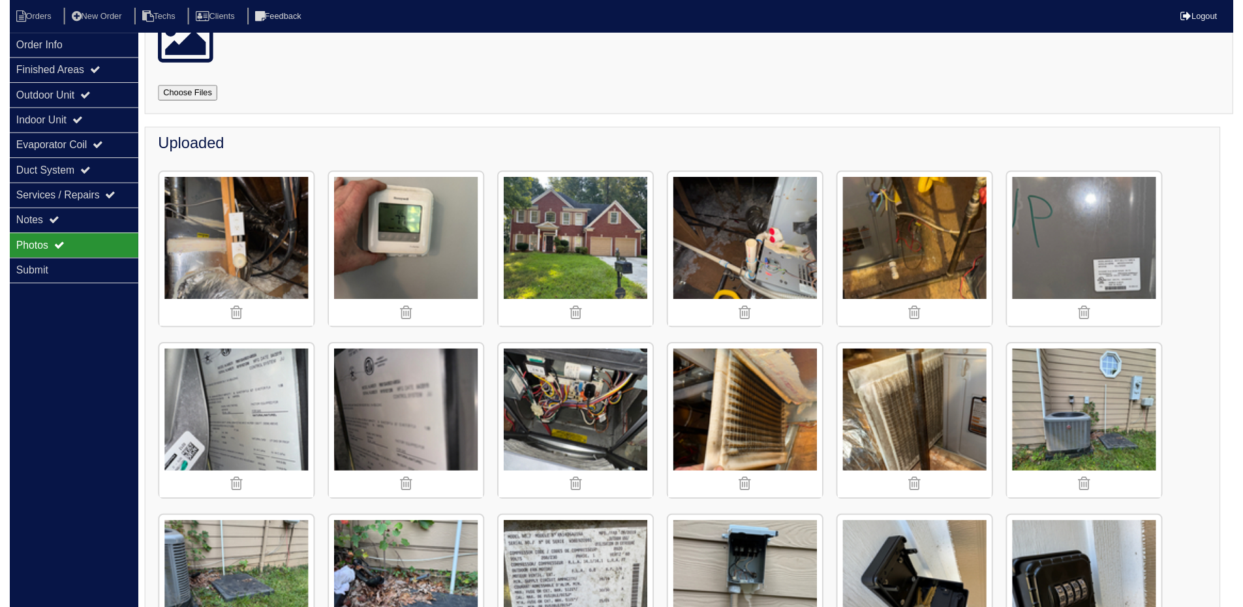
scroll to position [0, 0]
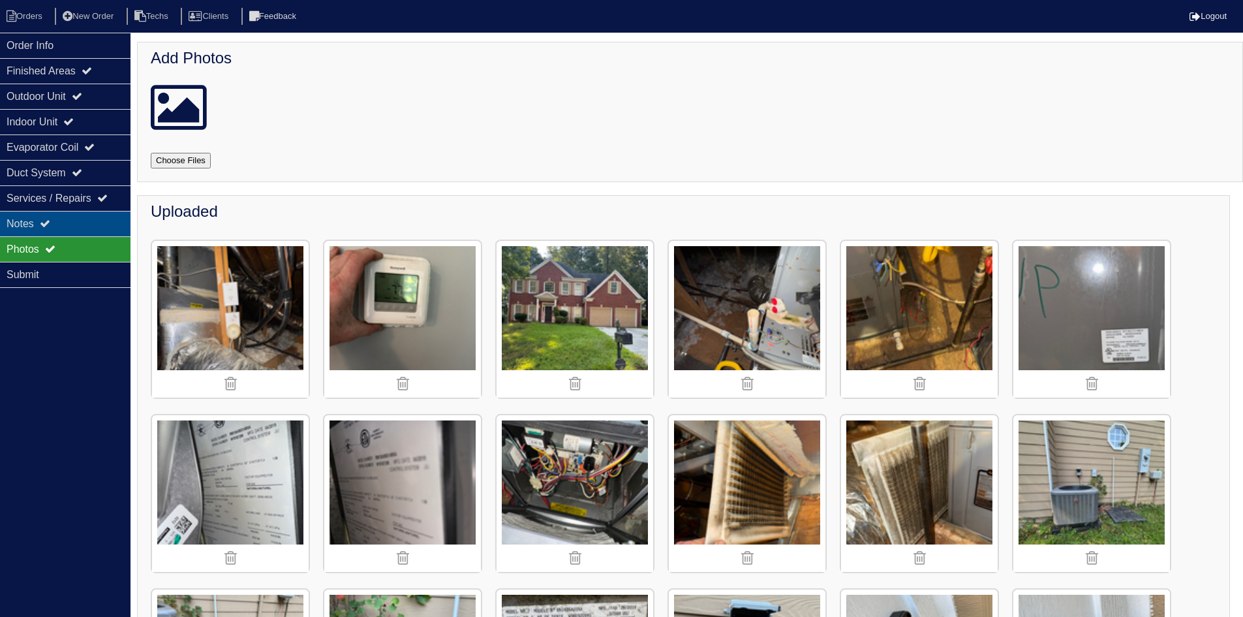
click at [50, 222] on icon at bounding box center [45, 223] width 10 height 10
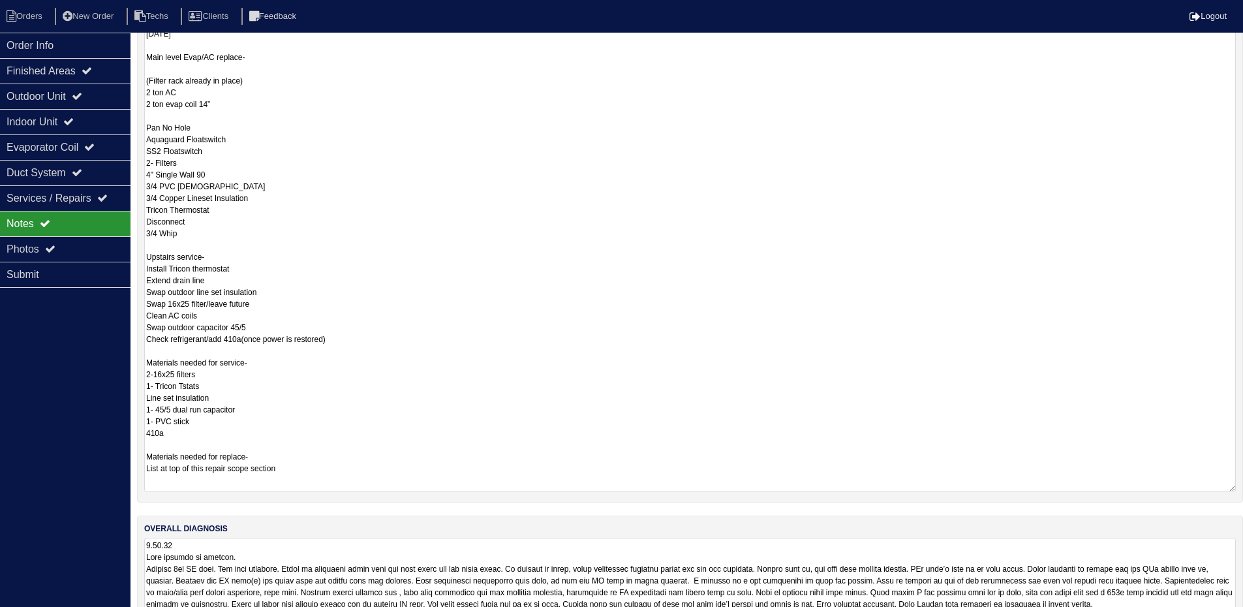
scroll to position [261, 0]
click at [389, 341] on textarea "9.18.25 Main level Evap/AC replace- (Filter rack already in place) 2 ton AC 2 t…" at bounding box center [690, 258] width 1092 height 466
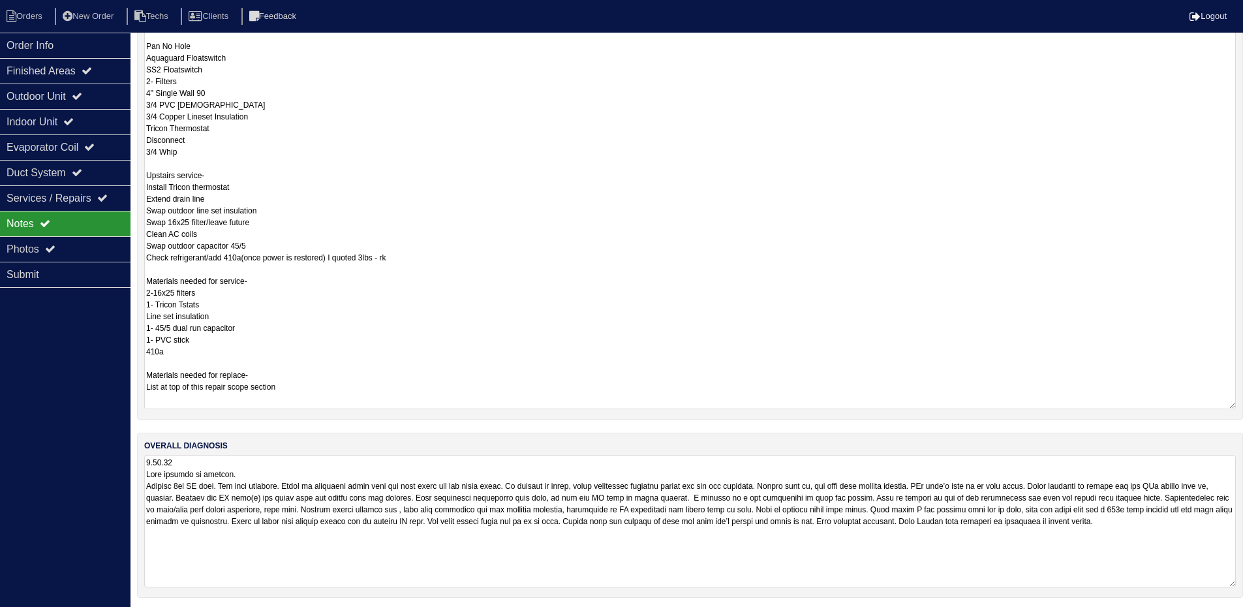
scroll to position [345, 0]
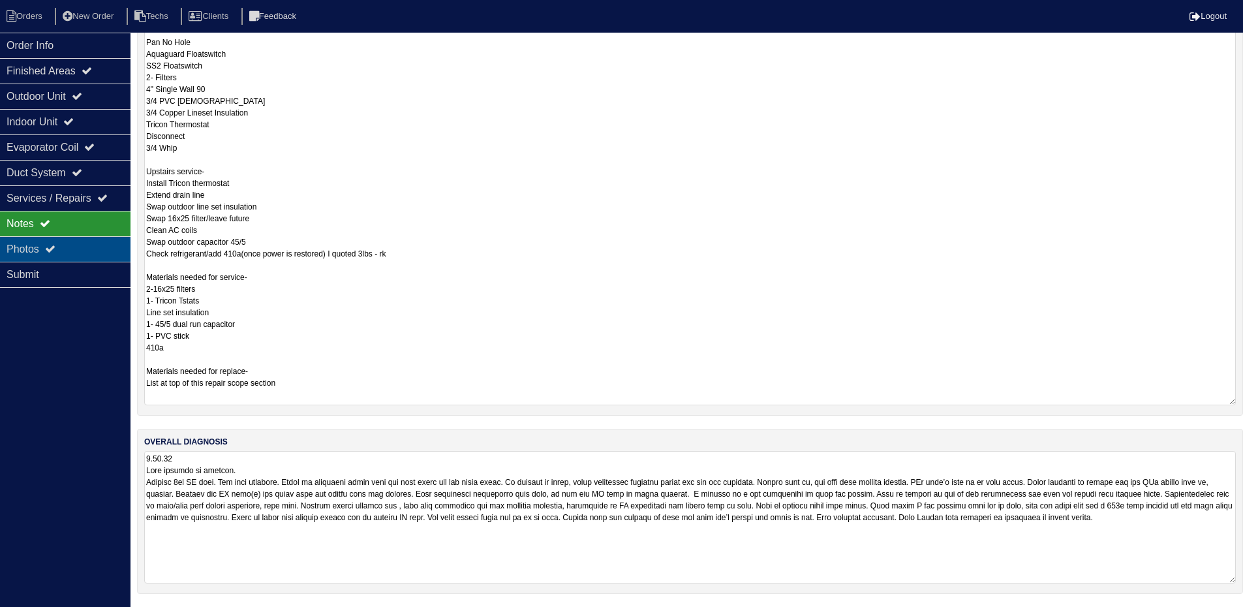
type textarea "9.18.25 Main level Evap/AC replace- (Filter rack already in place) 2 ton AC 2 t…"
click at [68, 241] on div "Photos" at bounding box center [65, 248] width 131 height 25
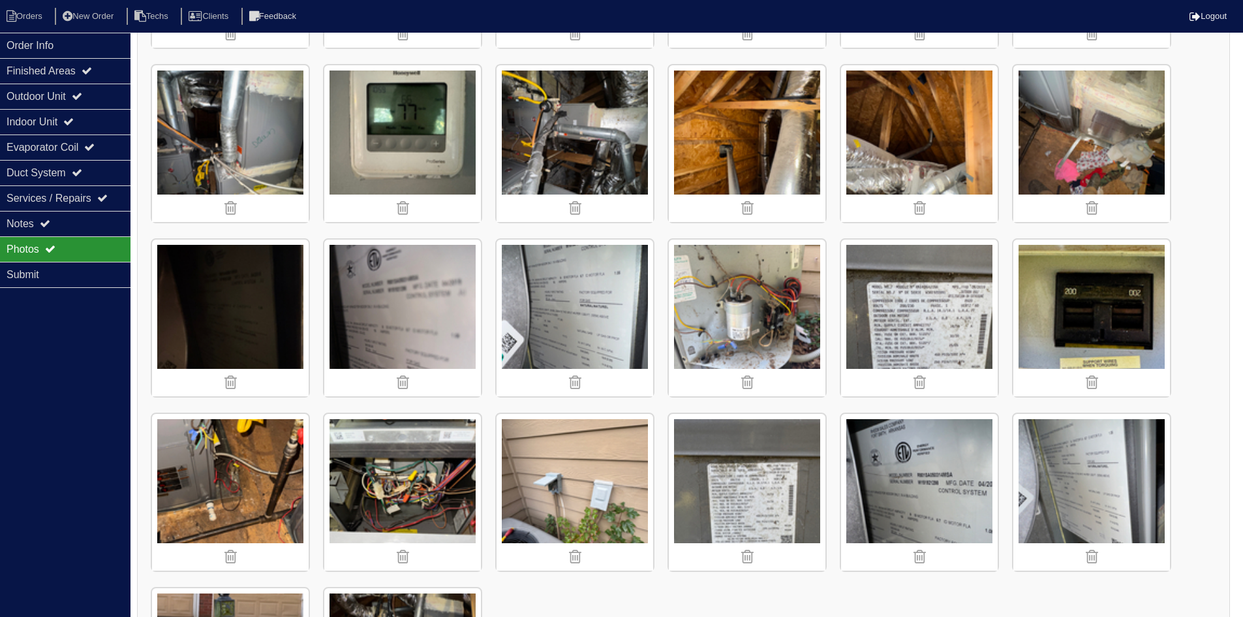
scroll to position [718, 0]
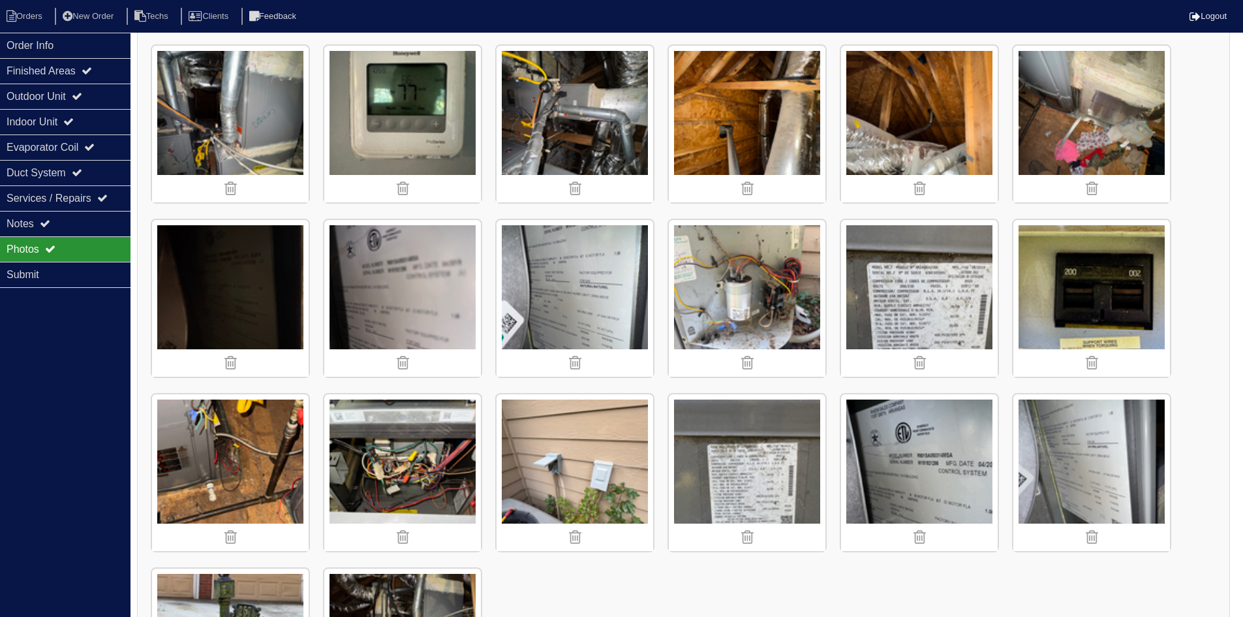
click at [1084, 290] on img at bounding box center [1091, 298] width 157 height 157
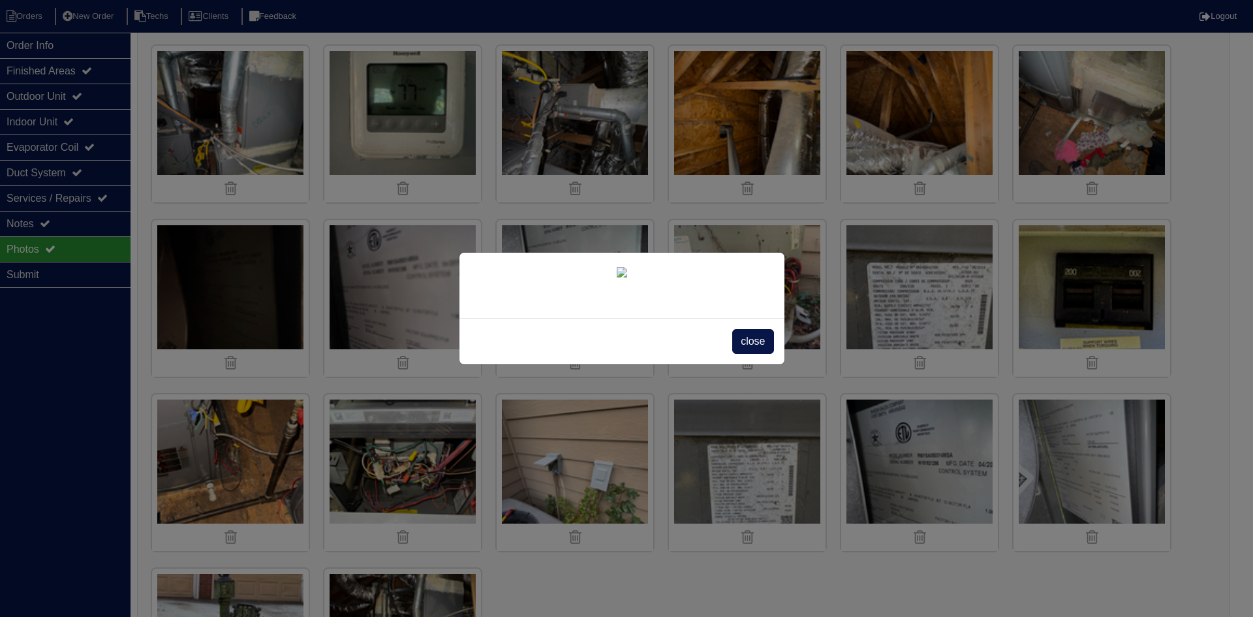
drag, startPoint x: 759, startPoint y: 340, endPoint x: 753, endPoint y: 345, distance: 7.4
click at [756, 339] on span "close" at bounding box center [752, 341] width 41 height 25
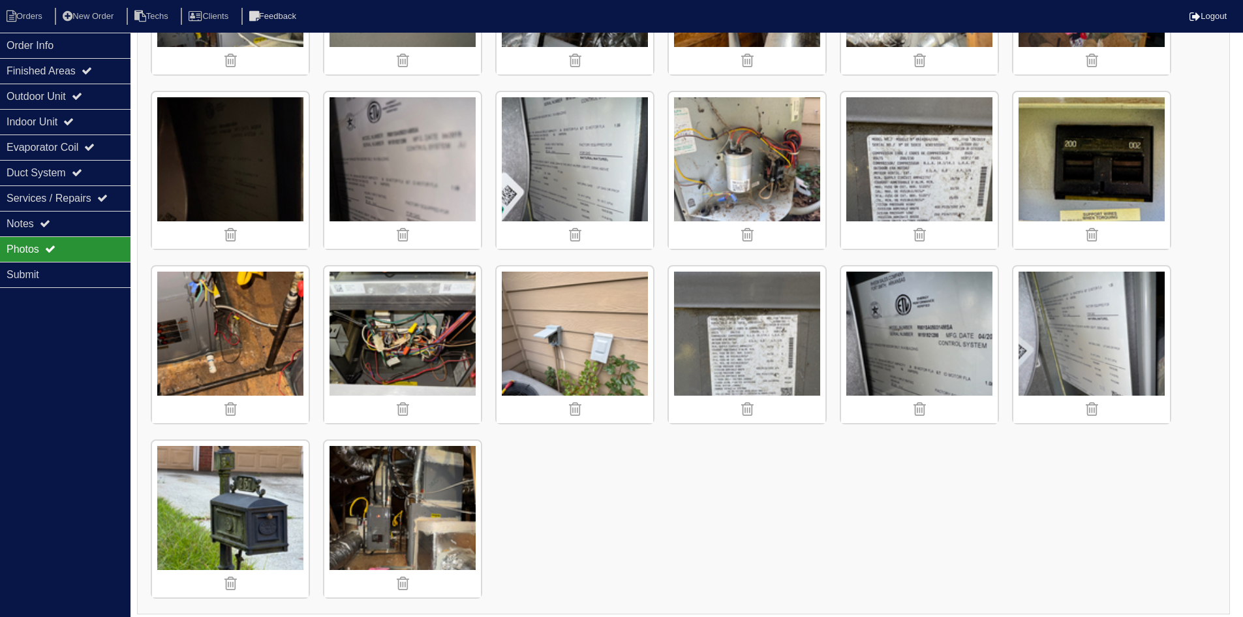
scroll to position [852, 0]
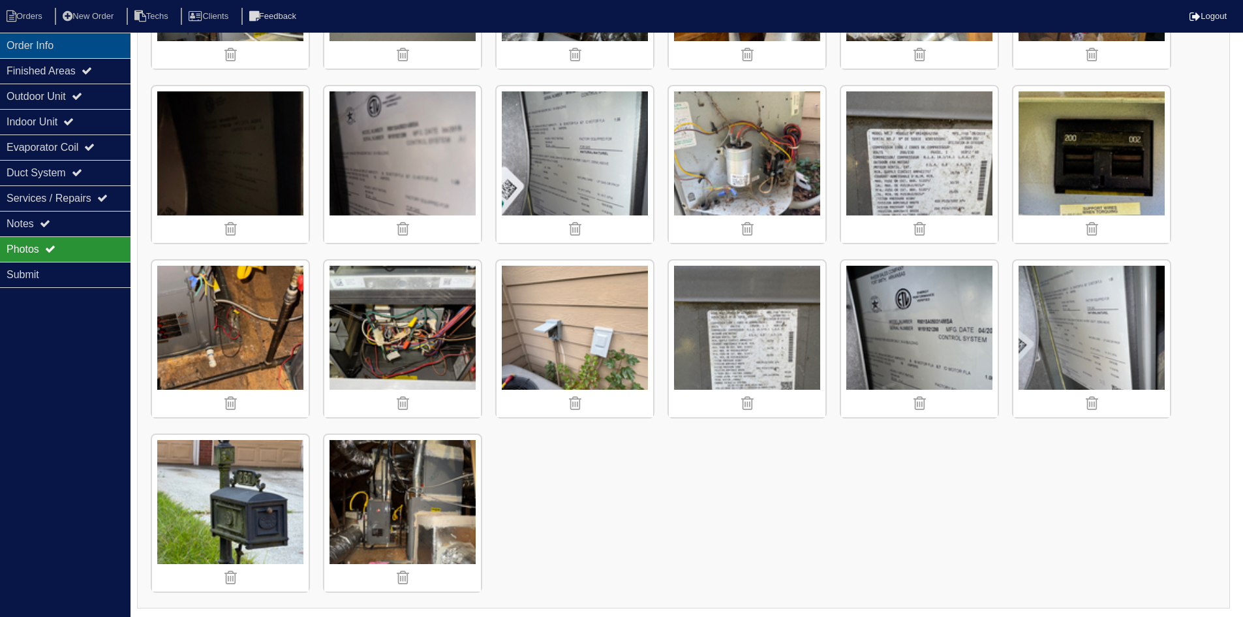
click at [27, 42] on div "Order Info" at bounding box center [65, 45] width 131 height 25
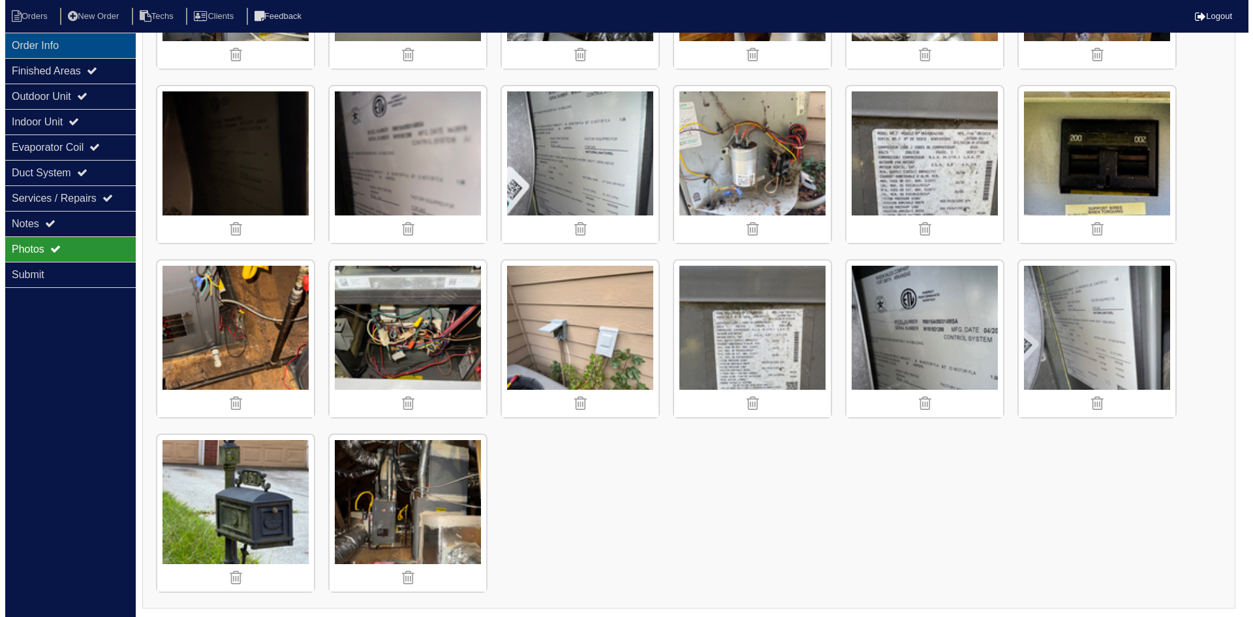
scroll to position [0, 0]
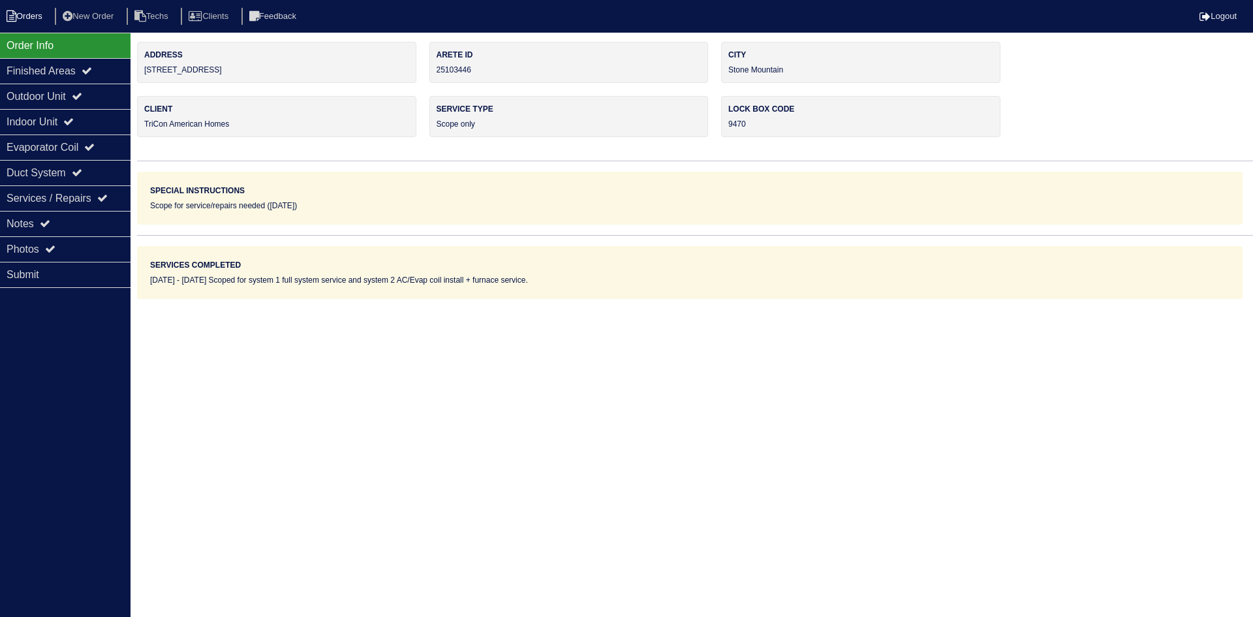
click at [29, 13] on li "Orders" at bounding box center [26, 17] width 53 height 18
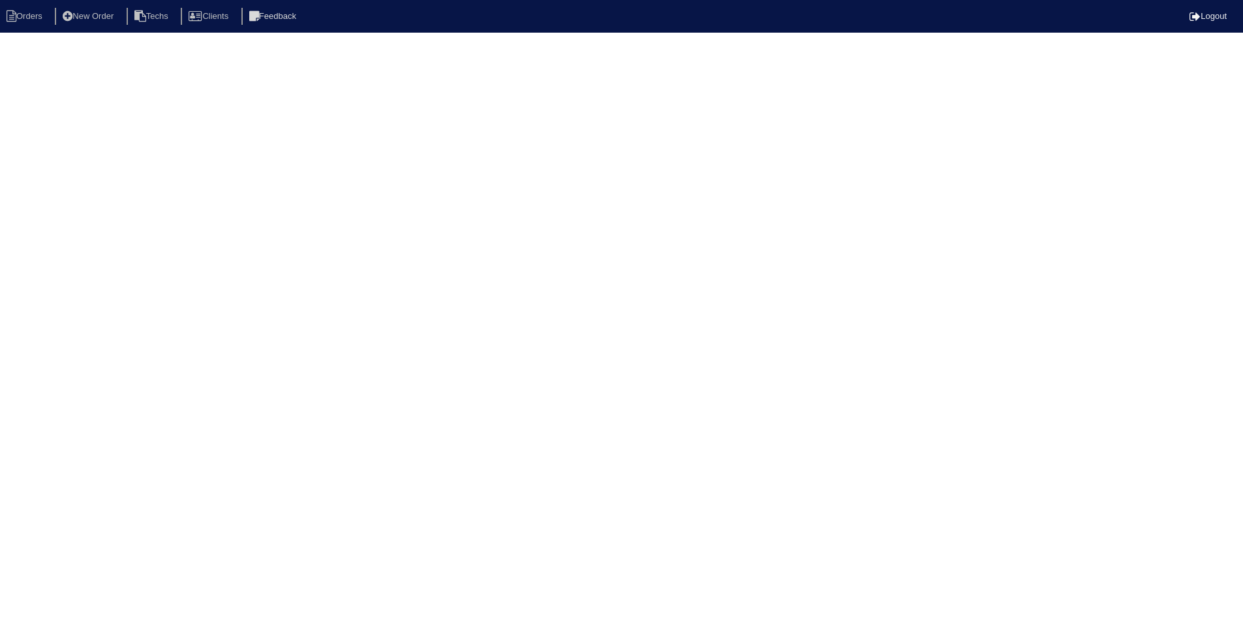
select select "15"
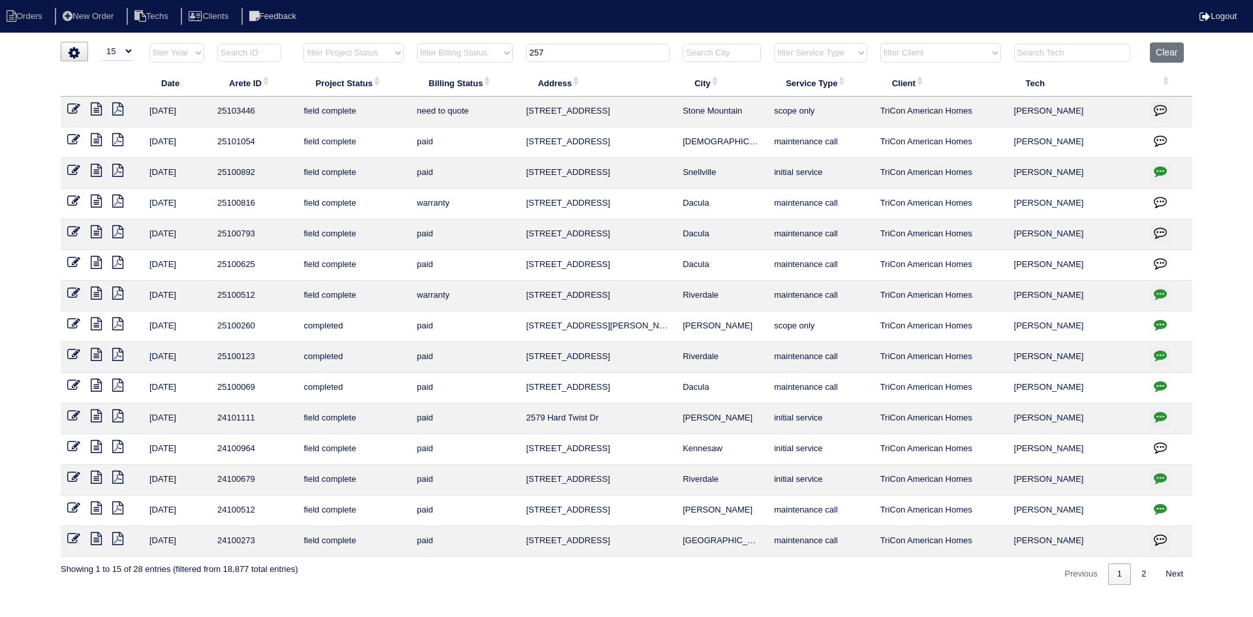
drag, startPoint x: 528, startPoint y: 55, endPoint x: 520, endPoint y: 55, distance: 7.9
click at [520, 55] on tr "filter Year -- Any Year -- 2025 2024 2023 2022 2021 2020 2019 filter Project St…" at bounding box center [626, 55] width 1131 height 27
type input "724"
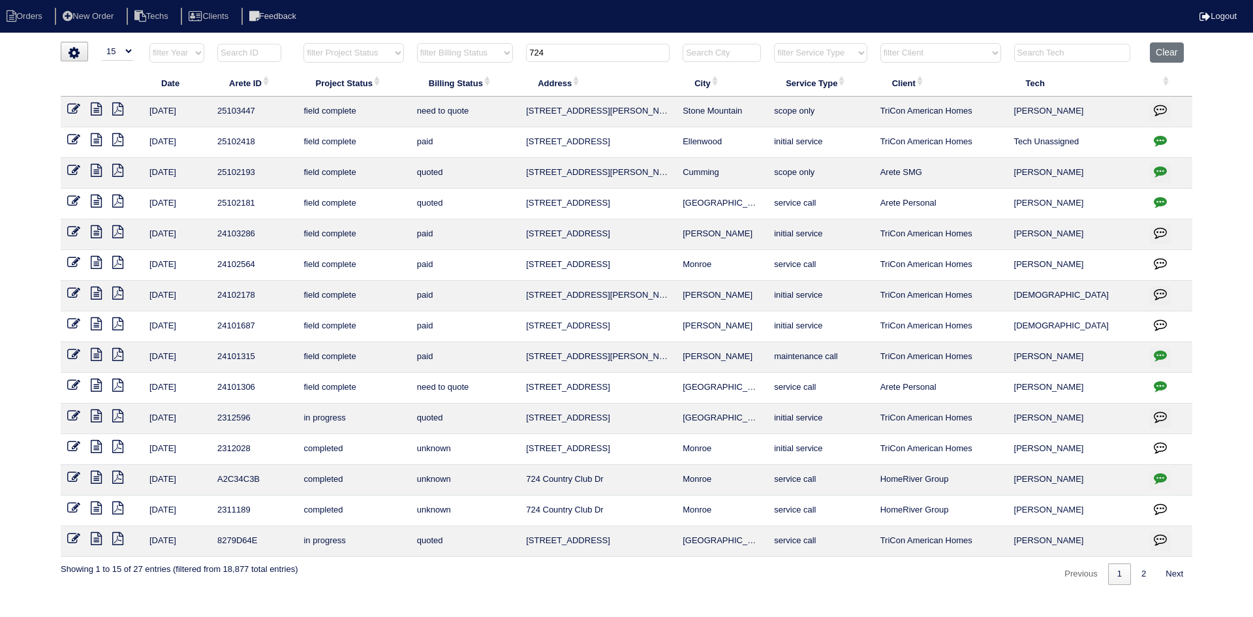
click at [95, 110] on icon at bounding box center [96, 108] width 11 height 13
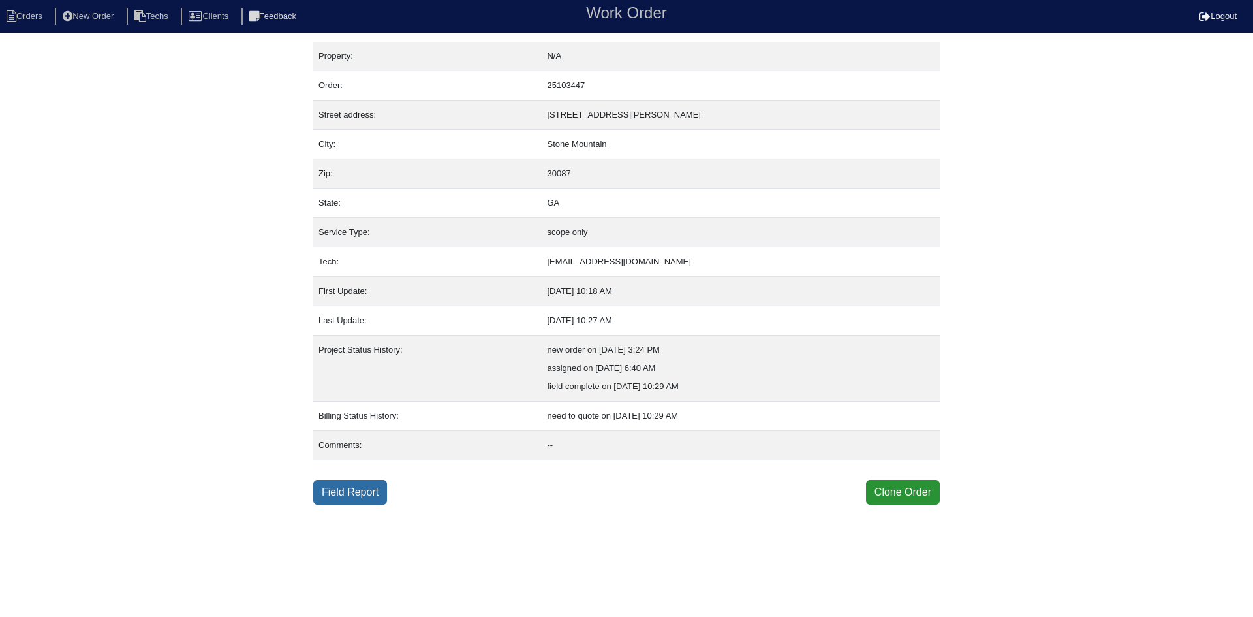
click at [343, 489] on link "Field Report" at bounding box center [350, 492] width 74 height 25
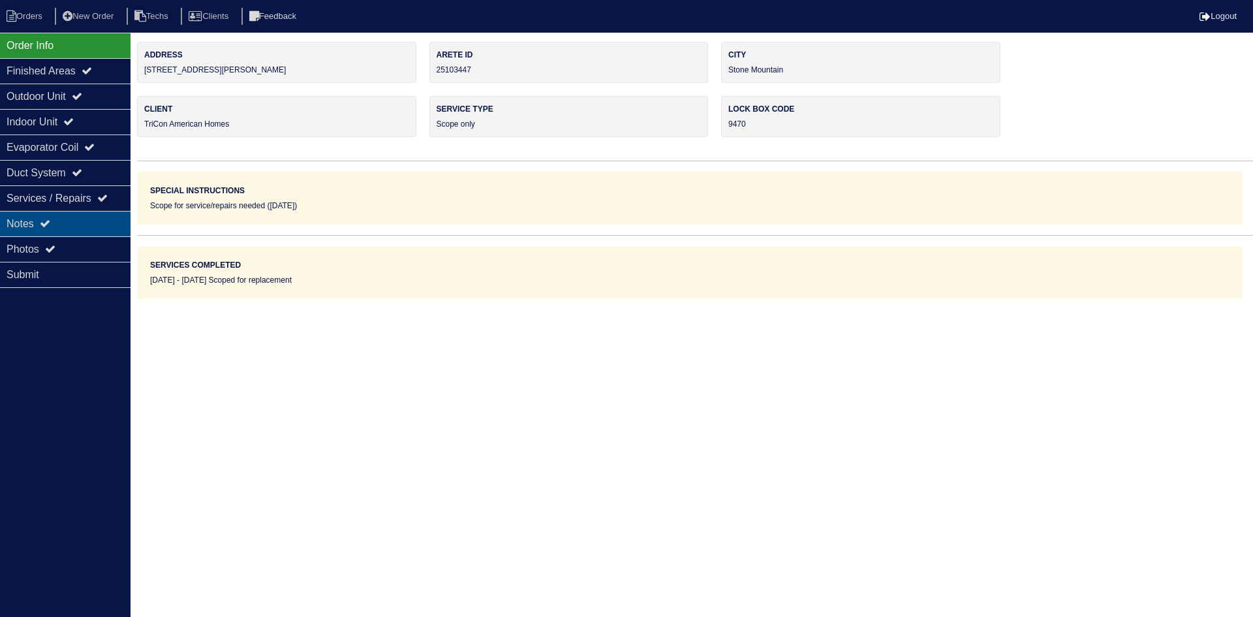
click at [88, 215] on div "Notes" at bounding box center [65, 223] width 131 height 25
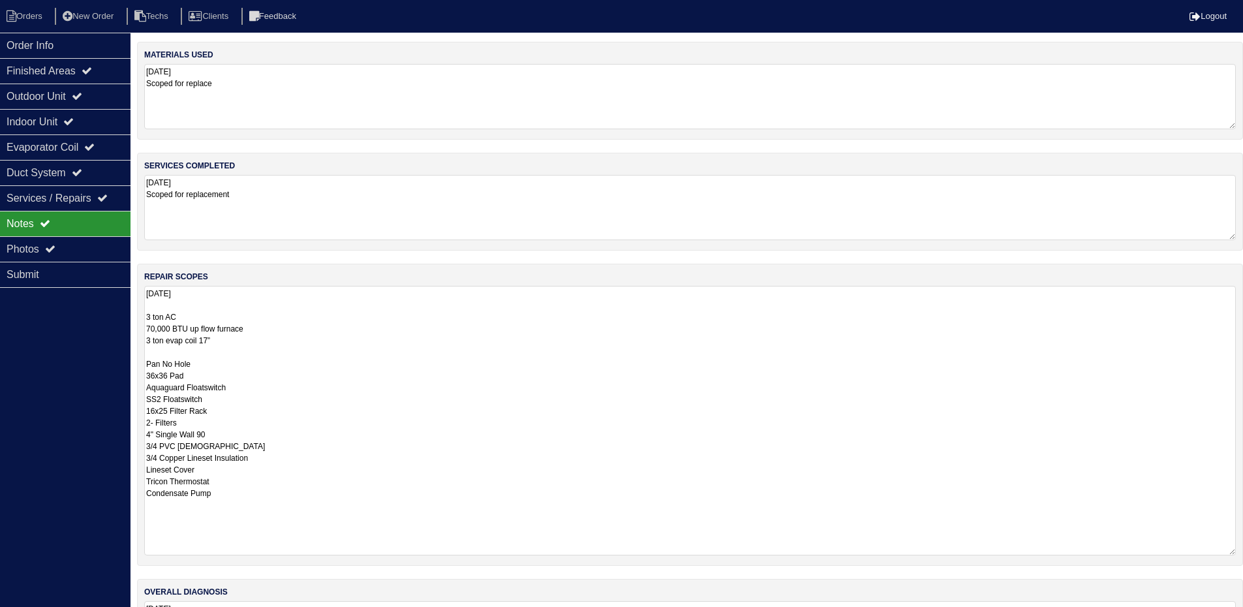
drag, startPoint x: 1242, startPoint y: 347, endPoint x: 1252, endPoint y: 551, distance: 204.5
click at [1243, 551] on html "Orders New Order Techs Clients Feedback Logout Orders New Order Users Clients M…" at bounding box center [621, 345] width 1243 height 690
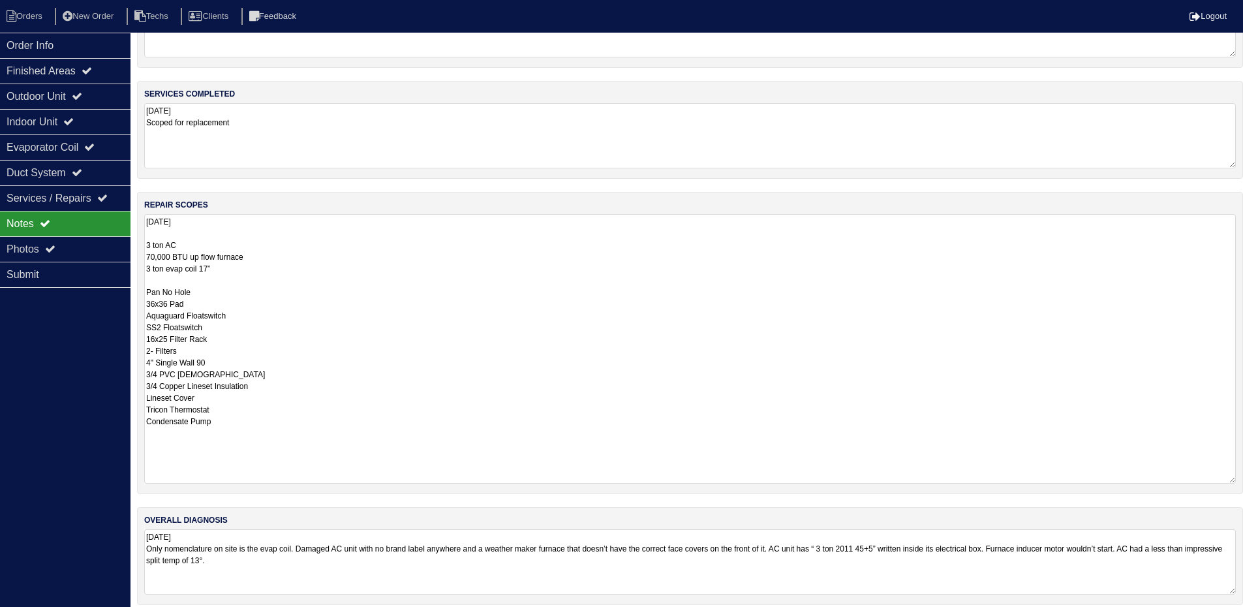
scroll to position [83, 0]
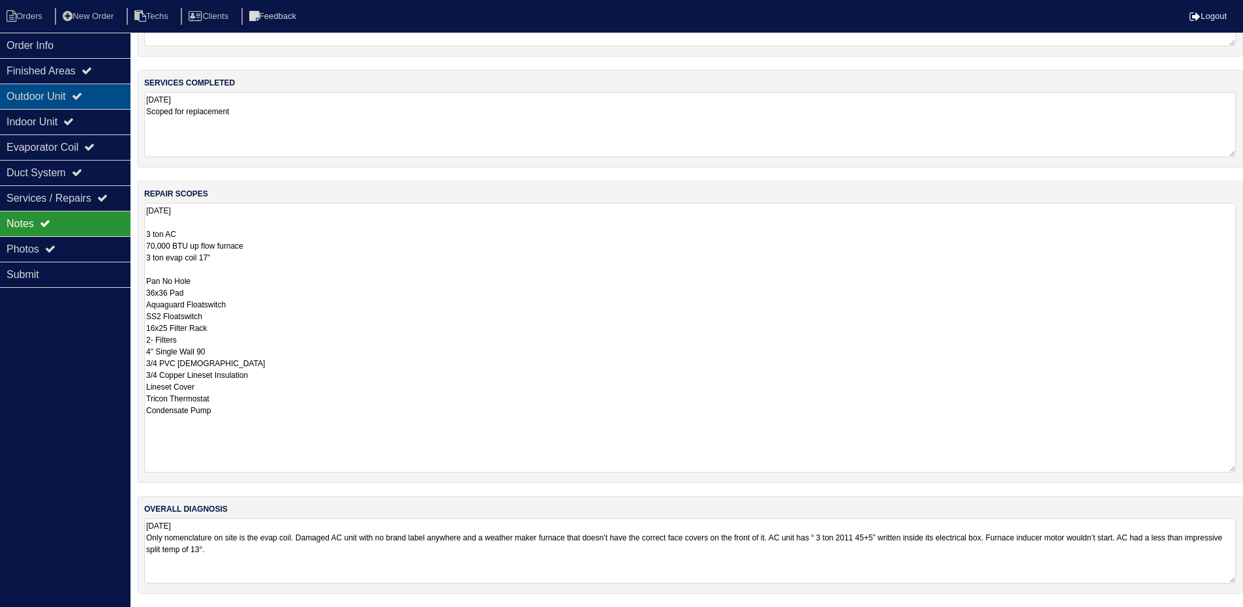
click at [102, 91] on div "Outdoor Unit" at bounding box center [65, 96] width 131 height 25
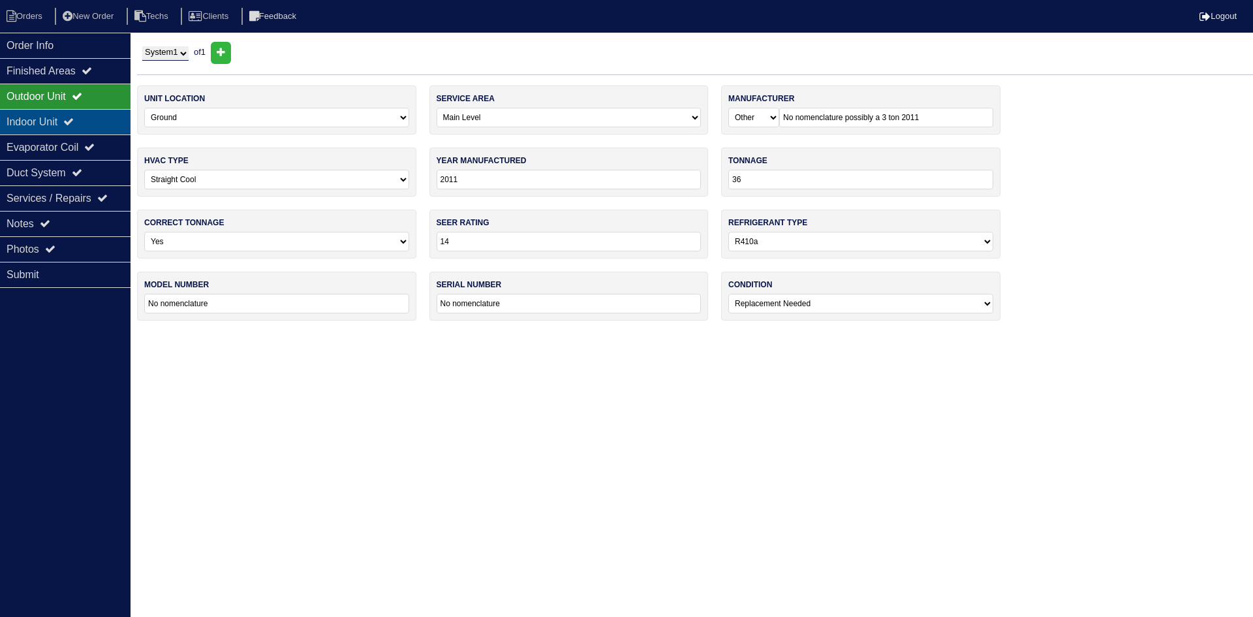
click at [96, 129] on div "Indoor Unit" at bounding box center [65, 121] width 131 height 25
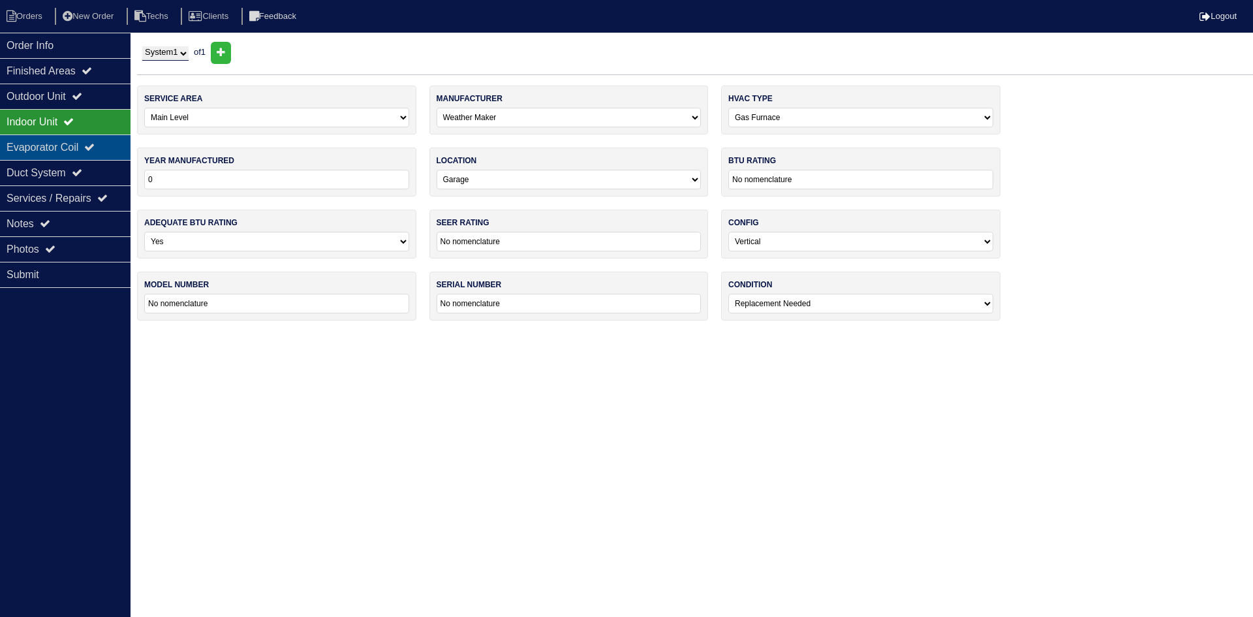
click at [95, 142] on icon at bounding box center [89, 147] width 10 height 10
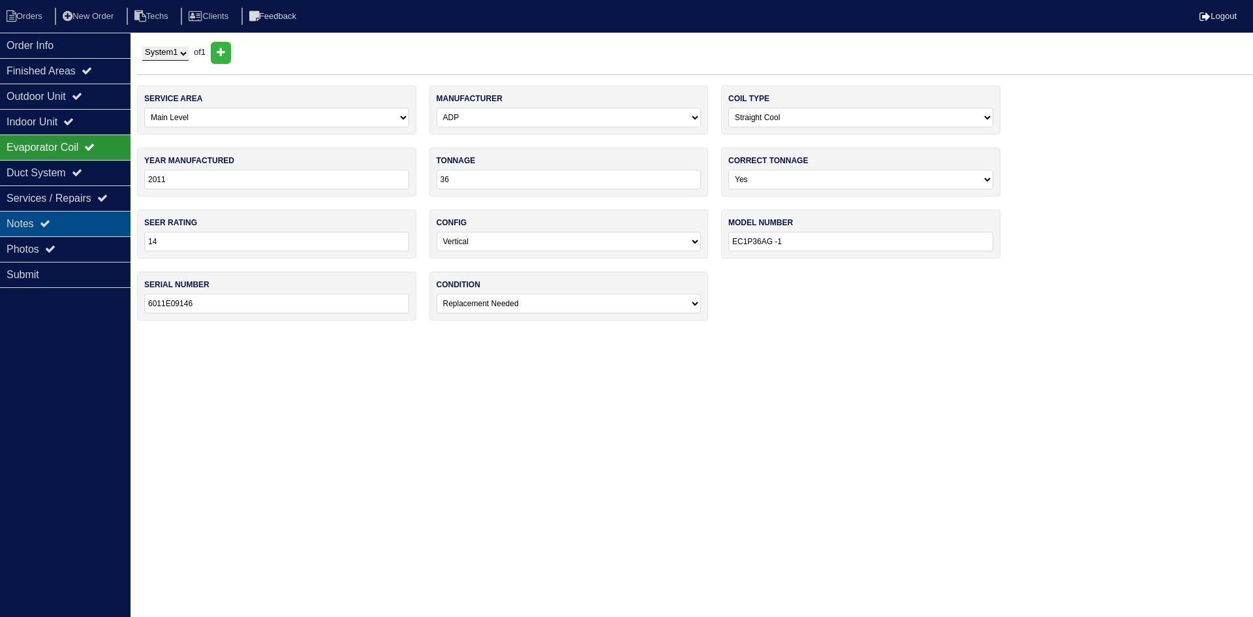
click at [68, 219] on div "Notes" at bounding box center [65, 223] width 131 height 25
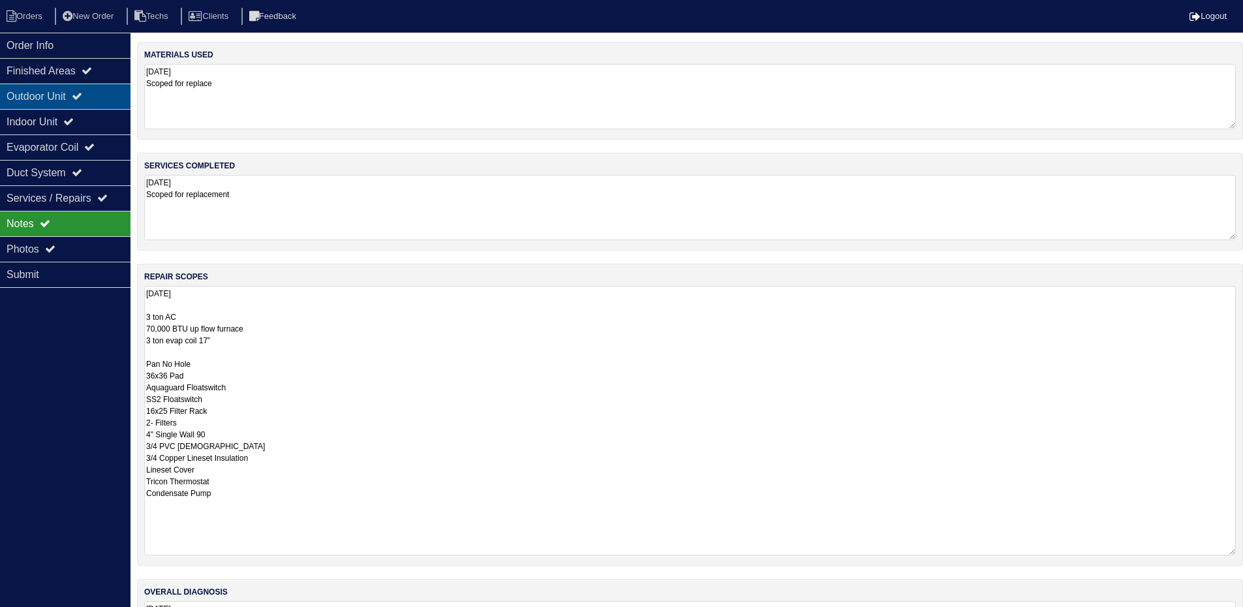
click at [76, 90] on div "Outdoor Unit" at bounding box center [65, 96] width 131 height 25
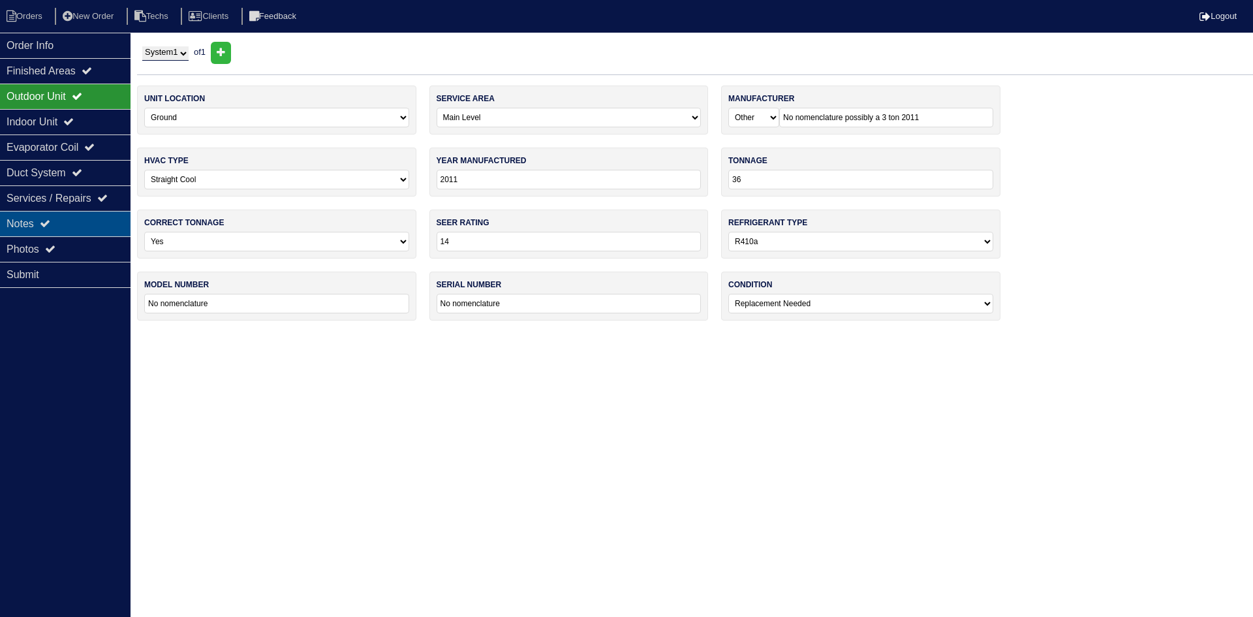
click at [78, 223] on div "Notes" at bounding box center [65, 223] width 131 height 25
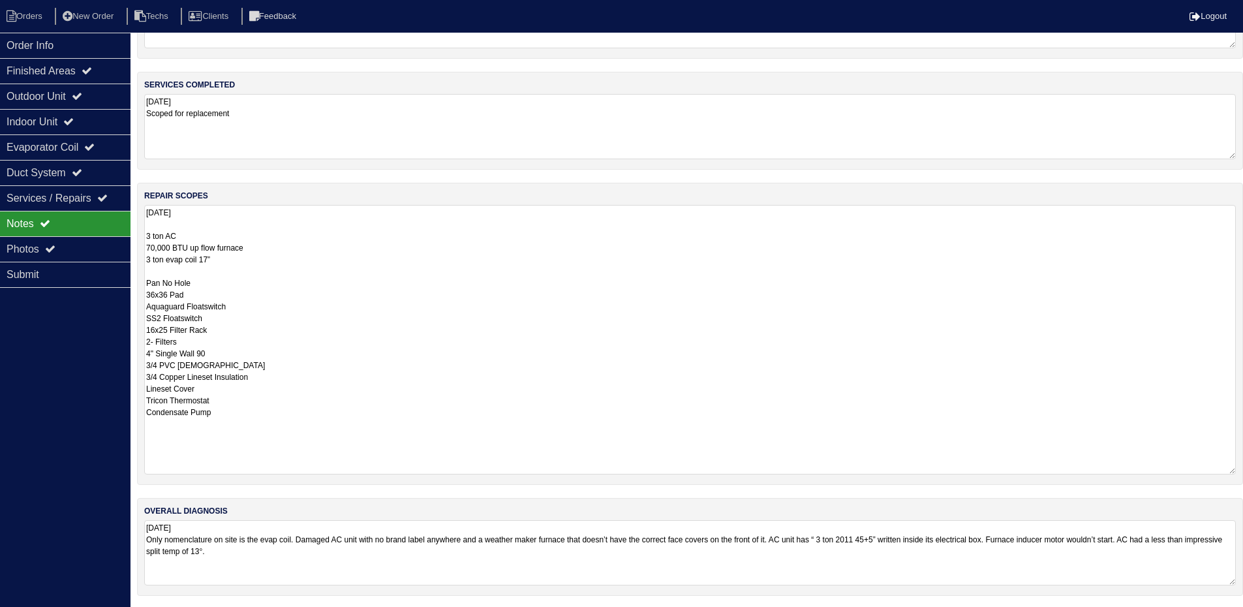
scroll to position [83, 0]
click at [117, 146] on div "Evaporator Coil" at bounding box center [65, 146] width 131 height 25
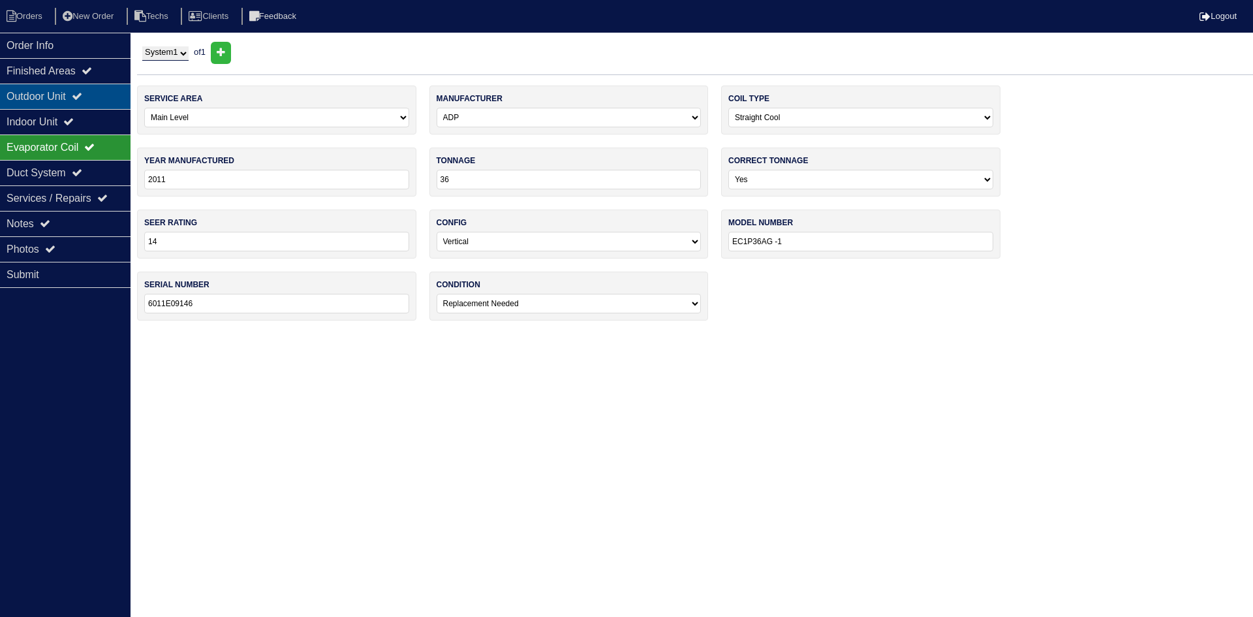
click at [106, 85] on div "Outdoor Unit" at bounding box center [65, 96] width 131 height 25
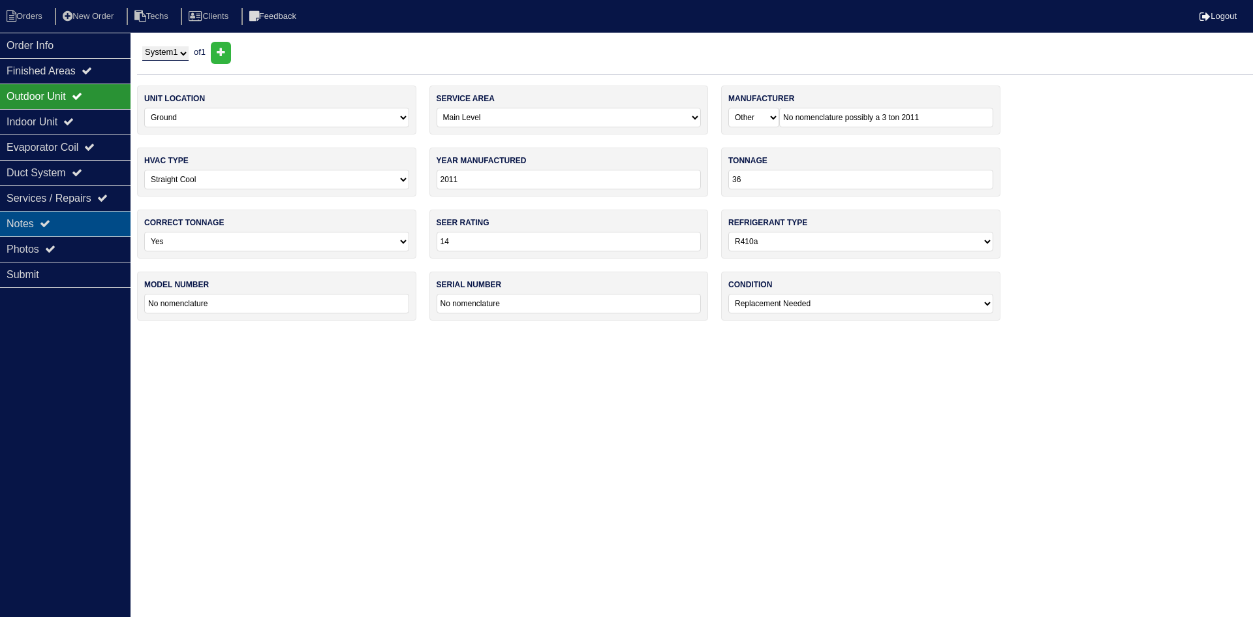
click at [61, 219] on div "Notes" at bounding box center [65, 223] width 131 height 25
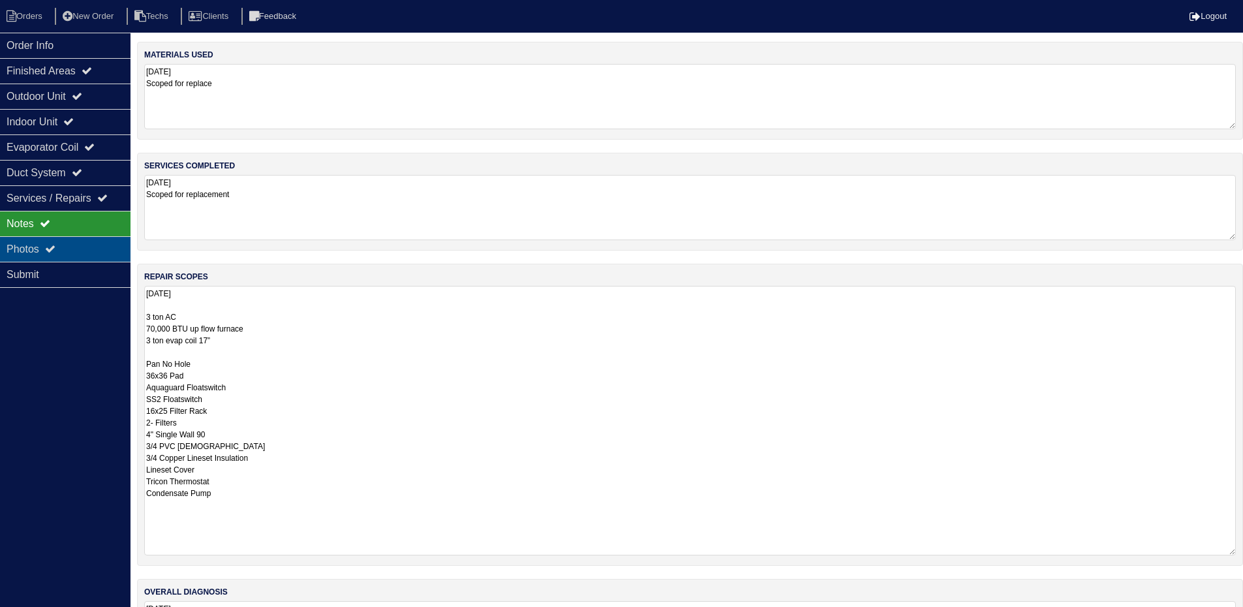
click at [21, 246] on div "Photos" at bounding box center [65, 248] width 131 height 25
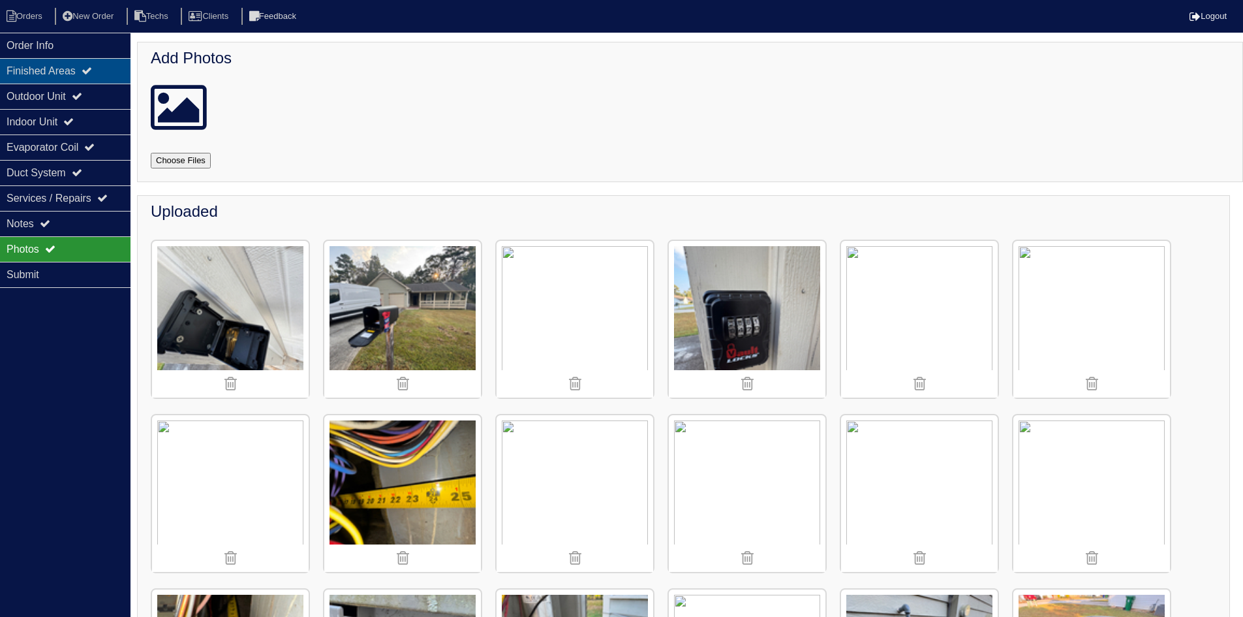
click at [78, 65] on div "Finished Areas" at bounding box center [65, 70] width 131 height 25
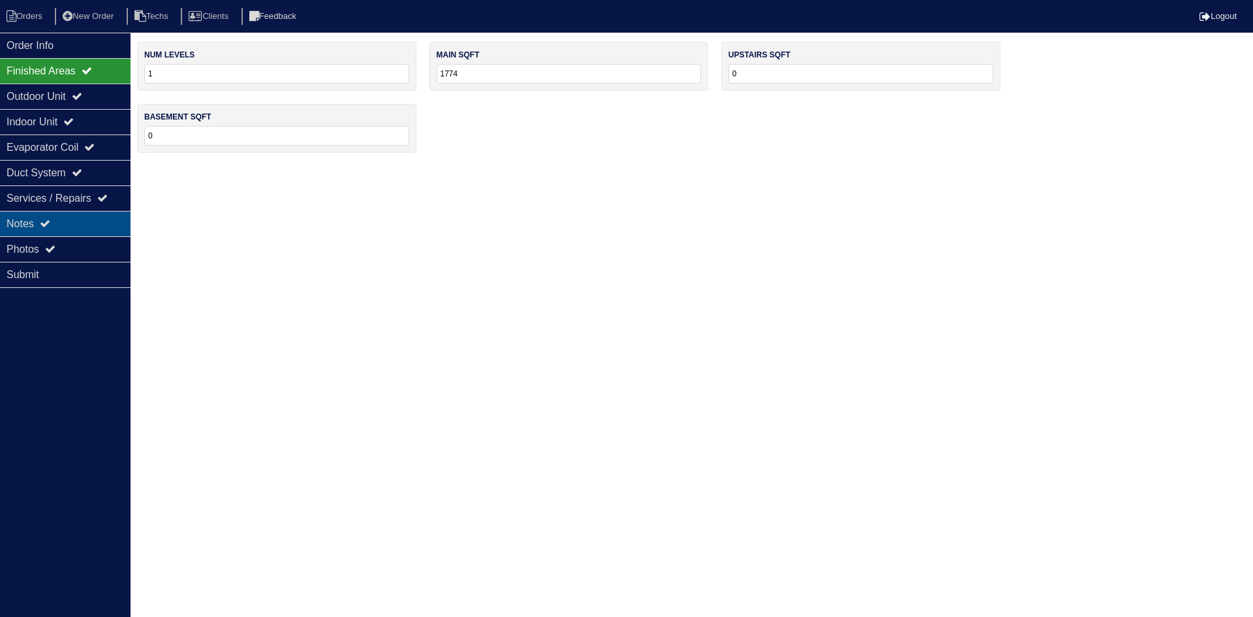
click at [63, 224] on div "Notes" at bounding box center [65, 223] width 131 height 25
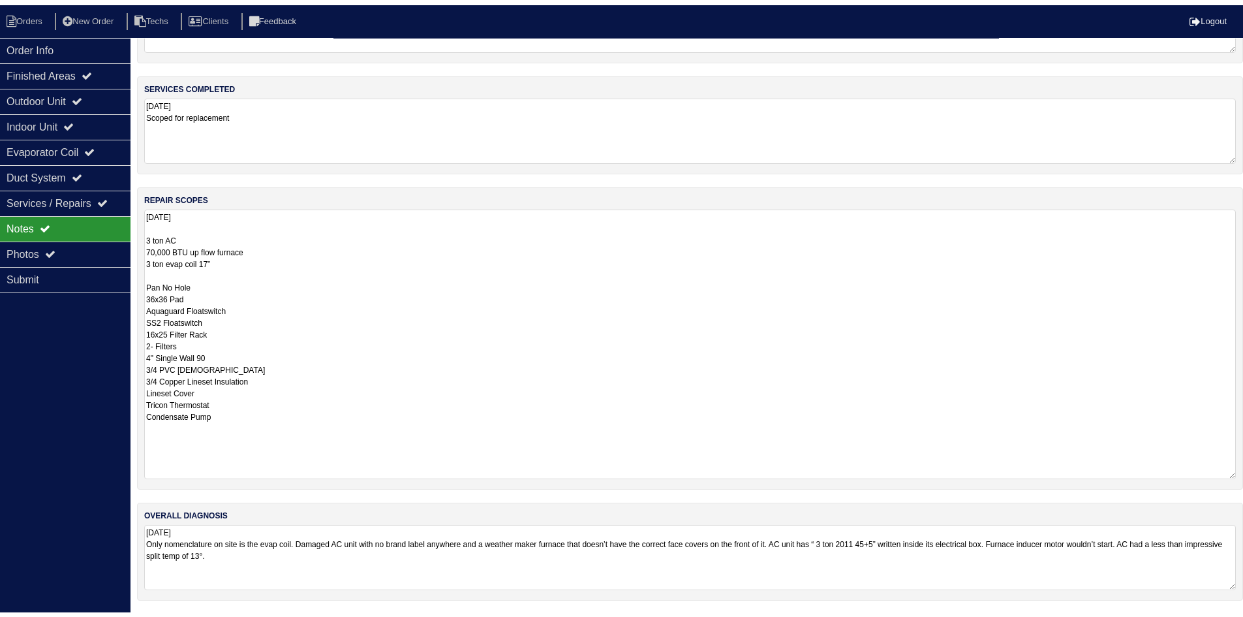
scroll to position [83, 0]
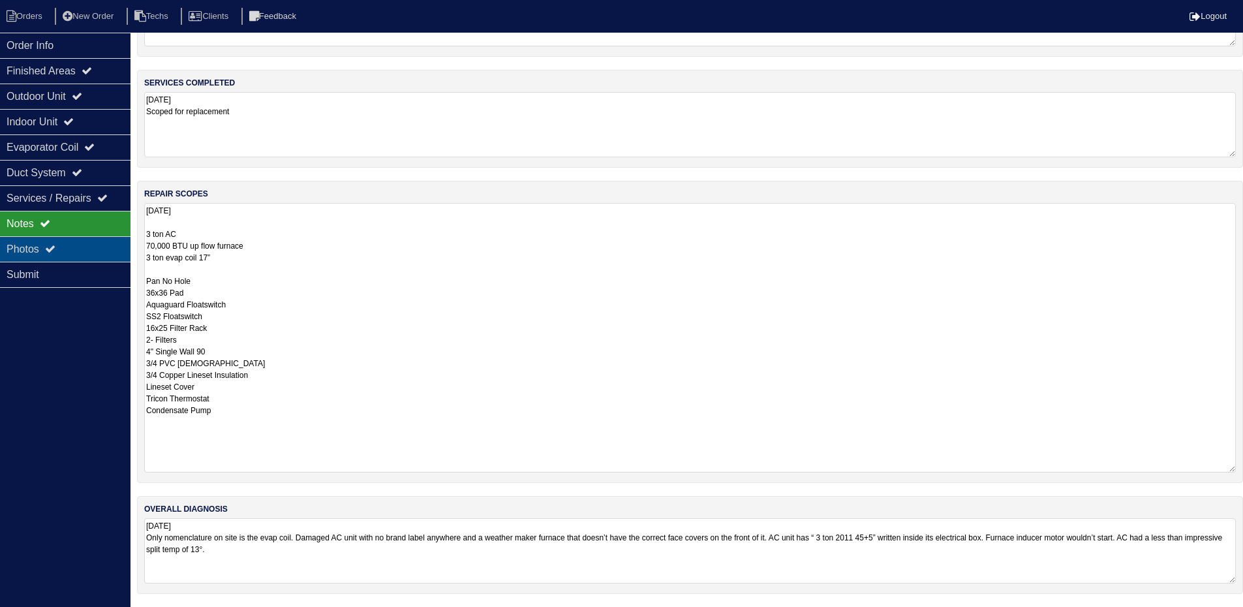
click at [43, 251] on div "Photos" at bounding box center [65, 248] width 131 height 25
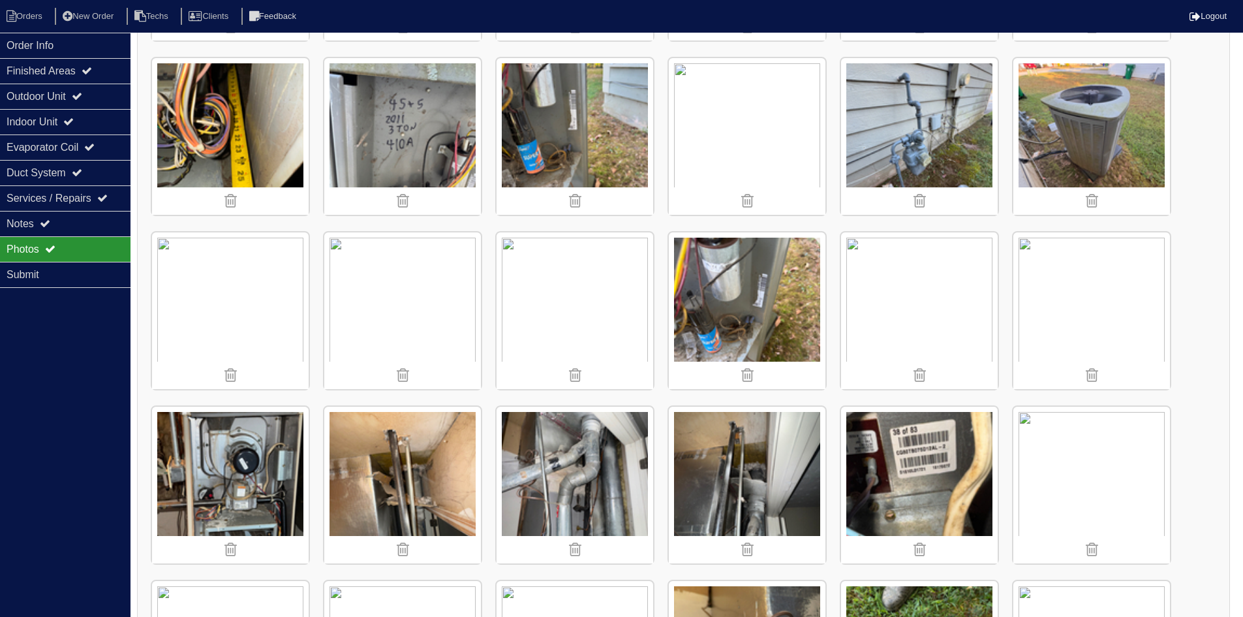
scroll to position [540, 0]
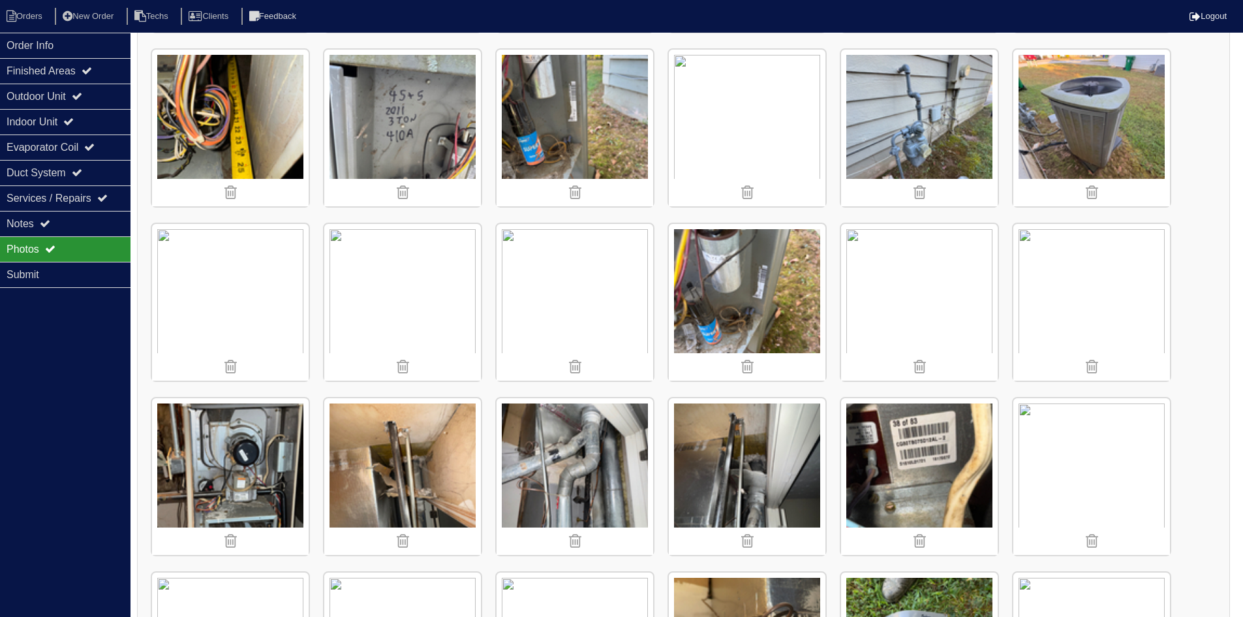
click at [911, 292] on img at bounding box center [919, 302] width 157 height 157
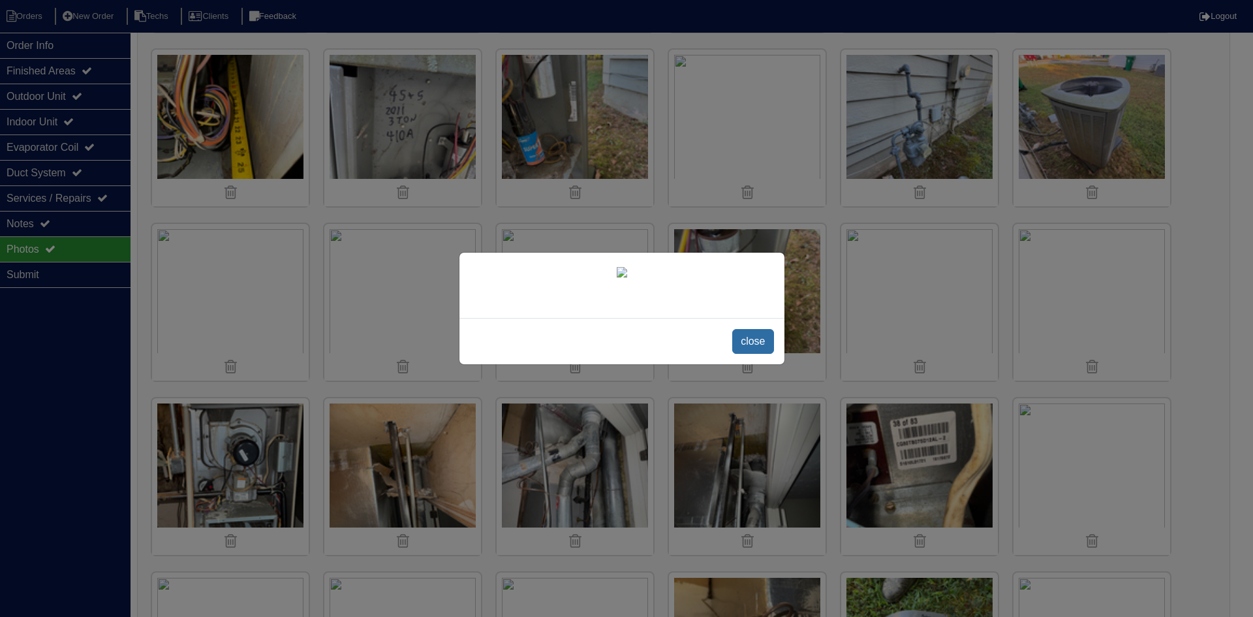
click at [748, 354] on span "close" at bounding box center [752, 341] width 41 height 25
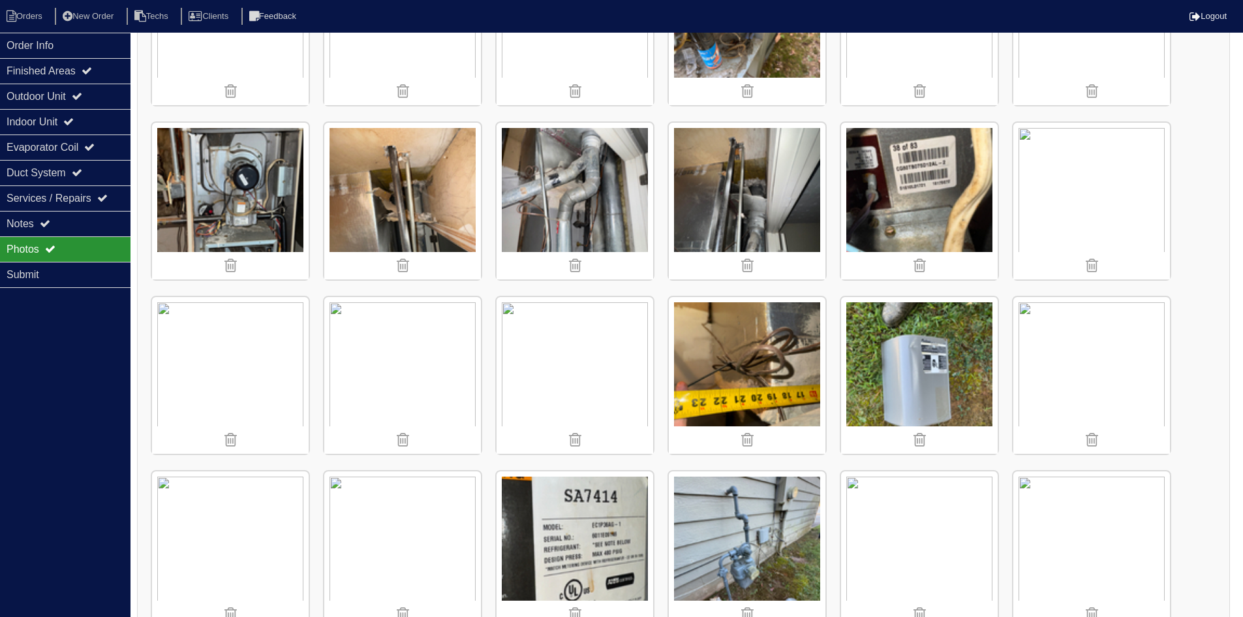
scroll to position [866, 0]
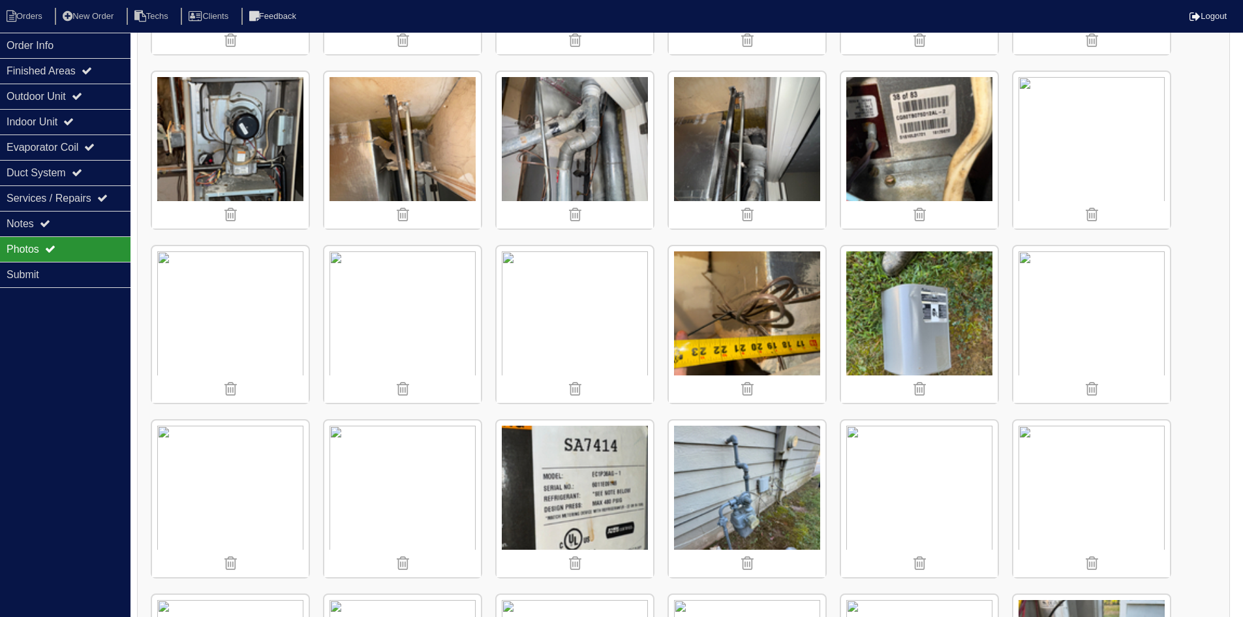
click at [1095, 332] on img at bounding box center [1091, 324] width 157 height 157
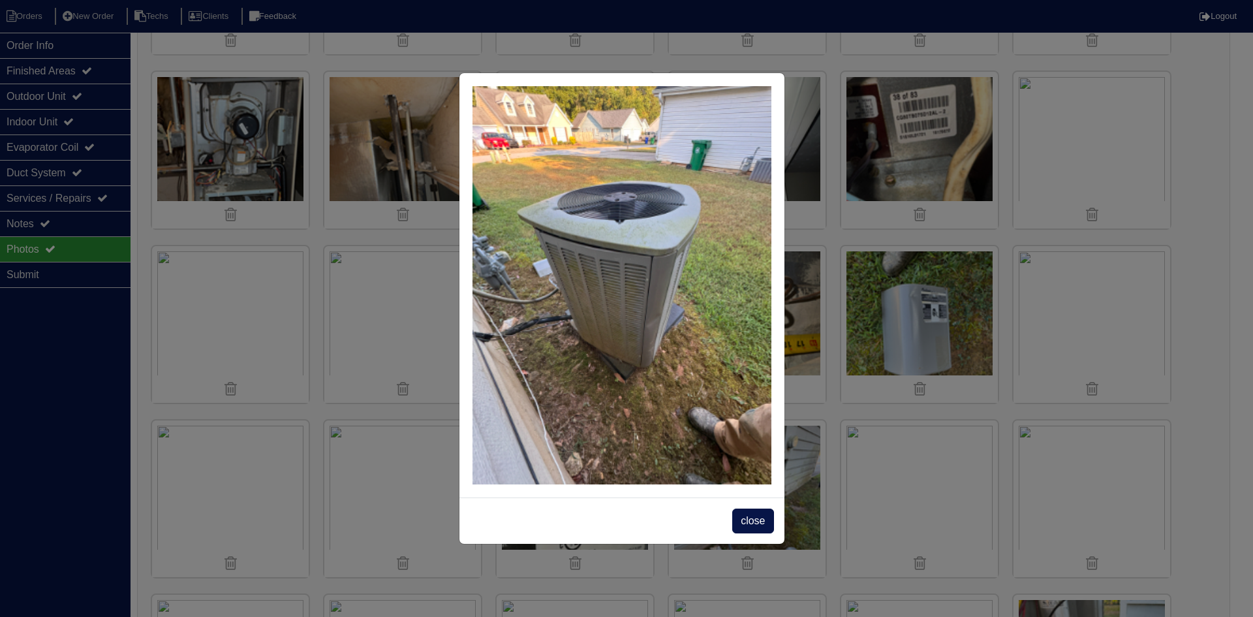
click at [750, 517] on span "close" at bounding box center [752, 520] width 41 height 25
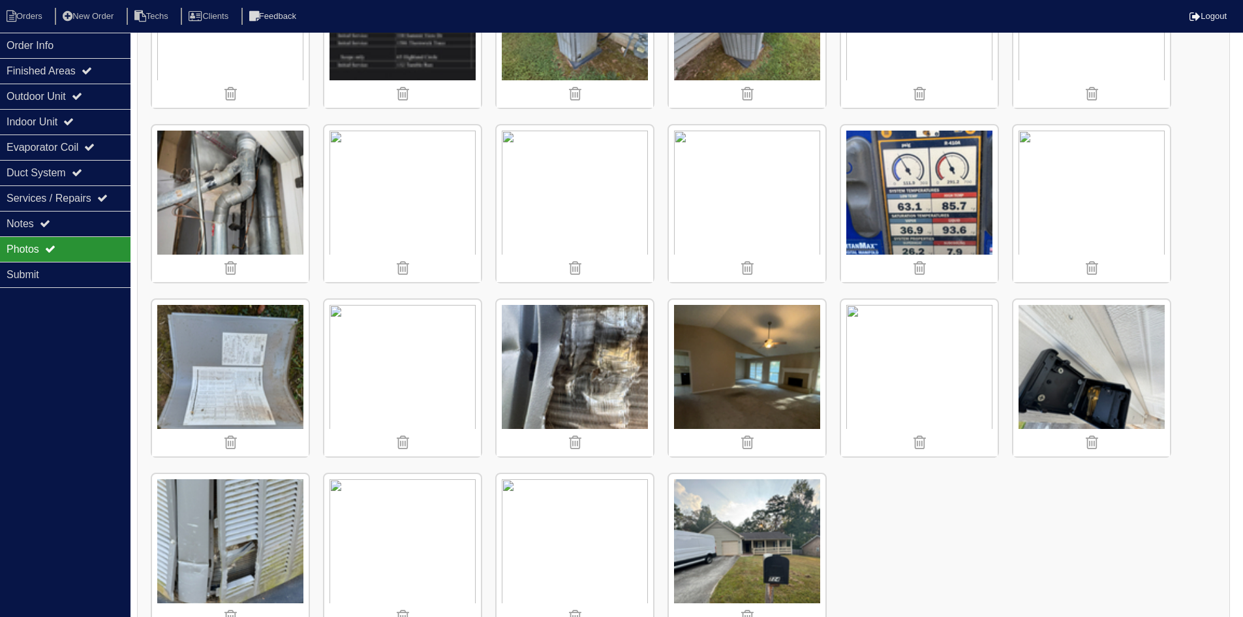
scroll to position [2240, 0]
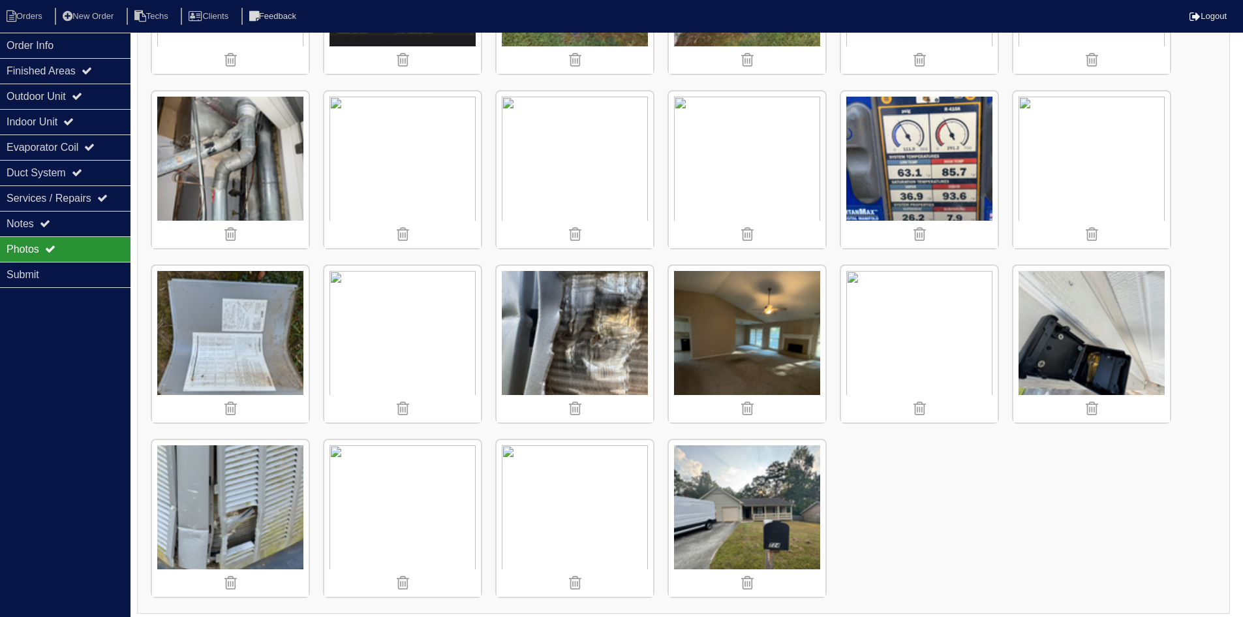
click at [227, 493] on img at bounding box center [230, 518] width 157 height 157
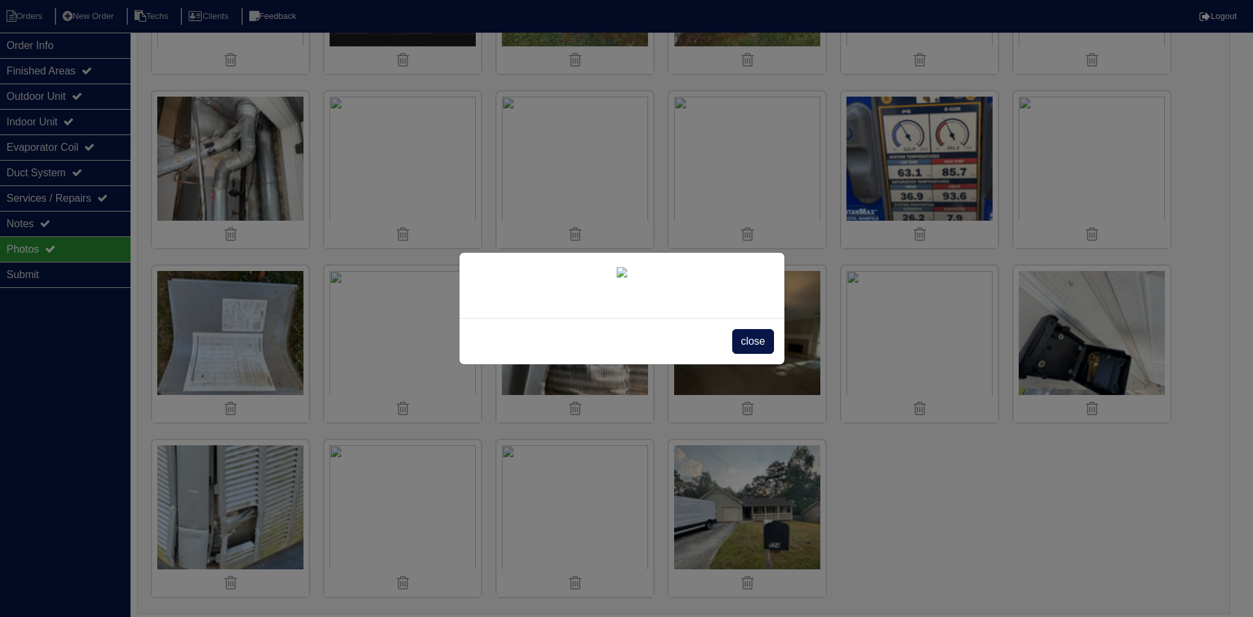
click at [765, 354] on span "close" at bounding box center [752, 341] width 41 height 25
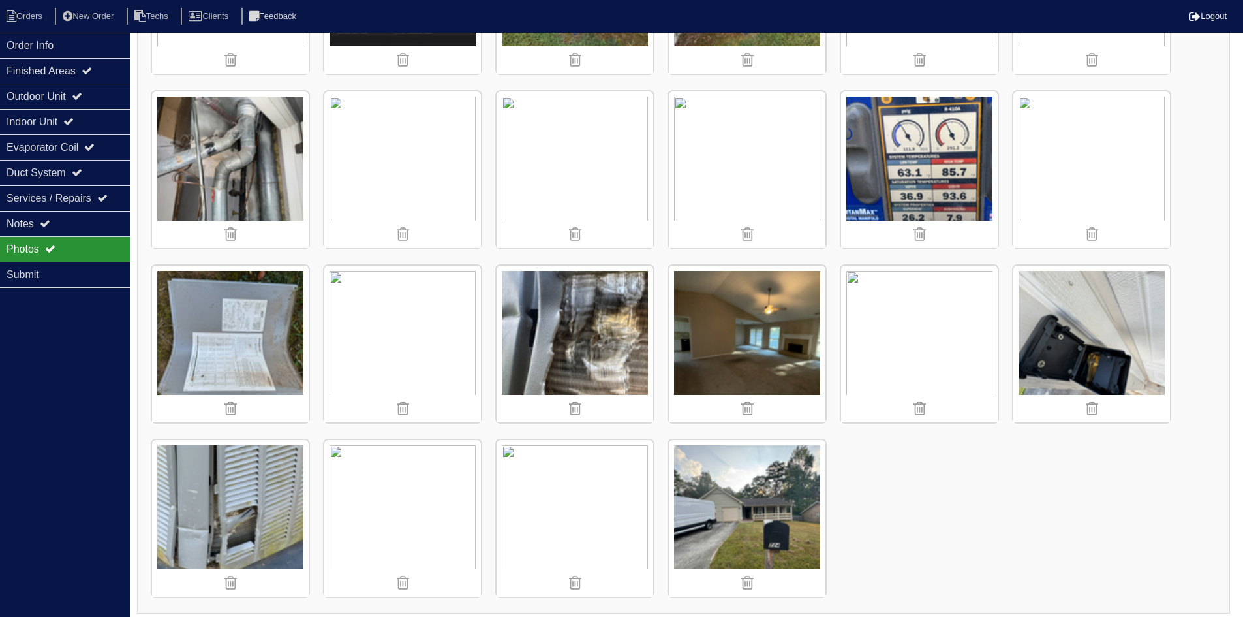
click at [602, 318] on img at bounding box center [575, 344] width 157 height 157
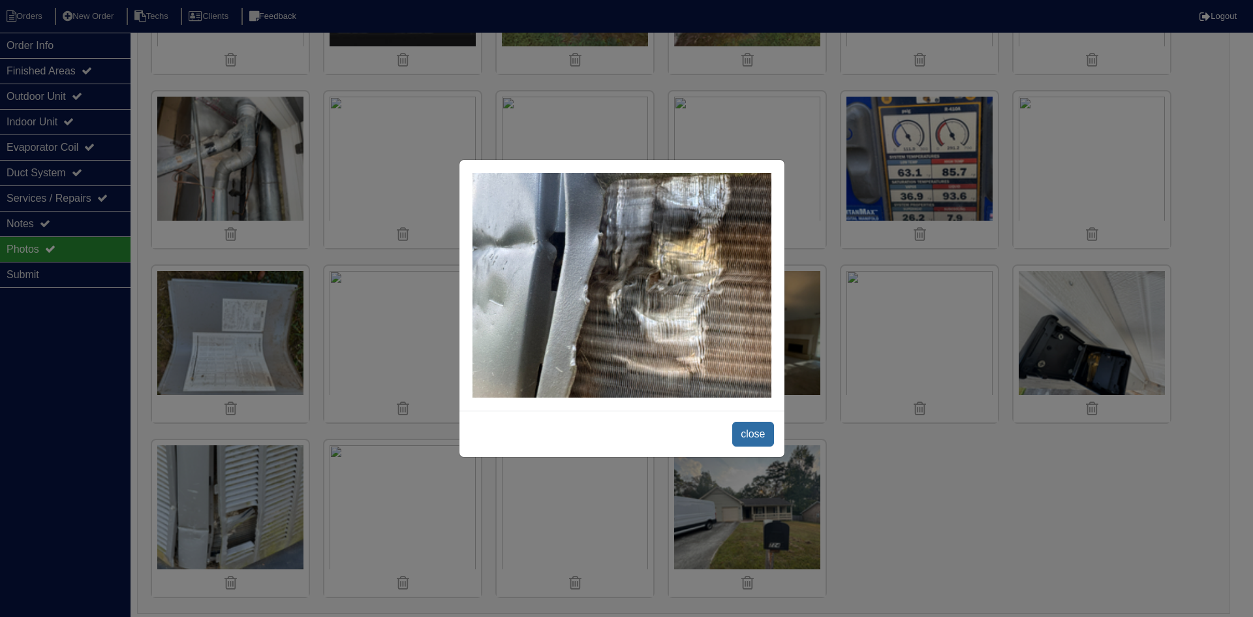
click at [754, 435] on span "close" at bounding box center [752, 434] width 41 height 25
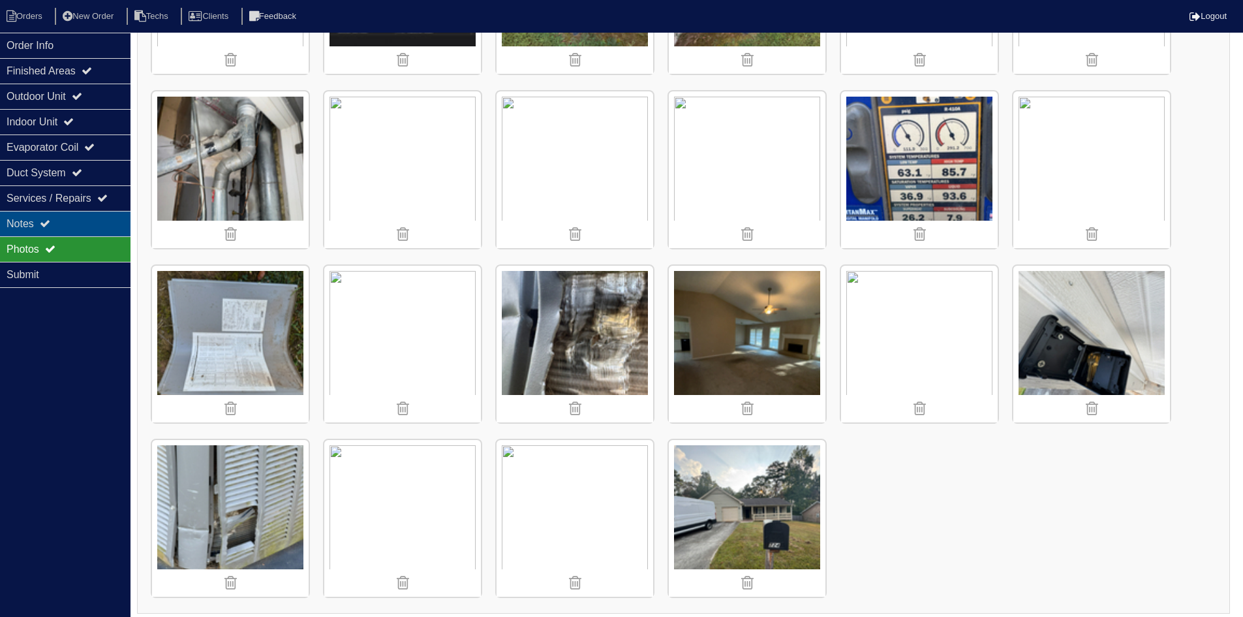
click at [87, 223] on div "Notes" at bounding box center [65, 223] width 131 height 25
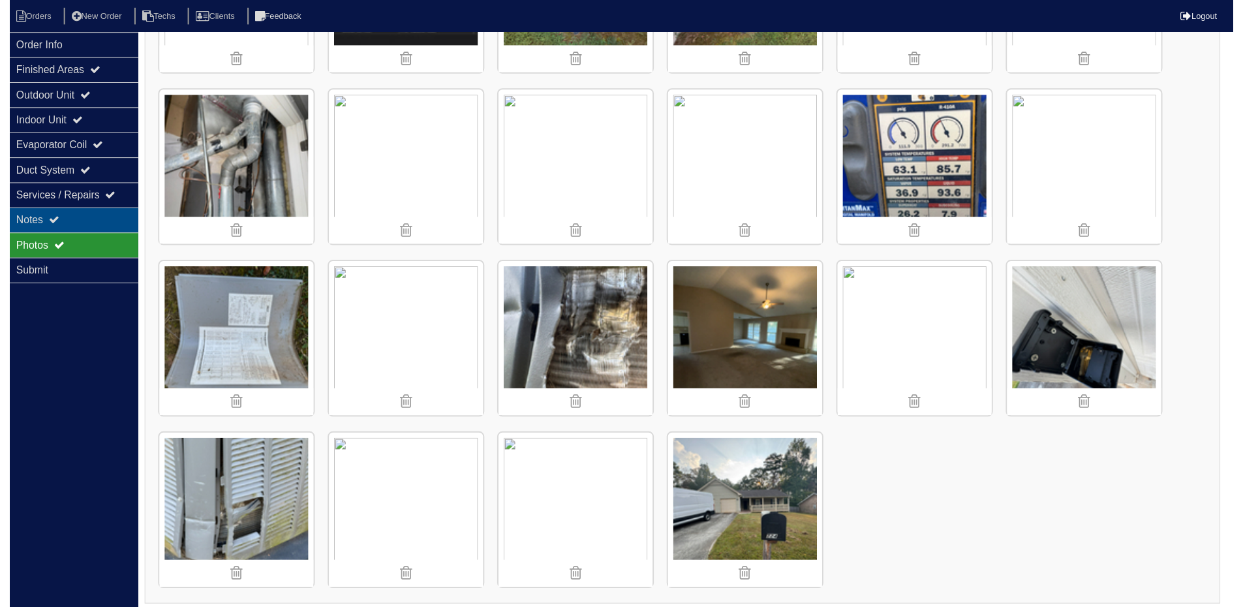
scroll to position [83, 0]
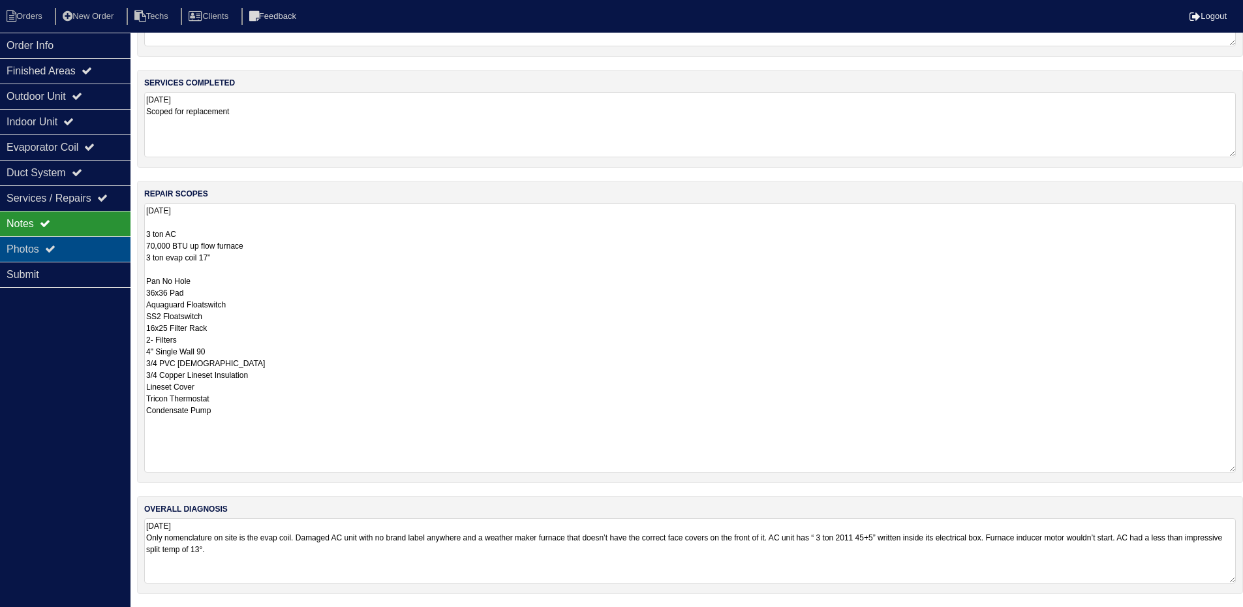
click at [84, 243] on div "Photos" at bounding box center [65, 248] width 131 height 25
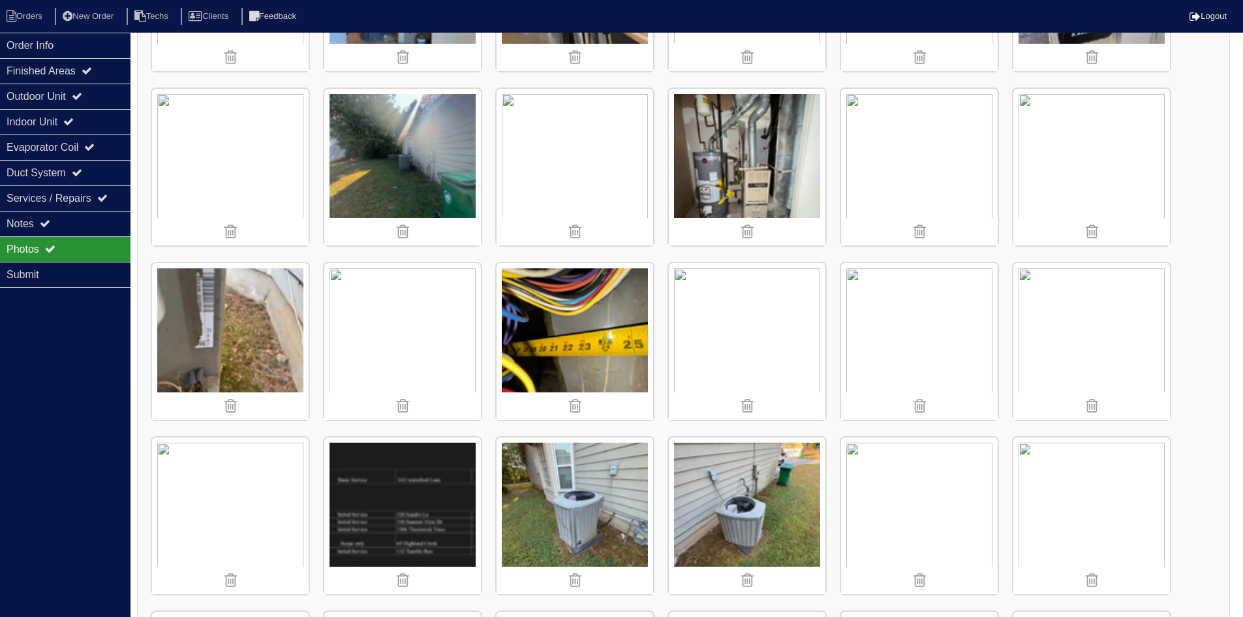
scroll to position [1718, 0]
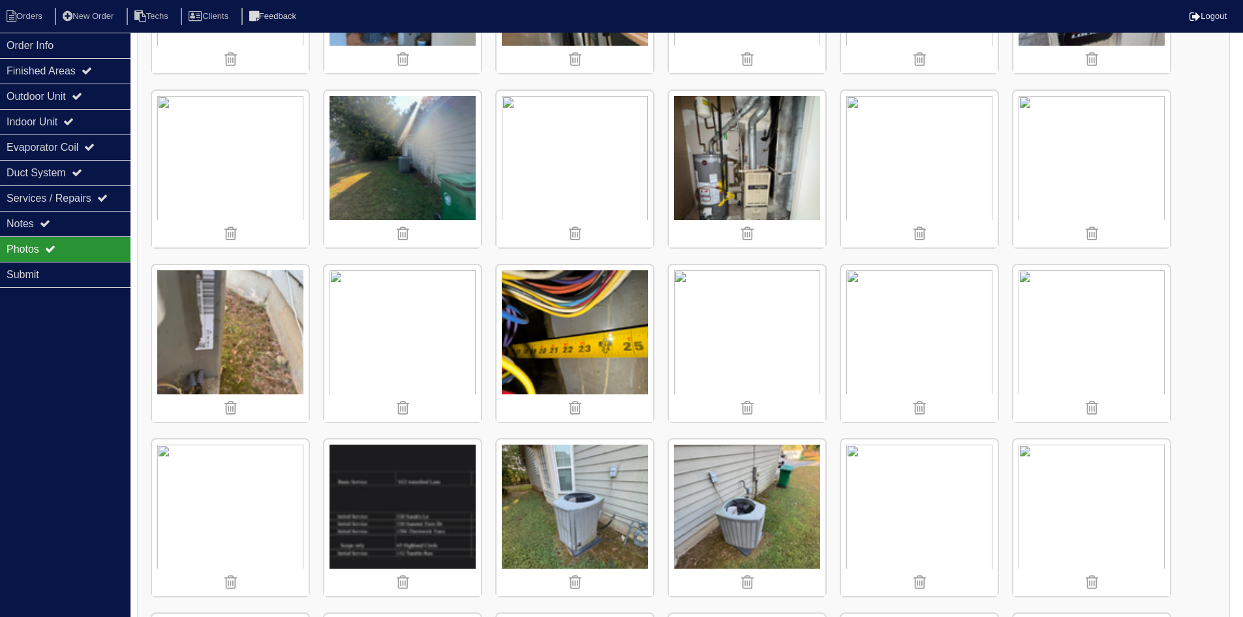
click at [953, 326] on img at bounding box center [919, 343] width 157 height 157
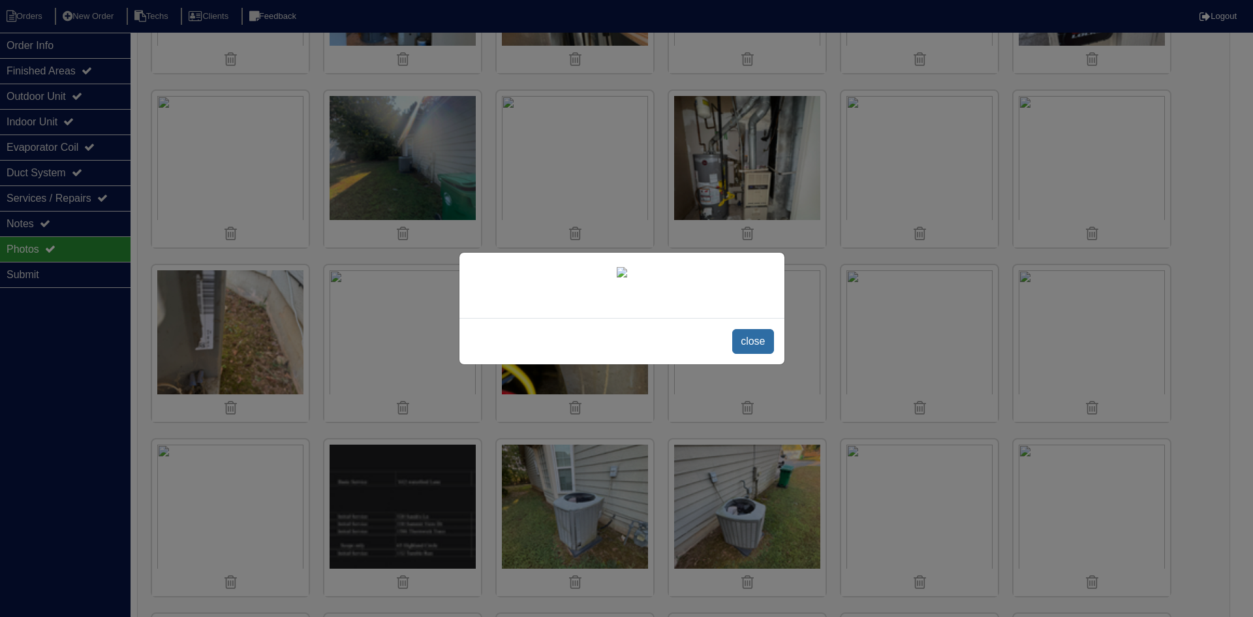
click at [765, 345] on span "close" at bounding box center [752, 341] width 41 height 25
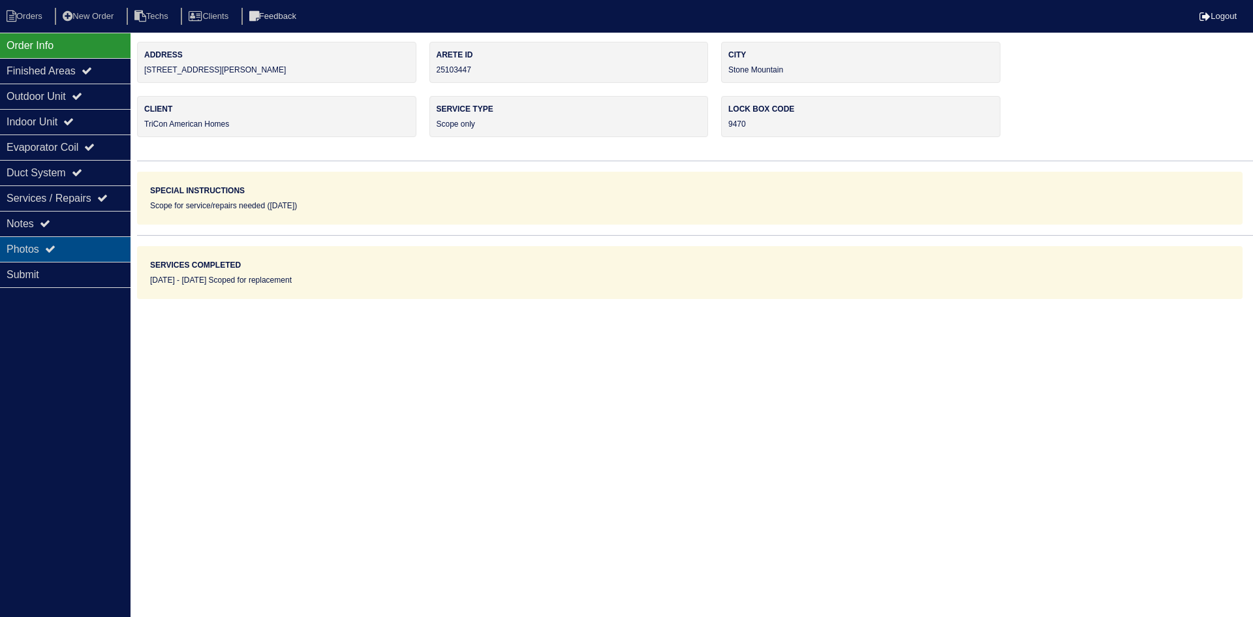
click at [76, 254] on div "Photos" at bounding box center [65, 248] width 131 height 25
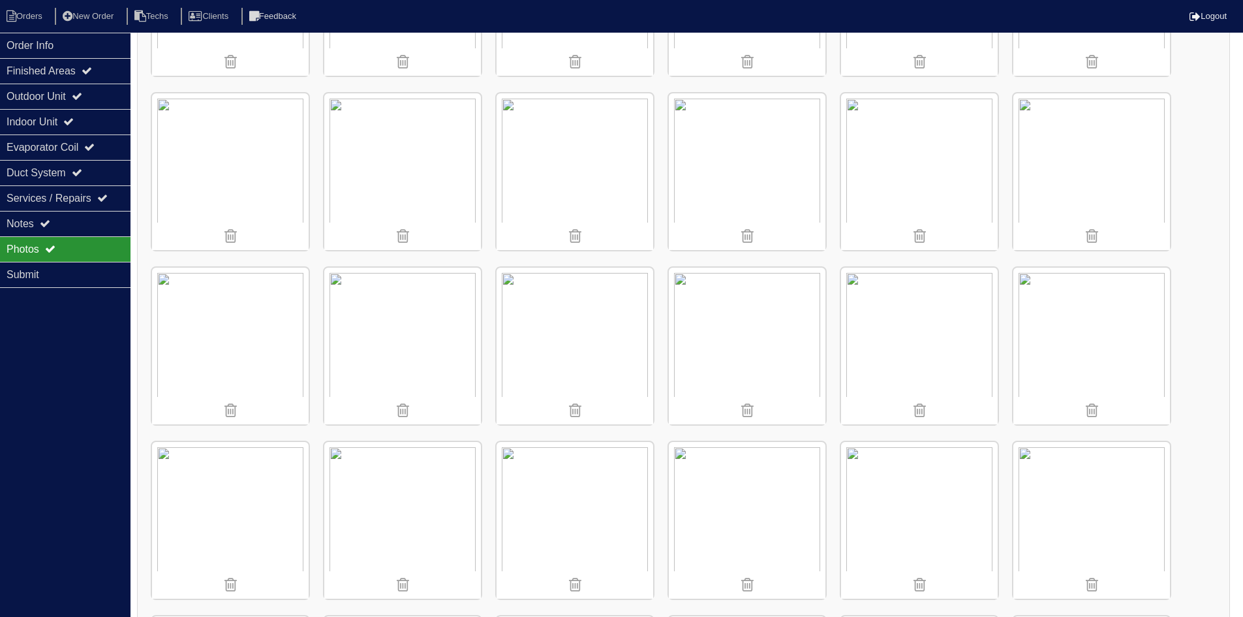
scroll to position [1718, 0]
click at [914, 323] on img at bounding box center [919, 343] width 157 height 157
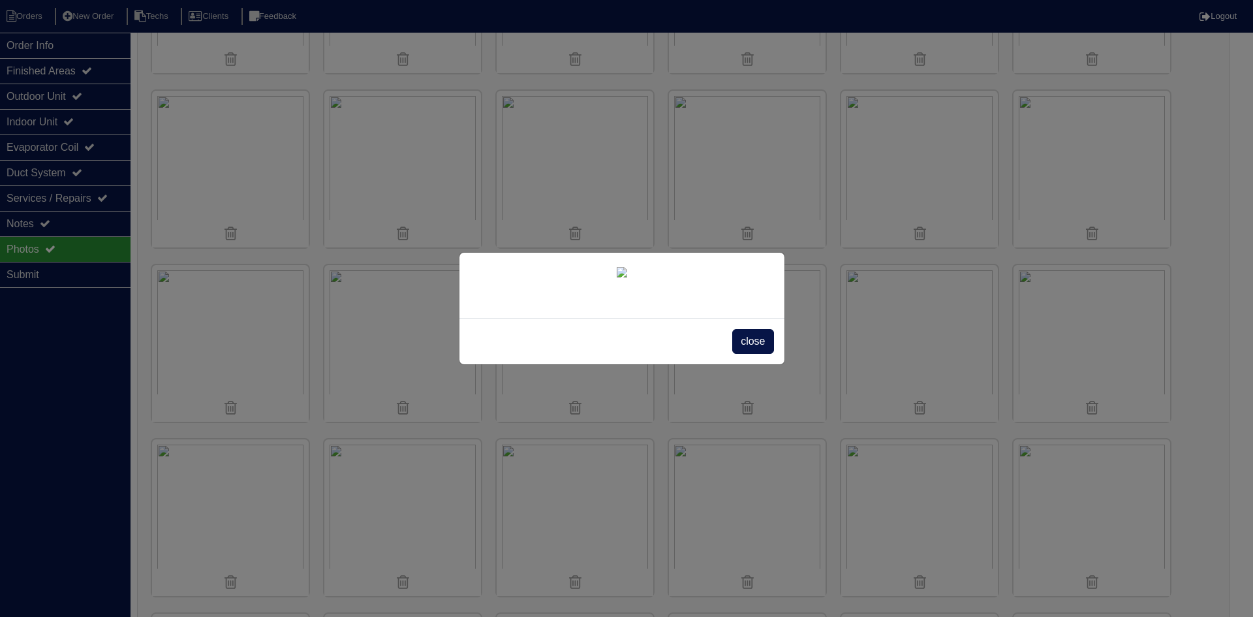
click at [741, 364] on div "close" at bounding box center [621, 341] width 325 height 46
drag, startPoint x: 750, startPoint y: 517, endPoint x: 389, endPoint y: 525, distance: 361.6
click at [749, 354] on span "close" at bounding box center [752, 341] width 41 height 25
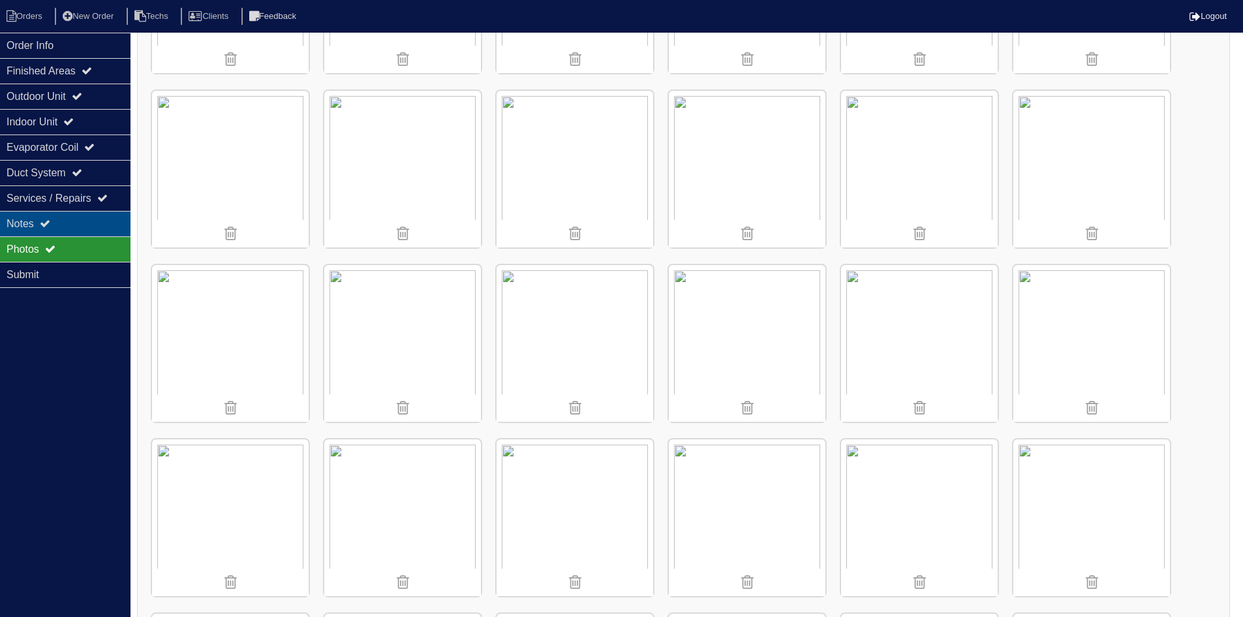
click at [82, 225] on div "Notes" at bounding box center [65, 223] width 131 height 25
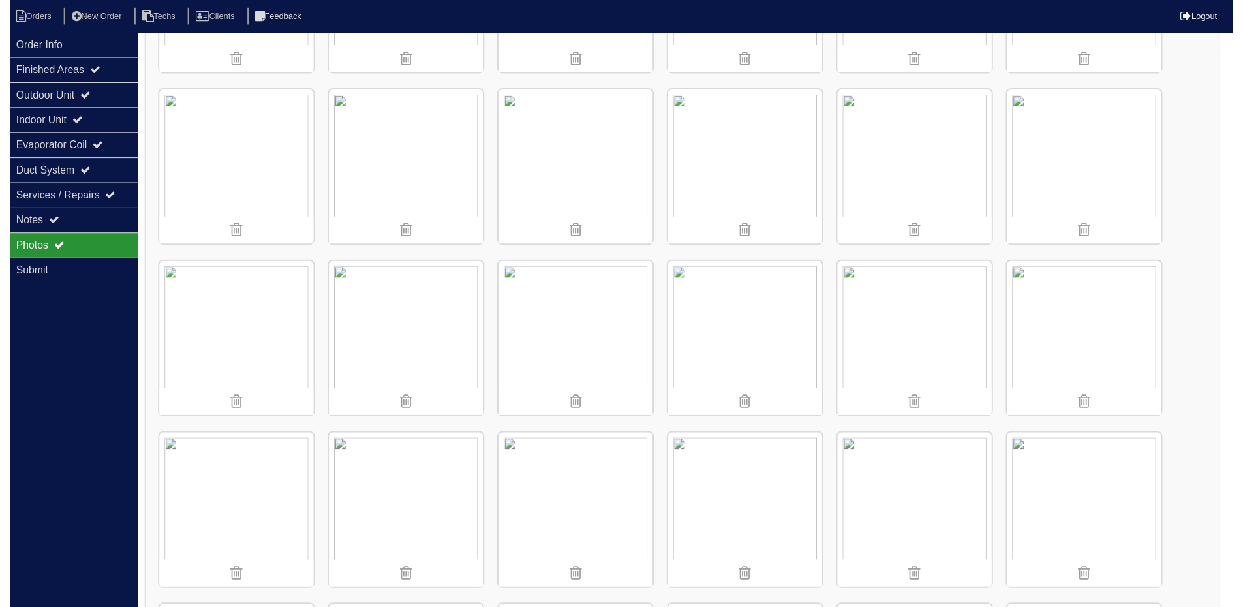
scroll to position [0, 0]
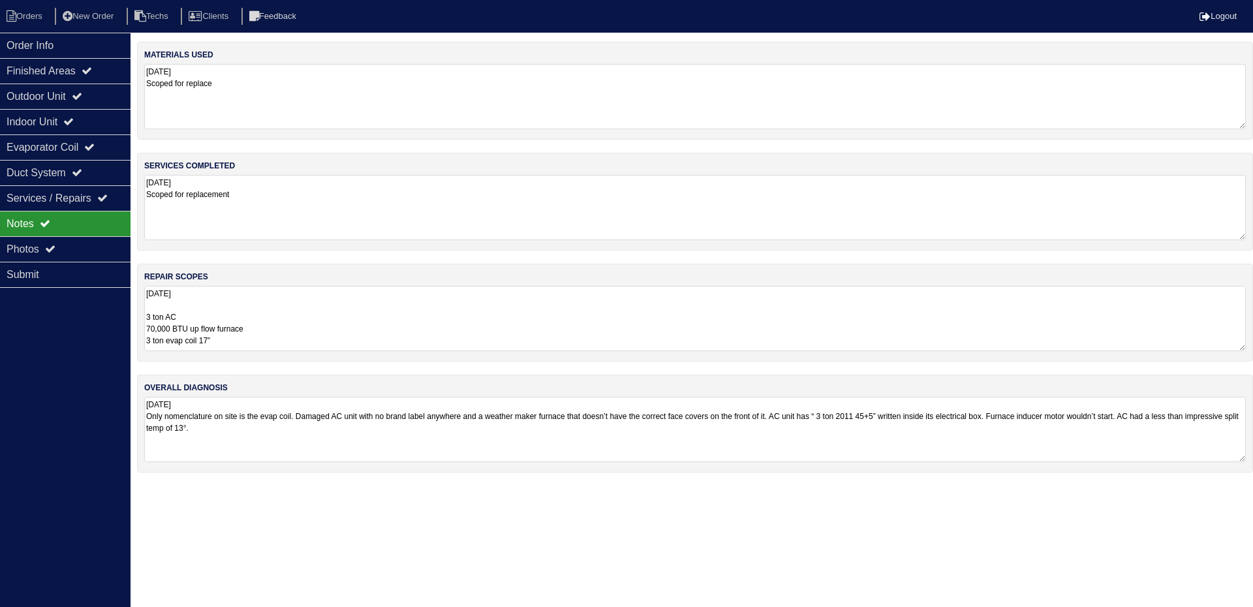
click at [340, 315] on textarea "[DATE] 3 ton AC 70,000 BTU up flow furnace 3 ton evap coil 17” Pan No Hole 36x3…" at bounding box center [694, 318] width 1101 height 65
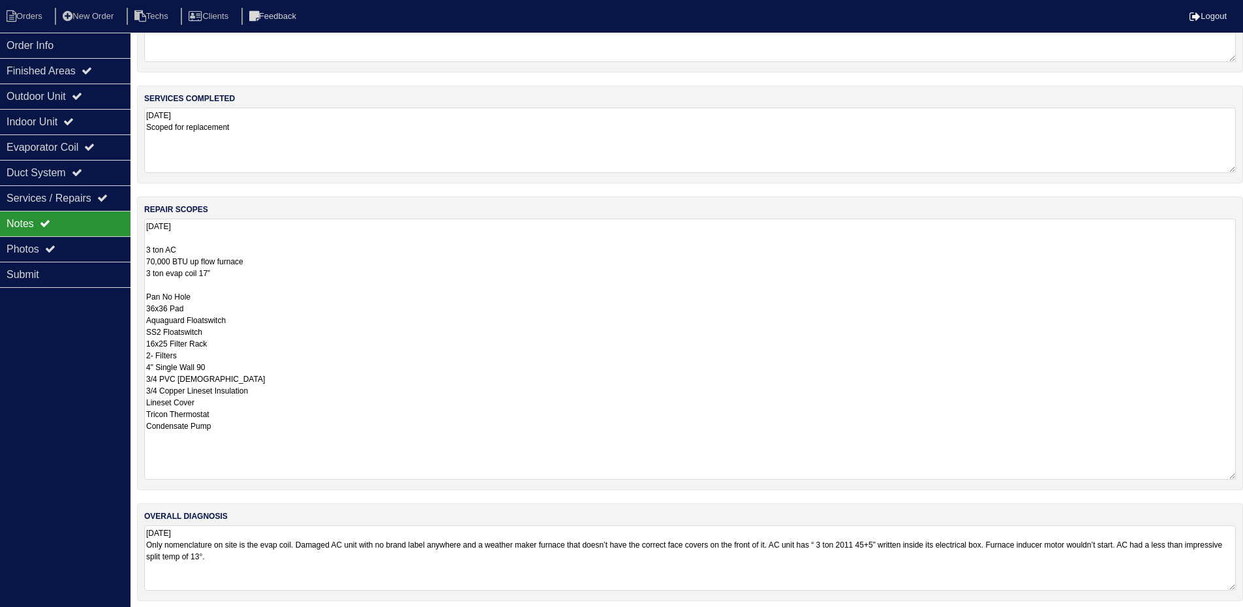
scroll to position [74, 0]
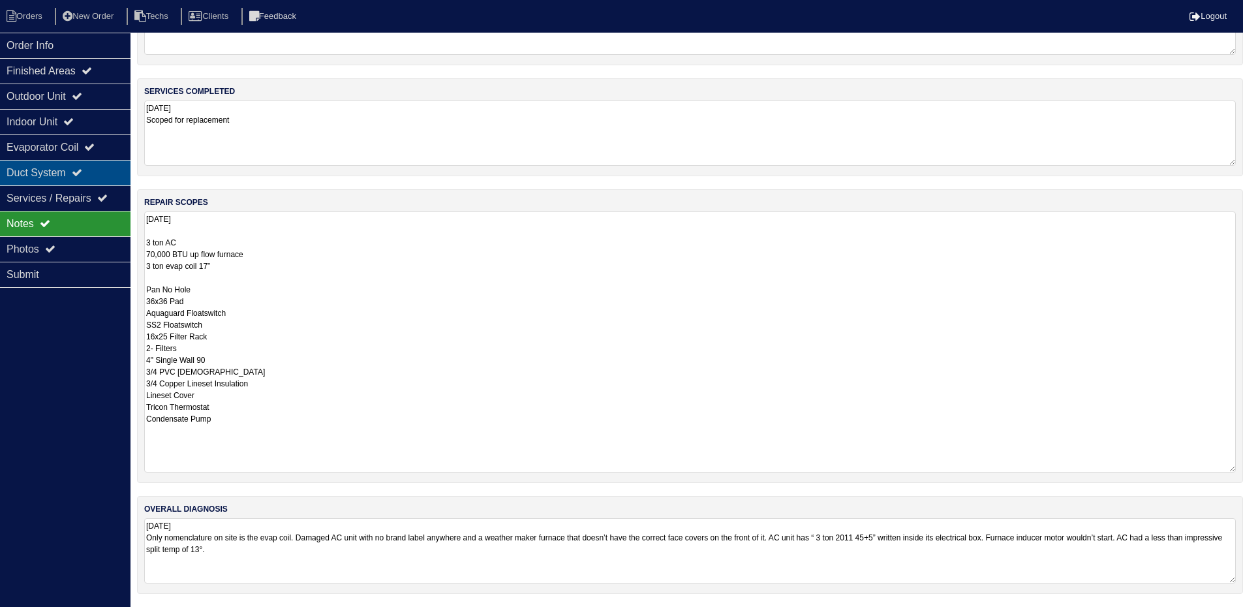
click at [97, 170] on div "Duct System" at bounding box center [65, 172] width 131 height 25
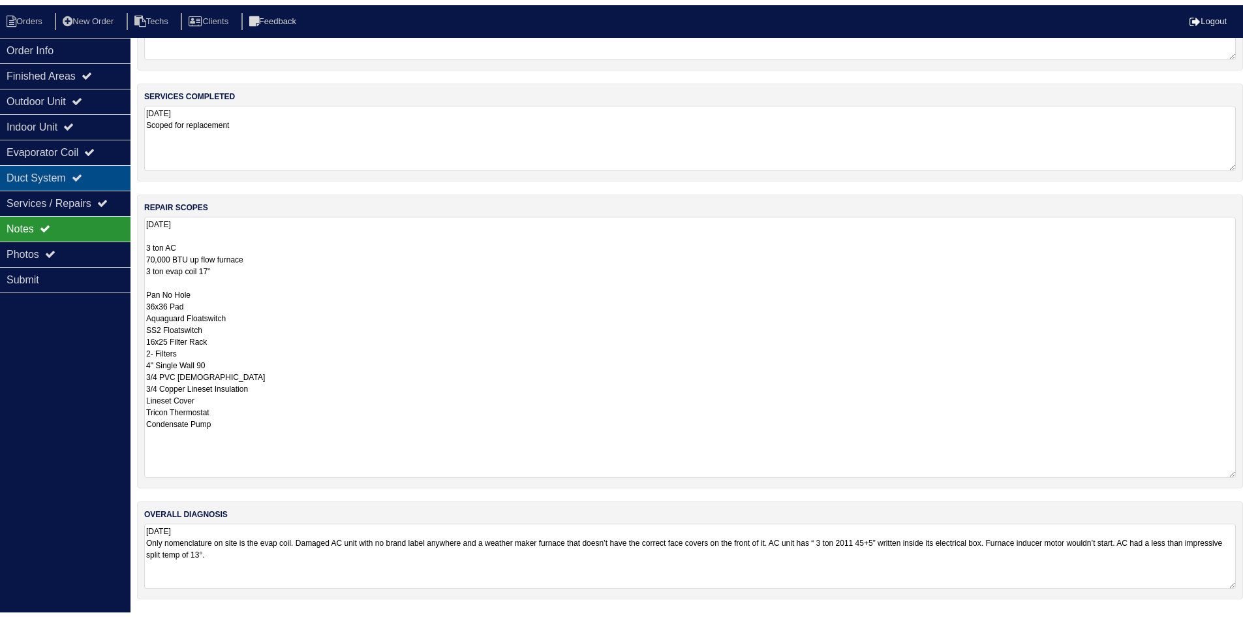
scroll to position [0, 0]
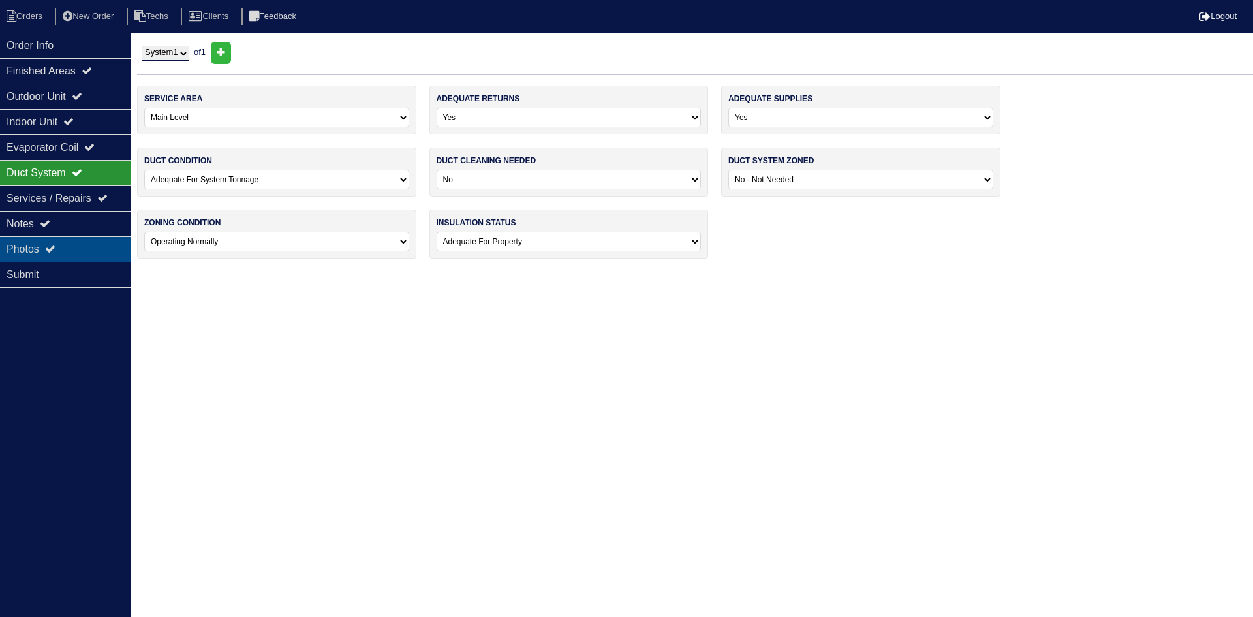
click at [85, 251] on div "Photos" at bounding box center [65, 248] width 131 height 25
